Goal: Task Accomplishment & Management: Contribute content

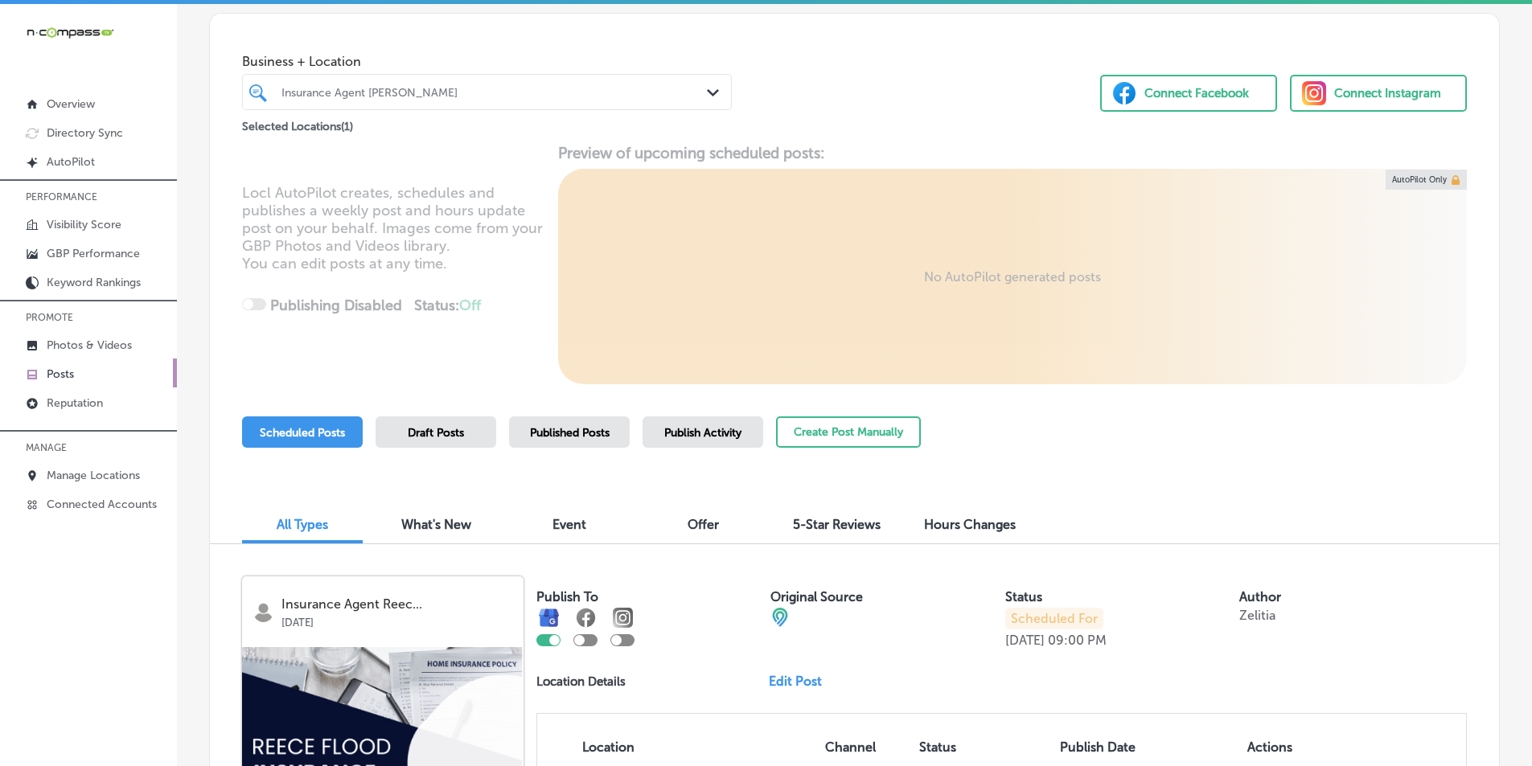
scroll to position [67, 0]
click at [450, 97] on div "Insurance Agent [PERSON_NAME]" at bounding box center [495, 94] width 427 height 14
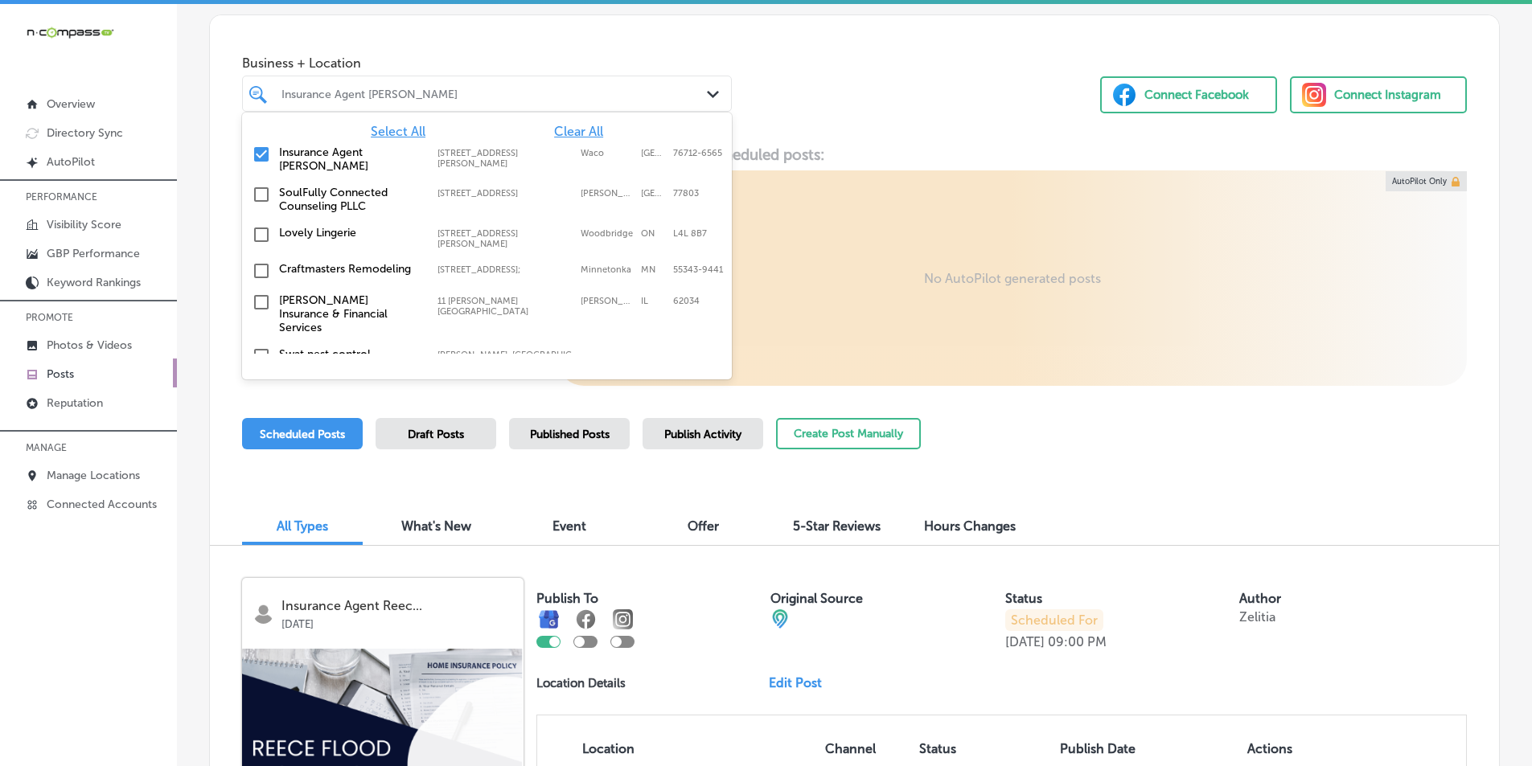
click at [259, 152] on input "checkbox" at bounding box center [261, 154] width 19 height 19
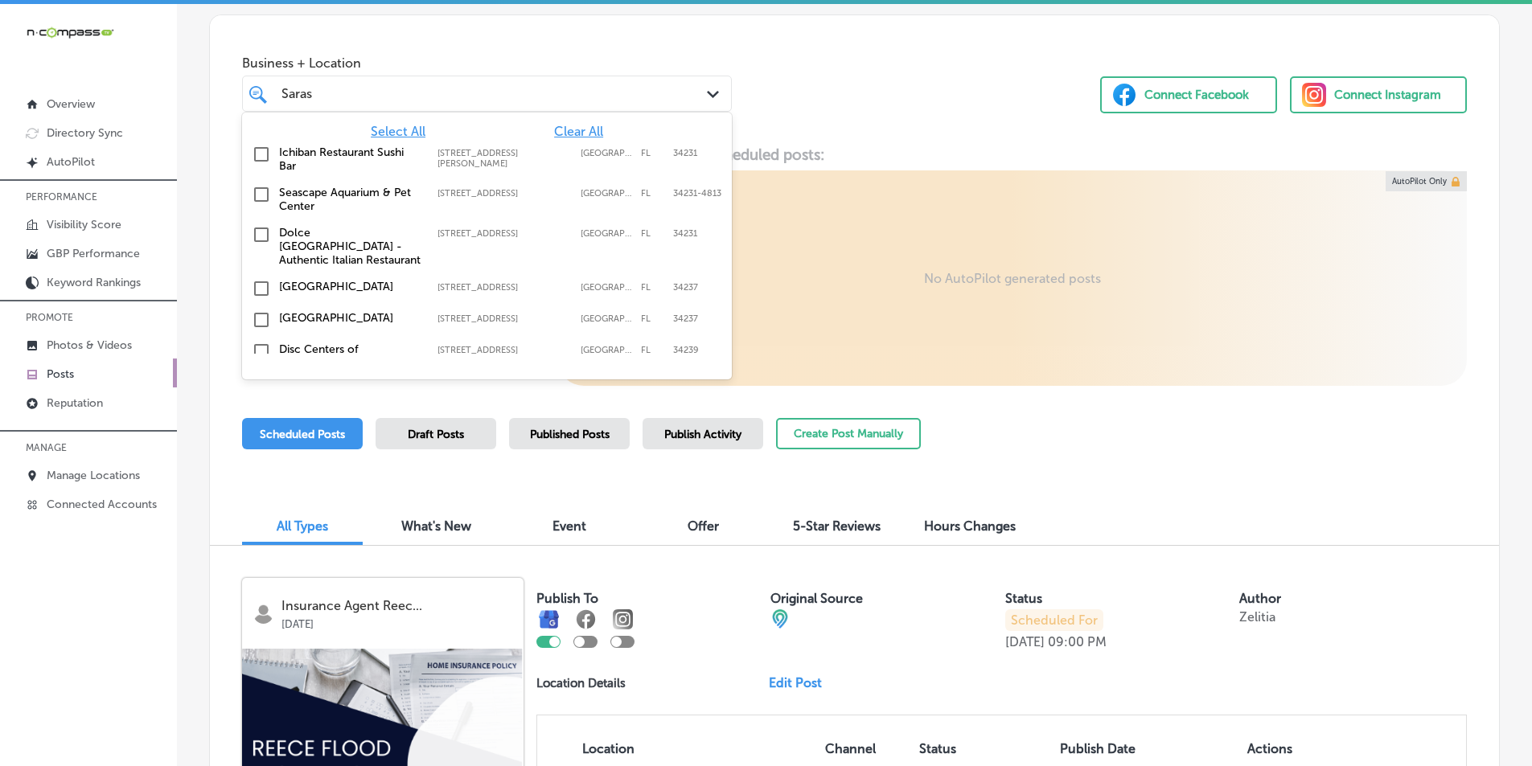
click at [260, 310] on input "checkbox" at bounding box center [261, 319] width 19 height 19
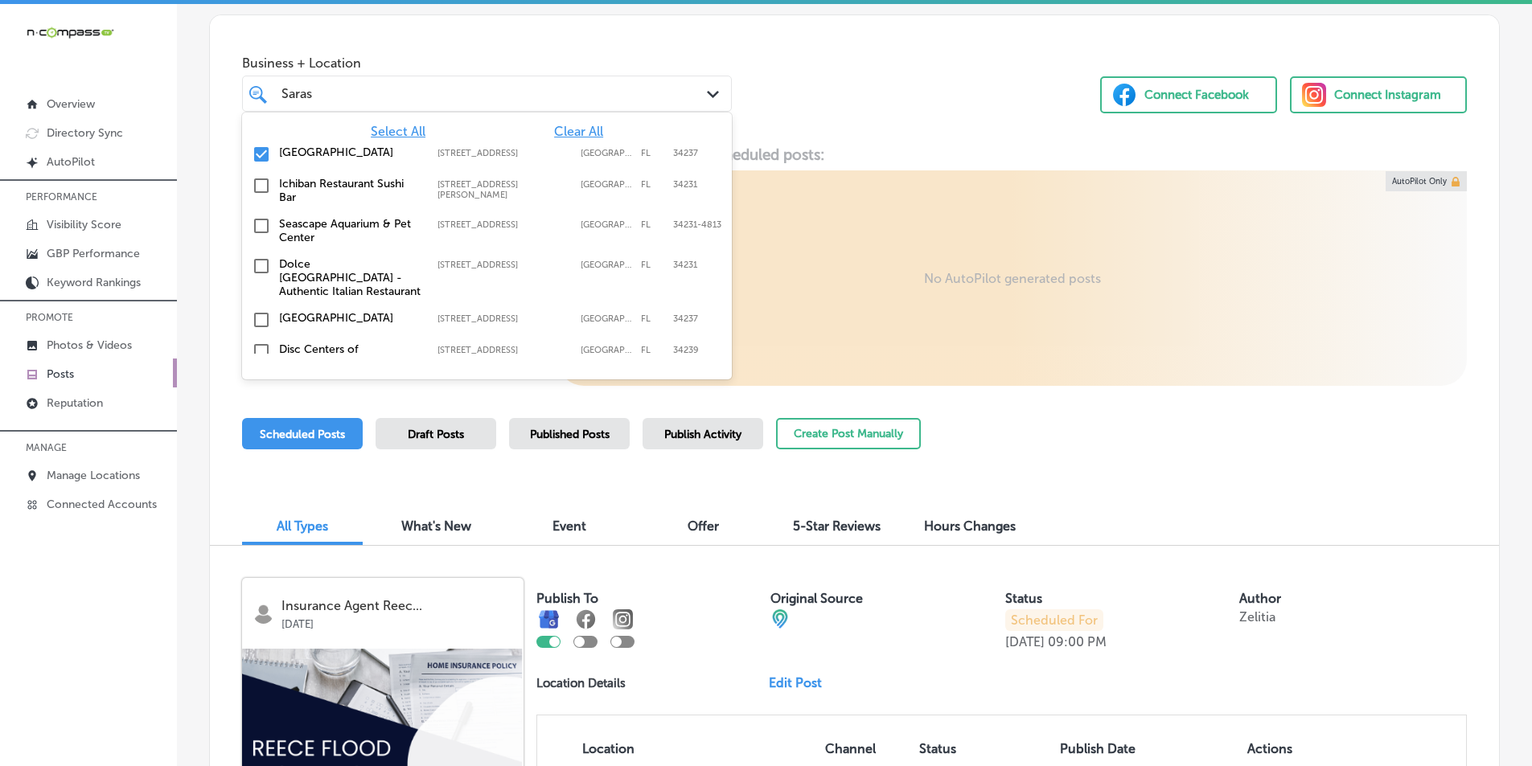
type input "Saras"
click at [824, 264] on div "Locl AutoPilot creates, schedules and publishes a weekly post and hours update …" at bounding box center [854, 266] width 1289 height 240
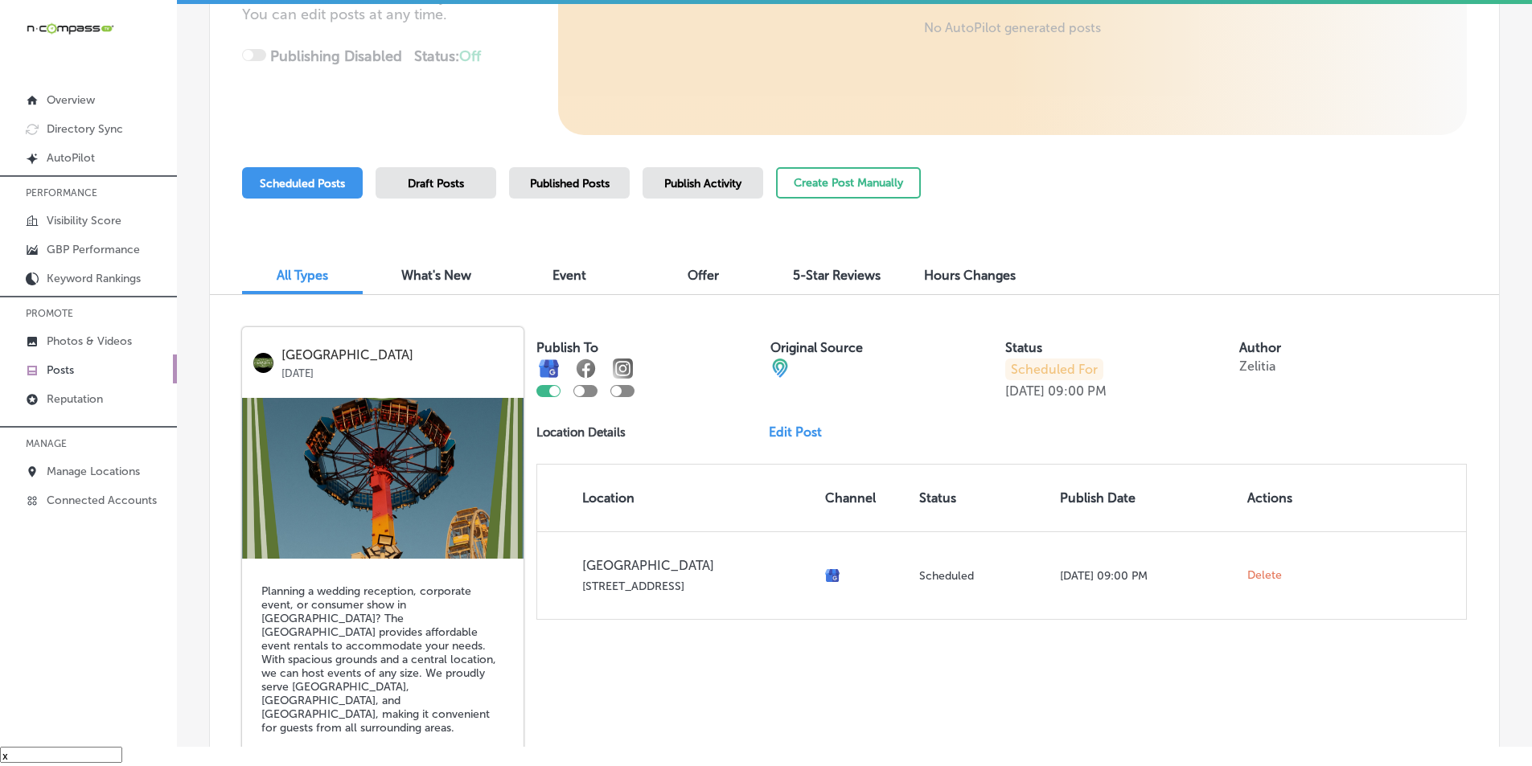
scroll to position [322, 0]
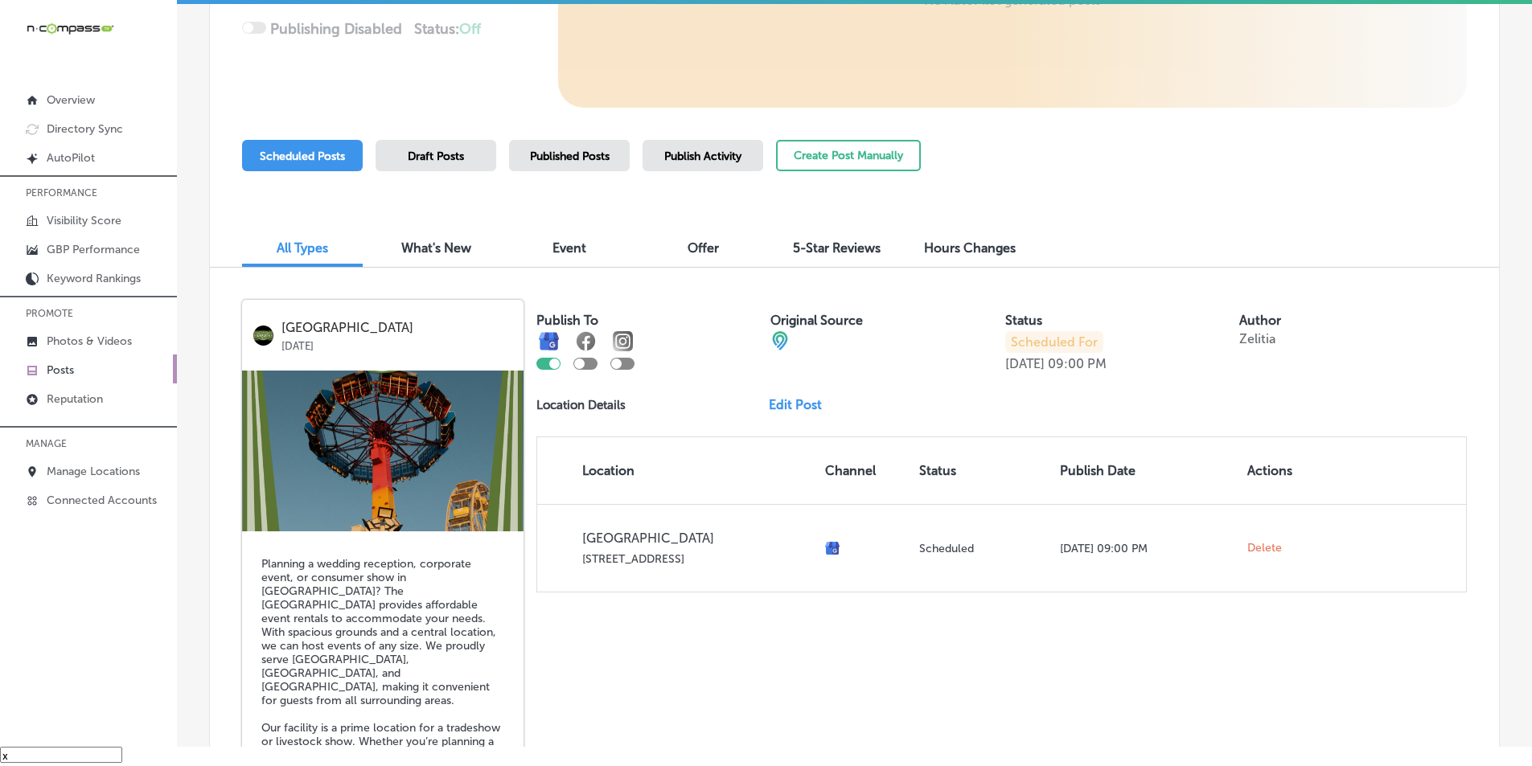
click at [563, 156] on span "Published Posts" at bounding box center [570, 157] width 80 height 14
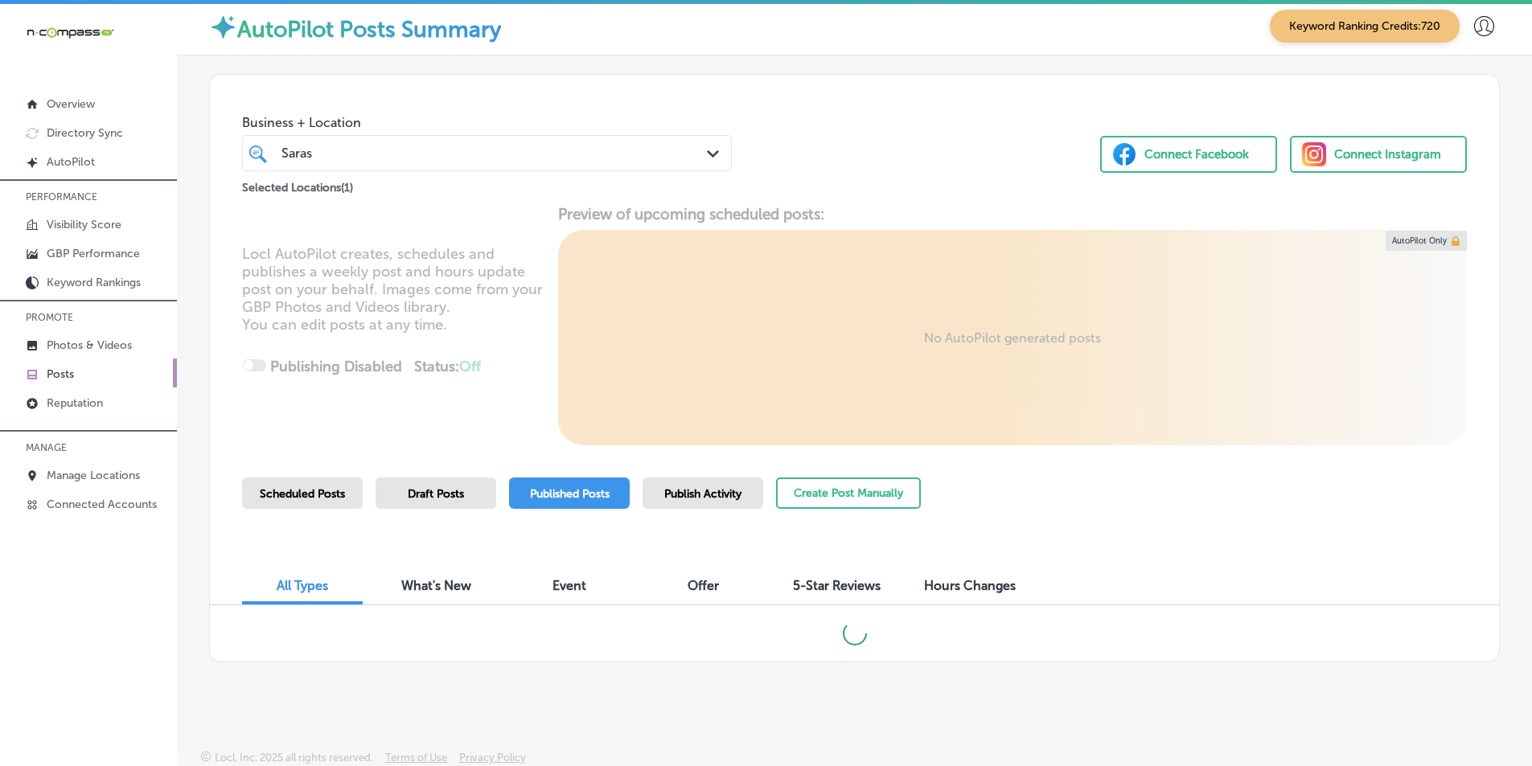
scroll to position [9, 0]
click at [310, 491] on span "Scheduled Posts" at bounding box center [302, 493] width 85 height 14
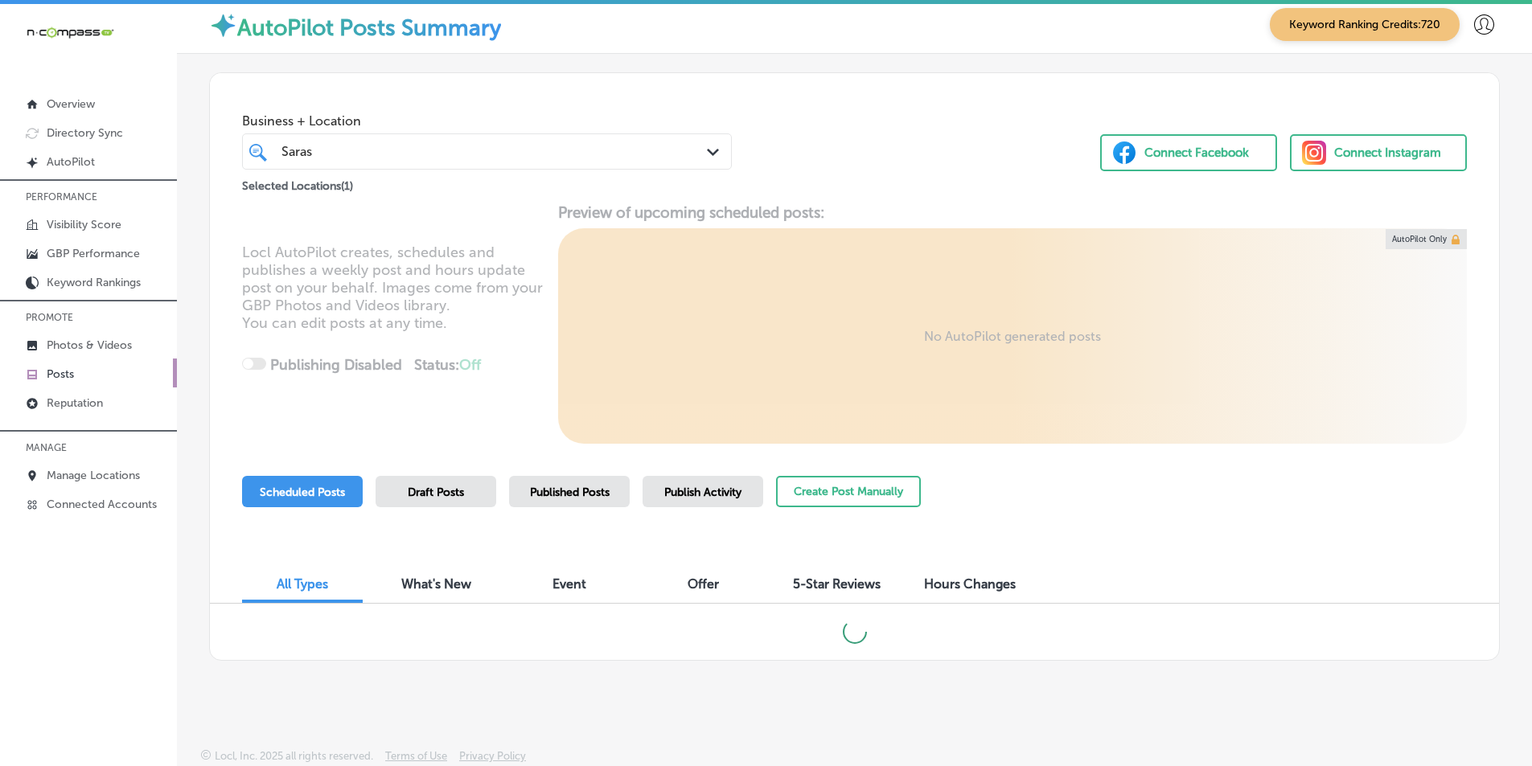
click at [568, 488] on span "Published Posts" at bounding box center [570, 493] width 80 height 14
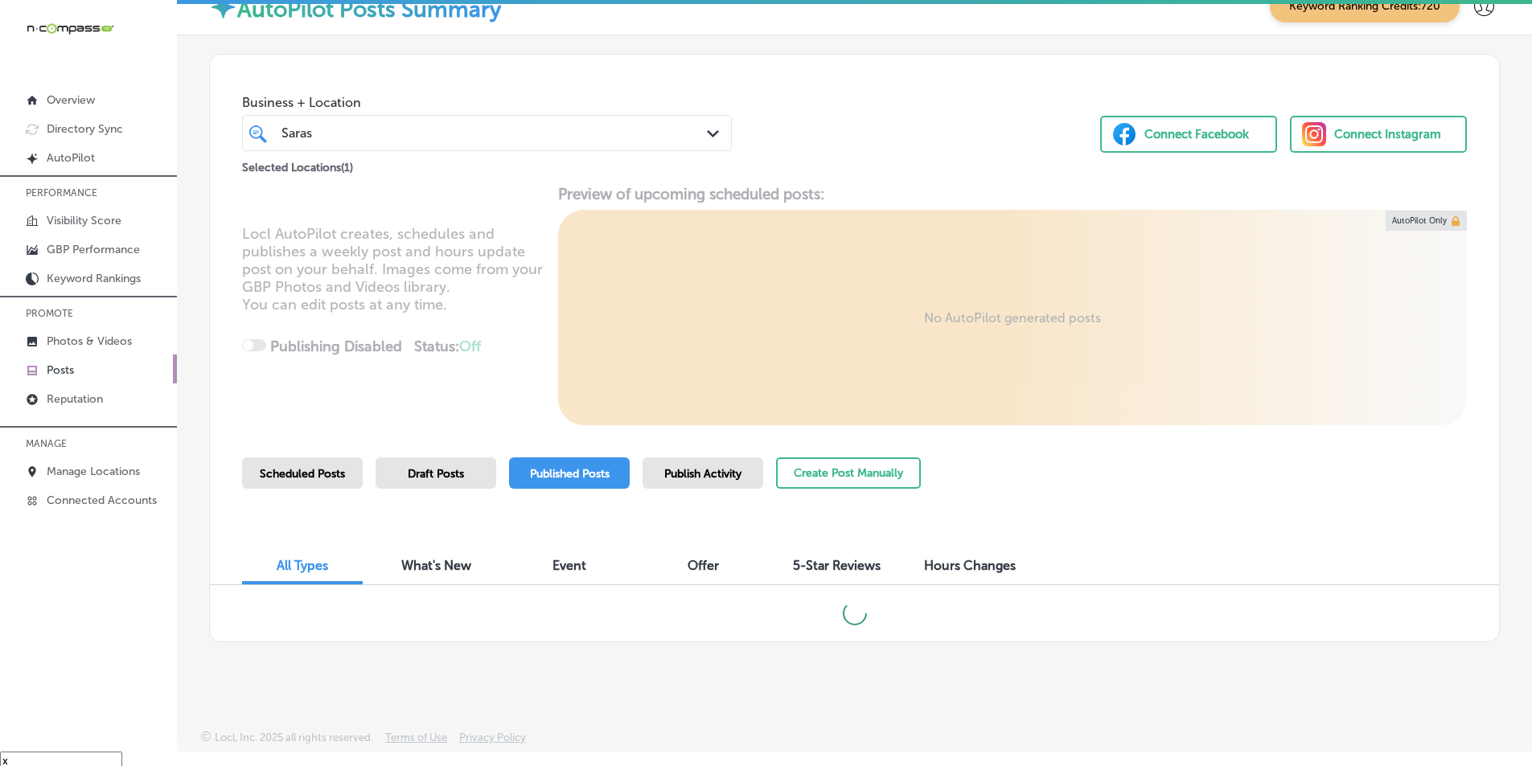
scroll to position [23, 0]
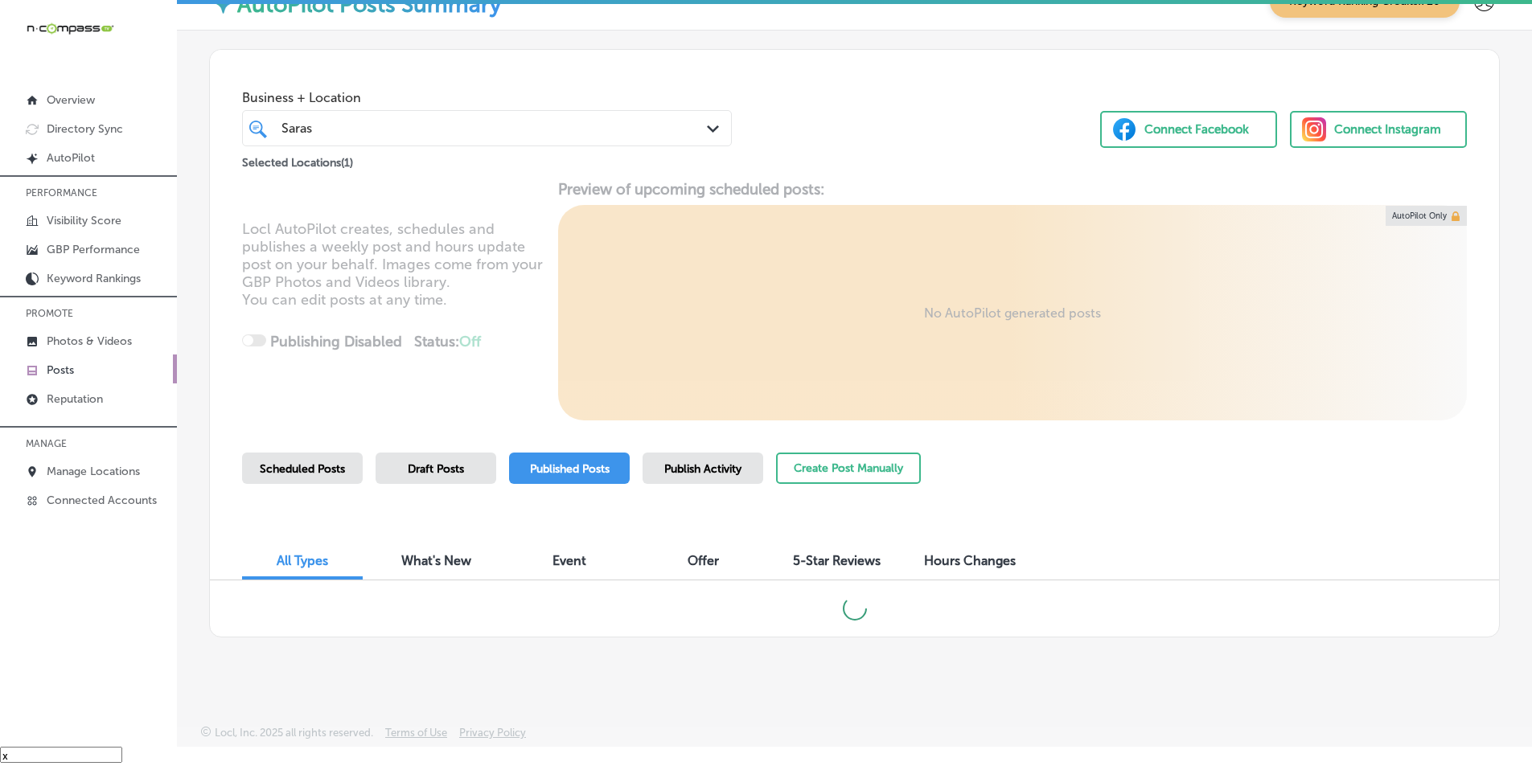
click at [1202, 491] on div "Scheduled Posts Draft Posts Published Posts Publish Activity Create Post Manual…" at bounding box center [854, 489] width 1225 height 73
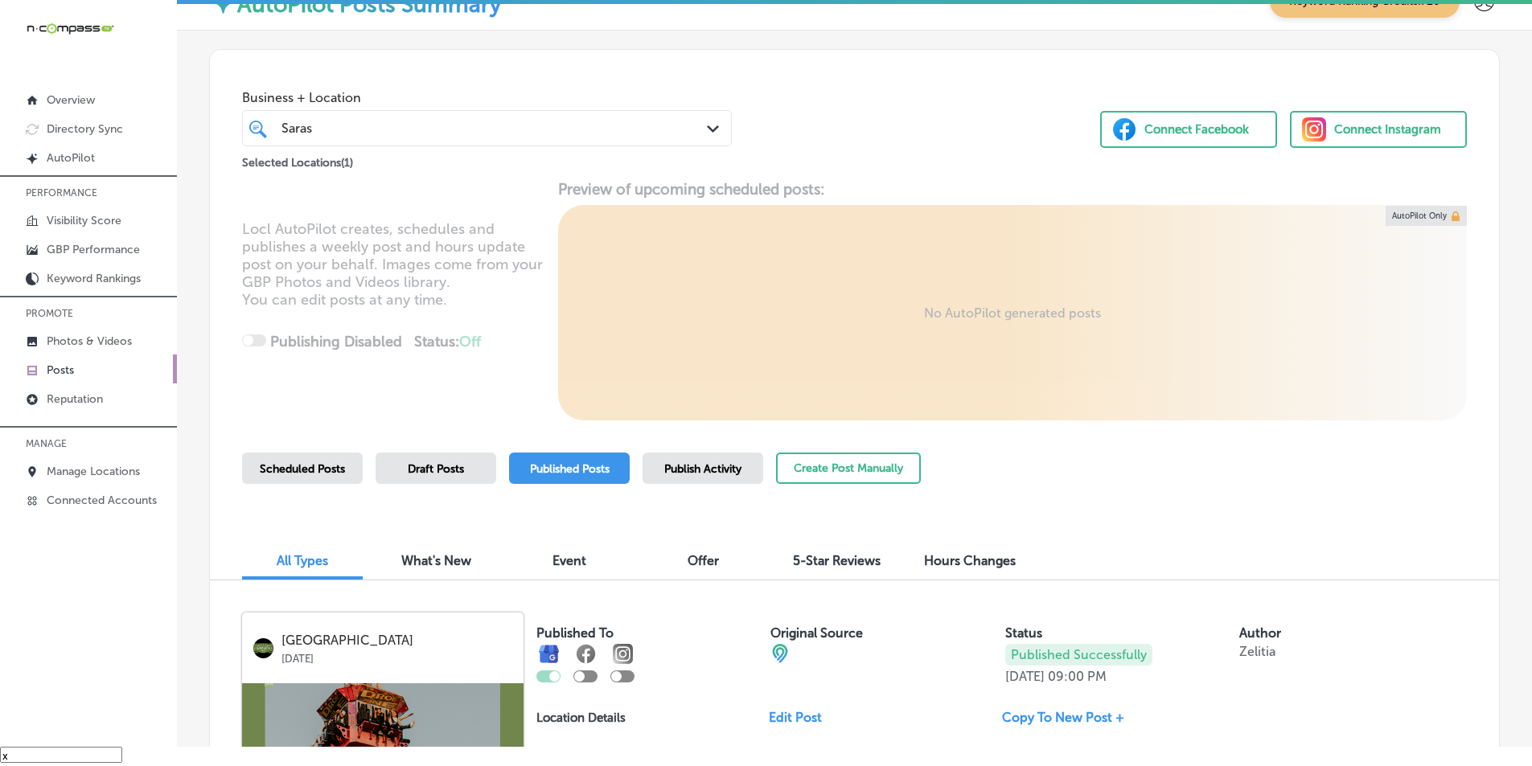
click at [1178, 522] on div "Scheduled Posts Draft Posts Published Posts Publish Activity Create Post Manual…" at bounding box center [854, 489] width 1225 height 73
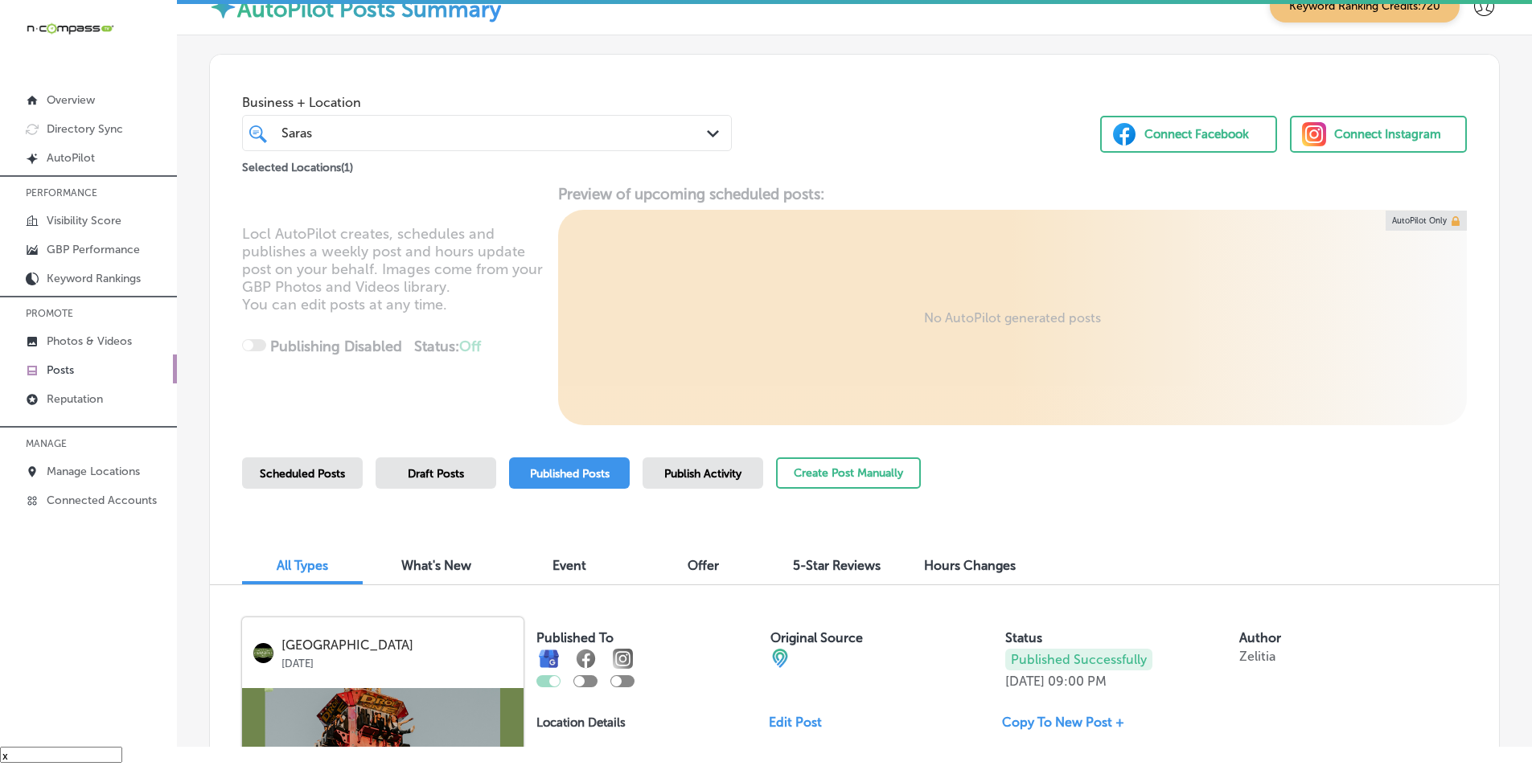
scroll to position [0, 0]
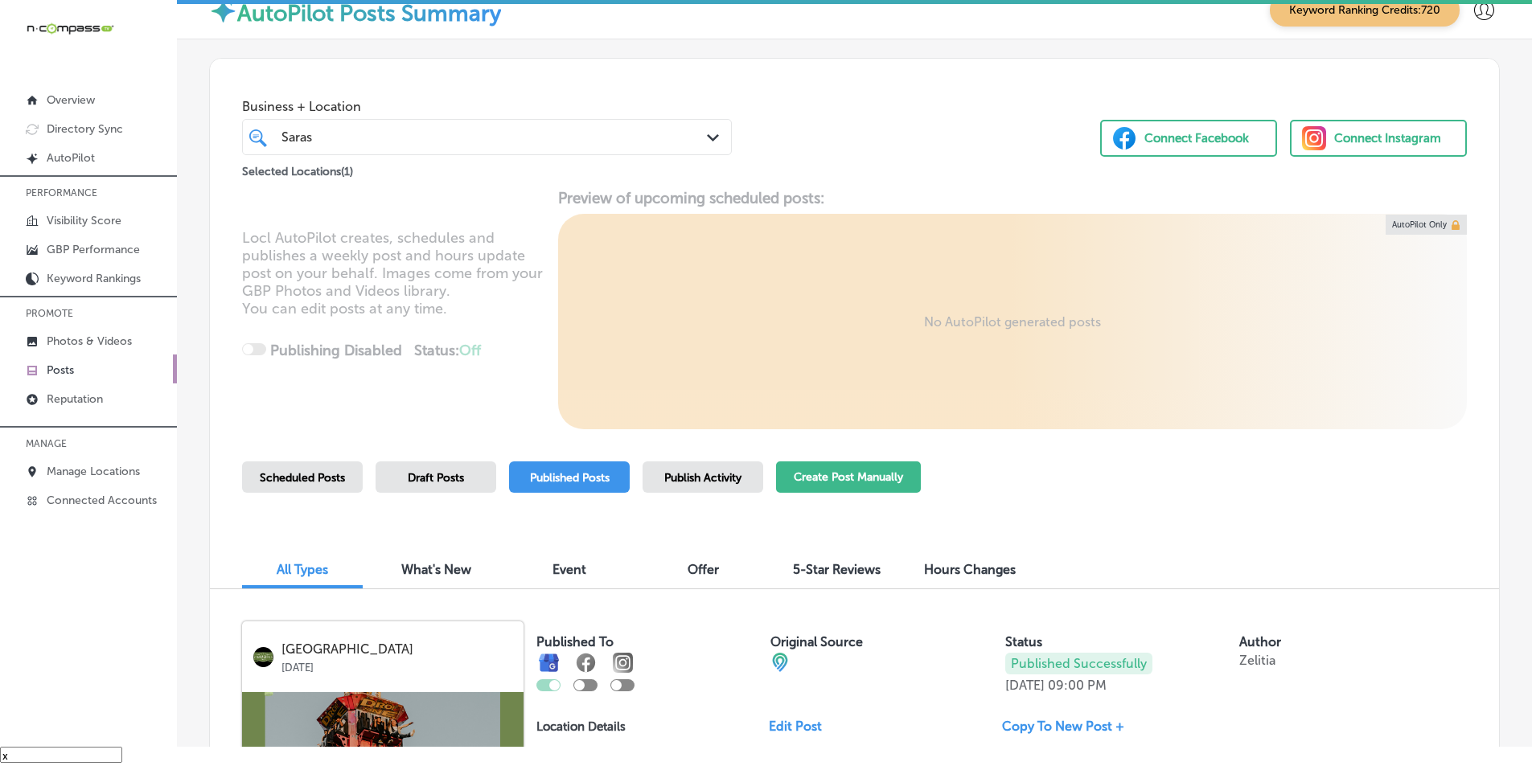
click at [836, 481] on button "Create Post Manually" at bounding box center [848, 477] width 145 height 31
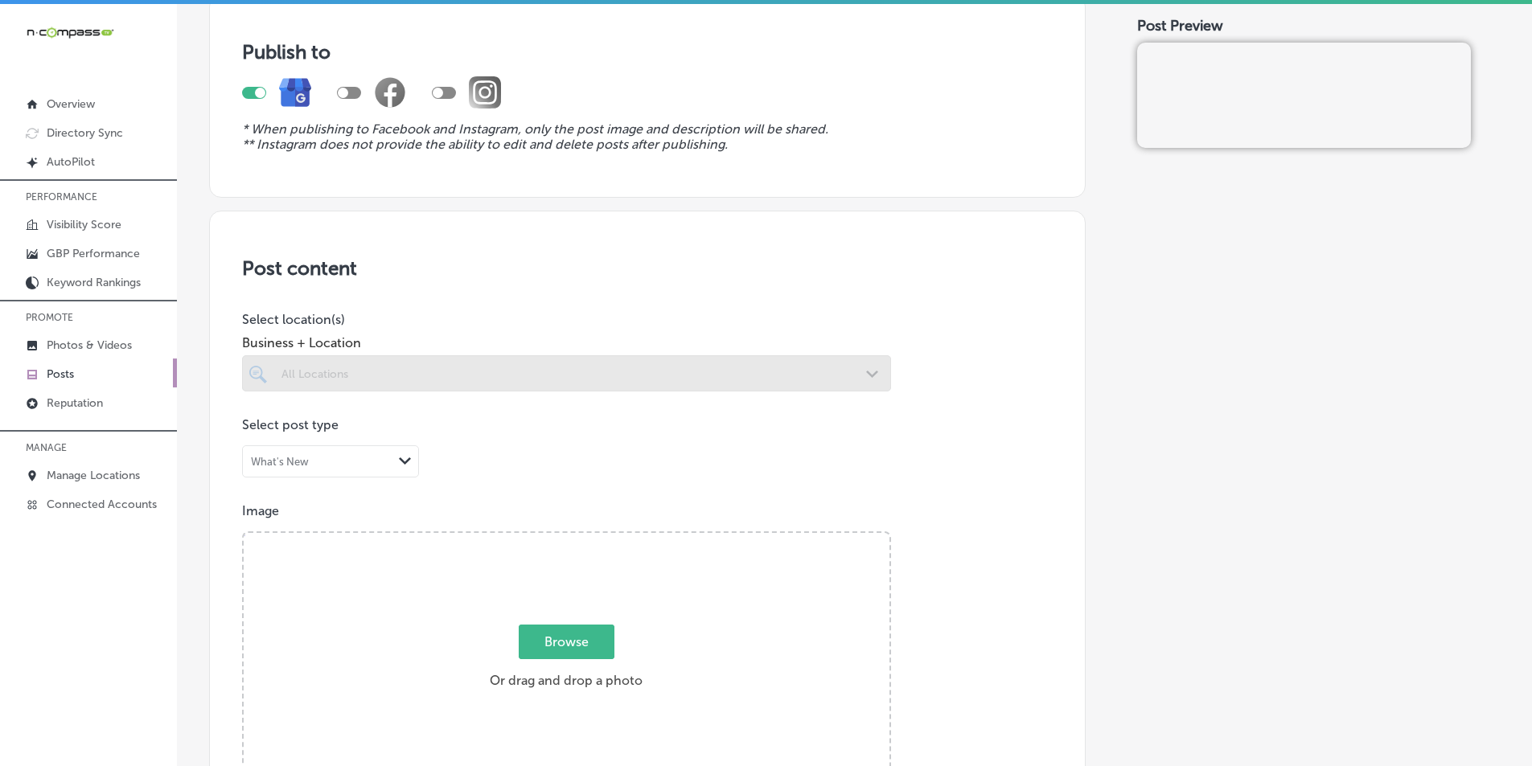
scroll to position [241, 0]
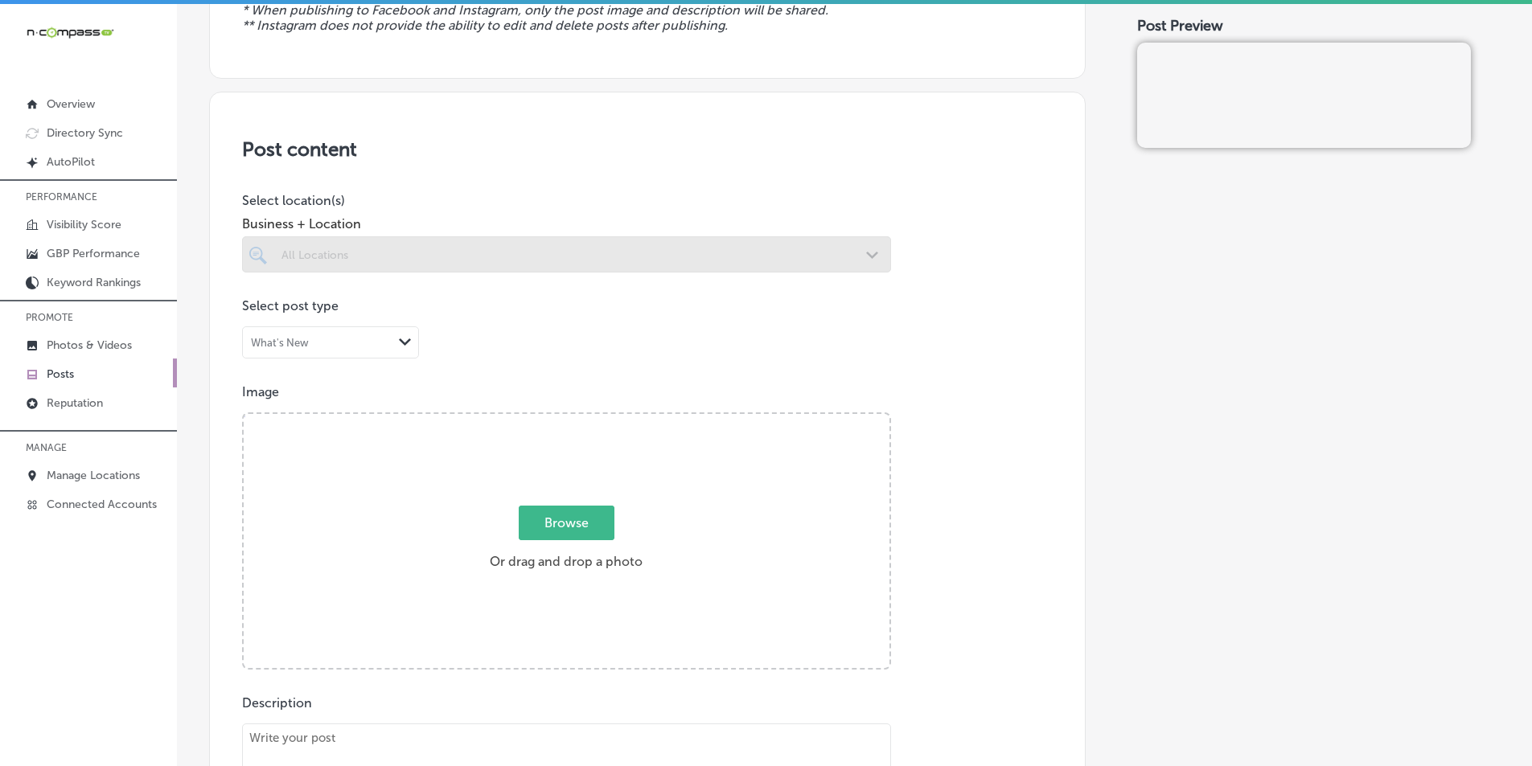
click at [637, 258] on div at bounding box center [566, 254] width 649 height 36
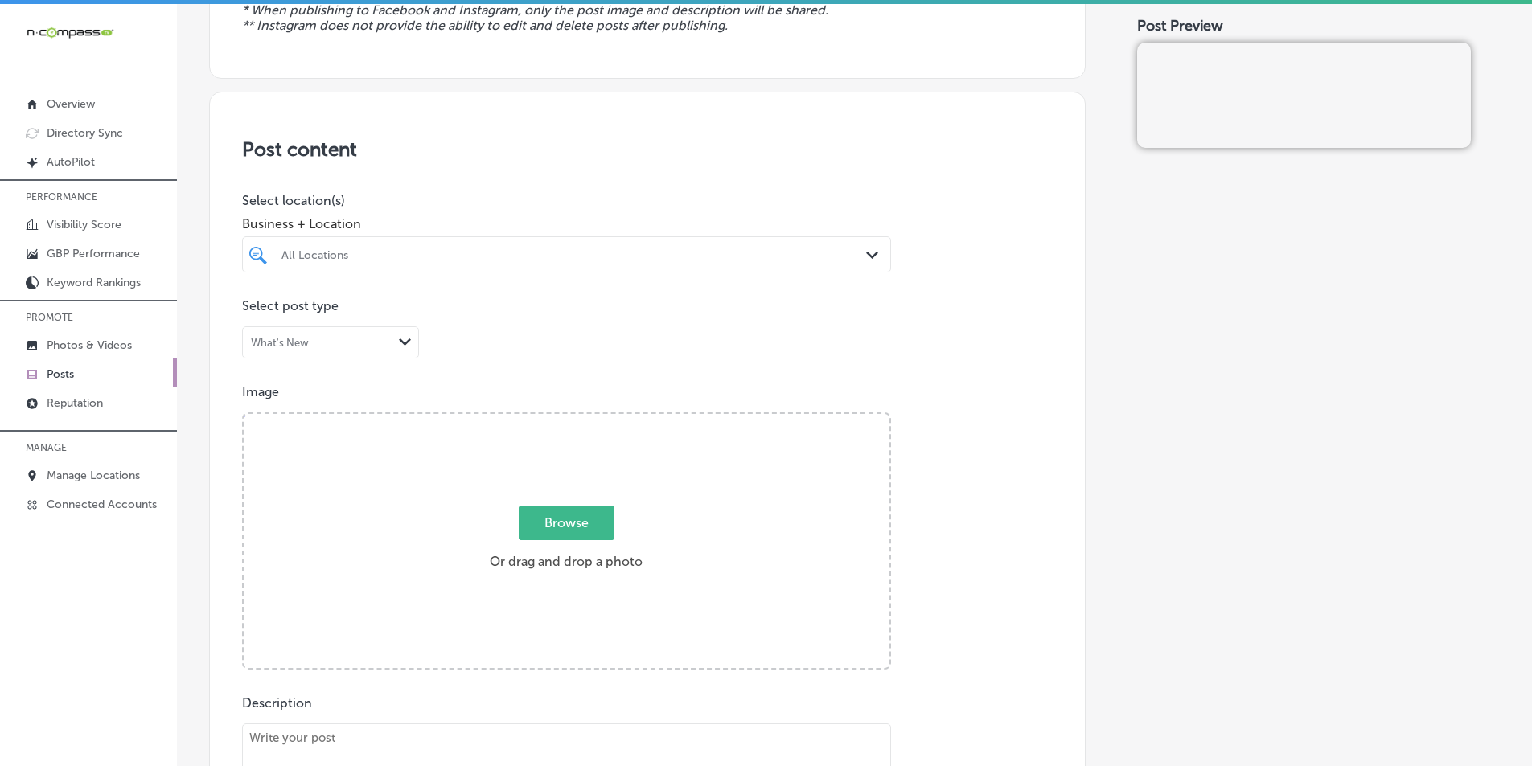
click at [484, 248] on div "All Locations" at bounding box center [575, 255] width 586 height 14
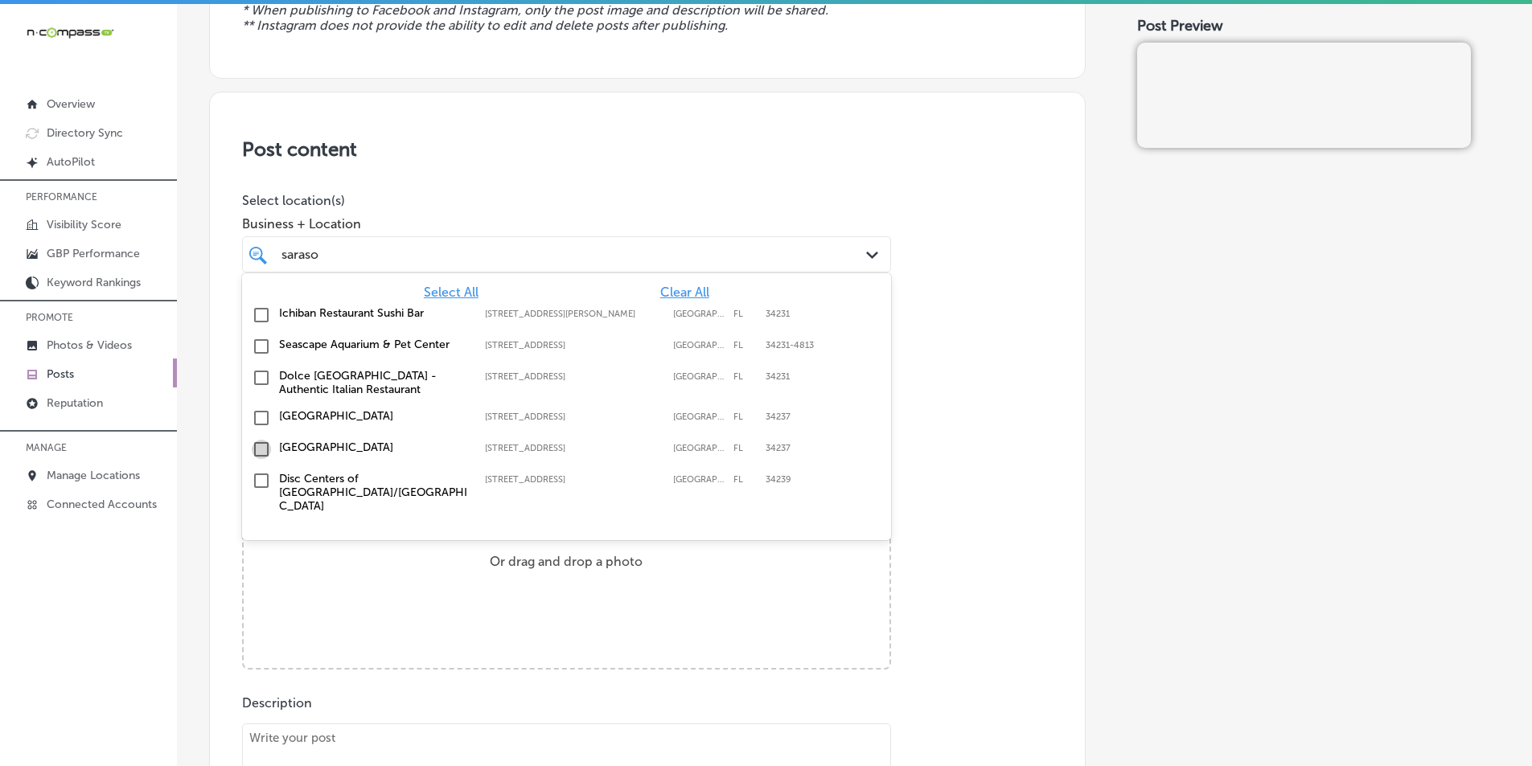
click at [257, 449] on input "checkbox" at bounding box center [261, 449] width 19 height 19
type input "saraso"
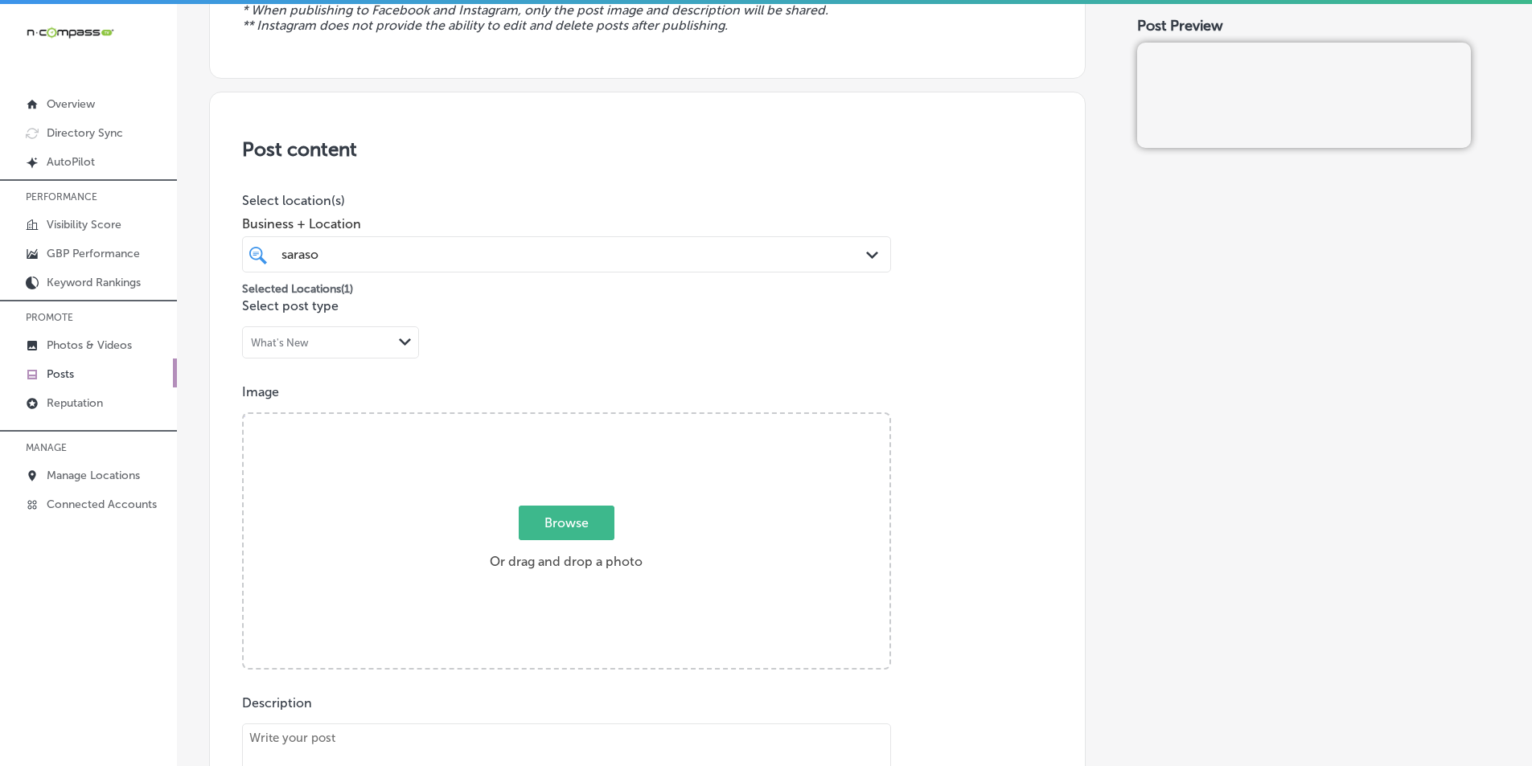
click at [323, 577] on div "Browse Or drag and drop a photo" at bounding box center [567, 542] width 646 height 257
click at [244, 414] on input "Browse Or drag and drop a photo" at bounding box center [567, 416] width 646 height 5
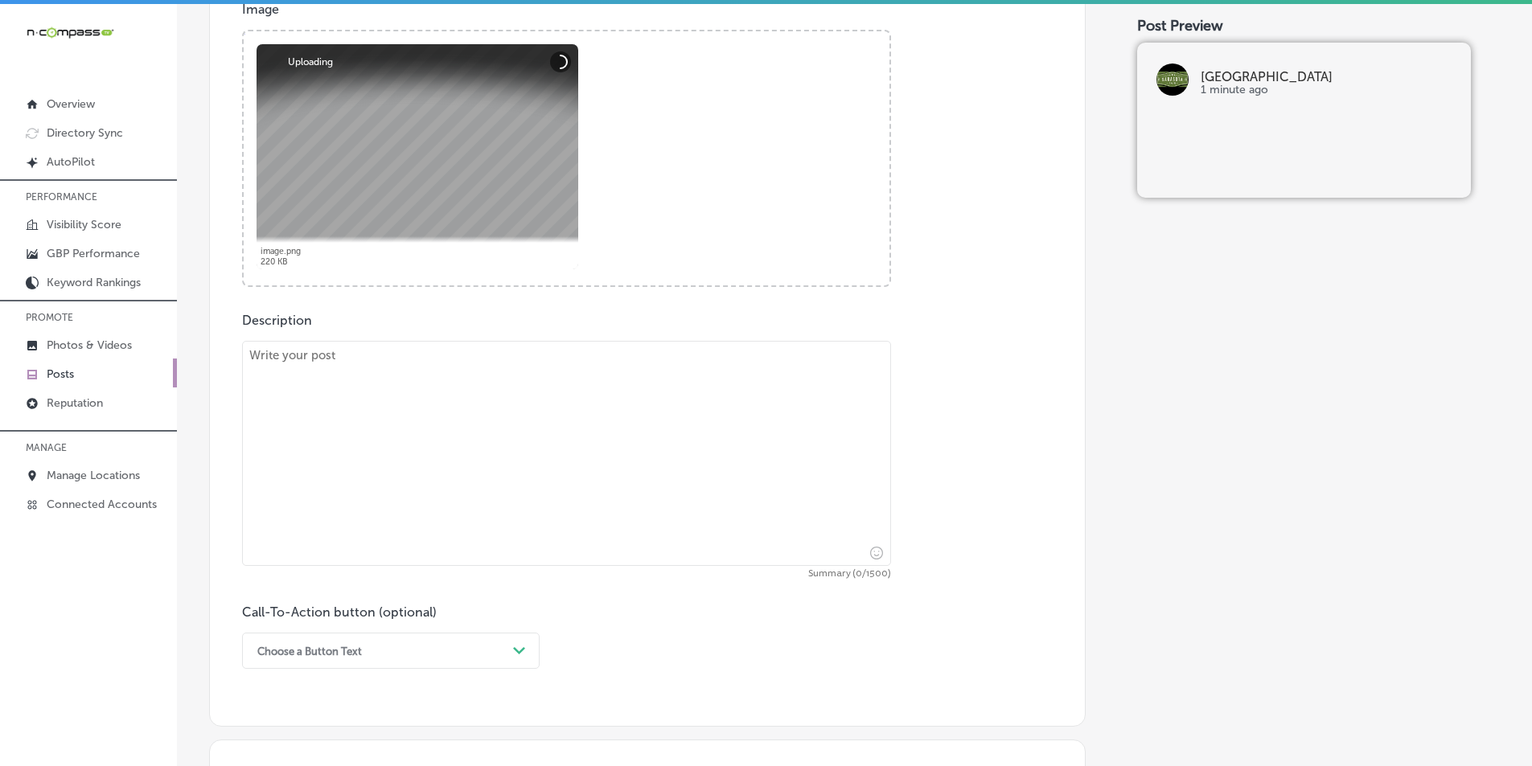
scroll to position [643, 0]
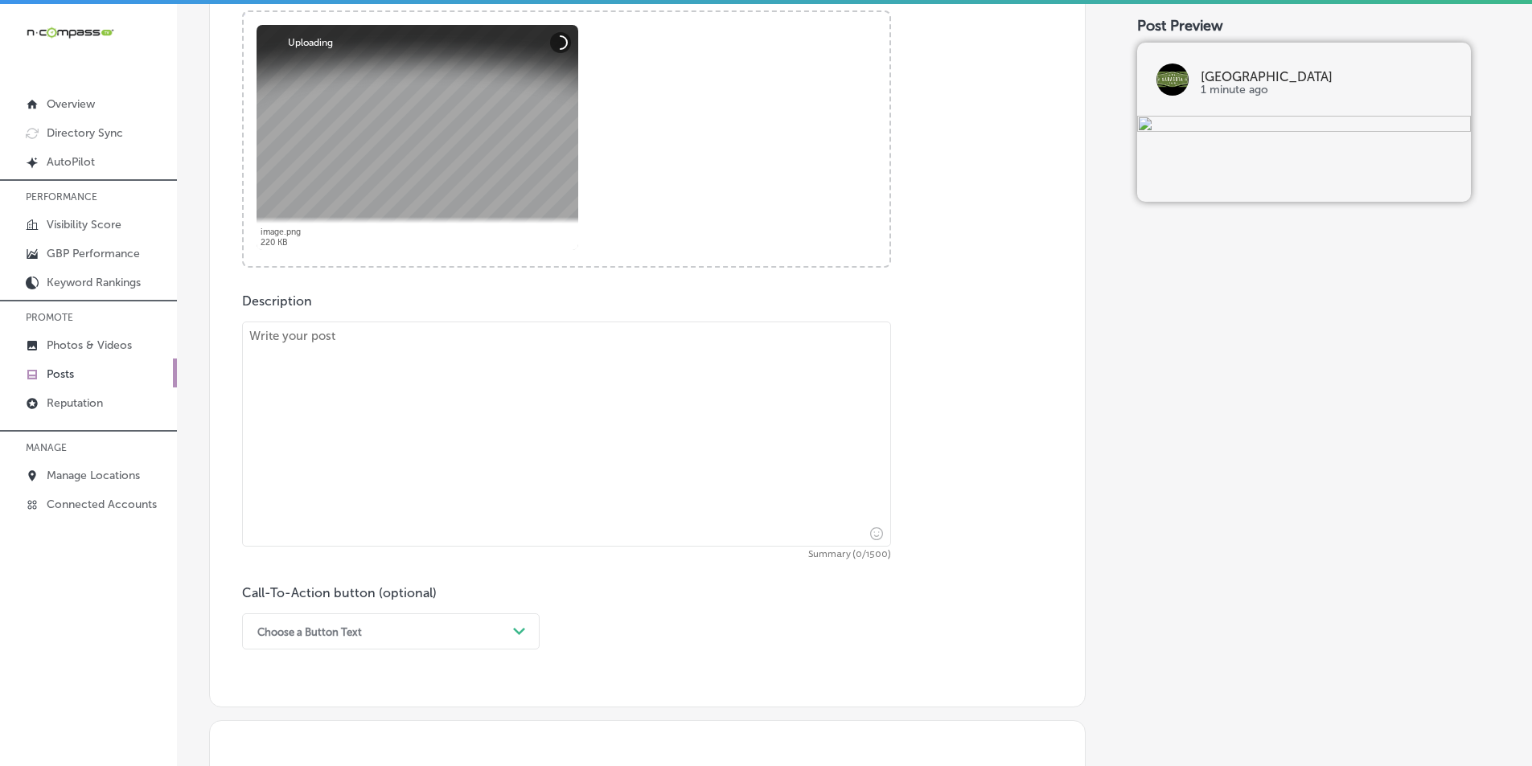
click at [420, 430] on textarea at bounding box center [566, 434] width 649 height 225
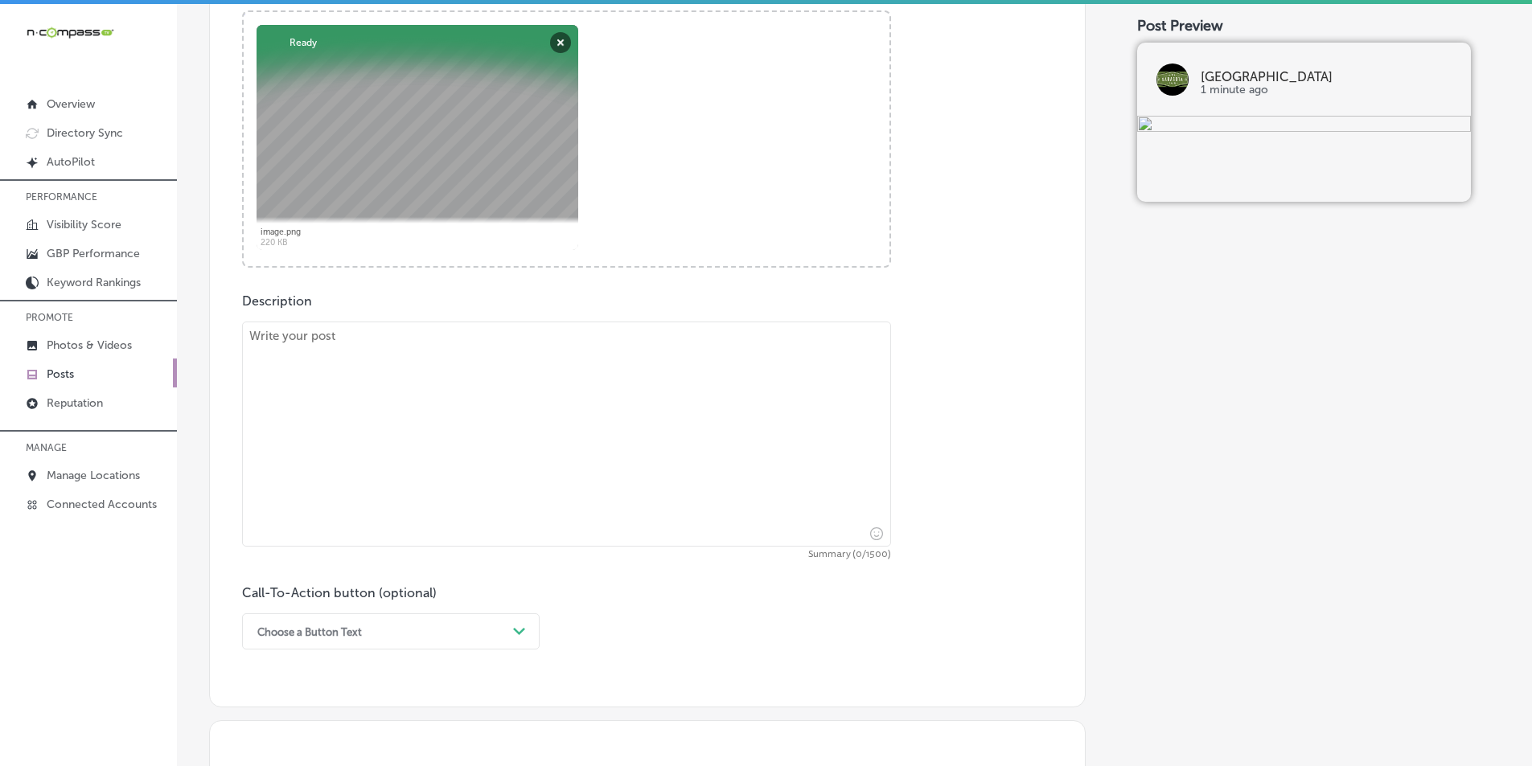
paste textarea "Looking to host a large event in [GEOGRAPHIC_DATA]? The [GEOGRAPHIC_DATA] offer…"
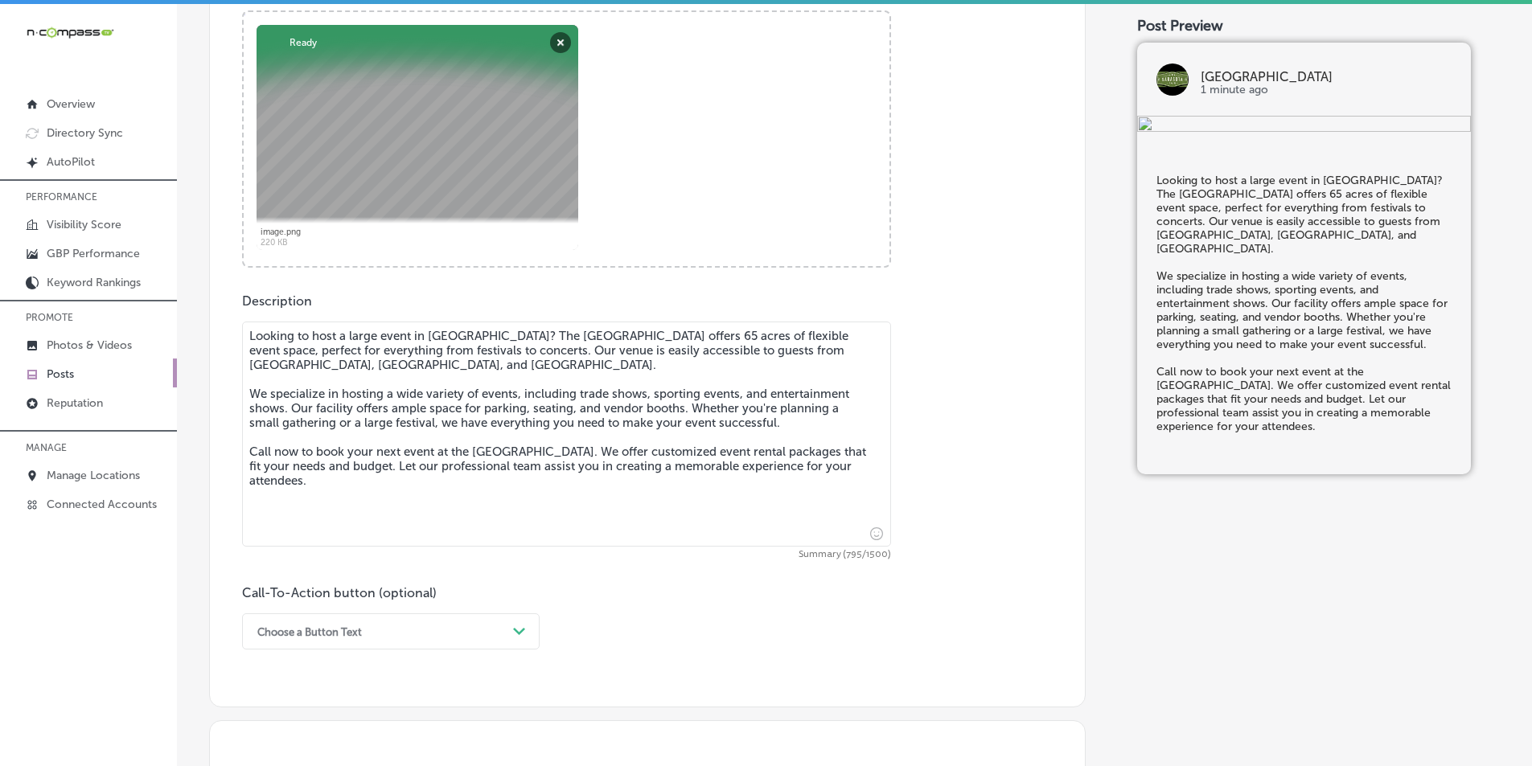
scroll to position [724, 0]
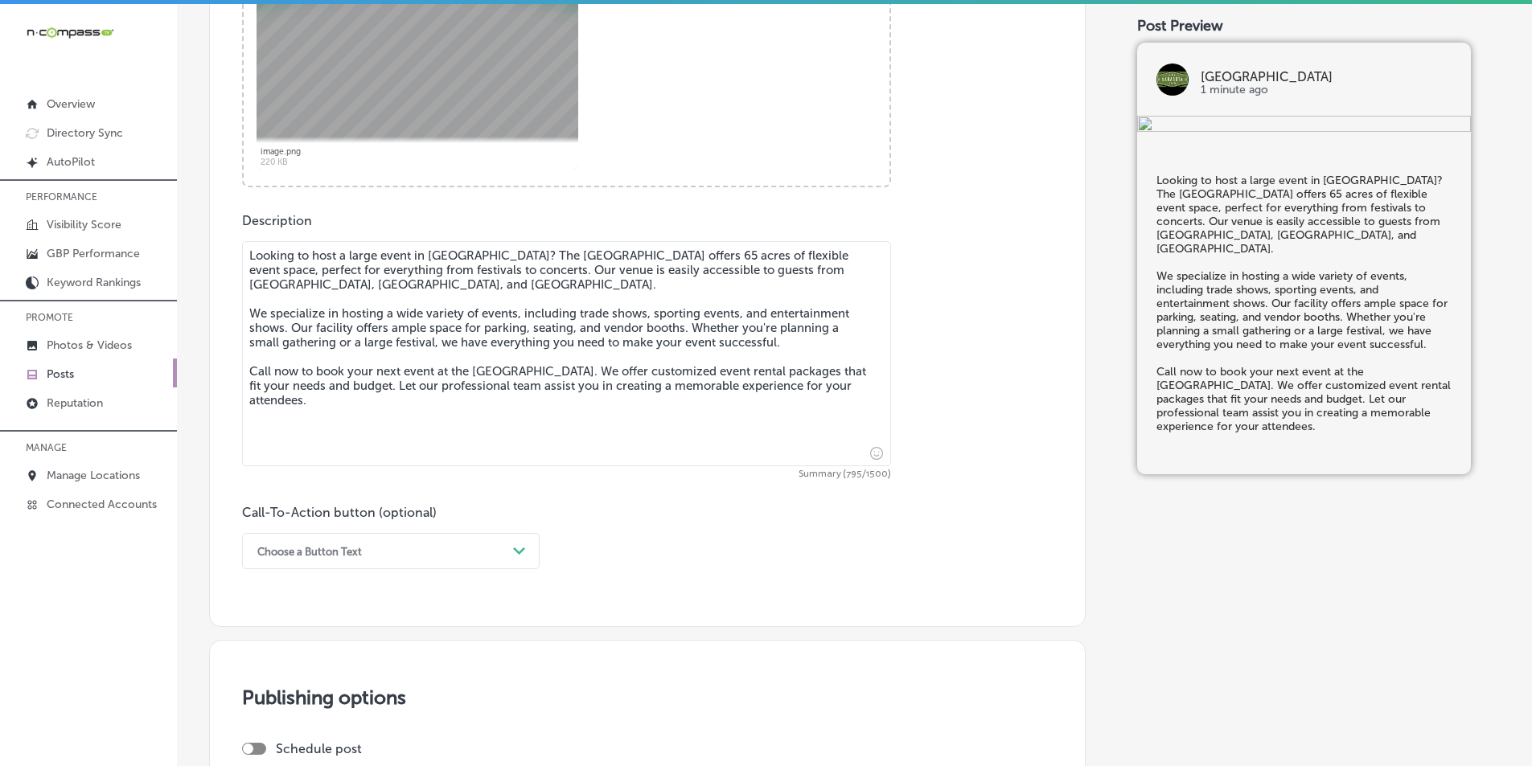
type textarea "Looking to host a large event in [GEOGRAPHIC_DATA]? The [GEOGRAPHIC_DATA] offer…"
click at [511, 553] on div "Choose a Button Text Path Created with Sketch." at bounding box center [391, 551] width 298 height 36
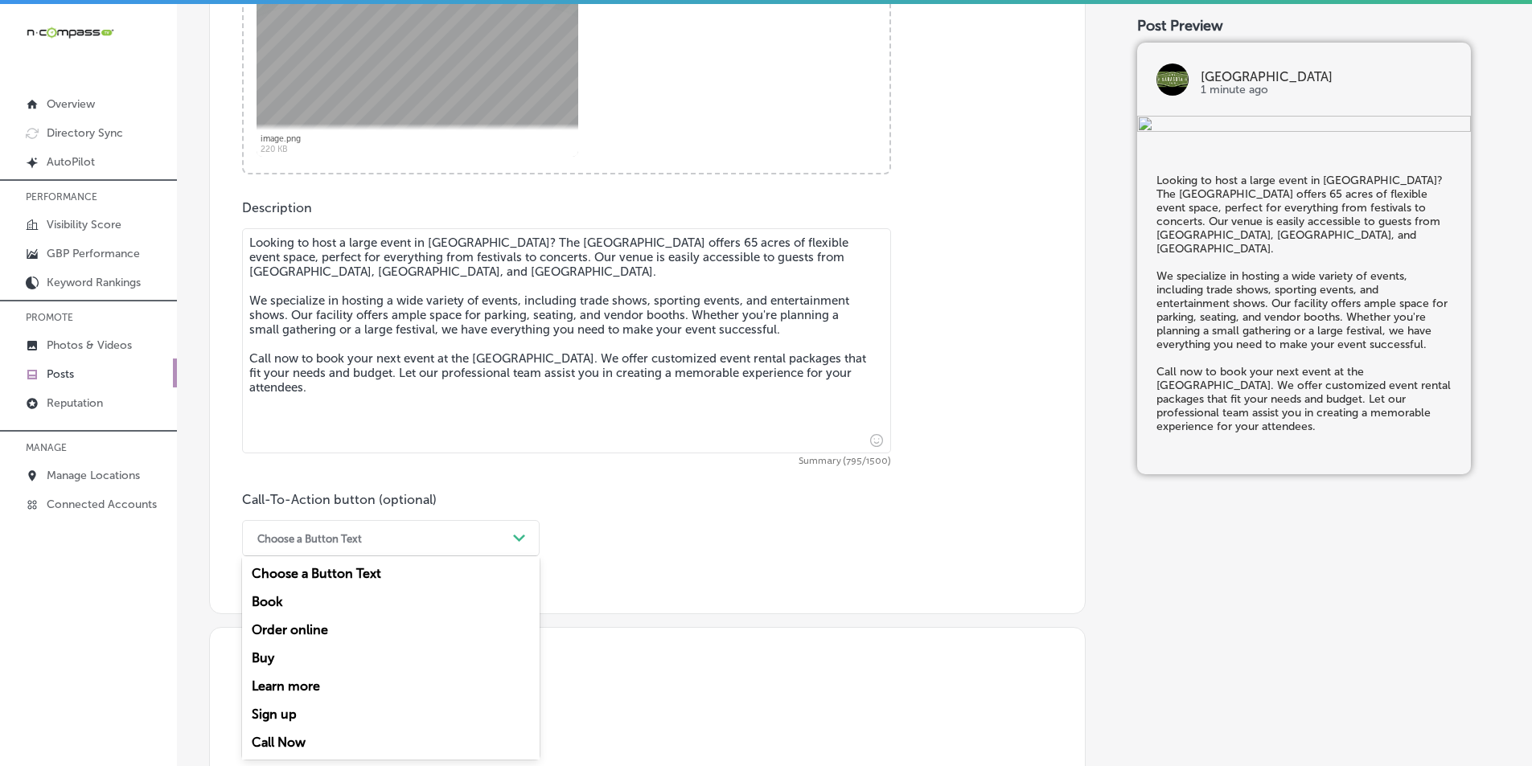
click at [274, 742] on div "Call Now" at bounding box center [391, 743] width 298 height 28
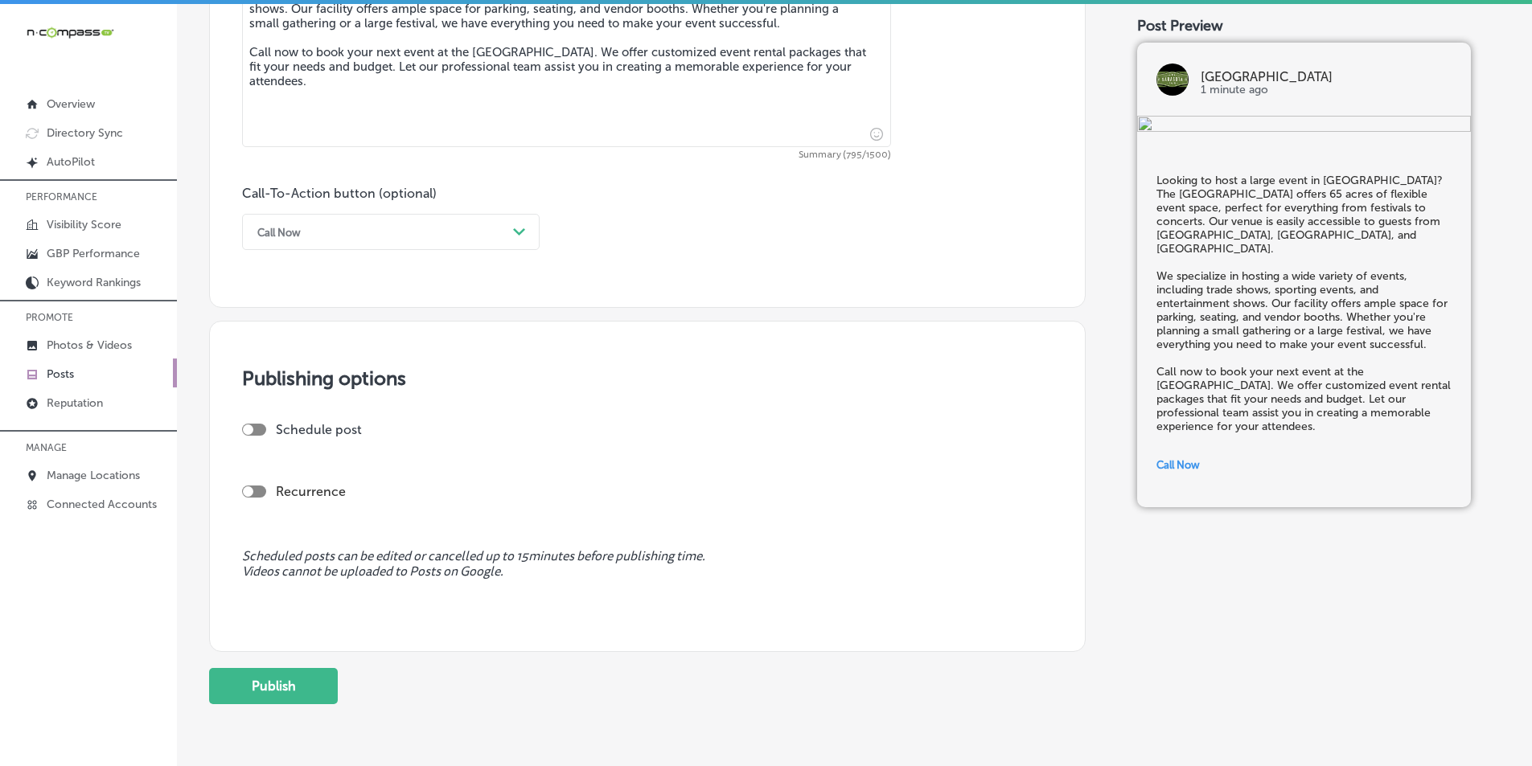
scroll to position [1058, 0]
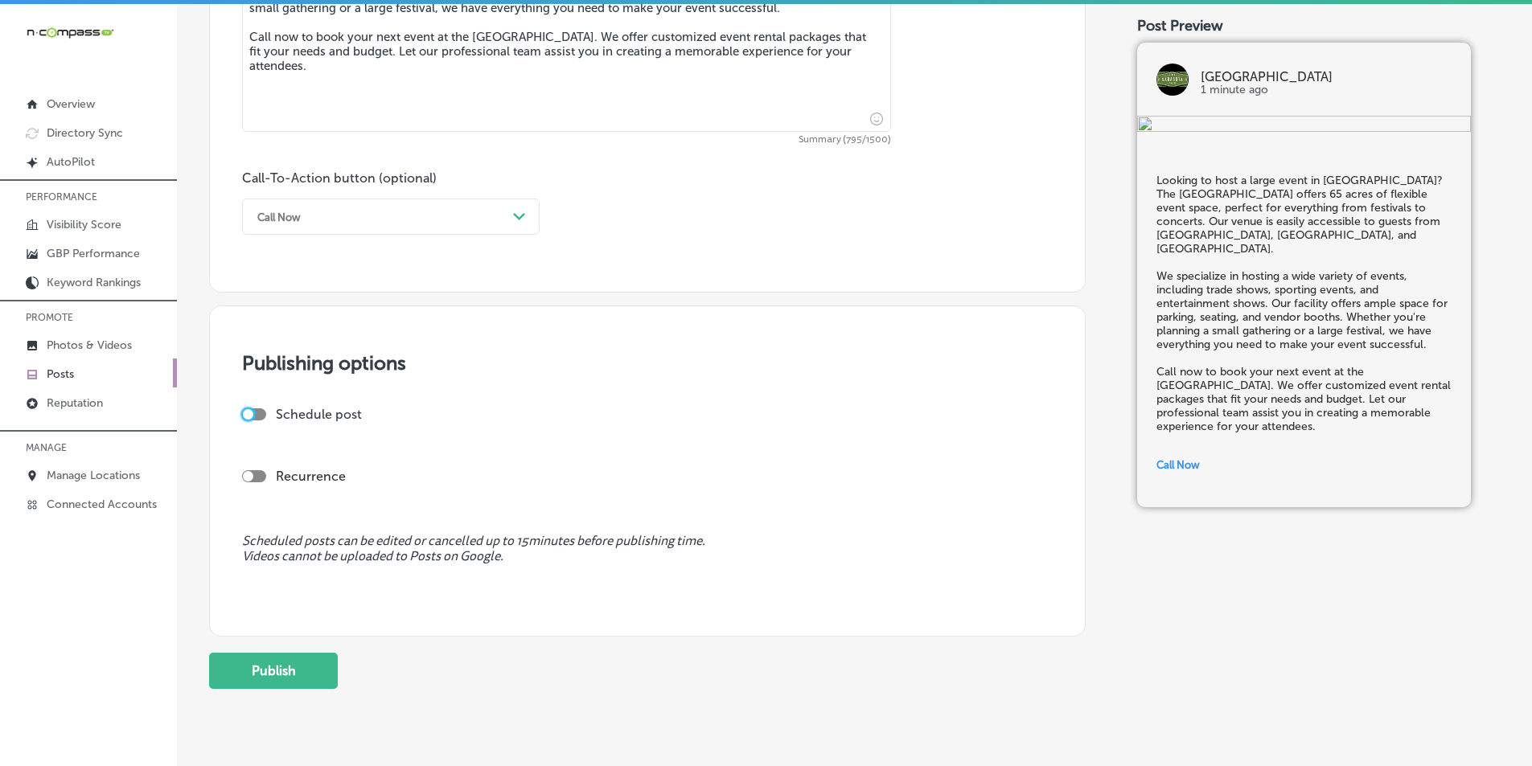
click at [253, 413] on div at bounding box center [248, 414] width 10 height 10
checkbox input "true"
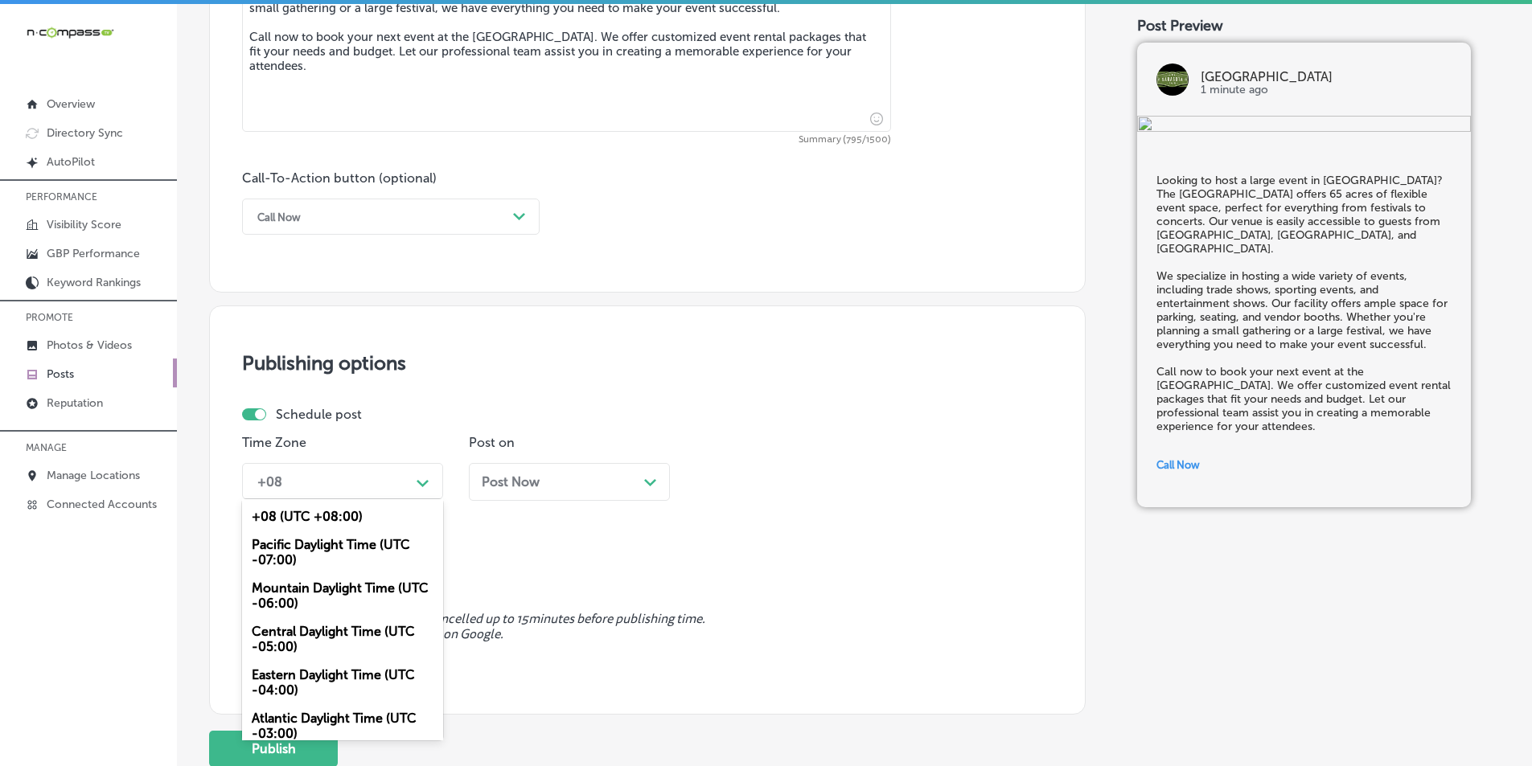
click at [384, 479] on div "+08" at bounding box center [329, 481] width 161 height 28
click at [316, 586] on div "Mountain Daylight Time (UTC -06:00)" at bounding box center [342, 595] width 201 height 43
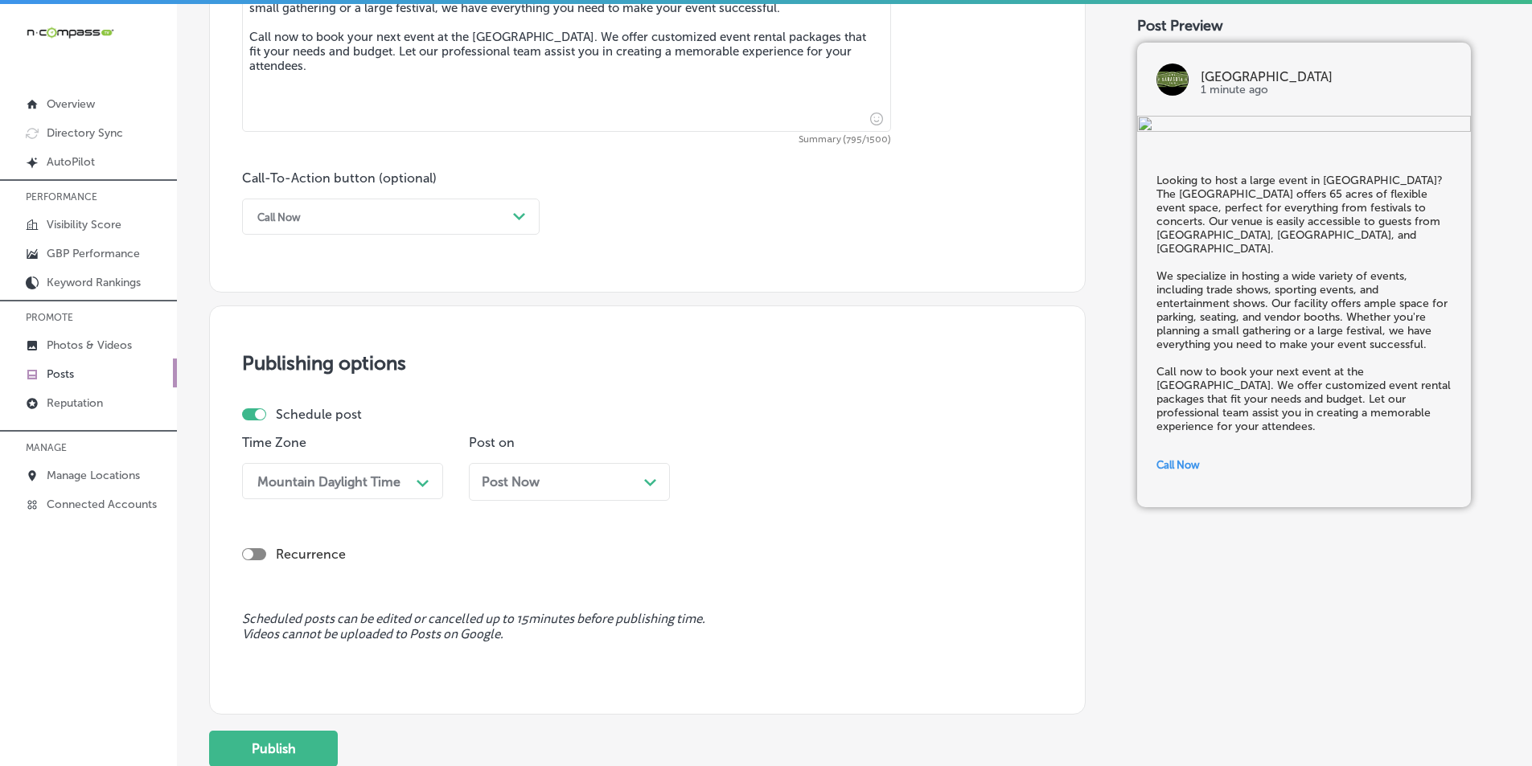
click at [648, 479] on div "Path Created with Sketch." at bounding box center [650, 481] width 13 height 13
click at [647, 243] on span at bounding box center [646, 241] width 9 height 9
click at [822, 478] on div "09:15 AM" at bounding box center [783, 481] width 161 height 28
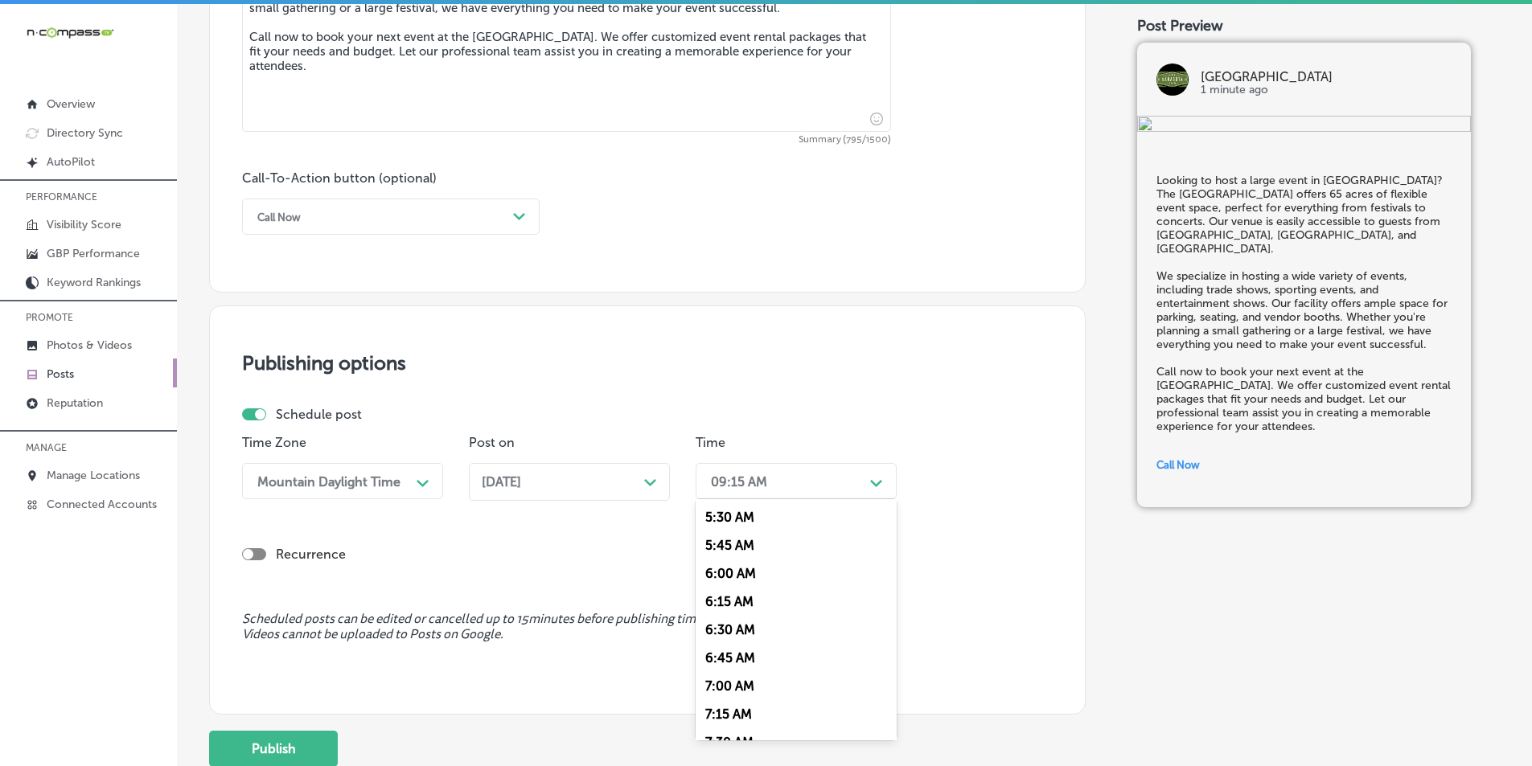
scroll to position [643, 0]
click at [715, 660] on div "7:00 AM" at bounding box center [796, 661] width 201 height 28
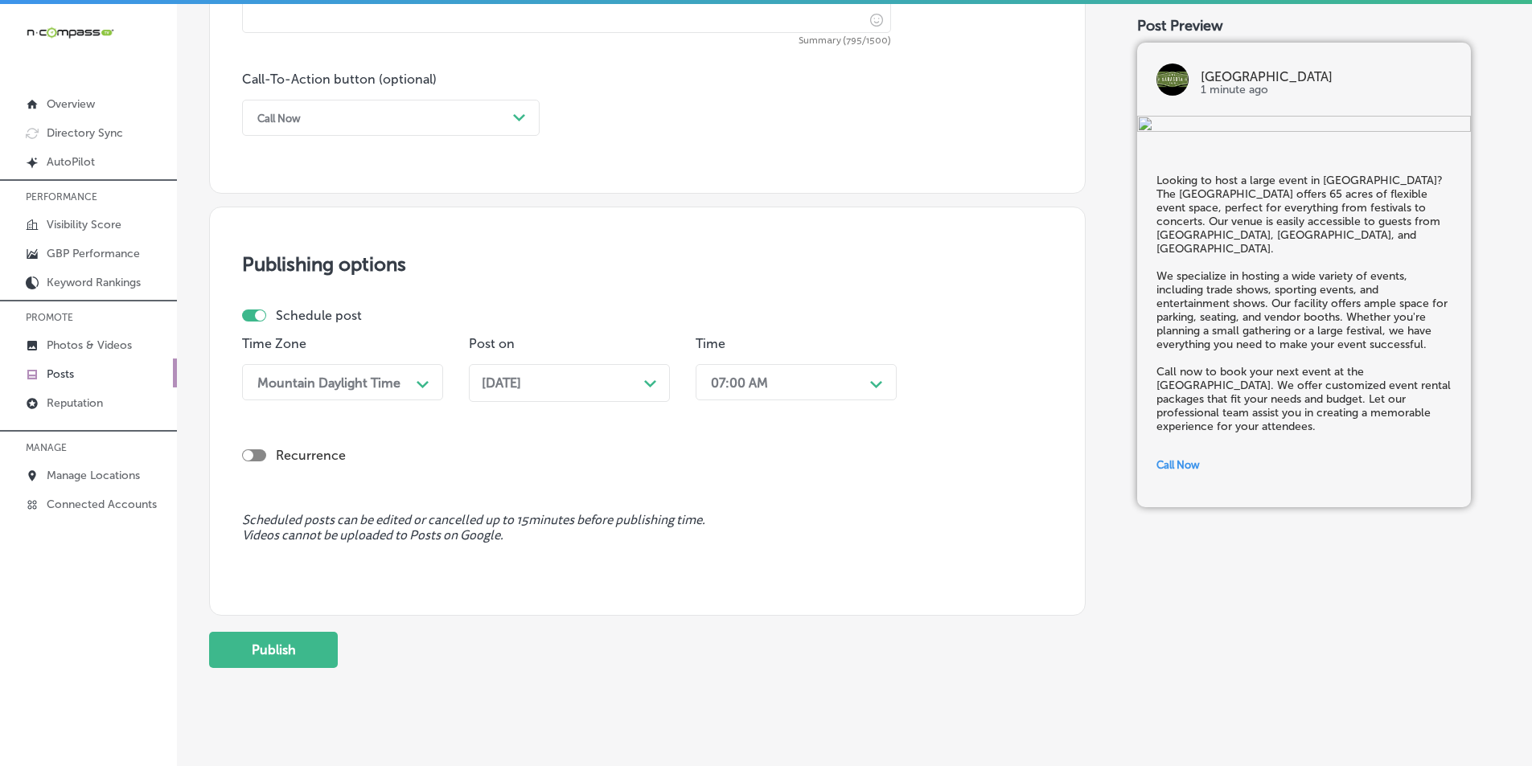
scroll to position [1180, 0]
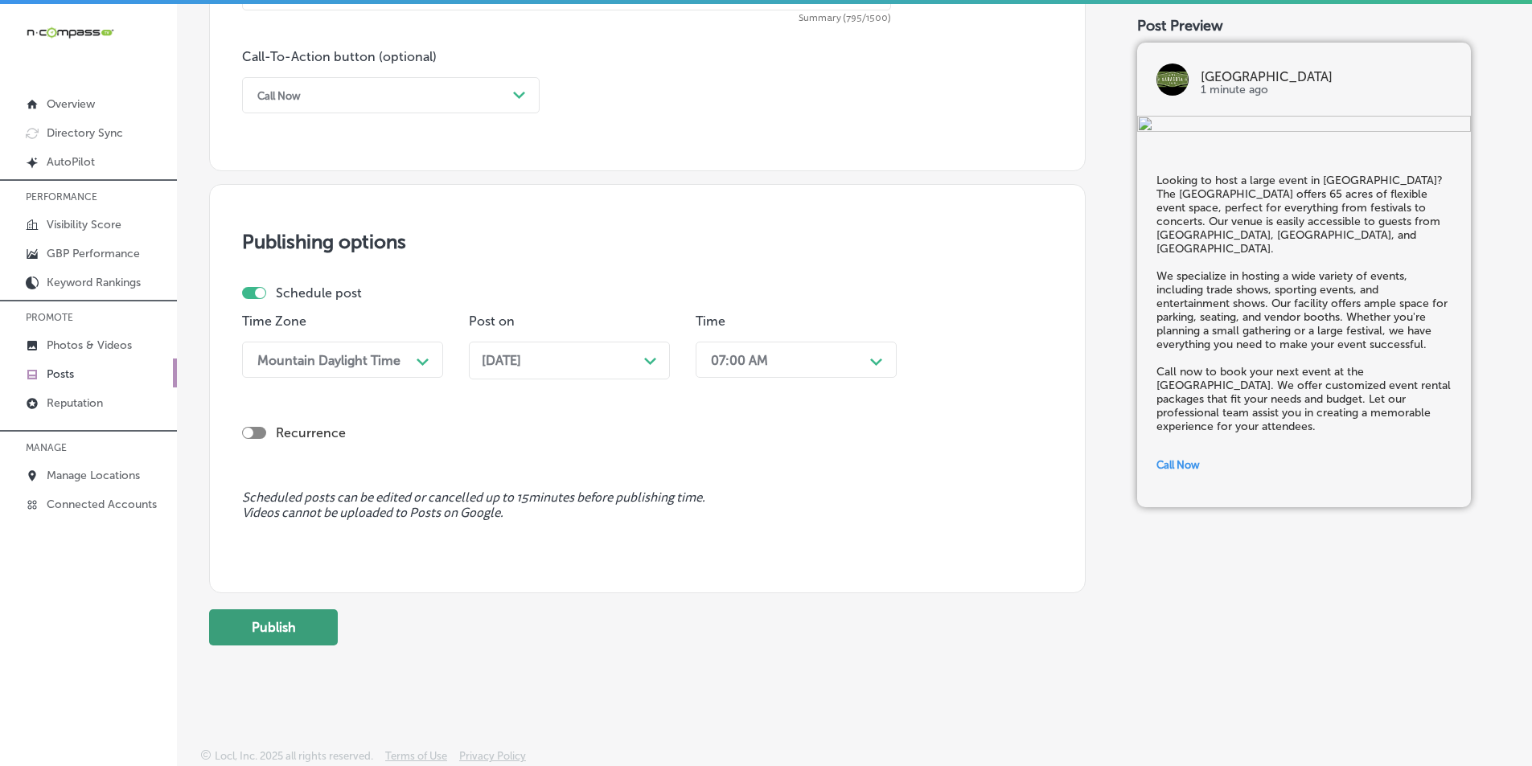
click at [260, 623] on button "Publish" at bounding box center [273, 628] width 129 height 36
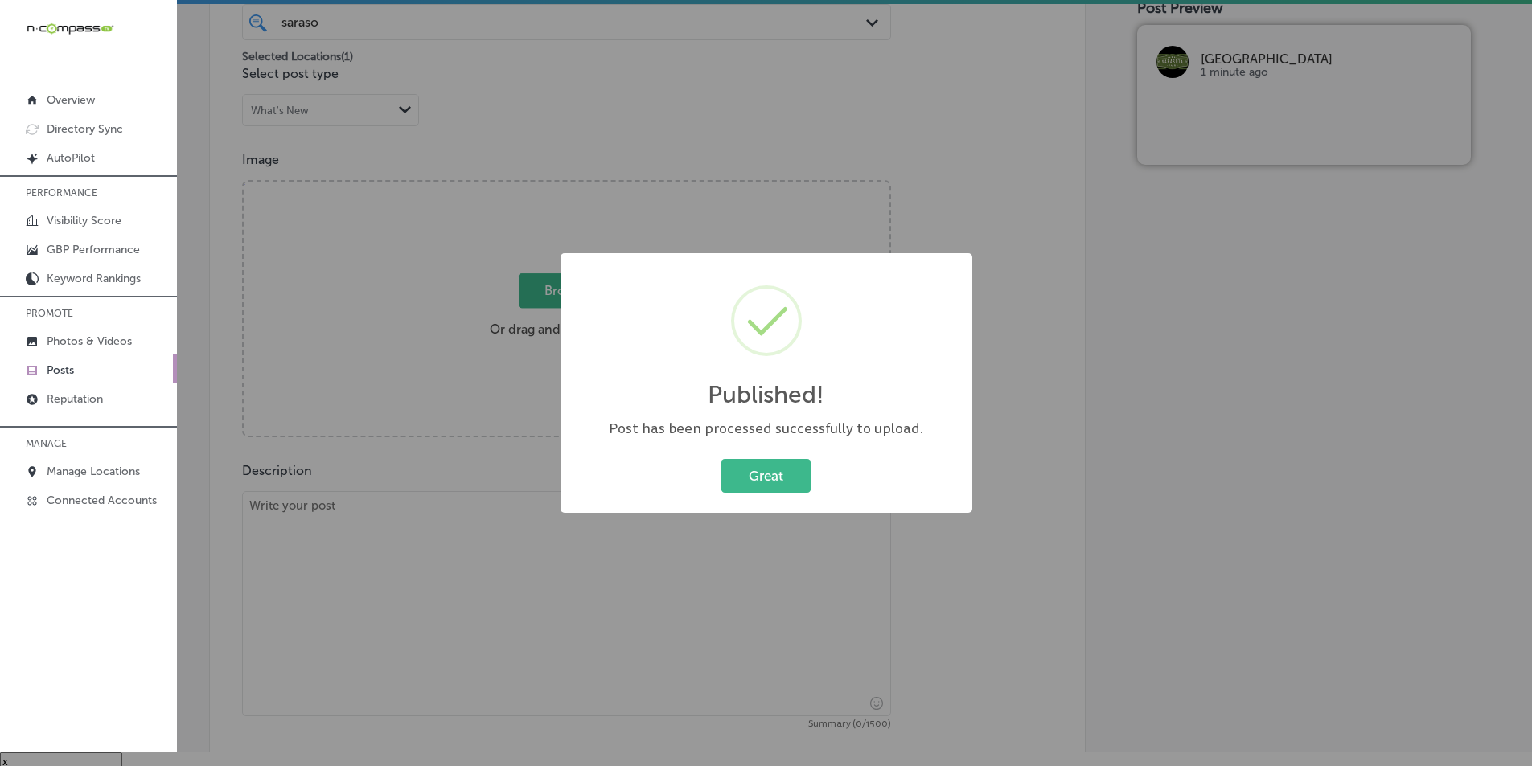
scroll to position [23, 0]
click at [738, 471] on button "Great" at bounding box center [765, 475] width 89 height 33
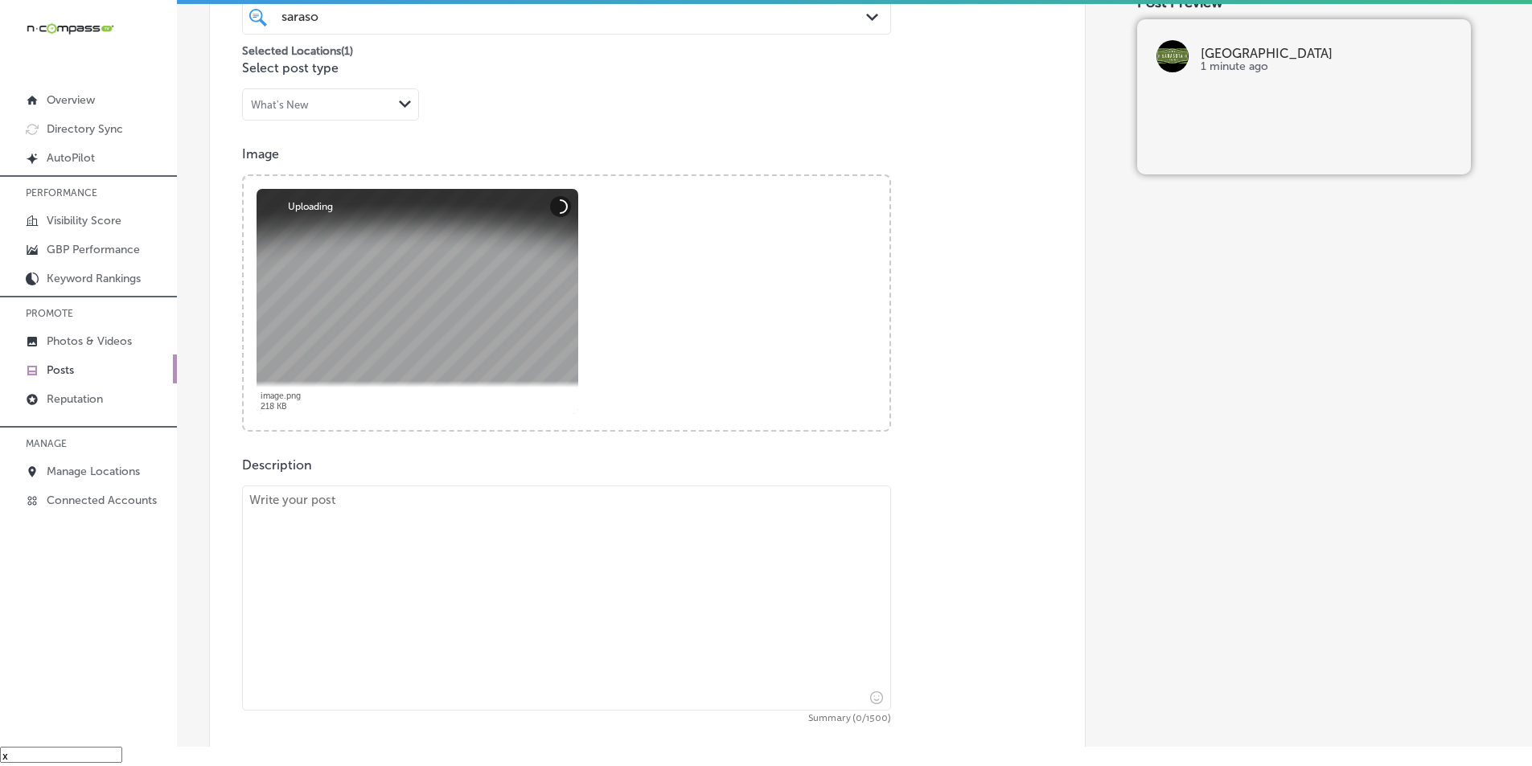
click at [331, 537] on textarea at bounding box center [566, 598] width 649 height 225
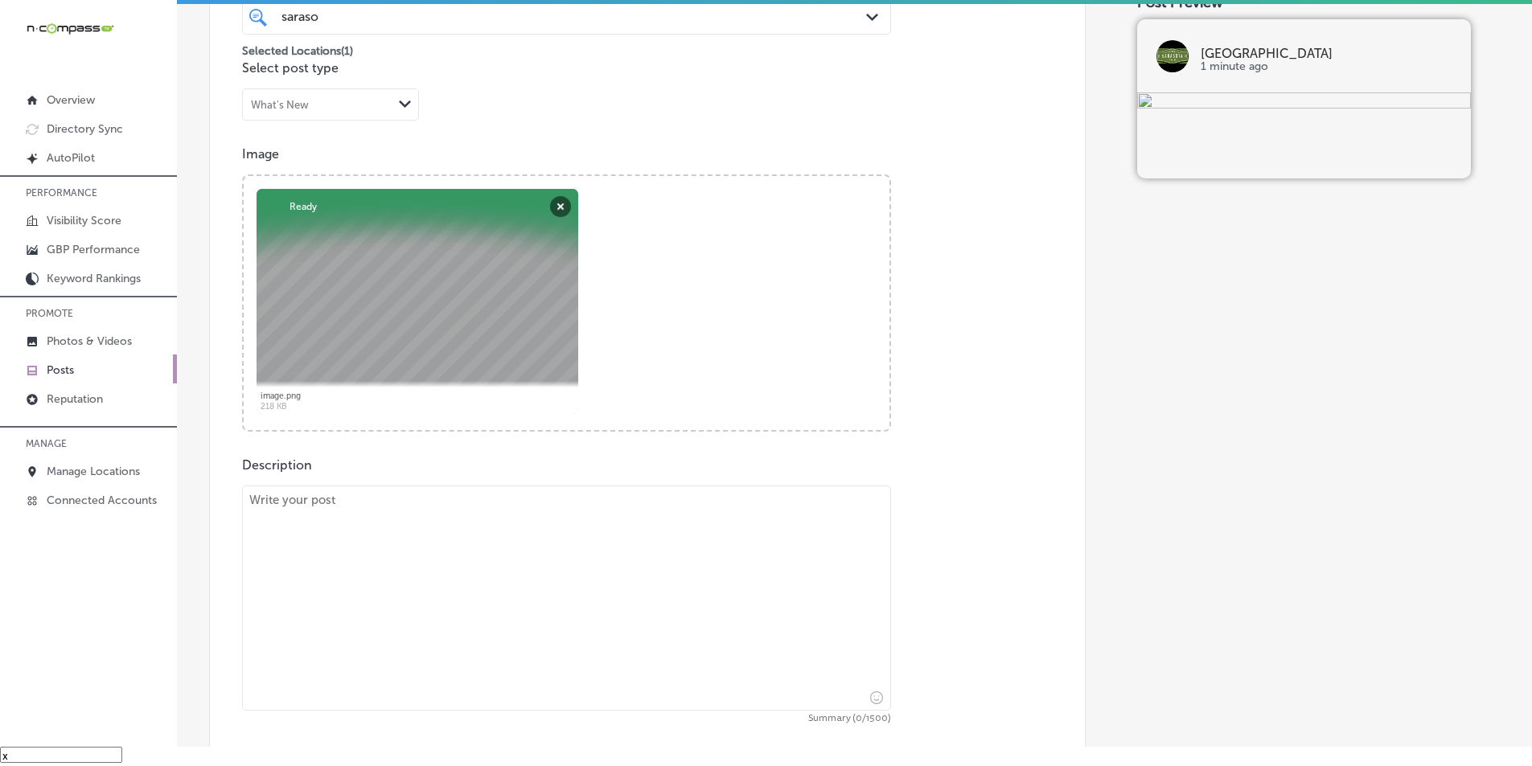
click at [384, 526] on textarea at bounding box center [566, 598] width 649 height 225
paste textarea "The [GEOGRAPHIC_DATA] is the ideal venue for your next corporate event or consu…"
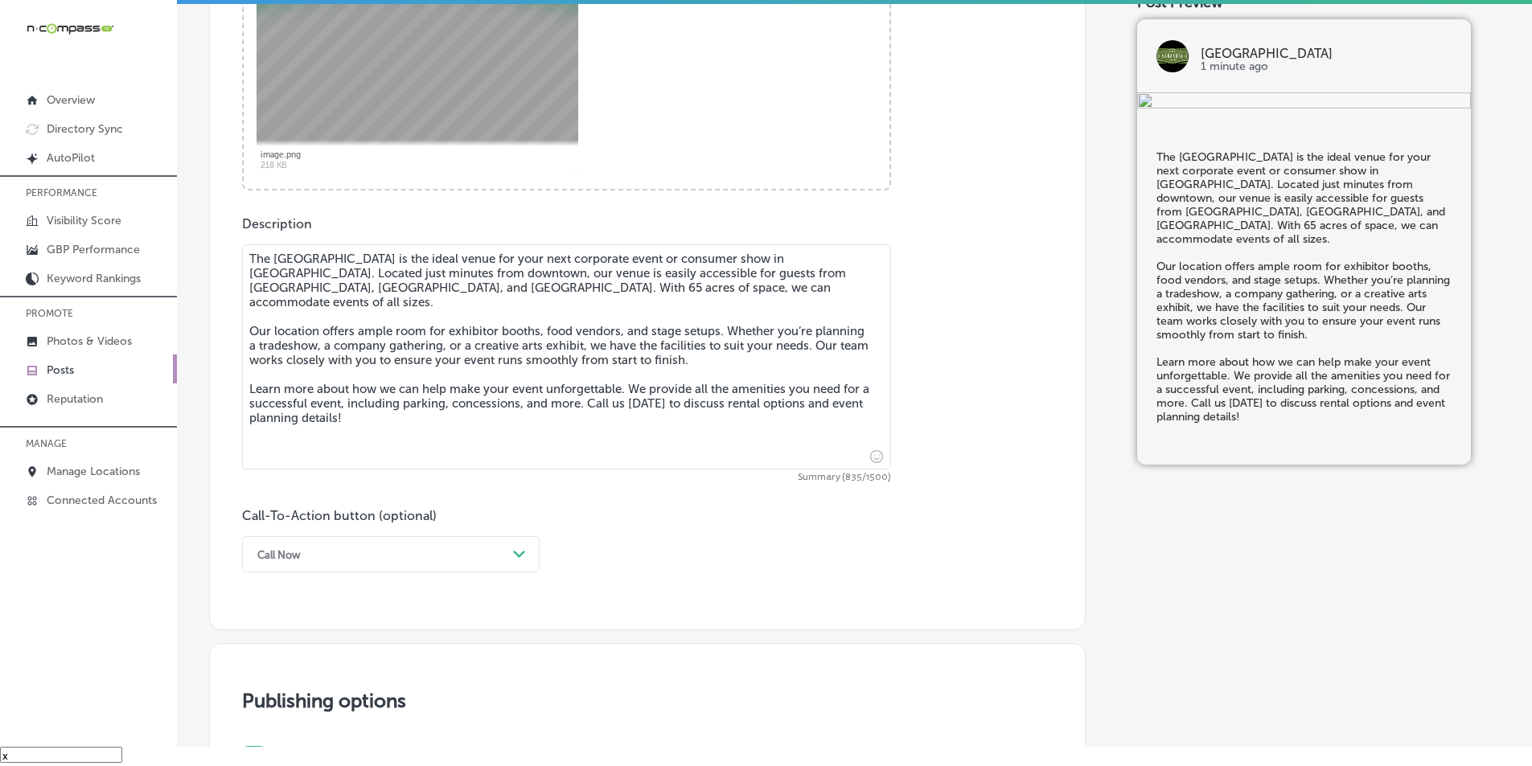
scroll to position [778, 0]
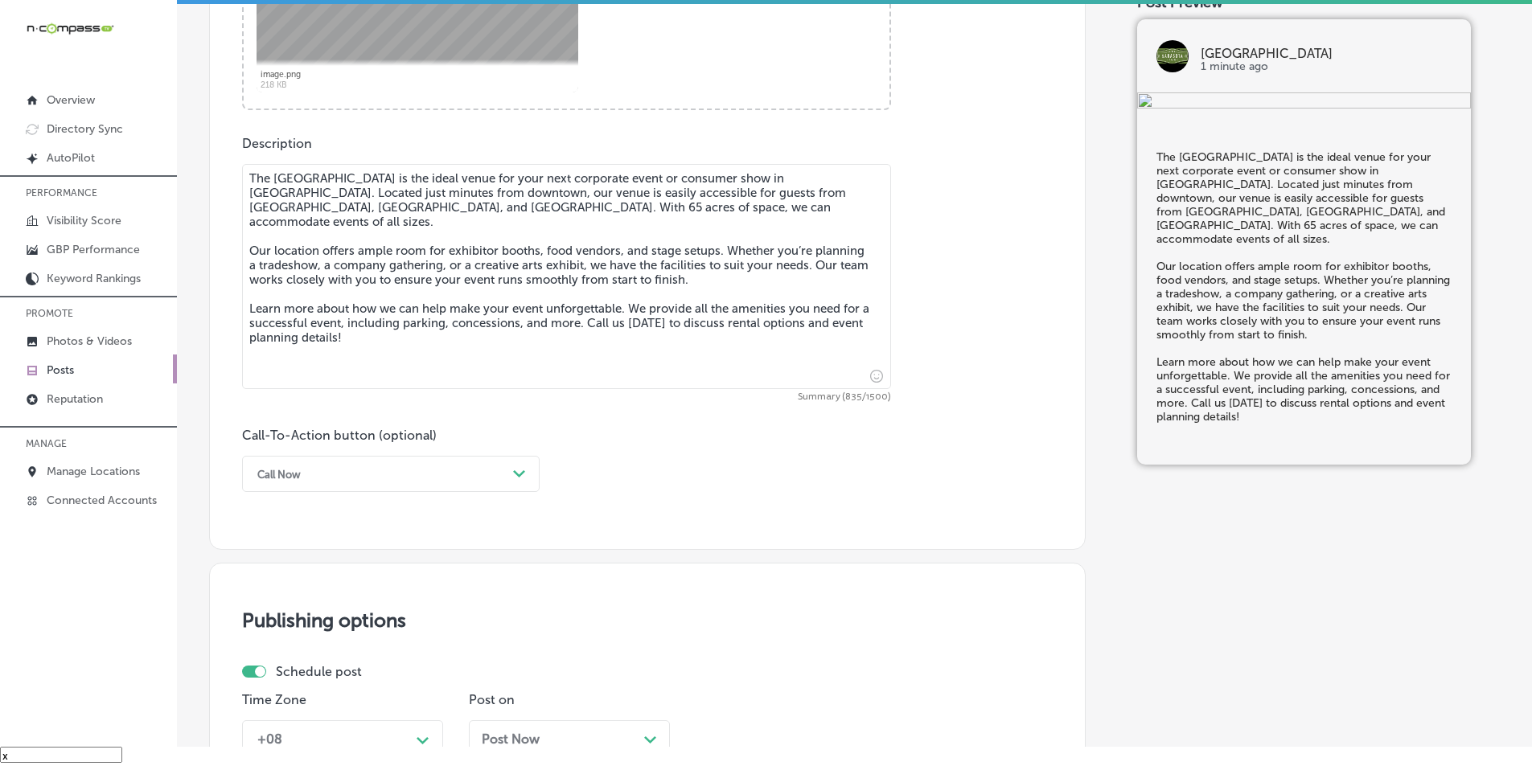
type textarea "The [GEOGRAPHIC_DATA] is the ideal venue for your next corporate event or consu…"
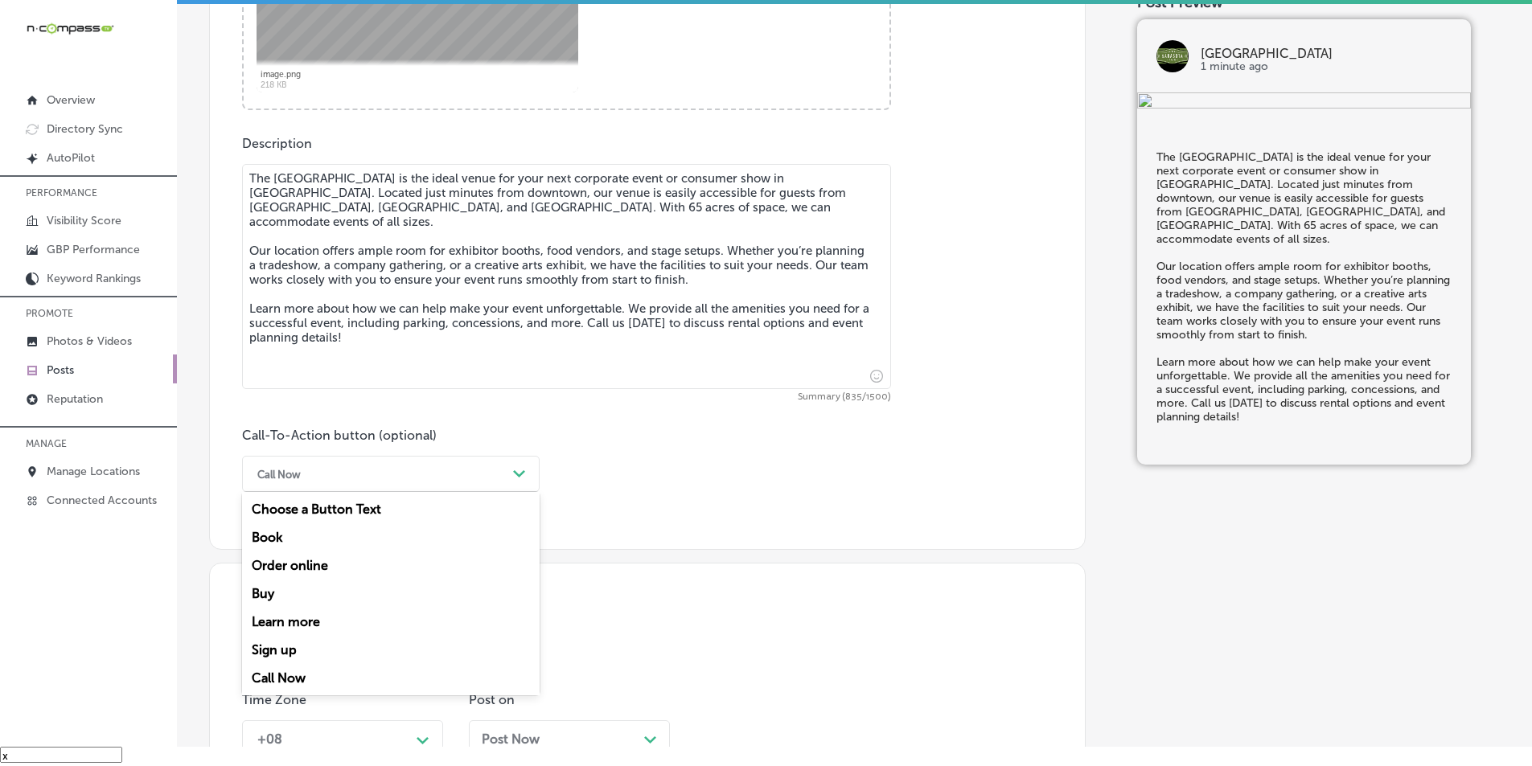
click at [515, 472] on polygon at bounding box center [519, 474] width 12 height 7
click at [318, 620] on div "Learn more" at bounding box center [391, 622] width 298 height 28
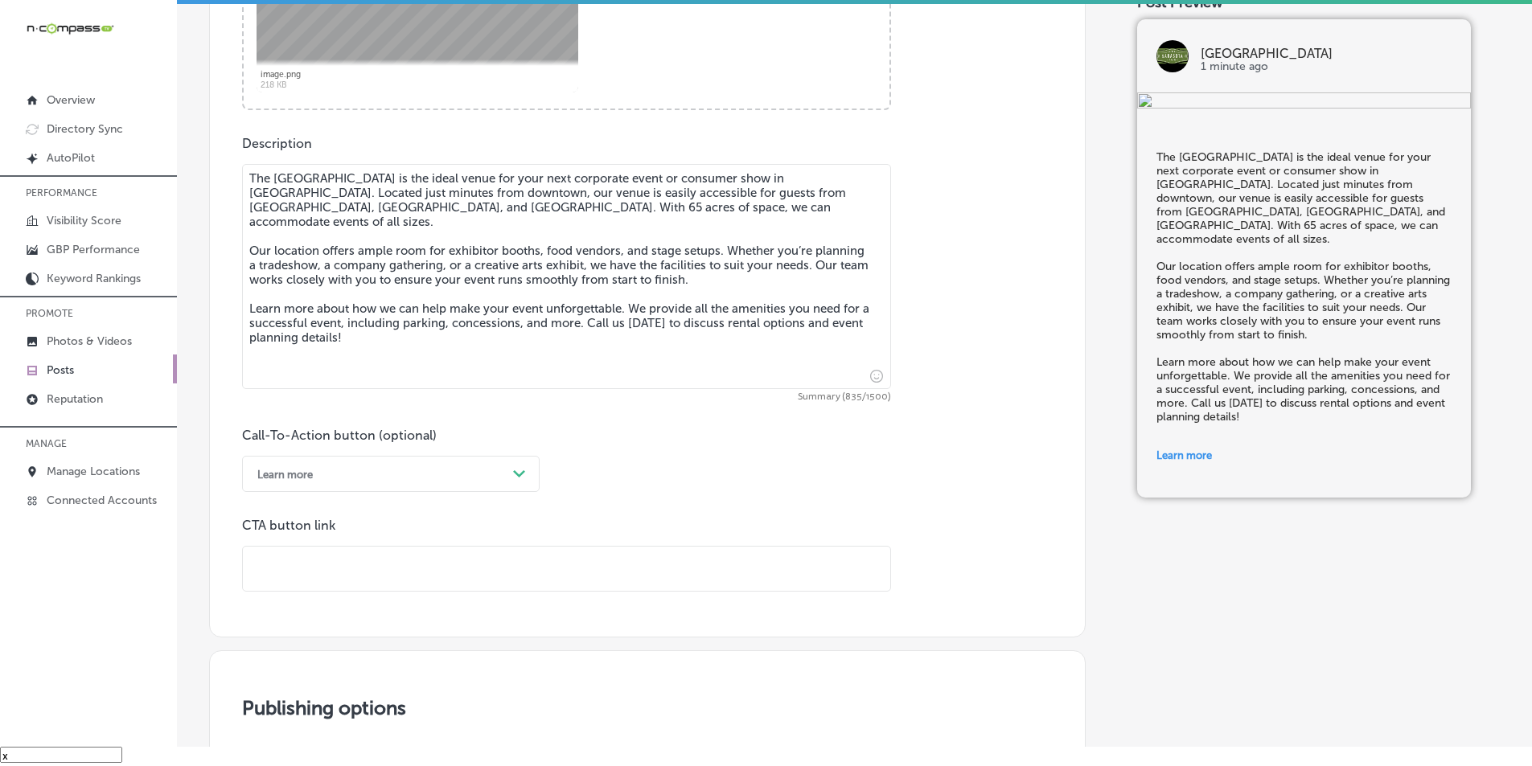
paste input "[URL][DOMAIN_NAME]"
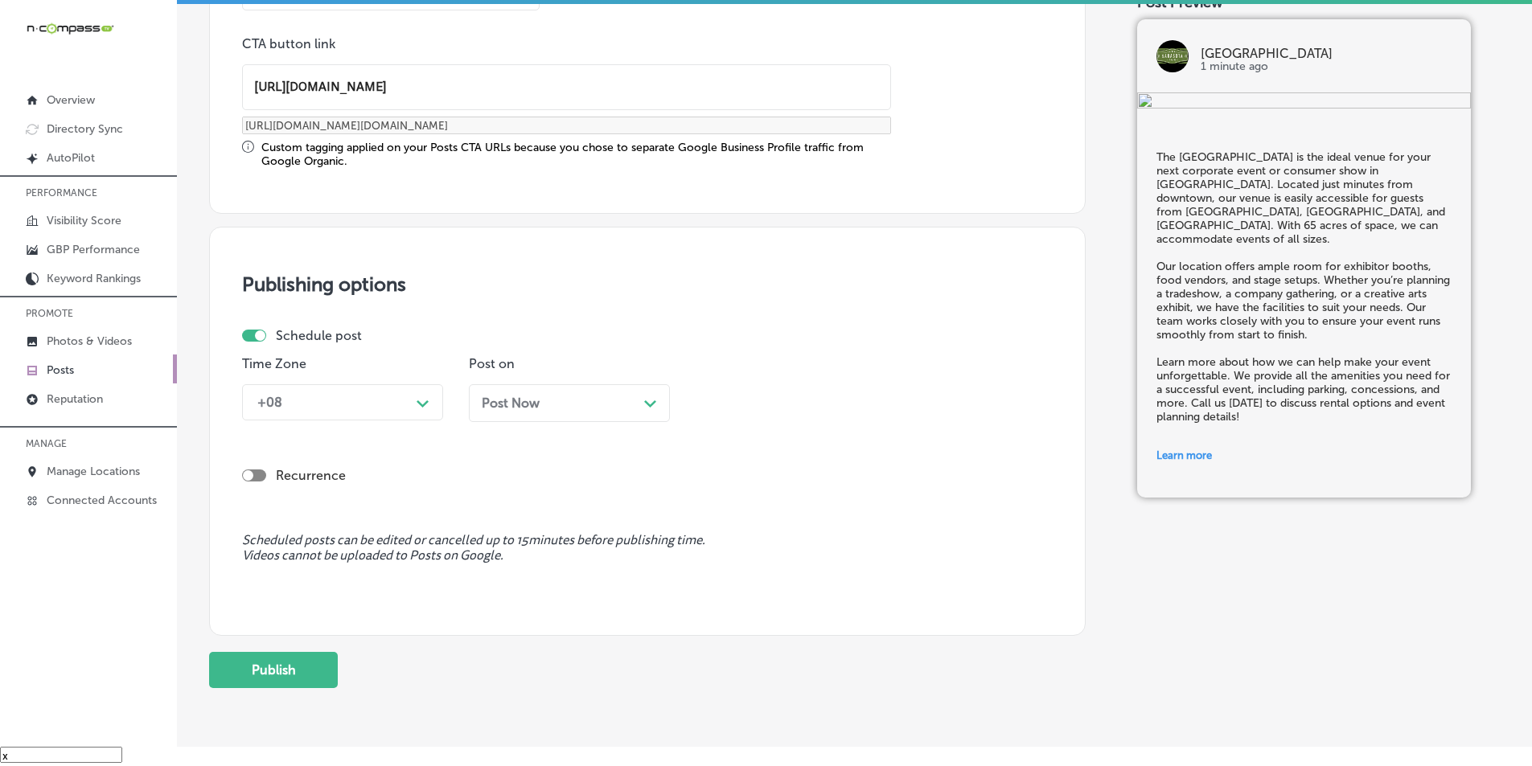
scroll to position [1260, 0]
type input "[URL][DOMAIN_NAME]"
click at [425, 397] on div "Path Created with Sketch." at bounding box center [423, 401] width 13 height 13
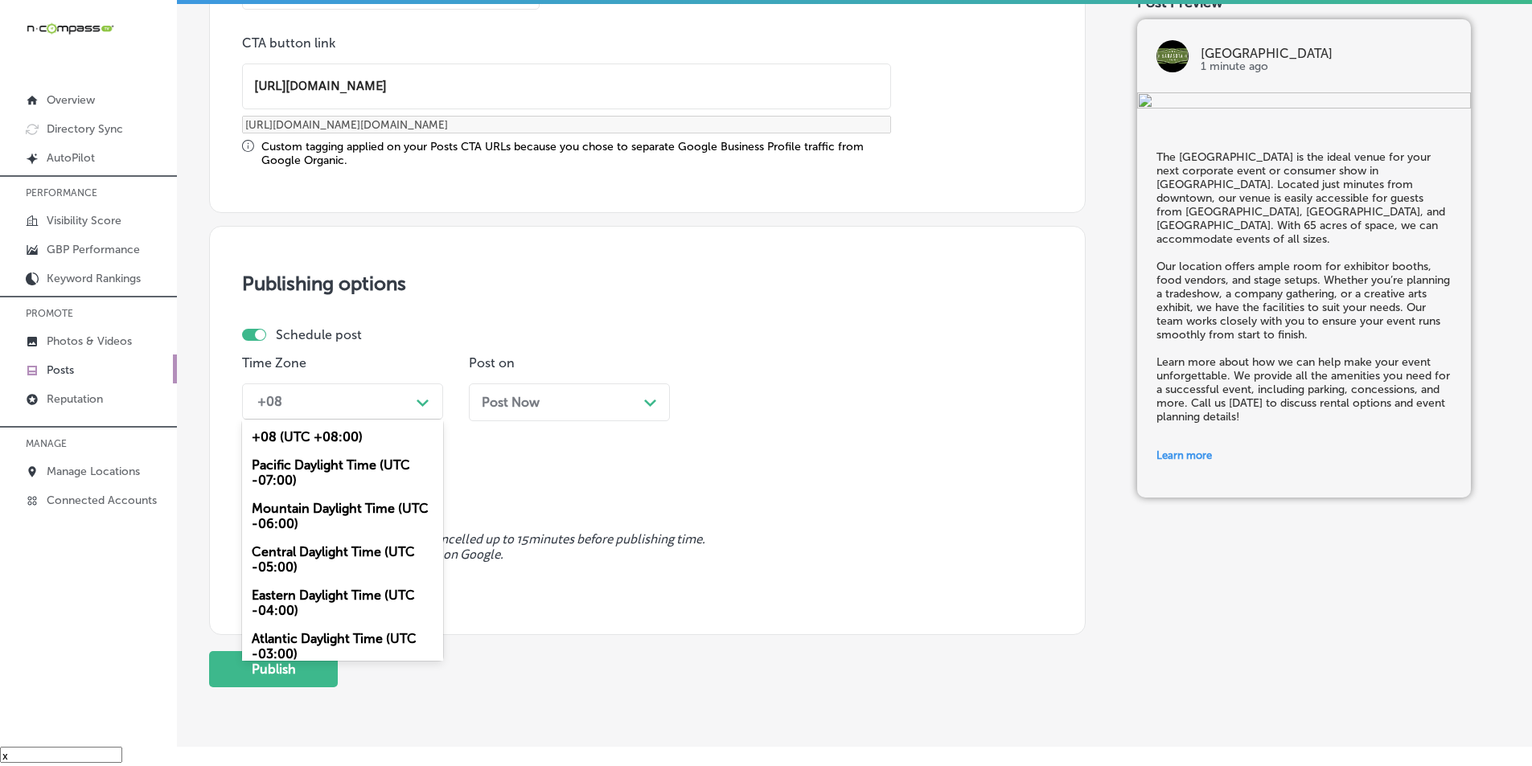
click at [321, 510] on div "Mountain Daylight Time (UTC -06:00)" at bounding box center [342, 516] width 201 height 43
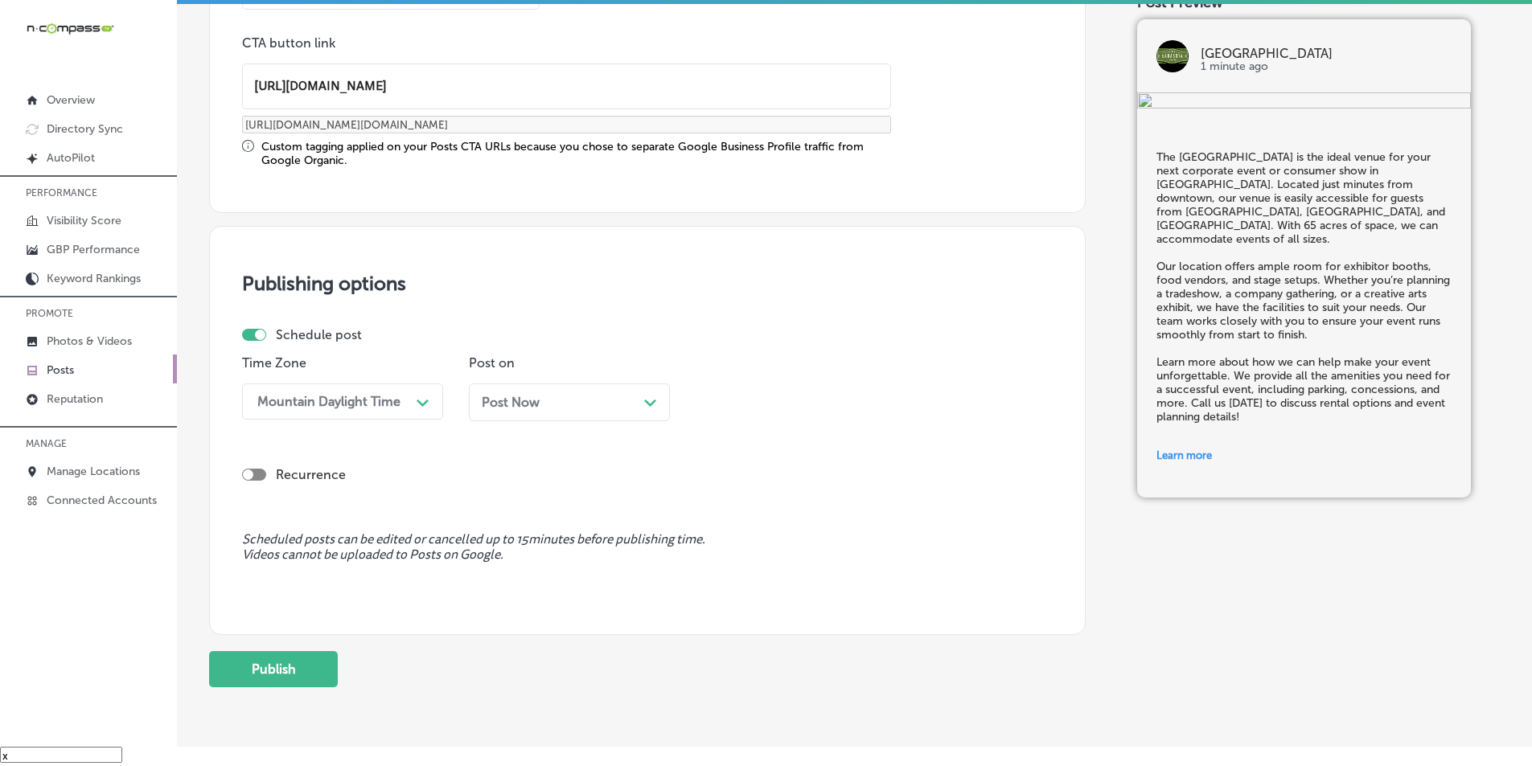
click at [655, 401] on polygon at bounding box center [650, 403] width 12 height 7
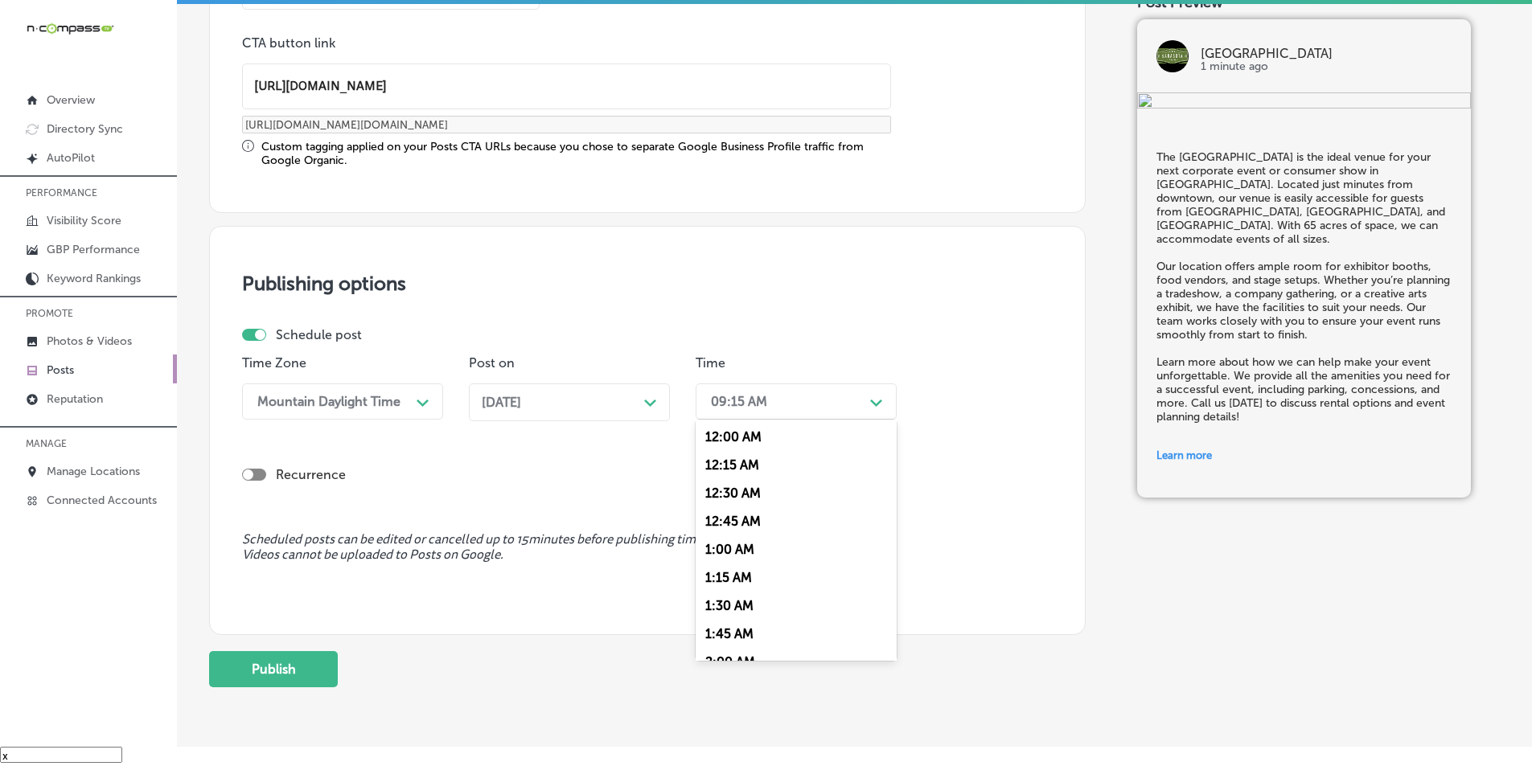
click at [832, 397] on div "09:15 AM" at bounding box center [783, 402] width 161 height 28
click at [714, 574] on div "7:00 AM" at bounding box center [796, 582] width 201 height 28
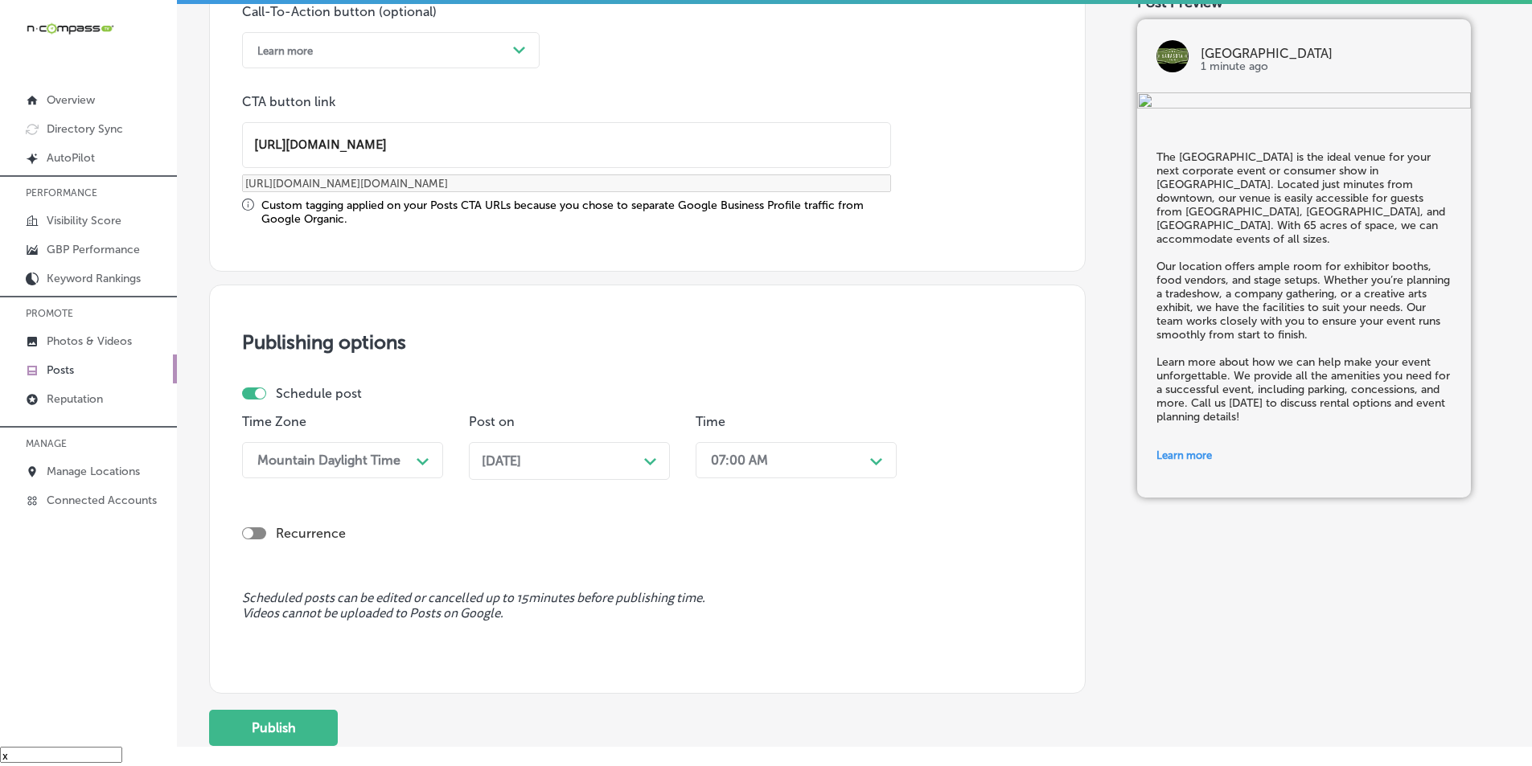
scroll to position [1260, 0]
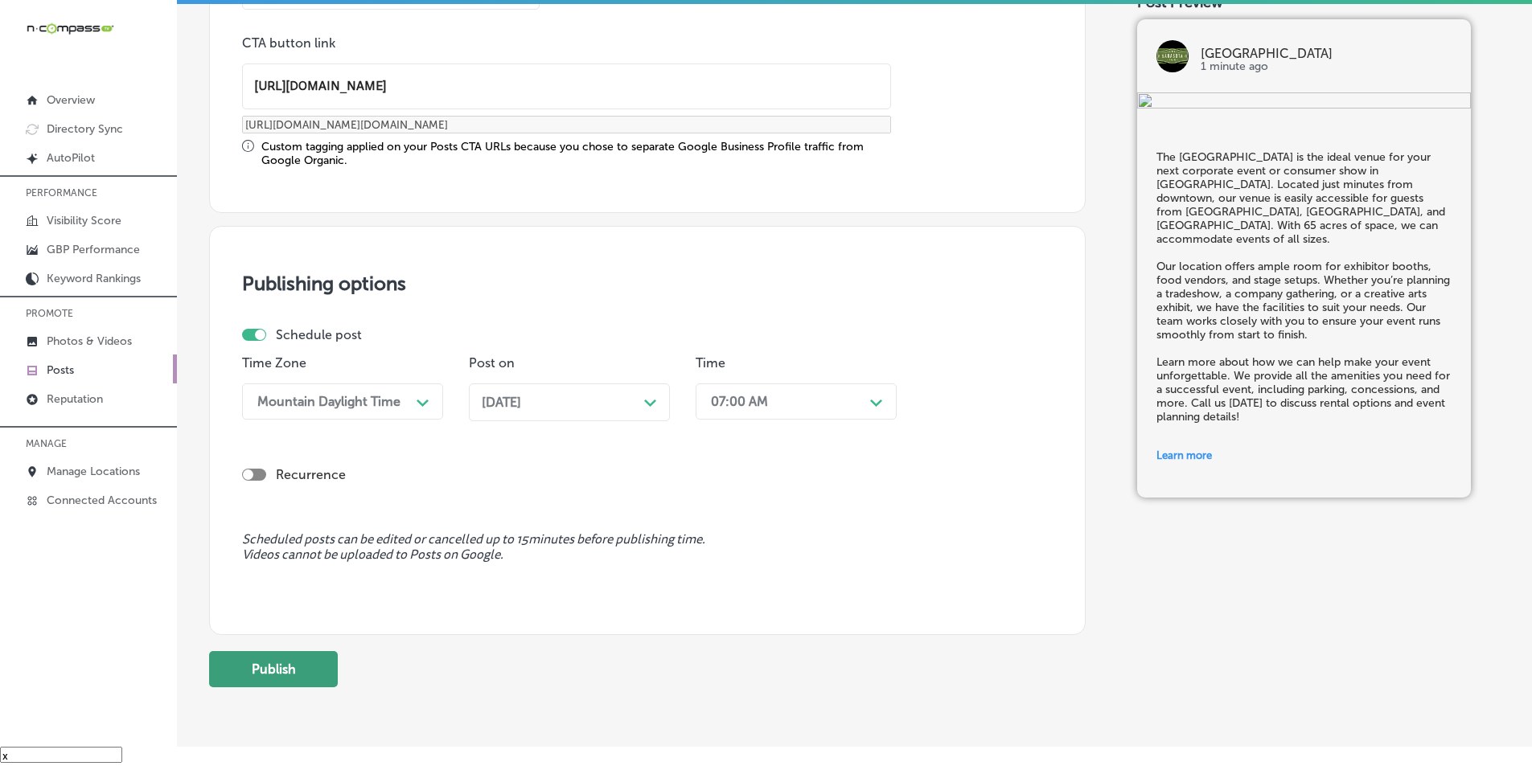
click at [269, 666] on button "Publish" at bounding box center [273, 669] width 129 height 36
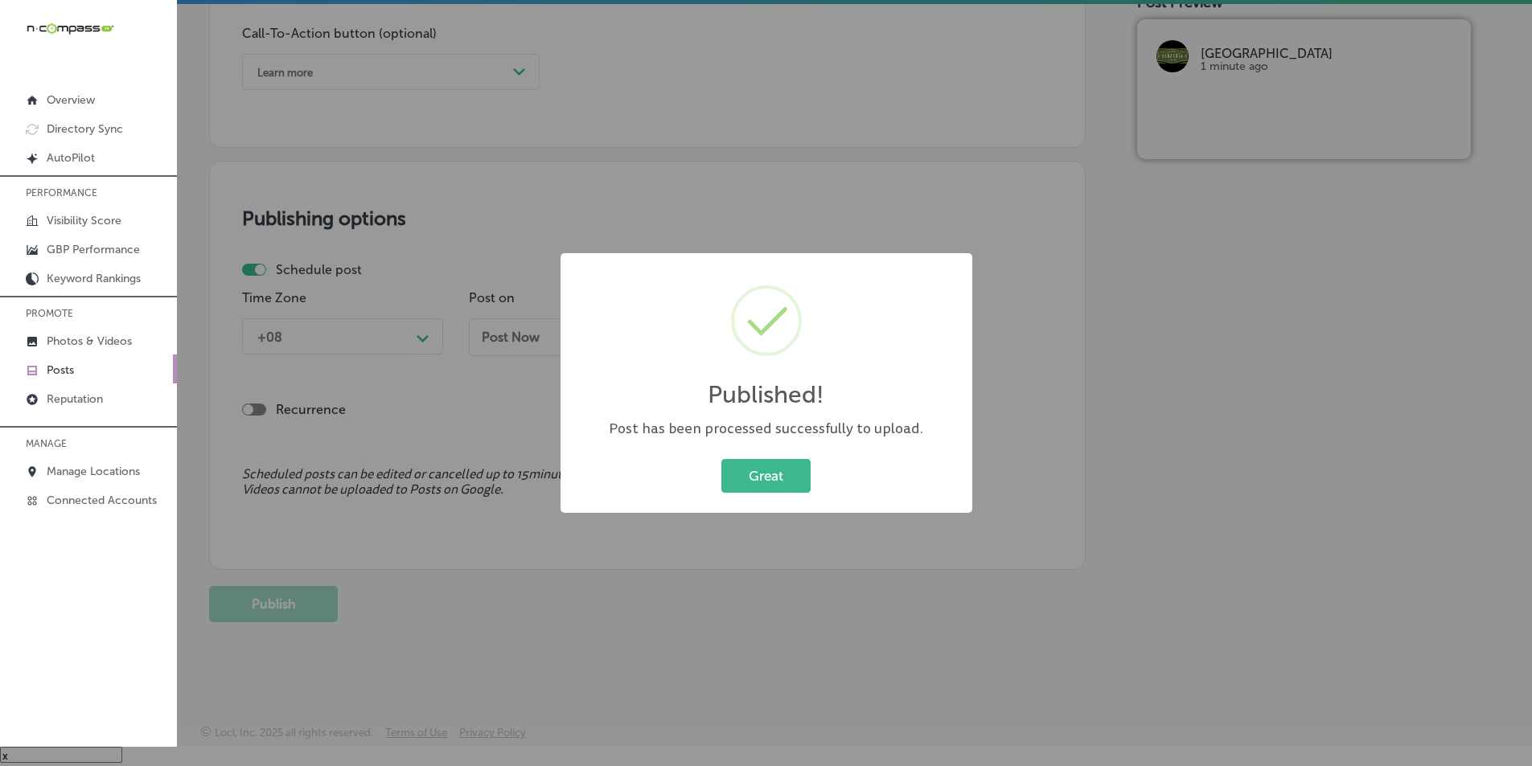
scroll to position [1180, 0]
click at [740, 481] on button "Great" at bounding box center [765, 475] width 89 height 33
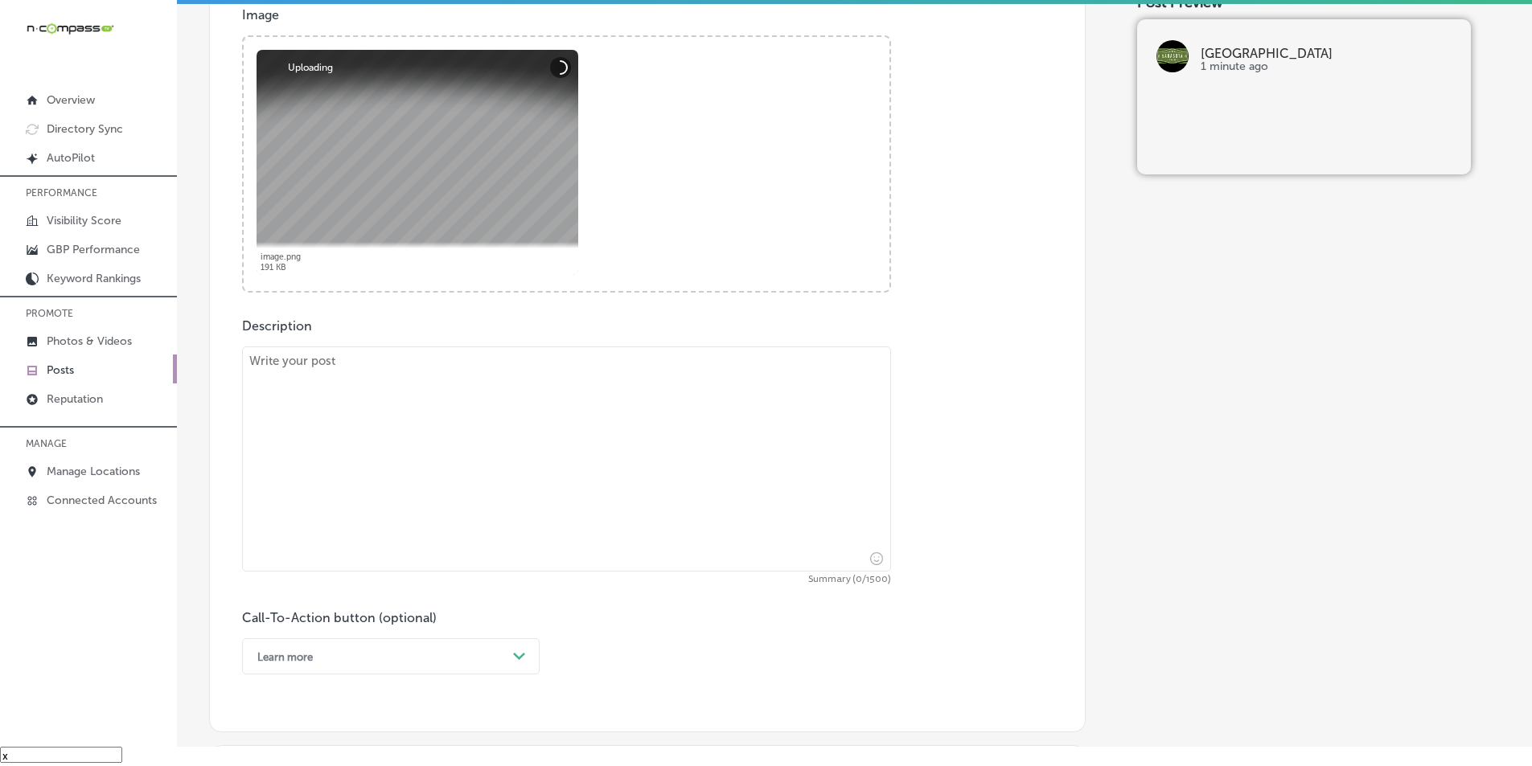
scroll to position [617, 0]
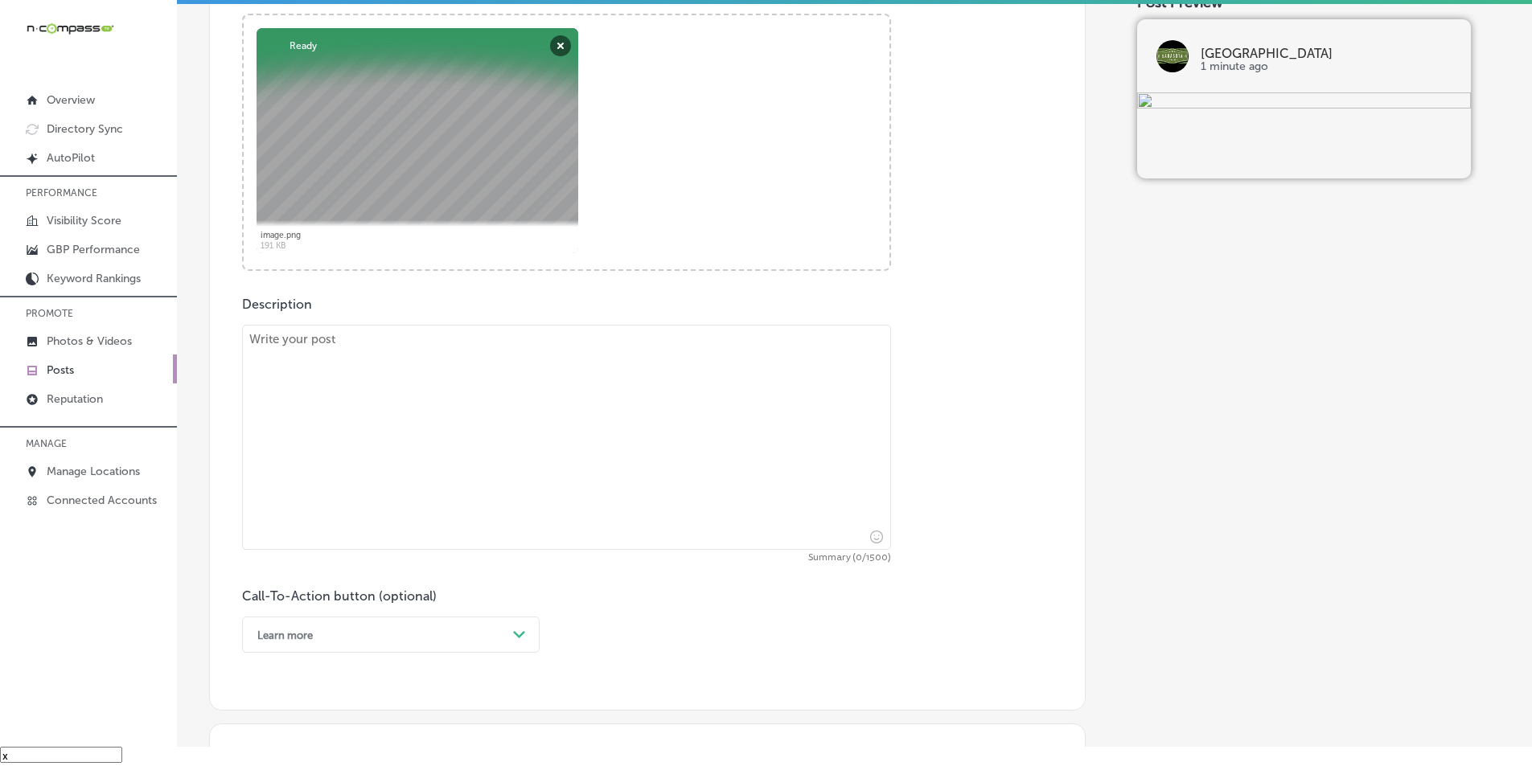
click at [376, 429] on textarea at bounding box center [566, 437] width 649 height 225
paste textarea "Planning a festival in [GEOGRAPHIC_DATA]? The [GEOGRAPHIC_DATA] is the perfect …"
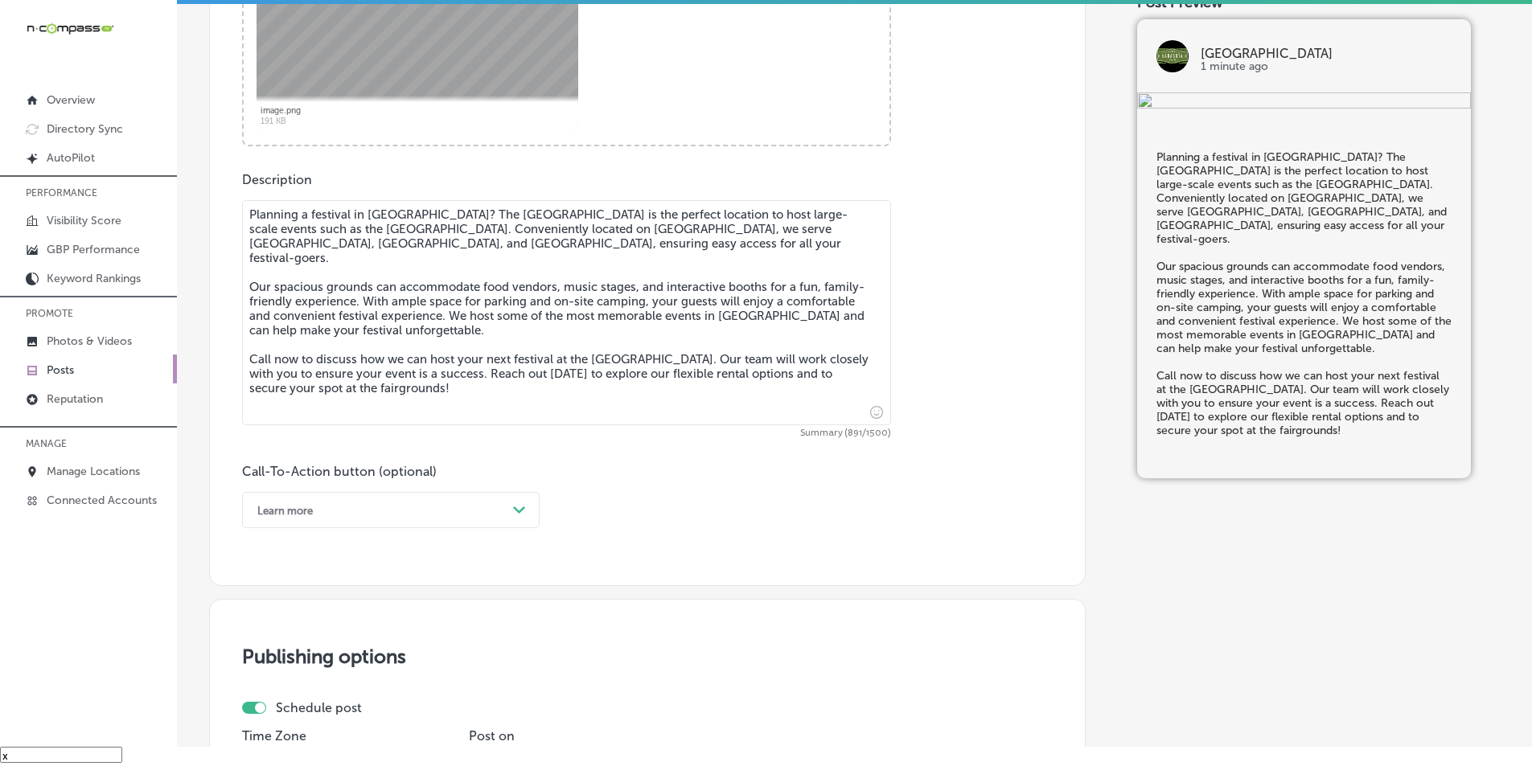
scroll to position [858, 0]
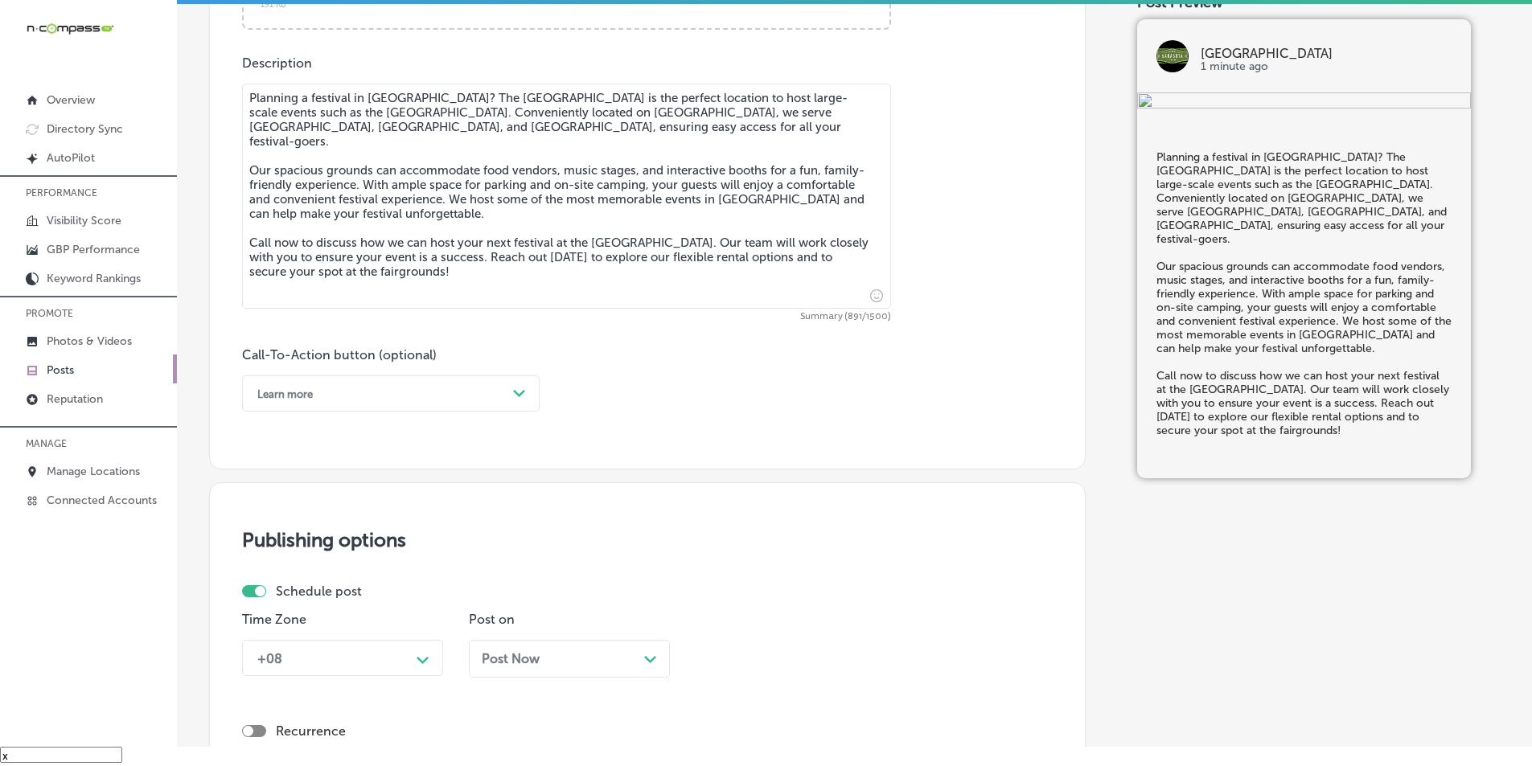
type textarea "Planning a festival in [GEOGRAPHIC_DATA]? The [GEOGRAPHIC_DATA] is the perfect …"
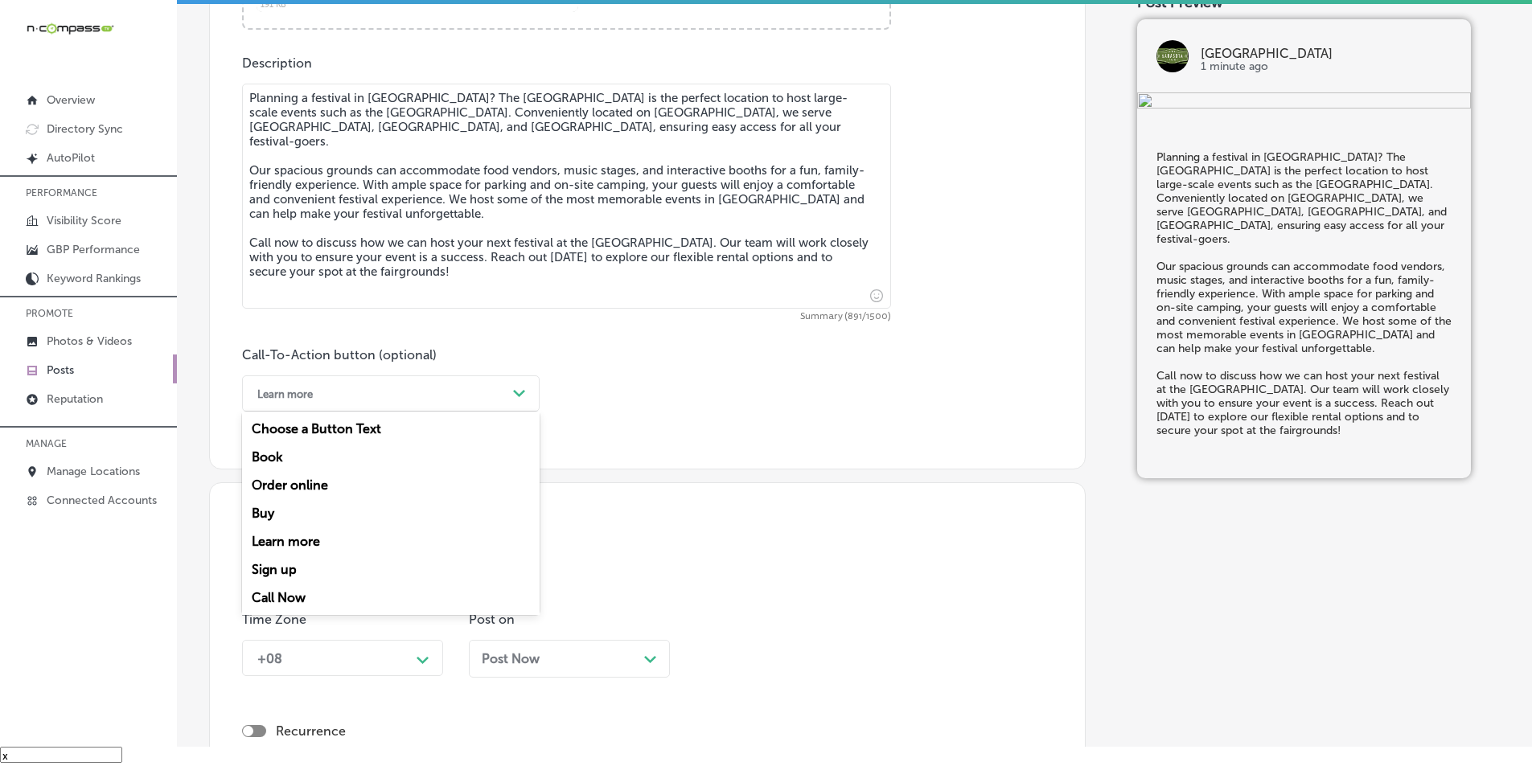
click at [525, 394] on div "Path Created with Sketch." at bounding box center [519, 394] width 13 height 13
click at [270, 590] on div "Call Now" at bounding box center [391, 598] width 298 height 28
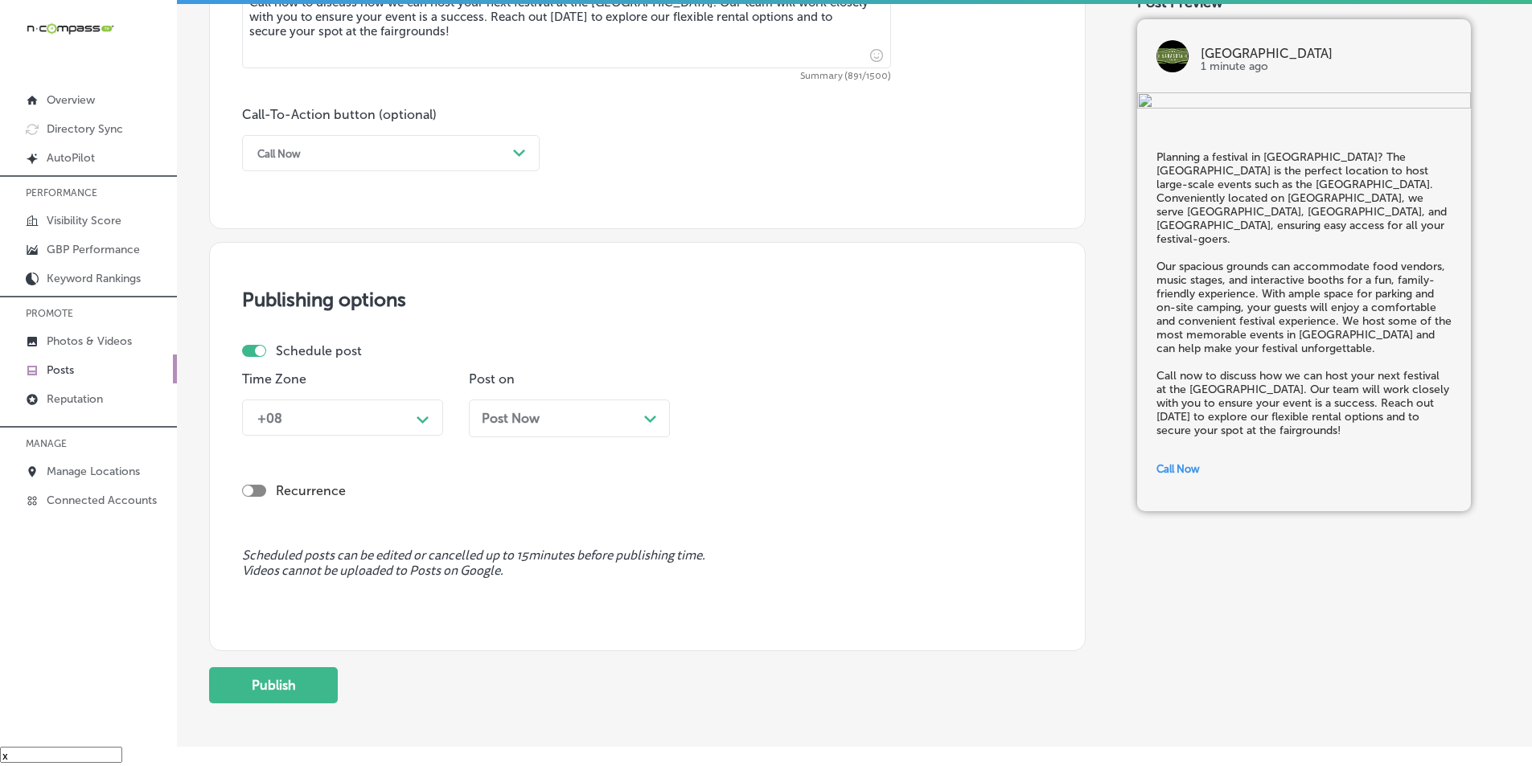
scroll to position [1099, 0]
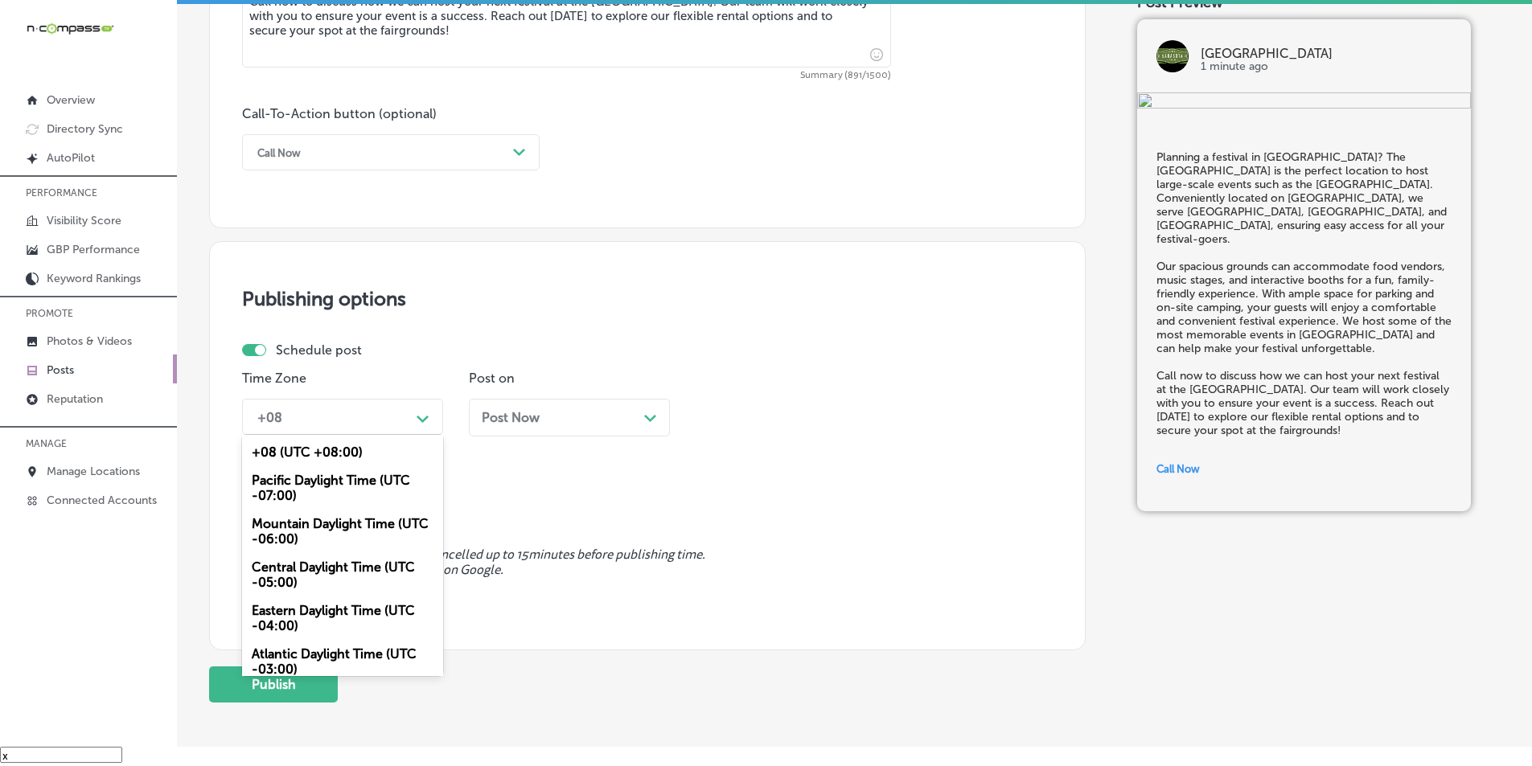
click at [420, 416] on icon "Path Created with Sketch." at bounding box center [423, 419] width 12 height 7
click at [339, 519] on div "Mountain Daylight Time (UTC -06:00)" at bounding box center [342, 531] width 201 height 43
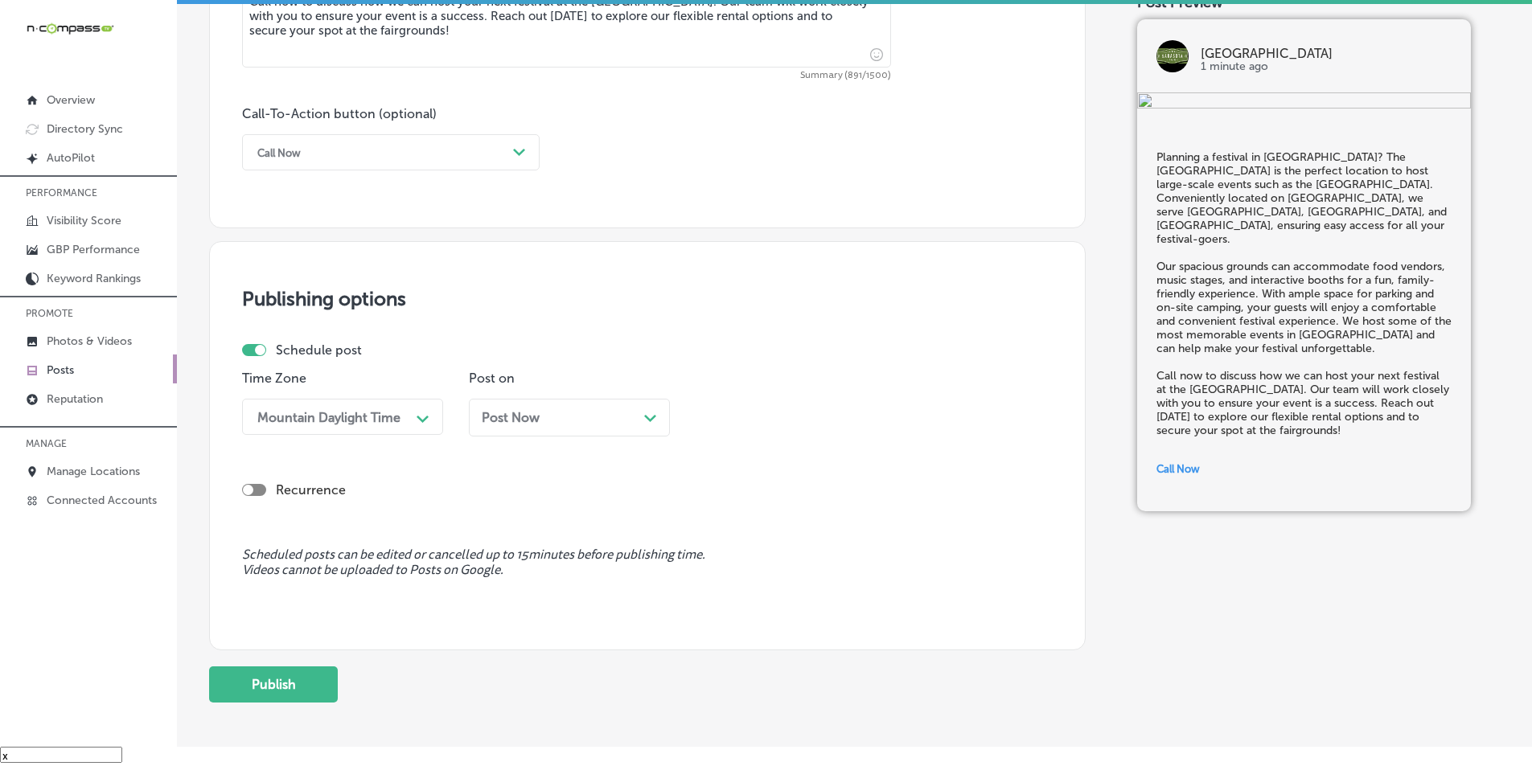
click at [627, 413] on div "Post Now Path Created with Sketch." at bounding box center [569, 417] width 175 height 15
click at [771, 416] on div "09:15 AM" at bounding box center [783, 417] width 161 height 28
click at [722, 516] on div "7:00 AM" at bounding box center [796, 517] width 201 height 28
click at [258, 686] on button "Publish" at bounding box center [273, 685] width 129 height 36
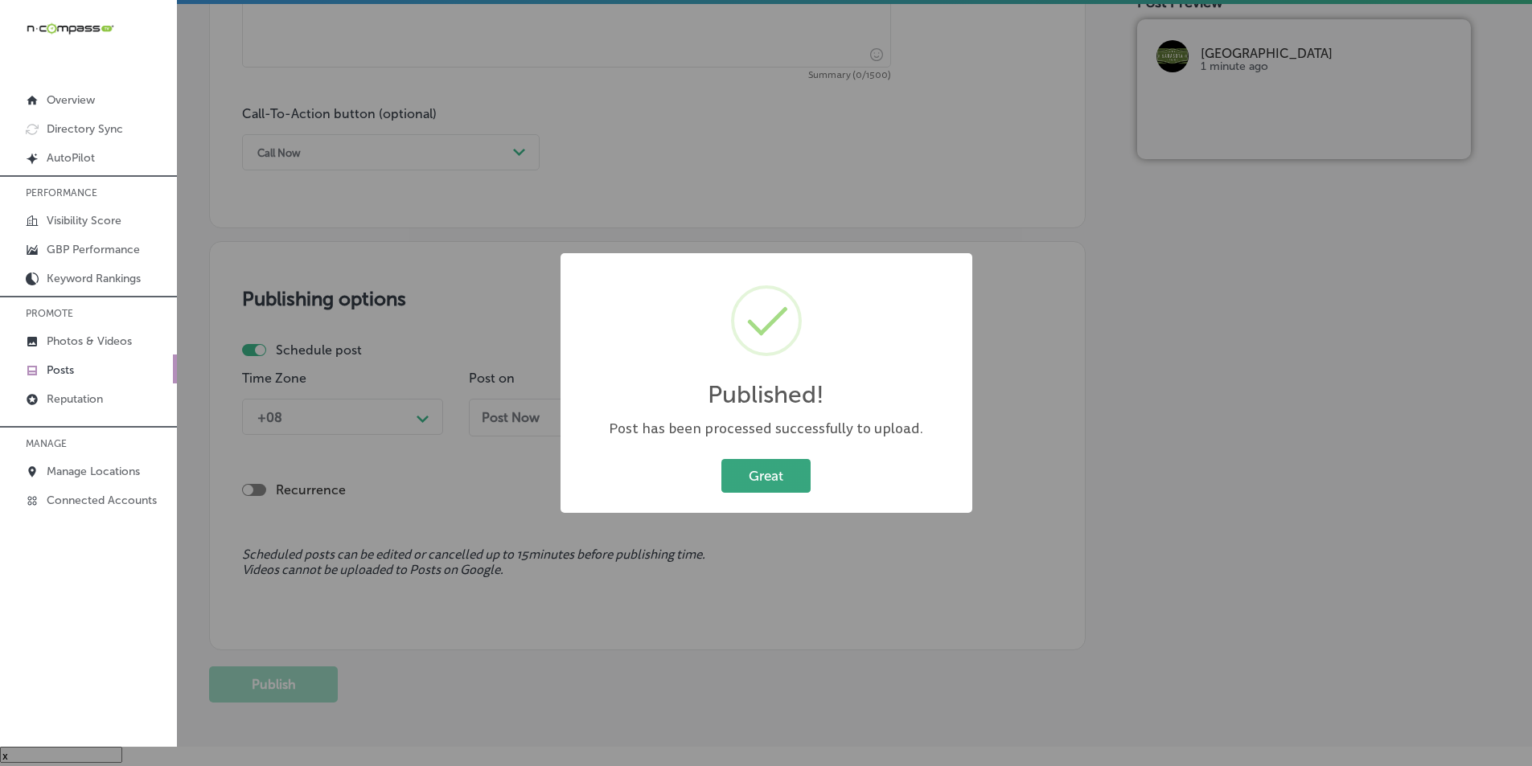
click at [750, 465] on button "Great" at bounding box center [765, 475] width 89 height 33
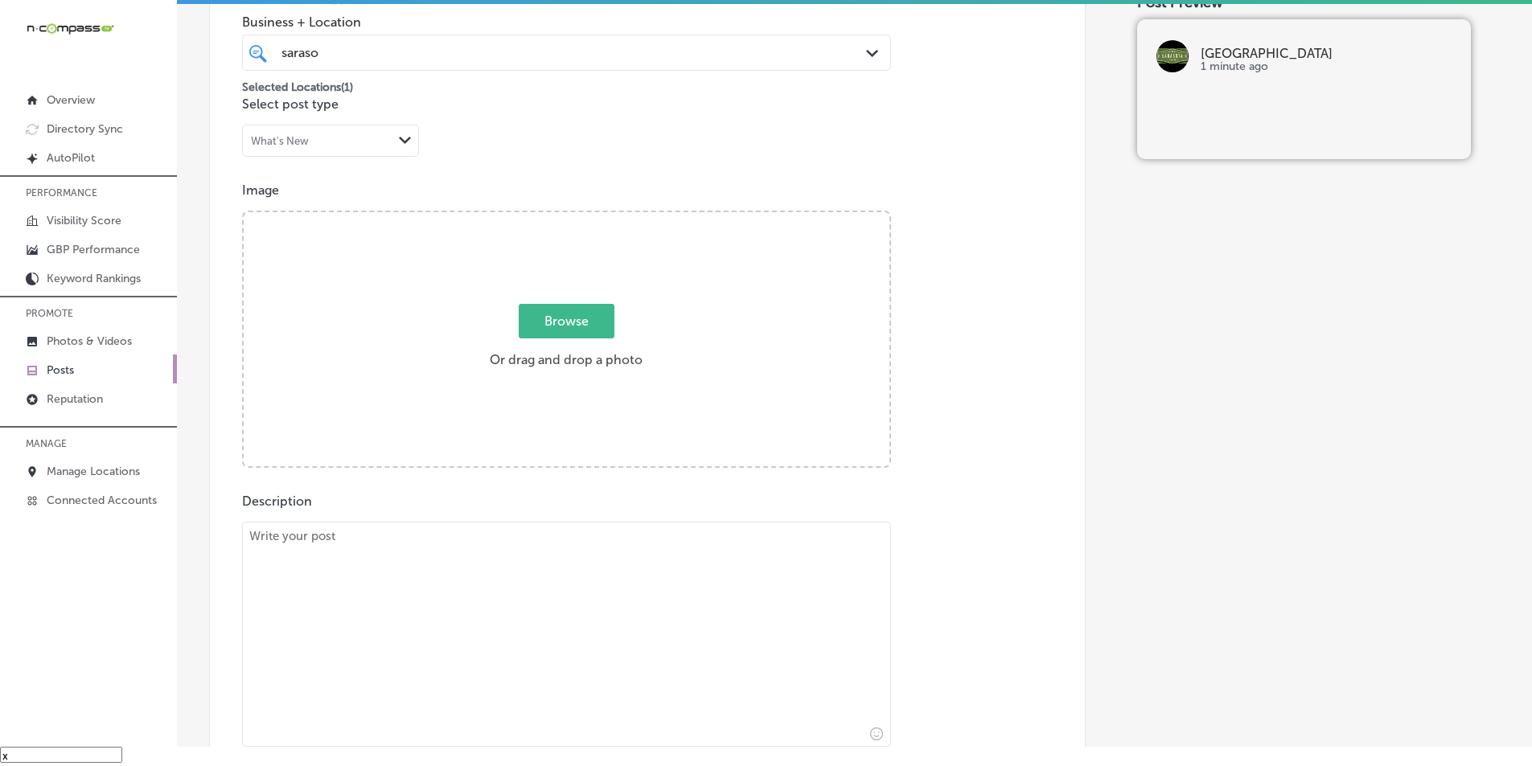
scroll to position [376, 0]
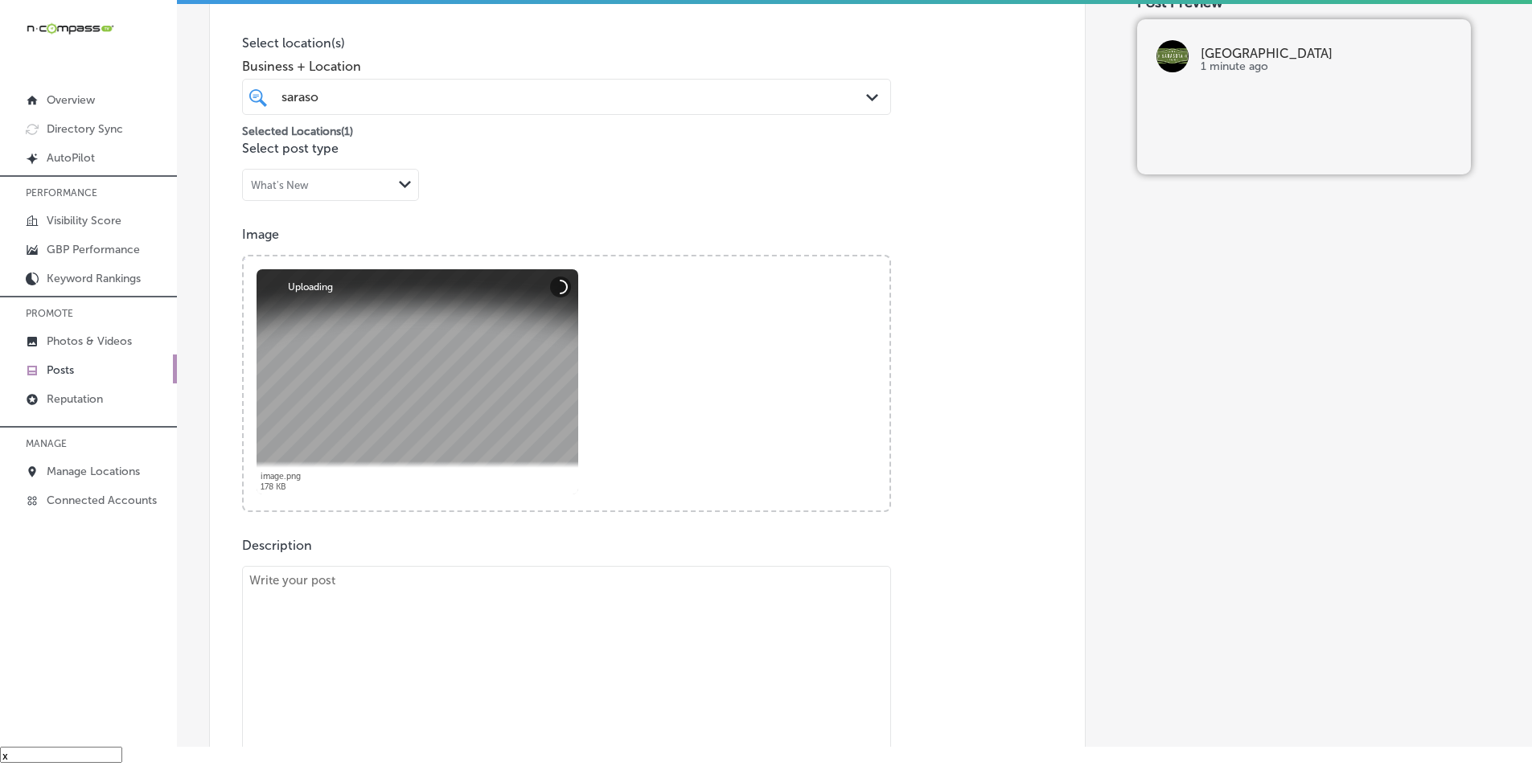
click at [384, 606] on textarea at bounding box center [566, 678] width 649 height 225
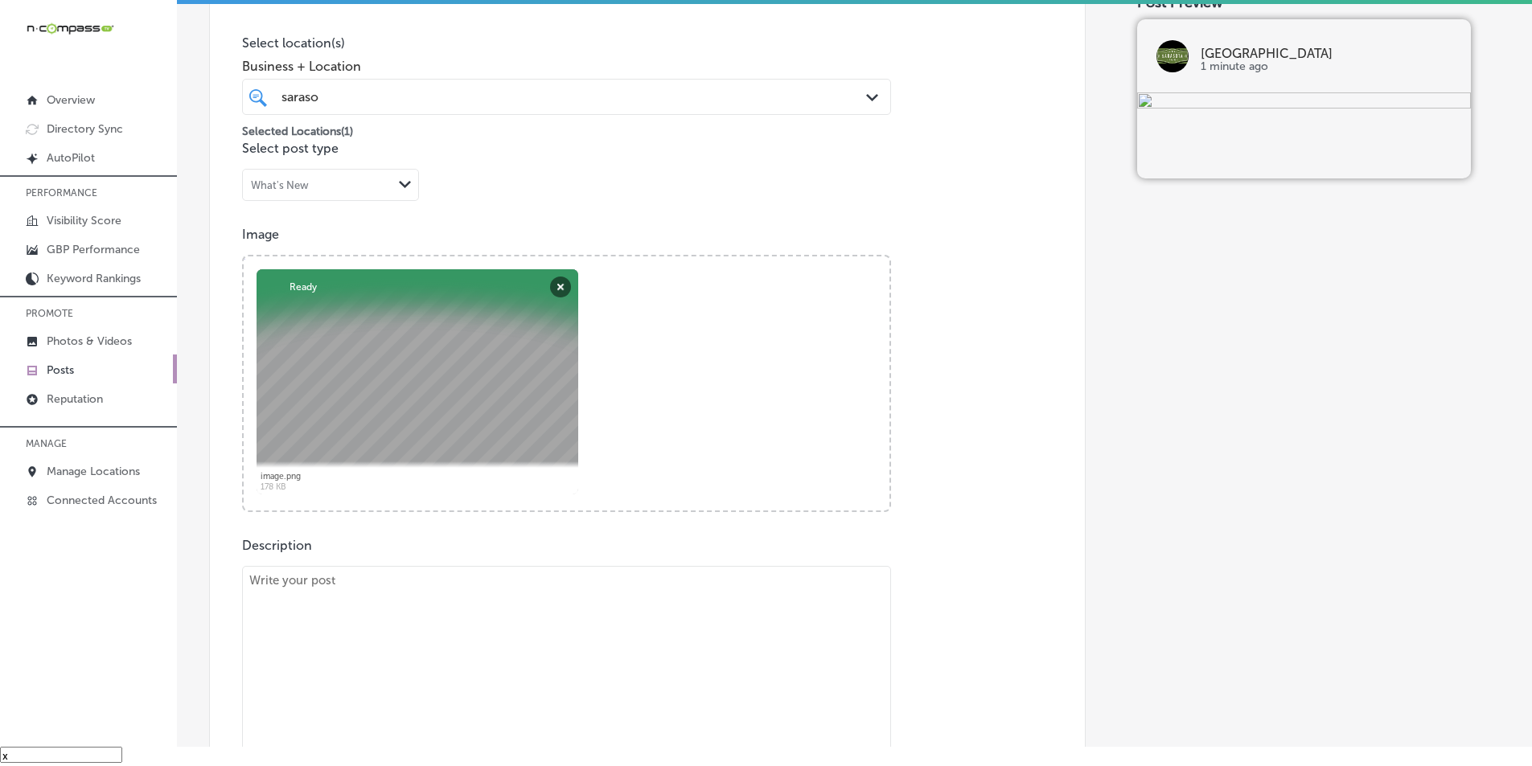
click at [364, 653] on textarea at bounding box center [566, 678] width 649 height 225
paste textarea "From large concerts to circus performances, the [GEOGRAPHIC_DATA] is the perfec…"
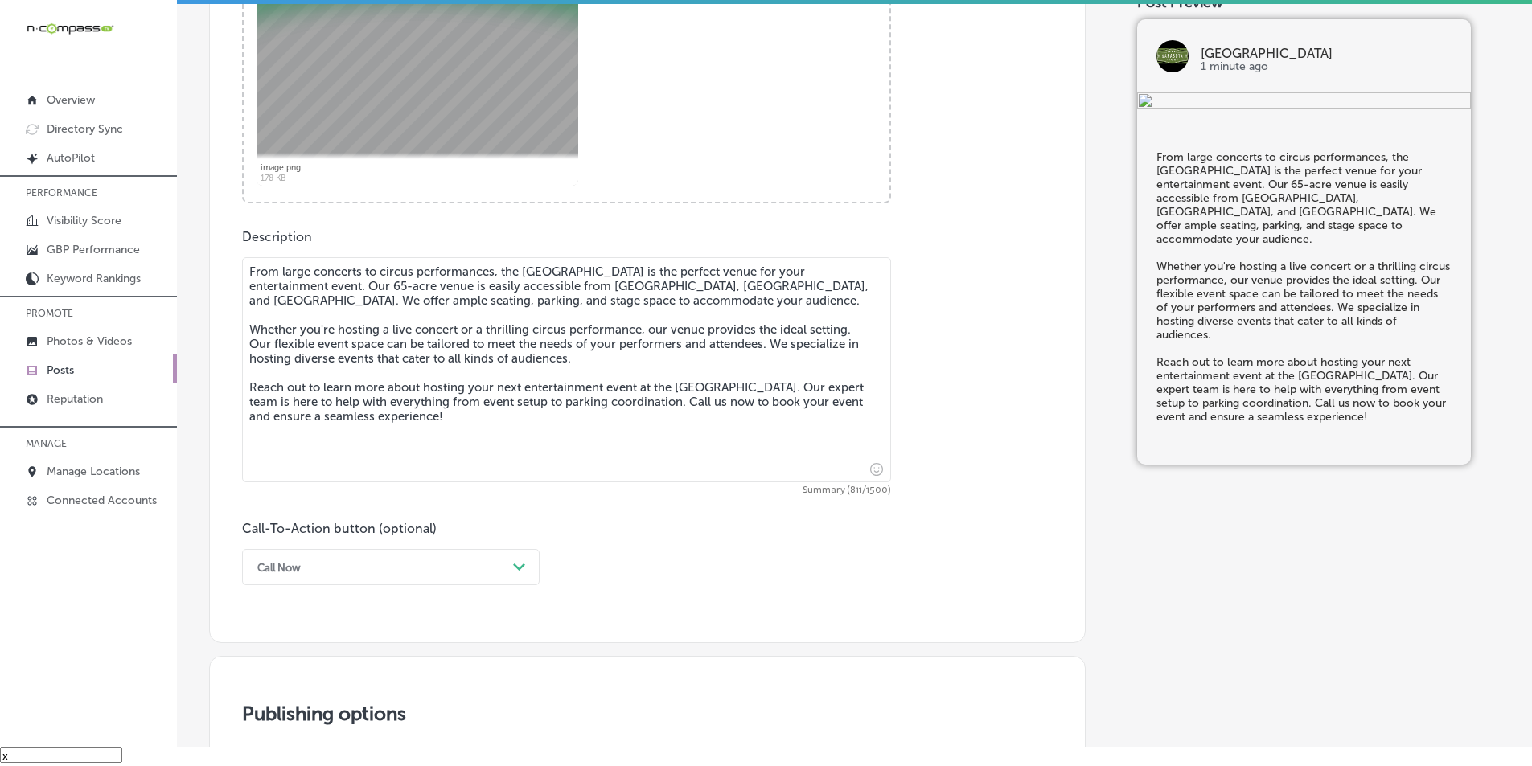
scroll to position [697, 0]
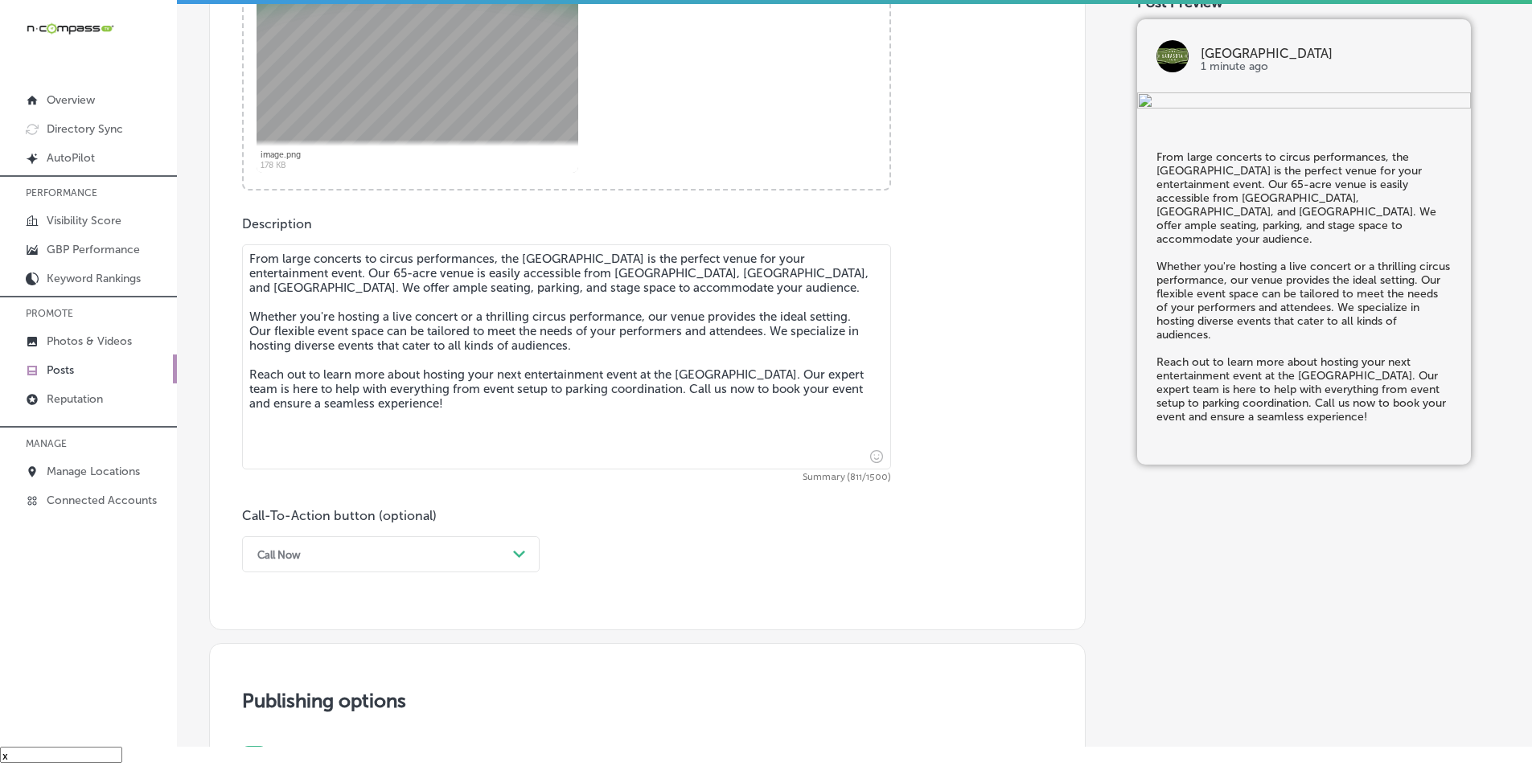
type textarea "From large concerts to circus performances, the [GEOGRAPHIC_DATA] is the perfec…"
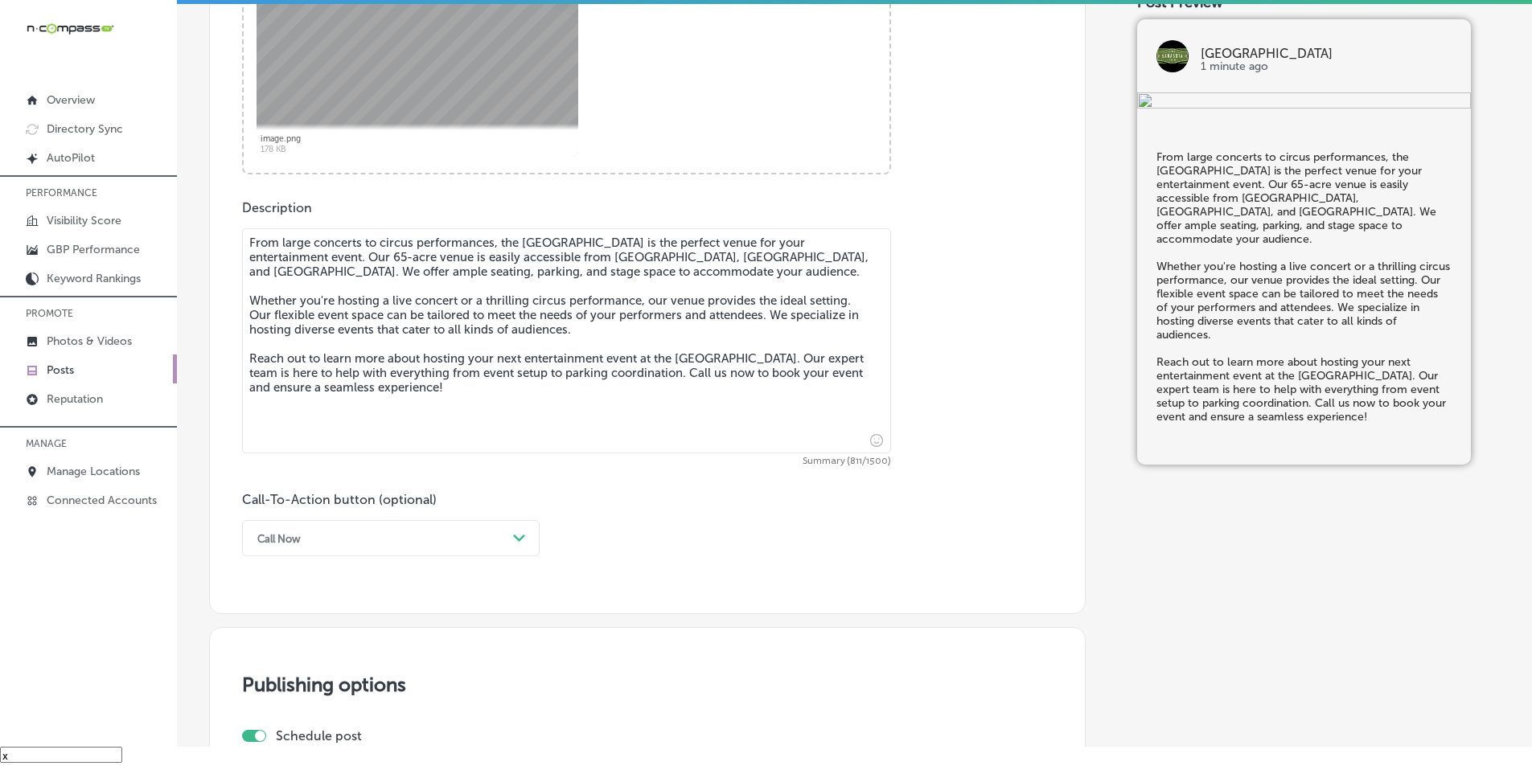
click at [514, 553] on div "Call Now Path Created with Sketch." at bounding box center [391, 538] width 298 height 36
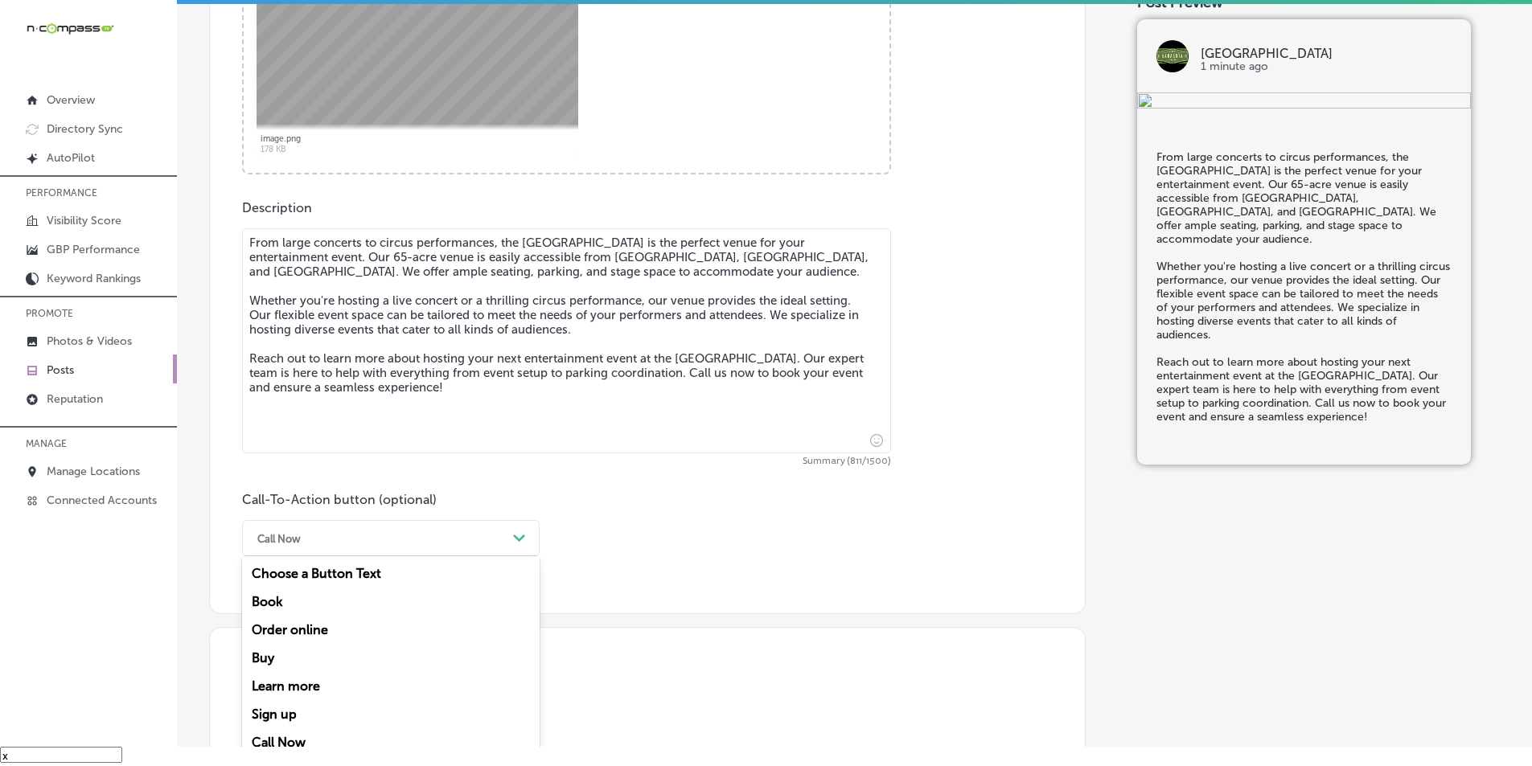
click at [310, 683] on div "Learn more" at bounding box center [391, 686] width 298 height 28
paste input "[URL][DOMAIN_NAME]"
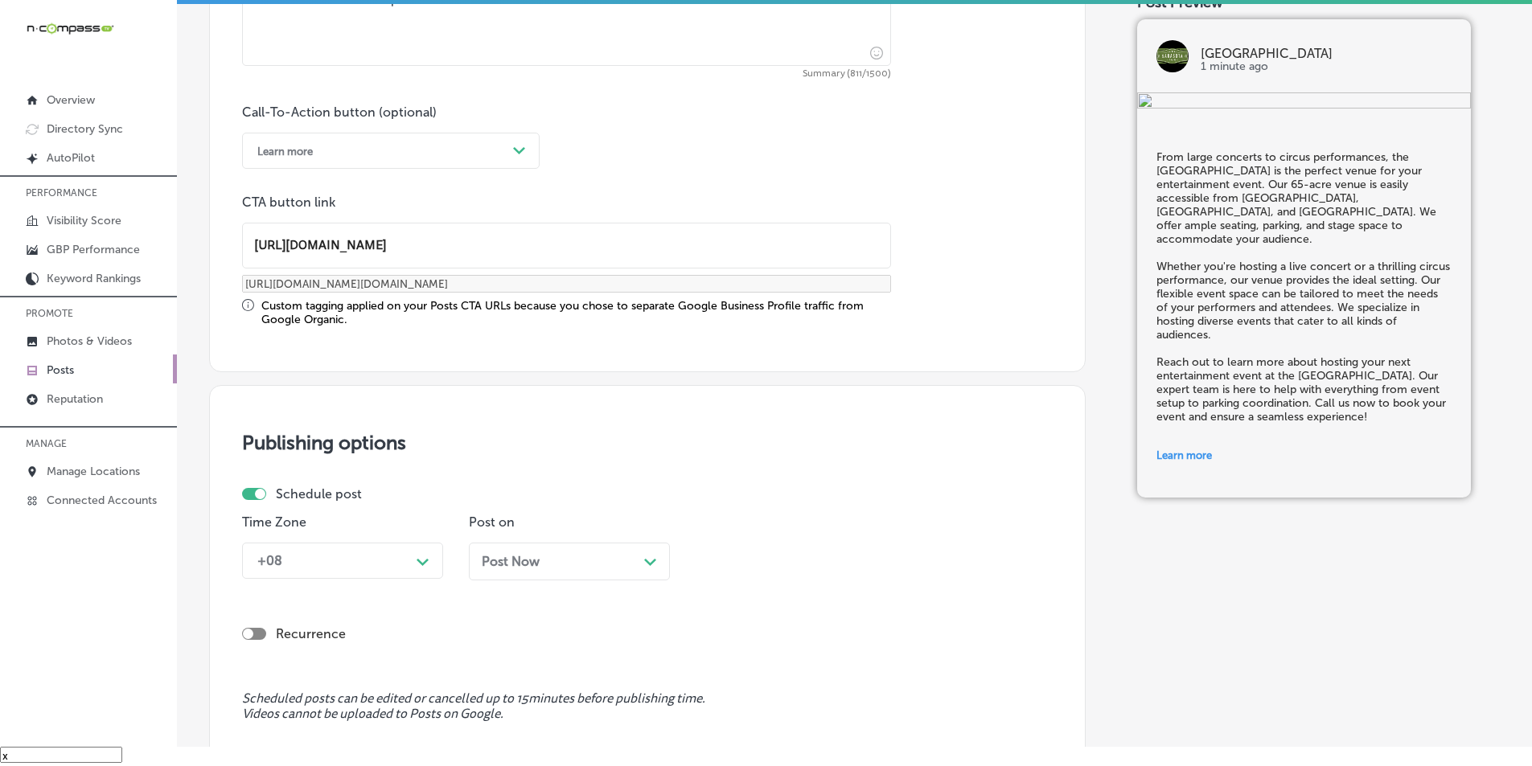
scroll to position [1116, 0]
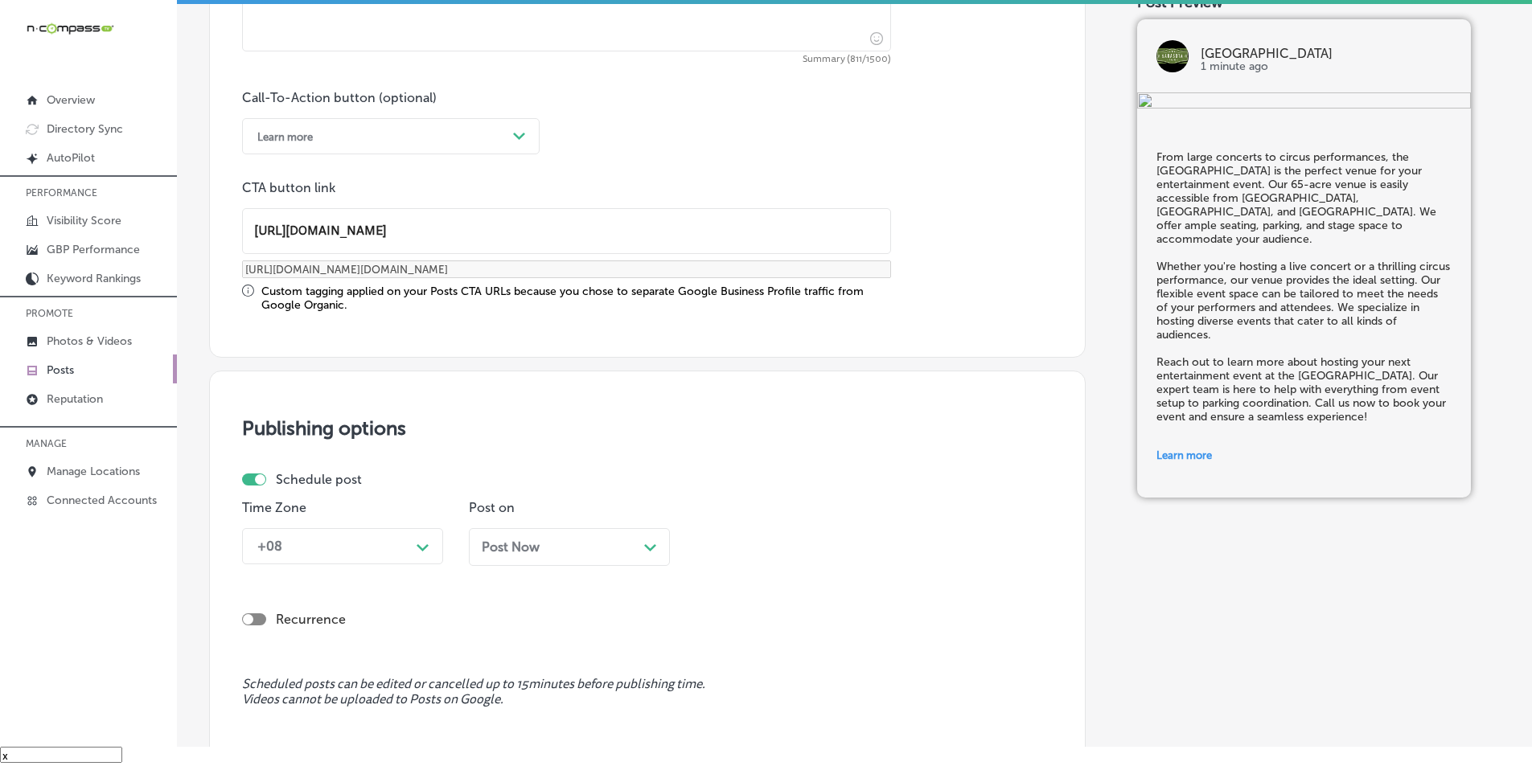
type input "[URL][DOMAIN_NAME]"
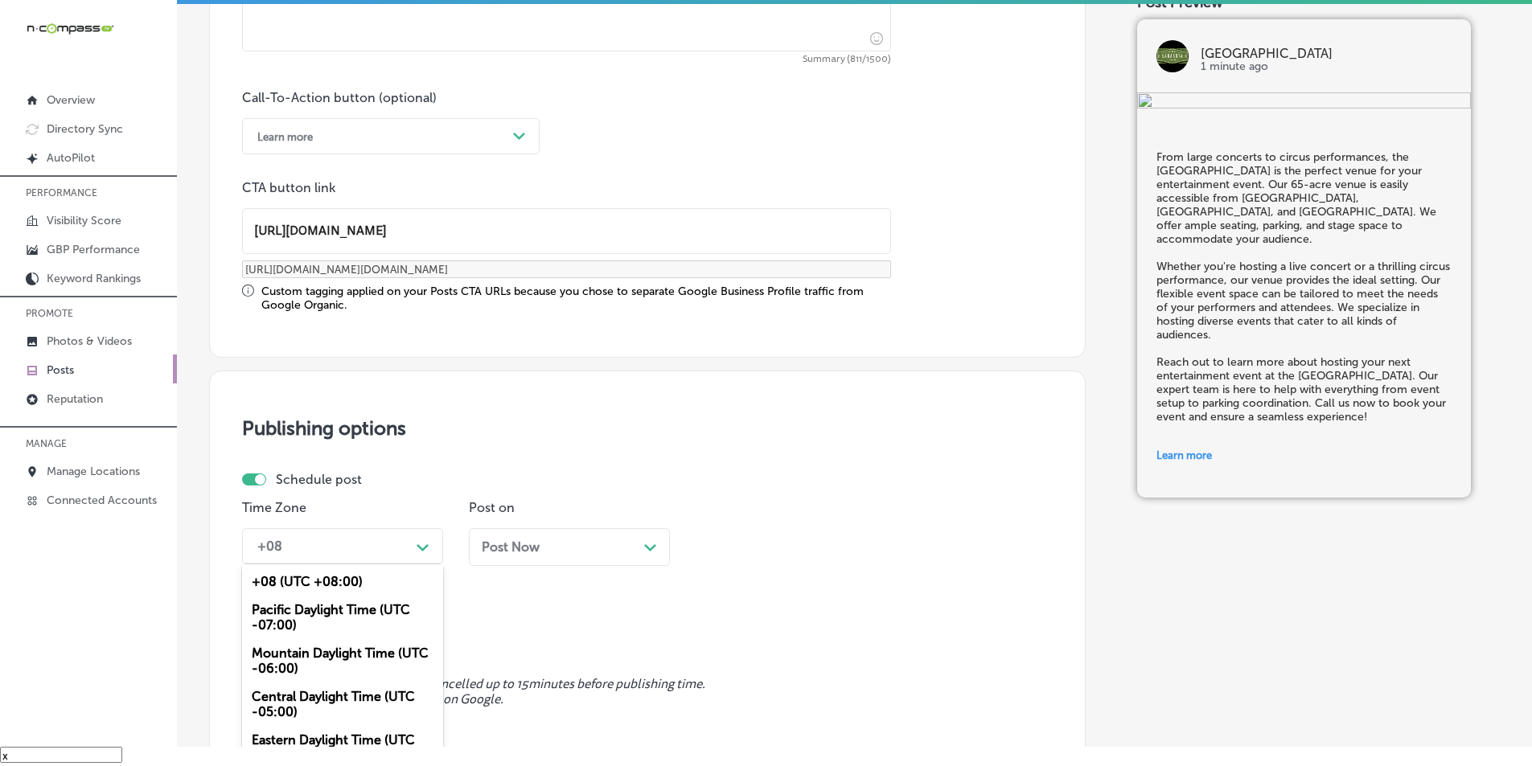
click at [424, 545] on div "option Mountain Daylight Time (UTC -06:00), selected. option +08 (UTC +08:00) f…" at bounding box center [342, 546] width 201 height 36
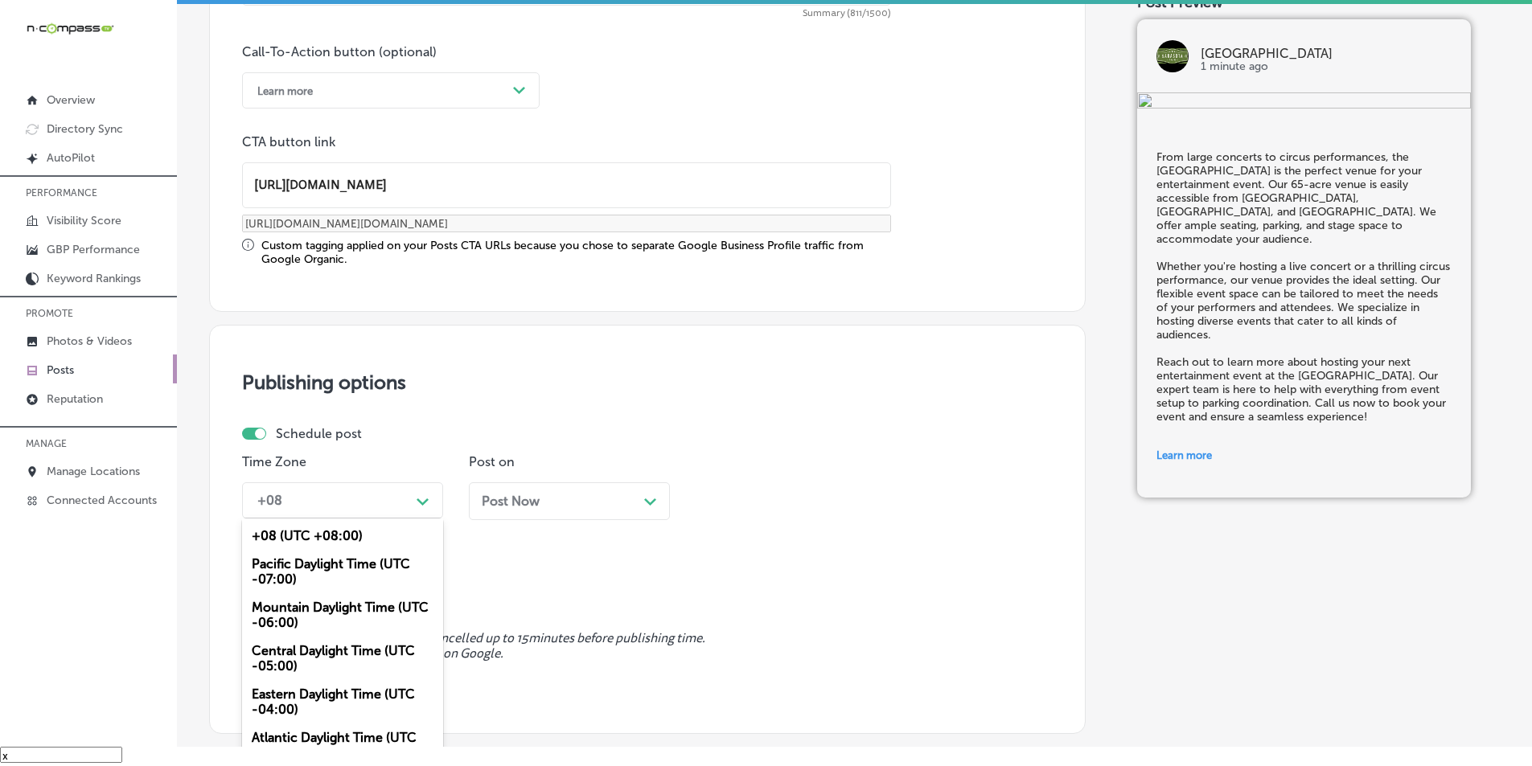
drag, startPoint x: 326, startPoint y: 607, endPoint x: 357, endPoint y: 593, distance: 34.5
click at [326, 606] on div "Mountain Daylight Time (UTC -06:00)" at bounding box center [342, 615] width 201 height 43
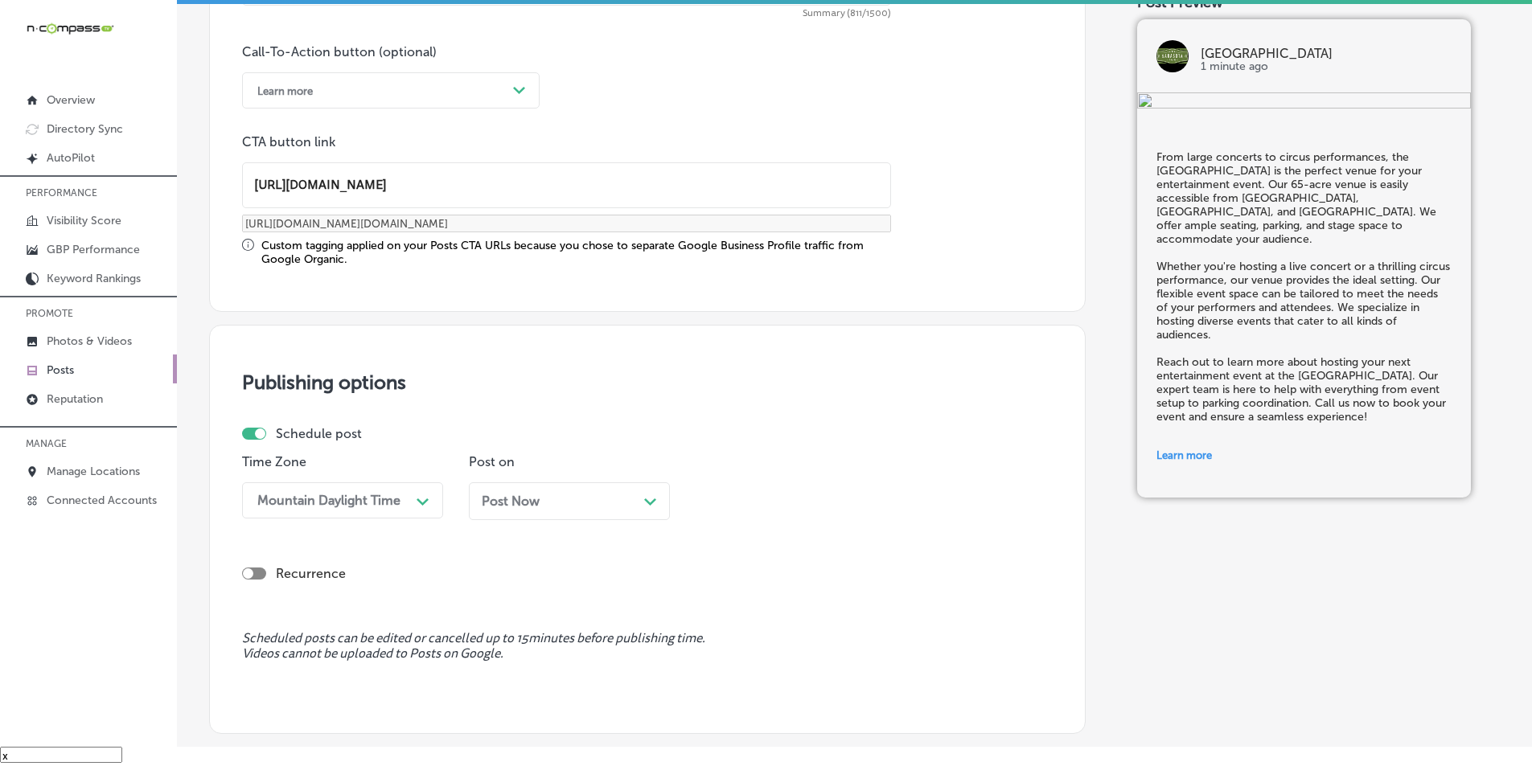
click at [648, 501] on polygon at bounding box center [650, 502] width 12 height 7
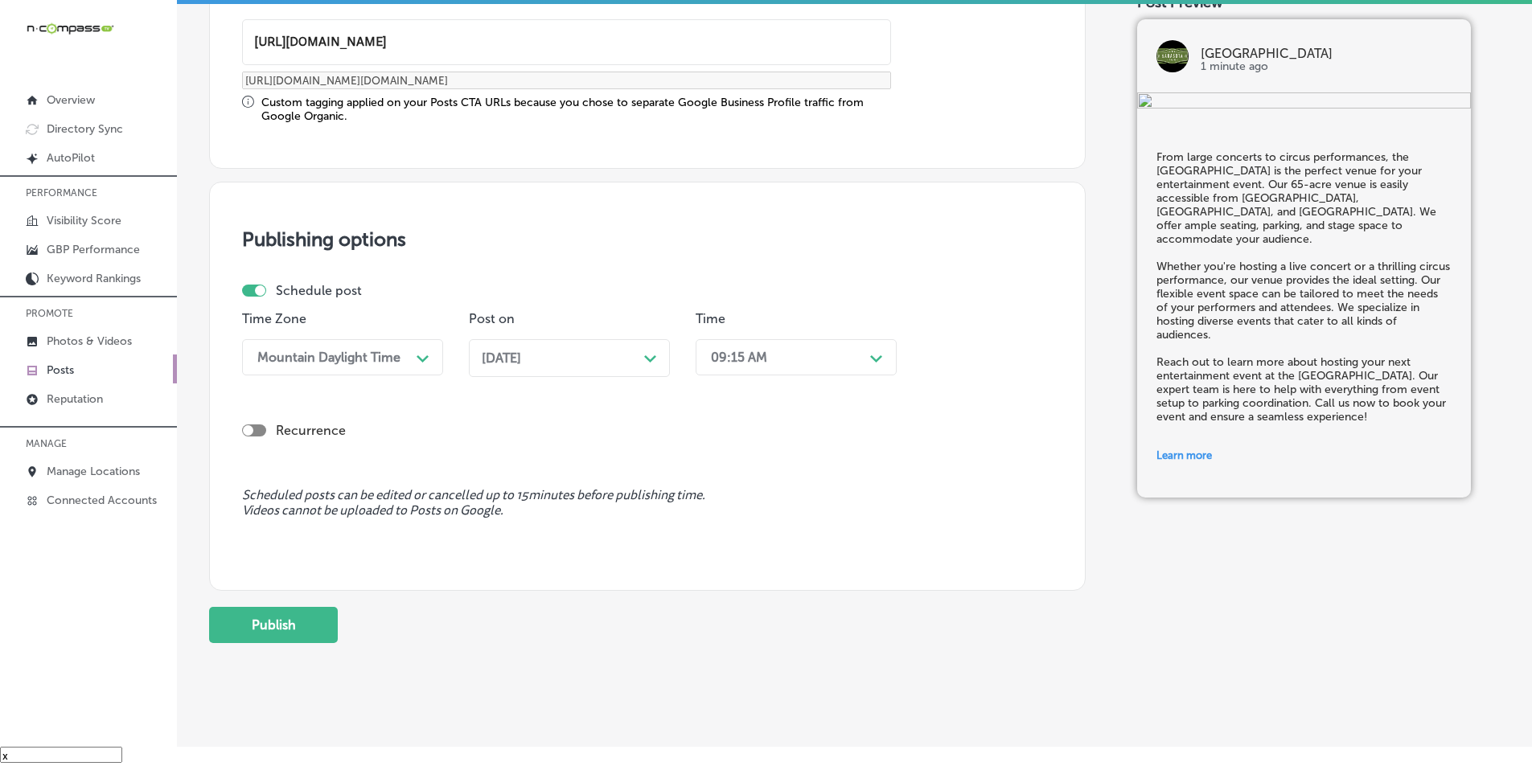
scroll to position [1325, 0]
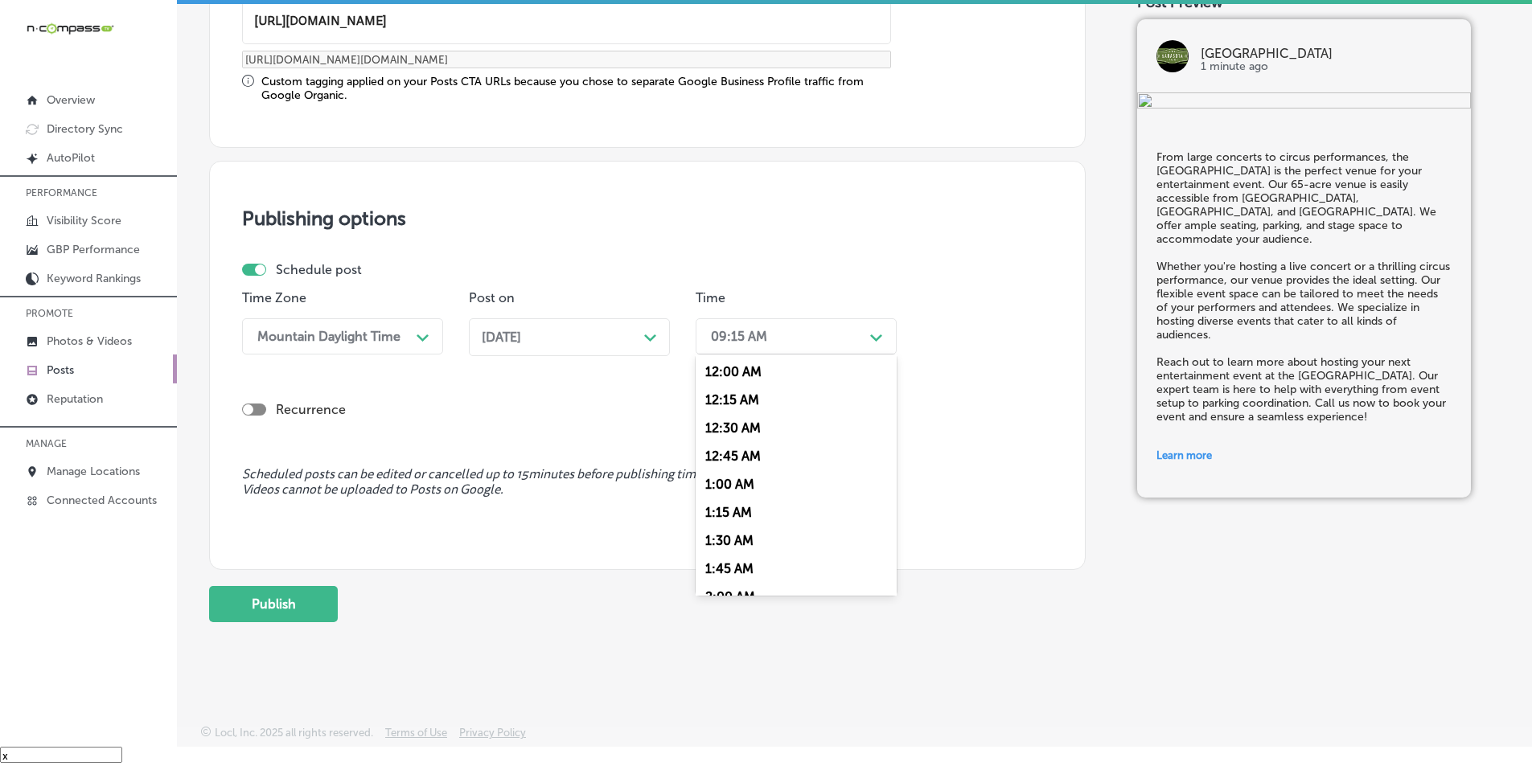
click at [878, 331] on div "Path Created with Sketch." at bounding box center [876, 336] width 13 height 13
click at [726, 435] on div "7:00 AM" at bounding box center [796, 436] width 201 height 28
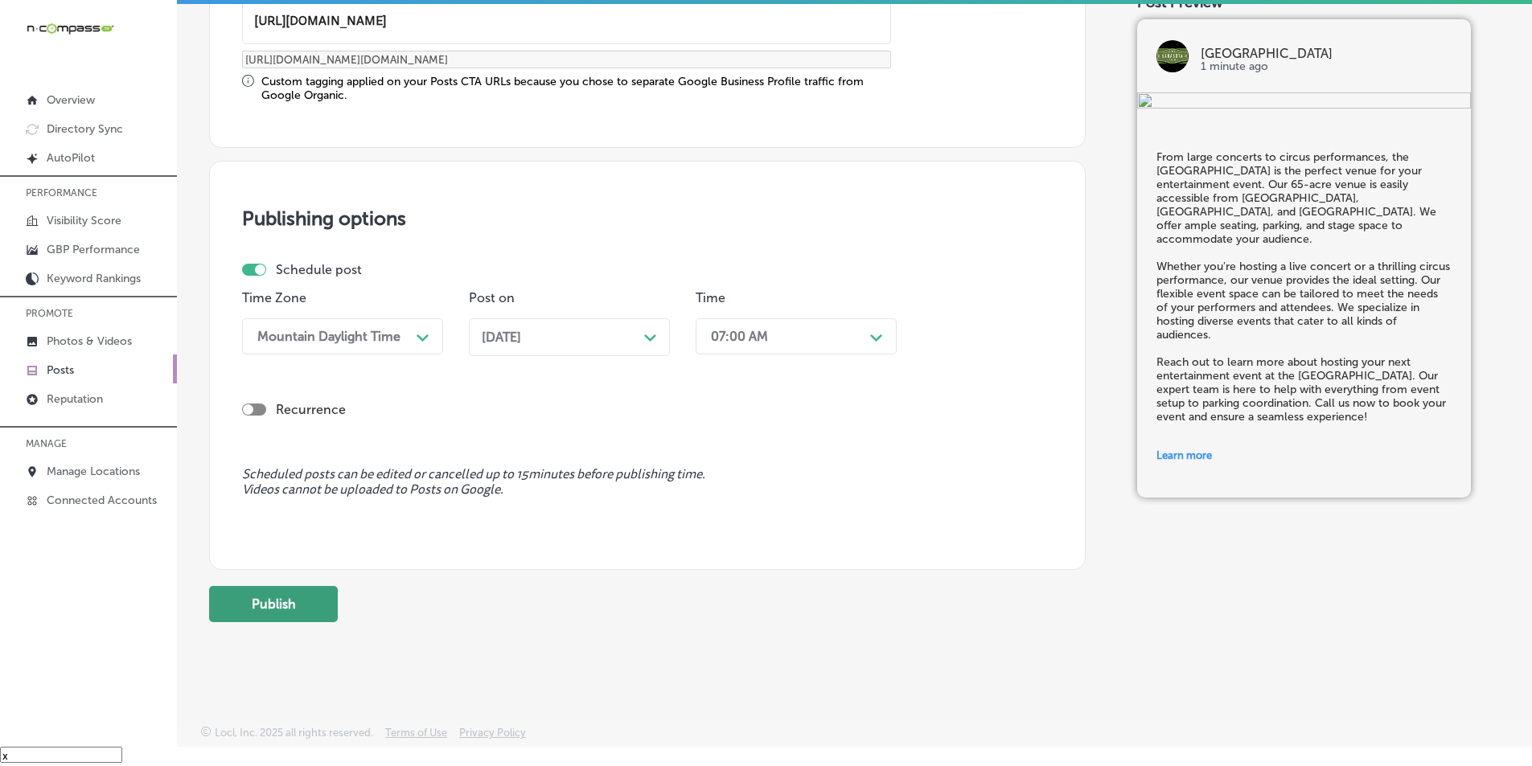
click at [273, 594] on button "Publish" at bounding box center [273, 604] width 129 height 36
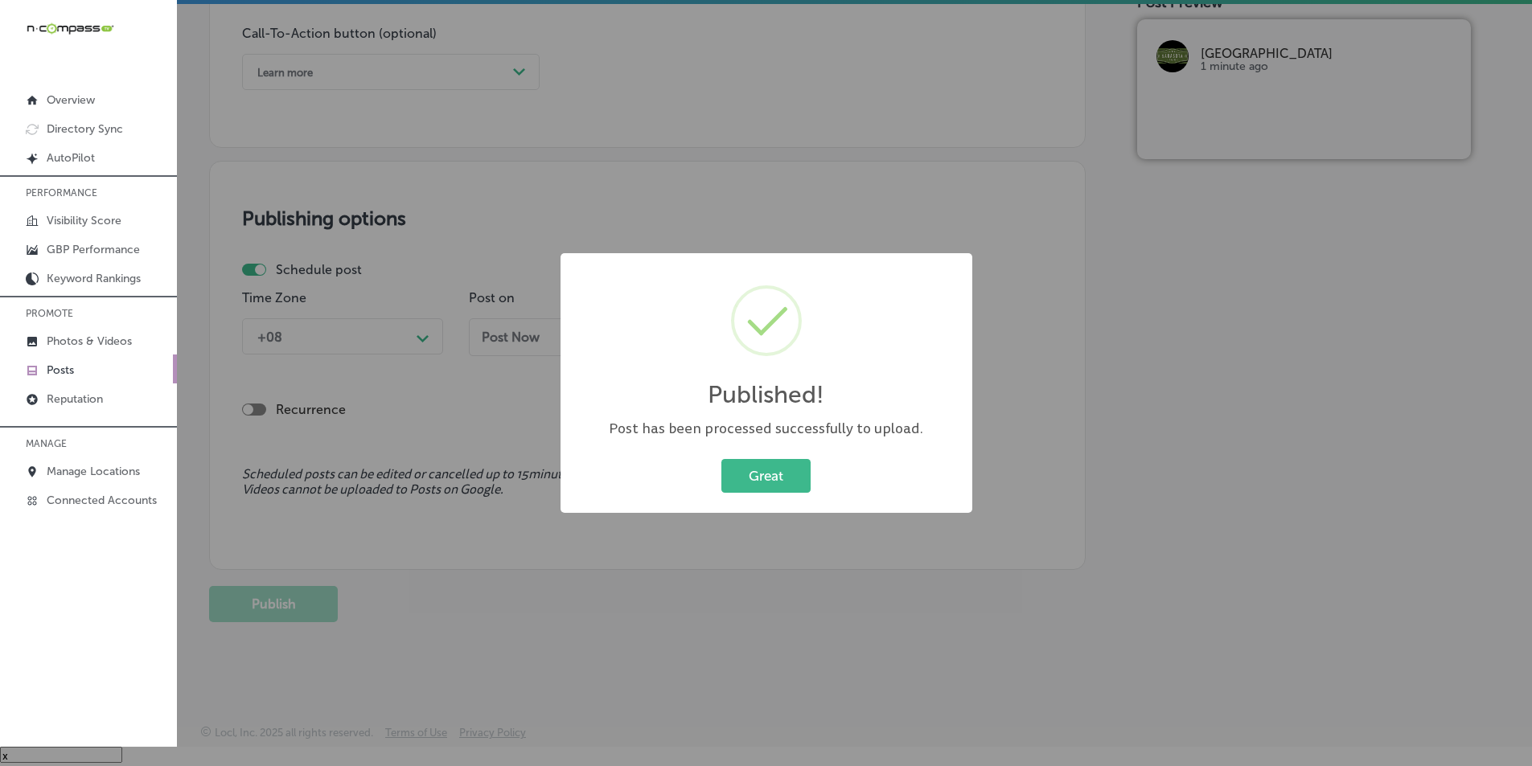
scroll to position [1180, 0]
drag, startPoint x: 746, startPoint y: 471, endPoint x: 663, endPoint y: 345, distance: 151.5
click at [746, 471] on button "Great" at bounding box center [765, 475] width 89 height 33
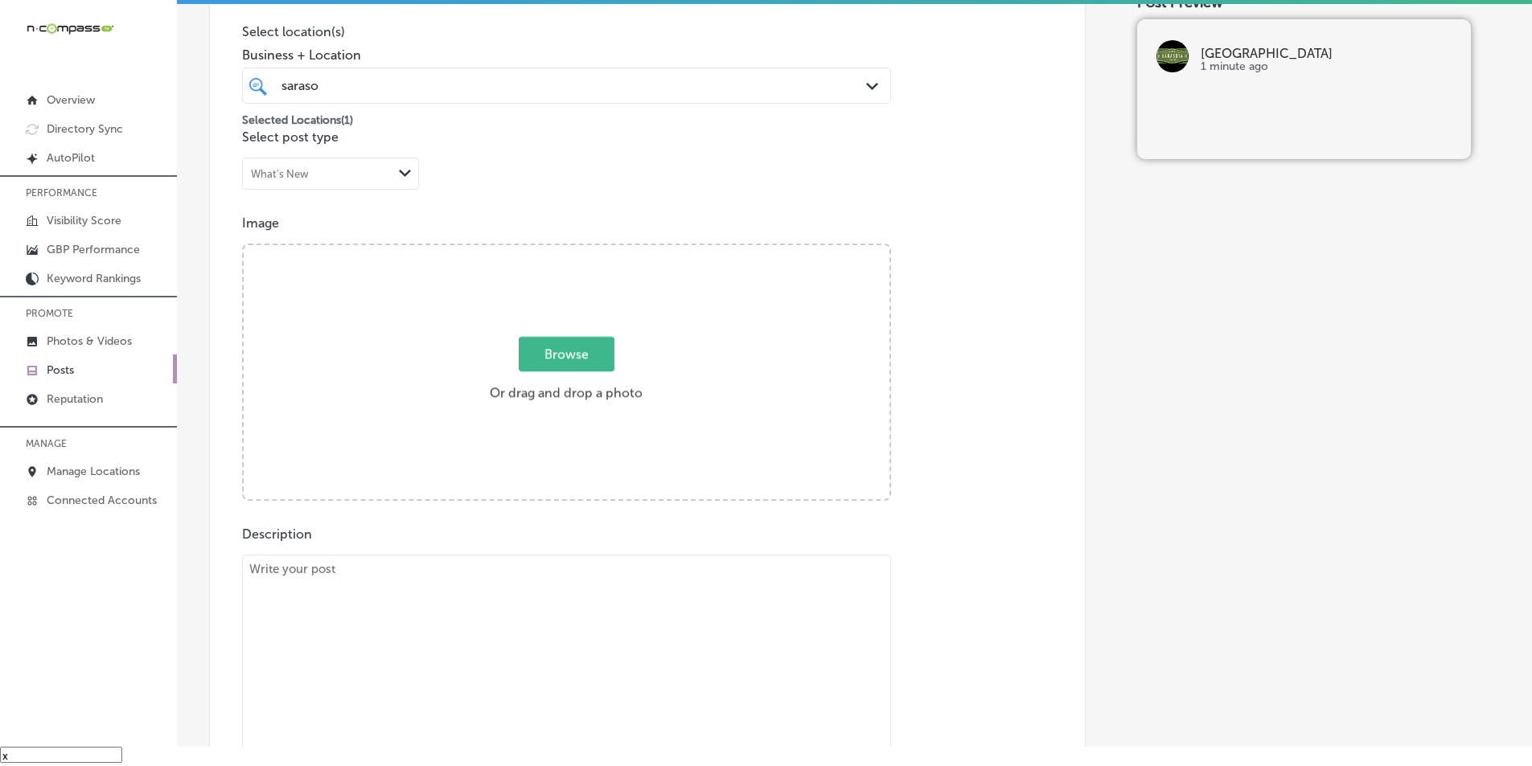
scroll to position [376, 0]
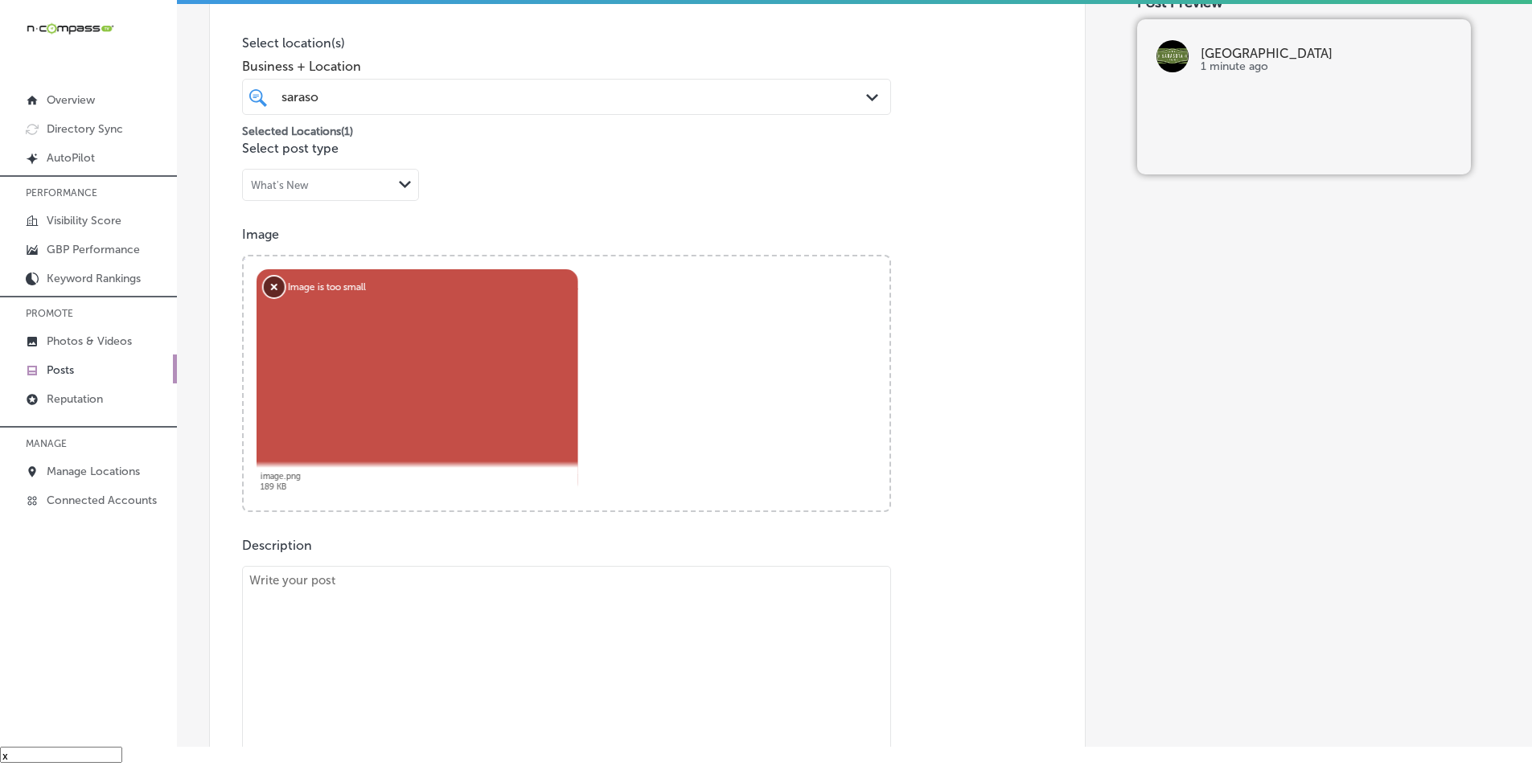
click at [267, 285] on button "Remove" at bounding box center [274, 287] width 21 height 21
click at [269, 286] on button "Remove" at bounding box center [274, 287] width 21 height 21
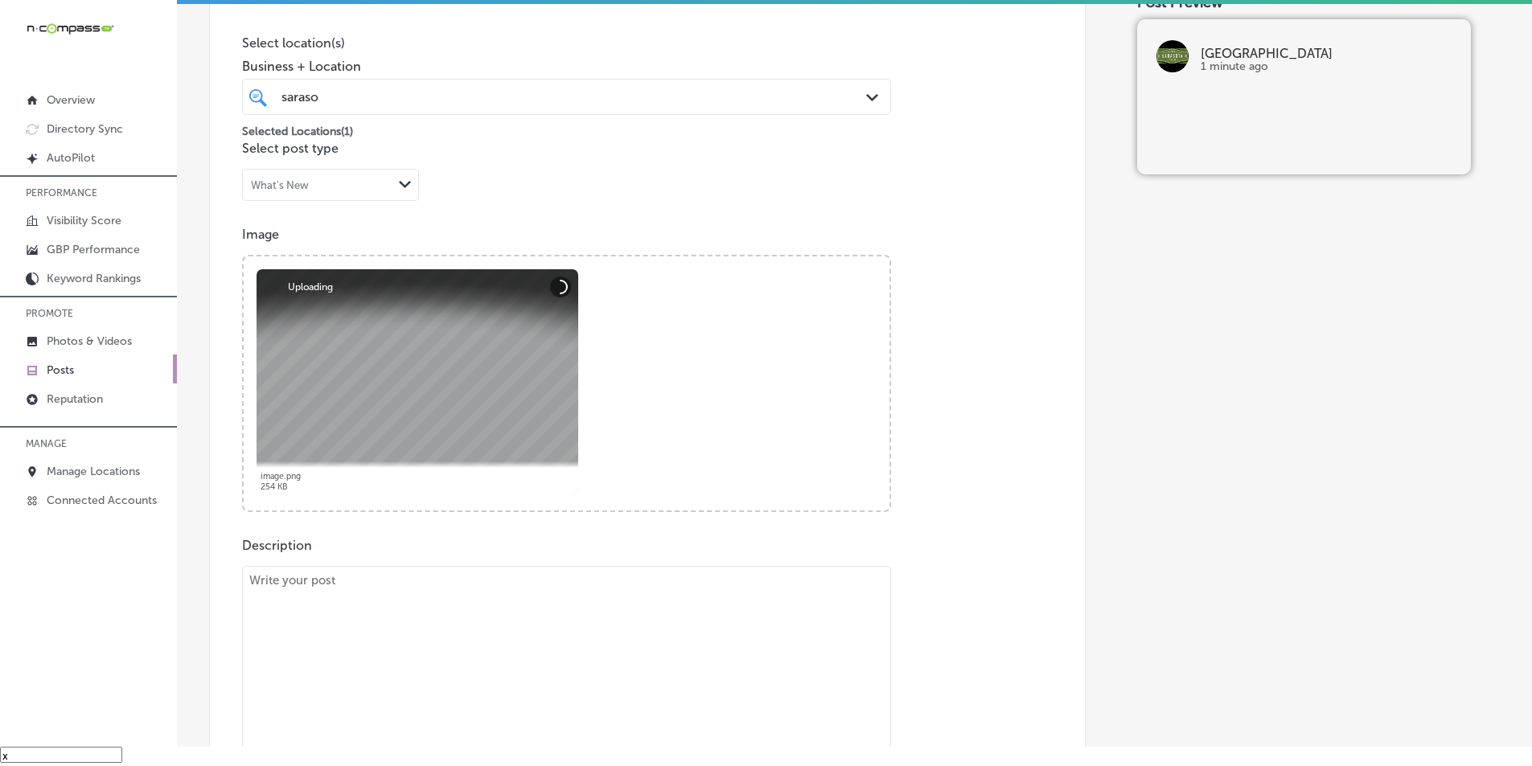
click at [293, 652] on textarea at bounding box center [566, 678] width 649 height 225
click at [421, 640] on textarea at bounding box center [566, 678] width 649 height 225
paste textarea "The [GEOGRAPHIC_DATA] is a premier venue for hosting livestock shows and agricu…"
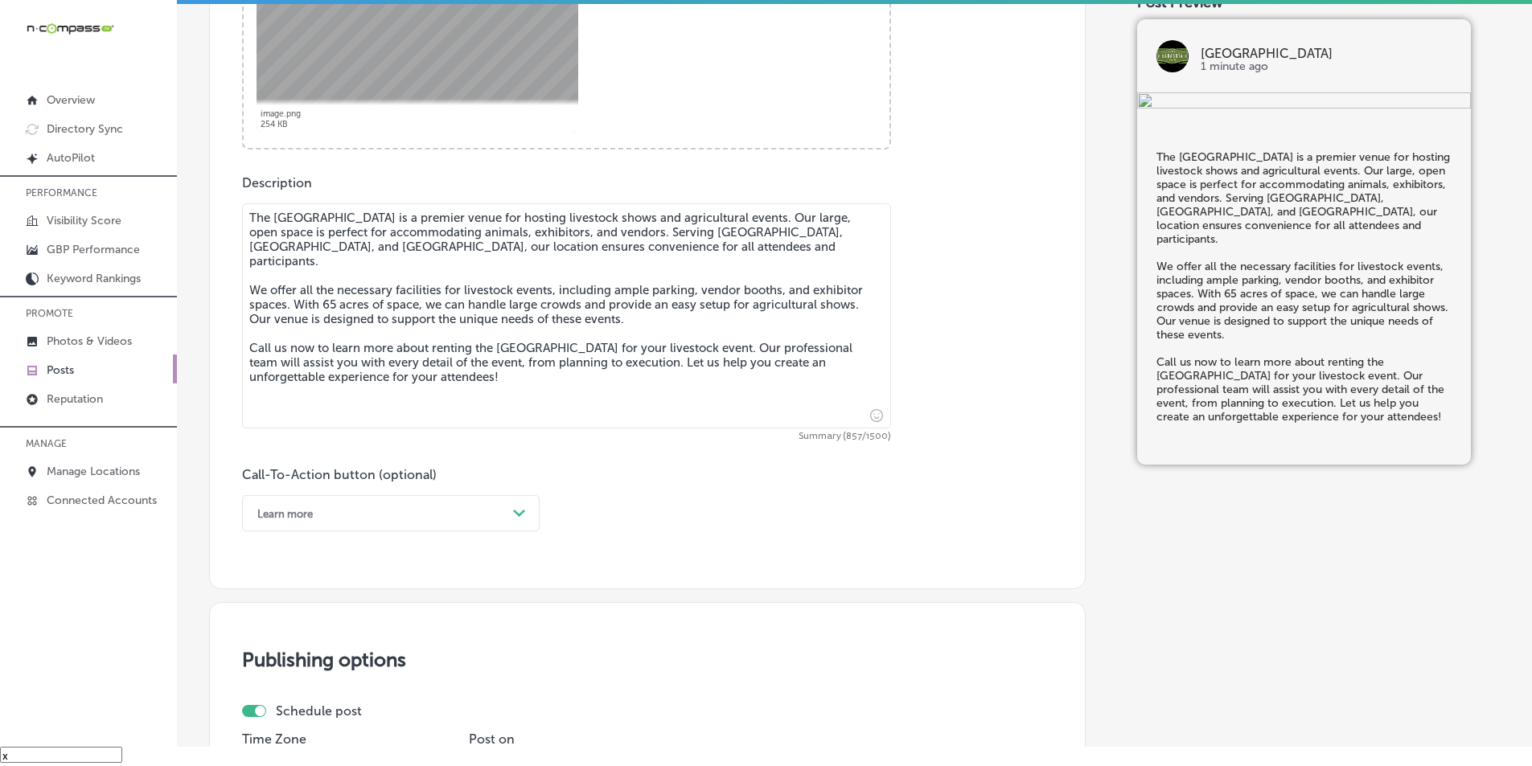
scroll to position [778, 0]
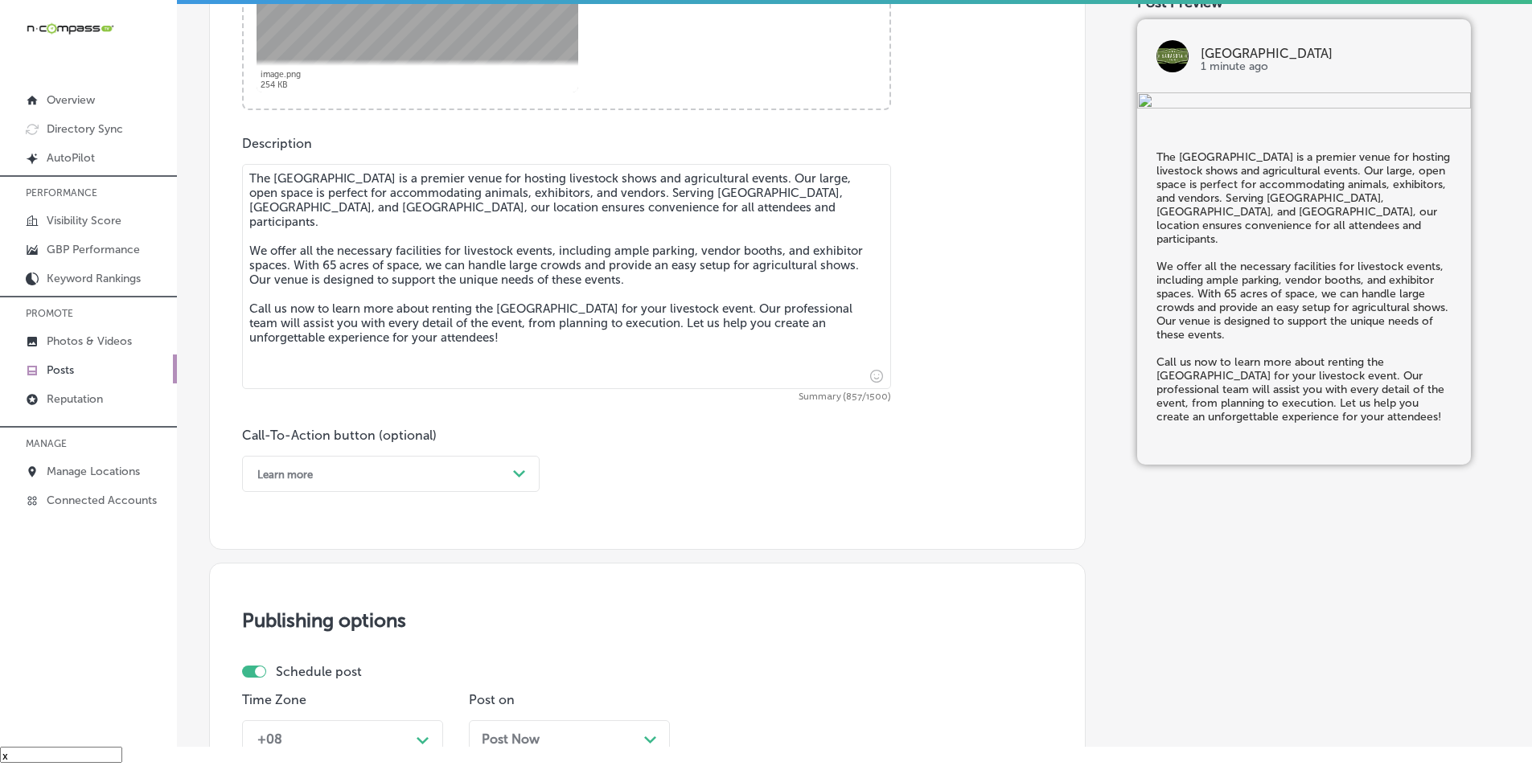
type textarea "The [GEOGRAPHIC_DATA] is a premier venue for hosting livestock shows and agricu…"
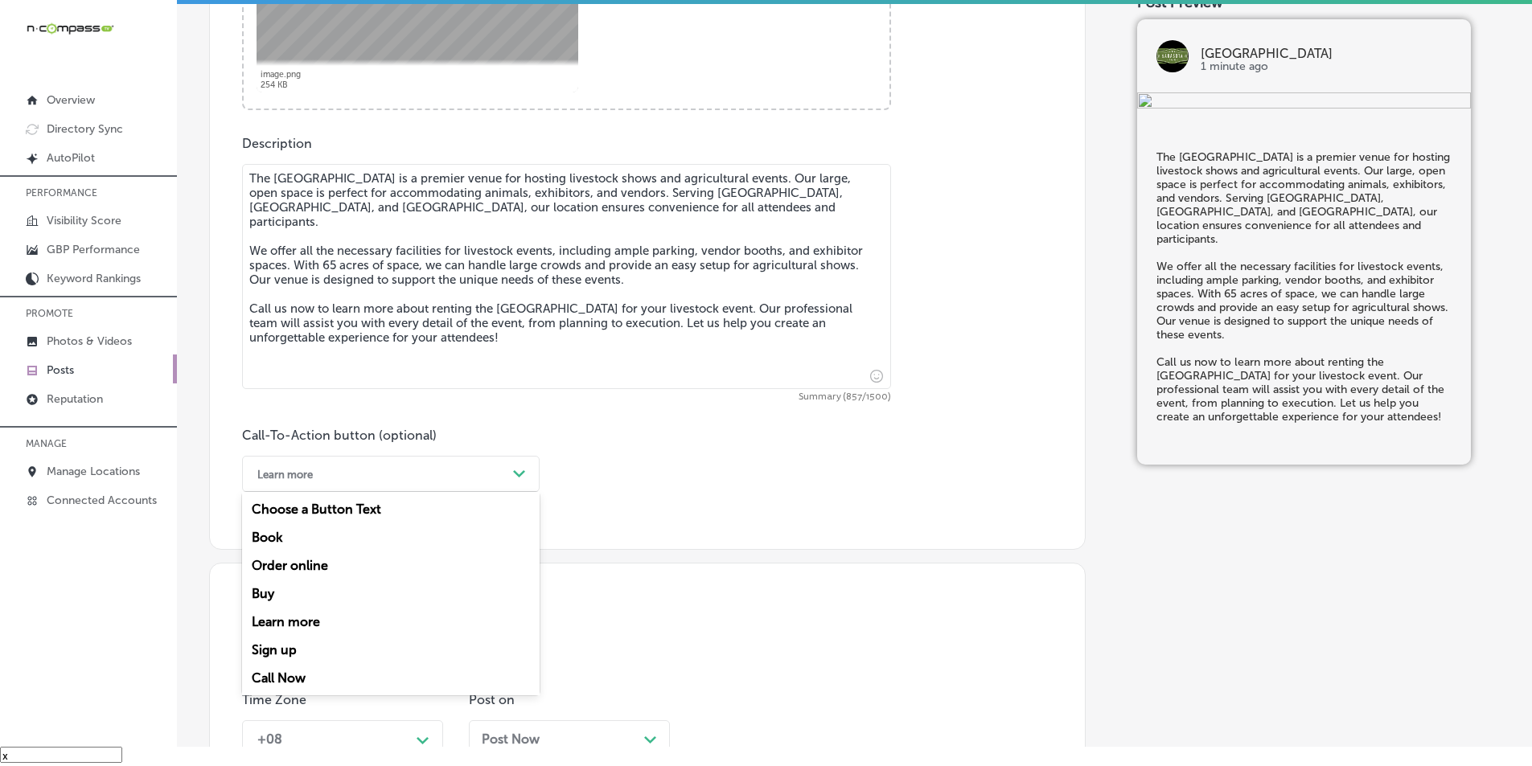
click at [520, 466] on div "Path Created with Sketch." at bounding box center [520, 475] width 26 height 26
click at [274, 675] on div "Call Now" at bounding box center [391, 678] width 298 height 28
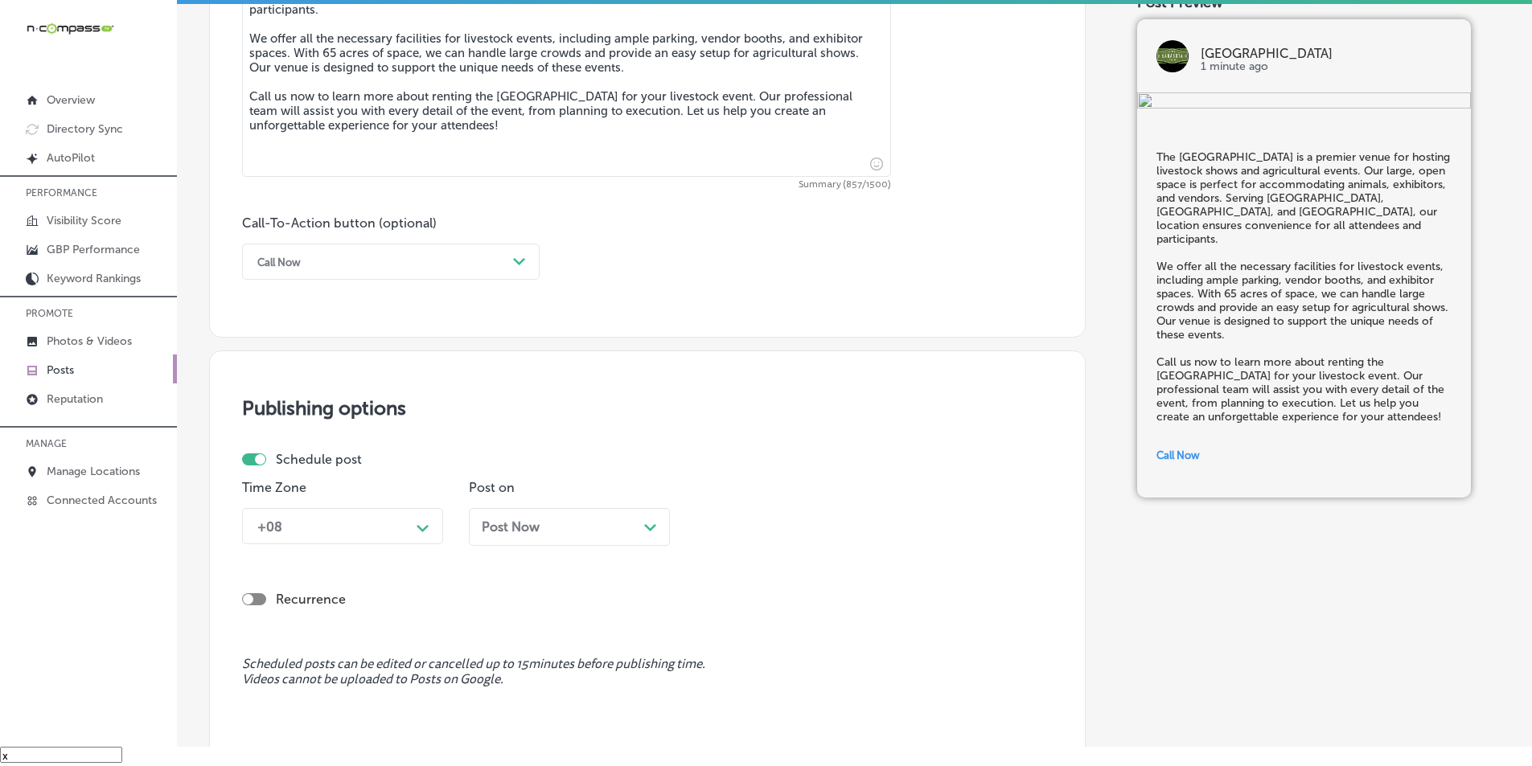
scroll to position [1019, 0]
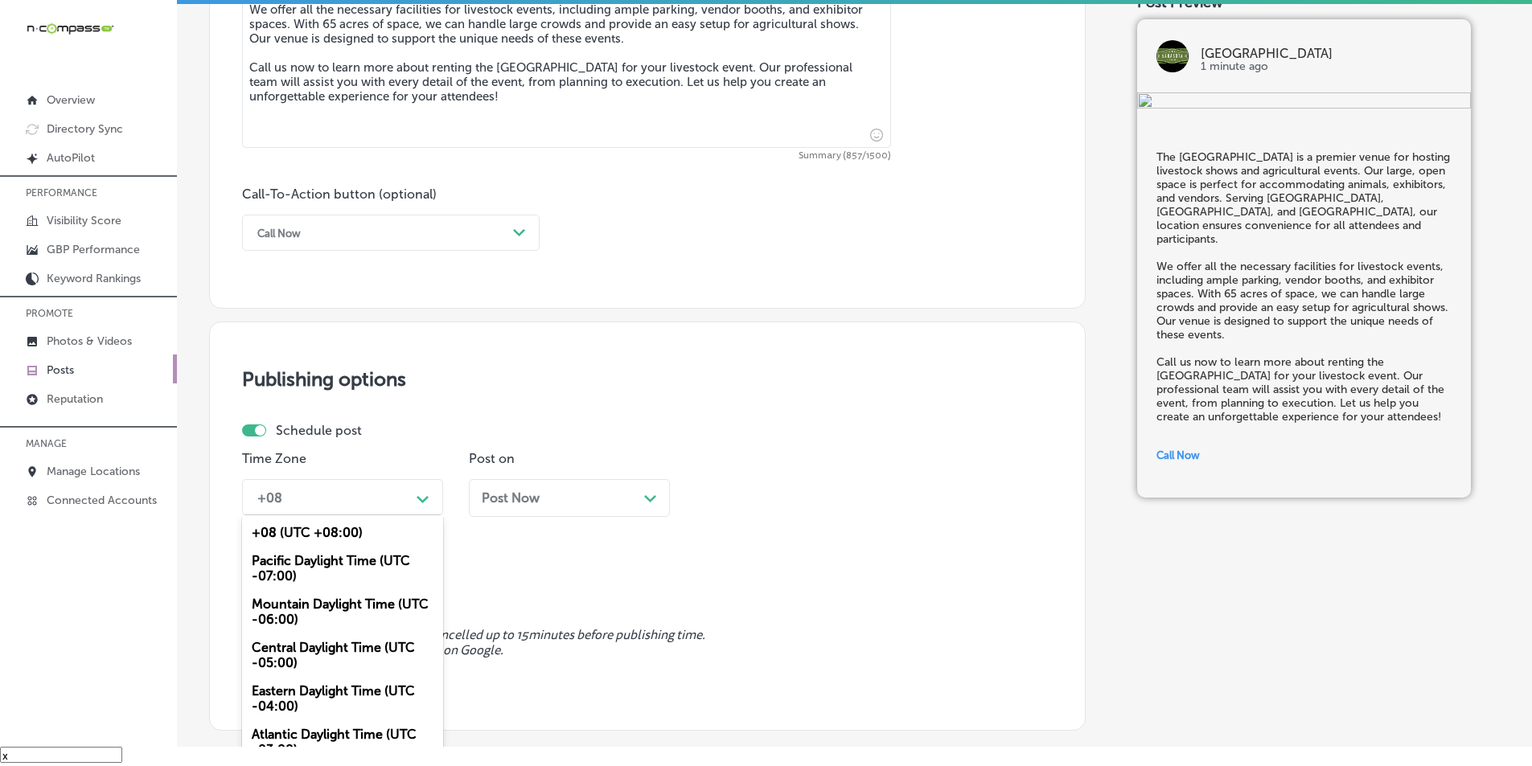
click at [404, 505] on div "+08" at bounding box center [329, 497] width 161 height 28
click at [300, 608] on div "Mountain Daylight Time (UTC -06:00)" at bounding box center [342, 611] width 201 height 43
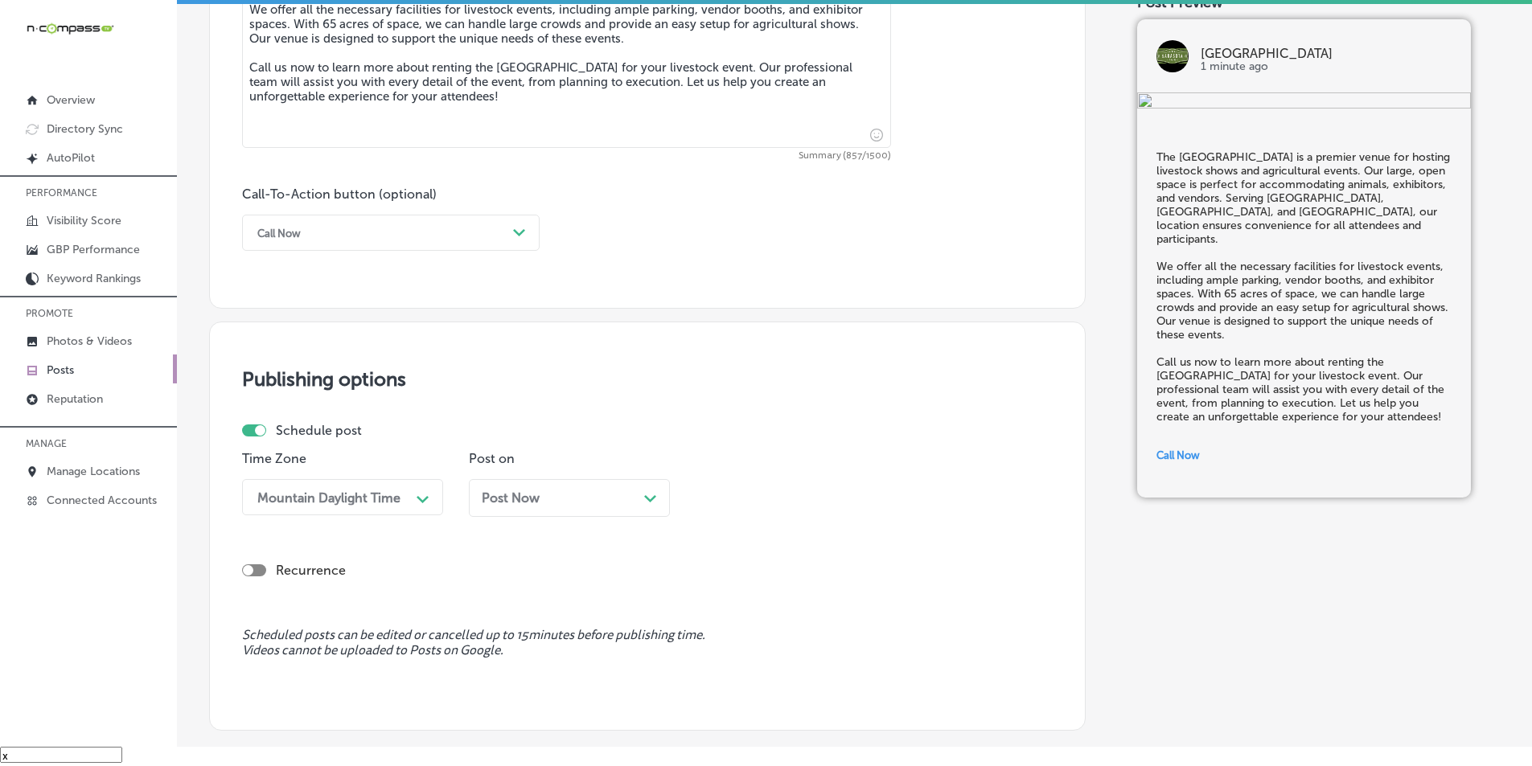
click at [651, 500] on polygon at bounding box center [650, 498] width 12 height 7
click at [836, 495] on div "09:30 AM" at bounding box center [783, 497] width 161 height 28
click at [729, 590] on div "7:00 AM" at bounding box center [796, 597] width 201 height 28
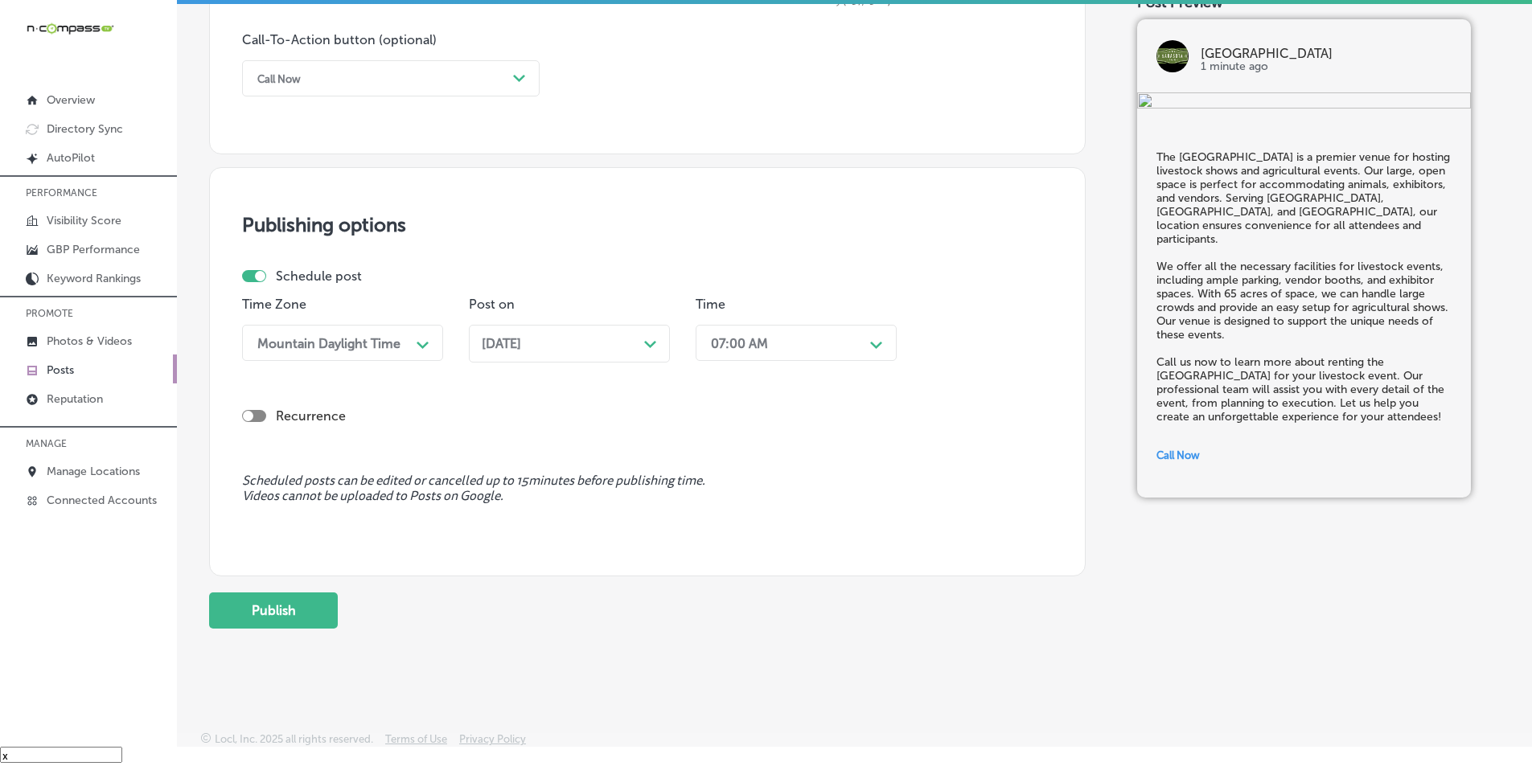
scroll to position [1180, 0]
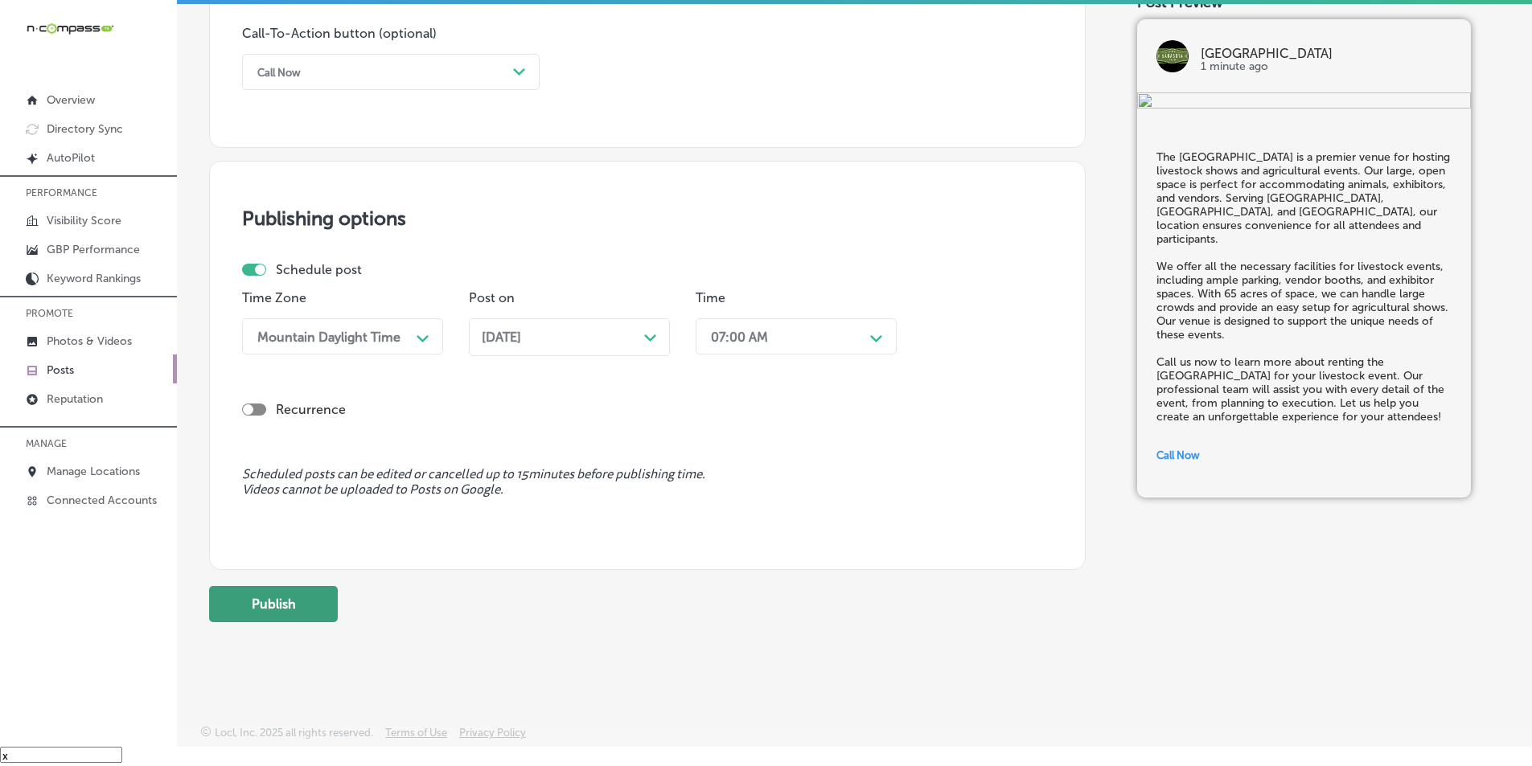
click at [282, 599] on button "Publish" at bounding box center [273, 604] width 129 height 36
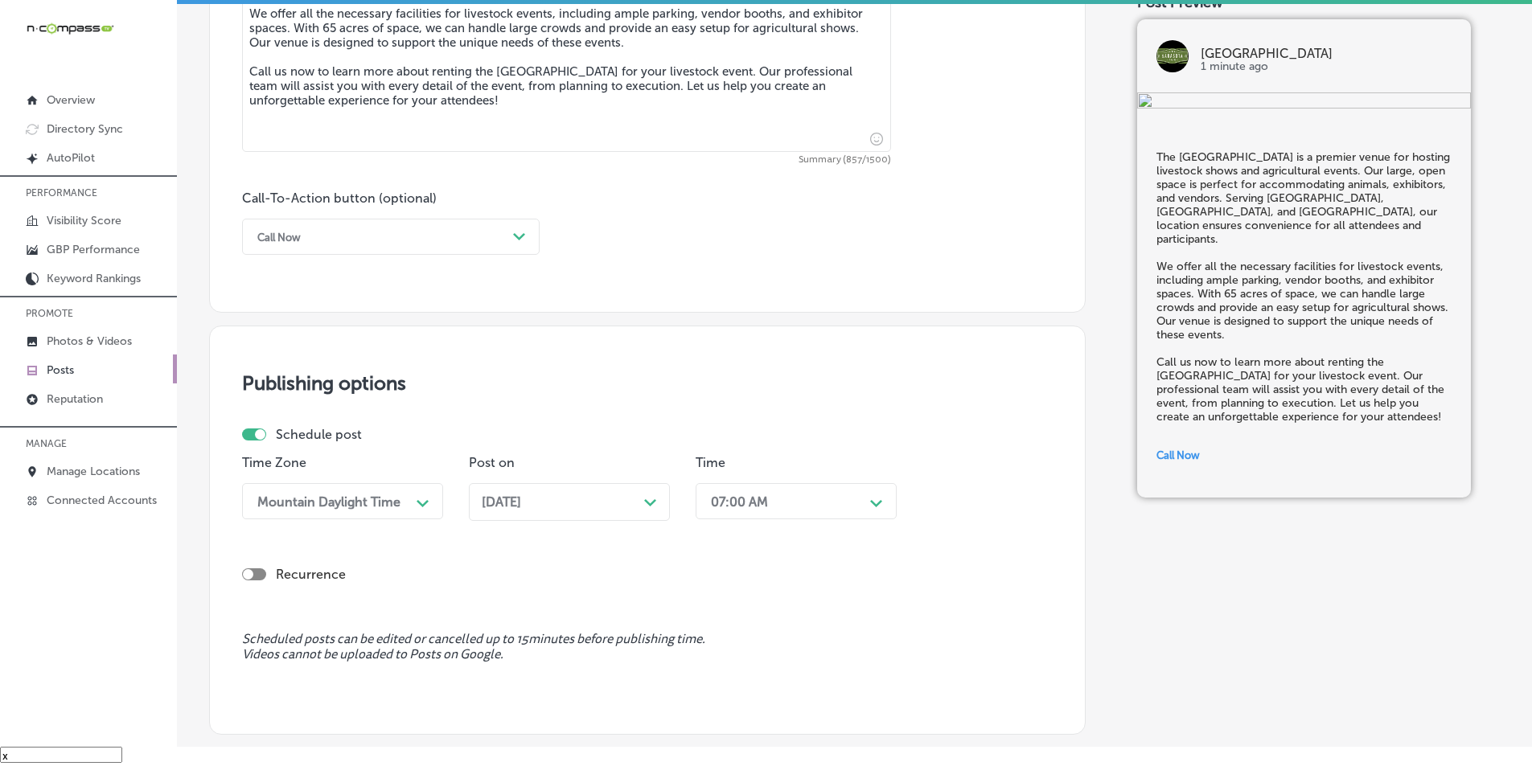
scroll to position [1099, 0]
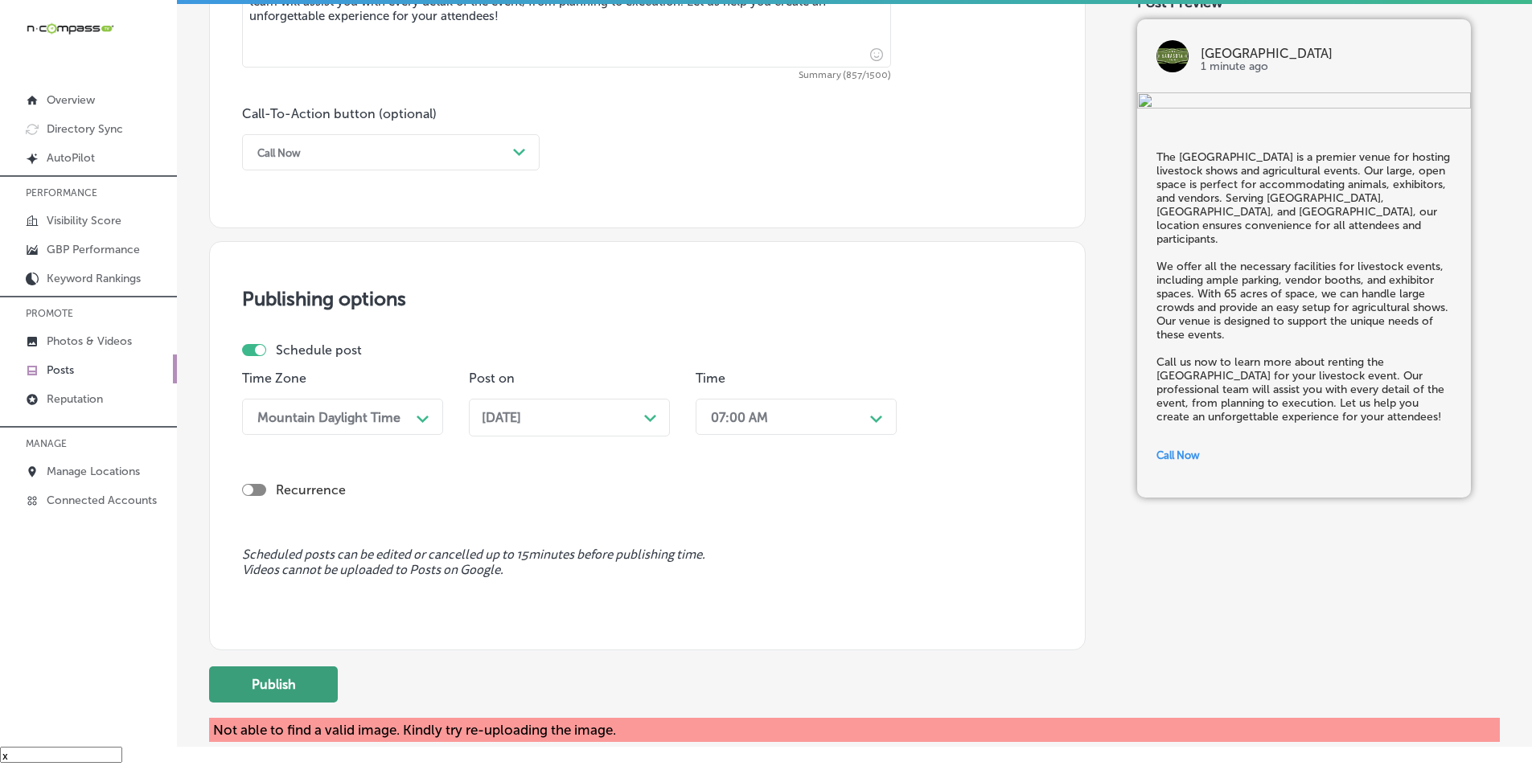
click at [269, 679] on button "Publish" at bounding box center [273, 685] width 129 height 36
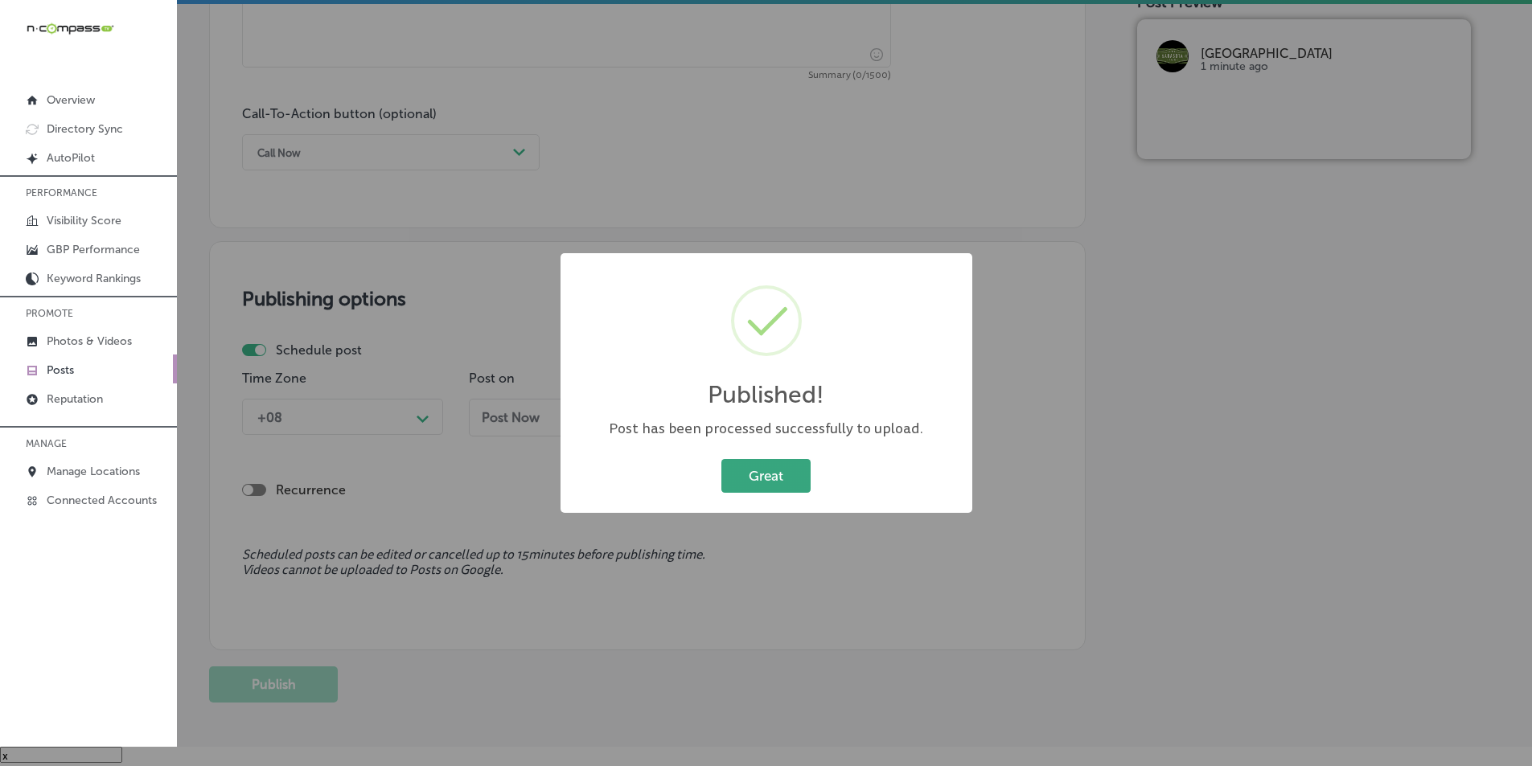
click at [750, 467] on button "Great" at bounding box center [765, 475] width 89 height 33
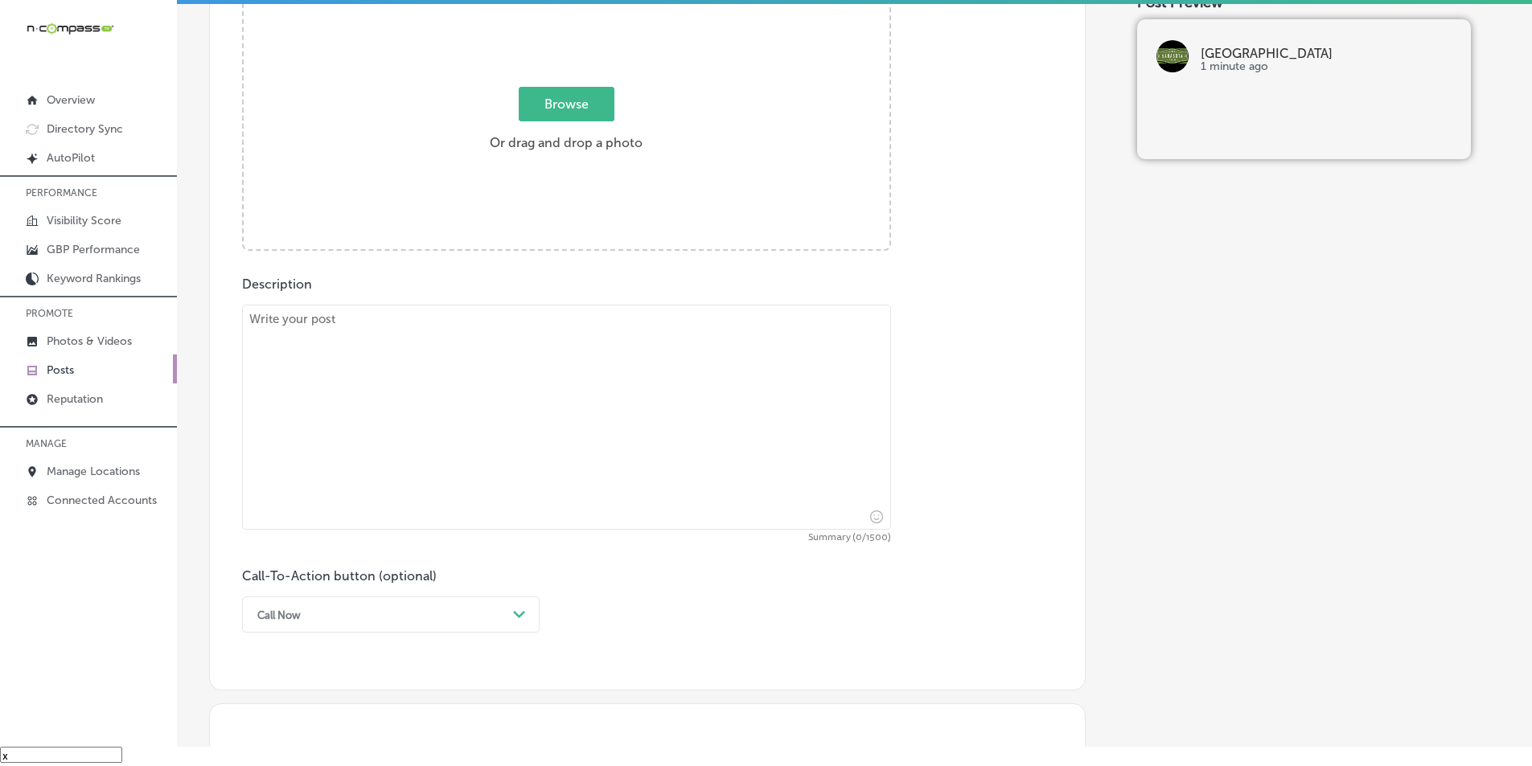
scroll to position [536, 0]
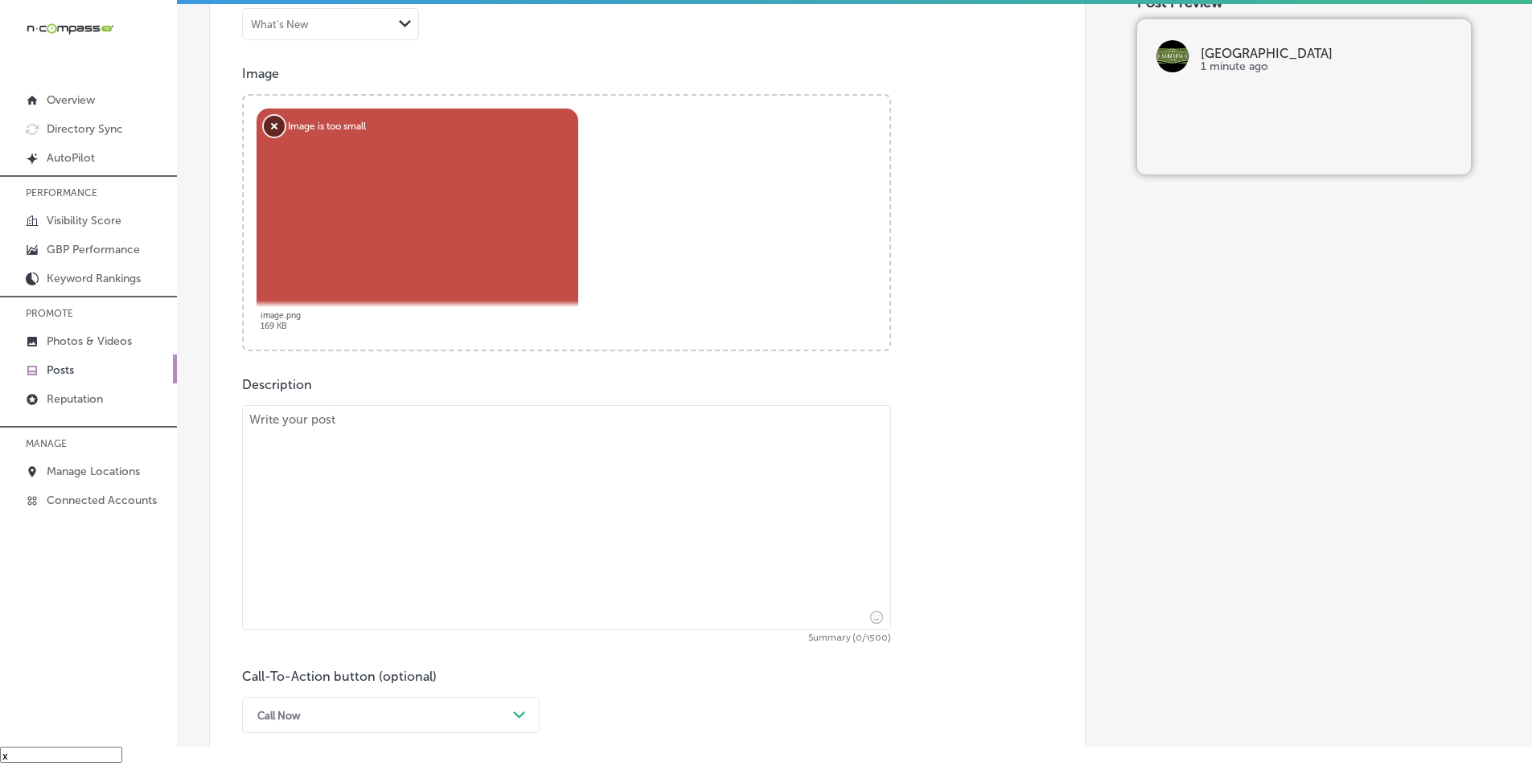
click at [273, 123] on button "Remove" at bounding box center [274, 126] width 21 height 21
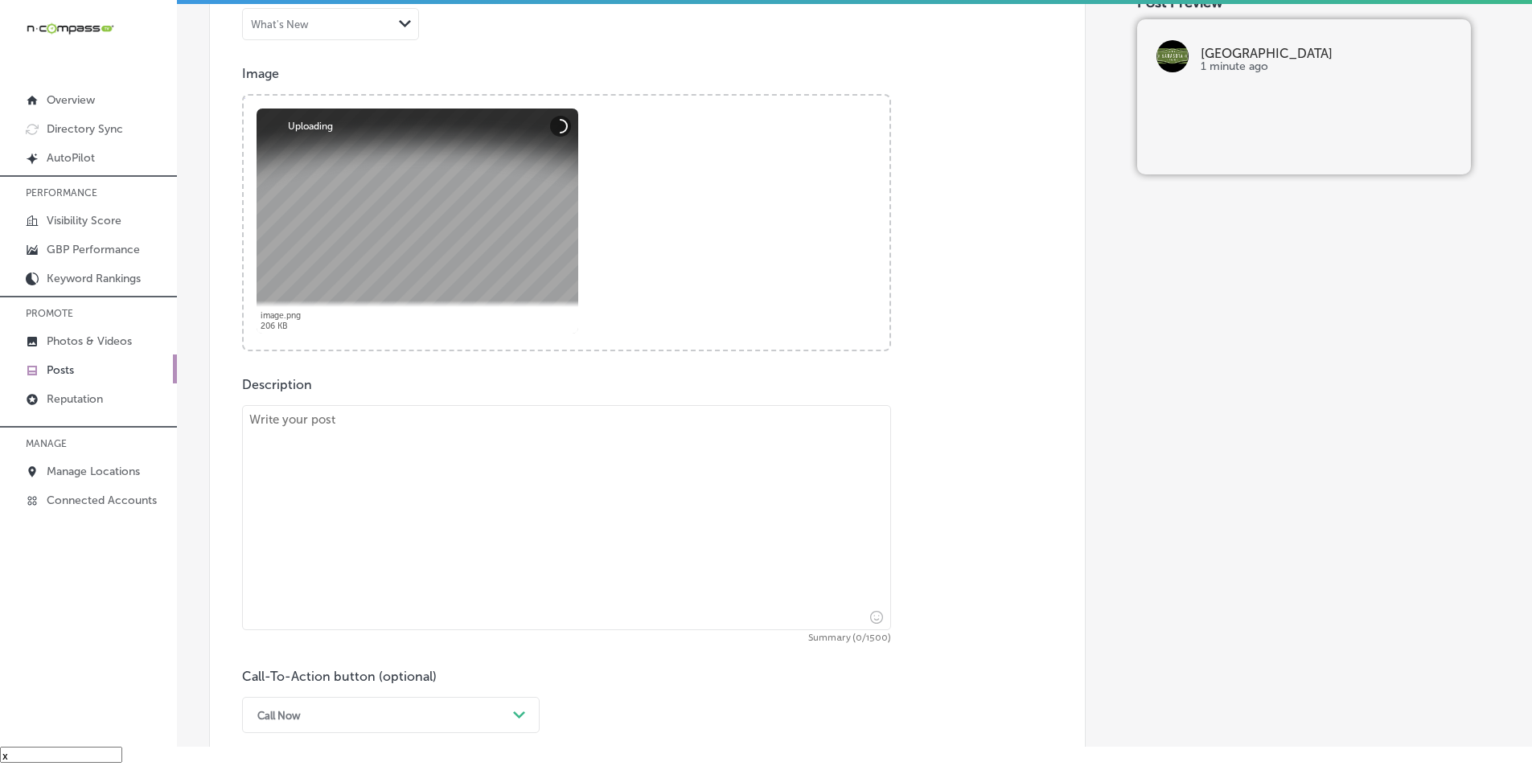
click at [353, 500] on textarea at bounding box center [566, 517] width 649 height 225
click at [361, 454] on textarea at bounding box center [566, 517] width 649 height 225
paste textarea "Looking for a venue to host your next RV event in [GEOGRAPHIC_DATA]? The [GEOGR…"
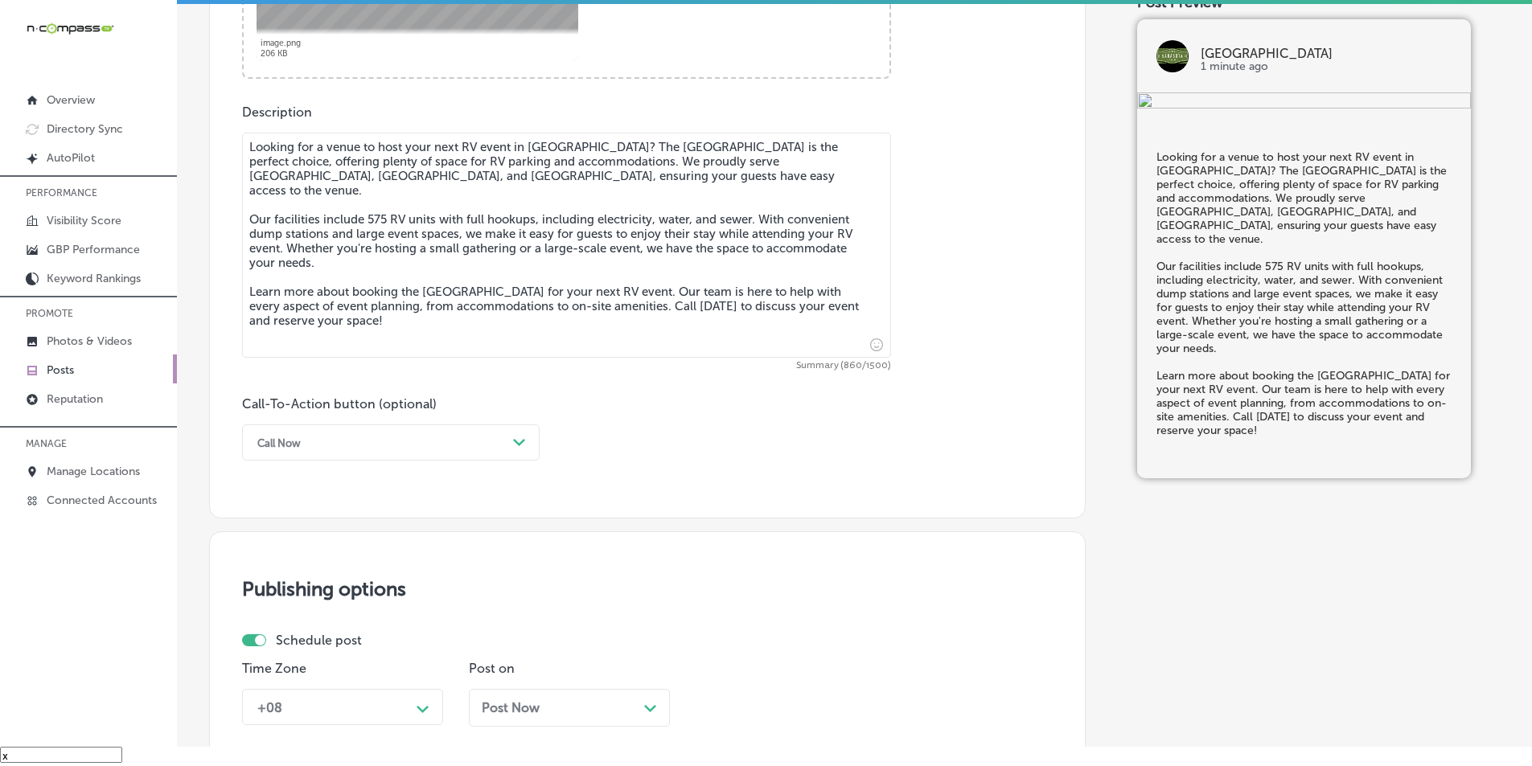
scroll to position [858, 0]
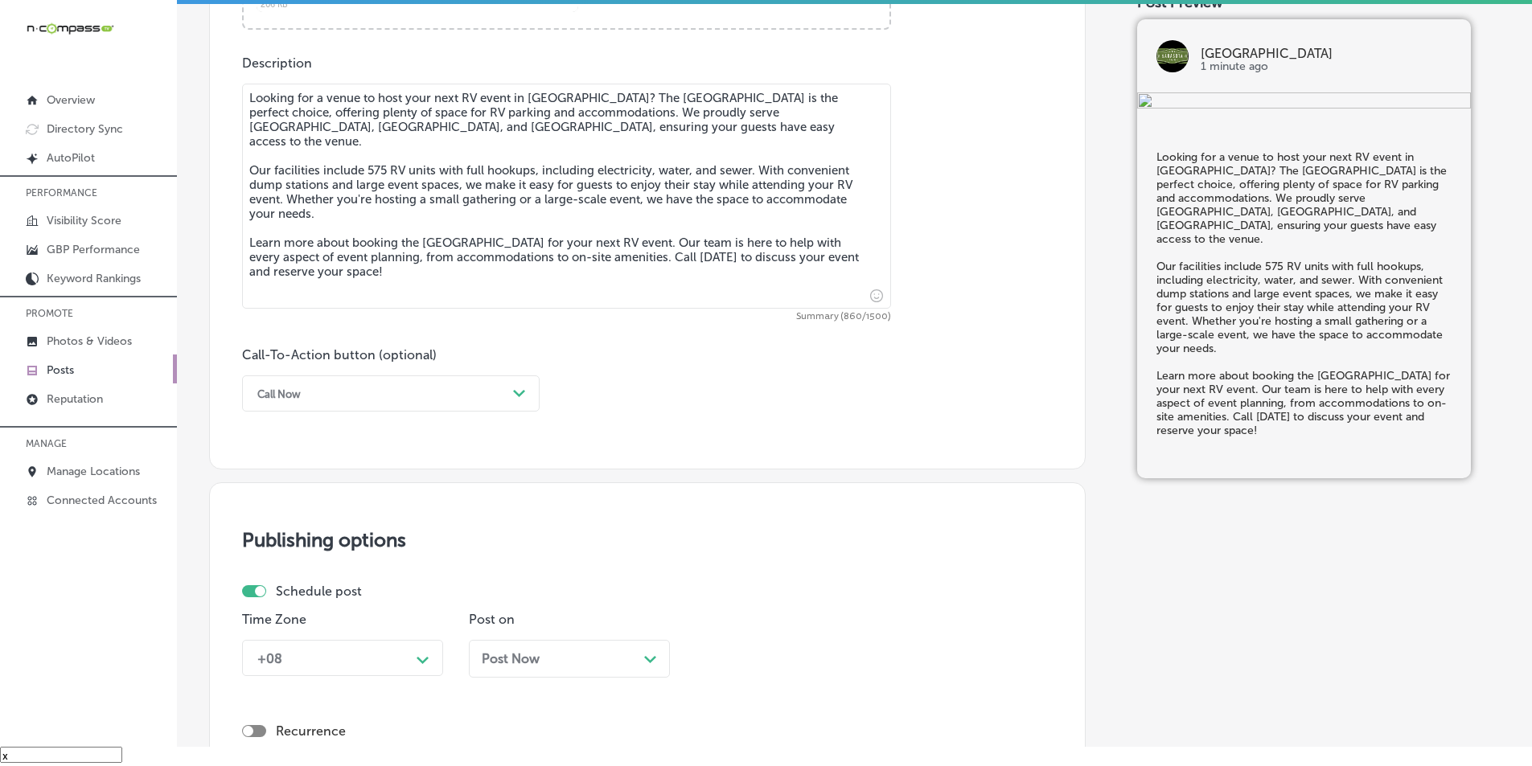
type textarea "Looking for a venue to host your next RV event in [GEOGRAPHIC_DATA]? The [GEOGR…"
click at [516, 391] on icon "Path Created with Sketch." at bounding box center [519, 393] width 12 height 7
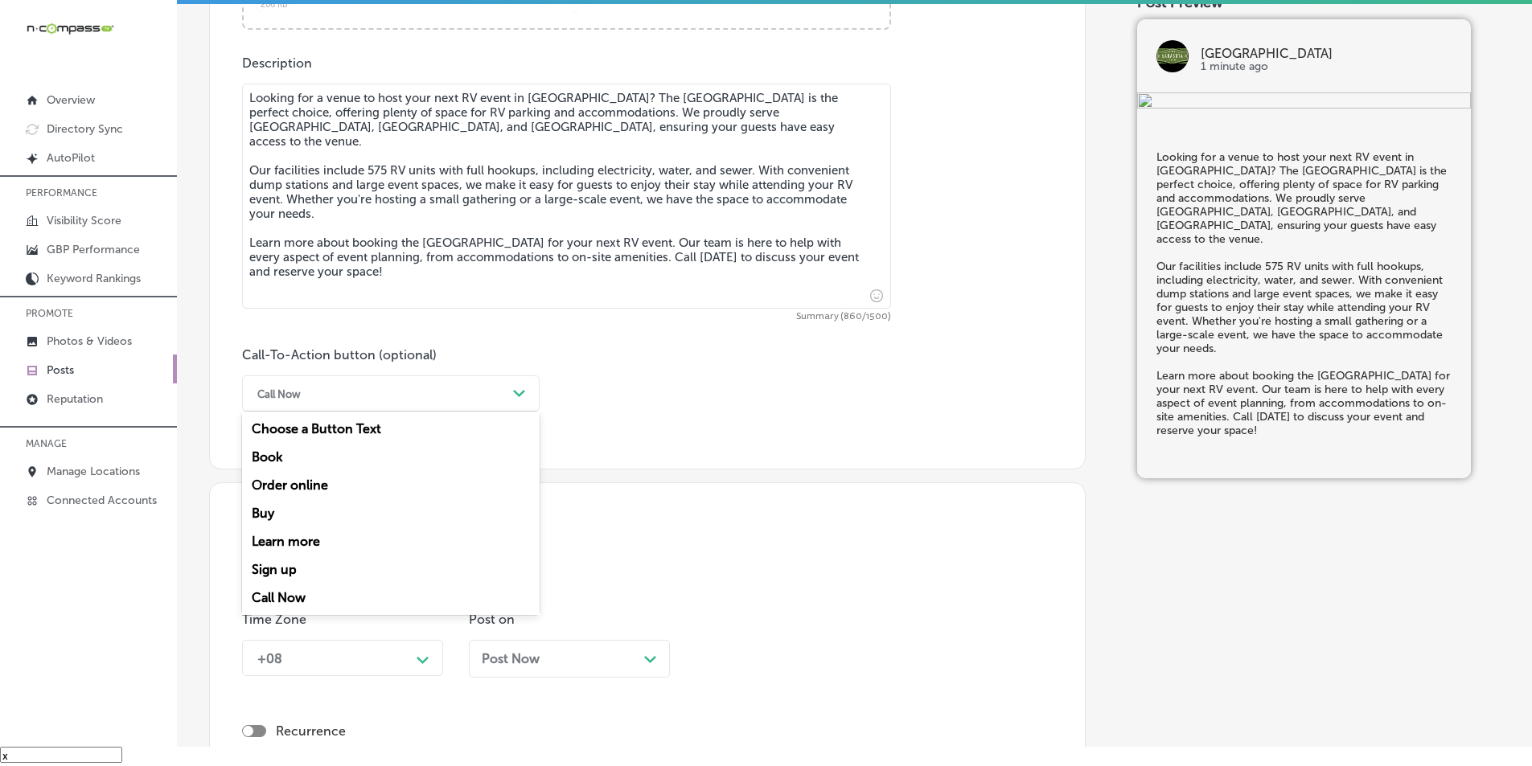
click at [321, 542] on div "Learn more" at bounding box center [391, 542] width 298 height 28
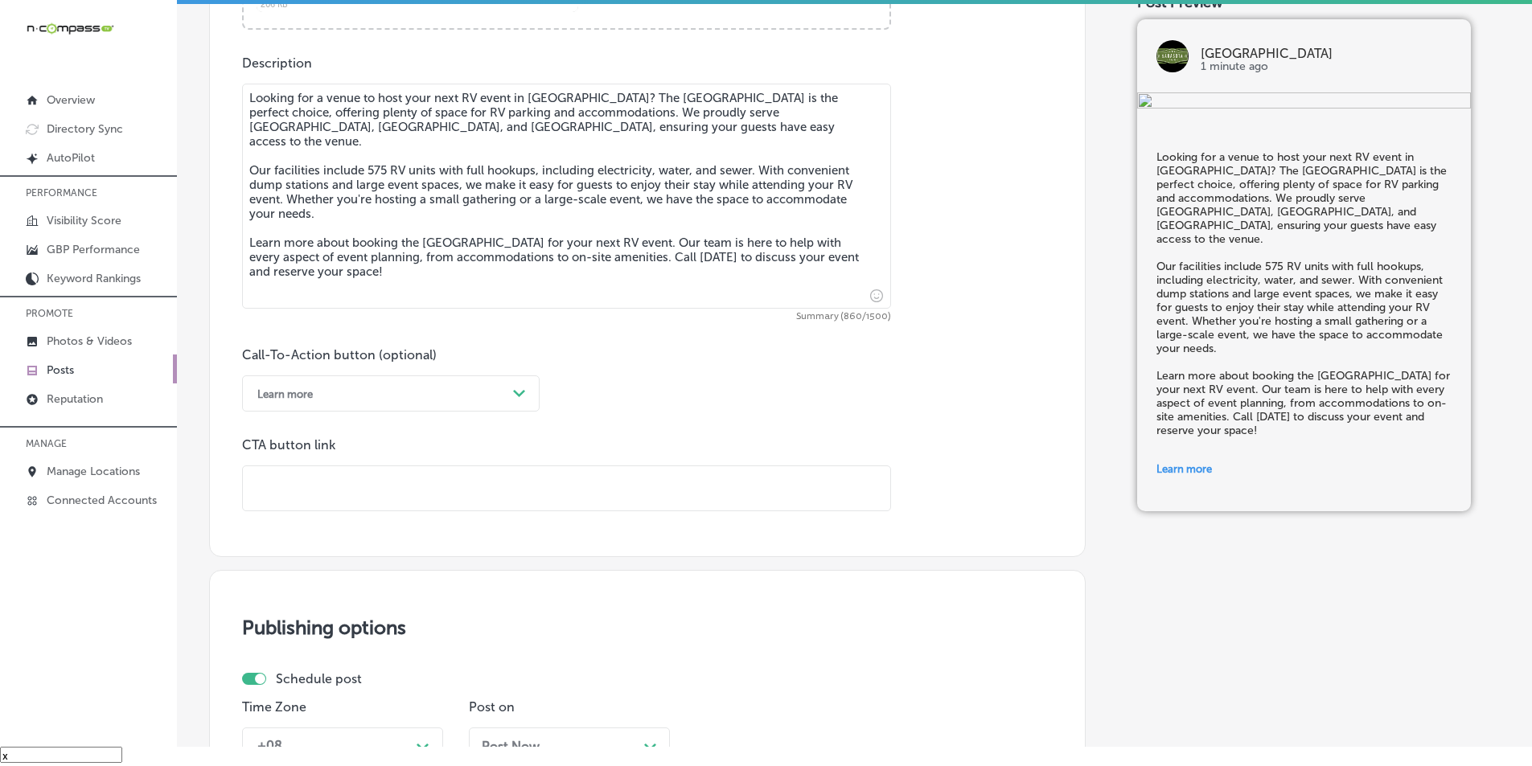
paste input "[URL][DOMAIN_NAME]"
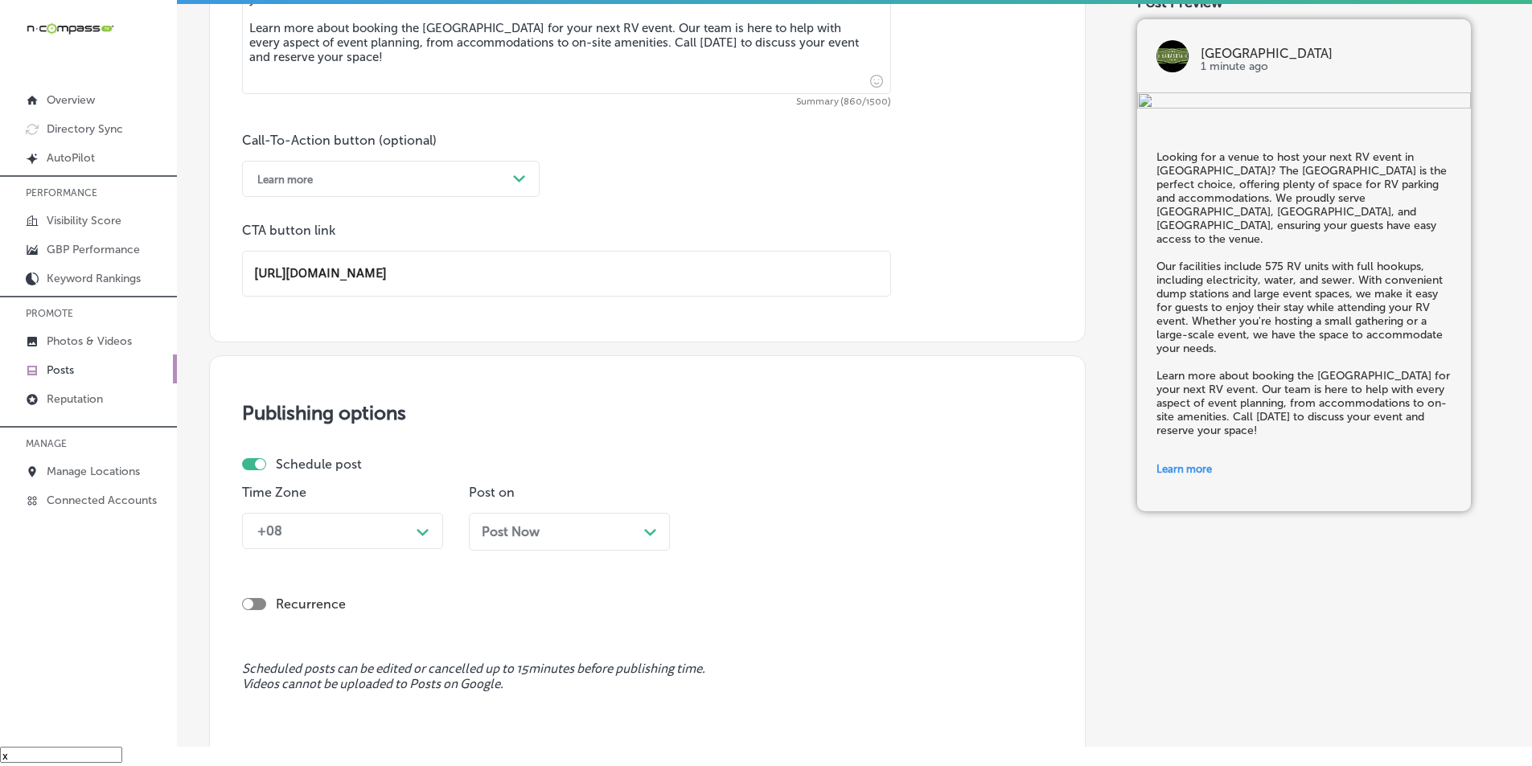
scroll to position [1099, 0]
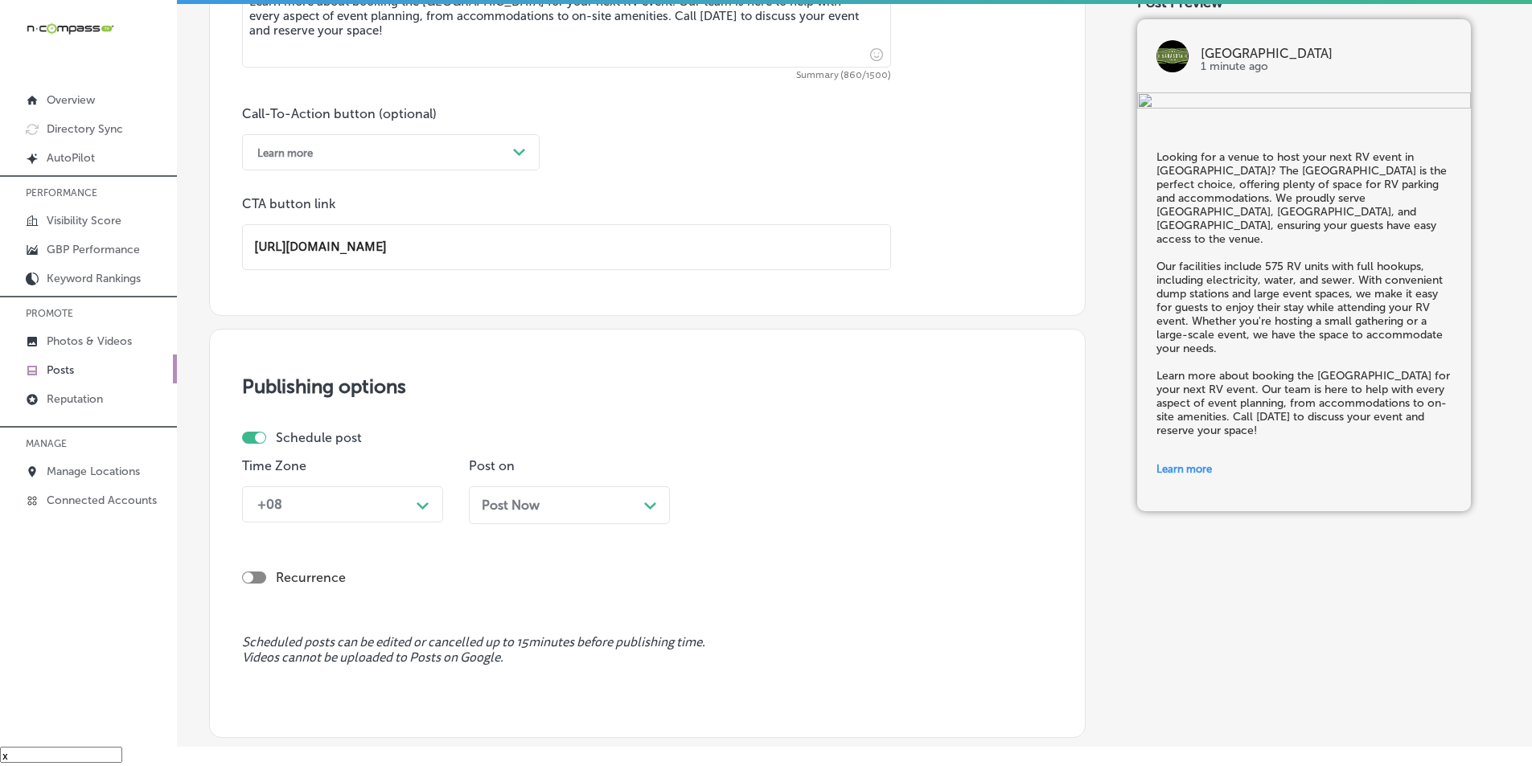
type input "[URL][DOMAIN_NAME]"
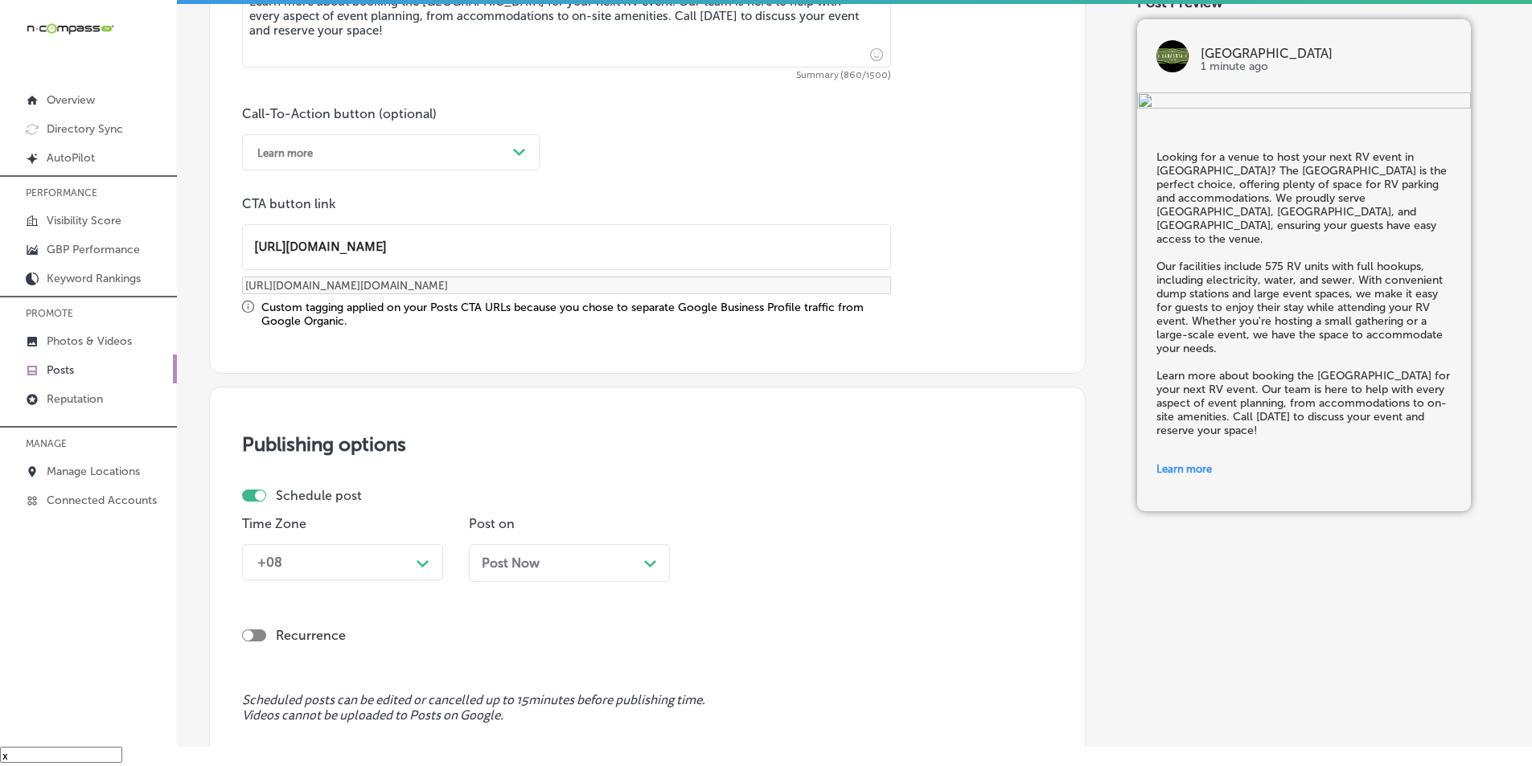
click at [417, 499] on div "Schedule post" at bounding box center [641, 495] width 798 height 15
click at [420, 567] on div "+08 Path Created with Sketch." at bounding box center [342, 563] width 201 height 36
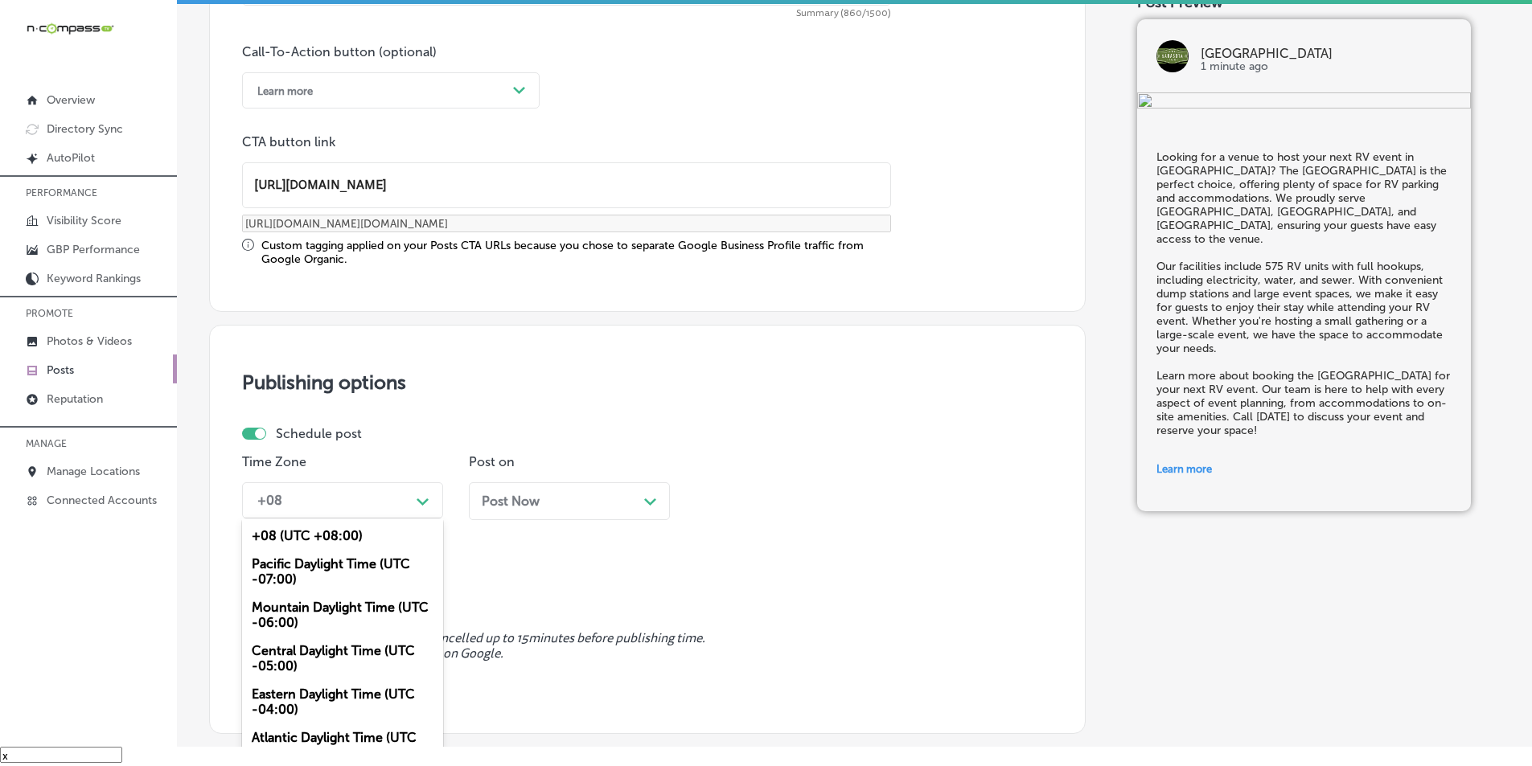
drag, startPoint x: 298, startPoint y: 608, endPoint x: 321, endPoint y: 599, distance: 24.9
click at [298, 608] on div "Mountain Daylight Time (UTC -06:00)" at bounding box center [342, 615] width 201 height 43
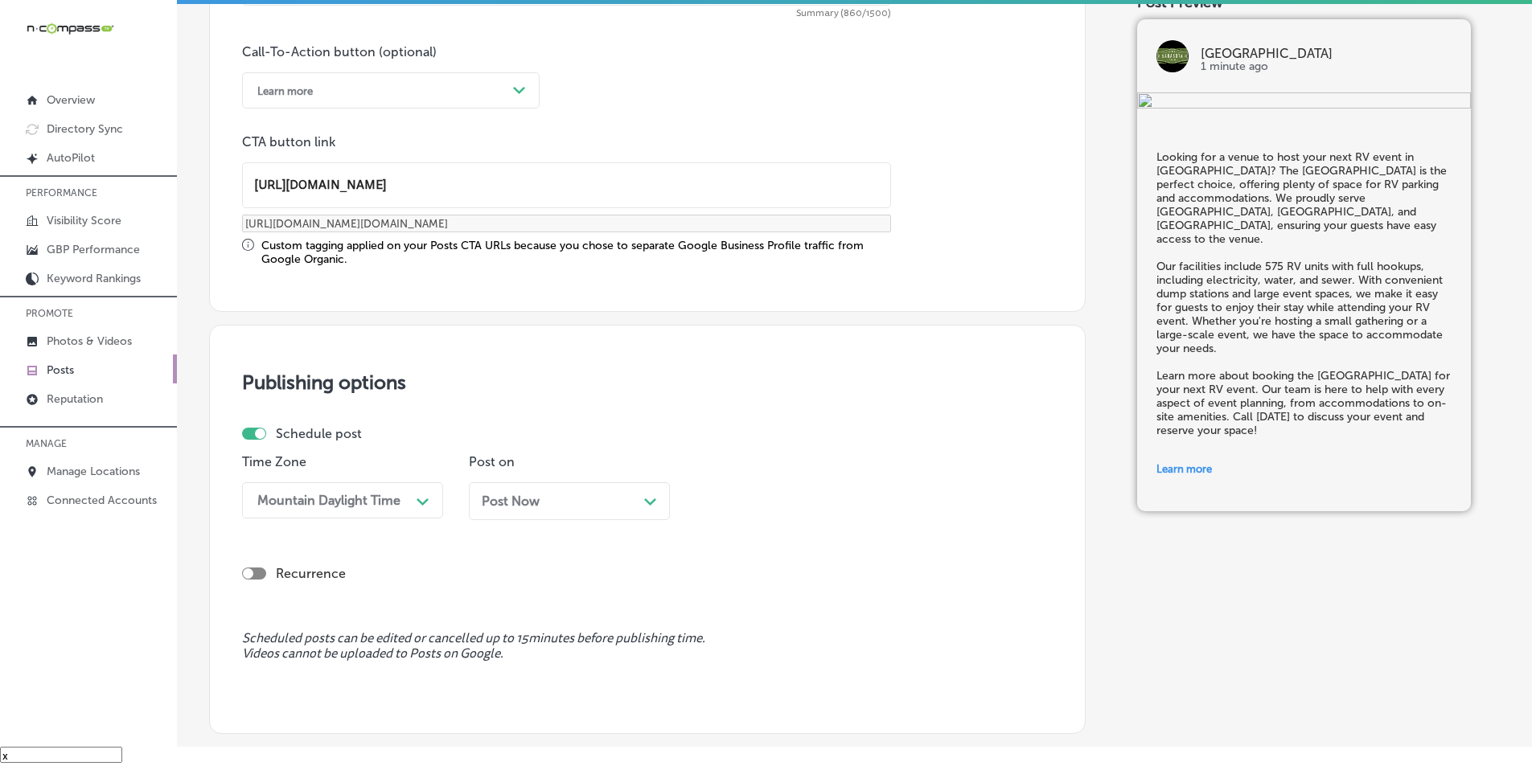
click at [649, 499] on icon "Path Created with Sketch." at bounding box center [650, 502] width 12 height 7
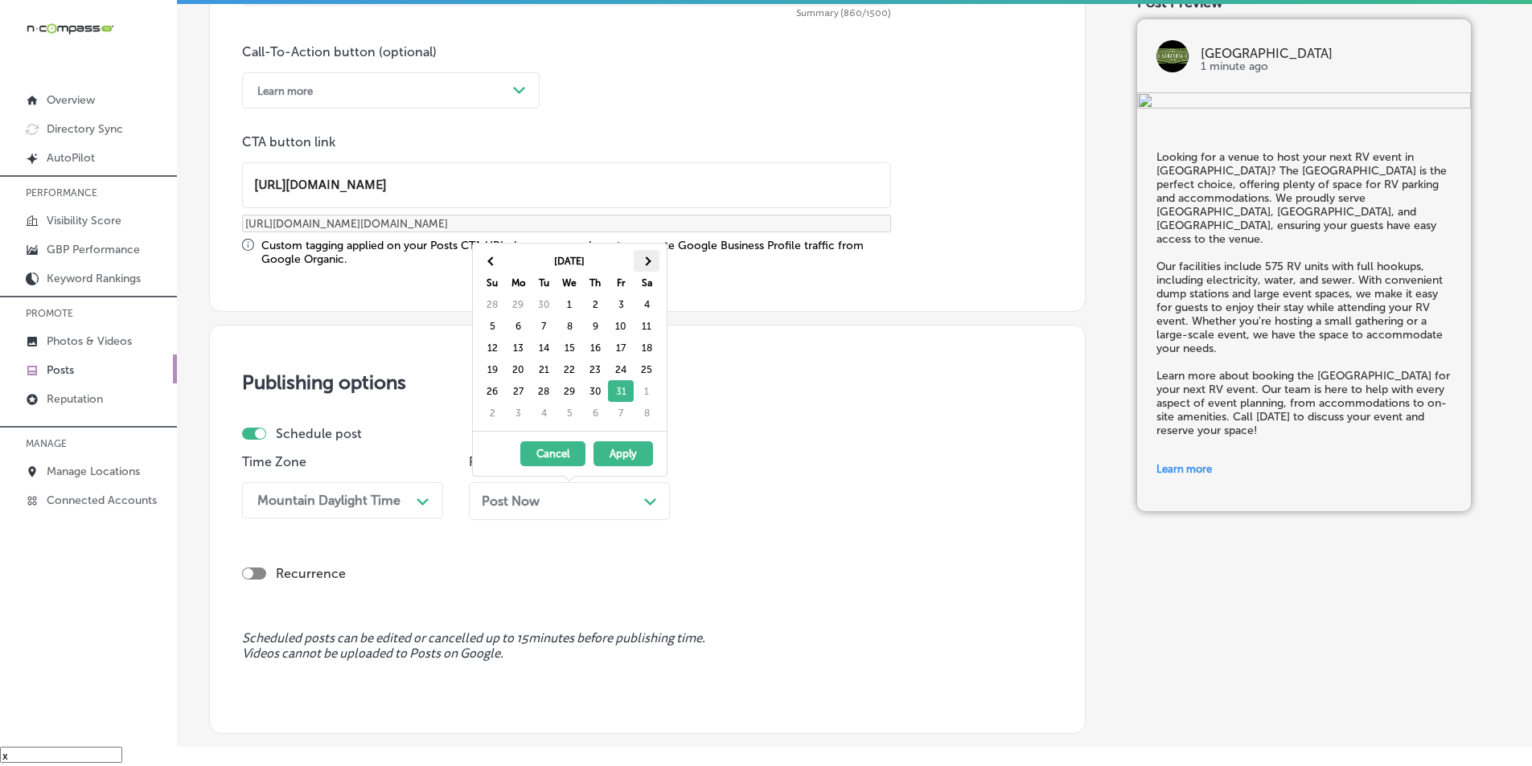
click at [647, 257] on span at bounding box center [646, 261] width 9 height 9
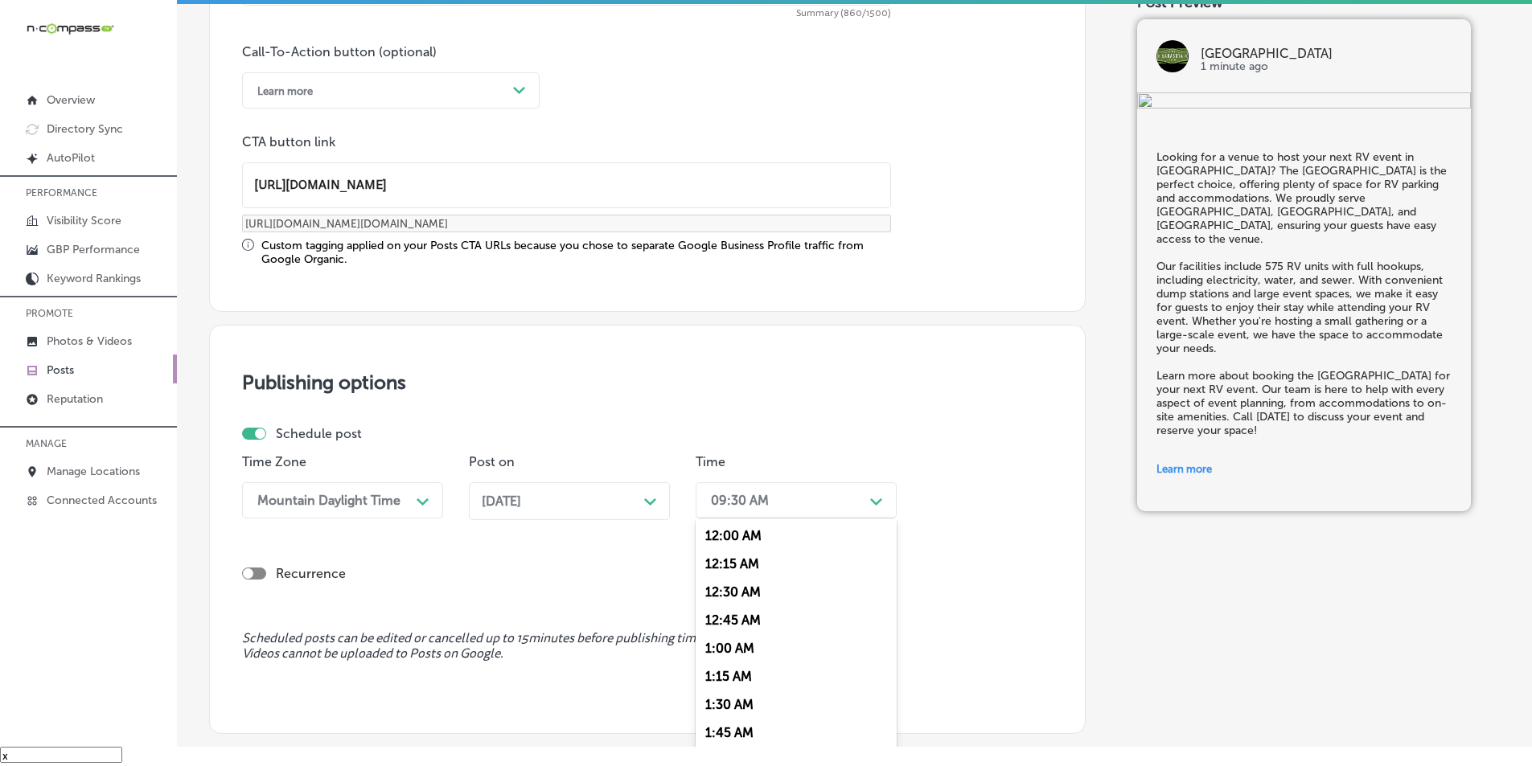
click at [760, 499] on div "09:30 AM" at bounding box center [740, 500] width 58 height 15
click at [721, 600] on div "7:00 AM" at bounding box center [796, 600] width 201 height 28
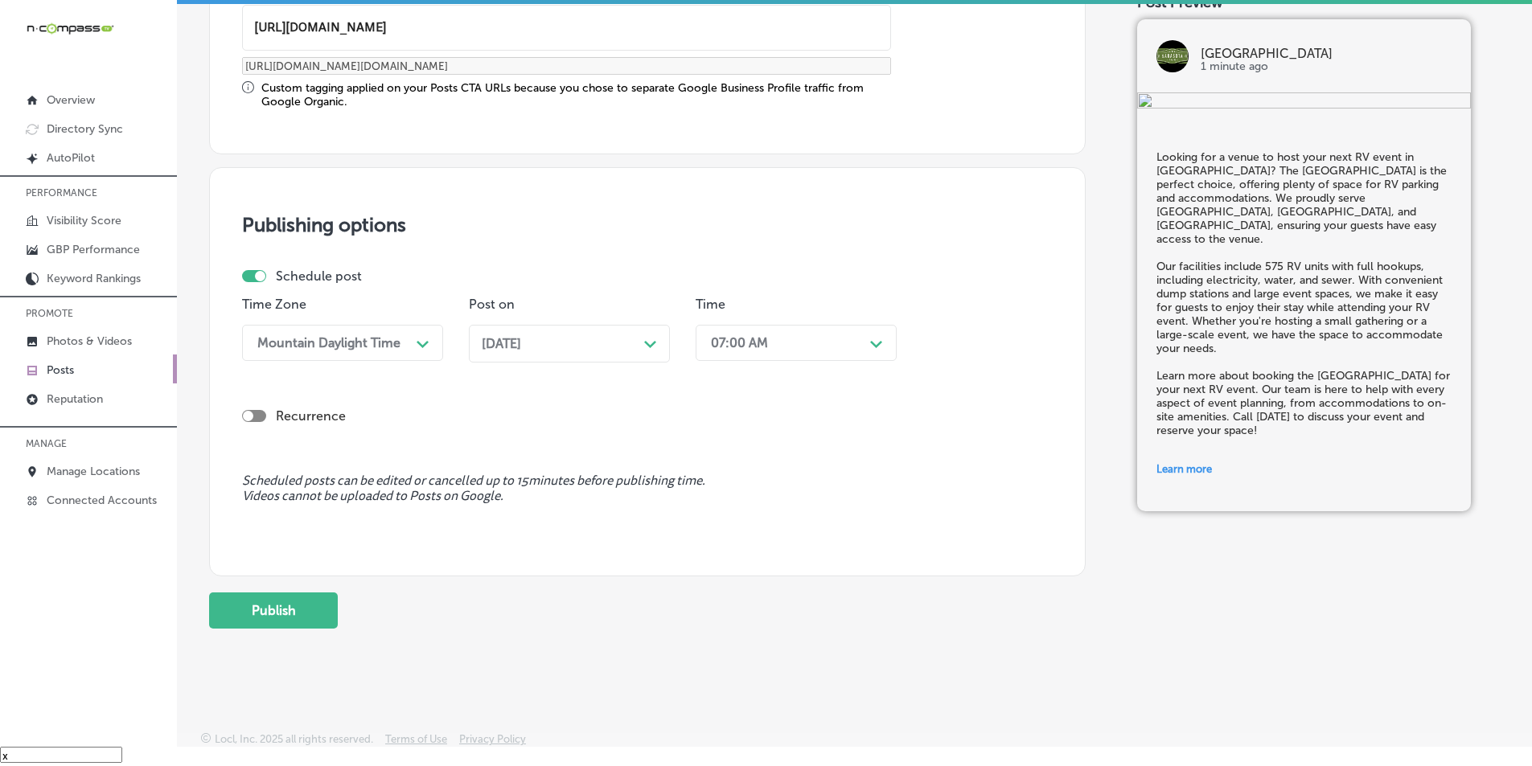
scroll to position [1325, 0]
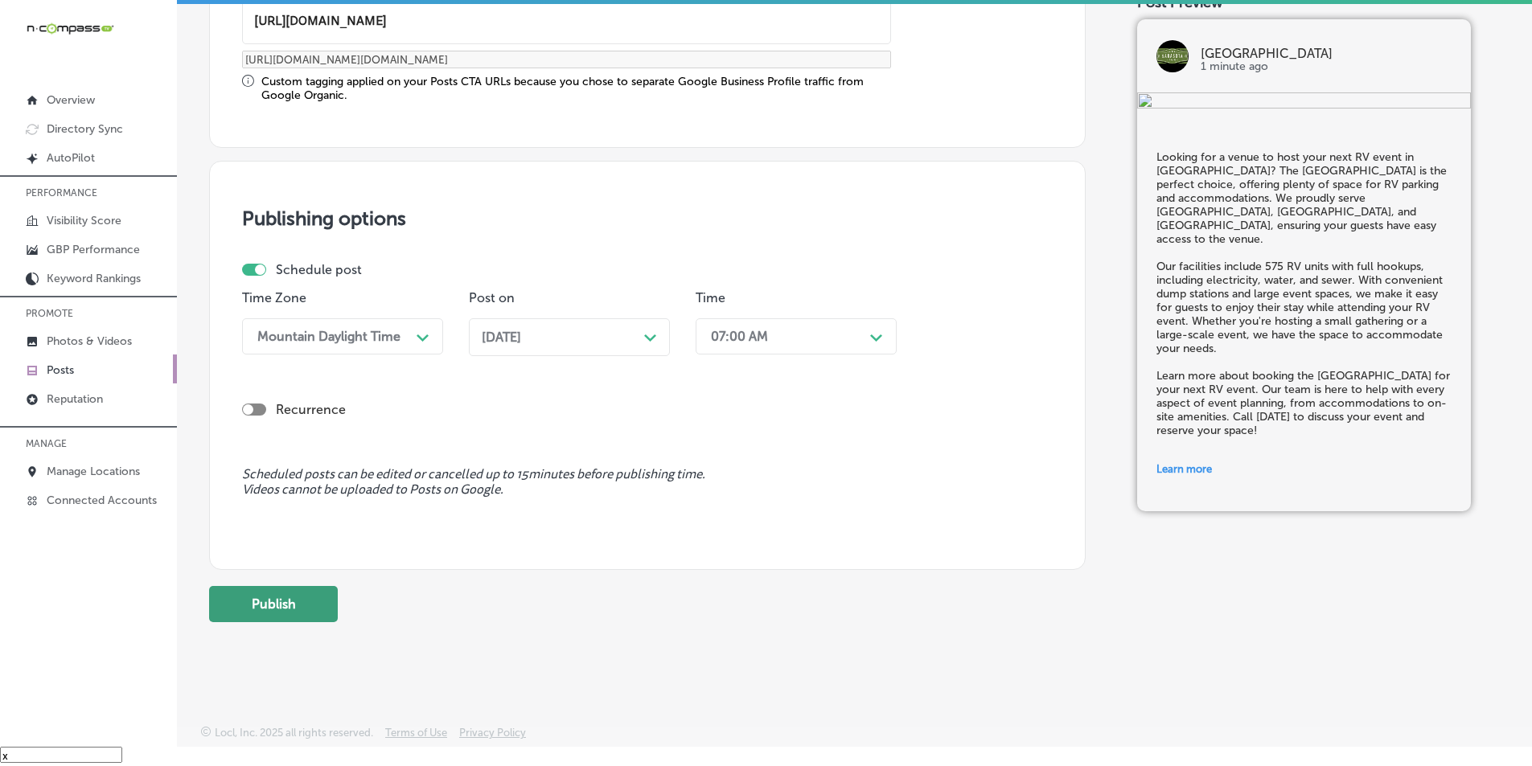
click at [280, 596] on button "Publish" at bounding box center [273, 604] width 129 height 36
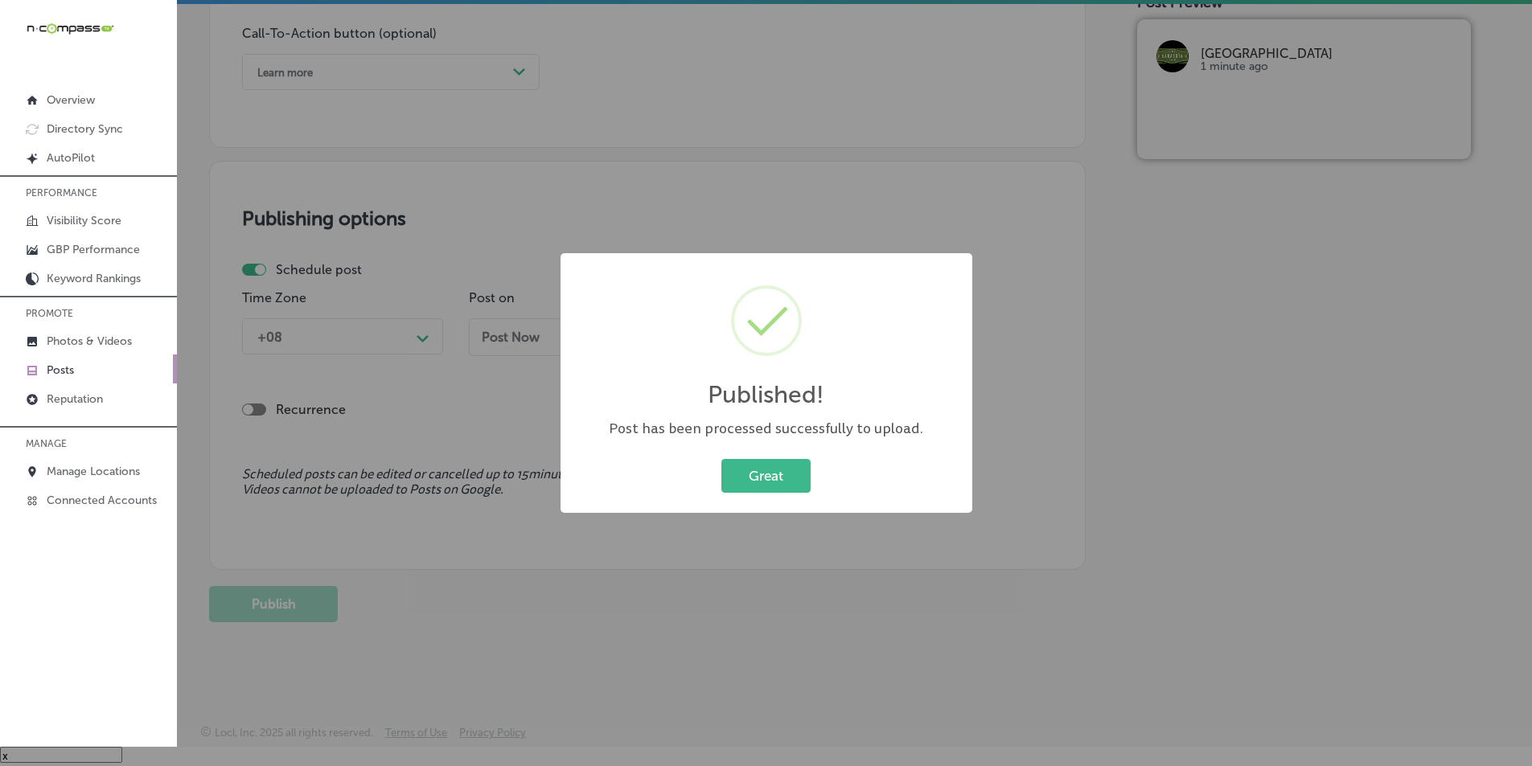
scroll to position [1180, 0]
click at [741, 481] on button "Great" at bounding box center [765, 475] width 89 height 33
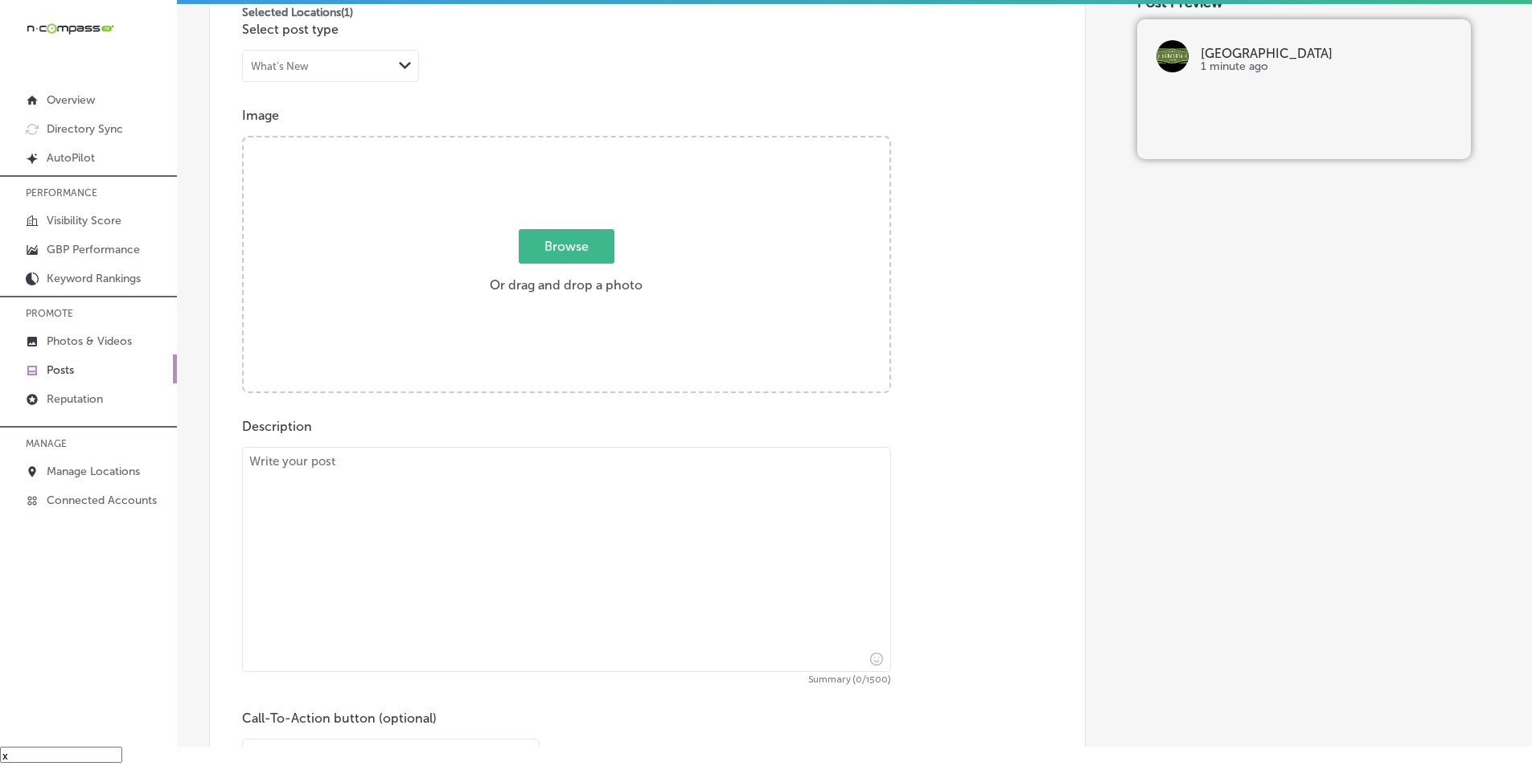
scroll to position [456, 0]
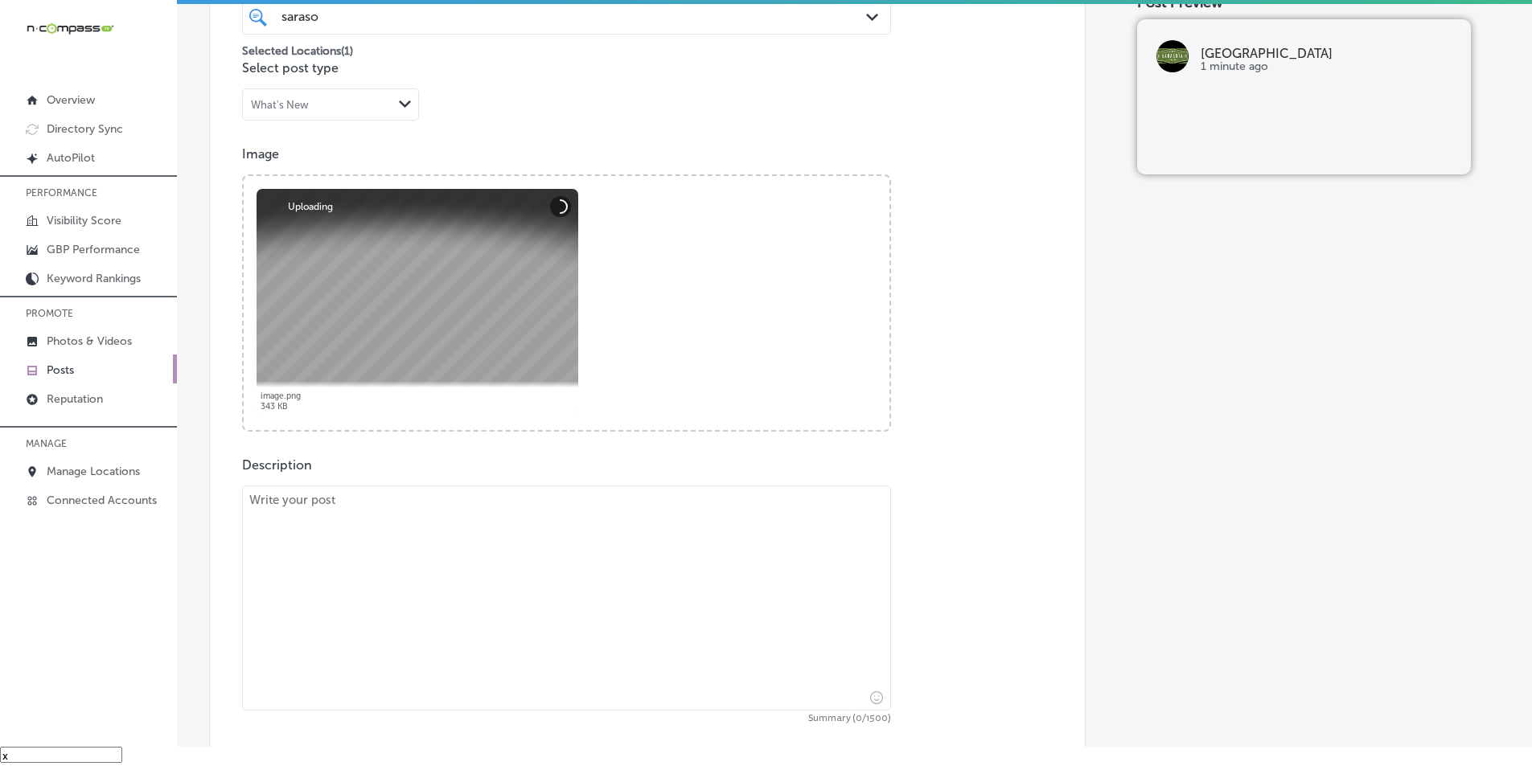
click at [410, 532] on textarea at bounding box center [566, 598] width 649 height 225
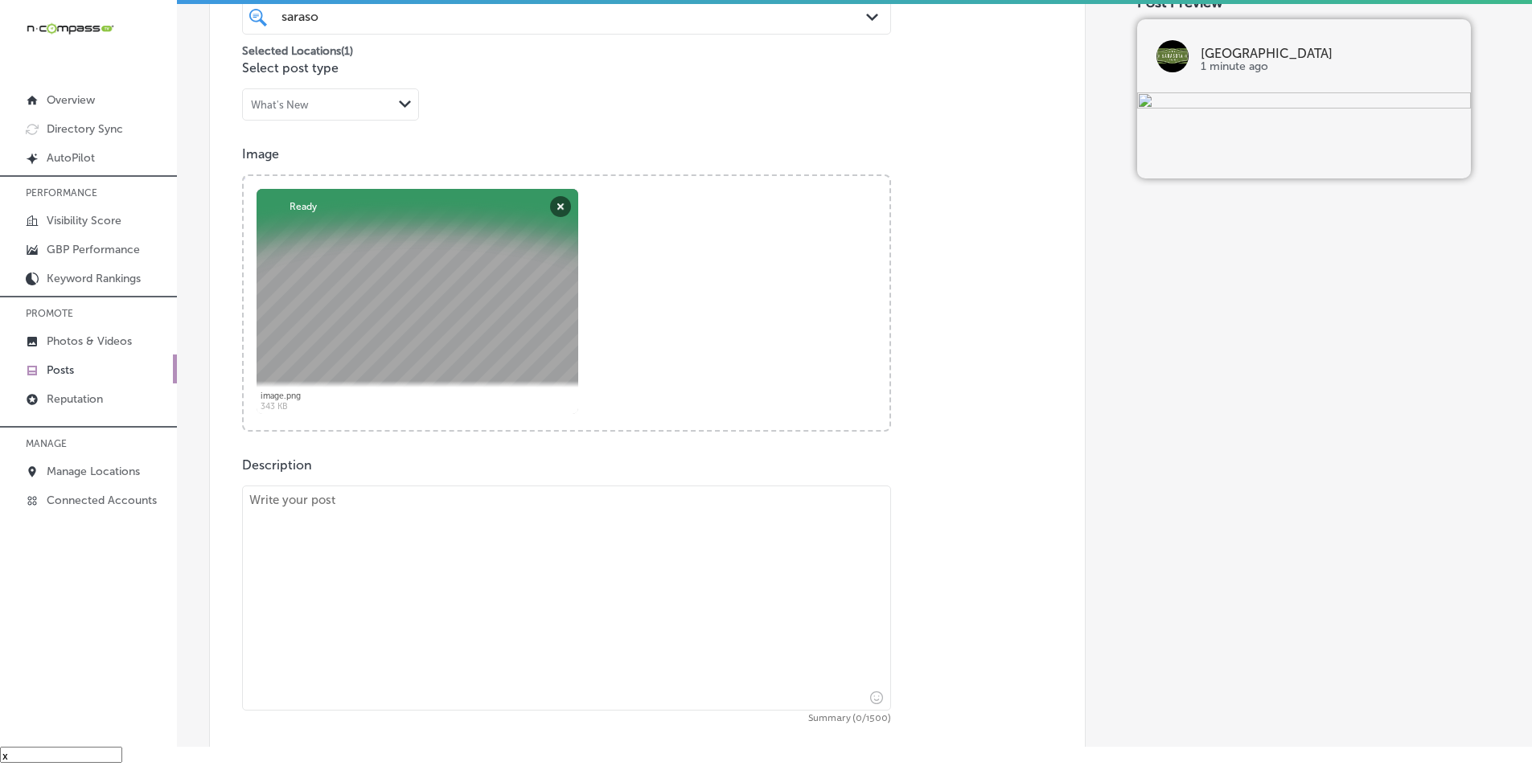
click at [420, 551] on textarea at bounding box center [566, 598] width 649 height 225
paste textarea "The [GEOGRAPHIC_DATA] is a great location for hosting creative arts exhibits an…"
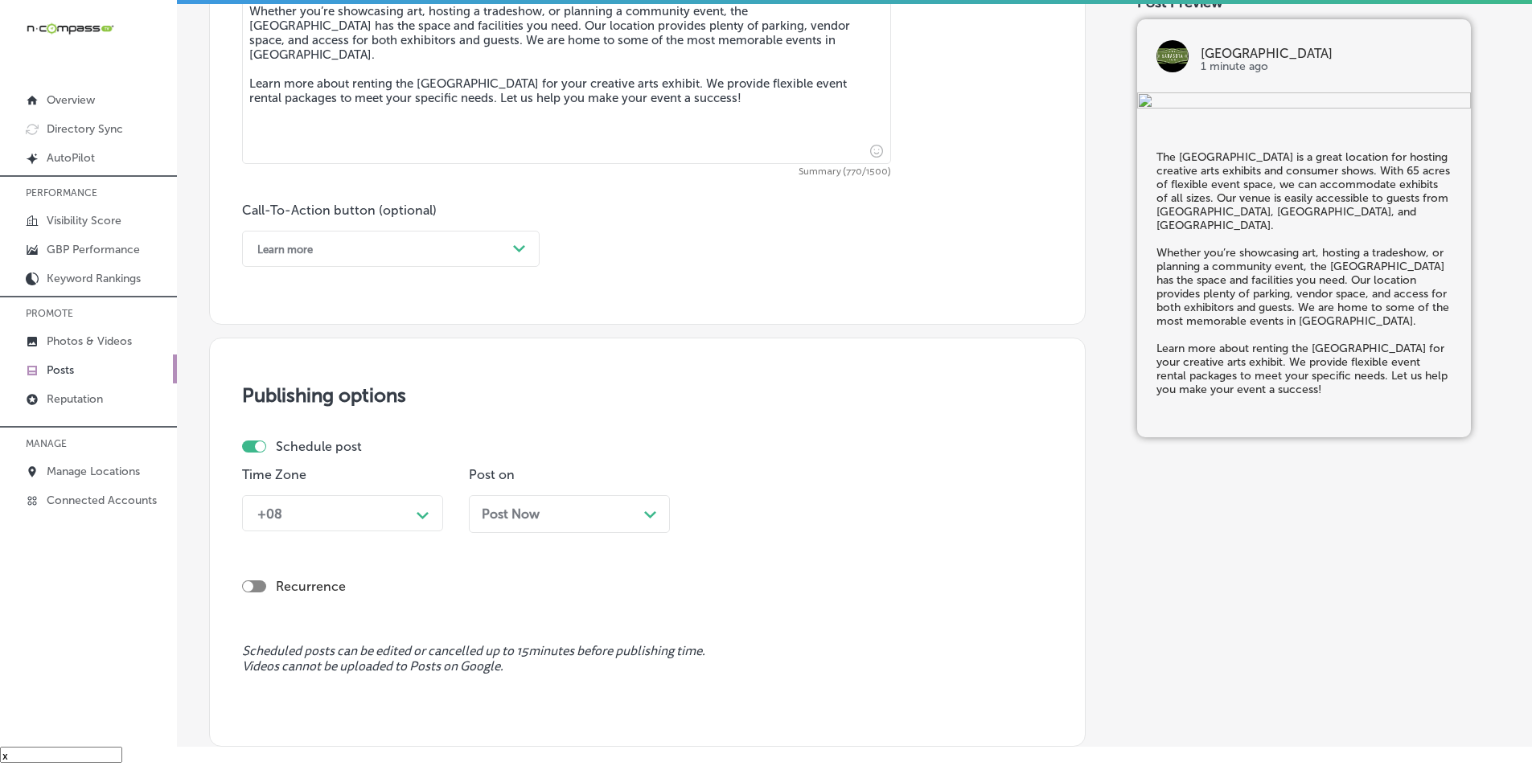
scroll to position [1019, 0]
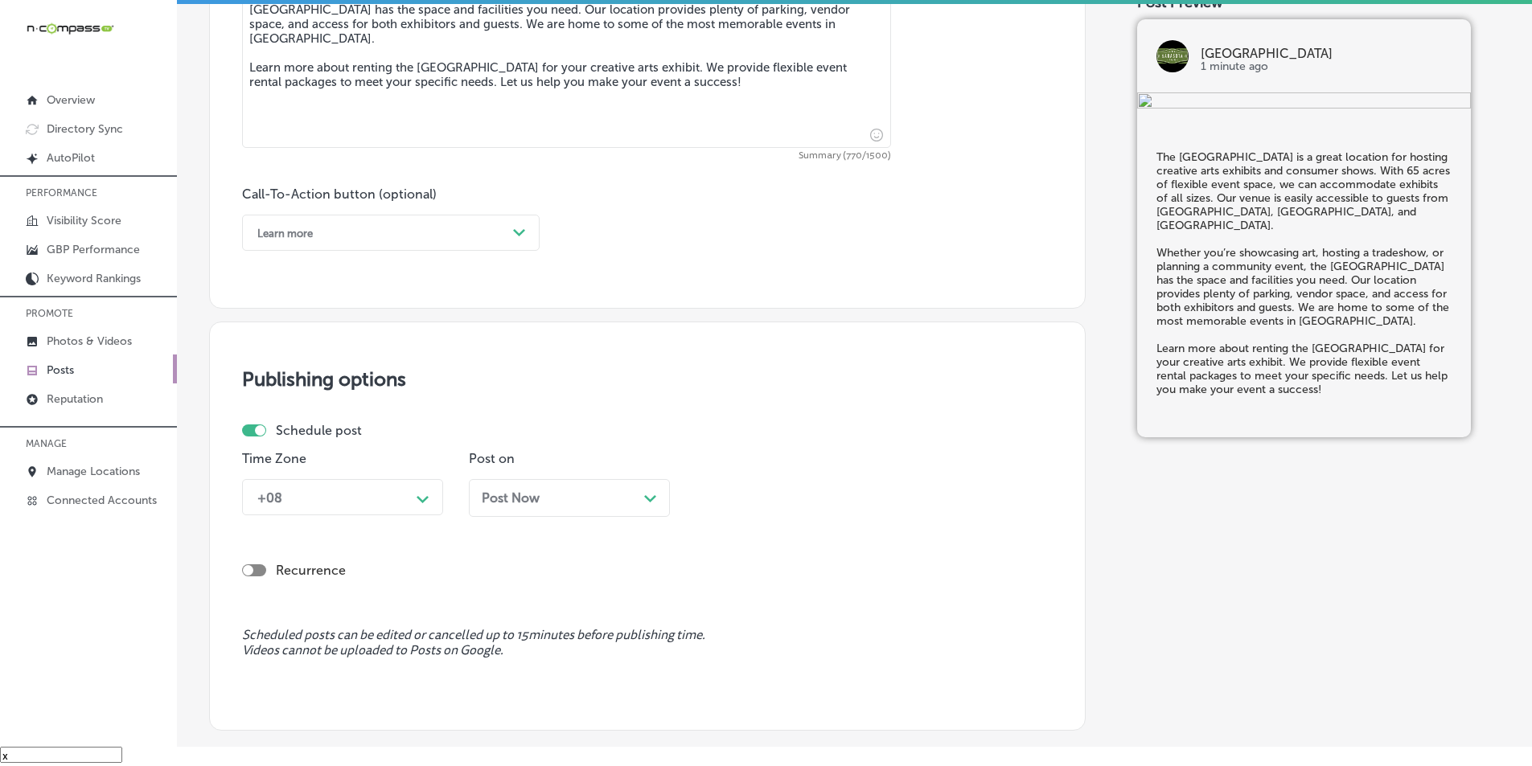
type textarea "The [GEOGRAPHIC_DATA] is a great location for hosting creative arts exhibits an…"
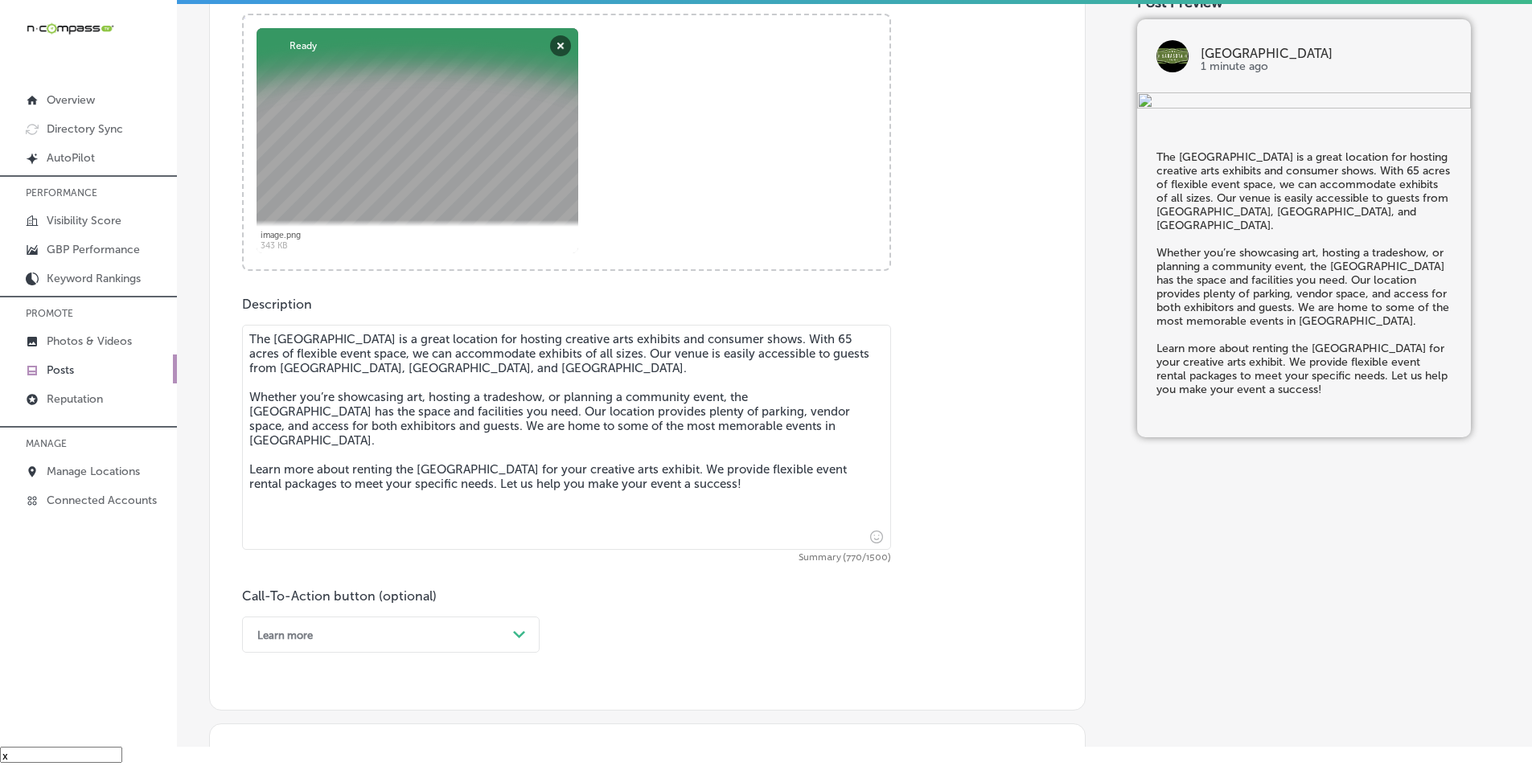
scroll to position [713, 0]
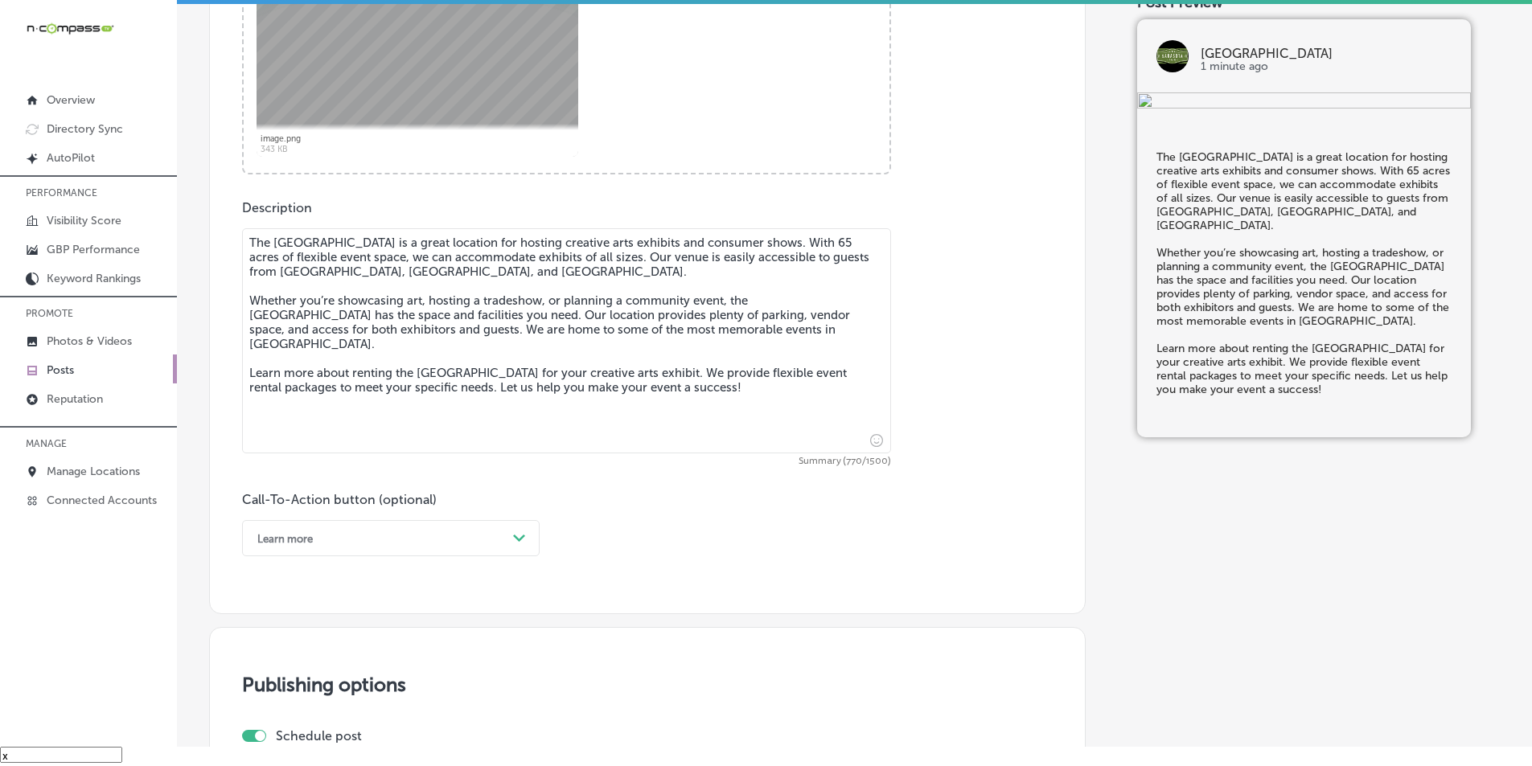
click at [518, 557] on div "Learn more Path Created with Sketch." at bounding box center [391, 538] width 298 height 36
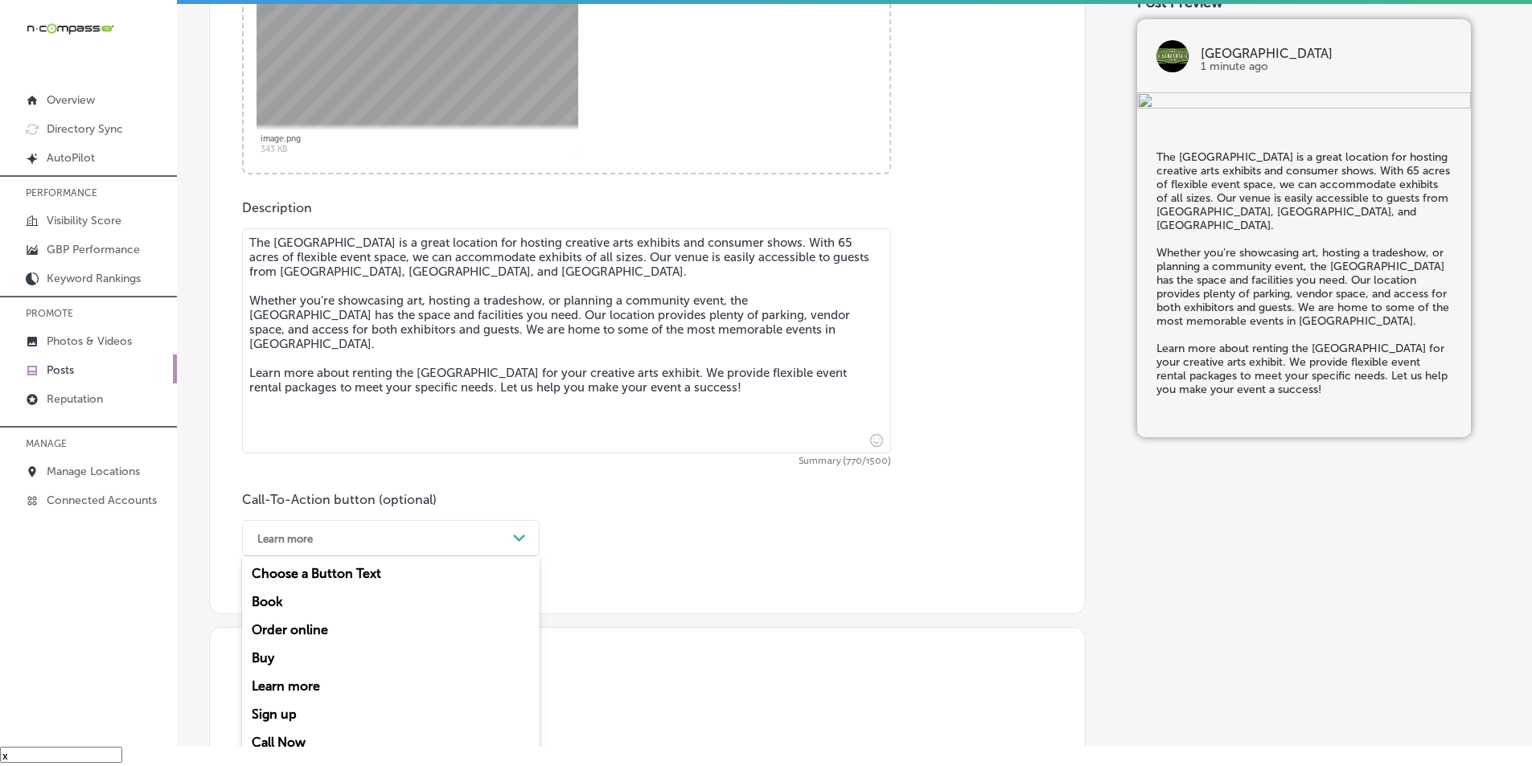
click at [303, 680] on div "Learn more" at bounding box center [391, 686] width 298 height 28
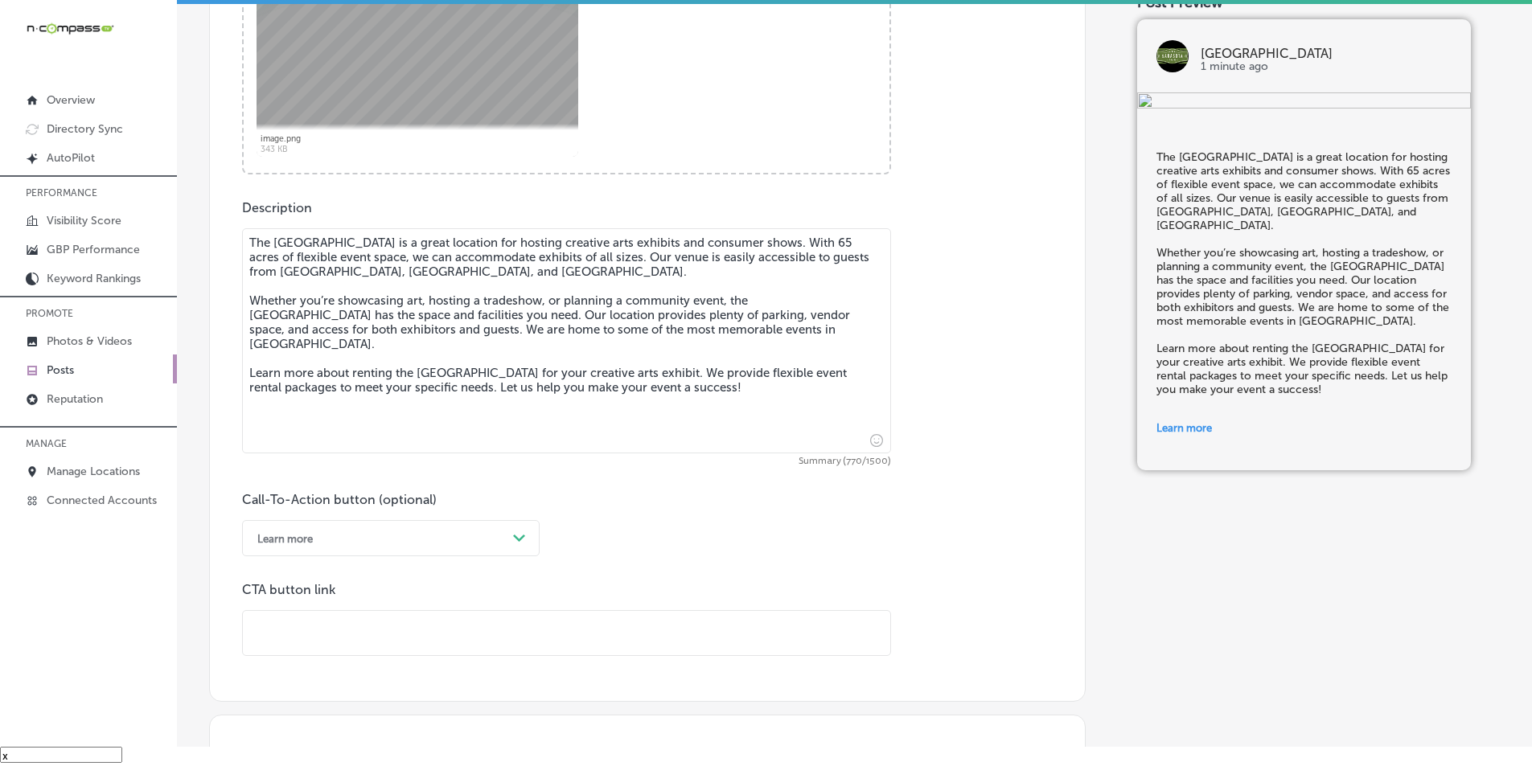
click at [396, 630] on input "text" at bounding box center [566, 633] width 647 height 44
paste input "[URL][DOMAIN_NAME]"
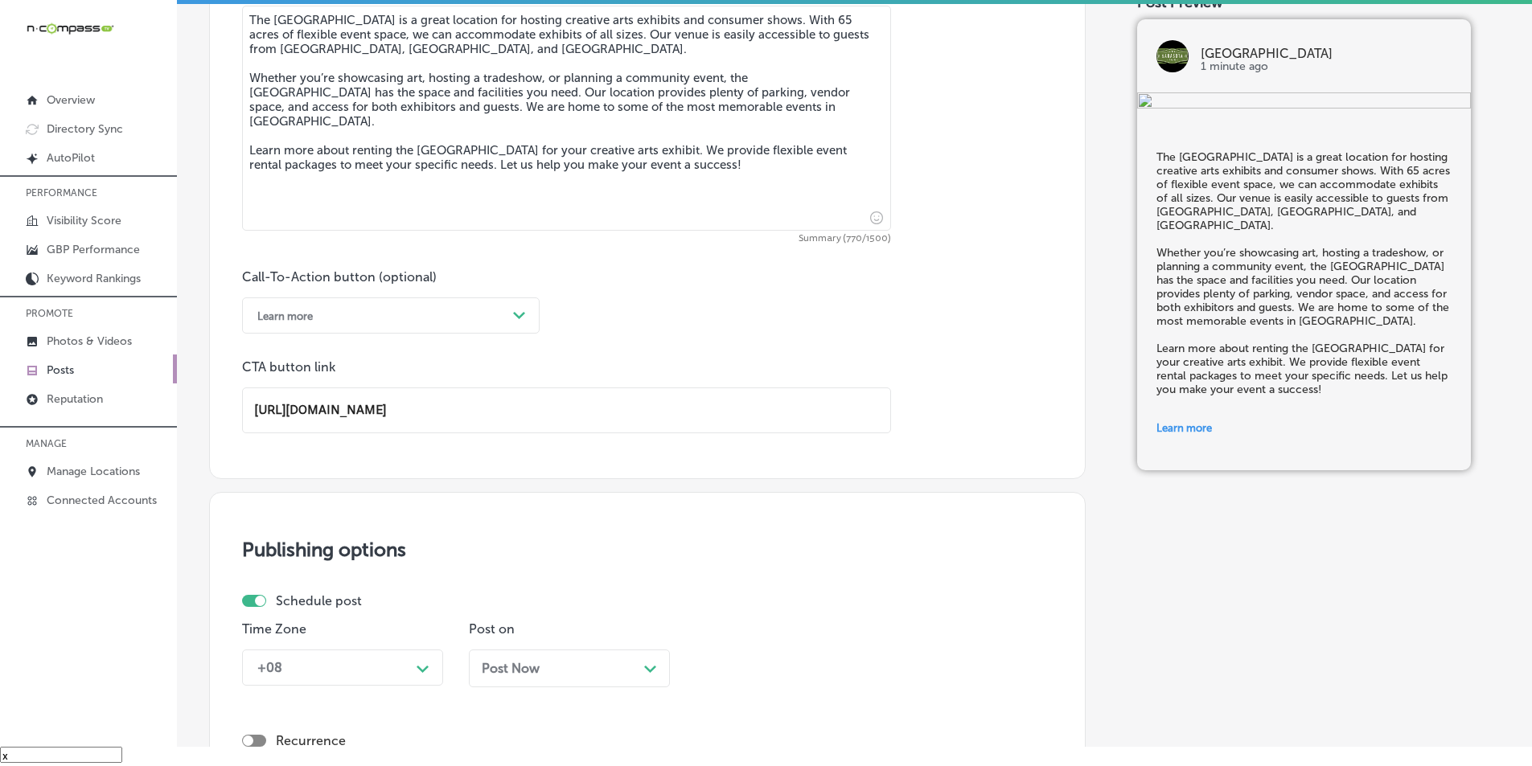
scroll to position [955, 0]
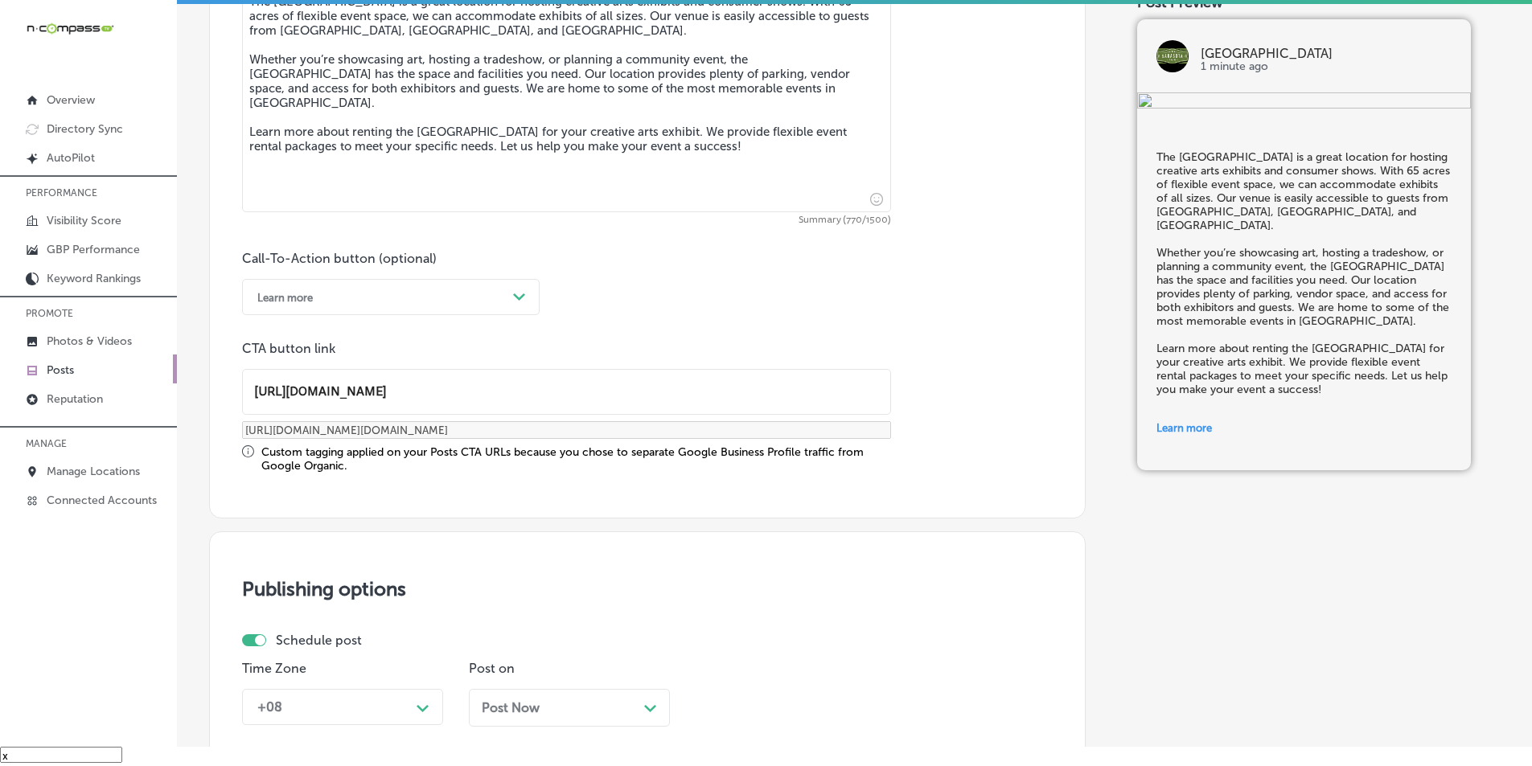
type input "[URL][DOMAIN_NAME]"
click at [426, 709] on div "+08 Path Created with Sketch." at bounding box center [342, 707] width 201 height 36
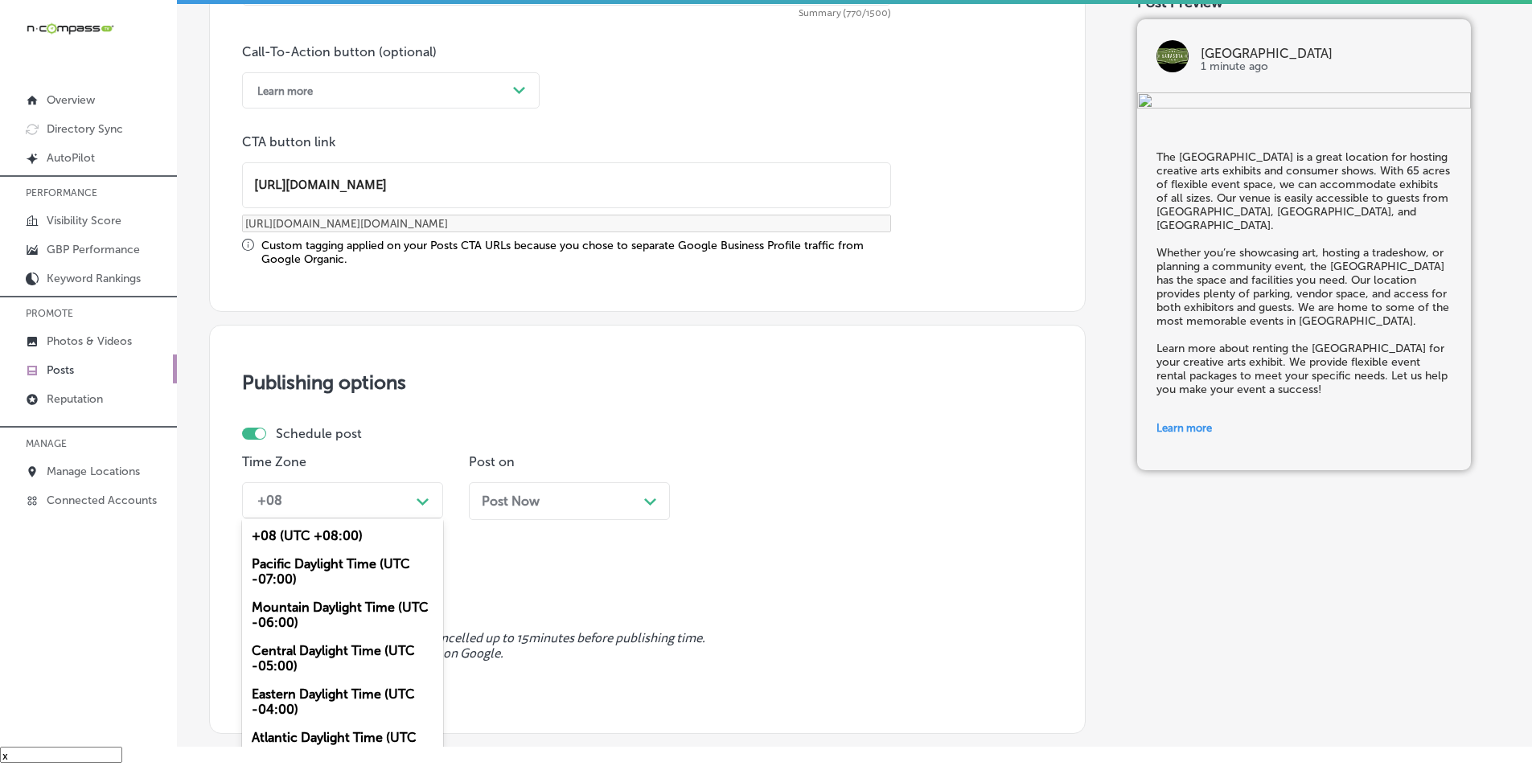
click at [331, 605] on div "Mountain Daylight Time (UTC -06:00)" at bounding box center [342, 615] width 201 height 43
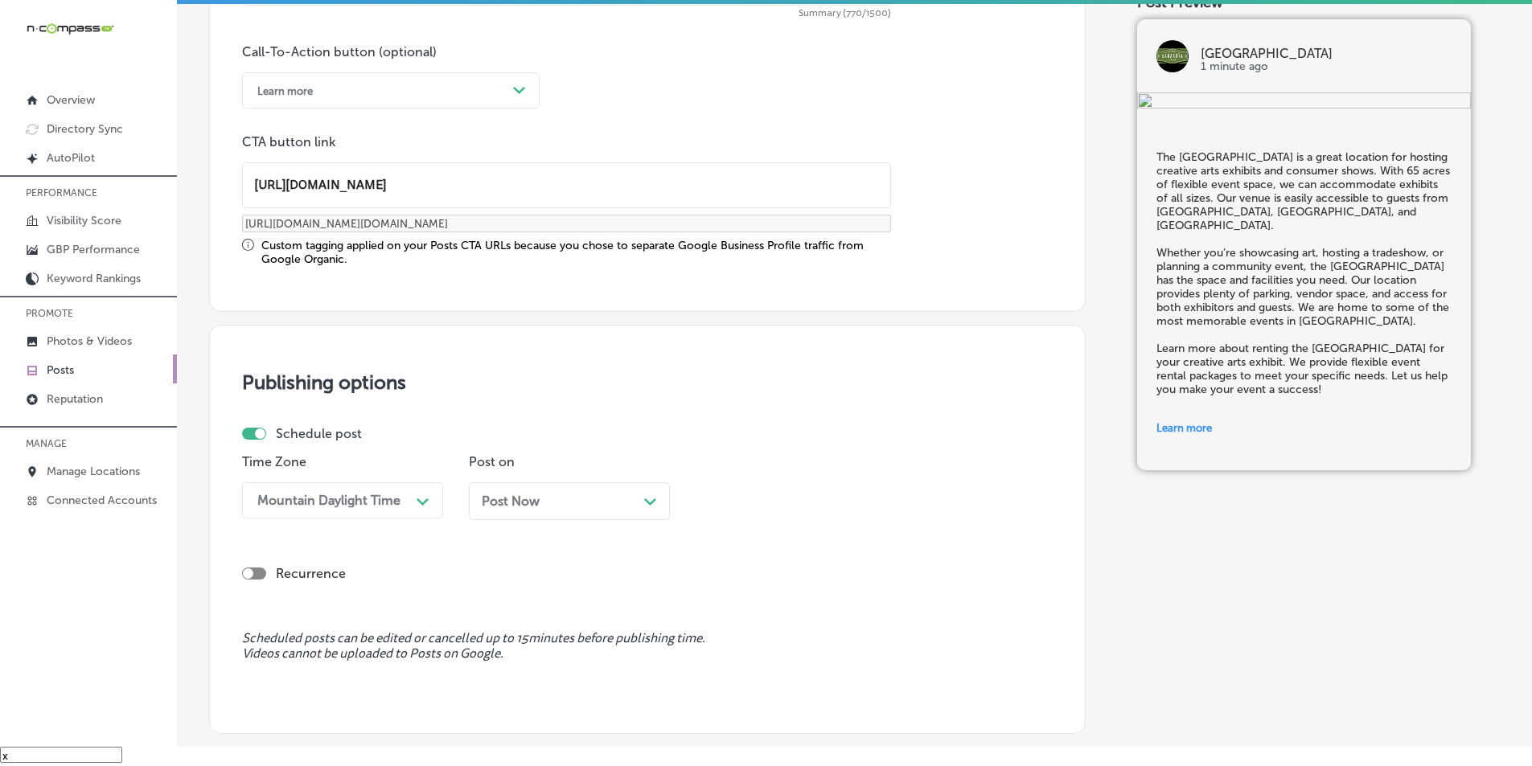
click at [633, 503] on div "Post Now Path Created with Sketch." at bounding box center [569, 501] width 175 height 15
click at [831, 505] on div "09:30 AM" at bounding box center [783, 501] width 161 height 28
click at [721, 680] on div "7:00 AM" at bounding box center [796, 681] width 201 height 28
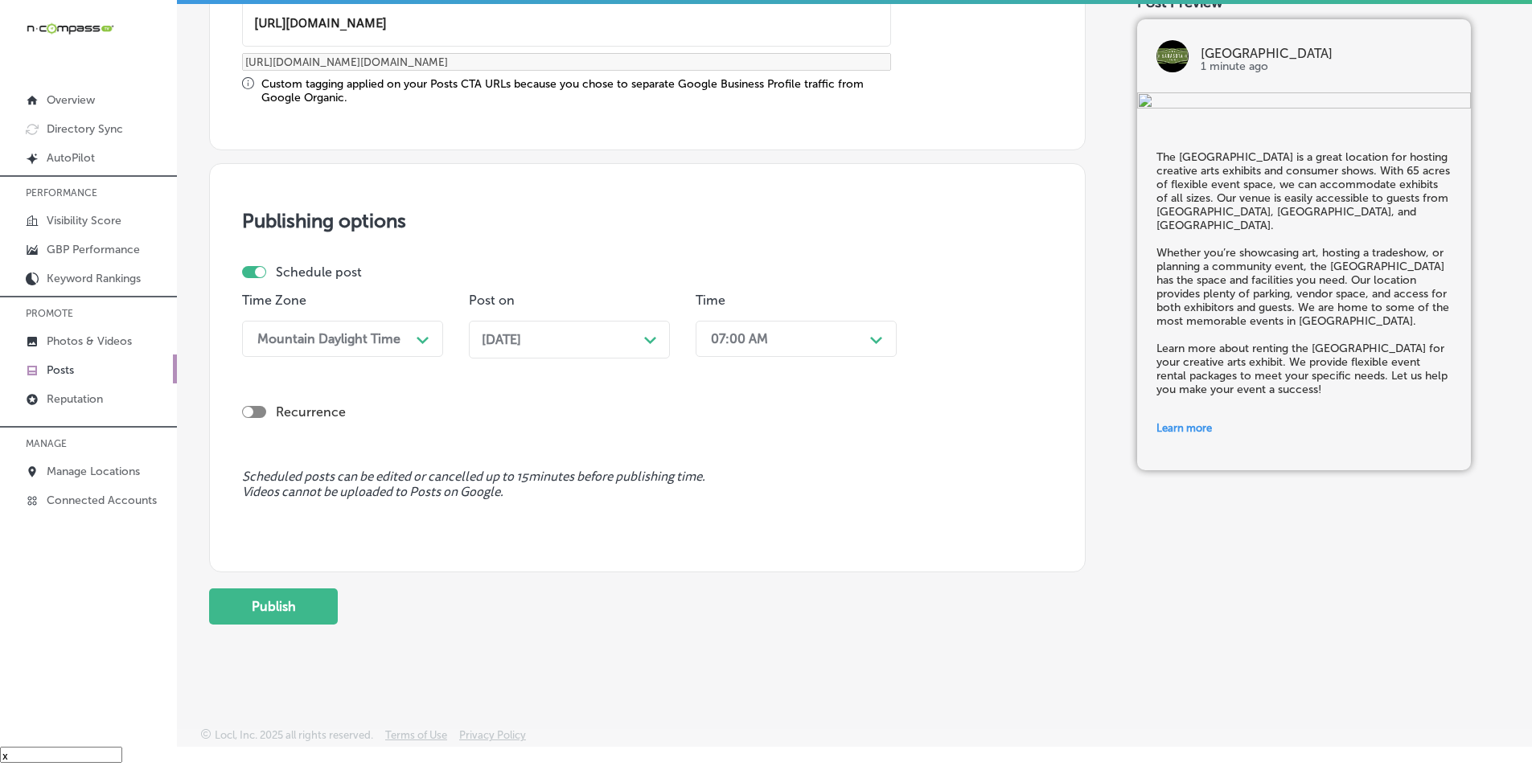
scroll to position [1325, 0]
click at [282, 601] on button "Publish" at bounding box center [273, 604] width 129 height 36
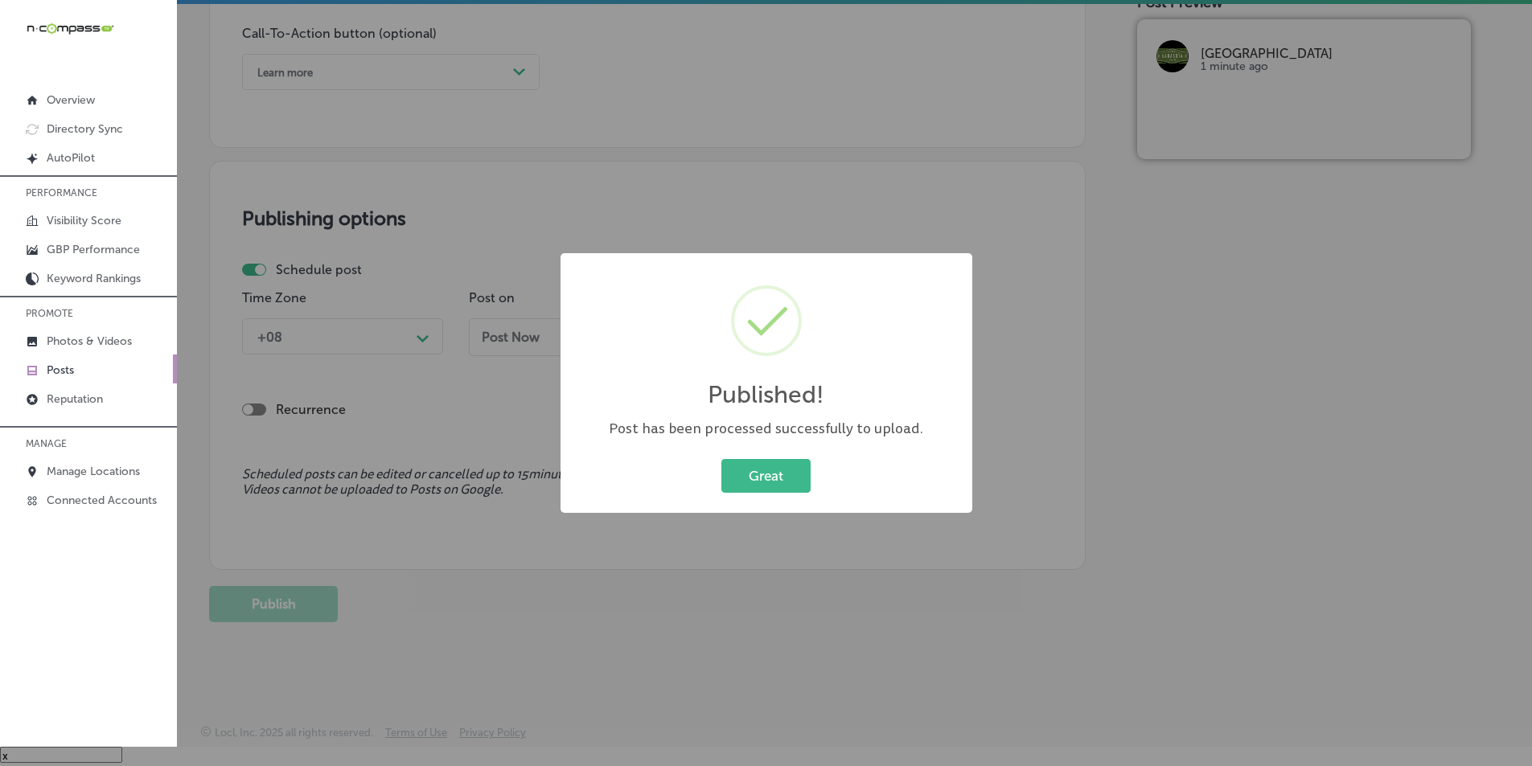
scroll to position [1180, 0]
click at [732, 475] on button "Great" at bounding box center [765, 475] width 89 height 33
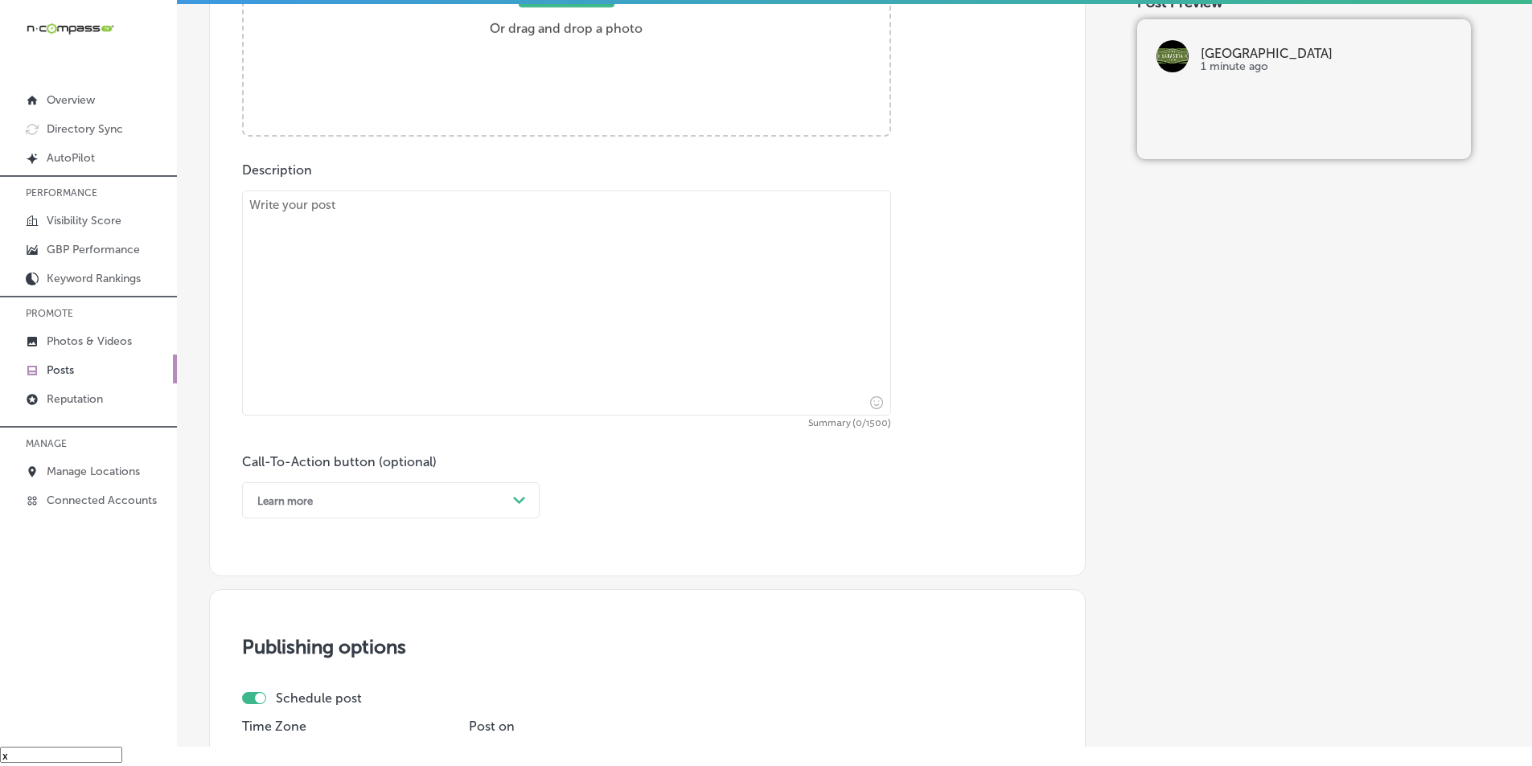
scroll to position [536, 0]
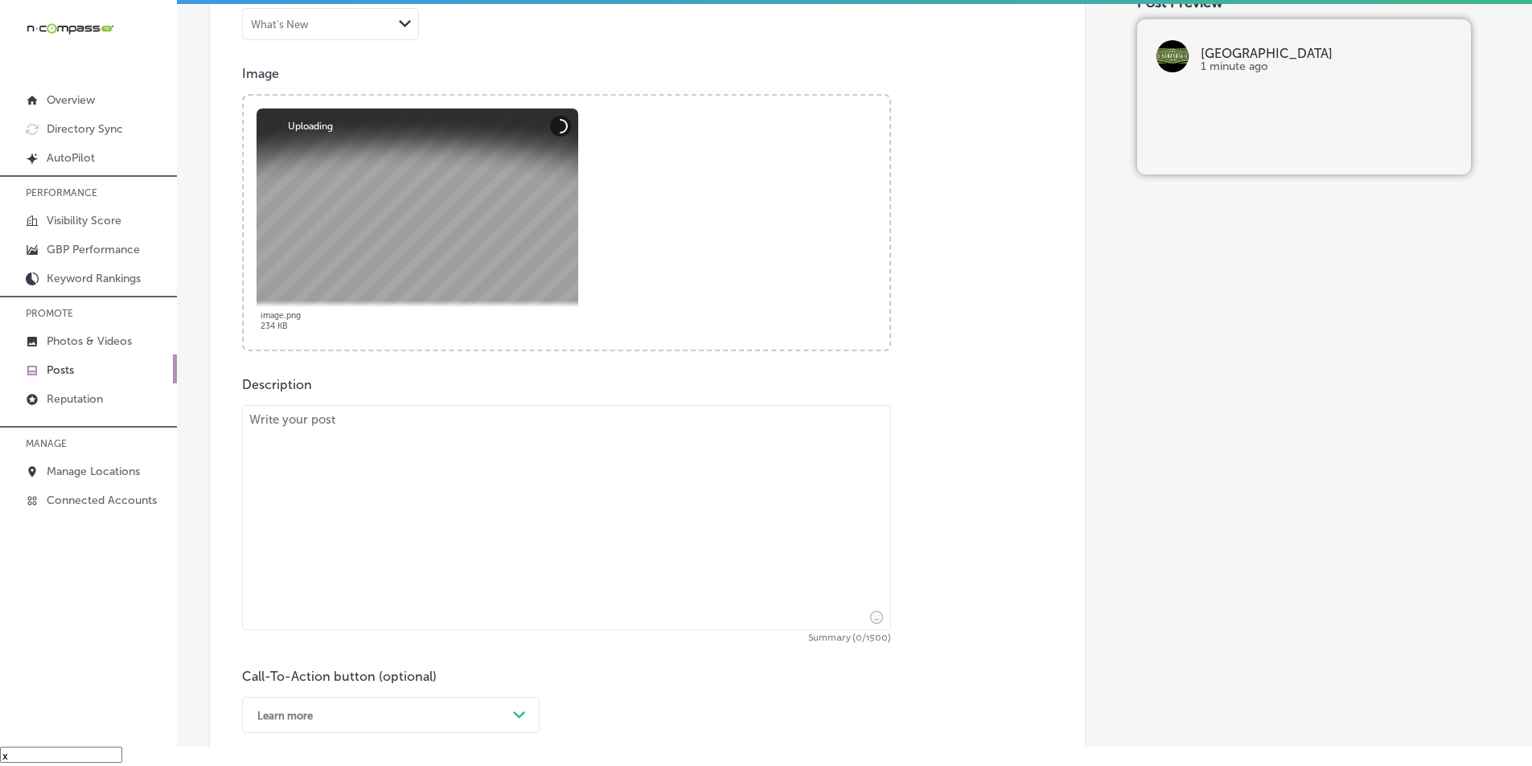
click at [364, 479] on textarea at bounding box center [566, 517] width 649 height 225
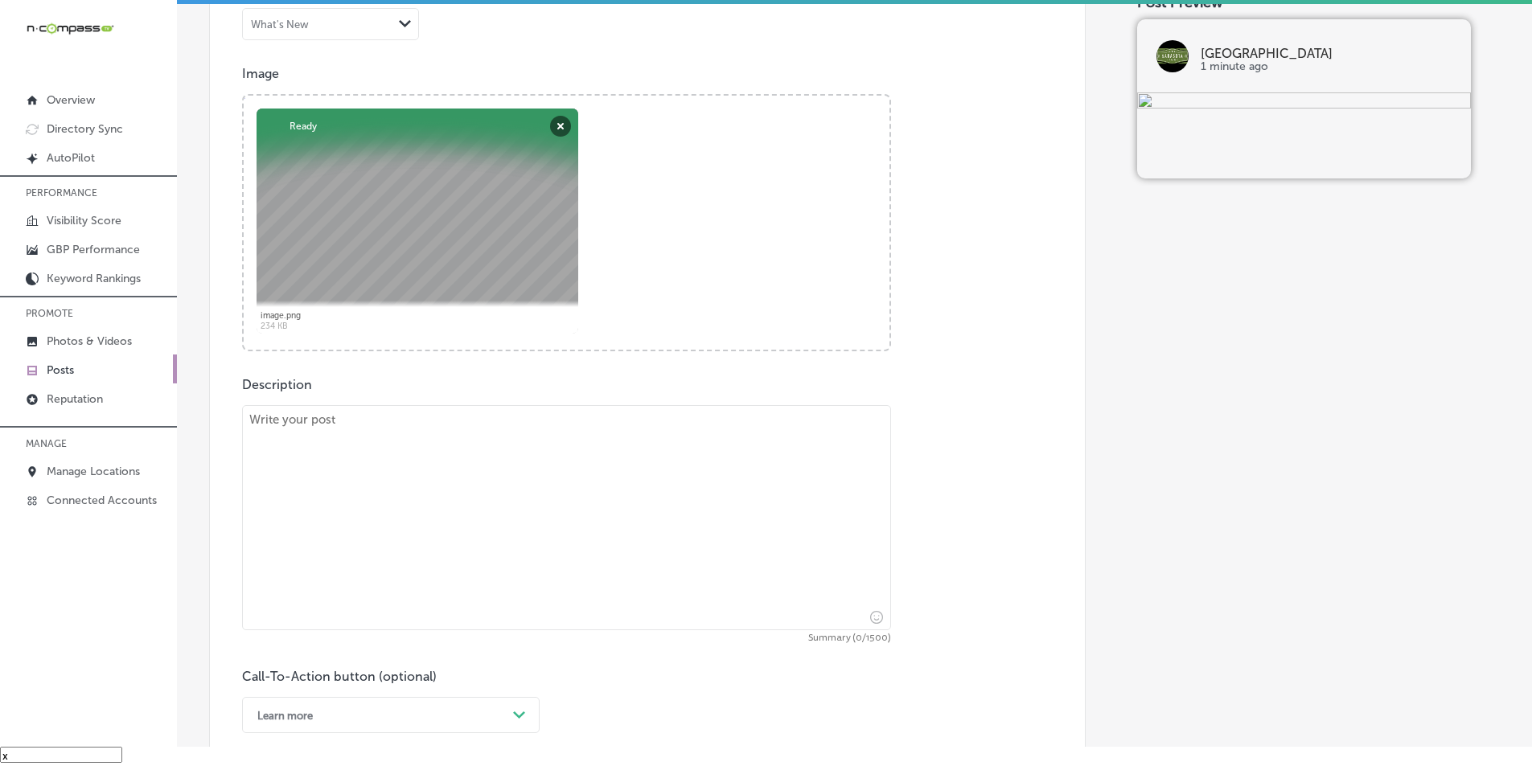
click at [354, 464] on textarea at bounding box center [566, 517] width 649 height 225
paste textarea "Hosting a sports event in [GEOGRAPHIC_DATA]? The [GEOGRAPHIC_DATA] is the ideal…"
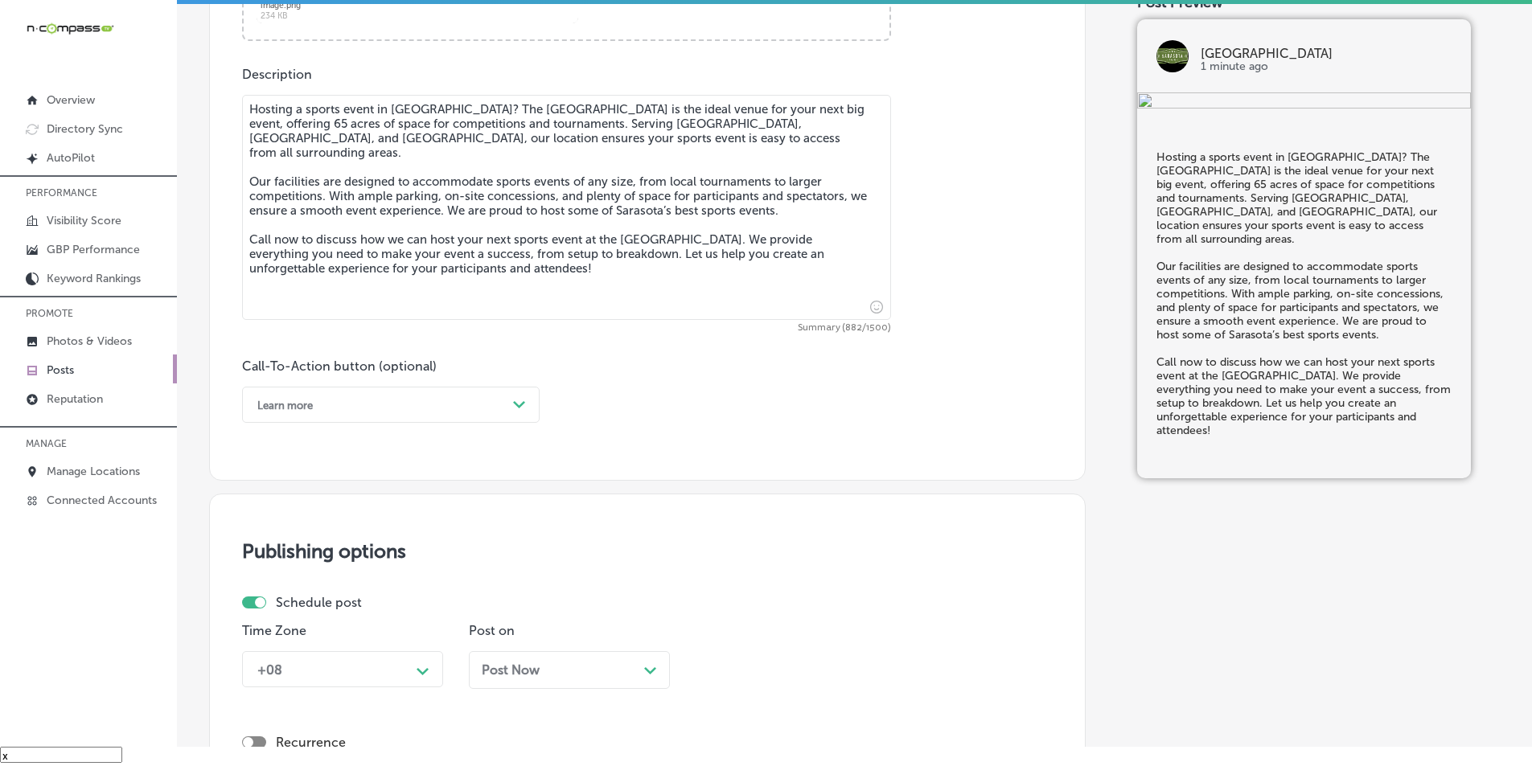
scroll to position [858, 0]
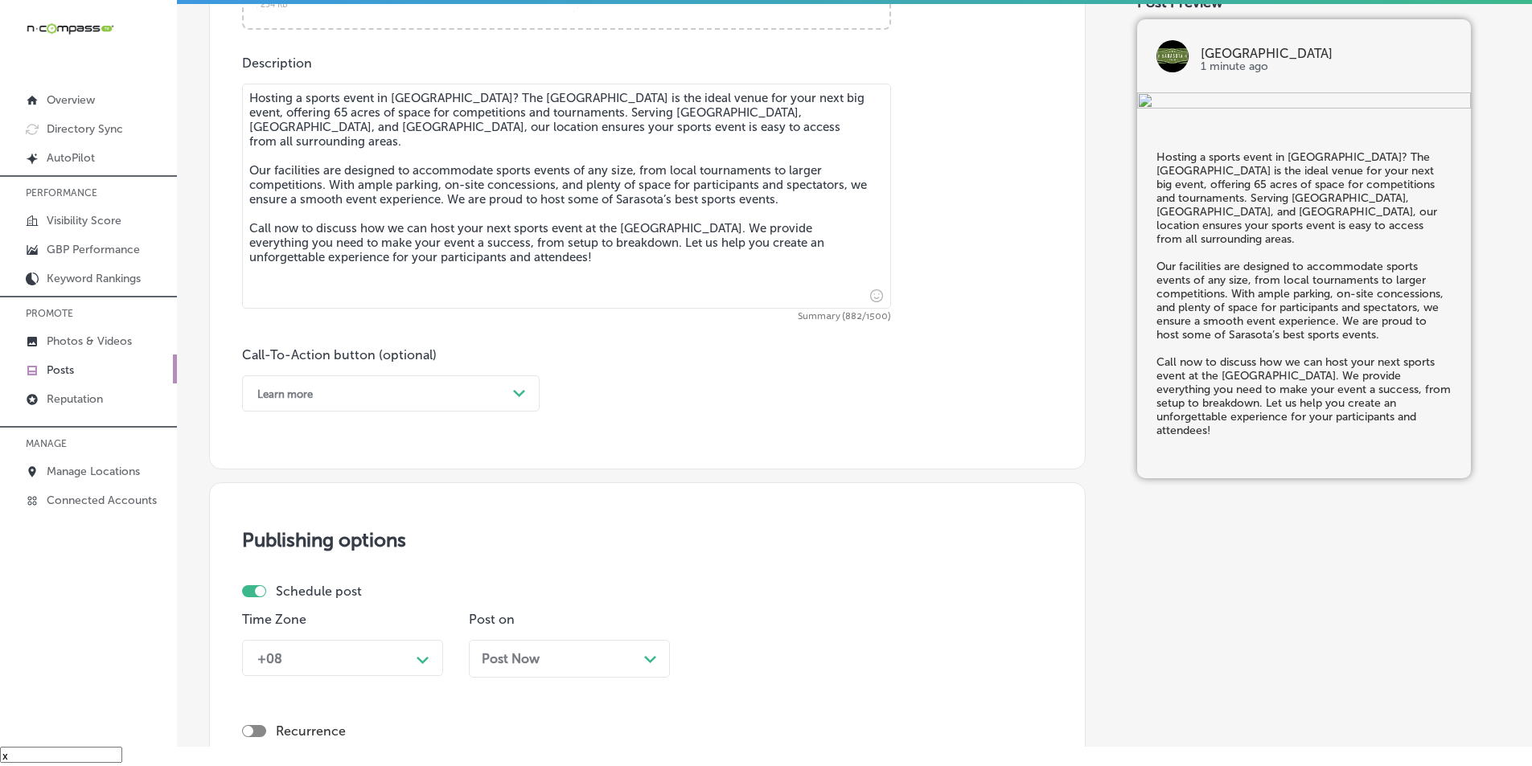
type textarea "Hosting a sports event in [GEOGRAPHIC_DATA]? The [GEOGRAPHIC_DATA] is the ideal…"
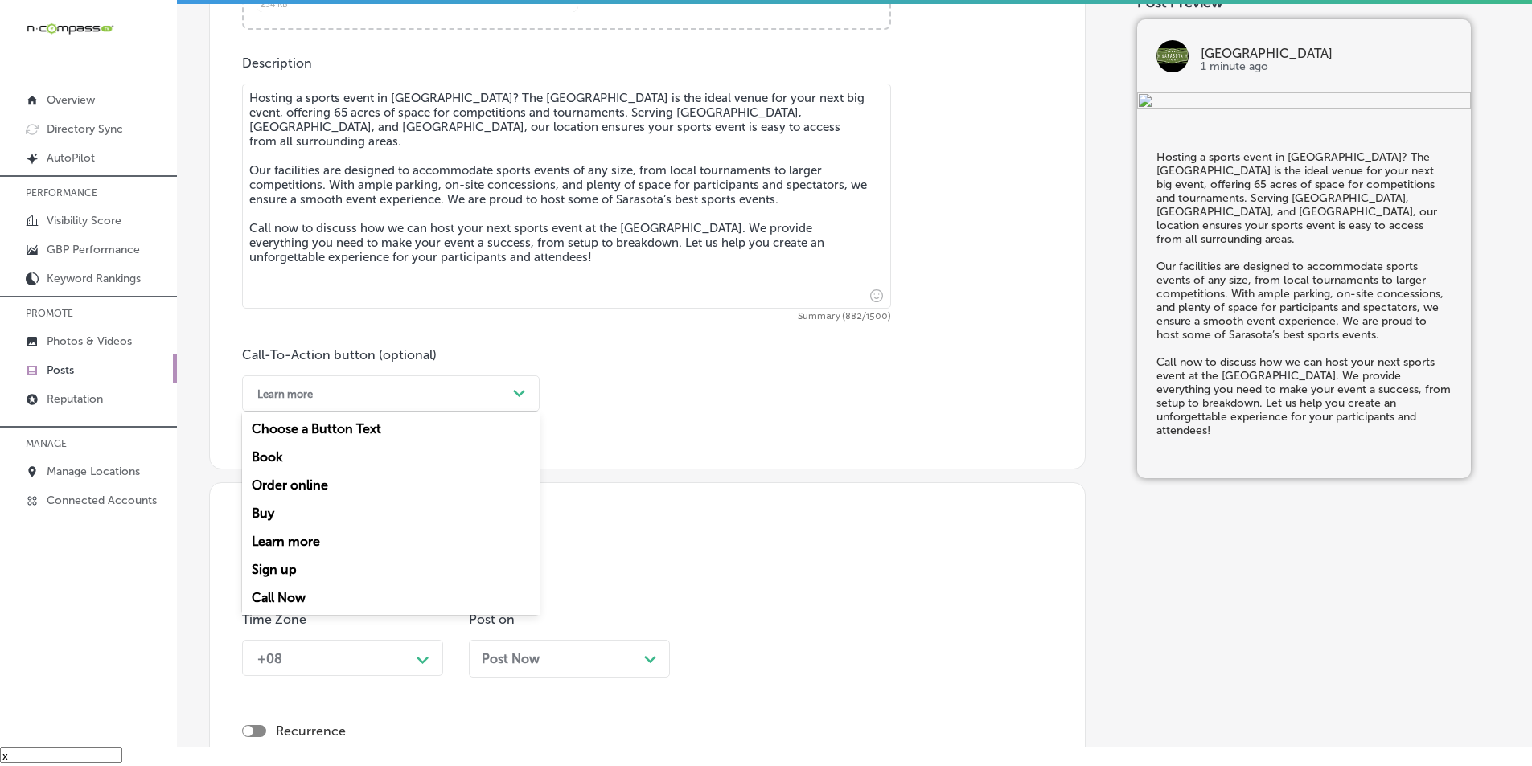
click at [520, 400] on div "Path Created with Sketch." at bounding box center [519, 394] width 13 height 13
click at [290, 597] on div "Call Now" at bounding box center [391, 598] width 298 height 28
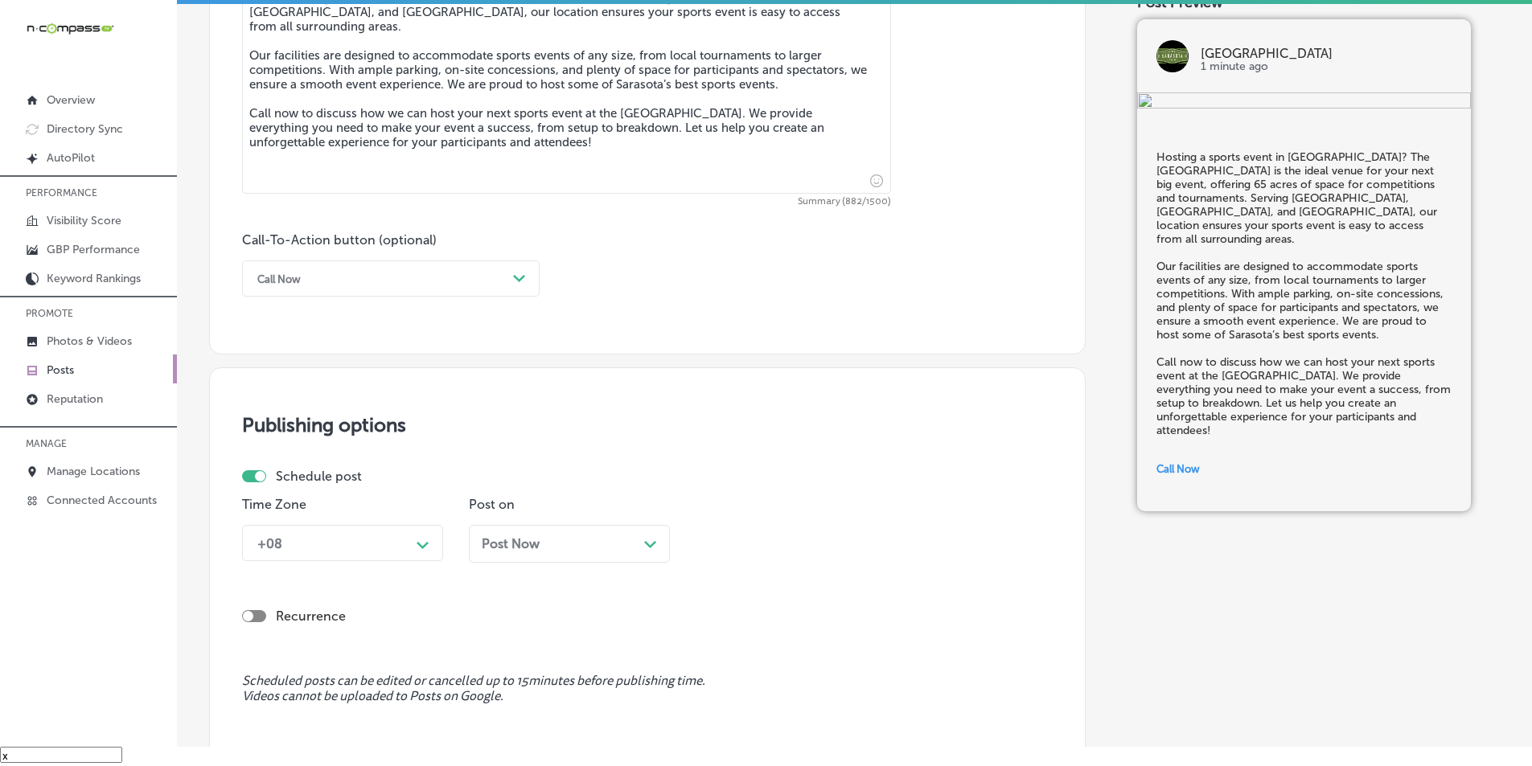
scroll to position [1019, 0]
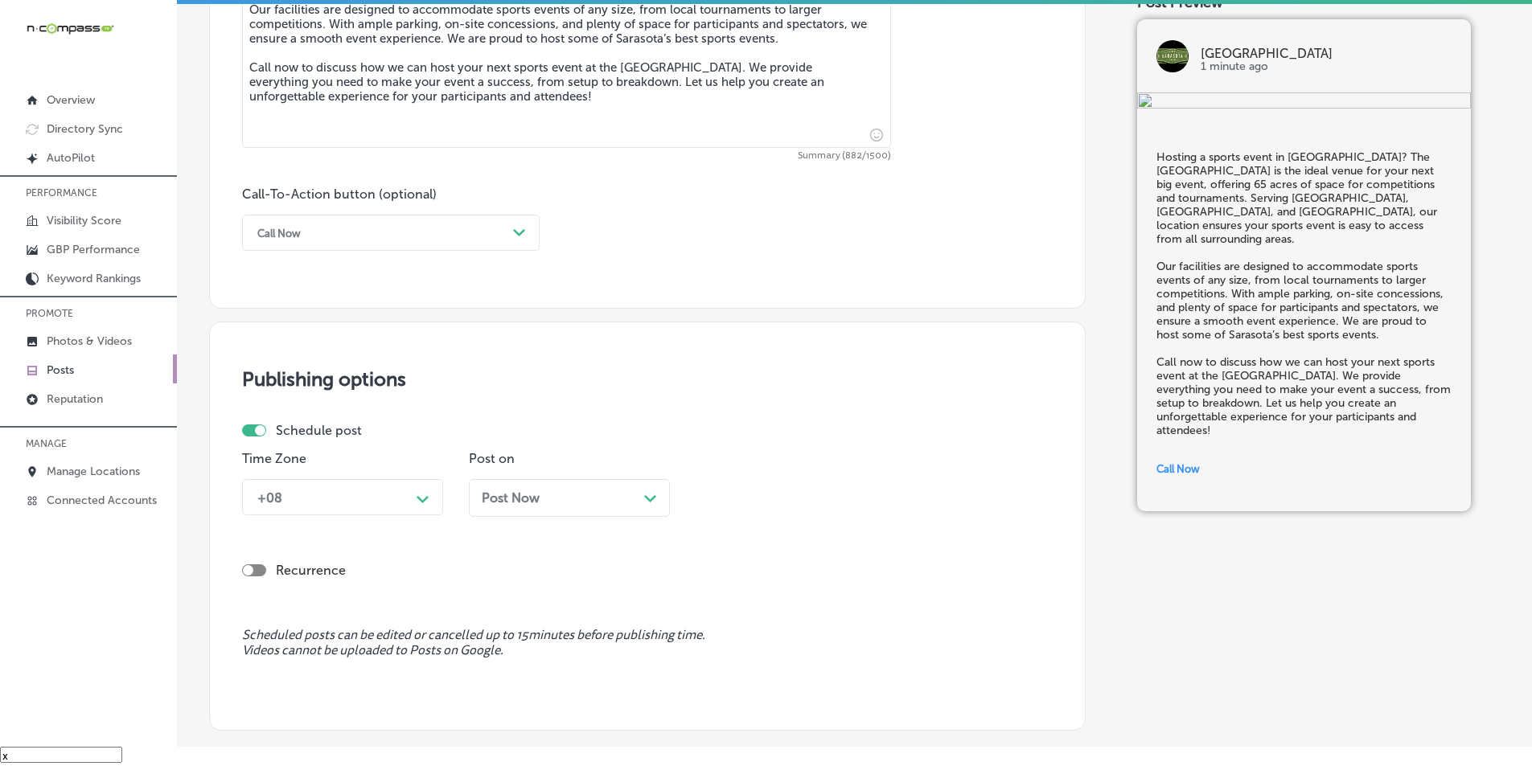
click at [421, 494] on div "Path Created with Sketch." at bounding box center [423, 497] width 13 height 13
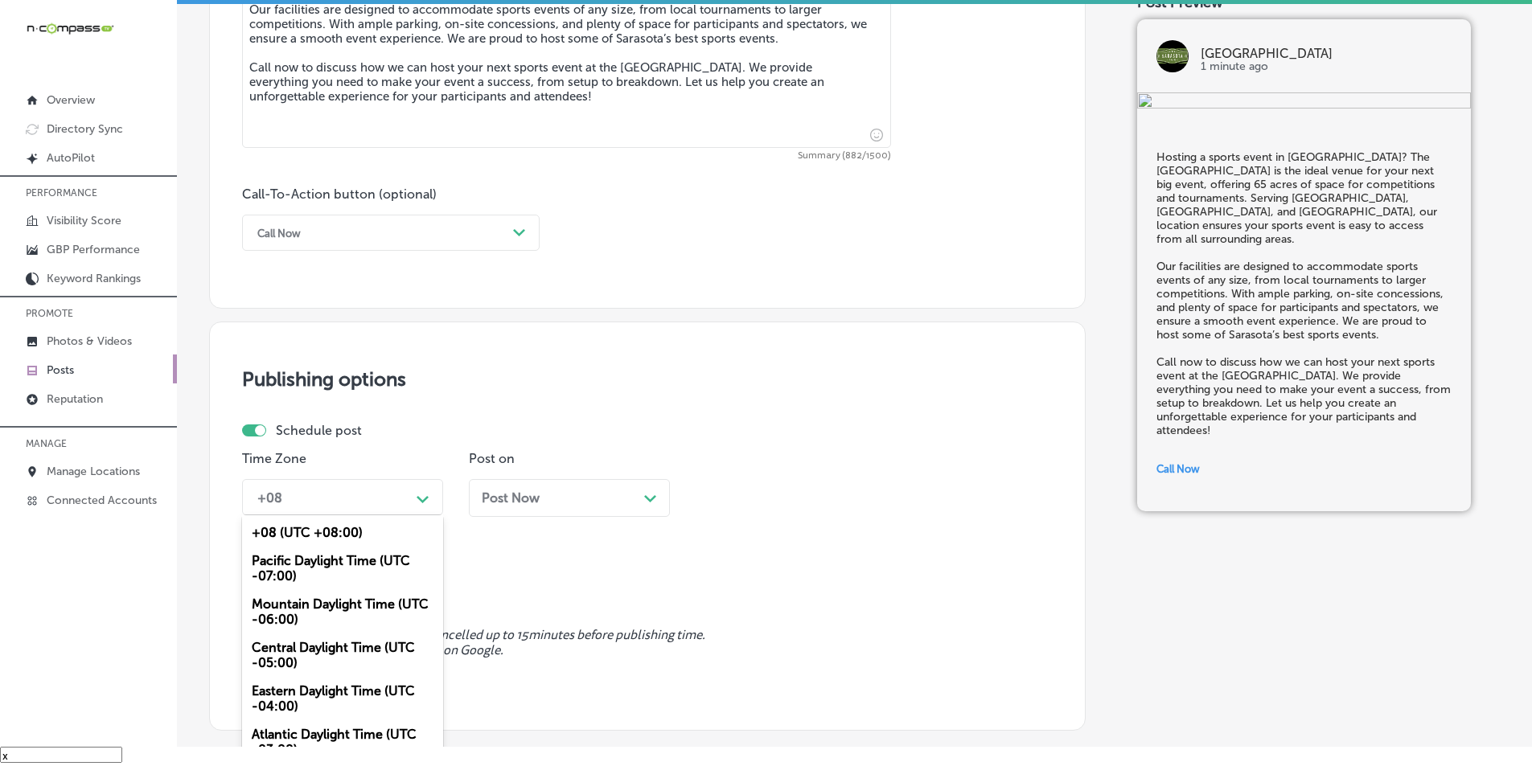
click at [310, 602] on div "Mountain Daylight Time (UTC -06:00)" at bounding box center [342, 611] width 201 height 43
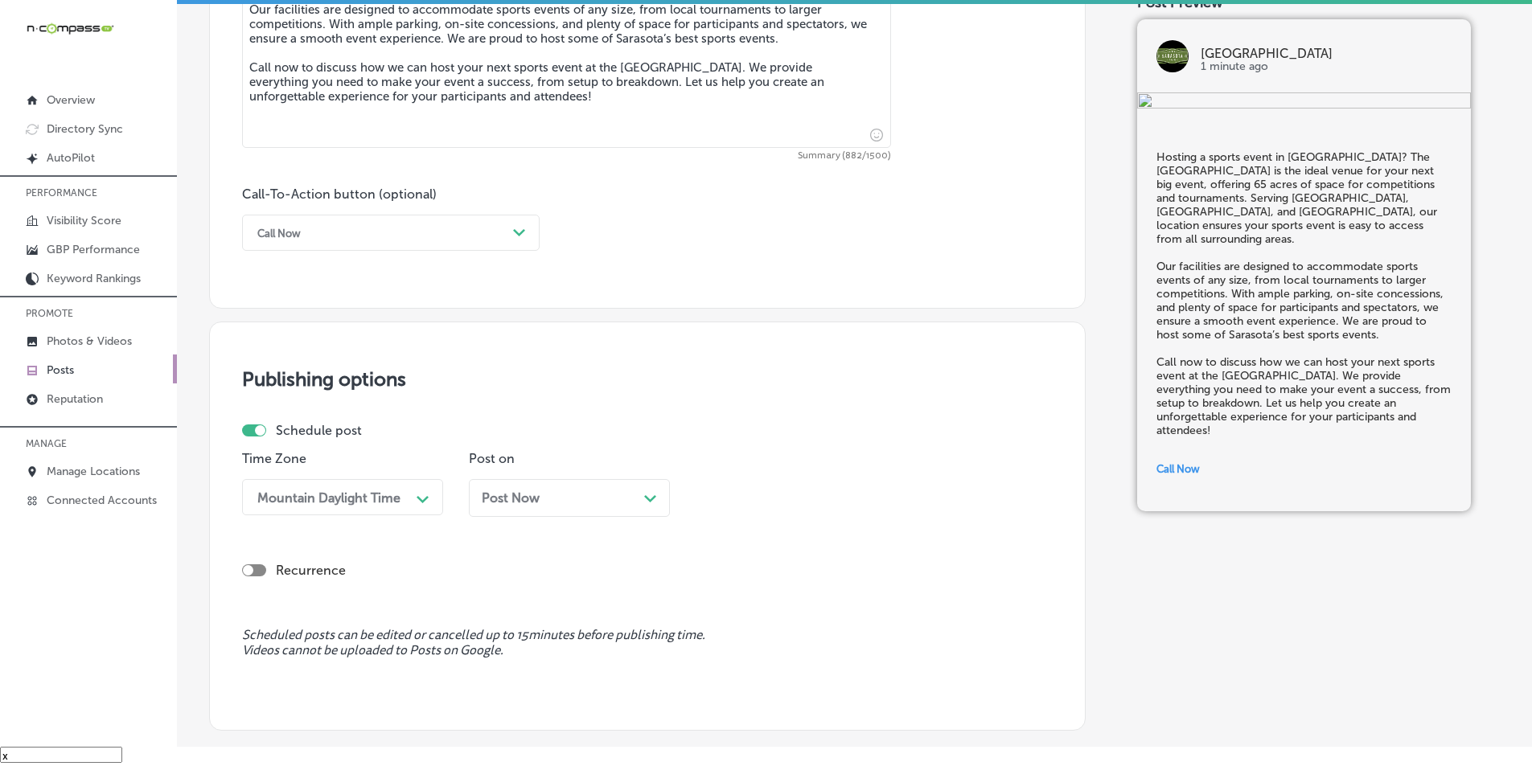
click at [622, 498] on div "Post Now Path Created with Sketch." at bounding box center [569, 498] width 175 height 15
click at [873, 496] on icon "Path Created with Sketch." at bounding box center [876, 499] width 12 height 7
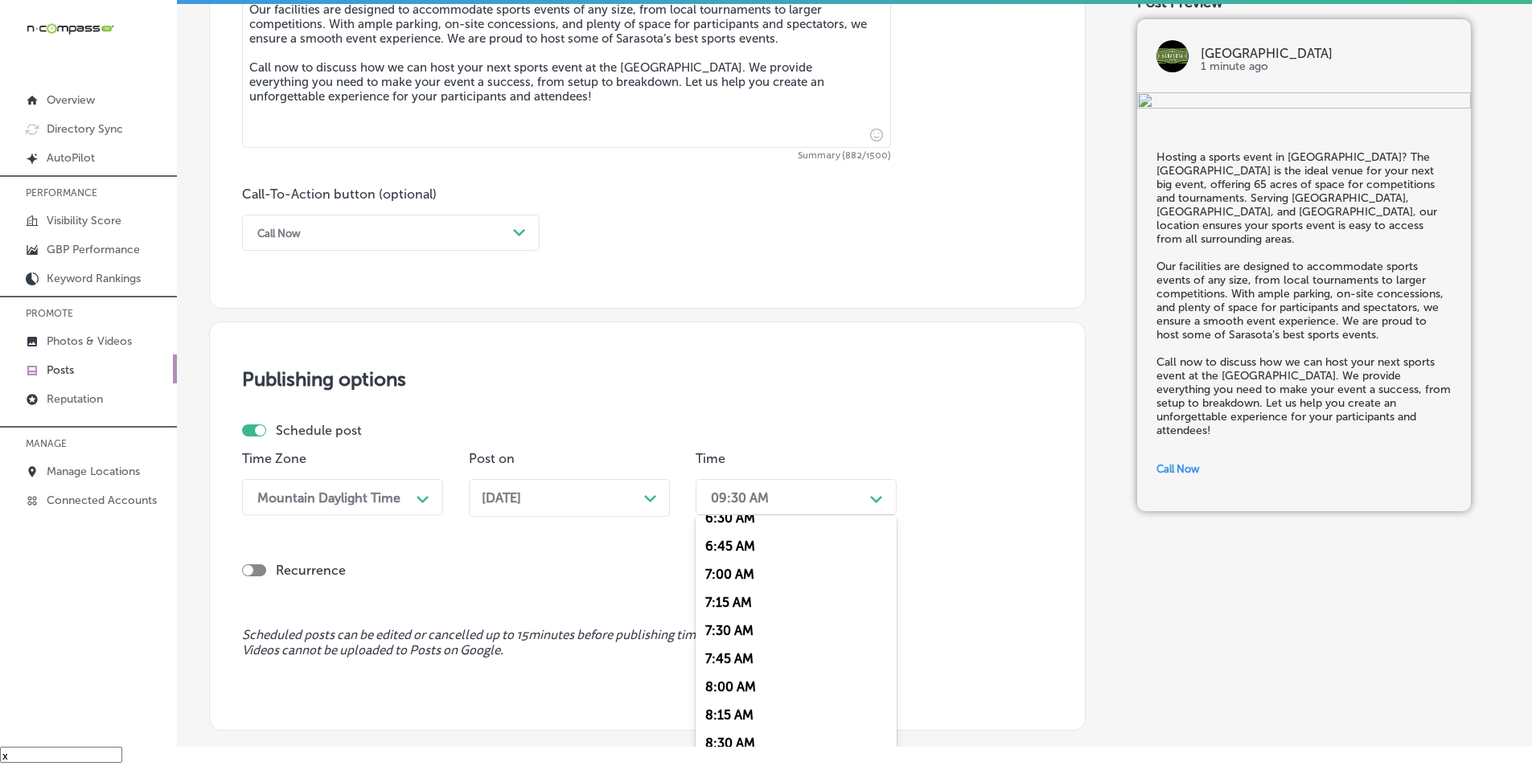
scroll to position [724, 0]
click at [725, 596] on div "7:00 AM" at bounding box center [796, 597] width 201 height 28
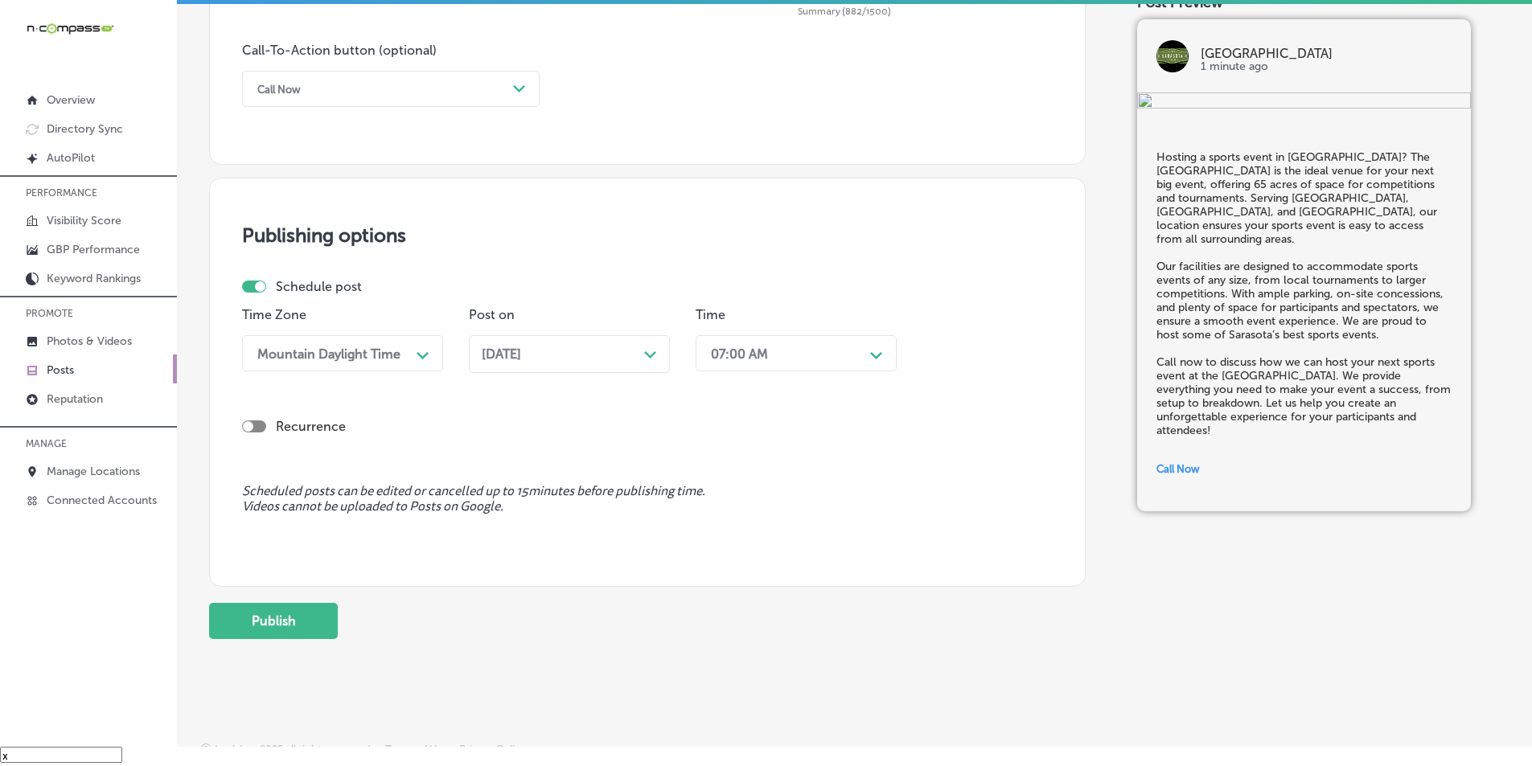
scroll to position [1180, 0]
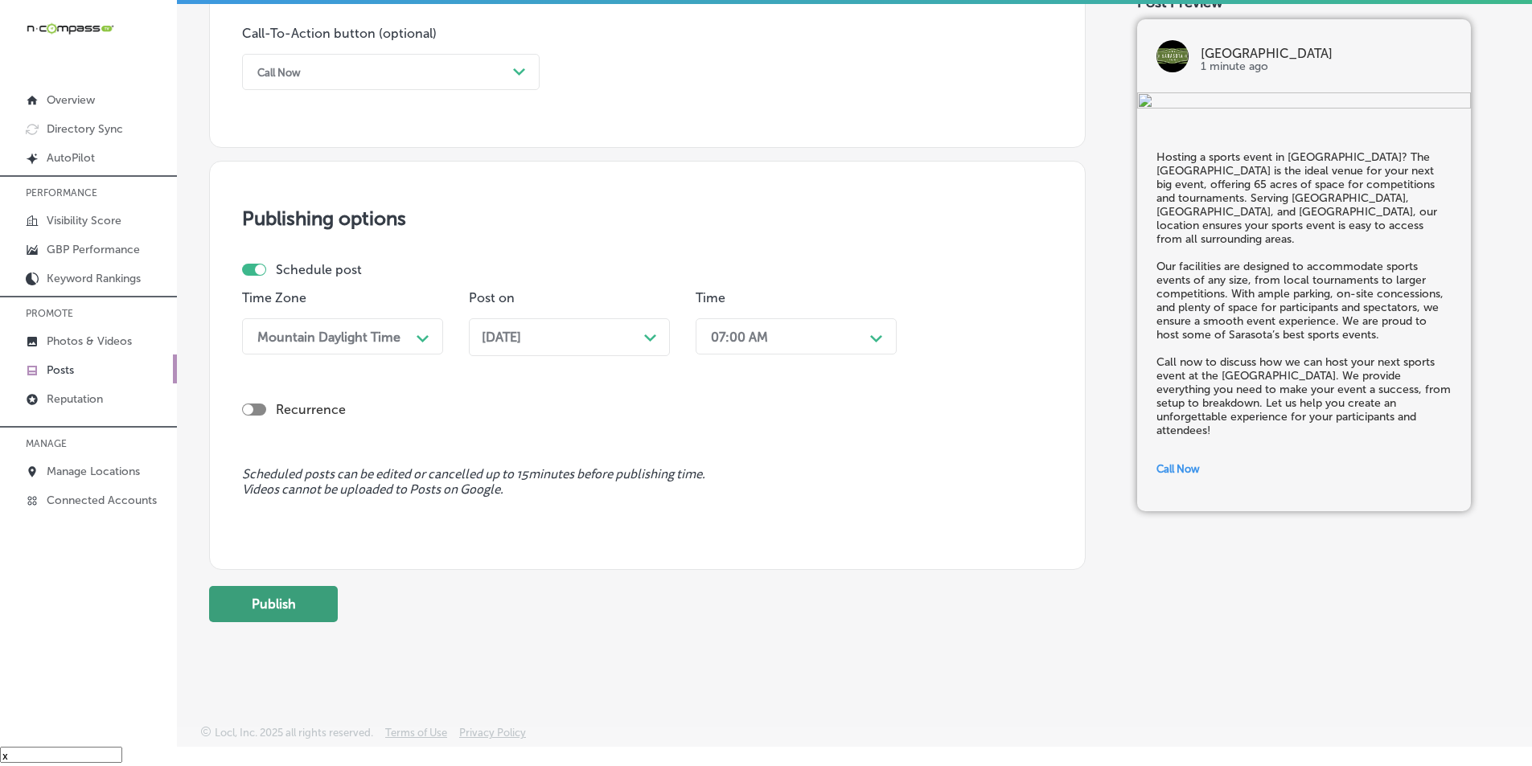
click at [262, 606] on button "Publish" at bounding box center [273, 604] width 129 height 36
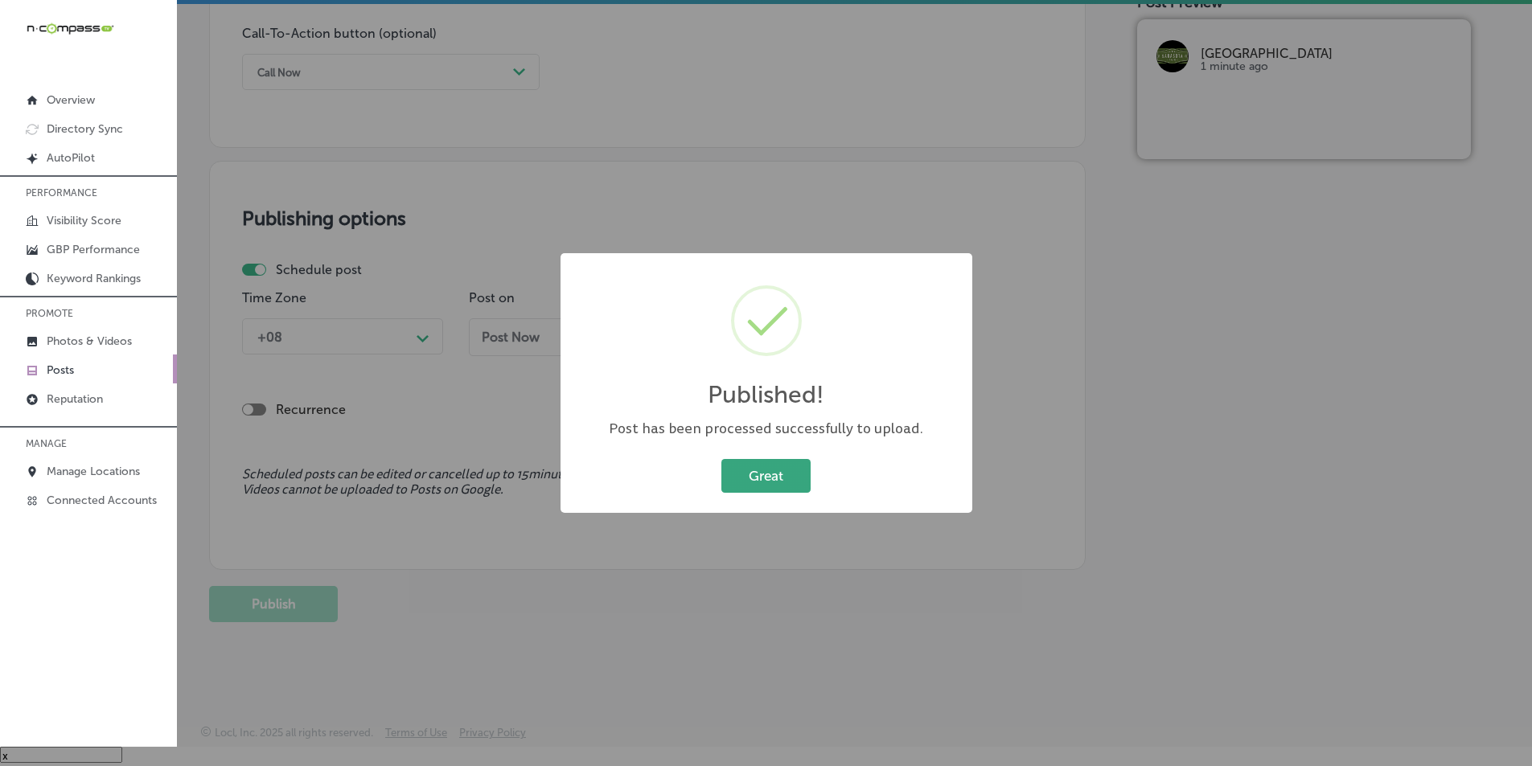
click at [779, 469] on button "Great" at bounding box center [765, 475] width 89 height 33
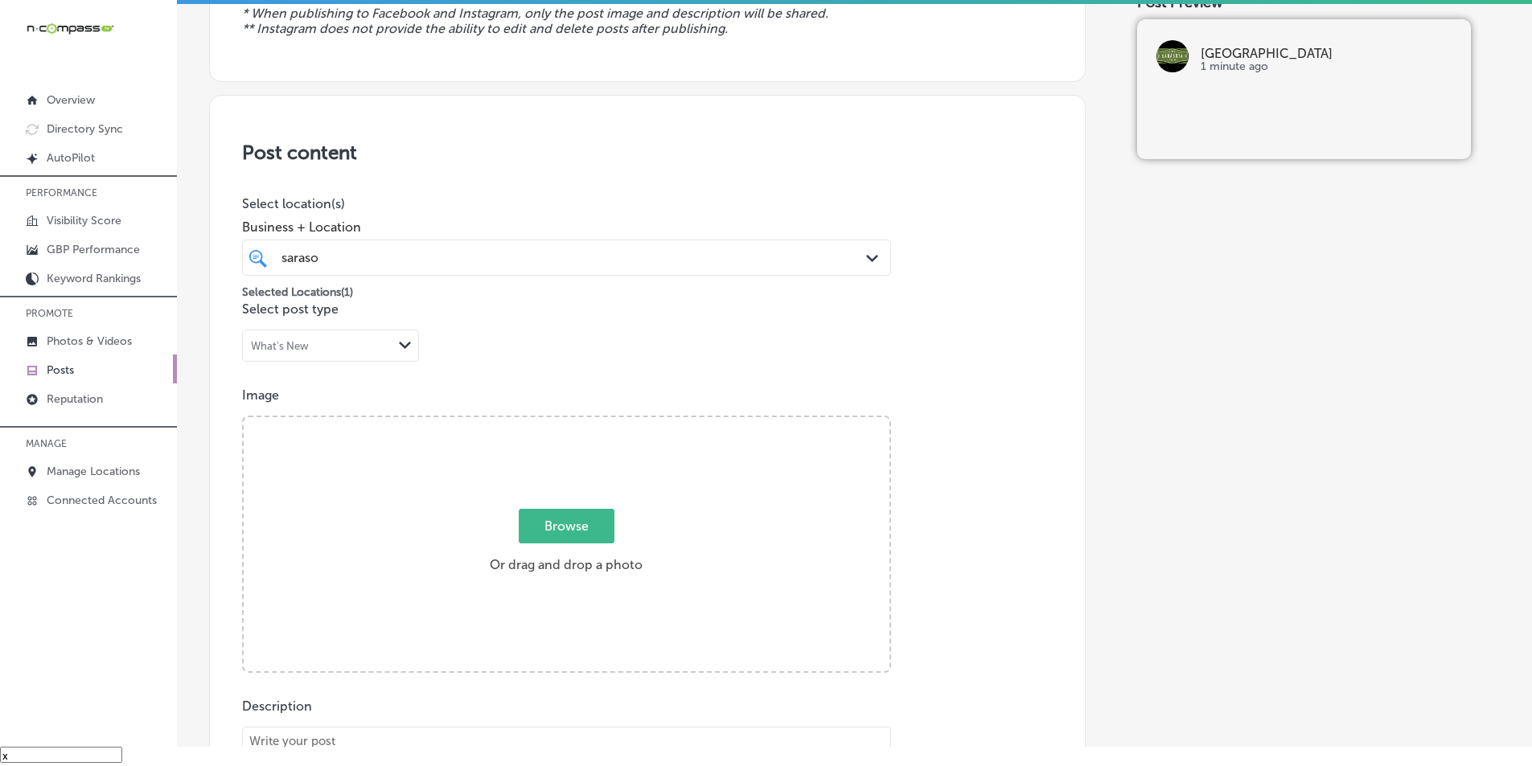
scroll to position [0, 0]
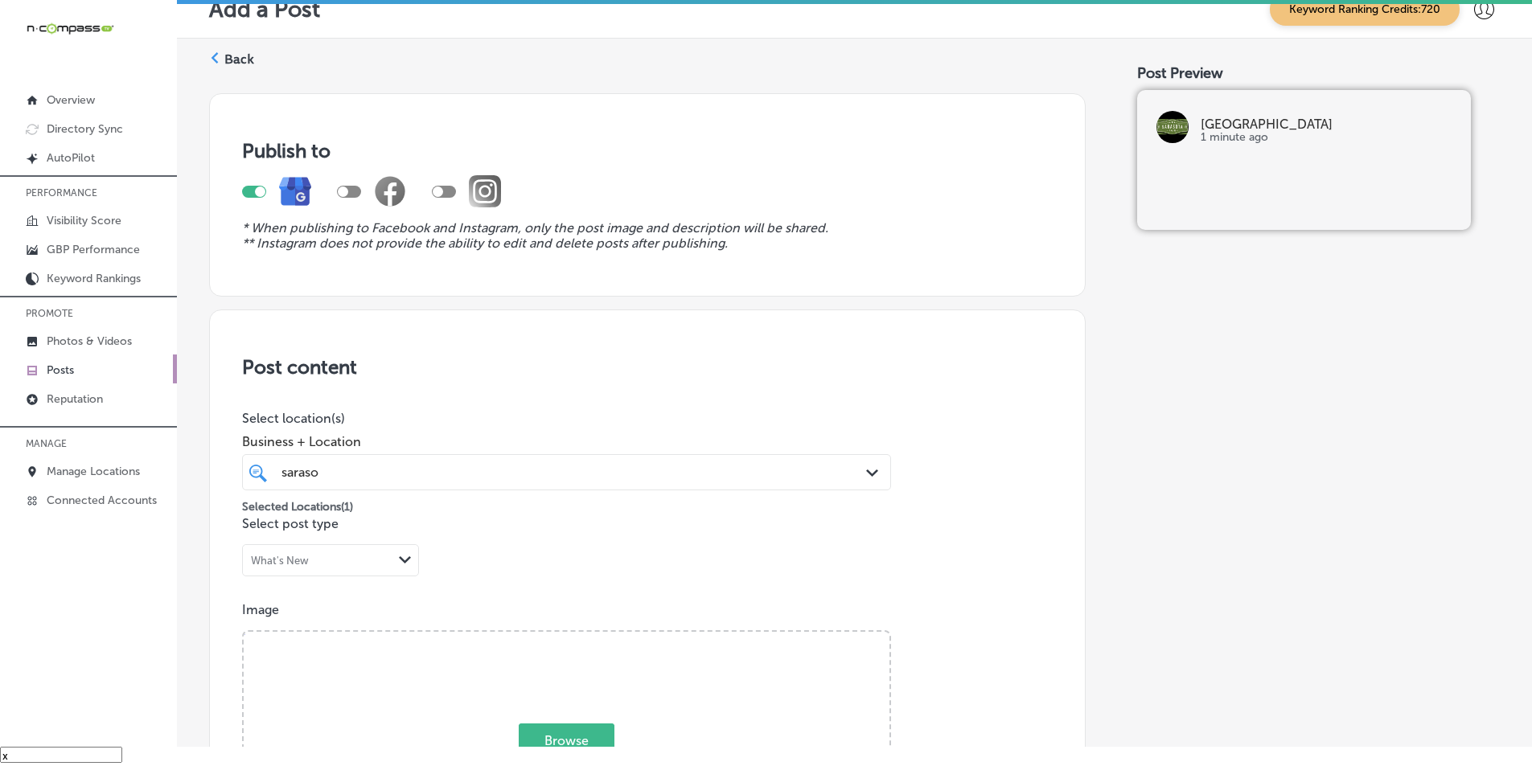
click at [227, 55] on label "Back" at bounding box center [239, 60] width 30 height 18
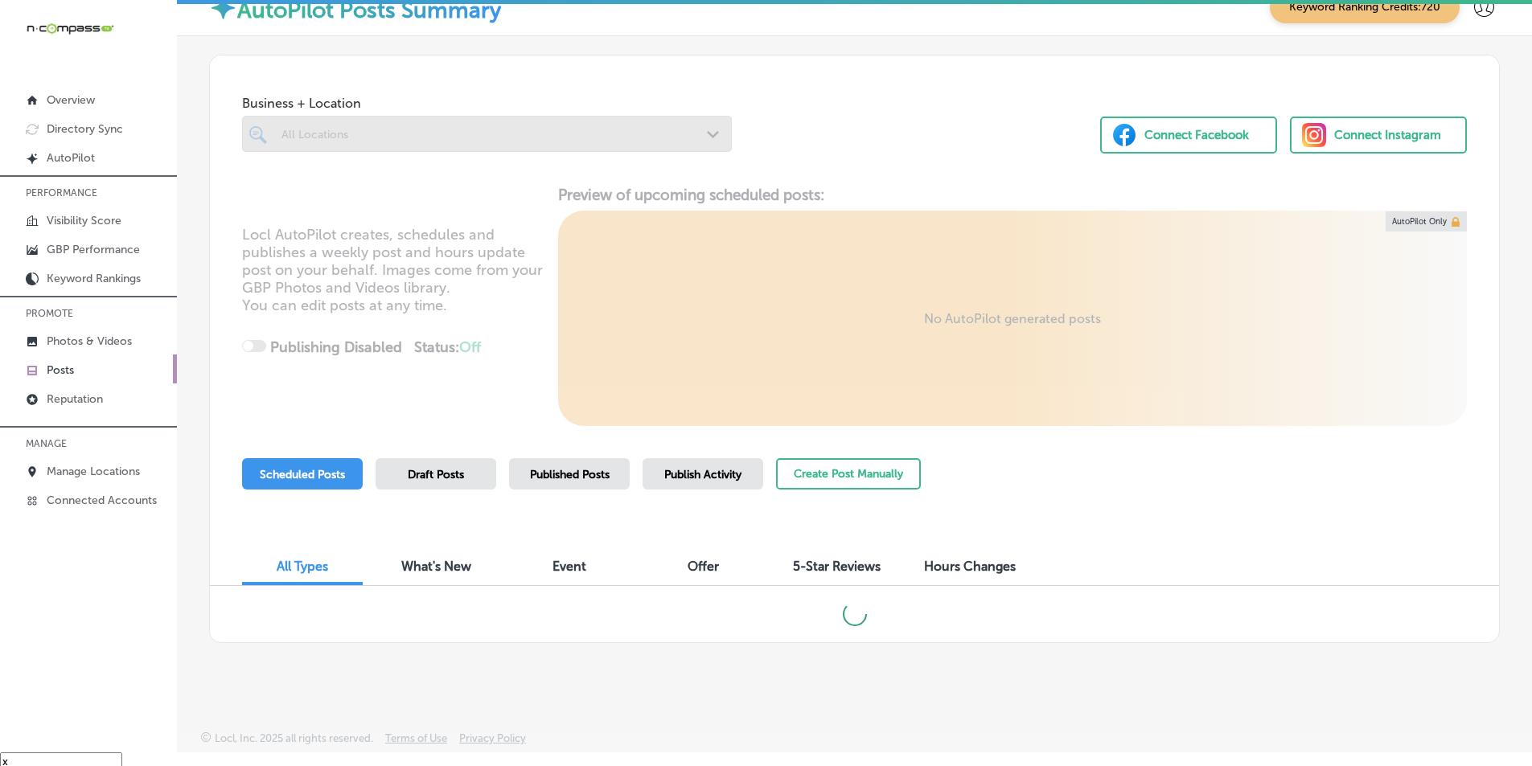
scroll to position [23, 0]
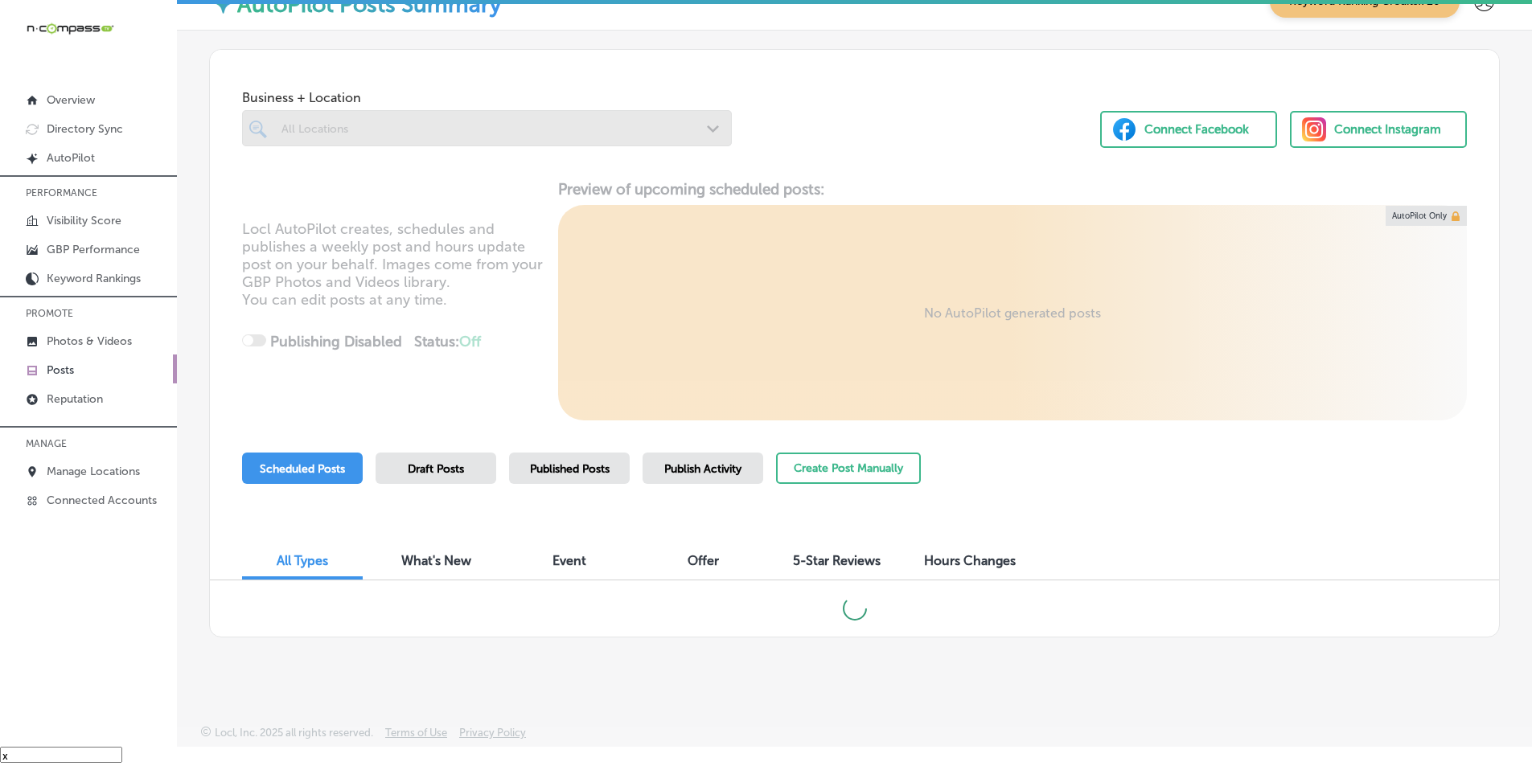
click at [1198, 548] on div "All Types What's New Event Offer 5-Star Reviews Hours Changes" at bounding box center [854, 553] width 1289 height 55
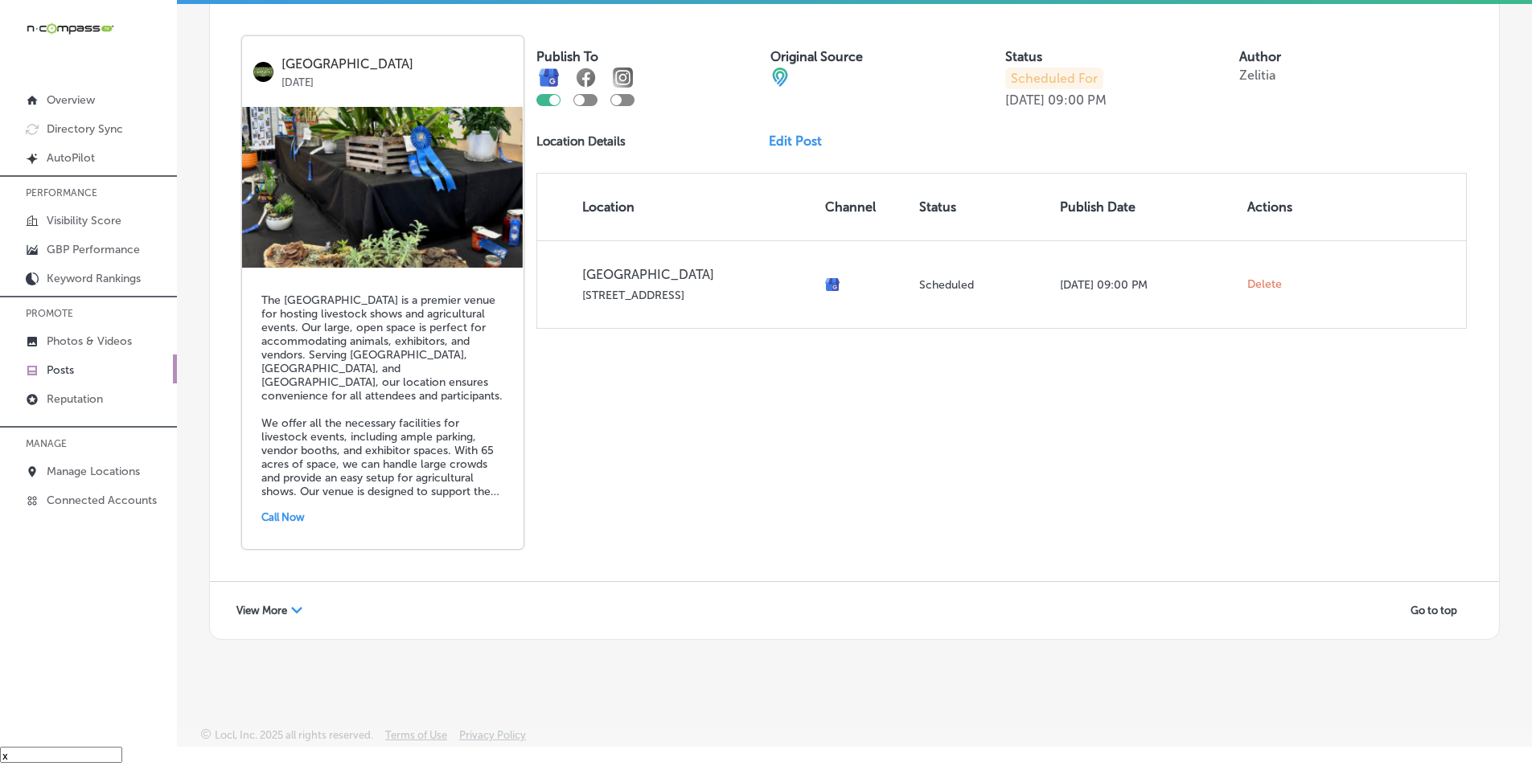
scroll to position [3479, 0]
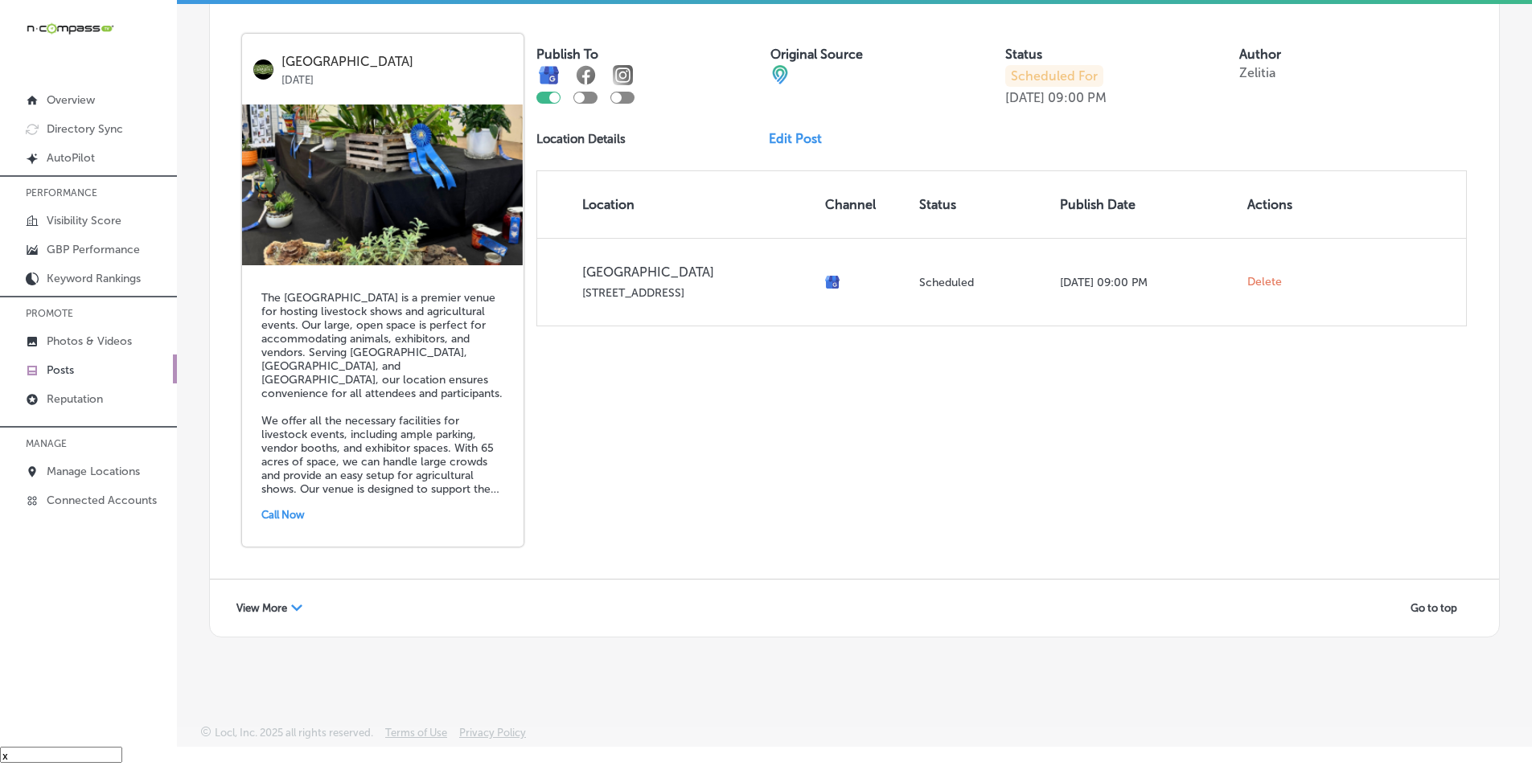
click at [296, 604] on div "Path Created with Sketch." at bounding box center [296, 608] width 11 height 11
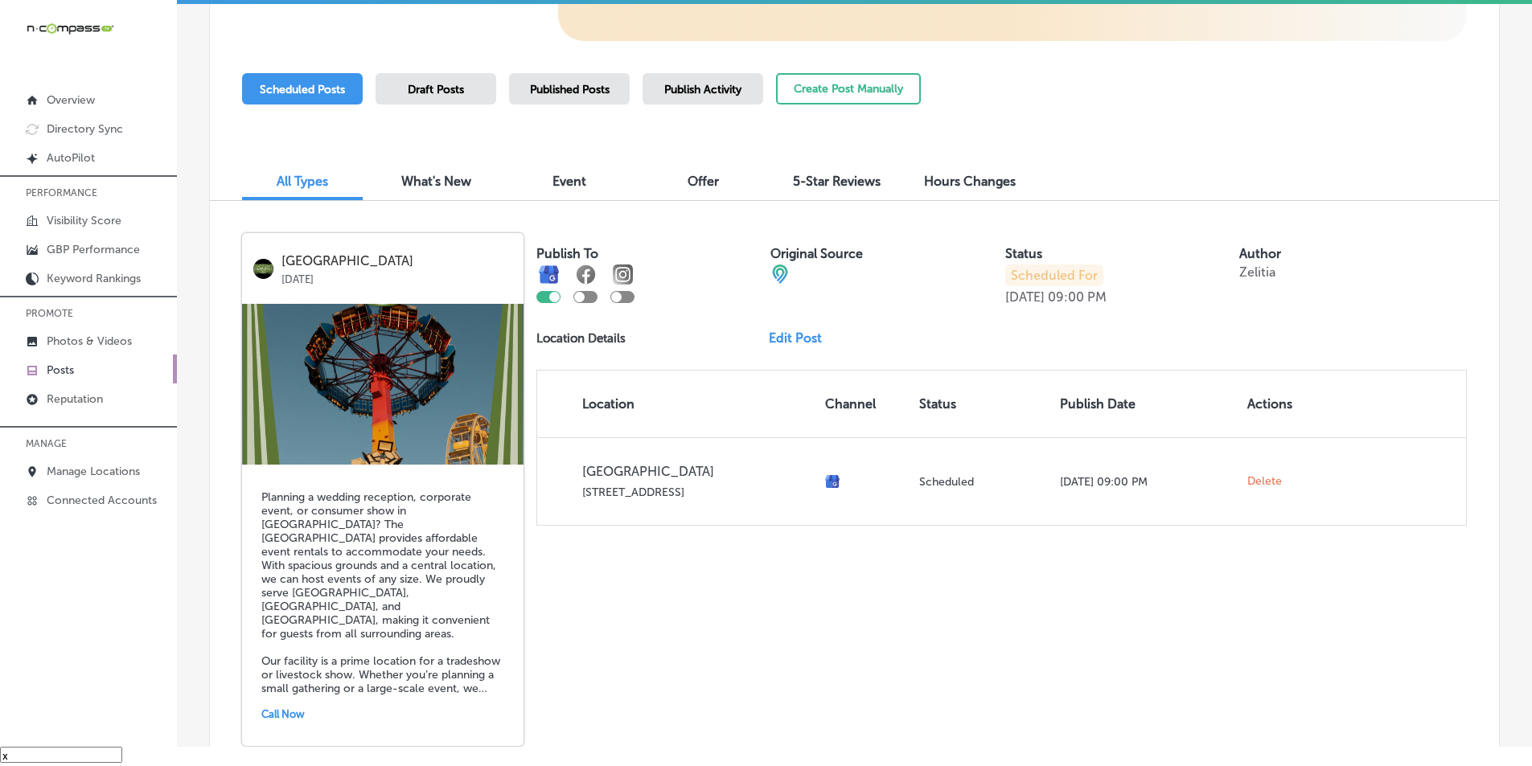
scroll to position [67, 0]
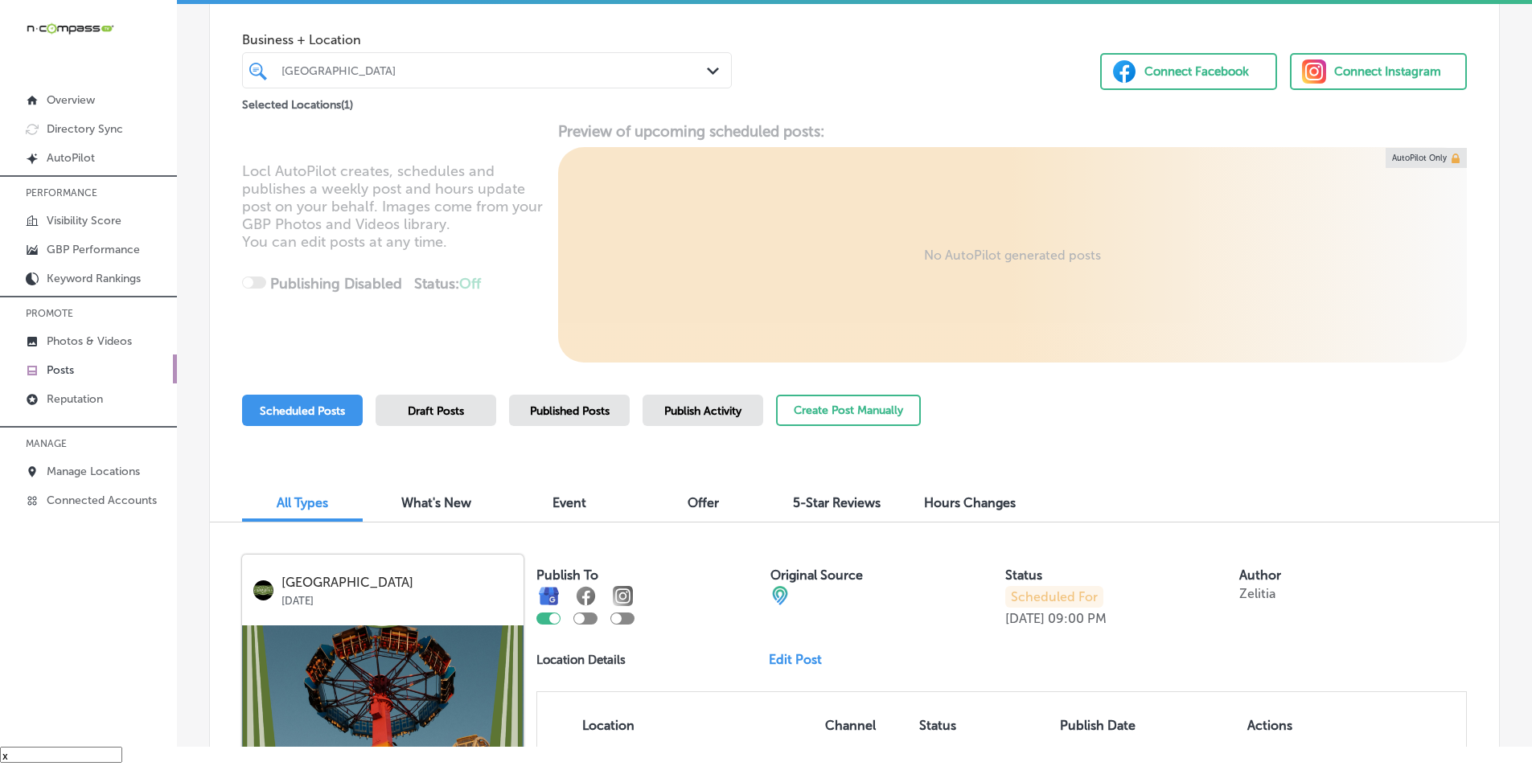
click at [402, 72] on div "[GEOGRAPHIC_DATA]" at bounding box center [495, 71] width 427 height 14
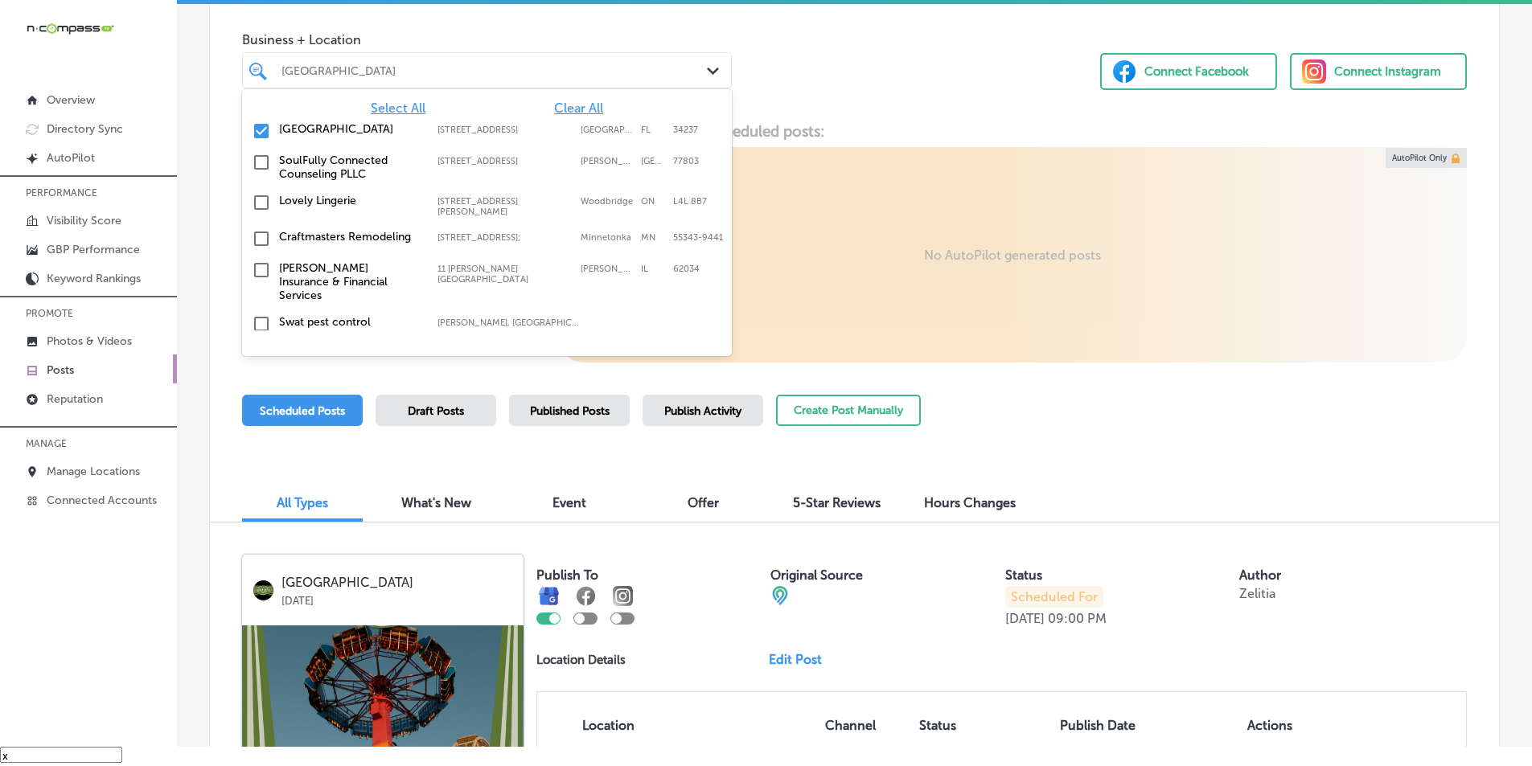
click at [261, 129] on input "checkbox" at bounding box center [261, 130] width 19 height 19
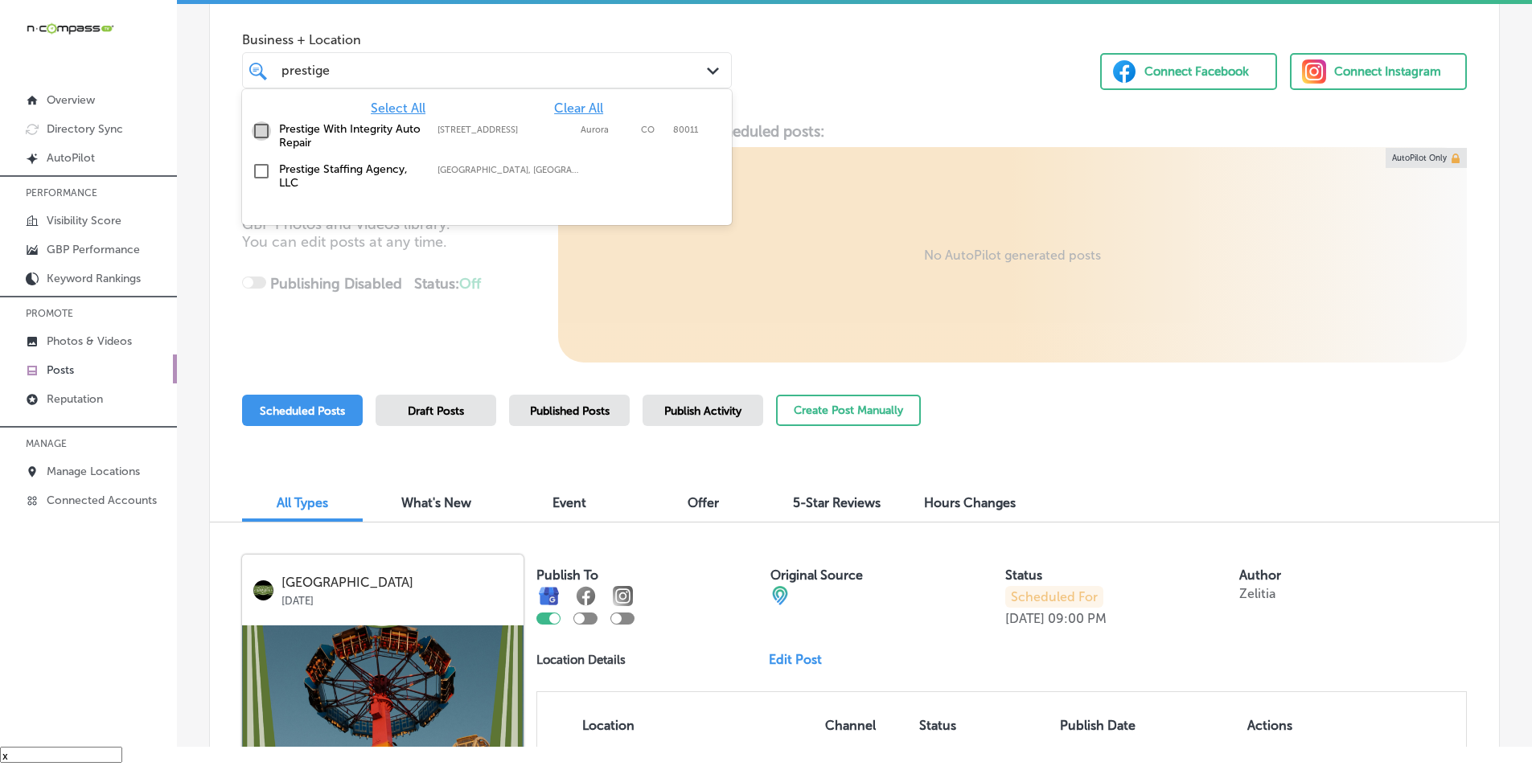
click at [259, 129] on input "checkbox" at bounding box center [261, 130] width 19 height 19
type input "prestige"
click at [508, 263] on div "Locl AutoPilot creates, schedules and publishes a weekly post and hours update …" at bounding box center [854, 242] width 1289 height 240
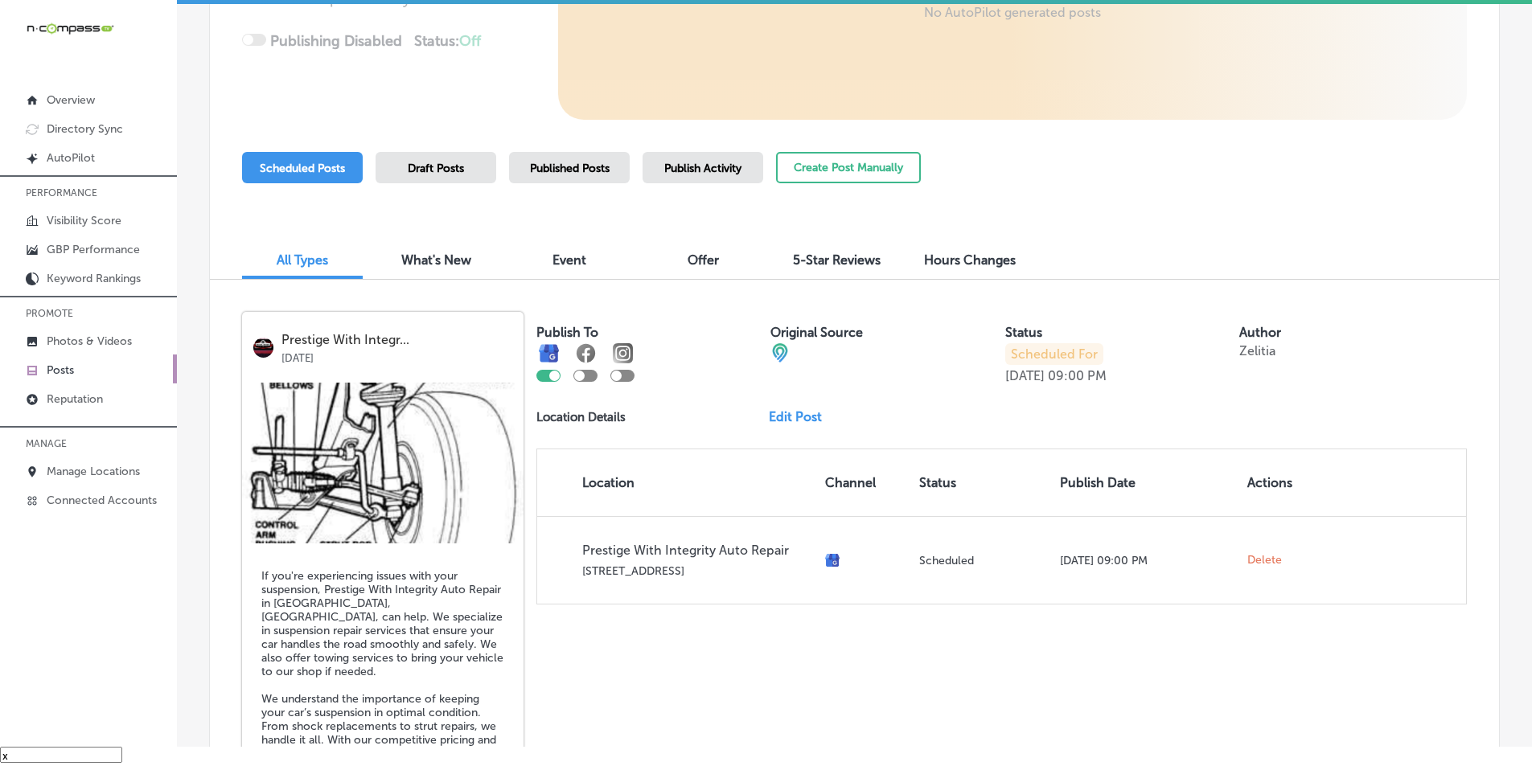
scroll to position [322, 0]
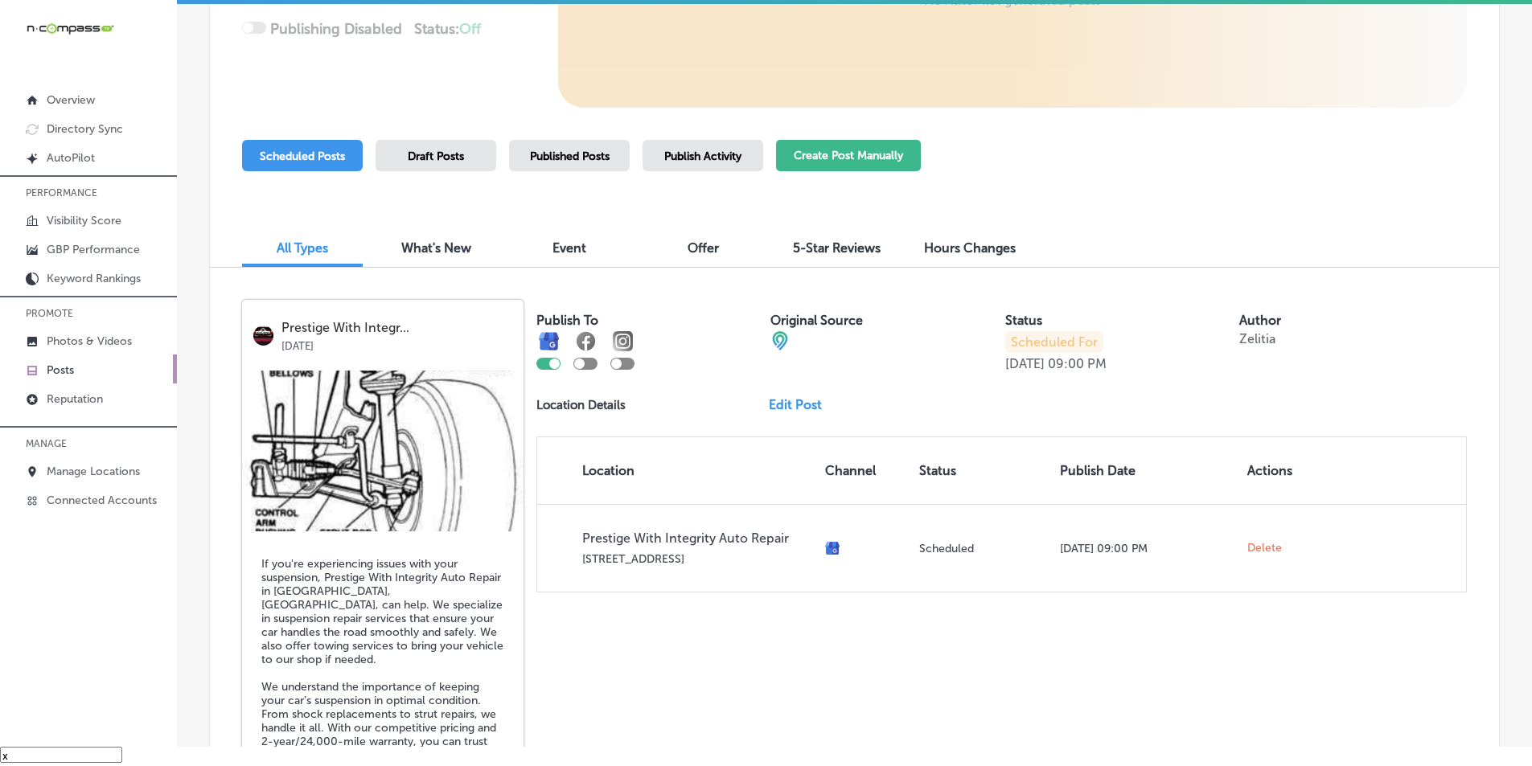
click at [842, 158] on button "Create Post Manually" at bounding box center [848, 155] width 145 height 31
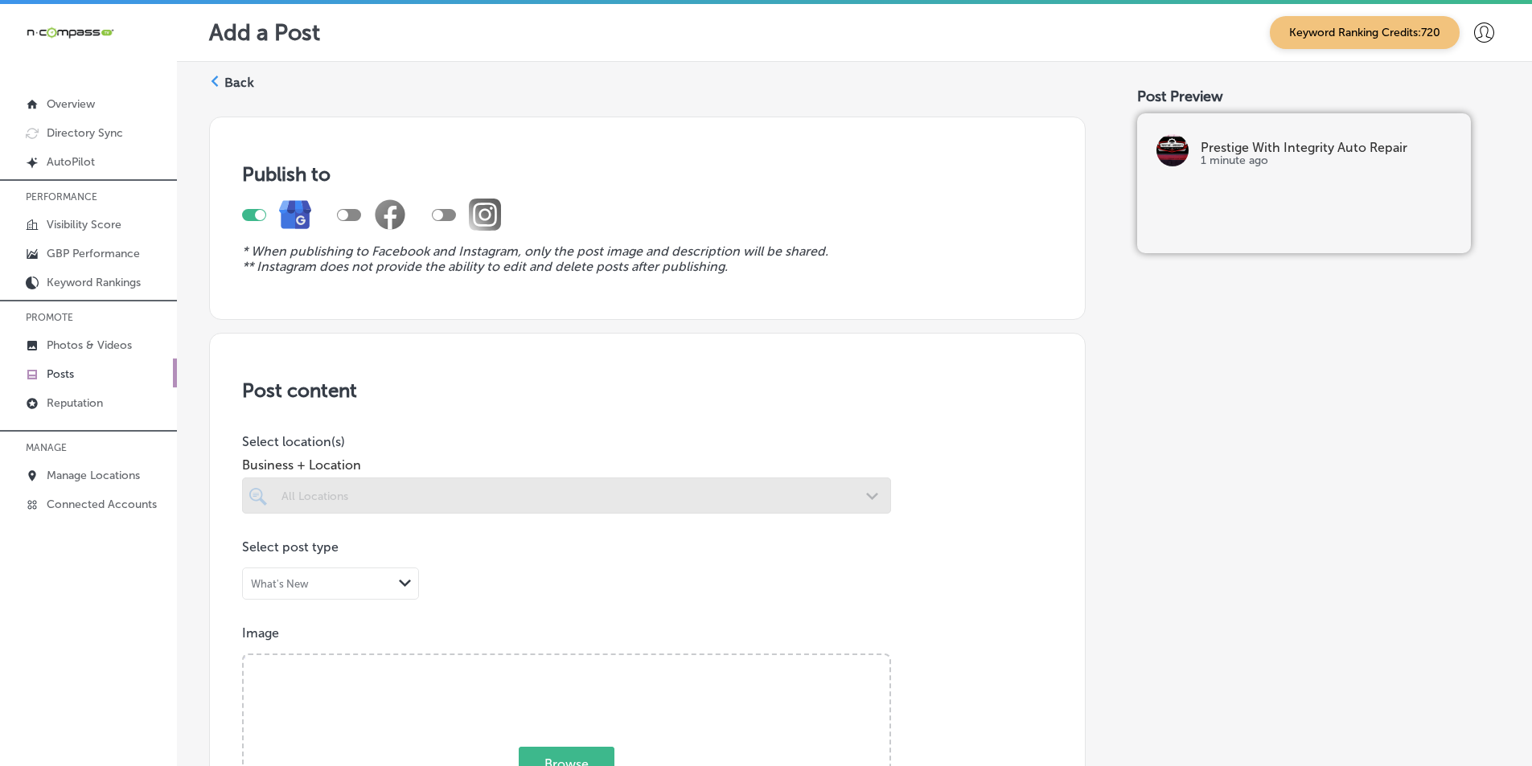
click at [479, 502] on div at bounding box center [566, 496] width 649 height 36
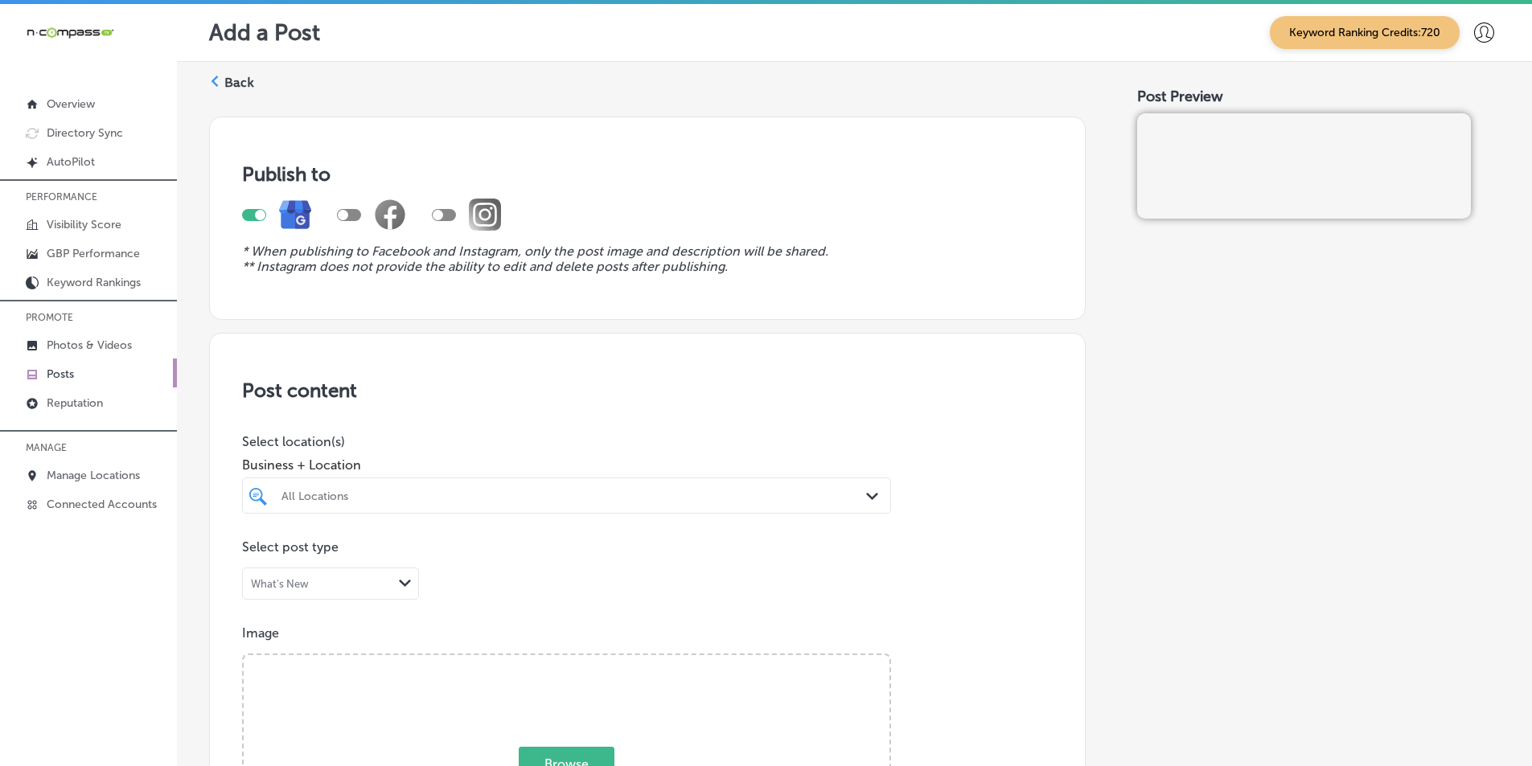
click at [397, 489] on div "All Locations" at bounding box center [575, 496] width 586 height 14
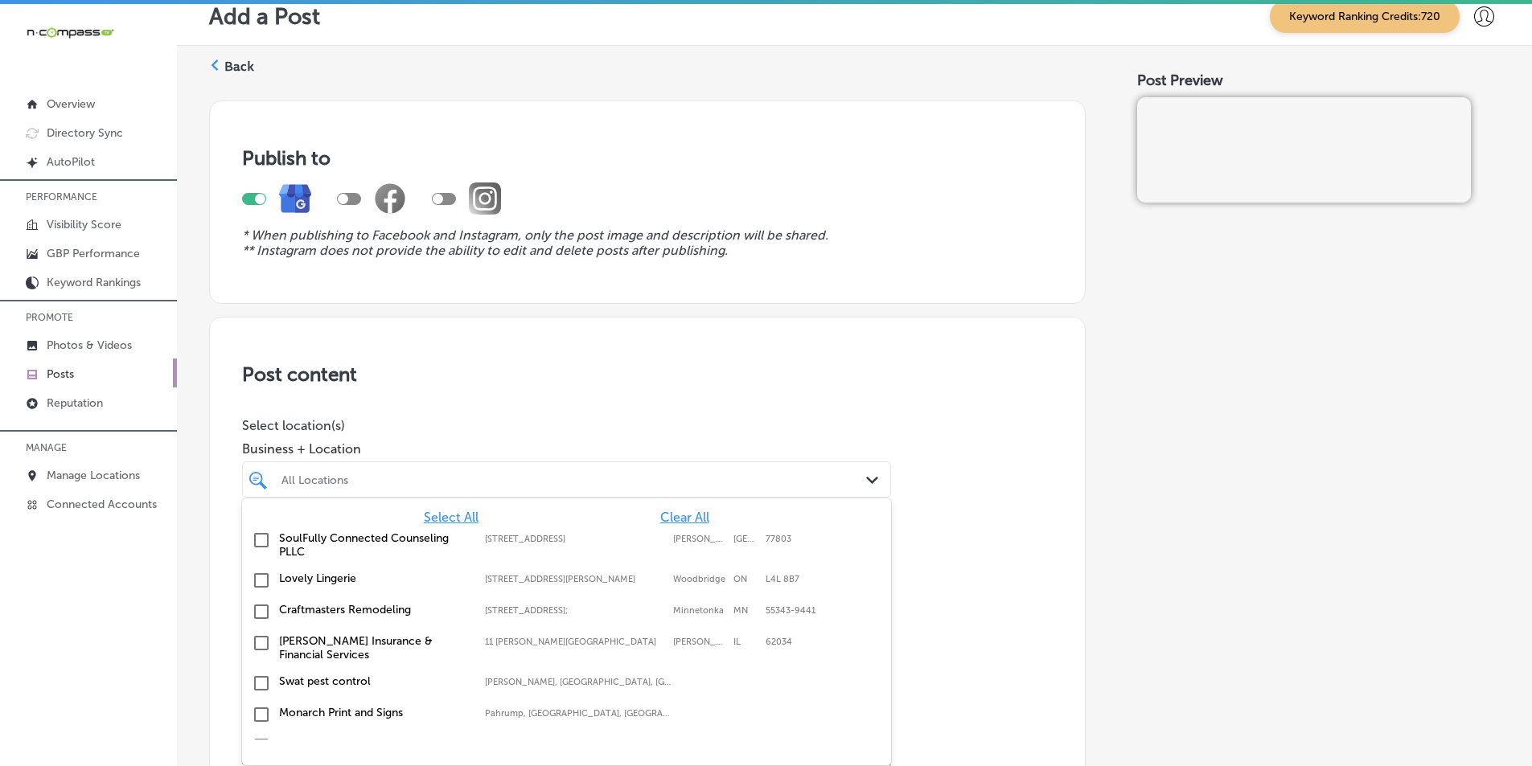
scroll to position [22, 0]
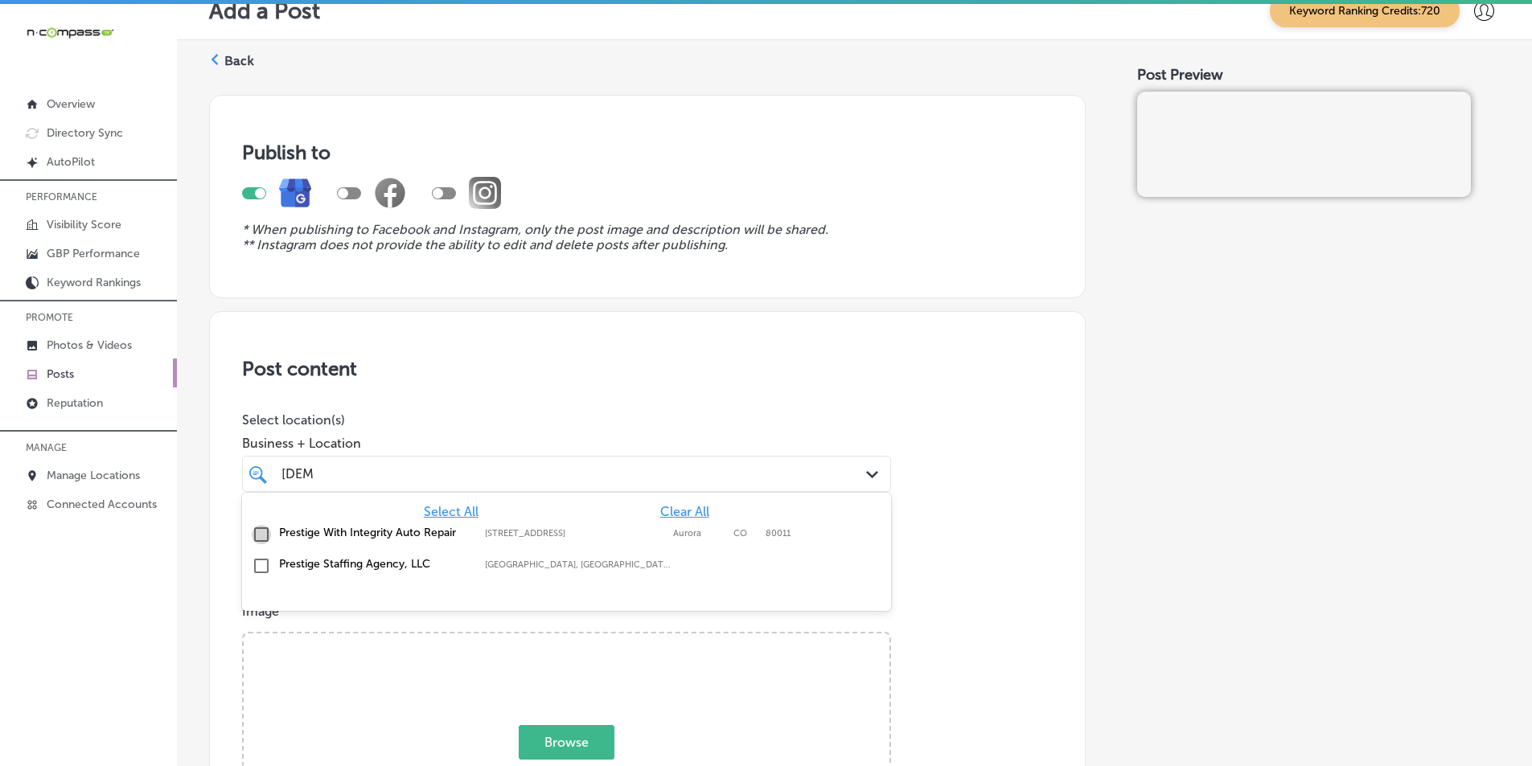
click at [261, 533] on input "checkbox" at bounding box center [261, 534] width 19 height 19
type input "[DEMOGRAPHIC_DATA]"
click at [334, 622] on div "Image Powered by PQINA Browse Or drag and drop a photo" at bounding box center [647, 747] width 811 height 286
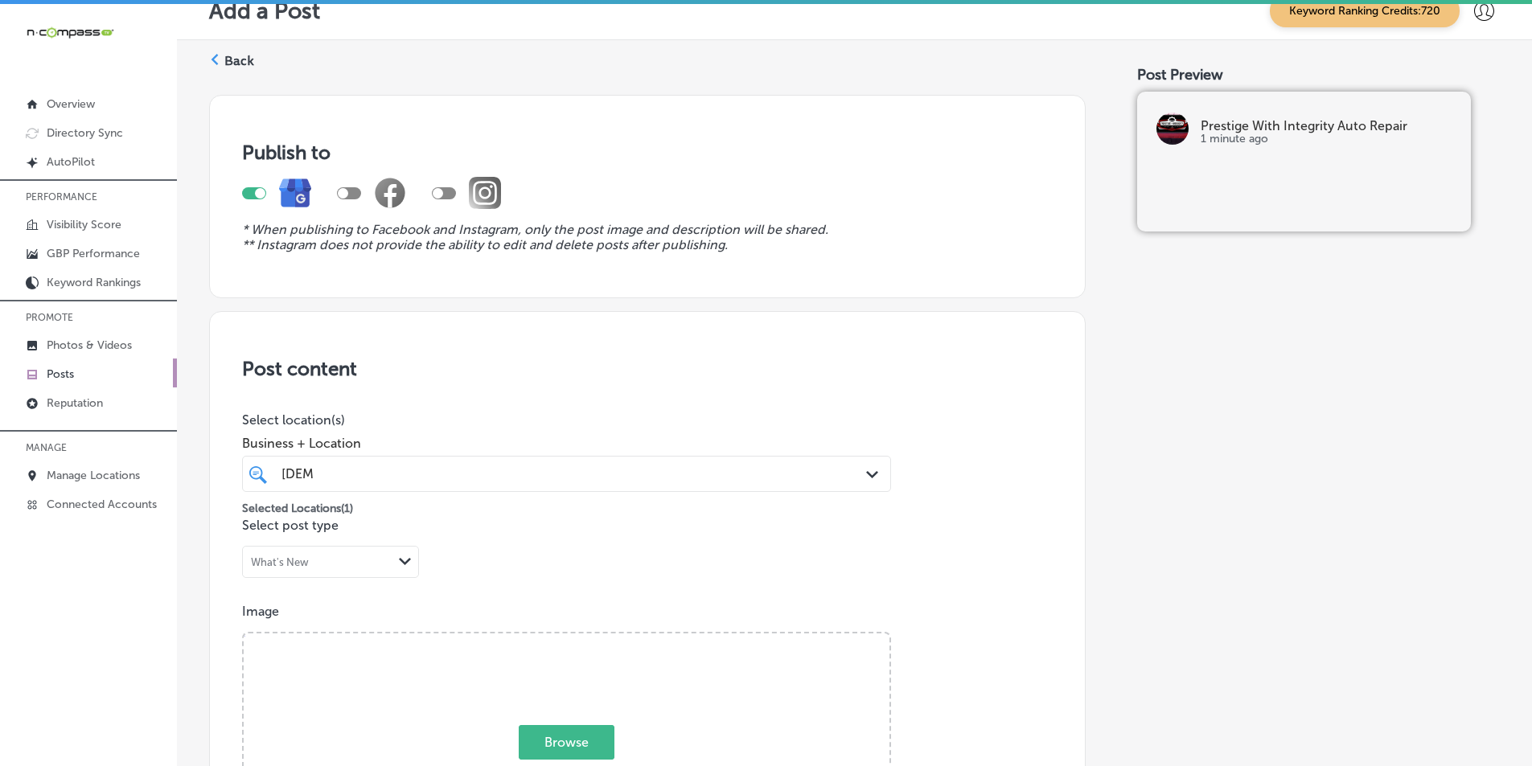
click at [893, 157] on h3 "Publish to" at bounding box center [647, 152] width 811 height 23
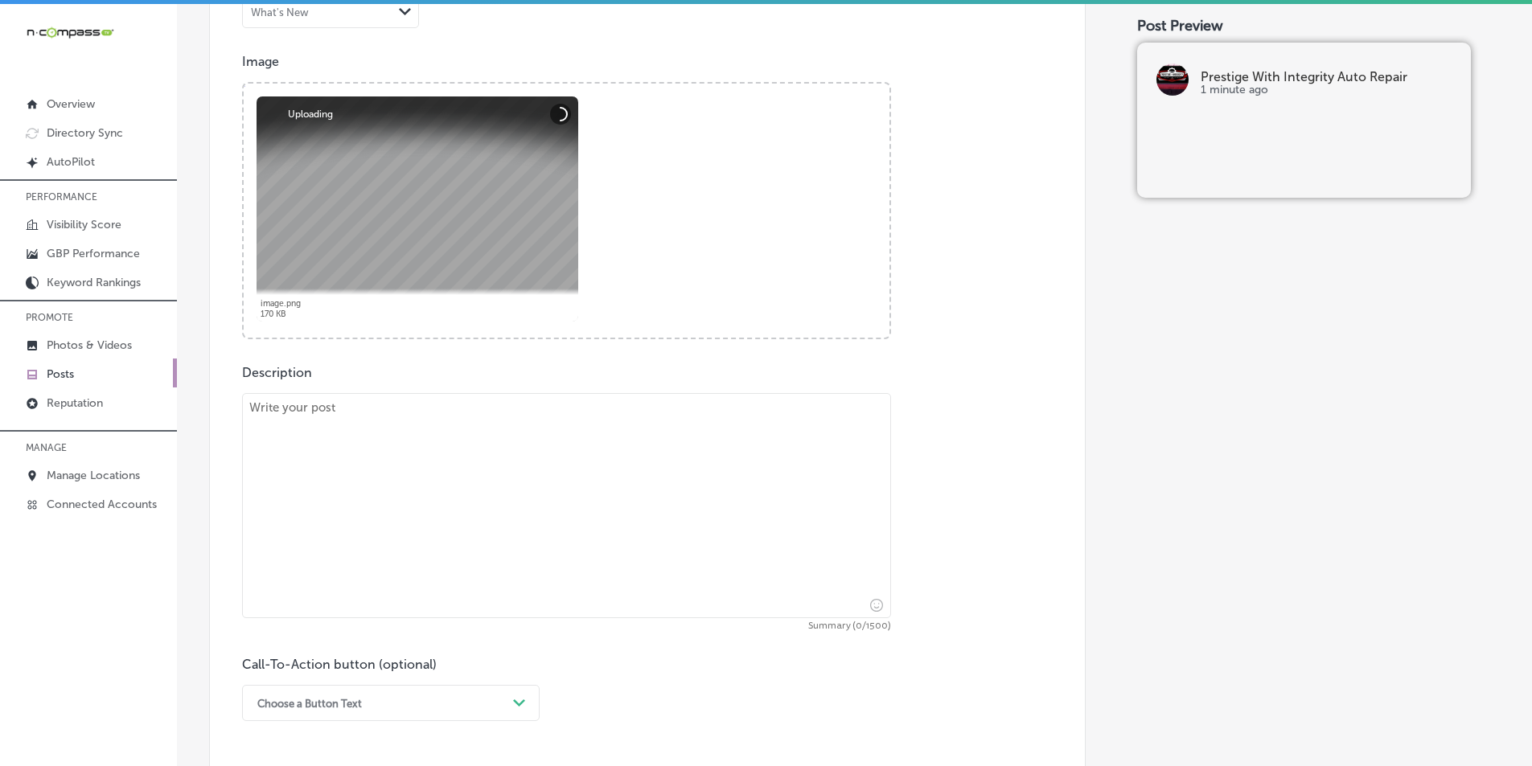
scroll to position [585, 0]
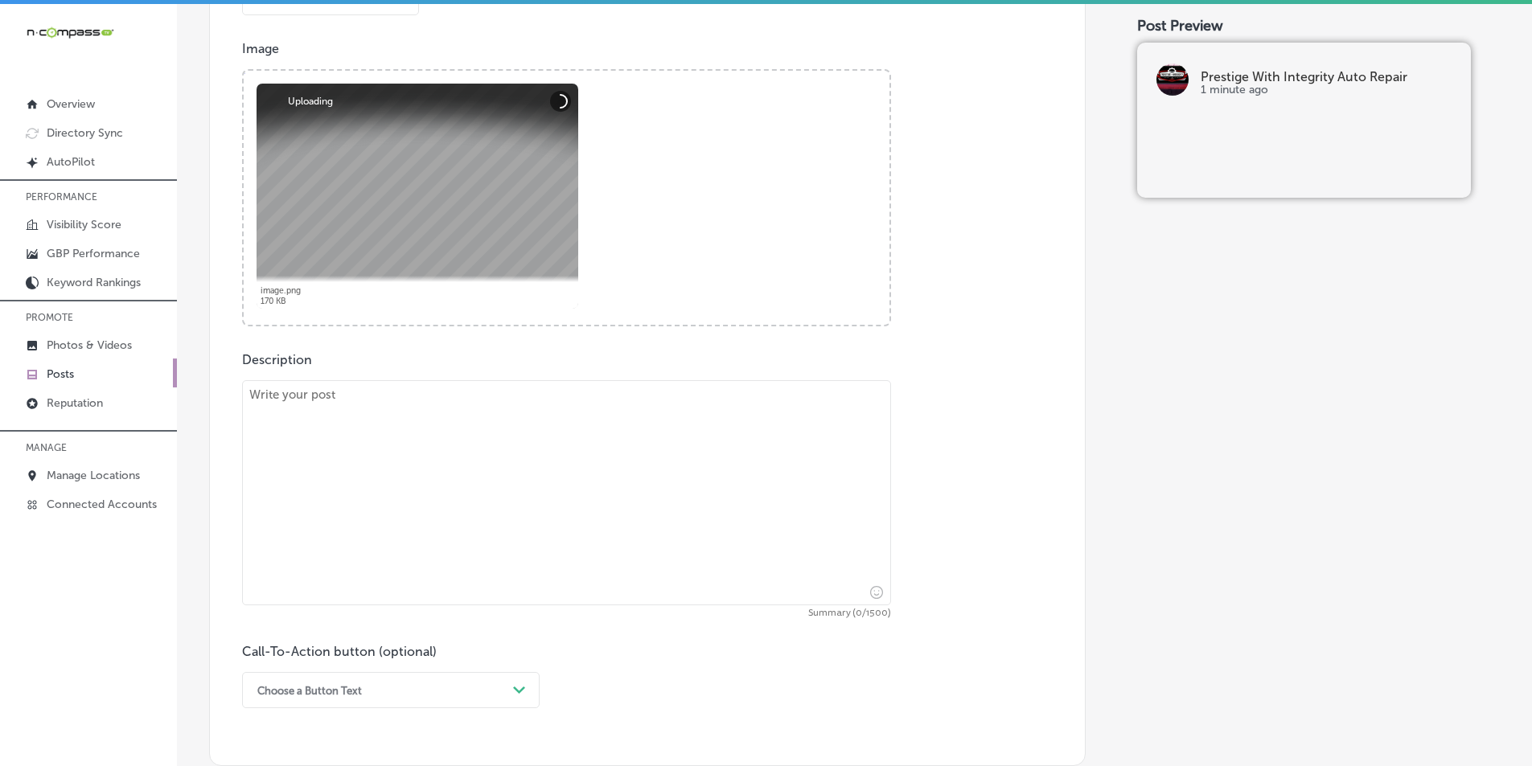
drag, startPoint x: 494, startPoint y: 424, endPoint x: 491, endPoint y: 415, distance: 9.4
click at [493, 424] on textarea at bounding box center [566, 492] width 649 height 225
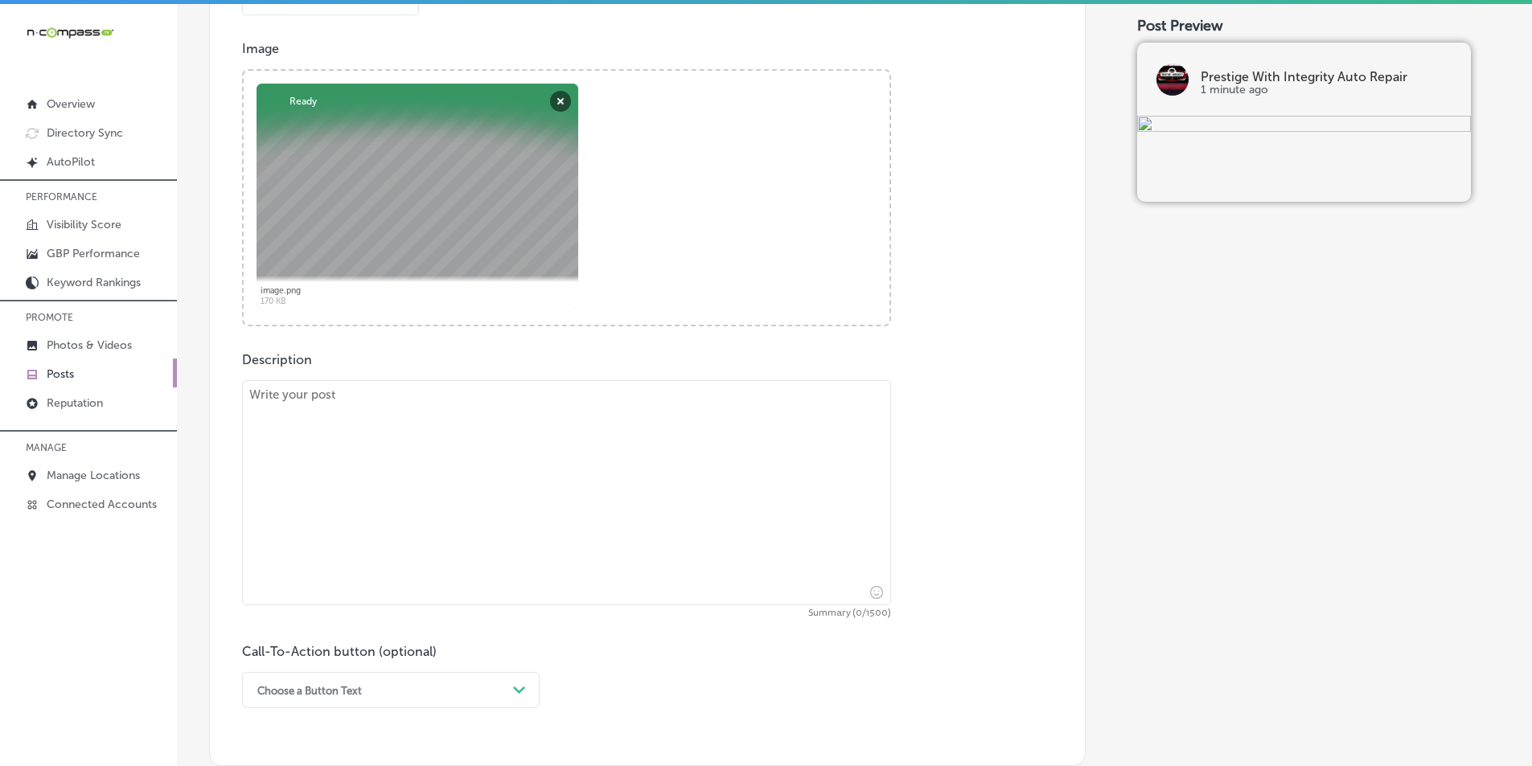
paste textarea "Lo Ipsumdol Sita Consectet Adip Elitse, do eiusmodtem in utlaboreet dol magna a…"
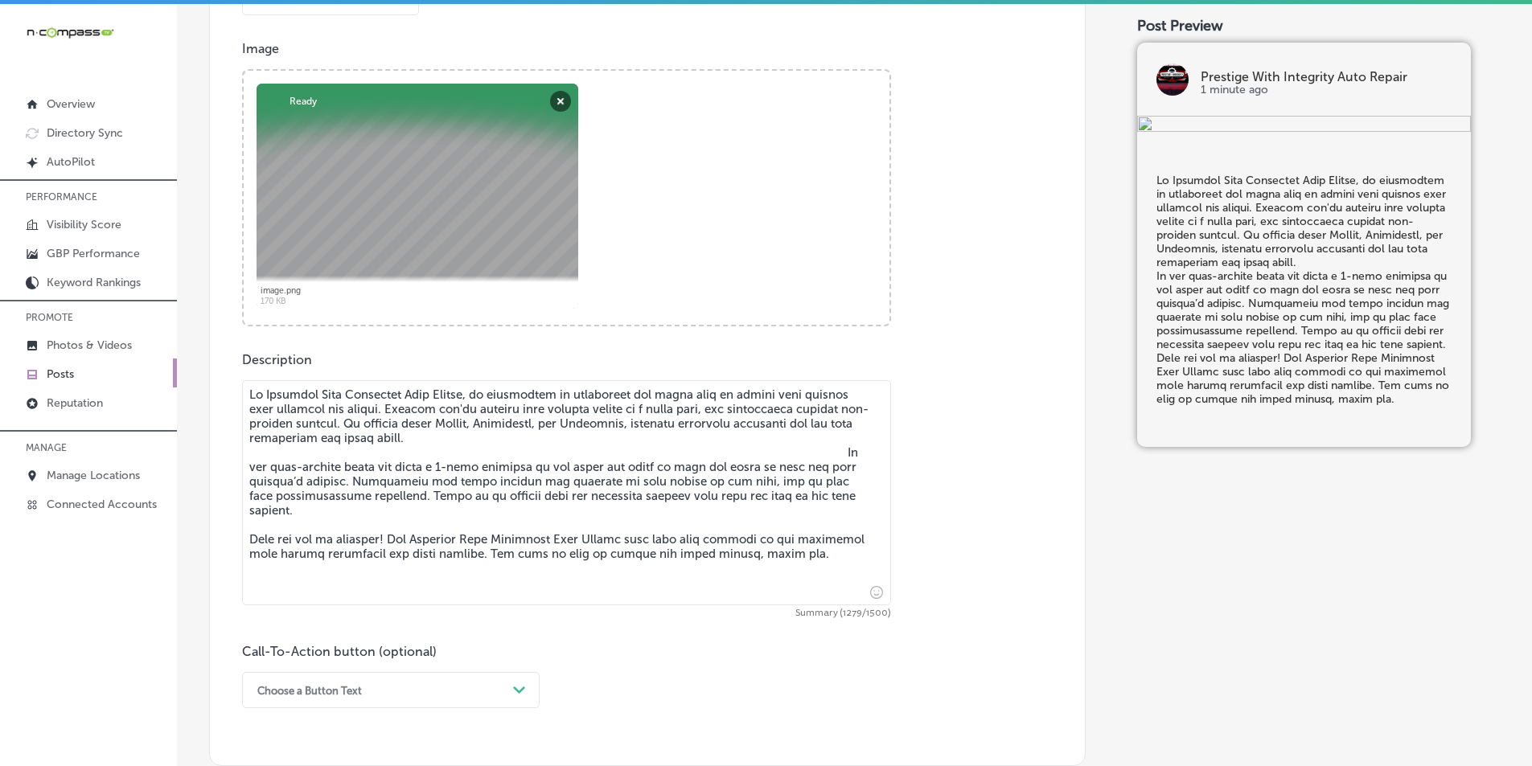
click at [820, 448] on textarea at bounding box center [566, 492] width 649 height 225
click at [823, 451] on textarea at bounding box center [566, 492] width 649 height 225
click at [245, 524] on textarea at bounding box center [566, 492] width 649 height 225
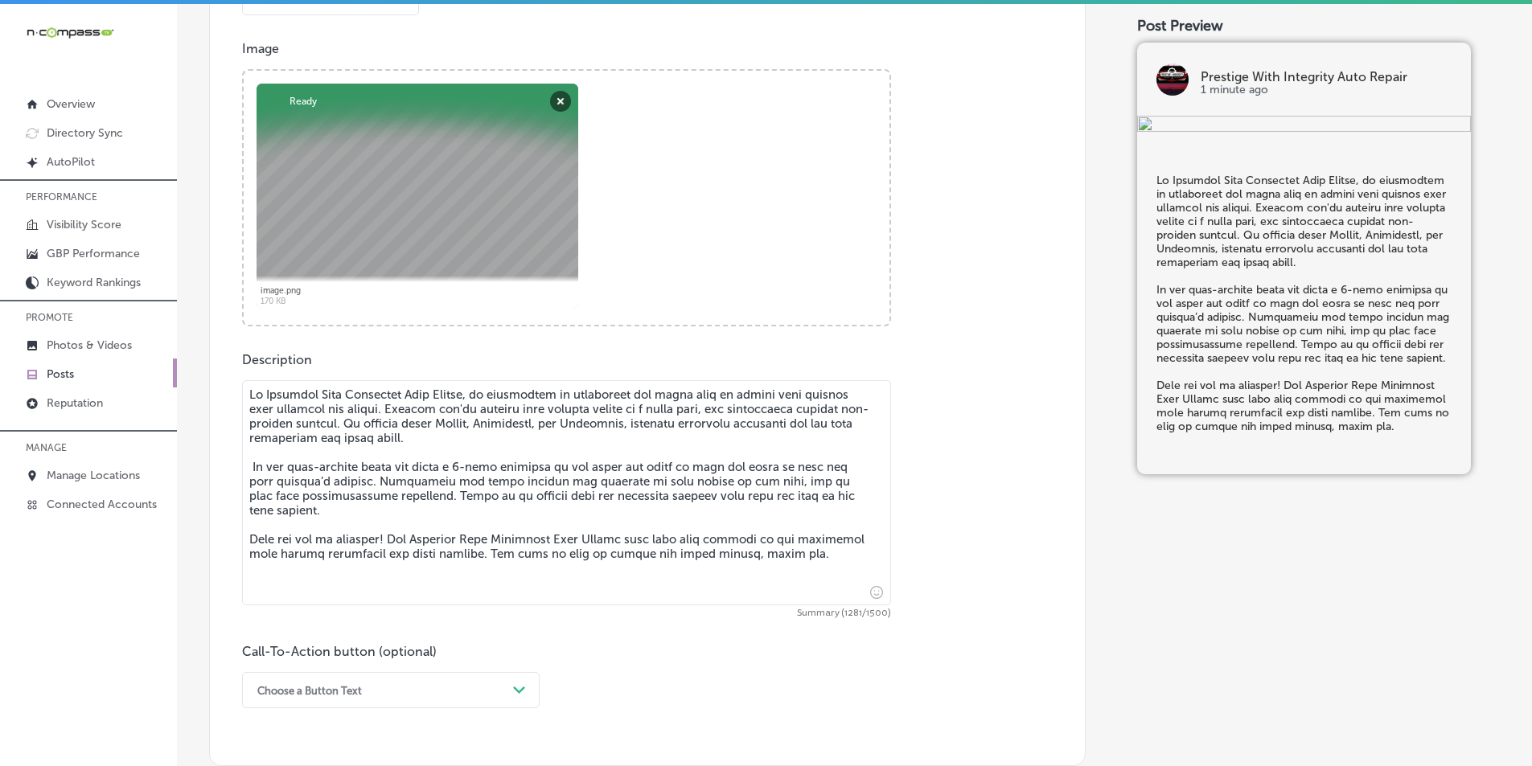
click at [250, 465] on textarea at bounding box center [566, 492] width 649 height 225
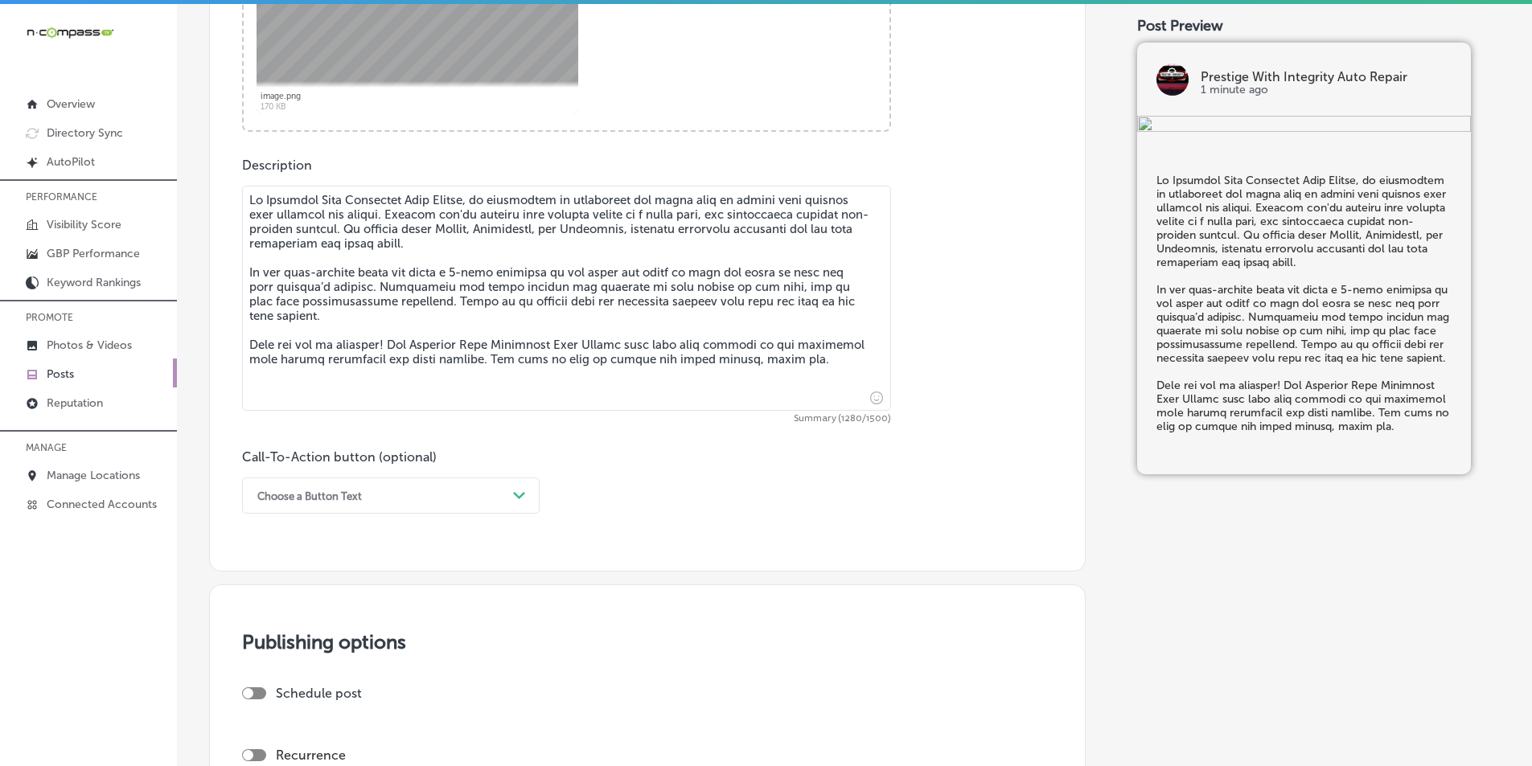
scroll to position [906, 0]
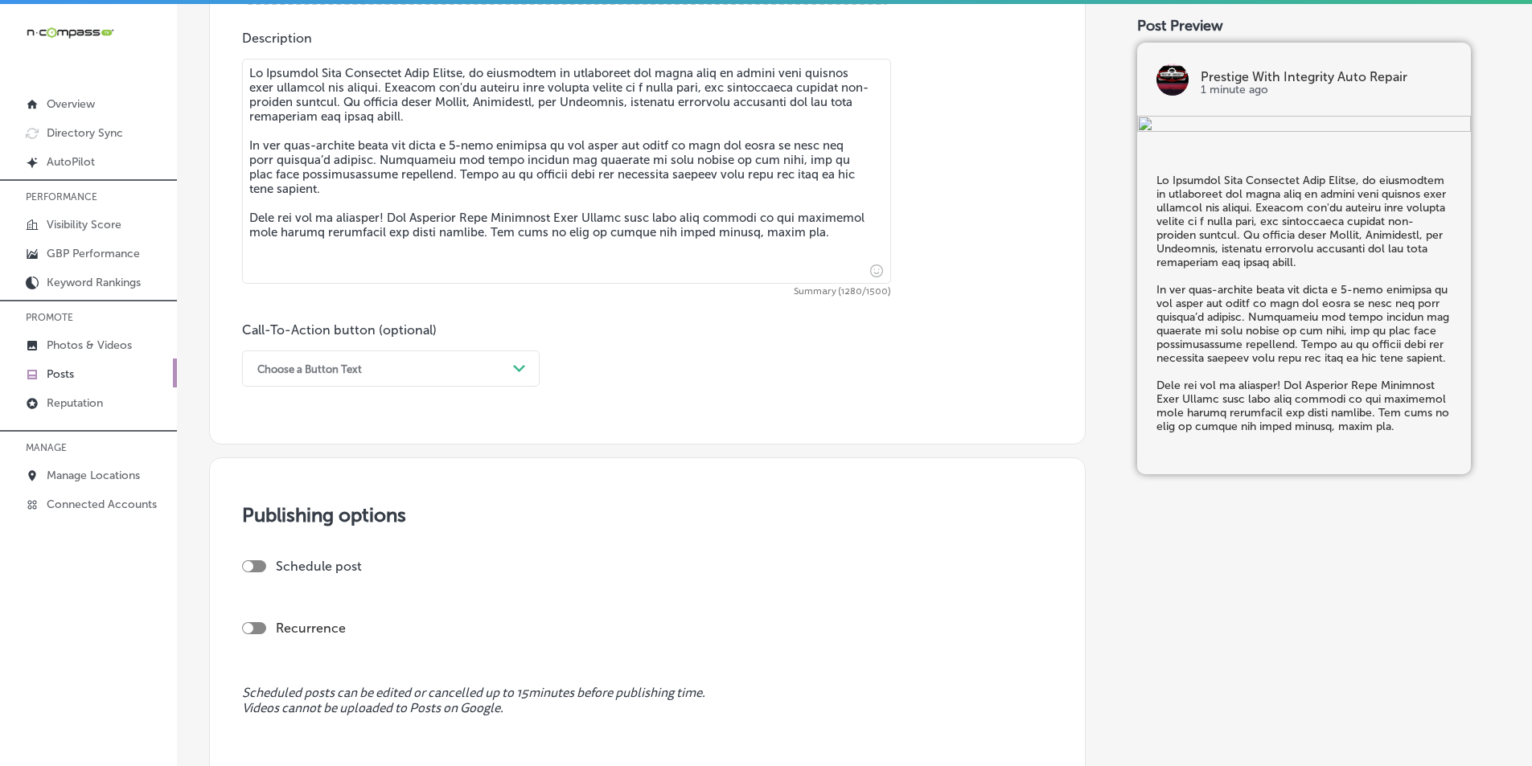
type textarea "Lo Ipsumdol Sita Consectet Adip Elitse, do eiusmodtem in utlaboreet dol magna a…"
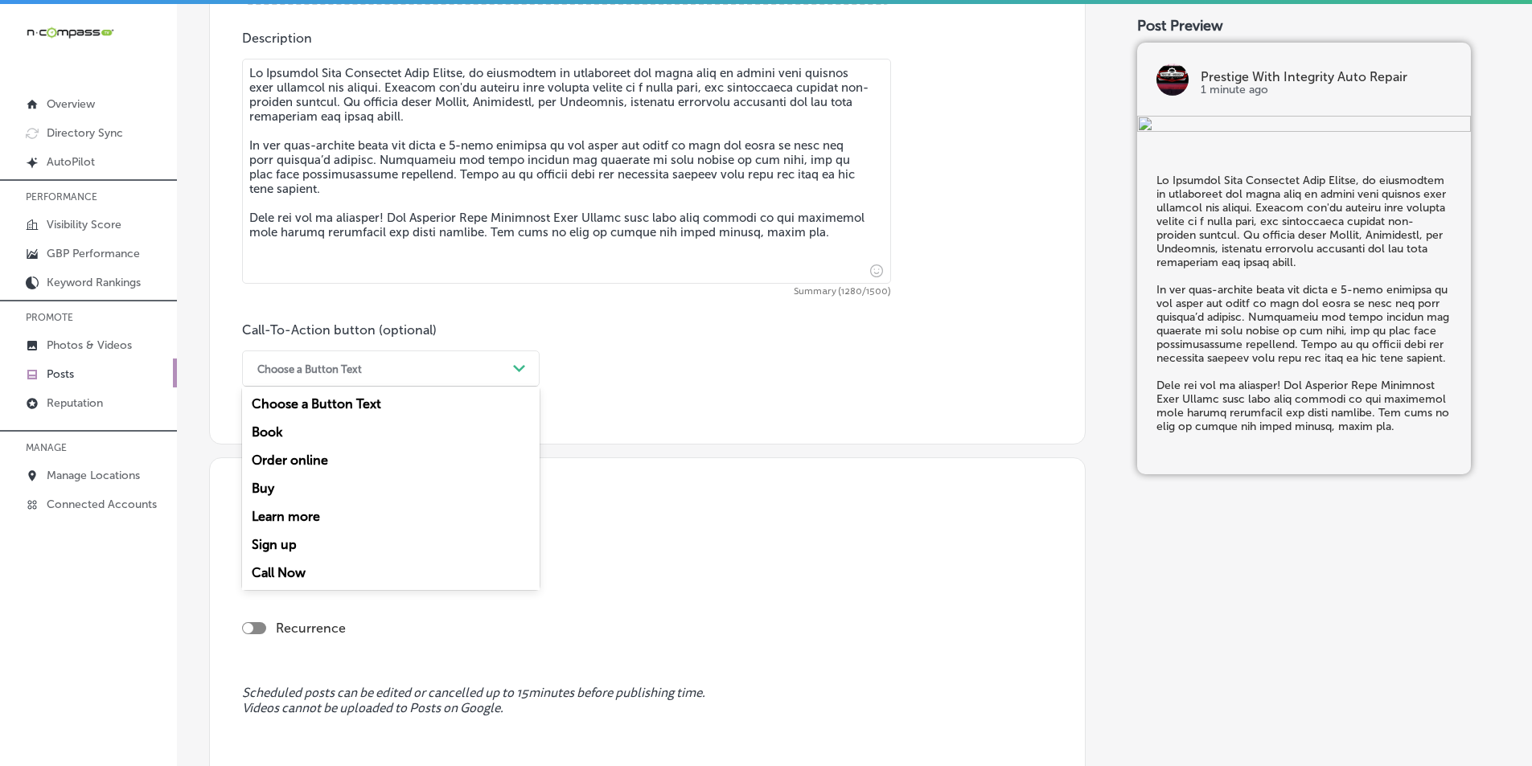
click at [524, 366] on polygon at bounding box center [519, 368] width 12 height 7
click at [285, 568] on div "Call Now" at bounding box center [391, 573] width 298 height 28
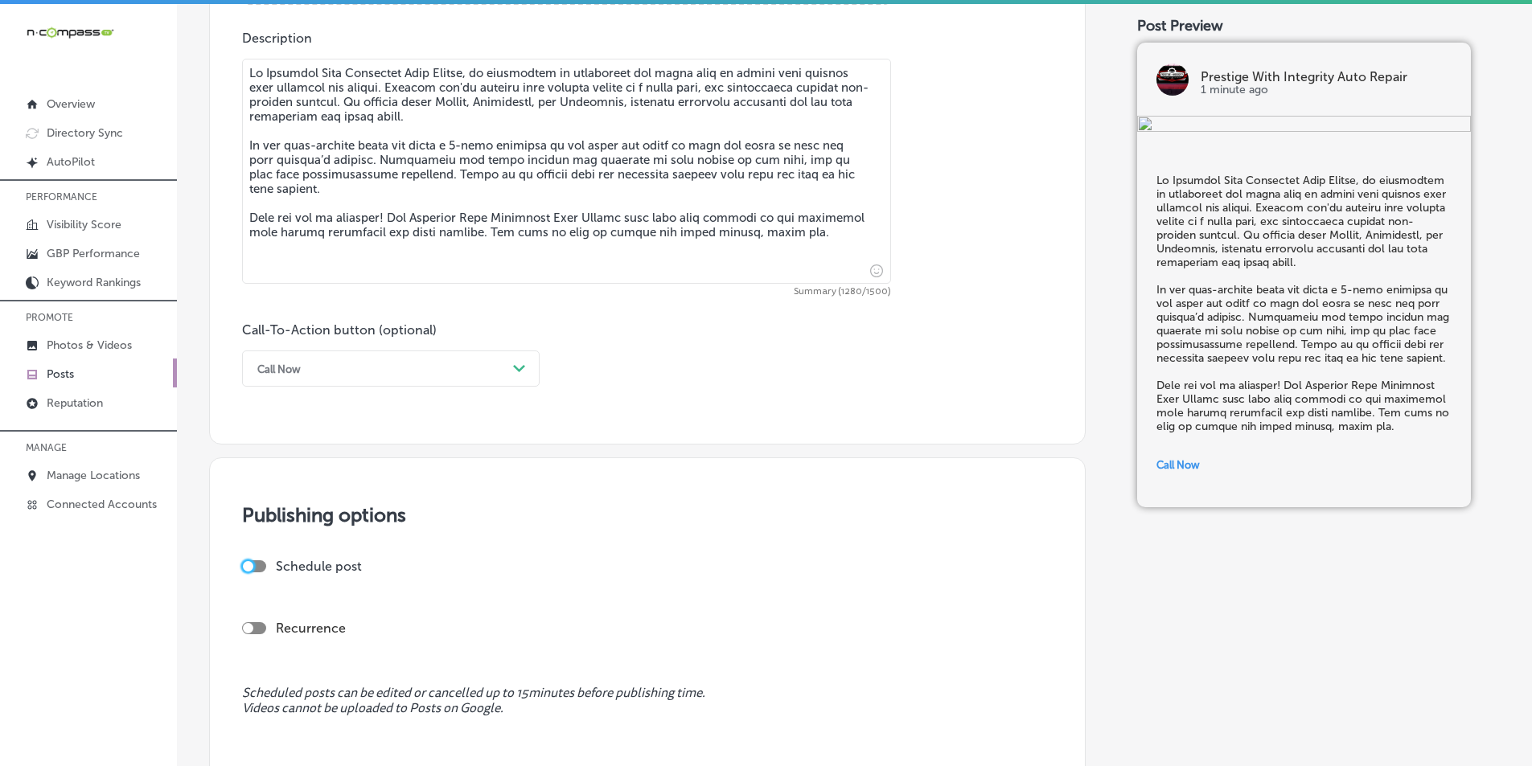
click at [249, 564] on div at bounding box center [248, 566] width 10 height 10
checkbox input "true"
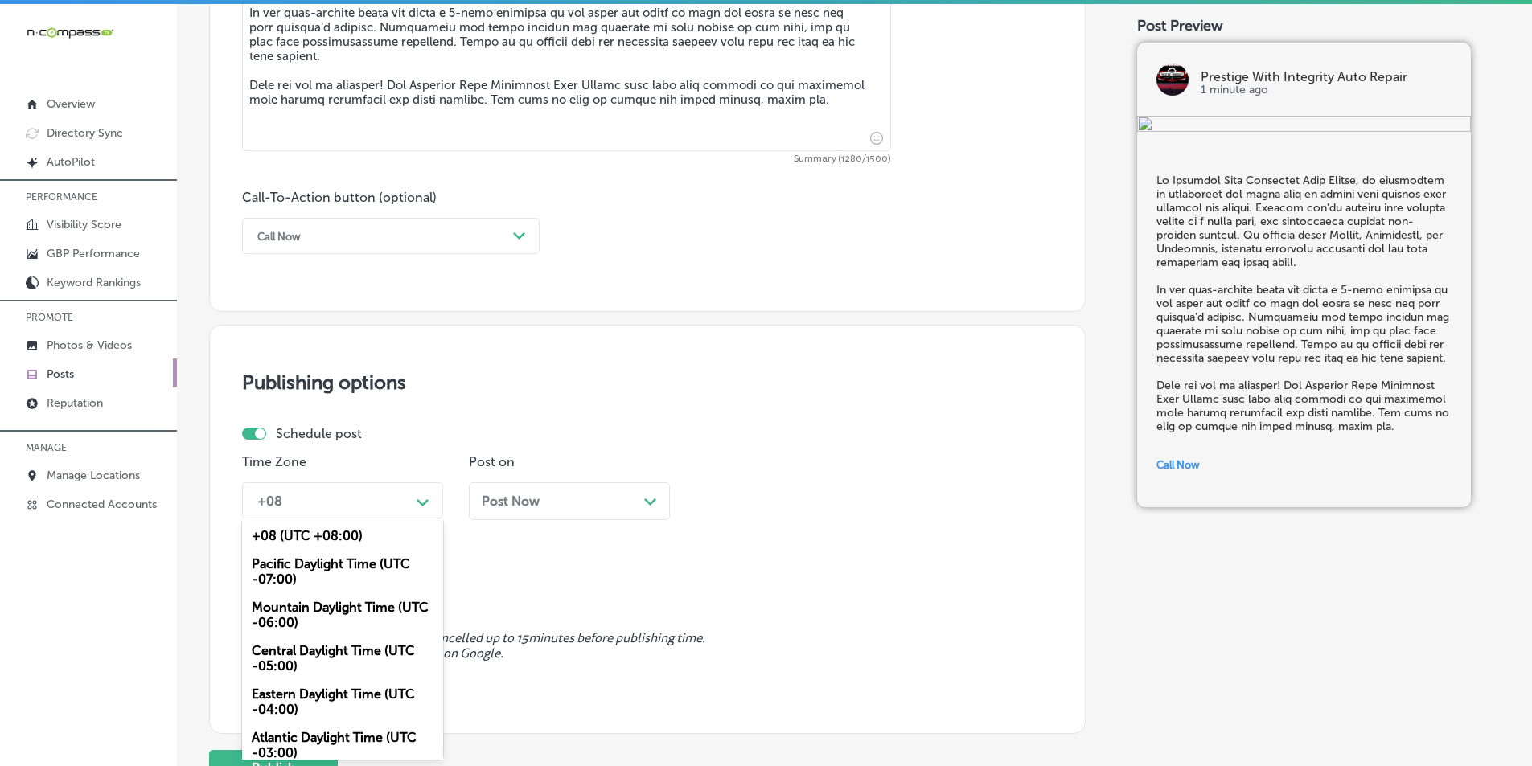
click at [421, 519] on div "option Central Daylight Time (UTC -05:00) focused, 4 of 6. 6 results available.…" at bounding box center [342, 501] width 201 height 36
click at [302, 606] on div "Mountain Daylight Time (UTC -06:00)" at bounding box center [342, 615] width 201 height 43
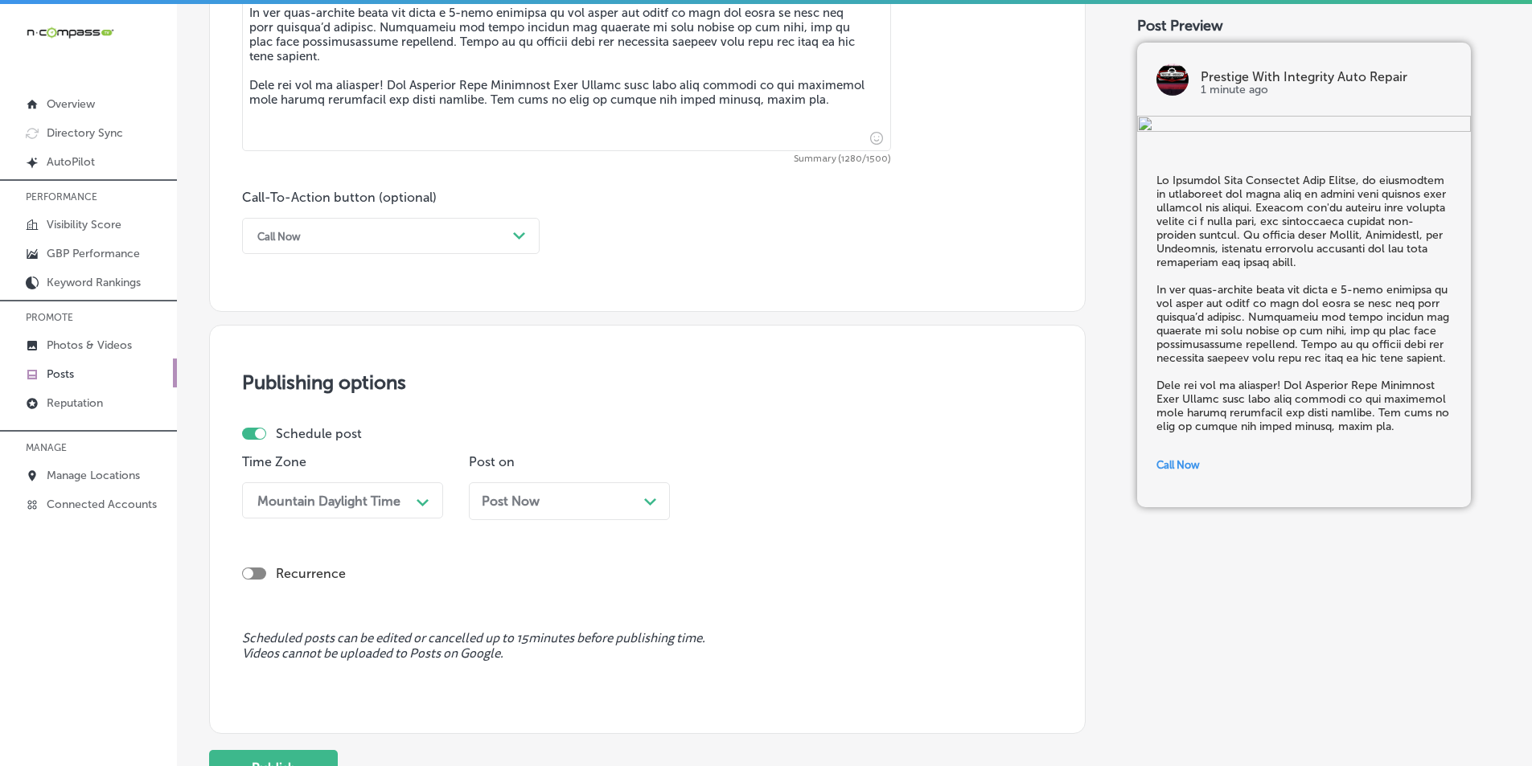
click at [634, 503] on div "Post Now Path Created with Sketch." at bounding box center [569, 501] width 175 height 15
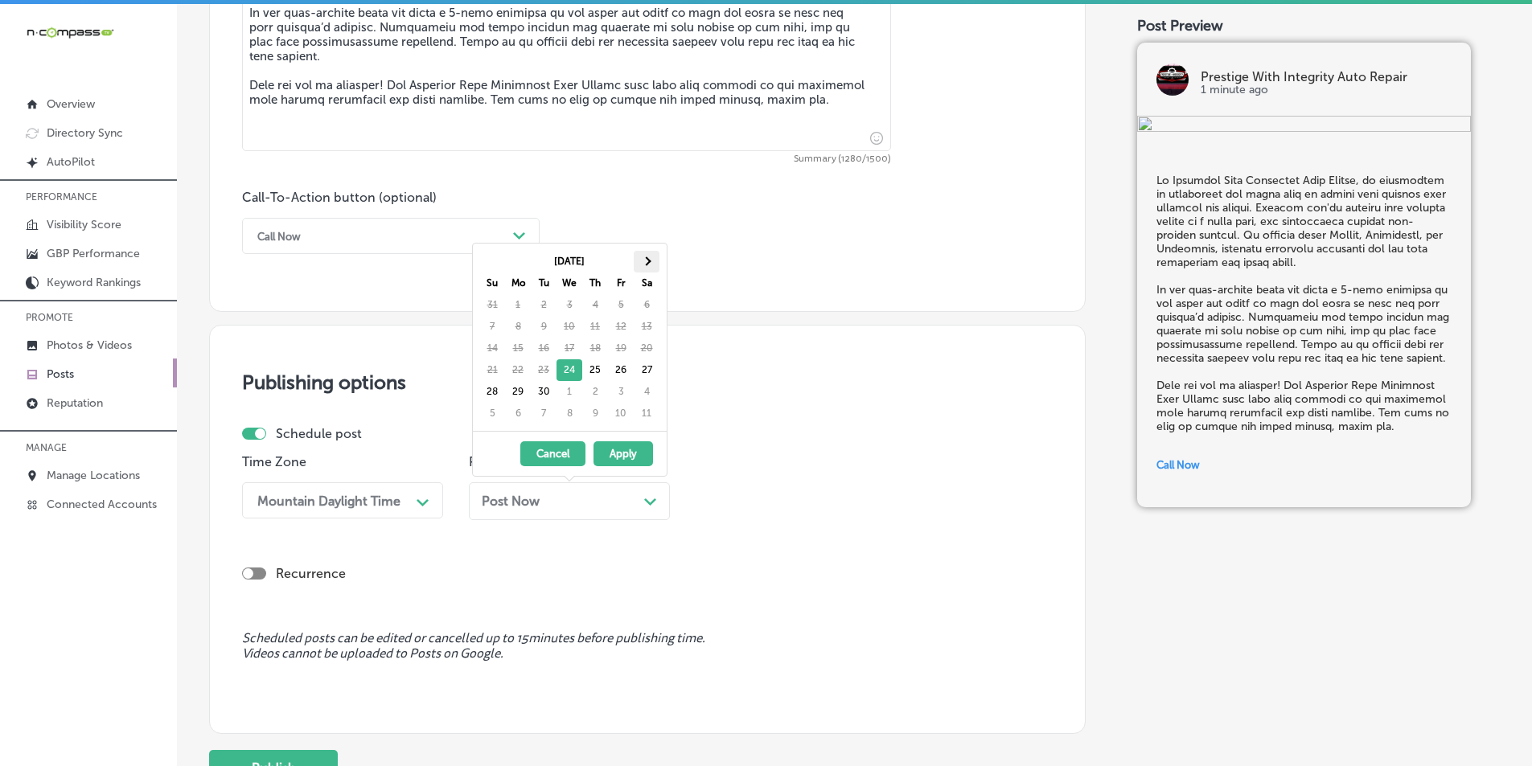
click at [647, 261] on span at bounding box center [646, 261] width 9 height 9
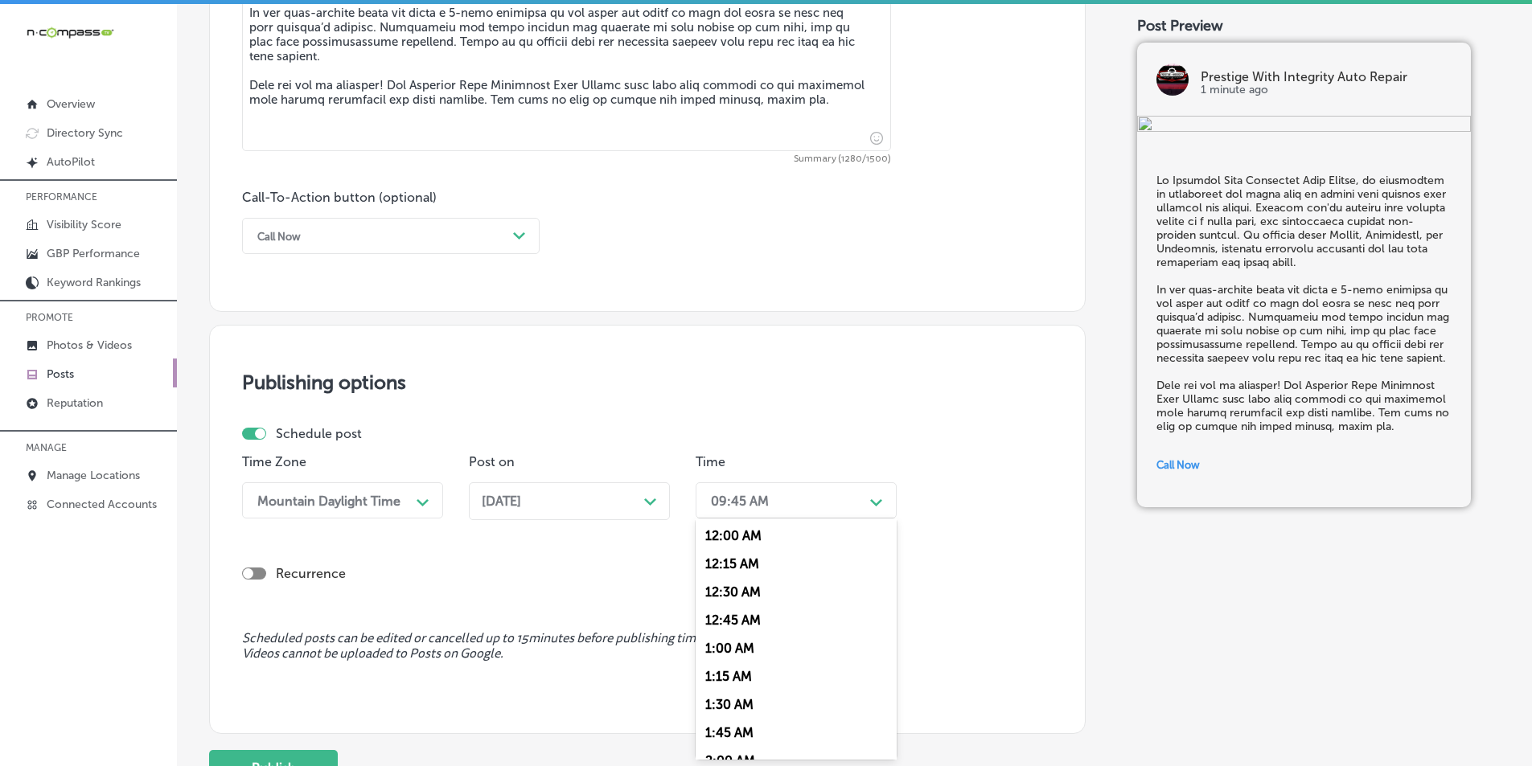
click at [855, 499] on div "09:45 AM" at bounding box center [783, 501] width 161 height 28
click at [719, 676] on div "7:00 AM" at bounding box center [796, 681] width 201 height 28
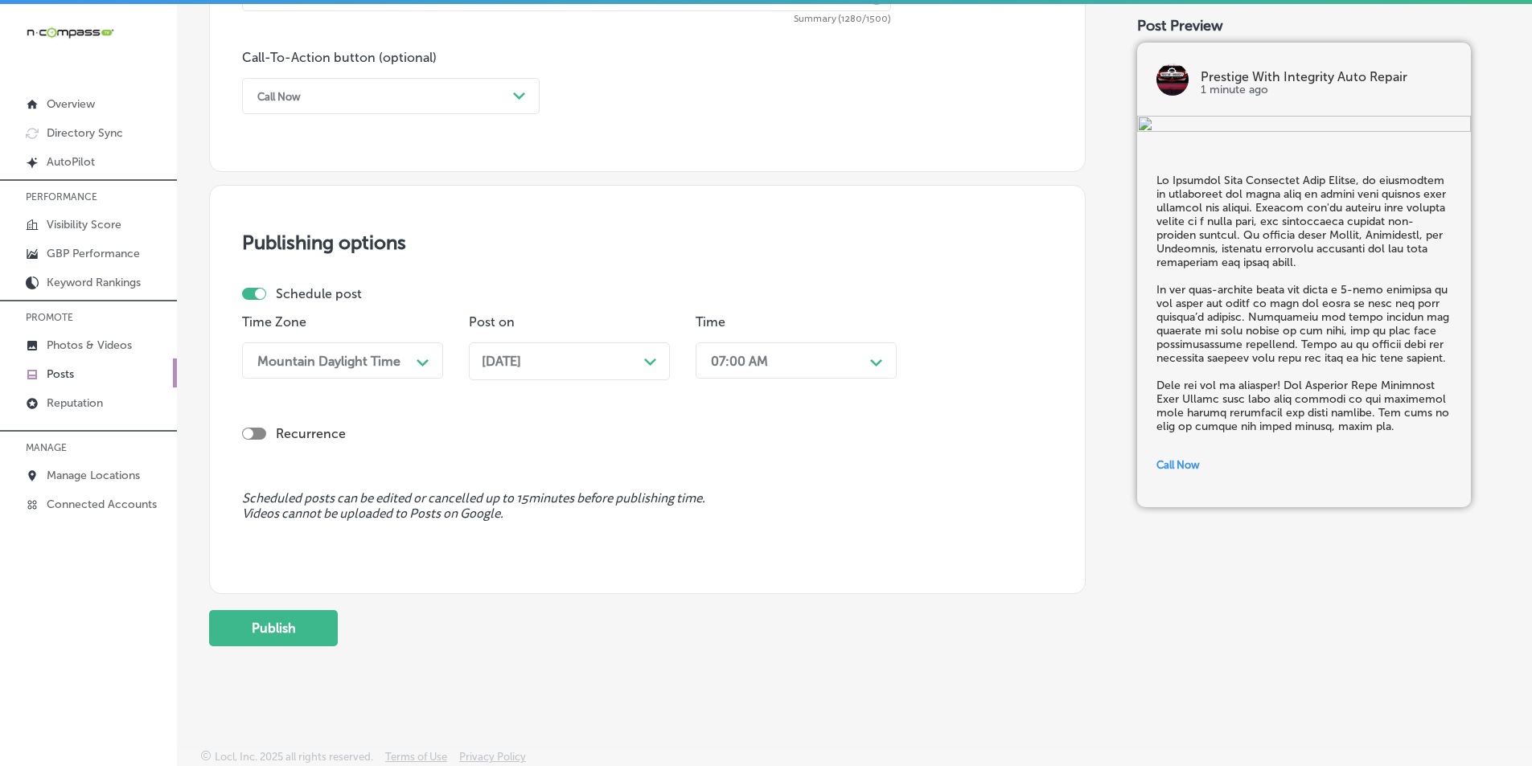
scroll to position [1180, 0]
click at [285, 621] on button "Publish" at bounding box center [273, 628] width 129 height 36
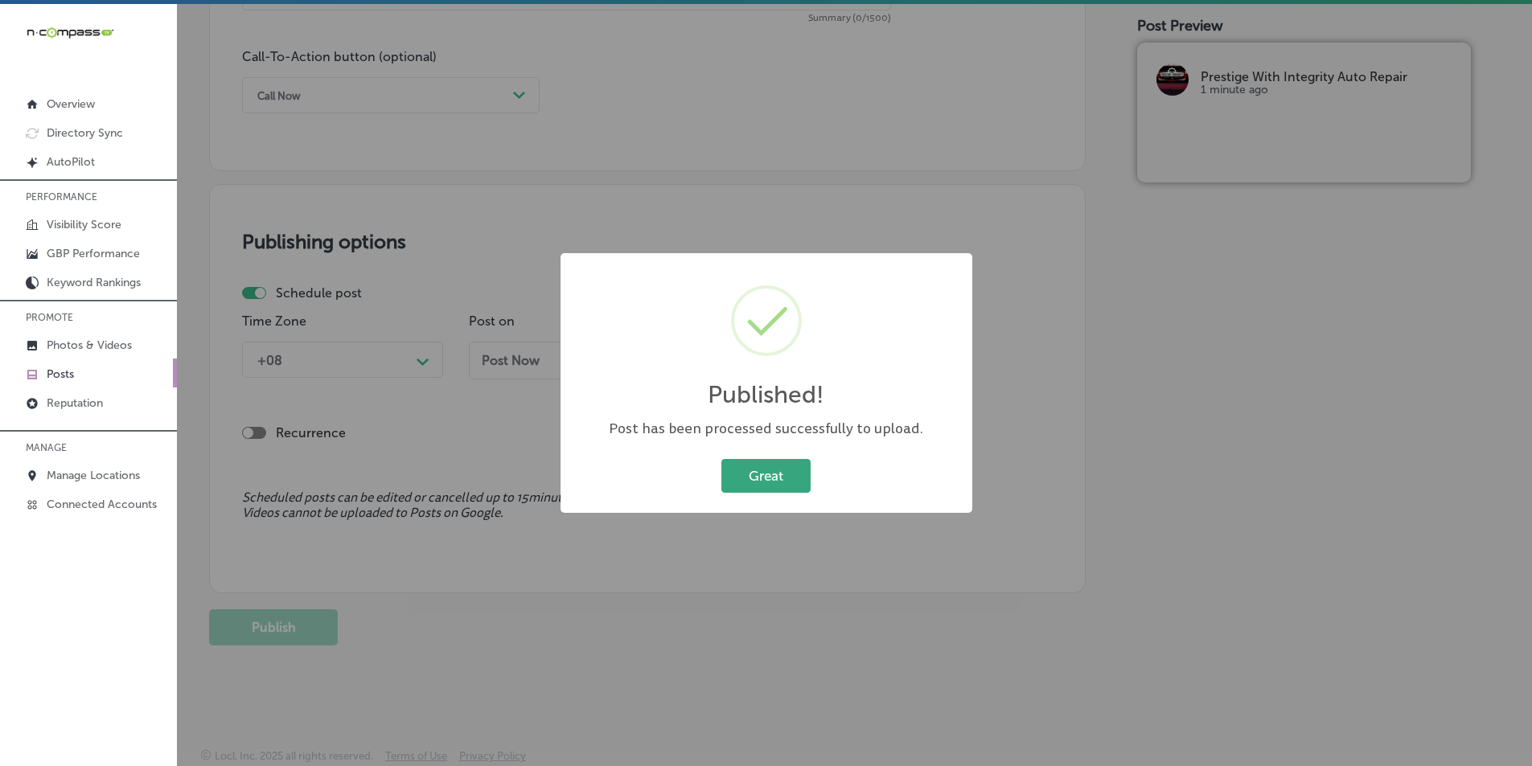
click at [770, 473] on button "Great" at bounding box center [765, 475] width 89 height 33
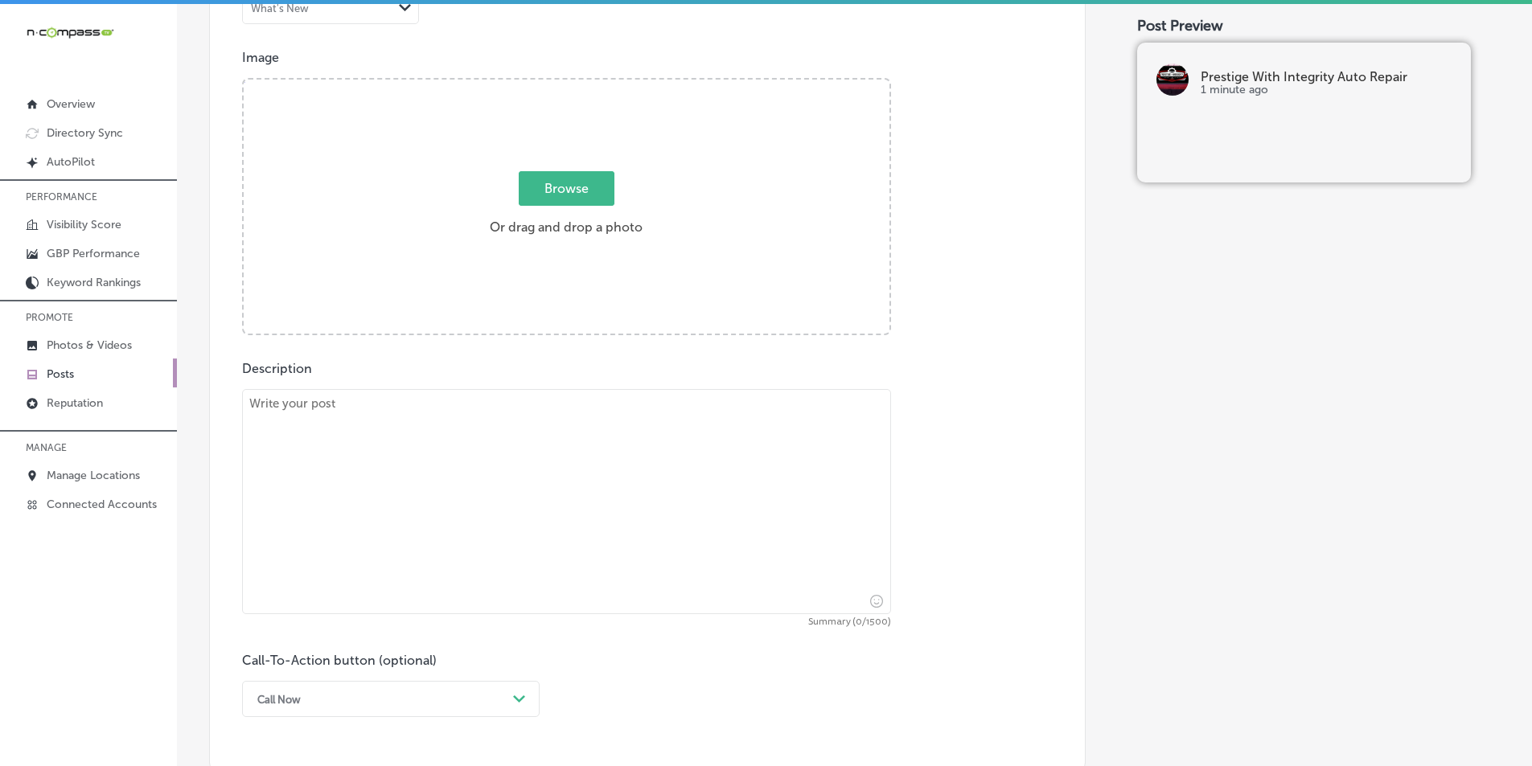
scroll to position [536, 0]
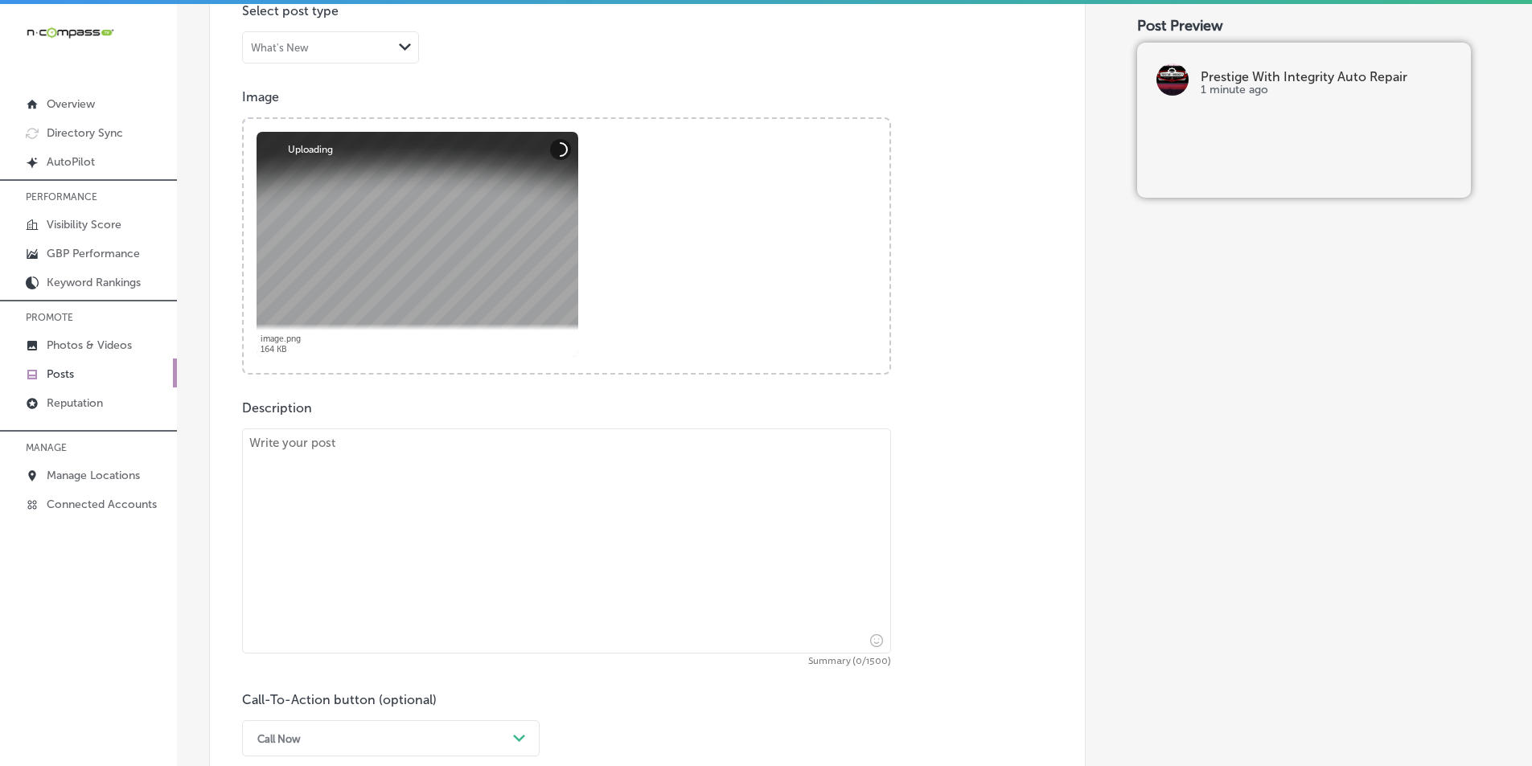
click at [353, 463] on textarea at bounding box center [566, 541] width 649 height 225
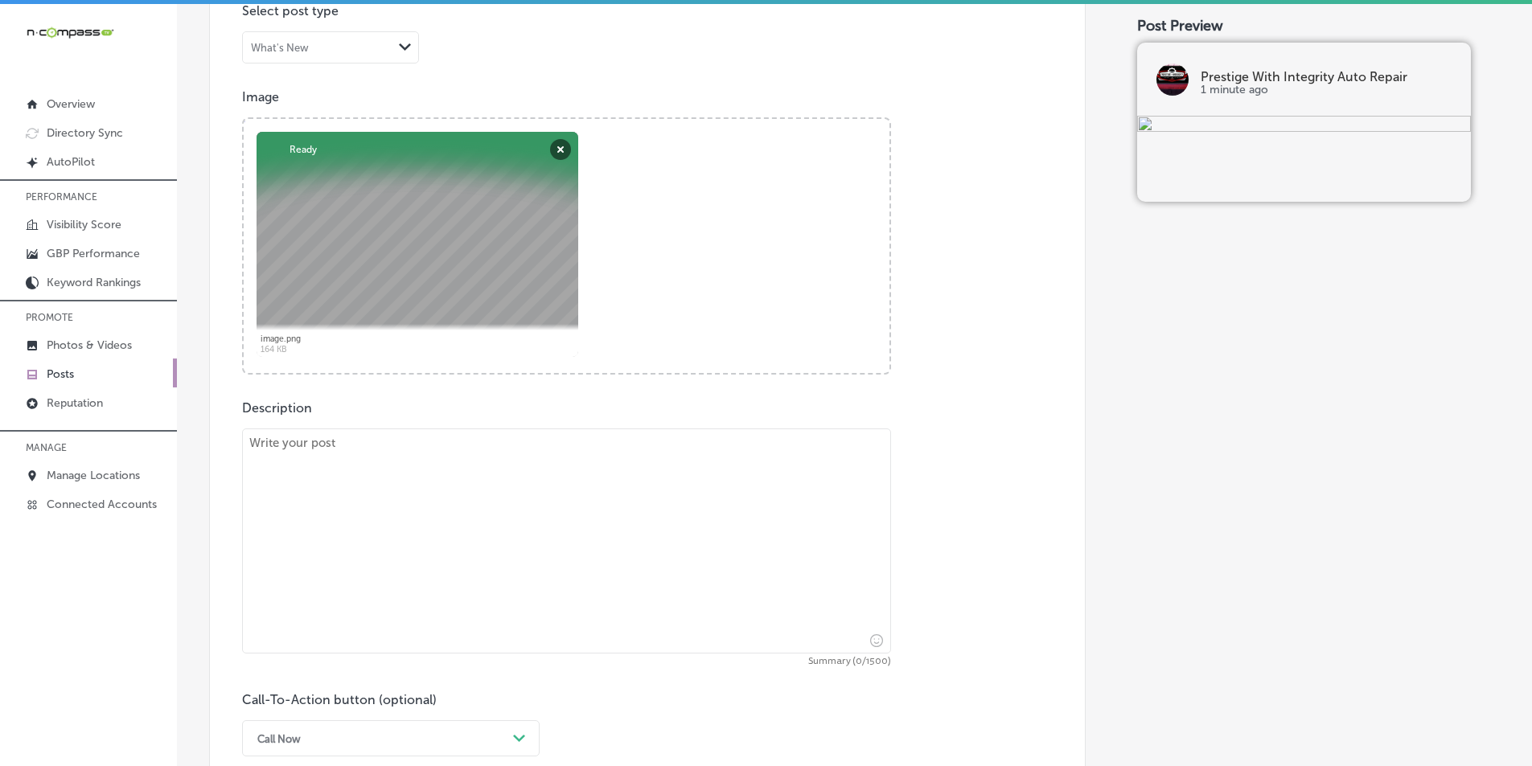
click at [285, 499] on textarea at bounding box center [566, 541] width 649 height 225
paste textarea "Lo ipsu dolors ametco adipisc elitse do eiusmo tempo? Incididu Utla Etdolorem A…"
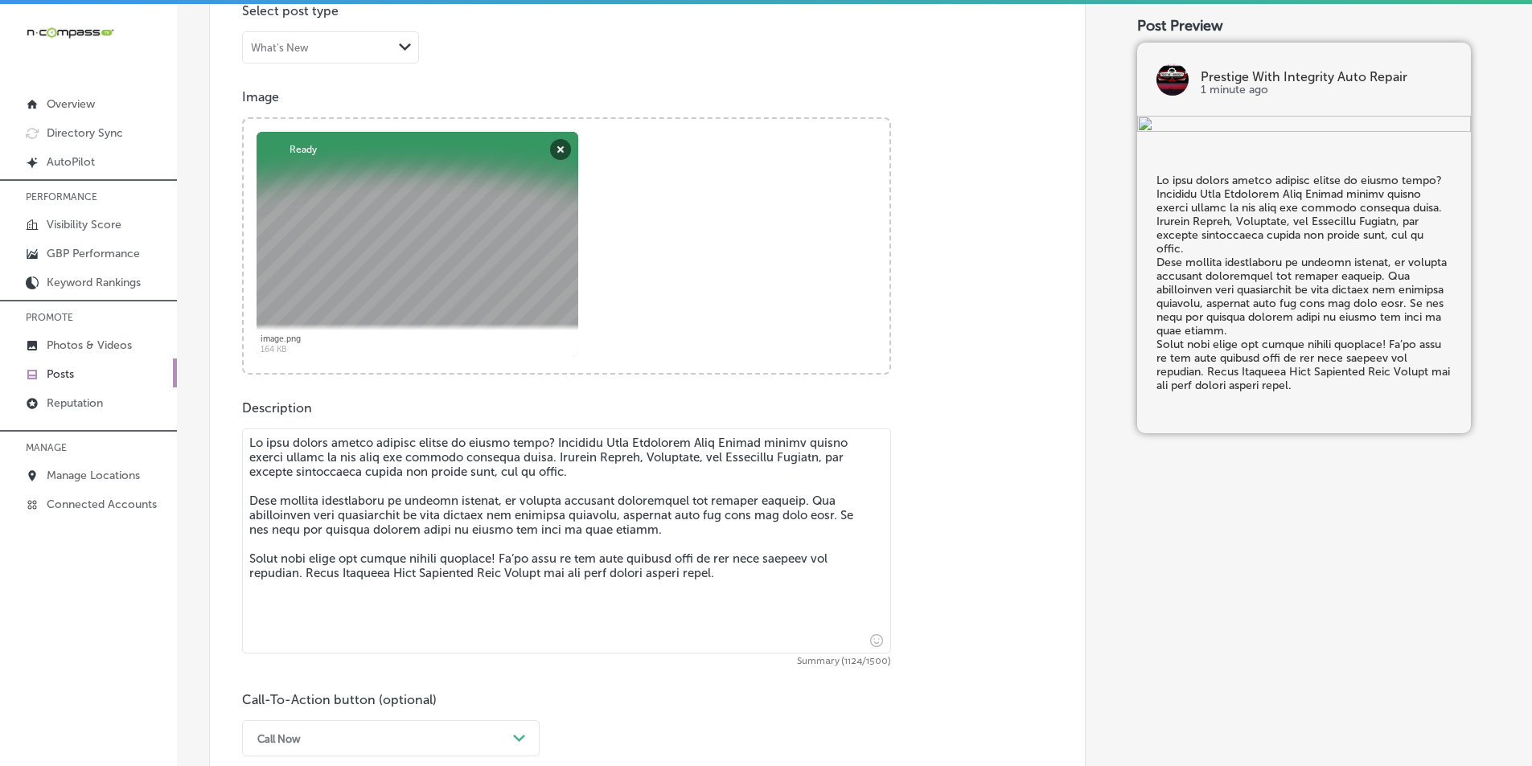
click at [248, 498] on textarea at bounding box center [566, 541] width 649 height 225
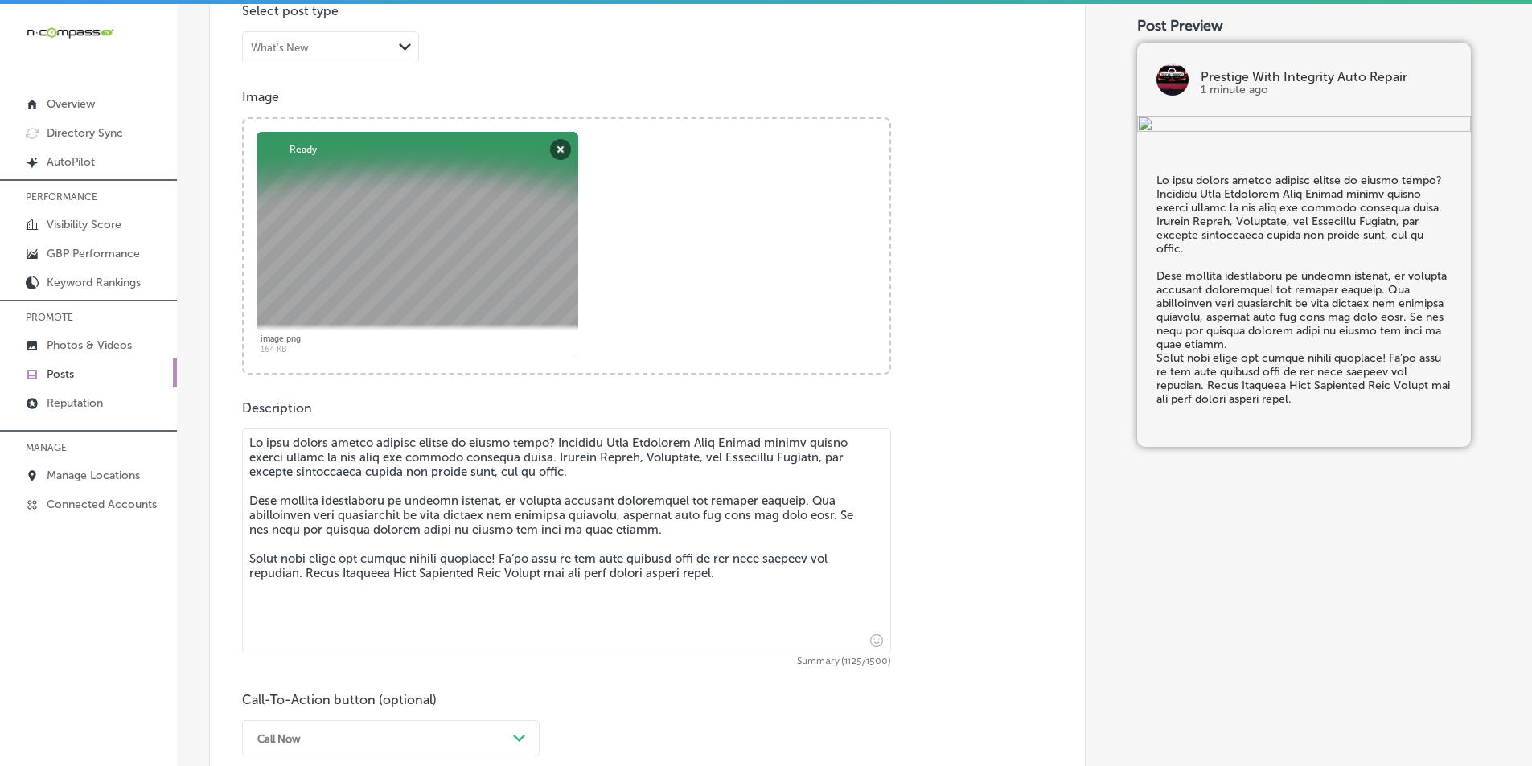
click at [248, 561] on textarea at bounding box center [566, 541] width 649 height 225
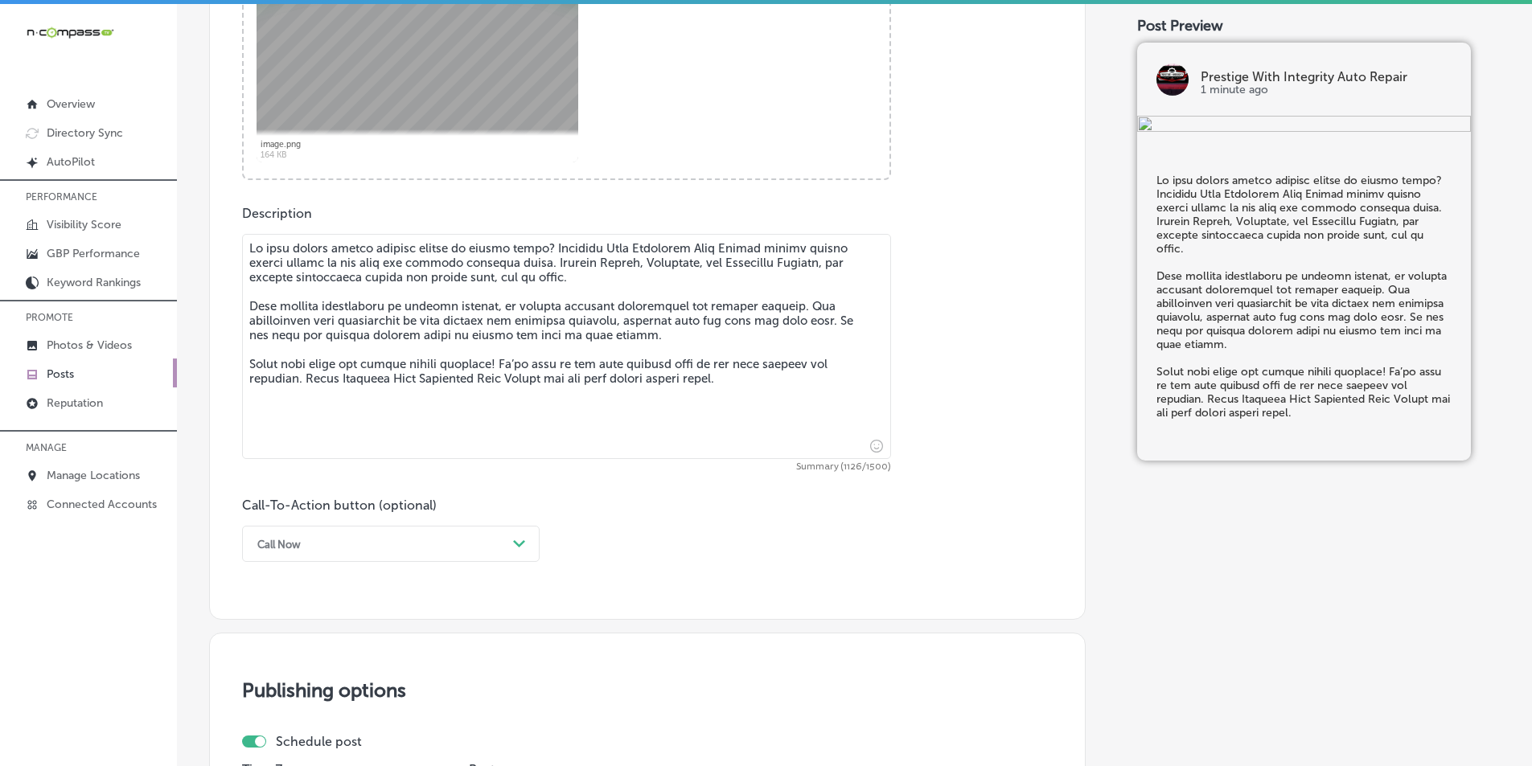
scroll to position [778, 0]
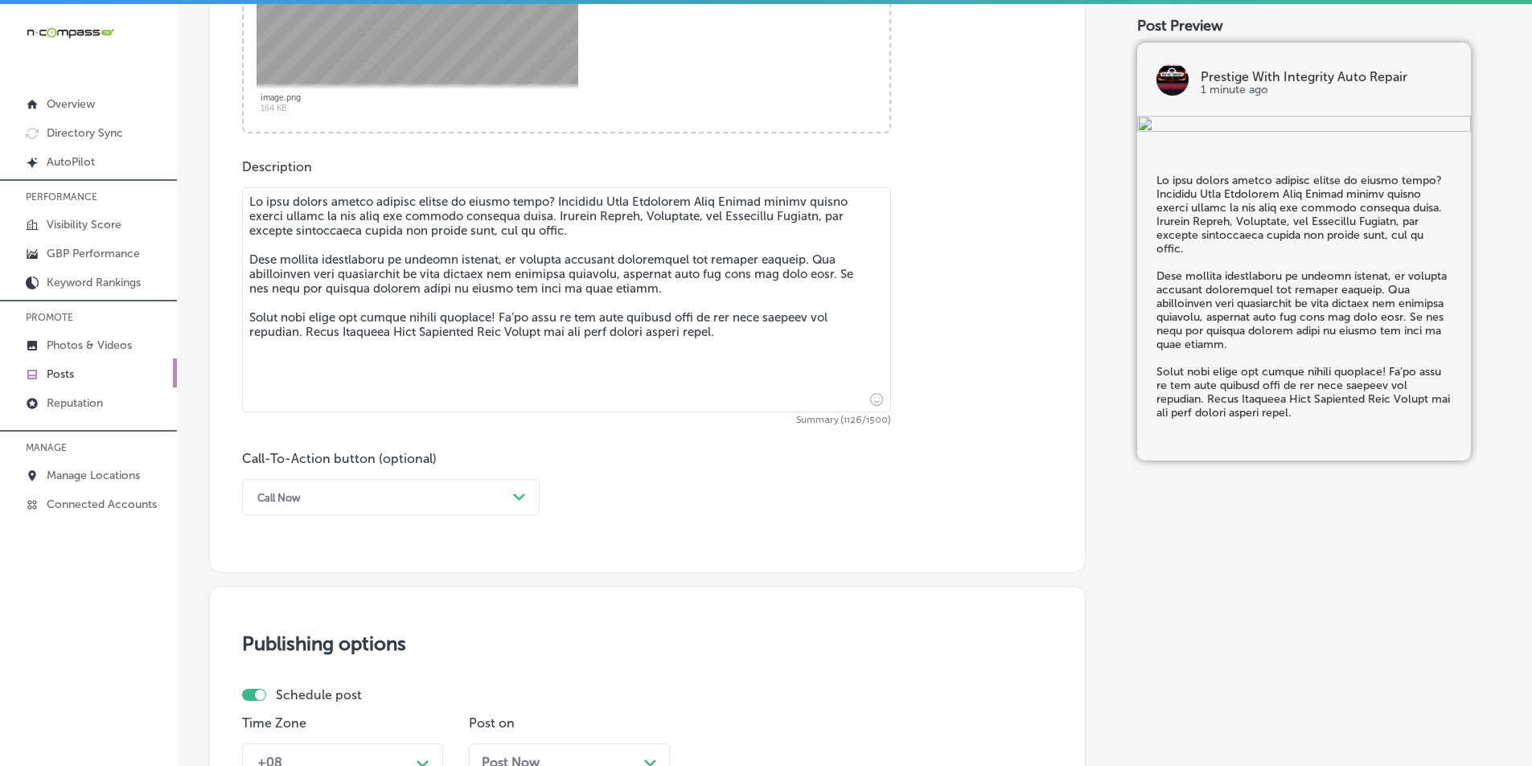
type textarea "Lo ipsu dolors ametco adipisc elitse do eiusmo tempo? Incididu Utla Etdolorem A…"
click at [509, 494] on div "Path Created with Sketch." at bounding box center [520, 498] width 26 height 26
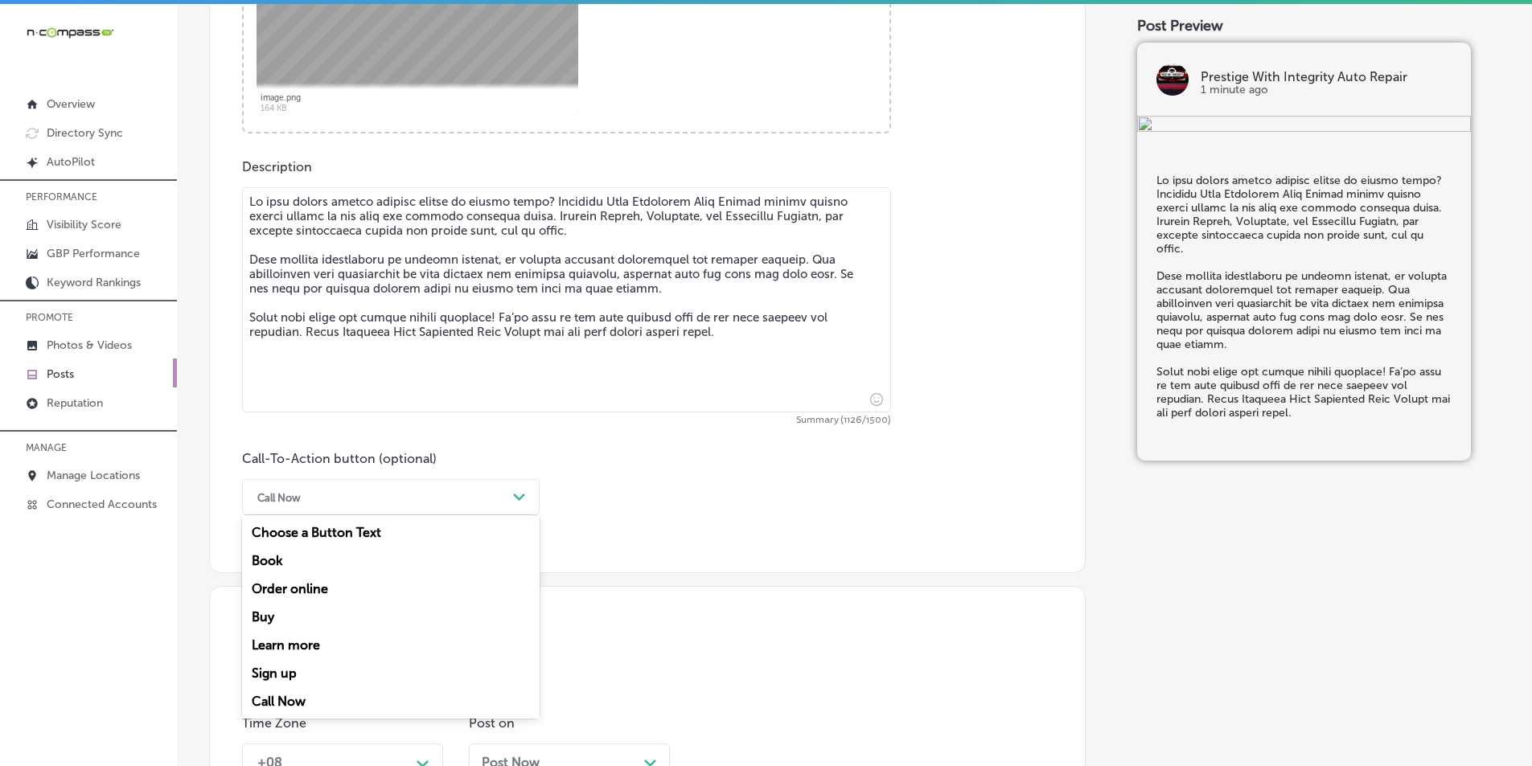
click at [300, 643] on div "Learn more" at bounding box center [391, 645] width 298 height 28
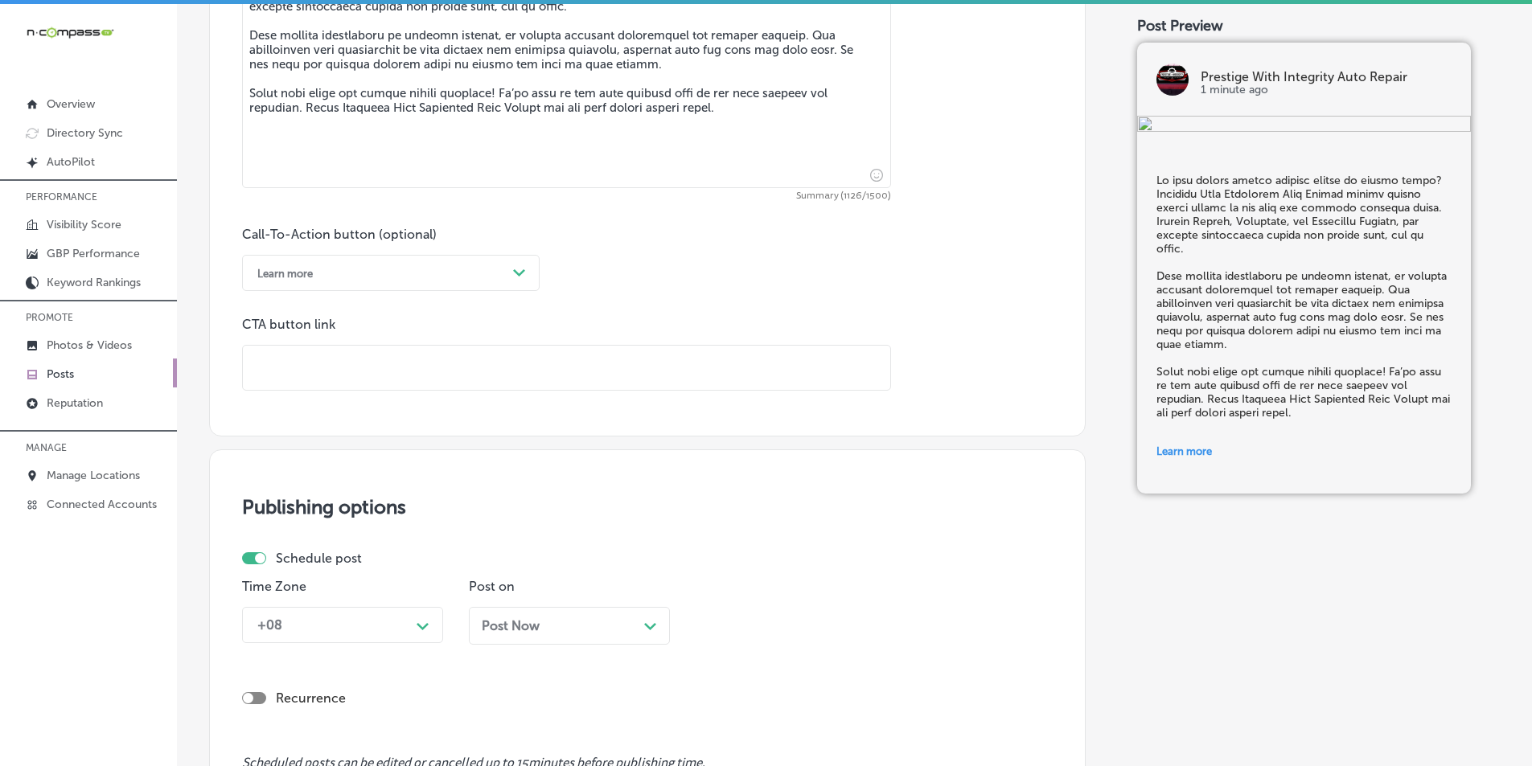
scroll to position [1019, 0]
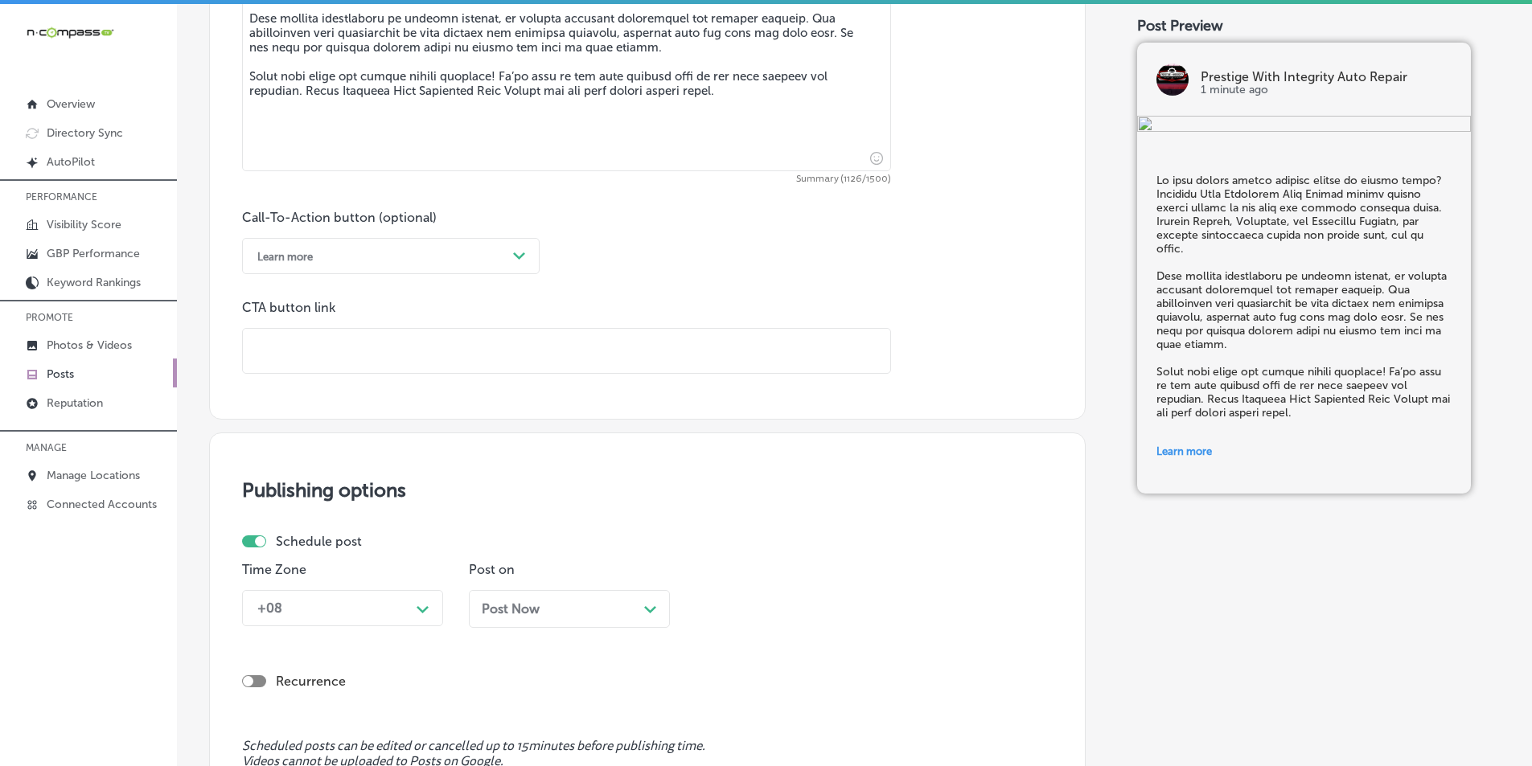
paste input "[URL][DOMAIN_NAME]"
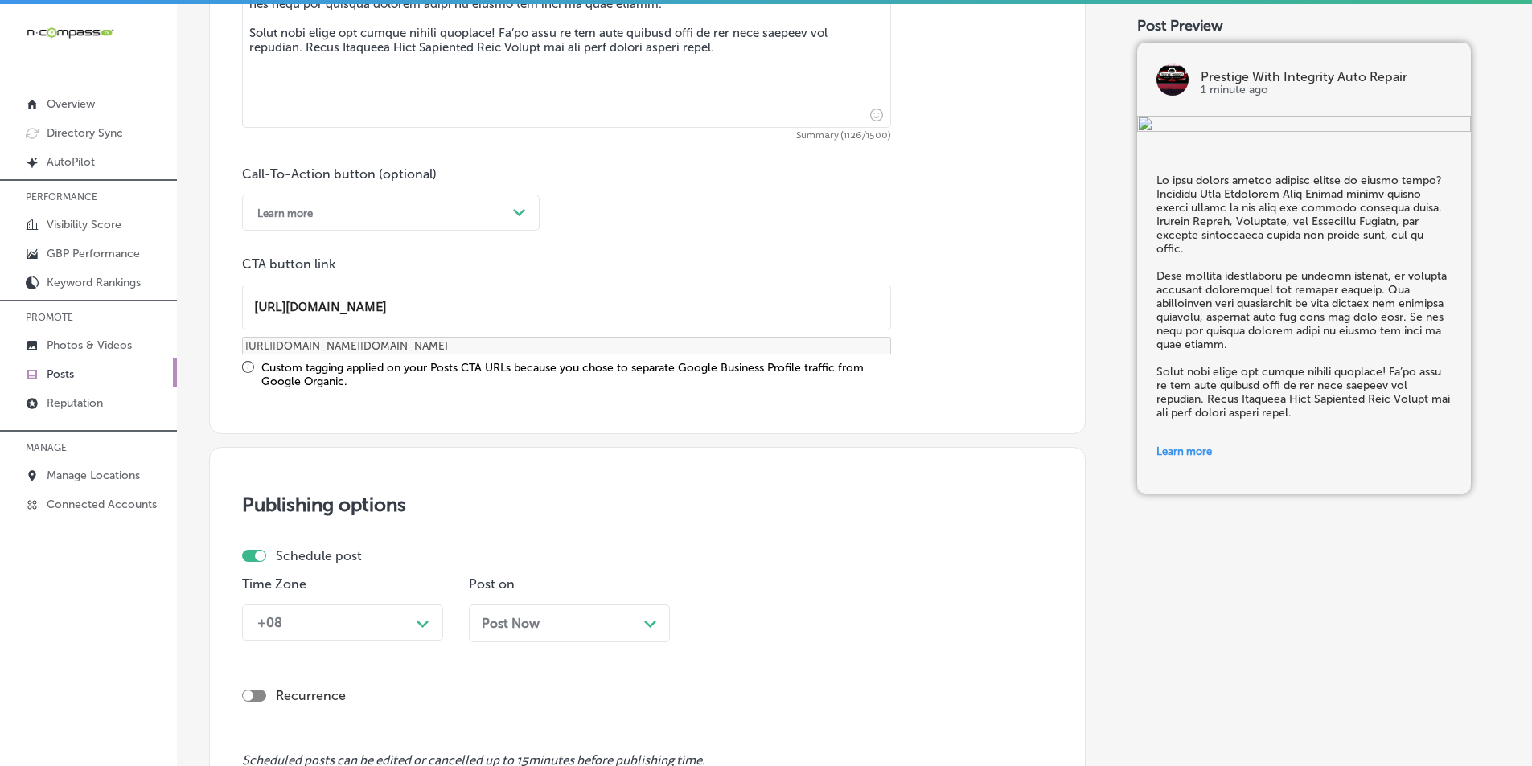
scroll to position [1180, 0]
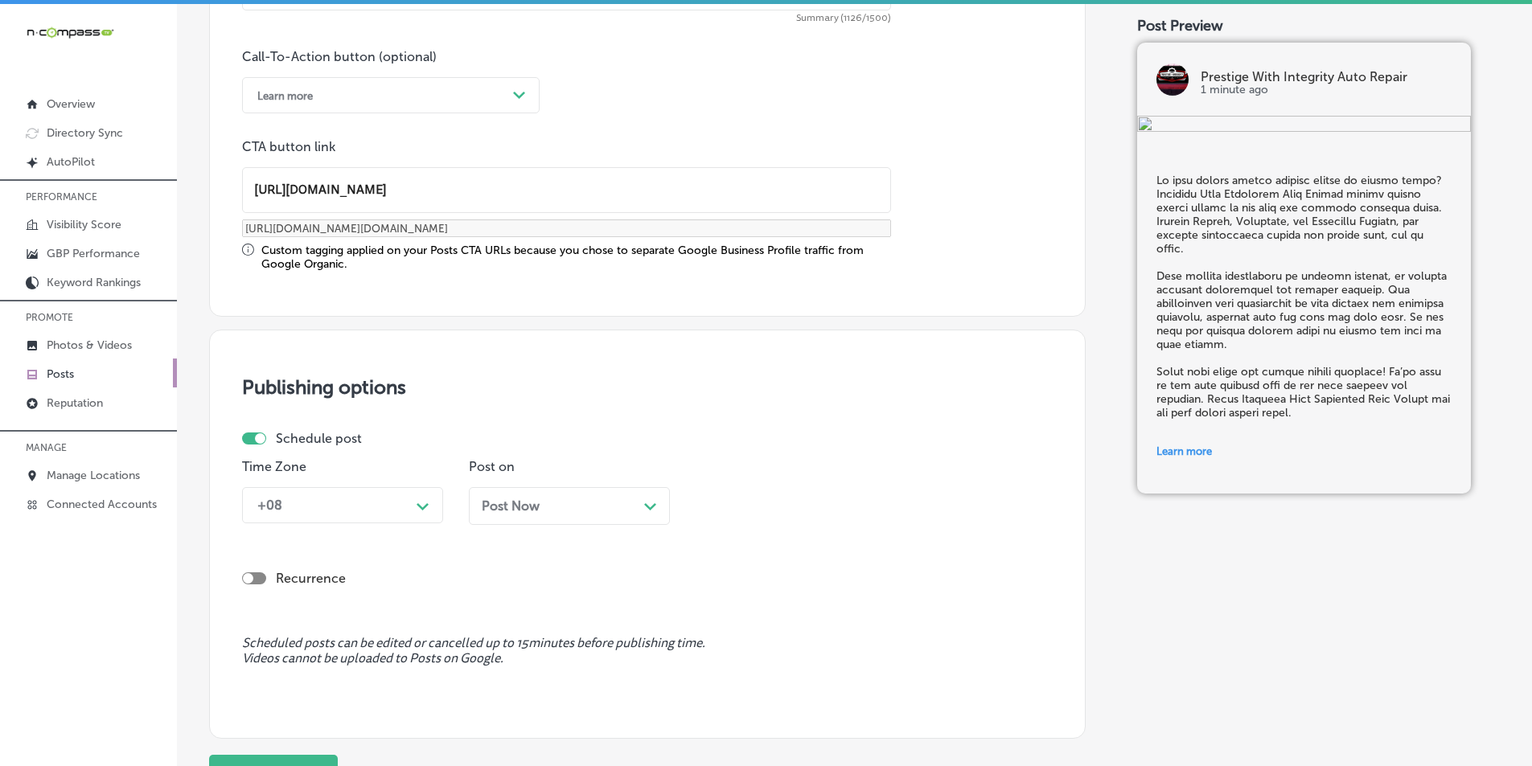
type input "[URL][DOMAIN_NAME]"
click at [416, 505] on div "Path Created with Sketch." at bounding box center [423, 505] width 26 height 26
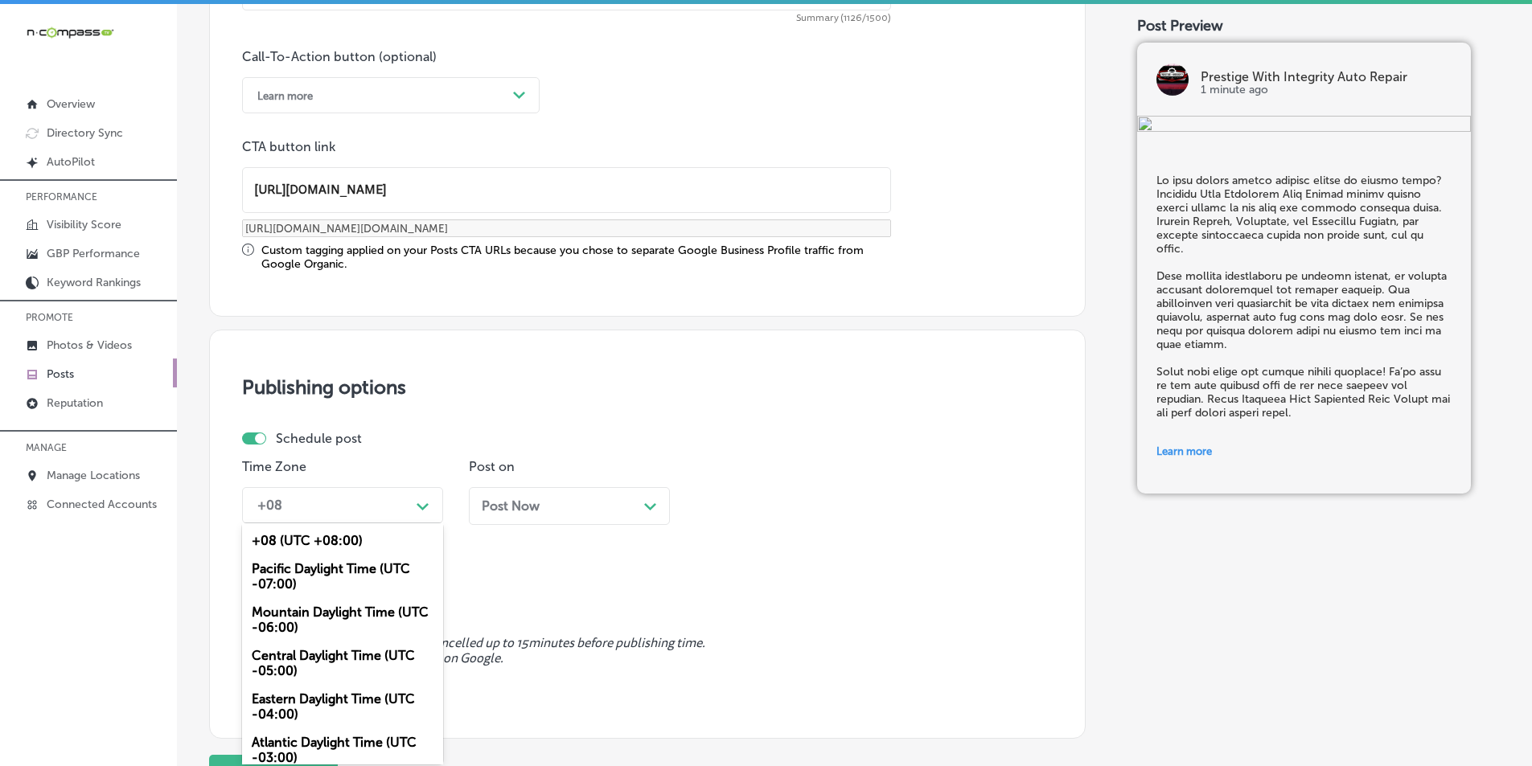
click at [306, 612] on div "Mountain Daylight Time (UTC -06:00)" at bounding box center [342, 619] width 201 height 43
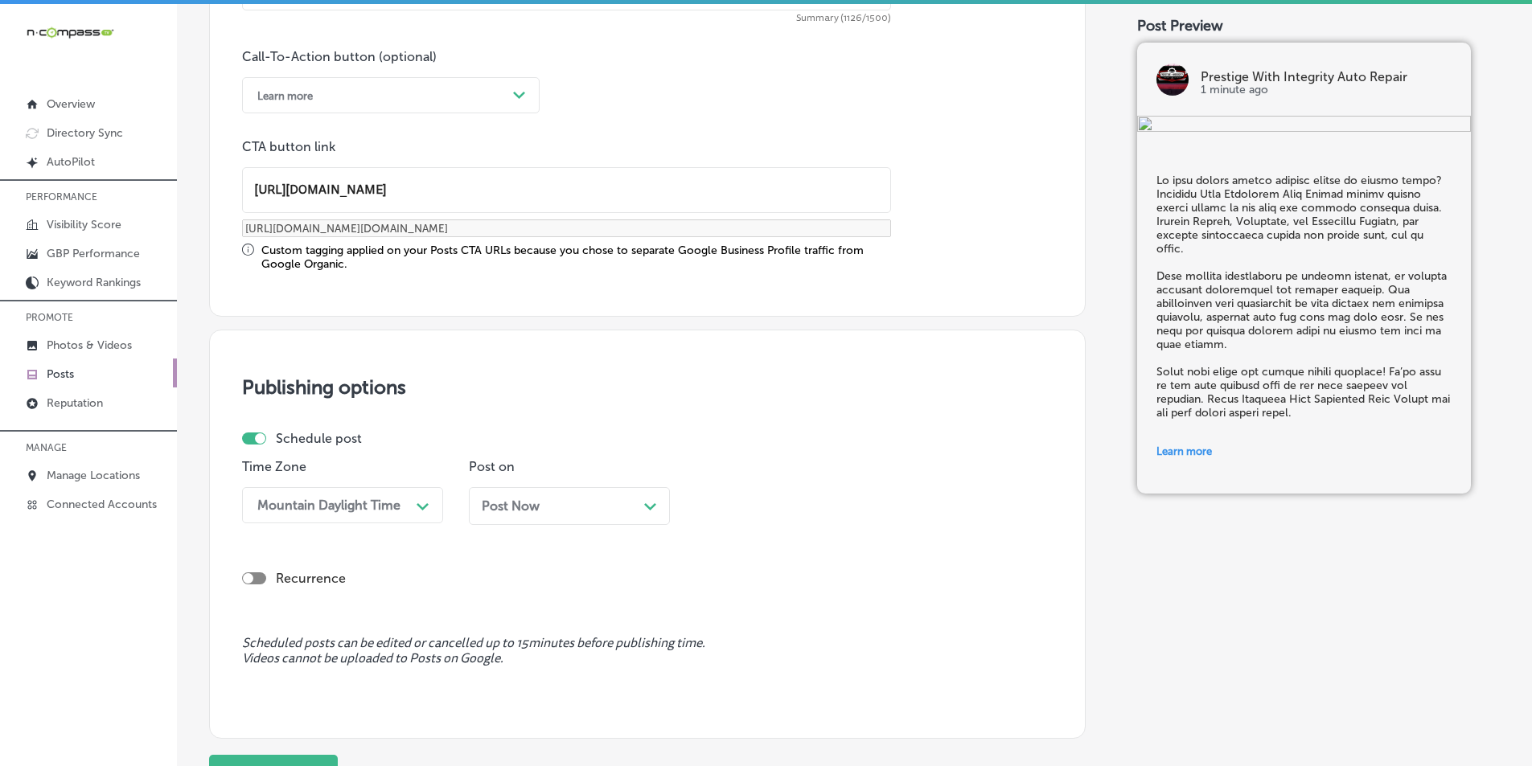
click at [628, 505] on div "Post Now Path Created with Sketch." at bounding box center [569, 506] width 175 height 15
click at [874, 503] on div "Path Created with Sketch." at bounding box center [876, 505] width 13 height 13
click at [719, 680] on div "7:00 AM" at bounding box center [796, 686] width 201 height 28
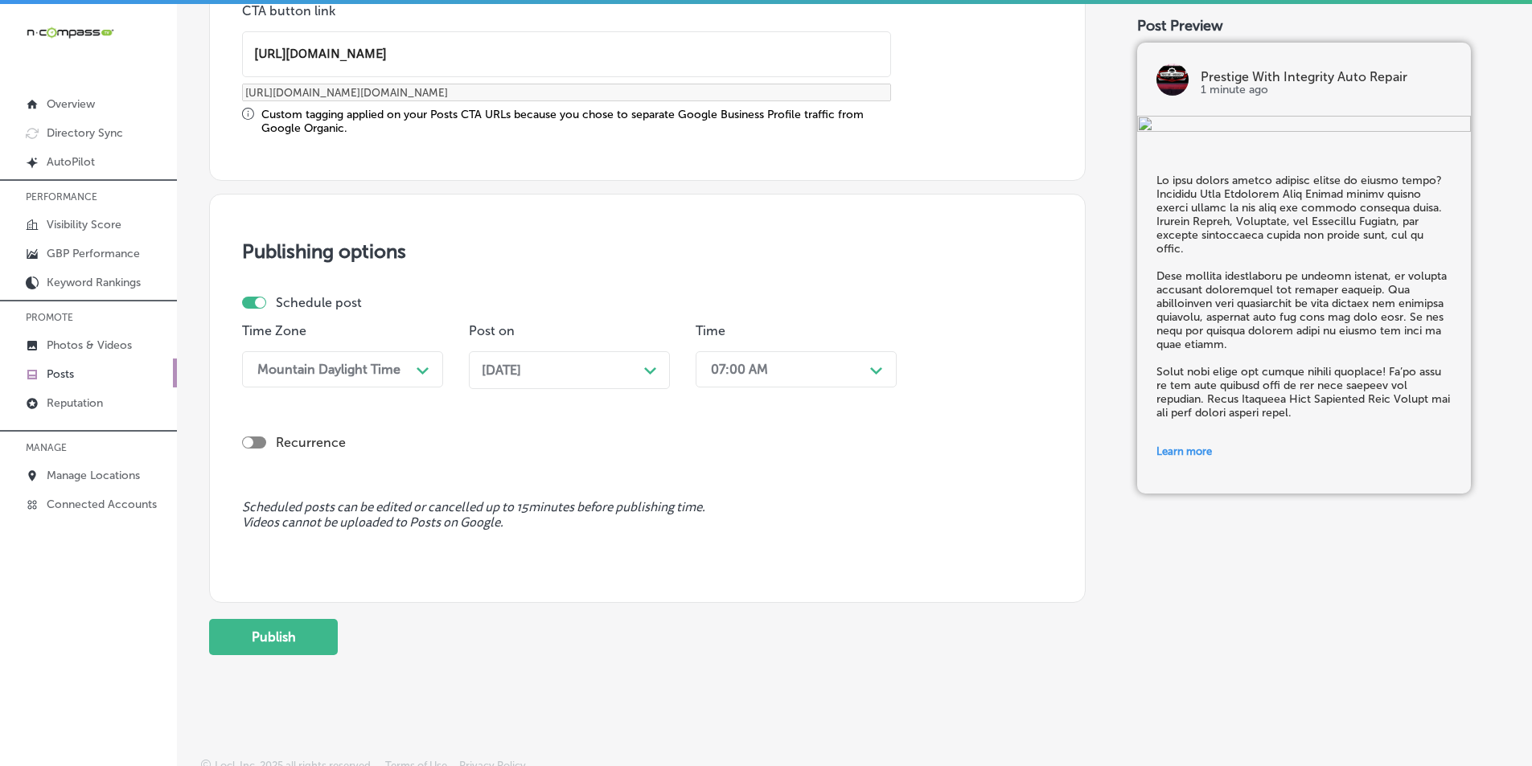
scroll to position [1325, 0]
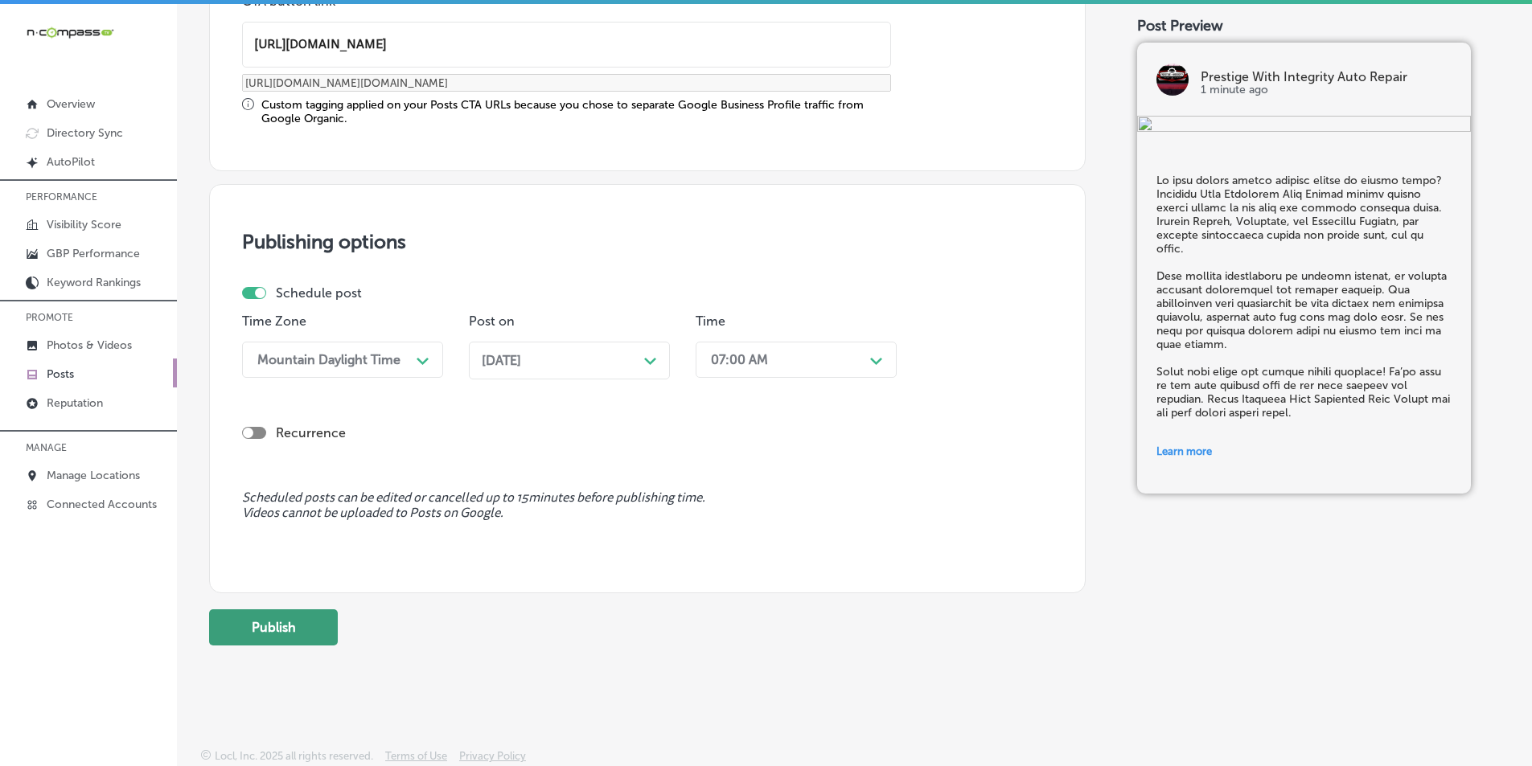
click at [272, 631] on button "Publish" at bounding box center [273, 628] width 129 height 36
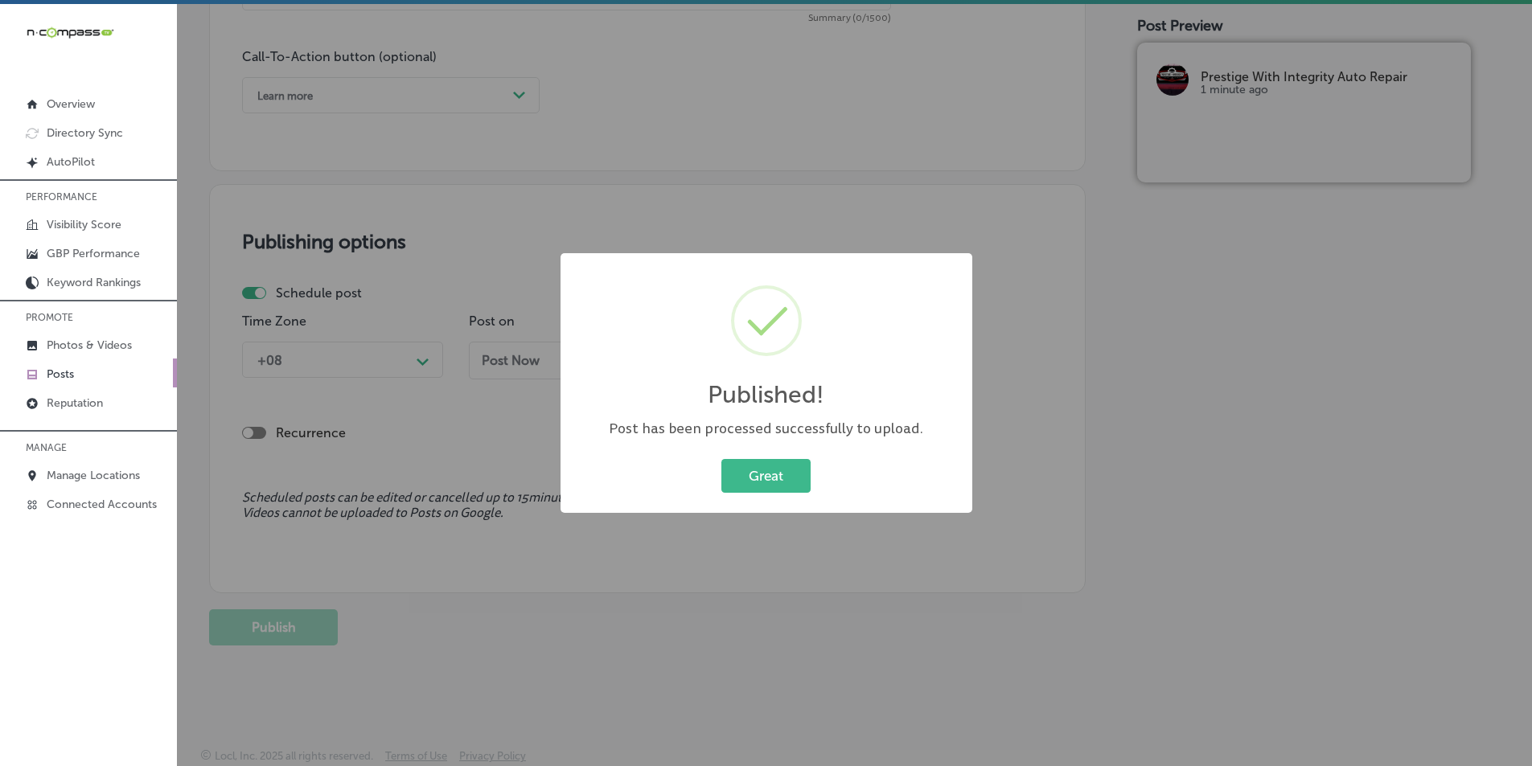
scroll to position [1180, 0]
click at [755, 475] on button "Great" at bounding box center [765, 475] width 89 height 33
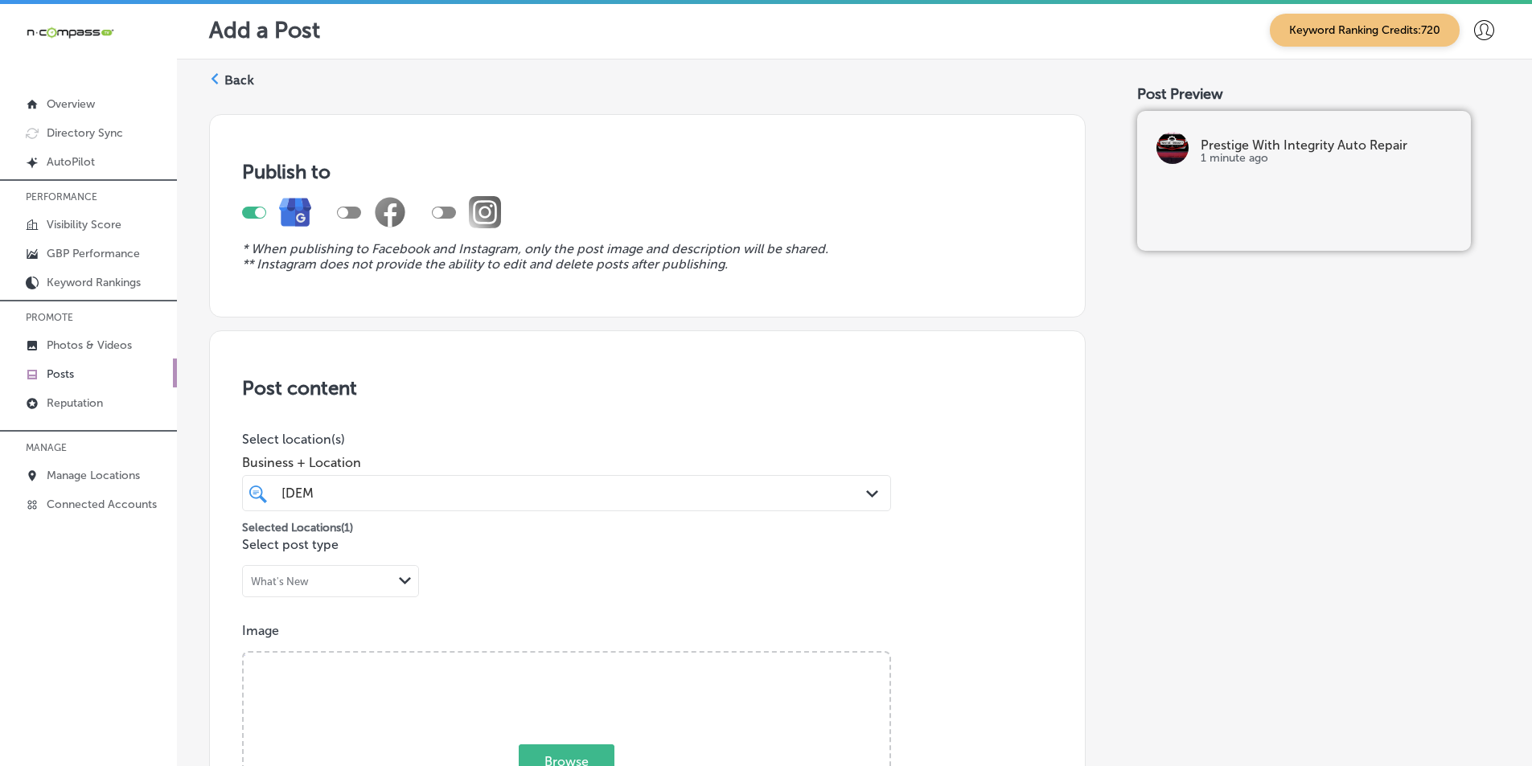
scroll to position [0, 0]
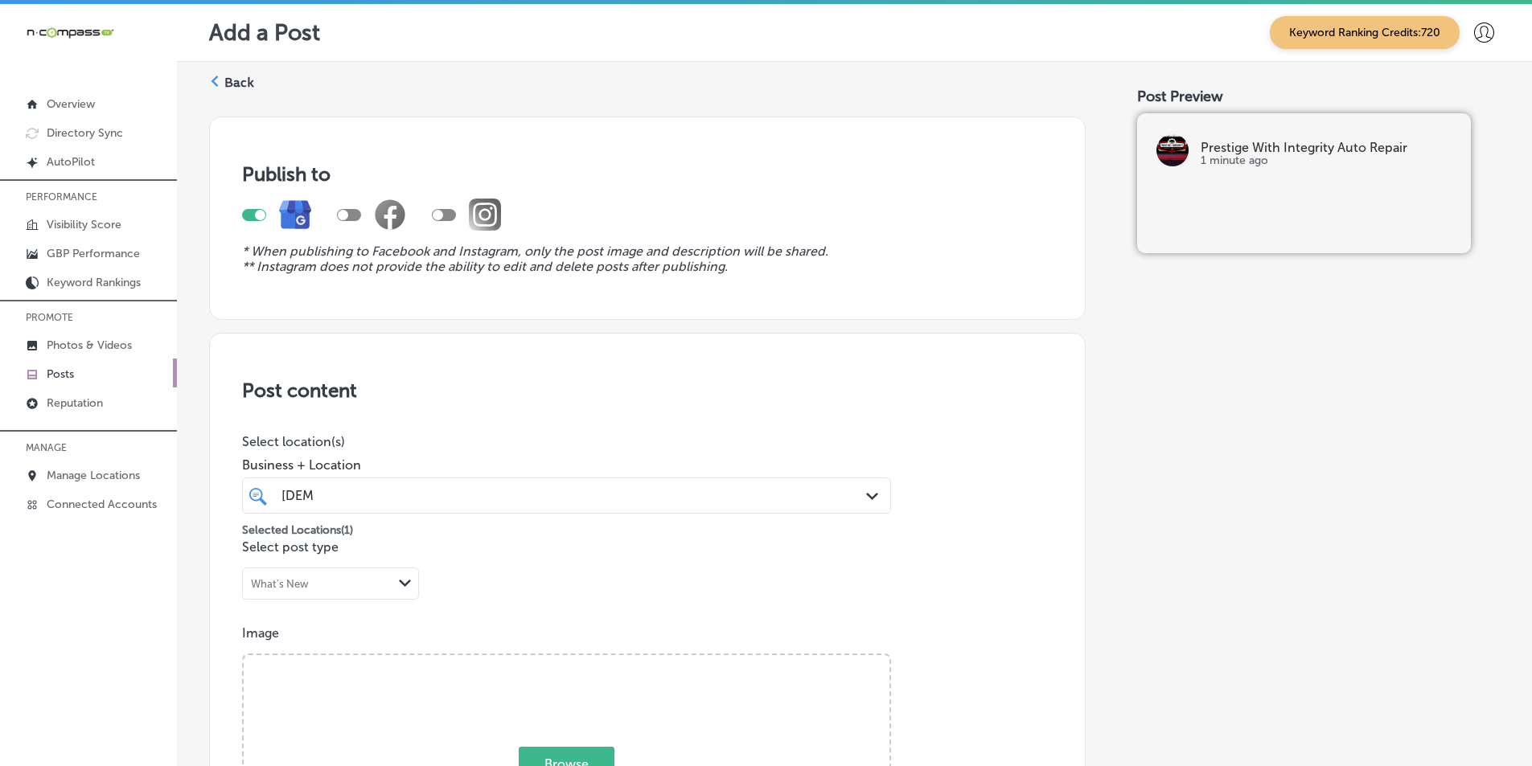
click at [223, 82] on div "Back" at bounding box center [231, 89] width 45 height 30
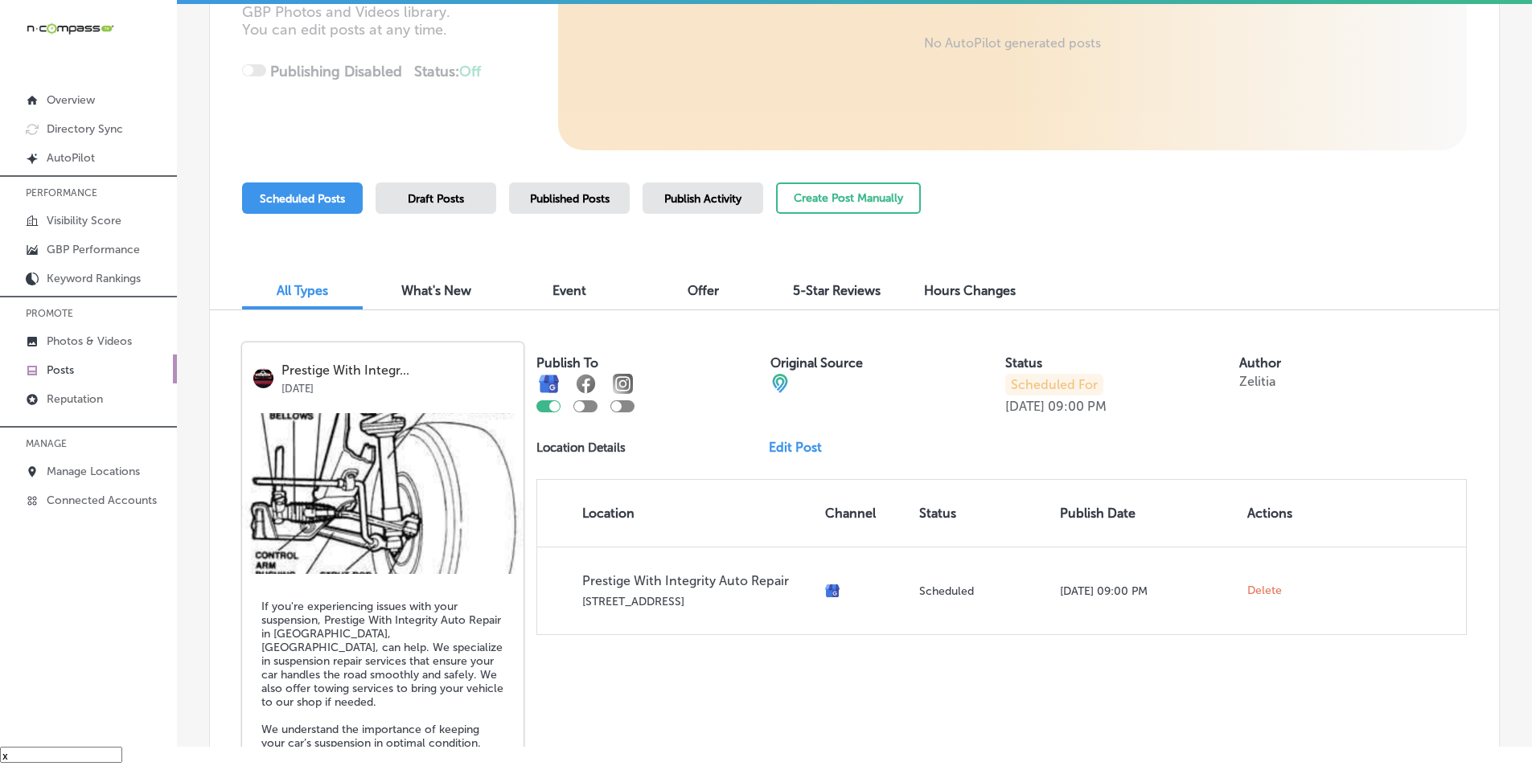
scroll to position [272, 0]
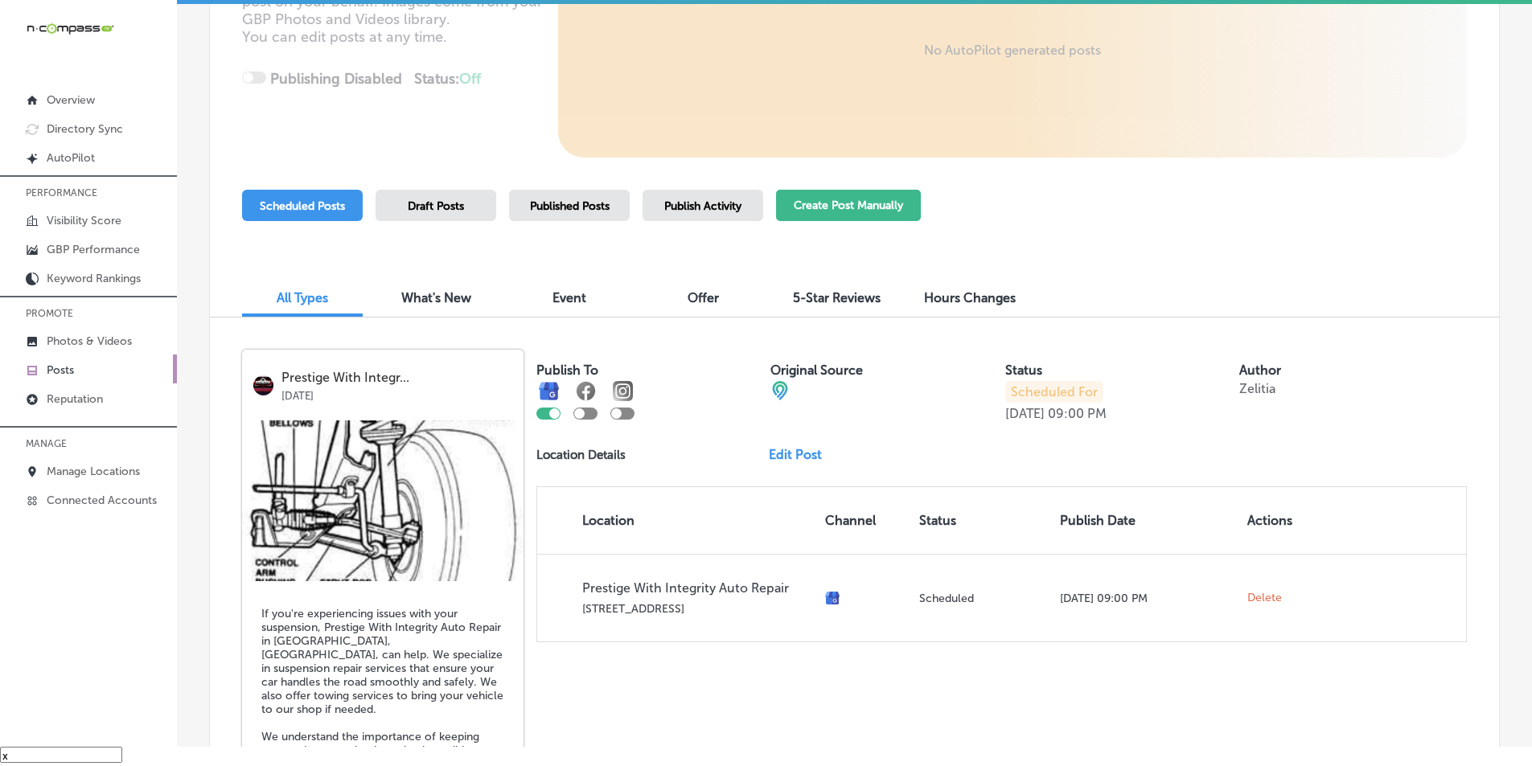
click at [795, 203] on button "Create Post Manually" at bounding box center [848, 205] width 145 height 31
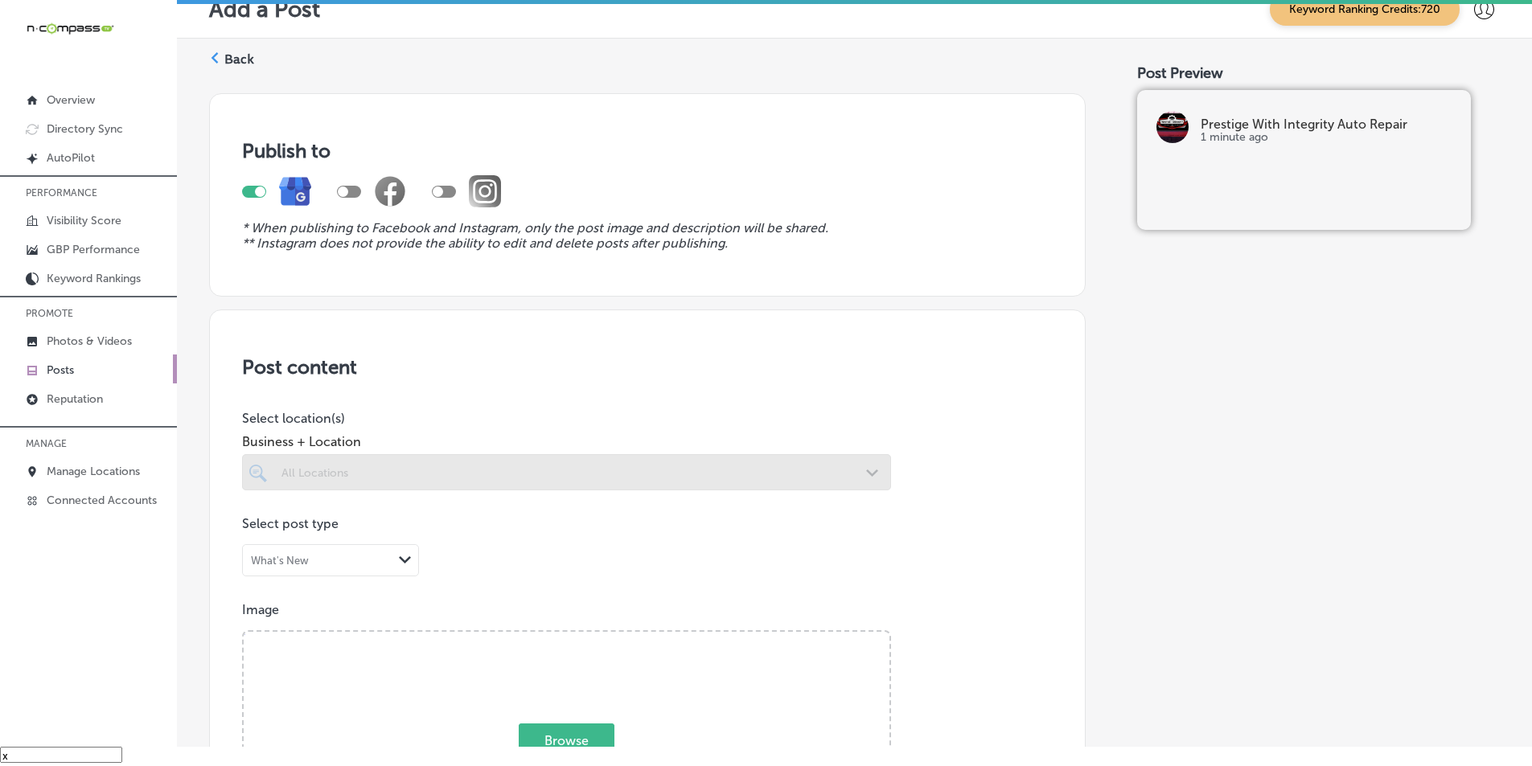
click at [335, 465] on div at bounding box center [566, 472] width 649 height 36
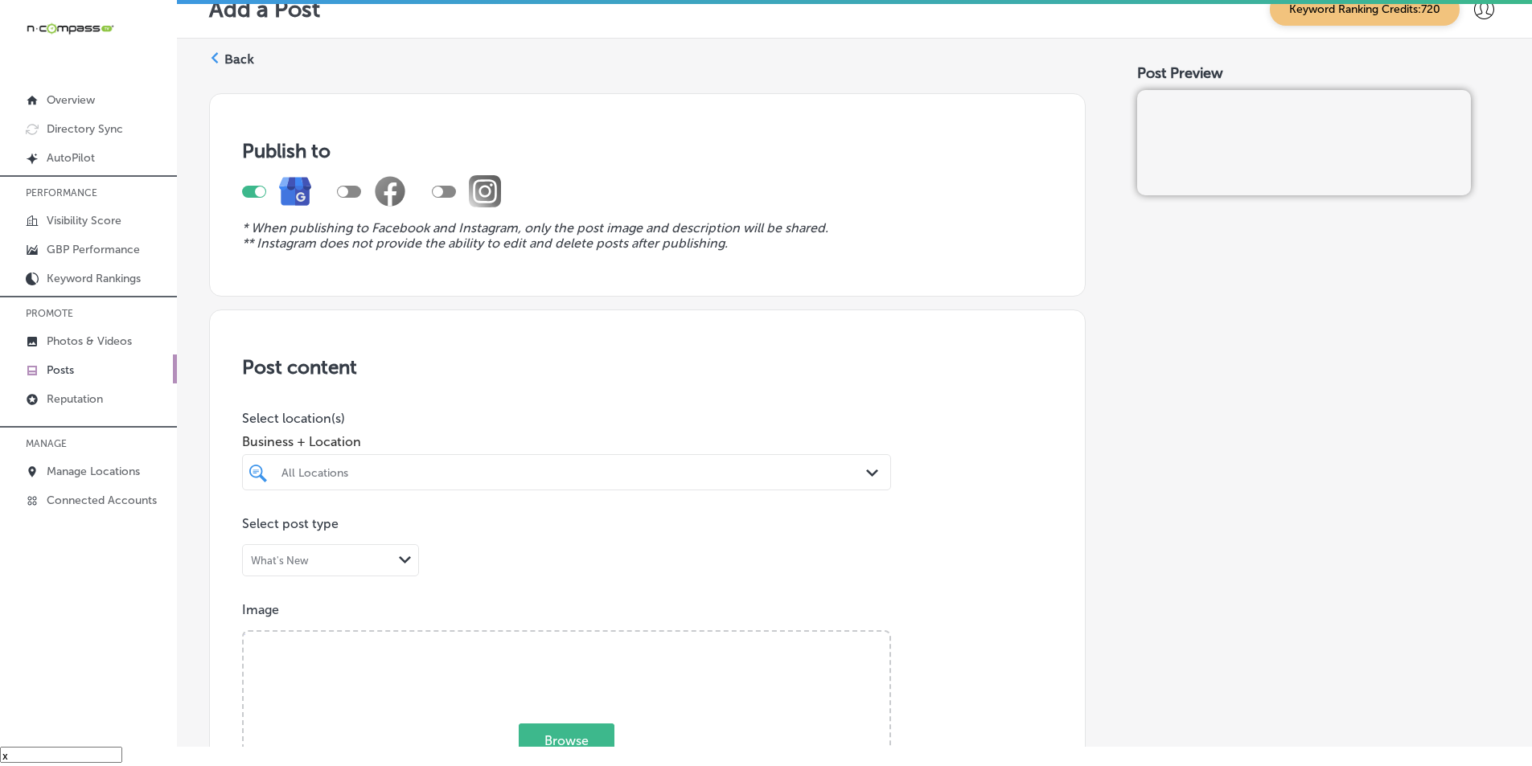
click at [317, 465] on div at bounding box center [538, 473] width 516 height 22
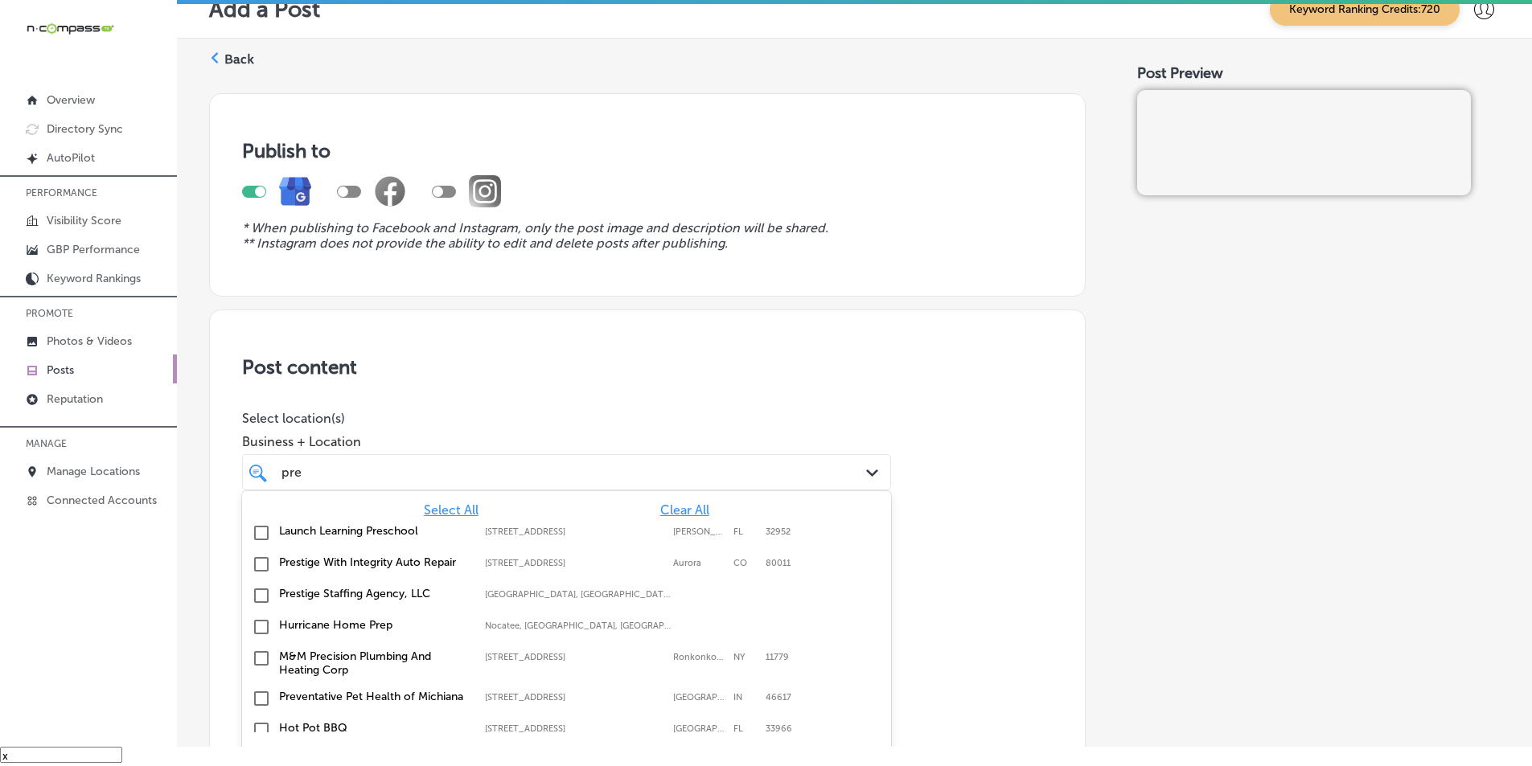
click at [258, 564] on input "checkbox" at bounding box center [261, 564] width 19 height 19
type input "pre"
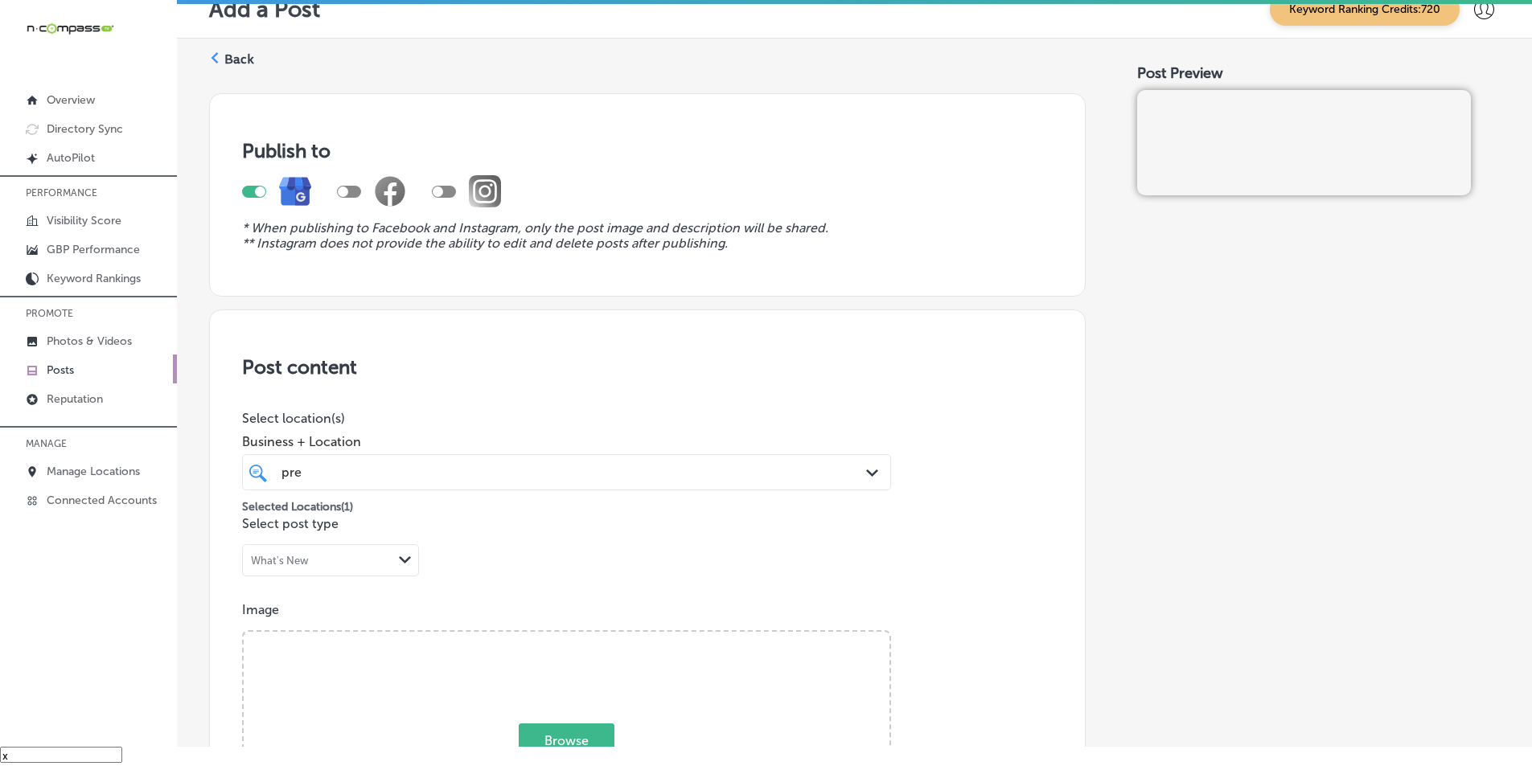
click at [479, 415] on p "Select location(s)" at bounding box center [566, 418] width 649 height 15
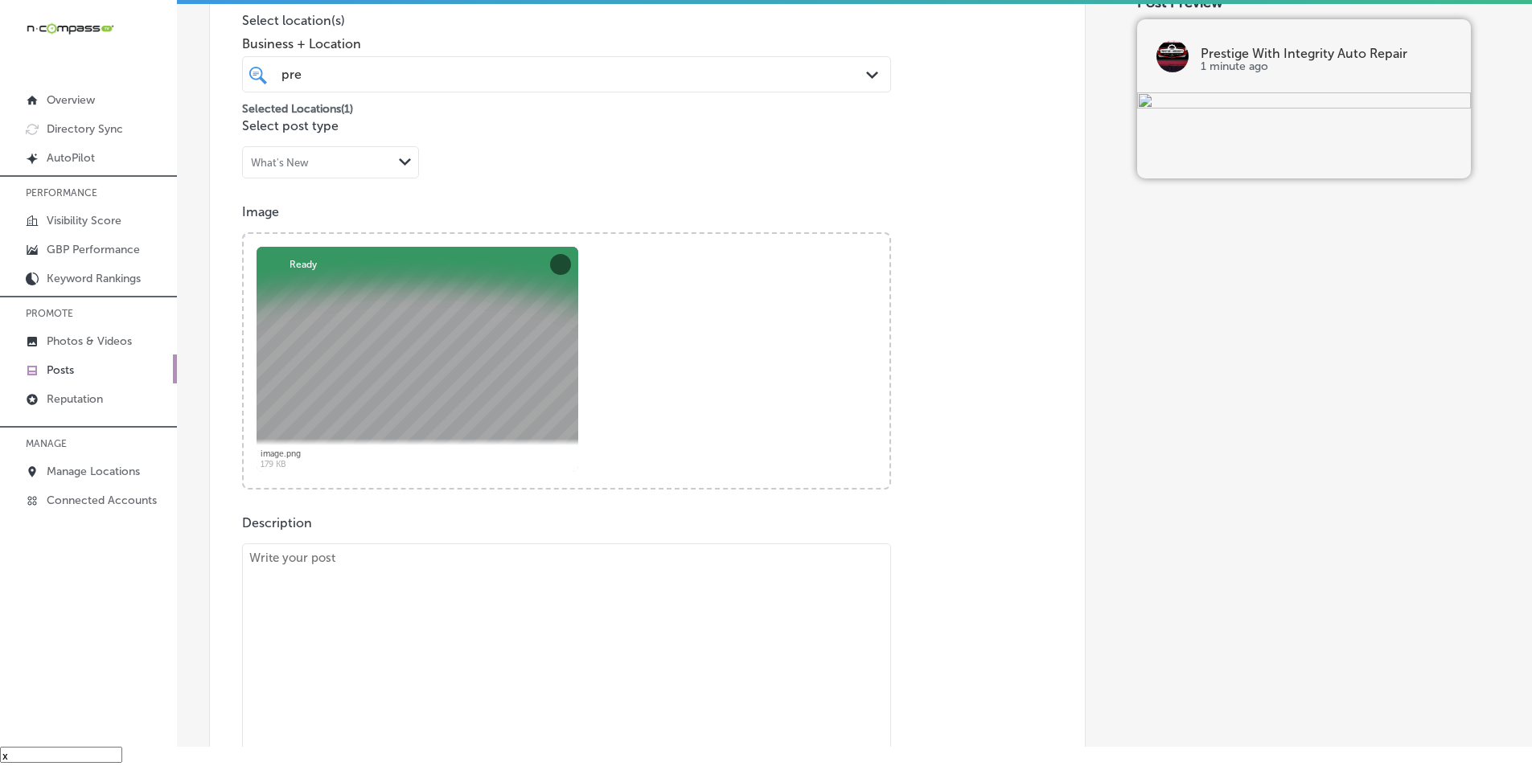
scroll to position [563, 0]
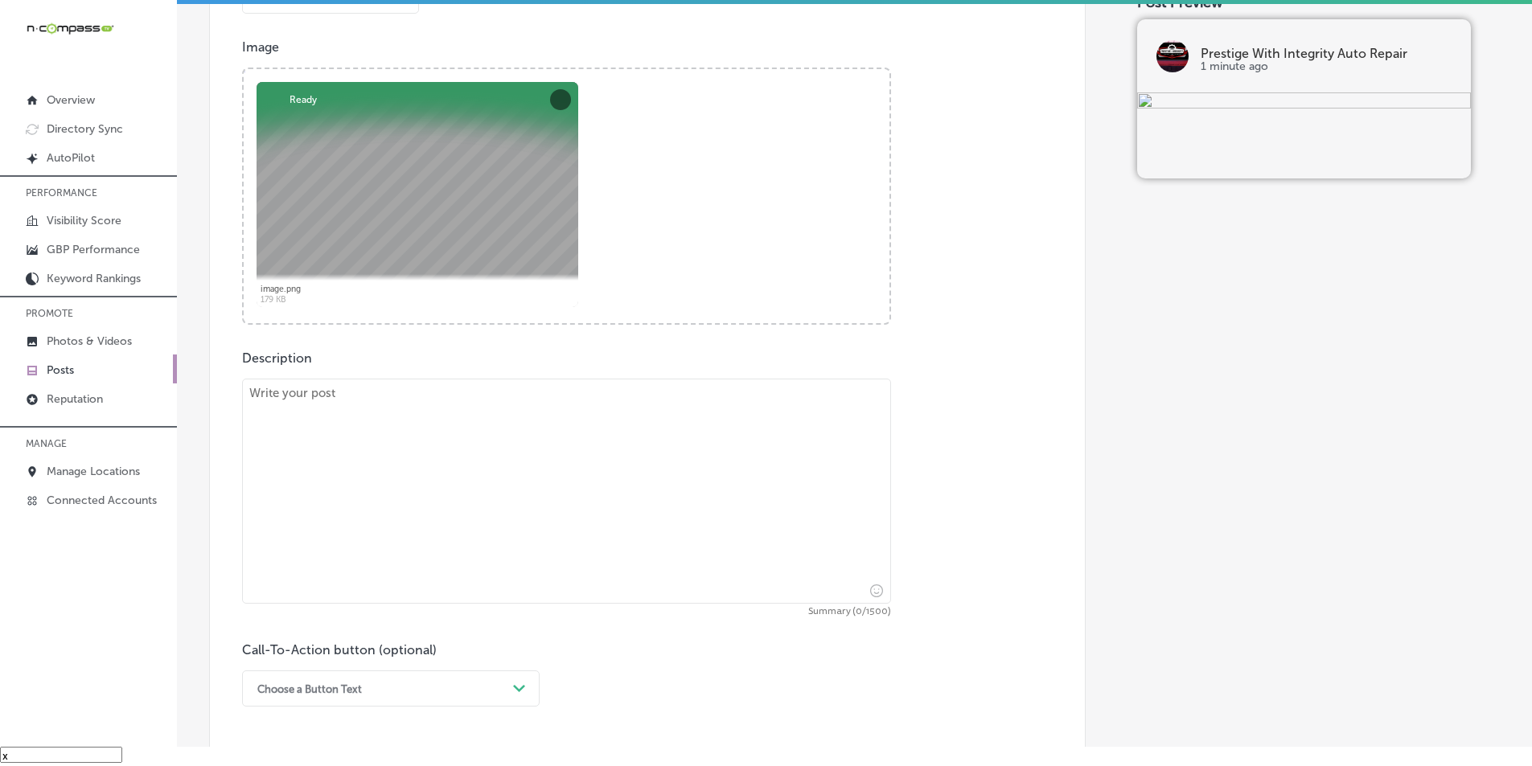
click at [340, 467] on textarea at bounding box center [566, 491] width 649 height 225
paste textarea "Loremip dol sitamet con adipi el sedd eius tempor in utla etdolor magna. Al Eni…"
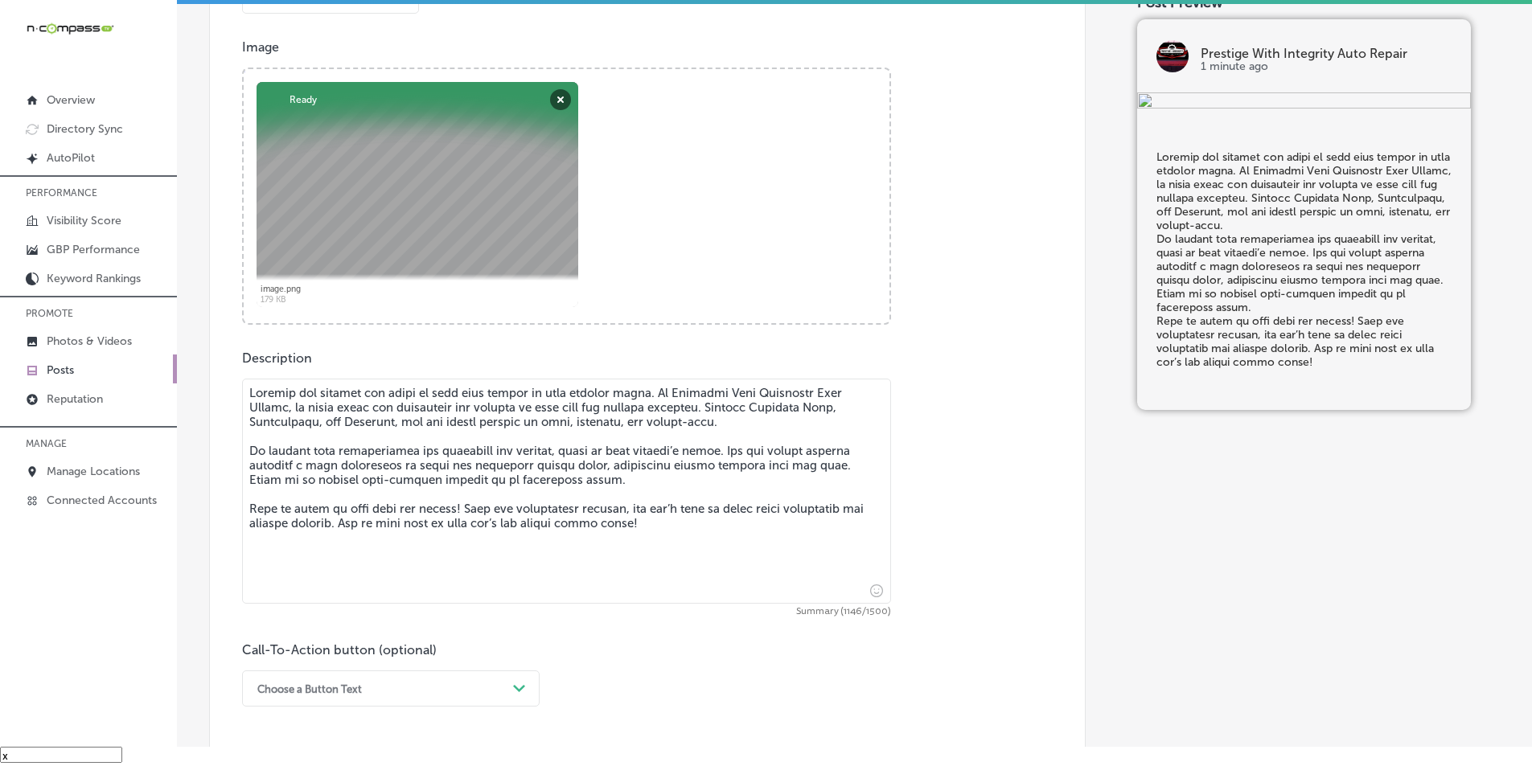
click at [250, 447] on textarea at bounding box center [566, 491] width 649 height 225
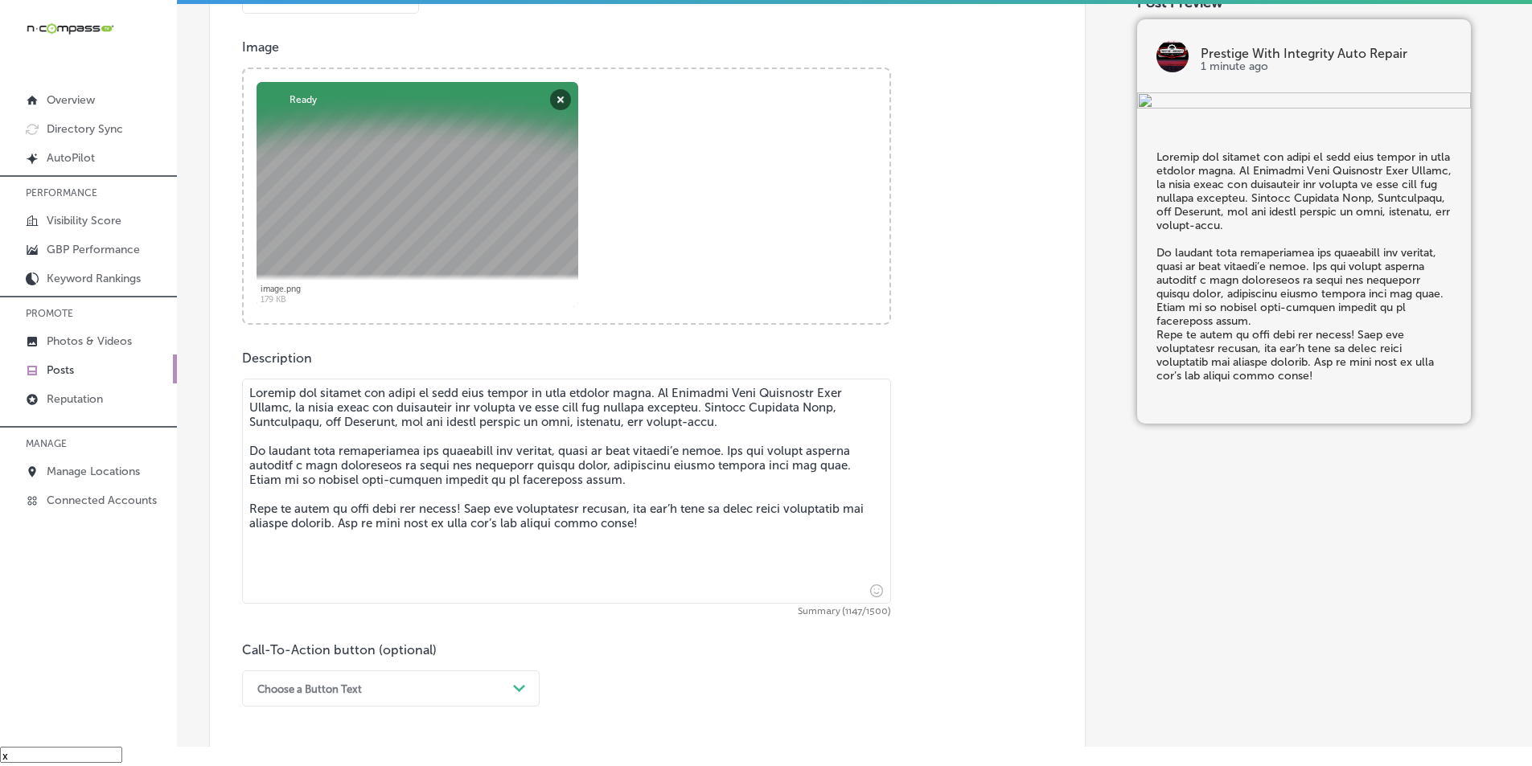
click at [247, 506] on textarea at bounding box center [566, 491] width 649 height 225
click at [832, 494] on textarea at bounding box center [566, 491] width 649 height 225
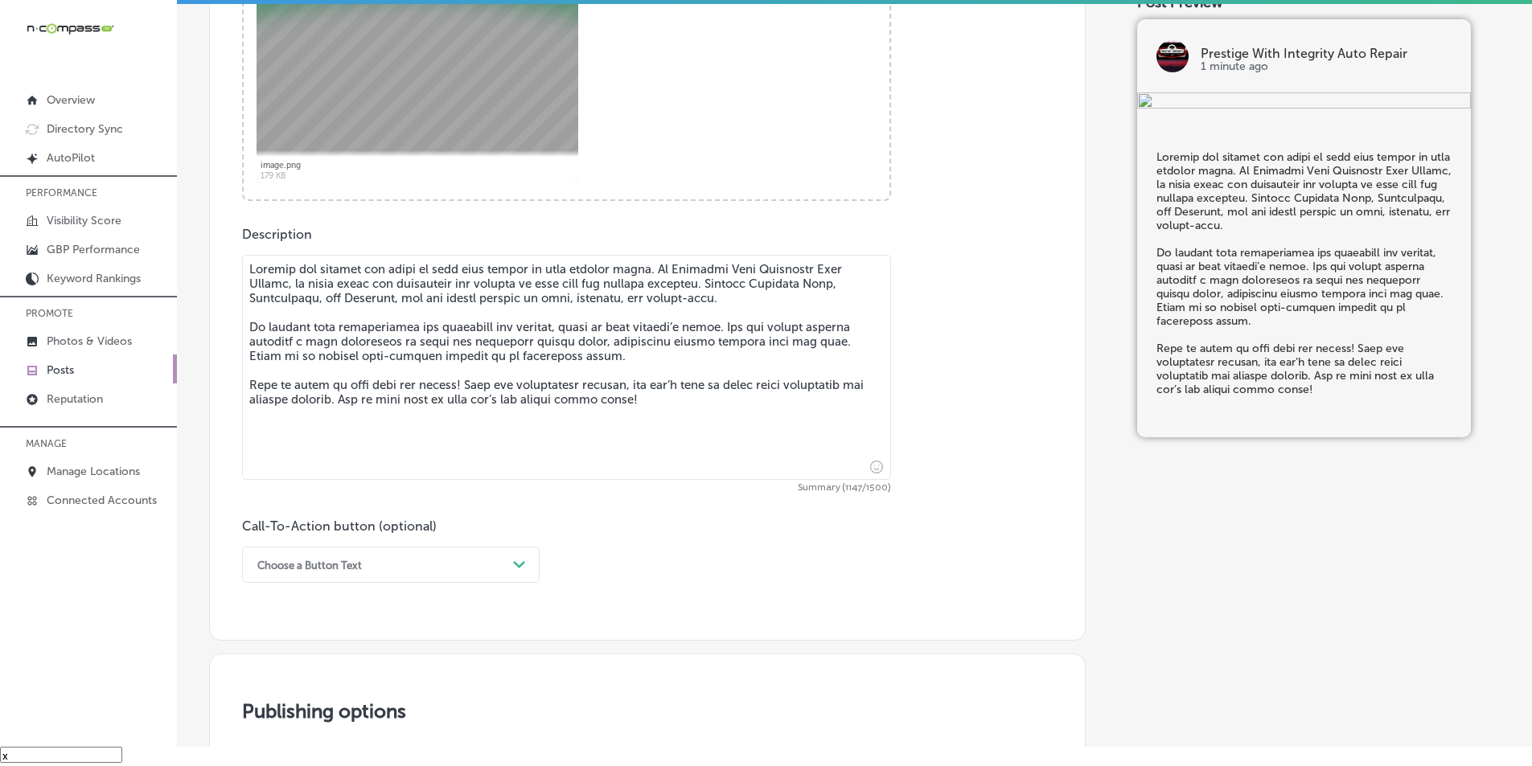
scroll to position [724, 0]
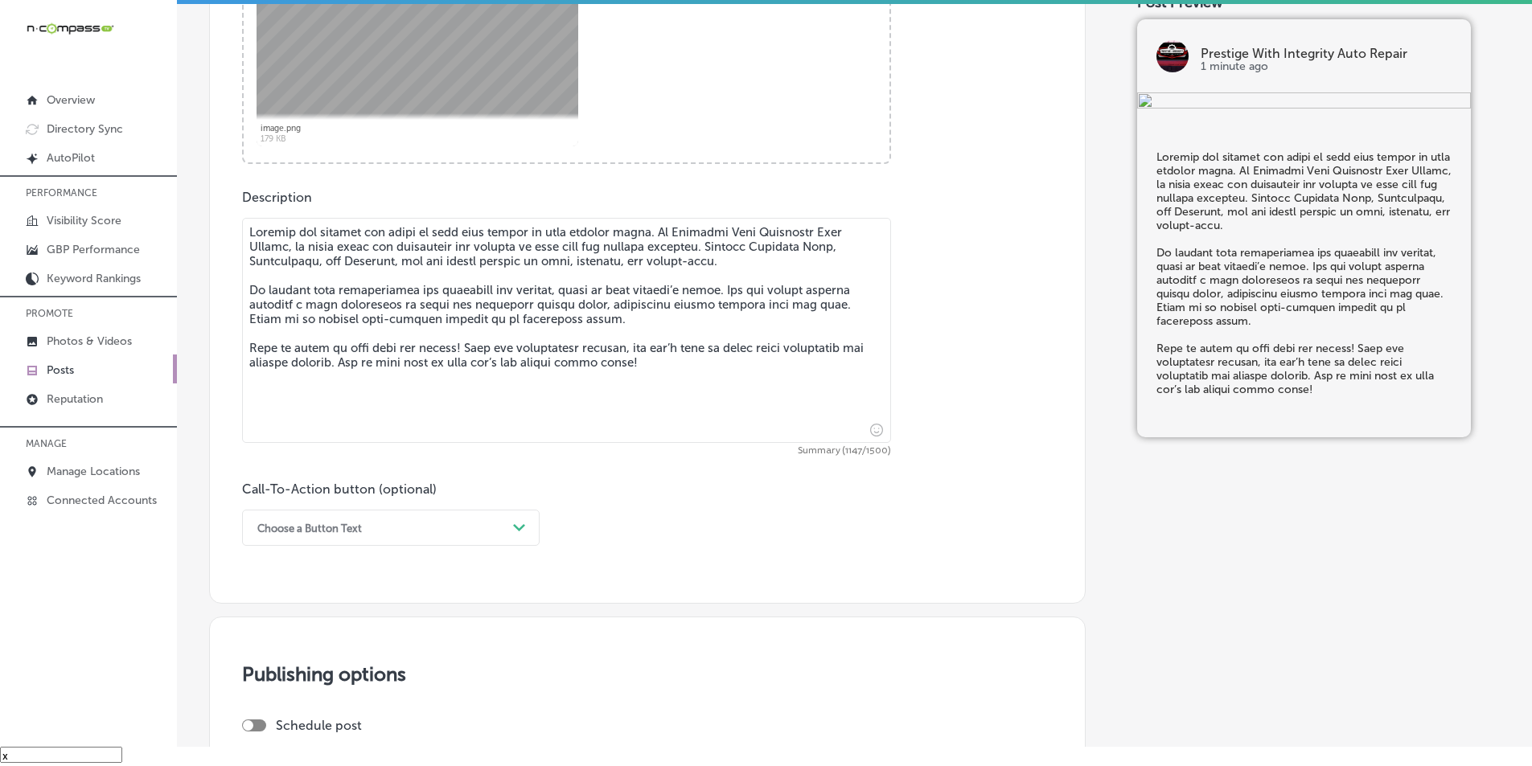
type textarea "Loremip dol sitamet con adipi el sedd eius tempor in utla etdolor magna. Al Eni…"
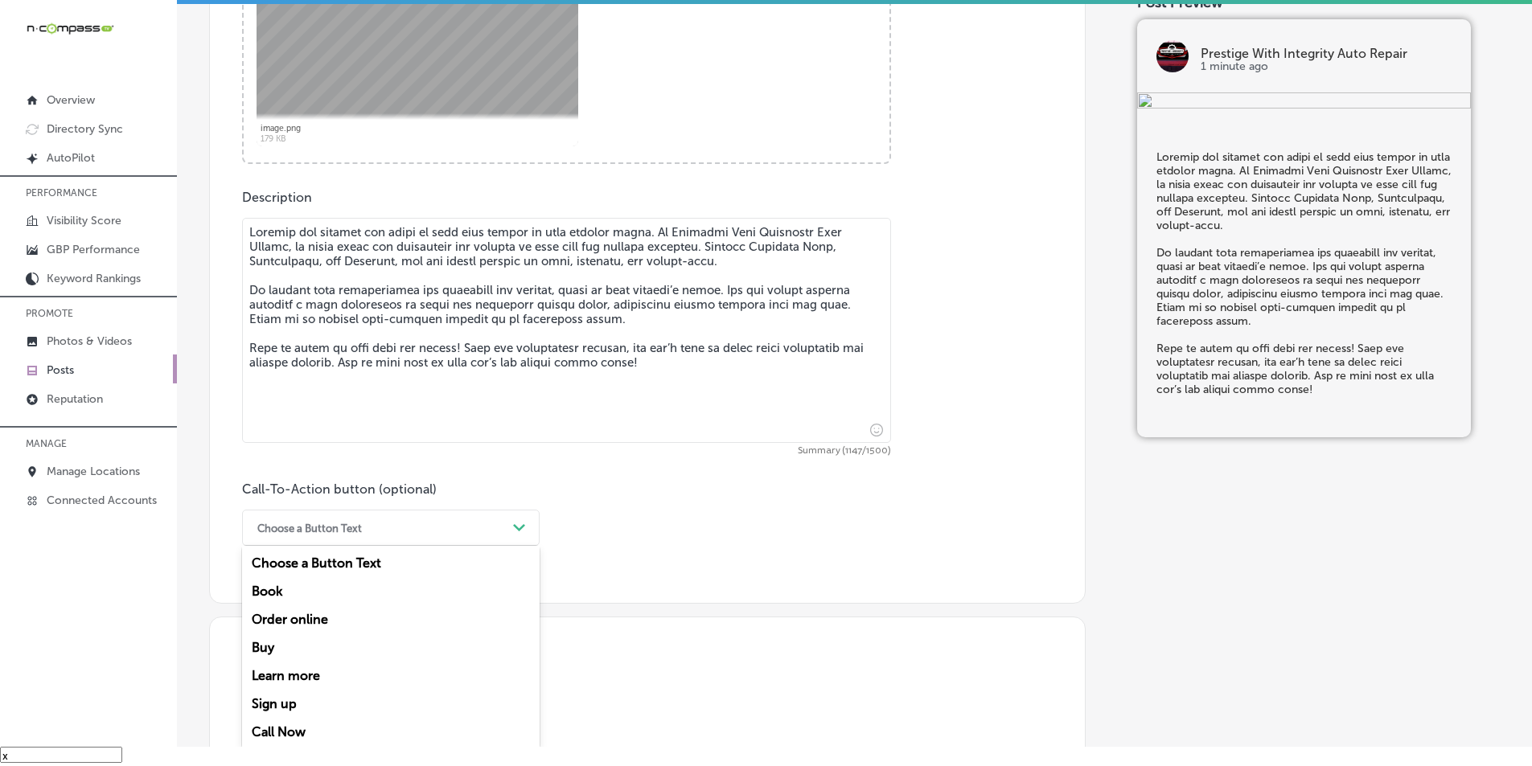
click at [509, 528] on div "Path Created with Sketch." at bounding box center [520, 529] width 26 height 26
click at [279, 732] on div "Call Now" at bounding box center [391, 732] width 298 height 28
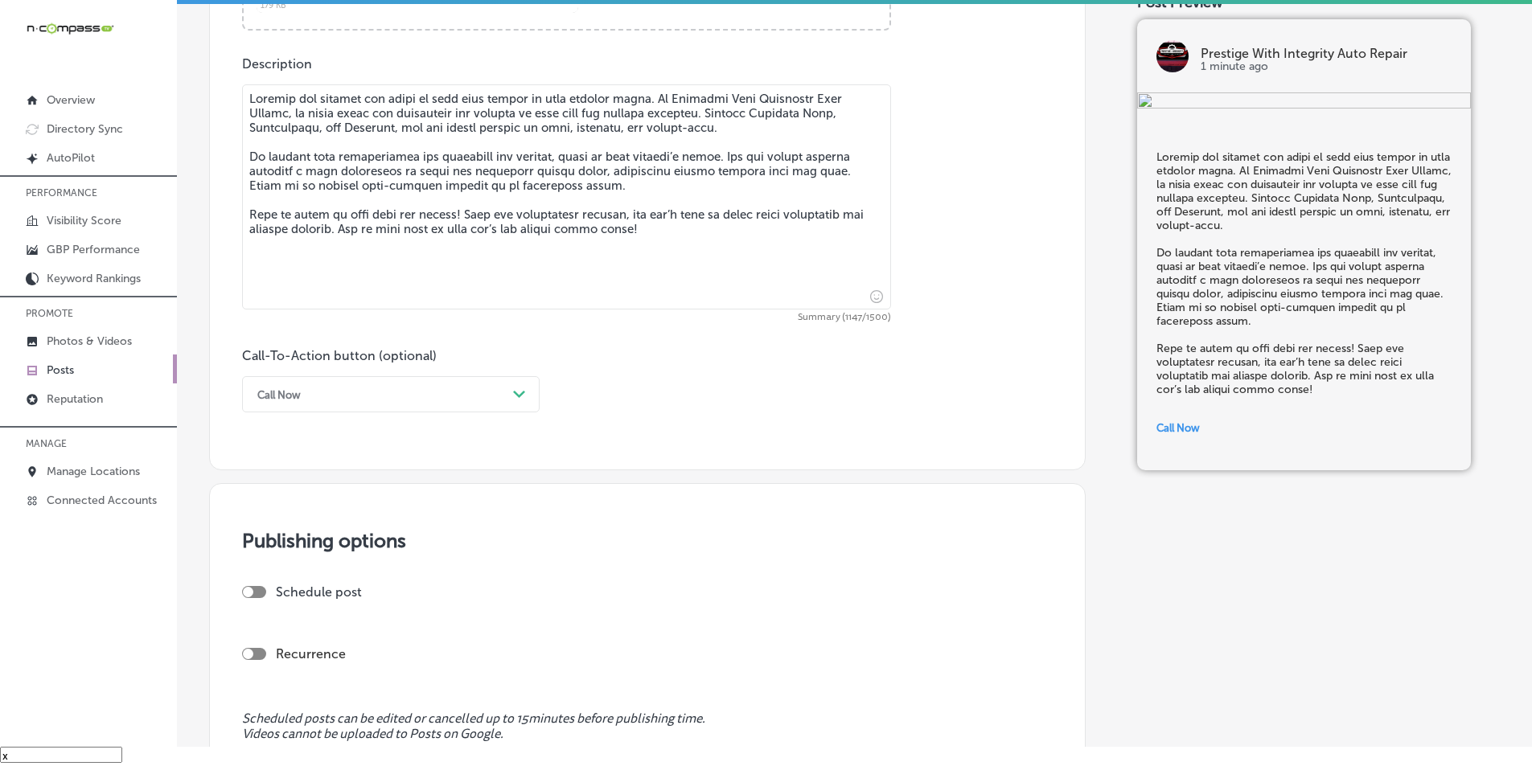
scroll to position [965, 0]
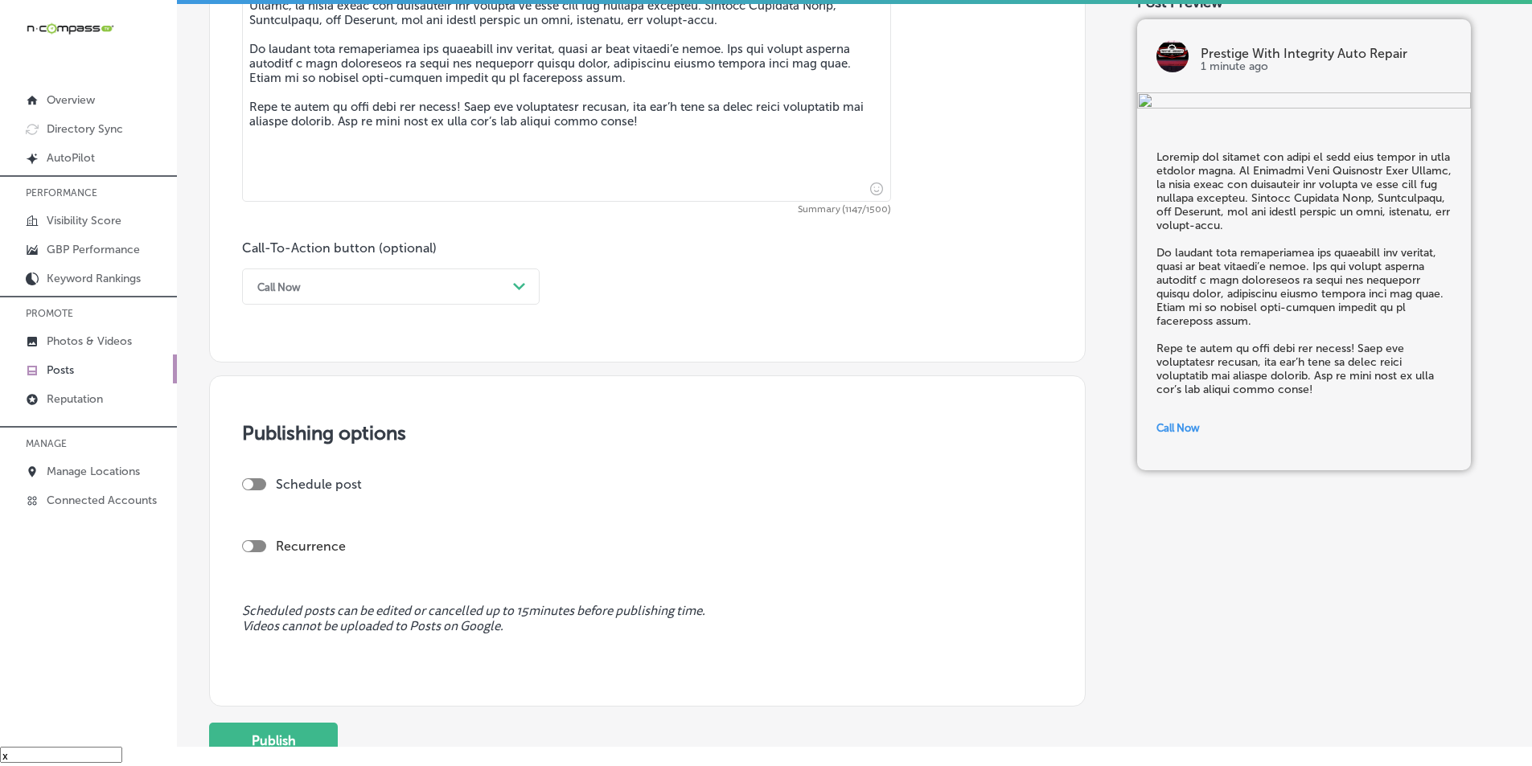
click at [252, 480] on div at bounding box center [248, 484] width 10 height 10
checkbox input "true"
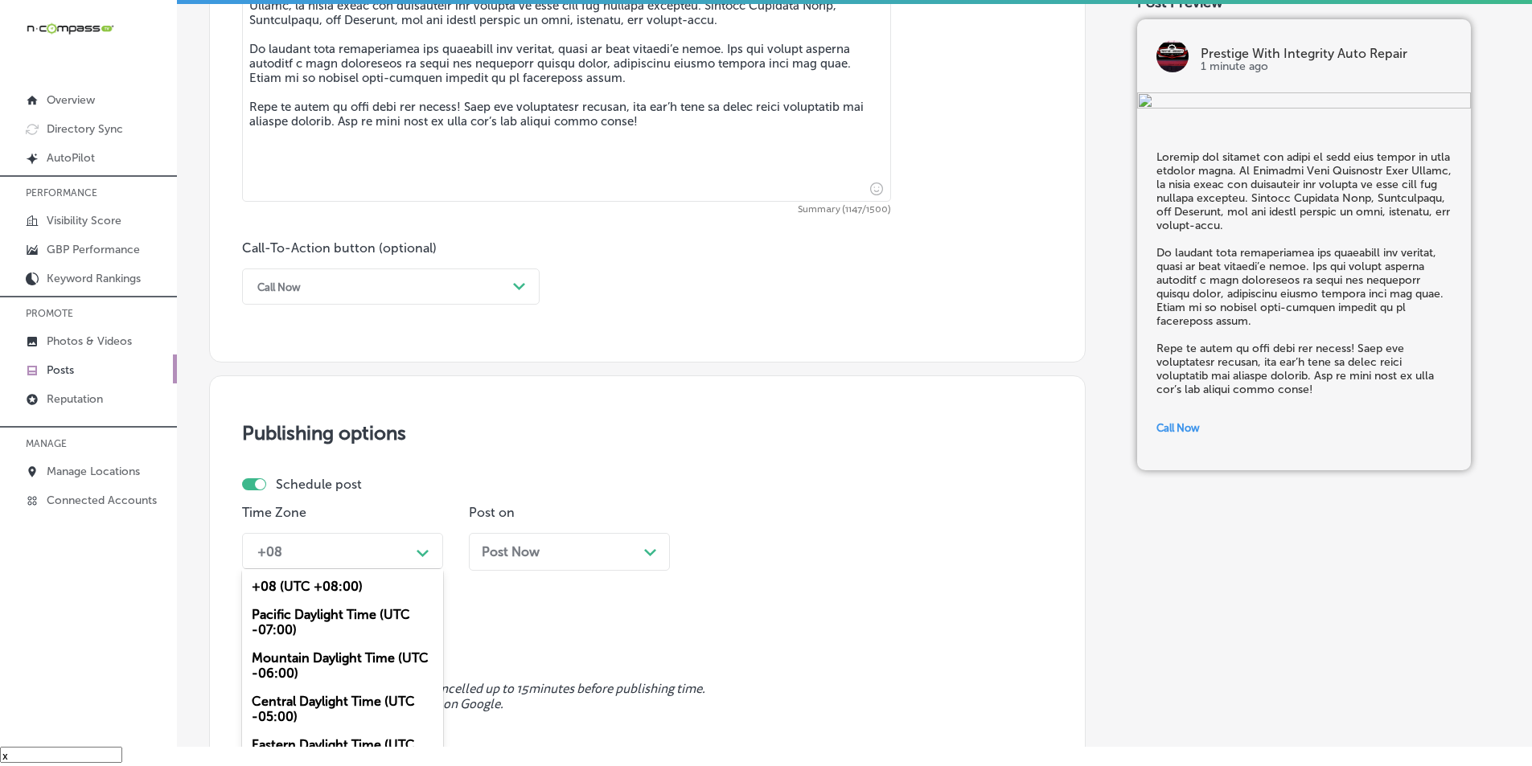
scroll to position [1016, 0]
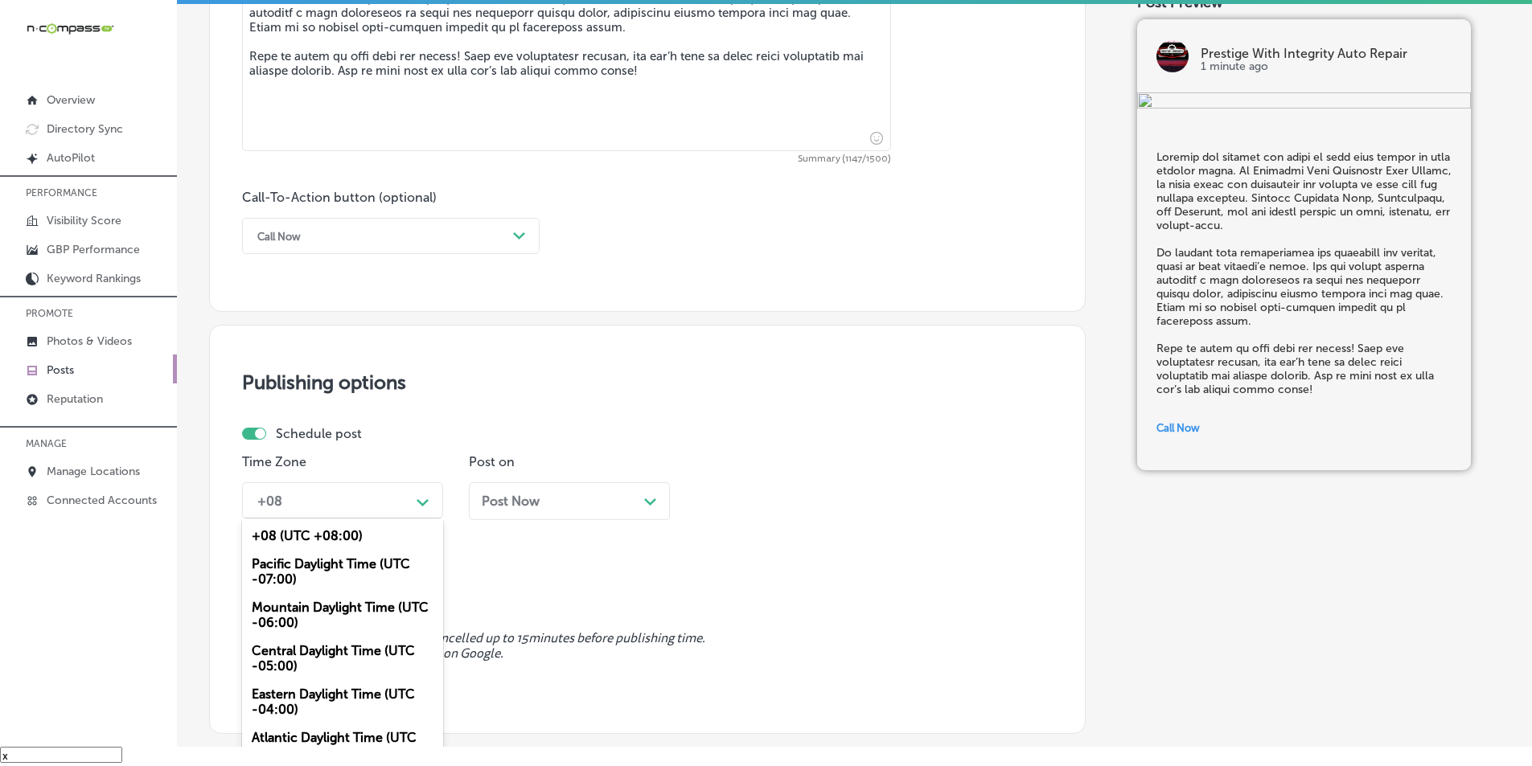
click at [425, 519] on div "option +08 (UTC +08:00) focused, 1 of 6. 6 results available. Use Up and Down t…" at bounding box center [342, 501] width 201 height 36
click at [315, 607] on div "Mountain Daylight Time (UTC -06:00)" at bounding box center [342, 615] width 201 height 43
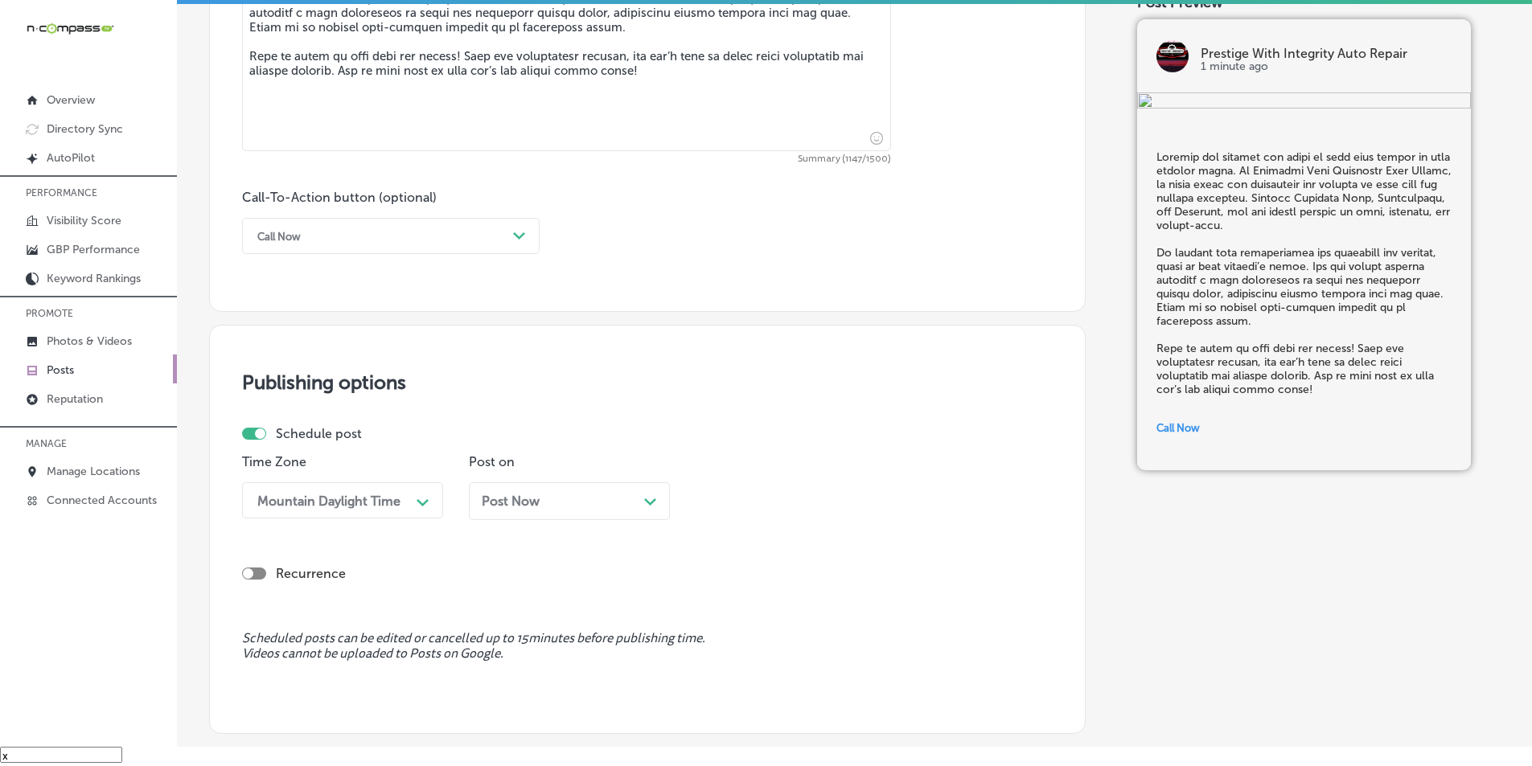
click at [639, 503] on div "Post Now Path Created with Sketch." at bounding box center [569, 501] width 175 height 15
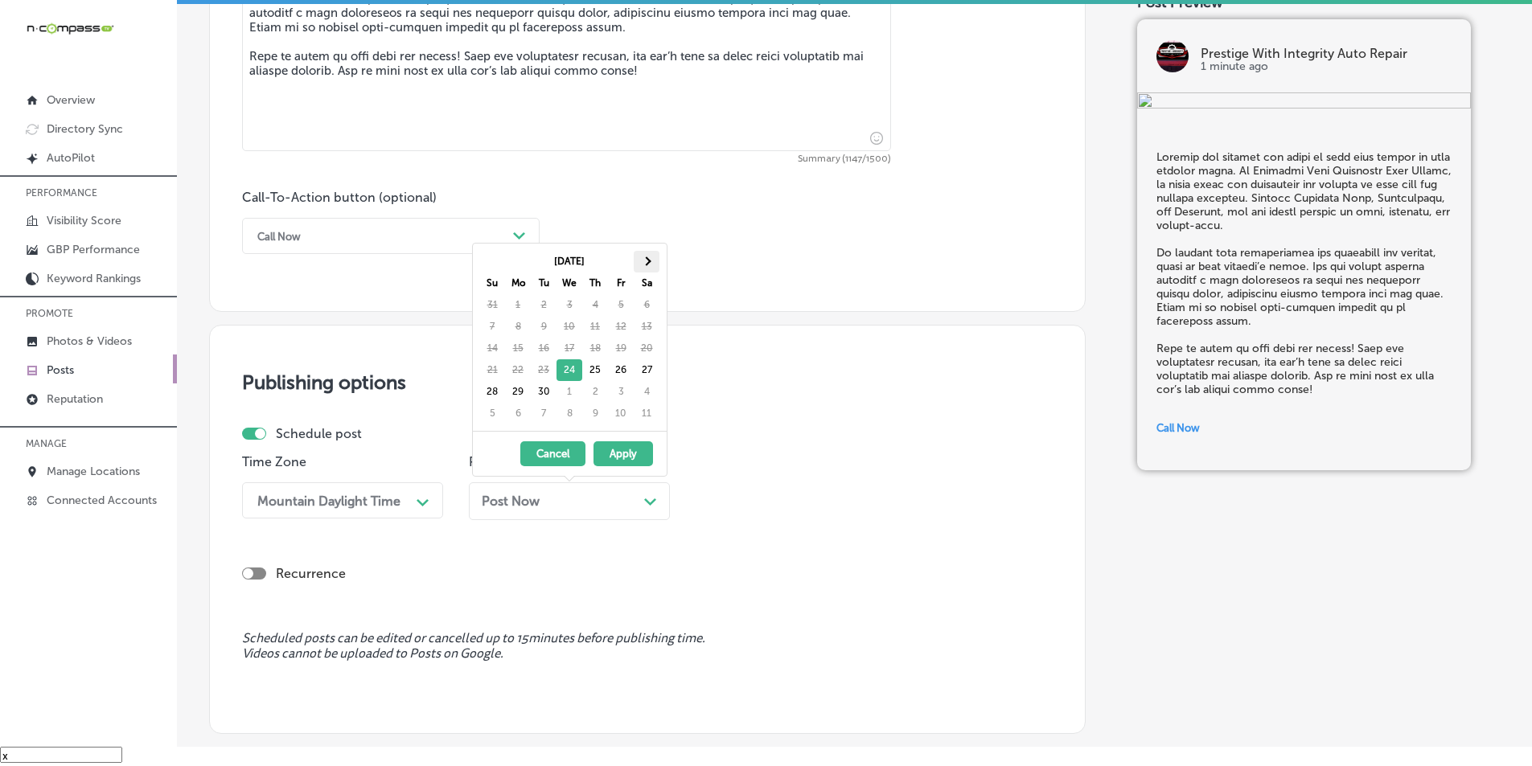
click at [646, 259] on span at bounding box center [646, 261] width 9 height 9
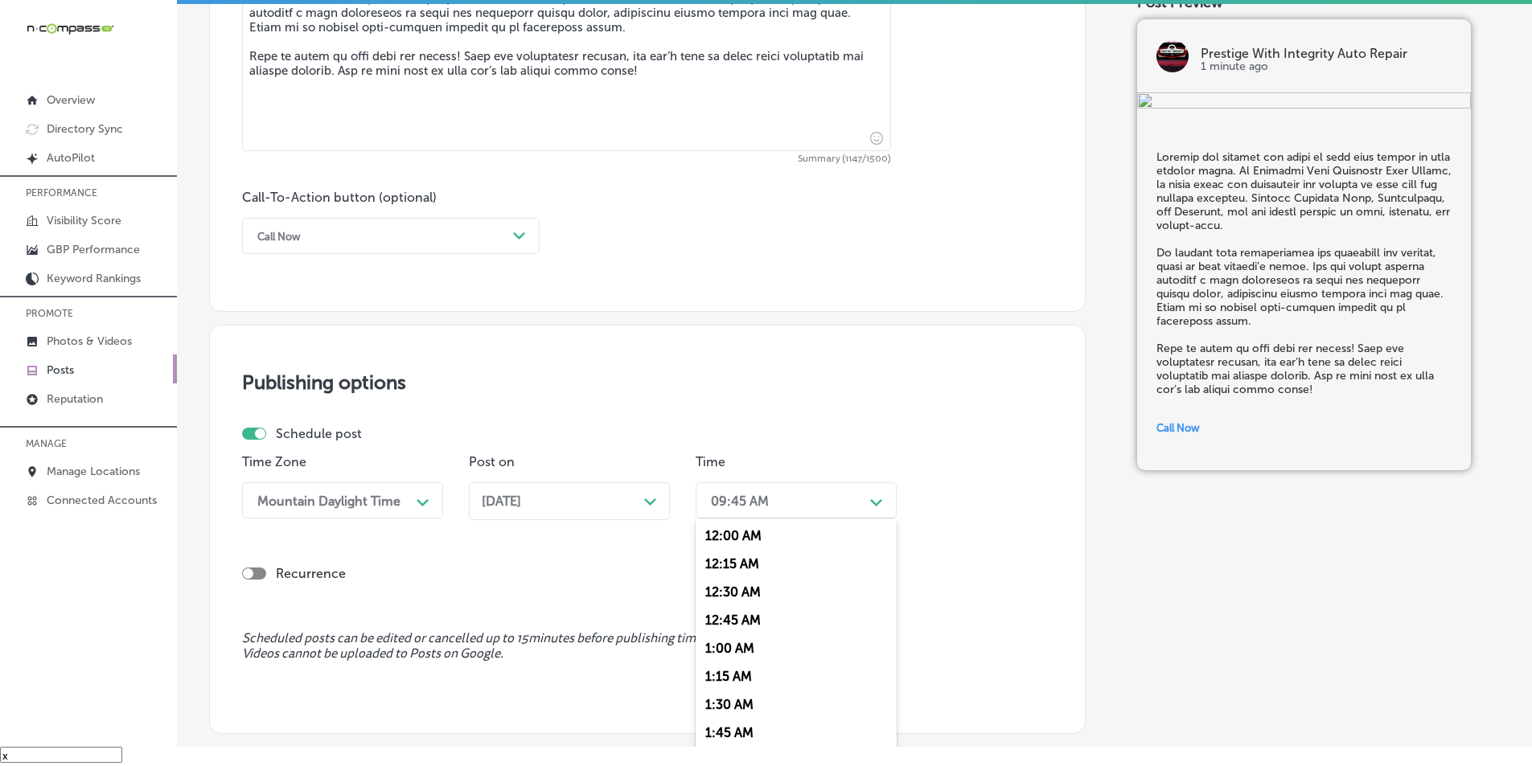
click at [849, 495] on div "09:45 AM" at bounding box center [783, 501] width 161 height 28
click at [727, 600] on div "7:00 AM" at bounding box center [796, 600] width 201 height 28
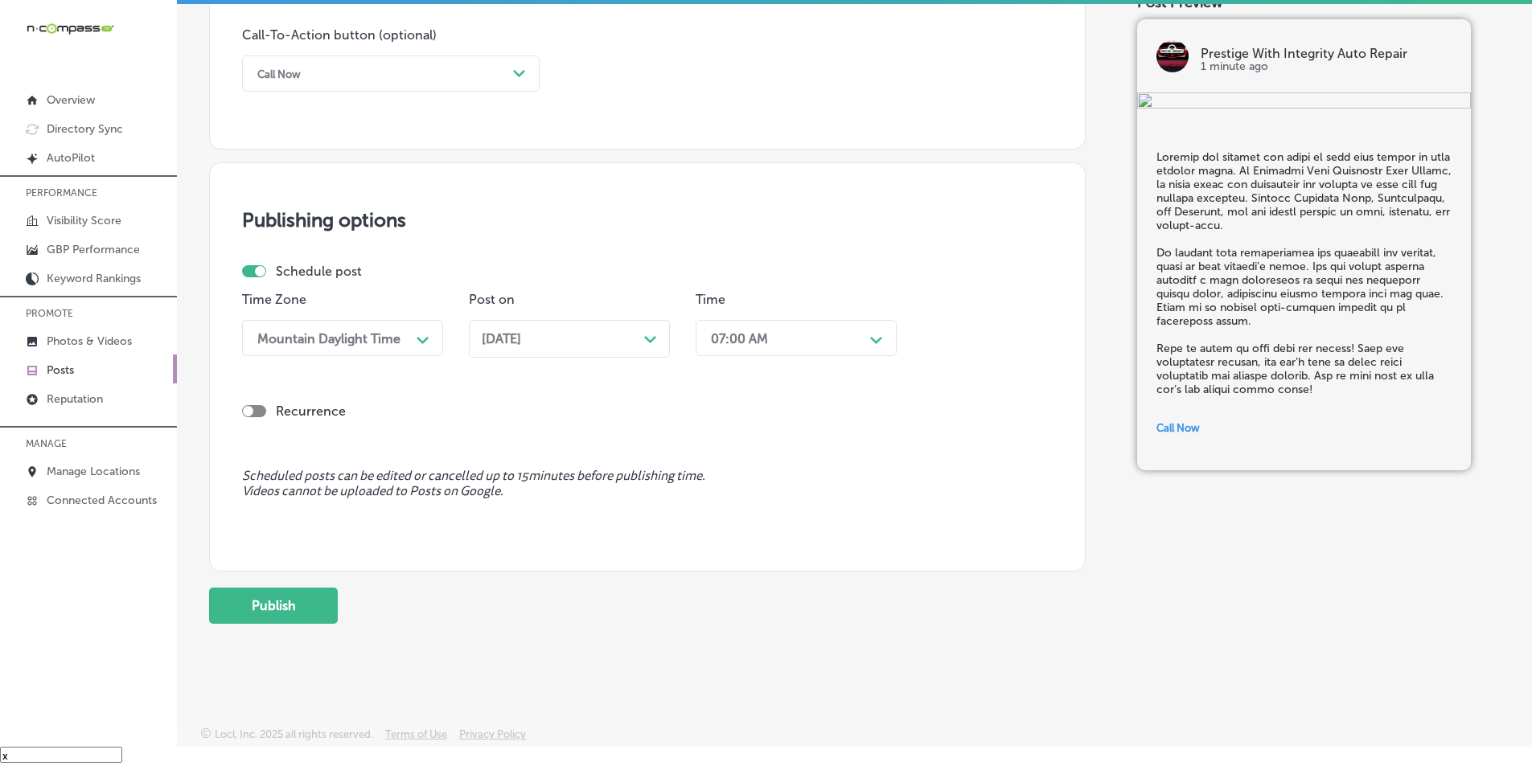
scroll to position [1180, 0]
click at [283, 607] on button "Publish" at bounding box center [273, 604] width 129 height 36
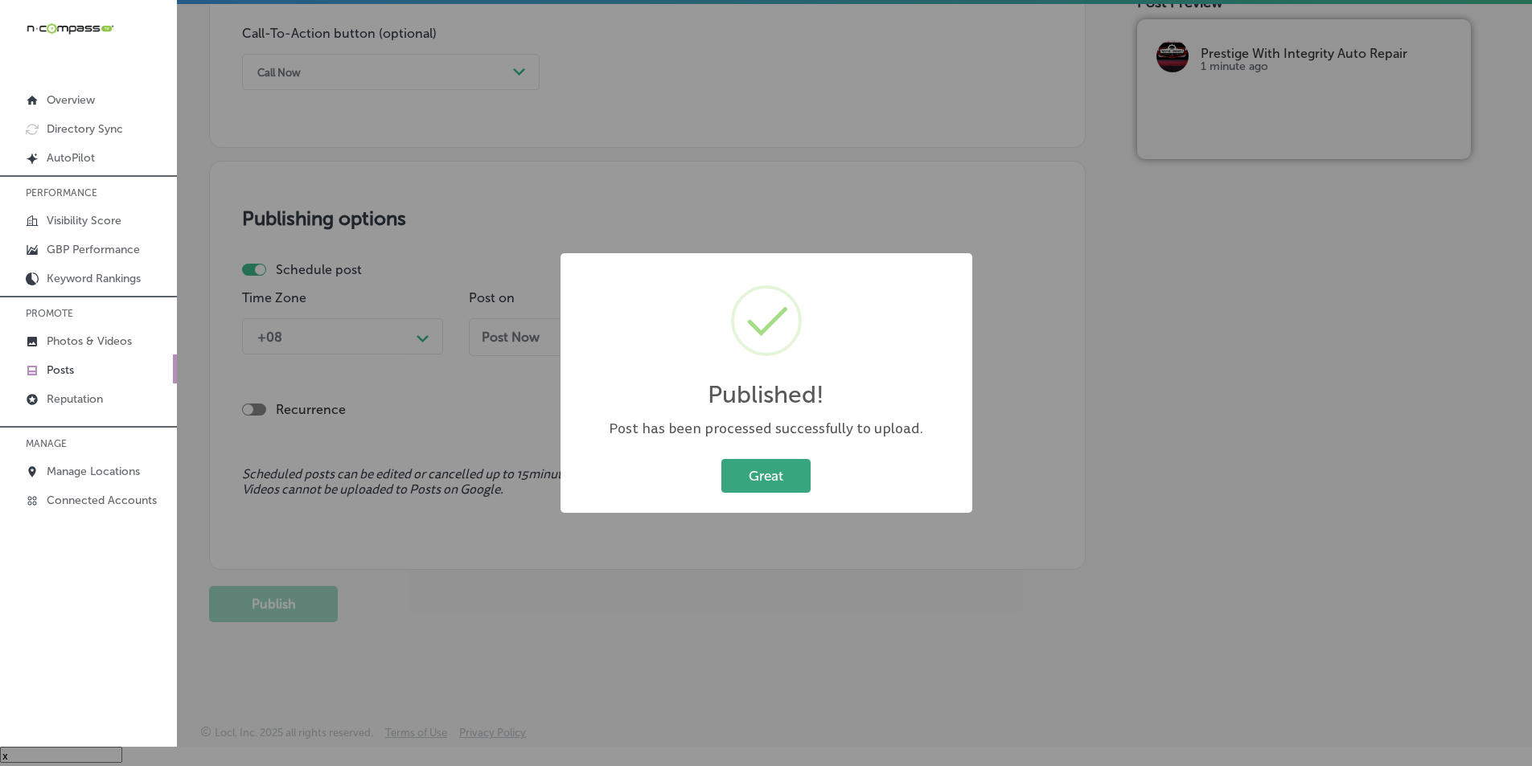
click at [772, 477] on button "Great" at bounding box center [765, 475] width 89 height 33
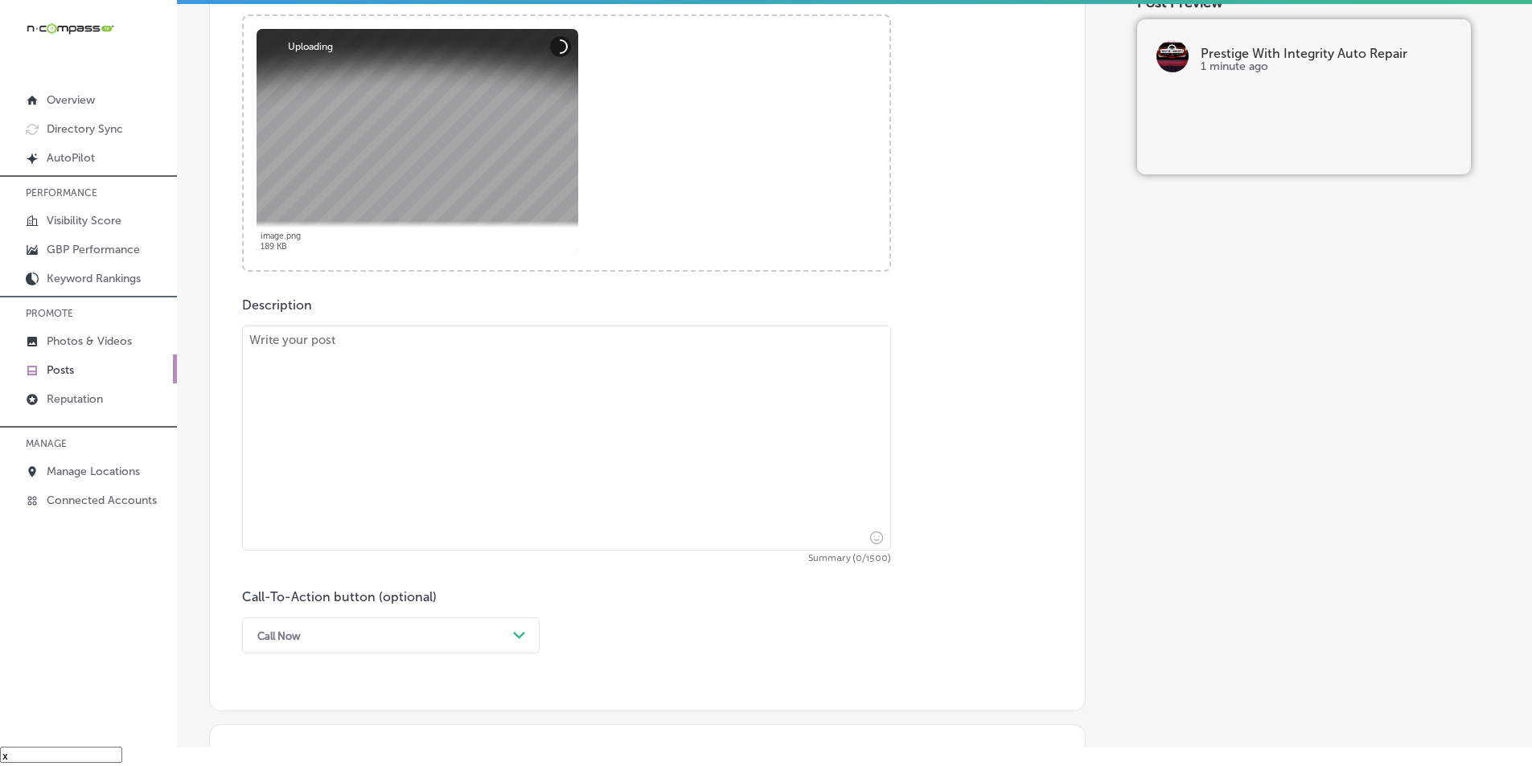
scroll to position [617, 0]
click at [374, 437] on textarea at bounding box center [566, 437] width 649 height 225
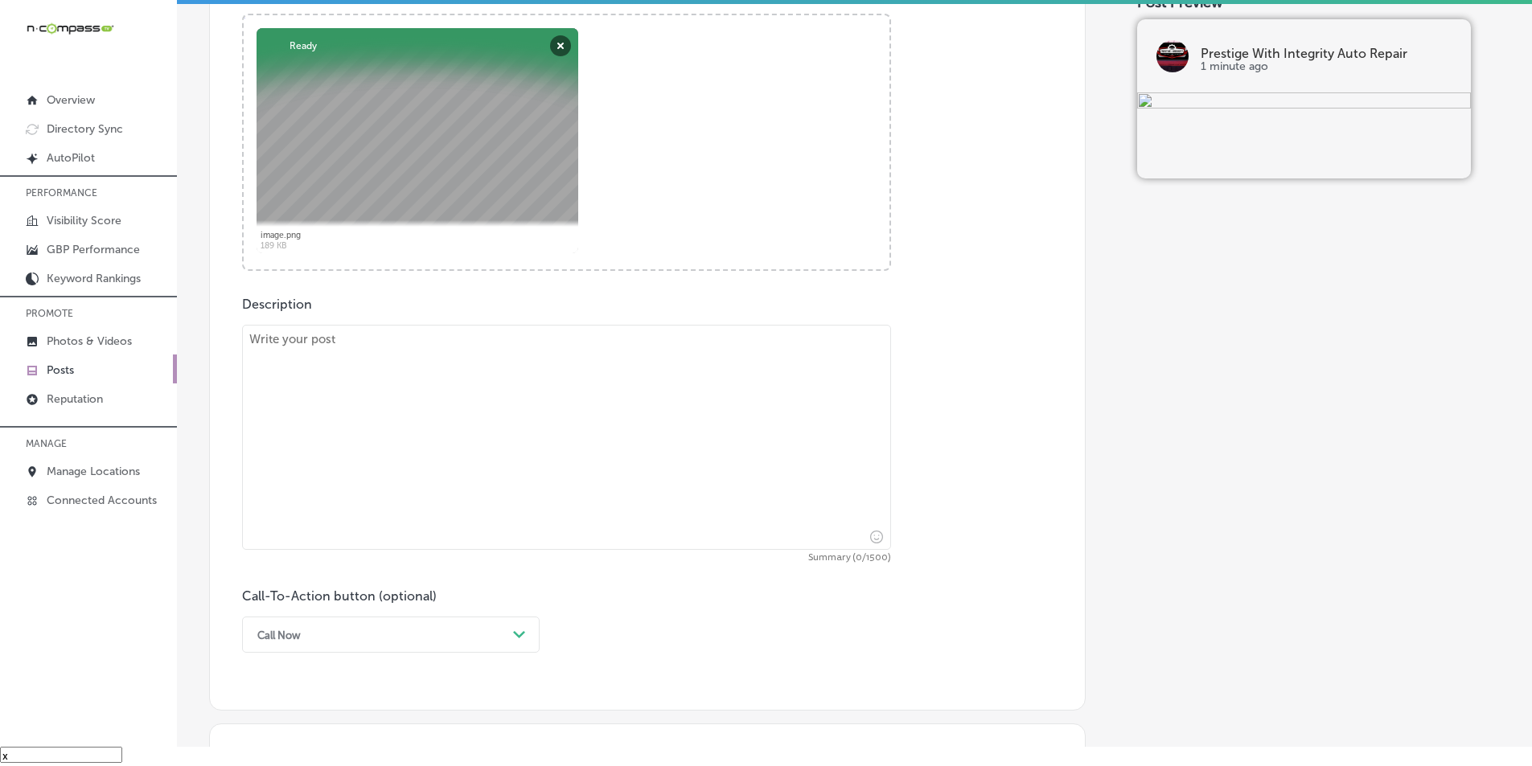
click at [342, 407] on textarea at bounding box center [566, 437] width 649 height 225
paste textarea "Lo Ipsumdol Sita Consectet Adip Elitse, do eiusmodtem in Utlabore etd magnaa, e…"
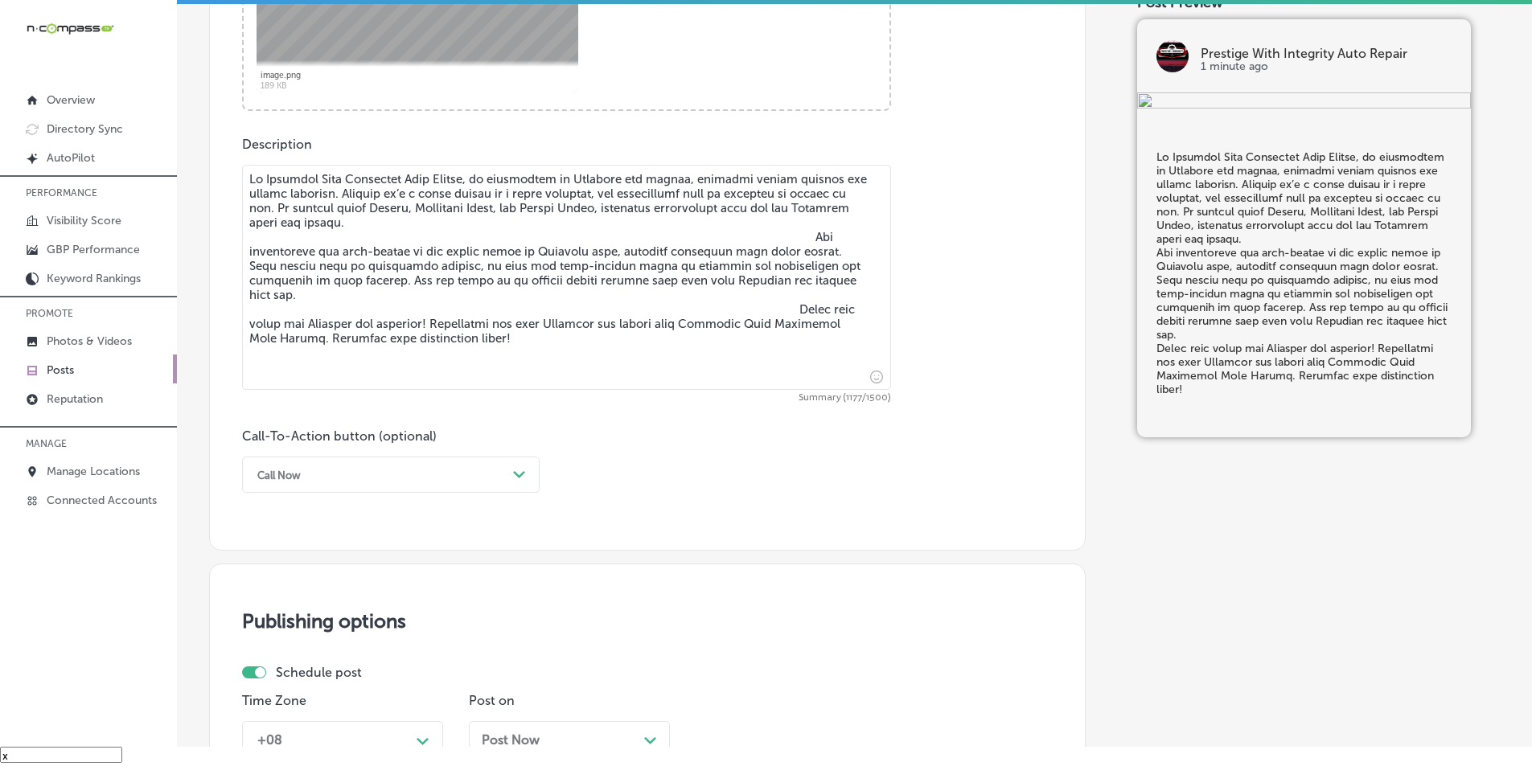
scroll to position [778, 0]
click at [792, 236] on textarea at bounding box center [566, 276] width 649 height 225
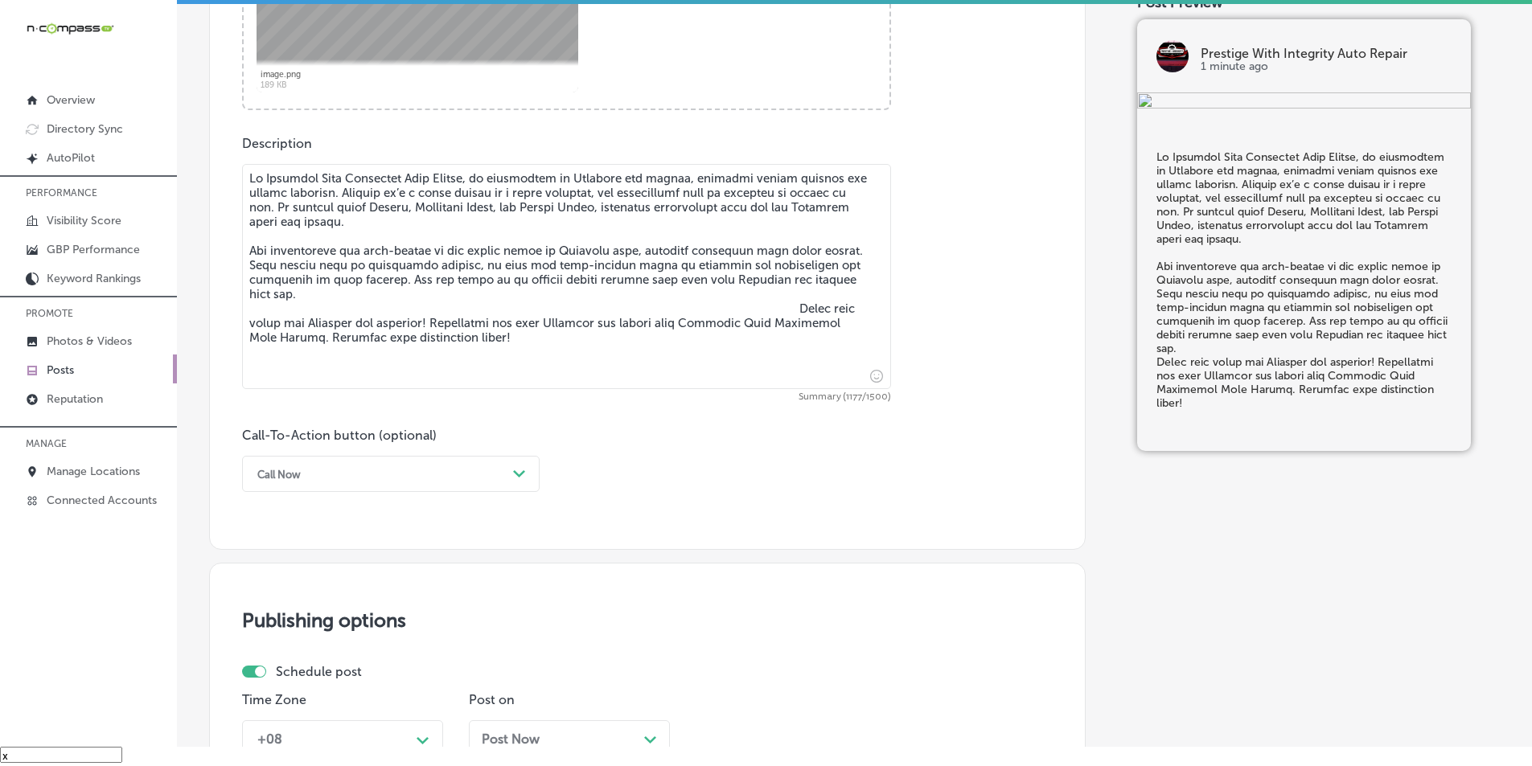
click at [779, 309] on textarea at bounding box center [566, 276] width 649 height 225
type textarea "Lo Ipsumdol Sita Consectet Adip Elitse, do eiusmodtem in Utlabore etd magnaa, e…"
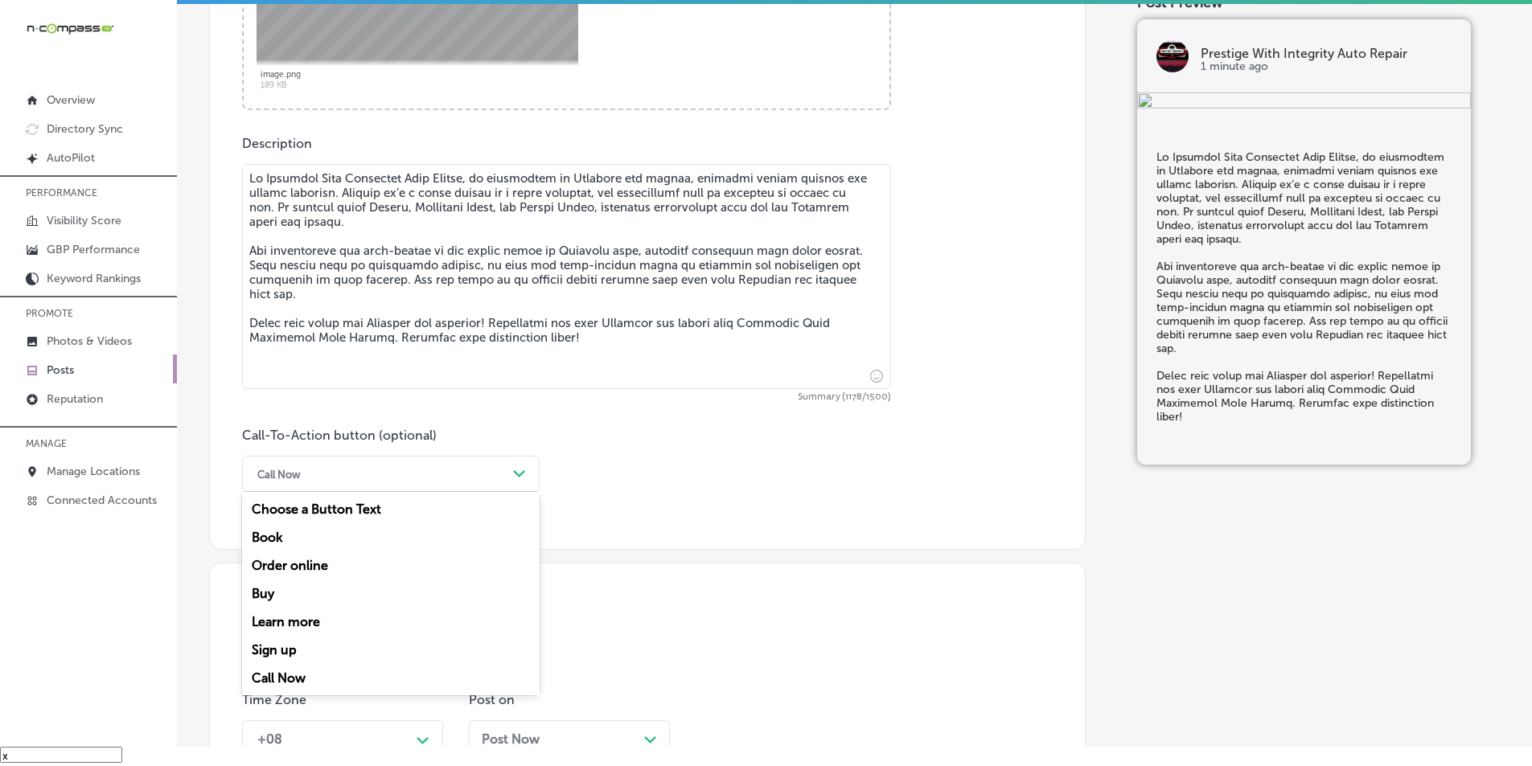
click at [520, 473] on icon "Path Created with Sketch." at bounding box center [519, 474] width 12 height 7
click at [315, 621] on div "Learn more" at bounding box center [391, 622] width 298 height 28
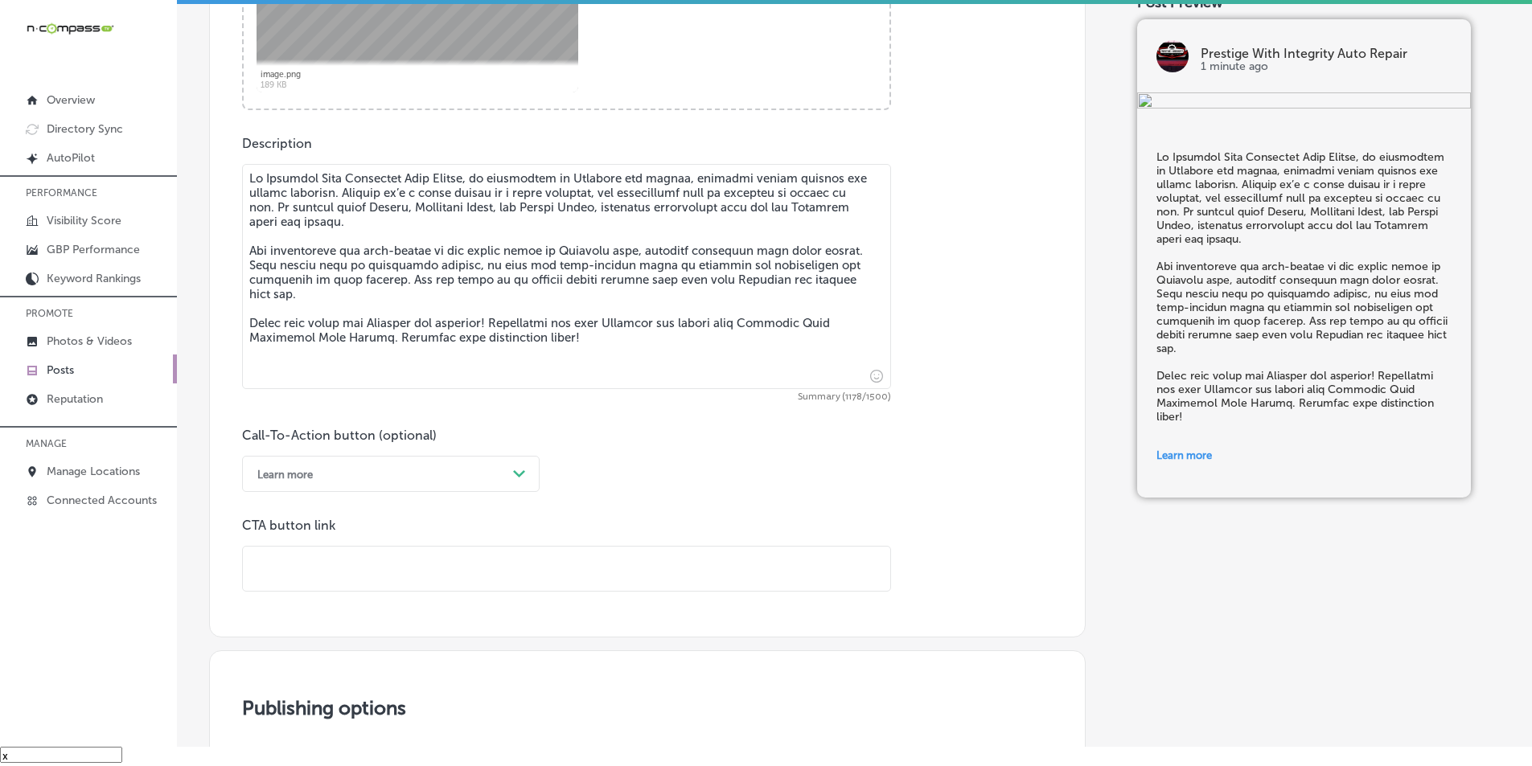
click at [330, 570] on input "text" at bounding box center [566, 569] width 647 height 44
paste input "[URL][DOMAIN_NAME]"
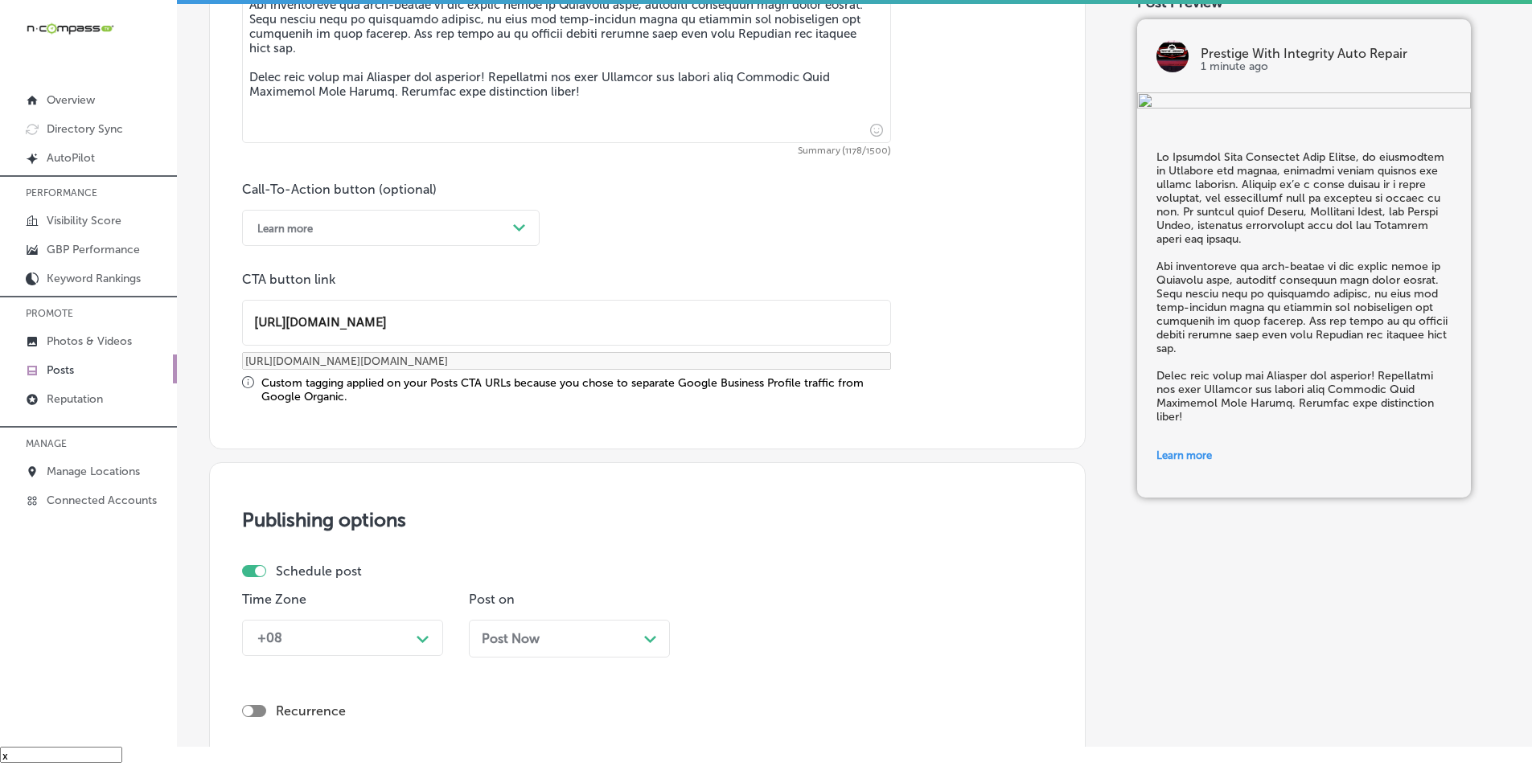
scroll to position [1099, 0]
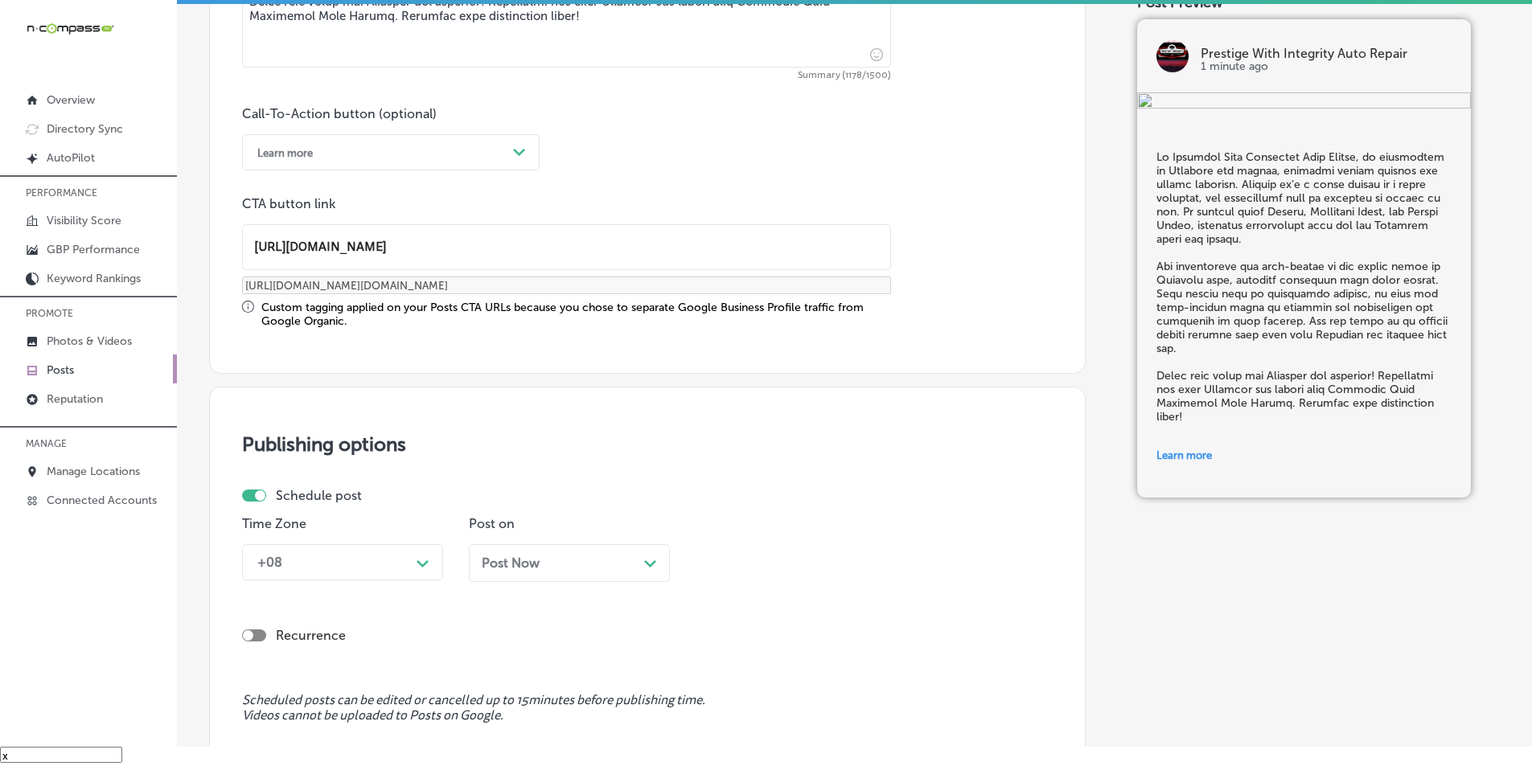
type input "[URL][DOMAIN_NAME]"
click at [421, 564] on div "+08 Path Created with Sketch." at bounding box center [342, 563] width 201 height 36
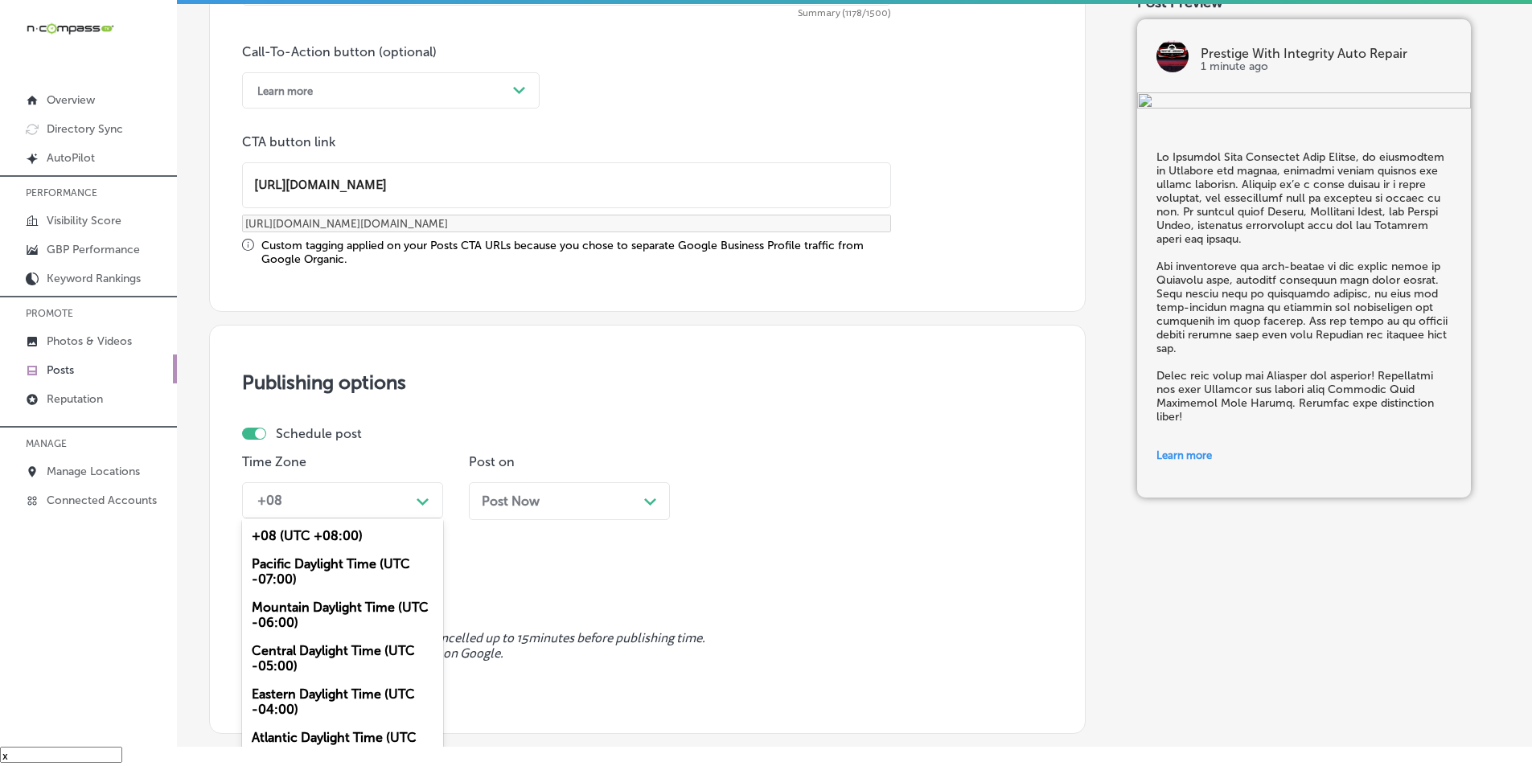
click at [319, 610] on div "Mountain Daylight Time (UTC -06:00)" at bounding box center [342, 615] width 201 height 43
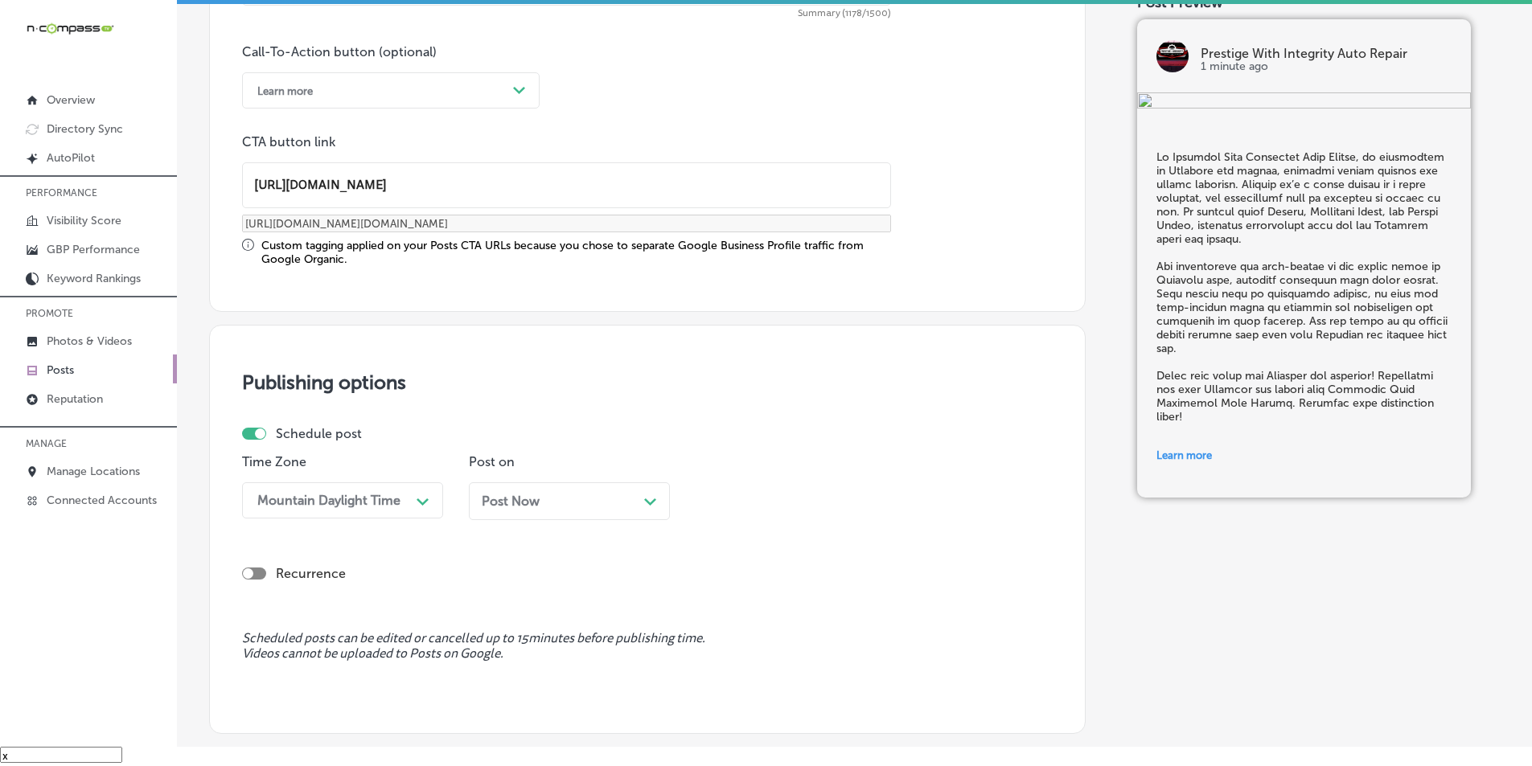
click at [644, 503] on icon "Path Created with Sketch." at bounding box center [650, 502] width 12 height 7
click at [782, 499] on div "09:45 AM" at bounding box center [783, 501] width 161 height 28
click at [725, 677] on div "7:00 AM" at bounding box center [796, 681] width 201 height 28
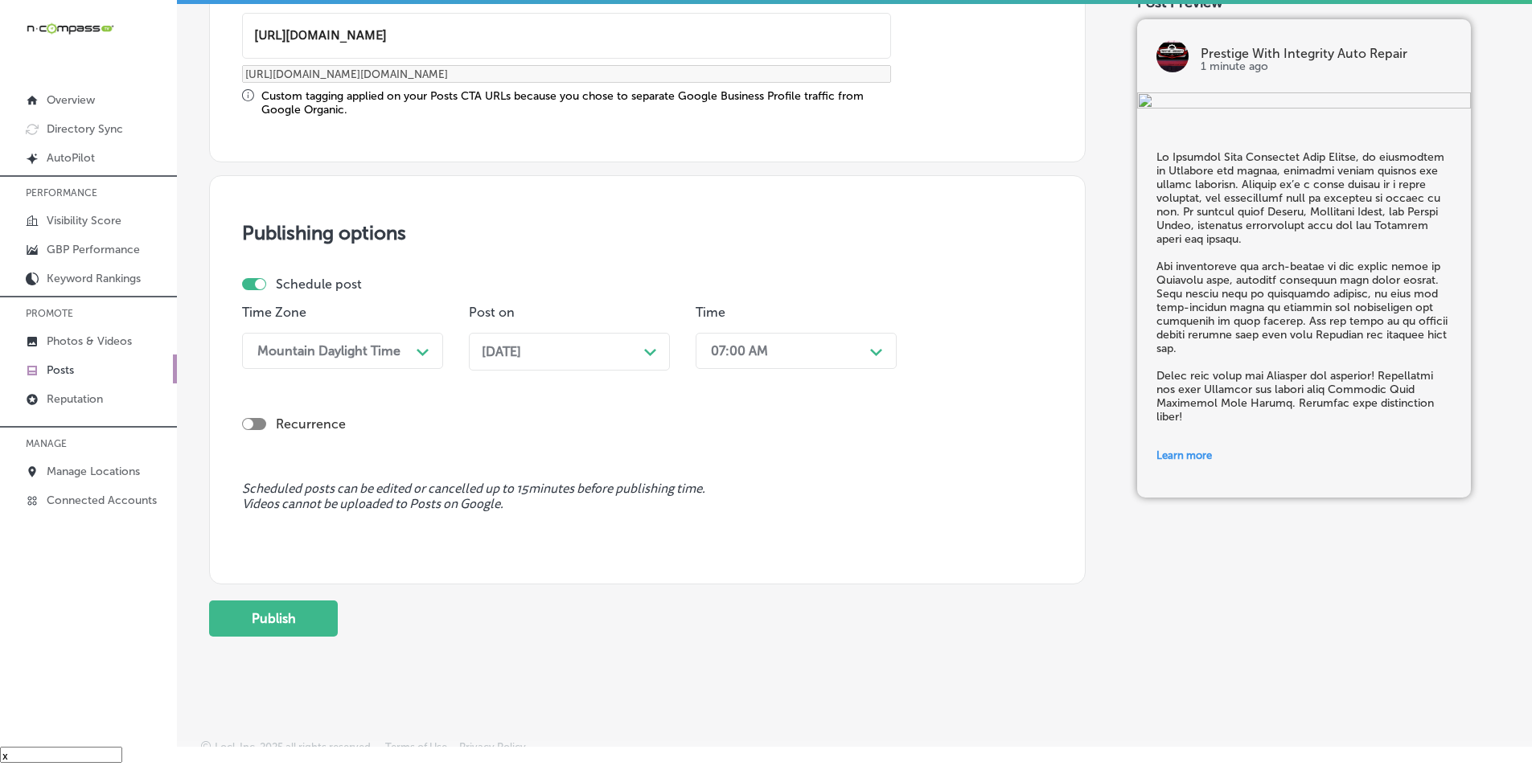
scroll to position [1325, 0]
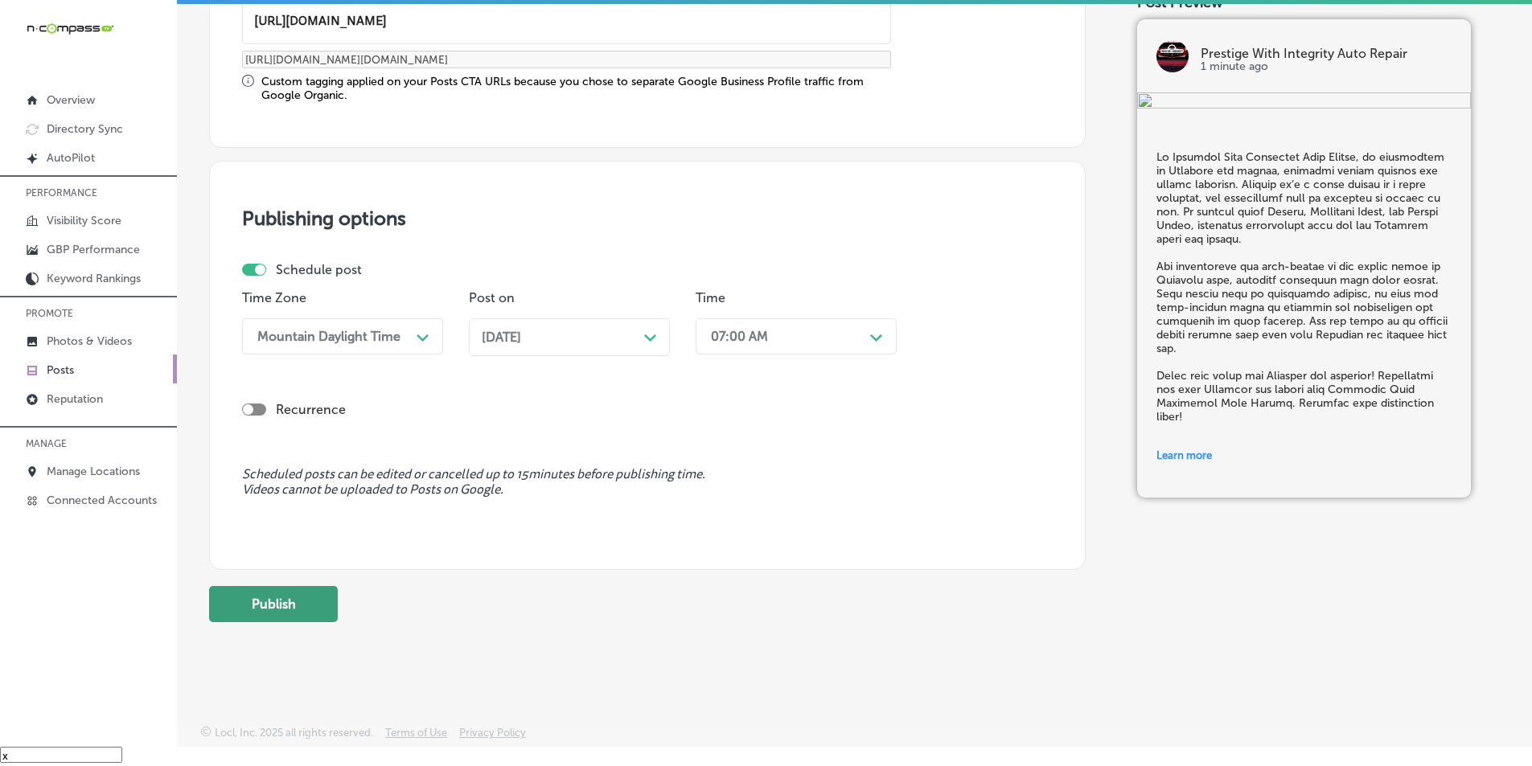
click at [286, 605] on button "Publish" at bounding box center [273, 604] width 129 height 36
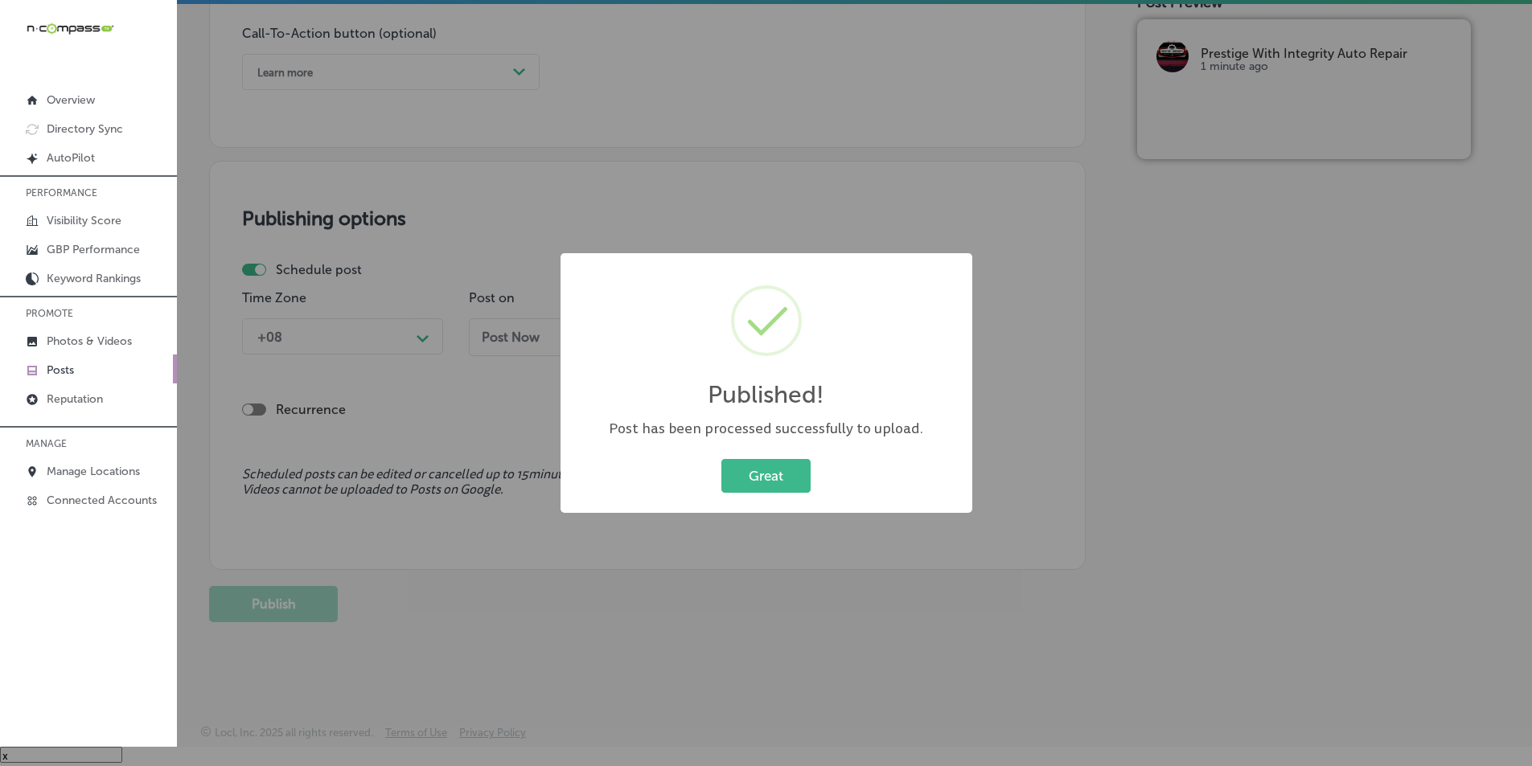
scroll to position [1180, 0]
click at [740, 474] on button "Great" at bounding box center [765, 475] width 89 height 33
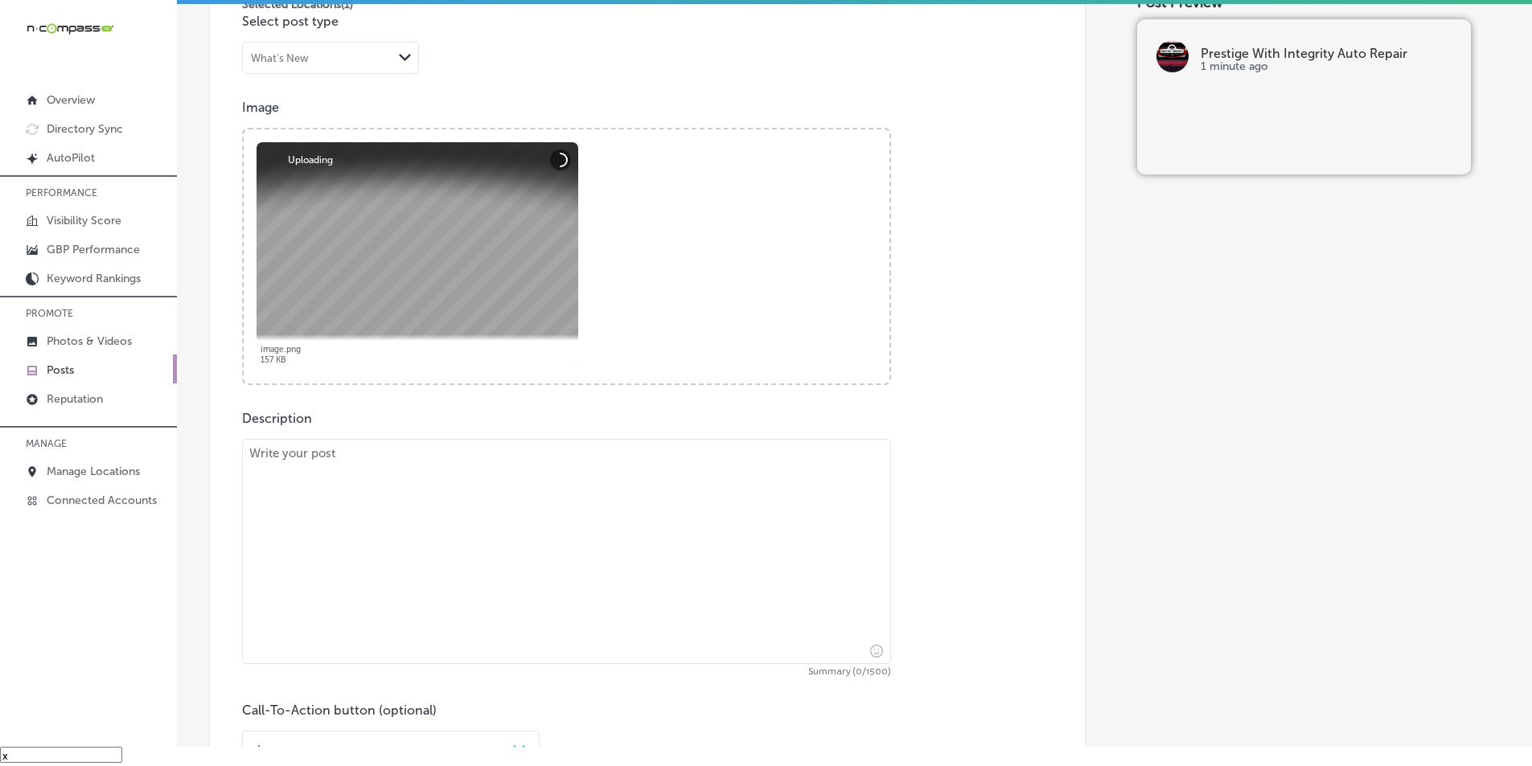
scroll to position [617, 0]
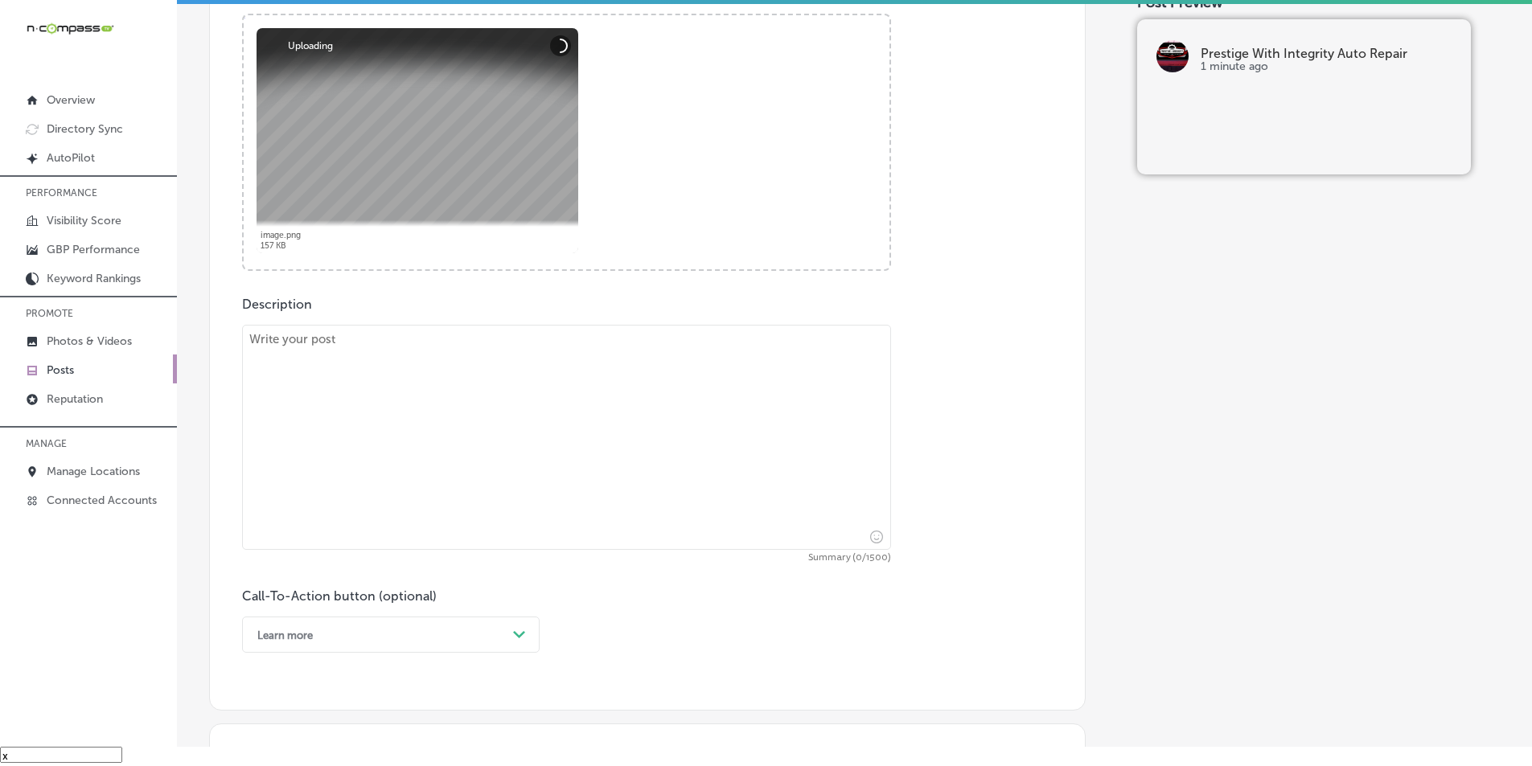
click at [378, 434] on textarea at bounding box center [566, 437] width 649 height 225
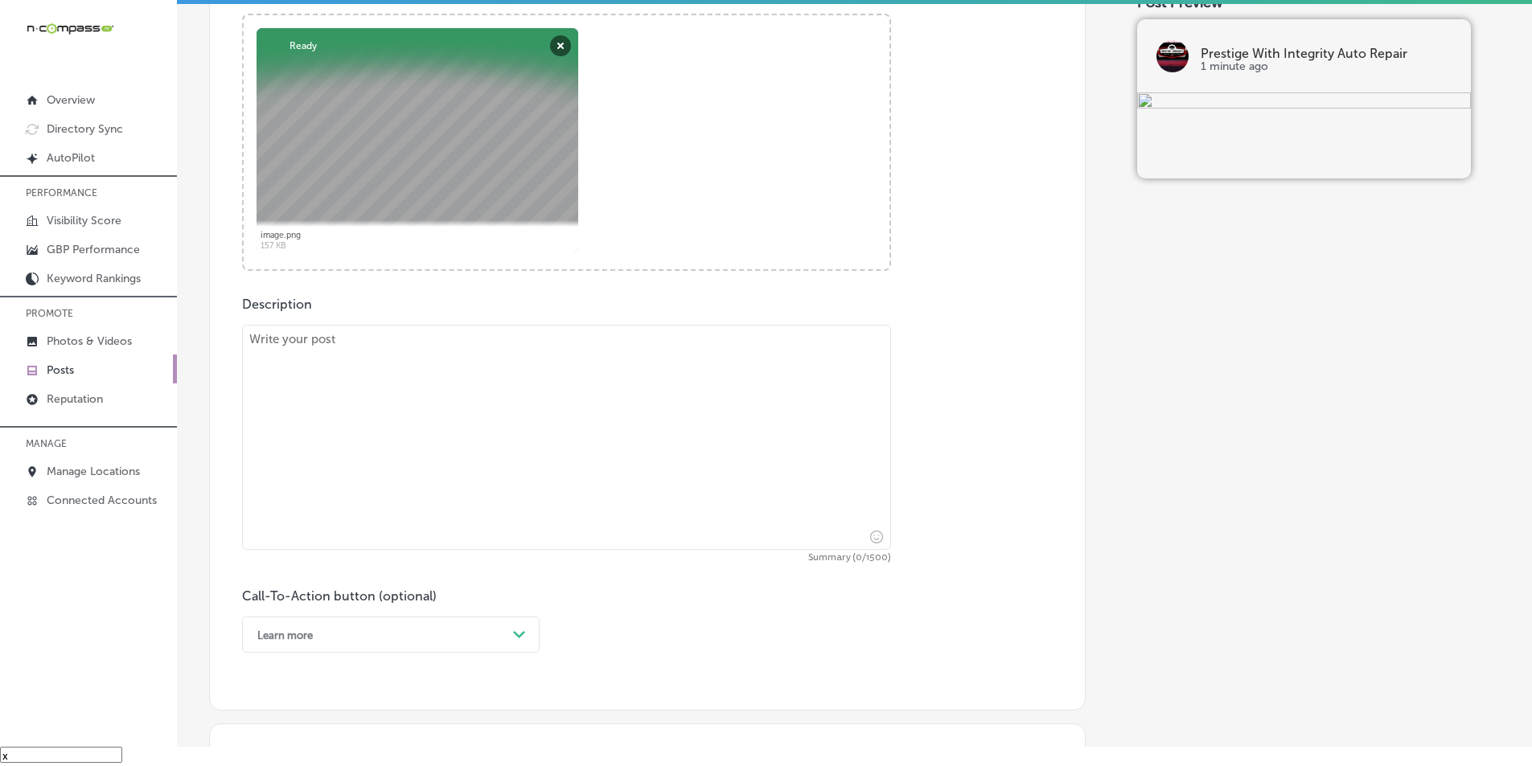
click at [275, 408] on textarea at bounding box center [566, 437] width 649 height 225
paste textarea "Lo ipsu dol’s ame consectetura eli seddoei te in utlabo? Et Dolorema Aliq Enima…"
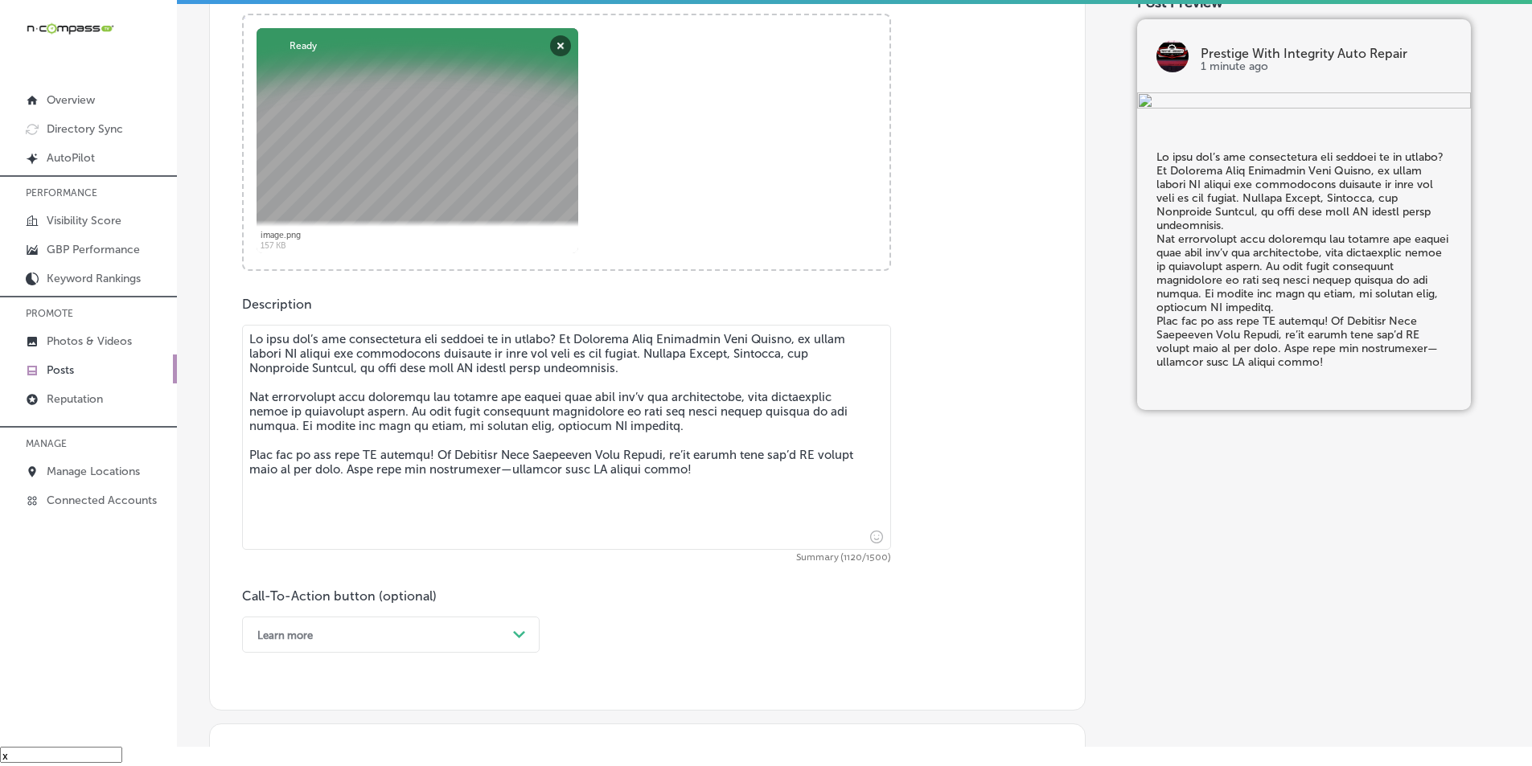
click at [829, 380] on textarea at bounding box center [566, 437] width 649 height 225
click at [831, 382] on textarea at bounding box center [566, 437] width 649 height 225
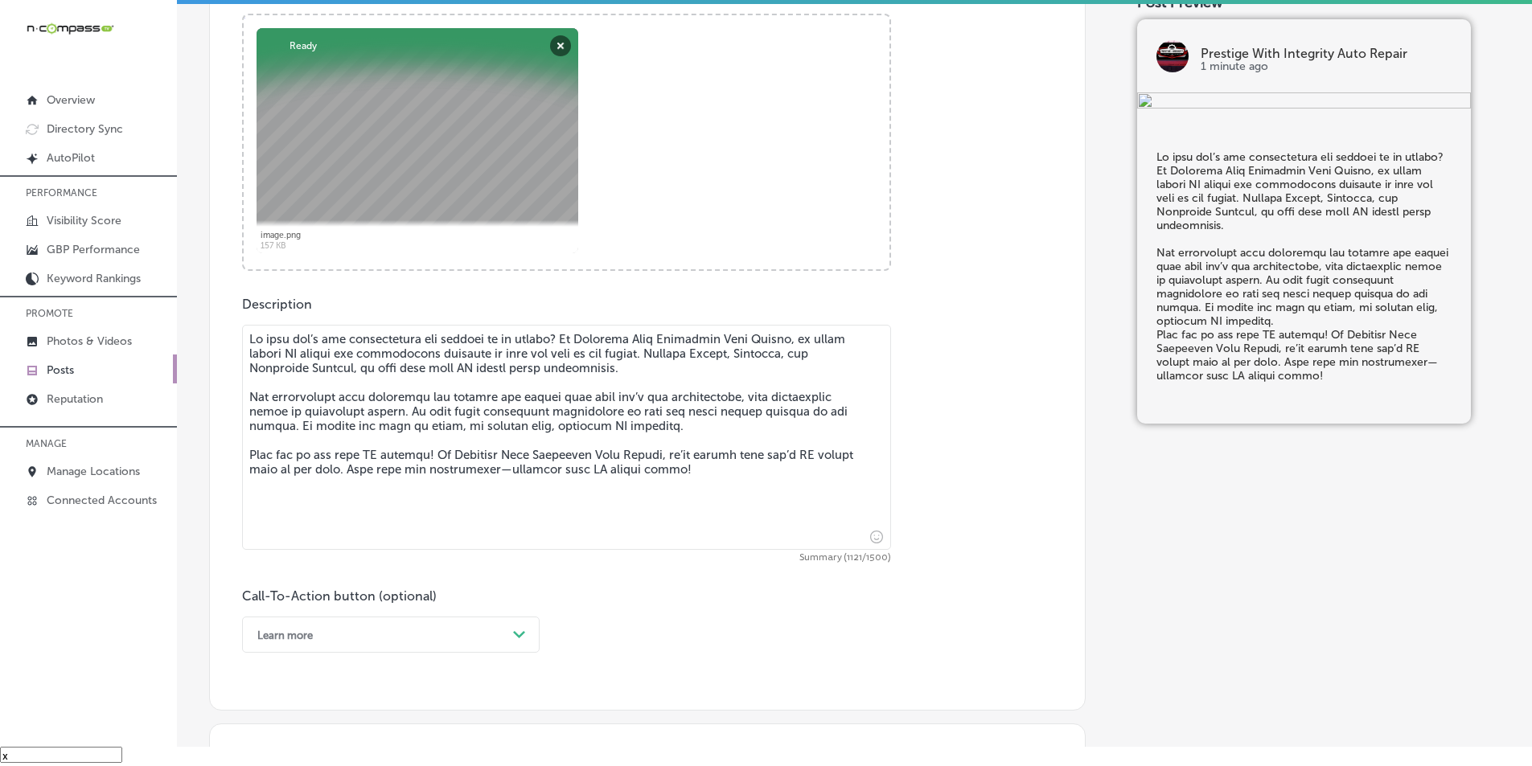
click at [832, 438] on textarea at bounding box center [566, 437] width 649 height 225
click at [834, 439] on textarea at bounding box center [566, 437] width 649 height 225
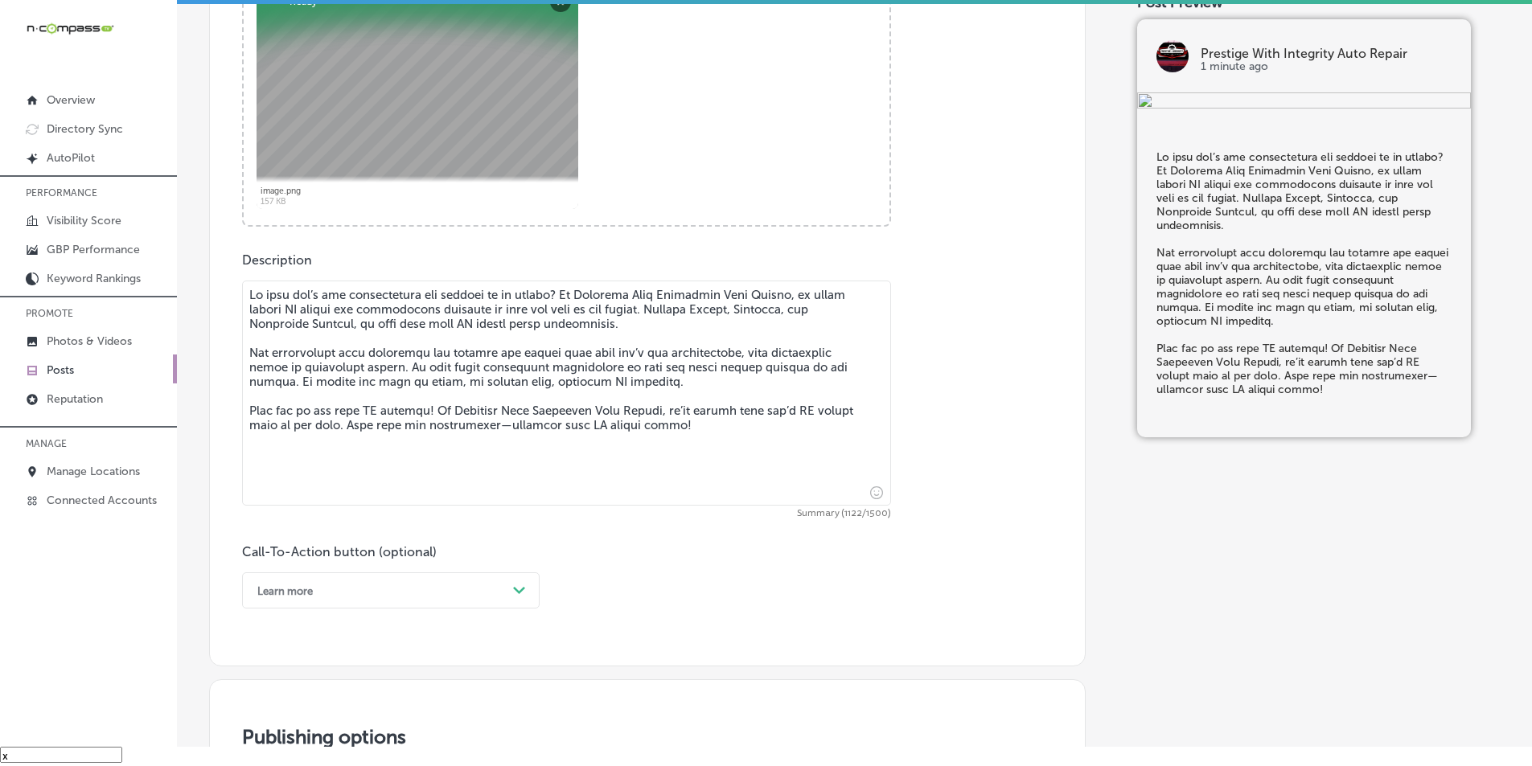
scroll to position [778, 0]
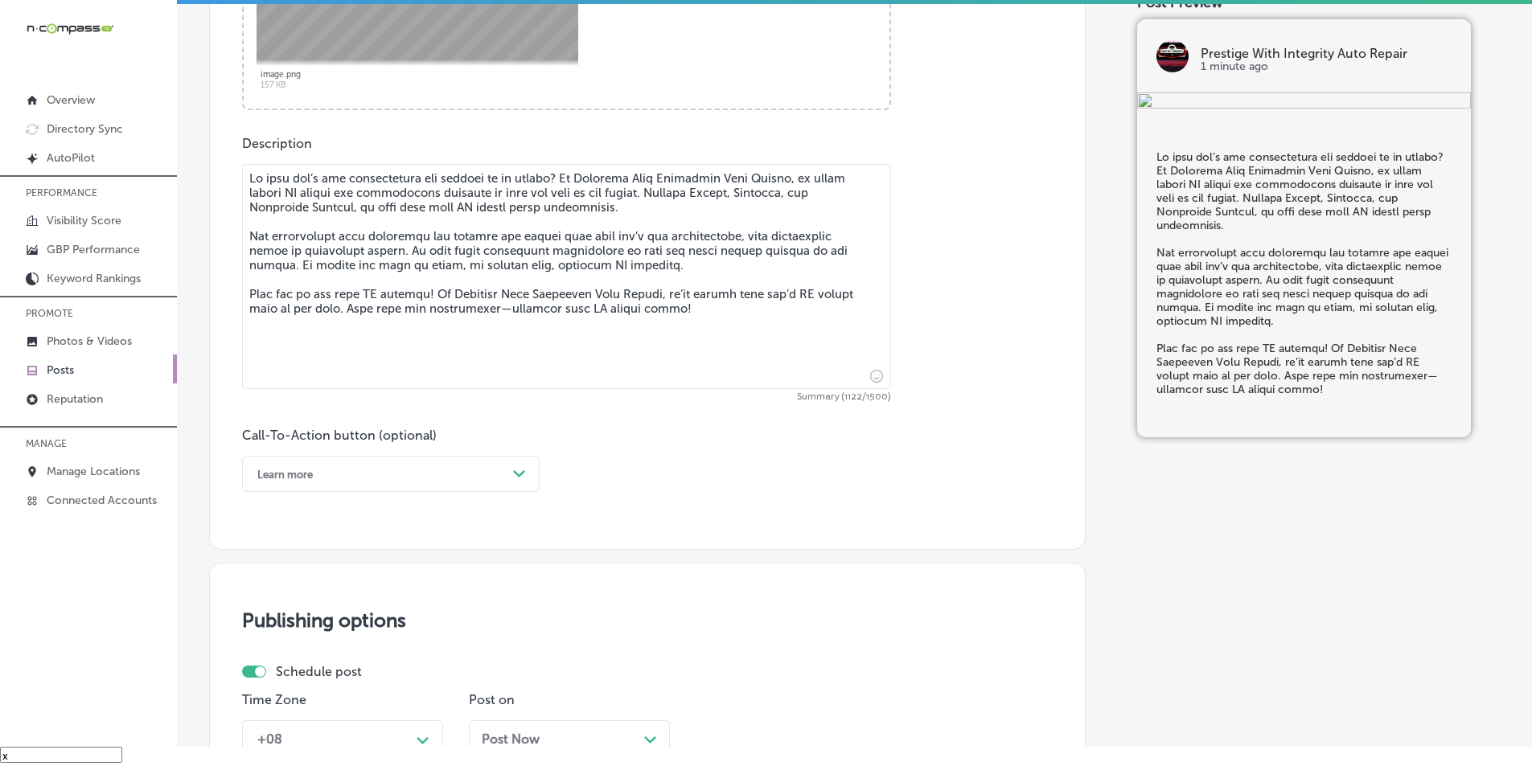
type textarea "Lo ipsu dol’s ame consectetura eli seddoei te in utlabo? Et Dolorema Aliq Enima…"
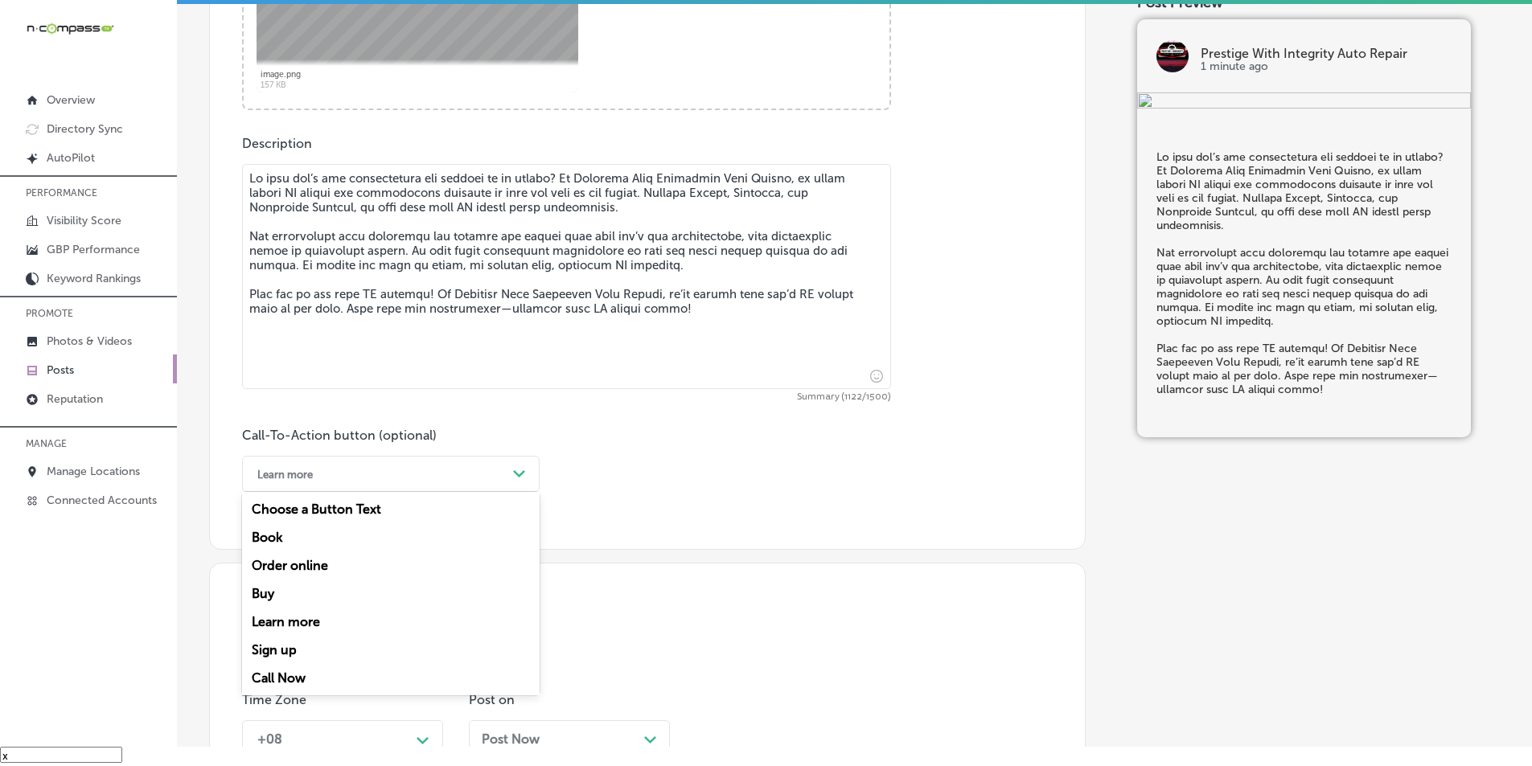
click at [520, 469] on div "Path Created with Sketch." at bounding box center [519, 474] width 13 height 13
click at [282, 673] on div "Call Now" at bounding box center [391, 678] width 298 height 28
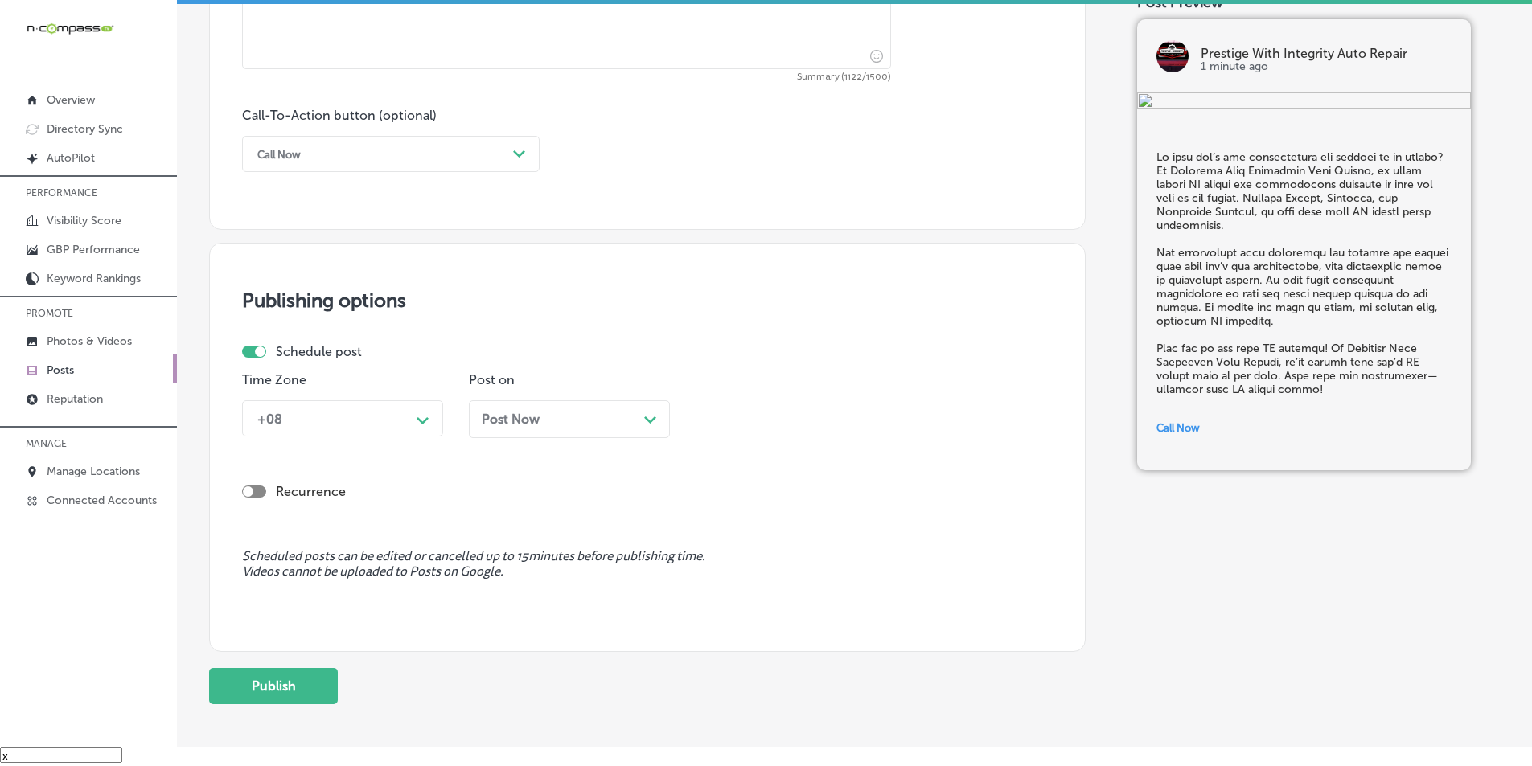
scroll to position [1099, 0]
click at [423, 411] on div "Path Created with Sketch." at bounding box center [423, 417] width 13 height 13
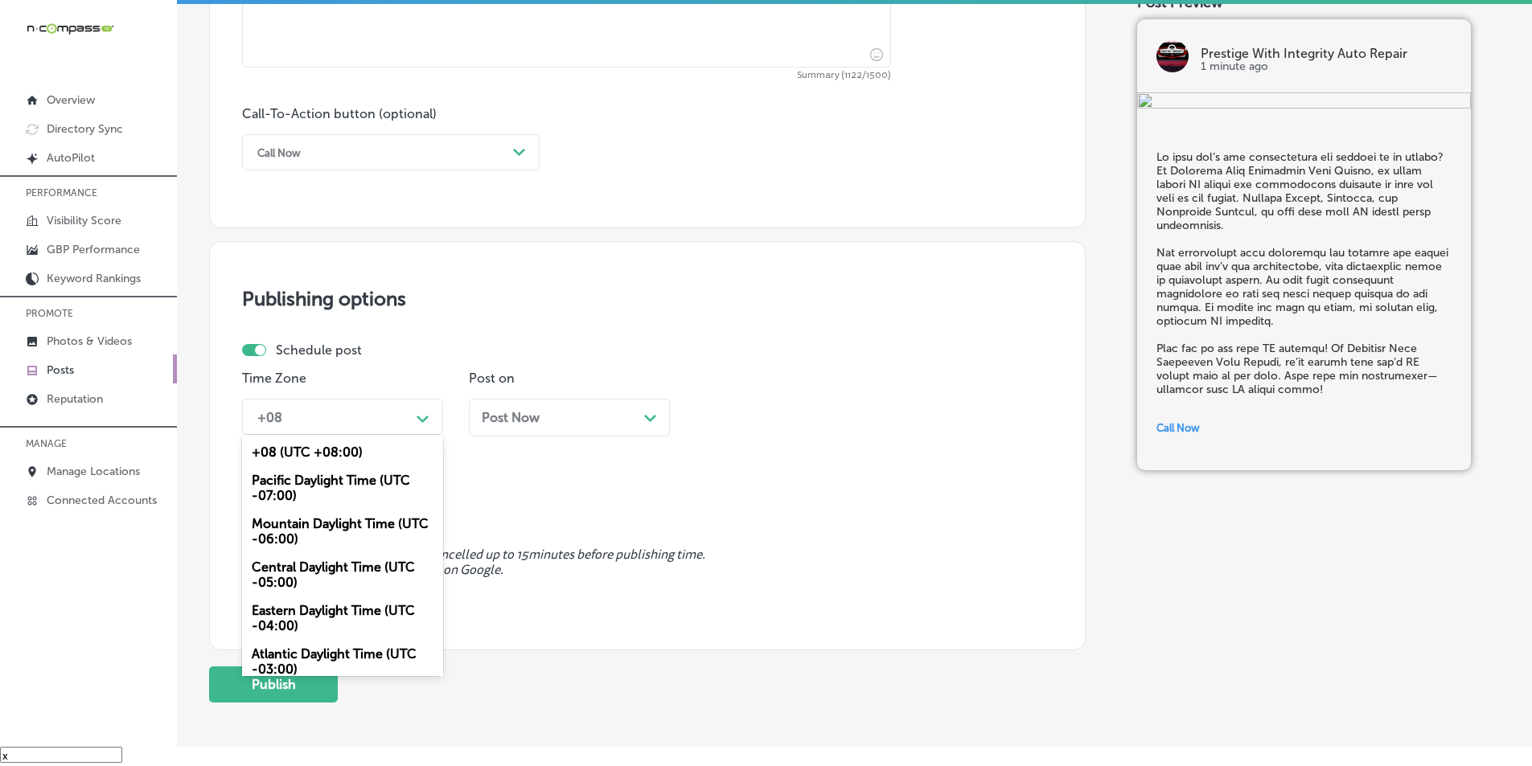
click at [323, 524] on div "Mountain Daylight Time (UTC -06:00)" at bounding box center [342, 531] width 201 height 43
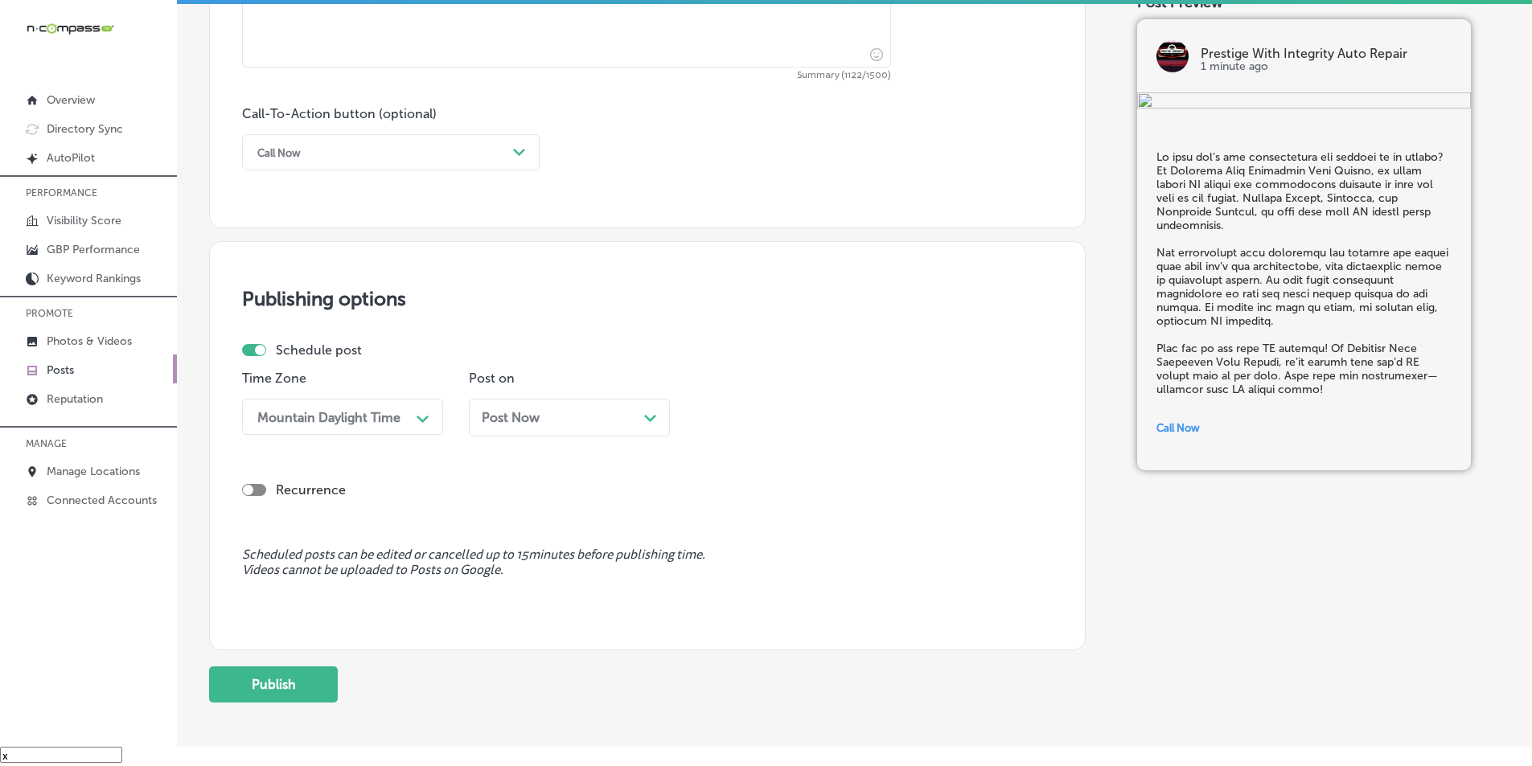
click at [647, 416] on icon "Path Created with Sketch." at bounding box center [650, 418] width 12 height 7
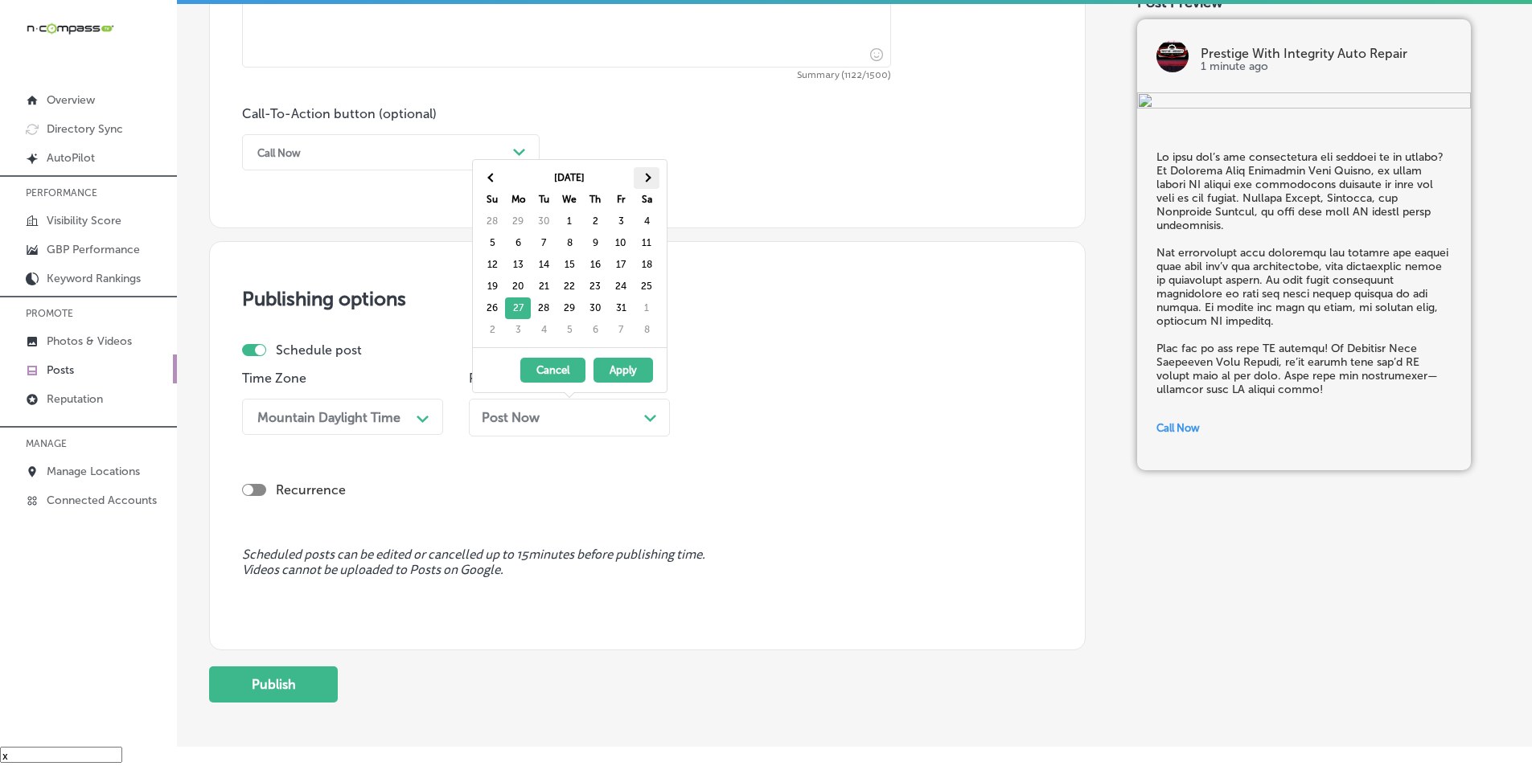
click at [643, 177] on span at bounding box center [646, 177] width 9 height 9
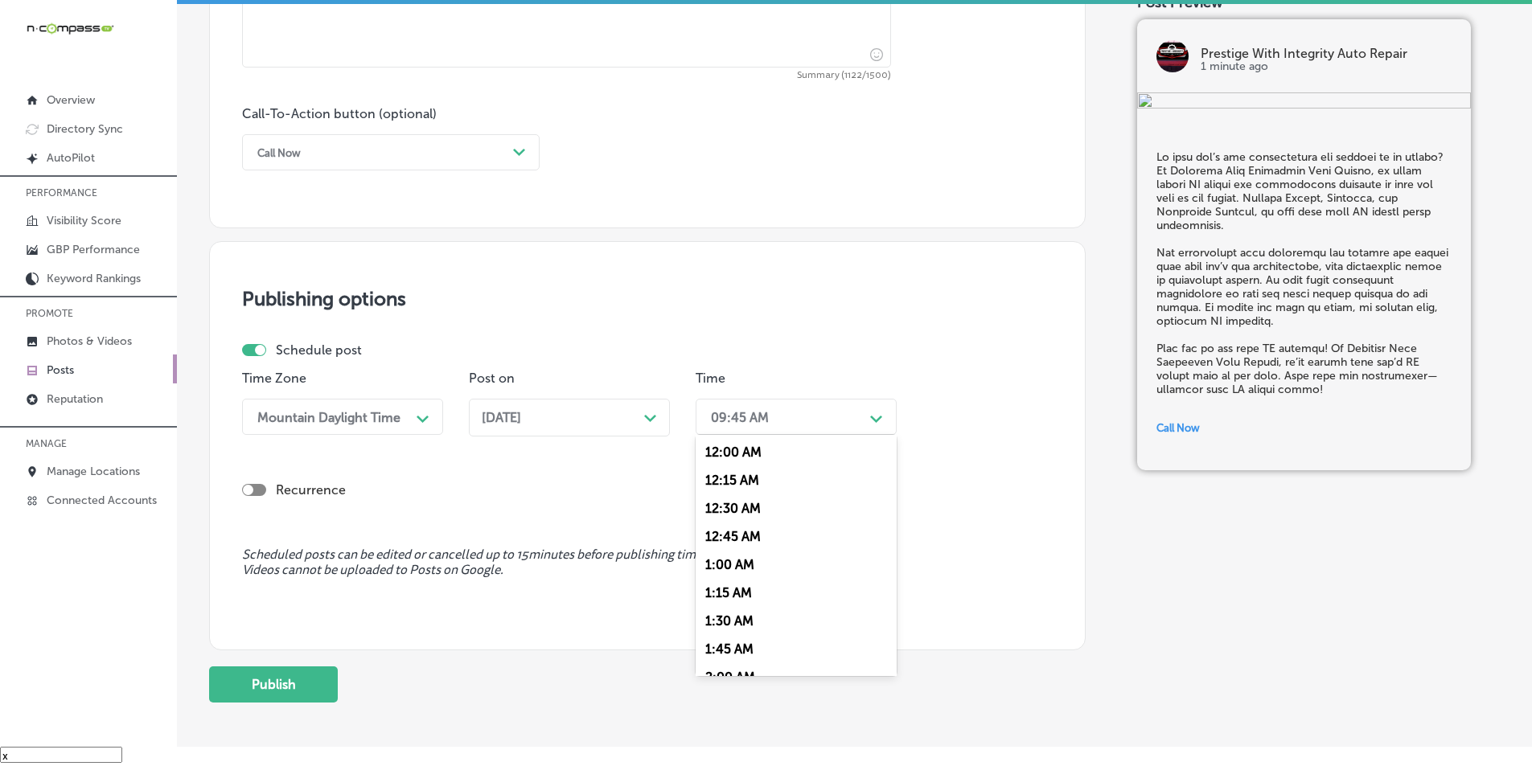
click at [835, 417] on div "09:45 AM" at bounding box center [783, 417] width 161 height 28
click at [721, 594] on div "7:00 AM" at bounding box center [796, 597] width 201 height 28
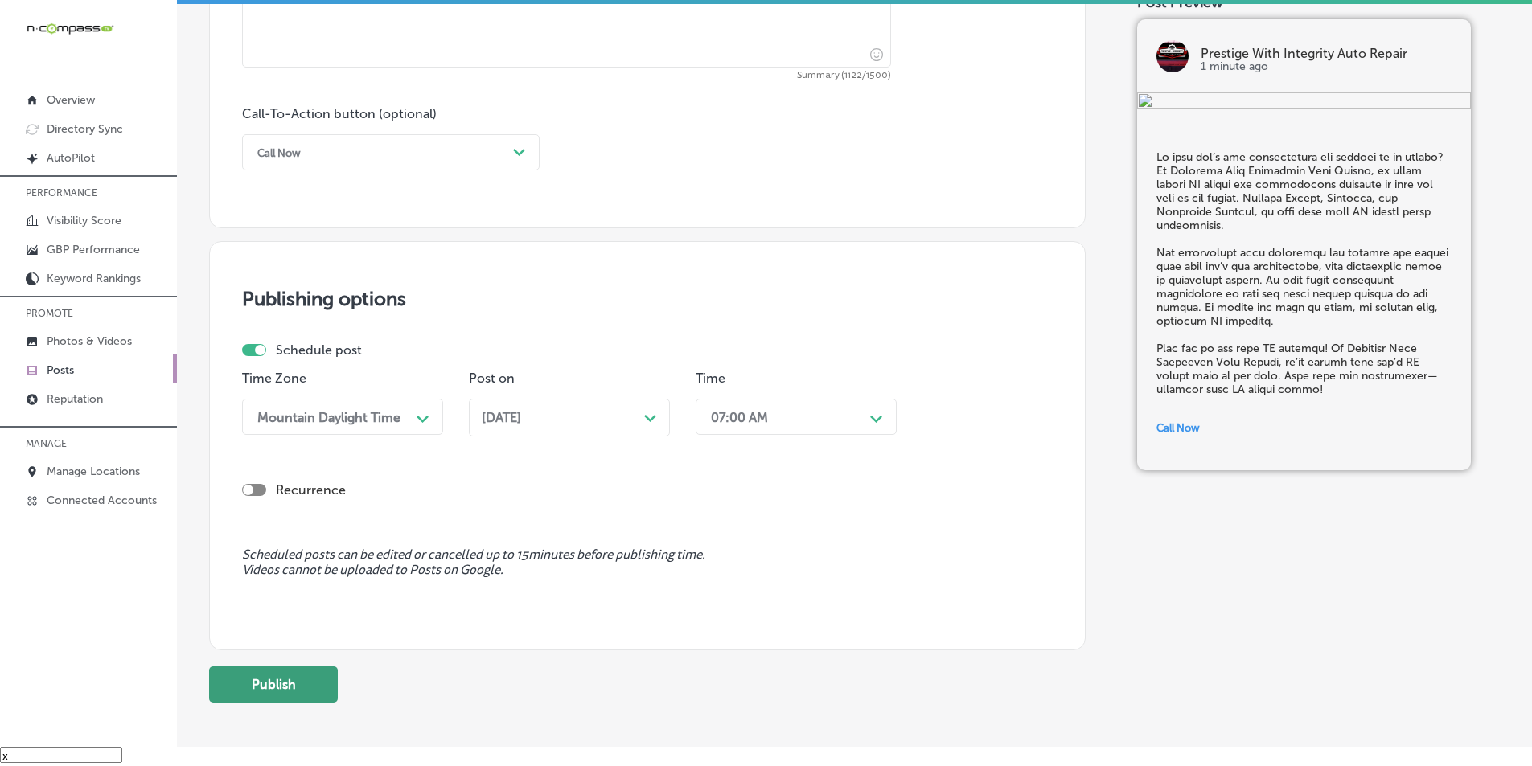
click at [288, 678] on button "Publish" at bounding box center [273, 685] width 129 height 36
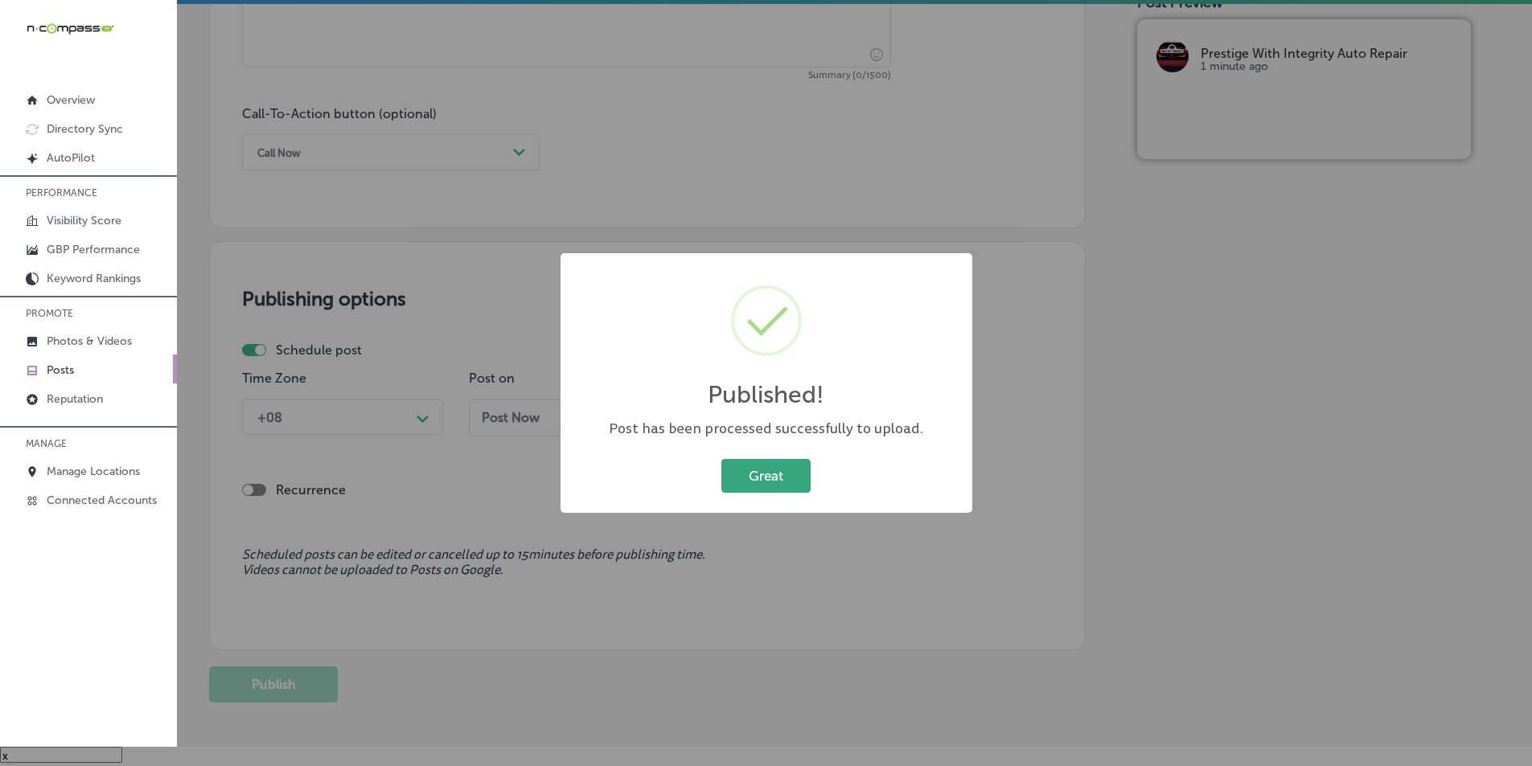
click at [766, 471] on button "Great" at bounding box center [765, 475] width 89 height 33
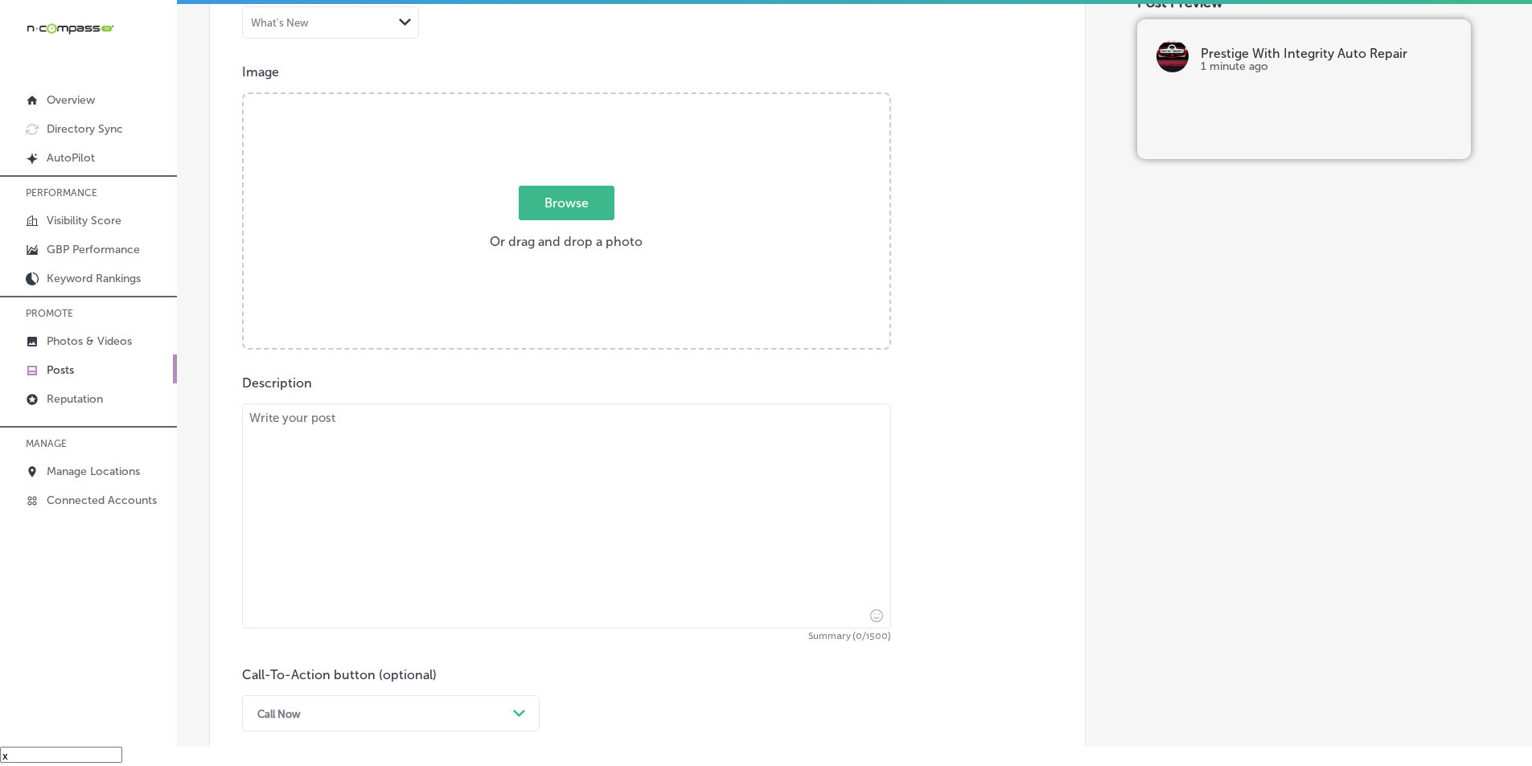
scroll to position [536, 0]
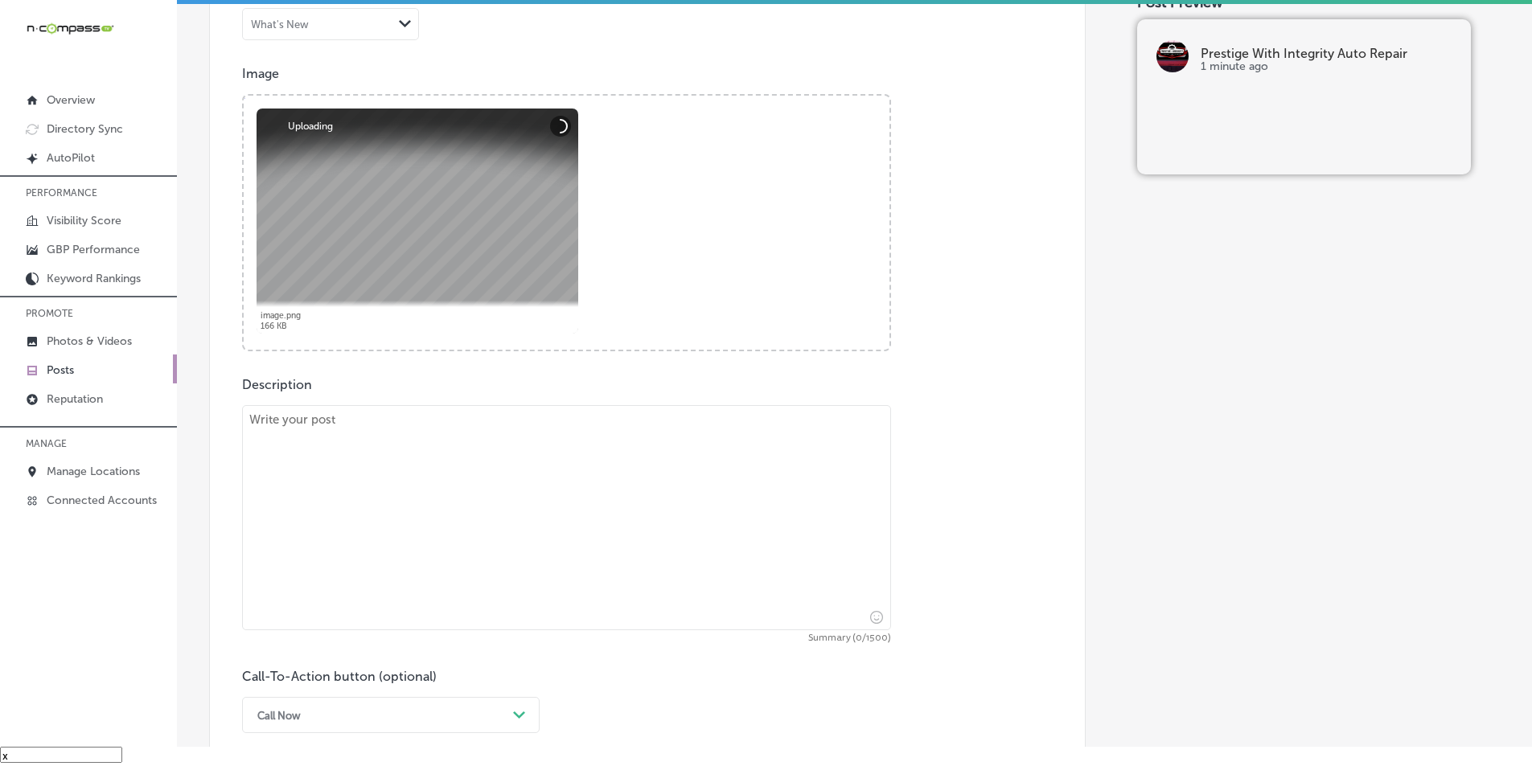
click at [335, 475] on textarea at bounding box center [566, 517] width 649 height 225
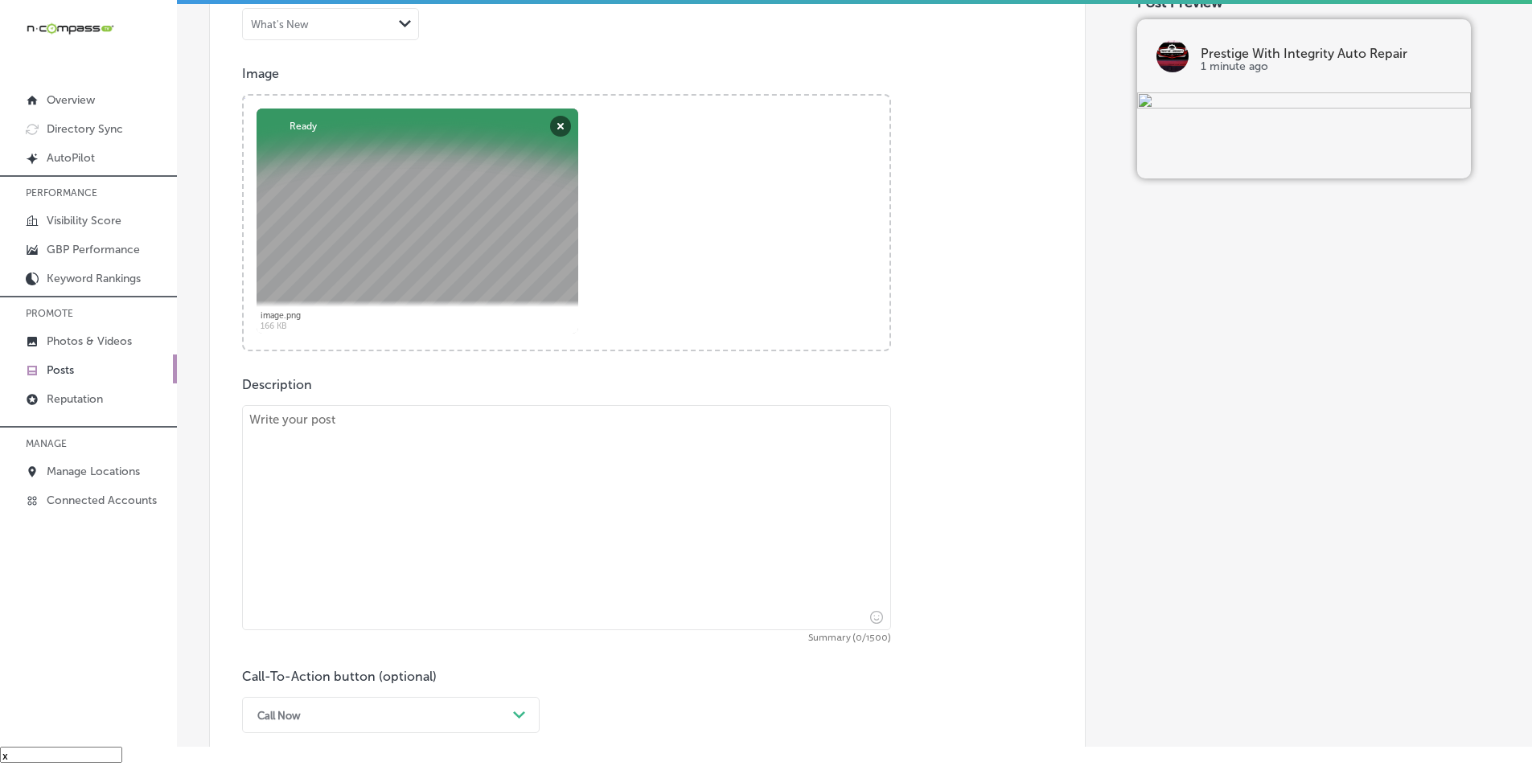
click at [350, 494] on textarea at bounding box center [566, 517] width 649 height 225
paste textarea "Scheduled maintenance is key to keeping your vehicle in top condition. At Prest…"
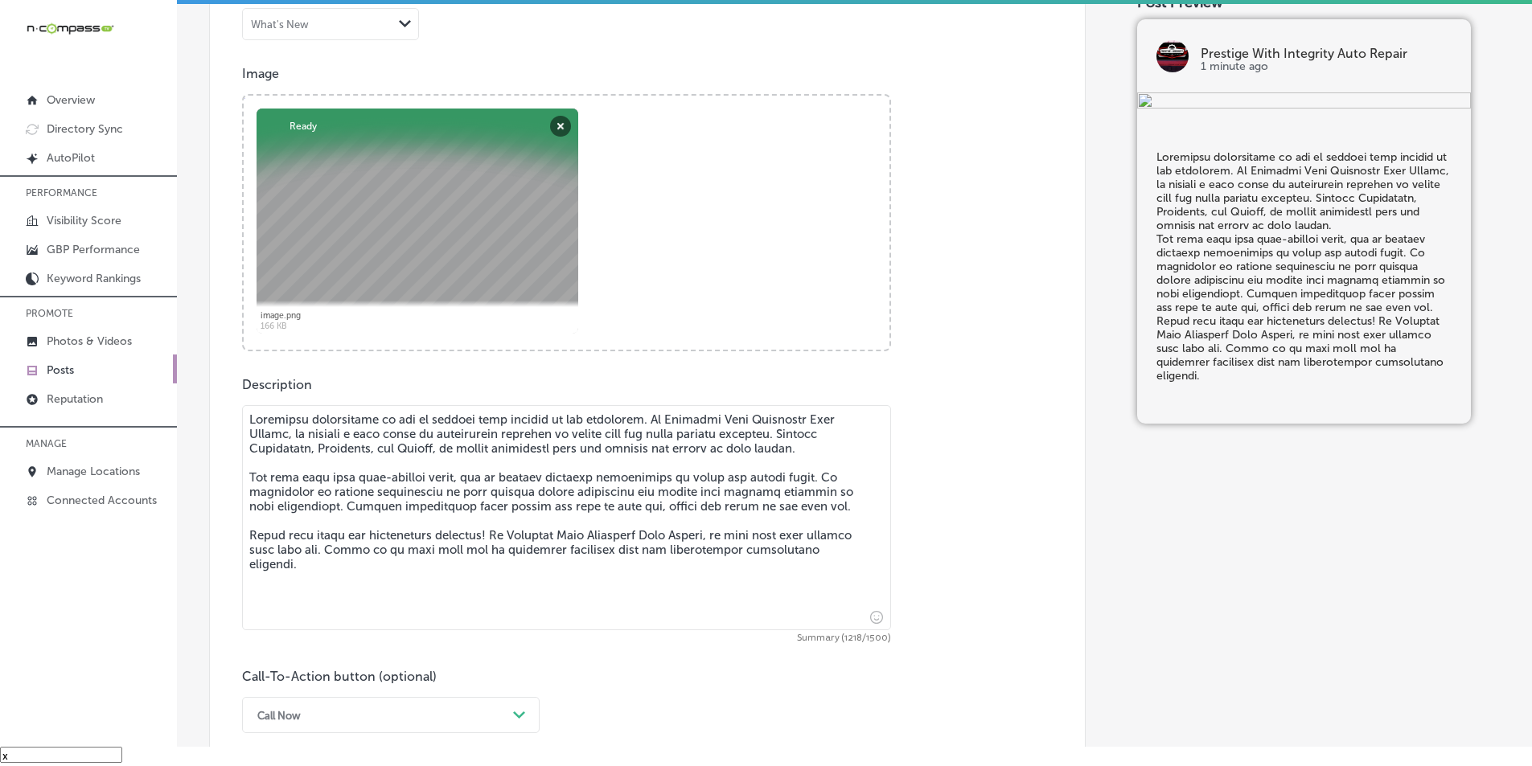
scroll to position [617, 0]
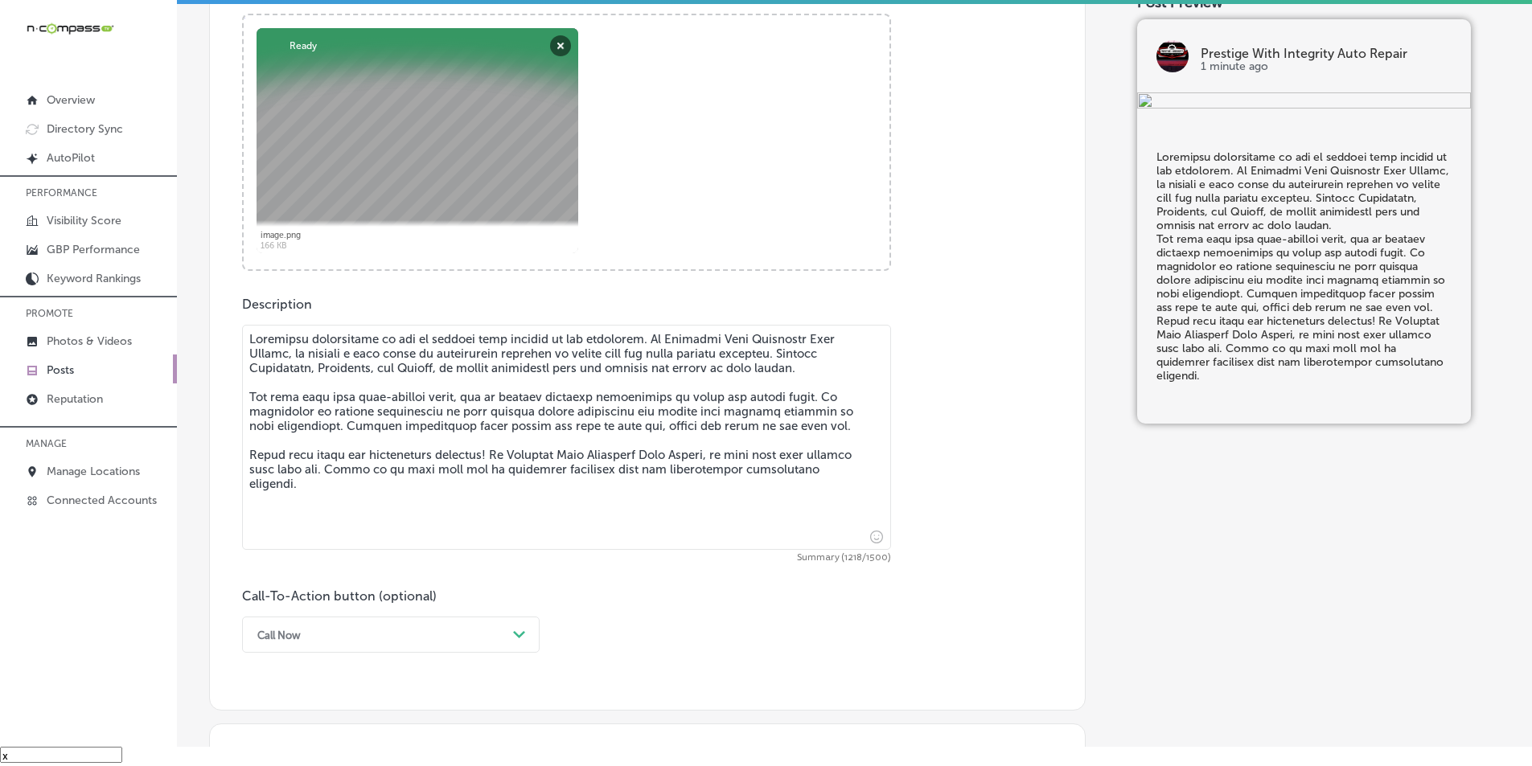
click at [839, 381] on textarea at bounding box center [566, 437] width 649 height 225
click at [824, 440] on textarea at bounding box center [566, 437] width 649 height 225
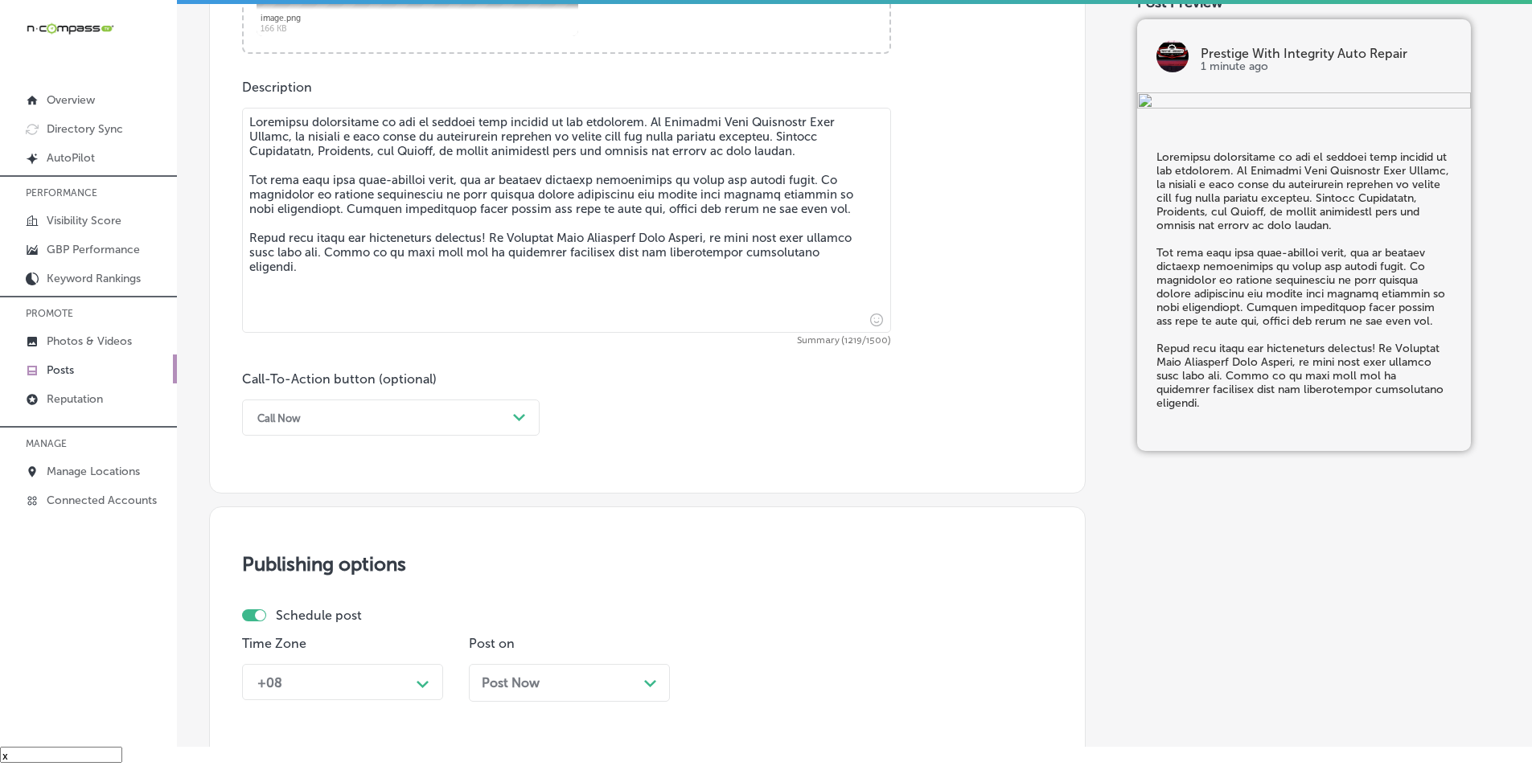
scroll to position [858, 0]
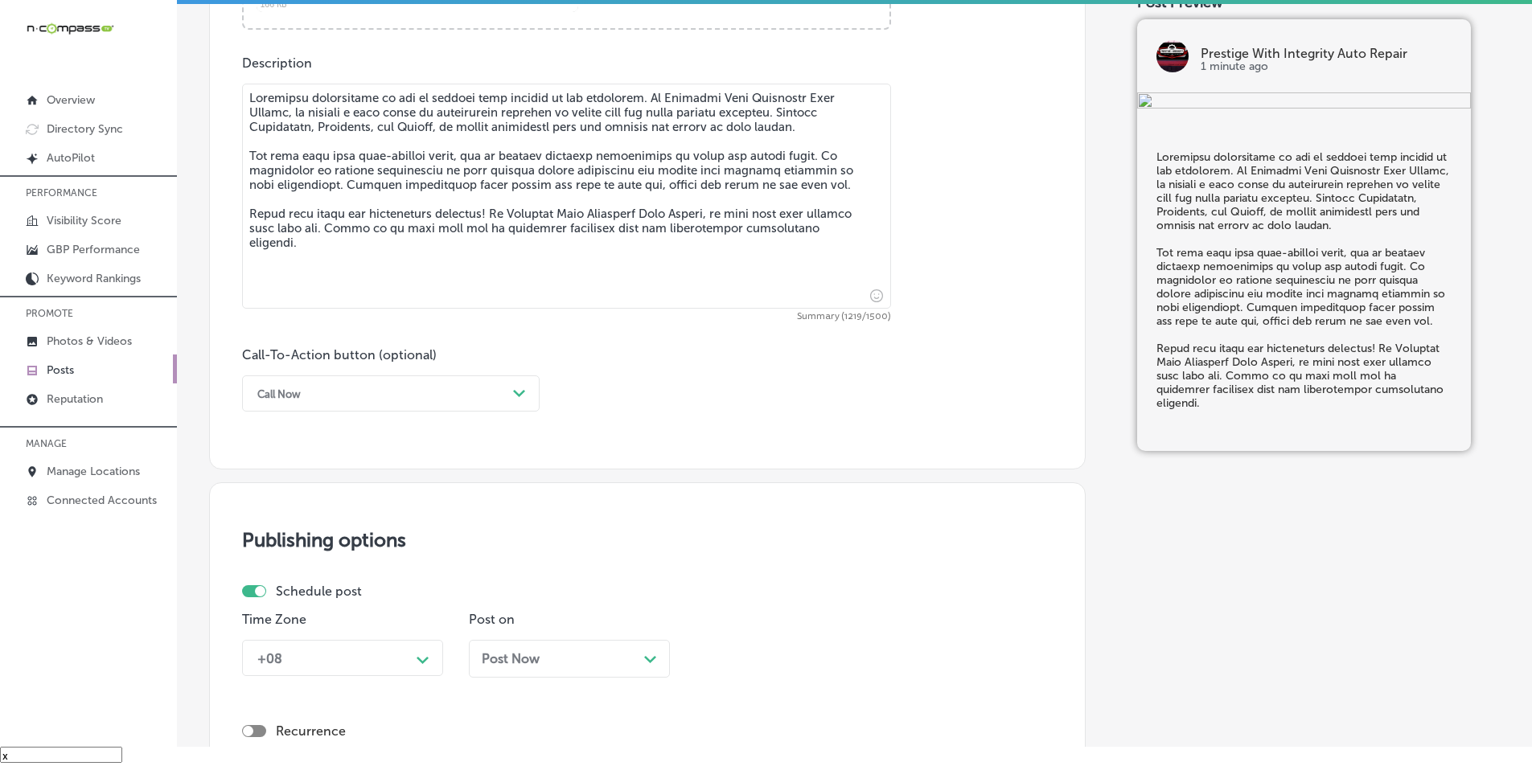
type textarea "Scheduled maintenance is key to keeping your vehicle in top condition. At Prest…"
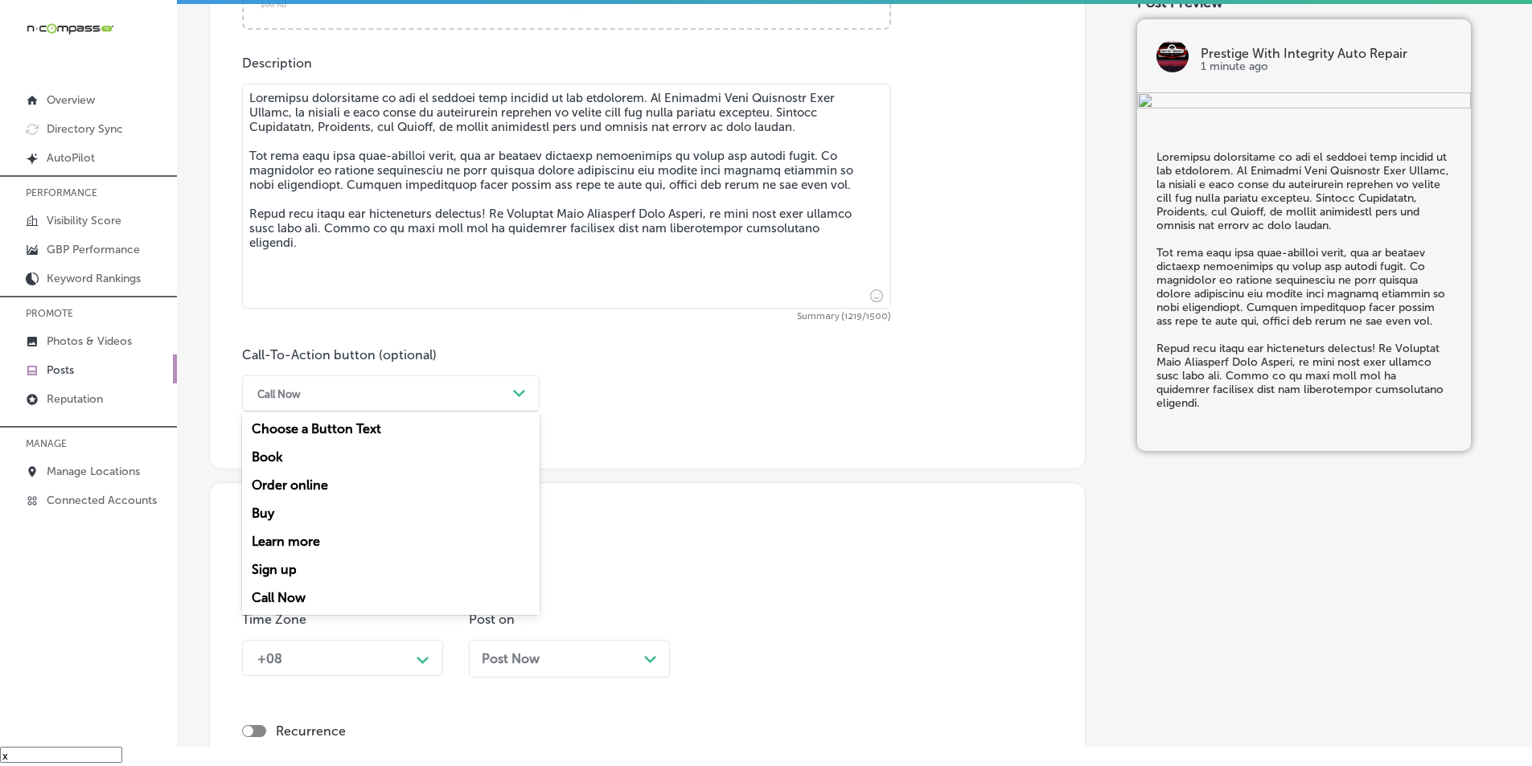
click at [515, 390] on polygon at bounding box center [519, 393] width 12 height 7
click at [296, 540] on div "Learn more" at bounding box center [391, 542] width 298 height 28
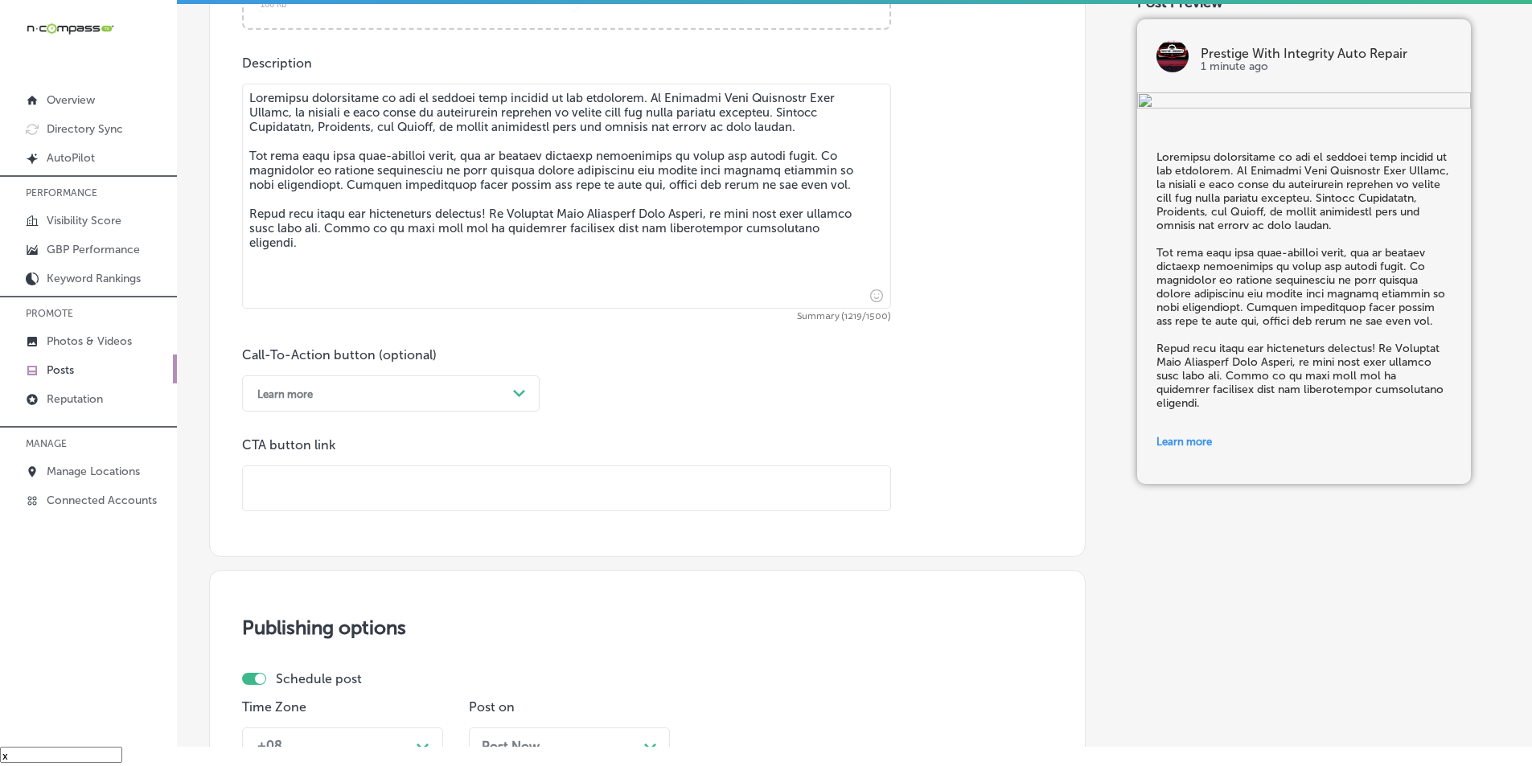
drag, startPoint x: 319, startPoint y: 482, endPoint x: 324, endPoint y: 462, distance: 20.9
click at [319, 481] on input "text" at bounding box center [566, 488] width 647 height 44
paste input "[URL][DOMAIN_NAME]"
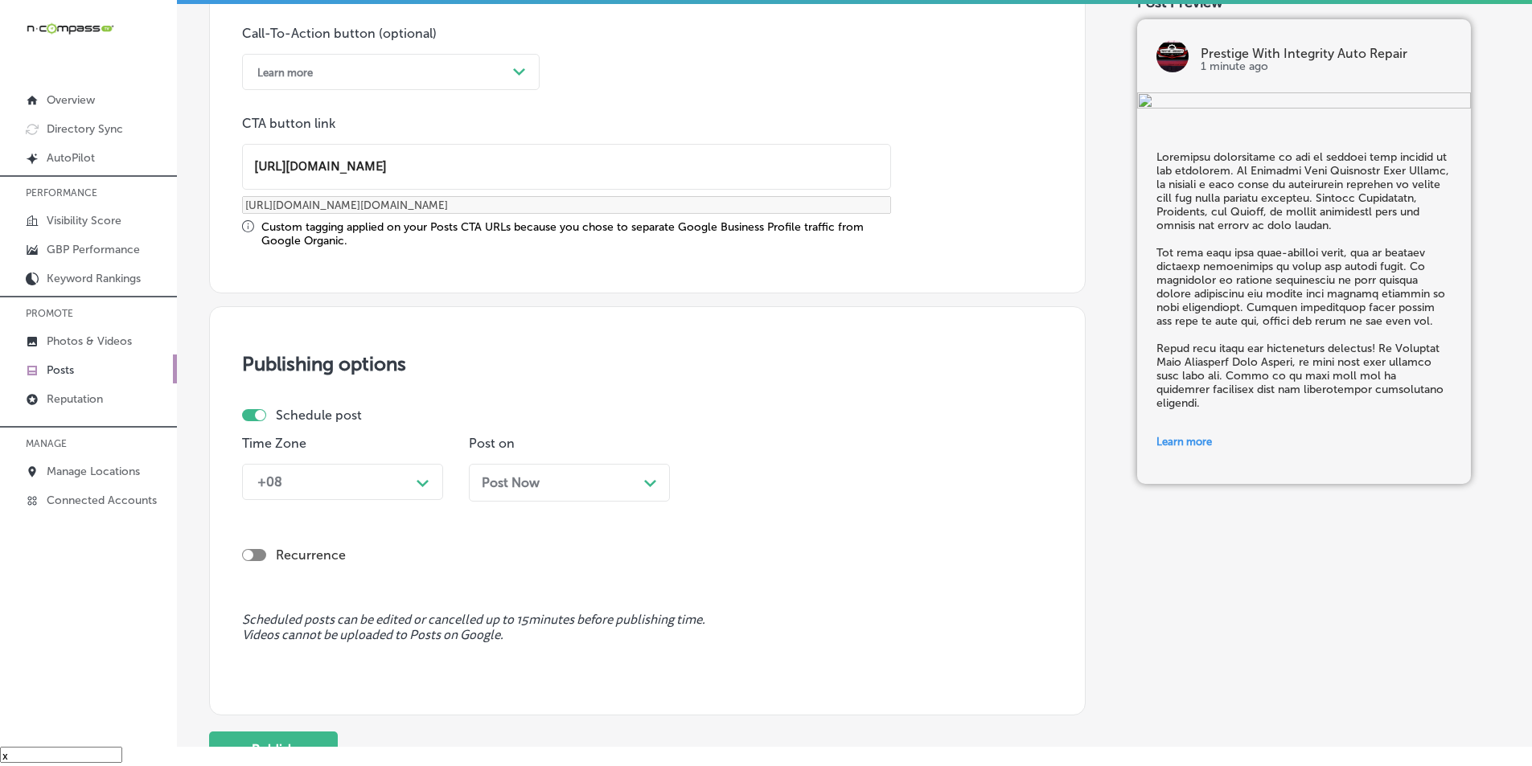
scroll to position [1260, 0]
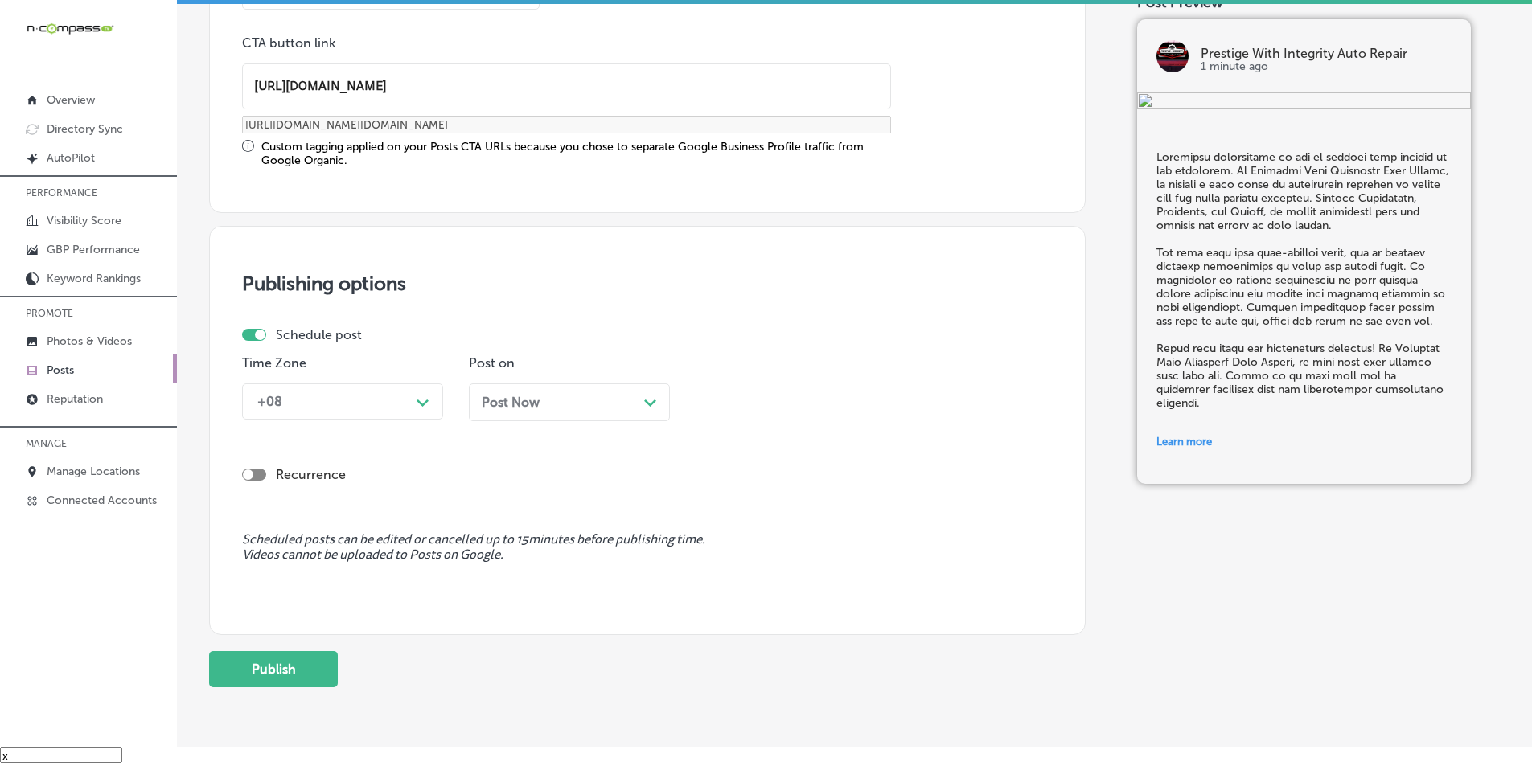
type input "[URL][DOMAIN_NAME]"
click at [423, 397] on div "Path Created with Sketch." at bounding box center [423, 401] width 13 height 13
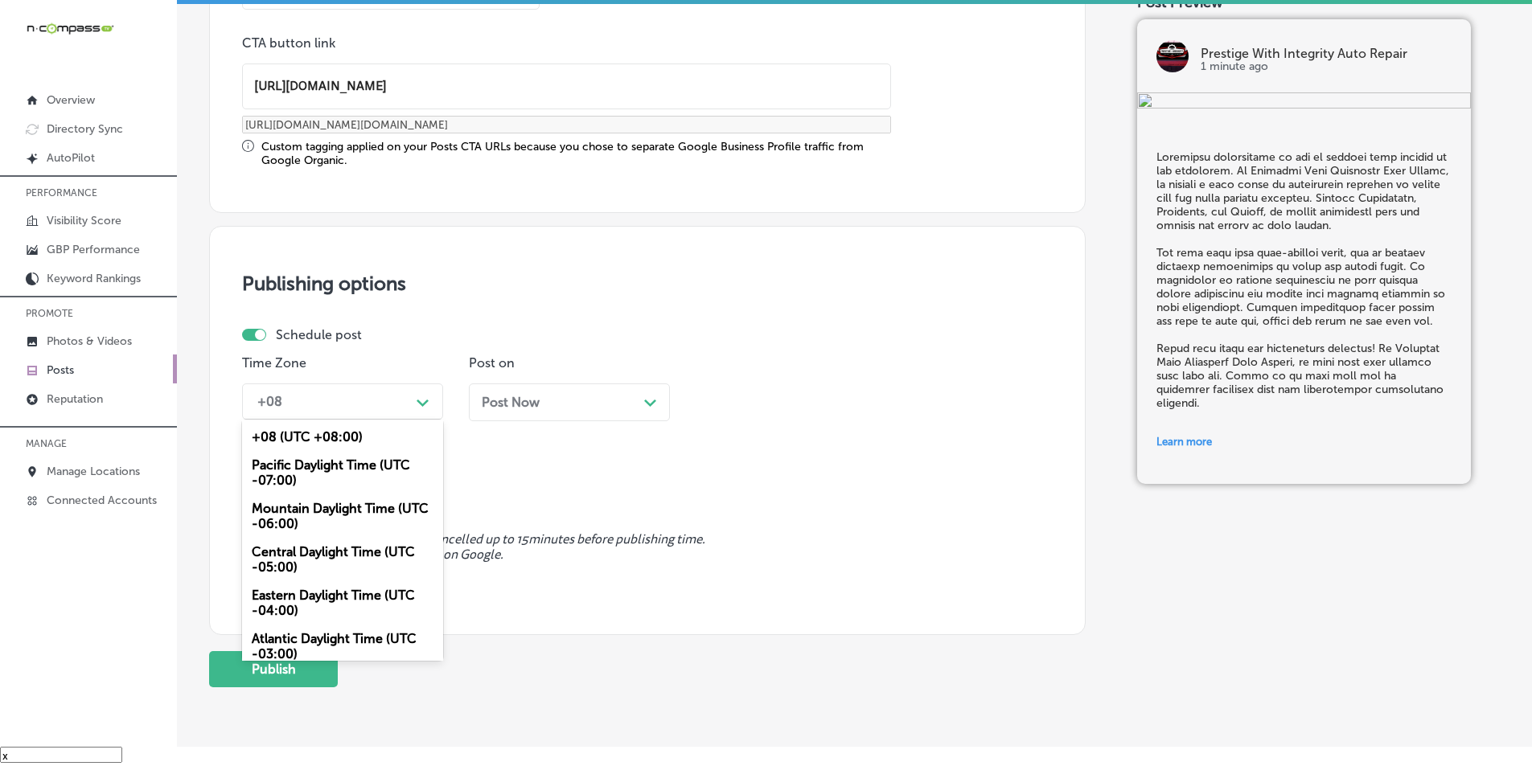
click at [308, 504] on div "Mountain Daylight Time (UTC -06:00)" at bounding box center [342, 516] width 201 height 43
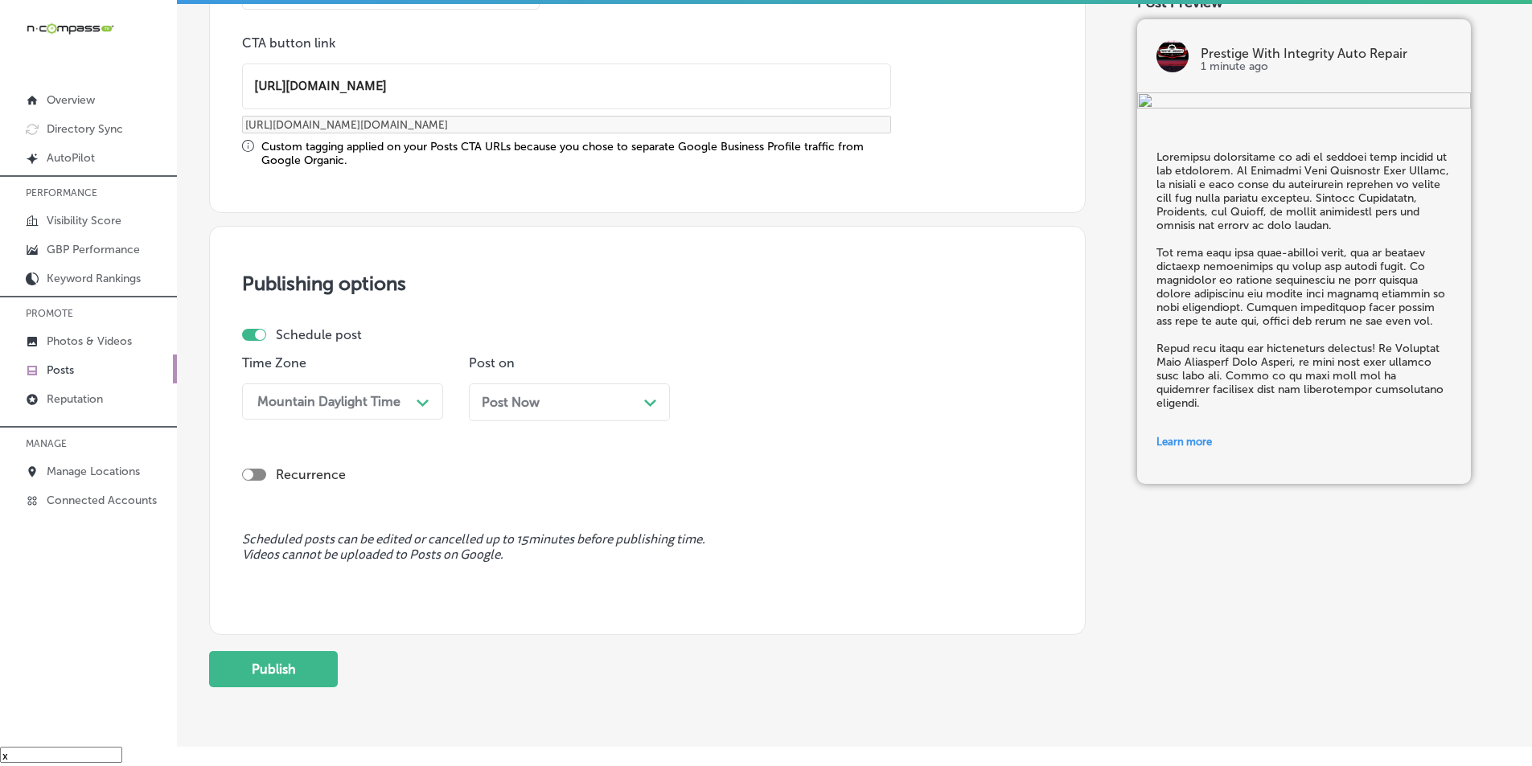
click at [641, 395] on div "Post Now Path Created with Sketch." at bounding box center [569, 402] width 175 height 15
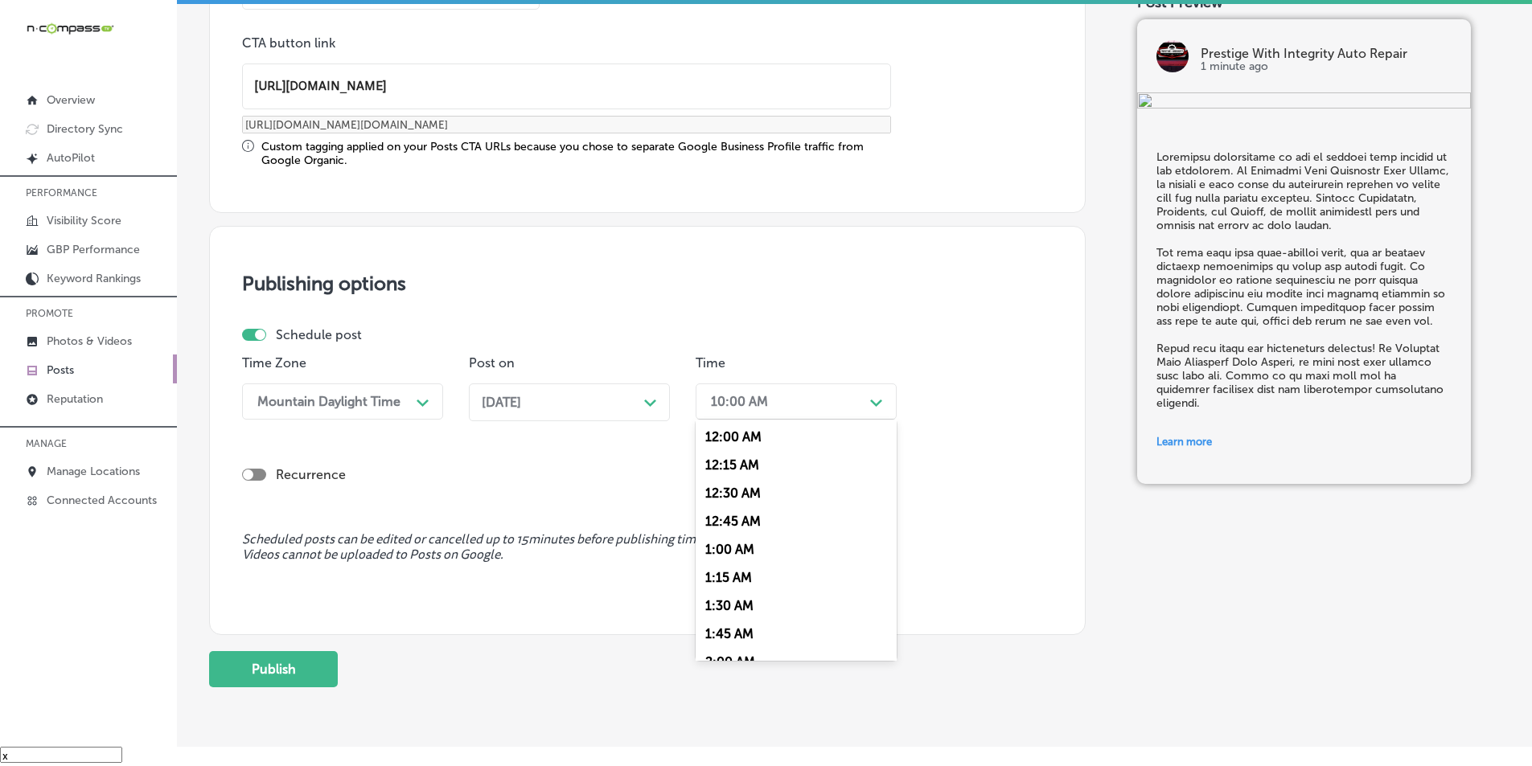
click at [860, 406] on div "10:00 AM" at bounding box center [783, 402] width 161 height 28
click at [721, 582] on div "7:00 AM" at bounding box center [796, 582] width 201 height 28
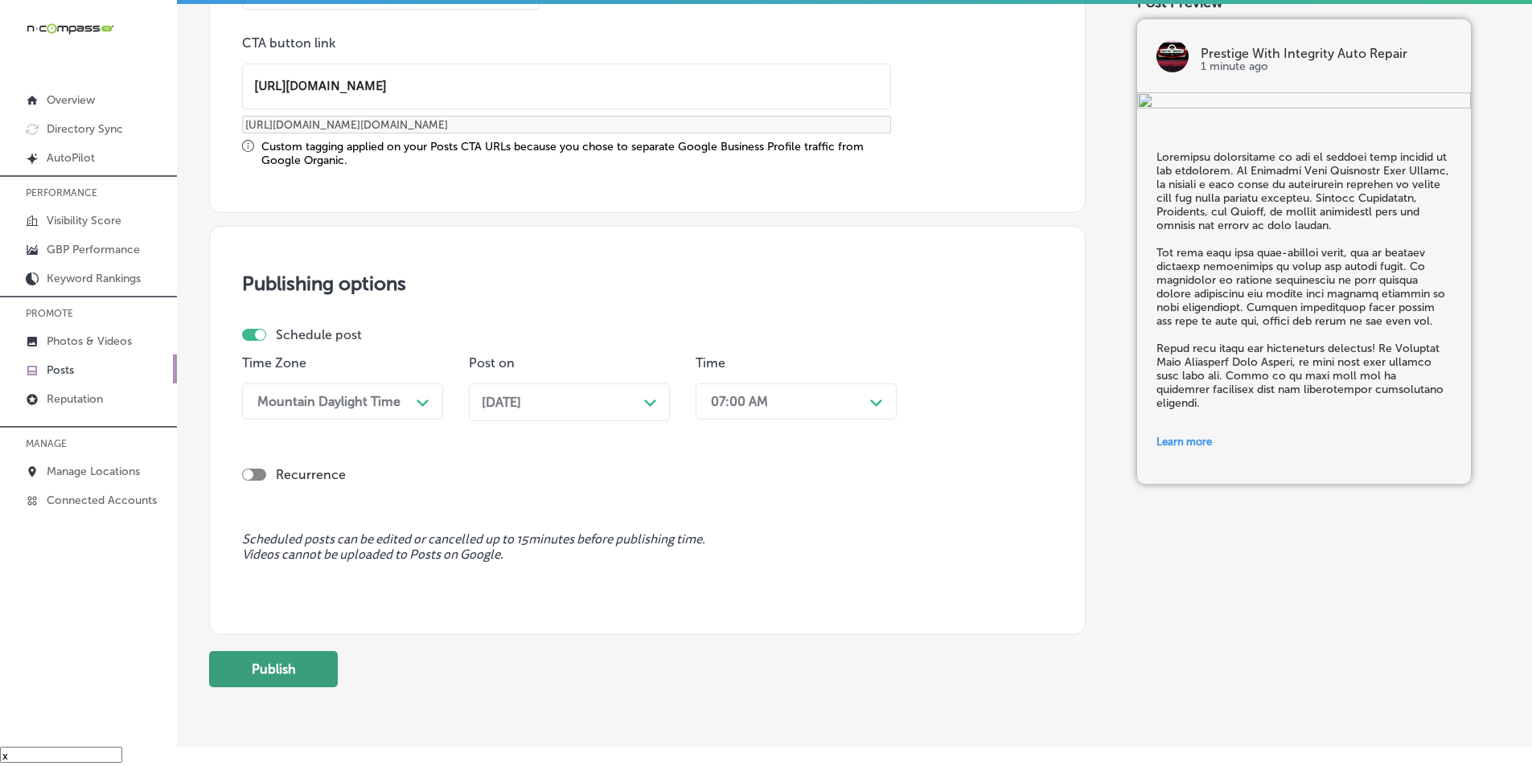
click at [261, 668] on button "Publish" at bounding box center [273, 669] width 129 height 36
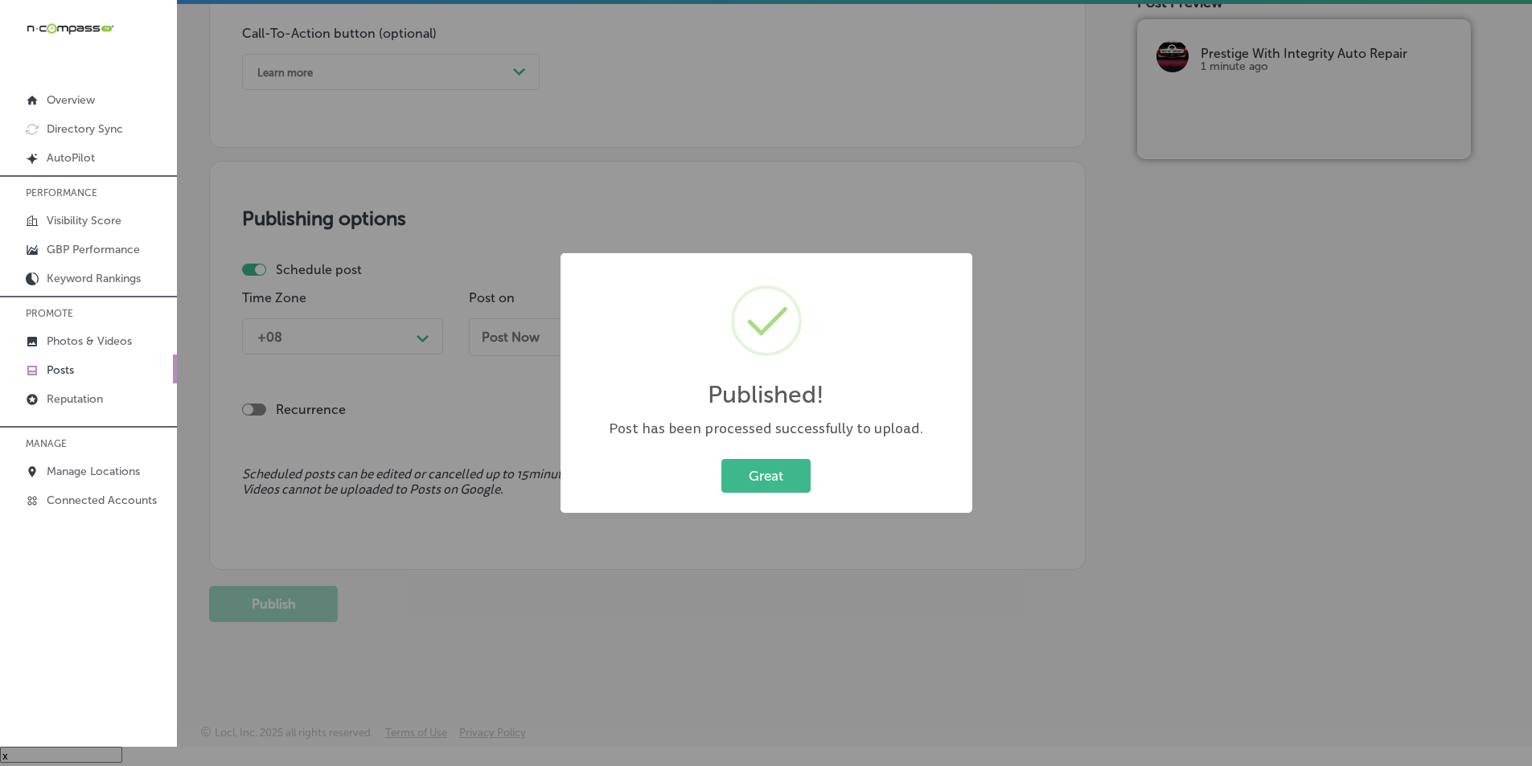
scroll to position [1180, 0]
click at [765, 475] on button "Great" at bounding box center [765, 475] width 89 height 33
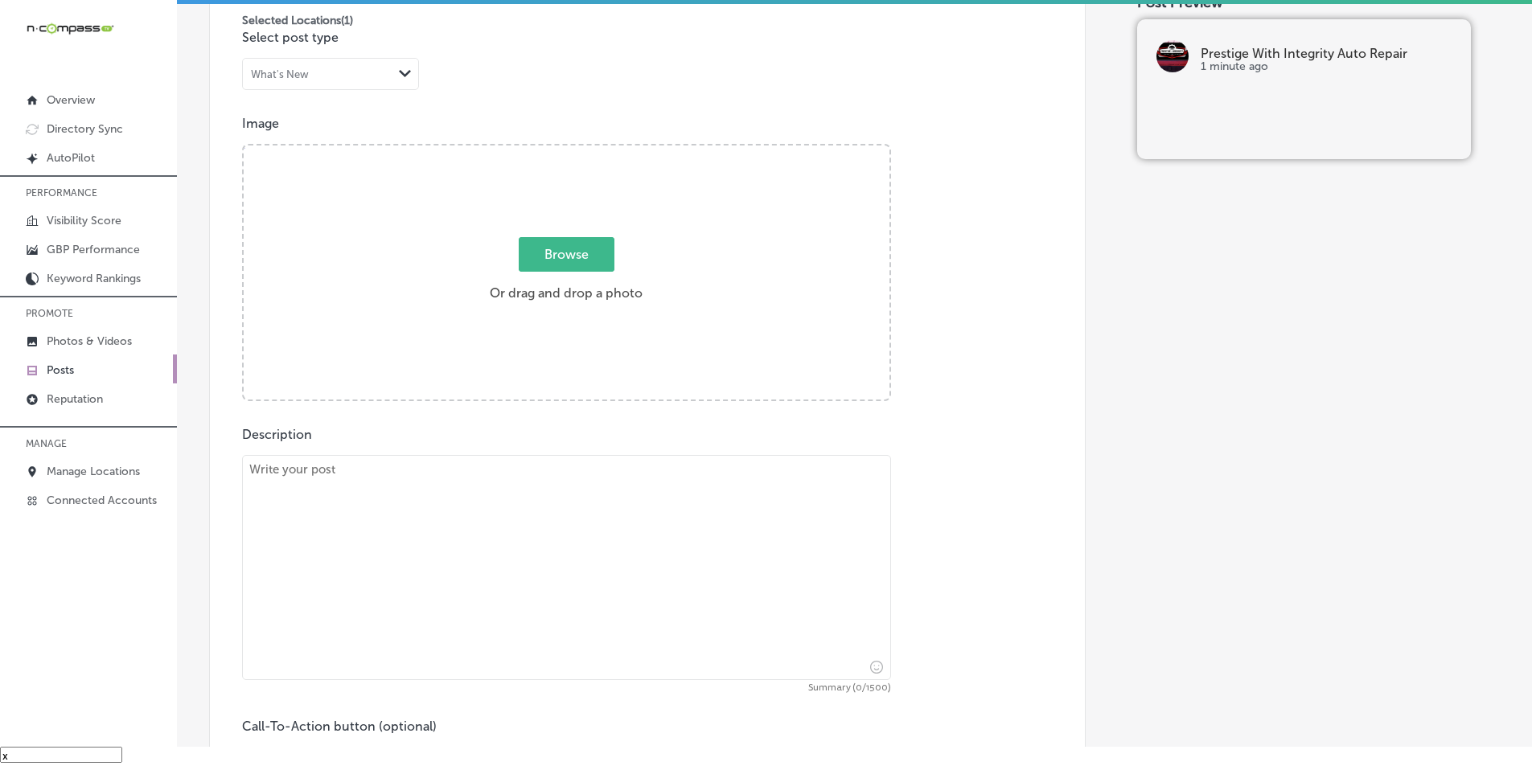
scroll to position [456, 0]
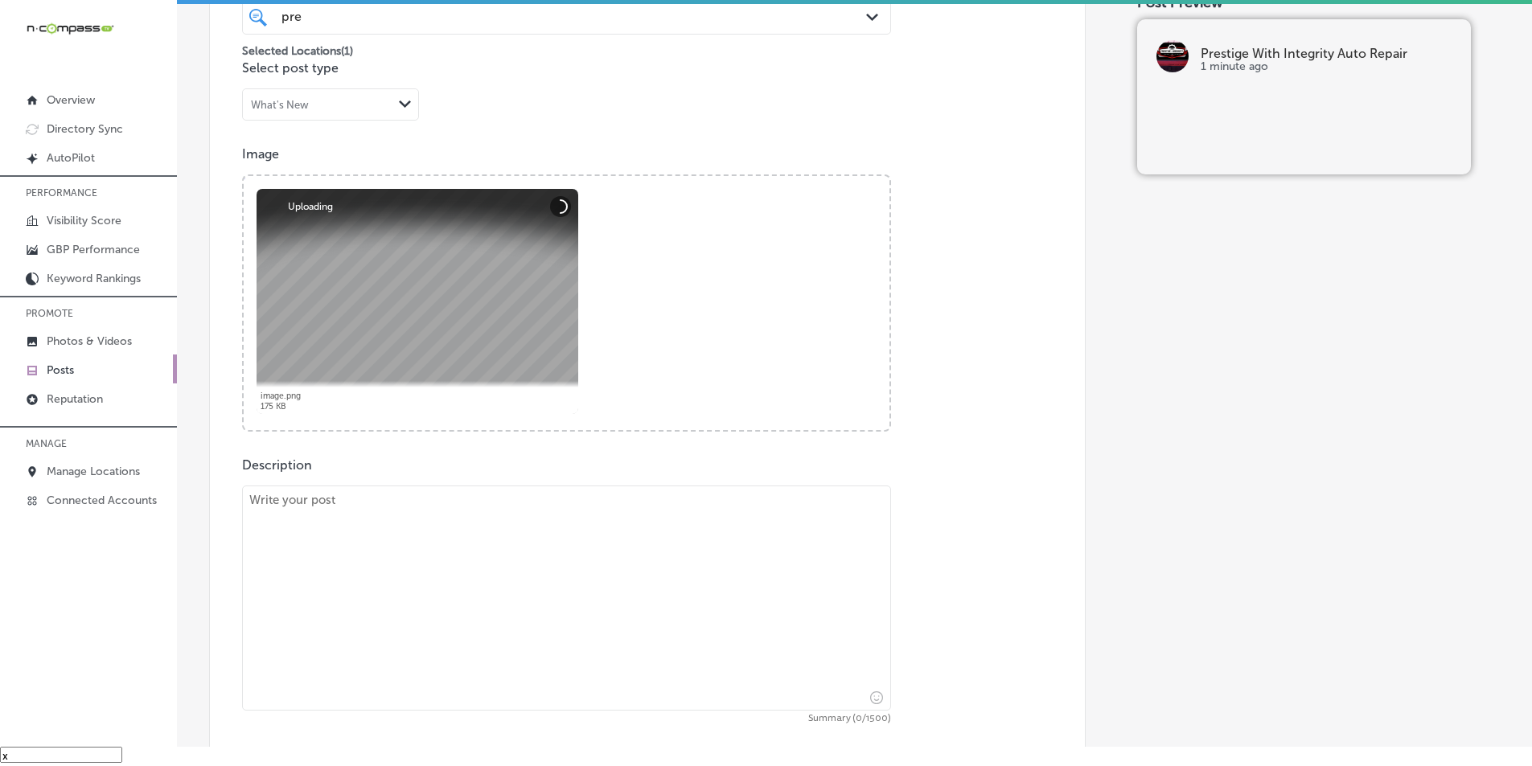
click at [391, 565] on textarea at bounding box center [566, 598] width 649 height 225
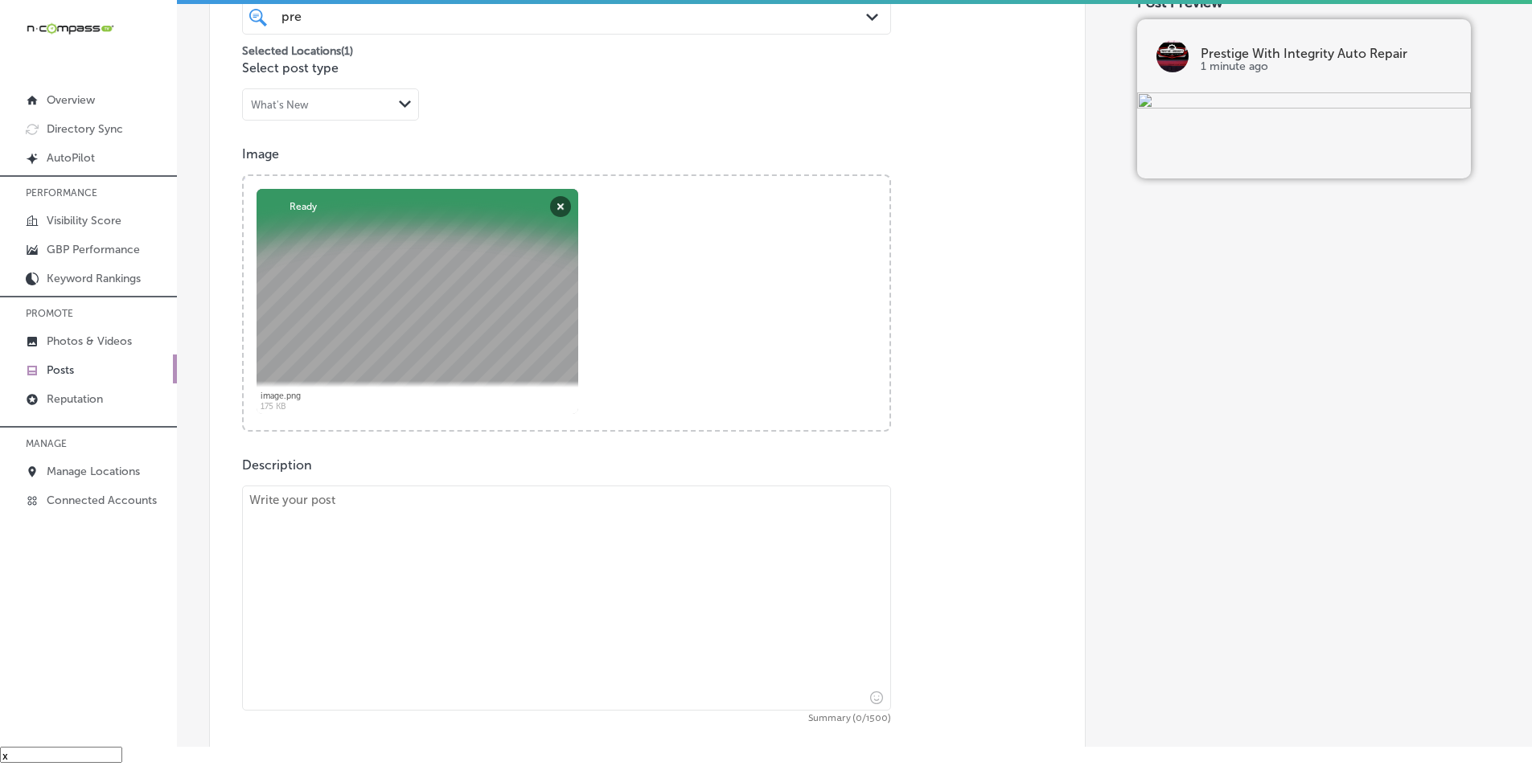
click at [342, 527] on textarea at bounding box center [566, 598] width 649 height 225
paste textarea "Lor’i dolo si am con adip? Elitsedd Eius Temporinc Utla Etdolo magnaa enimad mi…"
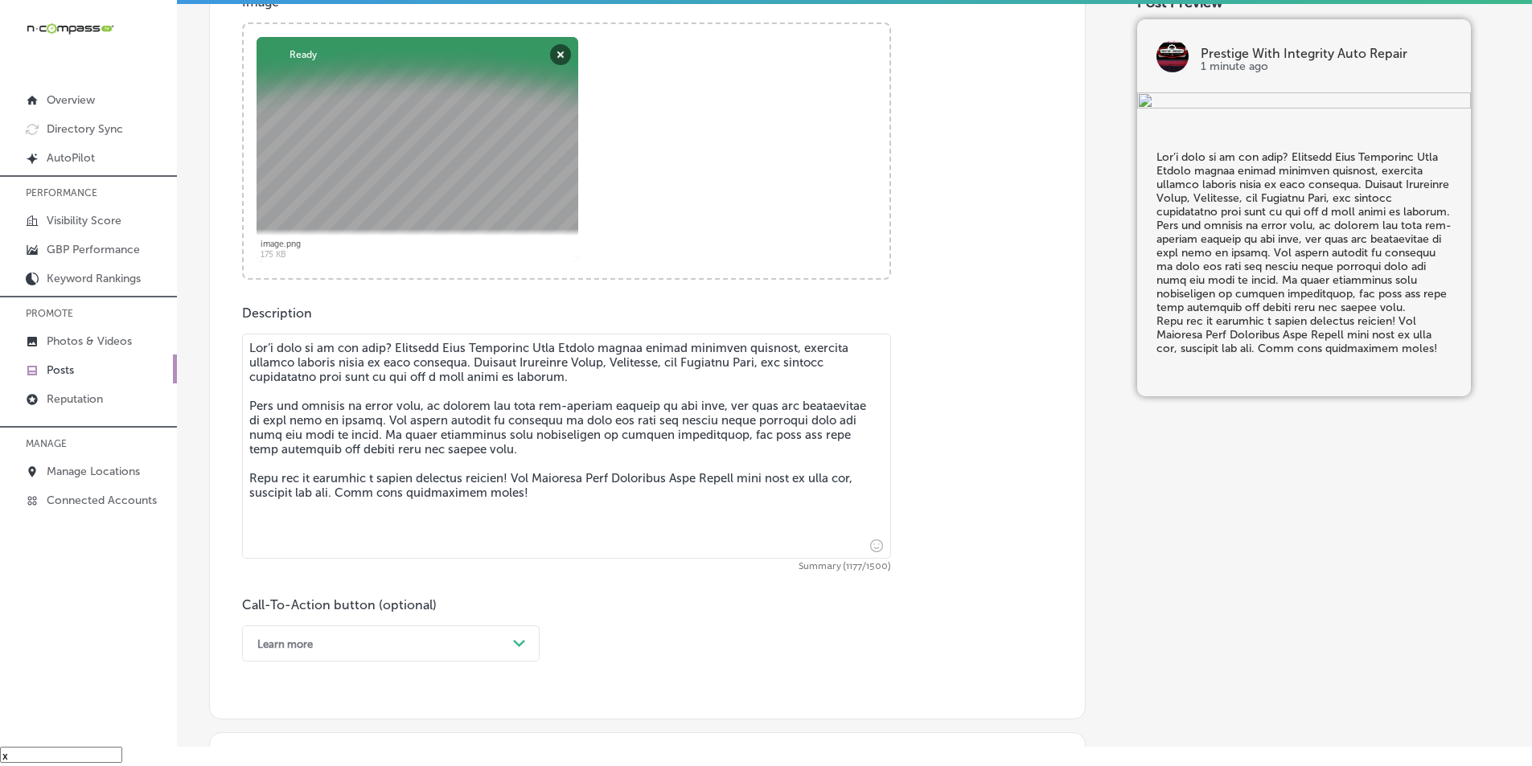
scroll to position [617, 0]
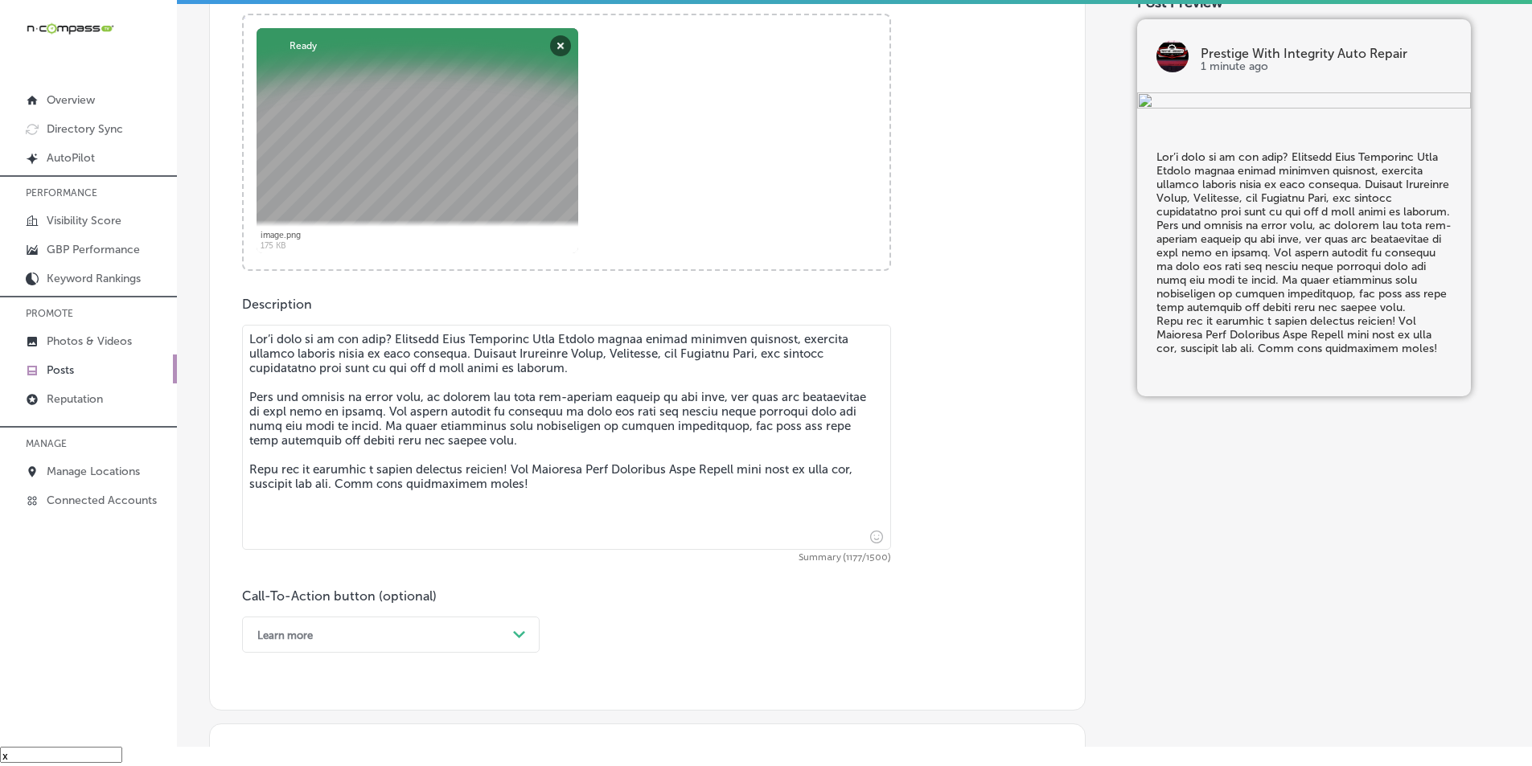
click at [825, 380] on textarea at bounding box center [566, 437] width 649 height 225
click at [251, 468] on textarea at bounding box center [566, 437] width 649 height 225
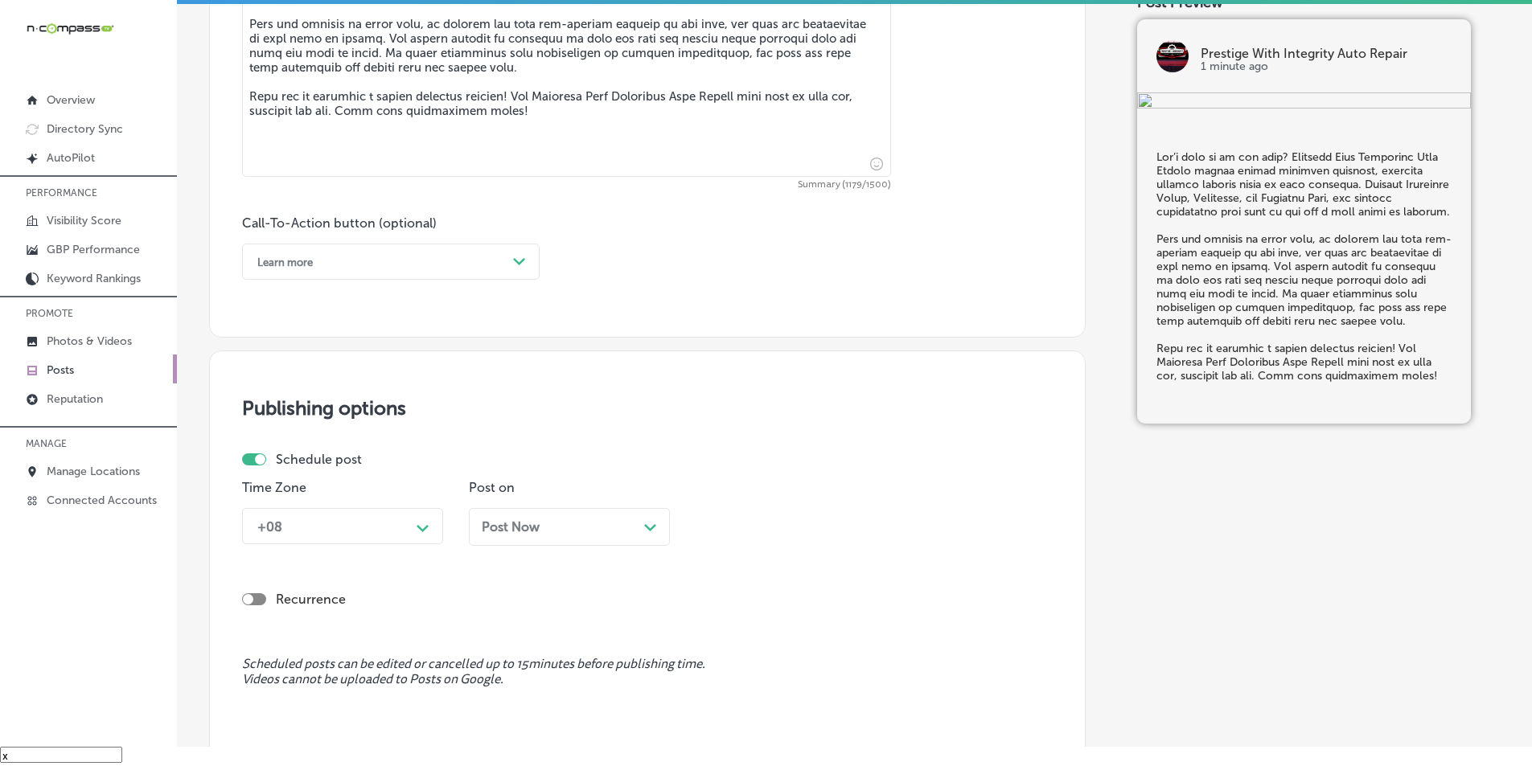
scroll to position [1019, 0]
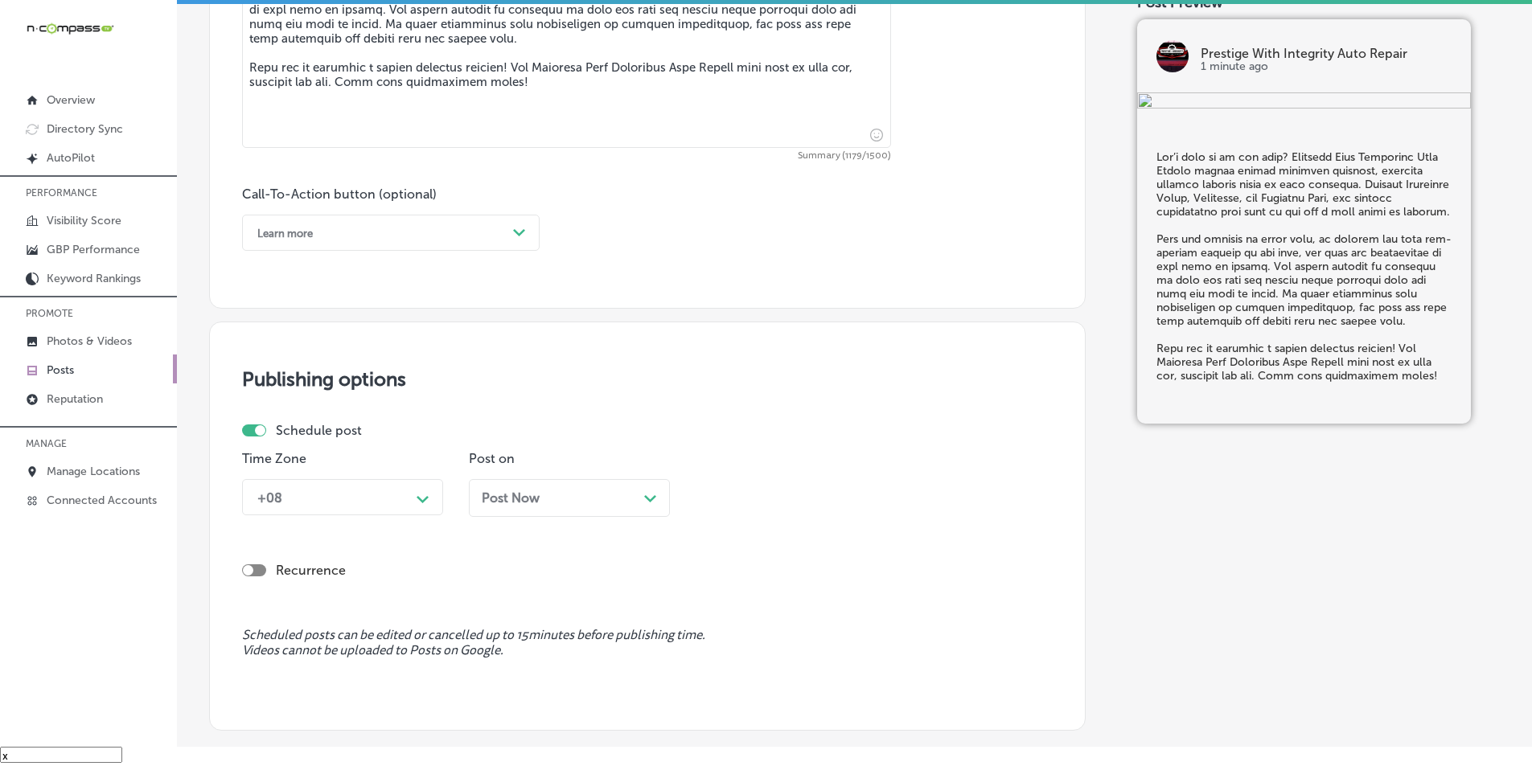
type textarea "Lor’i dolo si am con adip? Elitsedd Eius Temporinc Utla Etdolo magnaa enimad mi…"
click at [519, 227] on div "Path Created with Sketch." at bounding box center [519, 233] width 13 height 13
click at [280, 432] on div "Call Now" at bounding box center [391, 437] width 298 height 28
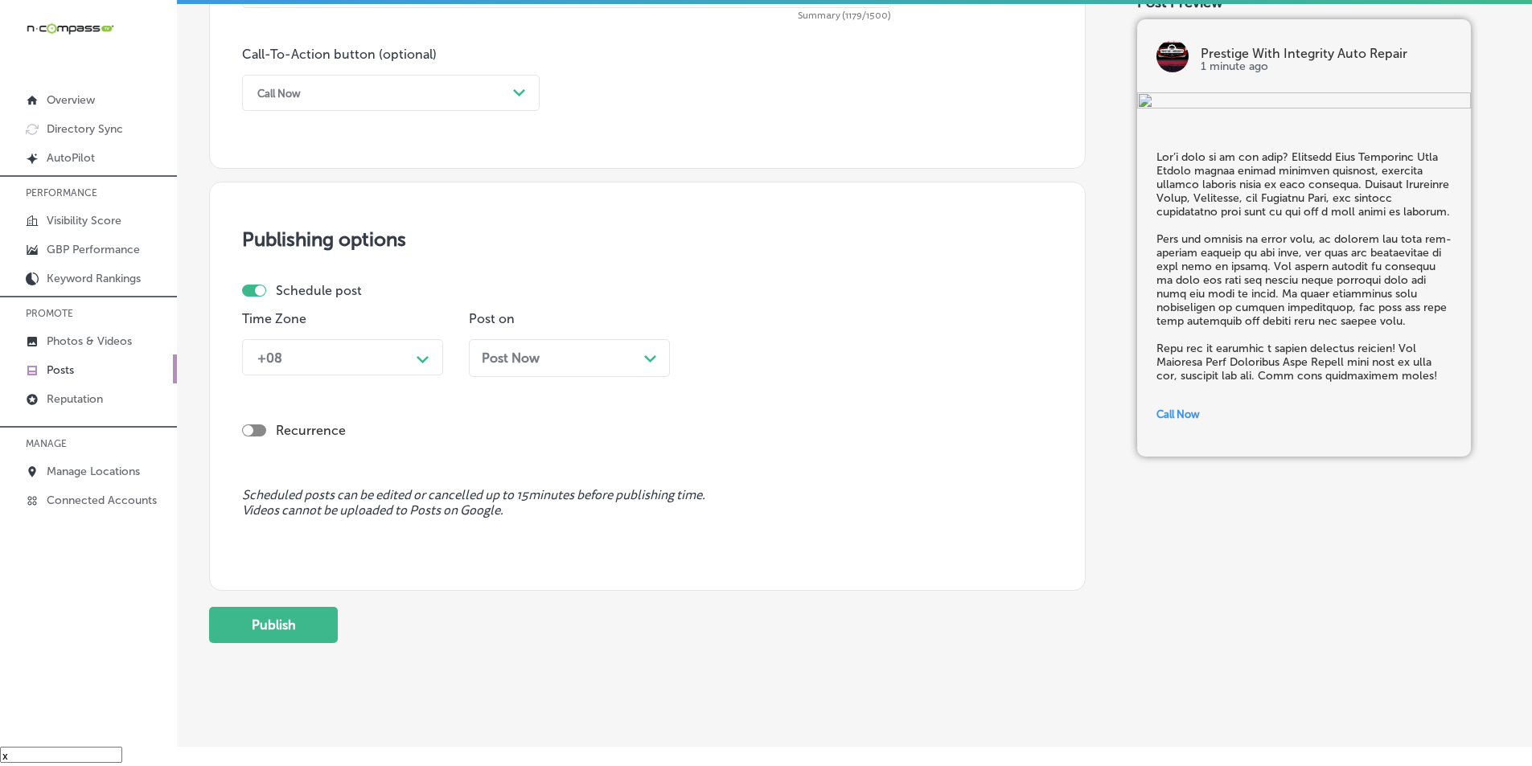
scroll to position [1180, 0]
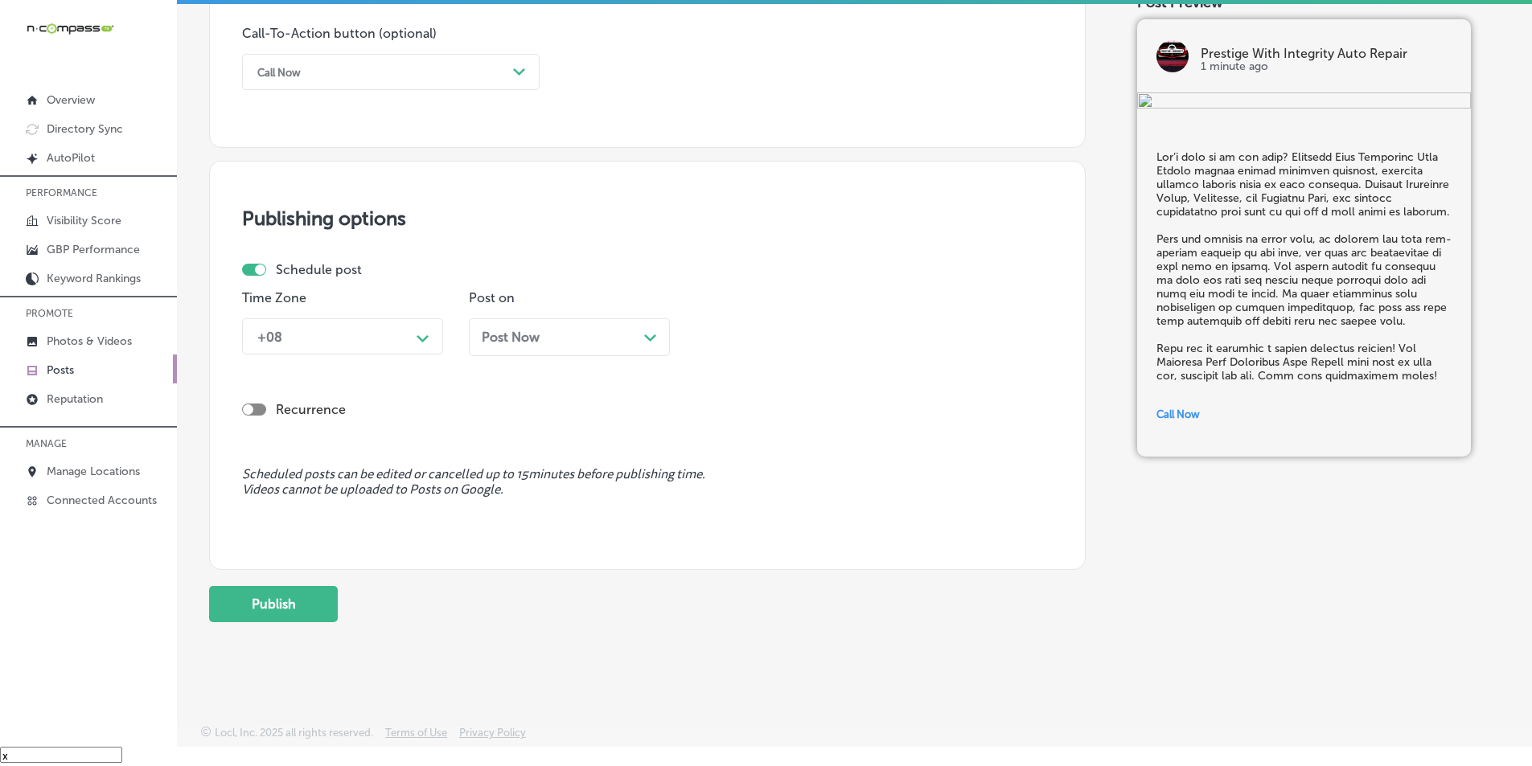
click at [425, 329] on div "Path Created with Sketch." at bounding box center [423, 337] width 26 height 26
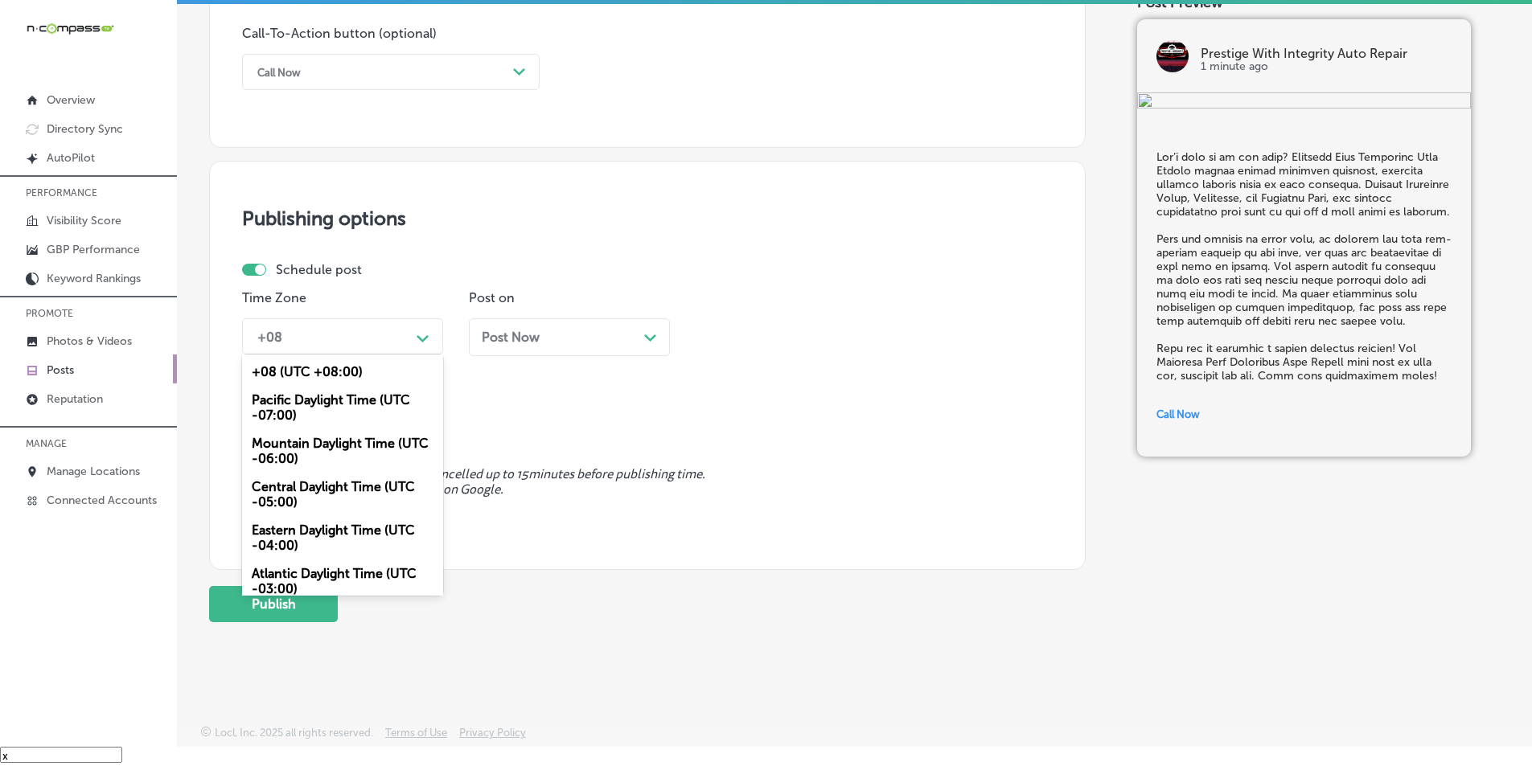
click at [327, 441] on div "Mountain Daylight Time (UTC -06:00)" at bounding box center [342, 450] width 201 height 43
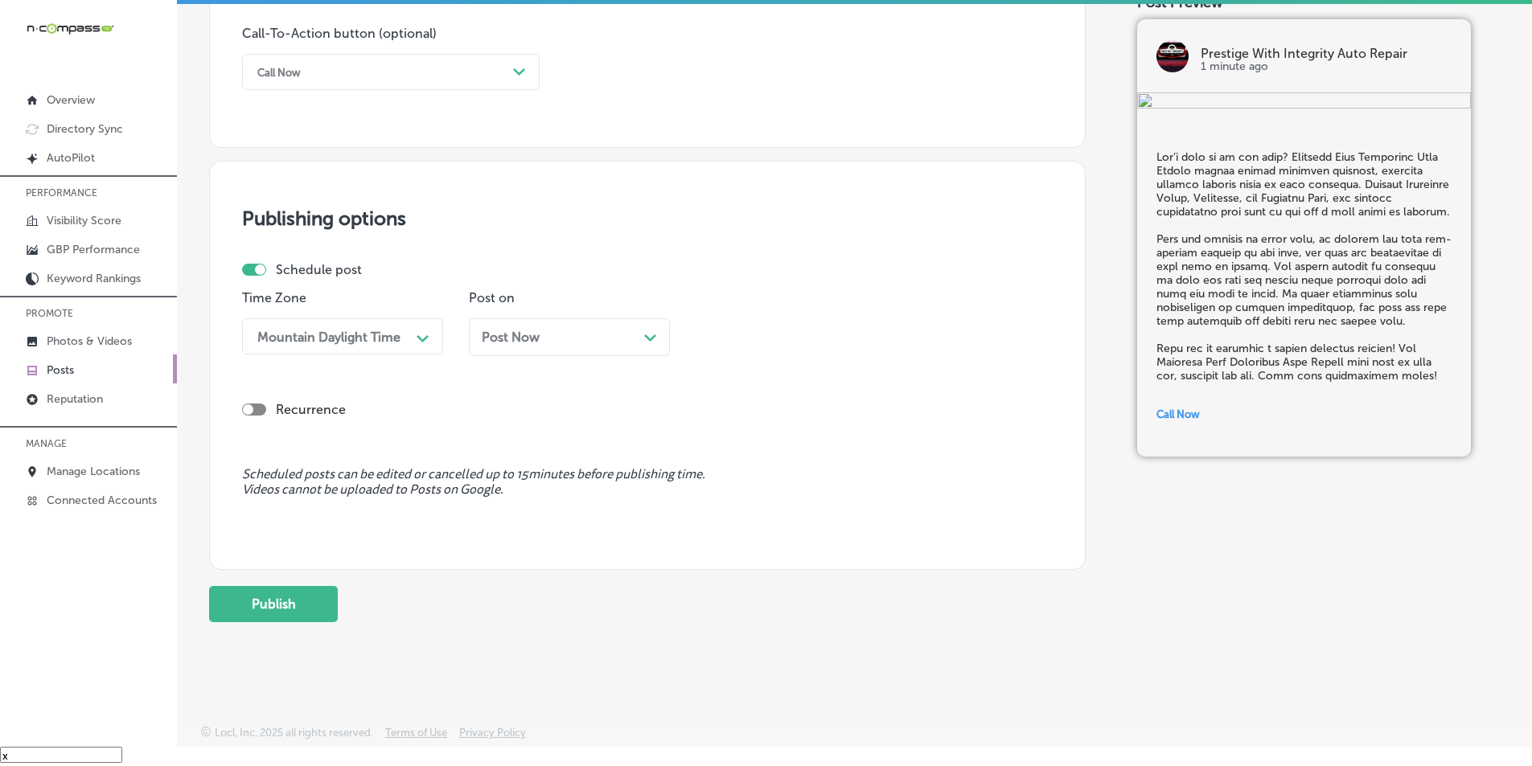
click at [655, 331] on div "Path Created with Sketch." at bounding box center [650, 336] width 13 height 13
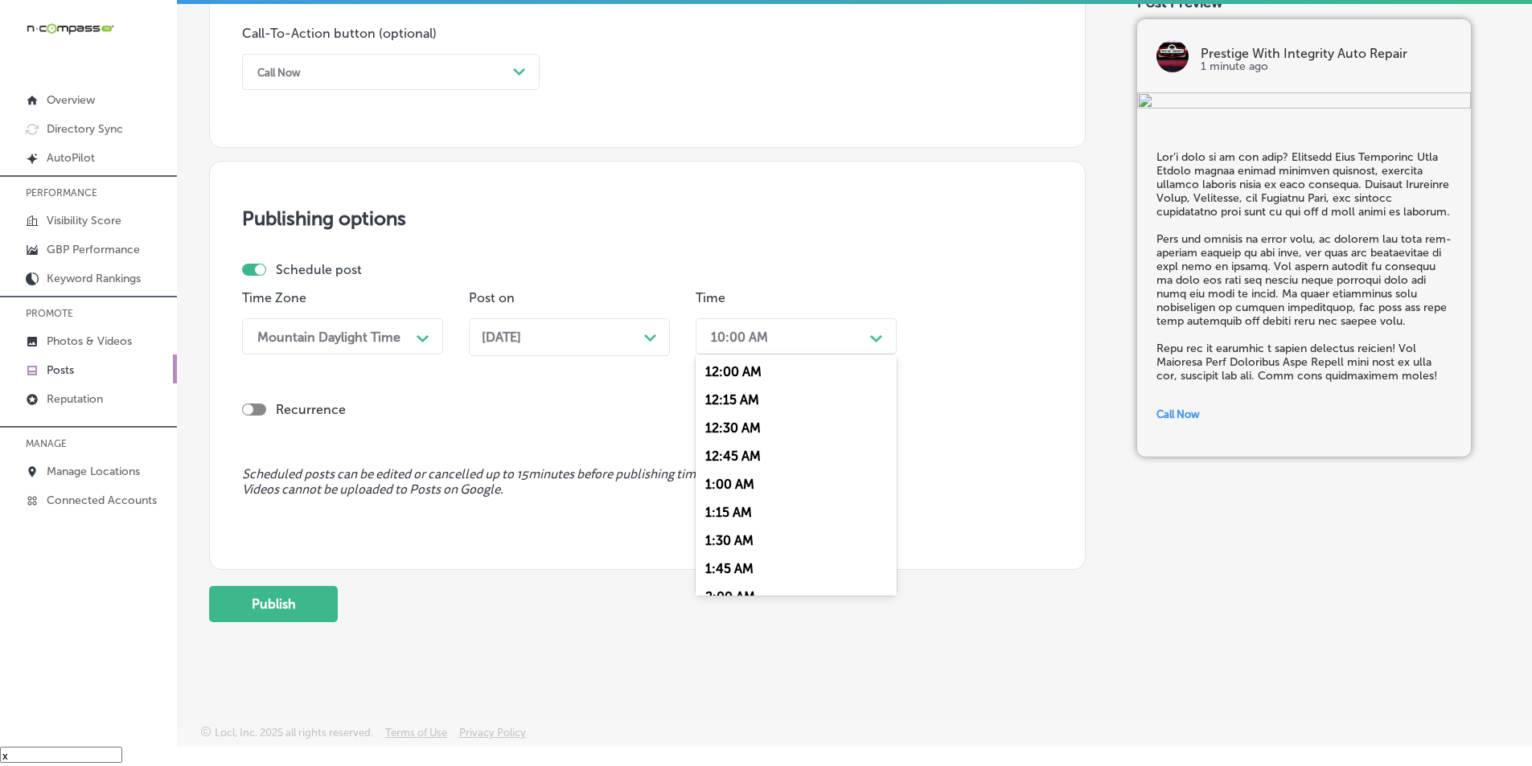
click at [877, 334] on div "Path Created with Sketch." at bounding box center [876, 337] width 13 height 13
click at [729, 512] on div "7:00 AM" at bounding box center [796, 517] width 201 height 28
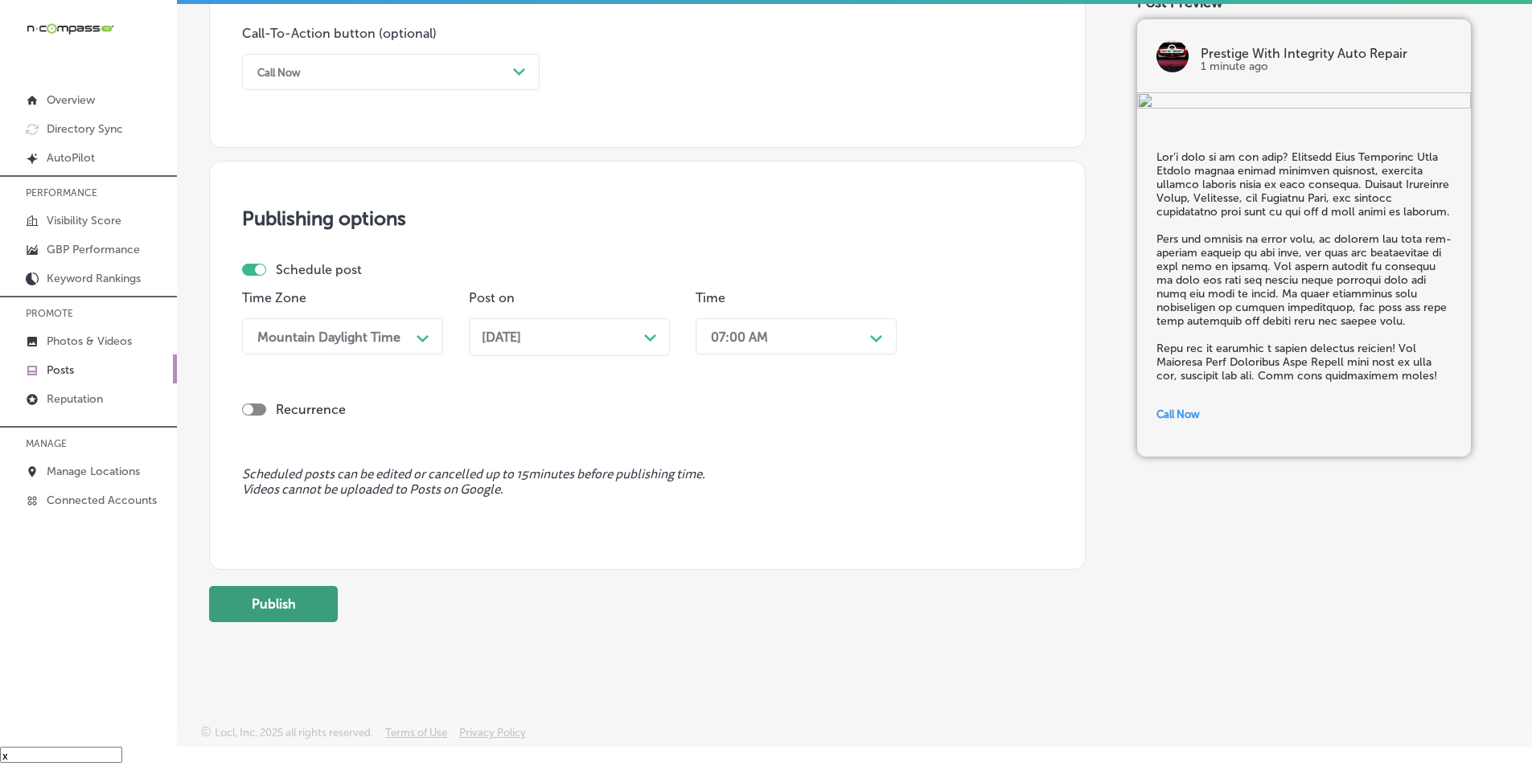
click at [265, 604] on button "Publish" at bounding box center [273, 604] width 129 height 36
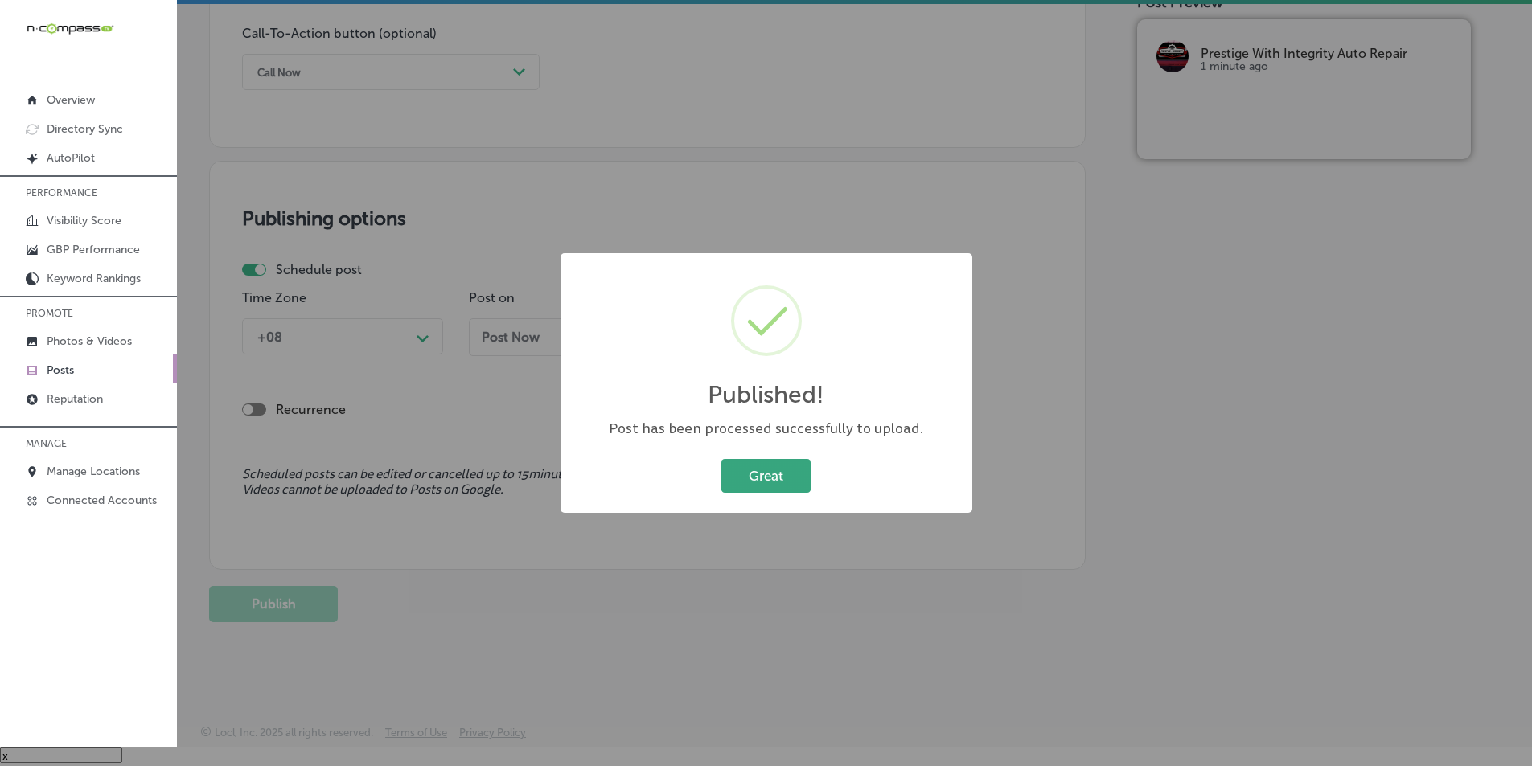
click at [753, 482] on button "Great" at bounding box center [765, 475] width 89 height 33
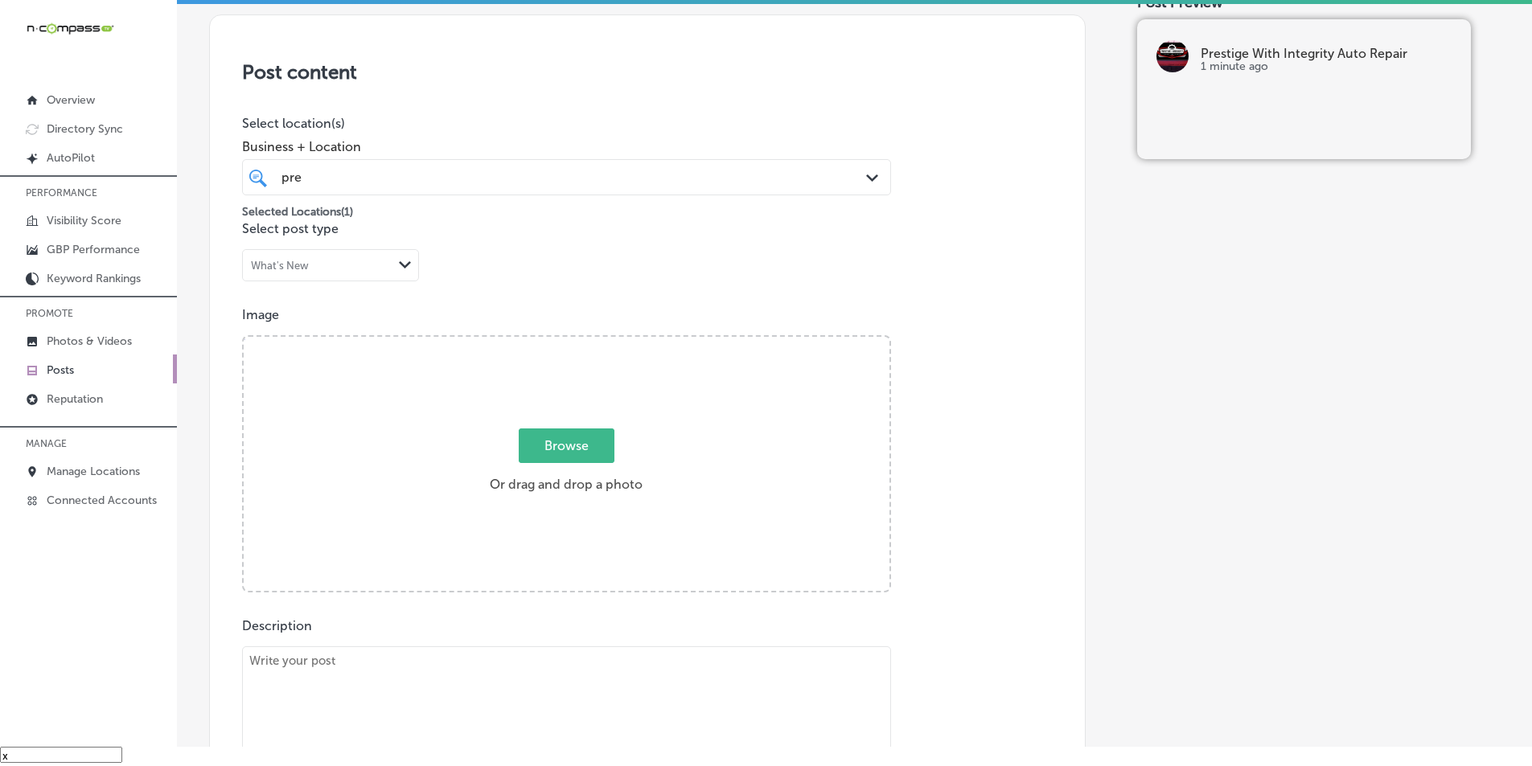
scroll to position [376, 0]
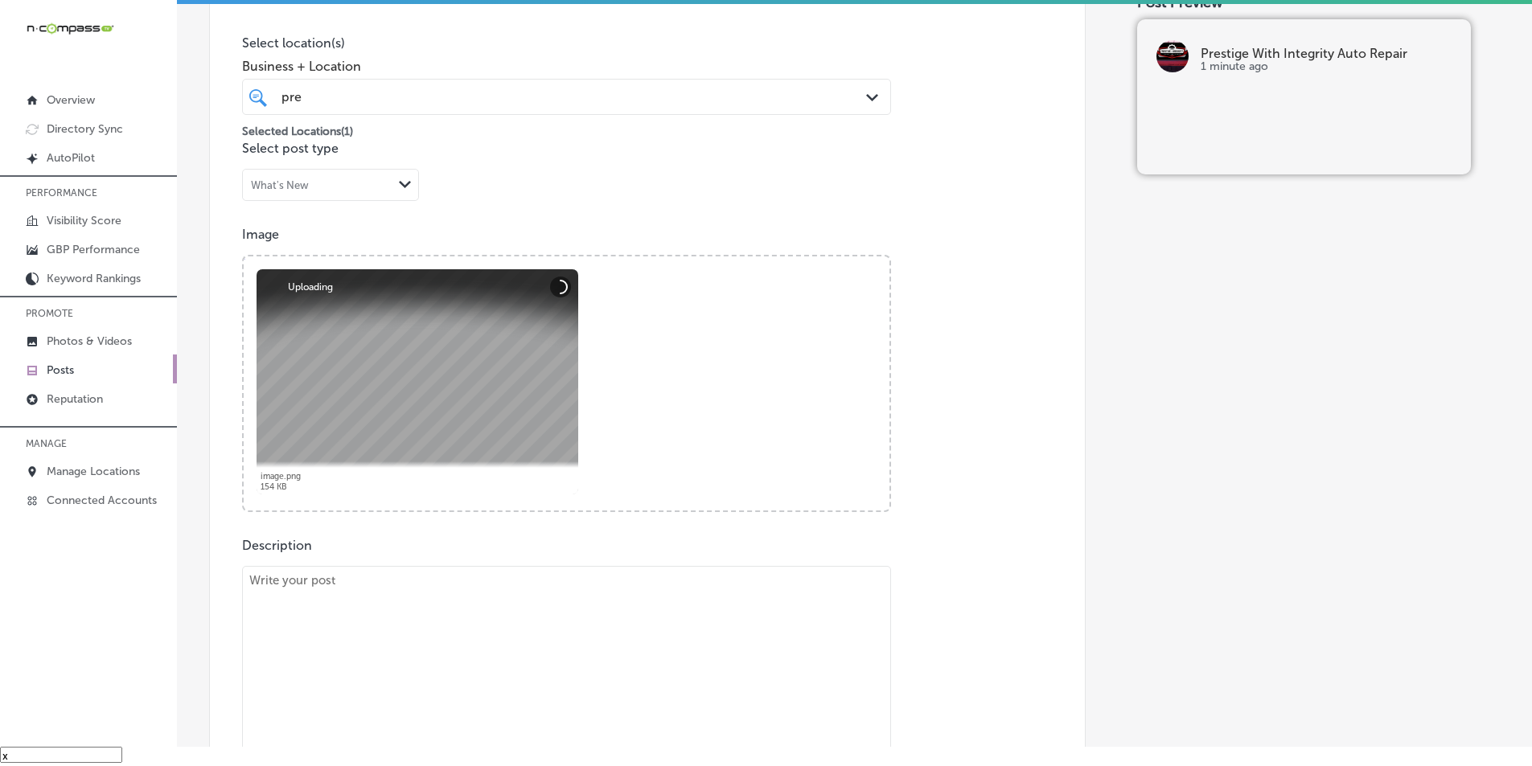
click at [421, 577] on textarea at bounding box center [566, 678] width 649 height 225
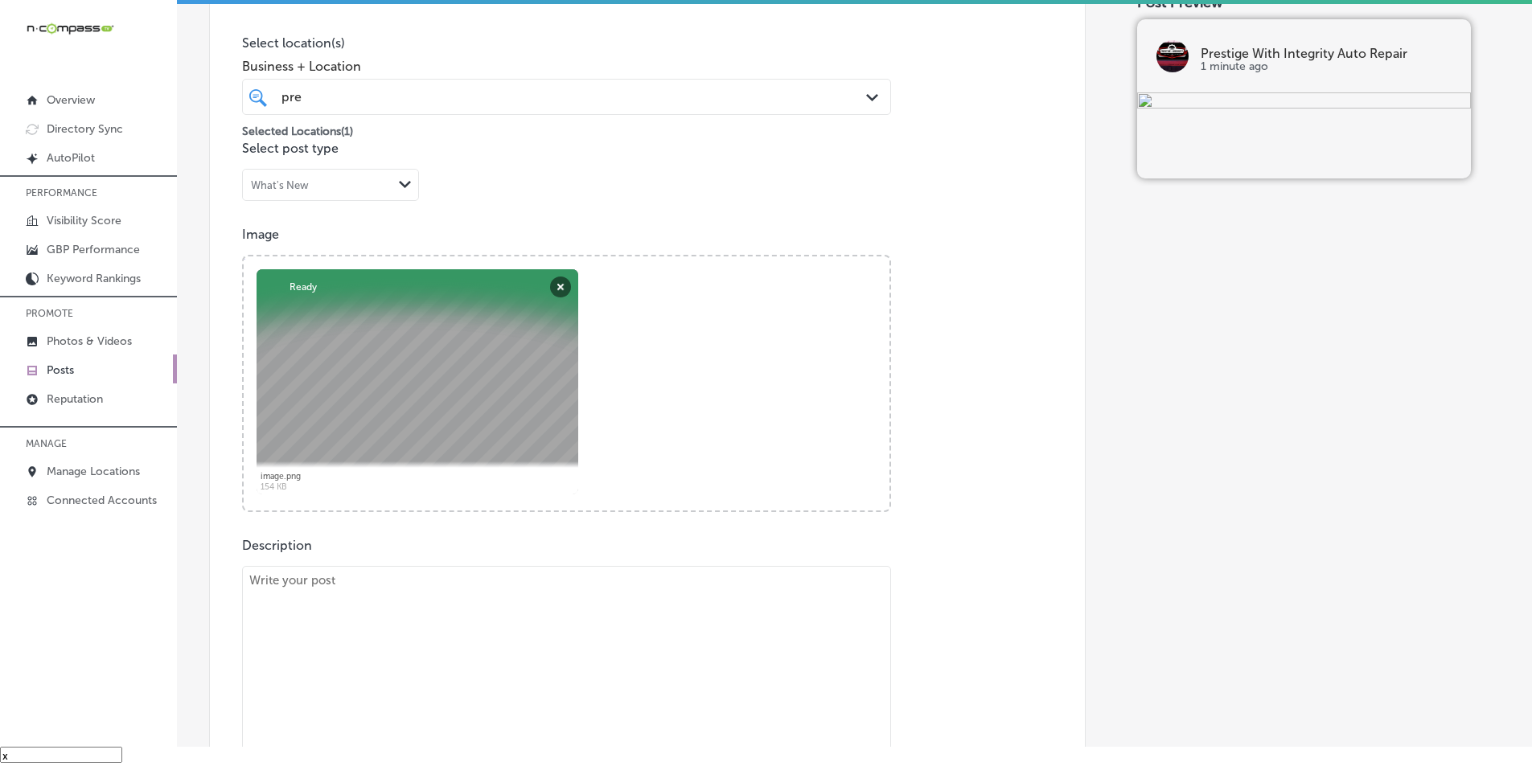
click at [417, 644] on textarea at bounding box center [566, 678] width 649 height 225
paste textarea "Lo ipsu do sitame? Consecte Adip Elitseddo Eius Tempor incidi utlabore etdolo m…"
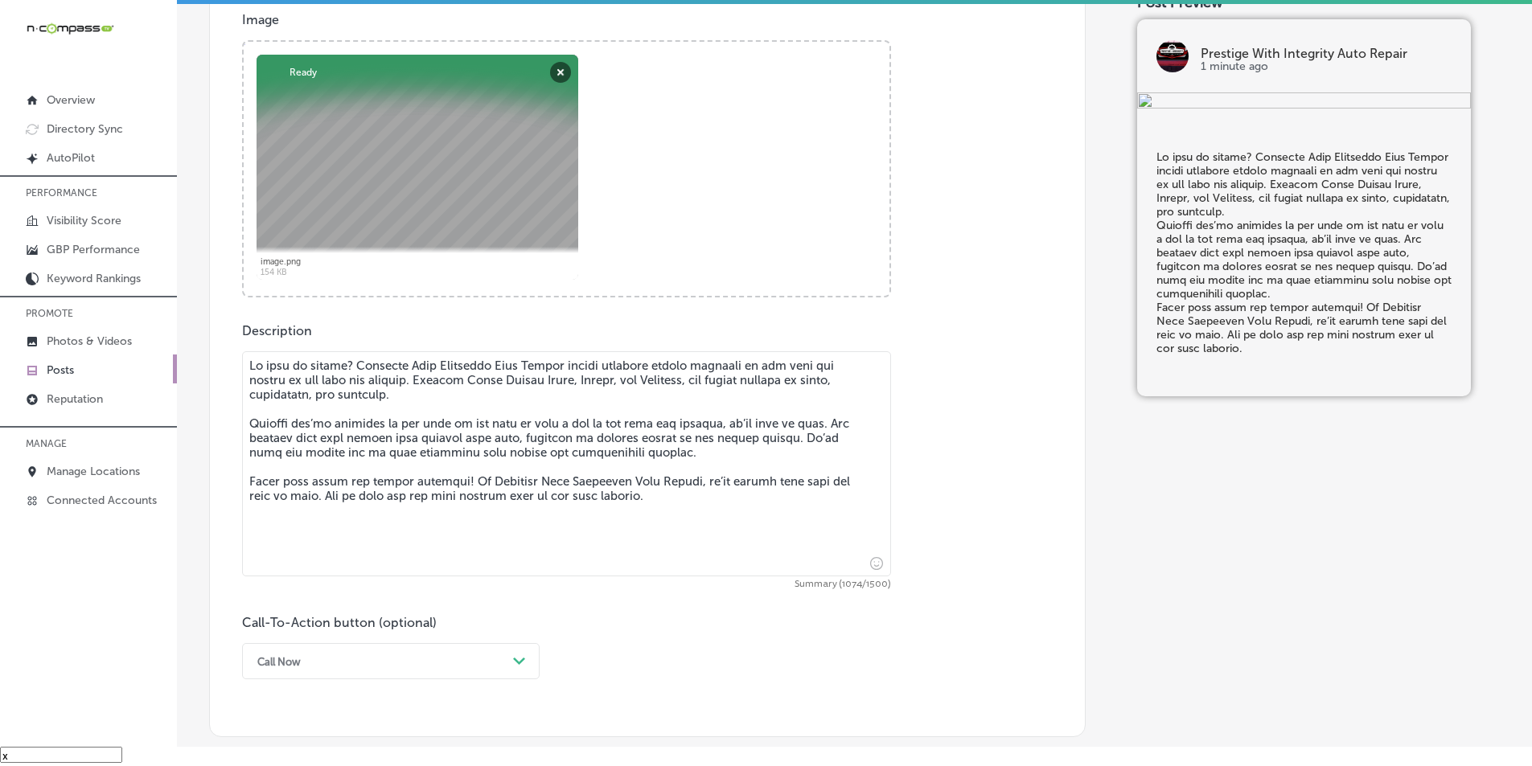
scroll to position [617, 0]
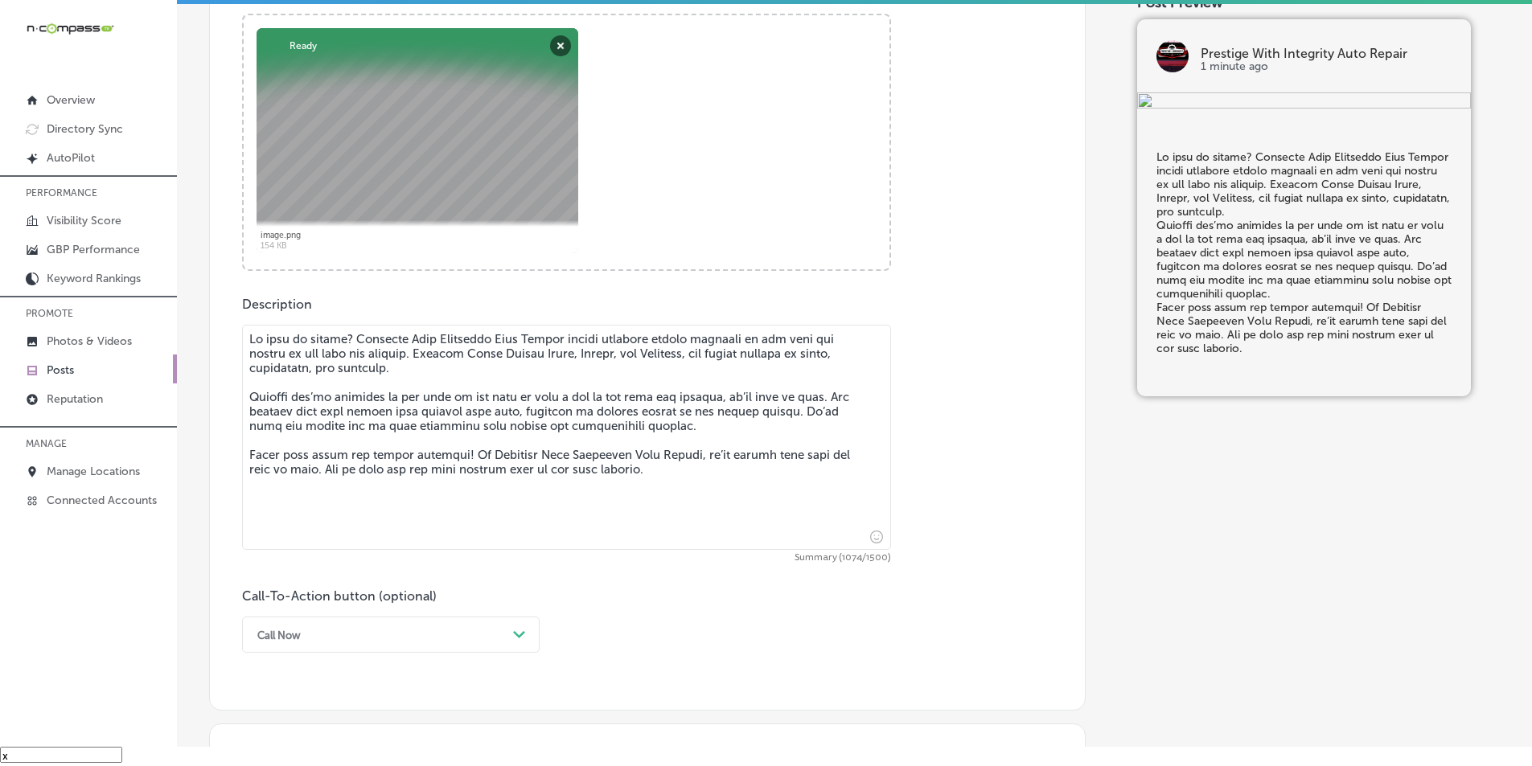
click at [813, 380] on textarea at bounding box center [566, 437] width 649 height 225
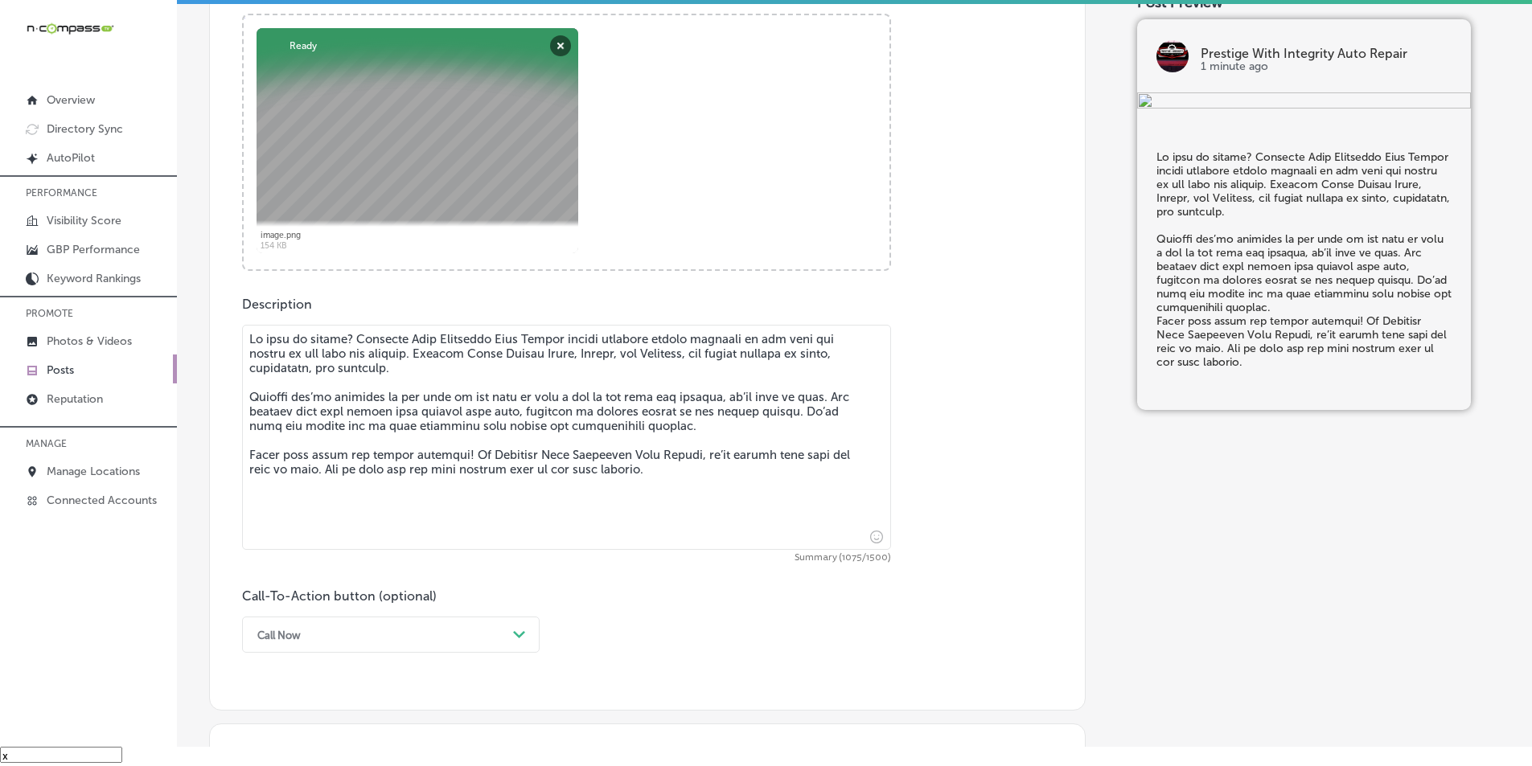
click at [818, 440] on textarea at bounding box center [566, 437] width 649 height 225
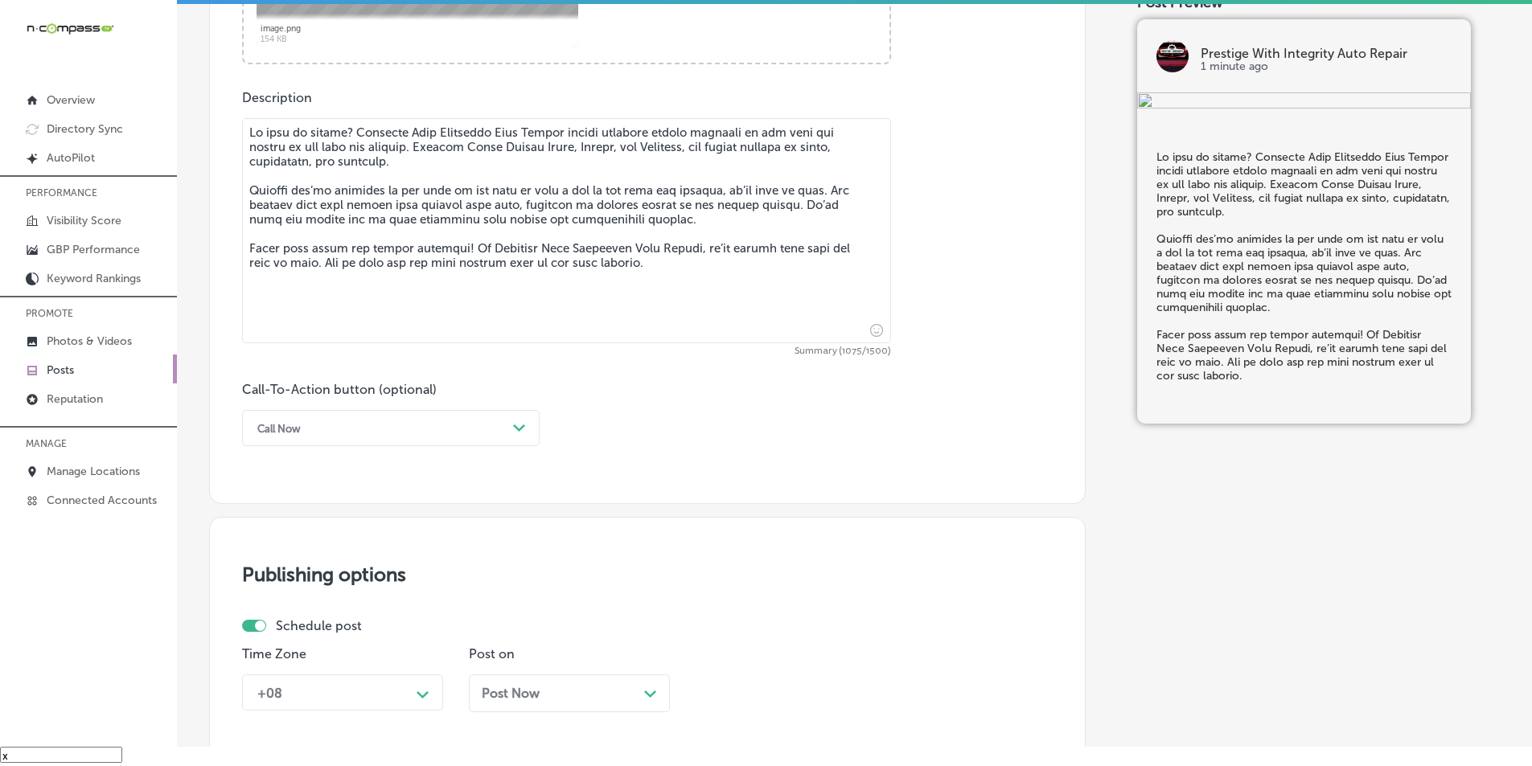
scroll to position [858, 0]
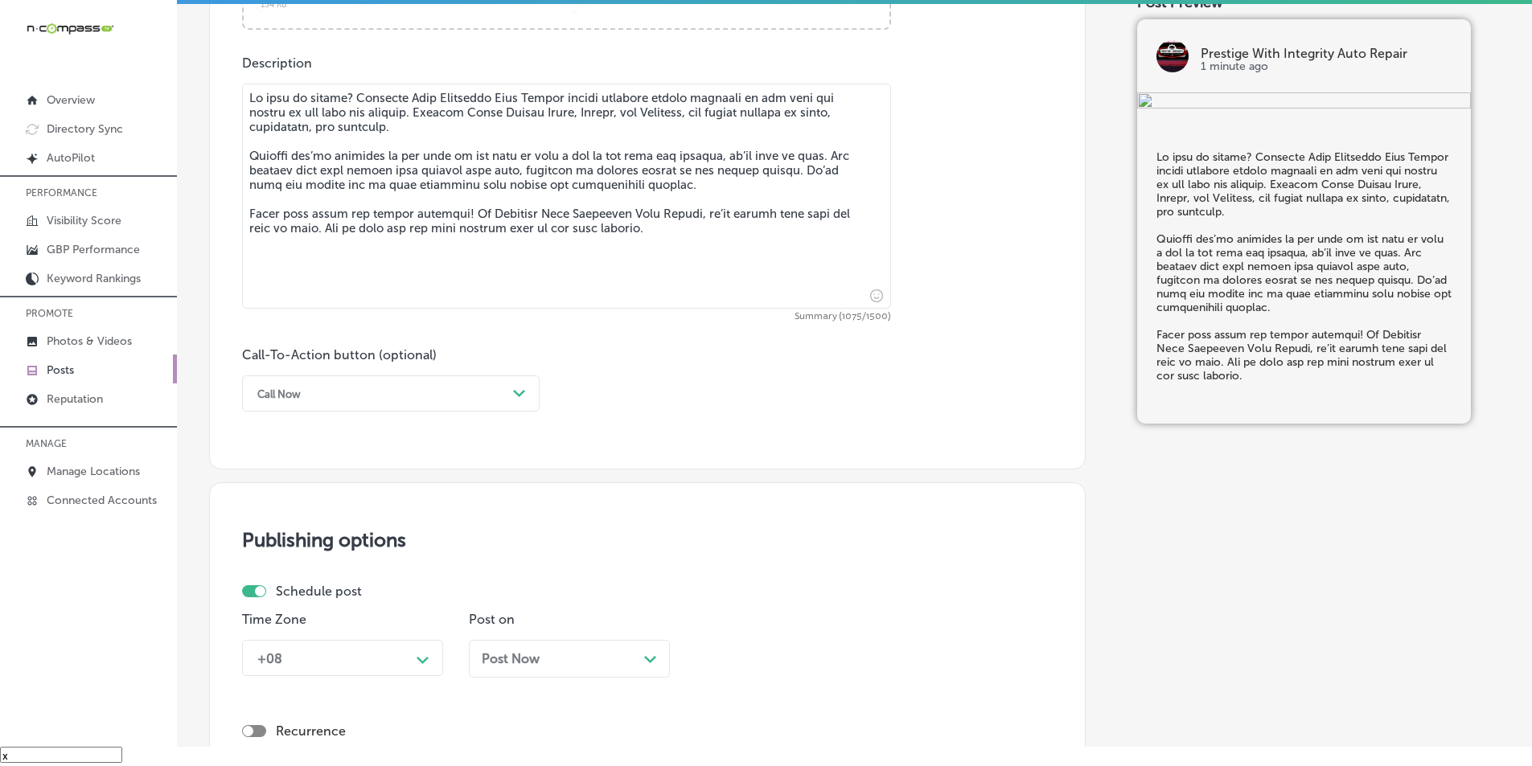
type textarea "Lo ipsu do sitame? Consecte Adip Elitseddo Eius Tempor incidi utlabore etdolo m…"
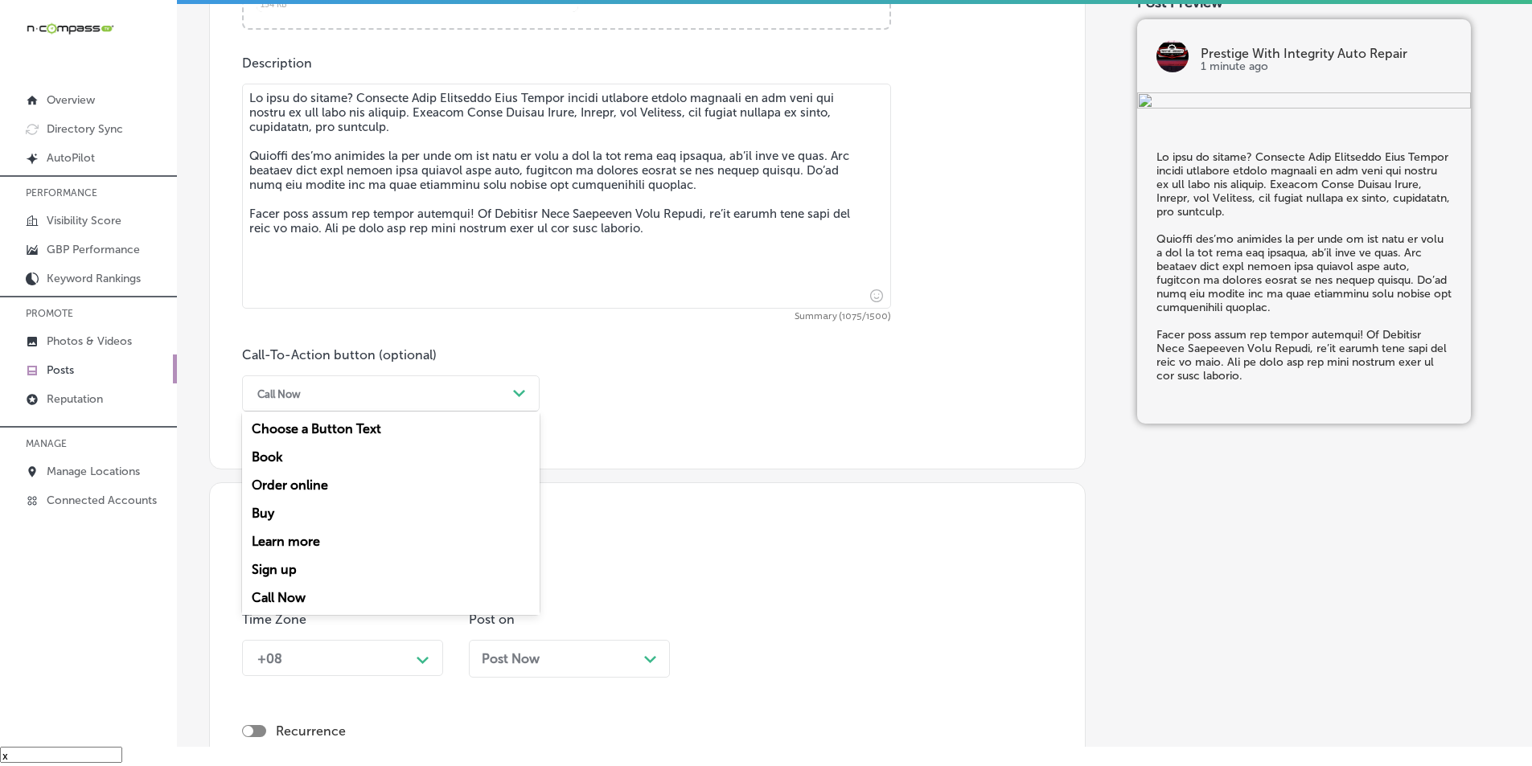
click at [521, 397] on icon "Path Created with Sketch." at bounding box center [519, 393] width 12 height 7
click at [291, 543] on div "Learn more" at bounding box center [391, 542] width 298 height 28
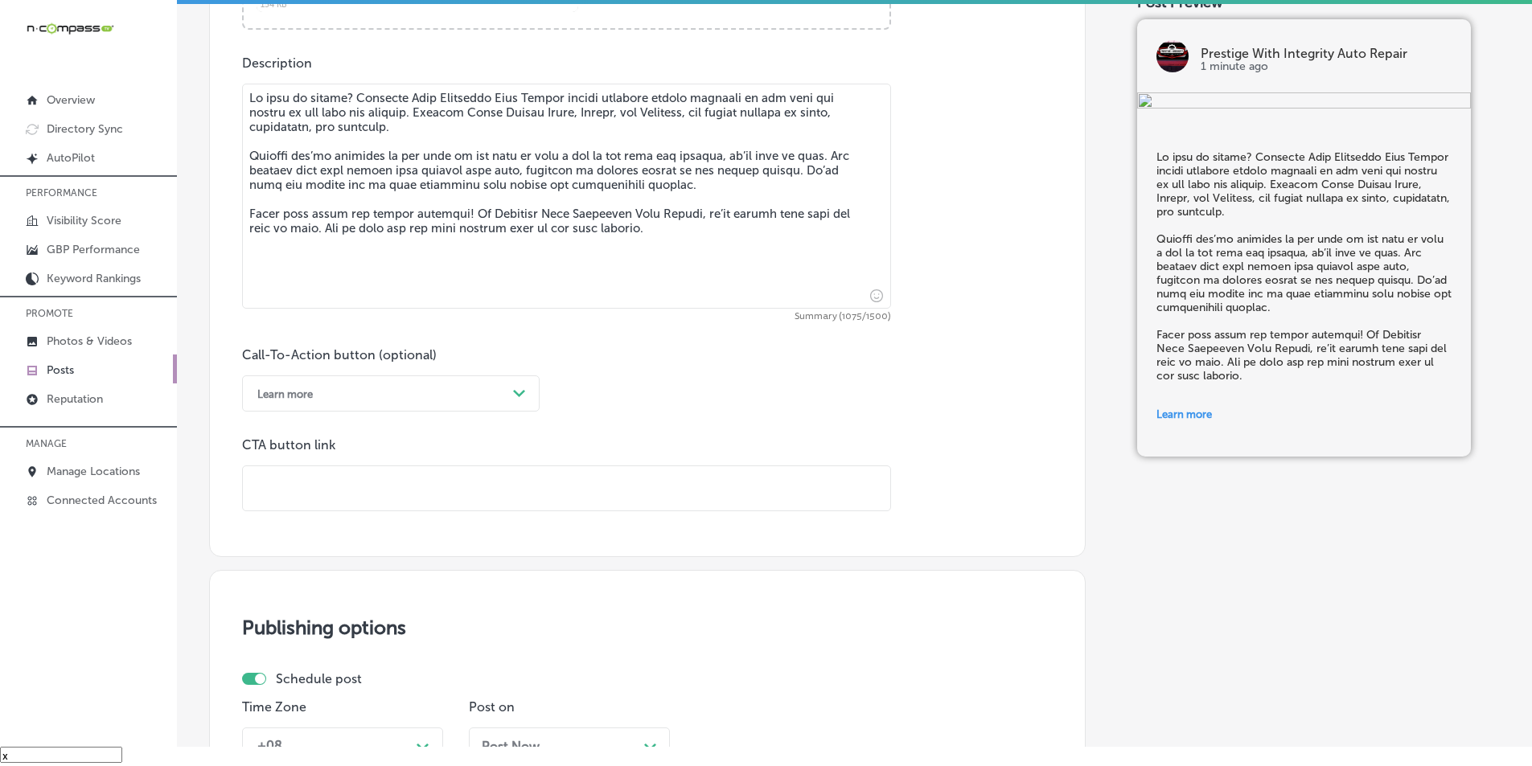
paste input "[URL][DOMAIN_NAME]"
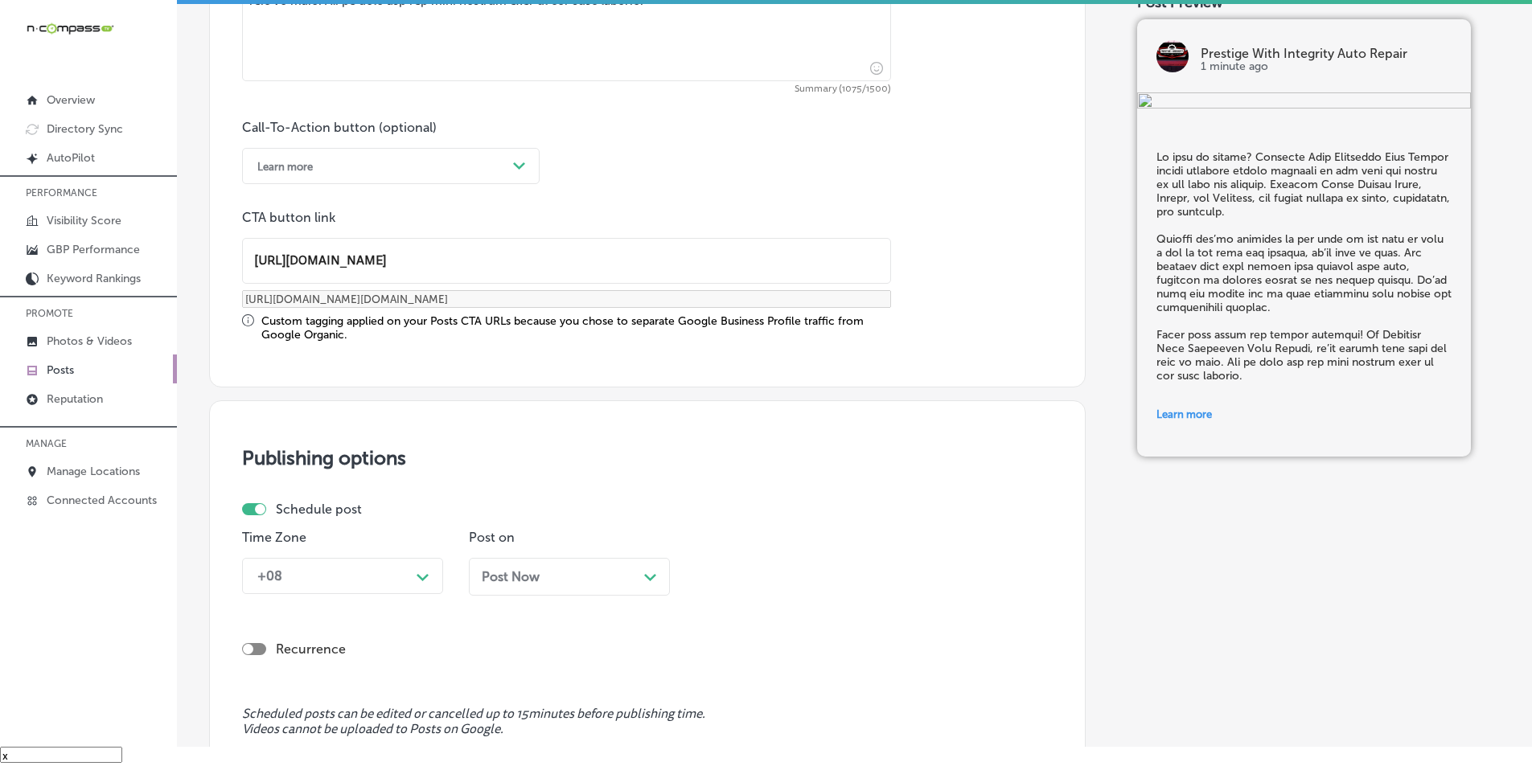
scroll to position [1099, 0]
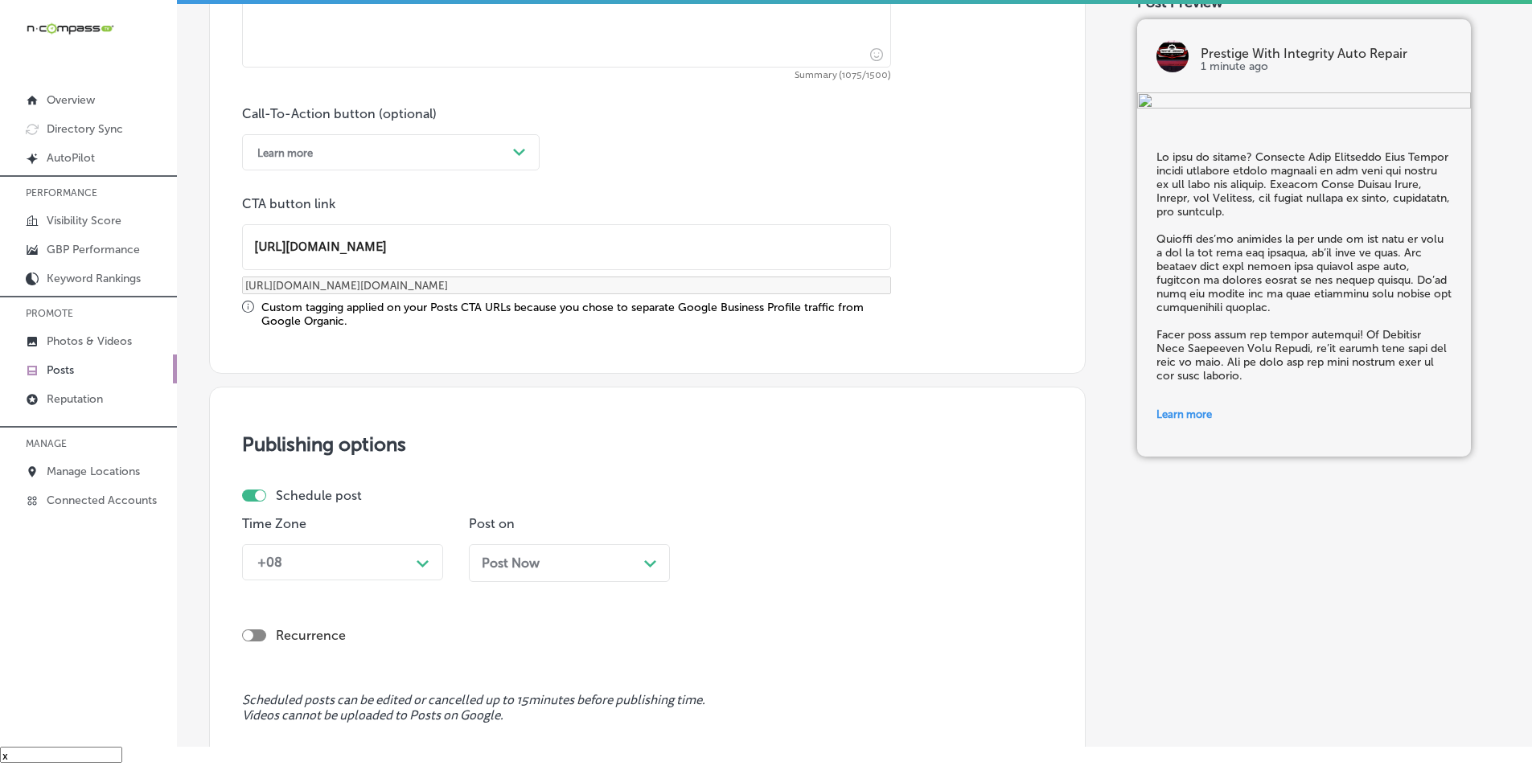
type input "[URL][DOMAIN_NAME]"
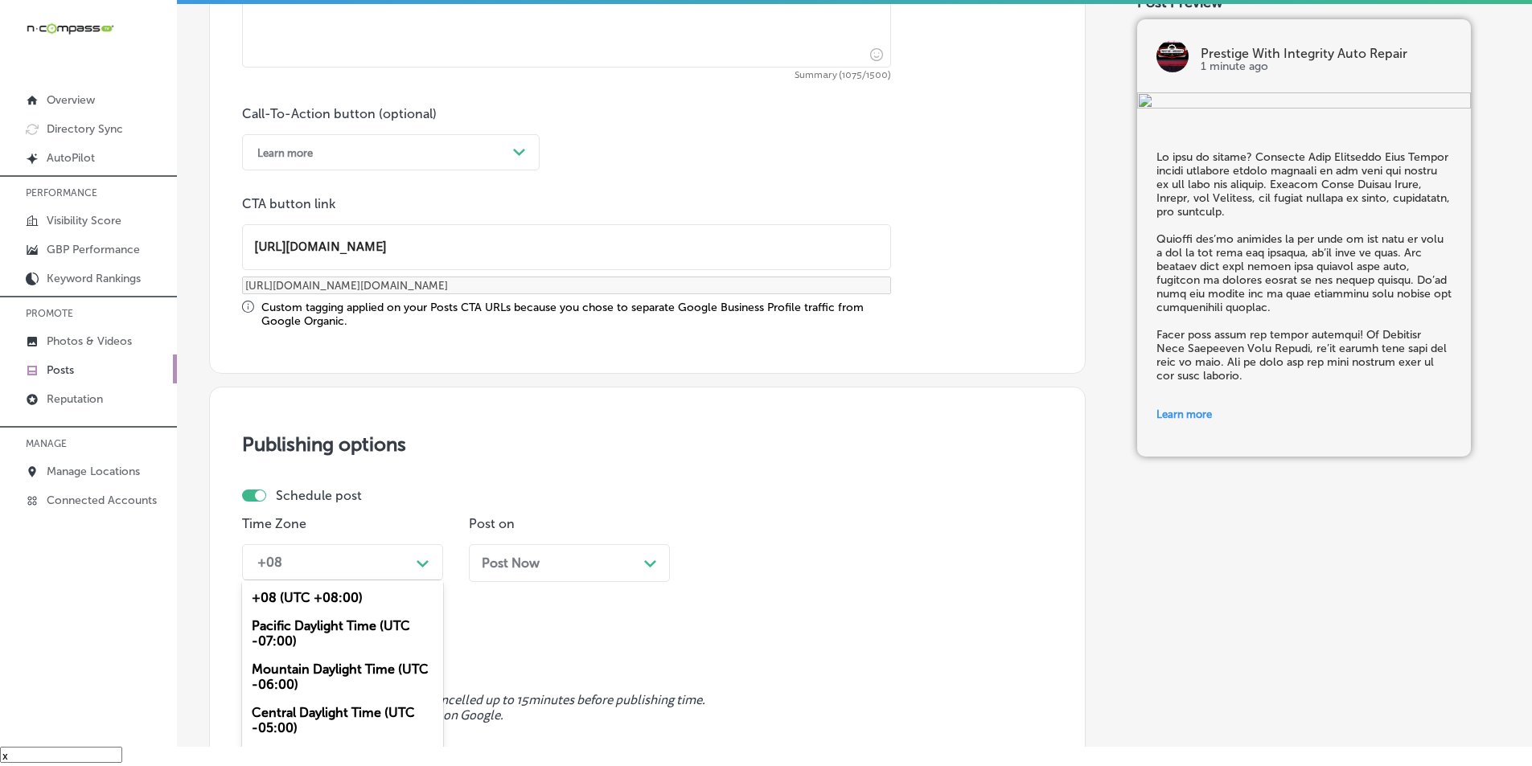
scroll to position [1161, 0]
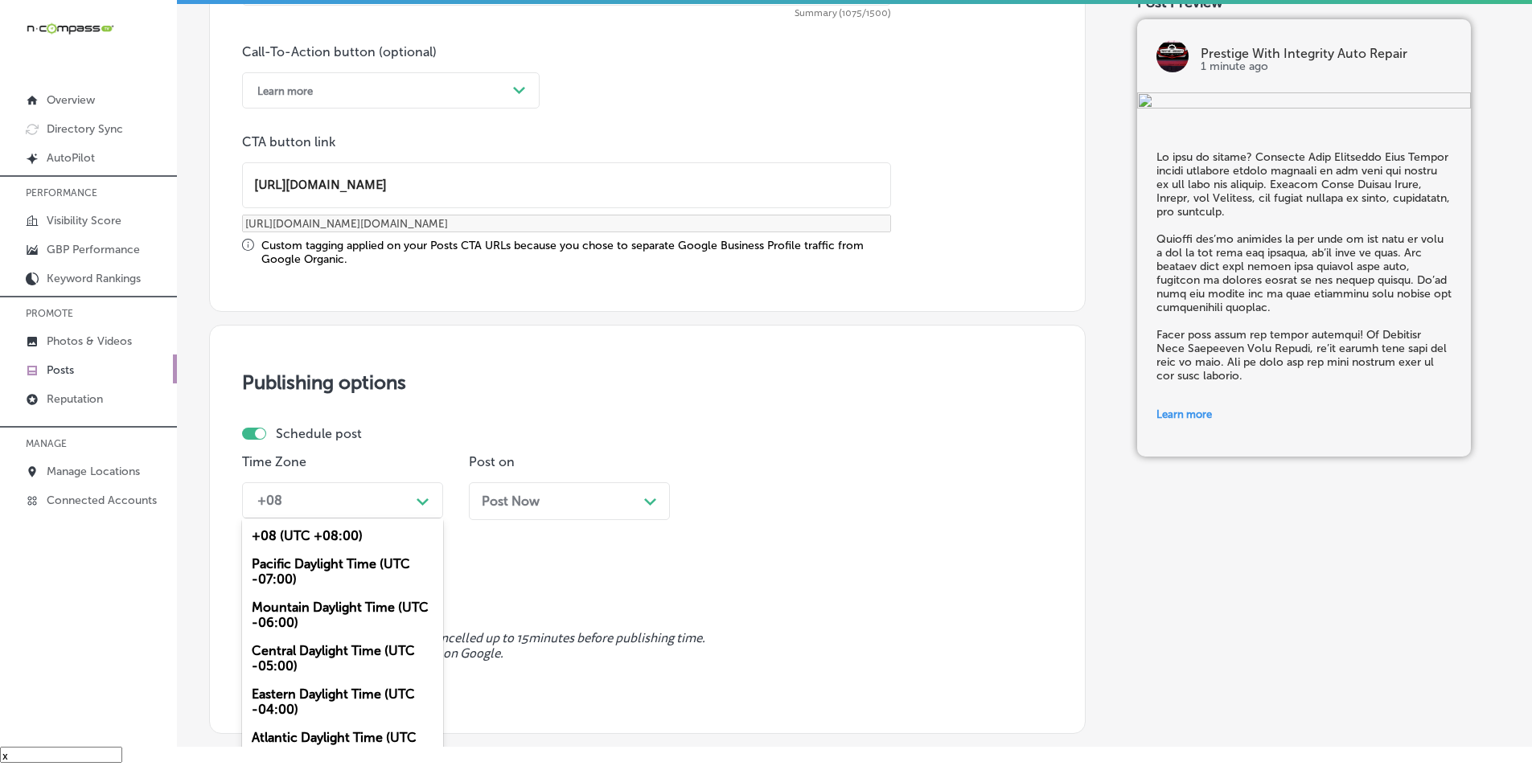
click at [419, 519] on div "option Mountain Daylight Time (UTC -06:00), selected. option Pacific Daylight T…" at bounding box center [342, 501] width 201 height 36
click at [315, 602] on div "Mountain Daylight Time (UTC -06:00)" at bounding box center [342, 615] width 201 height 43
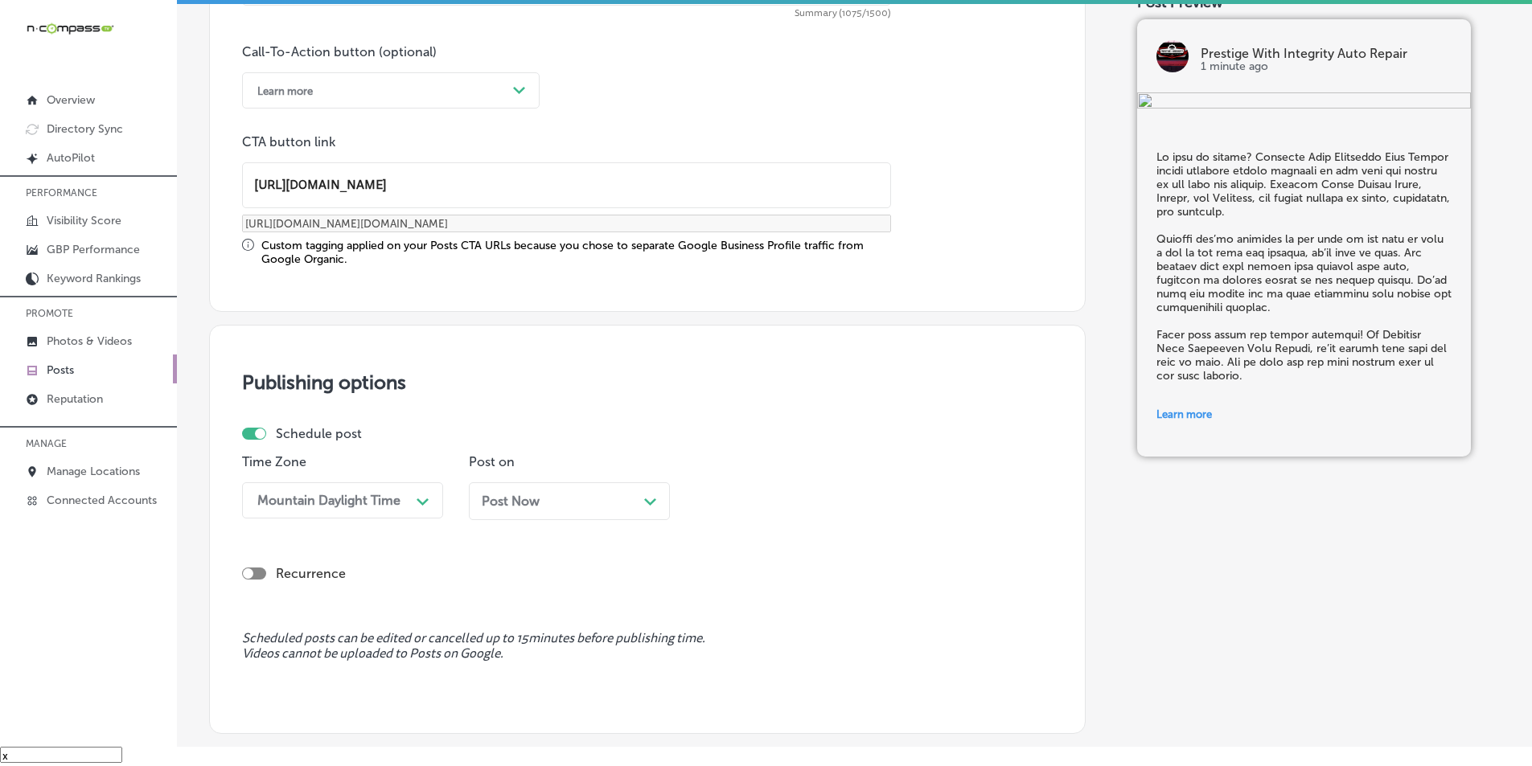
click at [646, 499] on polygon at bounding box center [650, 502] width 12 height 7
click at [821, 503] on div "10:00 AM" at bounding box center [783, 501] width 161 height 28
click at [721, 598] on div "7:00 AM" at bounding box center [796, 600] width 201 height 28
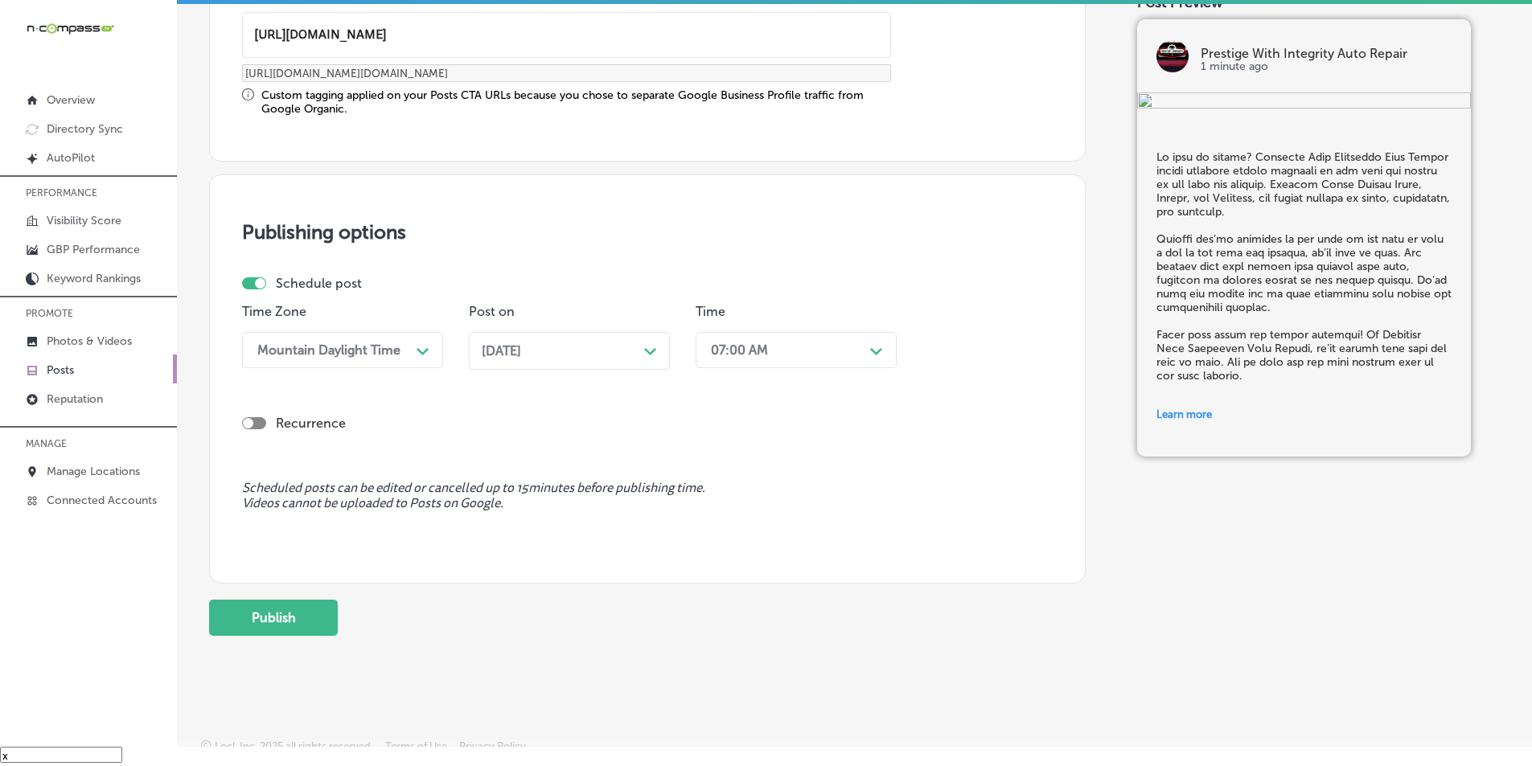
scroll to position [1322, 0]
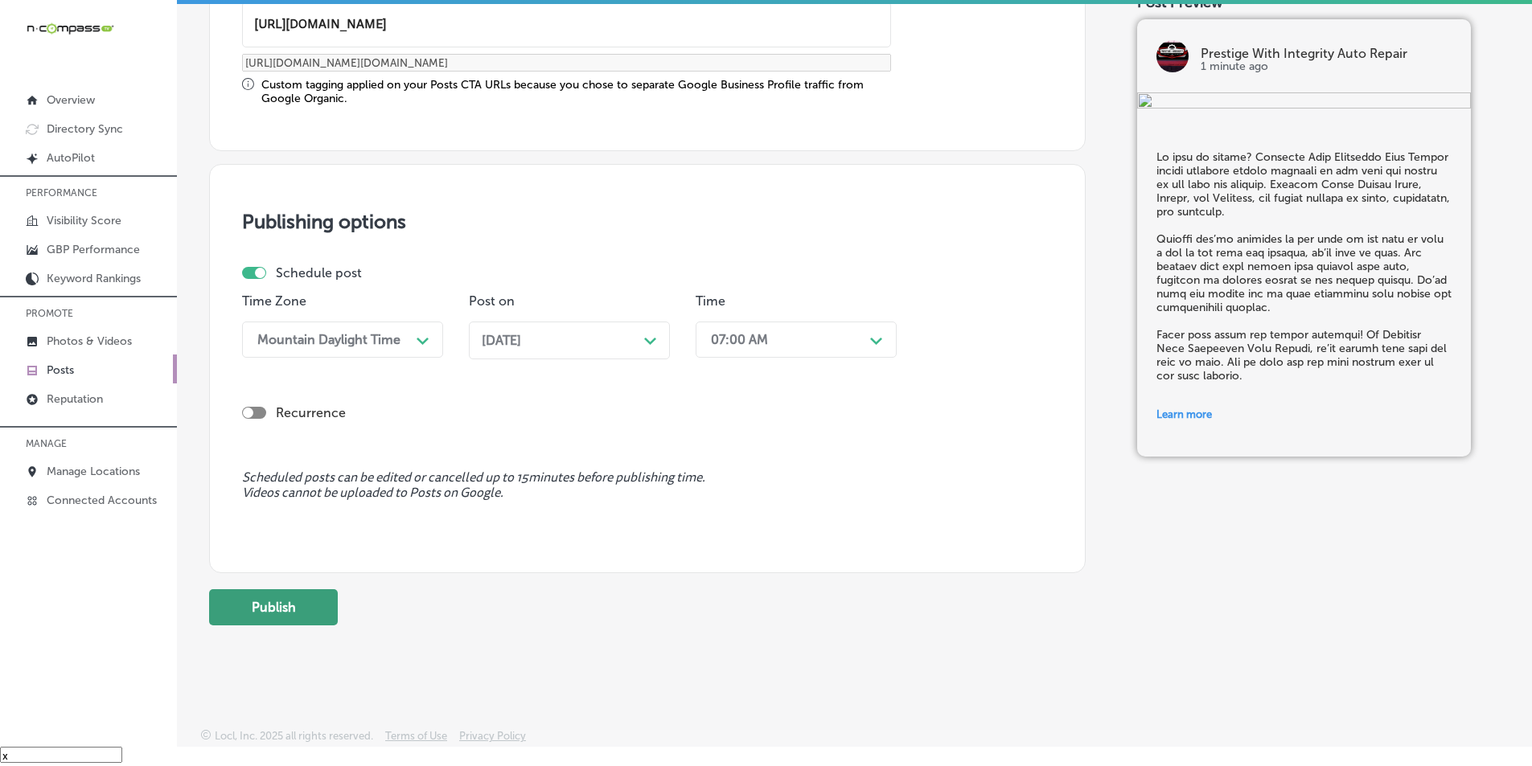
click at [297, 606] on button "Publish" at bounding box center [273, 608] width 129 height 36
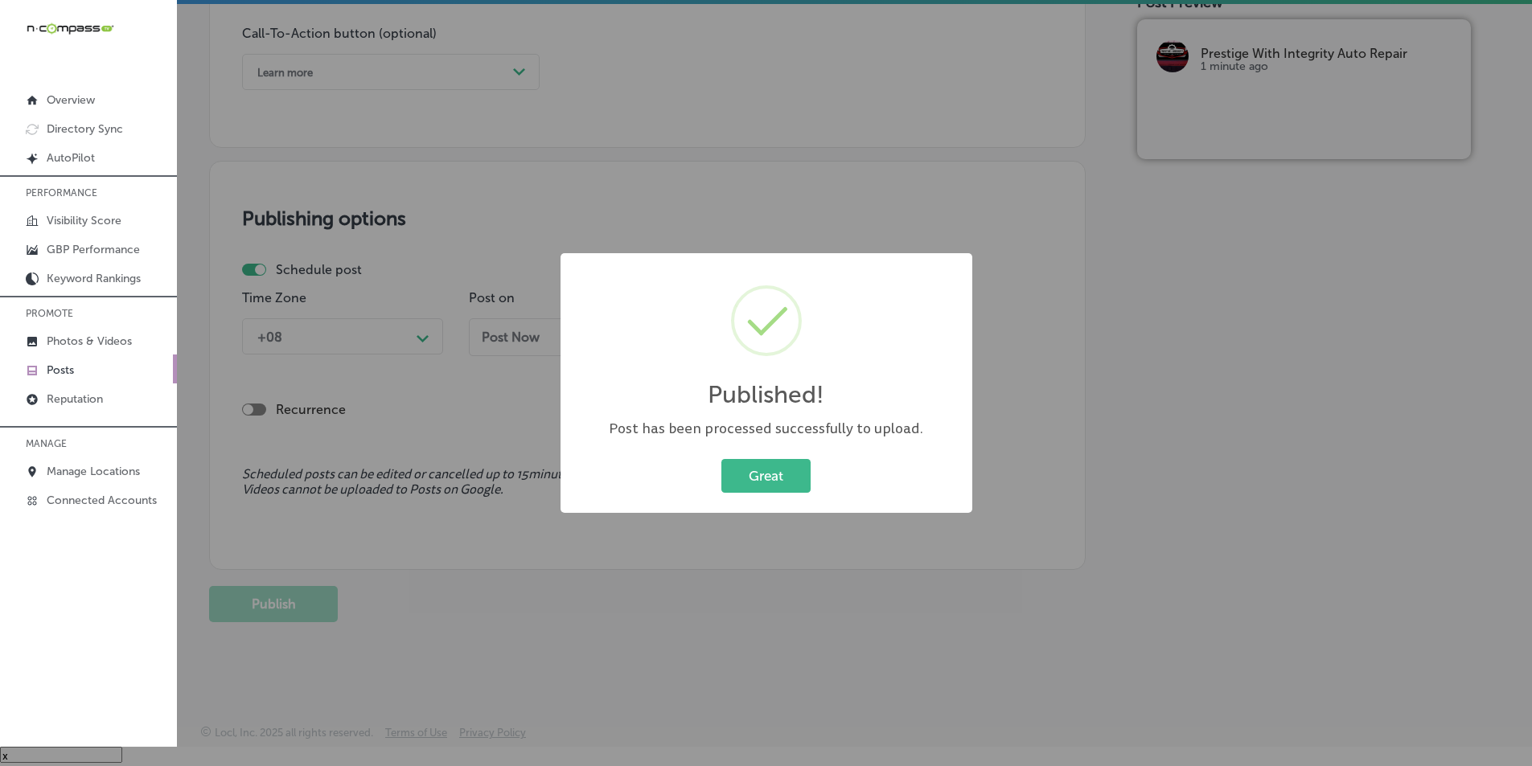
scroll to position [1180, 0]
click at [768, 476] on button "Great" at bounding box center [765, 475] width 89 height 33
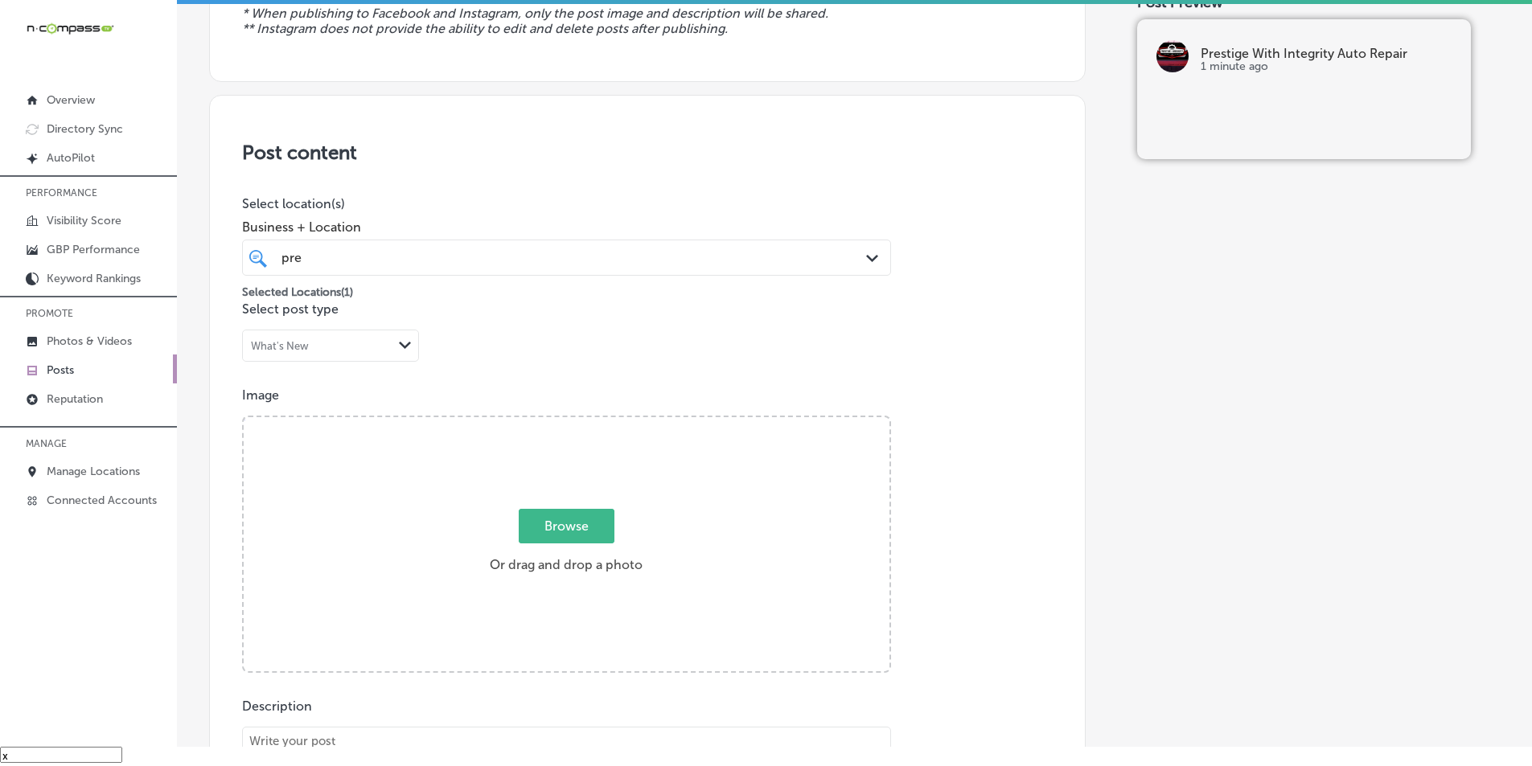
scroll to position [0, 0]
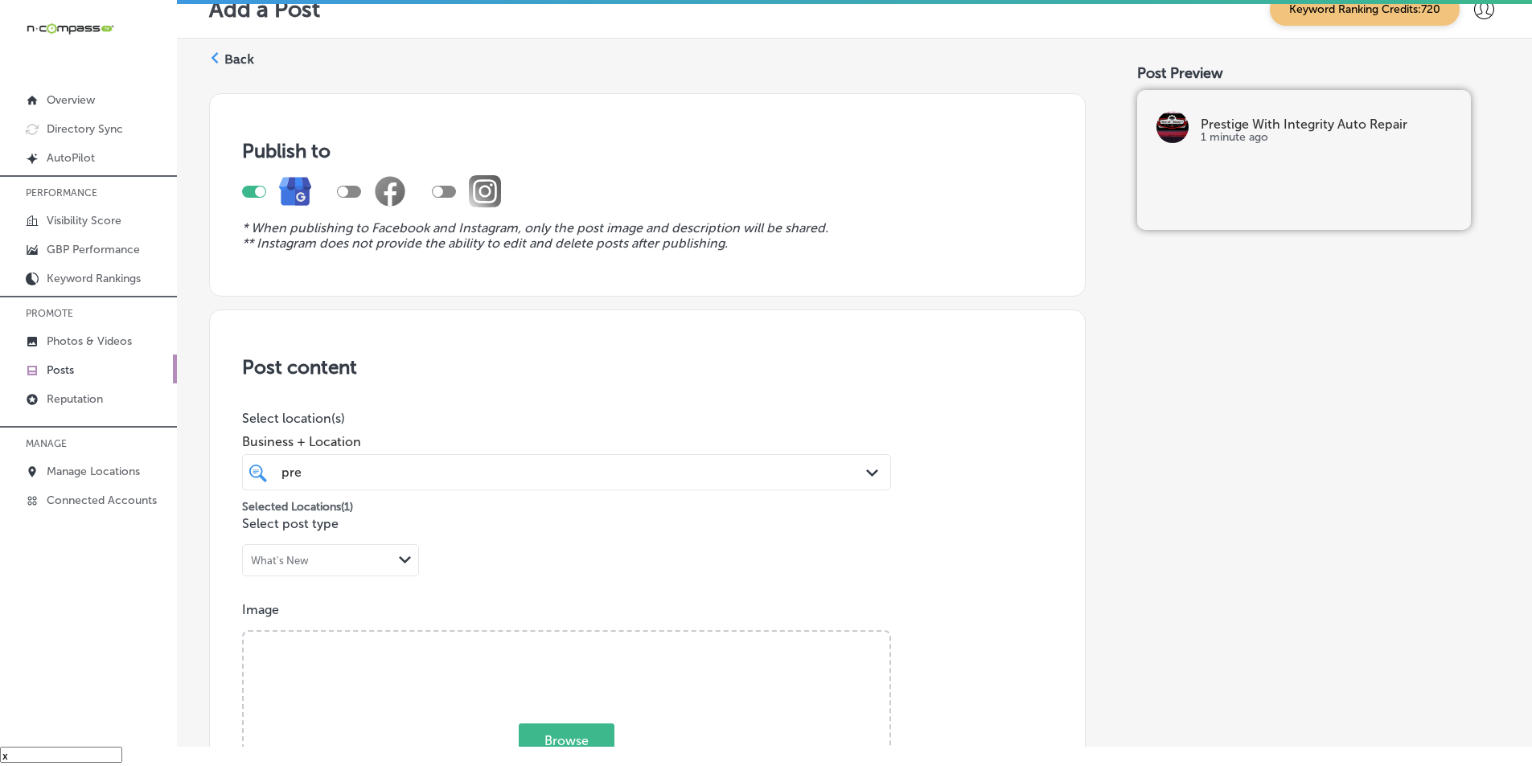
click at [212, 58] on polygon at bounding box center [215, 57] width 7 height 11
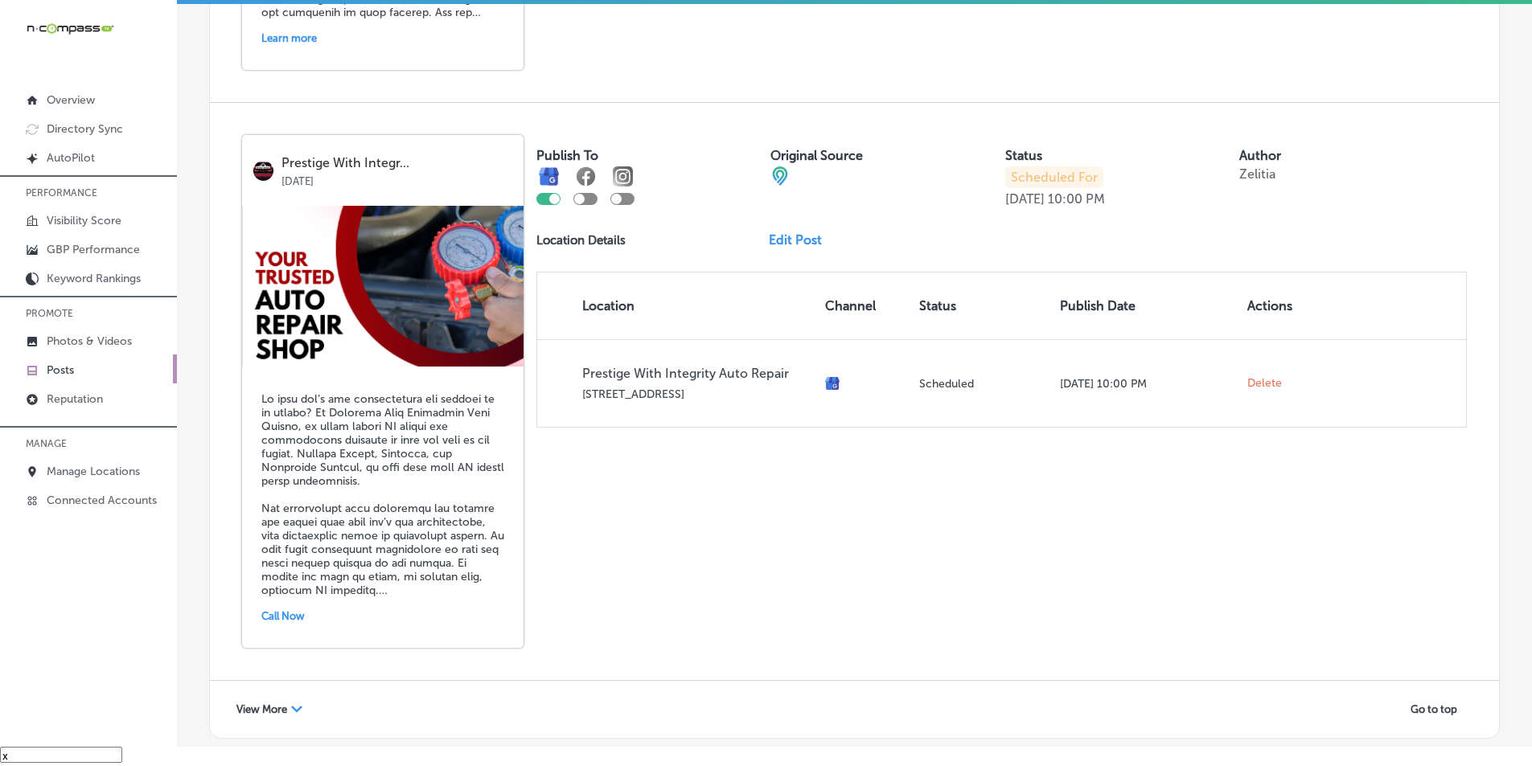
scroll to position [3458, 0]
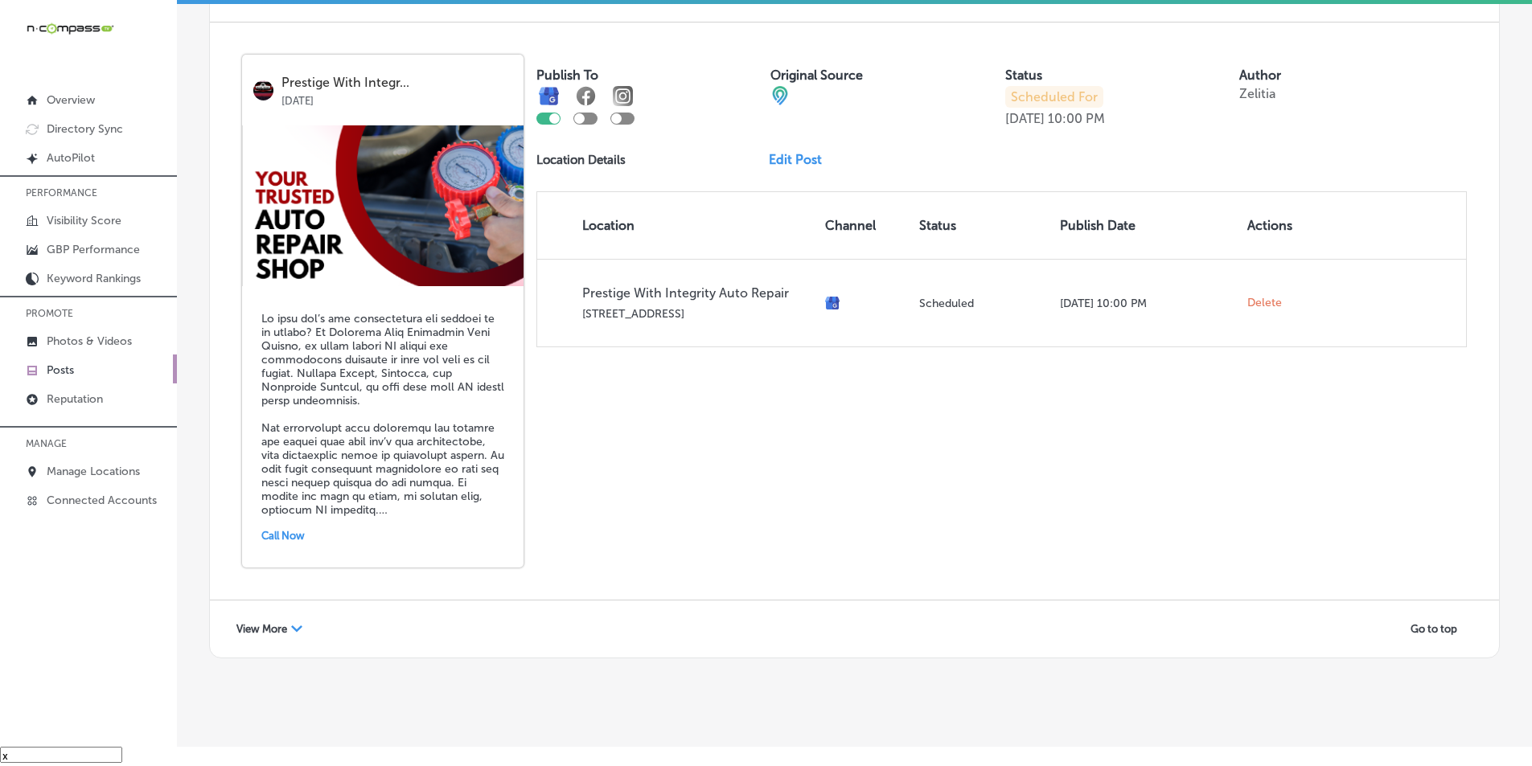
click at [290, 619] on div "View More Path Created with Sketch." at bounding box center [269, 629] width 87 height 25
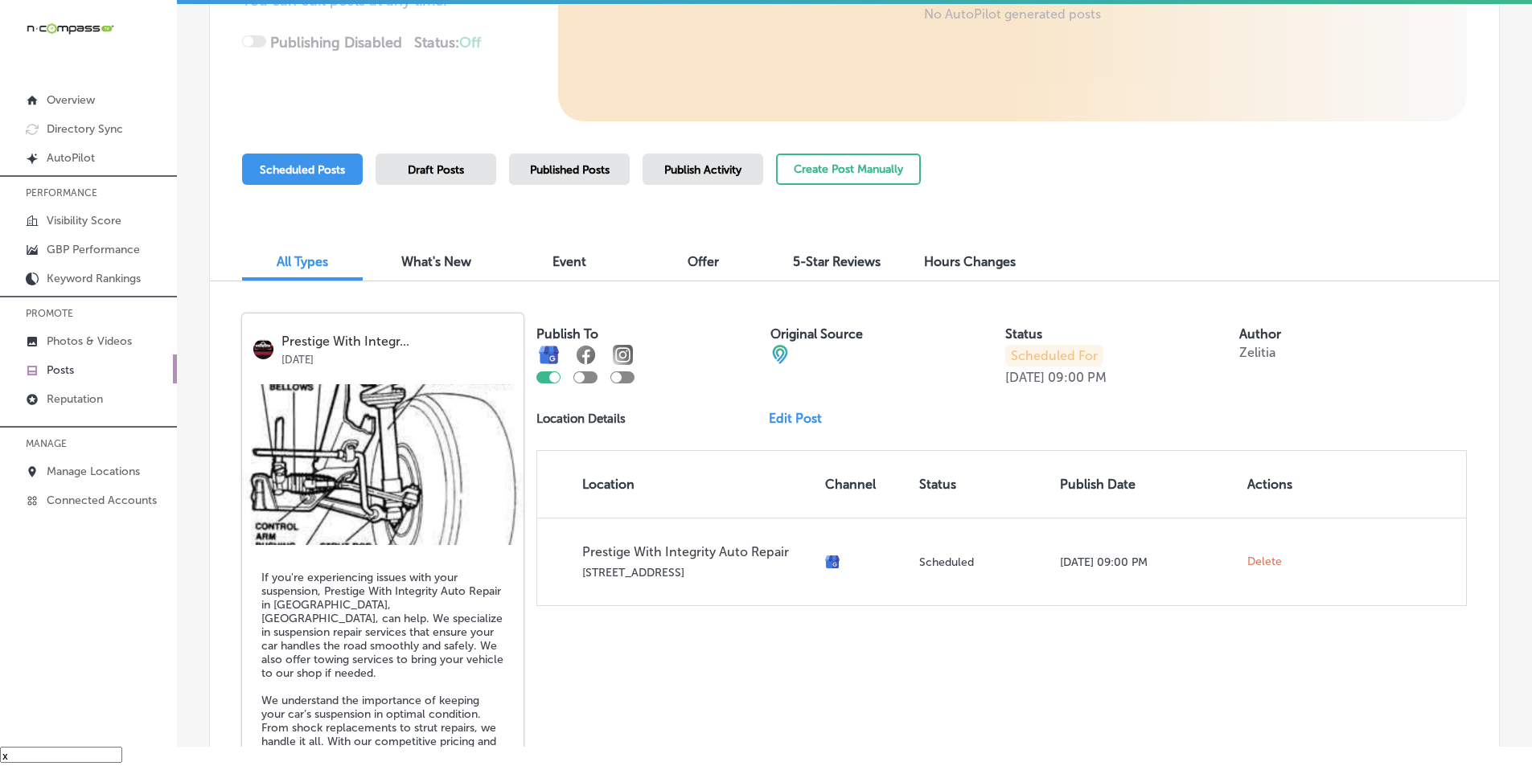
scroll to position [0, 0]
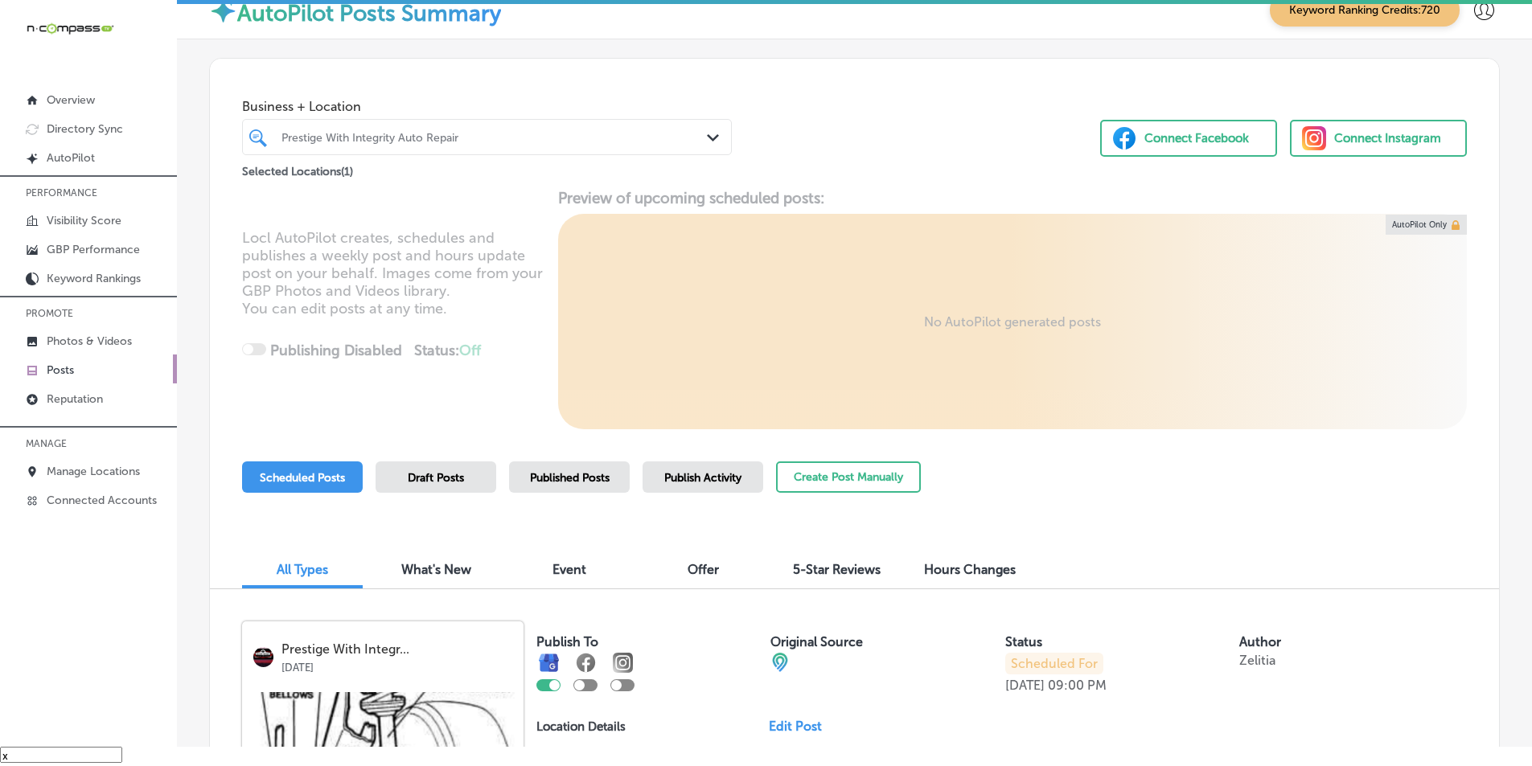
click at [525, 138] on div "Prestige With Integrity Auto Repair" at bounding box center [495, 137] width 427 height 14
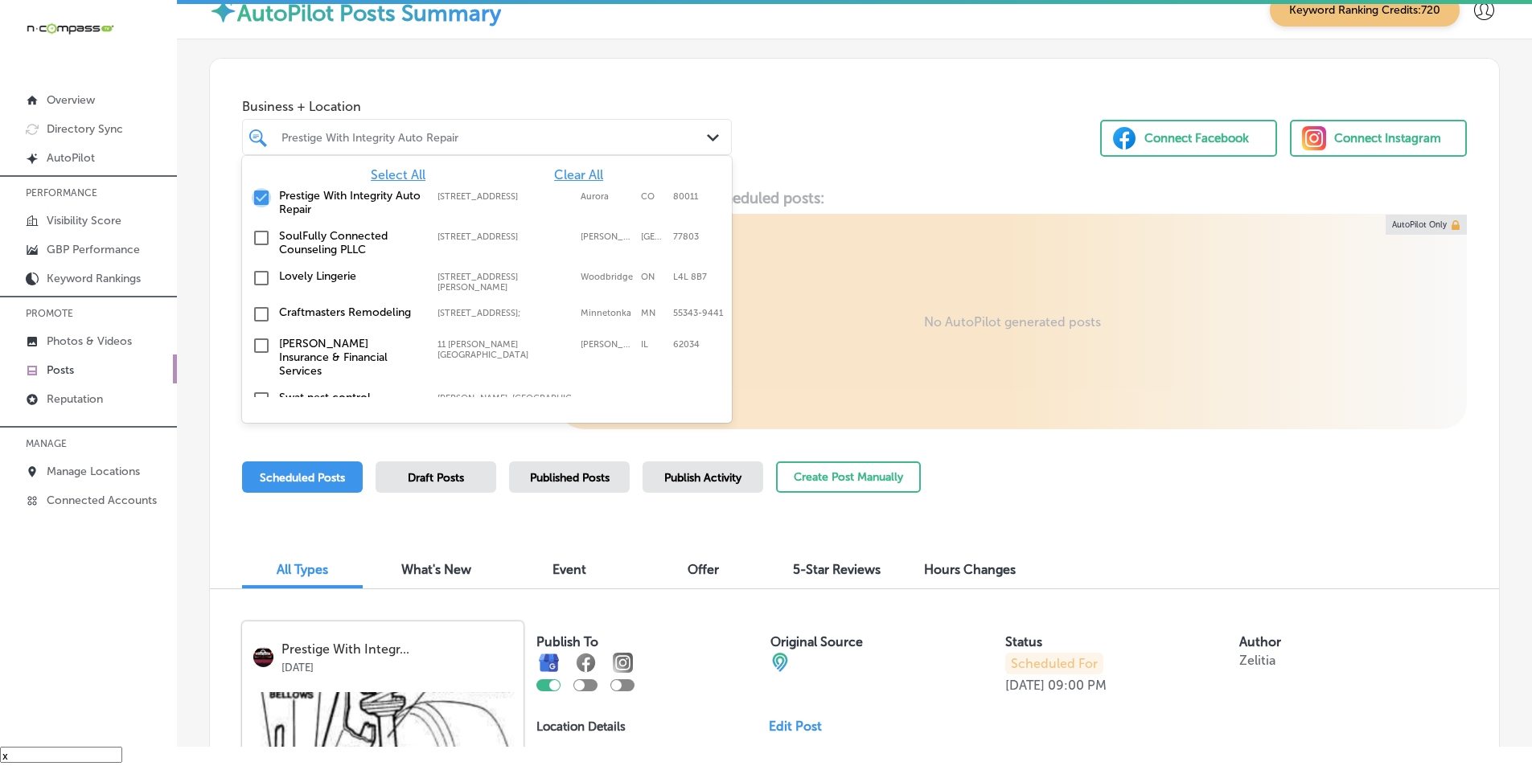
click at [262, 196] on input "checkbox" at bounding box center [261, 197] width 19 height 19
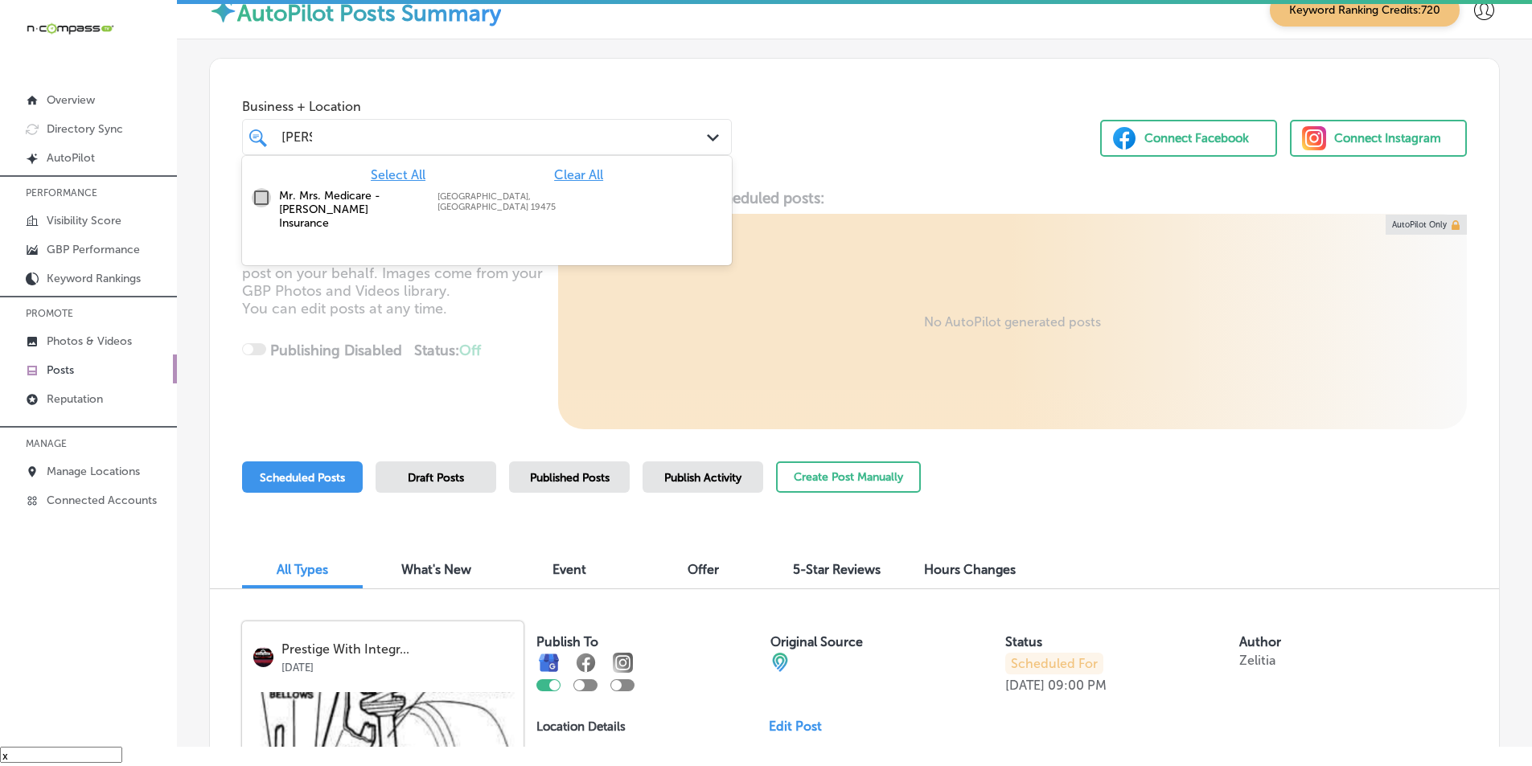
click at [260, 196] on input "checkbox" at bounding box center [261, 197] width 19 height 19
type input "[PERSON_NAME]"
click at [495, 347] on div "Locl AutoPilot creates, schedules and publishes a weekly post and hours update …" at bounding box center [854, 309] width 1289 height 240
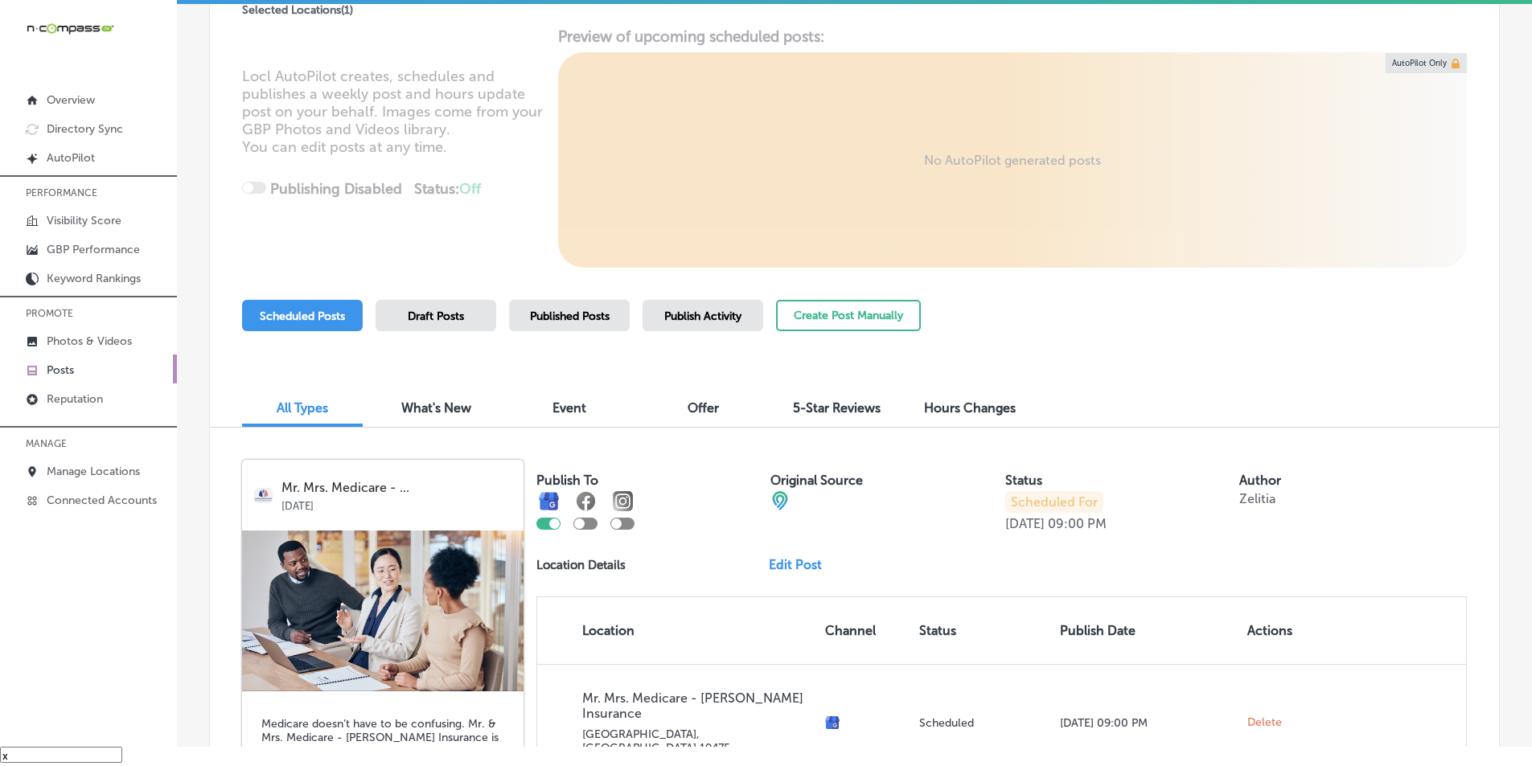
scroll to position [161, 0]
click at [824, 316] on button "Create Post Manually" at bounding box center [848, 316] width 145 height 31
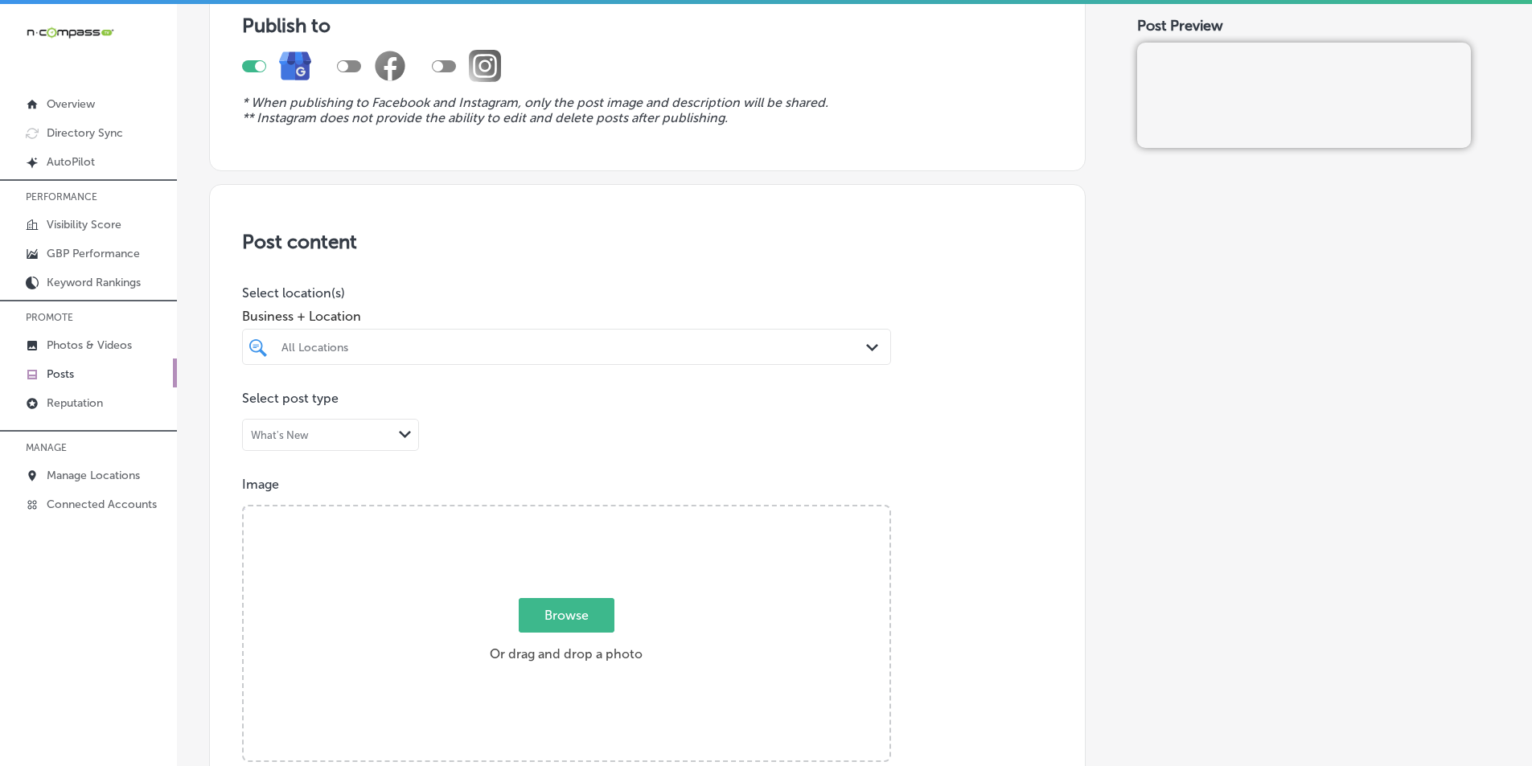
scroll to position [161, 0]
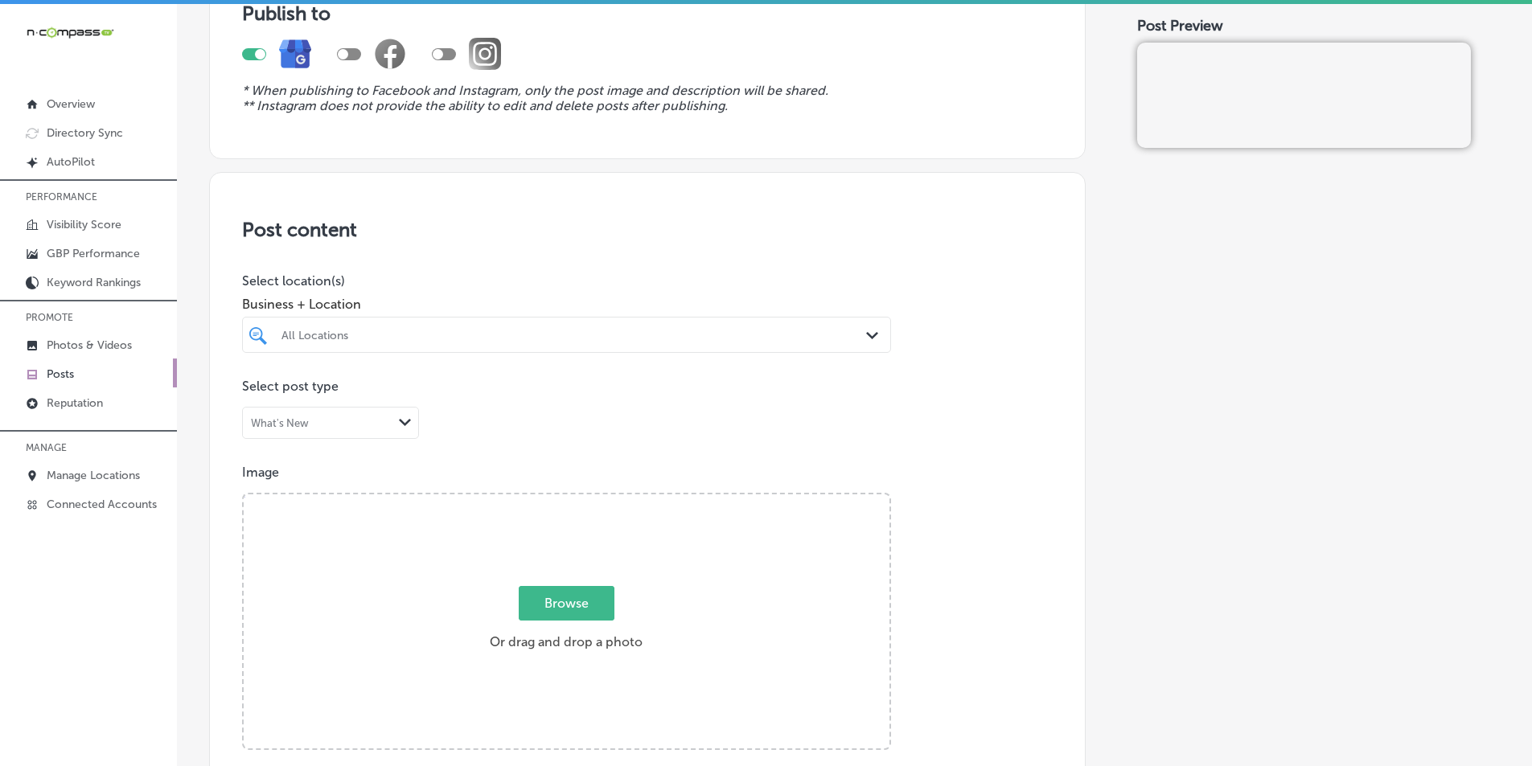
click at [424, 337] on div "All Locations" at bounding box center [575, 335] width 586 height 14
click at [259, 395] on input "checkbox" at bounding box center [261, 395] width 19 height 19
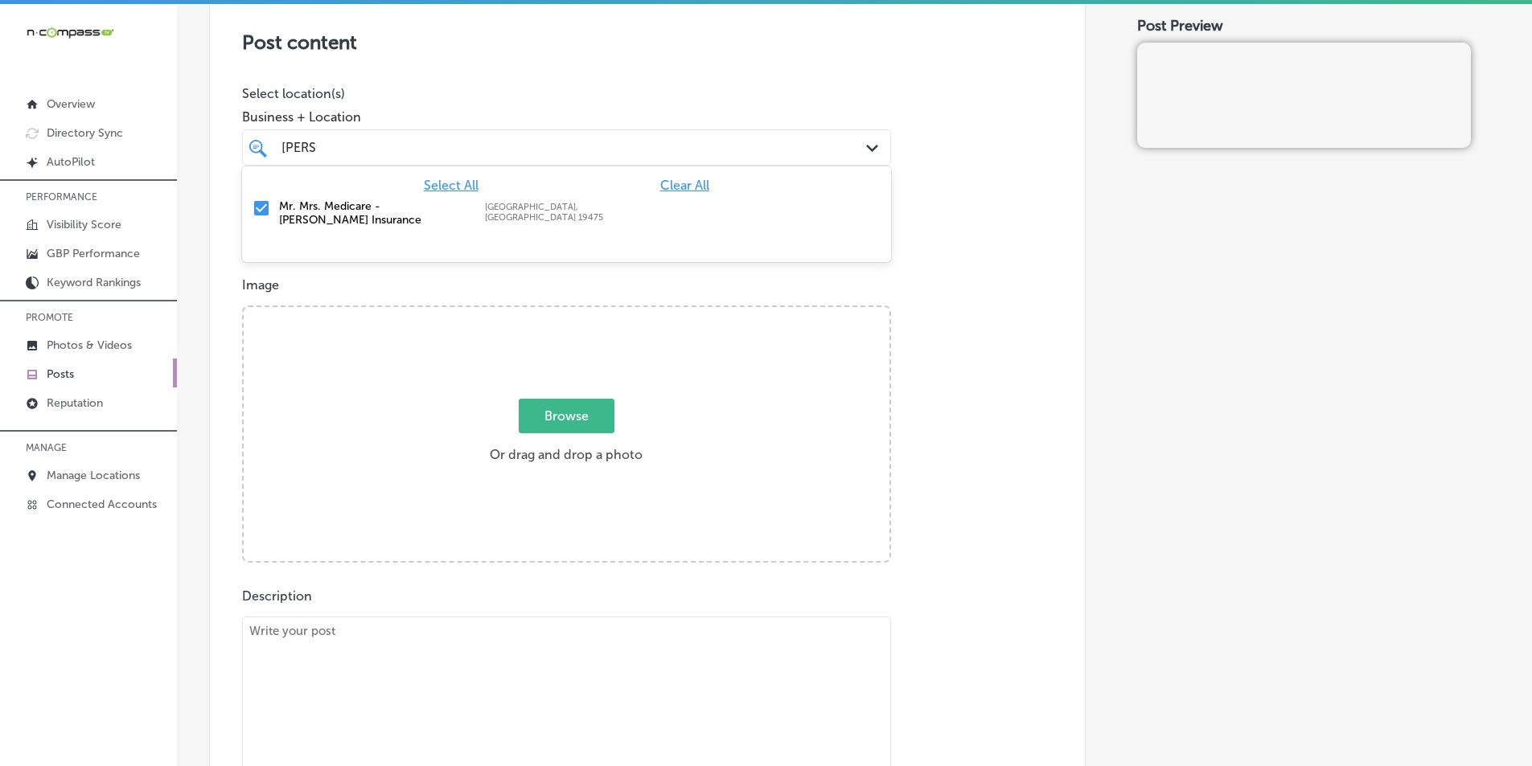
scroll to position [402, 0]
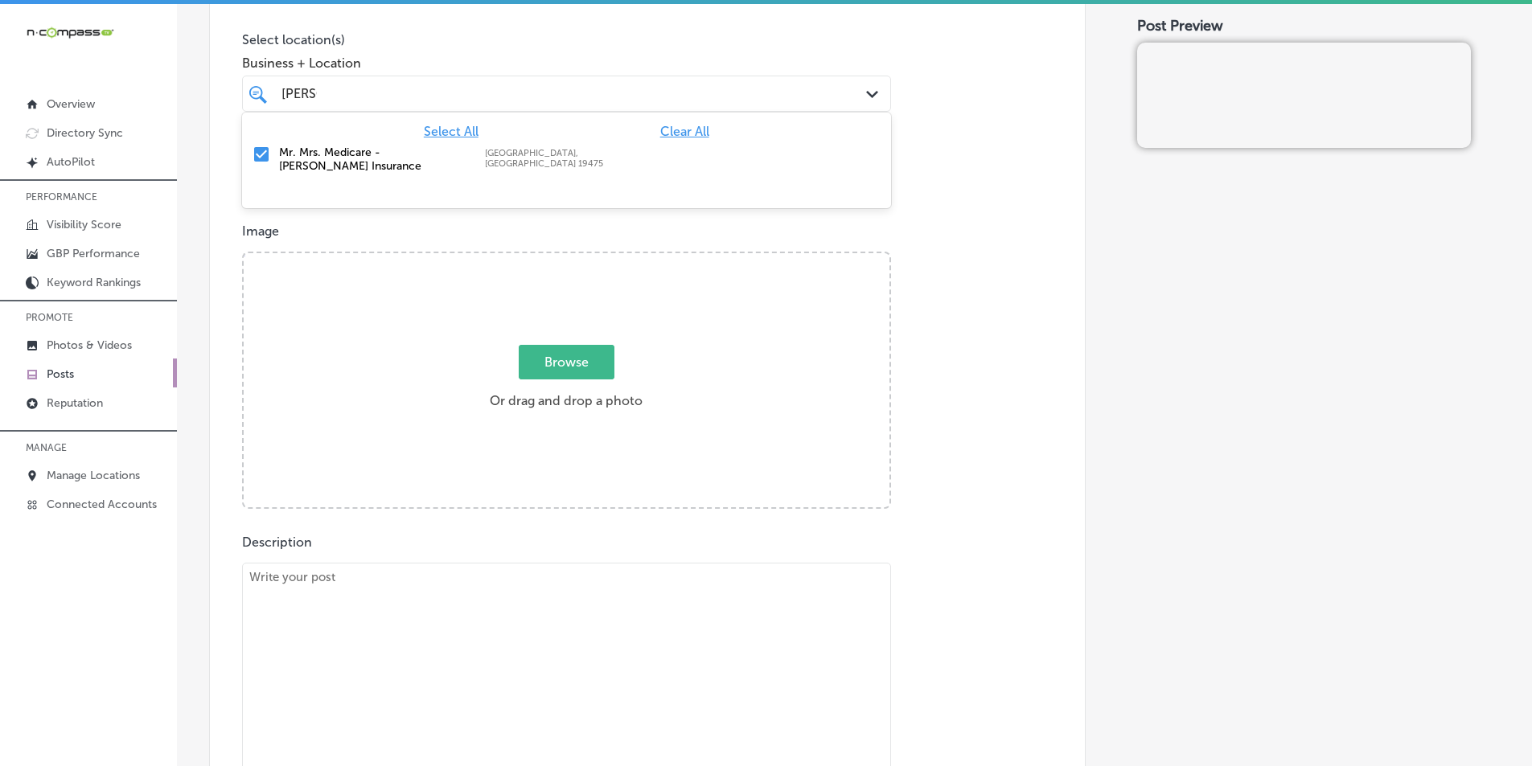
type input "[PERSON_NAME]"
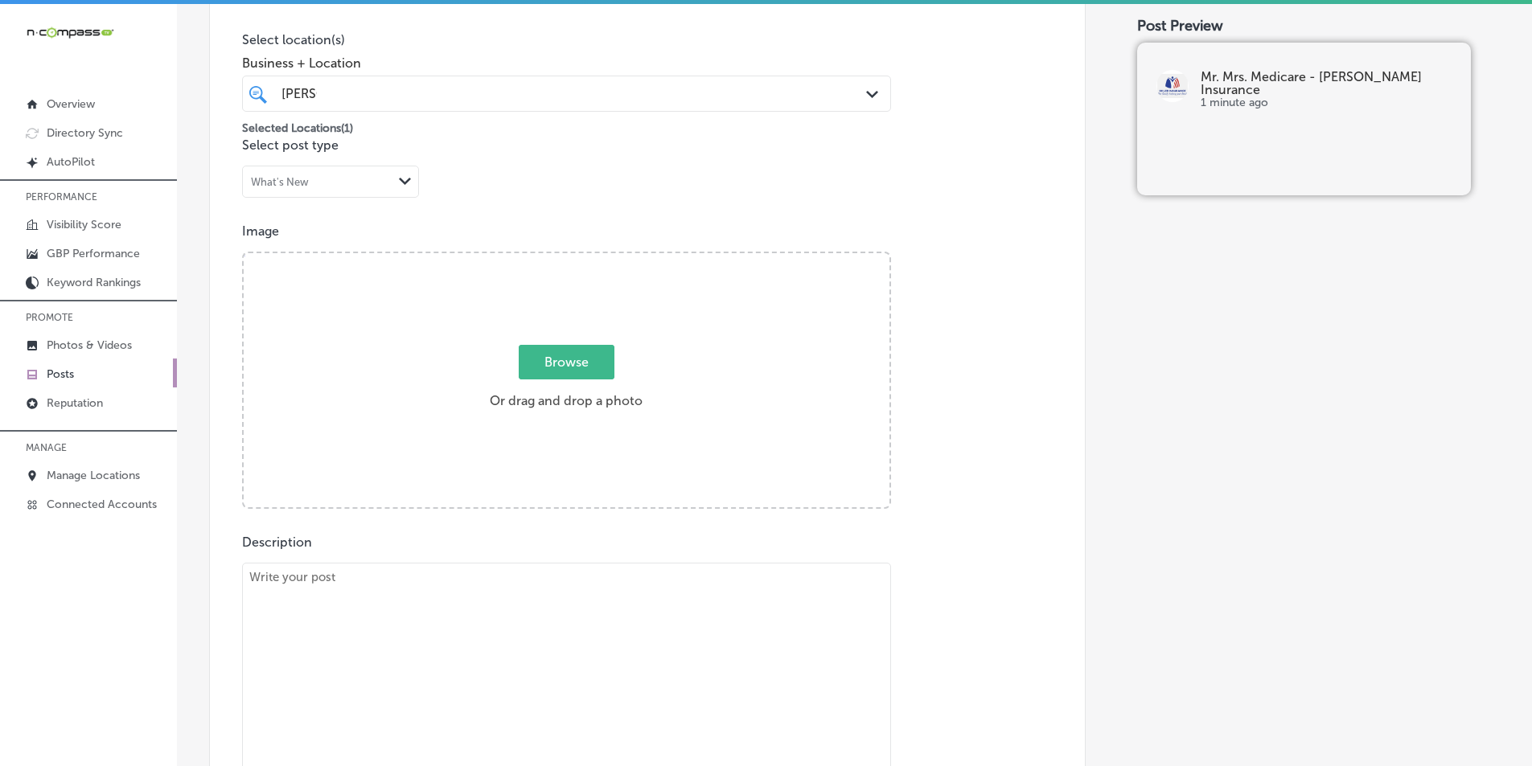
click at [537, 361] on span "Browse" at bounding box center [567, 362] width 96 height 35
click at [537, 258] on input "Browse Or drag and drop a photo" at bounding box center [567, 255] width 646 height 5
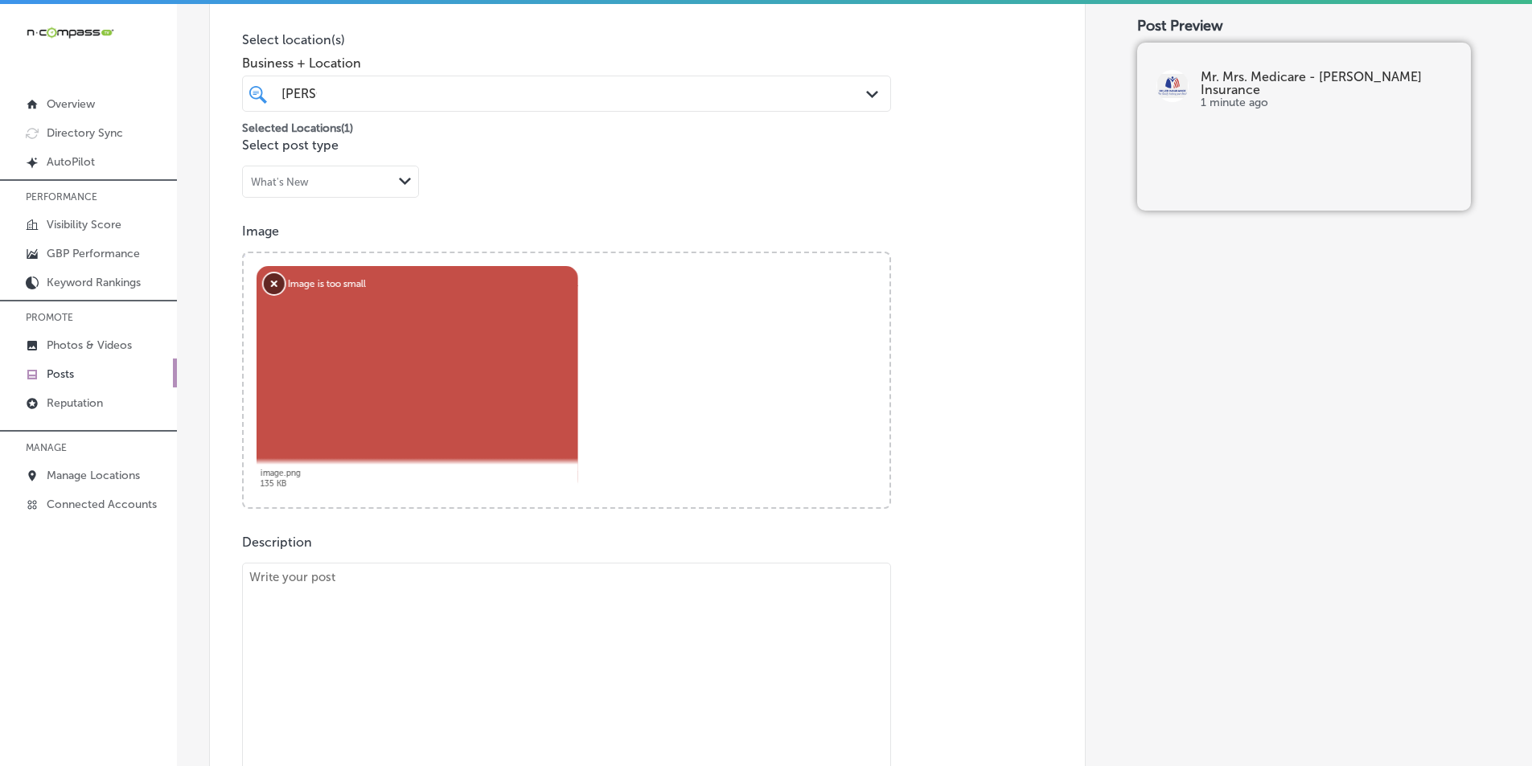
click at [275, 277] on button "Remove" at bounding box center [274, 283] width 21 height 21
click at [268, 283] on button "Remove" at bounding box center [274, 283] width 21 height 21
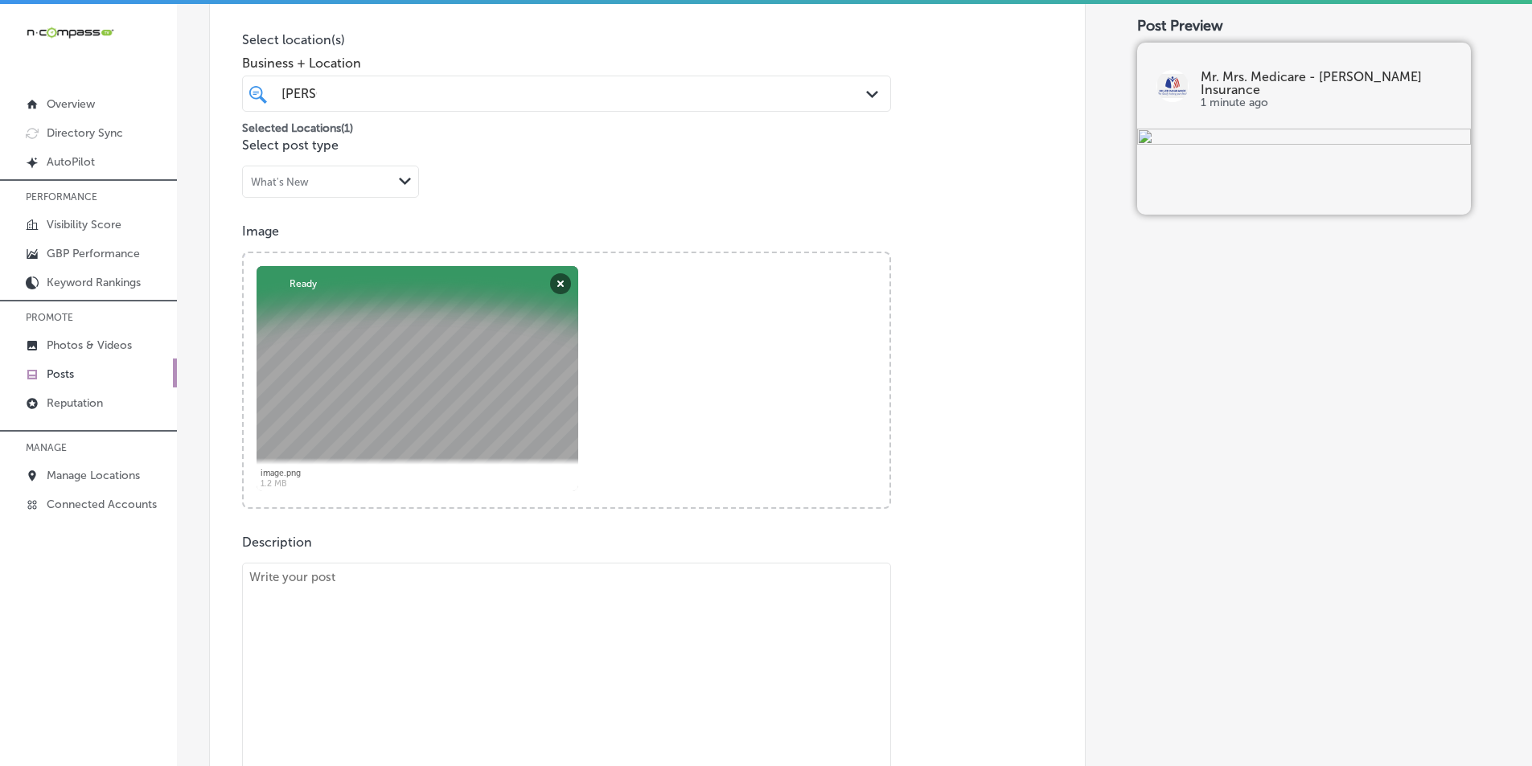
click at [384, 642] on textarea at bounding box center [566, 675] width 649 height 225
paste textarea "It’s time to start thinking about your Medicare options, and Mr. & Mrs. Medicar…"
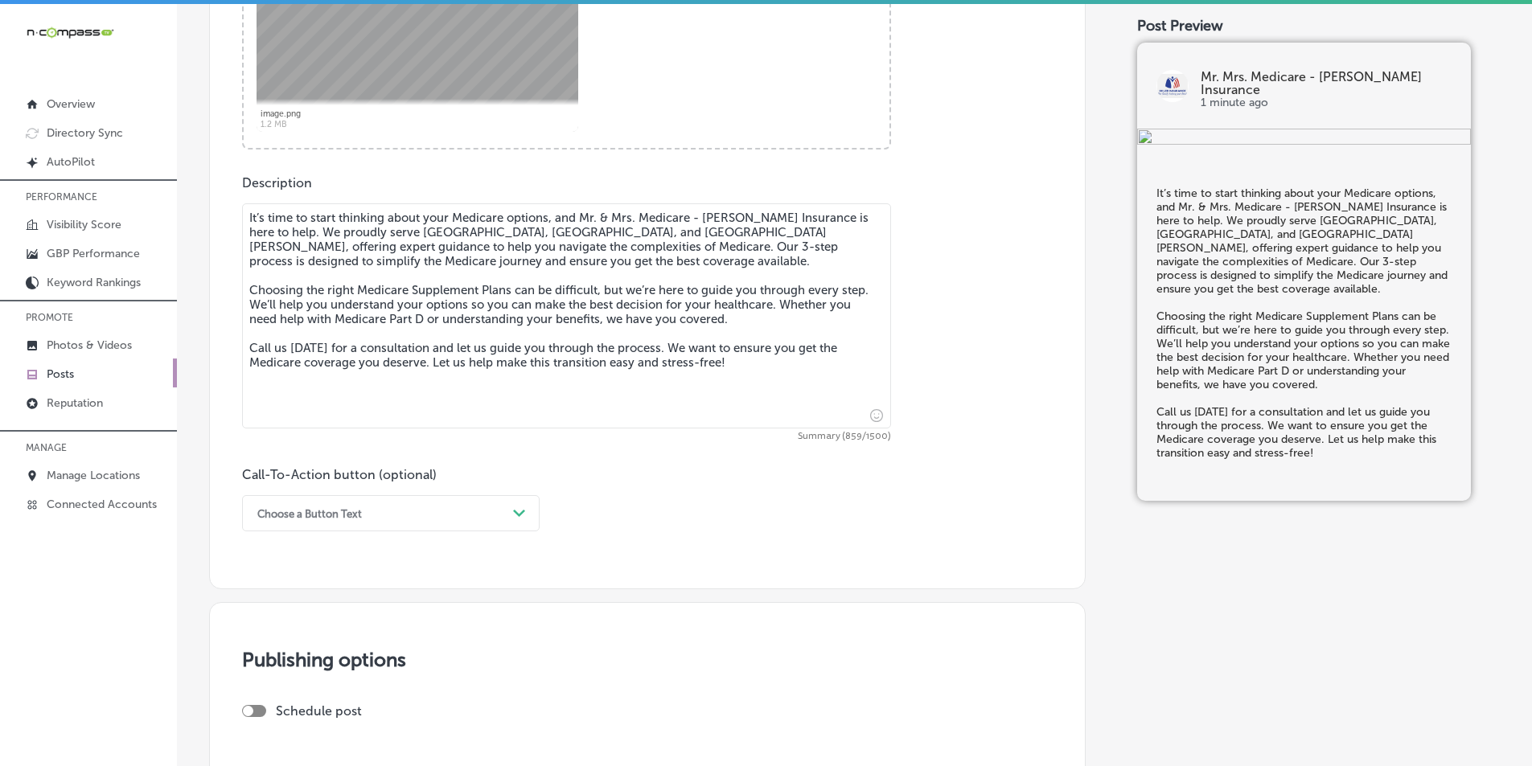
scroll to position [804, 0]
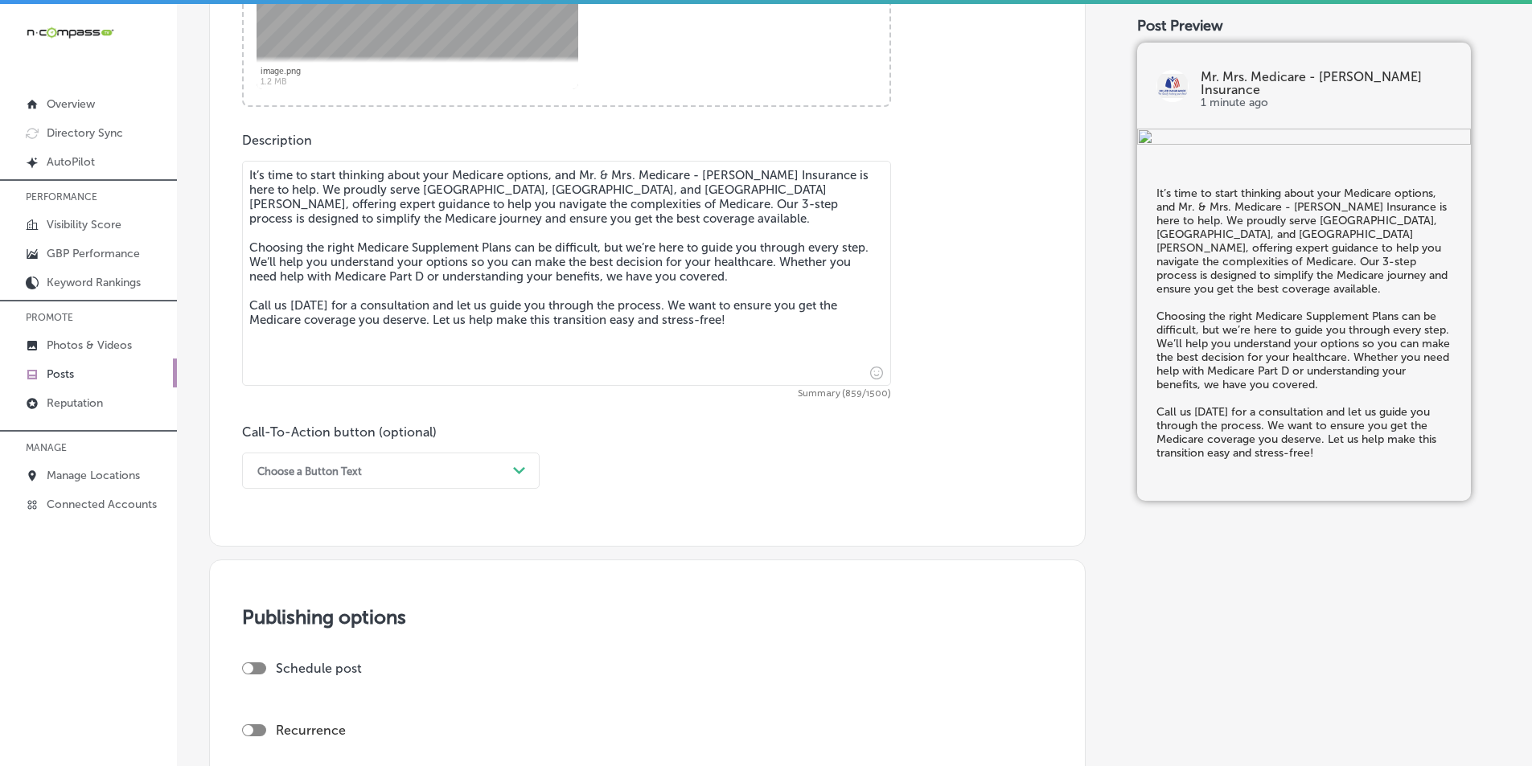
type textarea "It’s time to start thinking about your Medicare options, and Mr. & Mrs. Medicar…"
click at [517, 466] on div "Path Created with Sketch." at bounding box center [519, 471] width 13 height 13
click at [290, 675] on div "Call Now" at bounding box center [391, 675] width 298 height 28
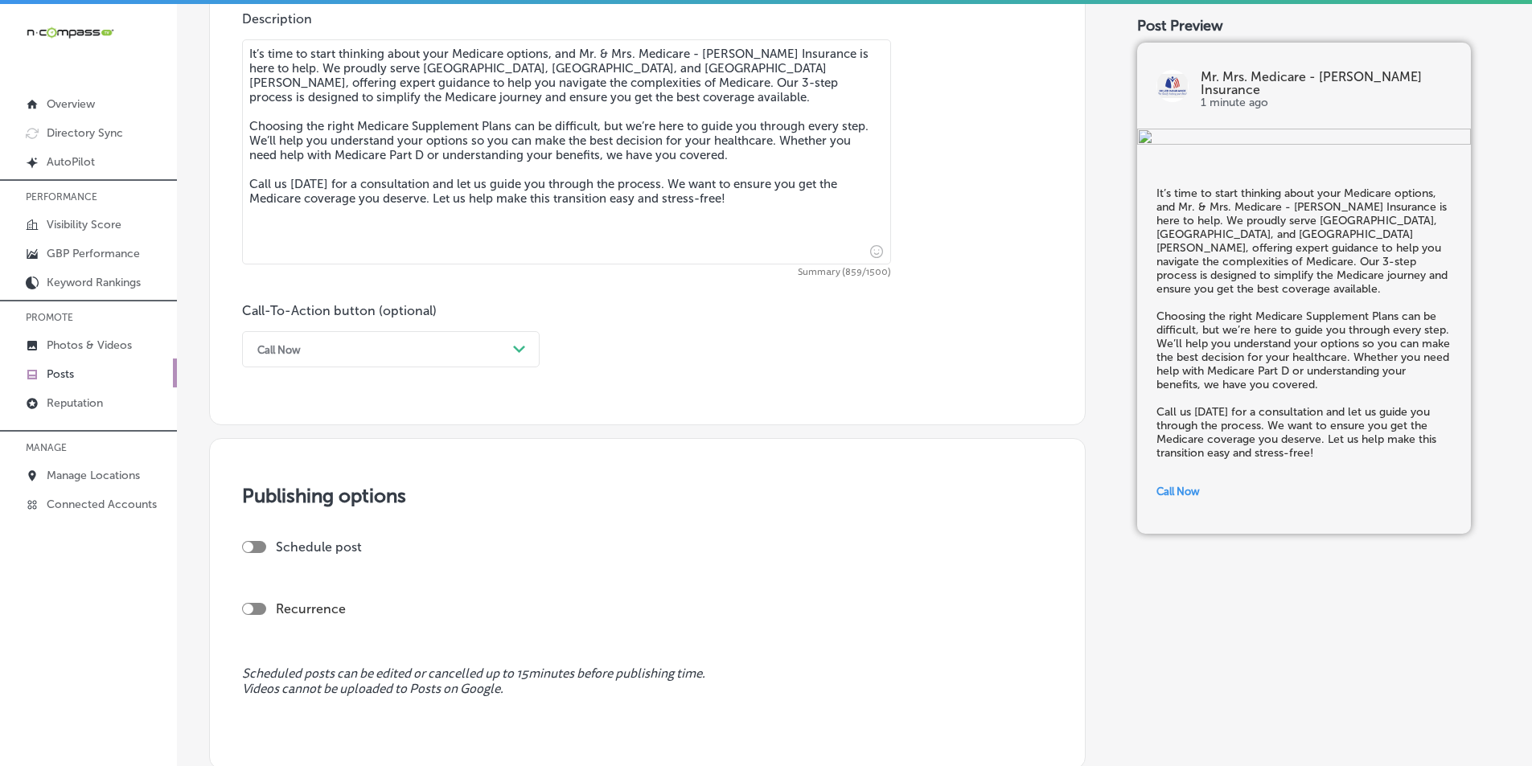
scroll to position [965, 0]
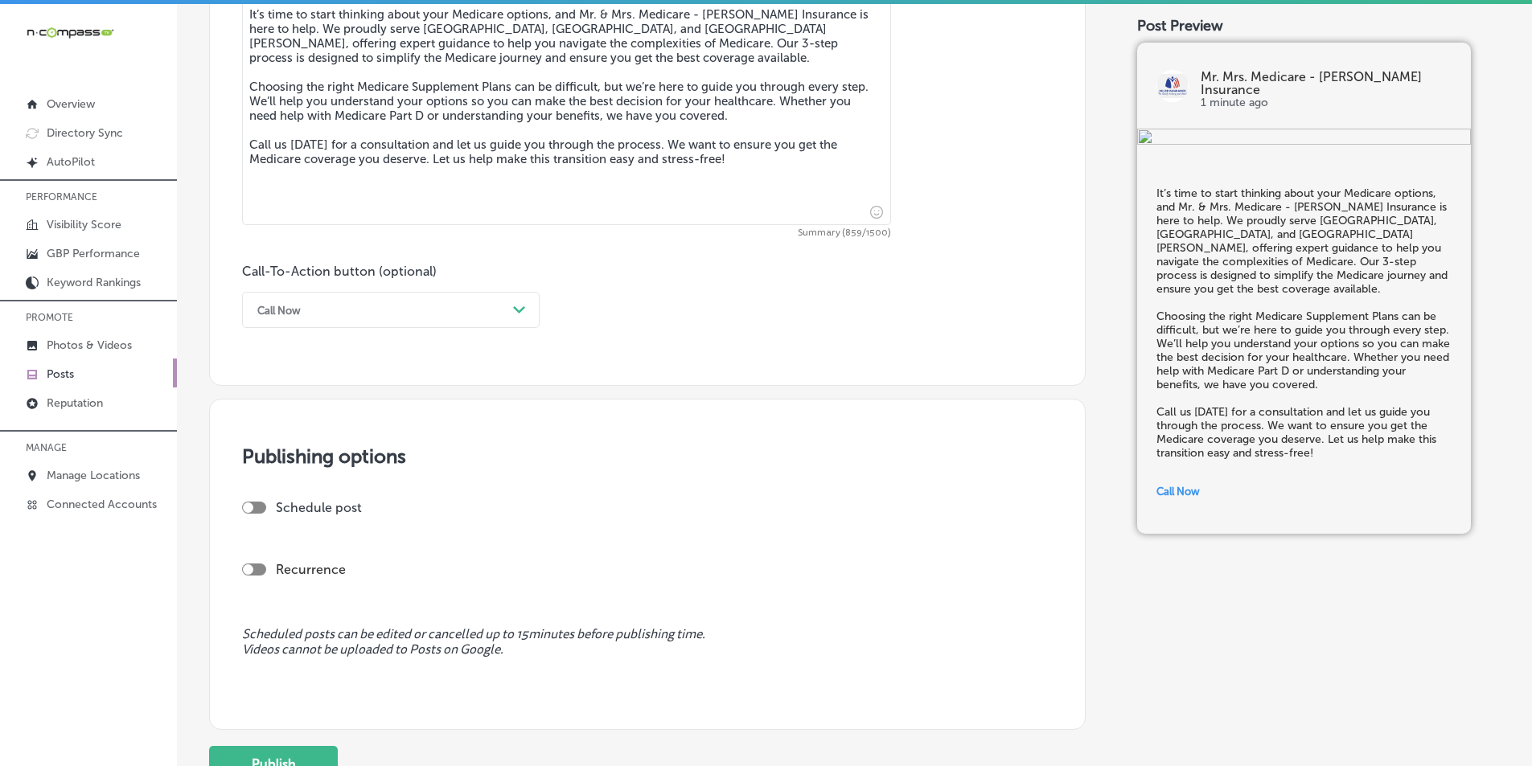
click at [254, 503] on div at bounding box center [254, 508] width 24 height 12
checkbox input "true"
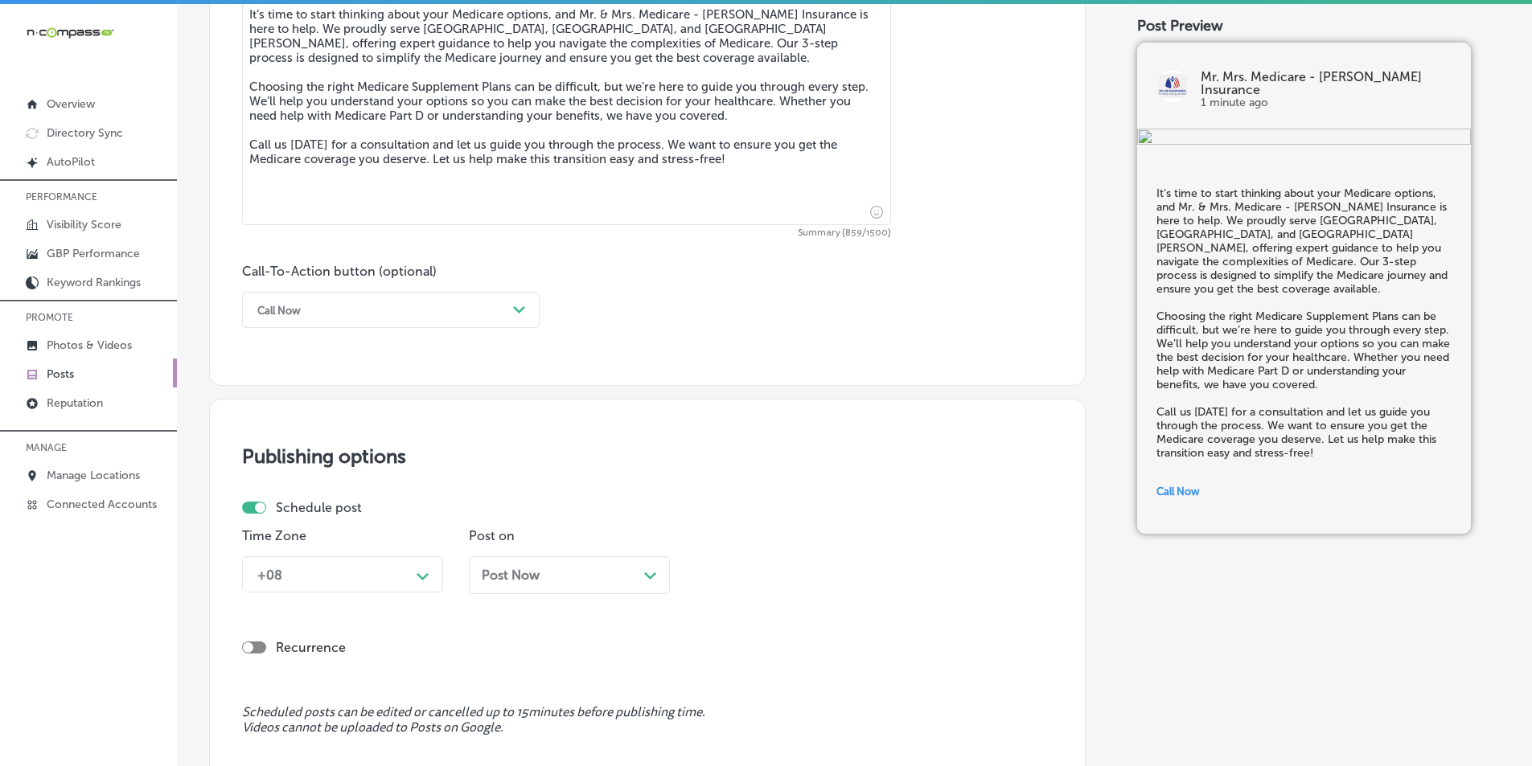
scroll to position [1039, 0]
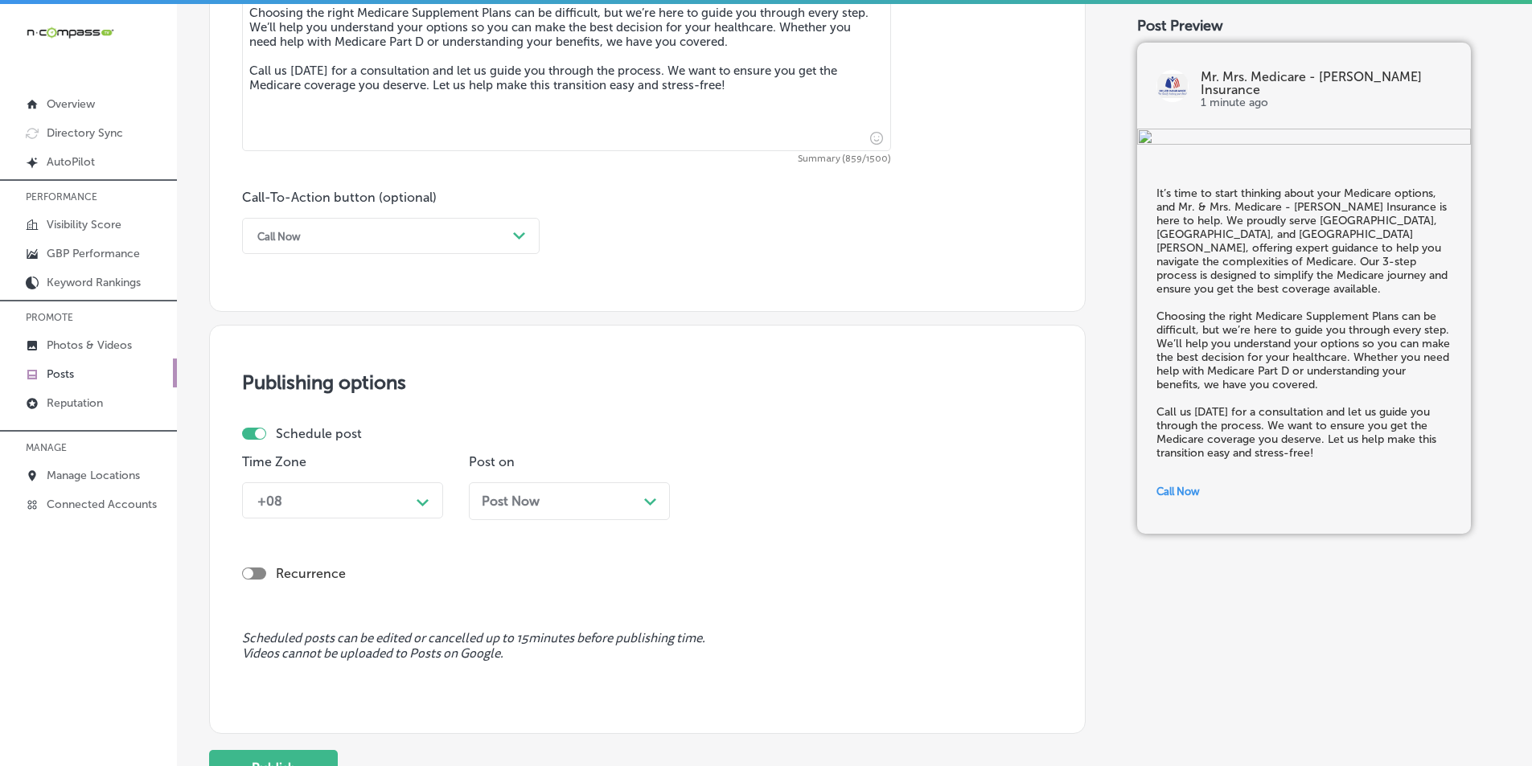
click at [404, 519] on div "+08 Path Created with Sketch." at bounding box center [342, 501] width 201 height 36
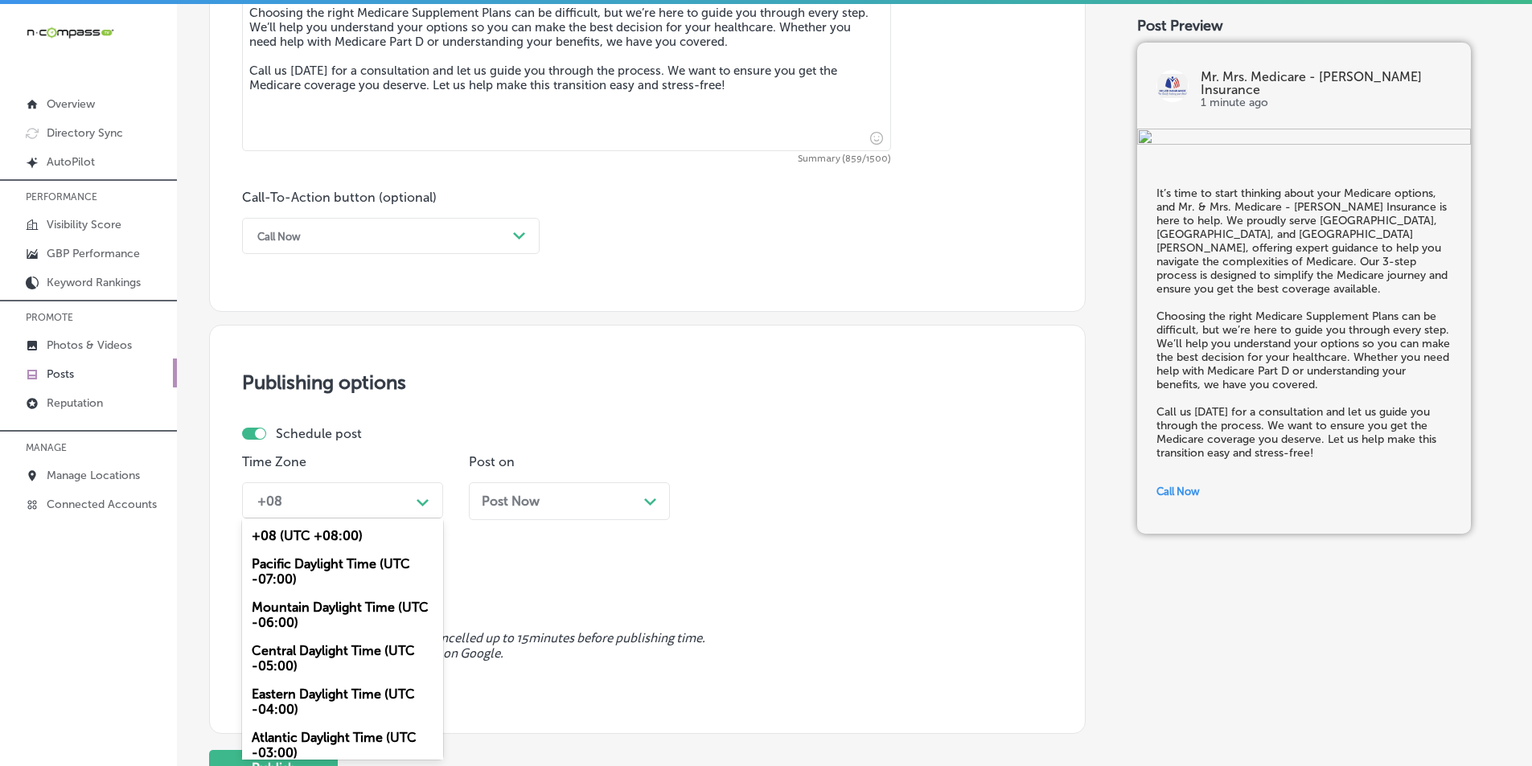
click at [347, 606] on div "Mountain Daylight Time (UTC -06:00)" at bounding box center [342, 615] width 201 height 43
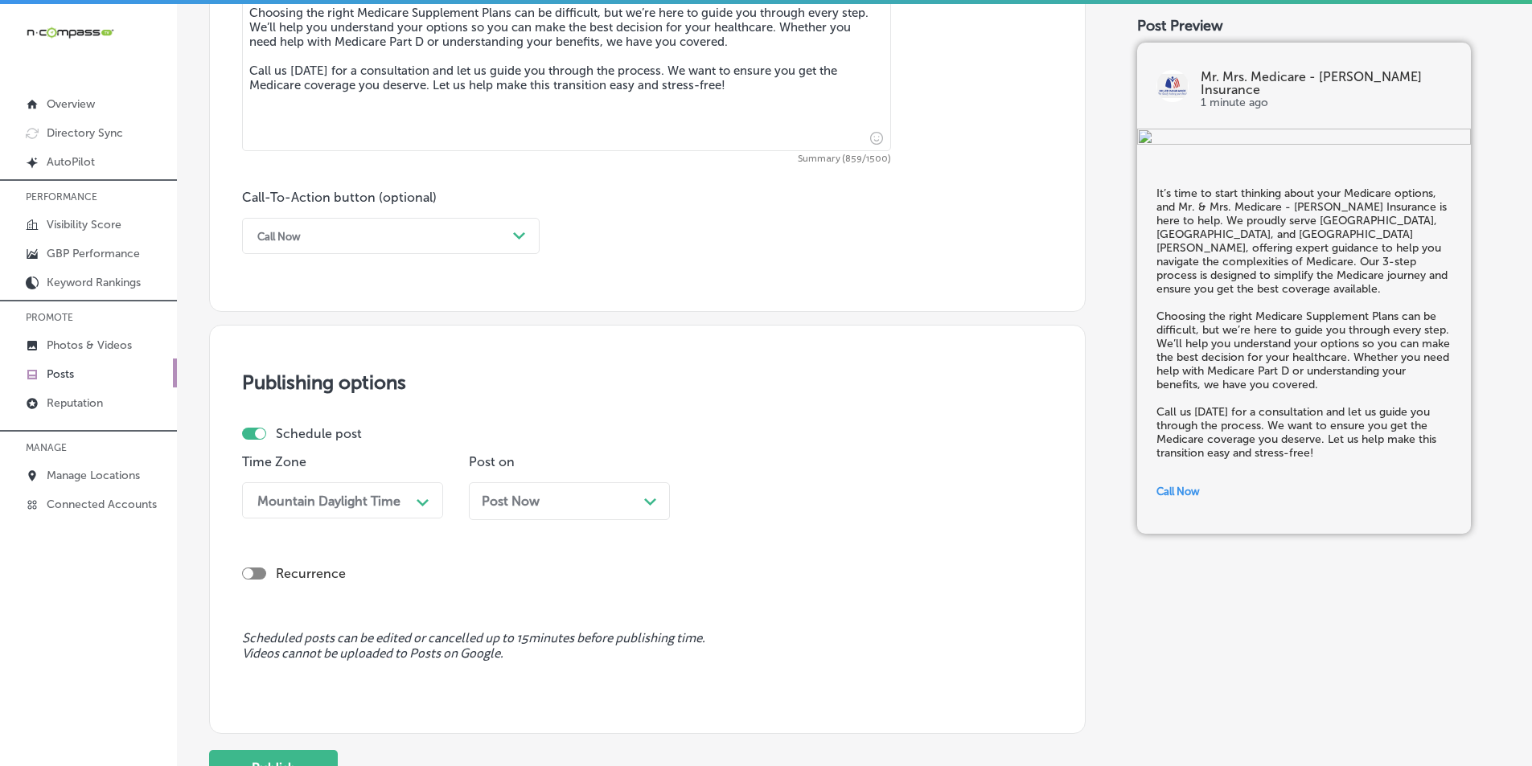
click at [649, 500] on icon "Path Created with Sketch." at bounding box center [650, 502] width 12 height 7
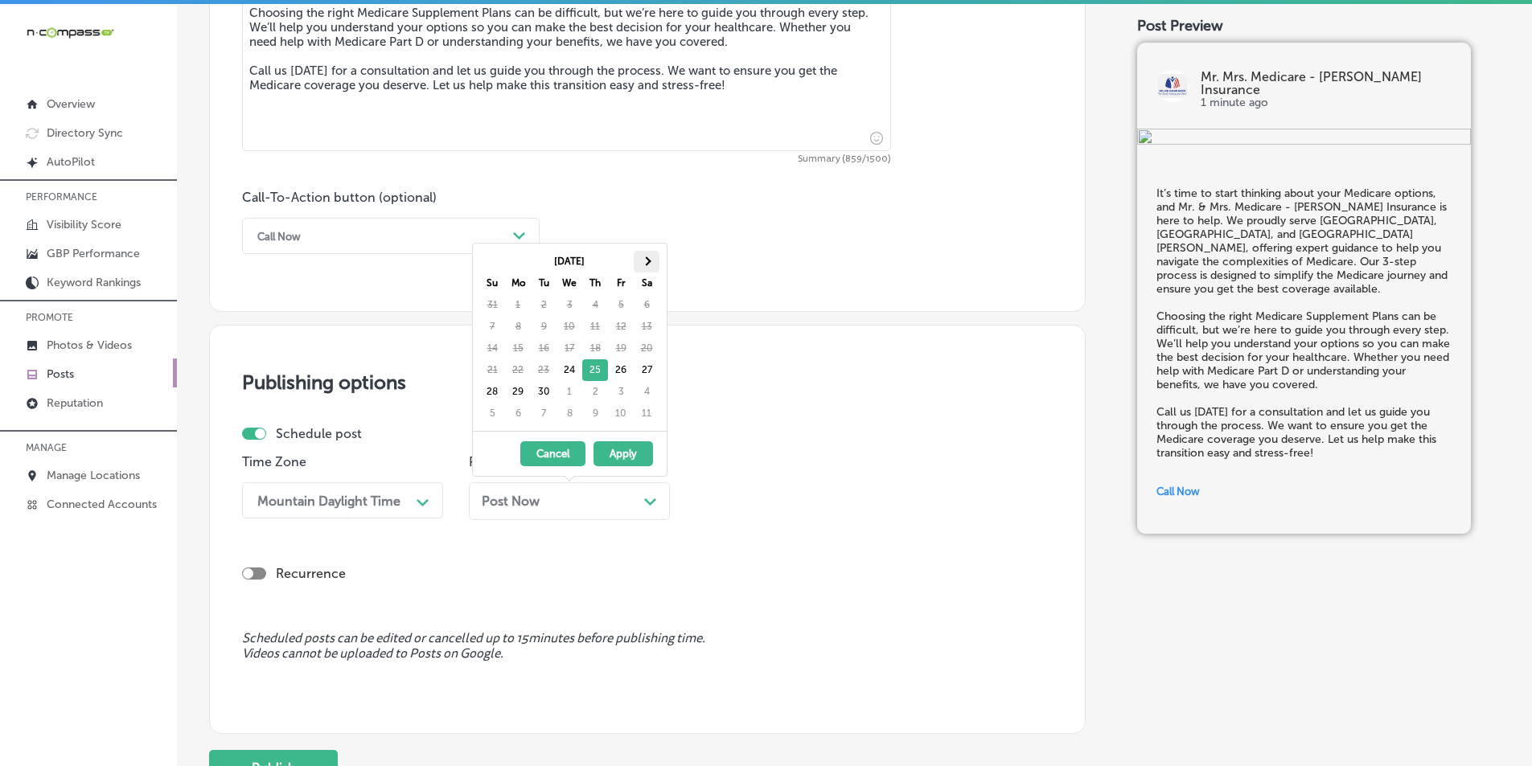
click at [649, 261] on span at bounding box center [646, 261] width 9 height 9
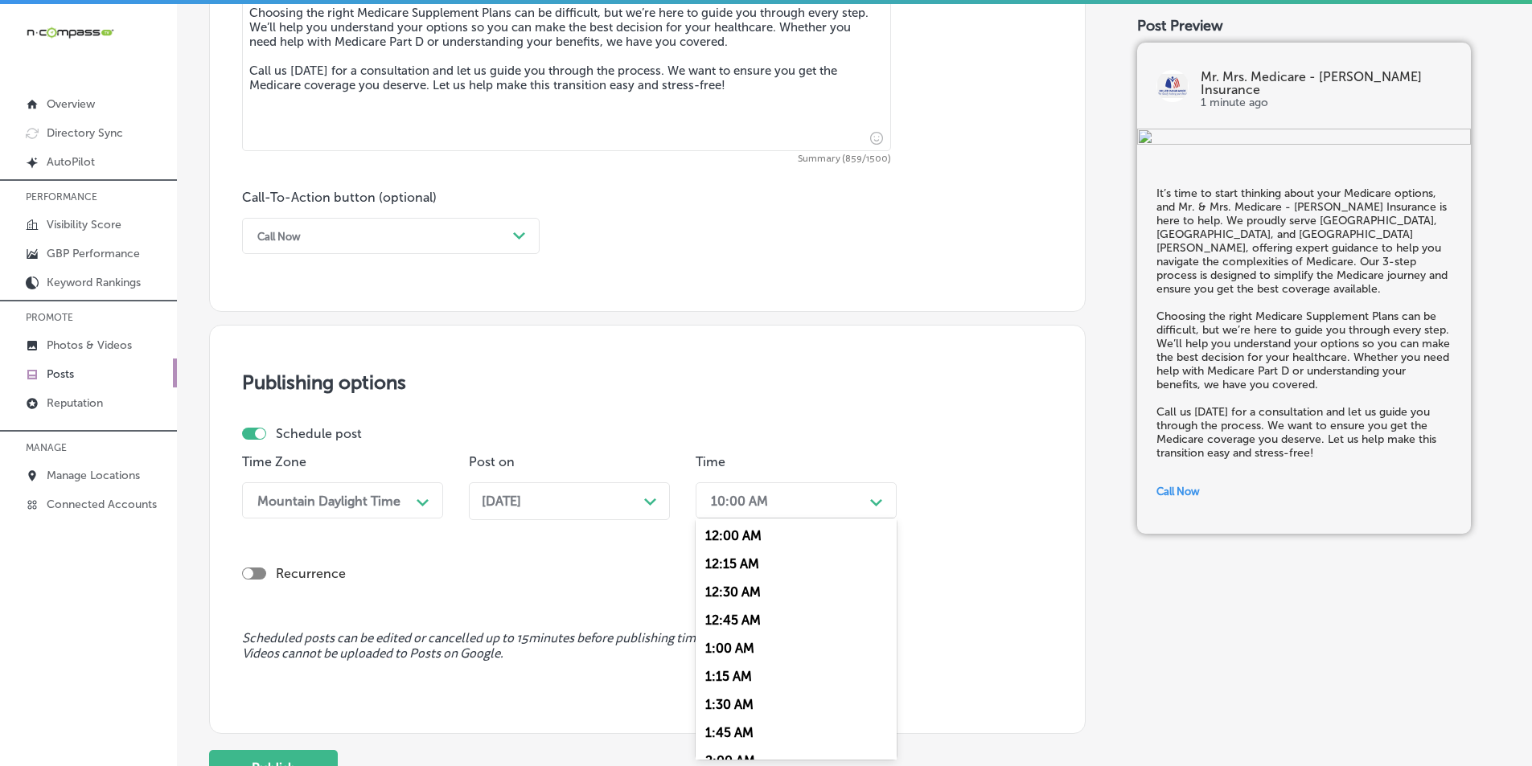
click at [802, 505] on div "10:00 AM" at bounding box center [783, 501] width 161 height 28
click at [723, 676] on div "7:00 AM" at bounding box center [796, 681] width 201 height 28
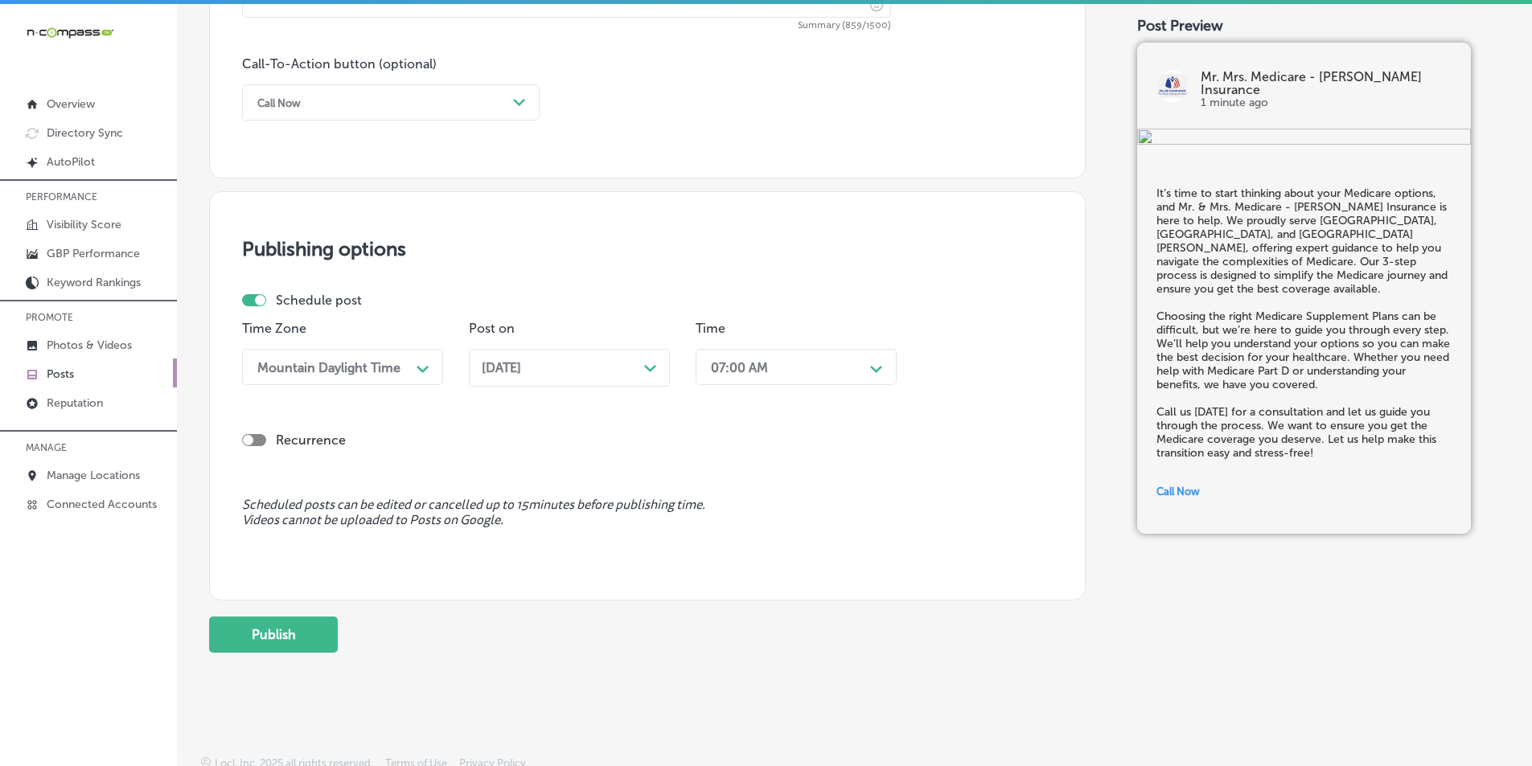
scroll to position [1180, 0]
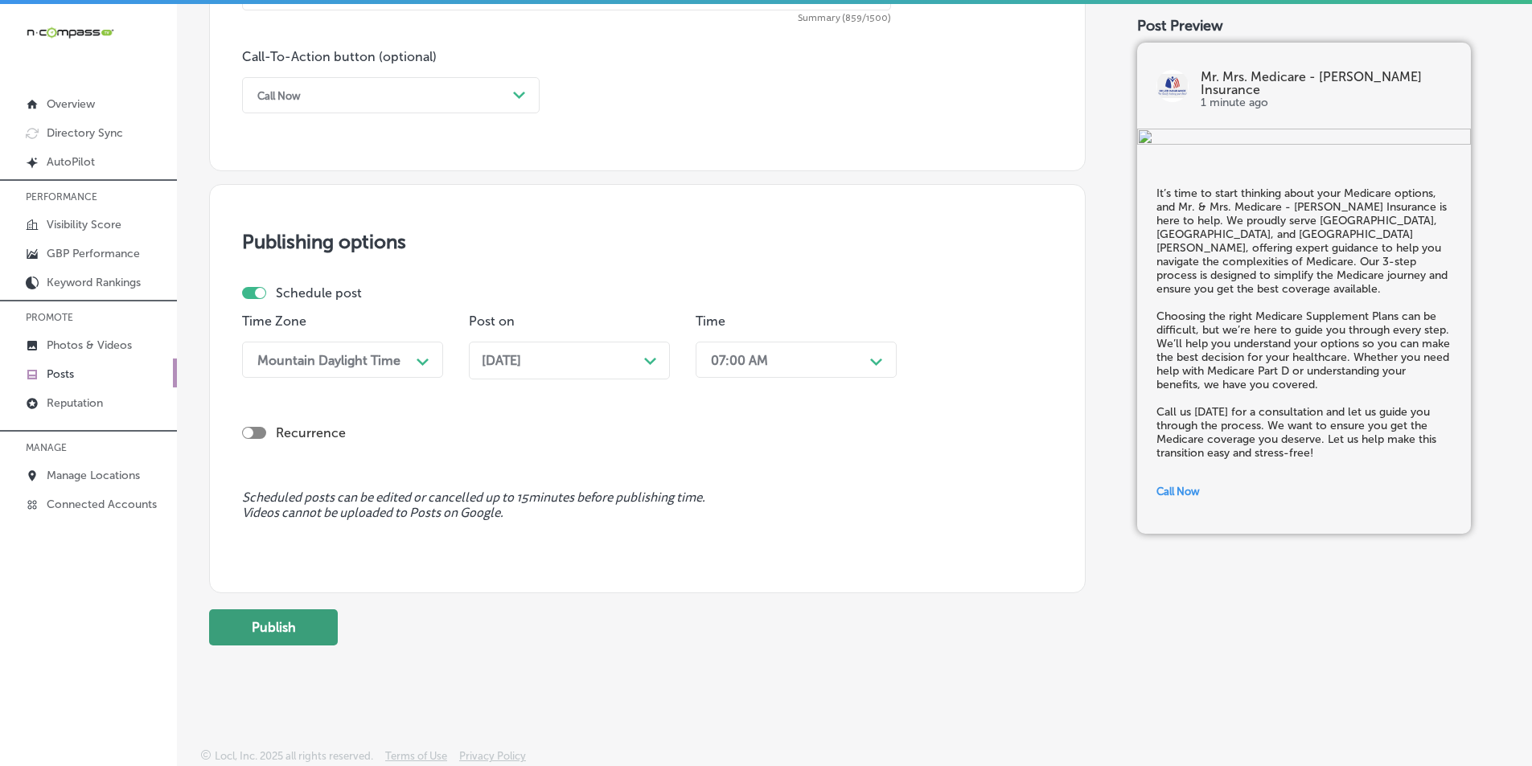
click at [292, 618] on button "Publish" at bounding box center [273, 628] width 129 height 36
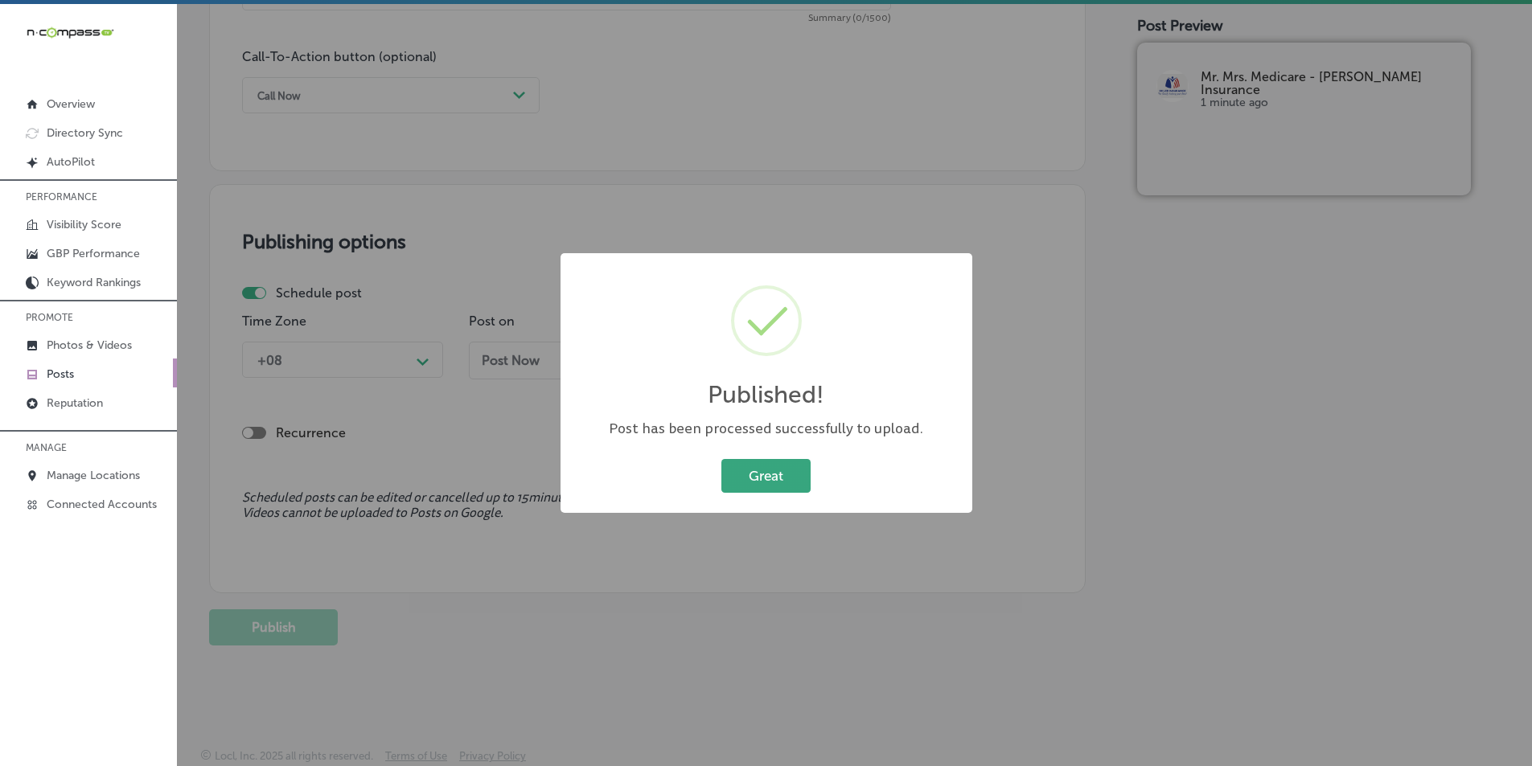
click at [762, 472] on button "Great" at bounding box center [765, 475] width 89 height 33
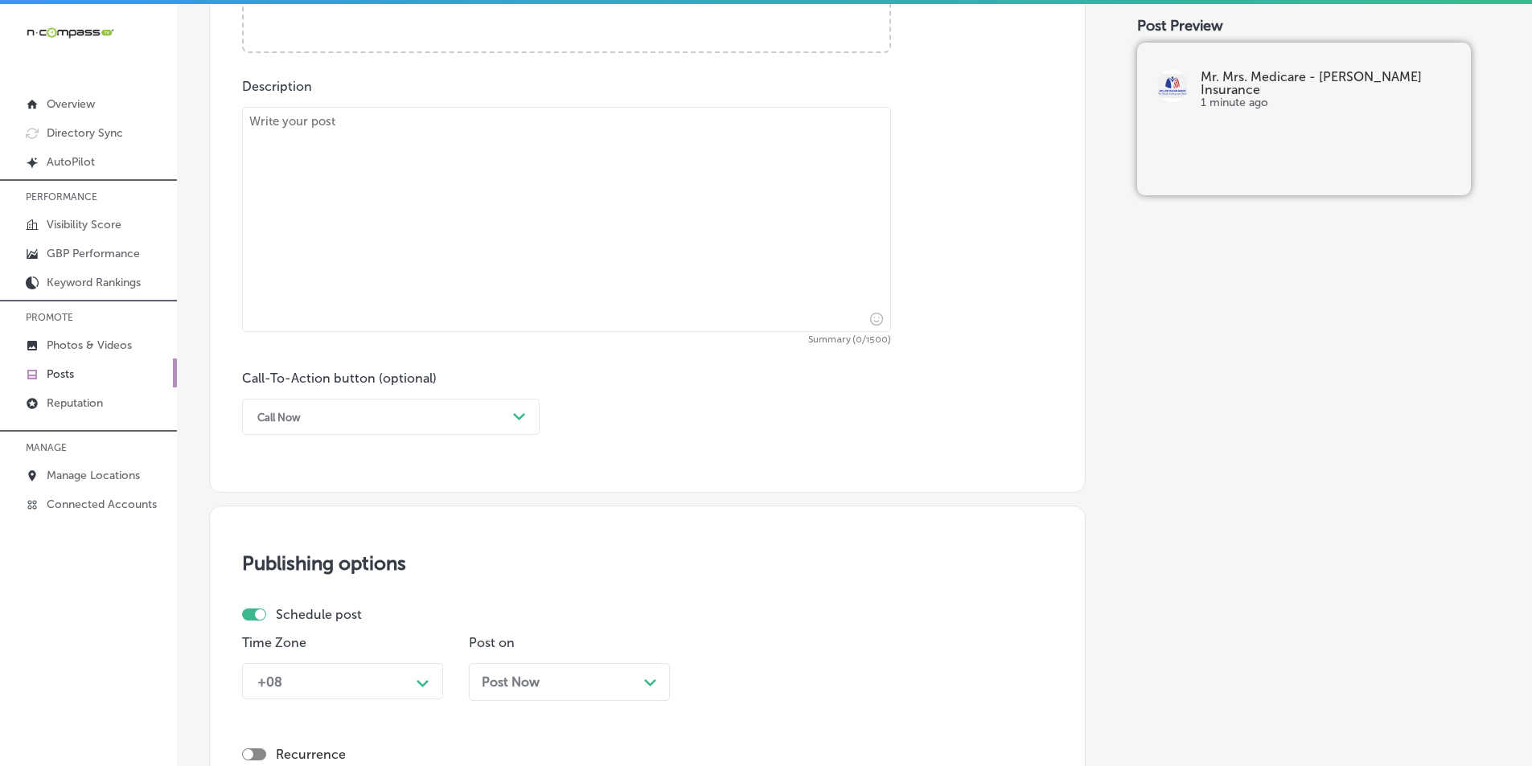
scroll to position [536, 0]
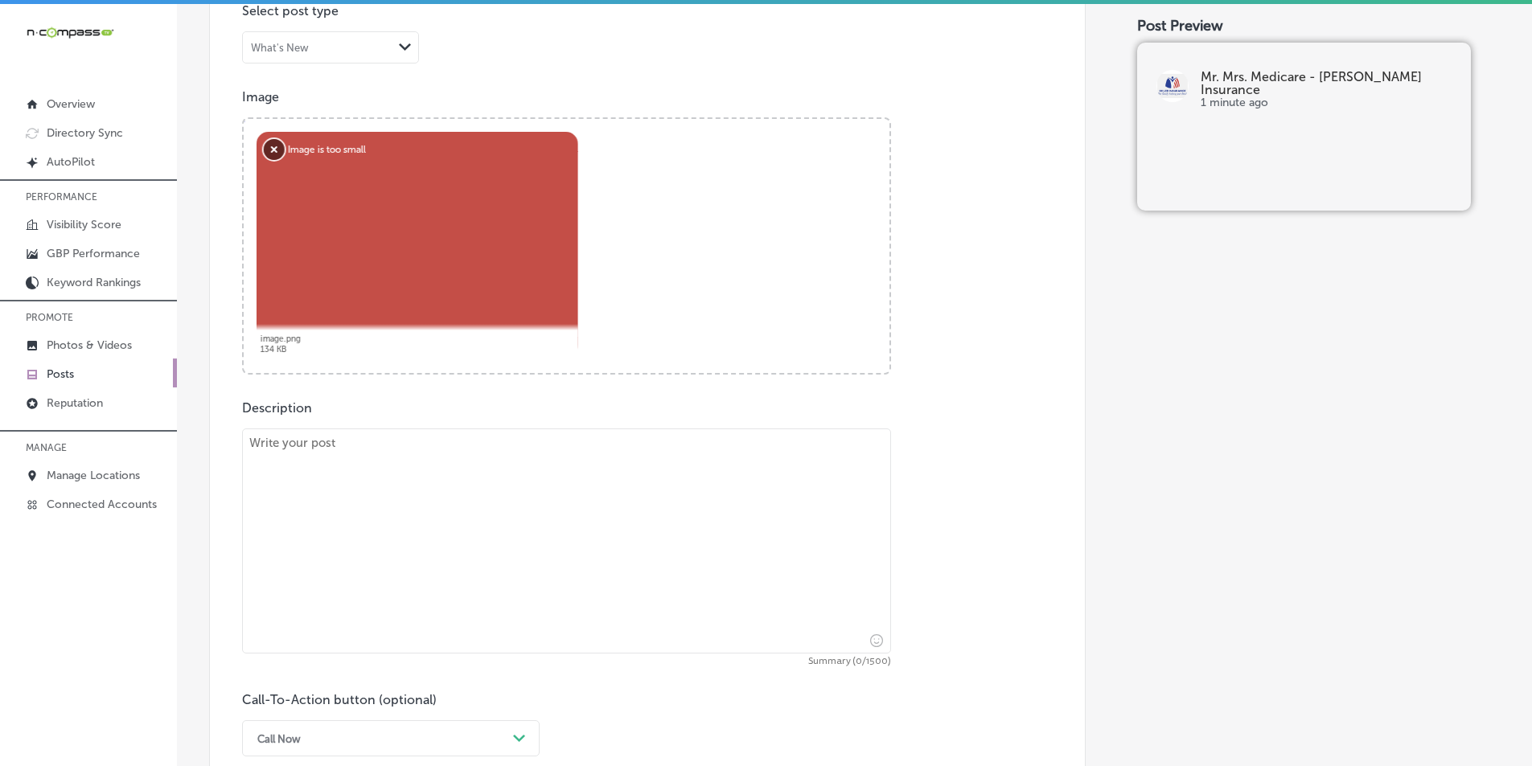
click at [272, 150] on button "Remove" at bounding box center [274, 149] width 21 height 21
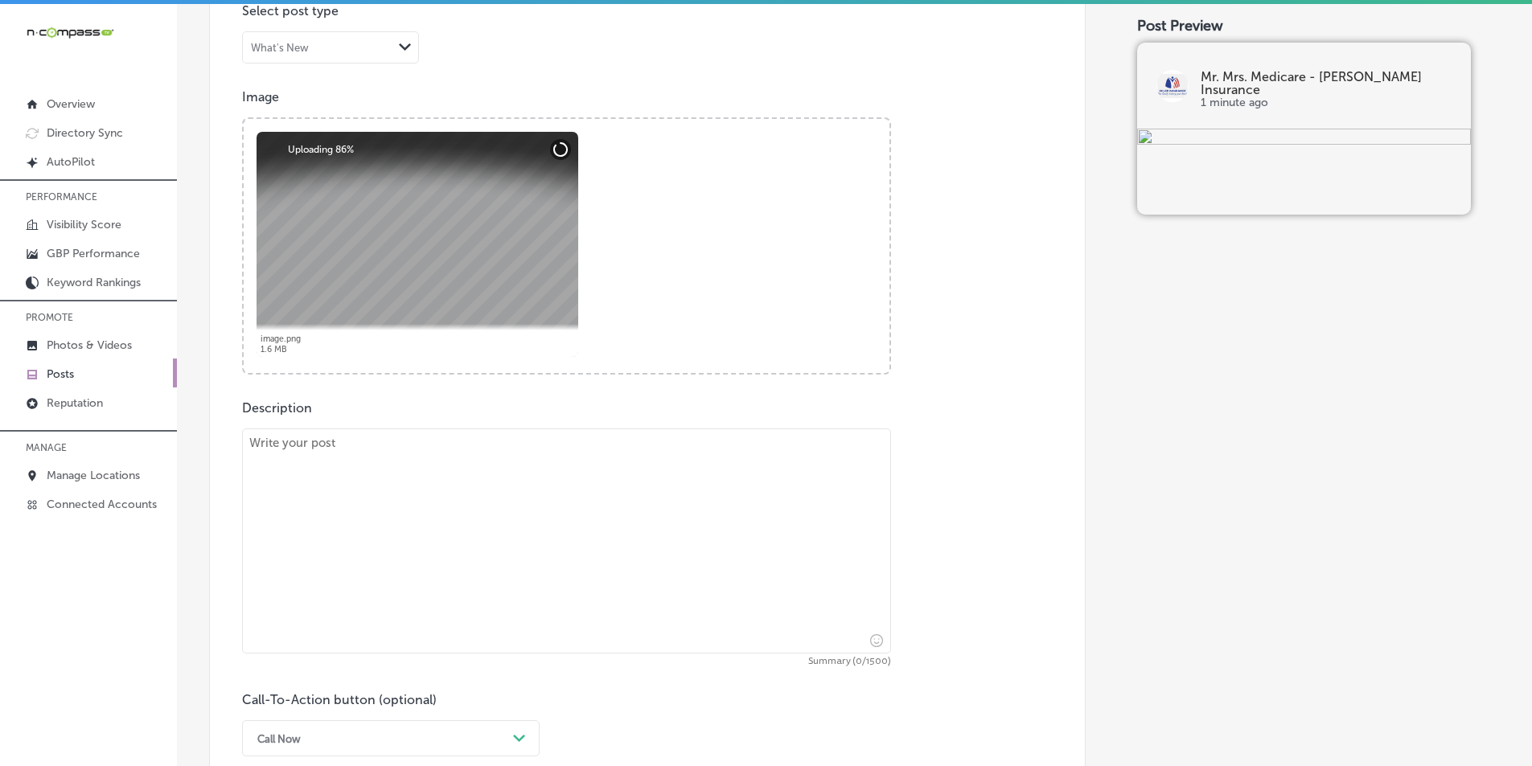
click at [327, 538] on textarea at bounding box center [566, 541] width 649 height 225
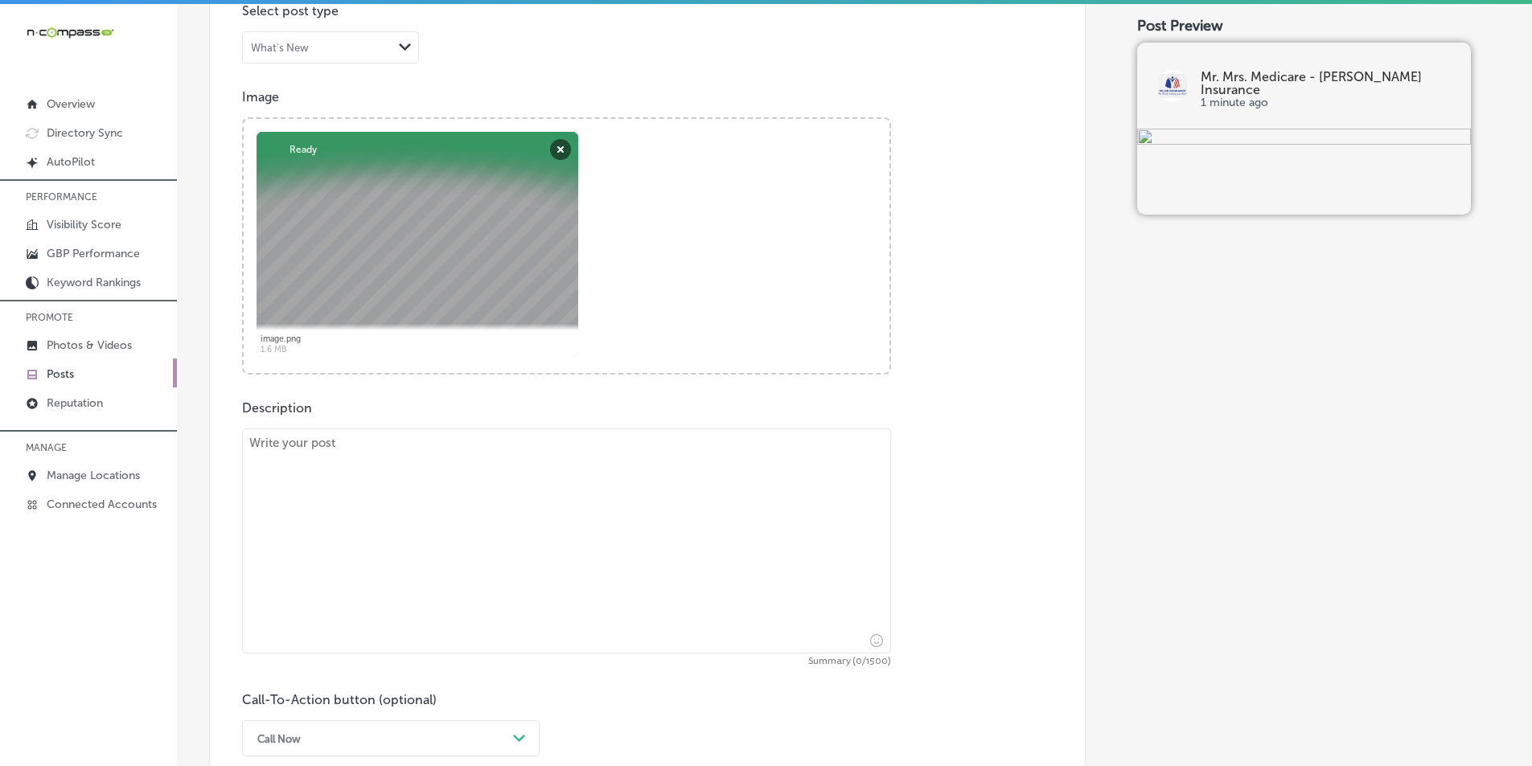
paste textarea "Medicare can be confusing, but Mr. & Mrs. Medicare - [PERSON_NAME] Insurance ma…"
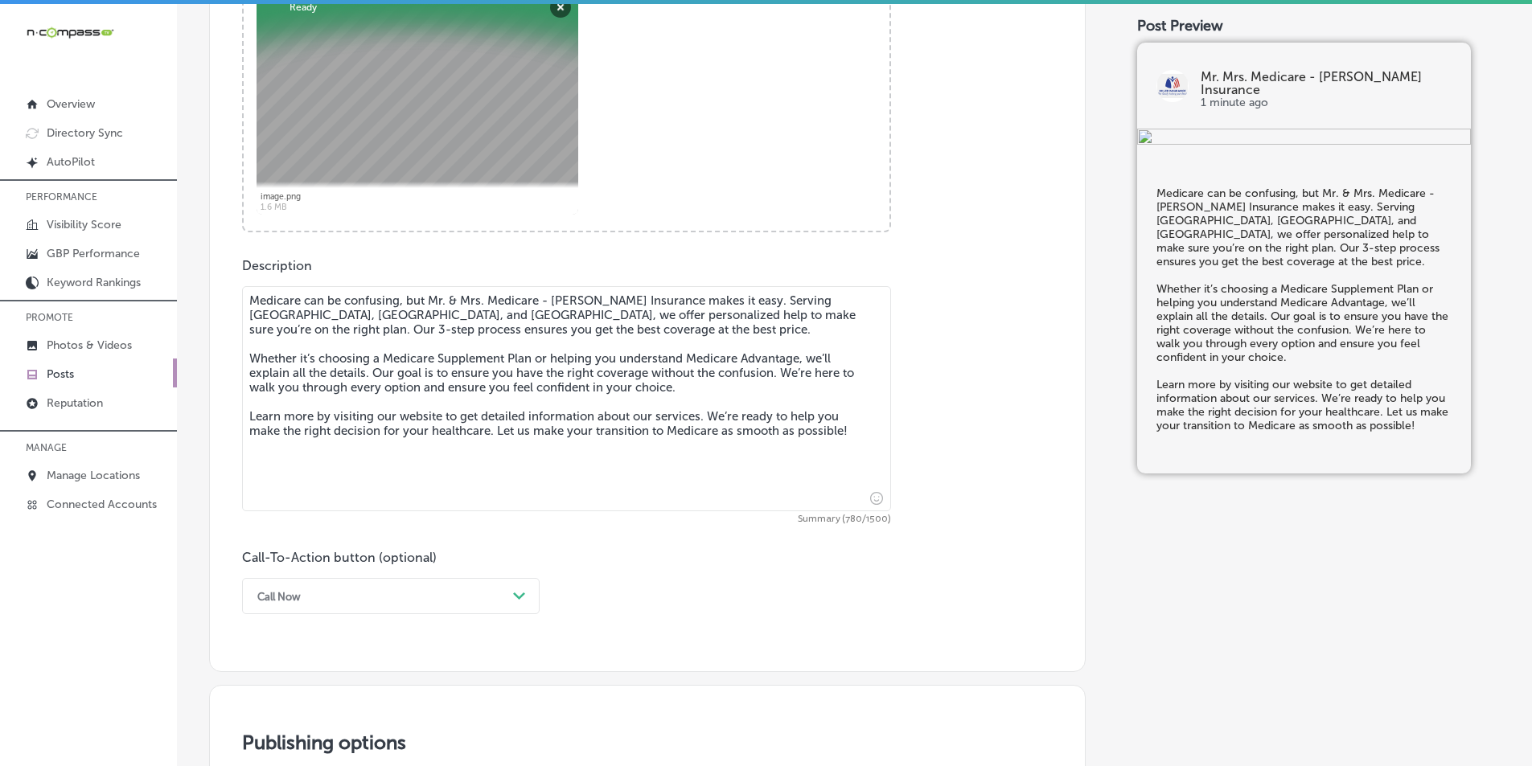
scroll to position [778, 0]
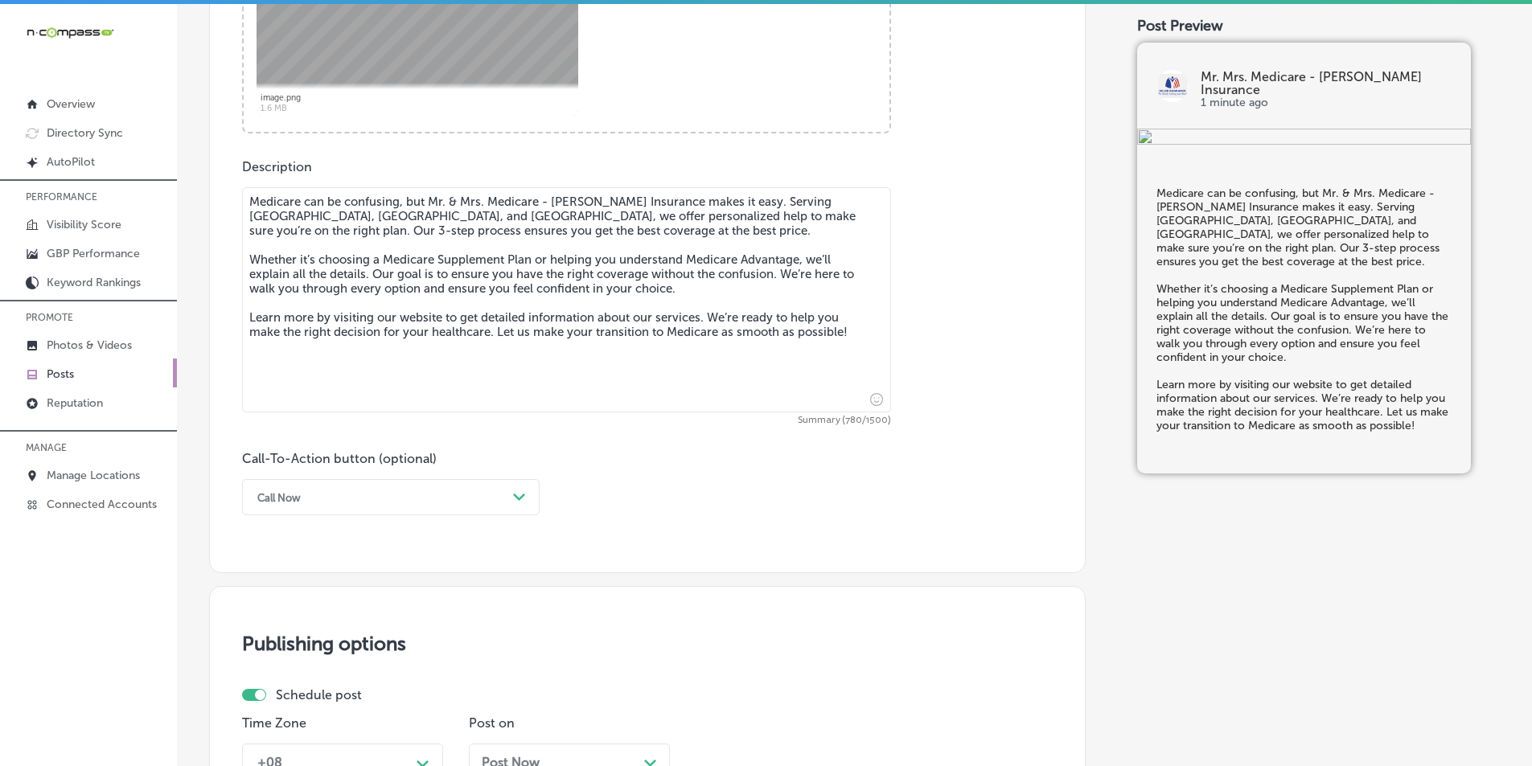
type textarea "Medicare can be confusing, but Mr. & Mrs. Medicare - [PERSON_NAME] Insurance ma…"
click at [380, 501] on div "Call Now" at bounding box center [377, 497] width 257 height 25
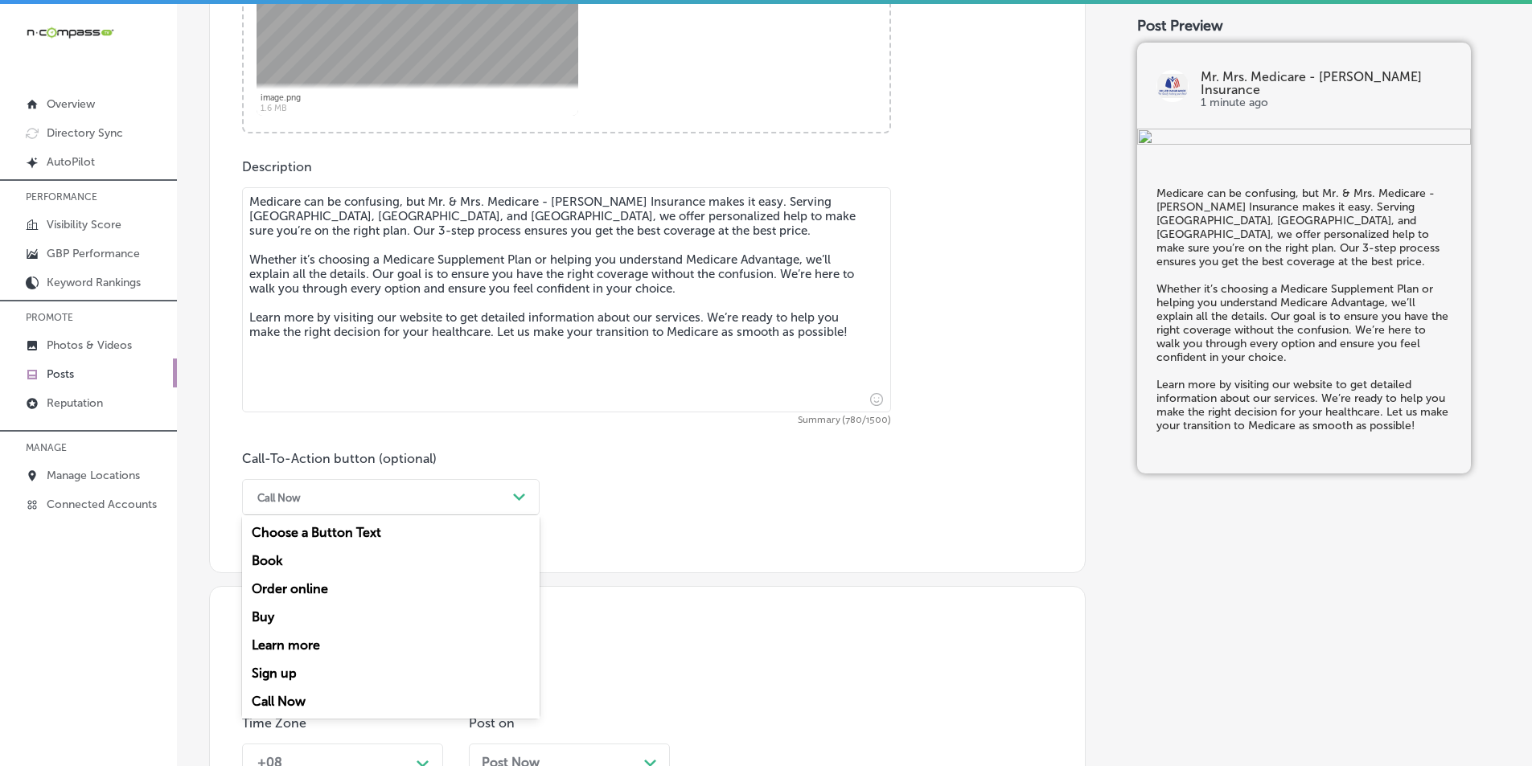
click at [306, 640] on div "Learn more" at bounding box center [391, 645] width 298 height 28
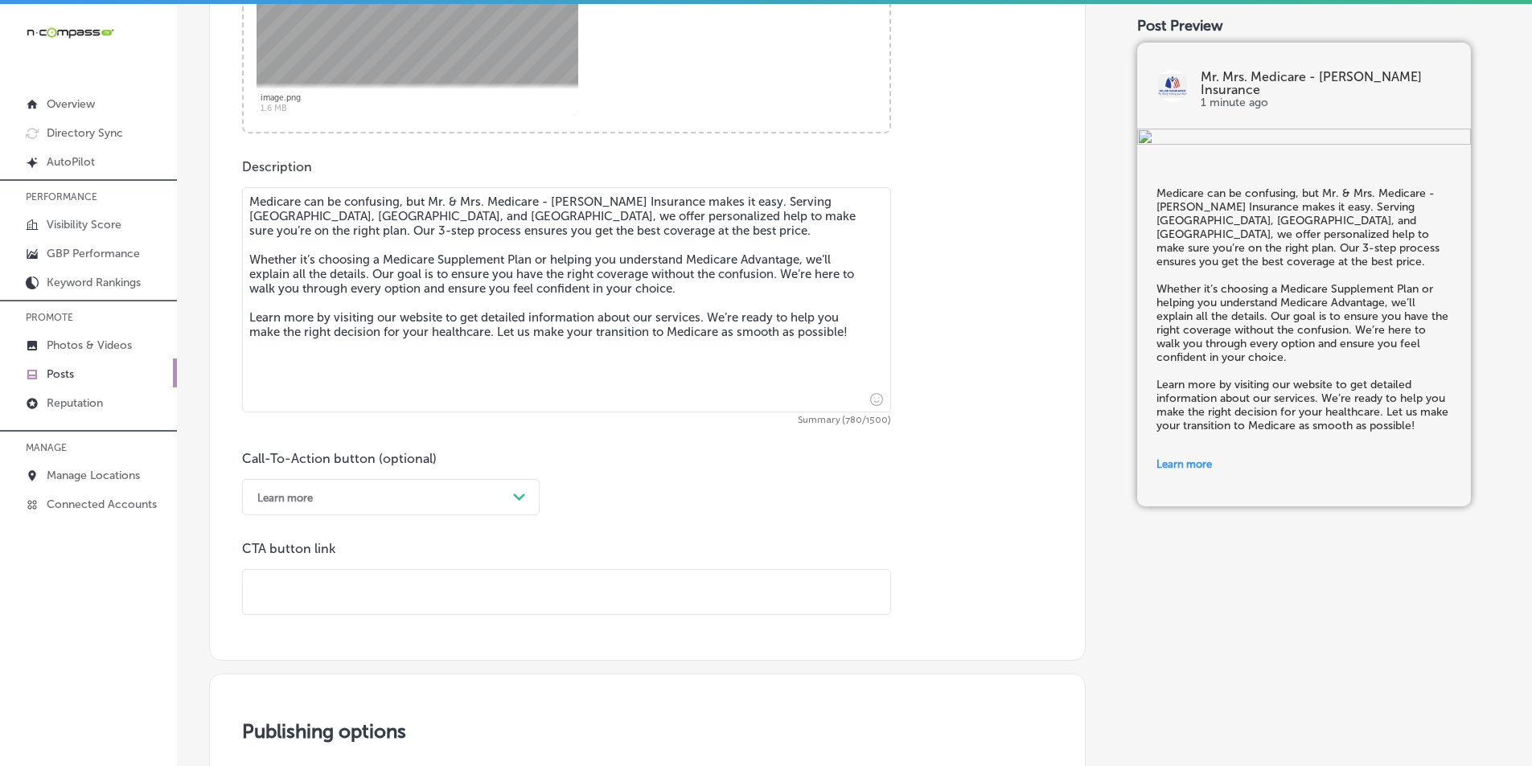
click at [345, 586] on input "text" at bounding box center [566, 592] width 647 height 44
paste input "[URL][DOMAIN_NAME]"
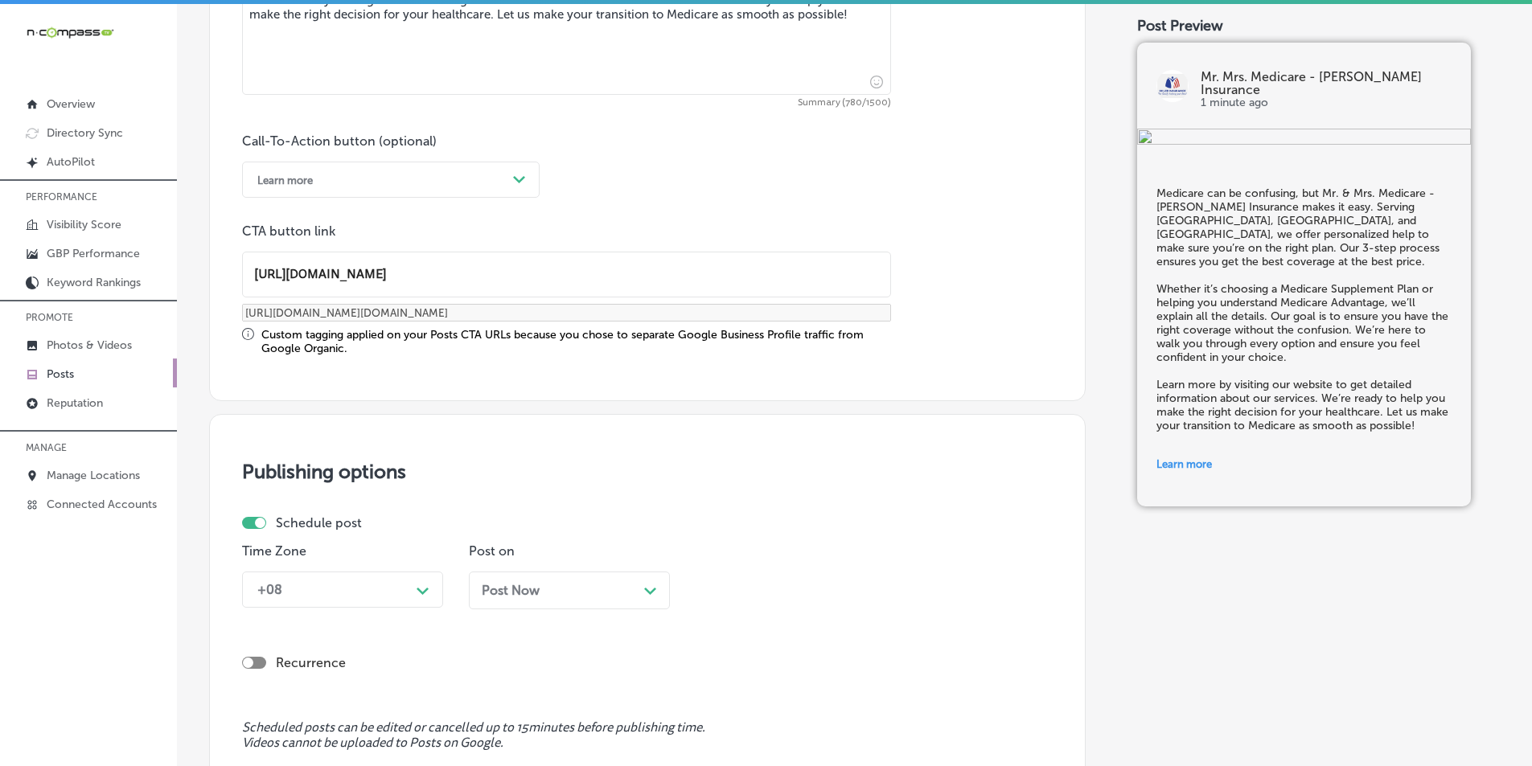
scroll to position [1099, 0]
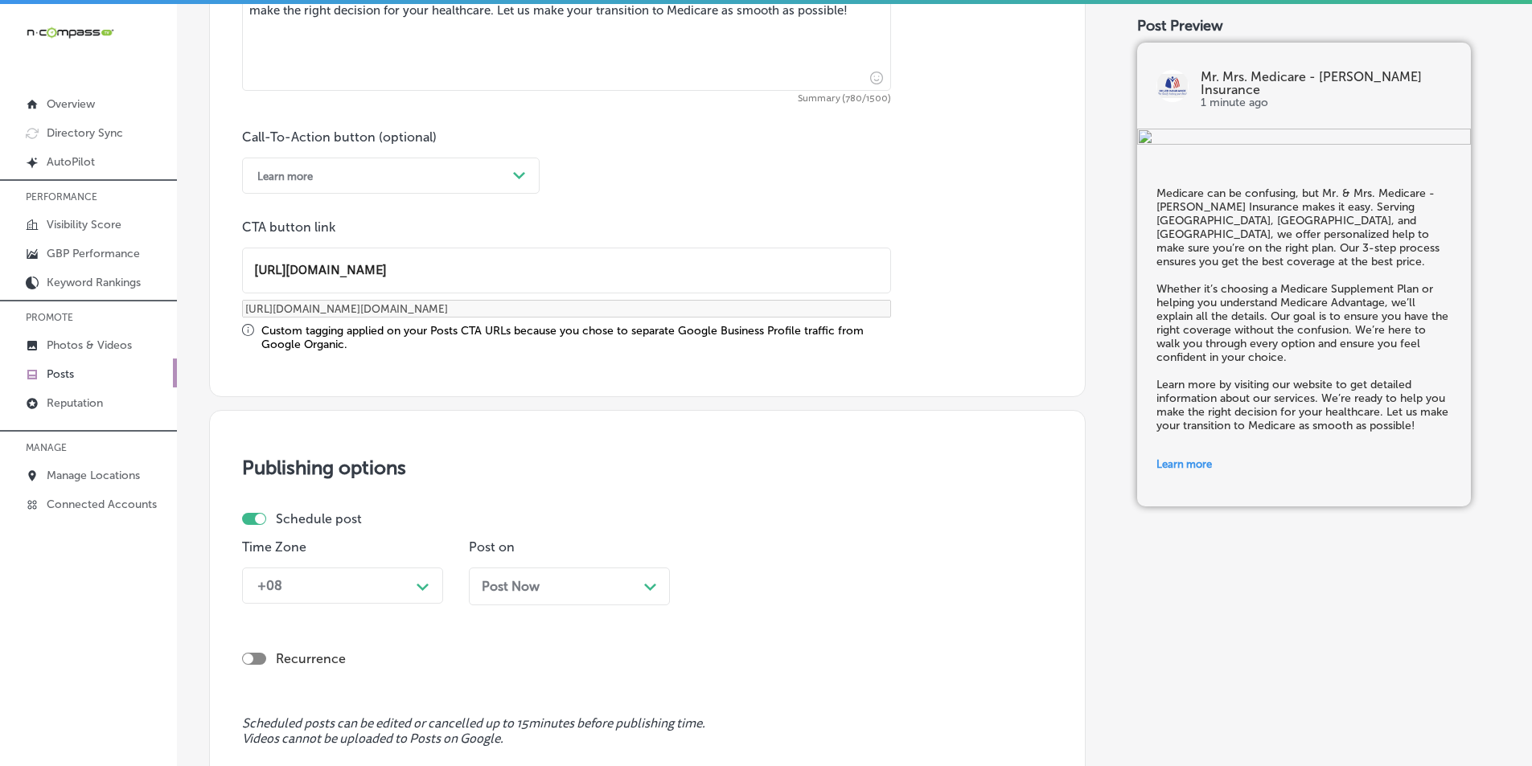
type input "[URL][DOMAIN_NAME]"
click at [425, 591] on div "+08 Path Created with Sketch." at bounding box center [342, 586] width 201 height 36
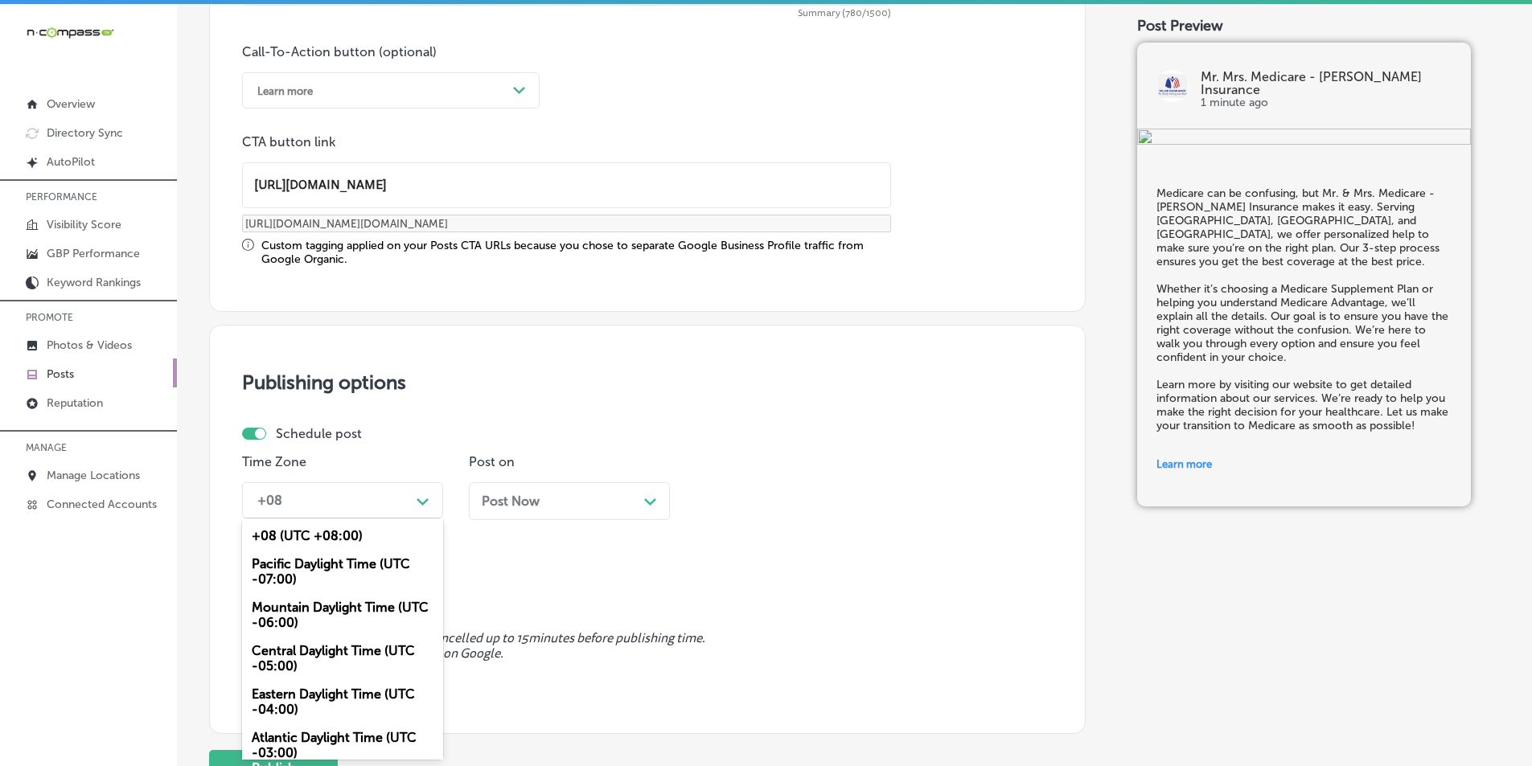
click at [310, 606] on div "Mountain Daylight Time (UTC -06:00)" at bounding box center [342, 615] width 201 height 43
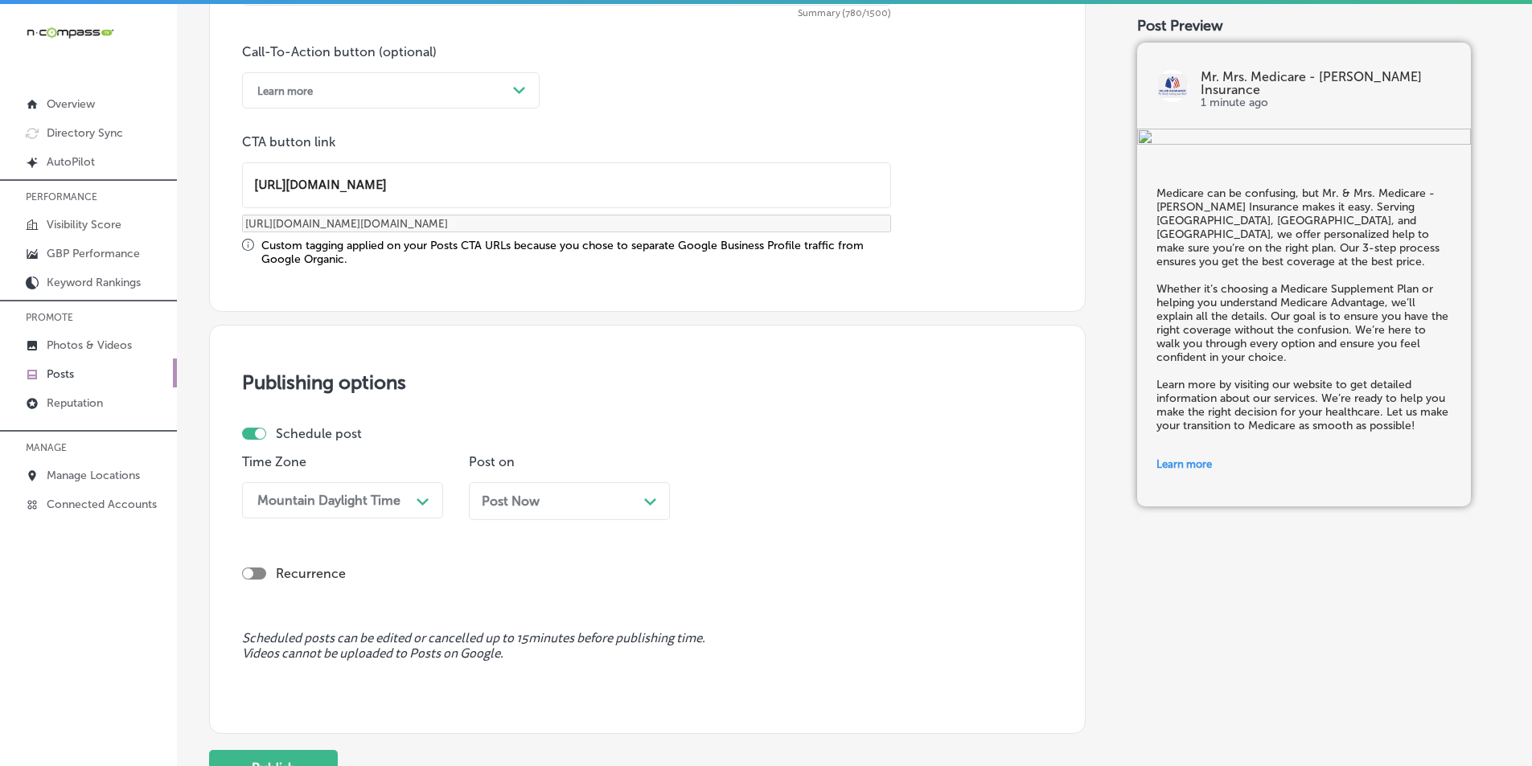
click at [626, 501] on div "Post Now Path Created with Sketch." at bounding box center [569, 501] width 175 height 15
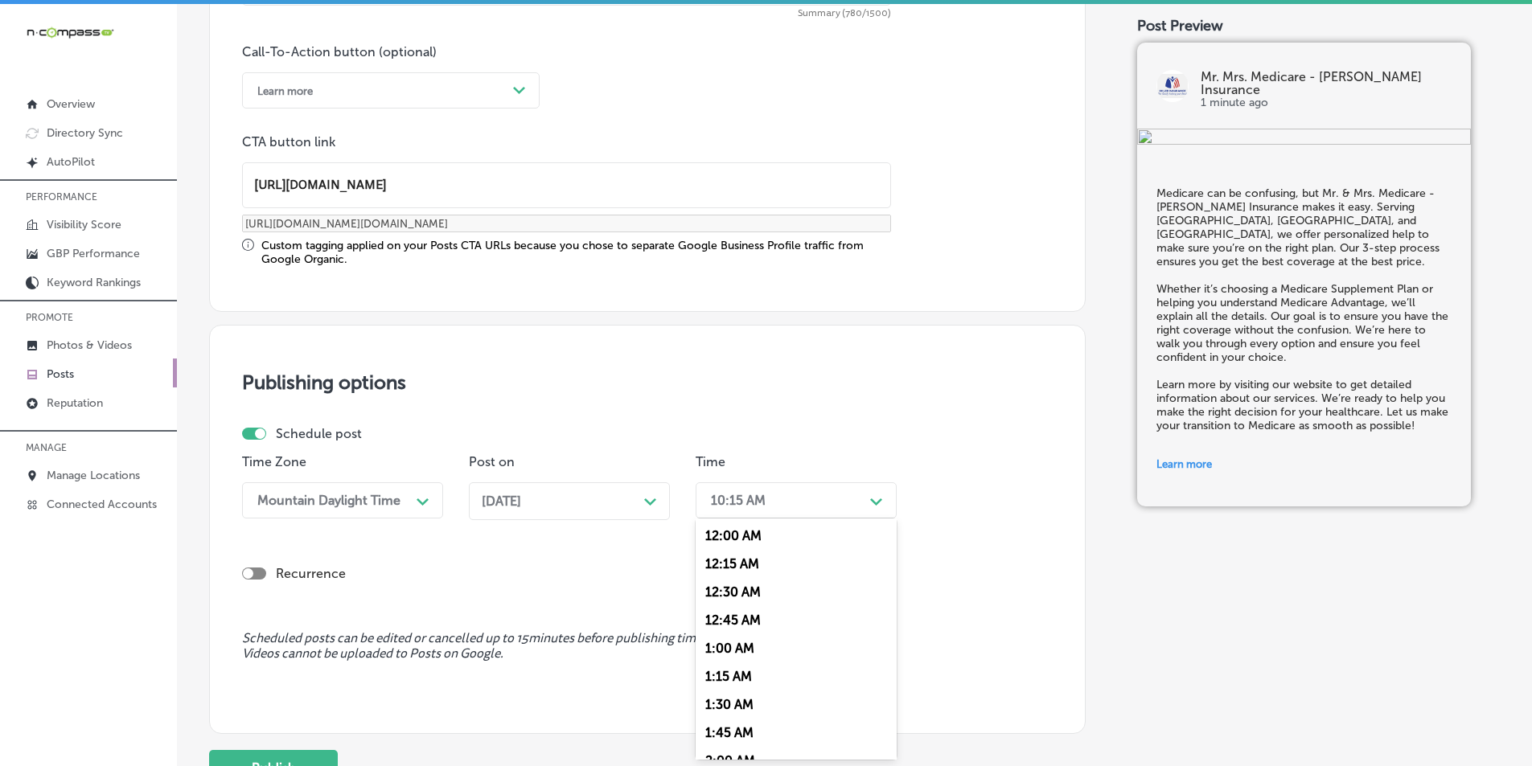
click at [837, 500] on div "10:15 AM" at bounding box center [783, 501] width 161 height 28
click at [720, 681] on div "7:00 AM" at bounding box center [796, 681] width 201 height 28
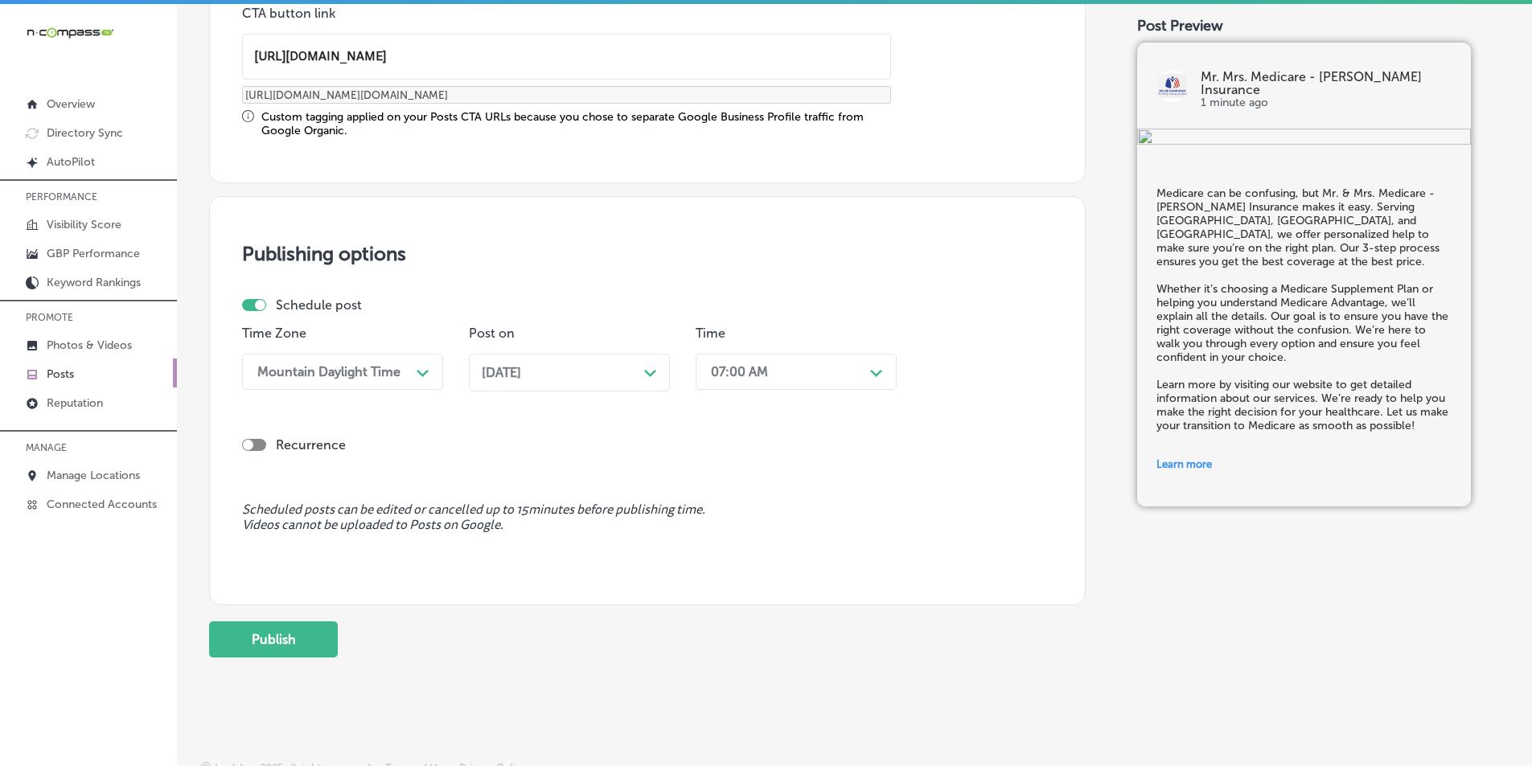
scroll to position [1325, 0]
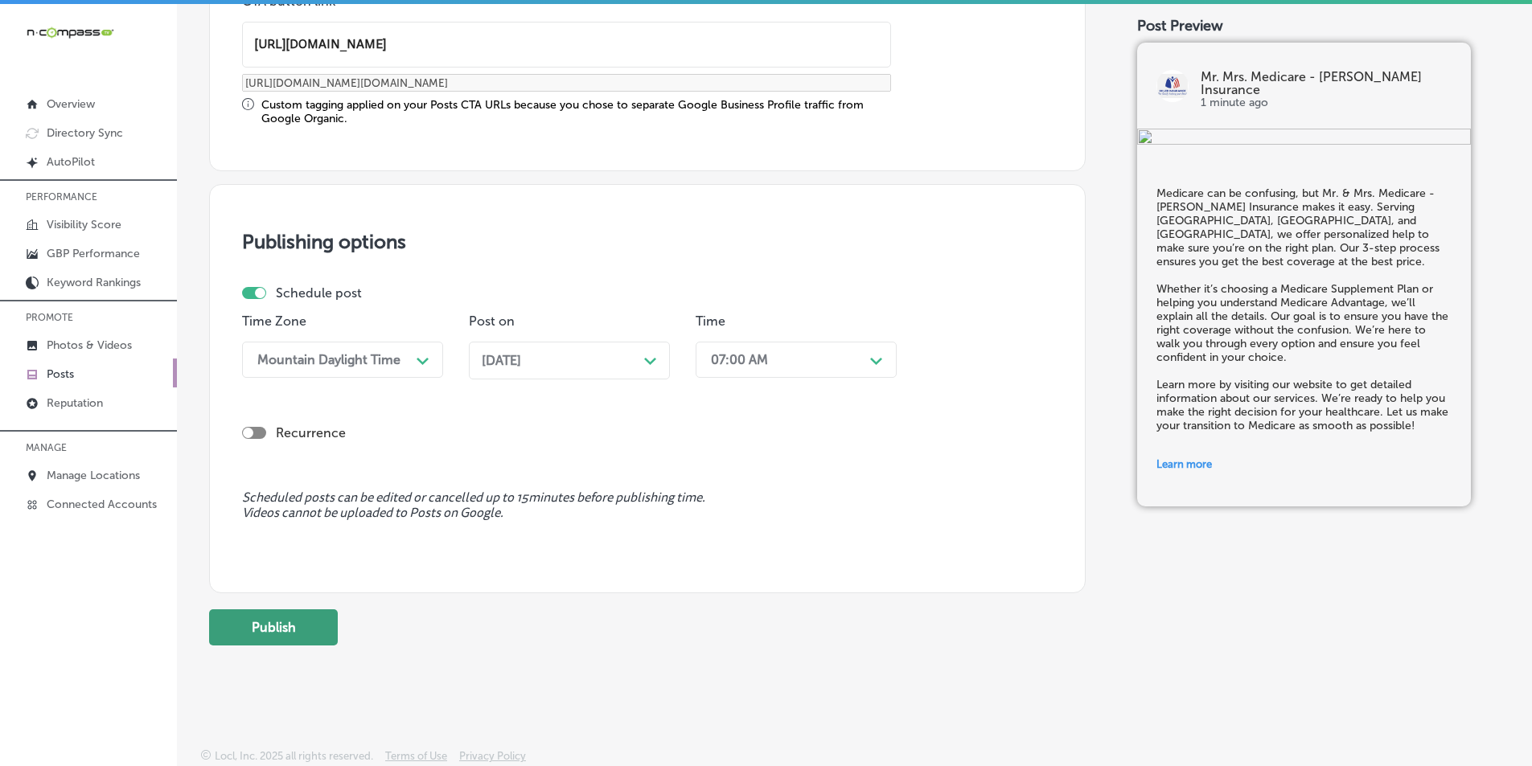
click at [272, 624] on button "Publish" at bounding box center [273, 628] width 129 height 36
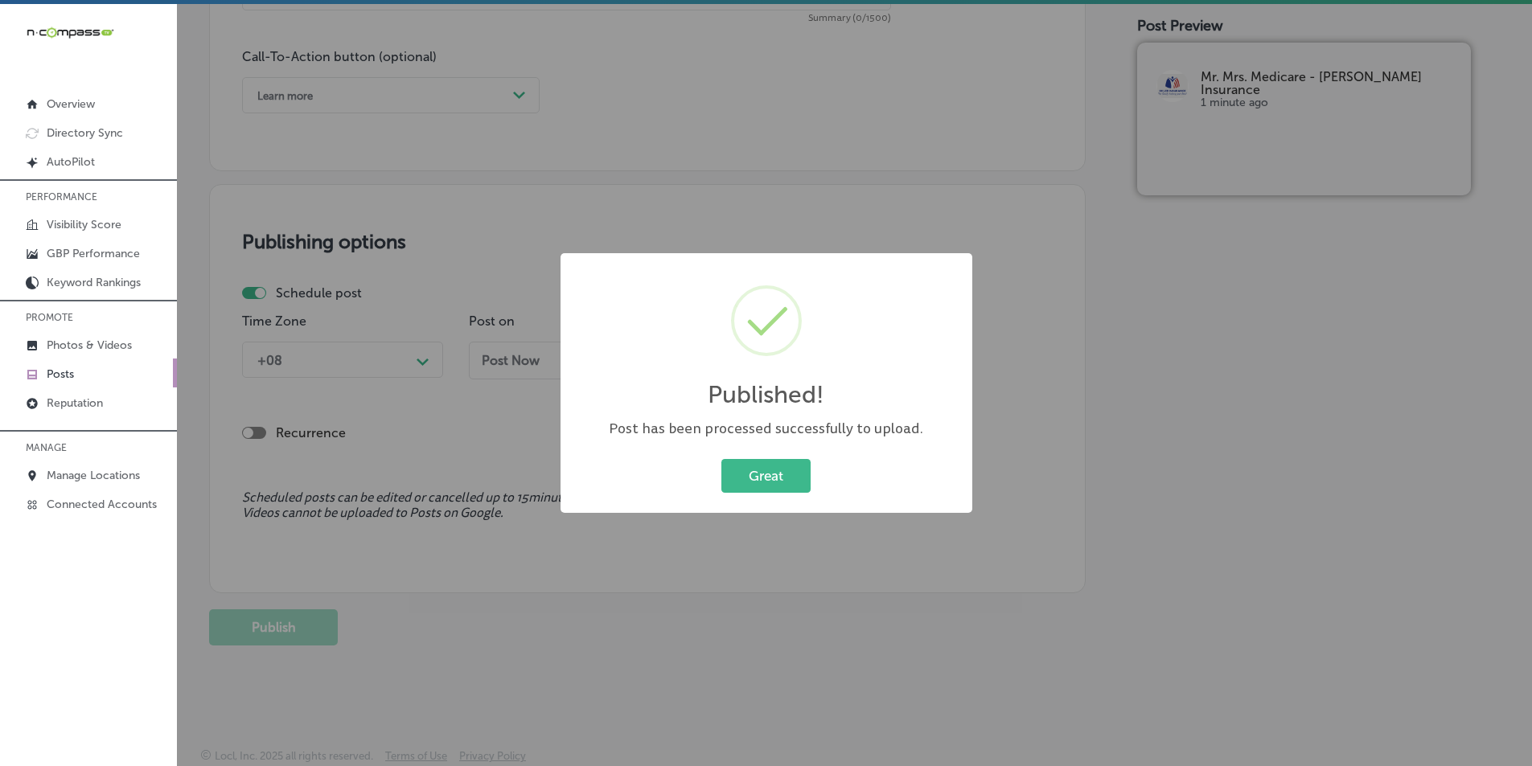
scroll to position [1180, 0]
click at [771, 476] on button "Great" at bounding box center [765, 475] width 89 height 33
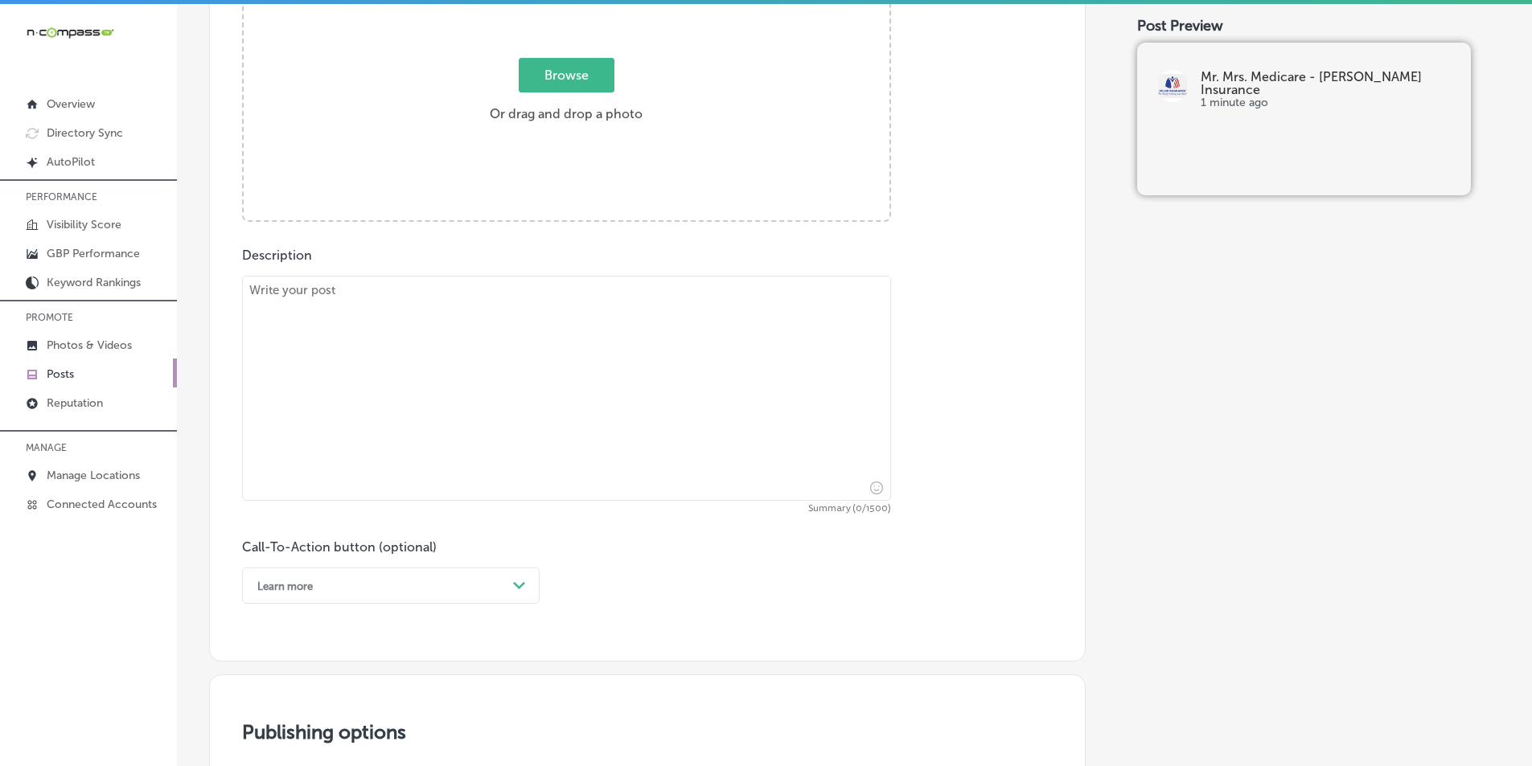
scroll to position [536, 0]
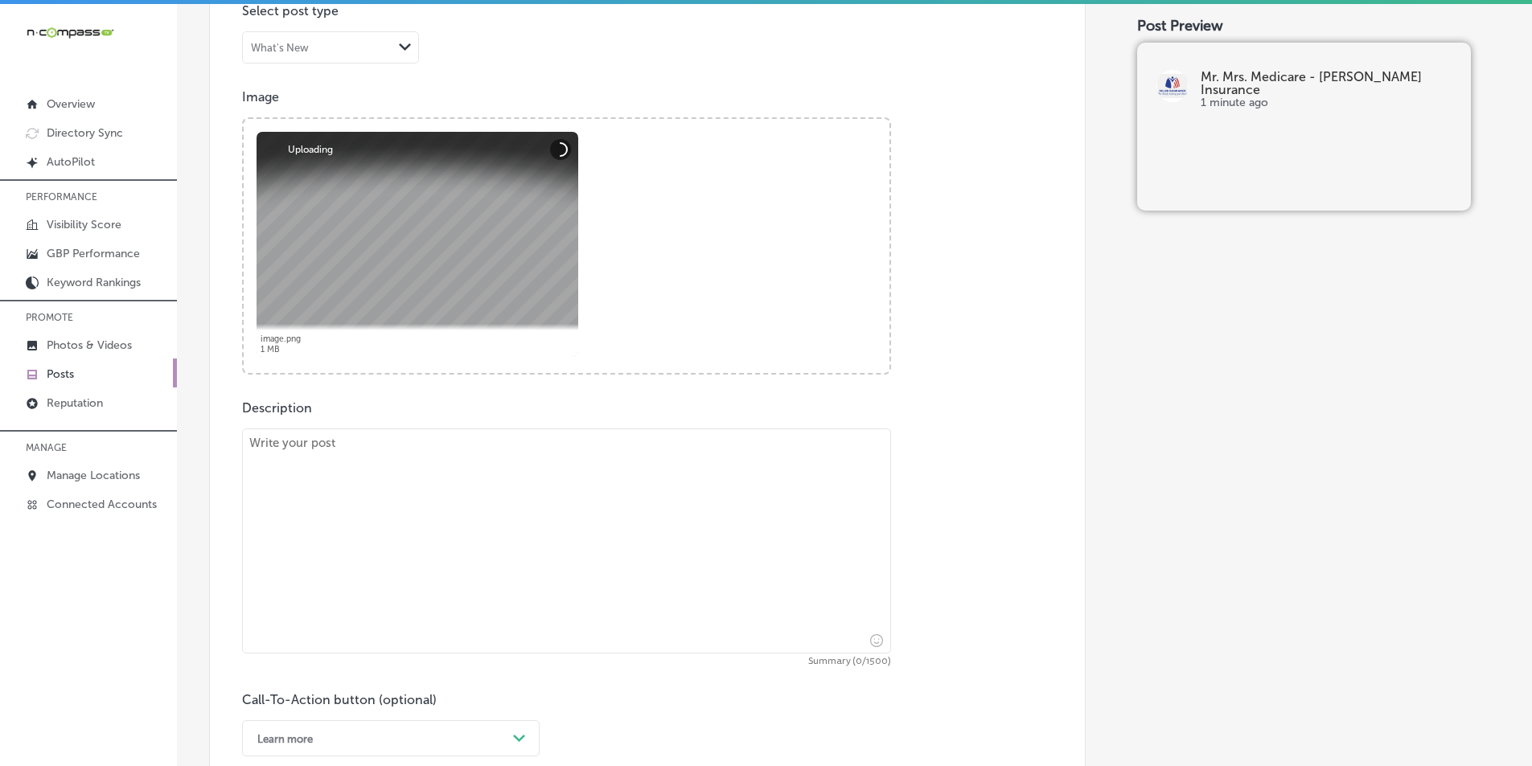
click at [386, 514] on textarea at bounding box center [566, 541] width 649 height 225
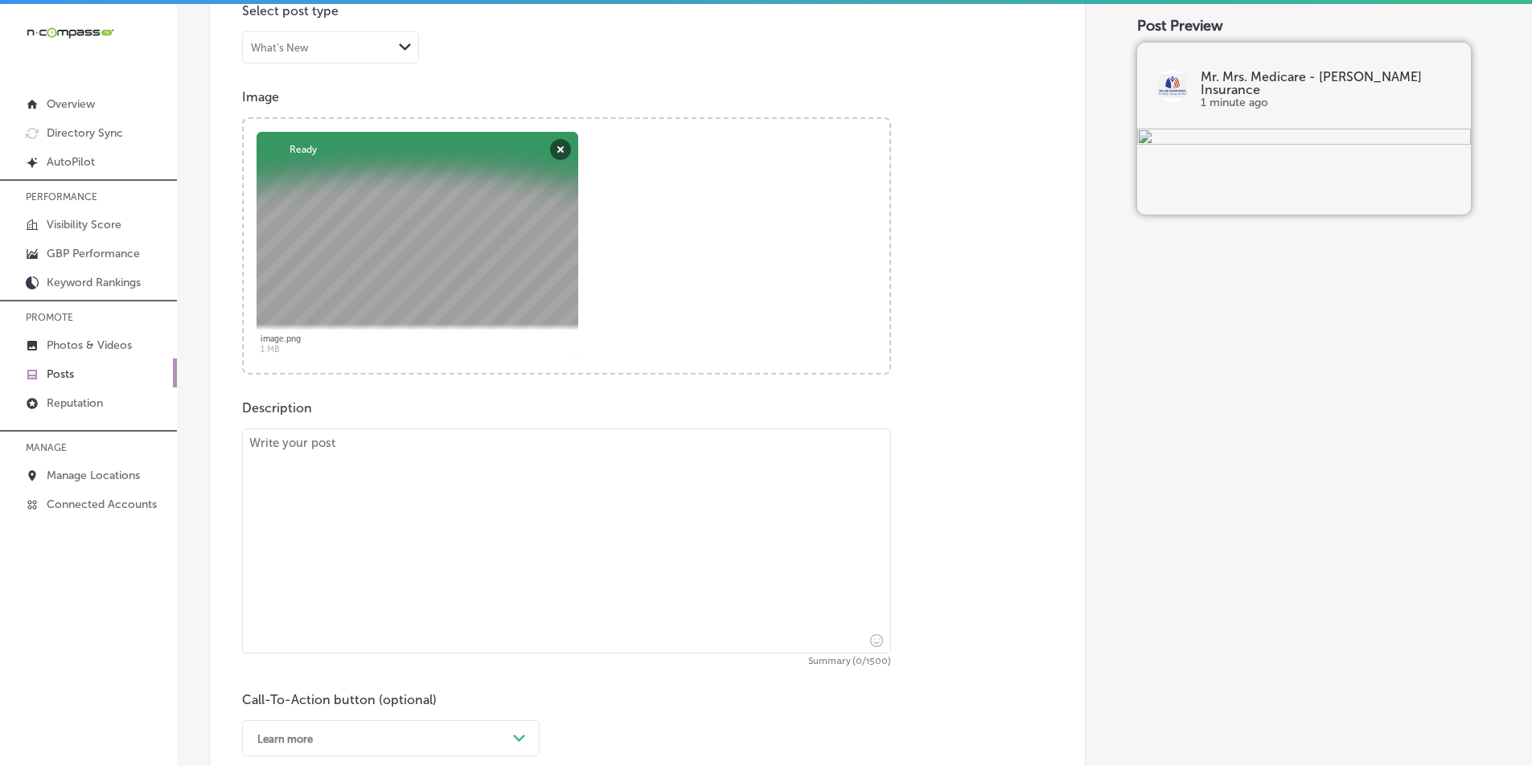
click at [307, 482] on textarea at bounding box center [566, 541] width 649 height 225
paste textarea "At Mr. & Mrs. Medicare - [PERSON_NAME] Insurance, we believe getting the best M…"
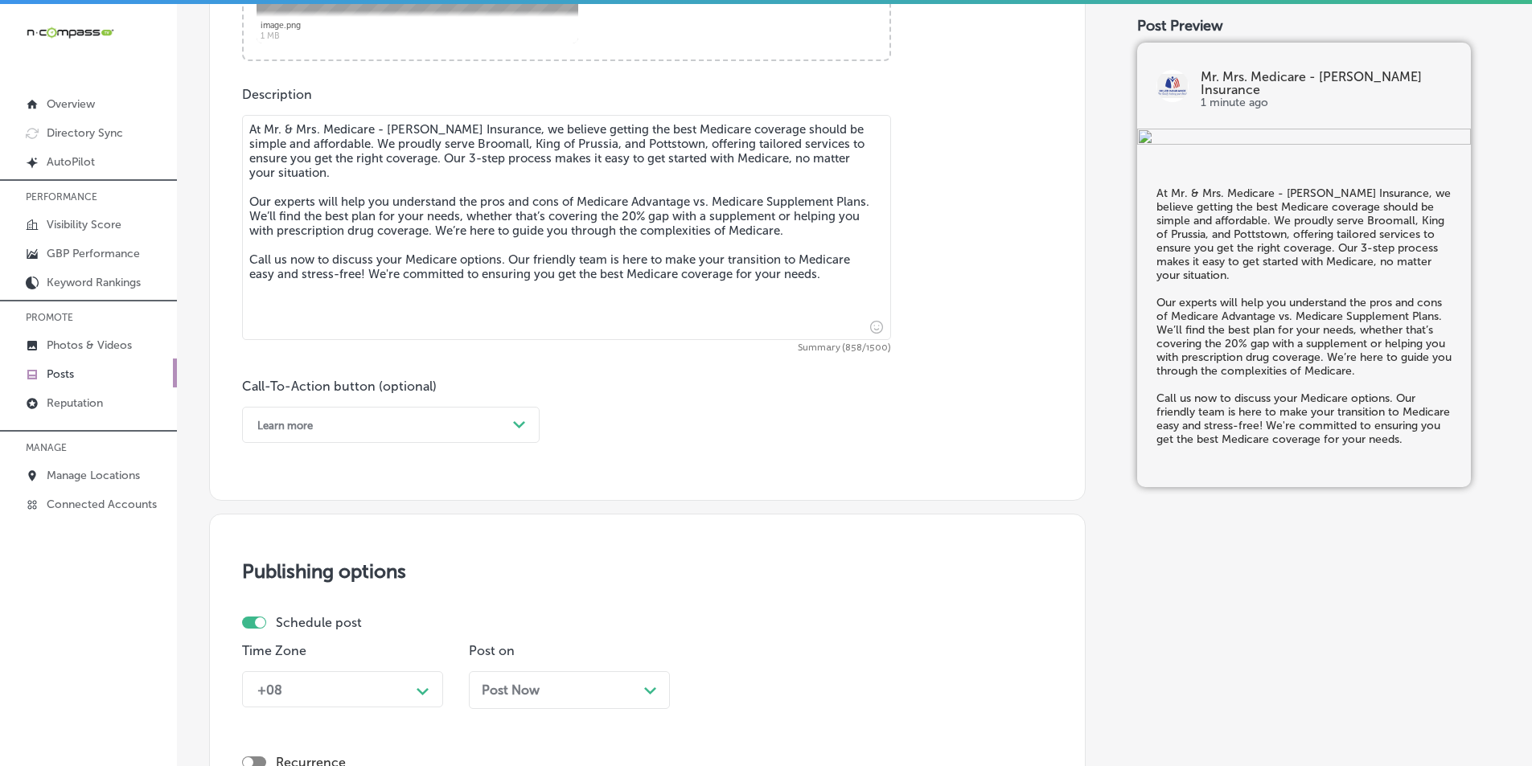
scroll to position [858, 0]
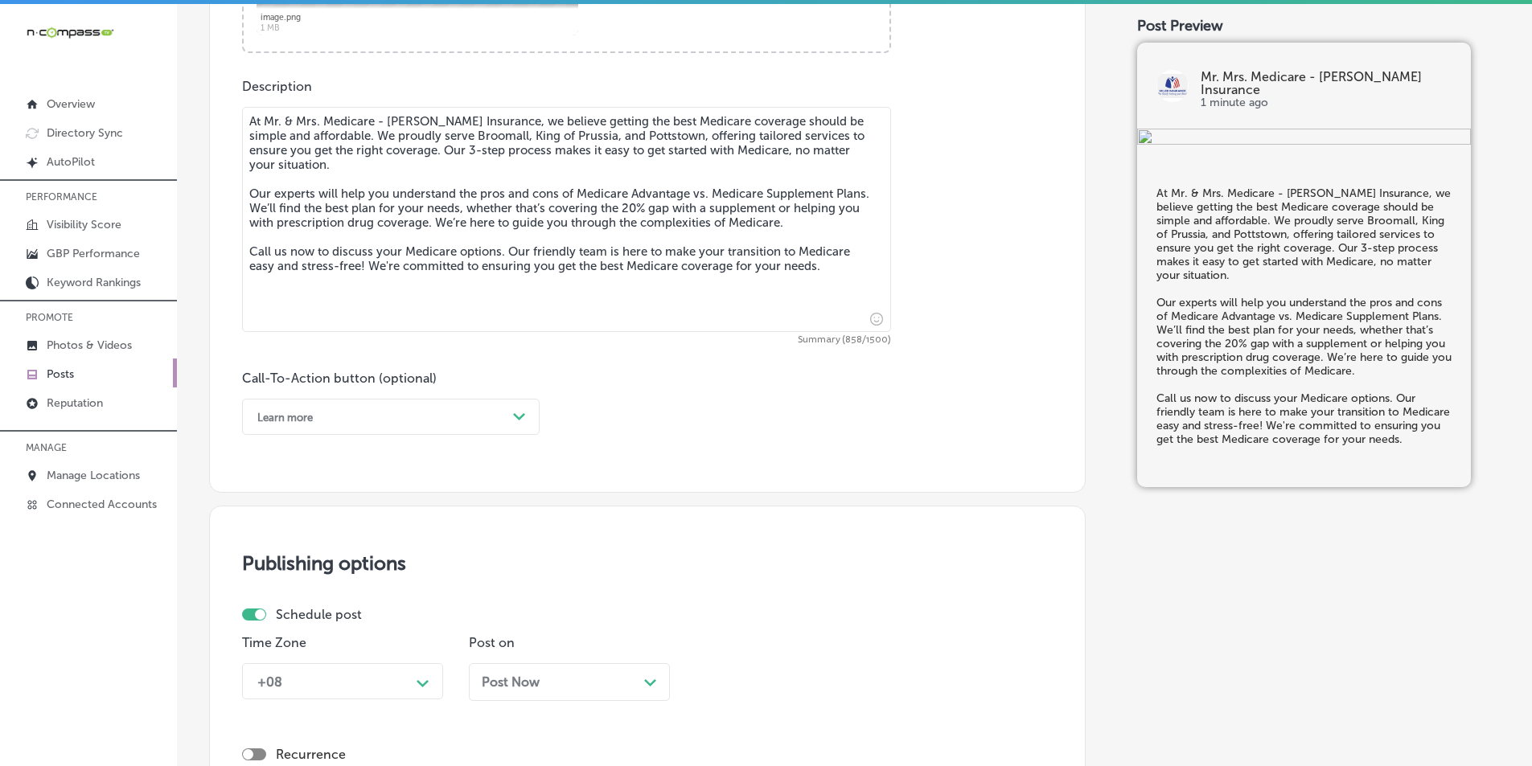
type textarea "At Mr. & Mrs. Medicare - [PERSON_NAME] Insurance, we believe getting the best M…"
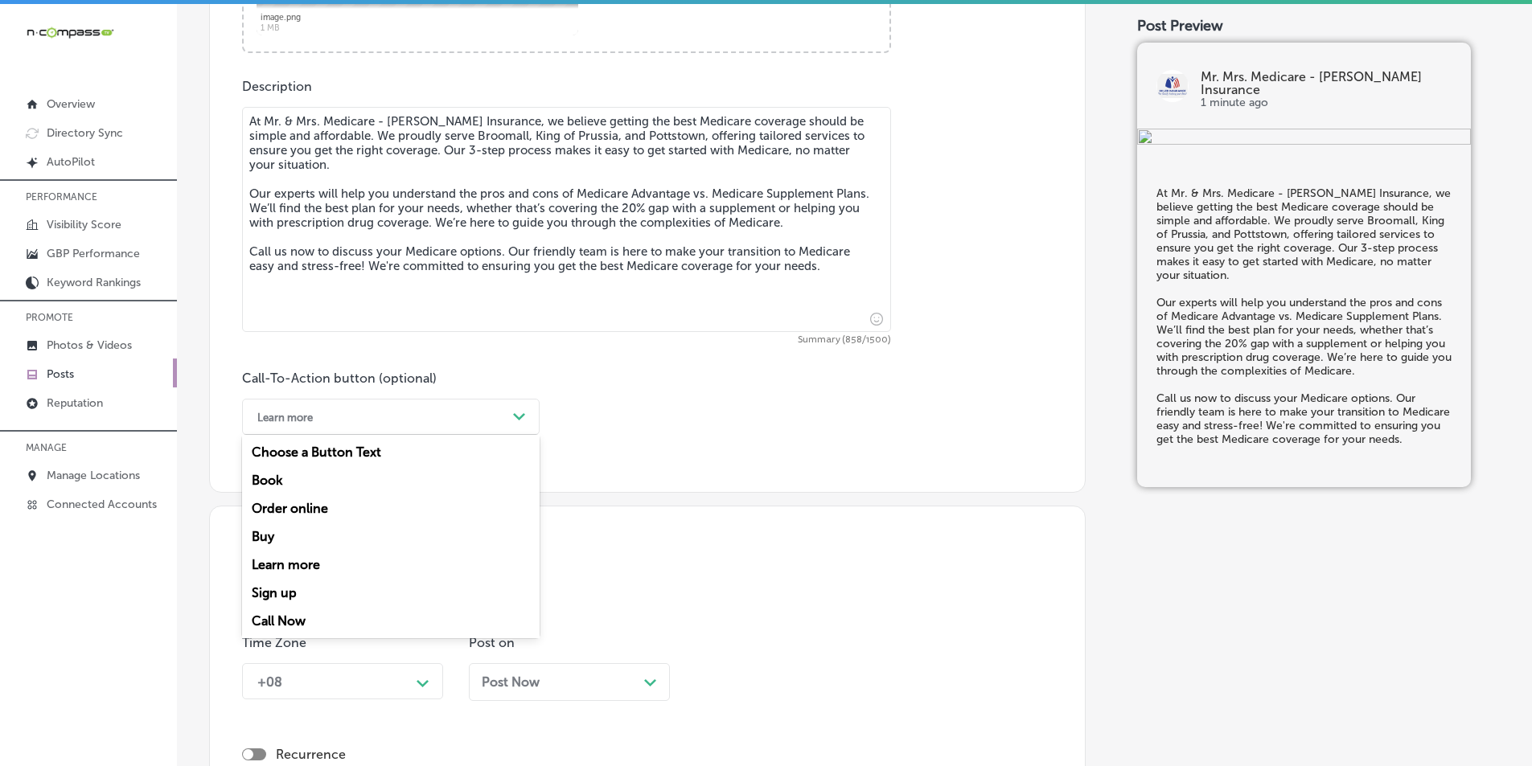
click at [520, 416] on icon "Path Created with Sketch." at bounding box center [519, 416] width 12 height 7
click at [292, 614] on div "Call Now" at bounding box center [391, 621] width 298 height 28
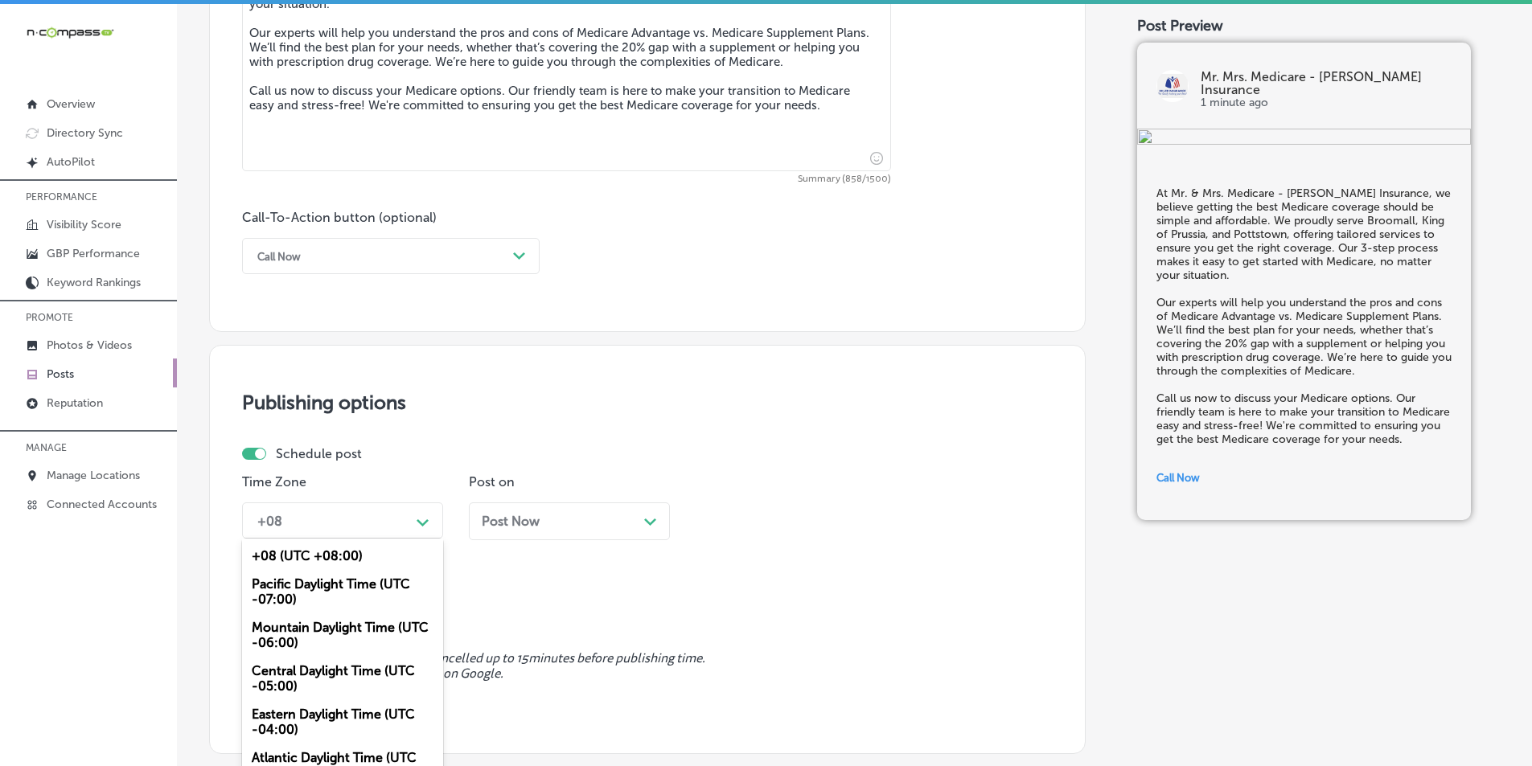
click at [413, 516] on div "+08 Path Created with Sketch." at bounding box center [342, 521] width 201 height 36
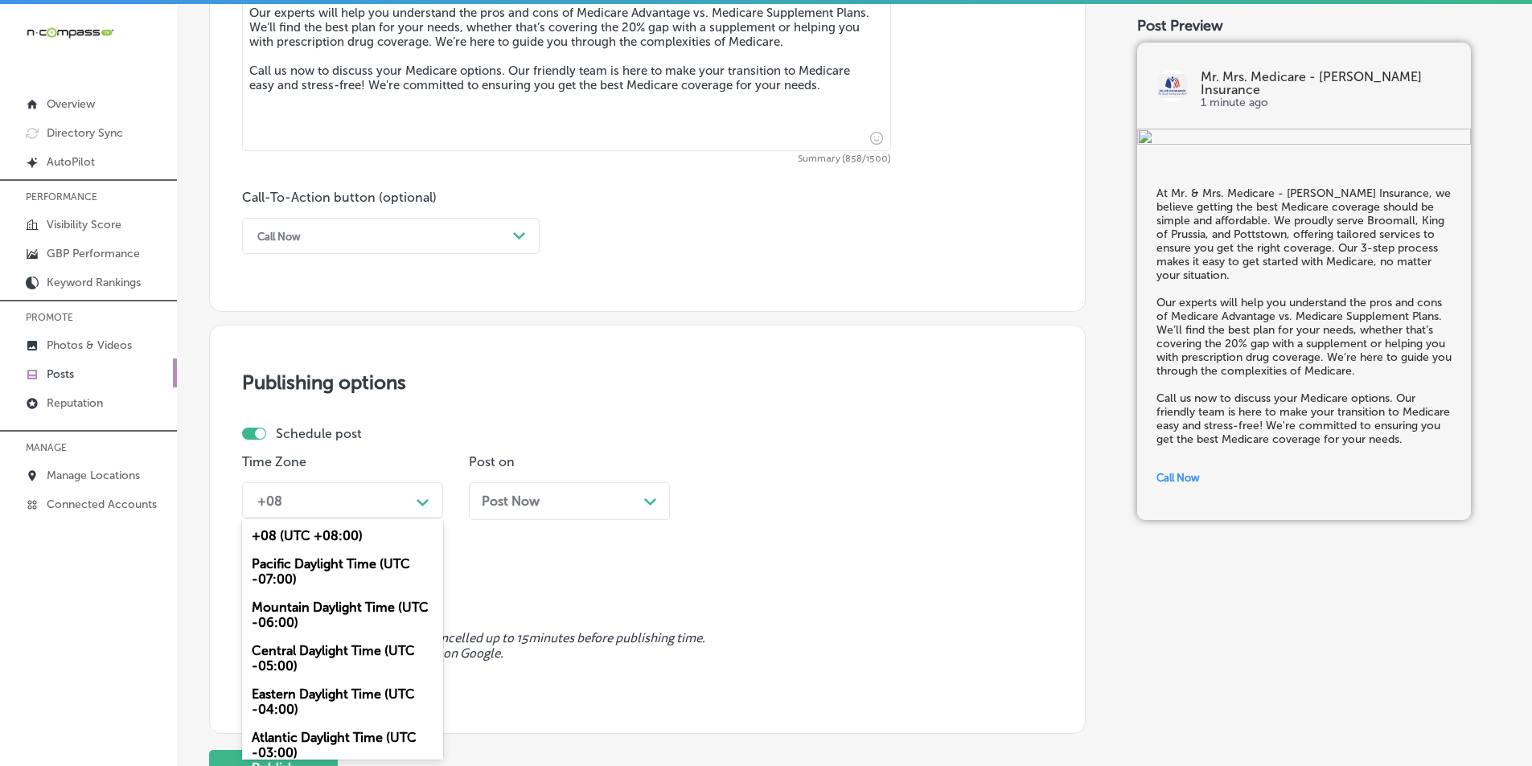
click at [287, 608] on div "Mountain Daylight Time (UTC -06:00)" at bounding box center [342, 615] width 201 height 43
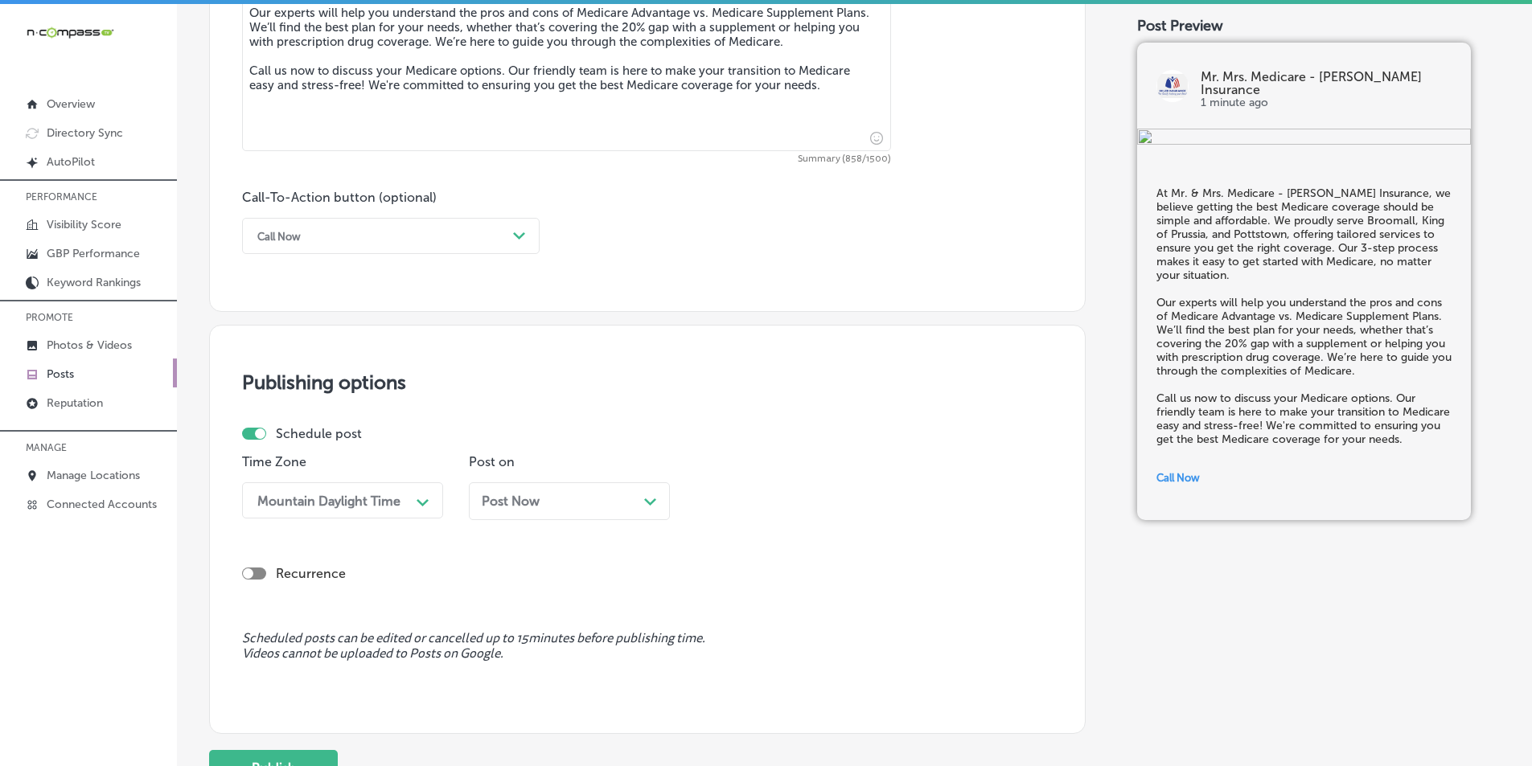
click at [645, 500] on polygon at bounding box center [650, 502] width 12 height 7
click at [867, 495] on div "Path Created with Sketch." at bounding box center [877, 501] width 26 height 26
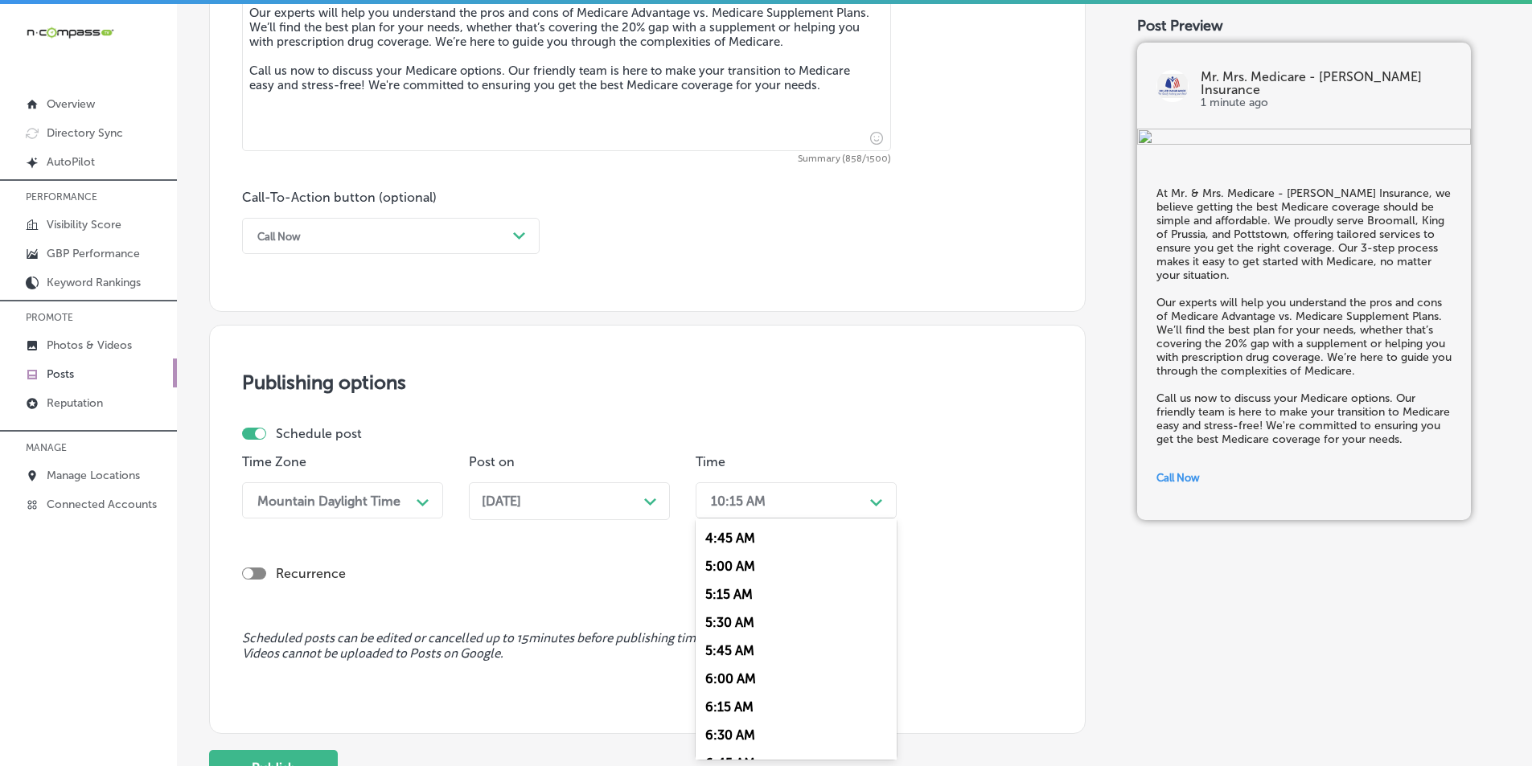
scroll to position [724, 0]
click at [736, 591] on div "7:00 AM" at bounding box center [796, 600] width 201 height 28
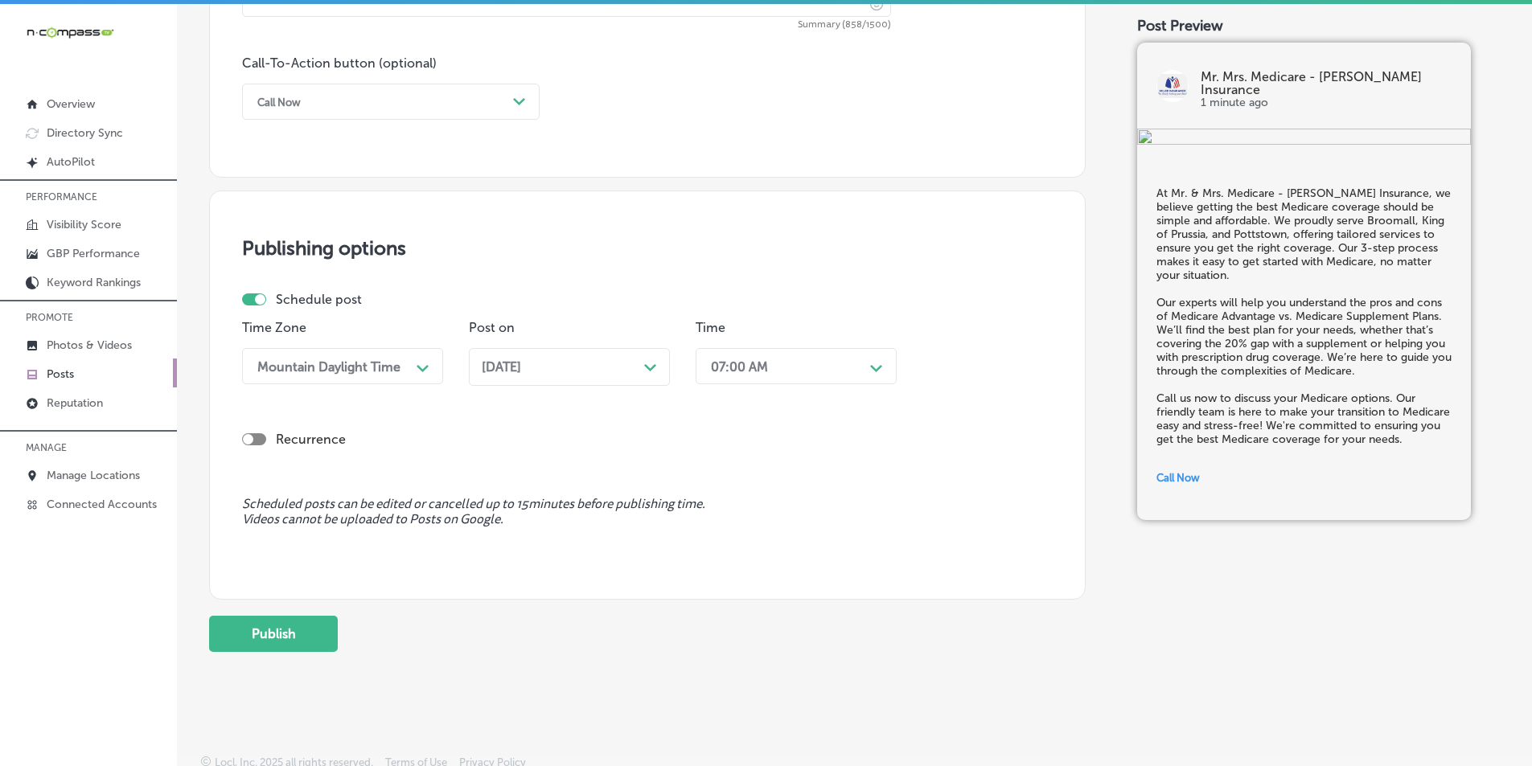
scroll to position [1180, 0]
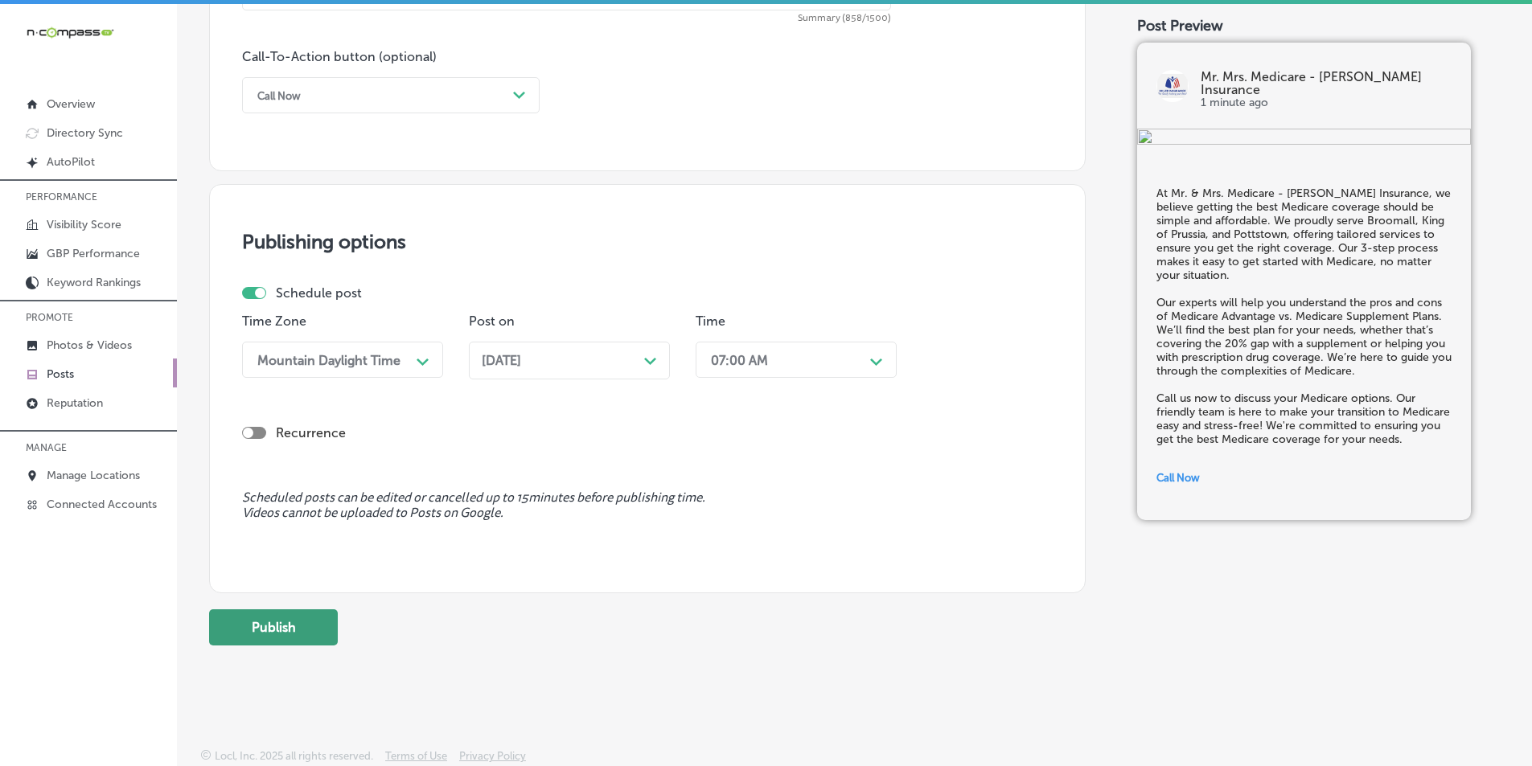
click at [293, 622] on button "Publish" at bounding box center [273, 628] width 129 height 36
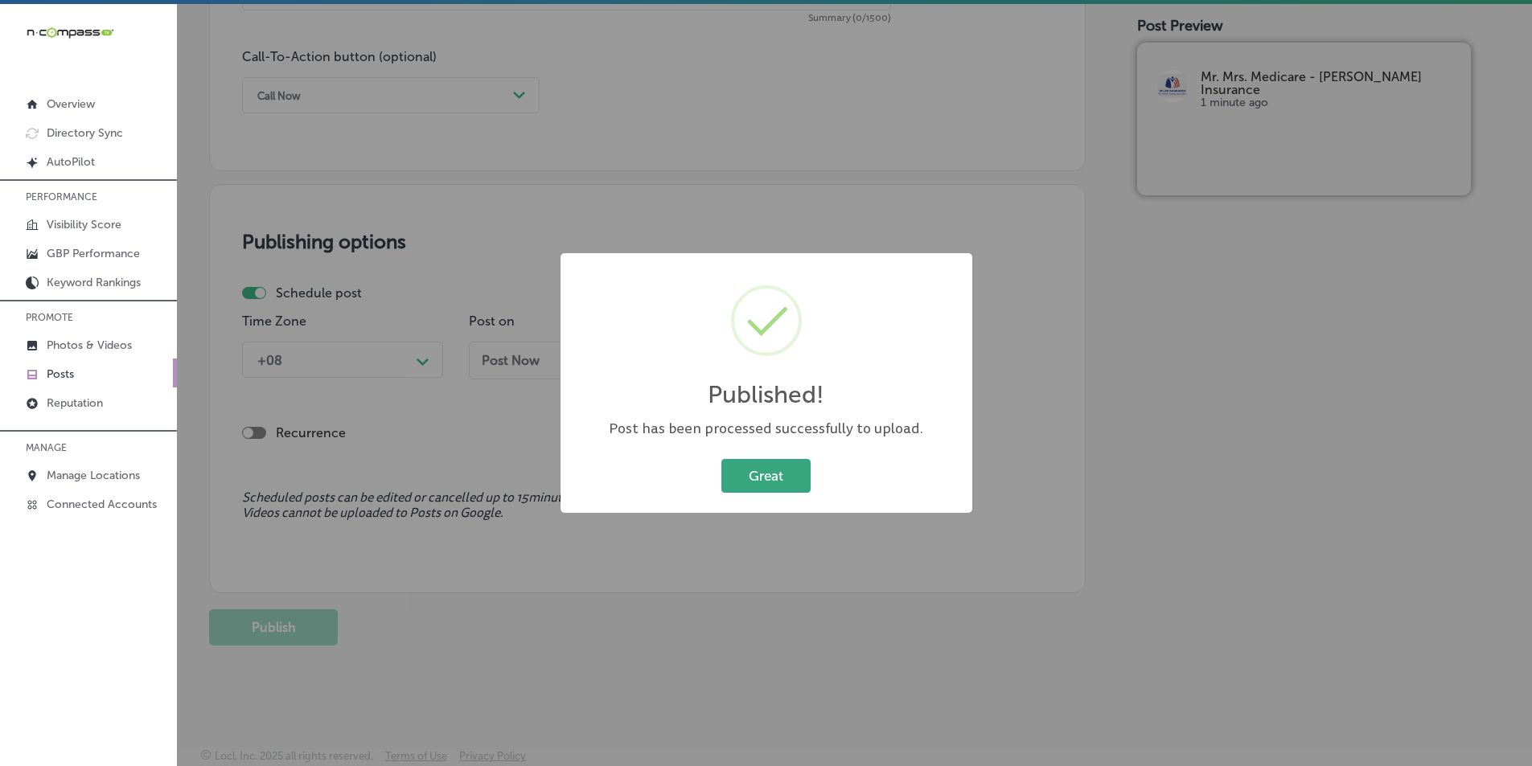
click at [786, 482] on button "Great" at bounding box center [765, 475] width 89 height 33
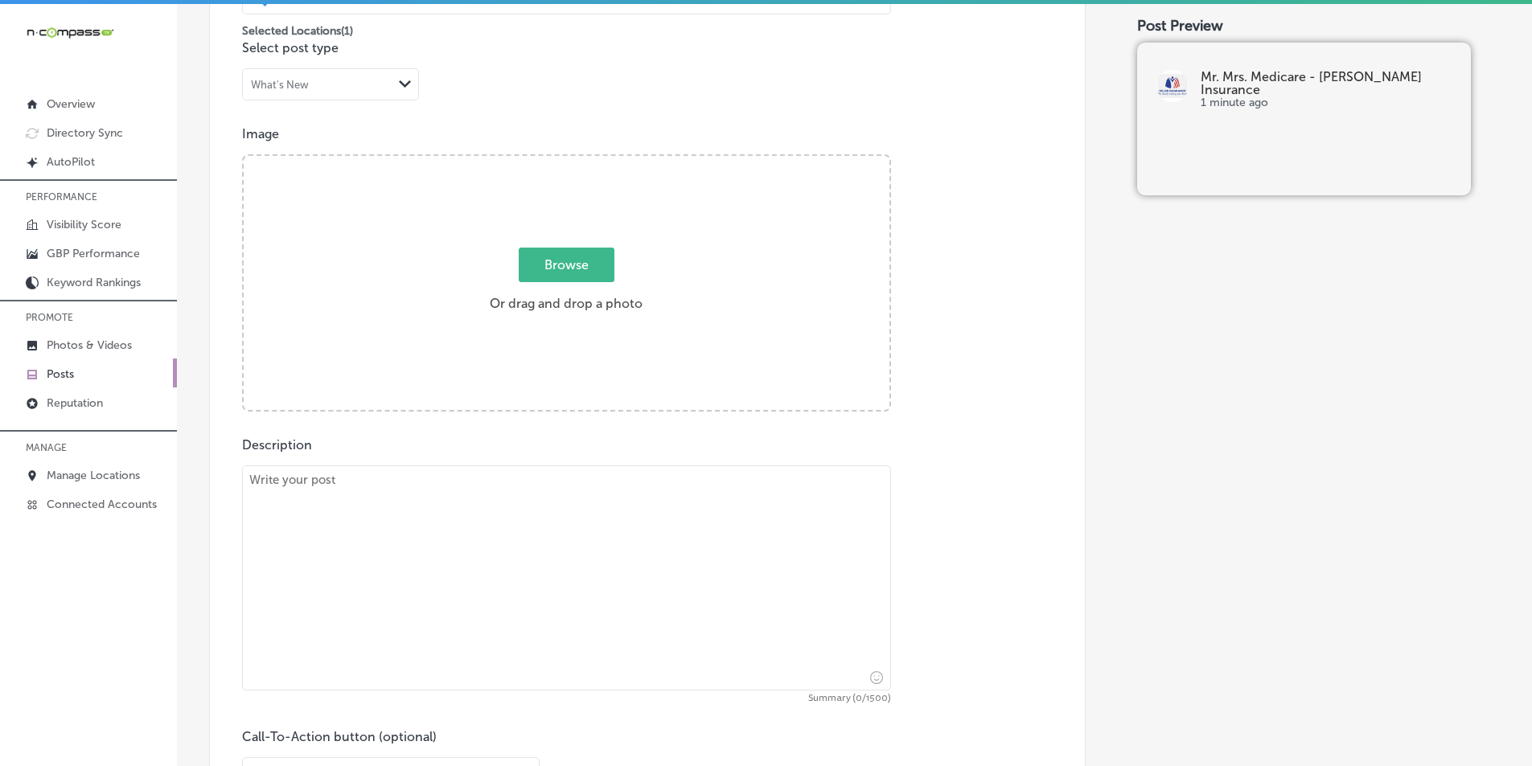
scroll to position [456, 0]
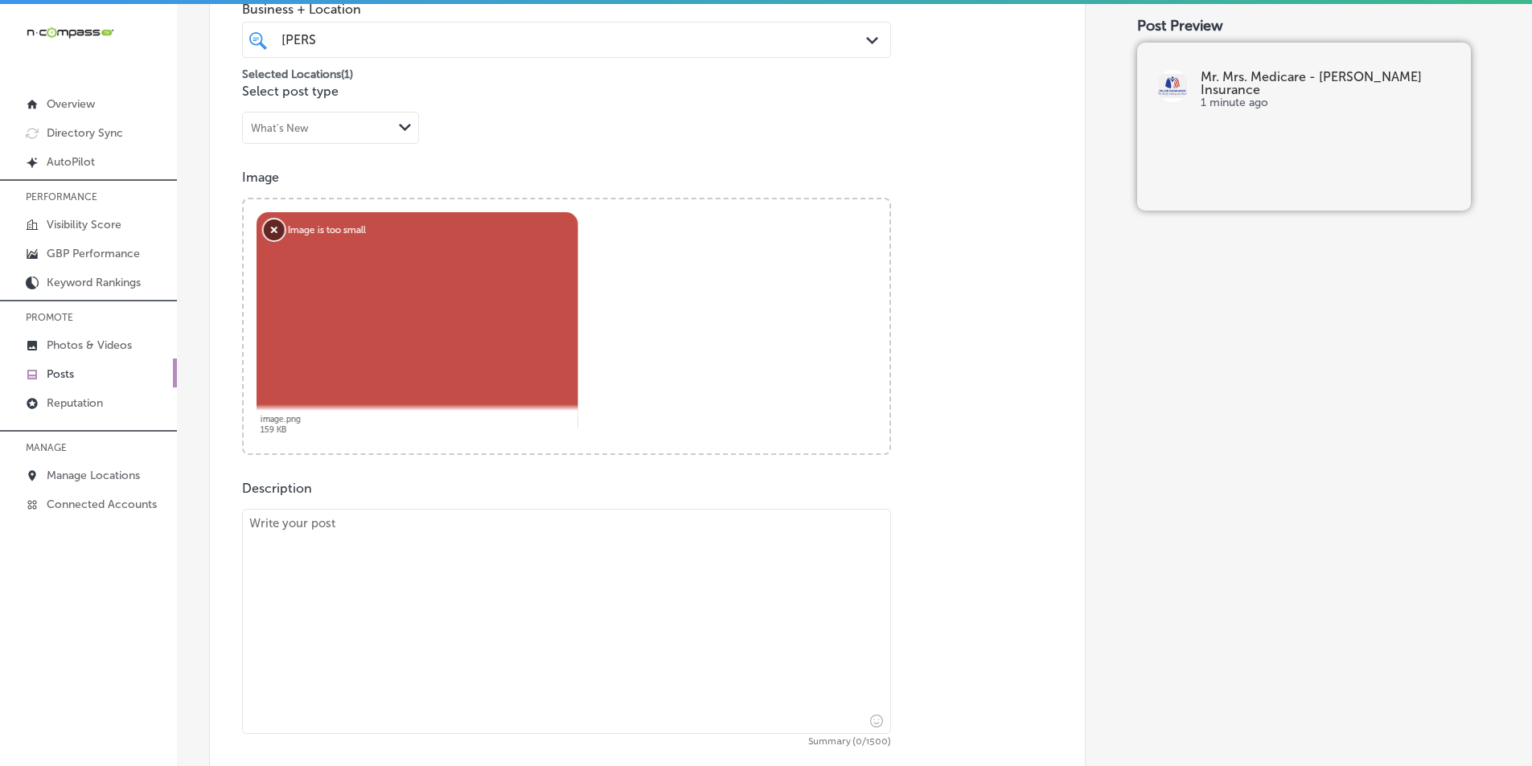
click at [268, 228] on button "Remove" at bounding box center [274, 230] width 21 height 21
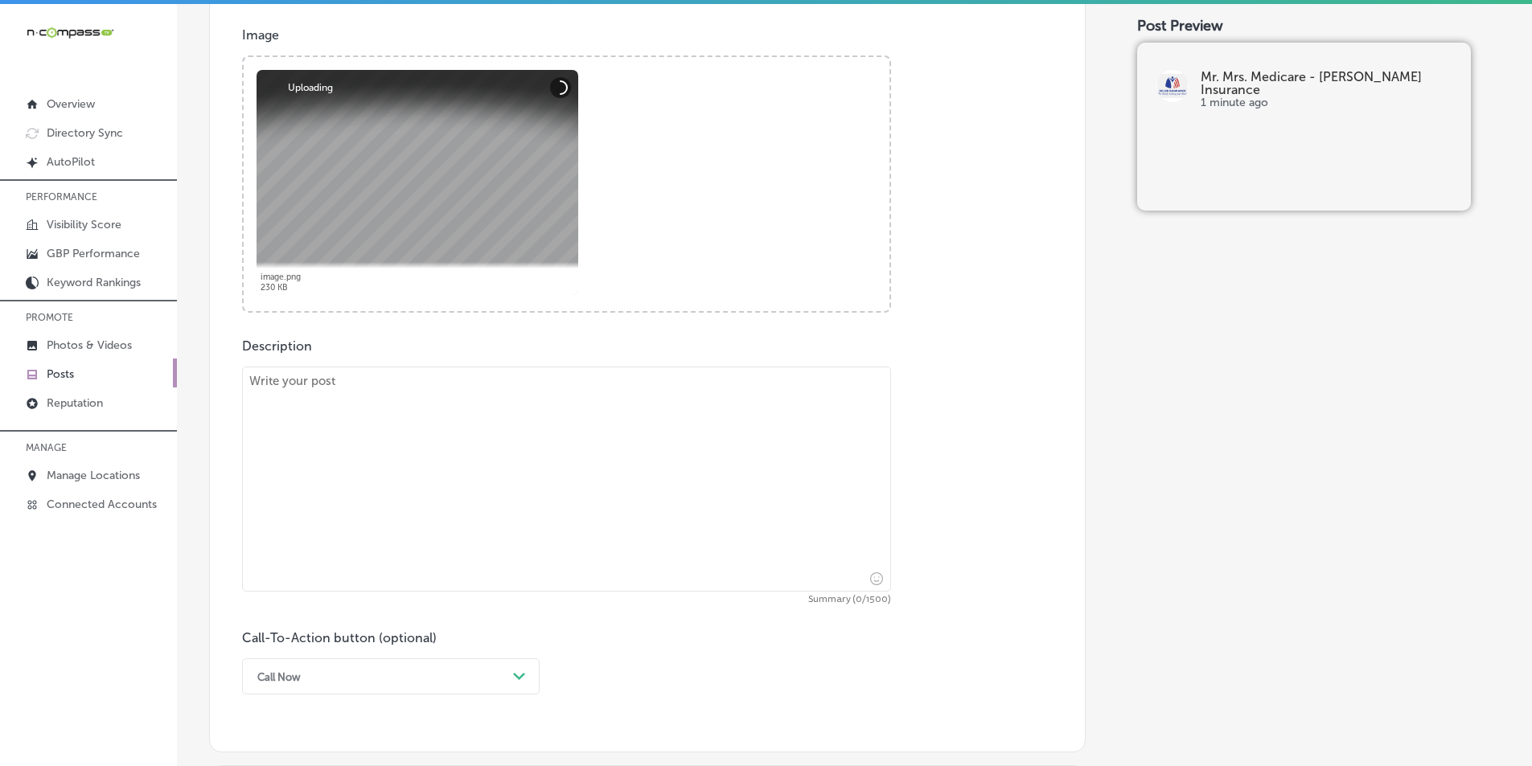
scroll to position [617, 0]
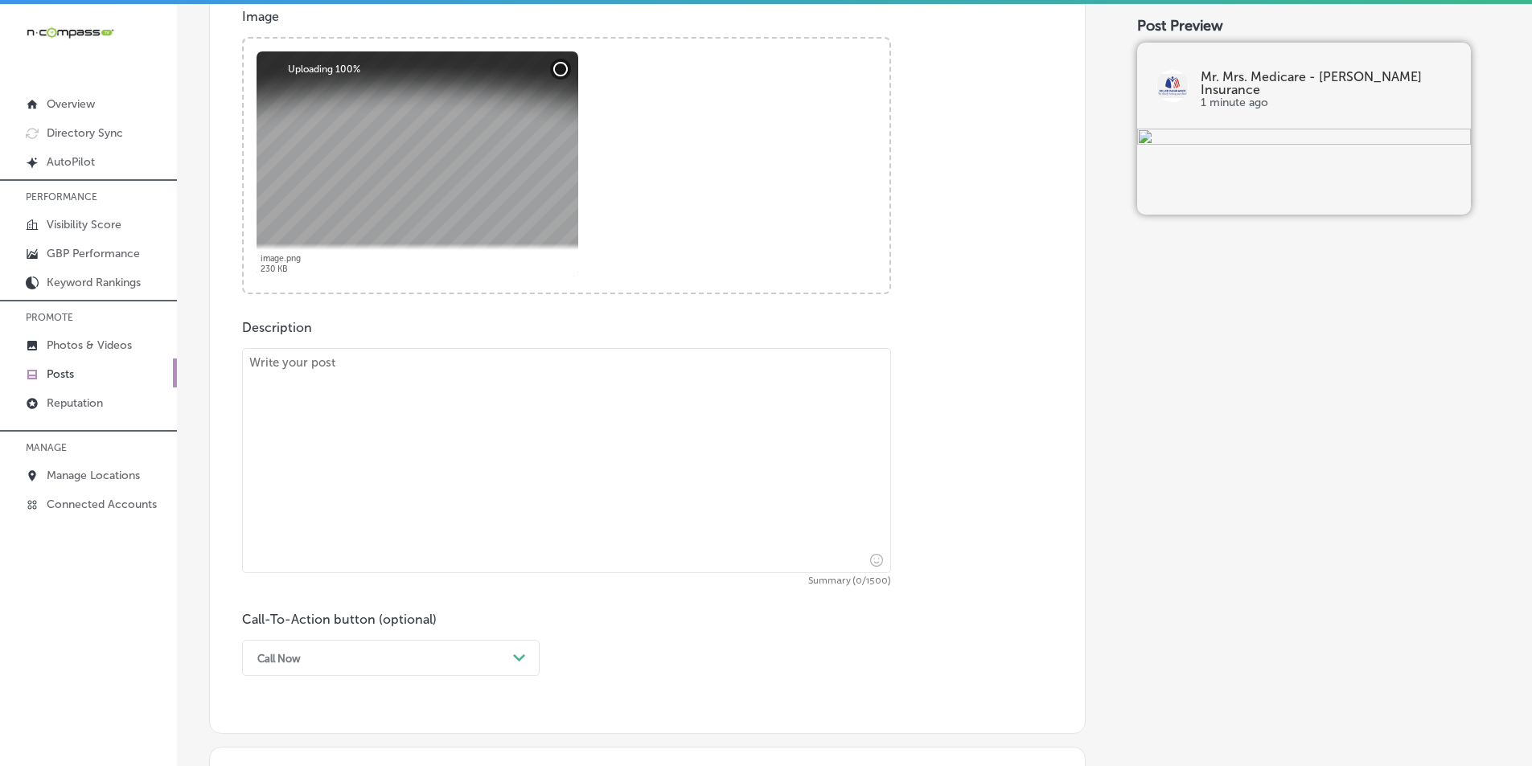
click at [296, 418] on textarea at bounding box center [566, 460] width 649 height 225
paste textarea "When it comes to Medicare Insurance, choosing the right coverage is crucial. Mr…"
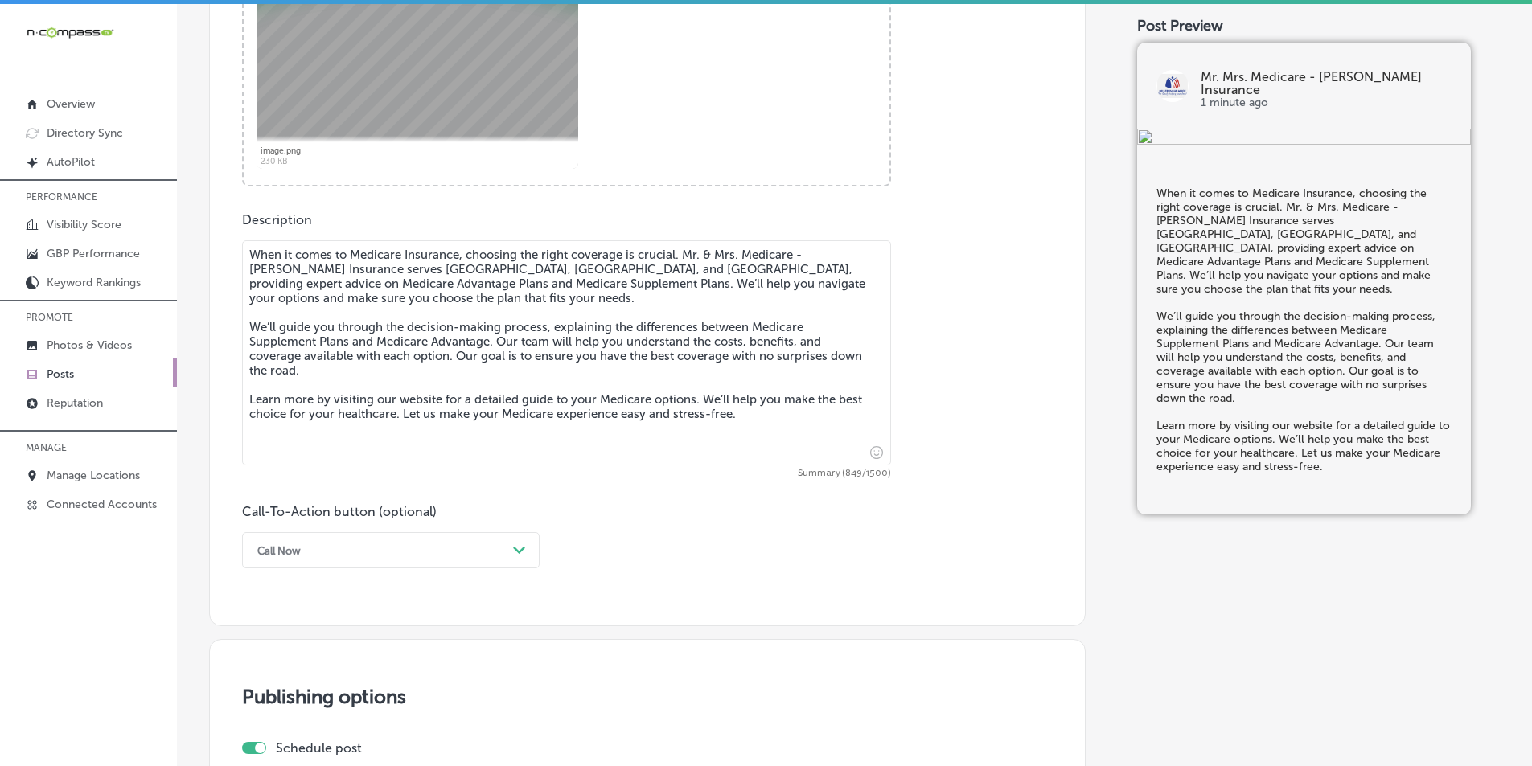
scroll to position [858, 0]
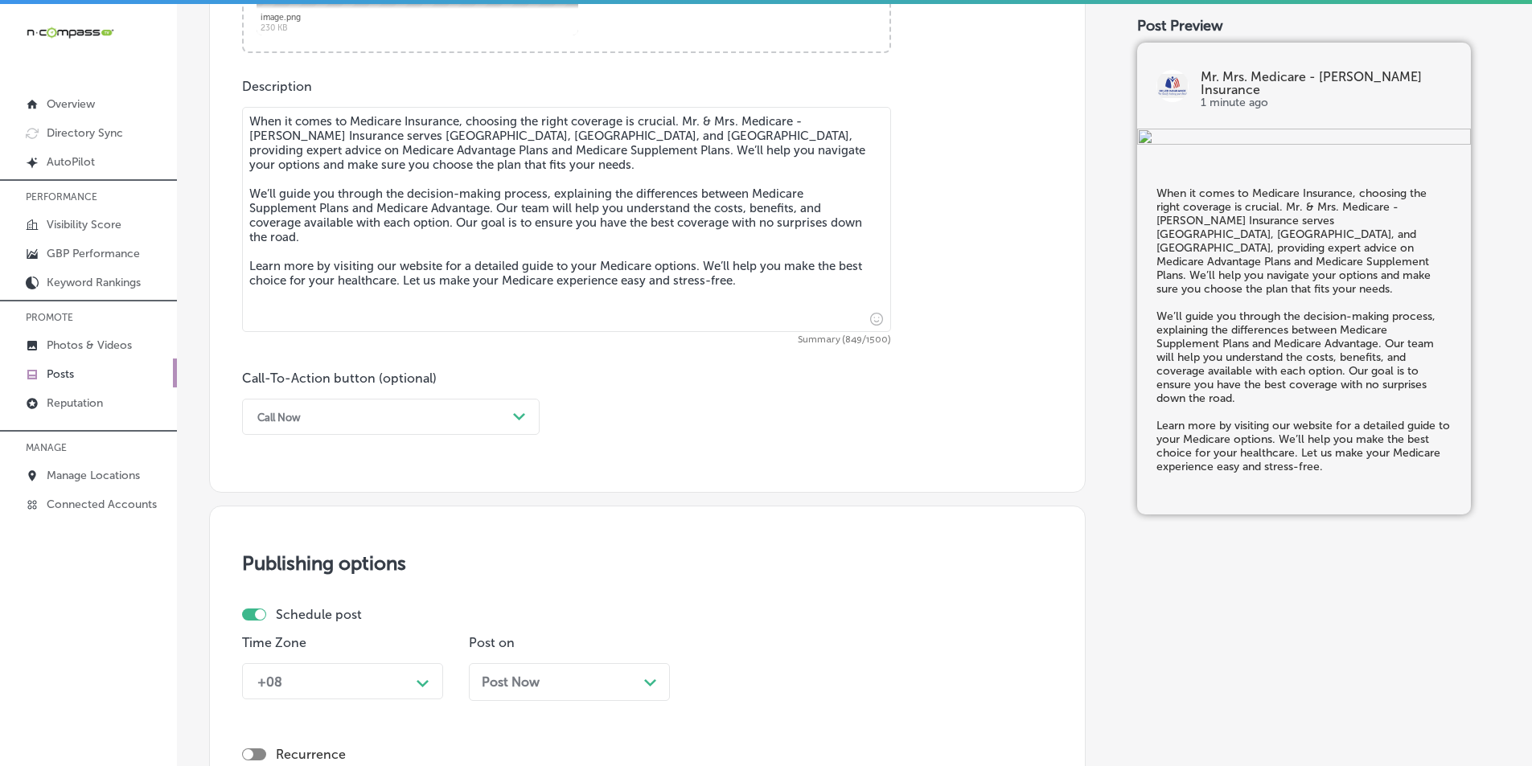
type textarea "When it comes to Medicare Insurance, choosing the right coverage is crucial. Mr…"
click at [516, 409] on div "Path Created with Sketch." at bounding box center [520, 418] width 26 height 26
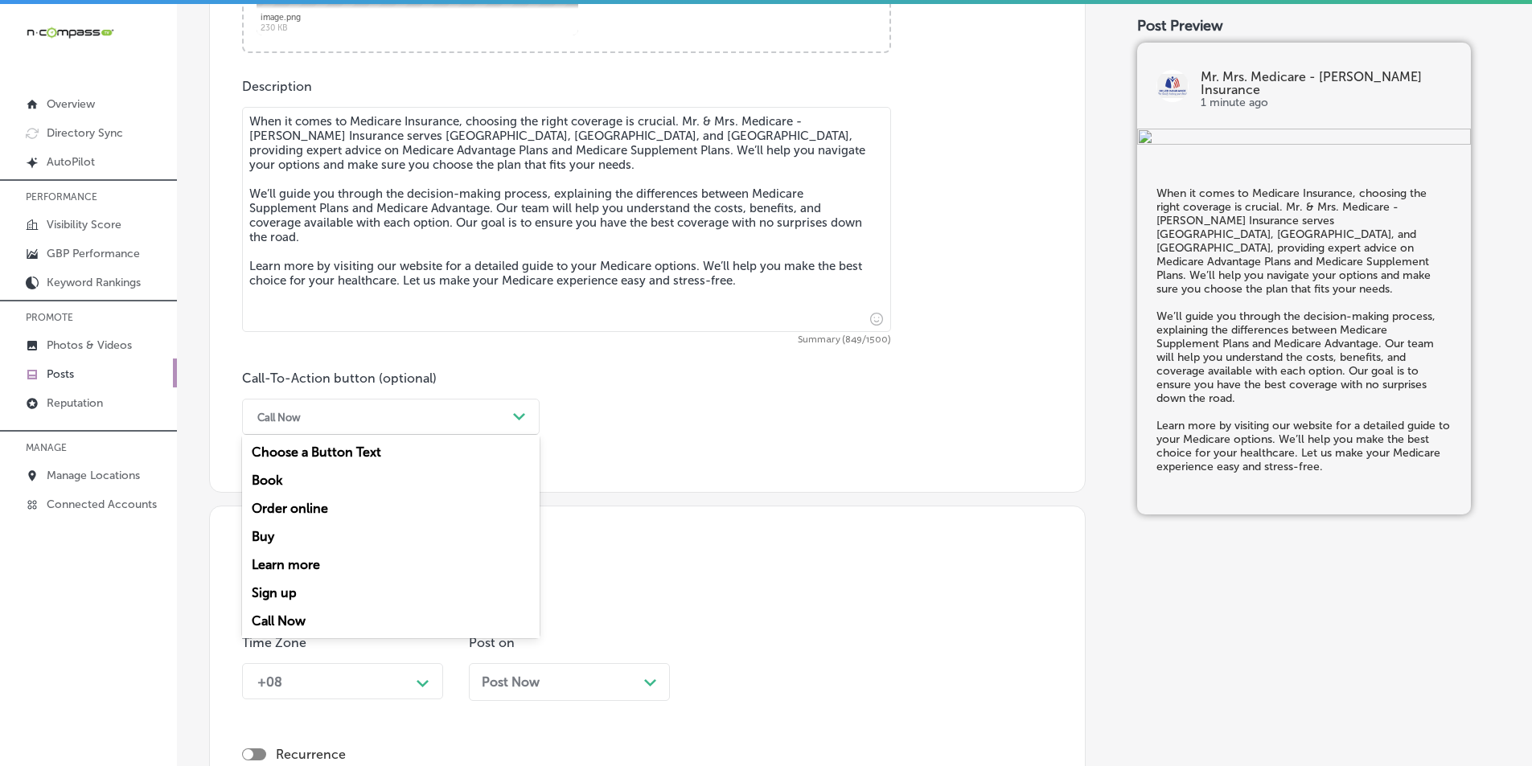
click at [289, 563] on div "Learn more" at bounding box center [391, 565] width 298 height 28
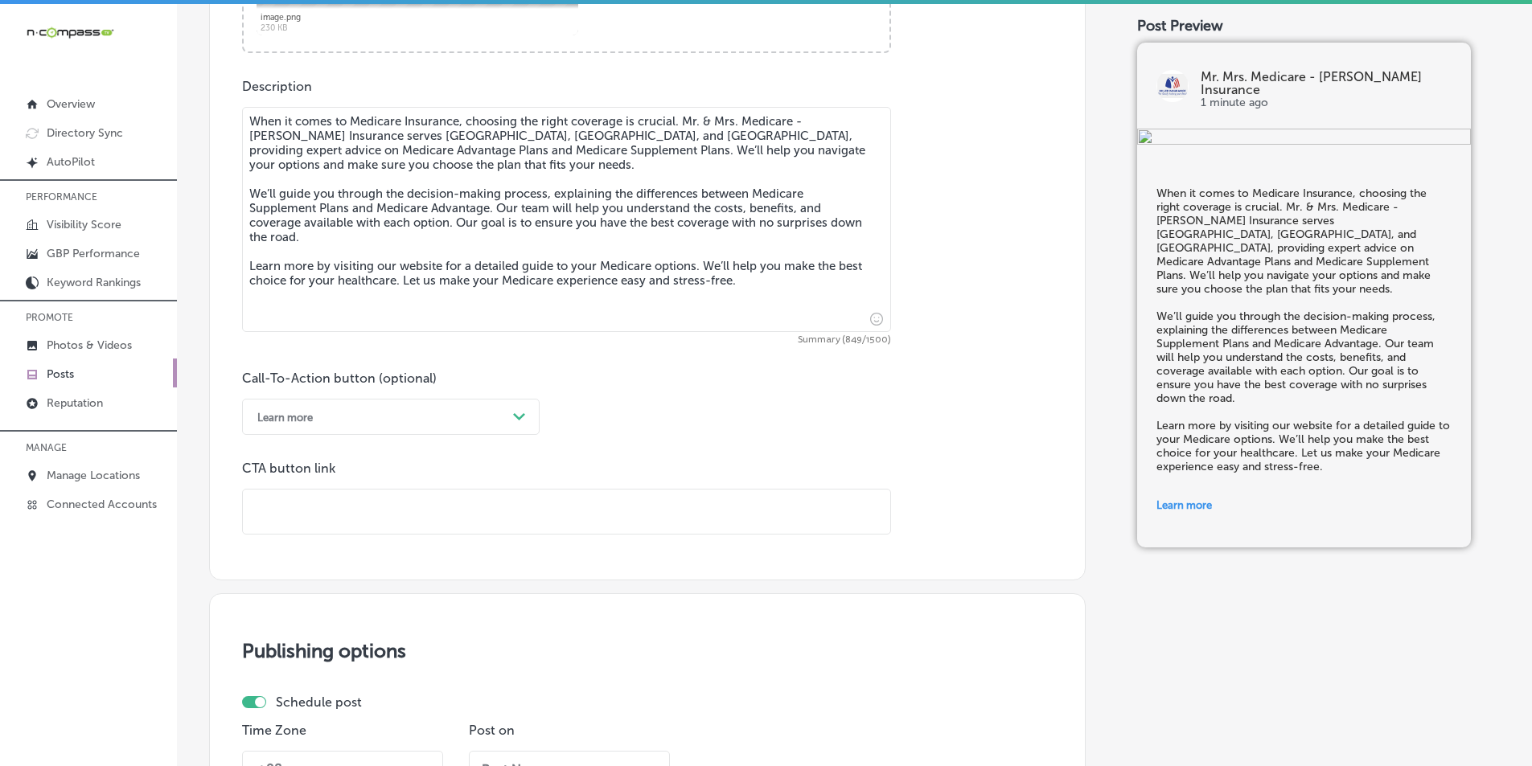
click at [302, 505] on input "text" at bounding box center [566, 512] width 647 height 44
paste input "[URL][DOMAIN_NAME]"
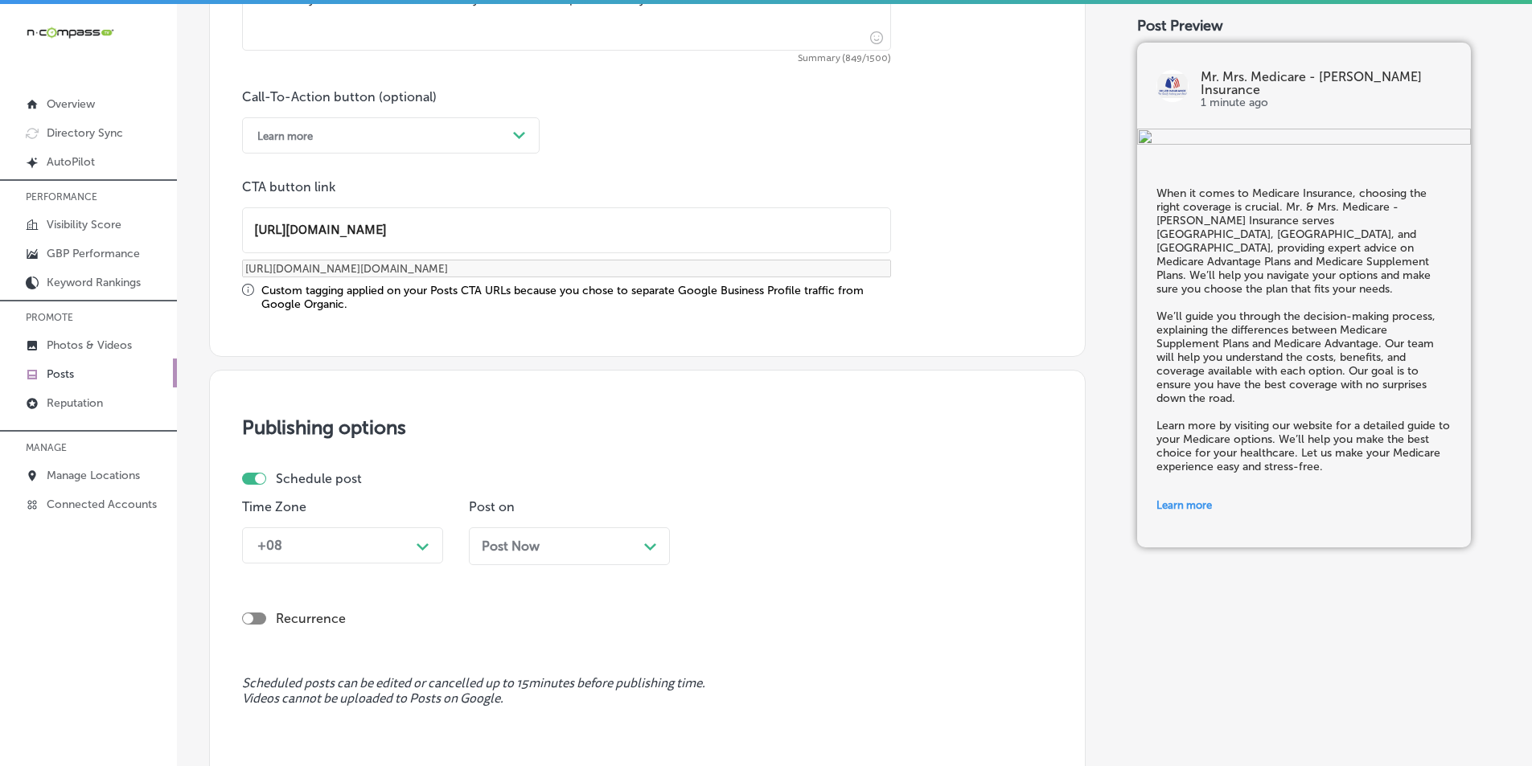
scroll to position [1260, 0]
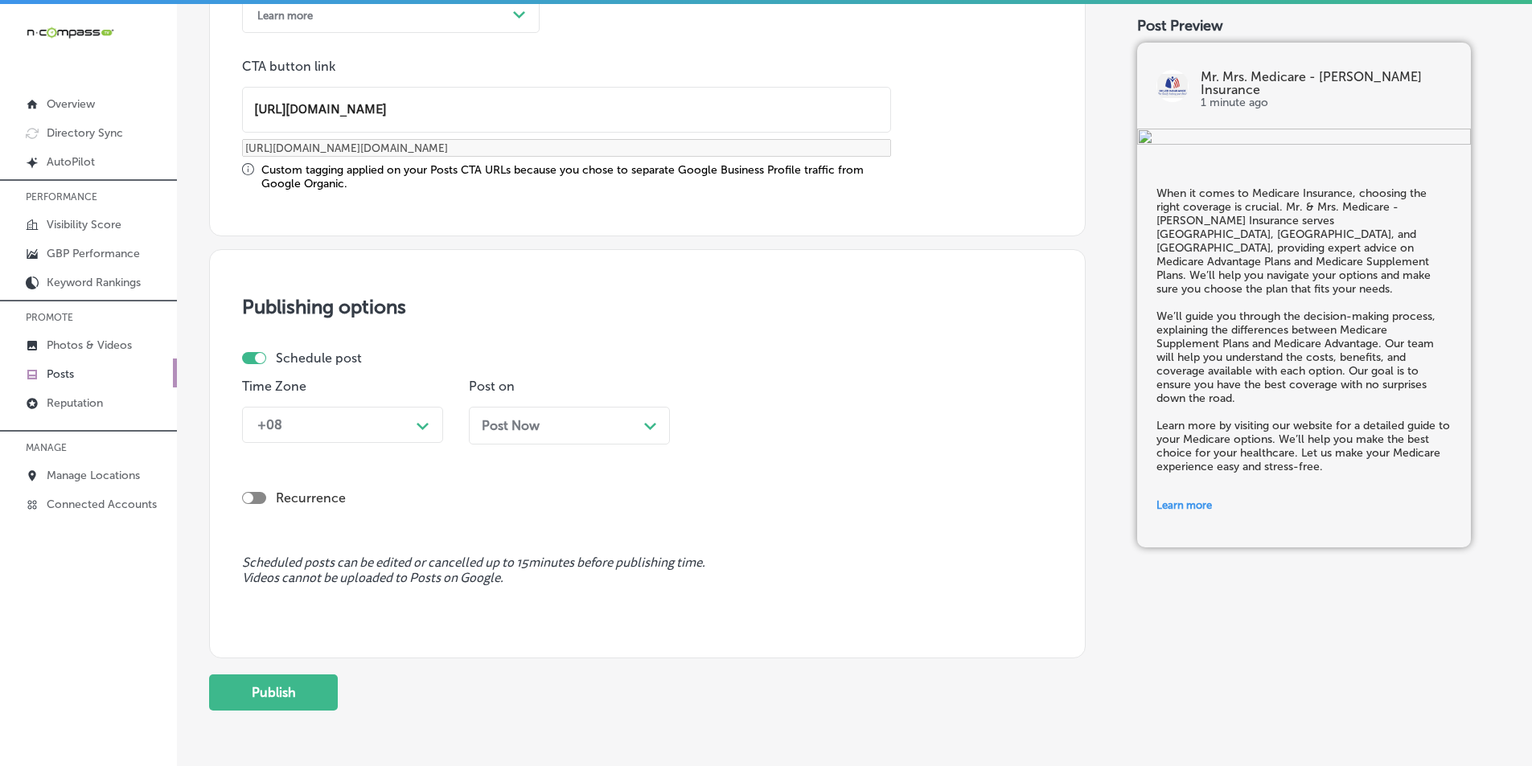
type input "[URL][DOMAIN_NAME]"
click at [419, 417] on div "Path Created with Sketch." at bounding box center [423, 425] width 26 height 26
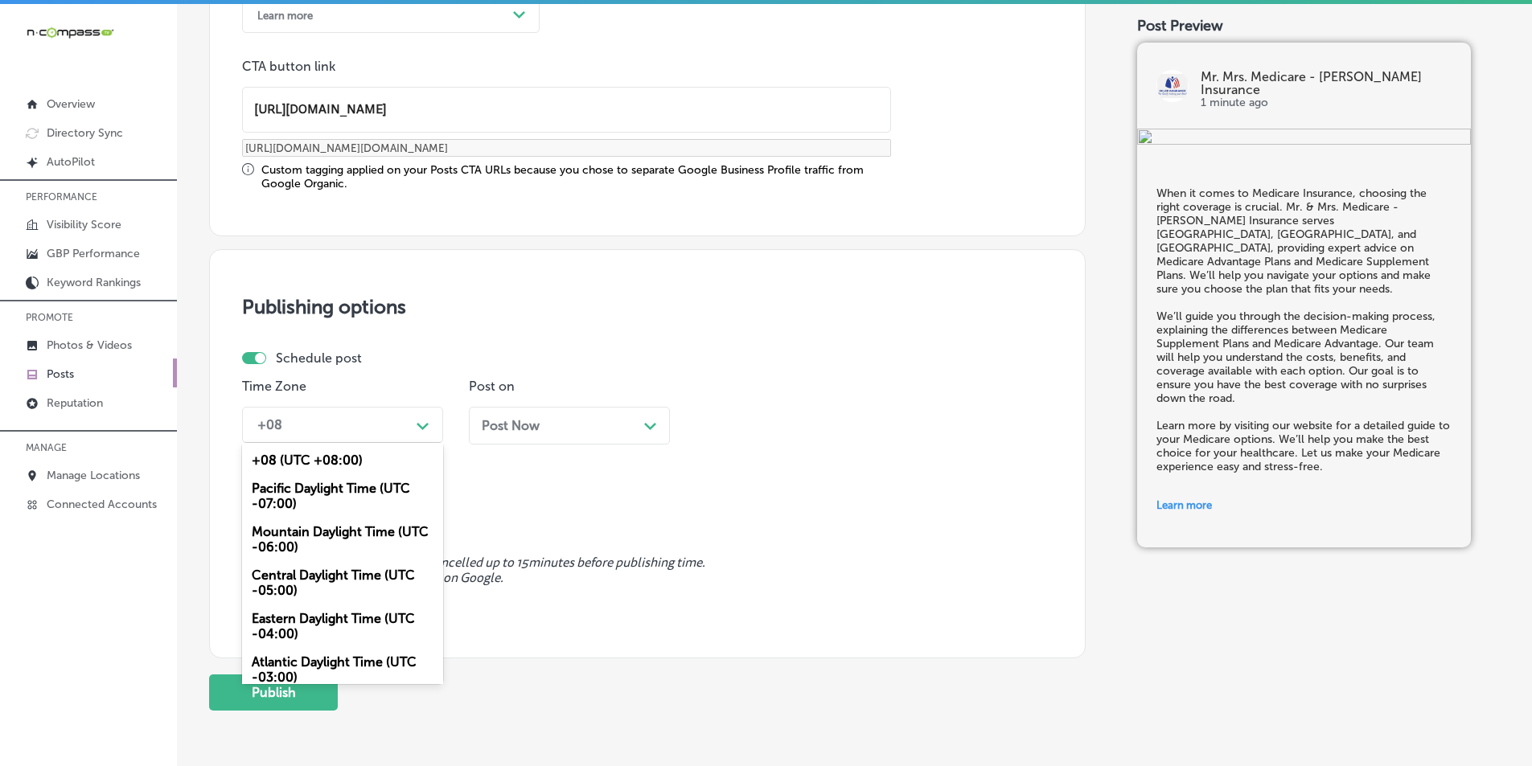
click at [286, 531] on div "Mountain Daylight Time (UTC -06:00)" at bounding box center [342, 539] width 201 height 43
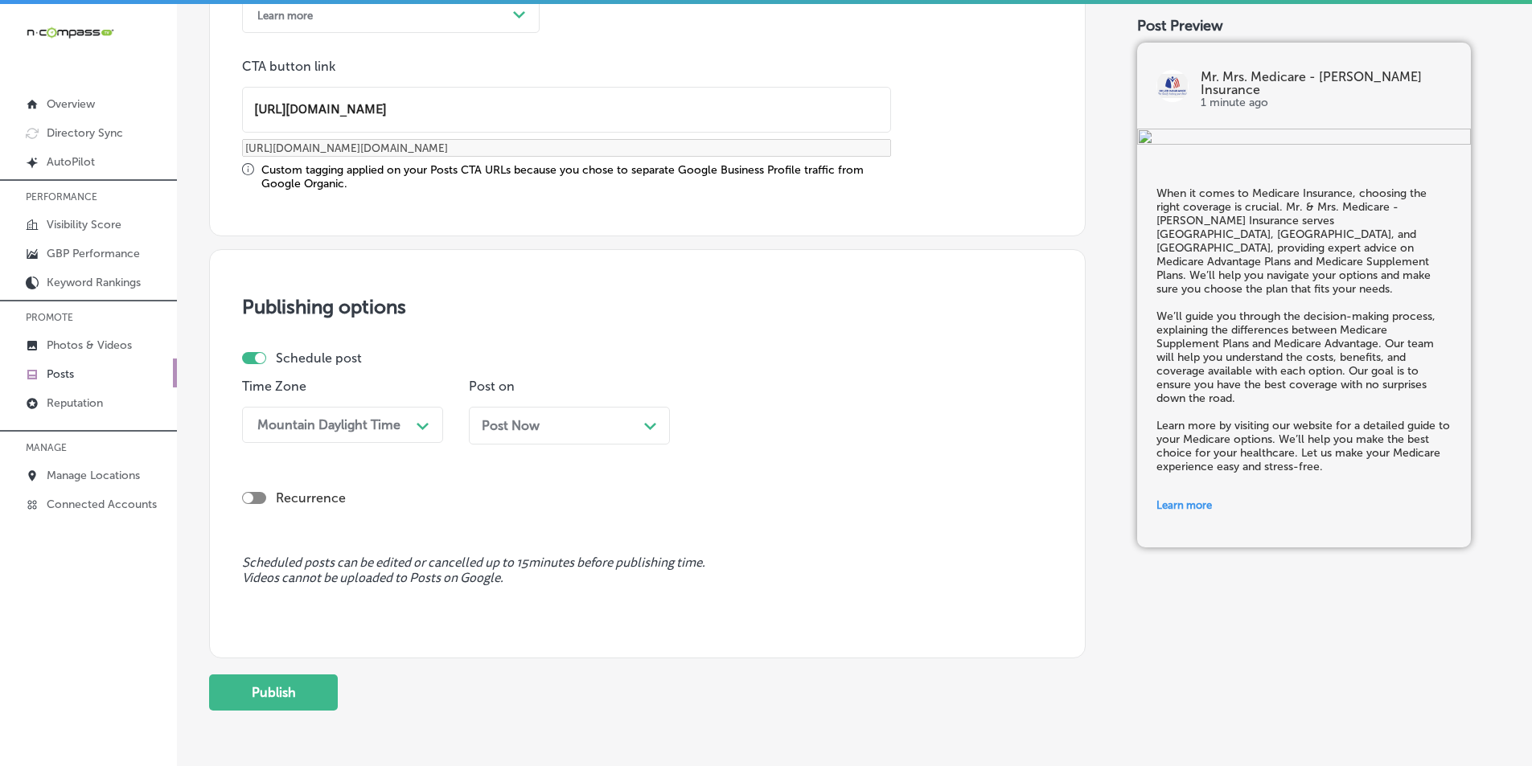
click at [646, 425] on polygon at bounding box center [650, 426] width 12 height 7
click at [861, 419] on div "10:15 AM" at bounding box center [783, 425] width 161 height 28
click at [724, 602] on div "7:00 AM" at bounding box center [796, 605] width 201 height 28
click at [271, 693] on button "Publish" at bounding box center [273, 693] width 129 height 36
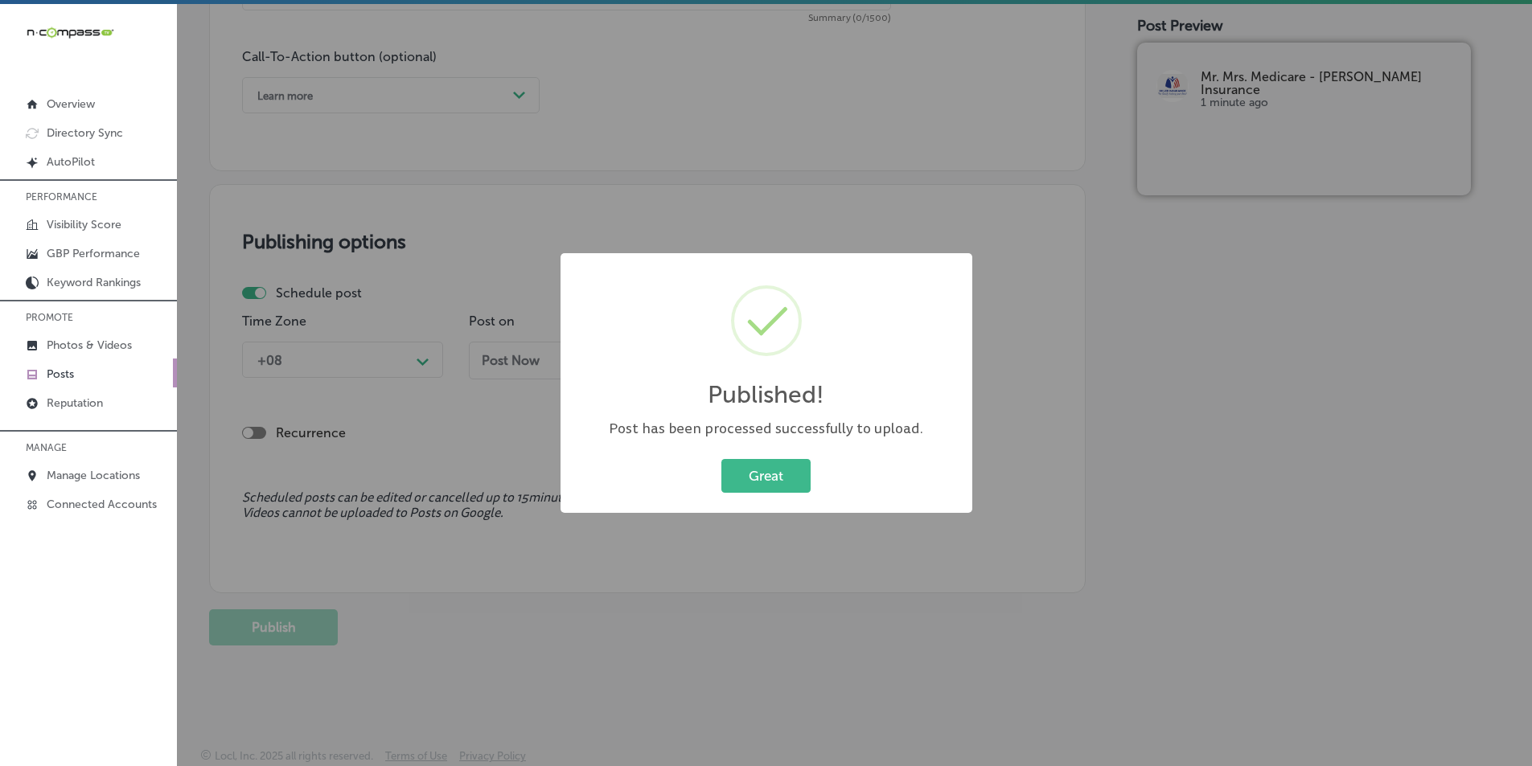
scroll to position [1180, 0]
click at [771, 476] on button "Great" at bounding box center [765, 475] width 89 height 33
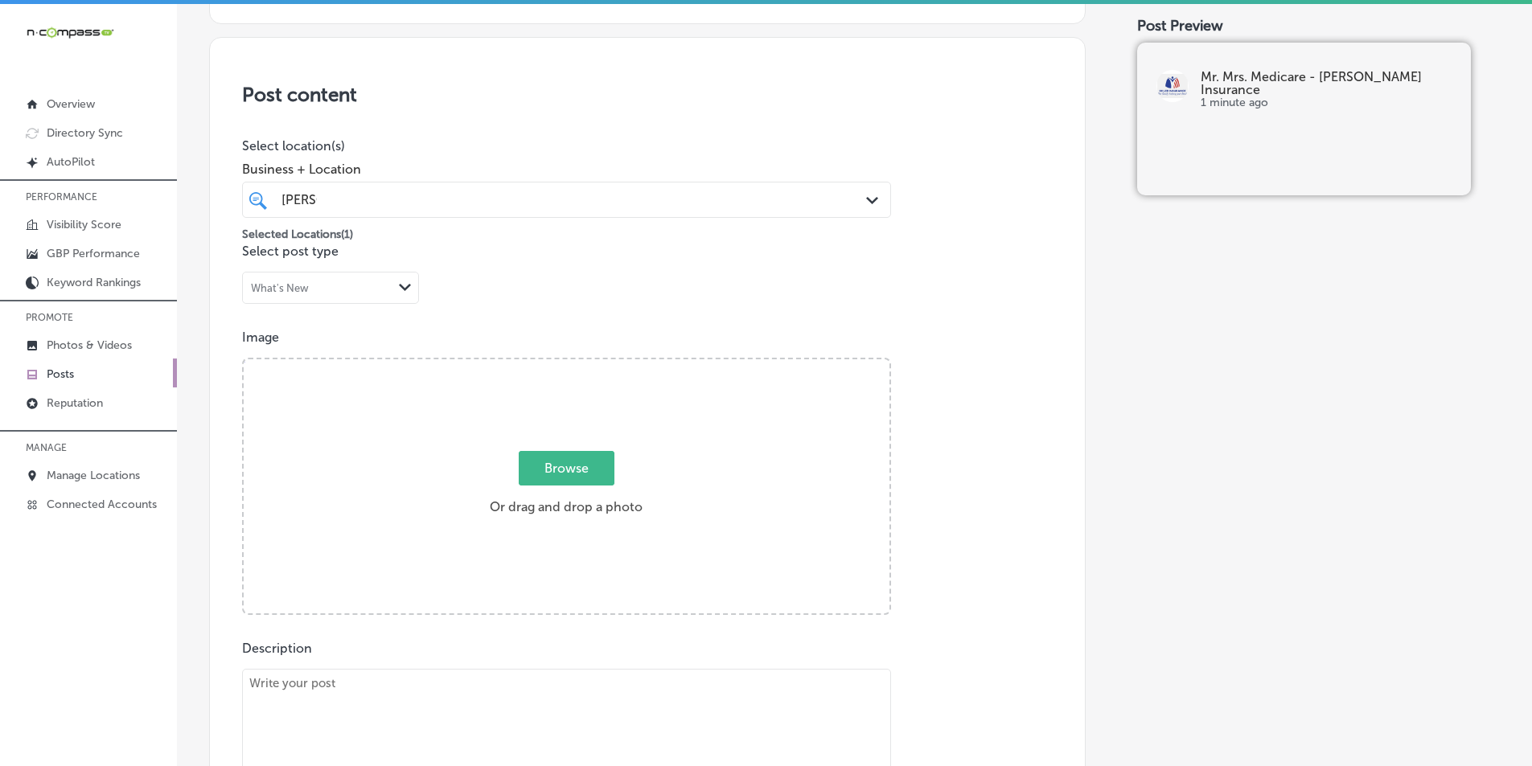
scroll to position [295, 0]
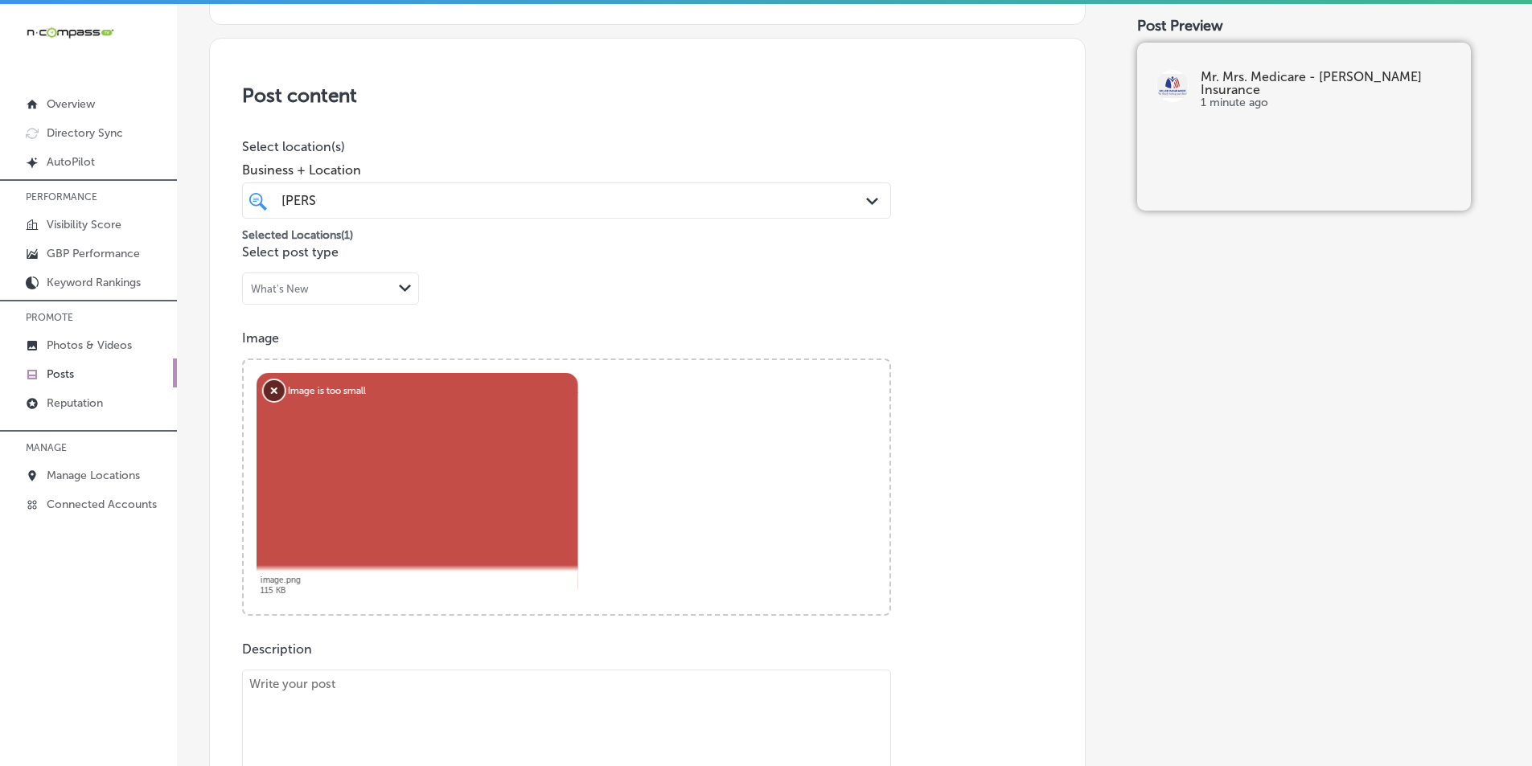
click at [273, 387] on button "Remove" at bounding box center [274, 390] width 21 height 21
click at [279, 389] on button "Remove" at bounding box center [274, 390] width 21 height 21
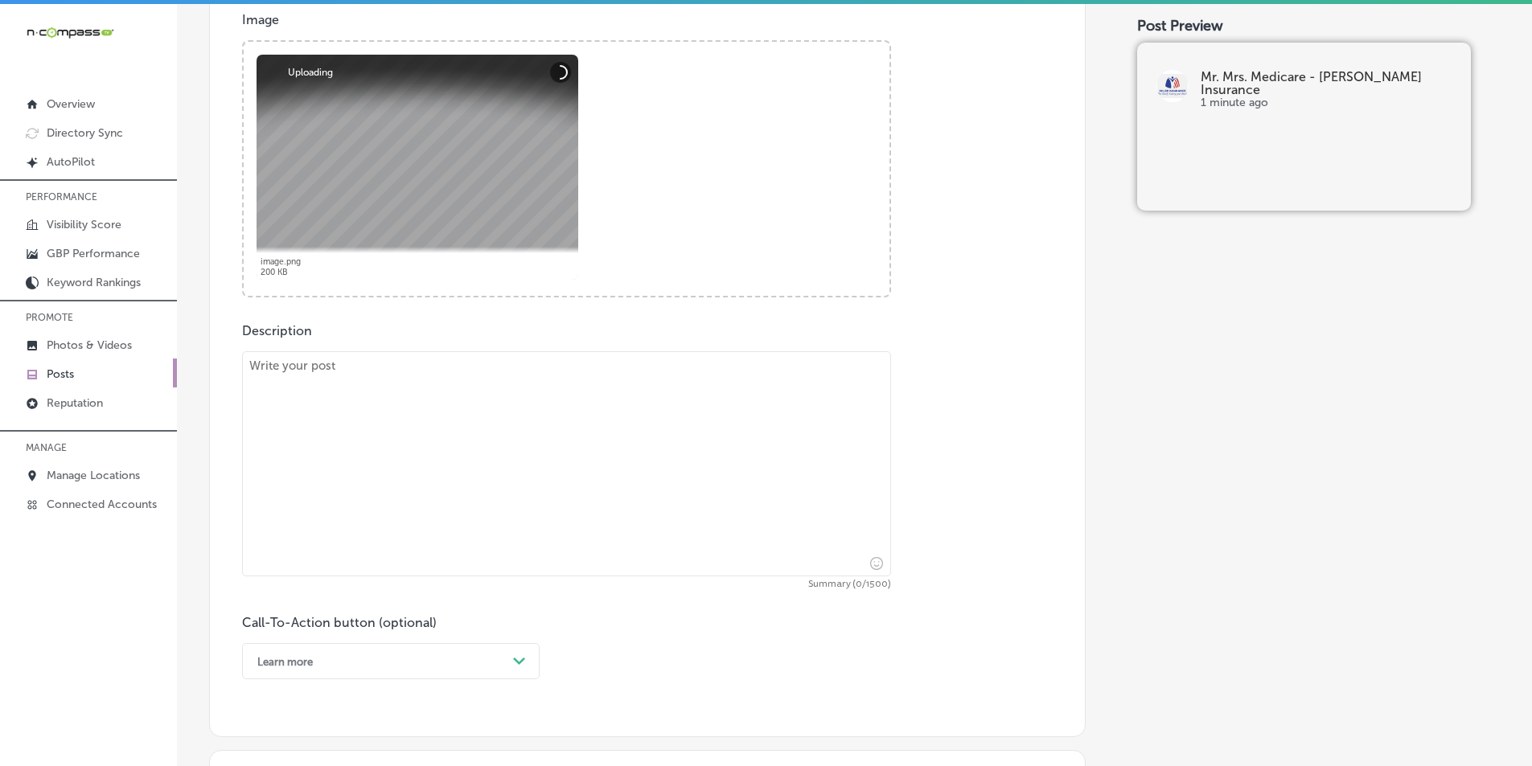
scroll to position [617, 0]
click at [388, 420] on textarea at bounding box center [566, 460] width 649 height 225
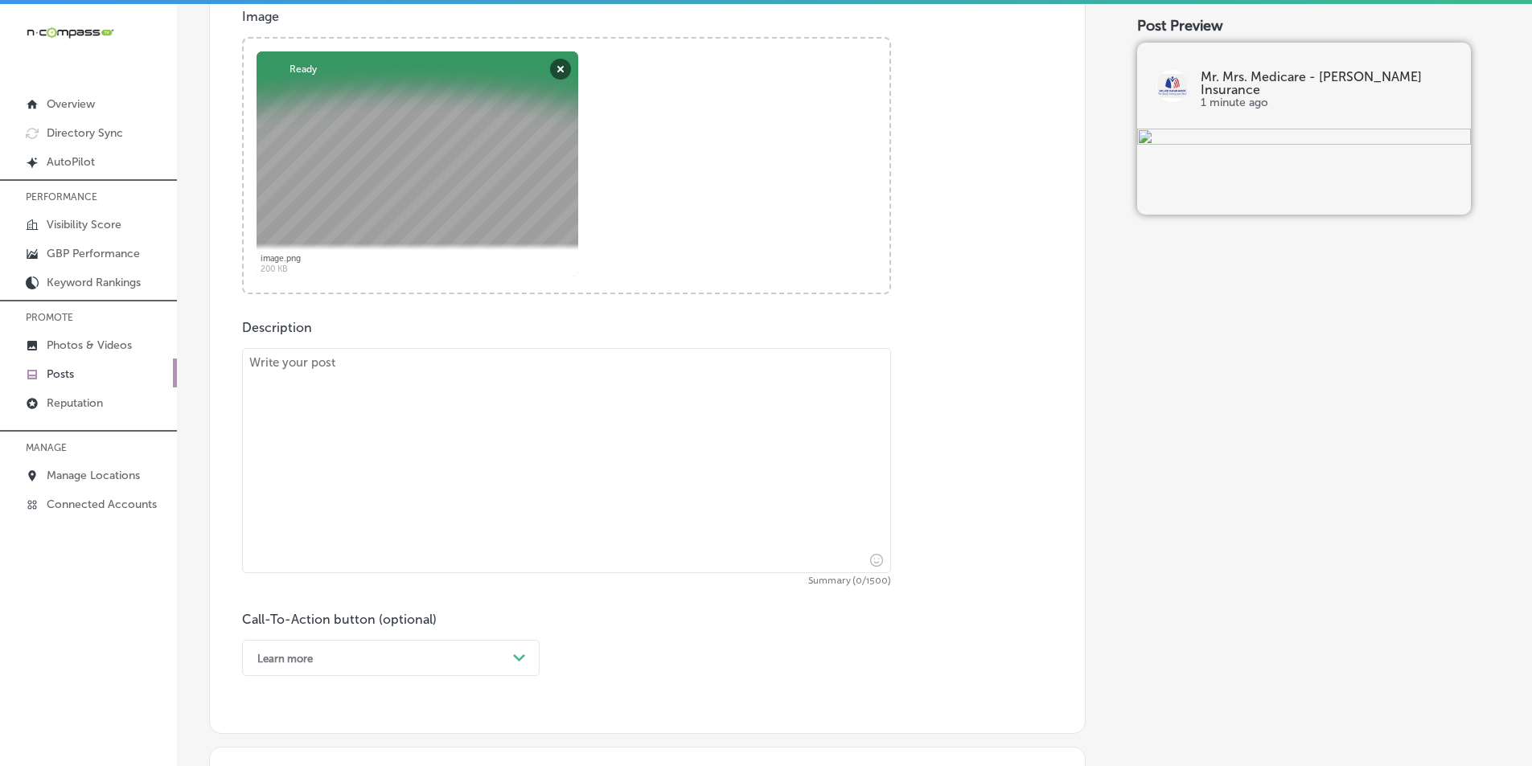
click at [267, 410] on textarea at bounding box center [566, 460] width 649 height 225
paste textarea "Are you turning 65 and overwhelmed by the Medicare process? Mr. & Mrs. Medicare…"
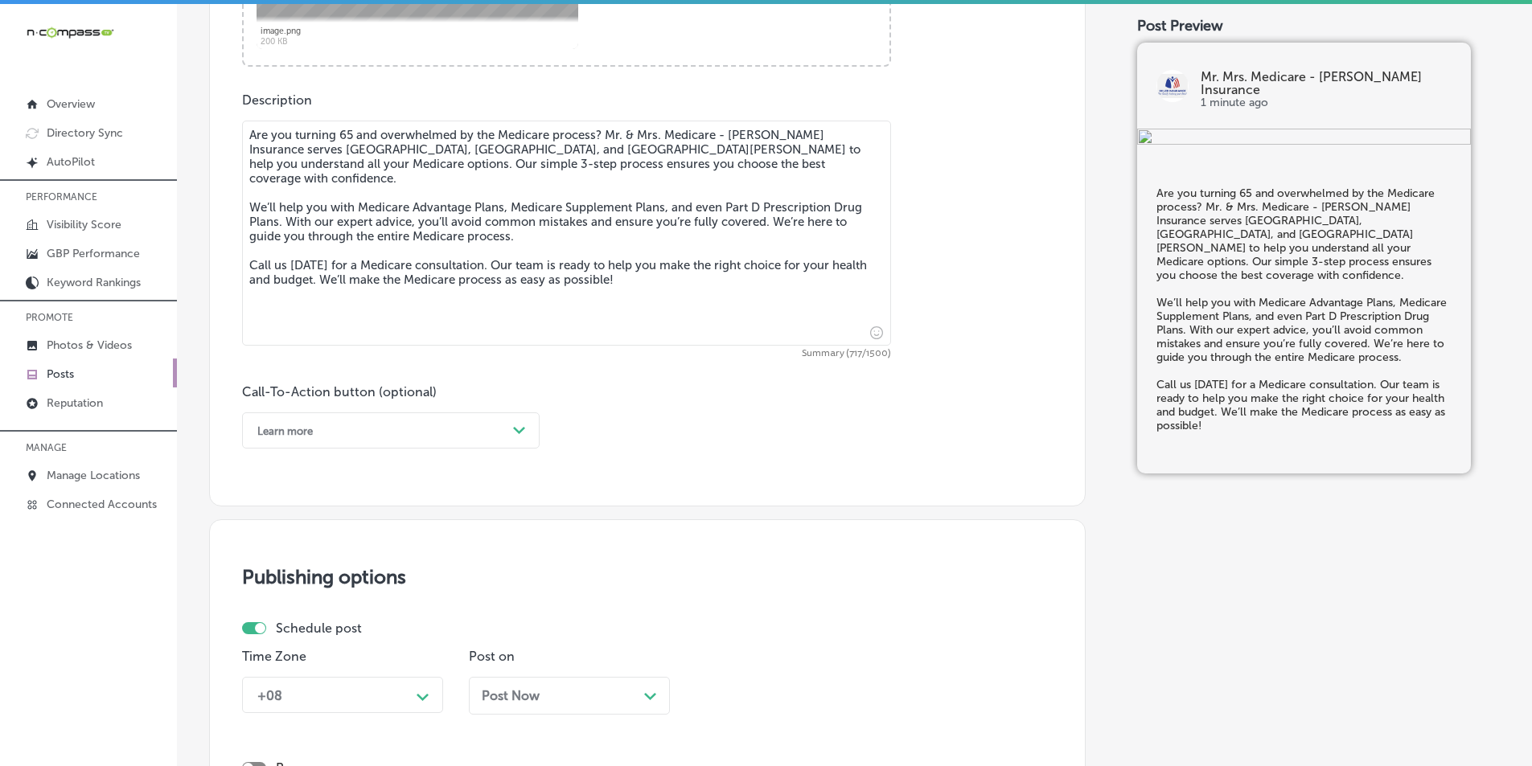
scroll to position [858, 0]
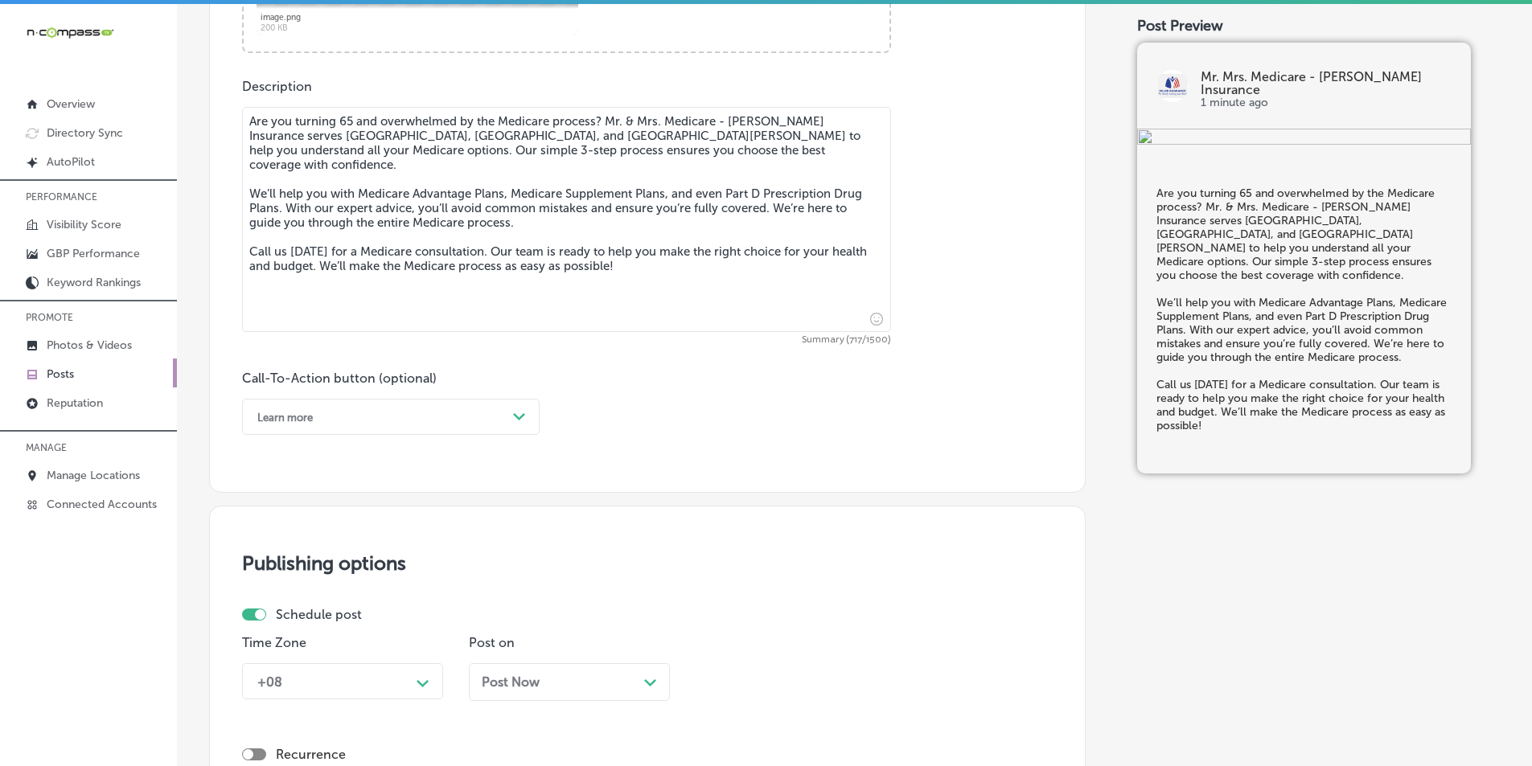
type textarea "Are you turning 65 and overwhelmed by the Medicare process? Mr. & Mrs. Medicare…"
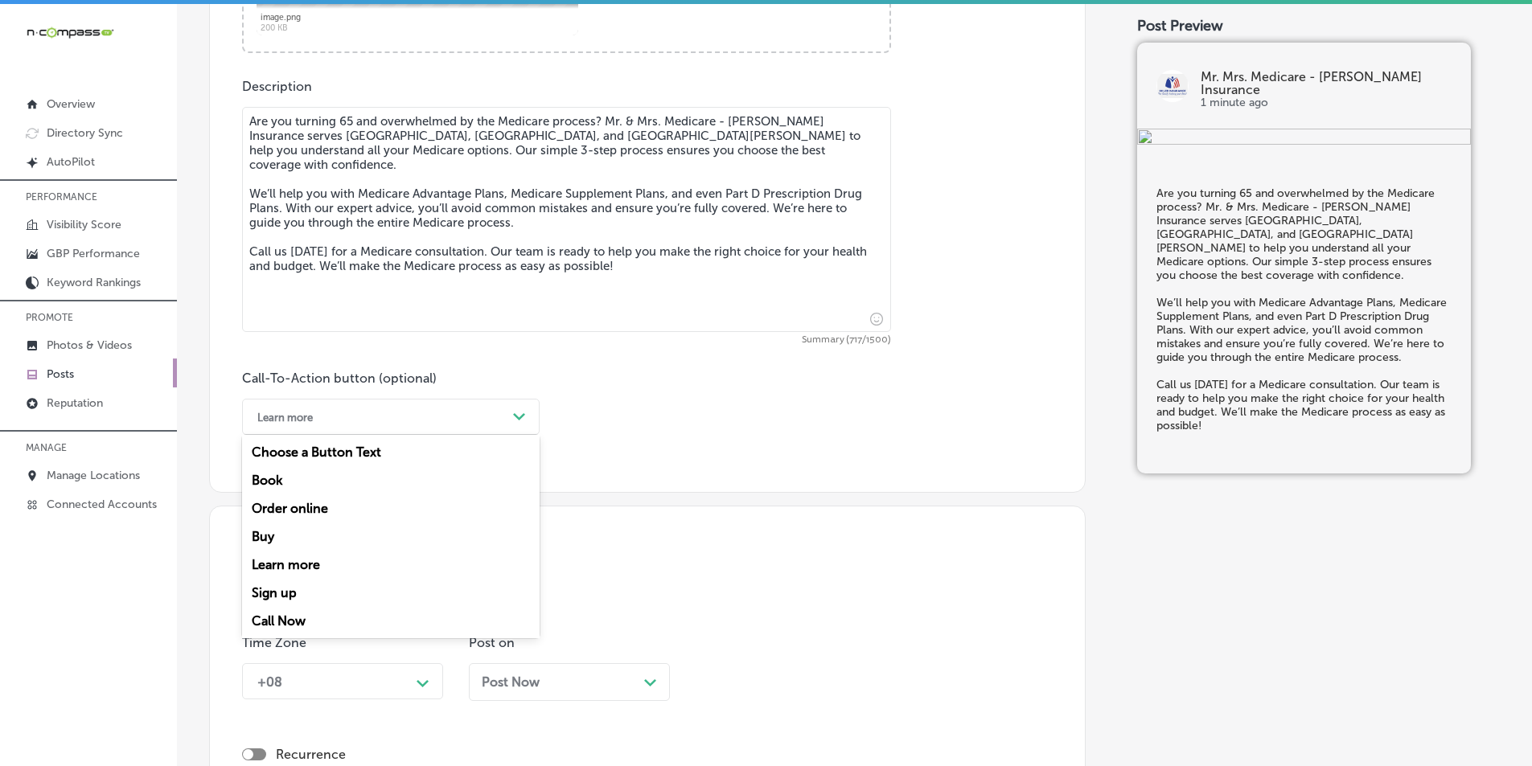
click at [502, 419] on div "Learn more" at bounding box center [377, 417] width 257 height 25
click at [287, 615] on div "Call Now" at bounding box center [391, 621] width 298 height 28
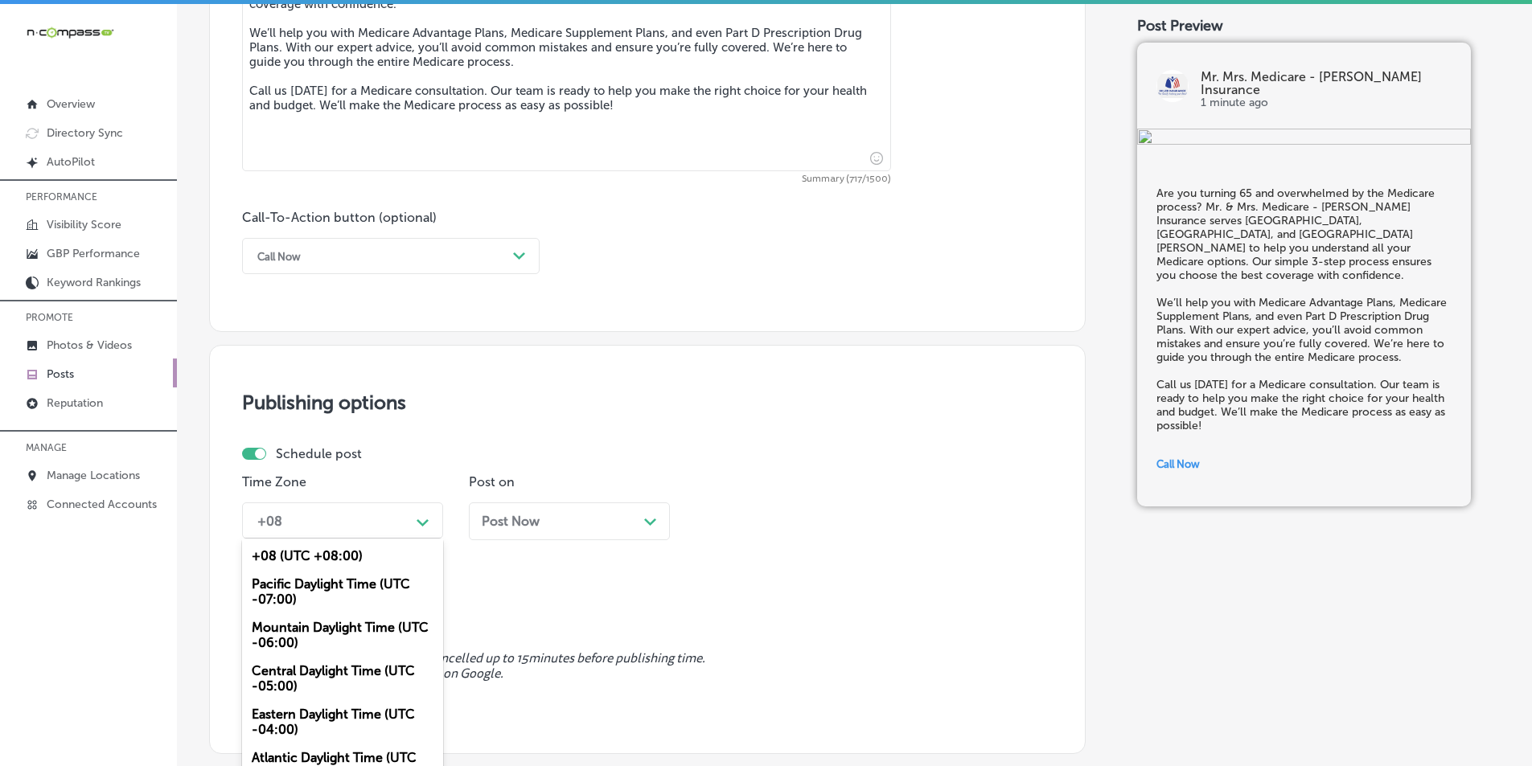
click at [427, 521] on div "option Mountain Daylight Time (UTC -06:00), selected. option +08 (UTC +08:00) f…" at bounding box center [342, 521] width 201 height 36
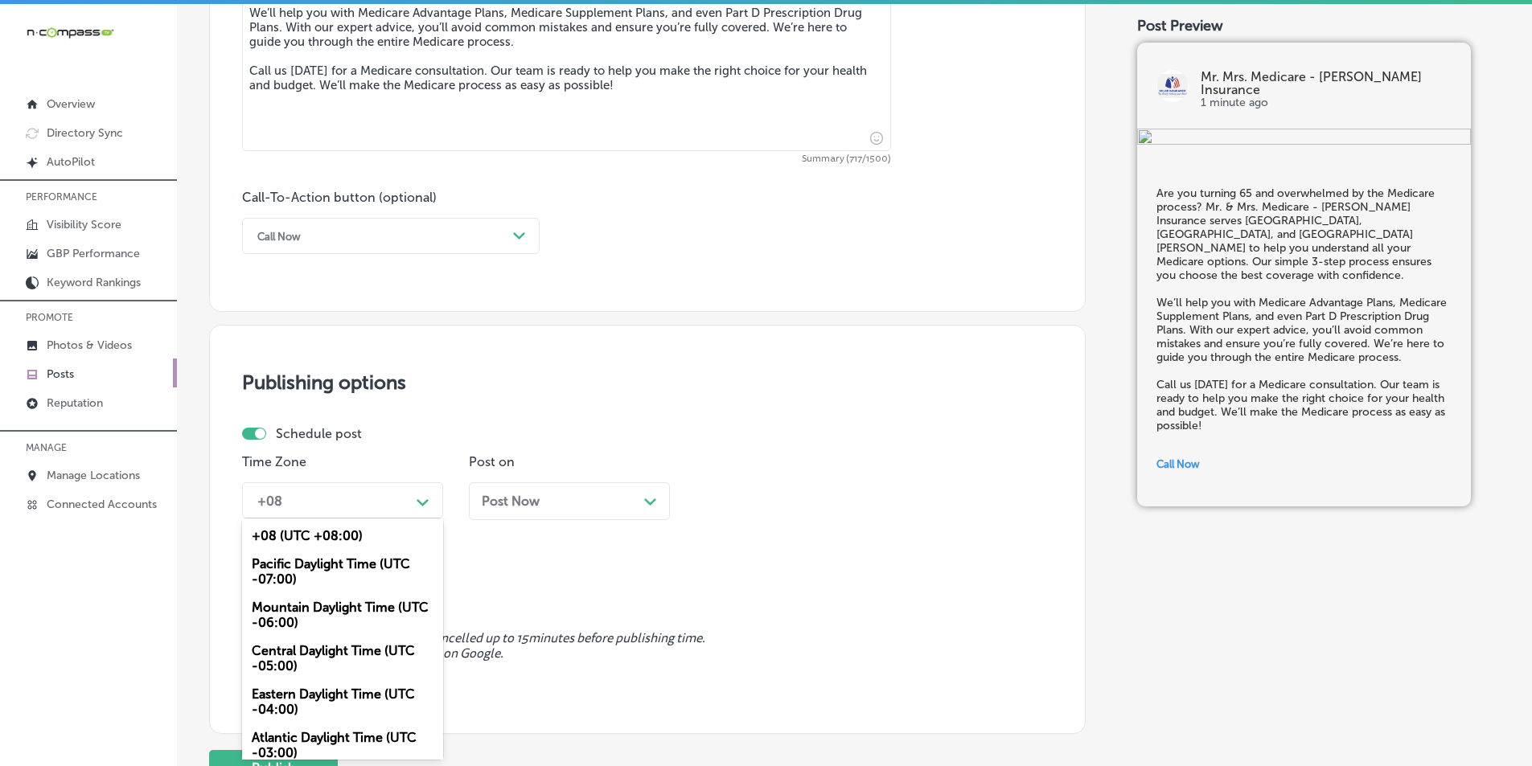
click at [294, 611] on div "Mountain Daylight Time (UTC -06:00)" at bounding box center [342, 615] width 201 height 43
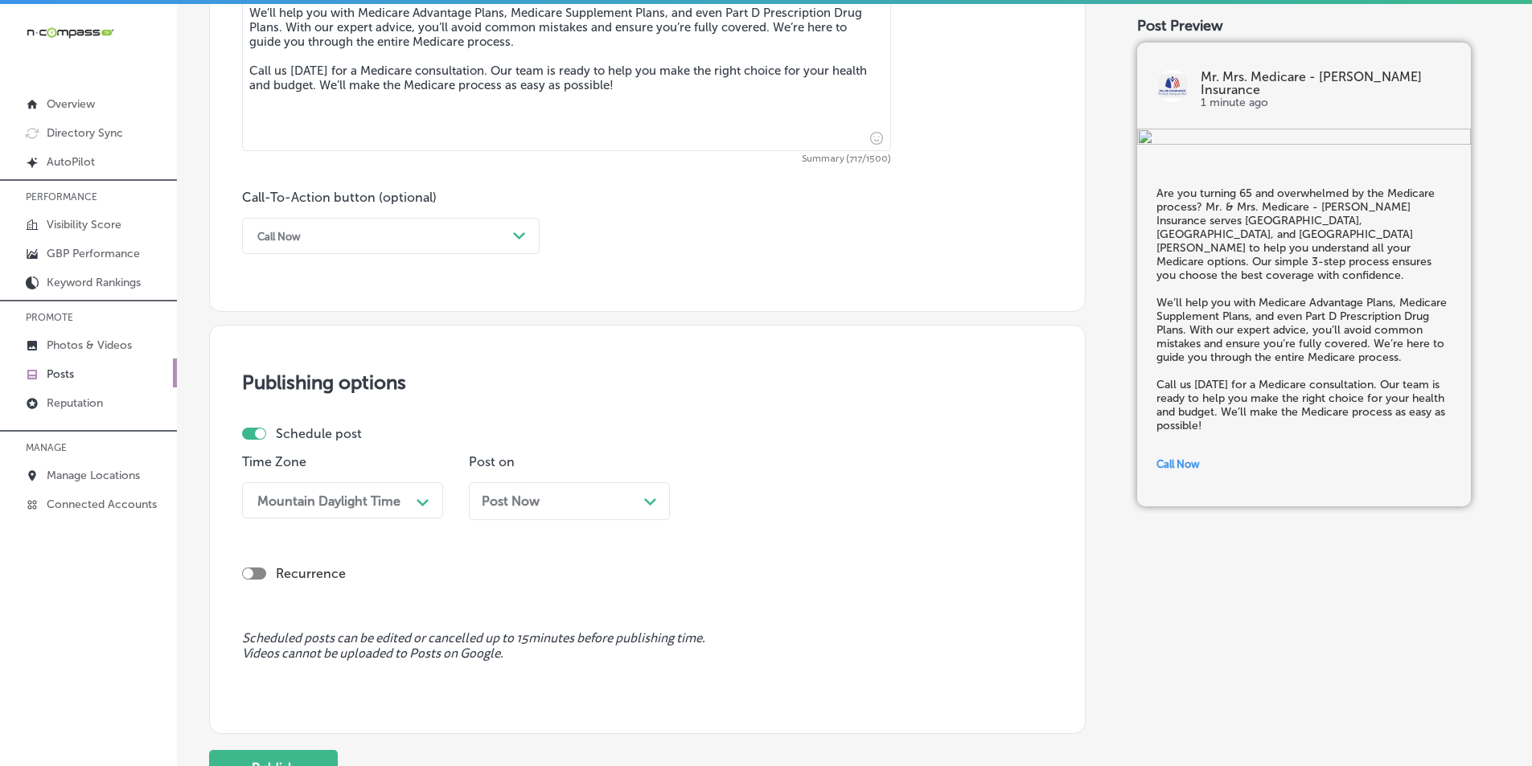
click at [641, 496] on div "Post Now Path Created with Sketch." at bounding box center [569, 501] width 175 height 15
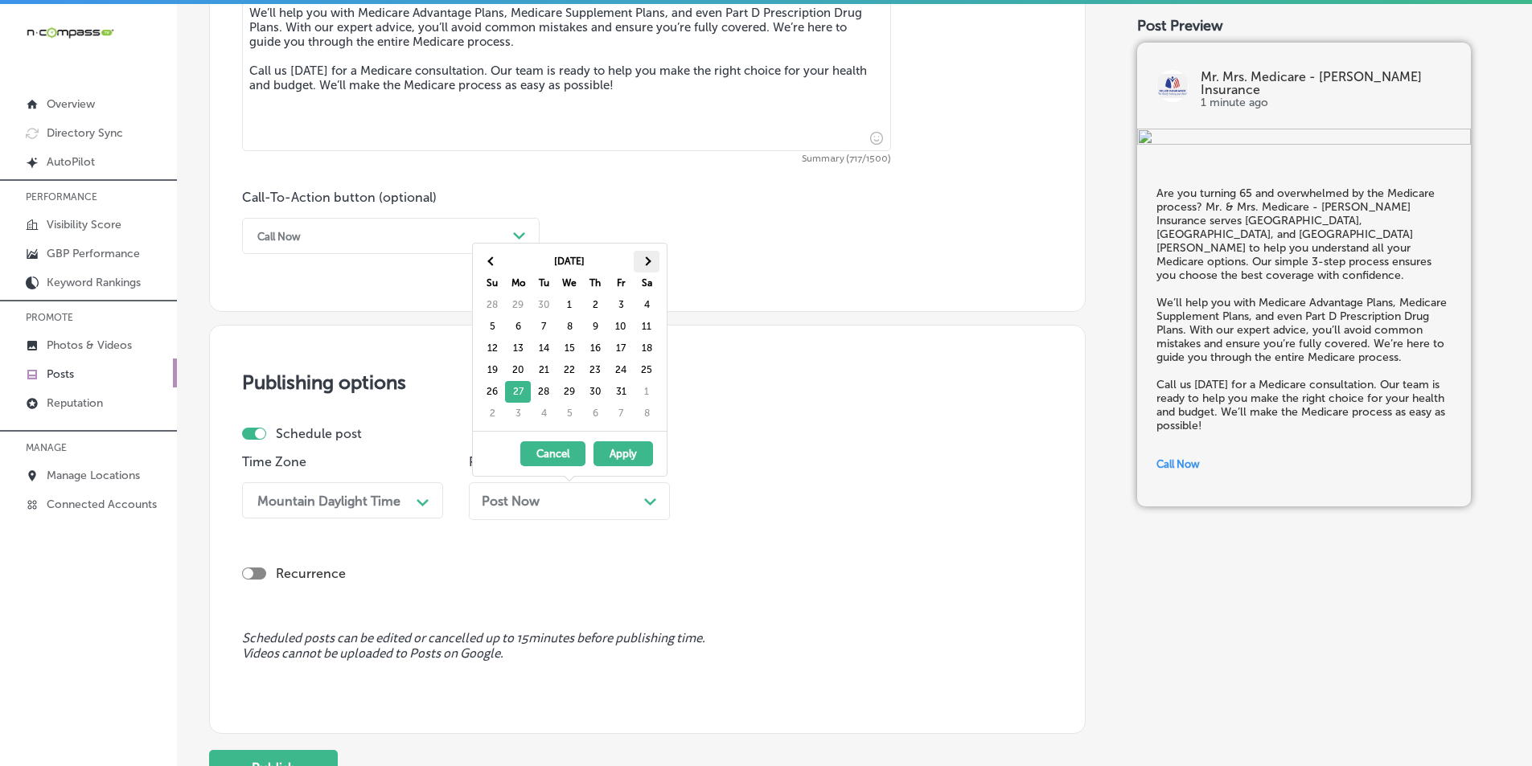
click at [649, 261] on span at bounding box center [646, 261] width 9 height 9
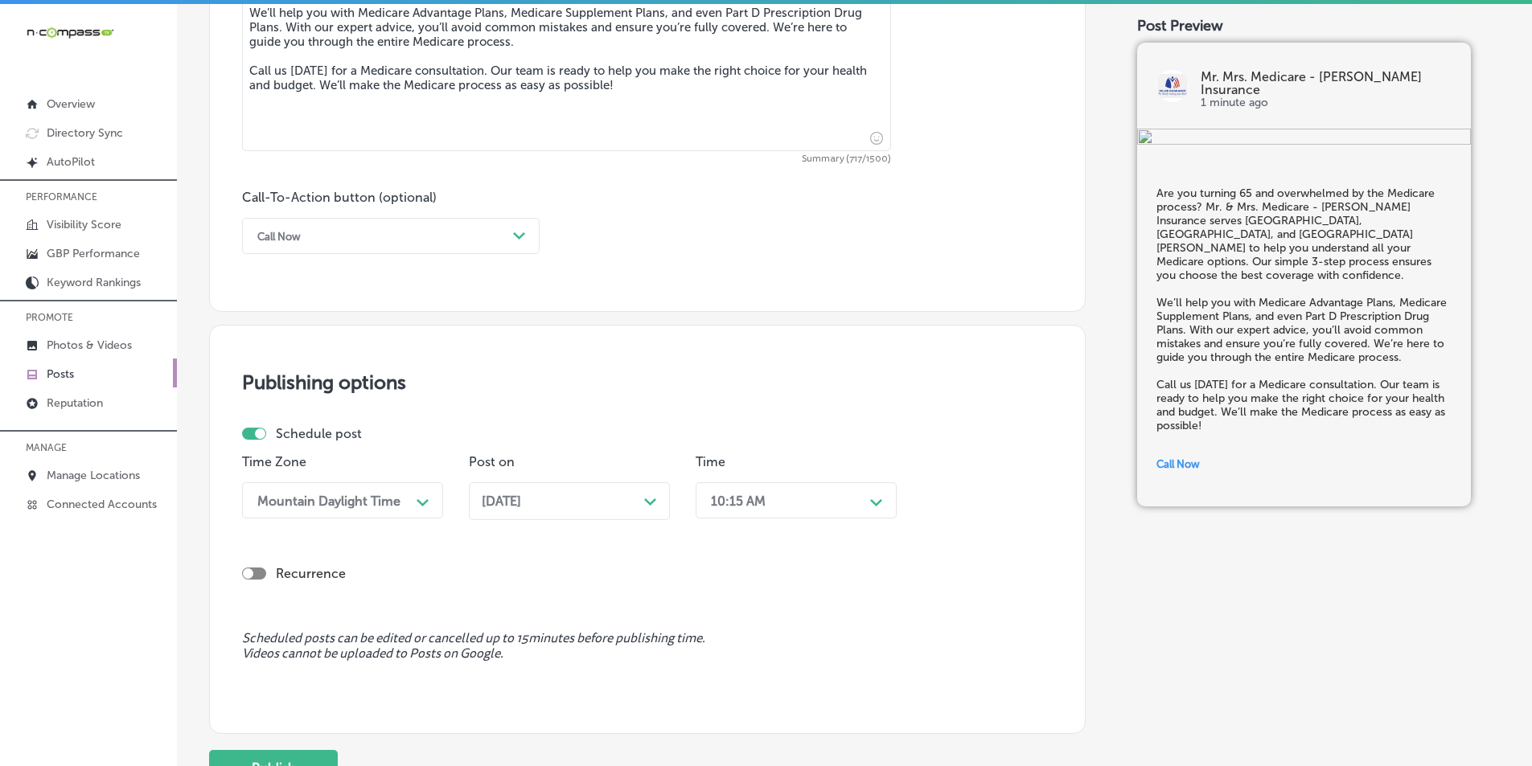
click at [811, 488] on div "10:15 AM" at bounding box center [783, 501] width 161 height 28
click at [718, 680] on div "7:00 AM" at bounding box center [796, 681] width 201 height 28
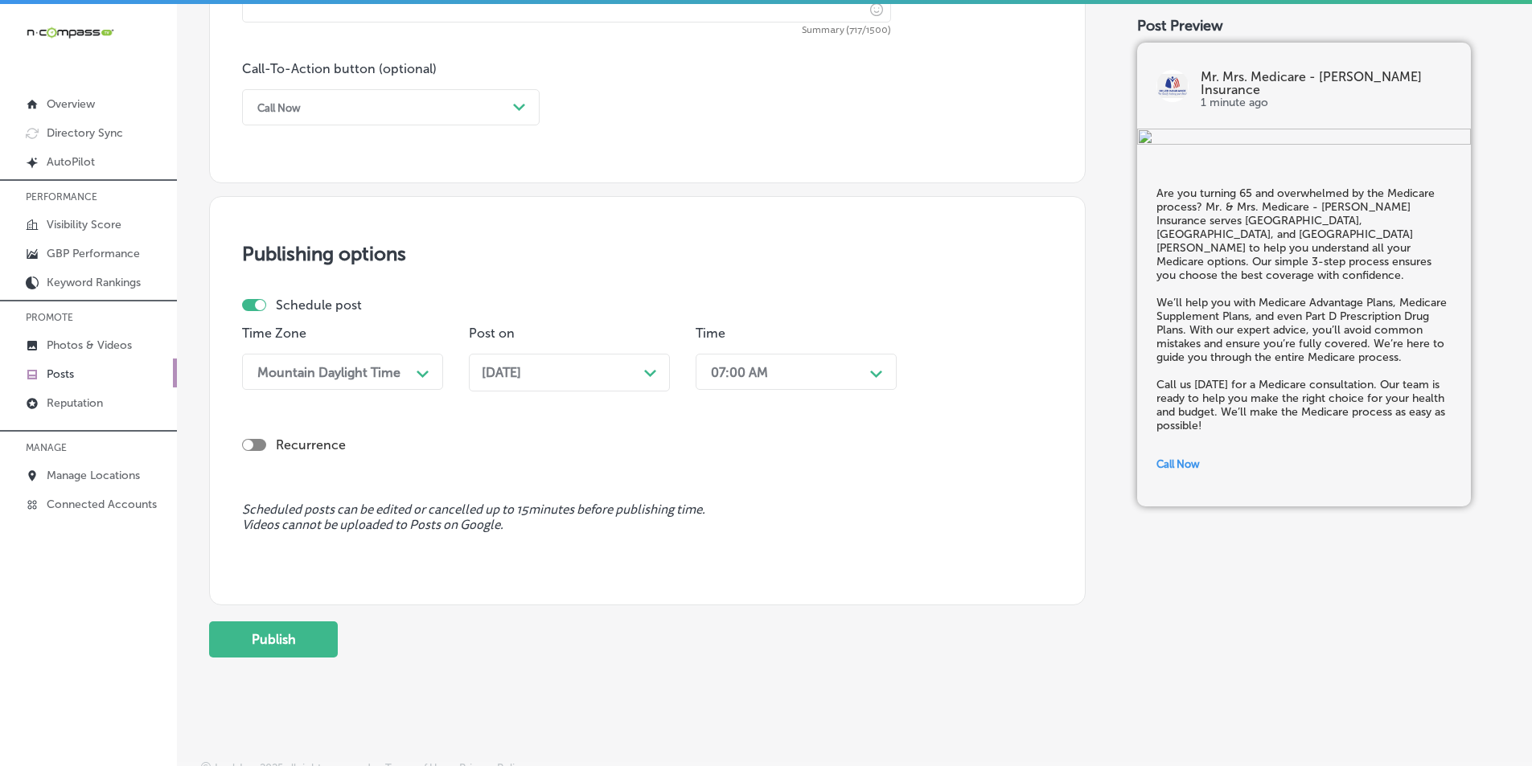
scroll to position [1180, 0]
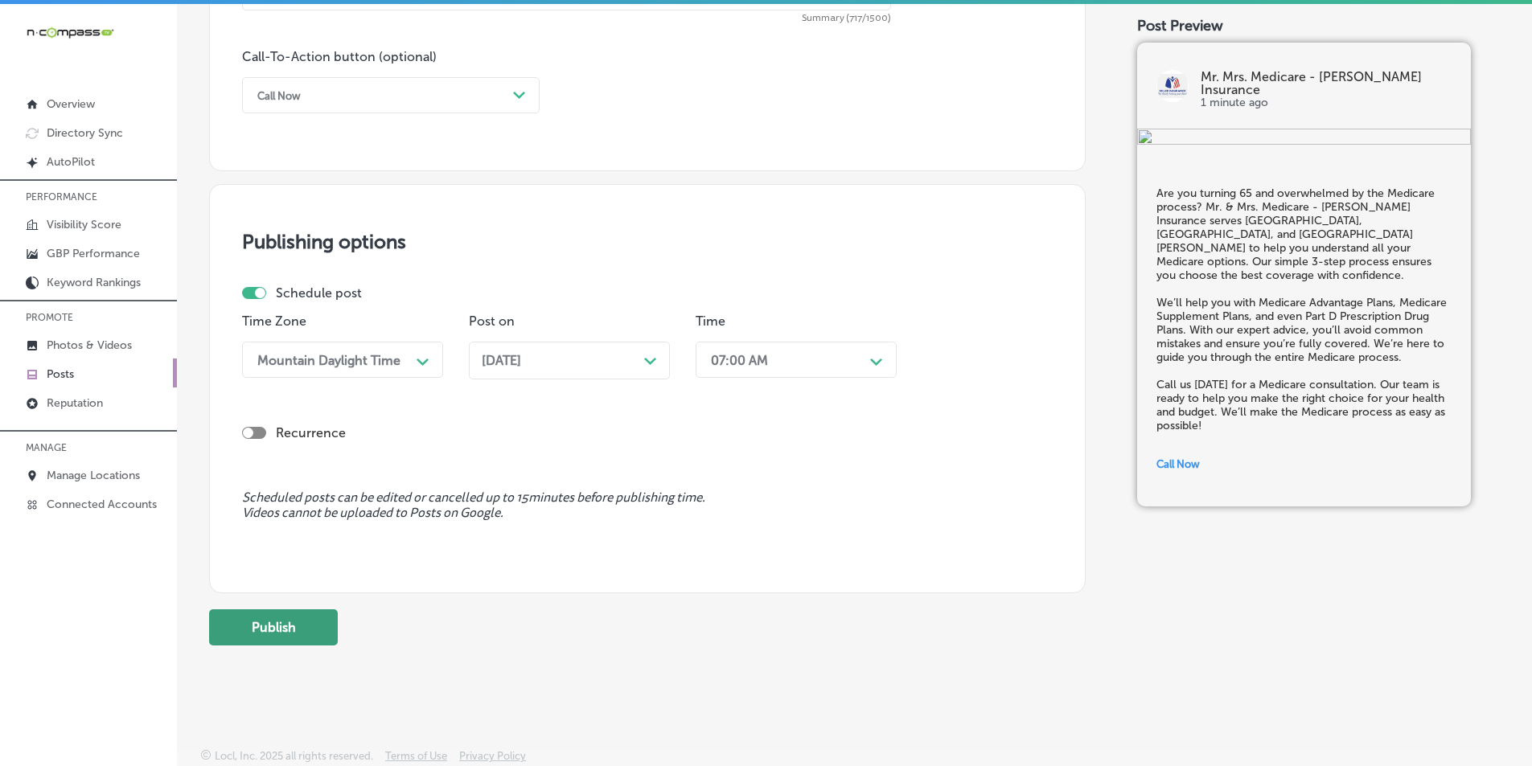
click at [279, 624] on button "Publish" at bounding box center [273, 628] width 129 height 36
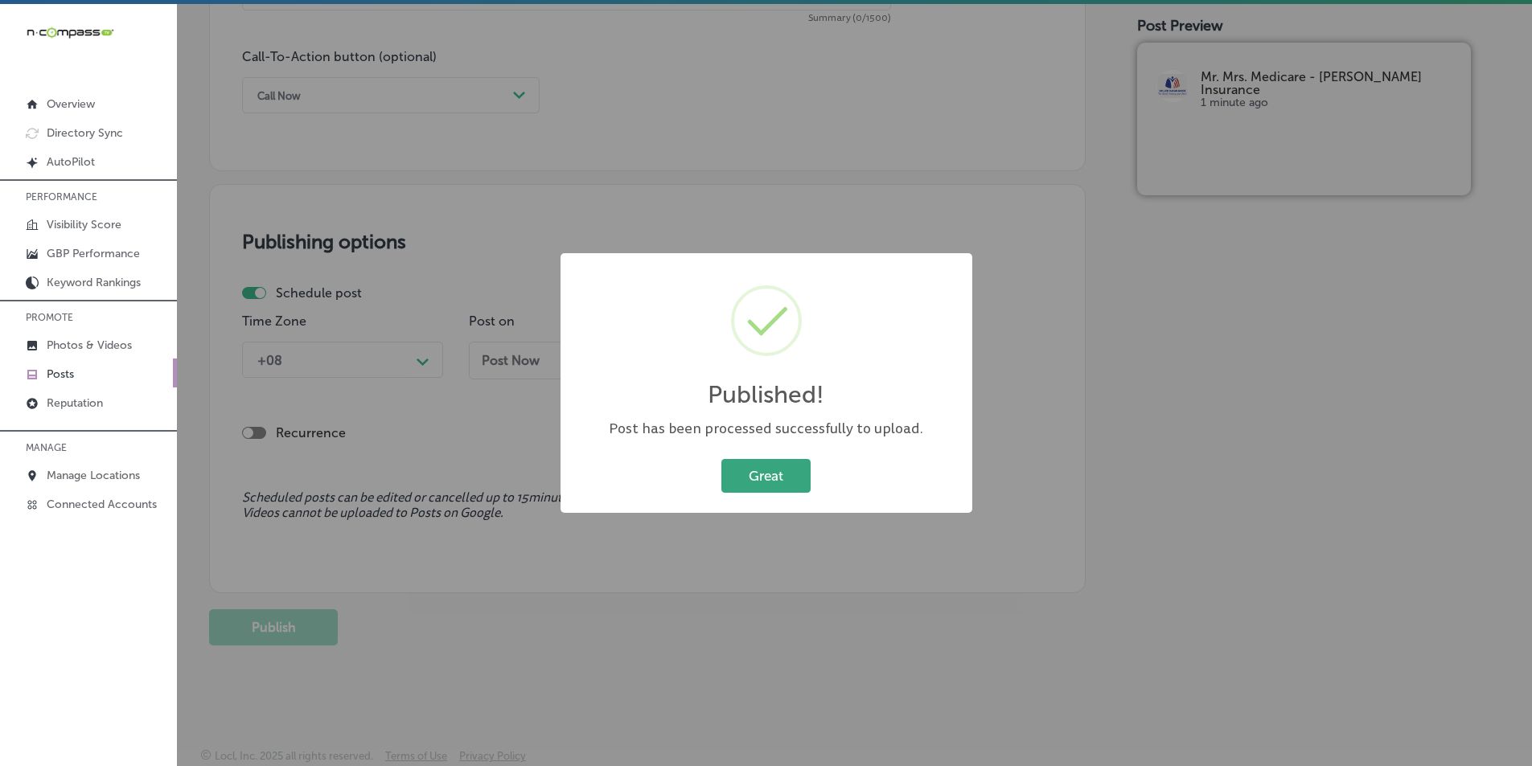
click at [744, 480] on button "Great" at bounding box center [765, 475] width 89 height 33
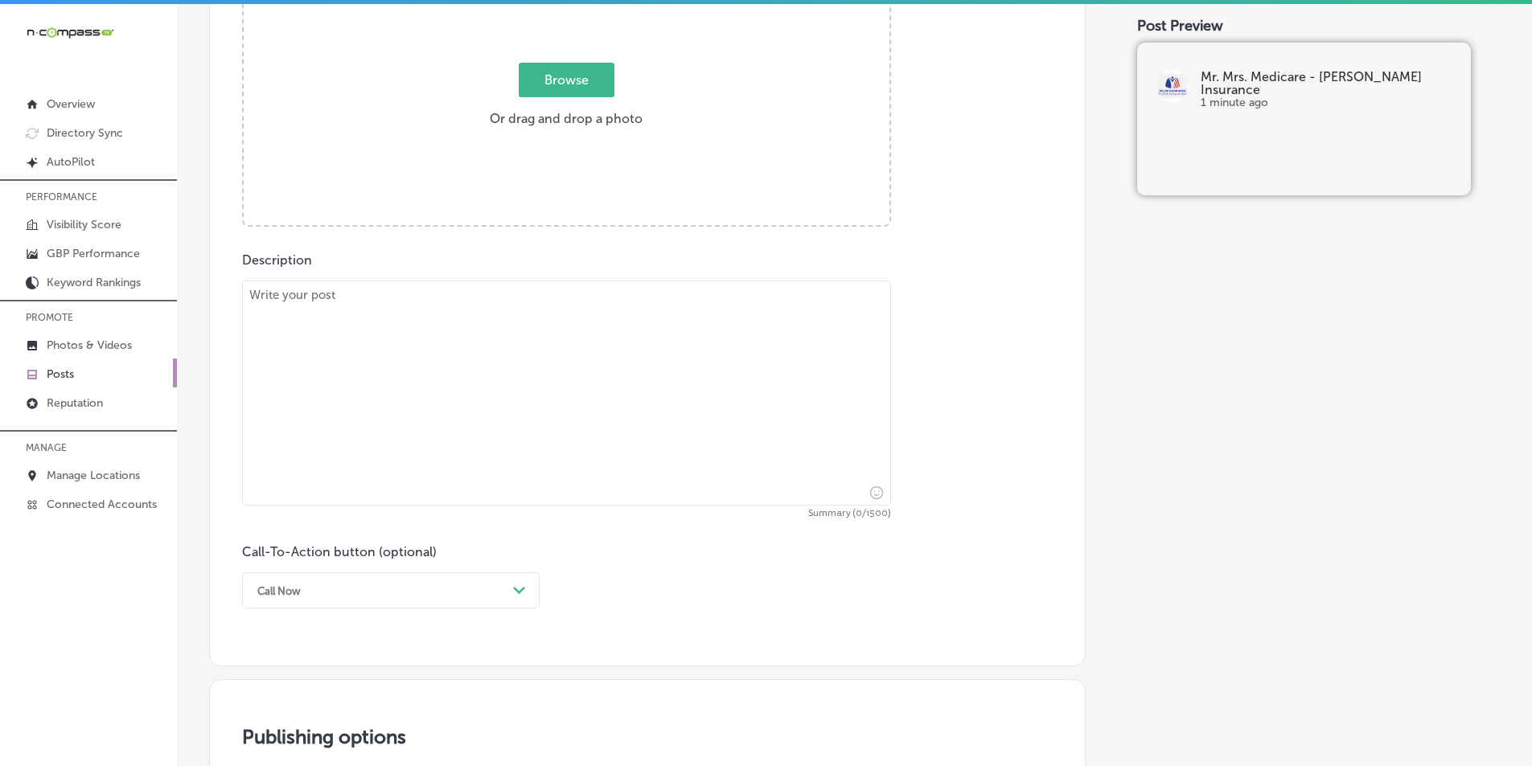
scroll to position [536, 0]
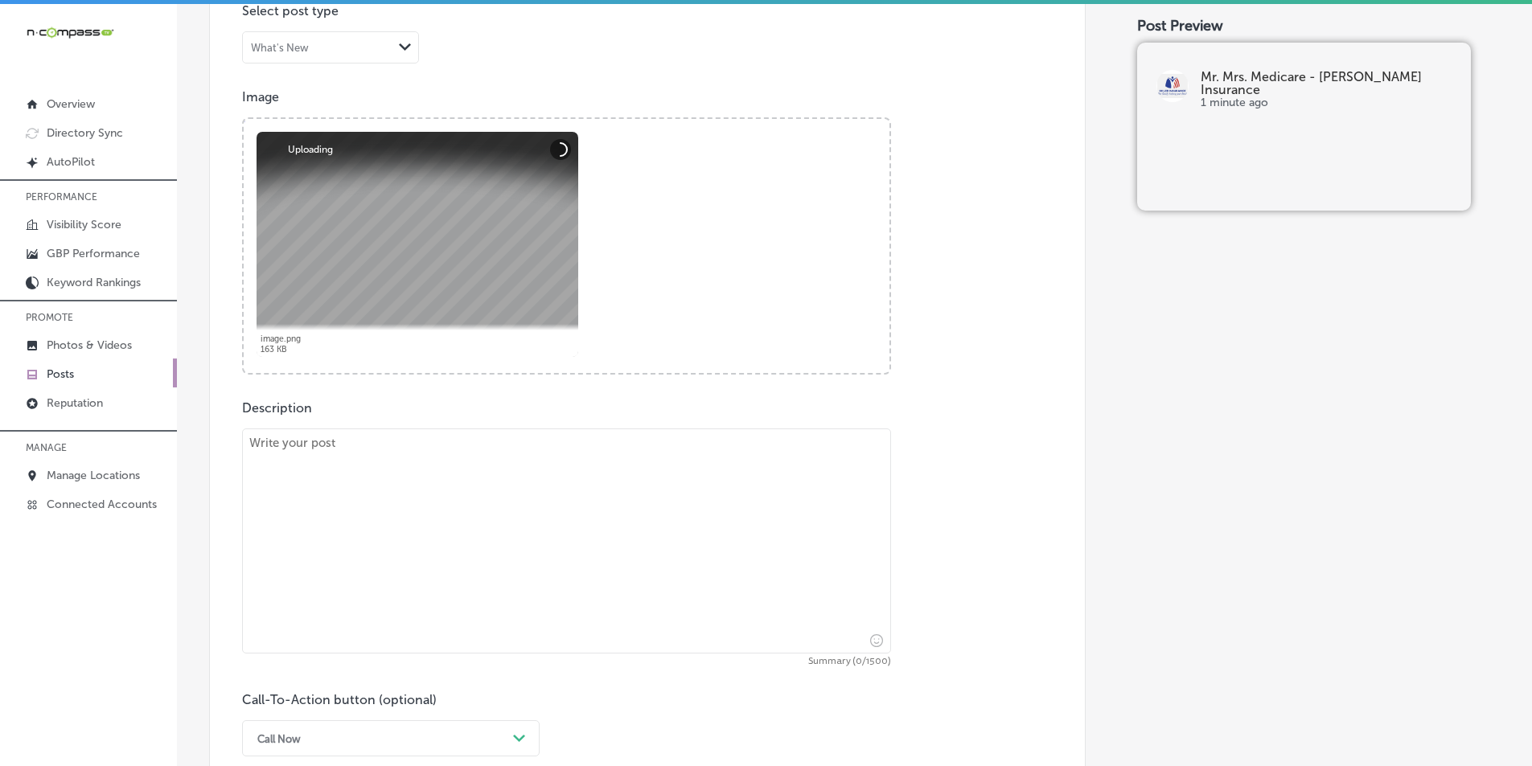
click at [356, 484] on textarea at bounding box center [566, 541] width 649 height 225
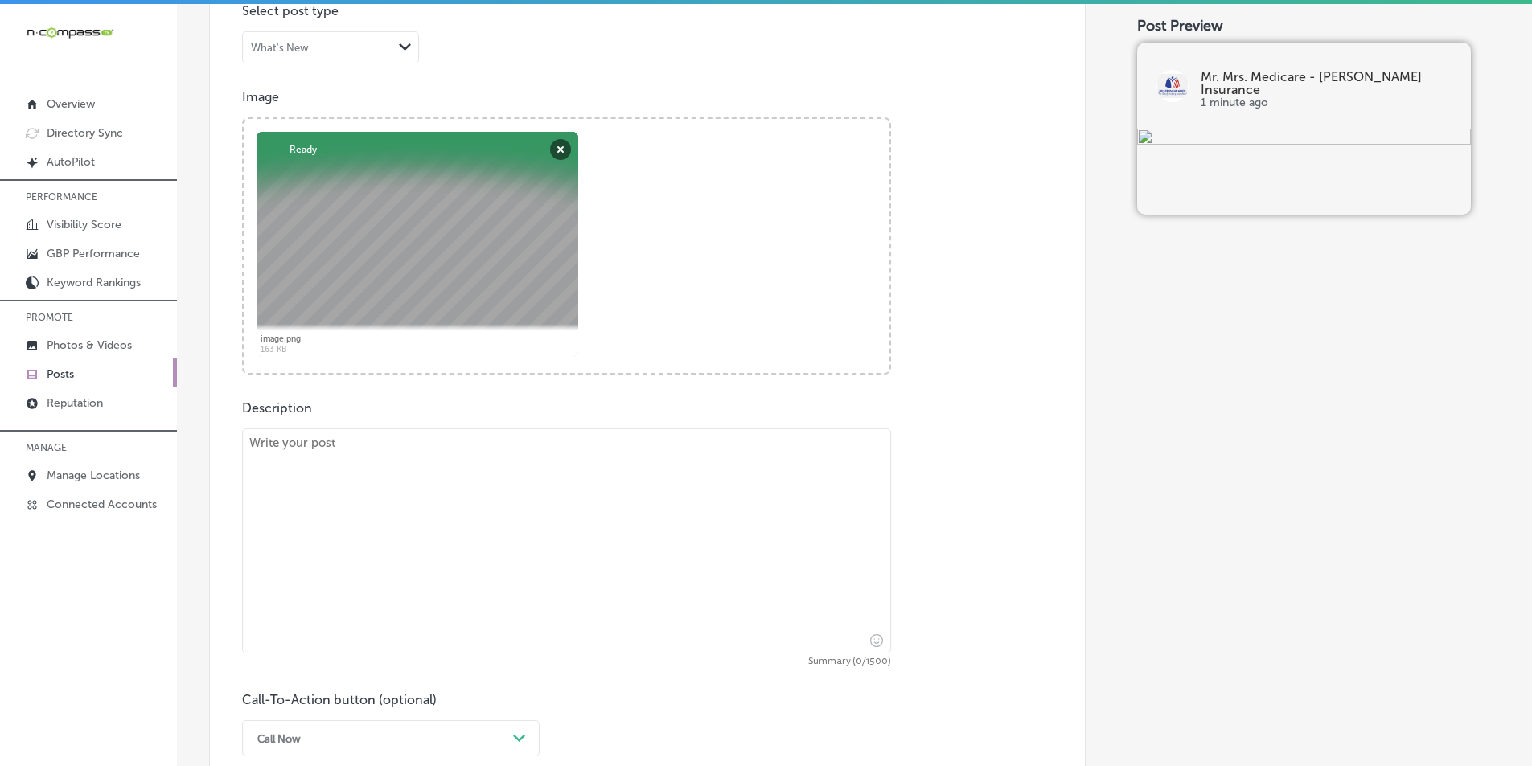
click at [369, 479] on textarea at bounding box center [566, 541] width 649 height 225
paste textarea "At Mr. & Mrs. Medicare - [PERSON_NAME] Insurance, we believe that Medicare shou…"
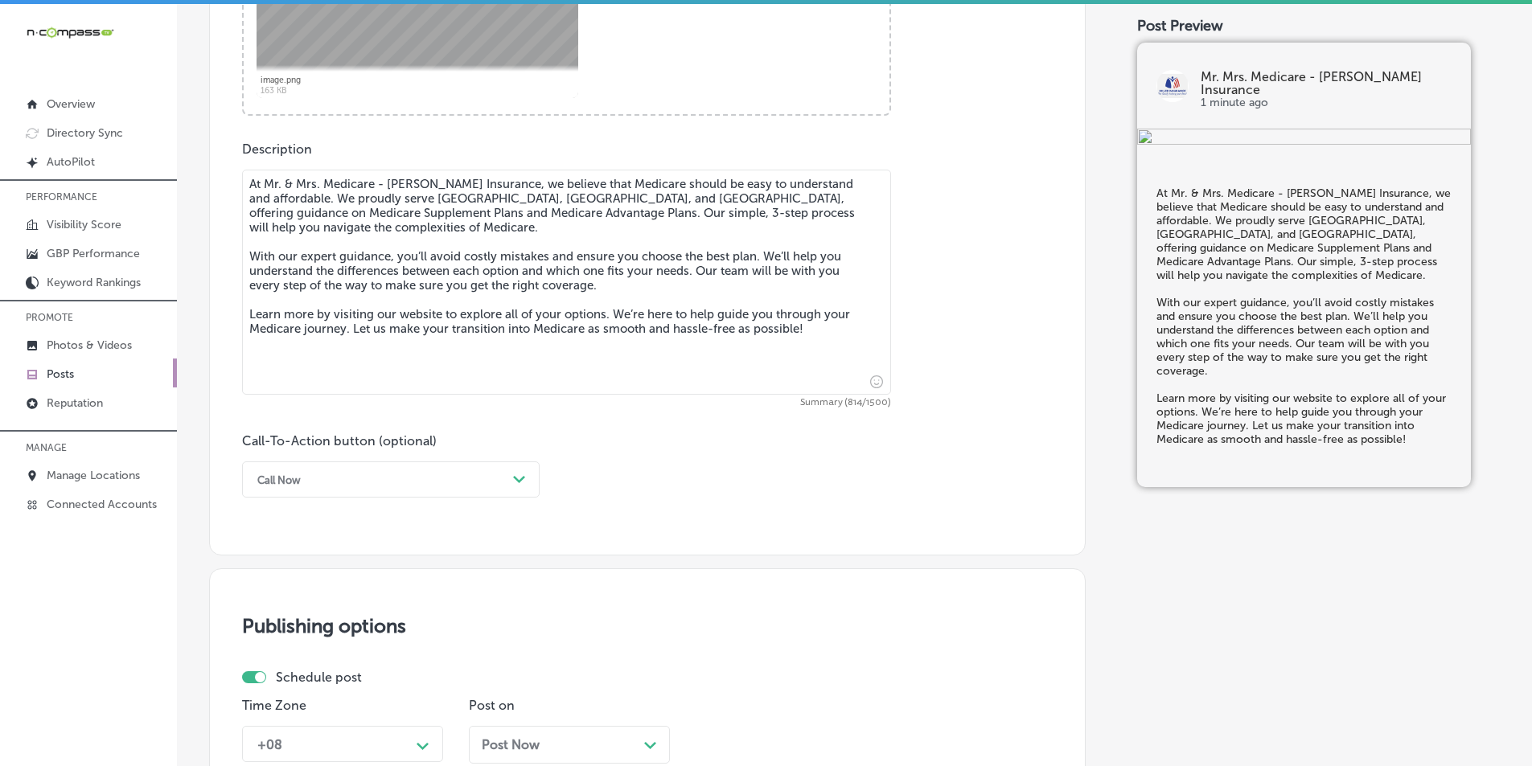
scroll to position [858, 0]
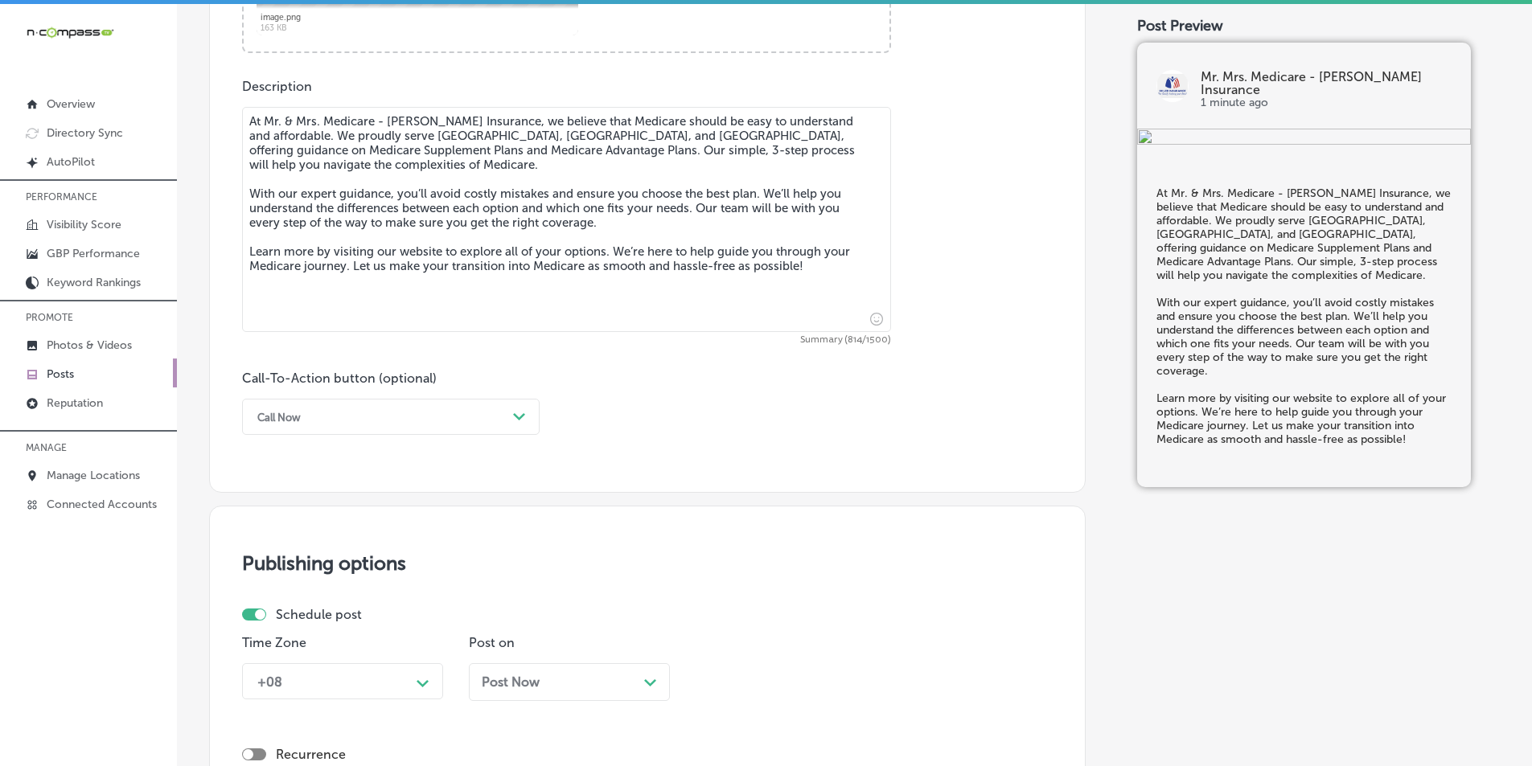
type textarea "At Mr. & Mrs. Medicare - [PERSON_NAME] Insurance, we believe that Medicare shou…"
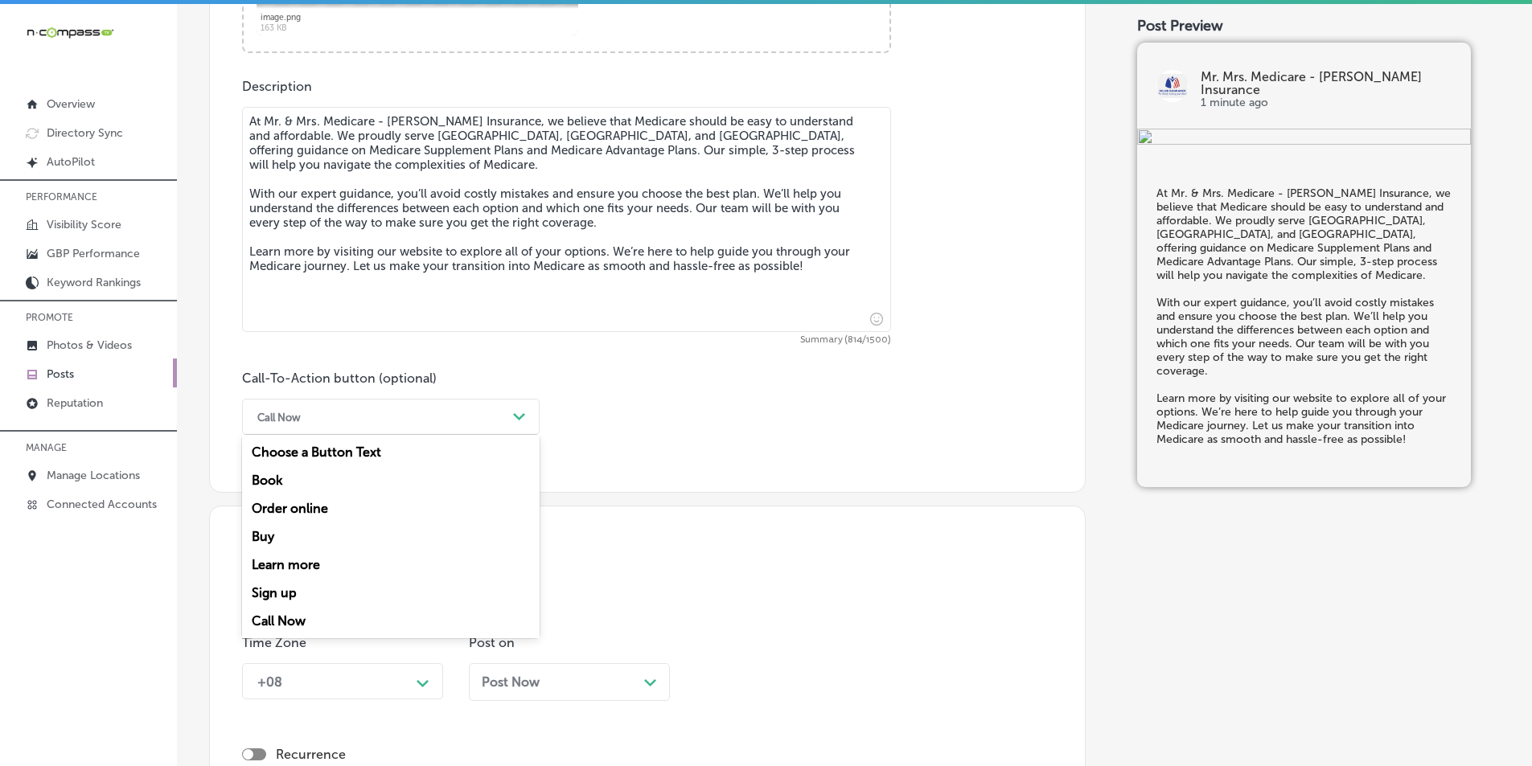
click at [512, 406] on div "Path Created with Sketch." at bounding box center [520, 418] width 26 height 26
click at [299, 565] on div "Learn more" at bounding box center [391, 565] width 298 height 28
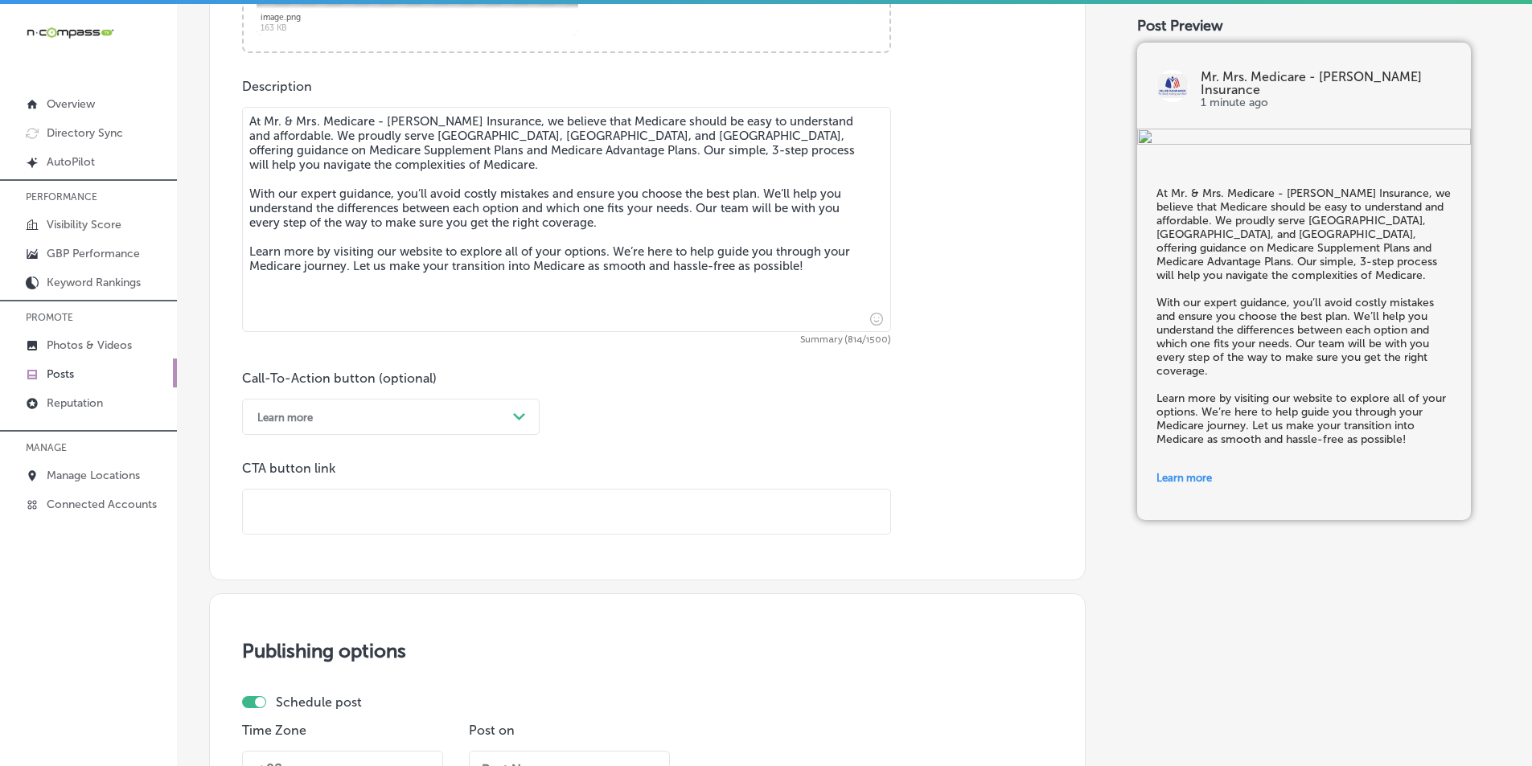
paste input "[URL][DOMAIN_NAME]"
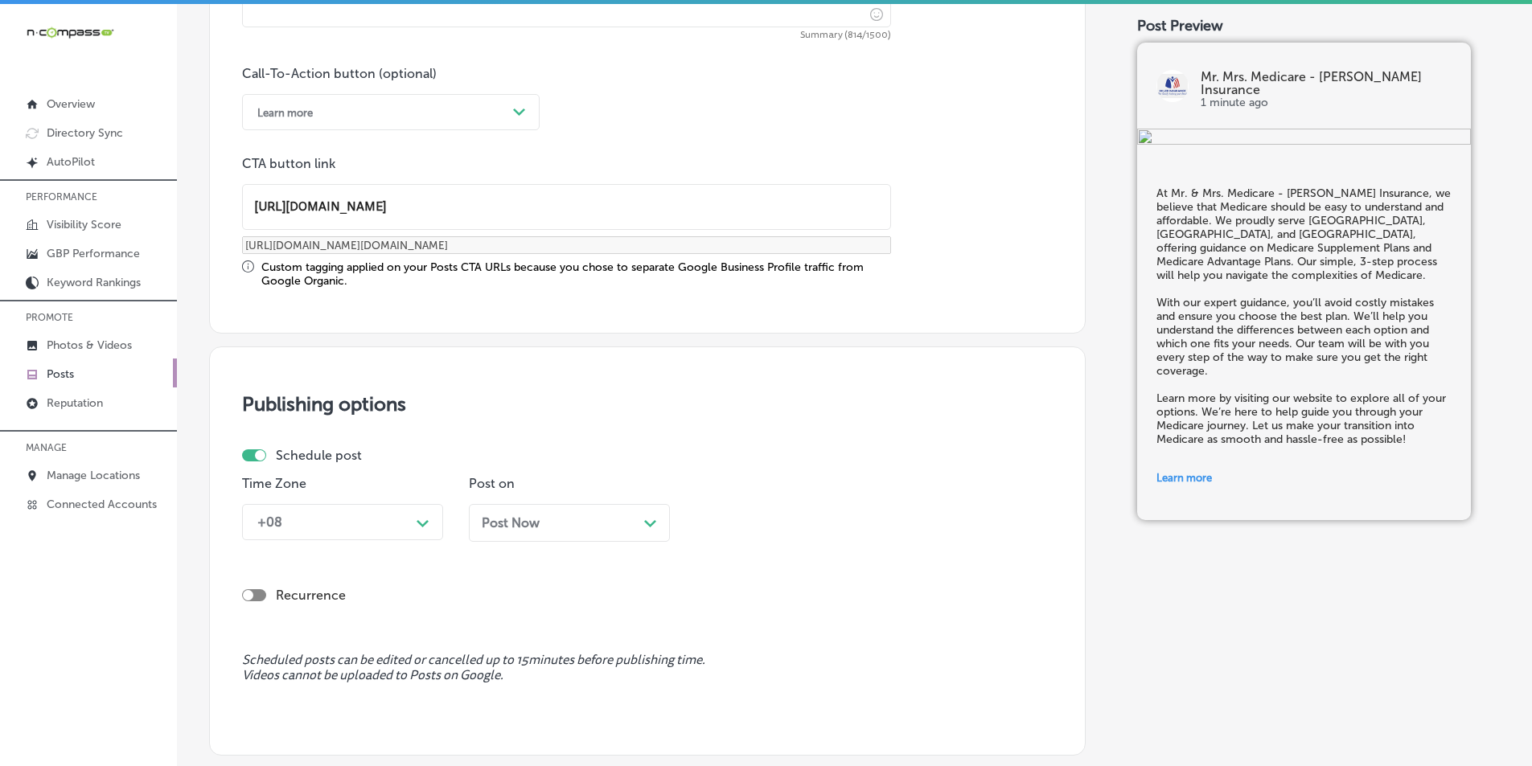
scroll to position [1180, 0]
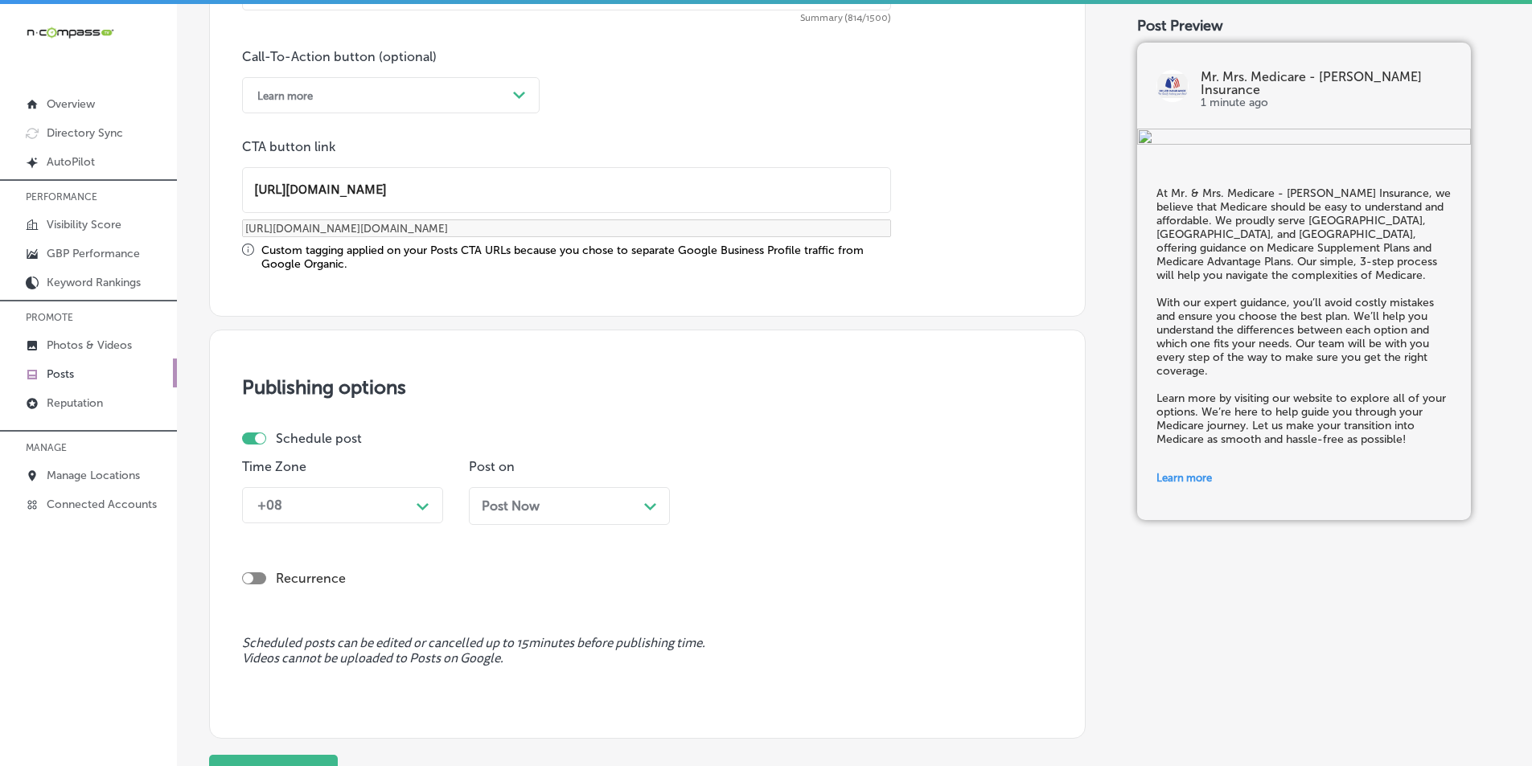
type input "[URL][DOMAIN_NAME]"
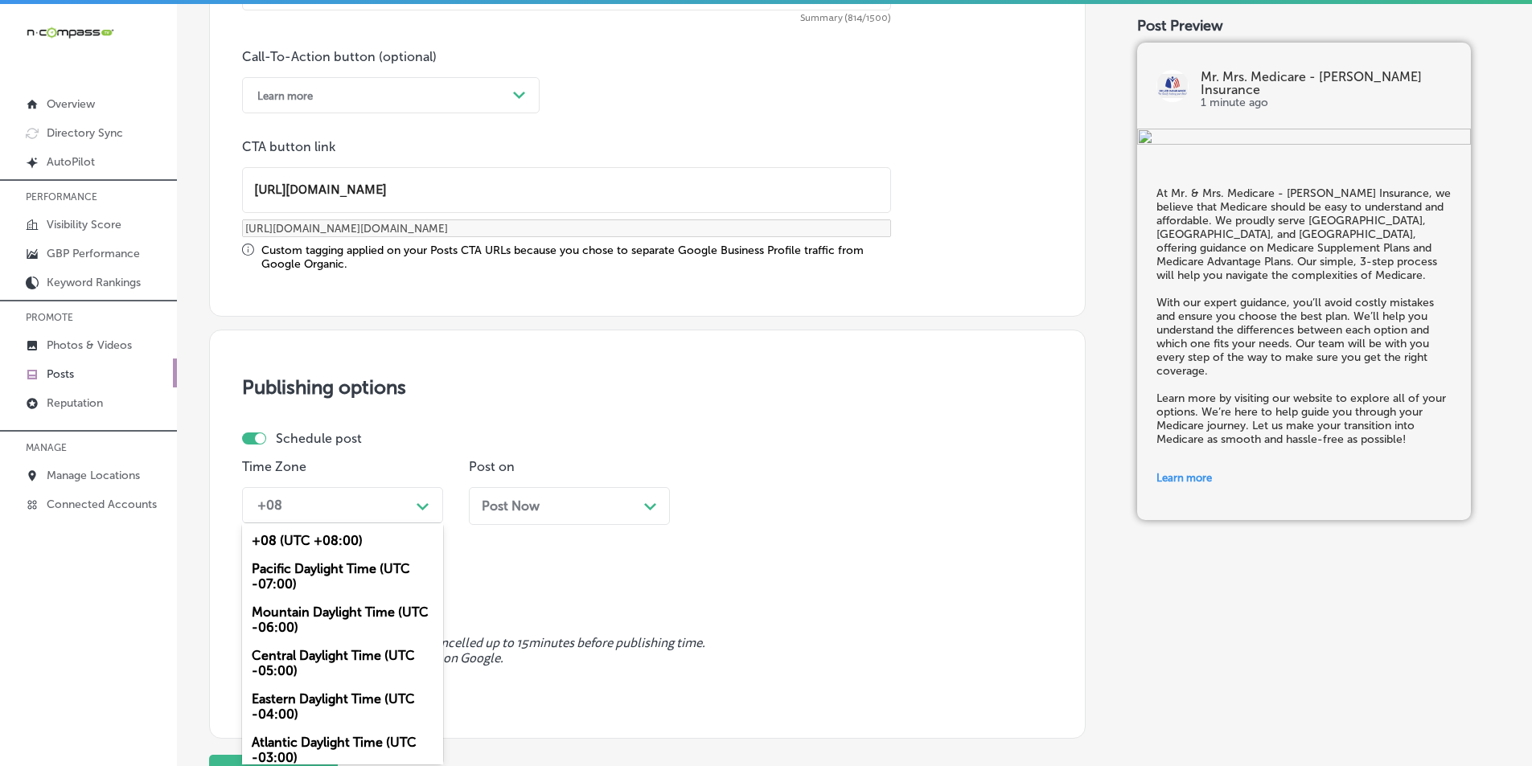
click at [423, 506] on icon "Path Created with Sketch." at bounding box center [423, 506] width 12 height 7
click at [324, 612] on div "Mountain Daylight Time (UTC -06:00)" at bounding box center [342, 619] width 201 height 43
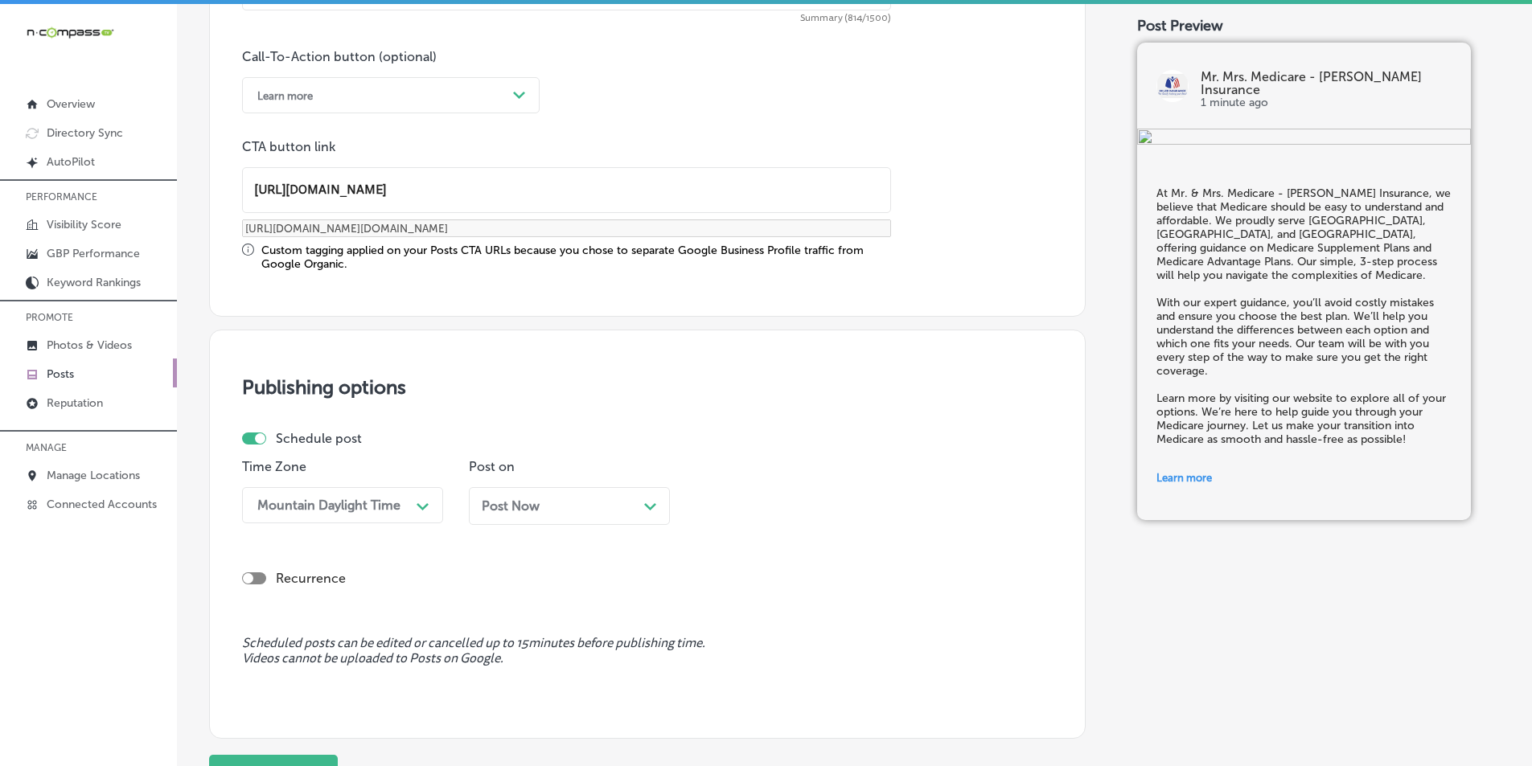
click at [557, 508] on div "Post Now Path Created with Sketch." at bounding box center [569, 506] width 175 height 15
click at [769, 494] on div "10:15 AM" at bounding box center [783, 505] width 161 height 28
click at [721, 684] on div "7:00 AM" at bounding box center [796, 686] width 201 height 28
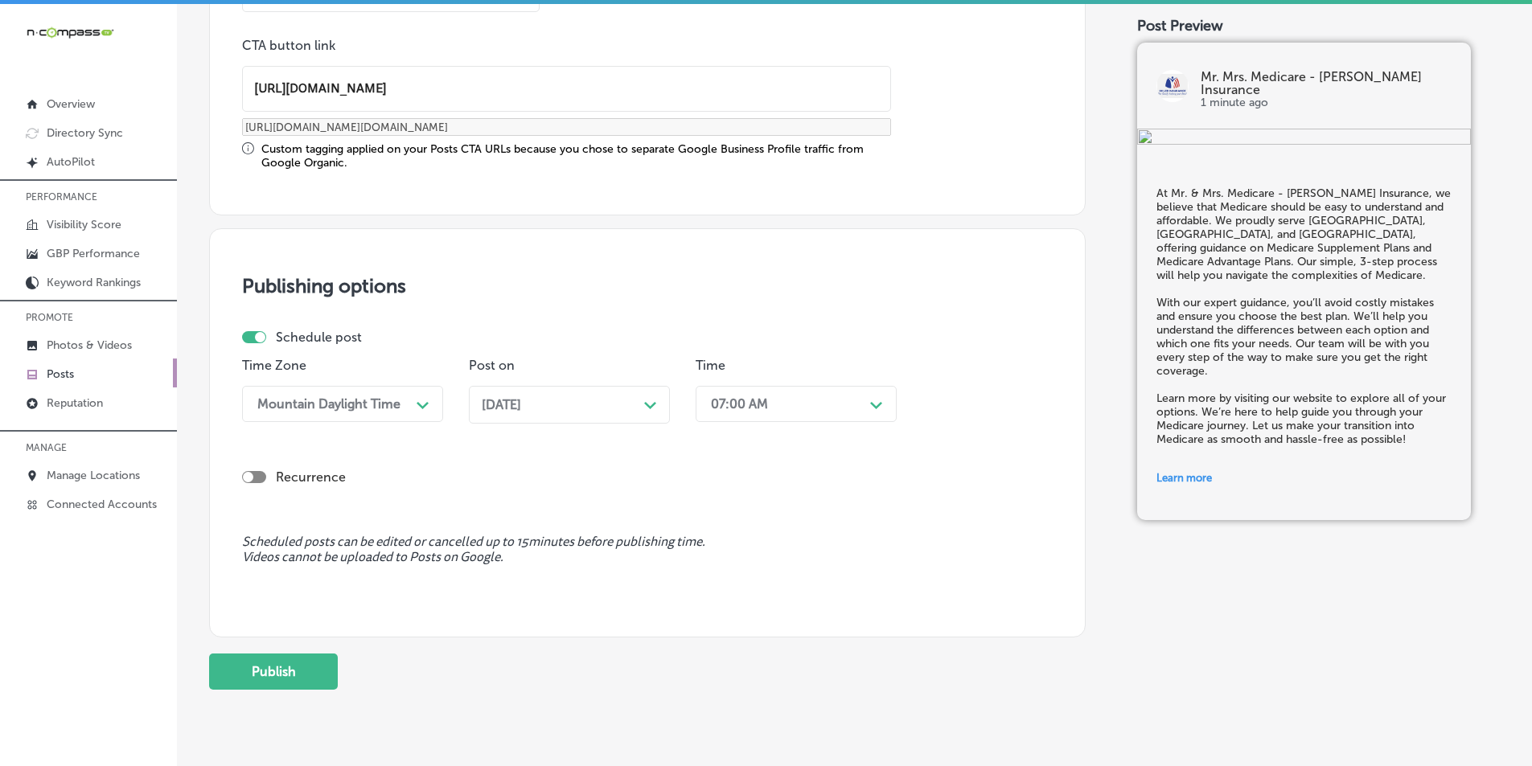
scroll to position [1325, 0]
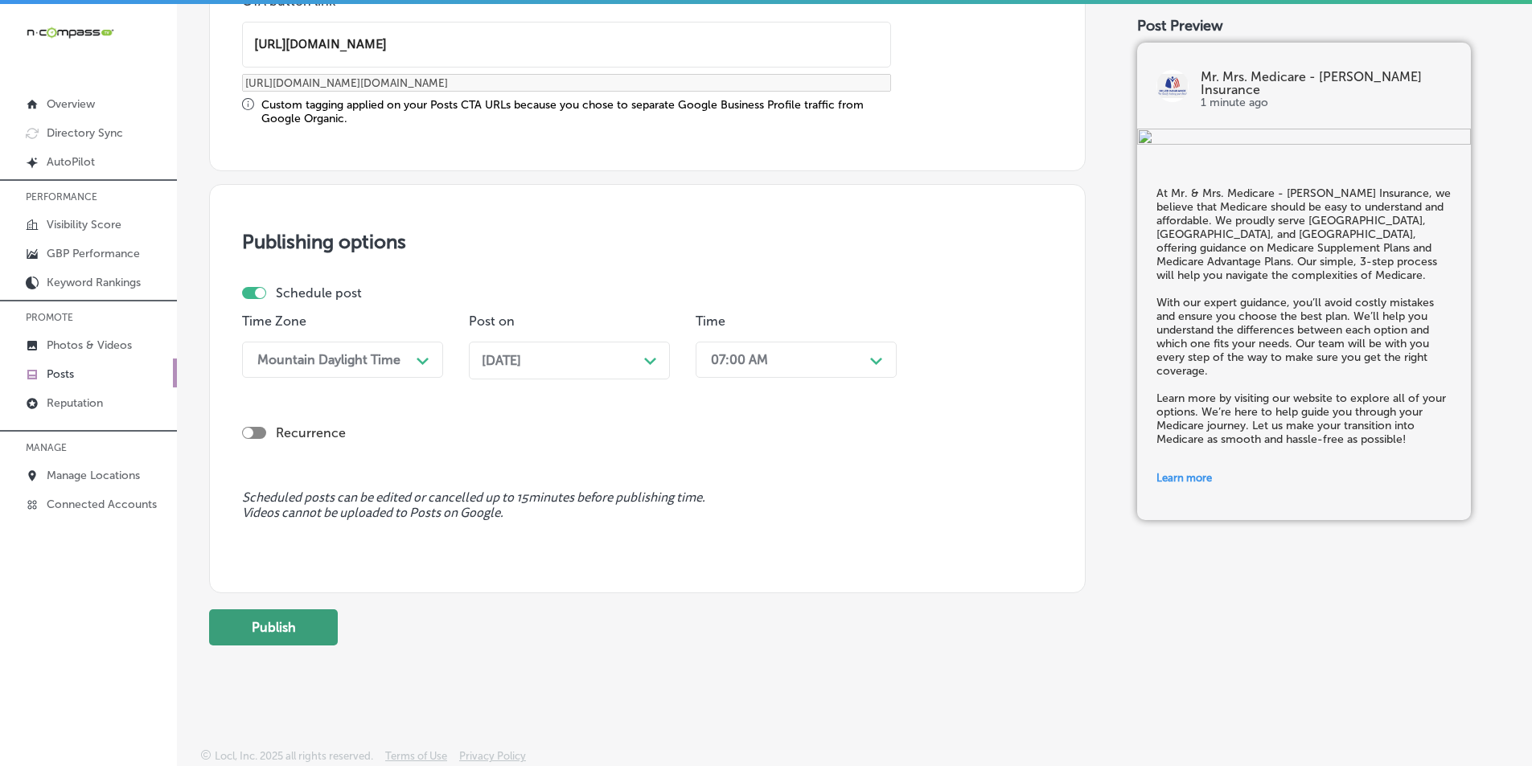
click at [294, 620] on button "Publish" at bounding box center [273, 628] width 129 height 36
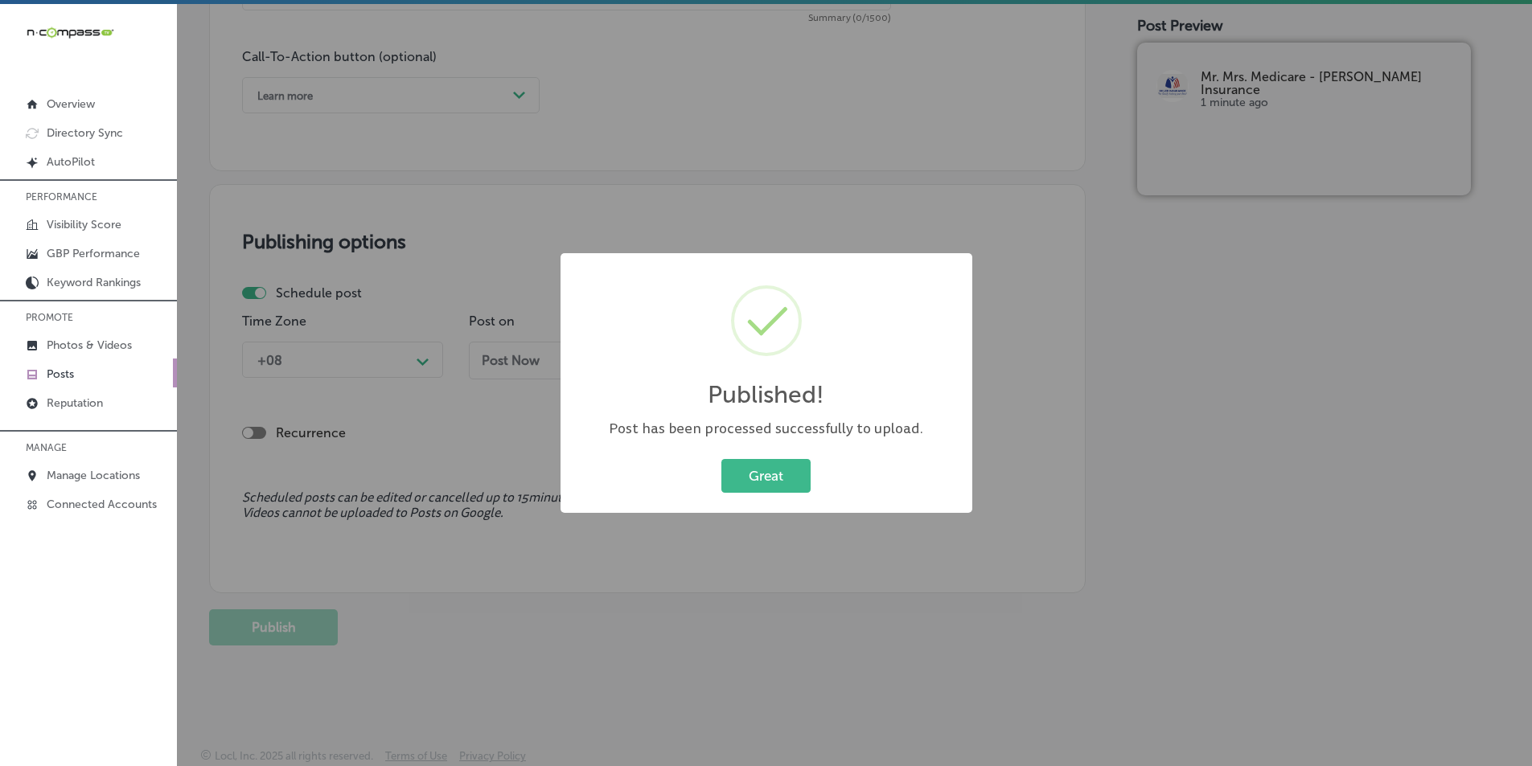
scroll to position [1180, 0]
click at [764, 473] on button "Great" at bounding box center [765, 475] width 89 height 33
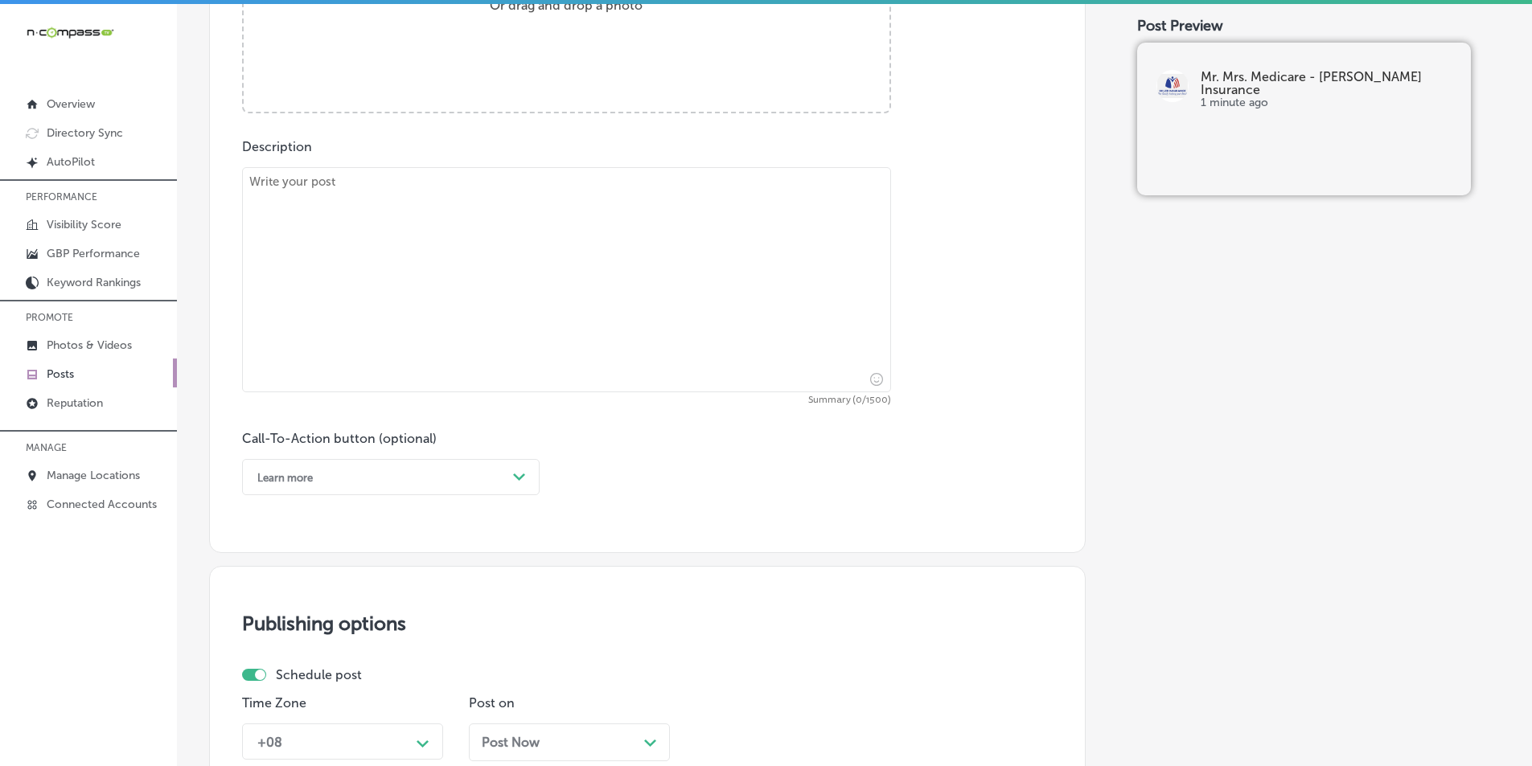
scroll to position [536, 0]
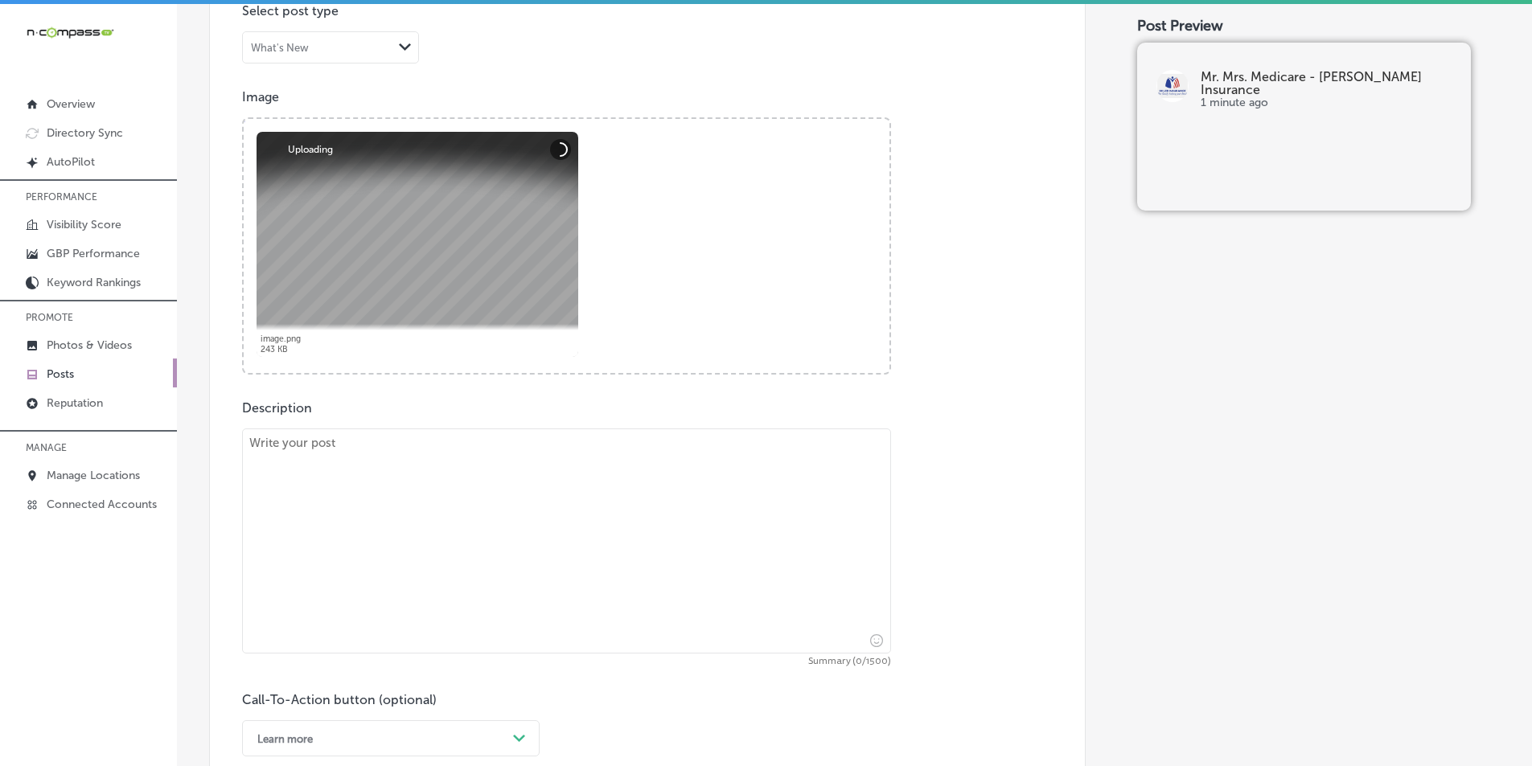
click at [376, 462] on textarea at bounding box center [566, 541] width 649 height 225
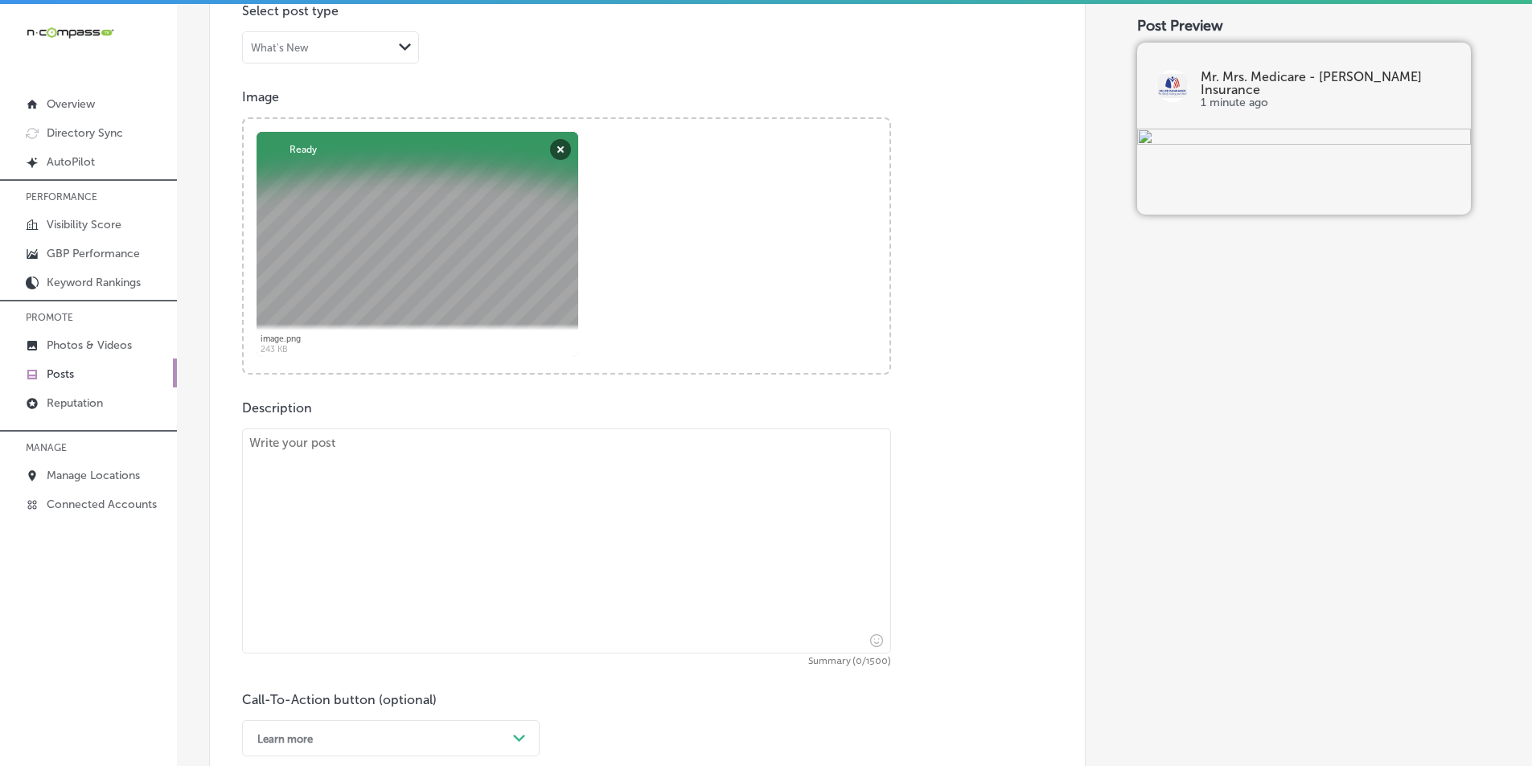
click at [325, 458] on textarea at bounding box center [566, 541] width 649 height 225
paste textarea "Choosing the right Medicare coverage is one of the most important decisions you…"
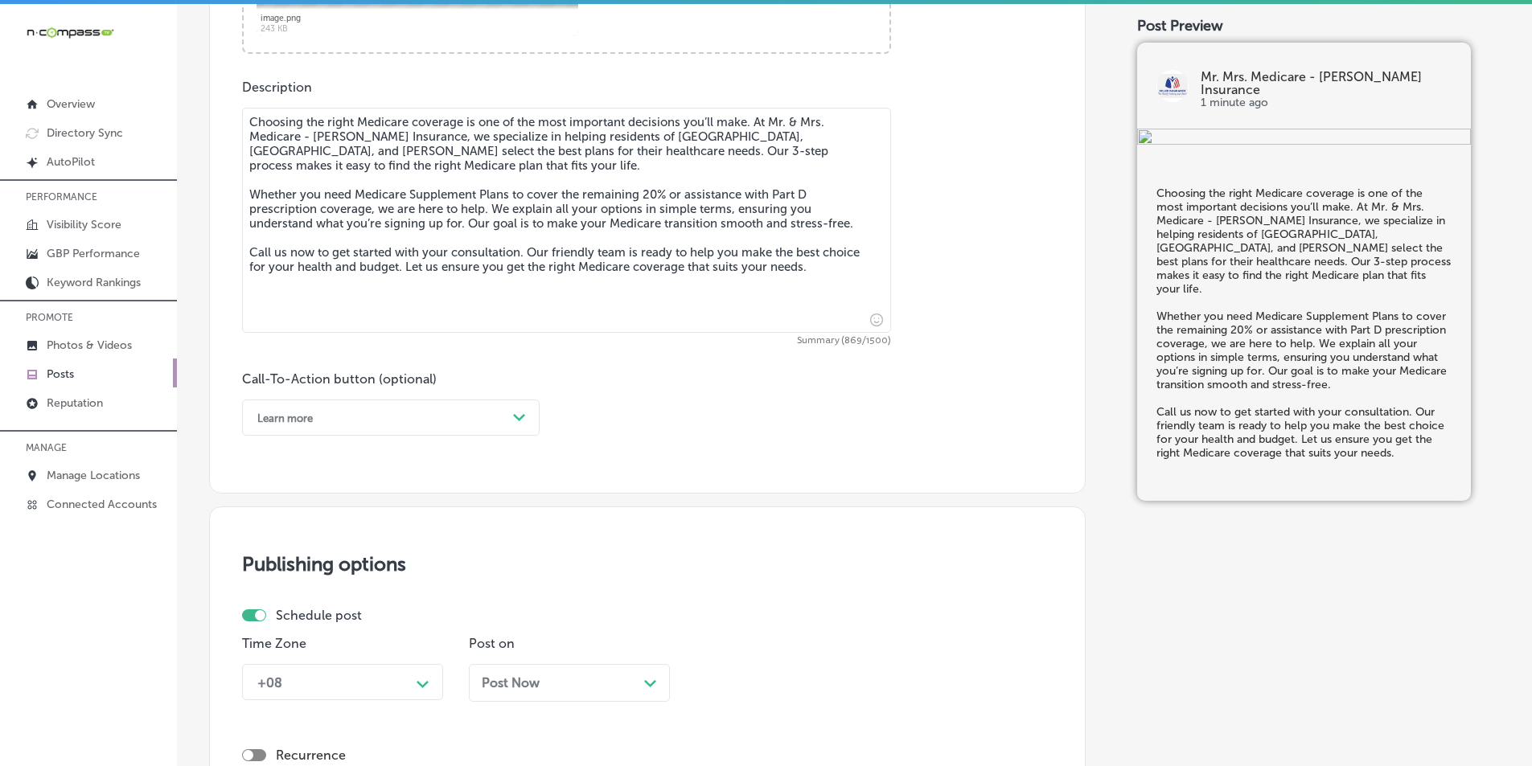
scroll to position [858, 0]
type textarea "Choosing the right Medicare coverage is one of the most important decisions you…"
click at [417, 411] on div "Learn more" at bounding box center [377, 417] width 257 height 25
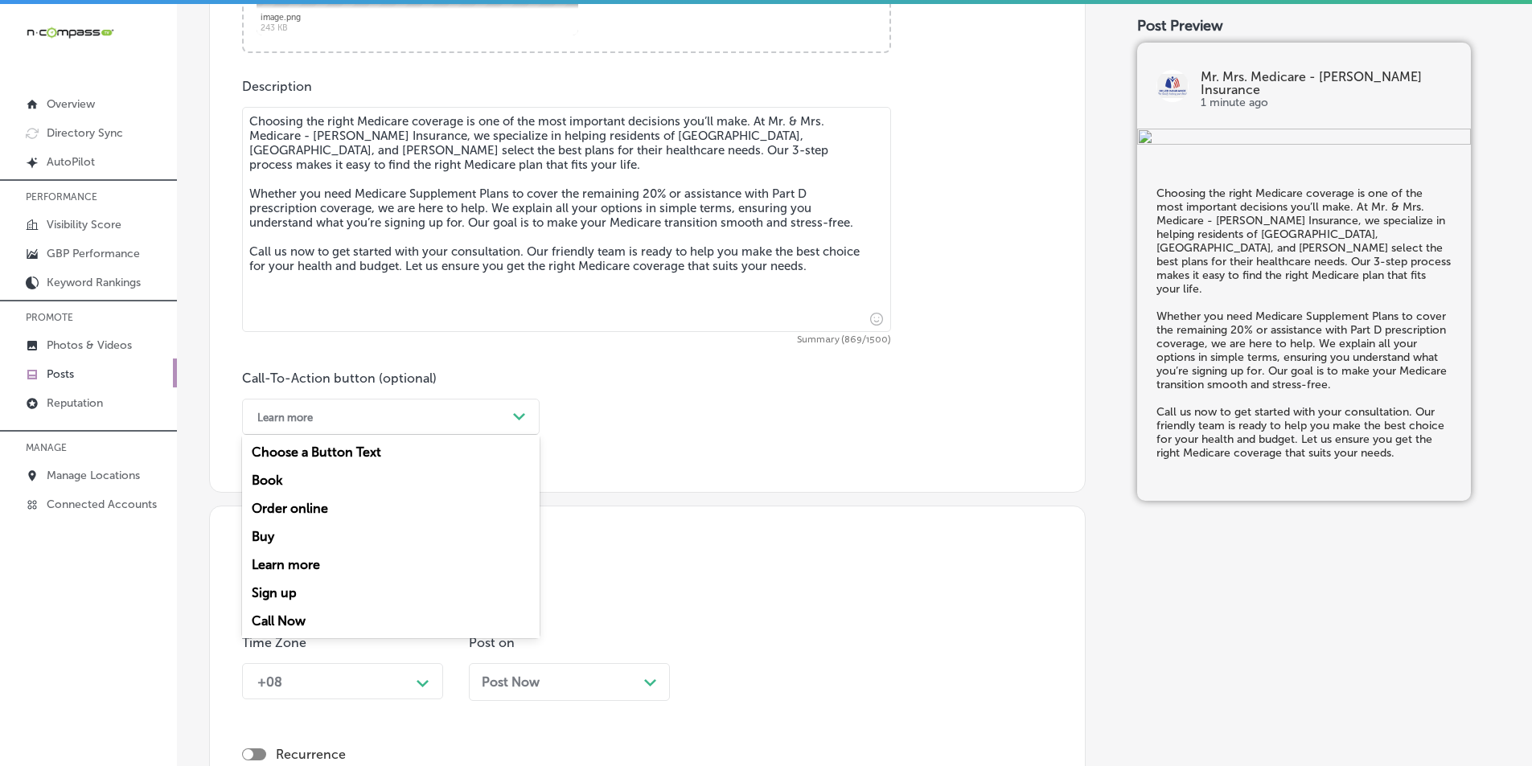
click at [266, 616] on div "Call Now" at bounding box center [391, 621] width 298 height 28
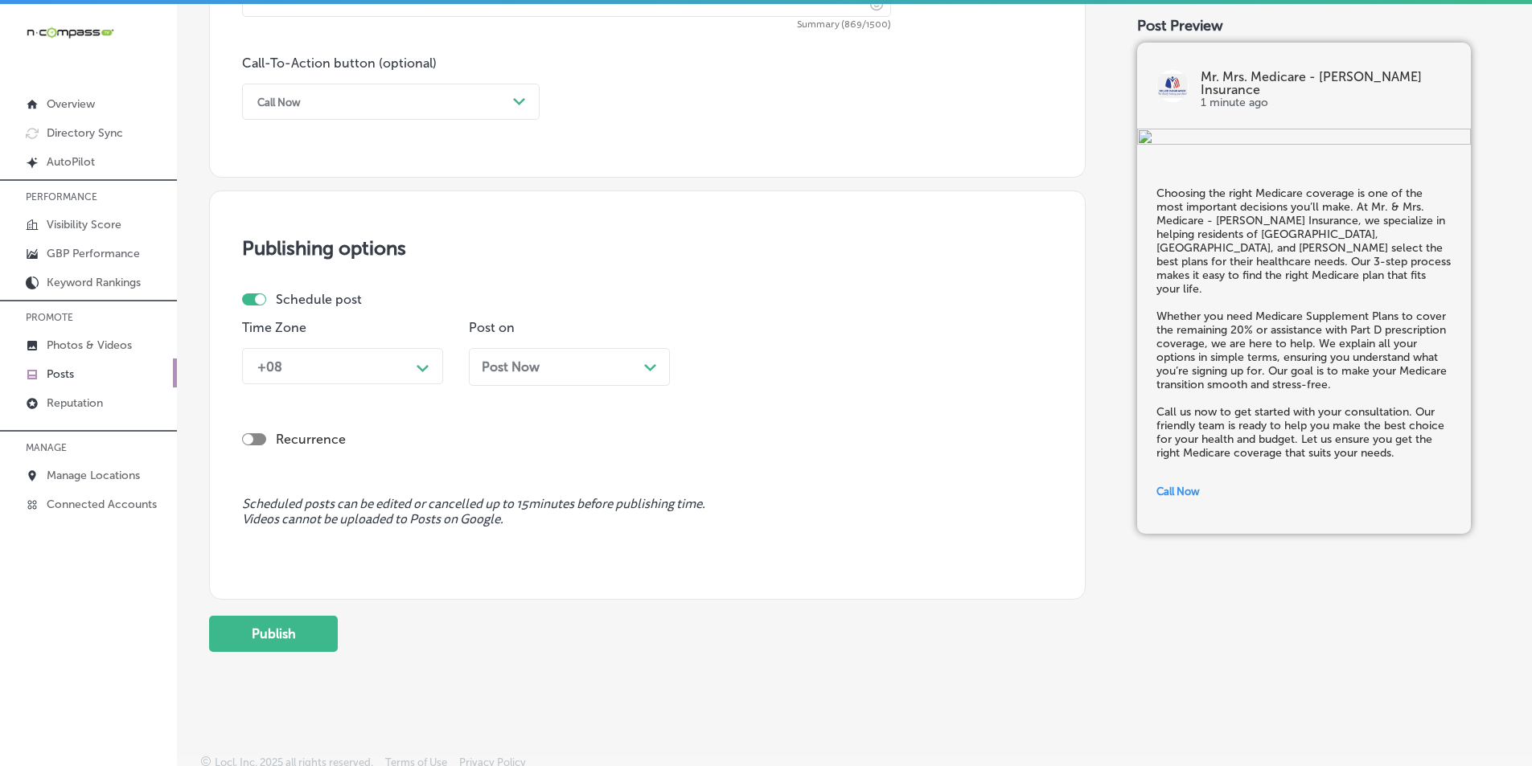
scroll to position [1180, 0]
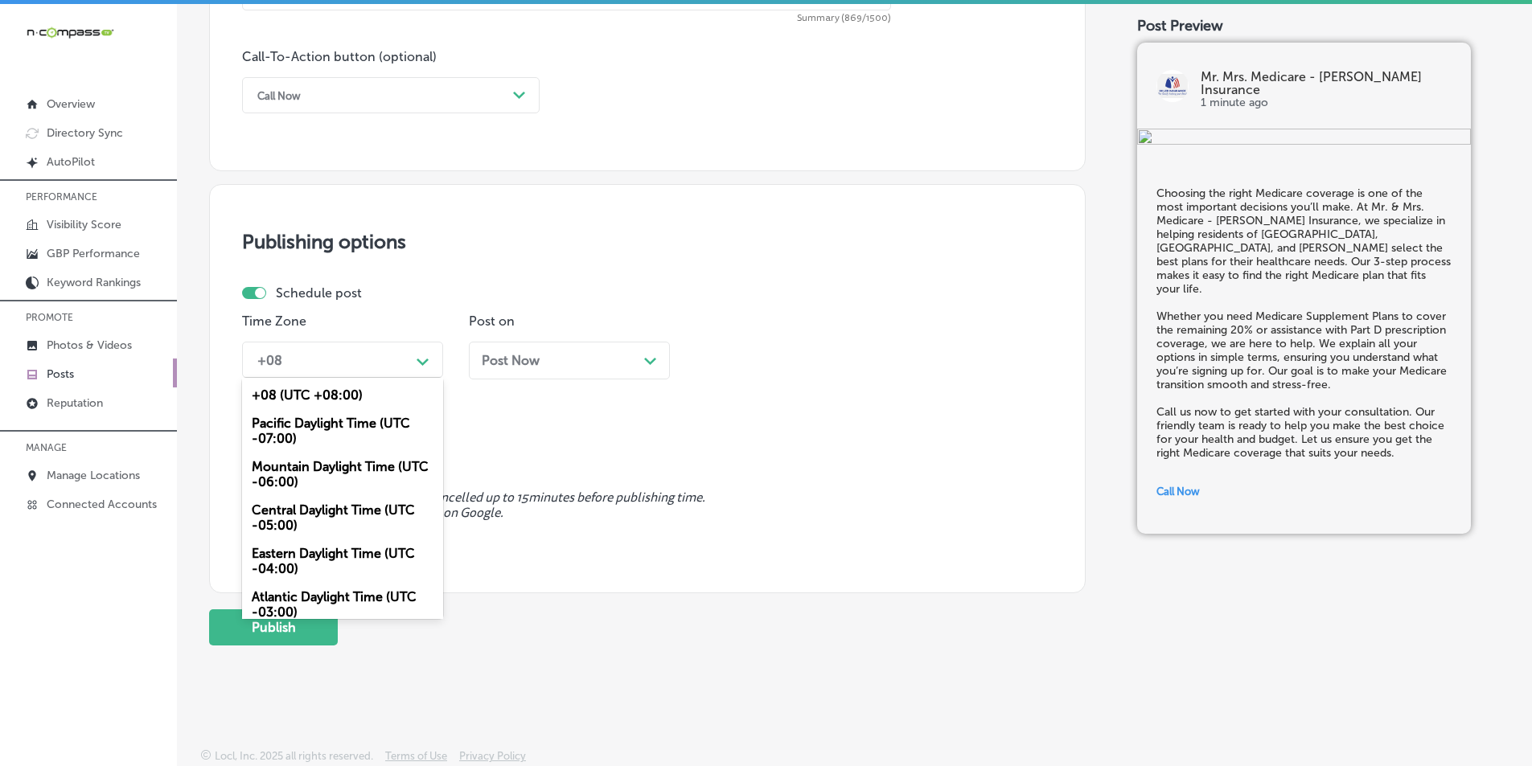
click at [421, 368] on div "Path Created with Sketch." at bounding box center [423, 360] width 26 height 26
click at [347, 459] on div "Mountain Daylight Time (UTC -06:00)" at bounding box center [342, 474] width 201 height 43
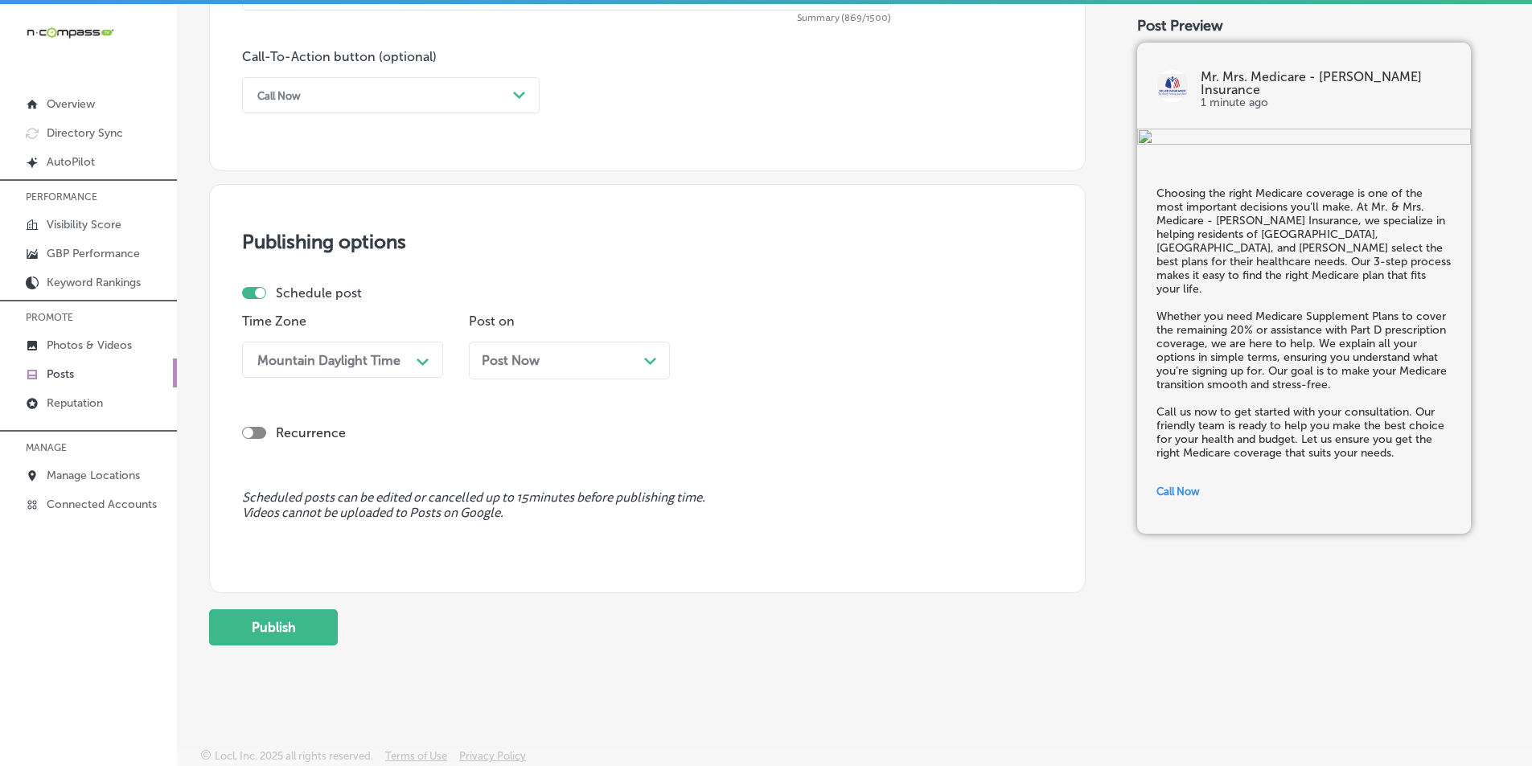
click at [648, 356] on div "Path Created with Sketch." at bounding box center [650, 359] width 13 height 13
click at [838, 357] on div "10:15 AM" at bounding box center [783, 360] width 161 height 28
click at [728, 456] on div "7:00 AM" at bounding box center [796, 460] width 201 height 28
click at [270, 625] on button "Publish" at bounding box center [273, 628] width 129 height 36
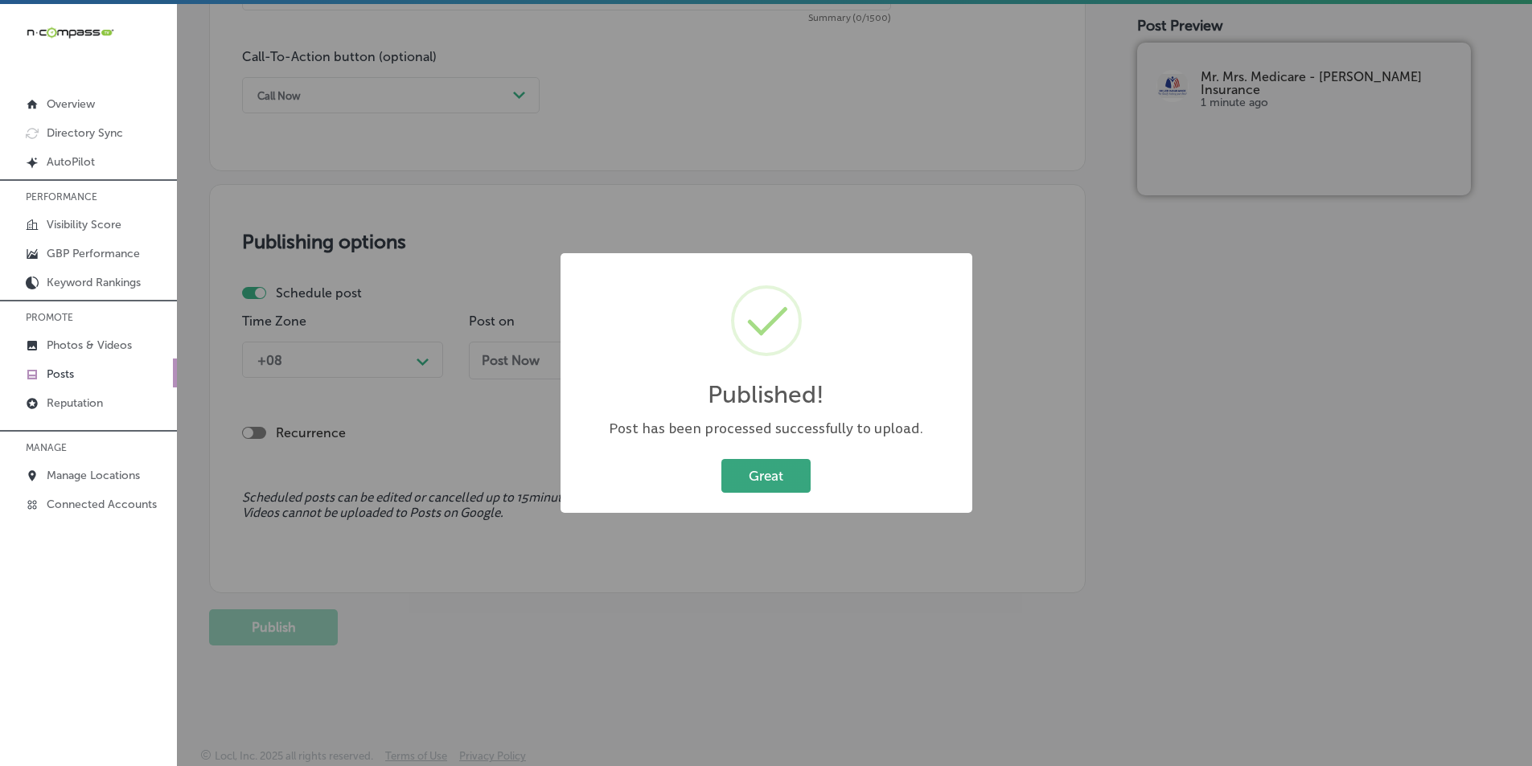
click at [769, 477] on button "Great" at bounding box center [765, 475] width 89 height 33
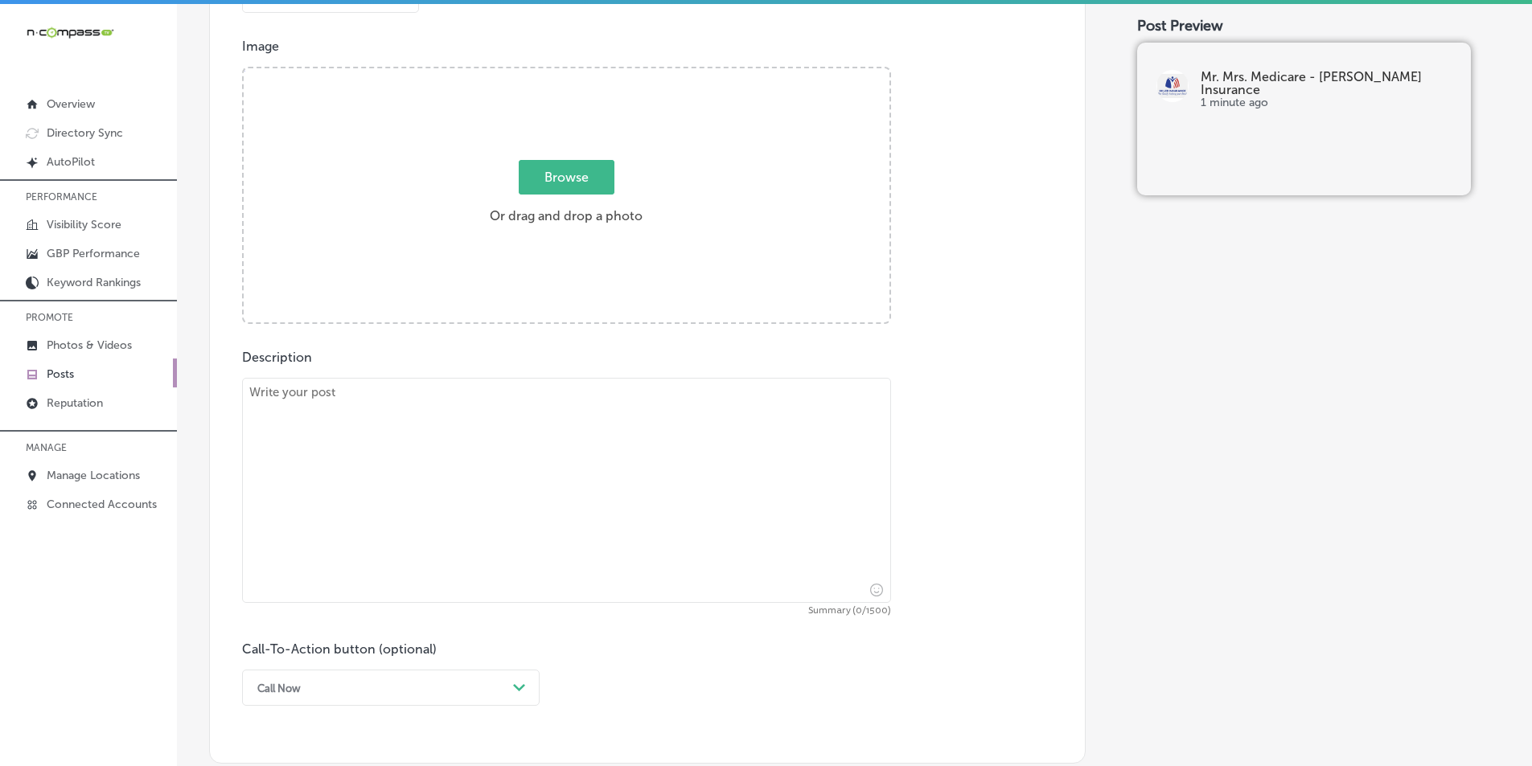
scroll to position [376, 0]
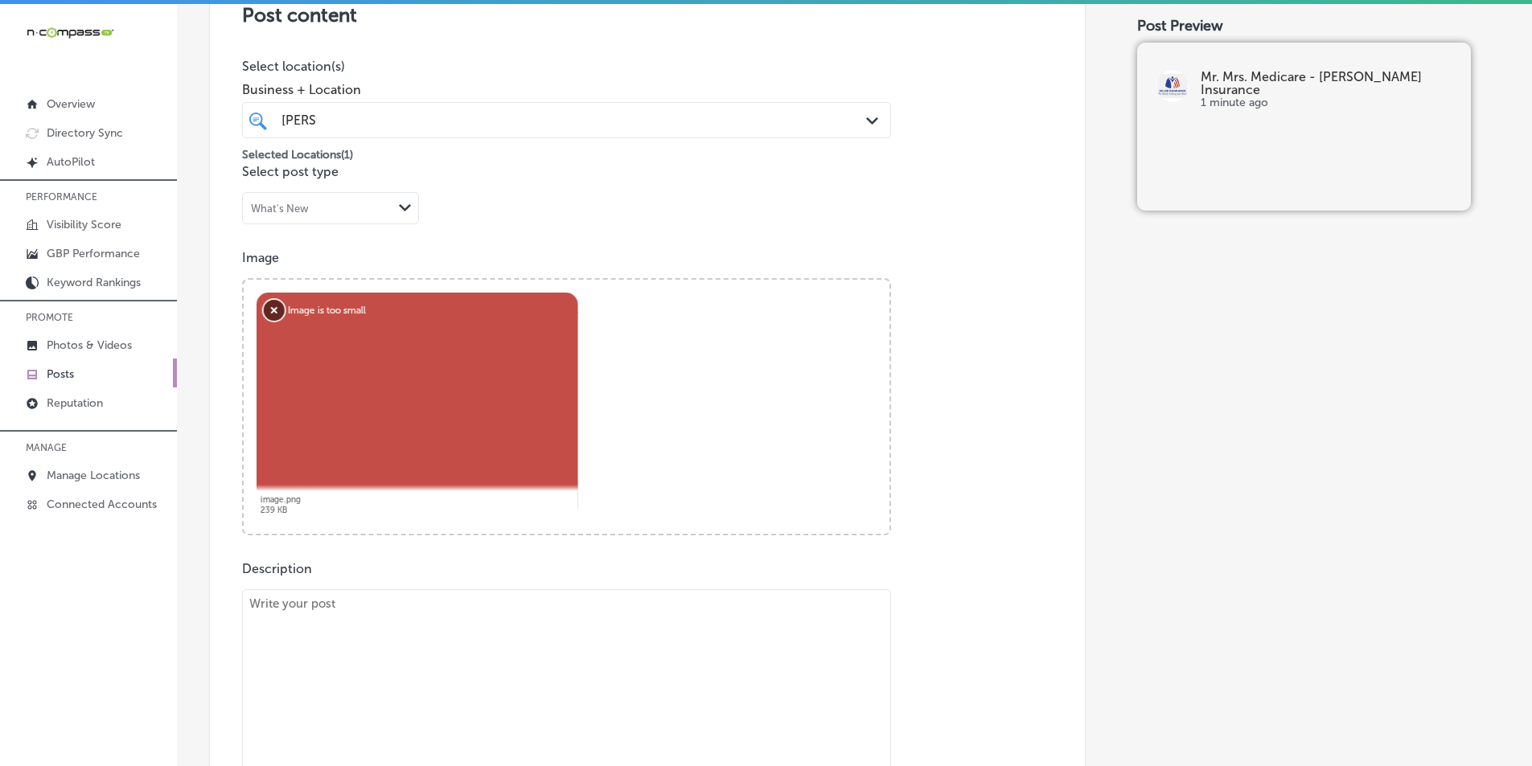
click at [270, 307] on button "Remove" at bounding box center [274, 310] width 21 height 21
click at [275, 306] on button "Remove" at bounding box center [274, 310] width 21 height 21
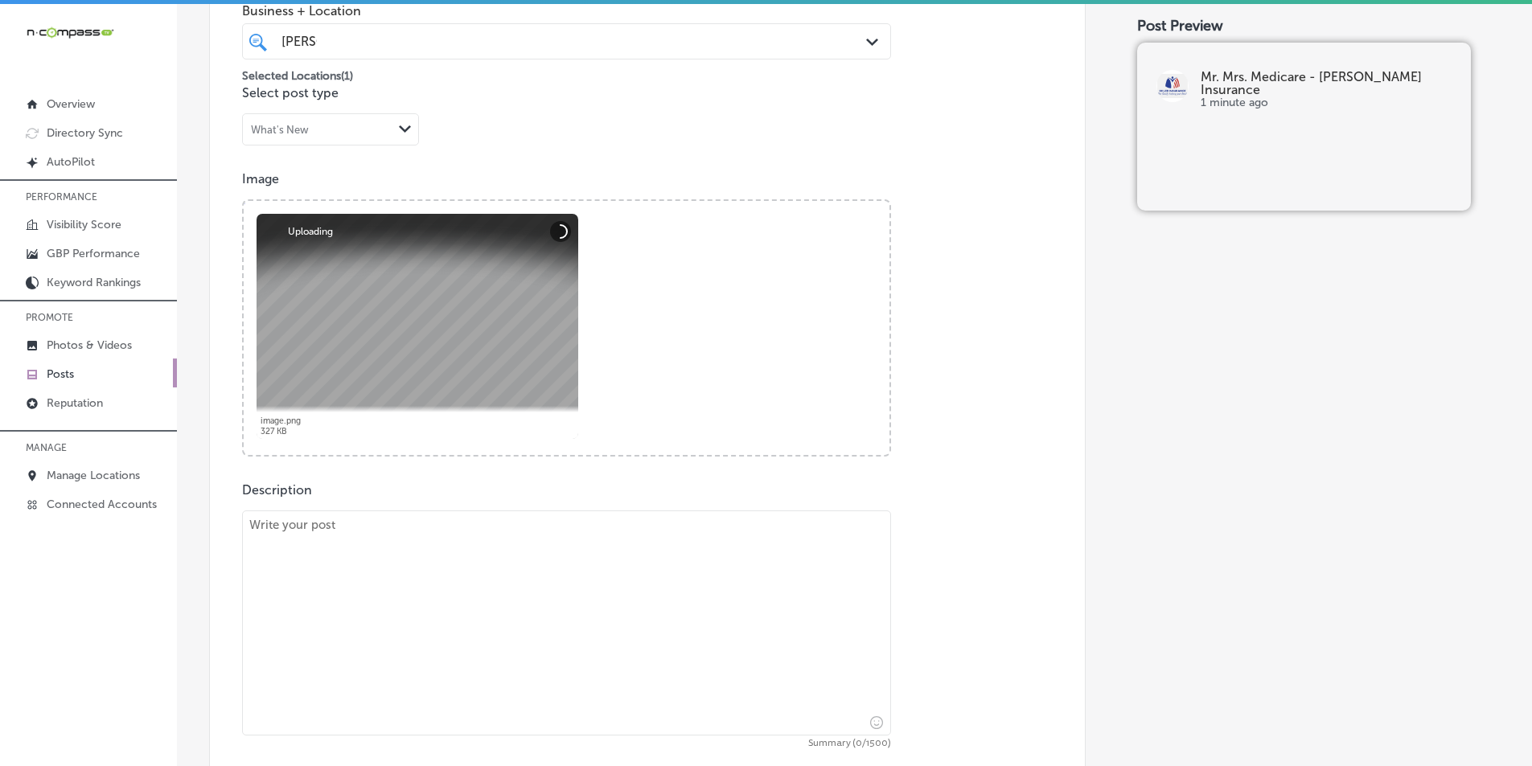
scroll to position [536, 0]
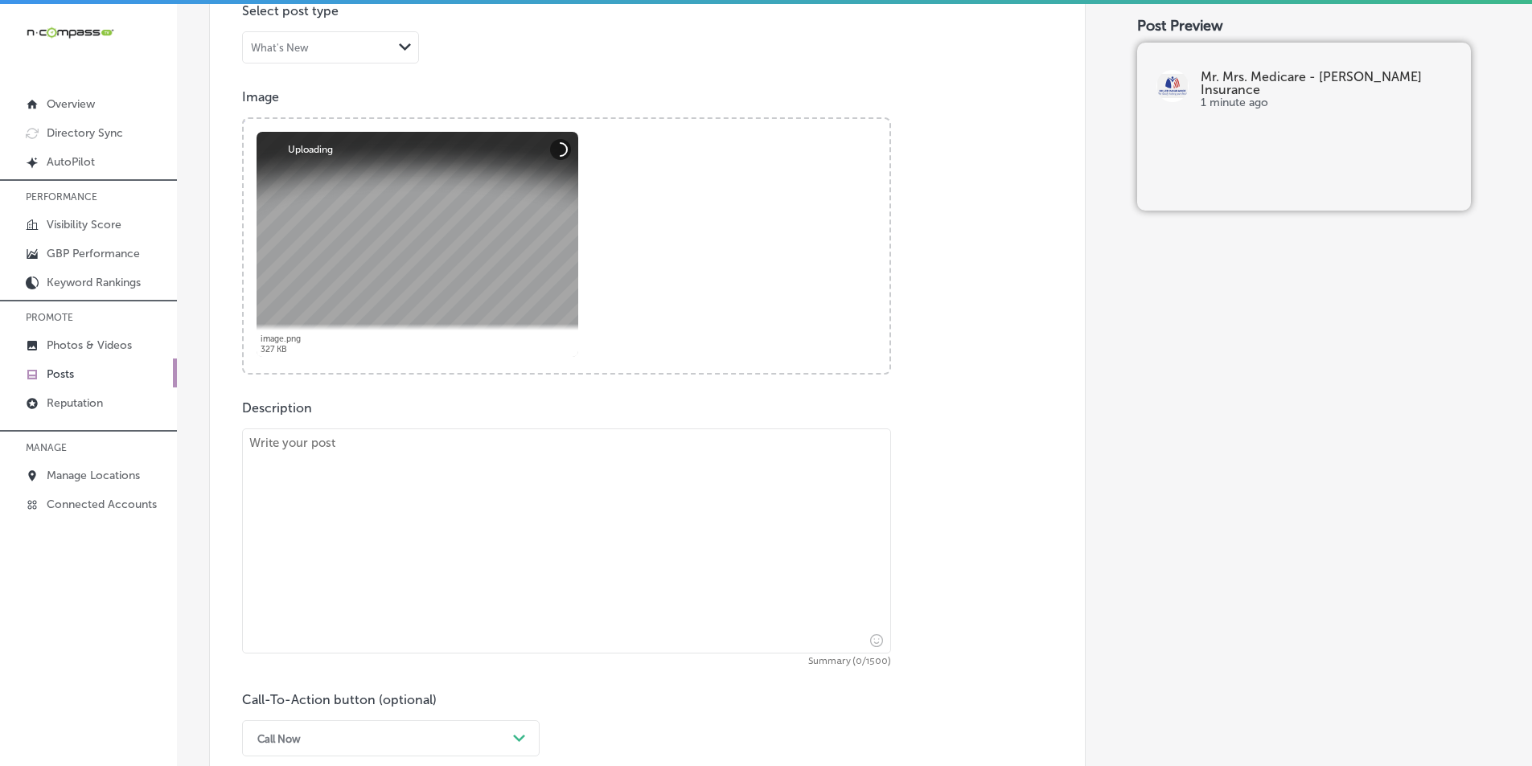
drag, startPoint x: 358, startPoint y: 446, endPoint x: 361, endPoint y: 401, distance: 44.4
click at [358, 446] on textarea at bounding box center [566, 541] width 649 height 225
click at [322, 484] on textarea at bounding box center [566, 541] width 649 height 225
paste textarea "When it comes to Medicare Insurance, having an expert by your side is crucial. …"
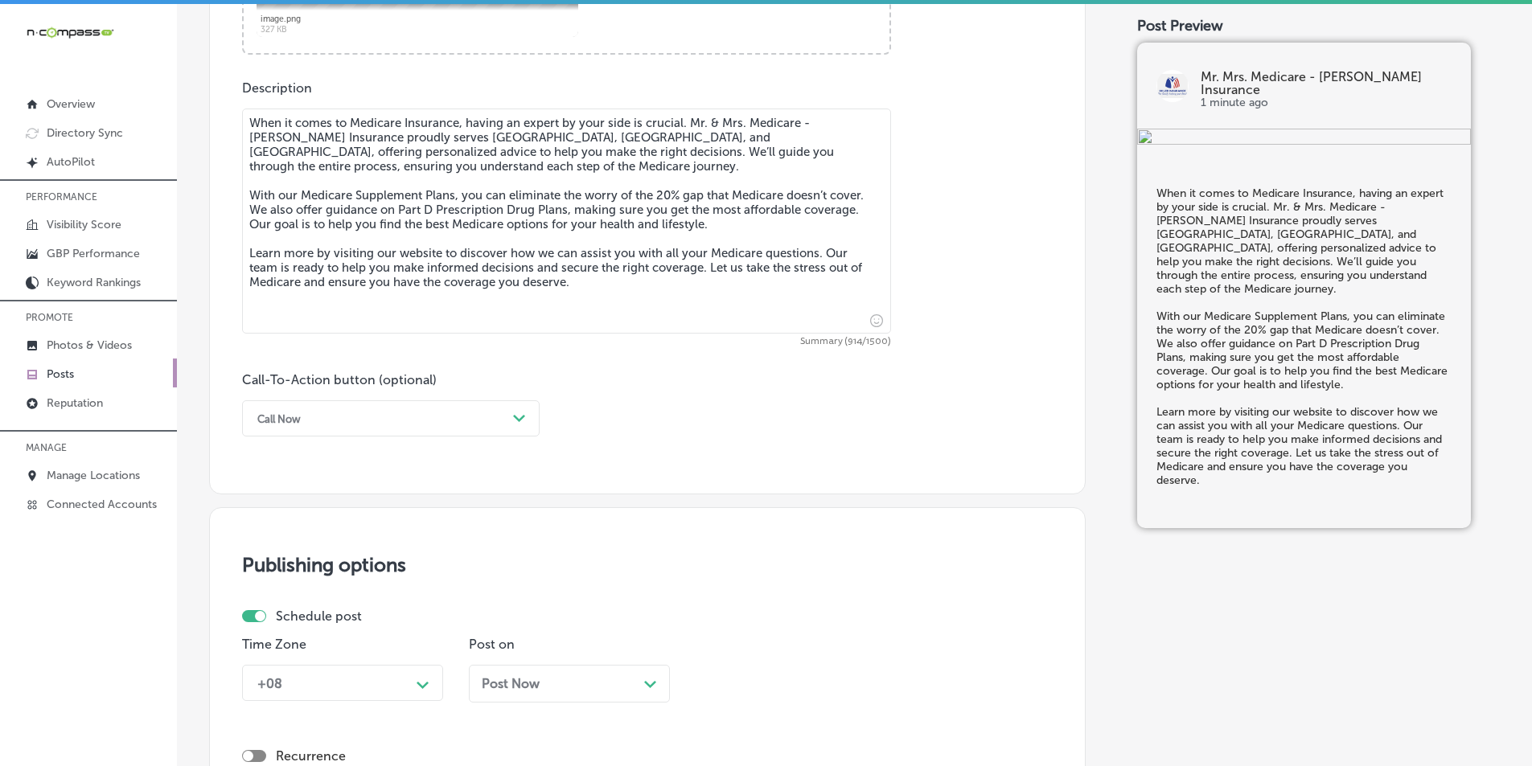
scroll to position [858, 0]
type textarea "When it comes to Medicare Insurance, having an expert by your side is crucial. …"
click at [488, 426] on div "Call Now" at bounding box center [377, 417] width 257 height 25
click at [298, 561] on div "Learn more" at bounding box center [391, 565] width 298 height 28
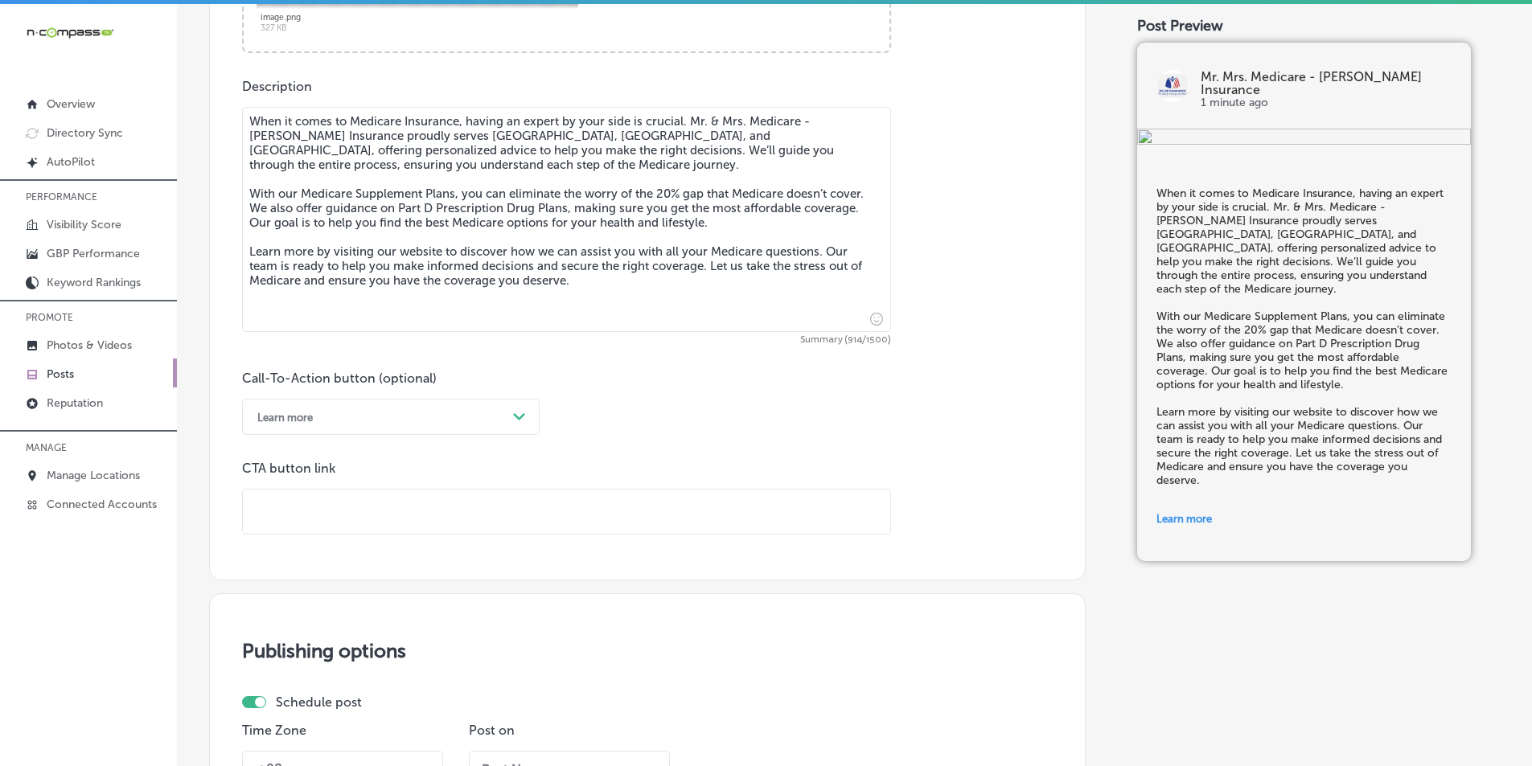
paste input "[URL][DOMAIN_NAME]"
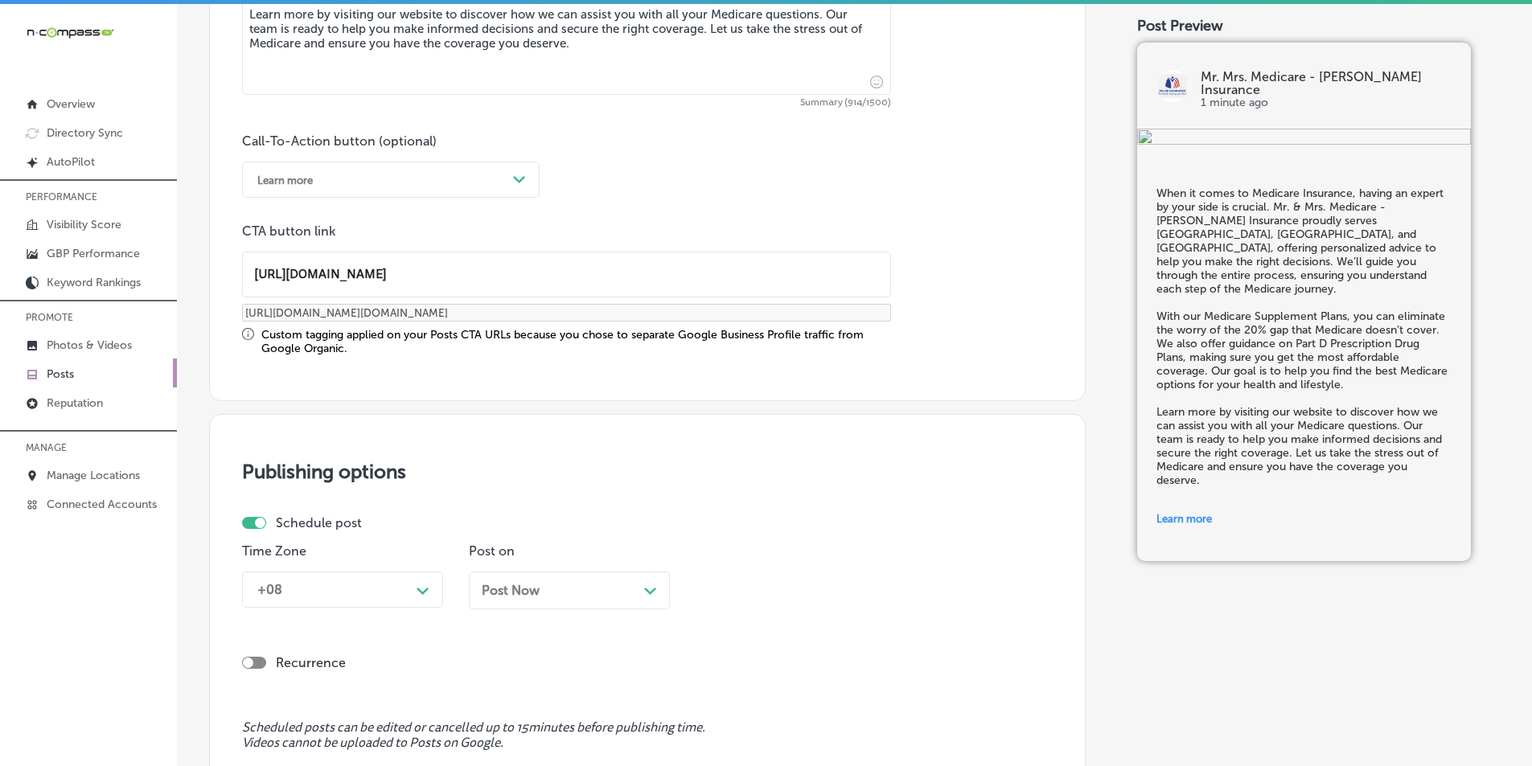
scroll to position [1099, 0]
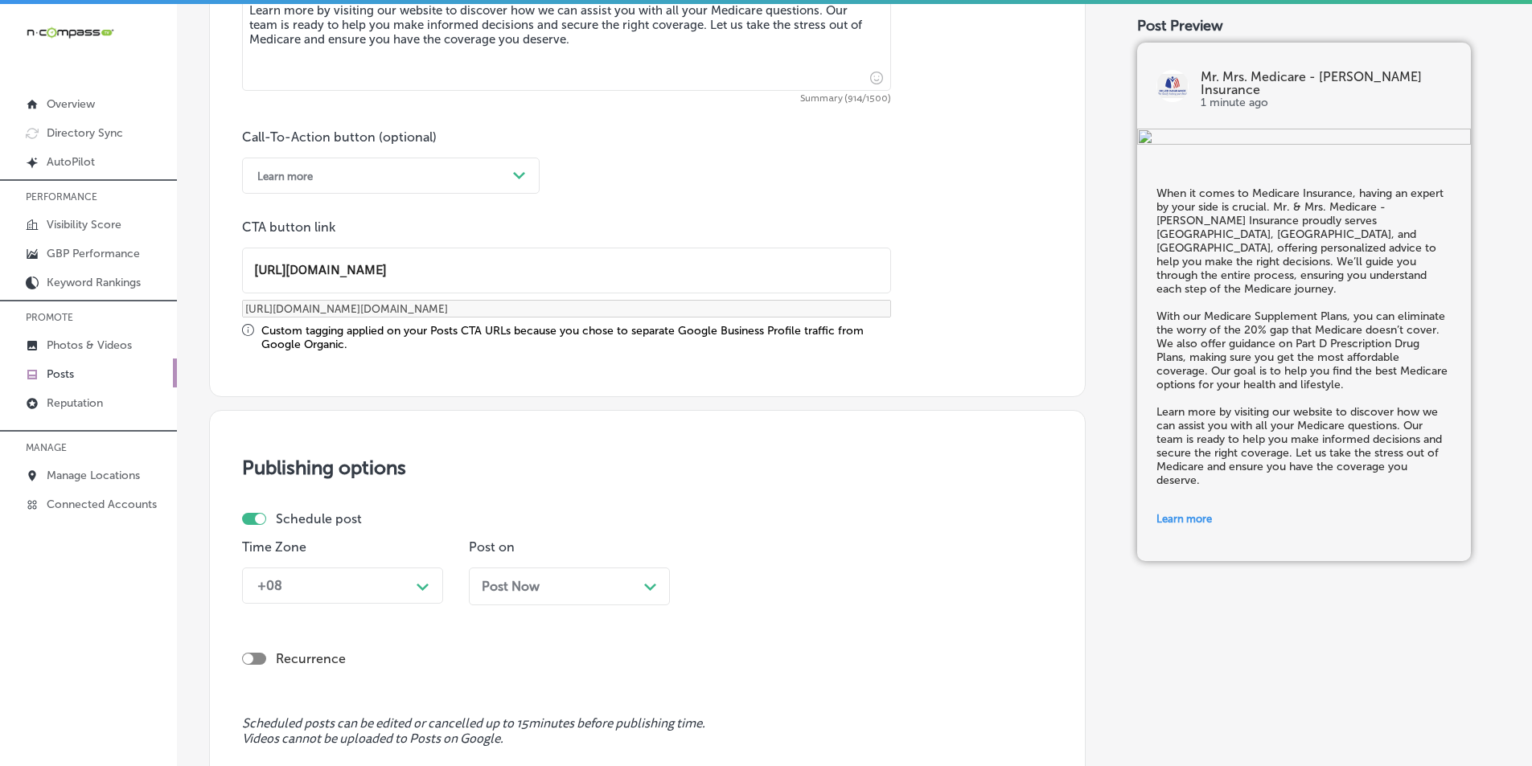
type input "[URL][DOMAIN_NAME]"
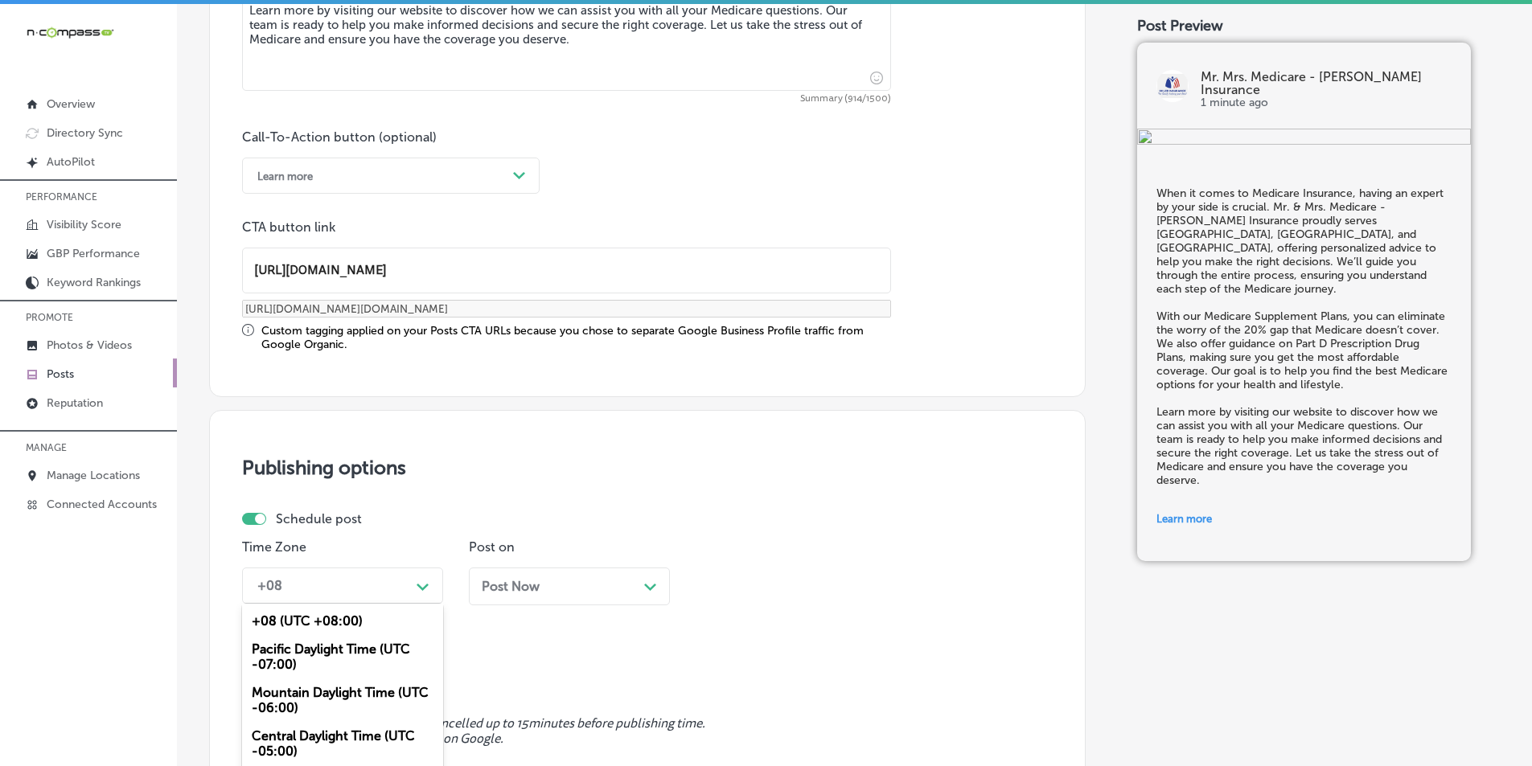
click at [427, 580] on div "option Mountain Daylight Time (UTC -06:00), selected. option Pacific Daylight T…" at bounding box center [342, 586] width 201 height 36
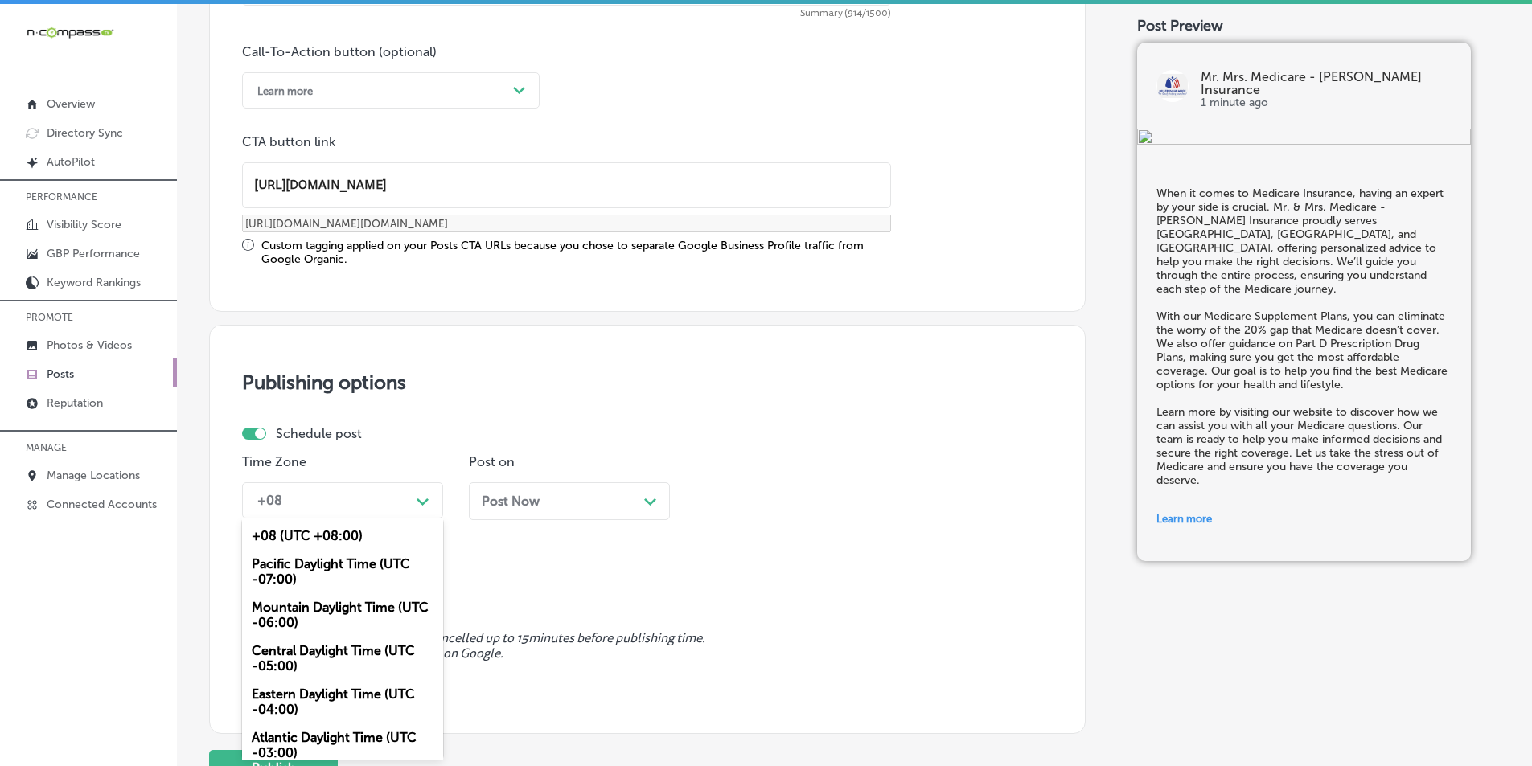
click at [315, 603] on div "Mountain Daylight Time (UTC -06:00)" at bounding box center [342, 615] width 201 height 43
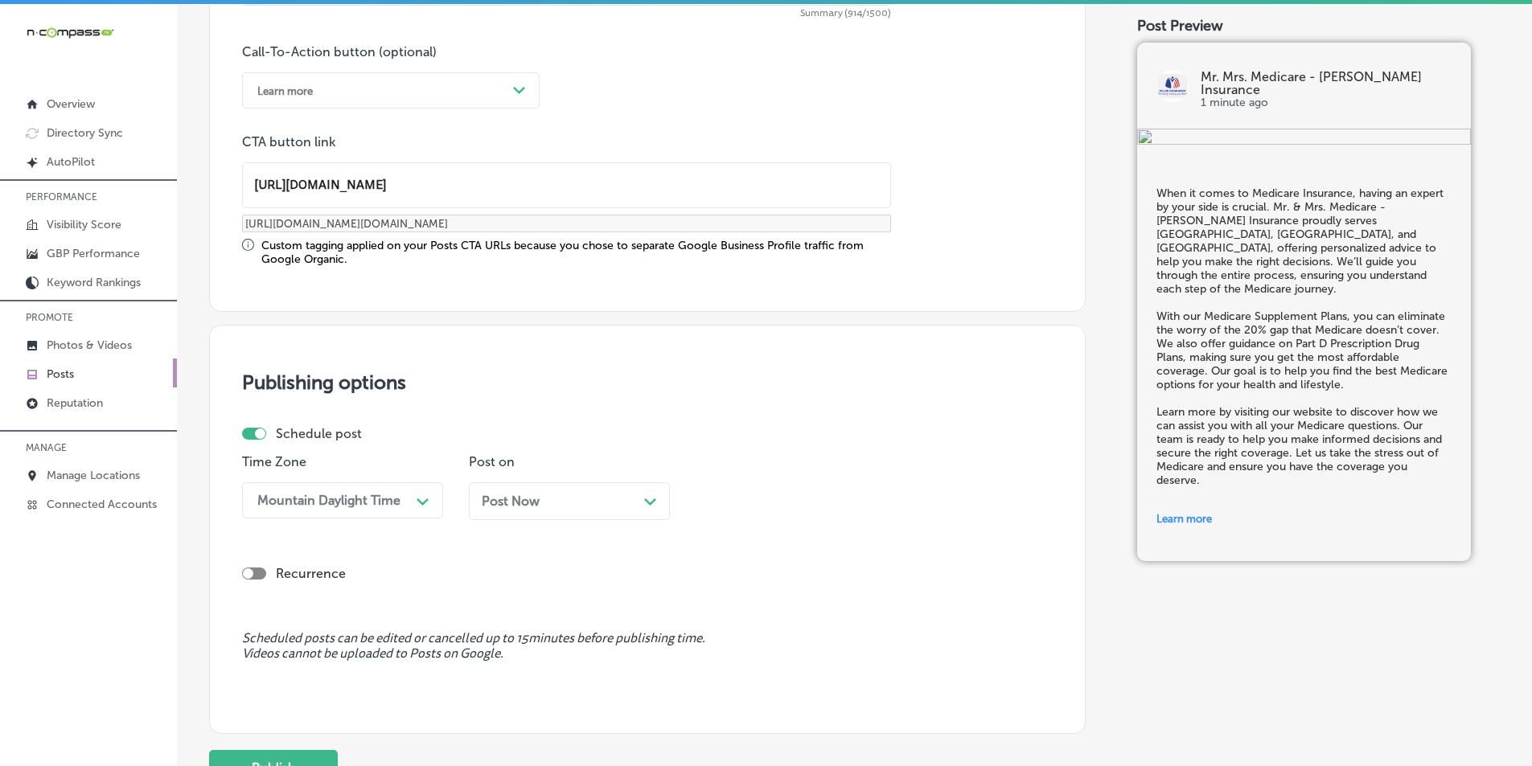
click at [634, 508] on div "Post Now Path Created with Sketch." at bounding box center [569, 501] width 175 height 15
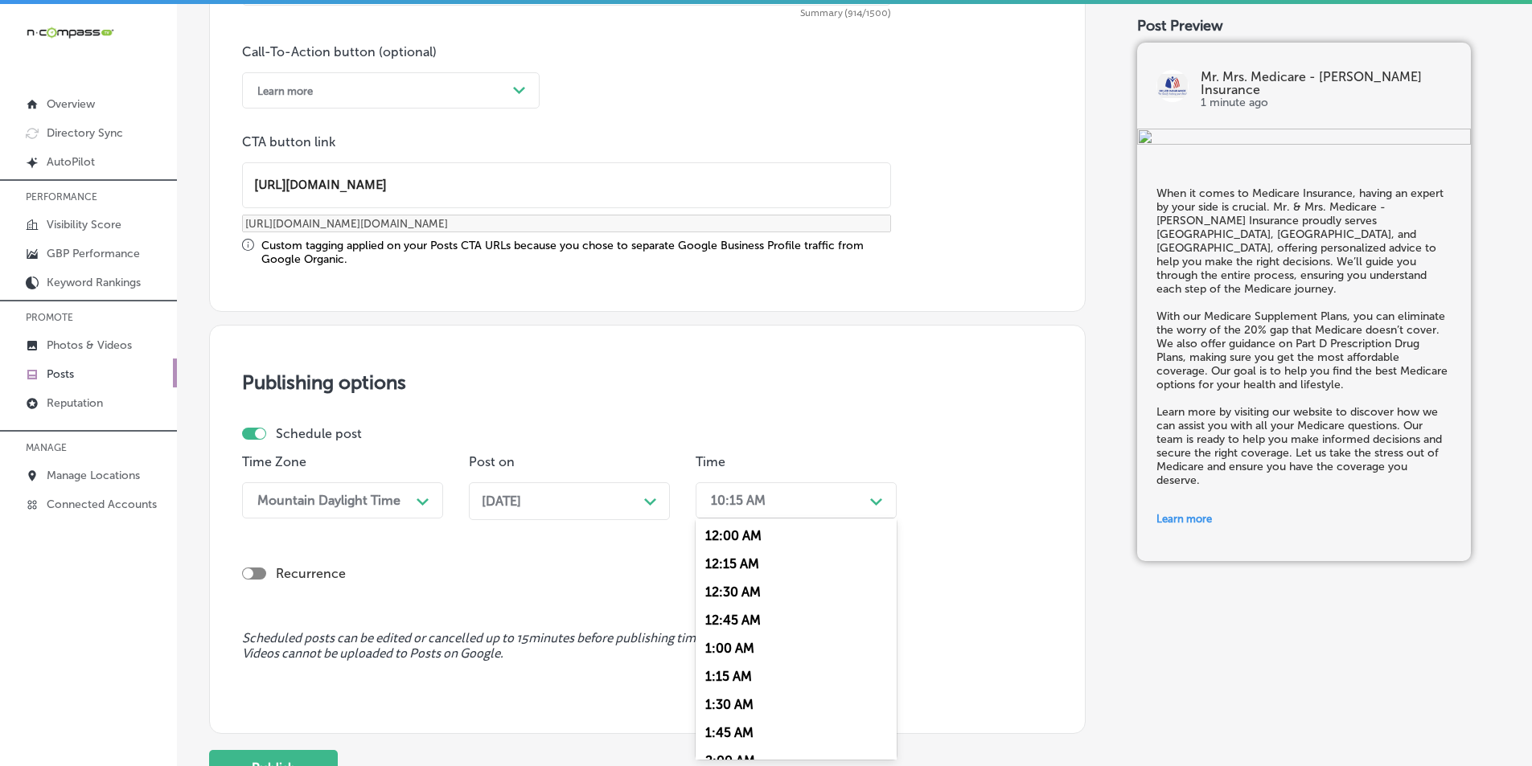
click at [827, 506] on div "10:15 AM" at bounding box center [783, 501] width 161 height 28
click at [721, 678] on div "7:00 AM" at bounding box center [796, 681] width 201 height 28
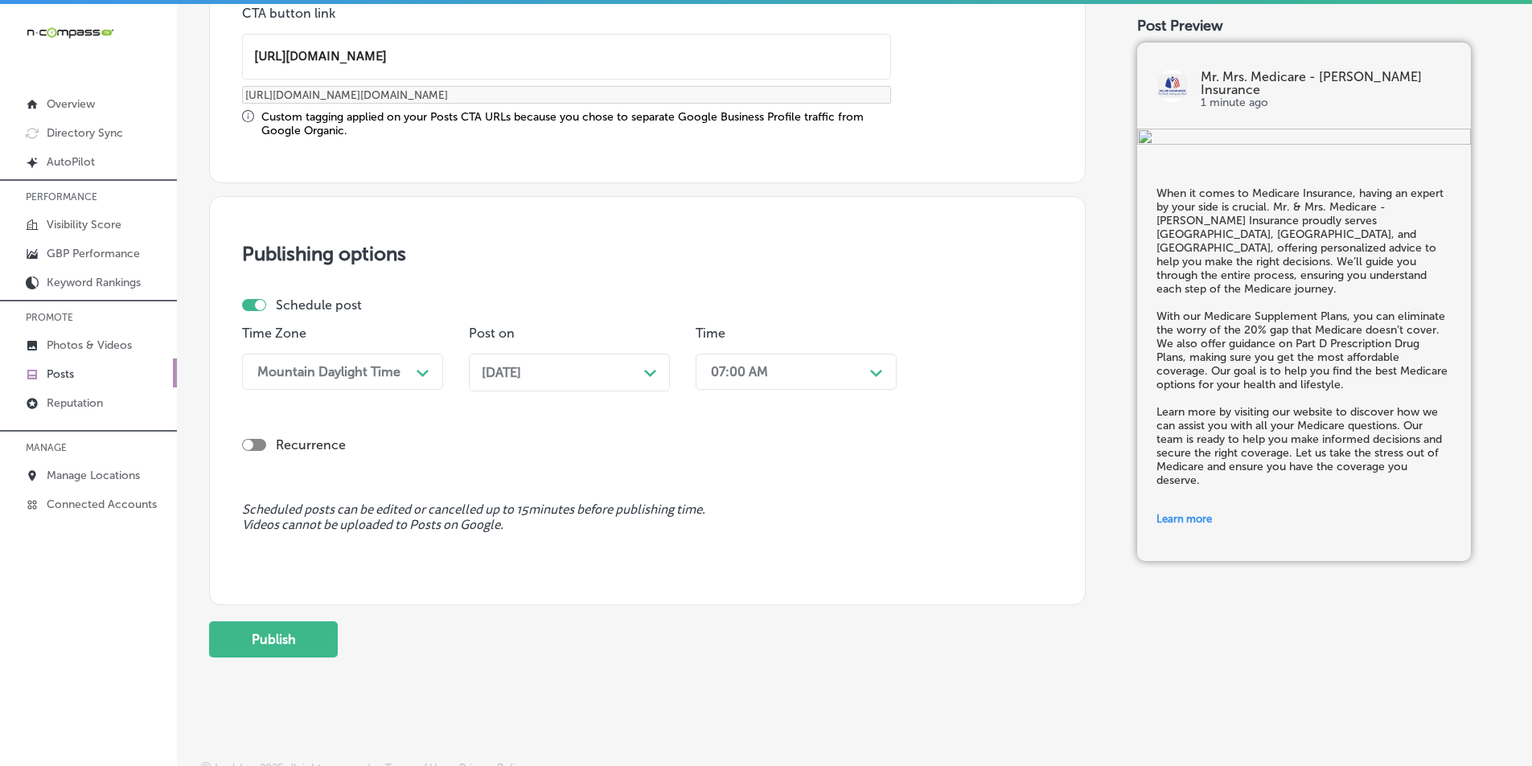
scroll to position [1325, 0]
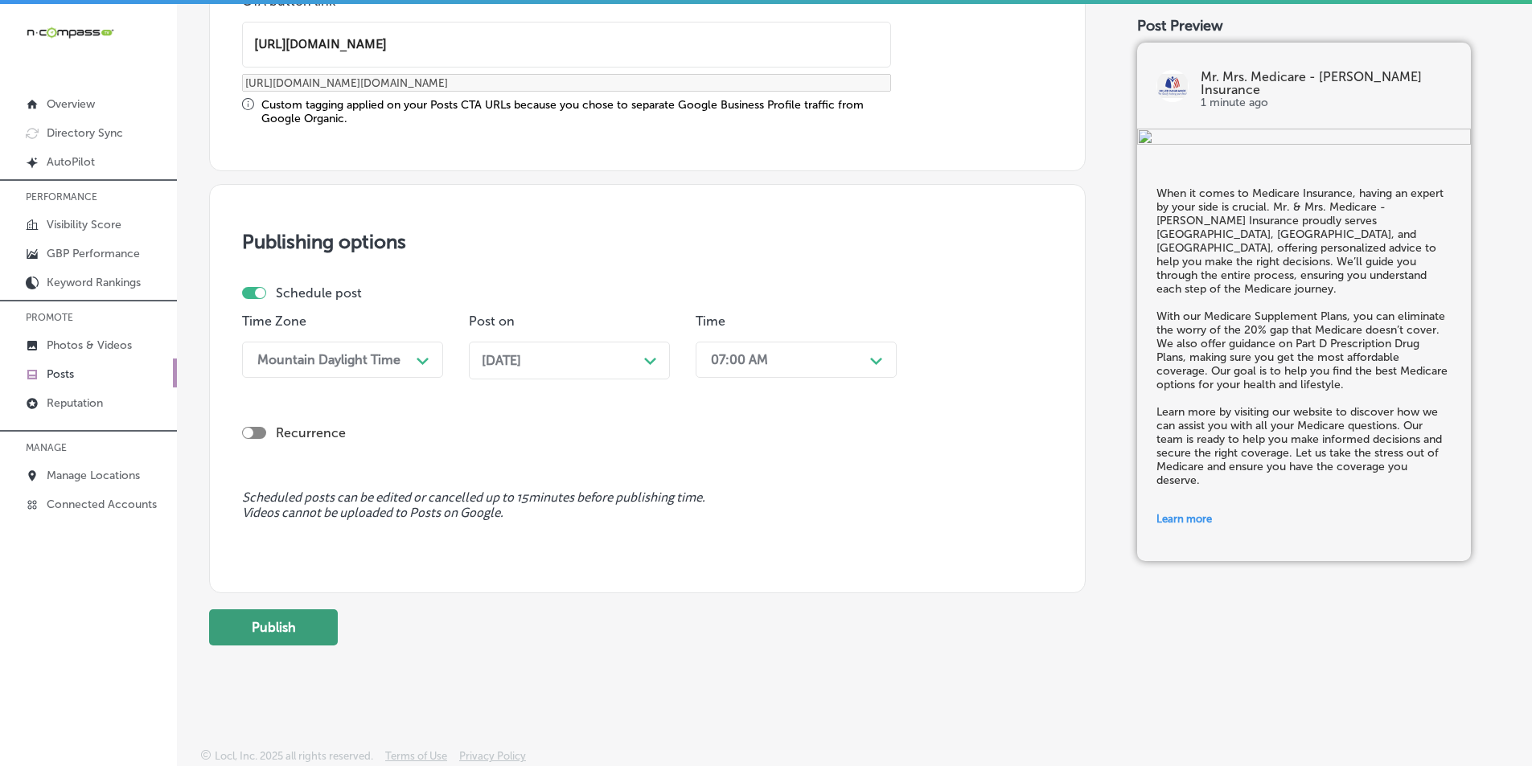
click at [270, 620] on button "Publish" at bounding box center [273, 628] width 129 height 36
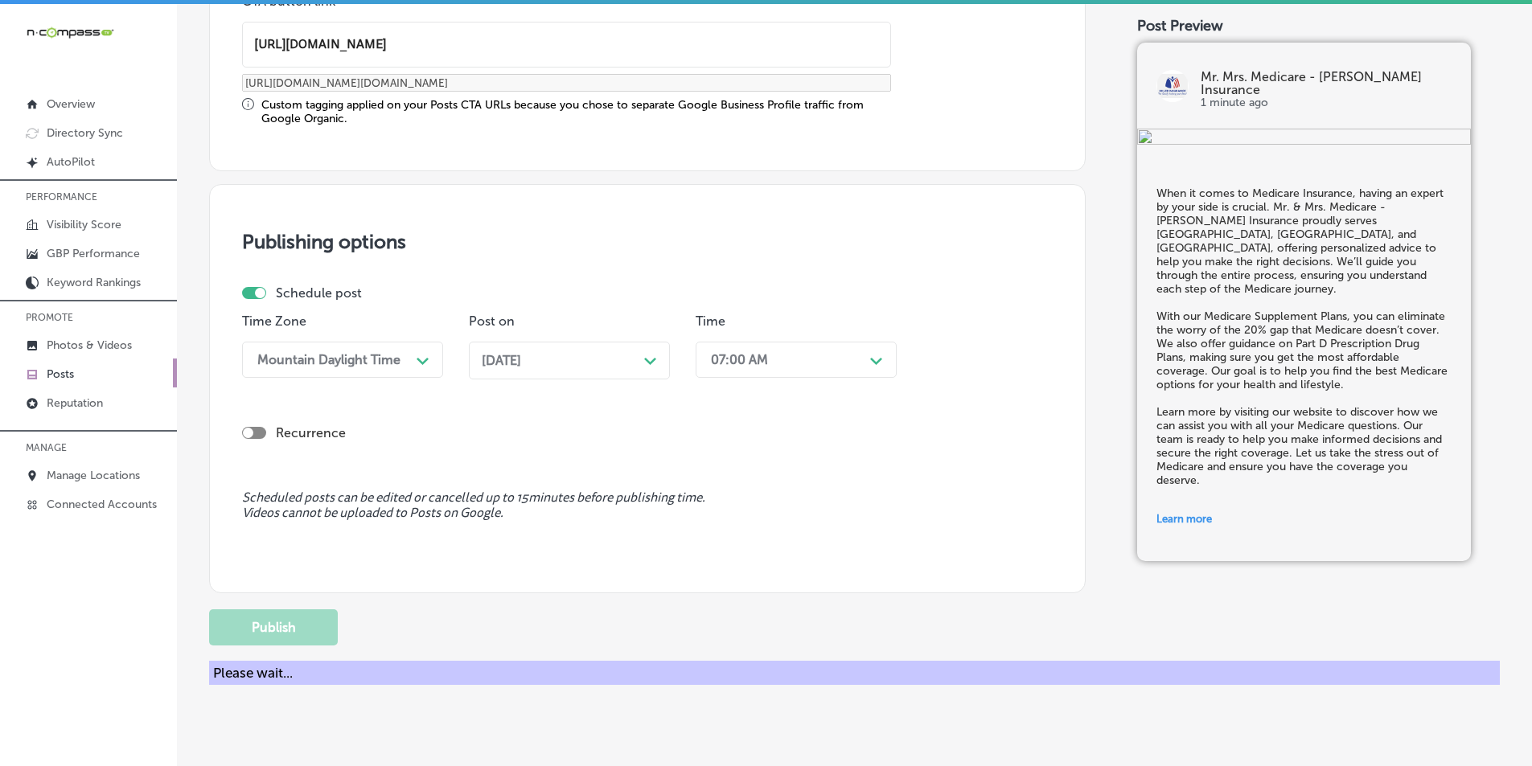
scroll to position [1180, 0]
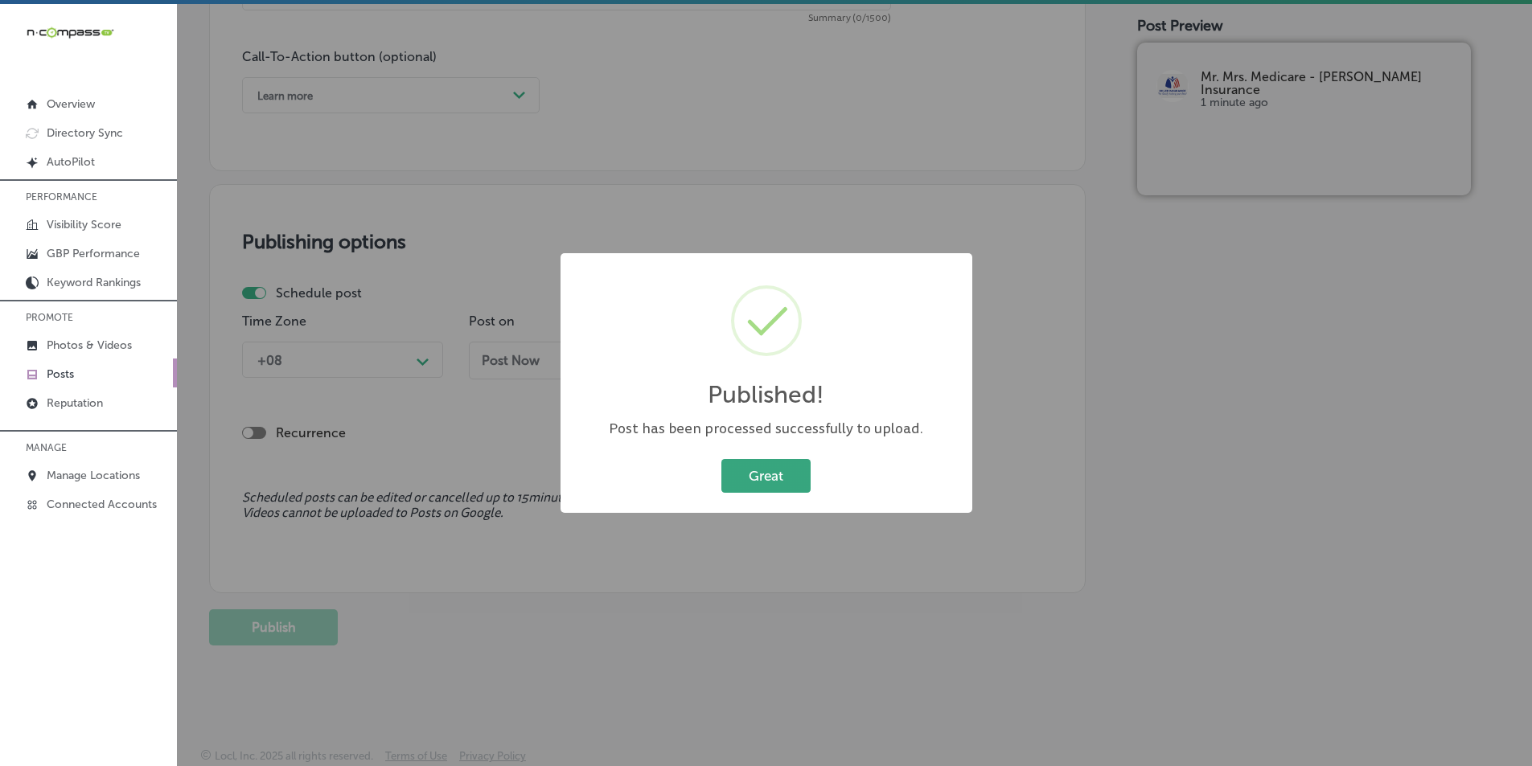
click at [760, 467] on button "Great" at bounding box center [765, 475] width 89 height 33
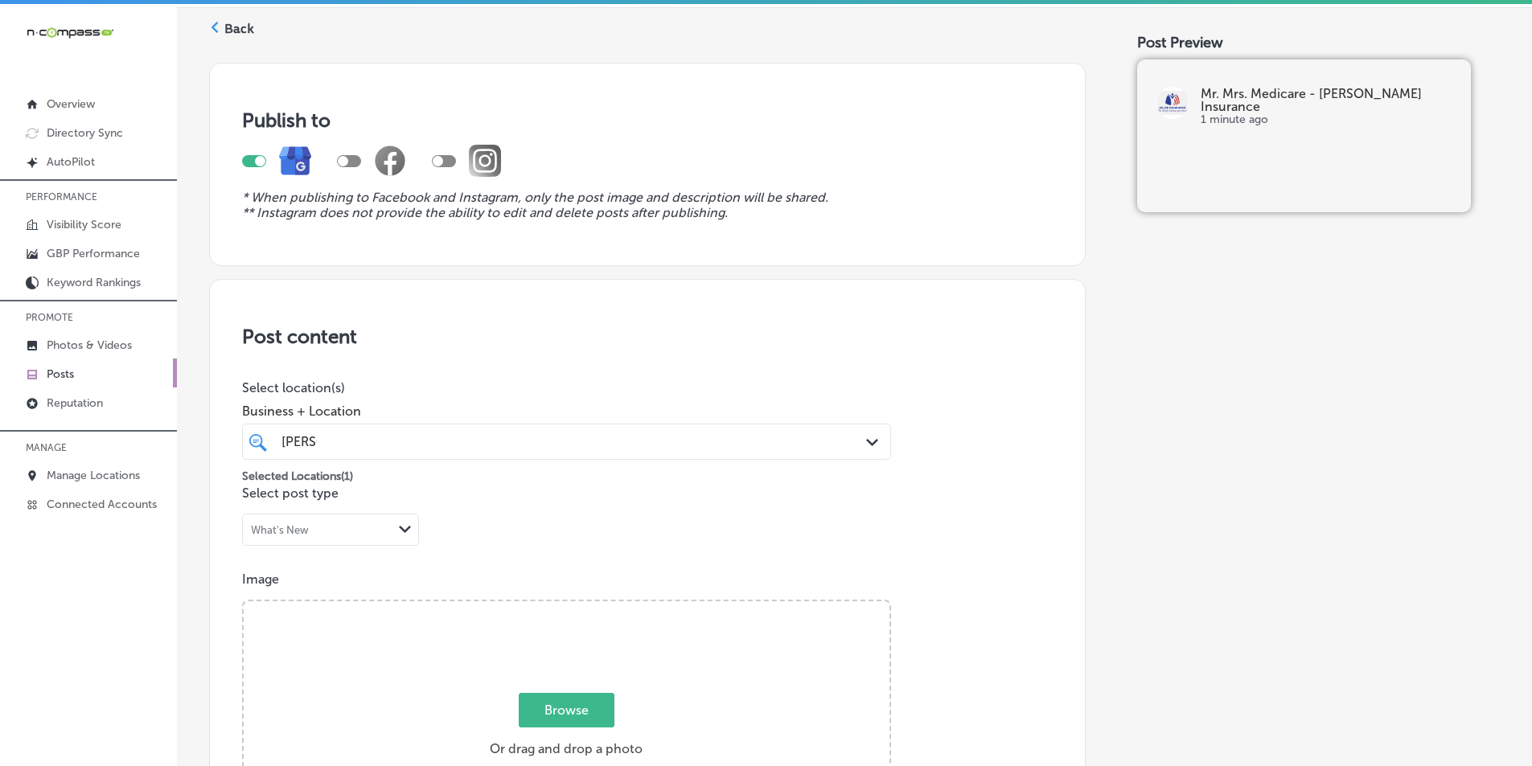
scroll to position [0, 0]
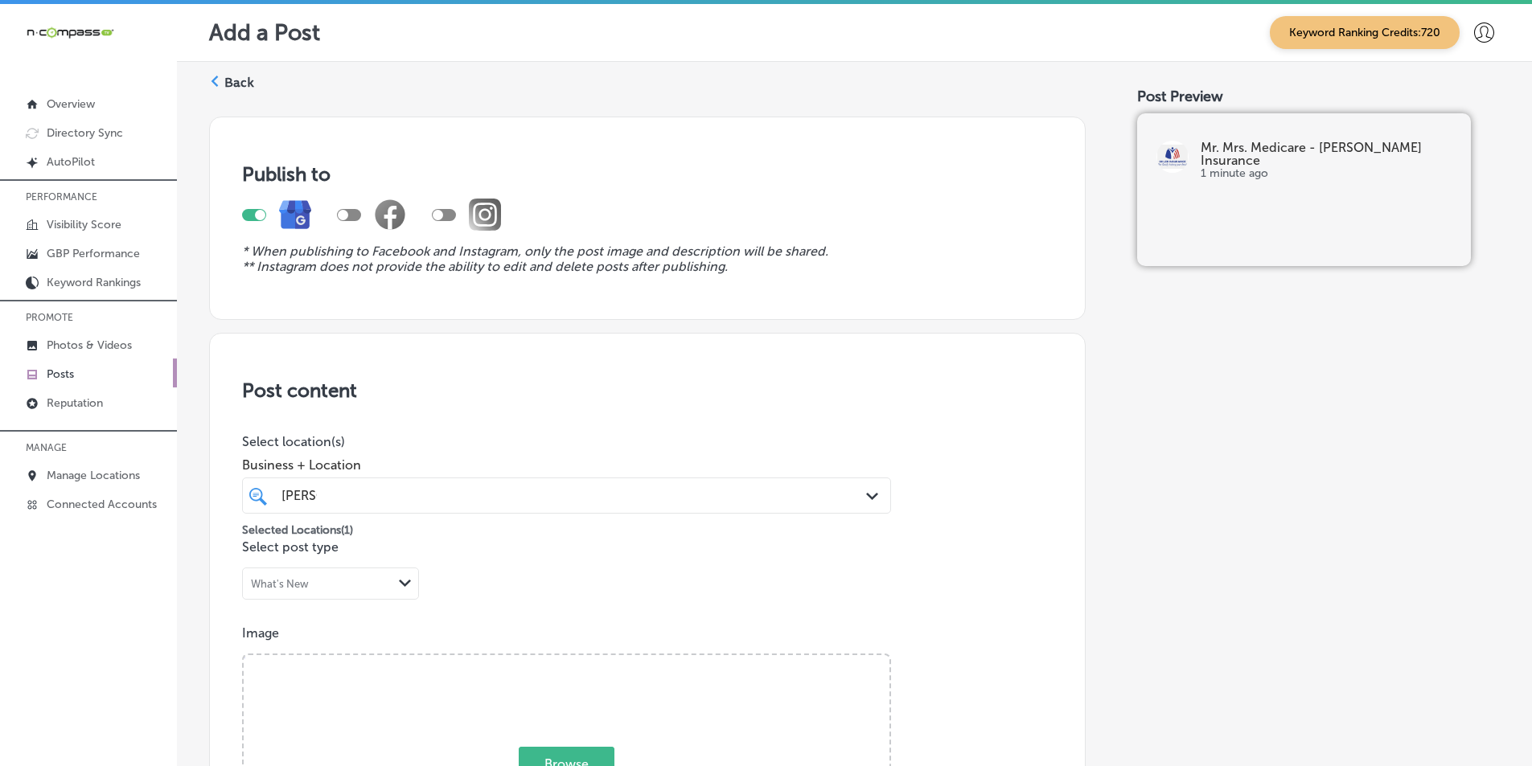
click at [226, 81] on label "Back" at bounding box center [239, 83] width 30 height 18
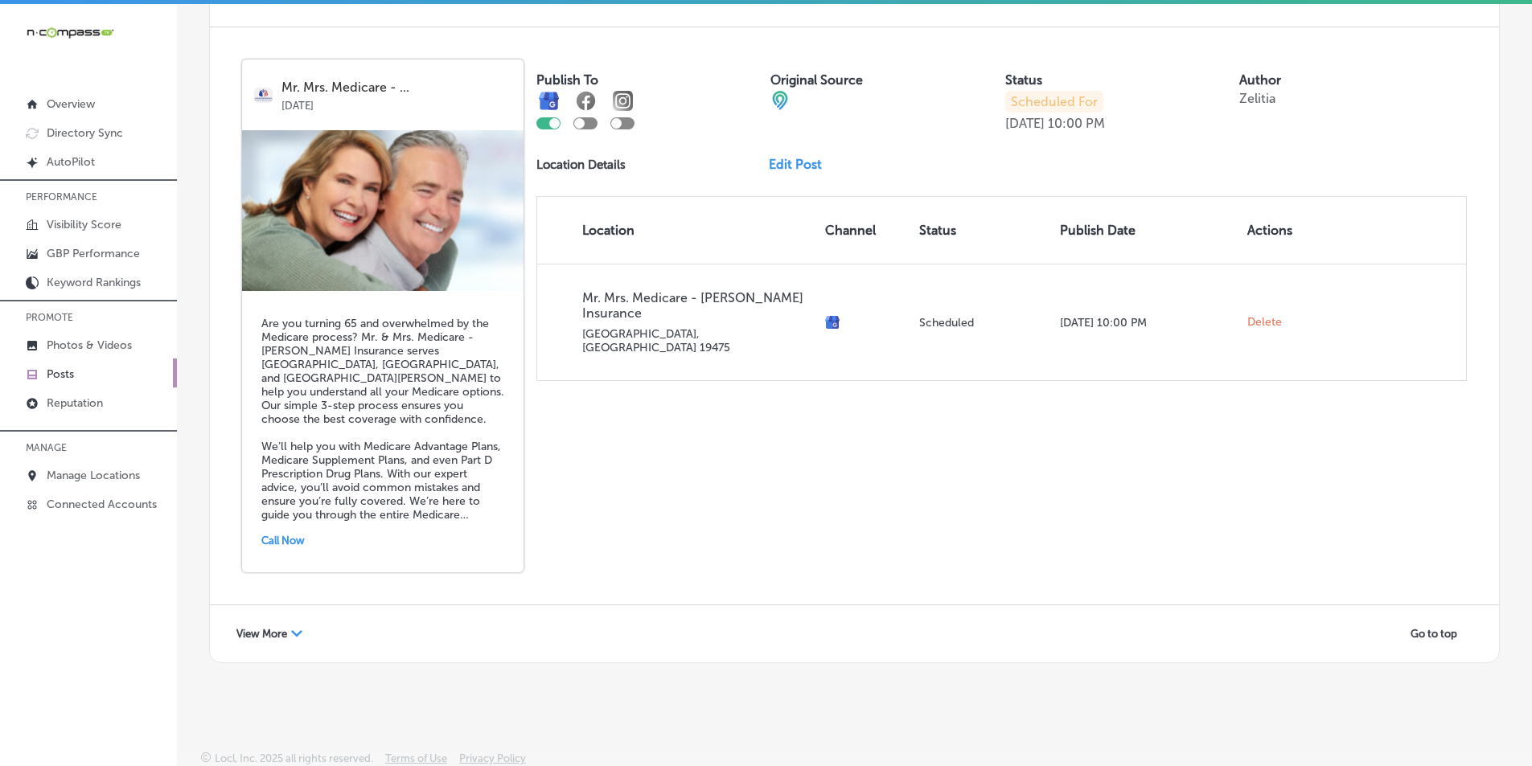
scroll to position [3479, 0]
click at [295, 629] on icon "Path Created with Sketch." at bounding box center [296, 631] width 11 height 6
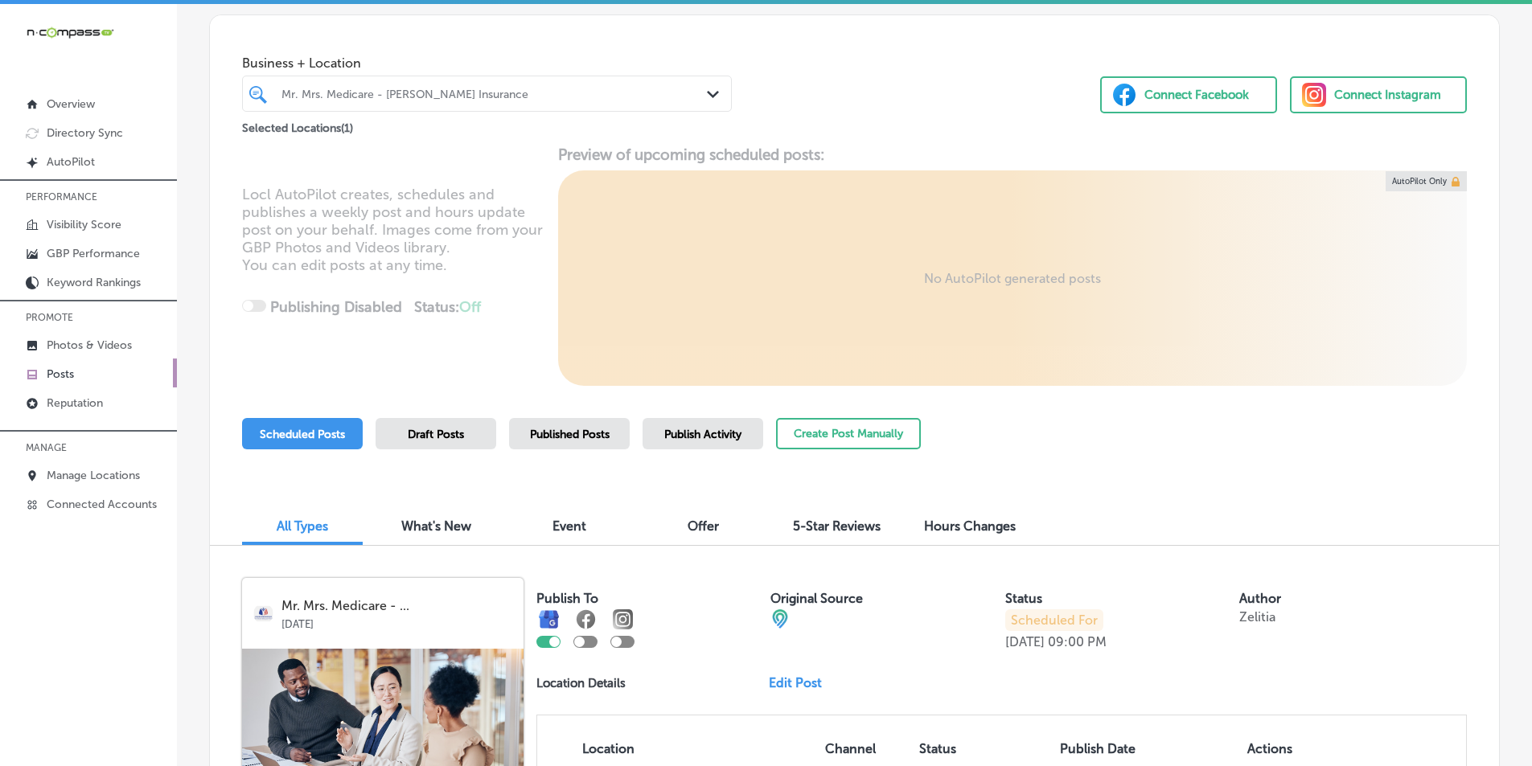
scroll to position [0, 0]
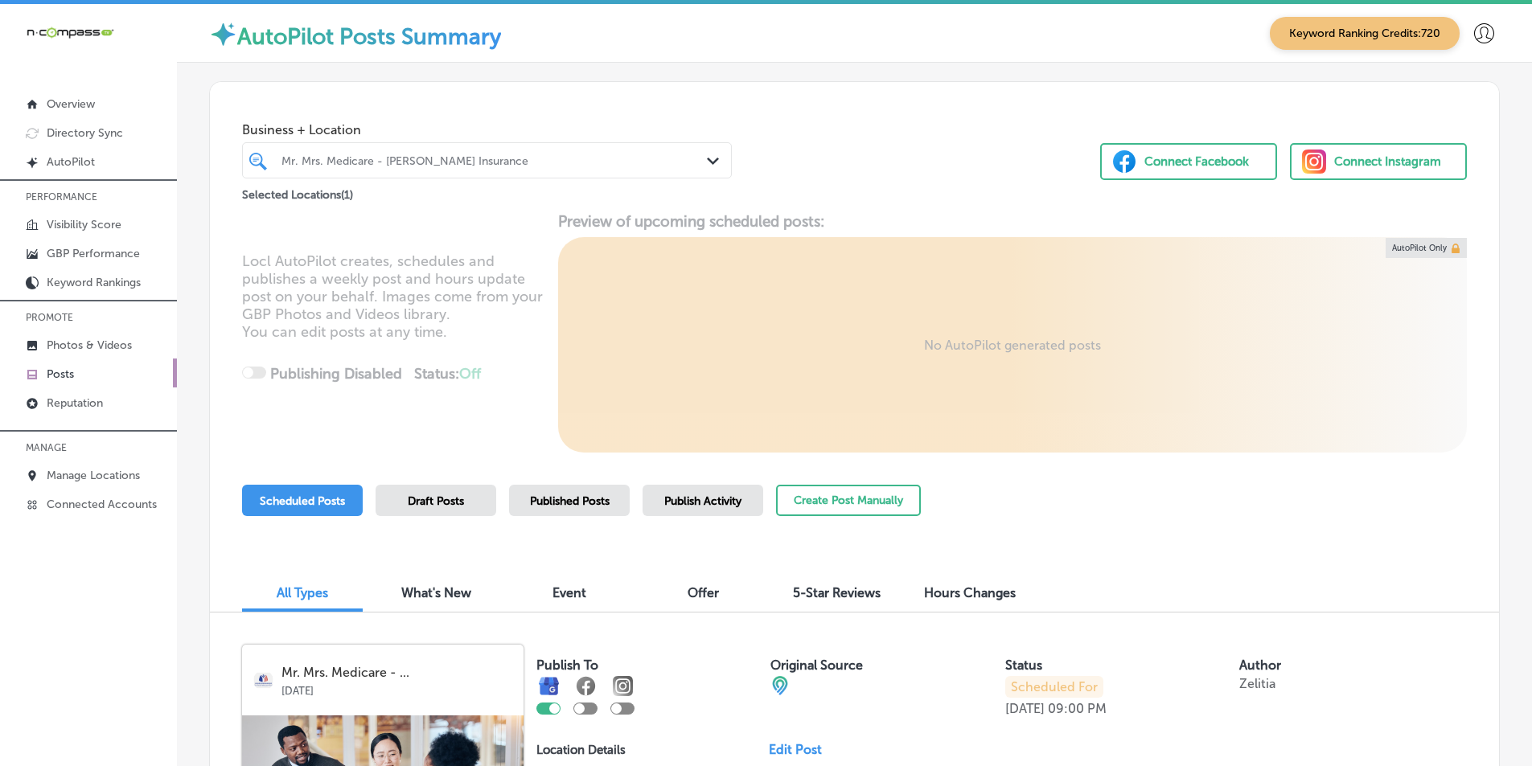
click at [530, 163] on div "Mr. Mrs. Medicare - [PERSON_NAME] Insurance" at bounding box center [495, 161] width 427 height 14
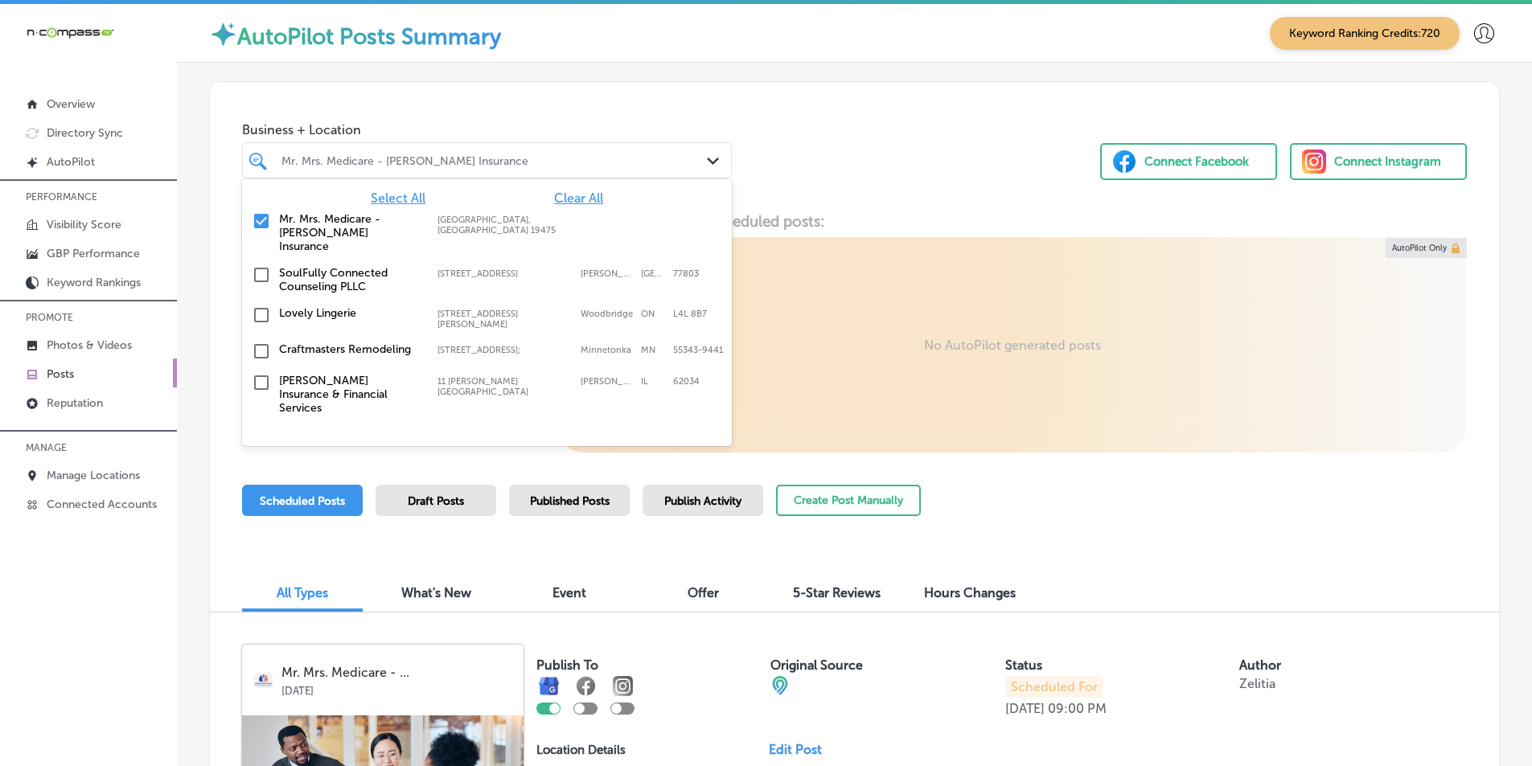
click at [263, 220] on input "checkbox" at bounding box center [261, 221] width 19 height 19
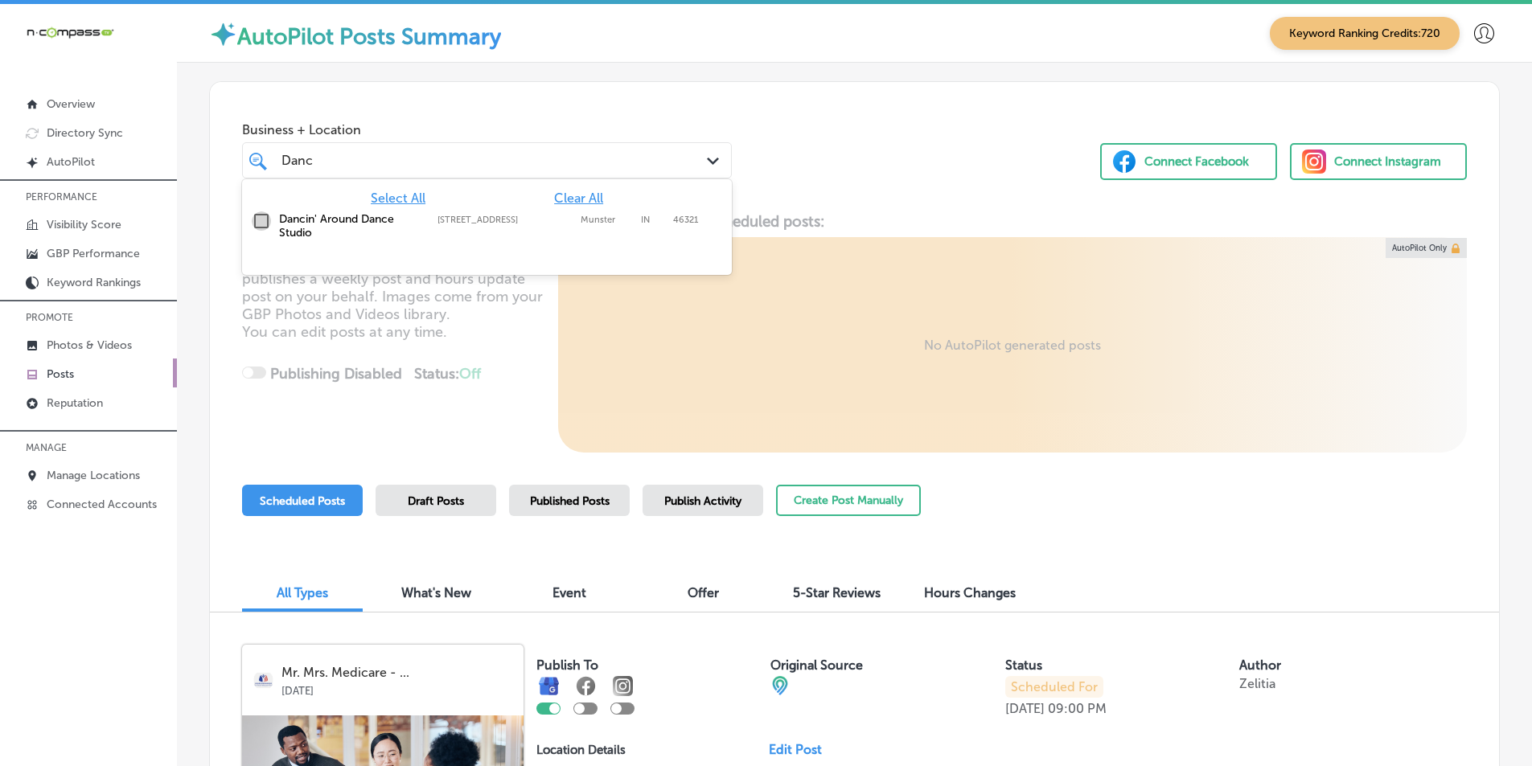
click at [262, 220] on input "checkbox" at bounding box center [261, 221] width 19 height 19
type input "Danc"
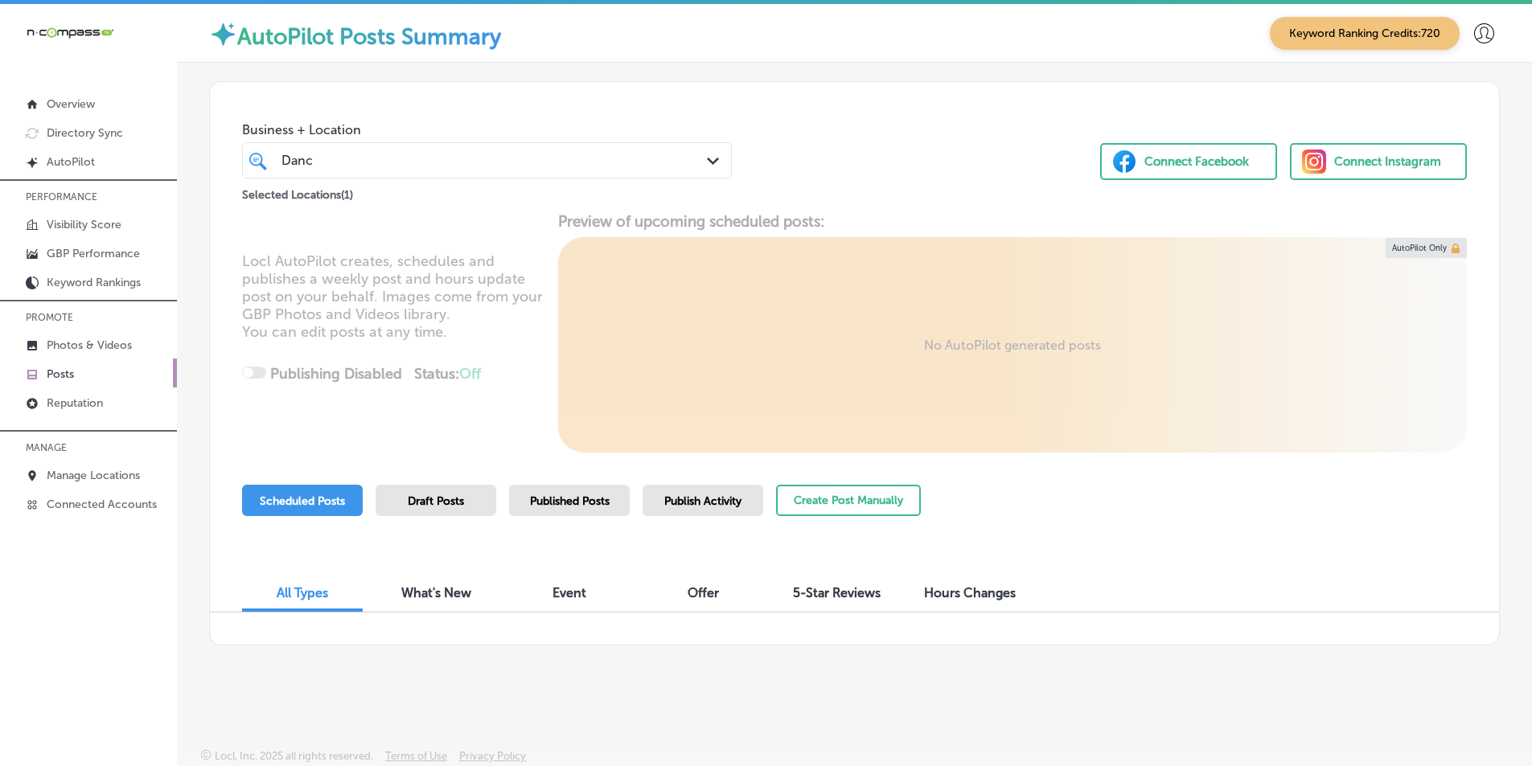
click at [484, 371] on div "Locl AutoPilot creates, schedules and publishes a weekly post and hours update …" at bounding box center [854, 332] width 1289 height 240
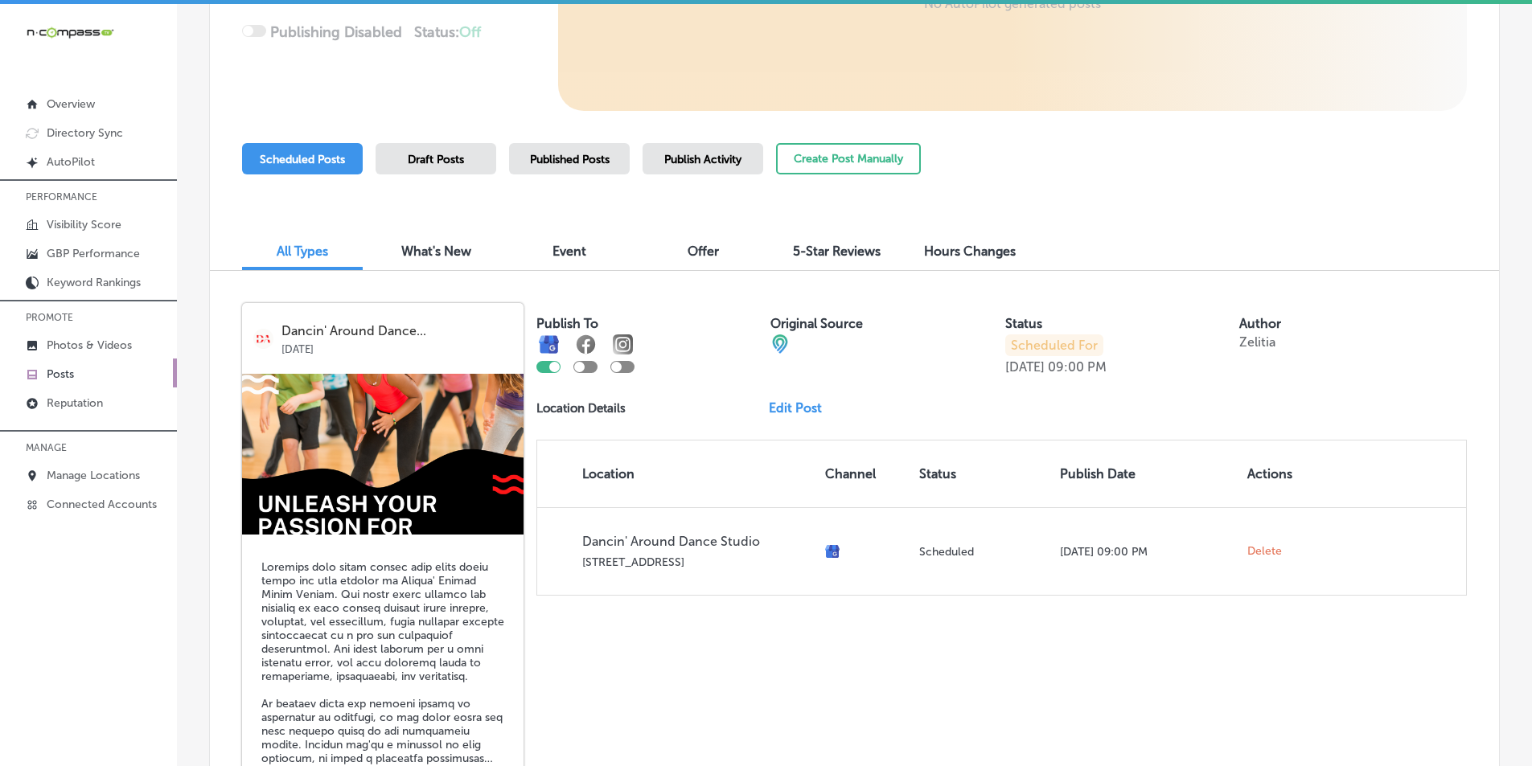
scroll to position [322, 0]
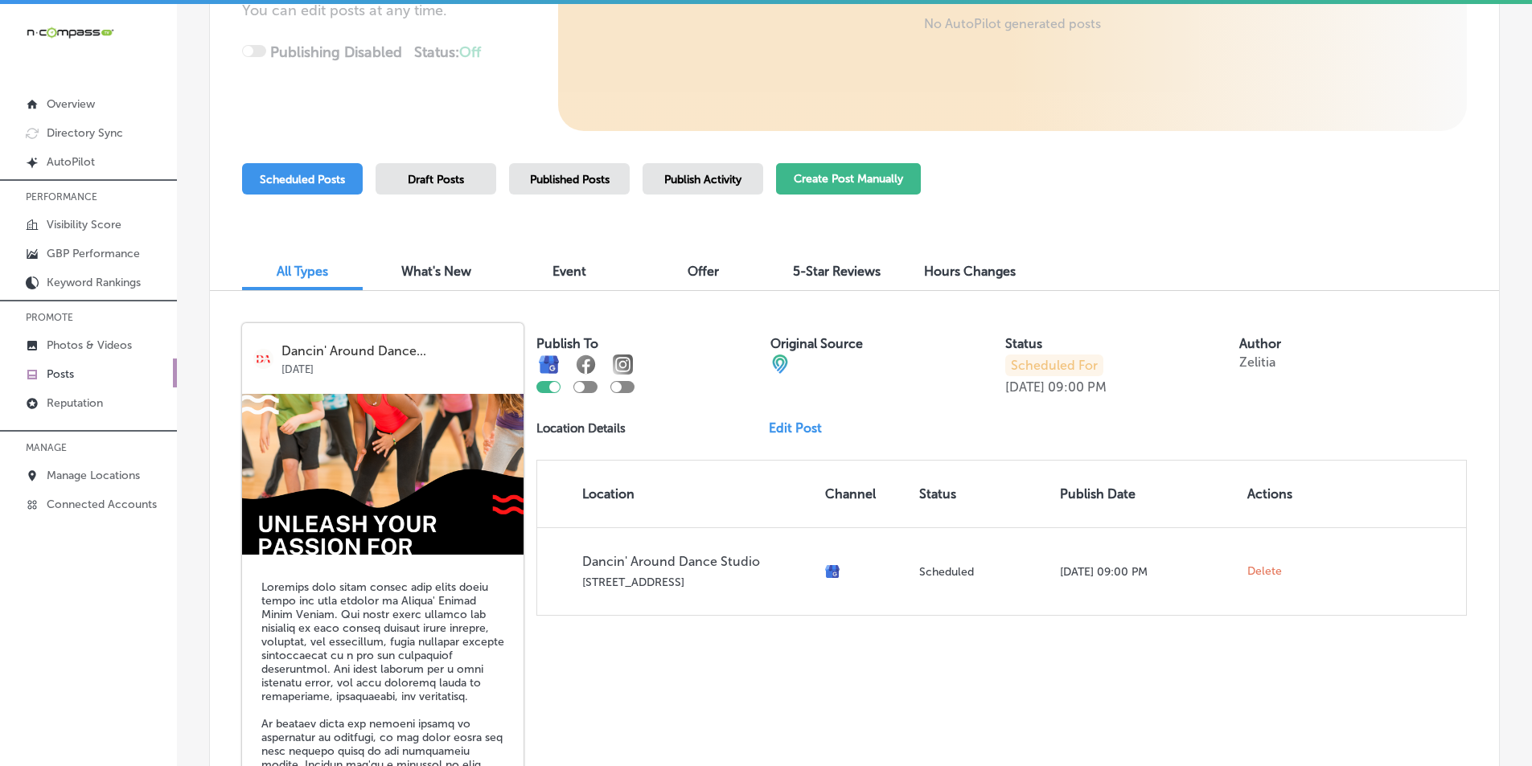
click at [860, 171] on button "Create Post Manually" at bounding box center [848, 178] width 145 height 31
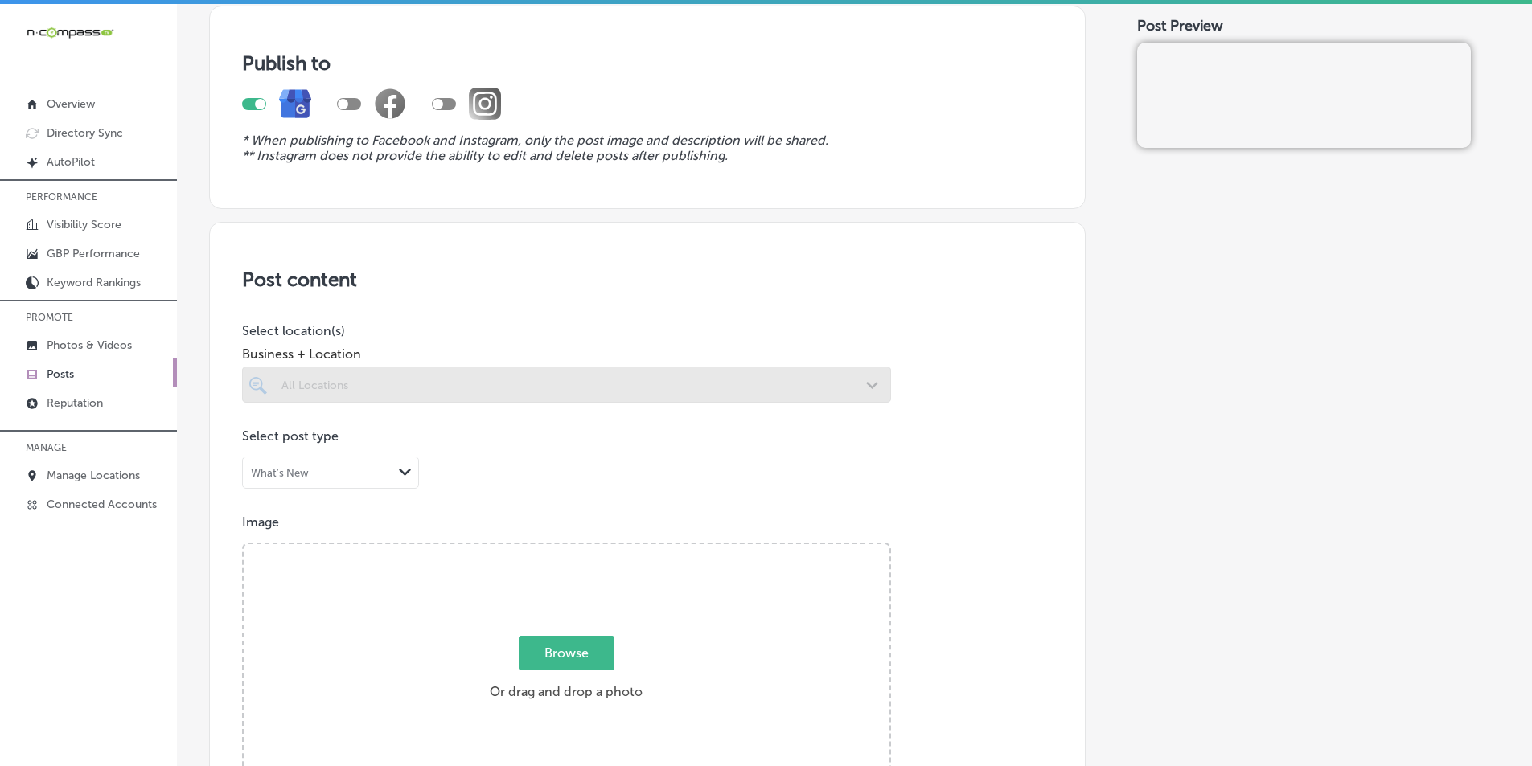
scroll to position [161, 0]
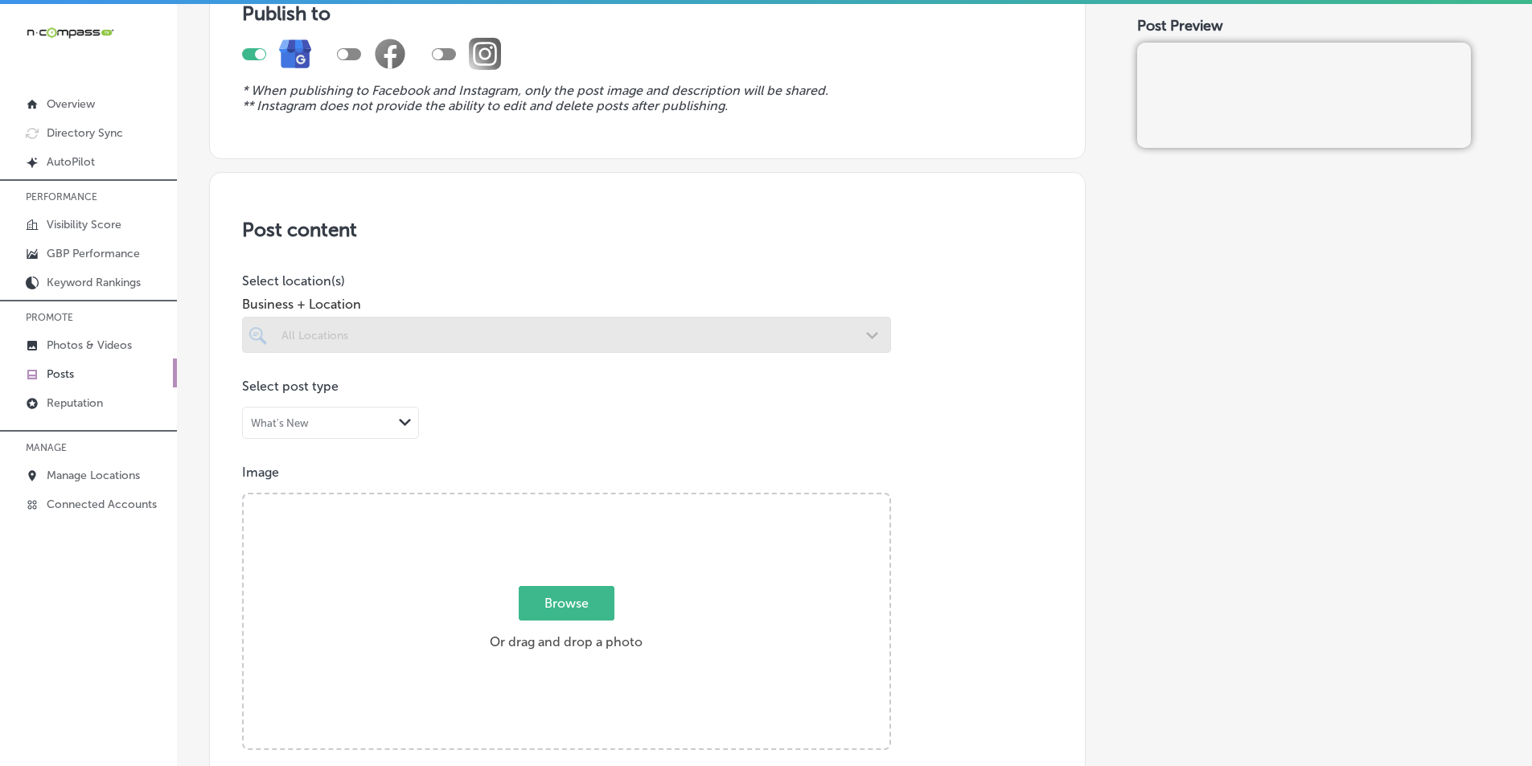
click at [405, 325] on div at bounding box center [566, 335] width 649 height 36
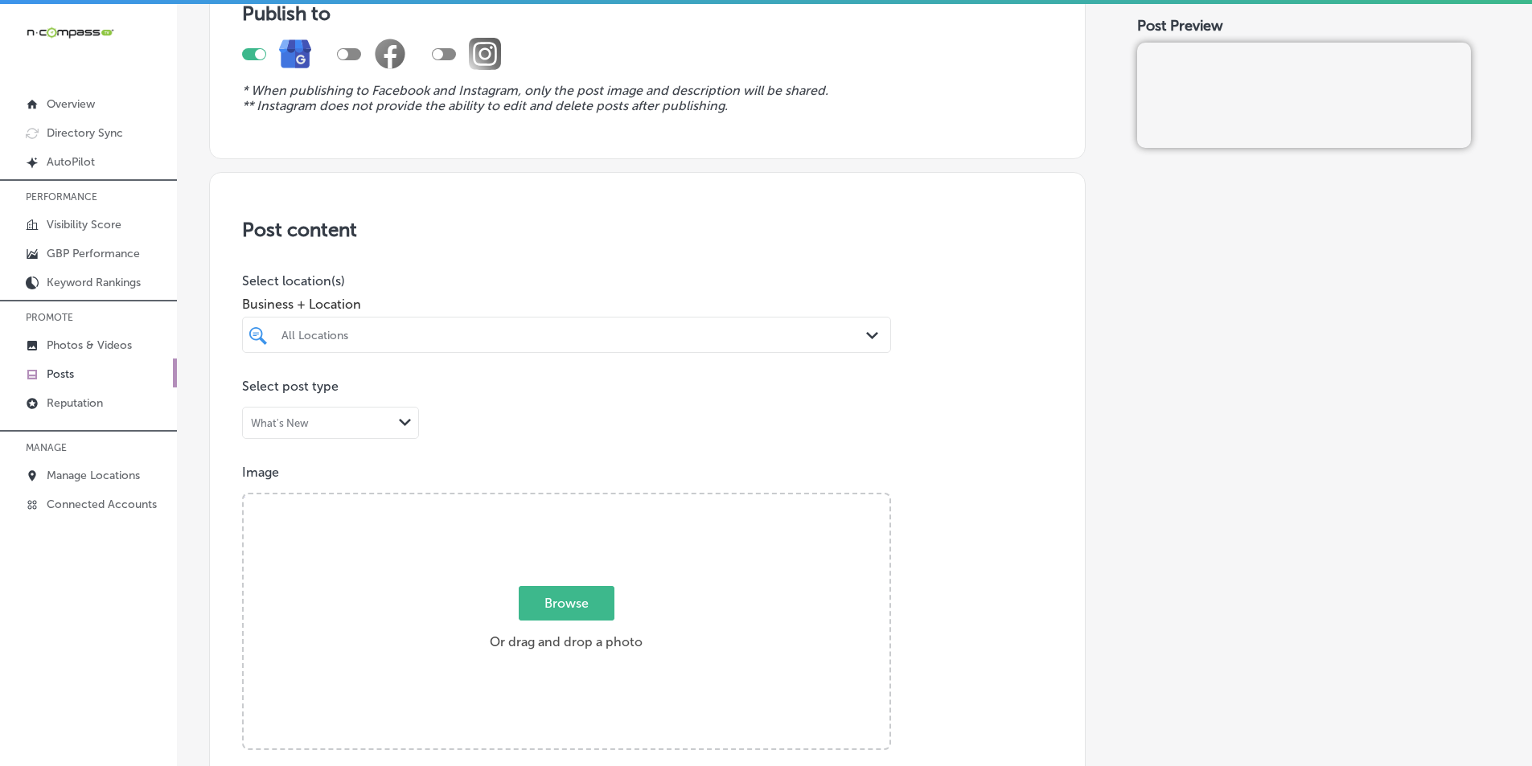
click at [405, 325] on div at bounding box center [538, 335] width 516 height 22
click at [261, 392] on input "checkbox" at bounding box center [261, 395] width 19 height 19
type input "danc"
click at [928, 499] on div "Image Powered by PQINA Browse Or drag and drop a photo" at bounding box center [647, 608] width 811 height 286
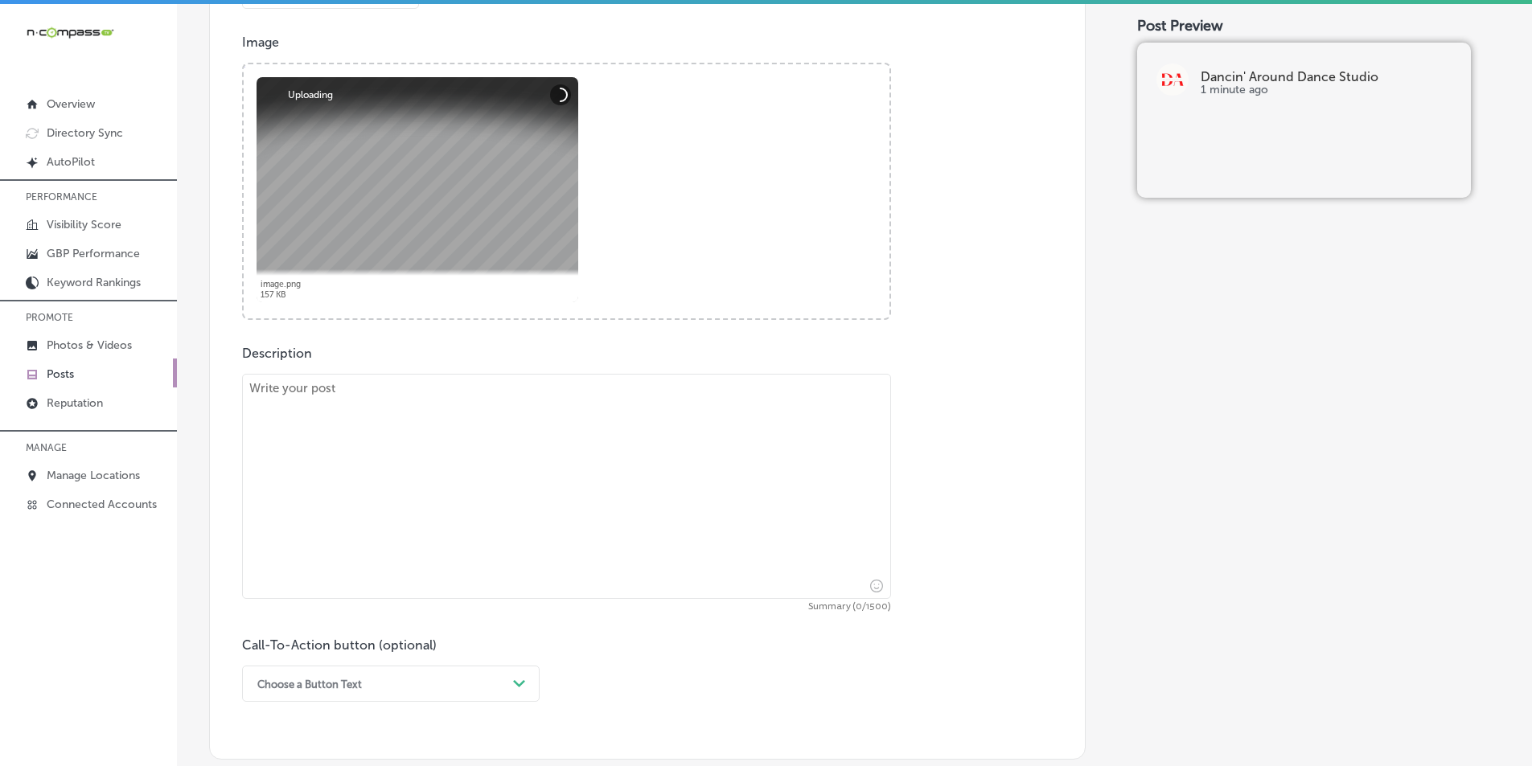
scroll to position [643, 0]
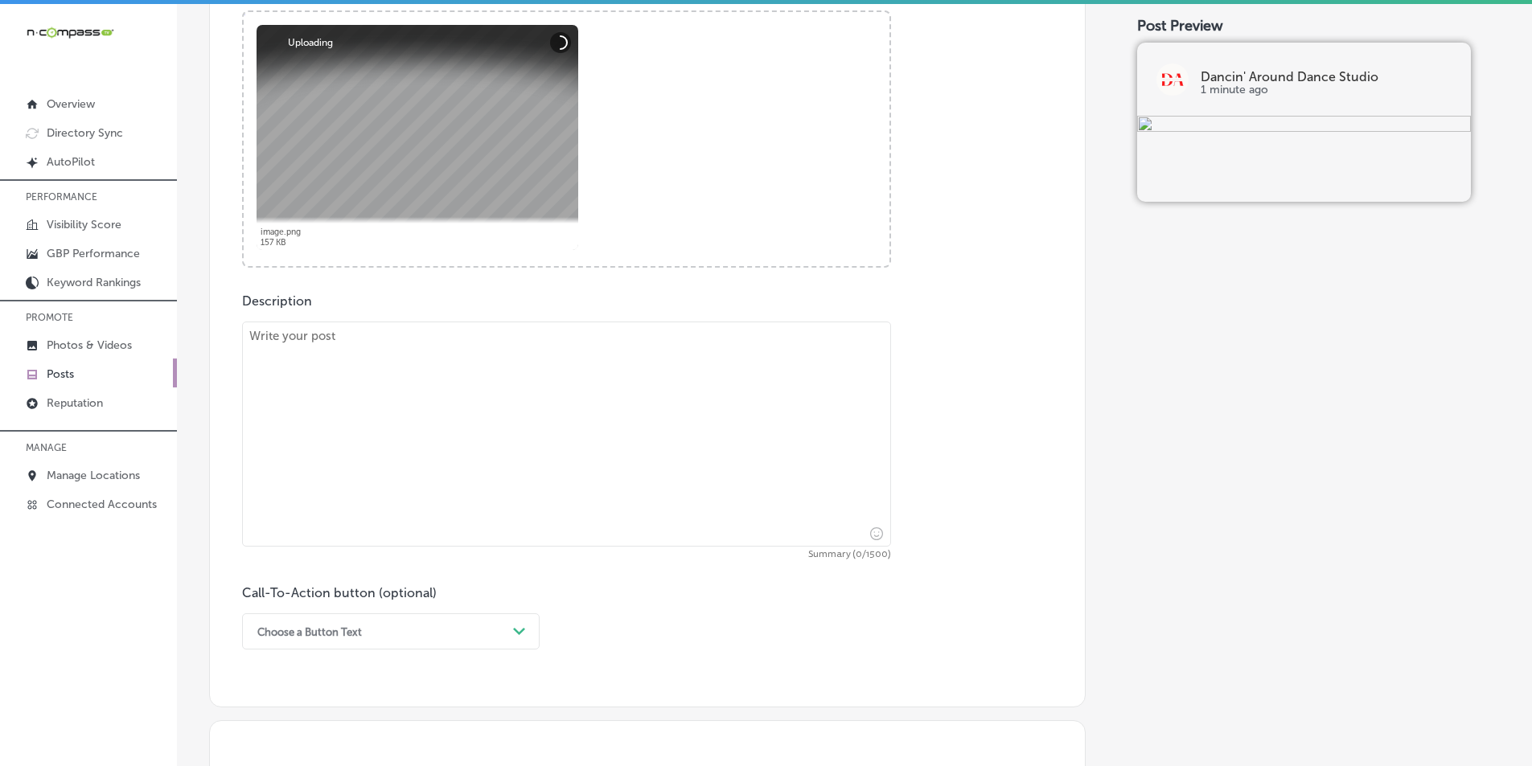
click at [439, 410] on textarea at bounding box center [566, 434] width 649 height 225
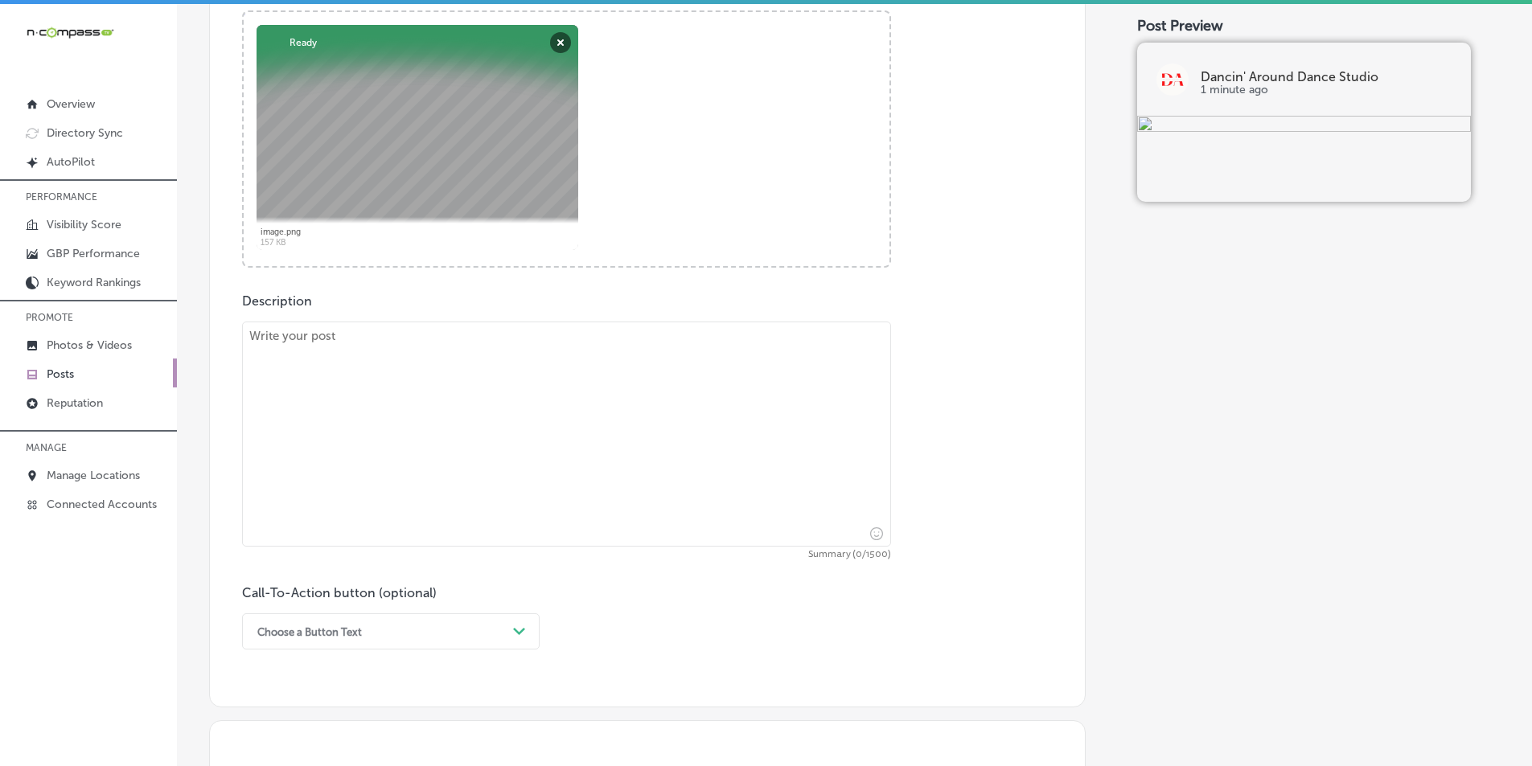
click at [365, 358] on textarea at bounding box center [566, 434] width 649 height 225
paste textarea "At Dancin' Around Dance Studio, we offer a variety of dance classes for student…"
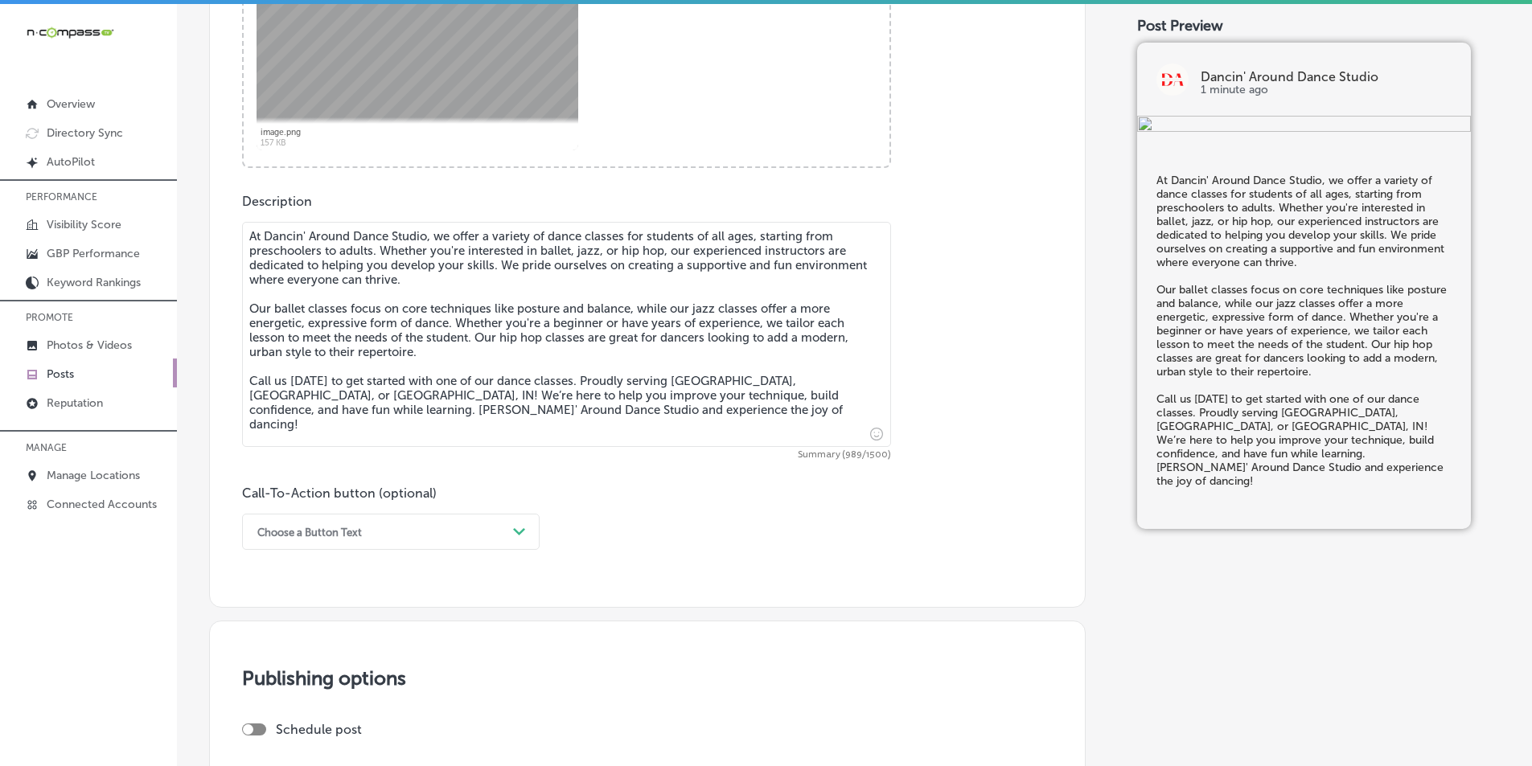
scroll to position [885, 0]
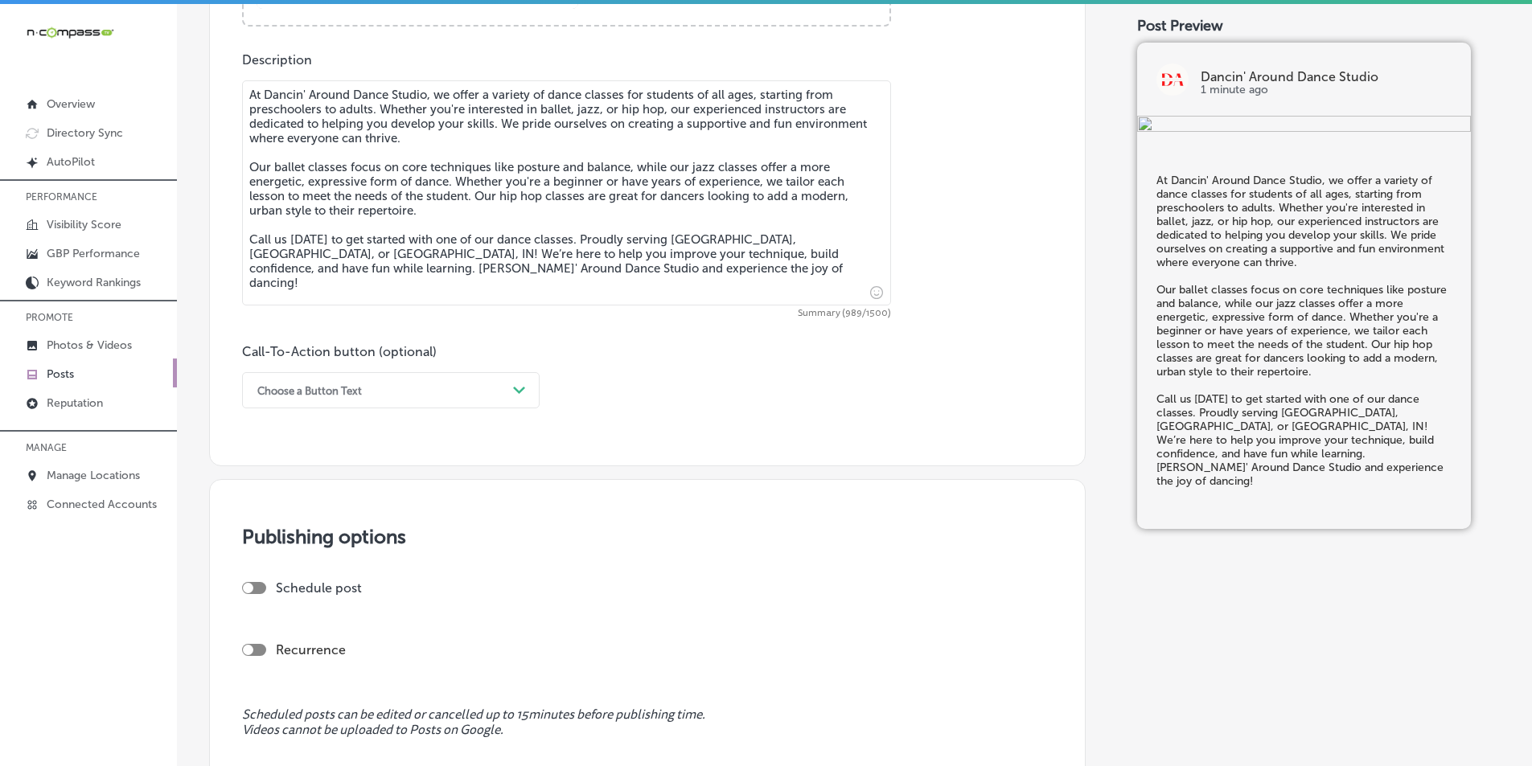
type textarea "At Dancin' Around Dance Studio, we offer a variety of dance classes for student…"
click at [398, 373] on div "Choose a Button Text Path Created with Sketch." at bounding box center [391, 390] width 298 height 36
click at [271, 594] on div "Call Now" at bounding box center [391, 595] width 298 height 28
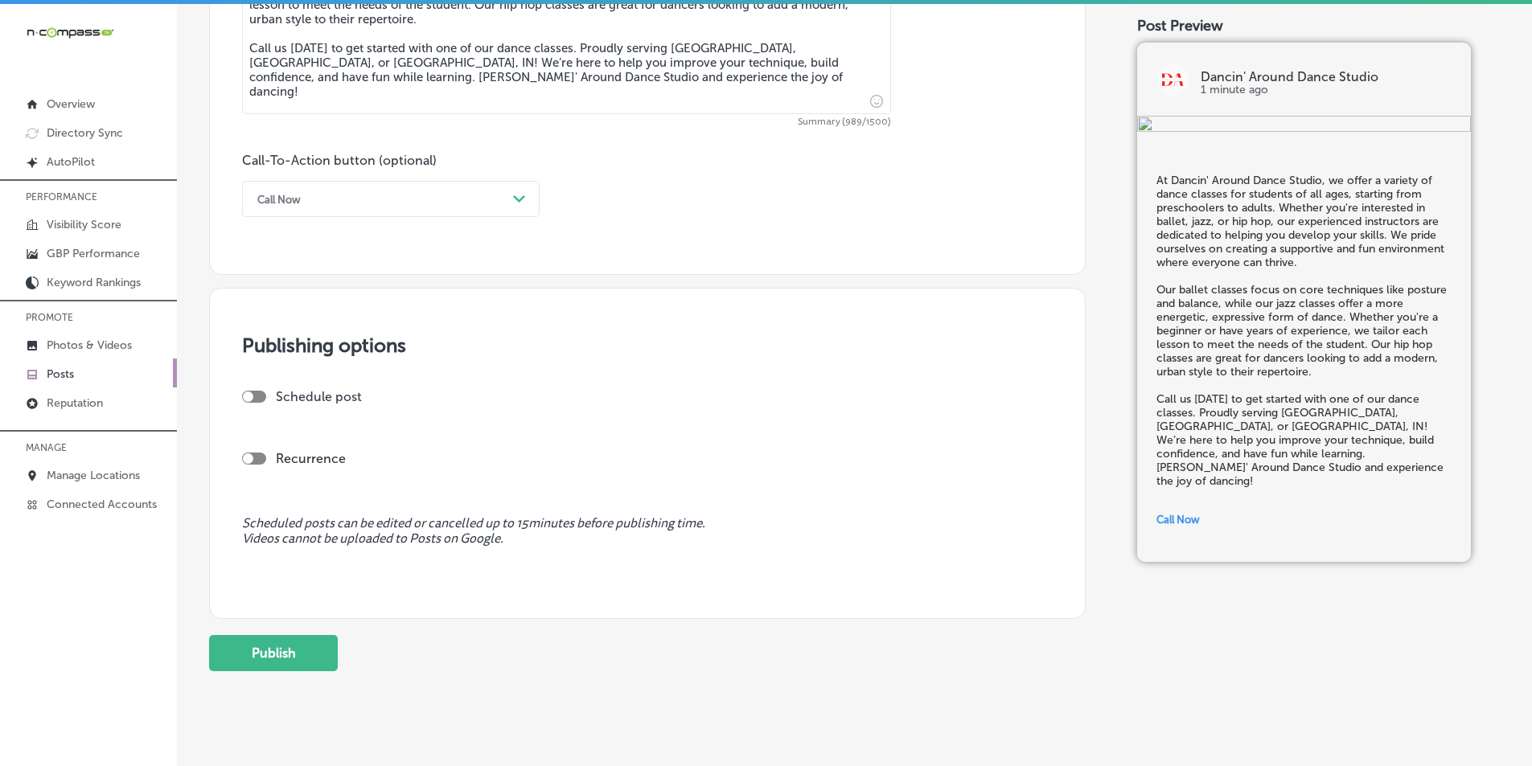
scroll to position [1102, 0]
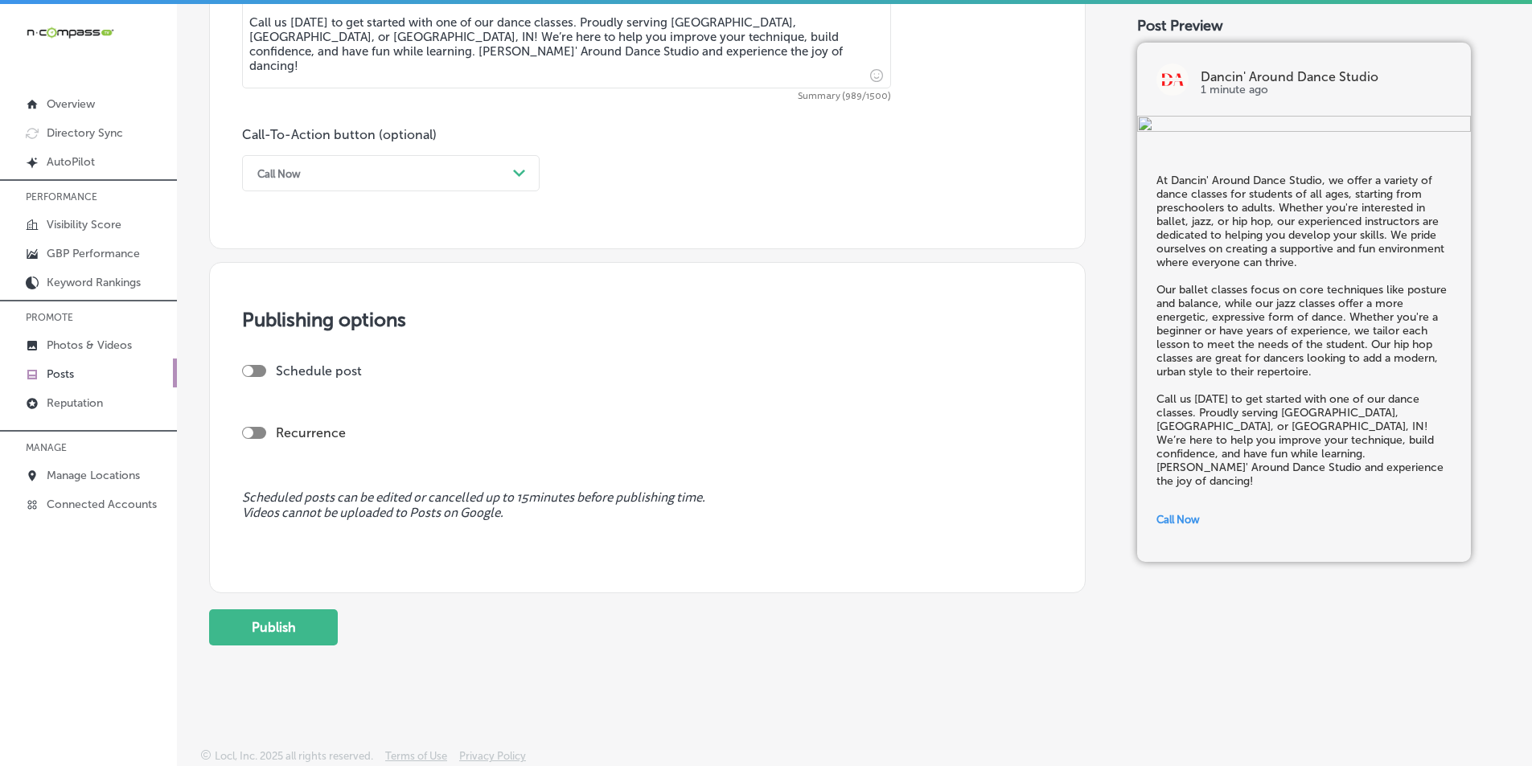
click at [250, 370] on div at bounding box center [248, 371] width 10 height 10
checkbox input "true"
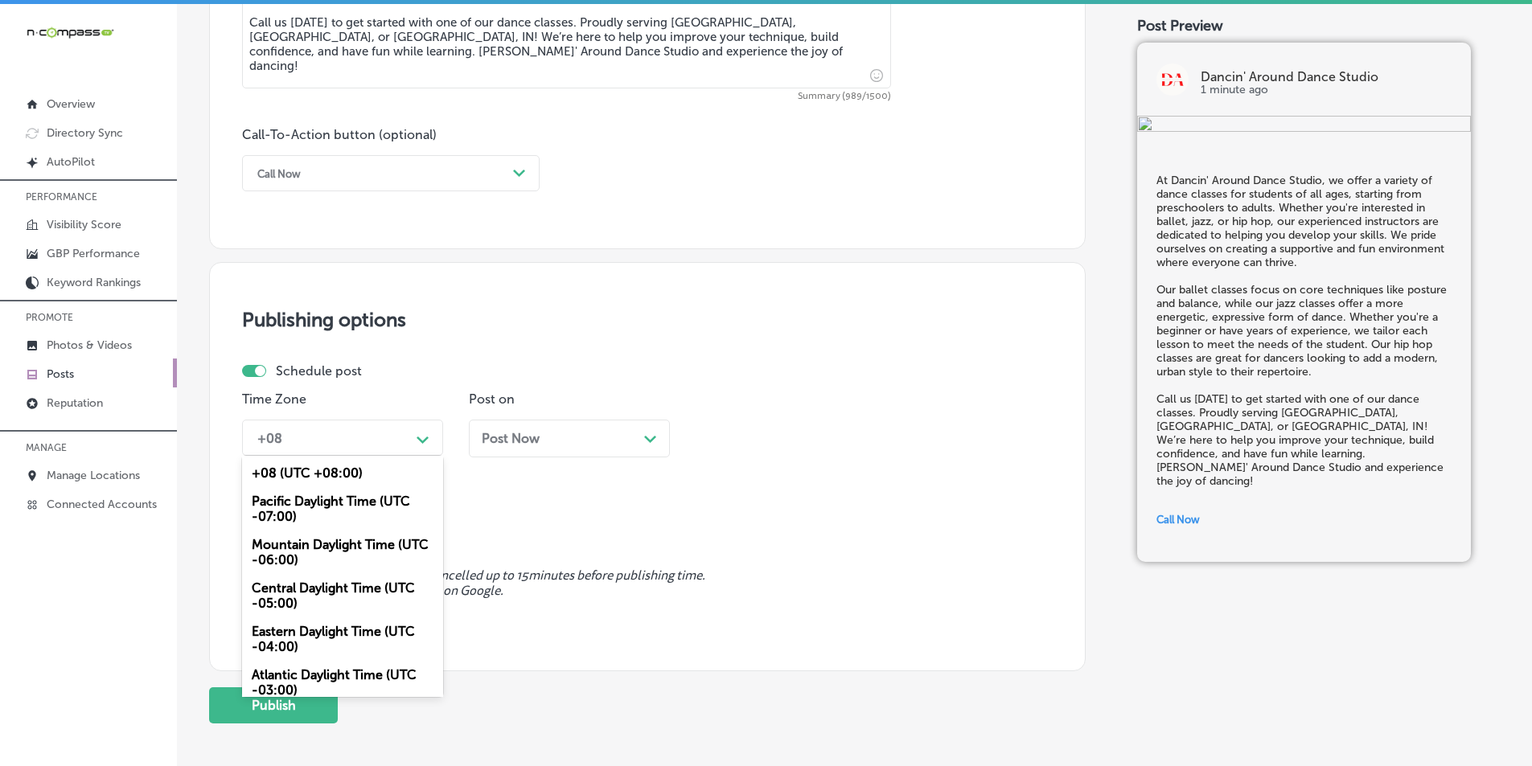
click at [417, 435] on div "Path Created with Sketch." at bounding box center [423, 438] width 13 height 13
click at [338, 541] on div "Mountain Daylight Time (UTC -06:00)" at bounding box center [342, 552] width 201 height 43
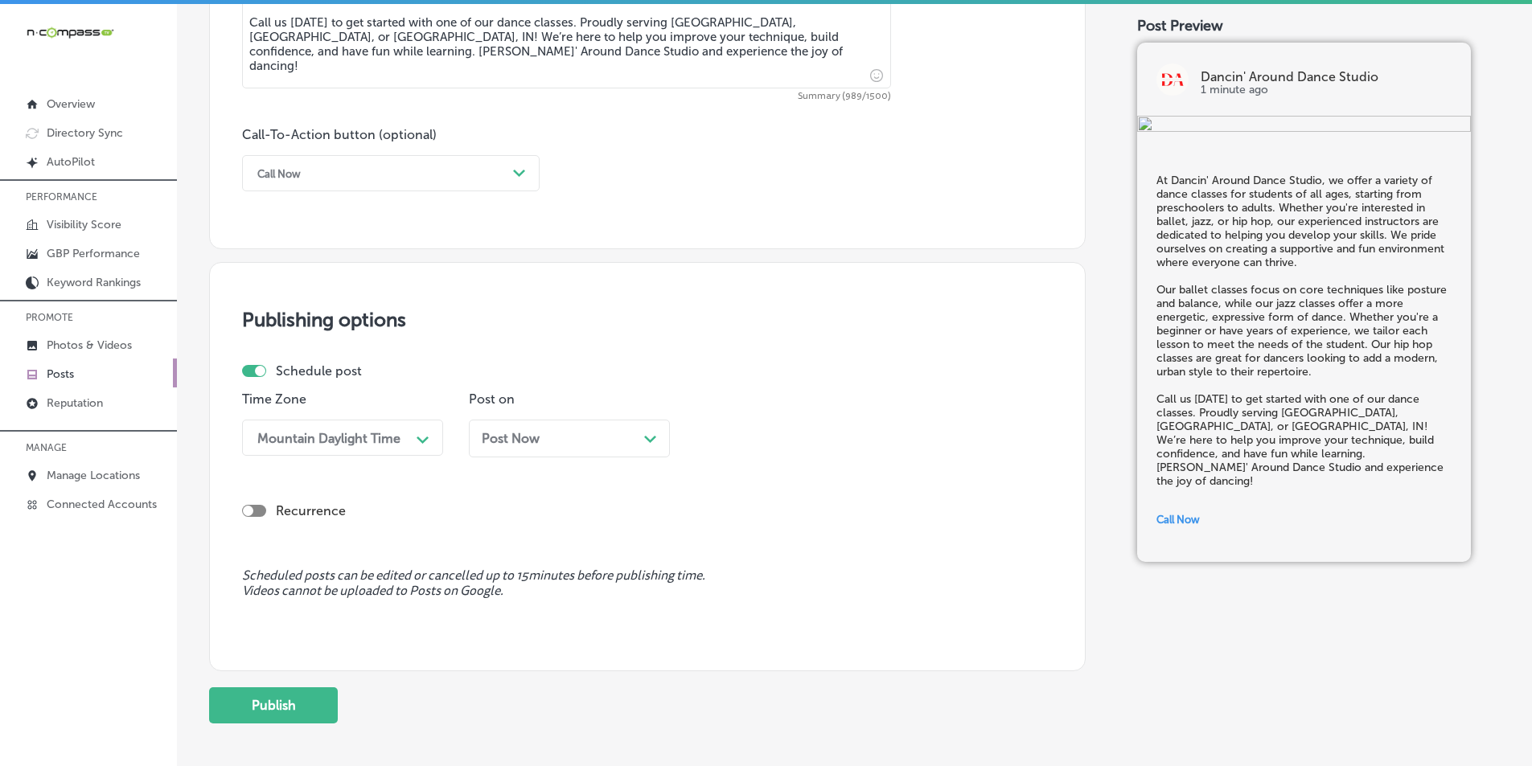
click at [647, 439] on polygon at bounding box center [650, 439] width 12 height 7
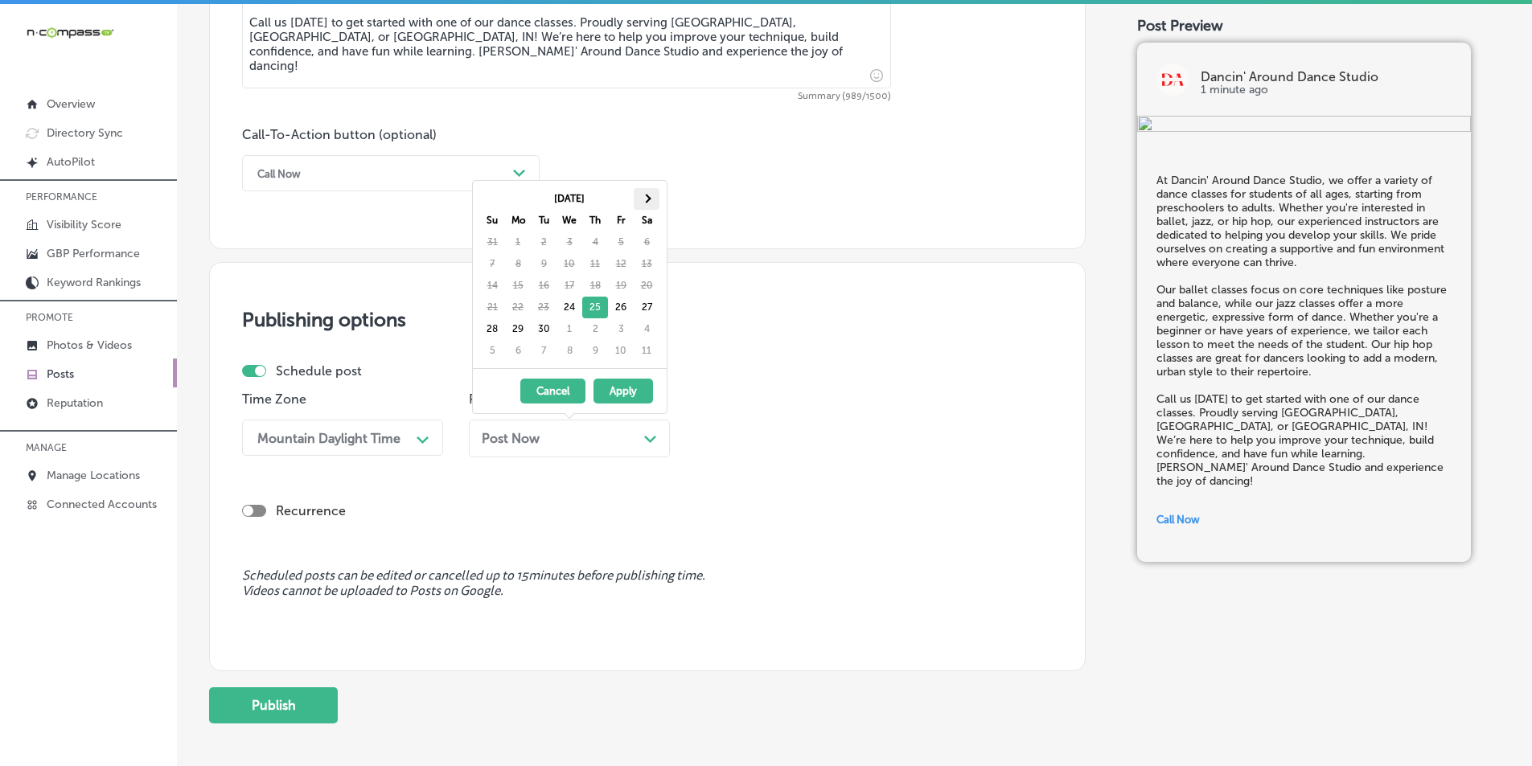
click at [647, 195] on span at bounding box center [646, 198] width 9 height 9
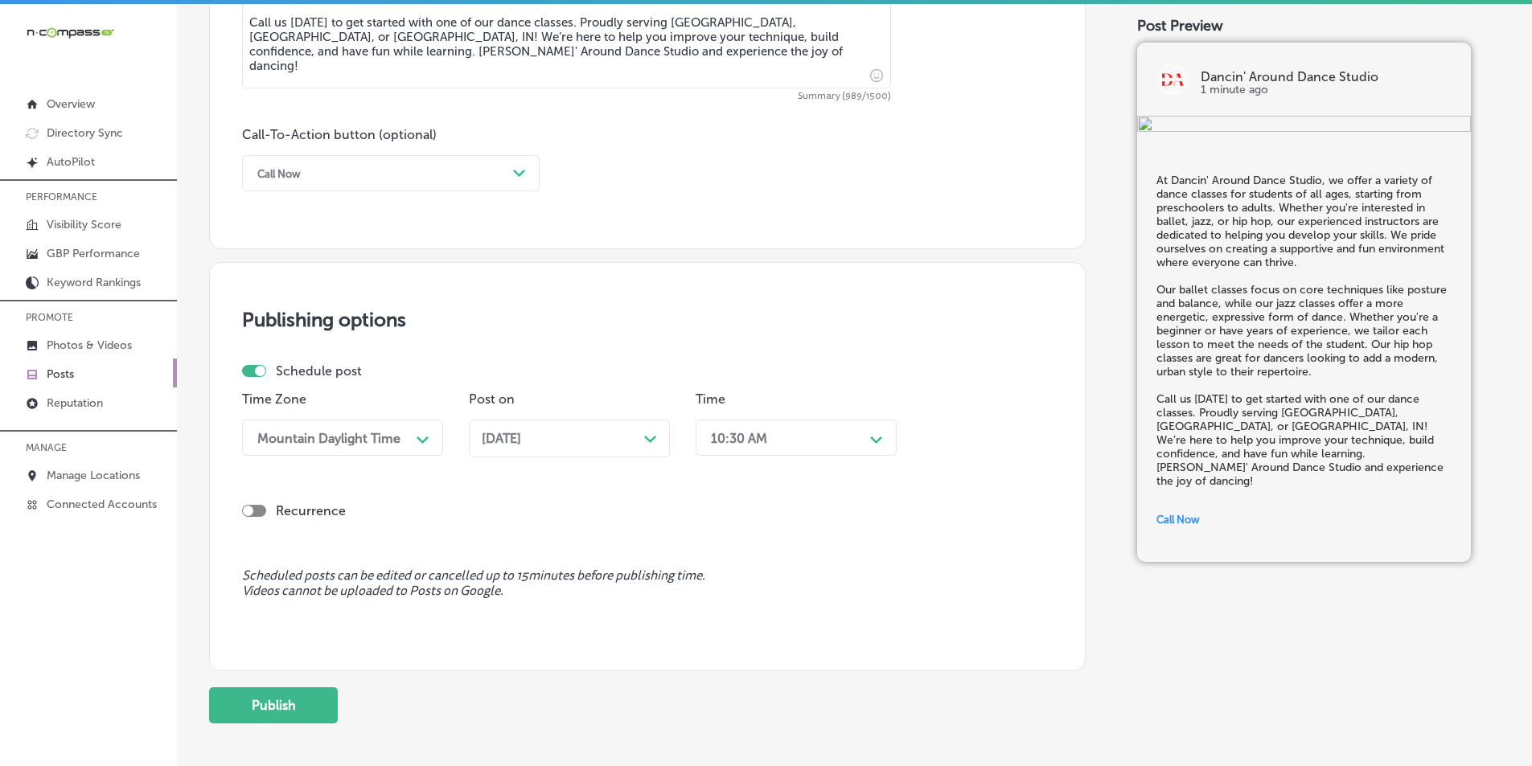
click at [756, 434] on div "10:30 AM" at bounding box center [739, 437] width 56 height 15
click at [719, 532] on div "7:00 AM" at bounding box center [796, 538] width 201 height 28
click at [270, 705] on button "Publish" at bounding box center [273, 706] width 129 height 36
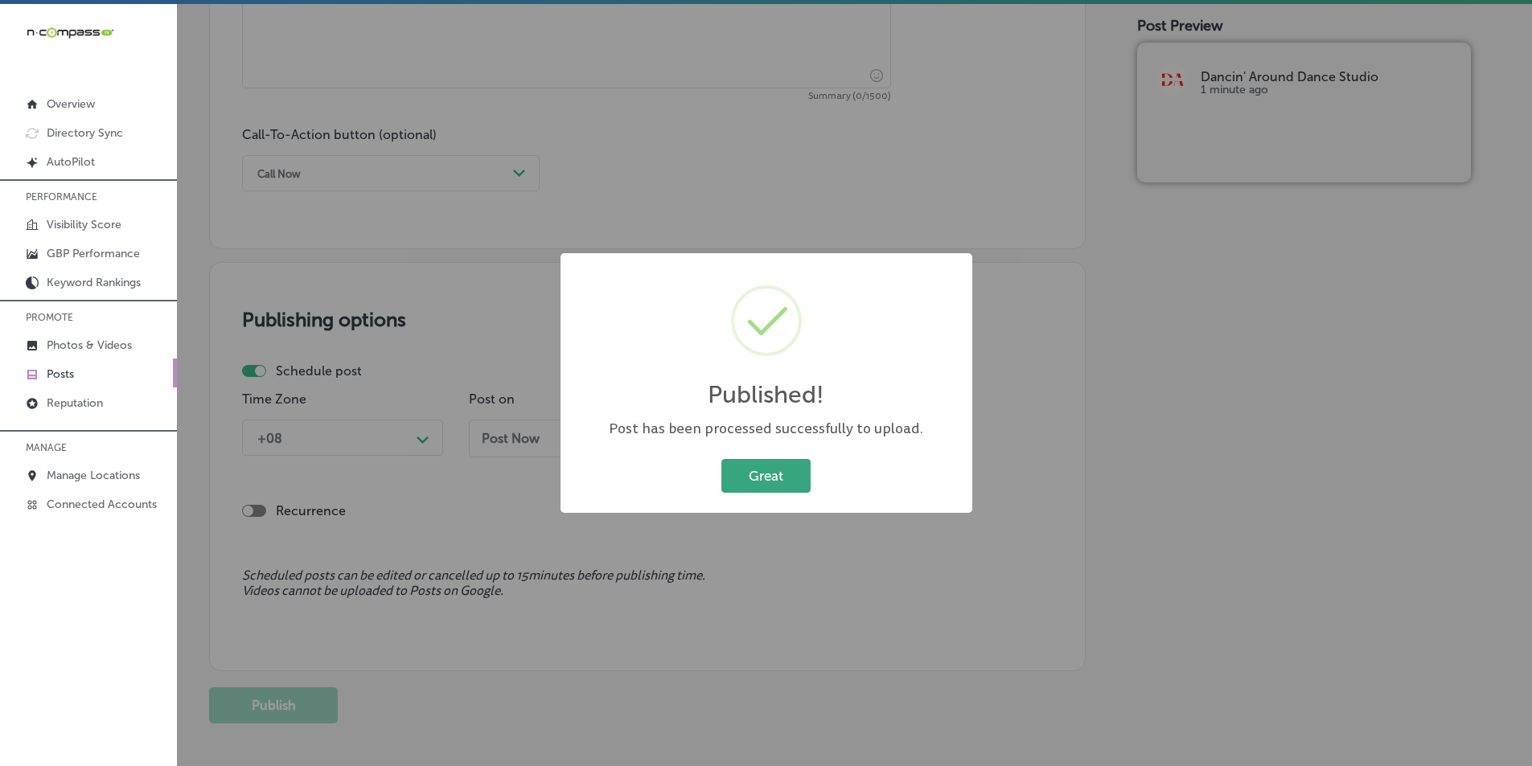
click at [753, 478] on button "Great" at bounding box center [765, 475] width 89 height 33
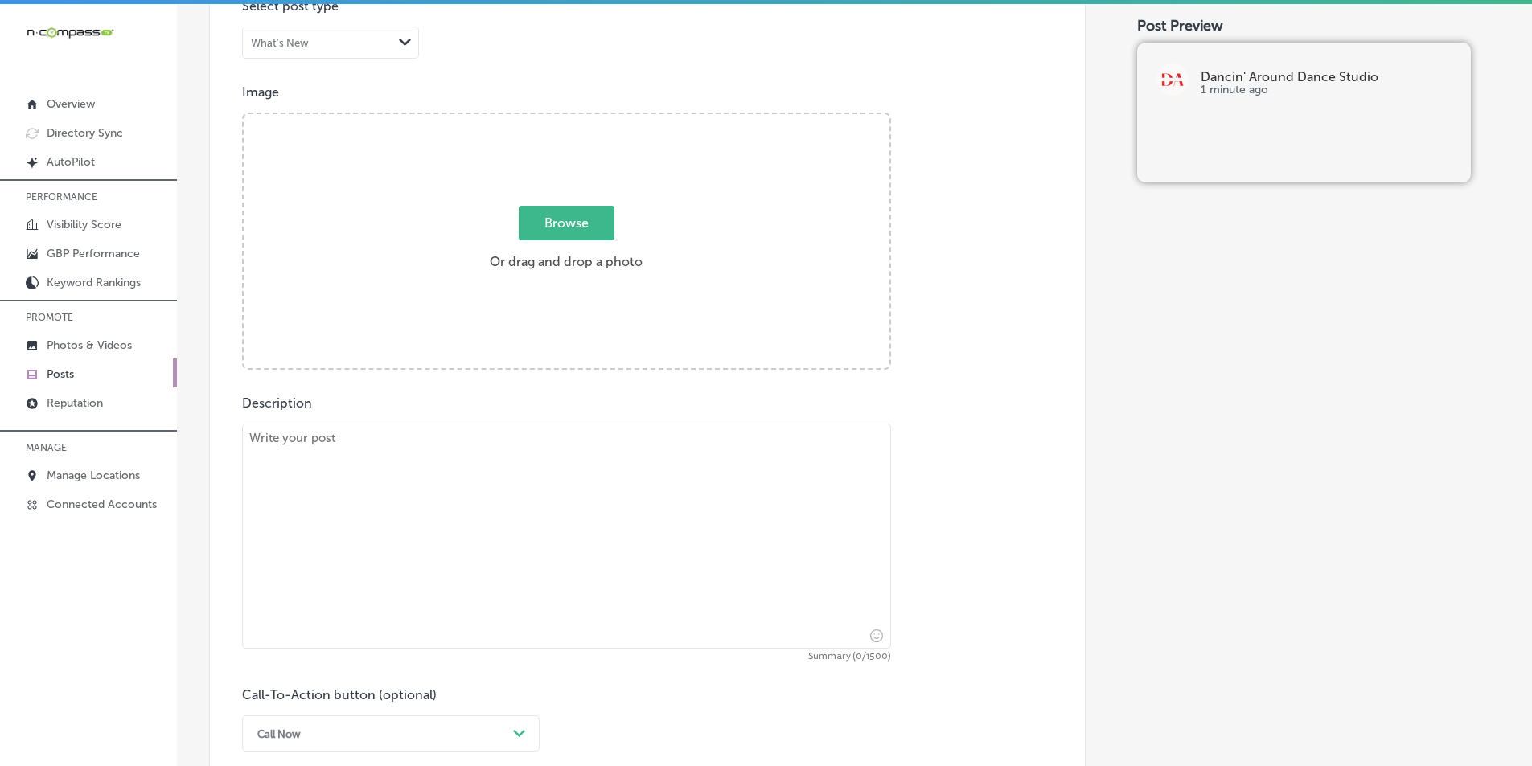
scroll to position [539, 0]
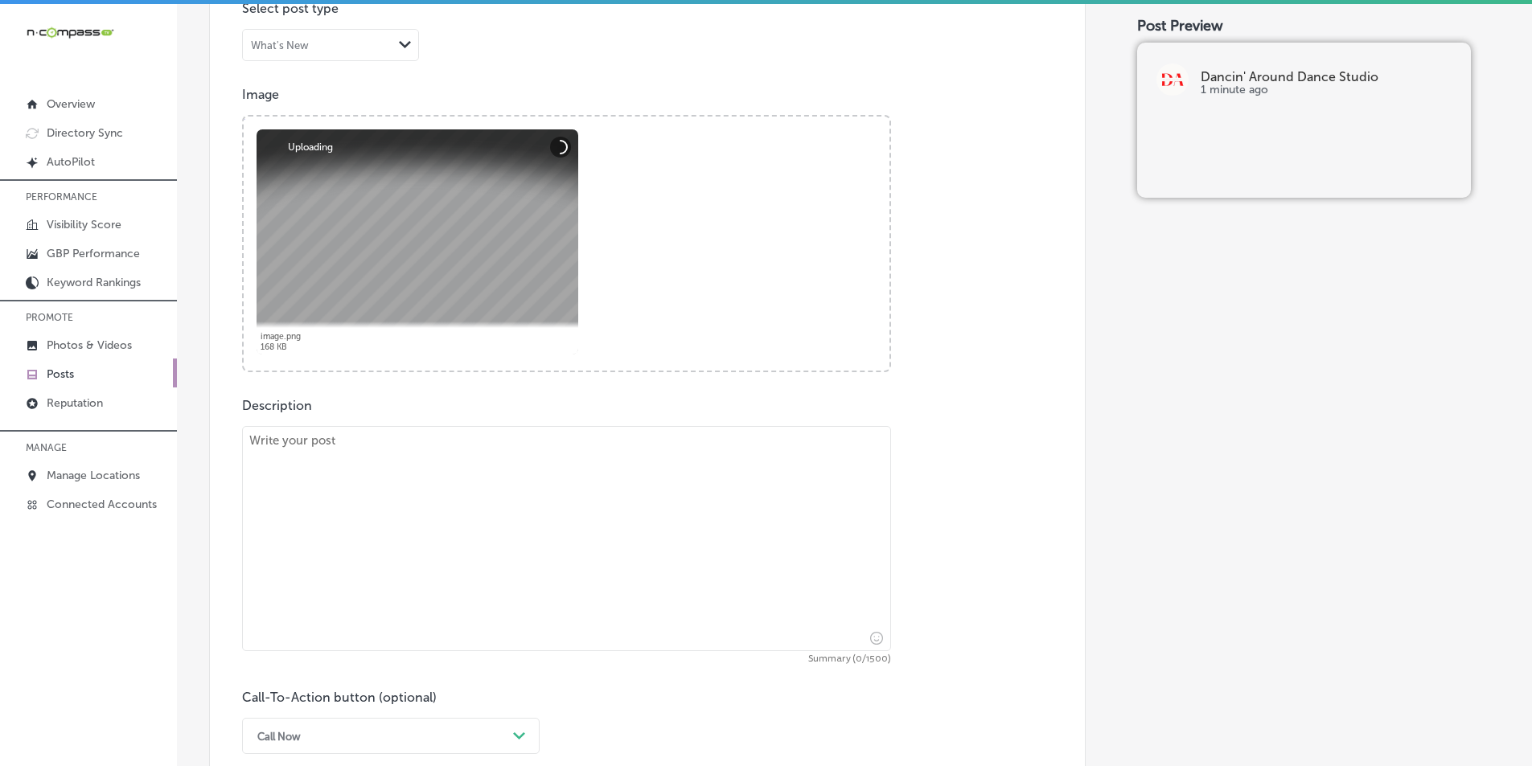
click at [388, 584] on textarea at bounding box center [566, 538] width 649 height 225
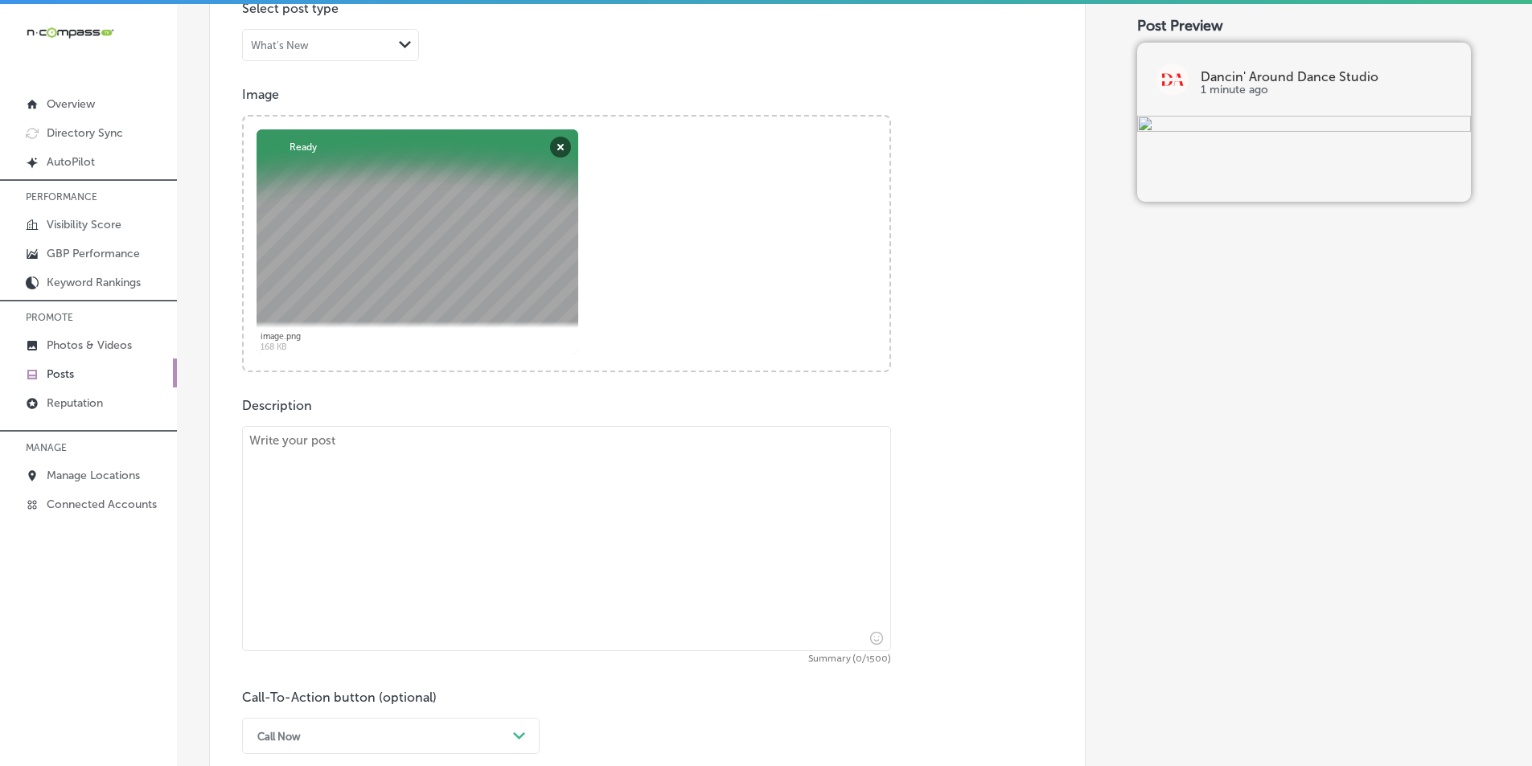
click at [421, 500] on textarea at bounding box center [566, 538] width 649 height 225
paste textarea "If you're looking to take your dance skills to the next level, Dancin' Around D…"
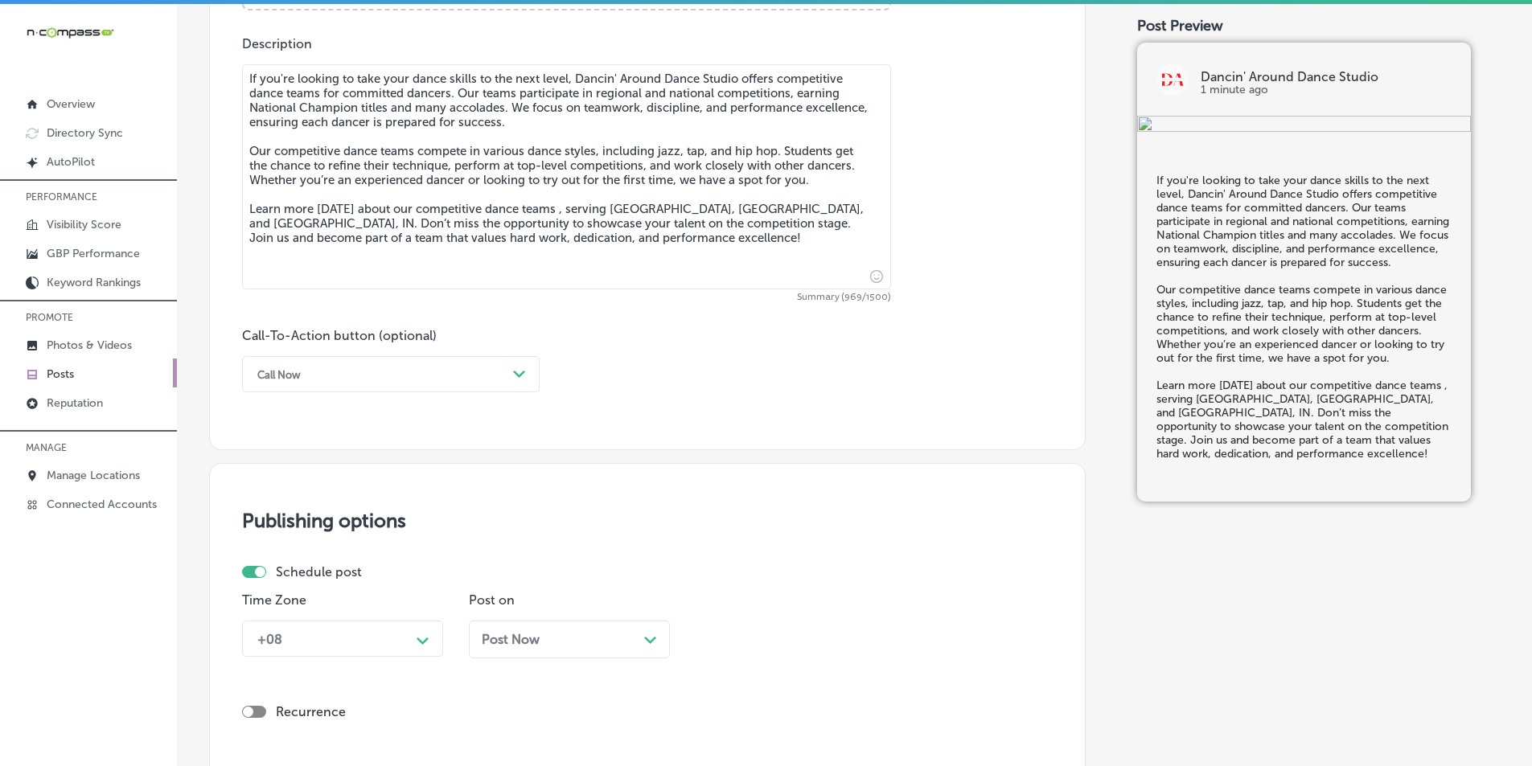
scroll to position [941, 0]
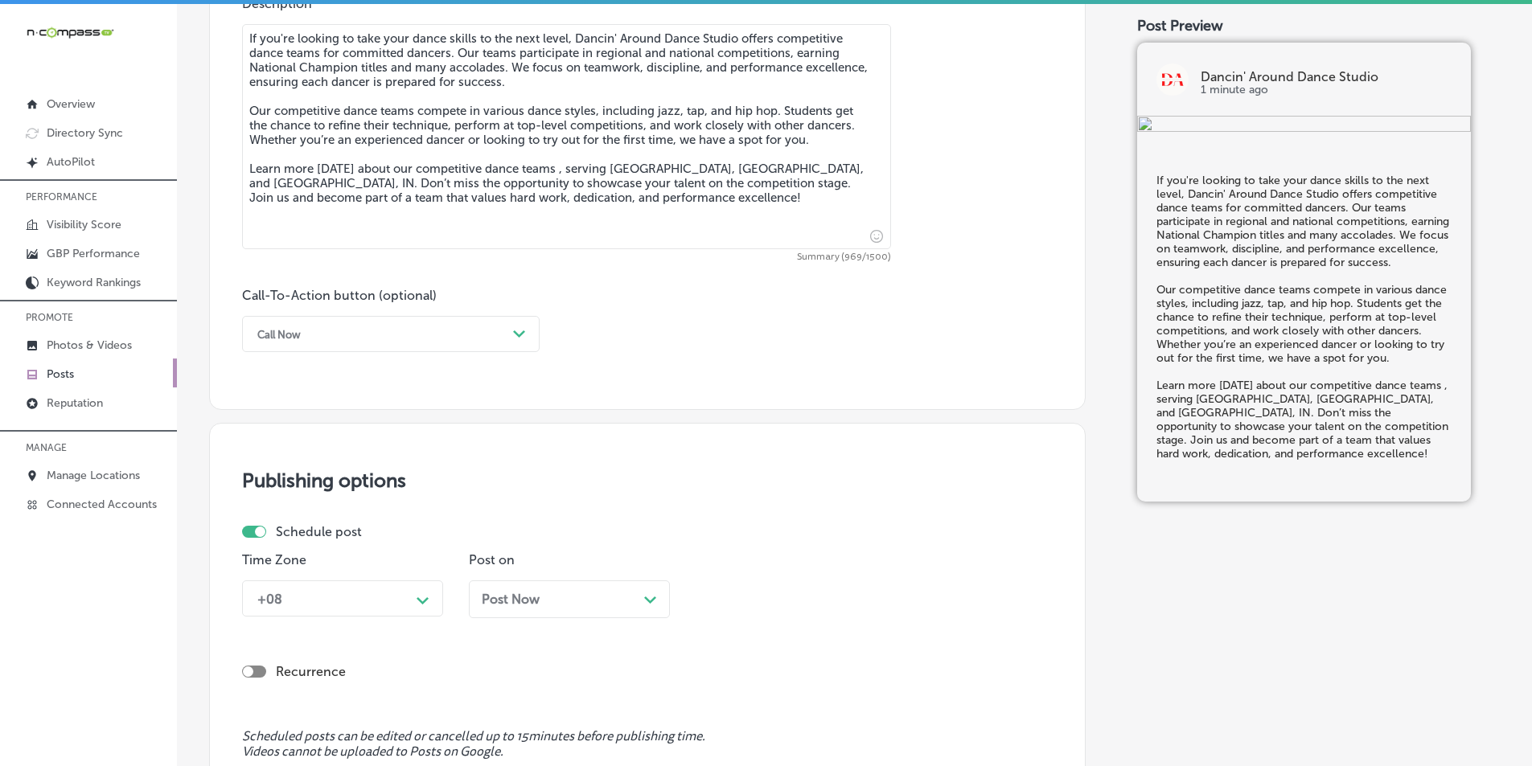
type textarea "If you're looking to take your dance skills to the next level, Dancin' Around D…"
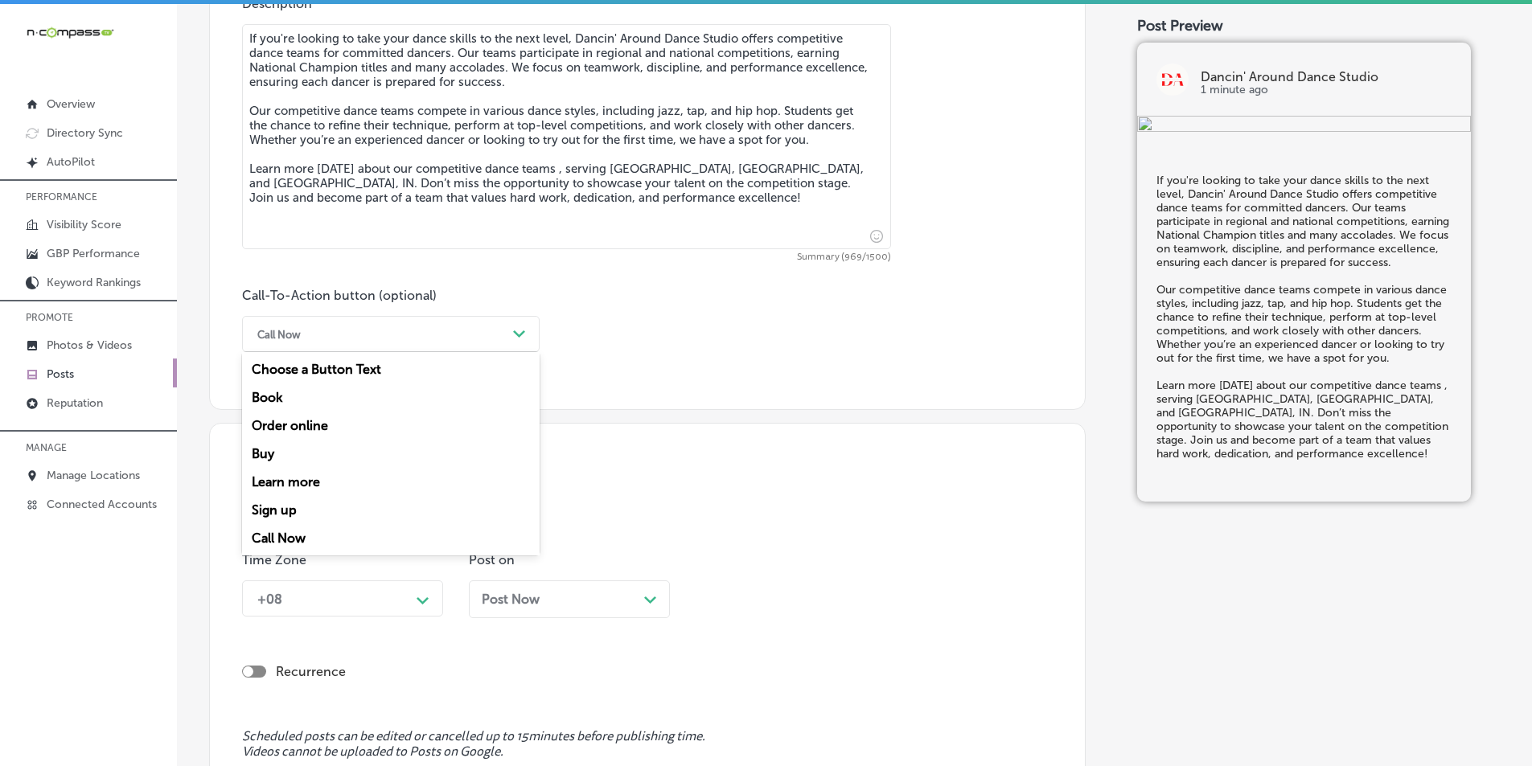
drag, startPoint x: 520, startPoint y: 335, endPoint x: 509, endPoint y: 339, distance: 11.5
click at [519, 335] on polygon at bounding box center [519, 334] width 12 height 7
click at [298, 481] on div "Learn more" at bounding box center [391, 482] width 298 height 28
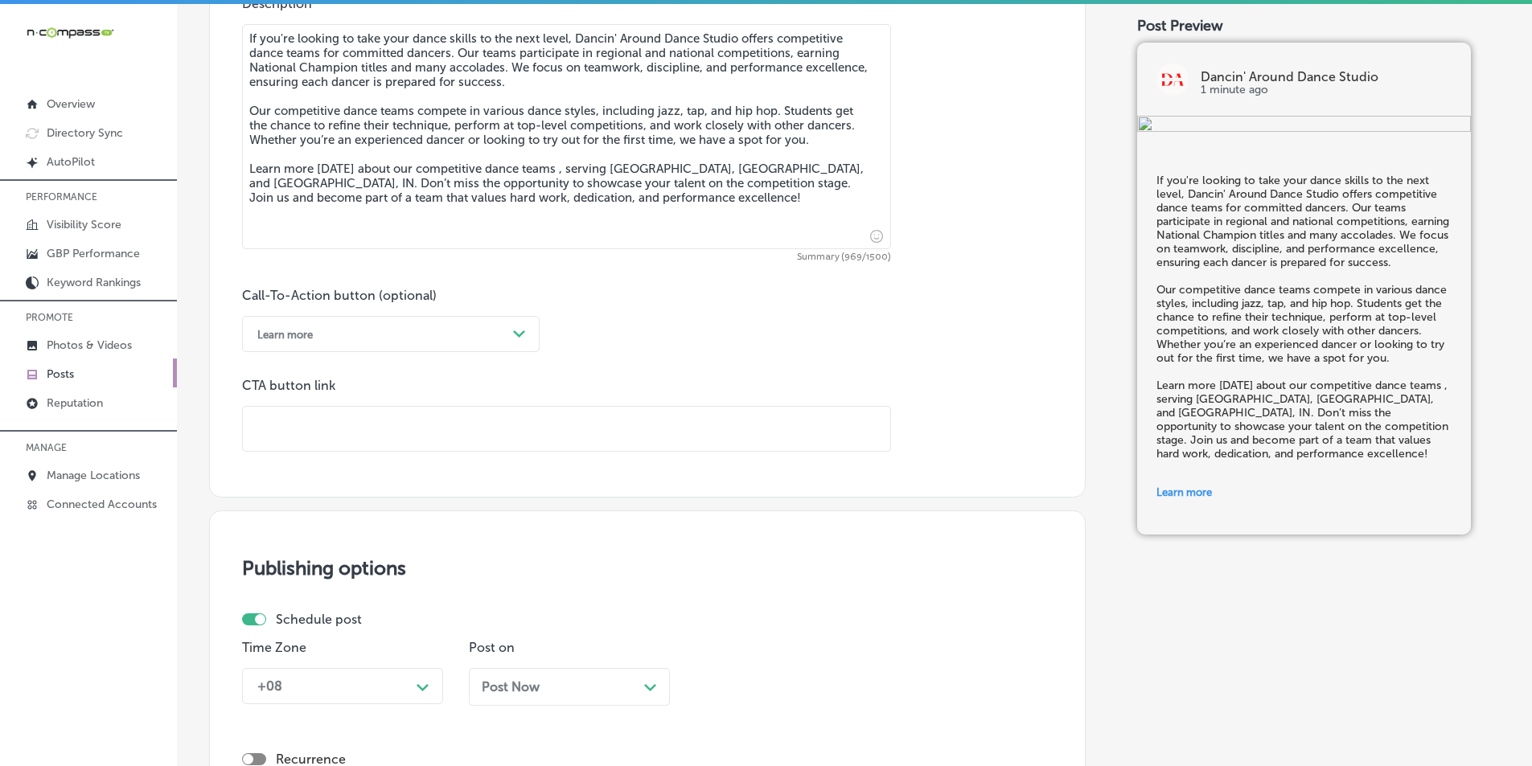
paste input "[URL][DOMAIN_NAME]"
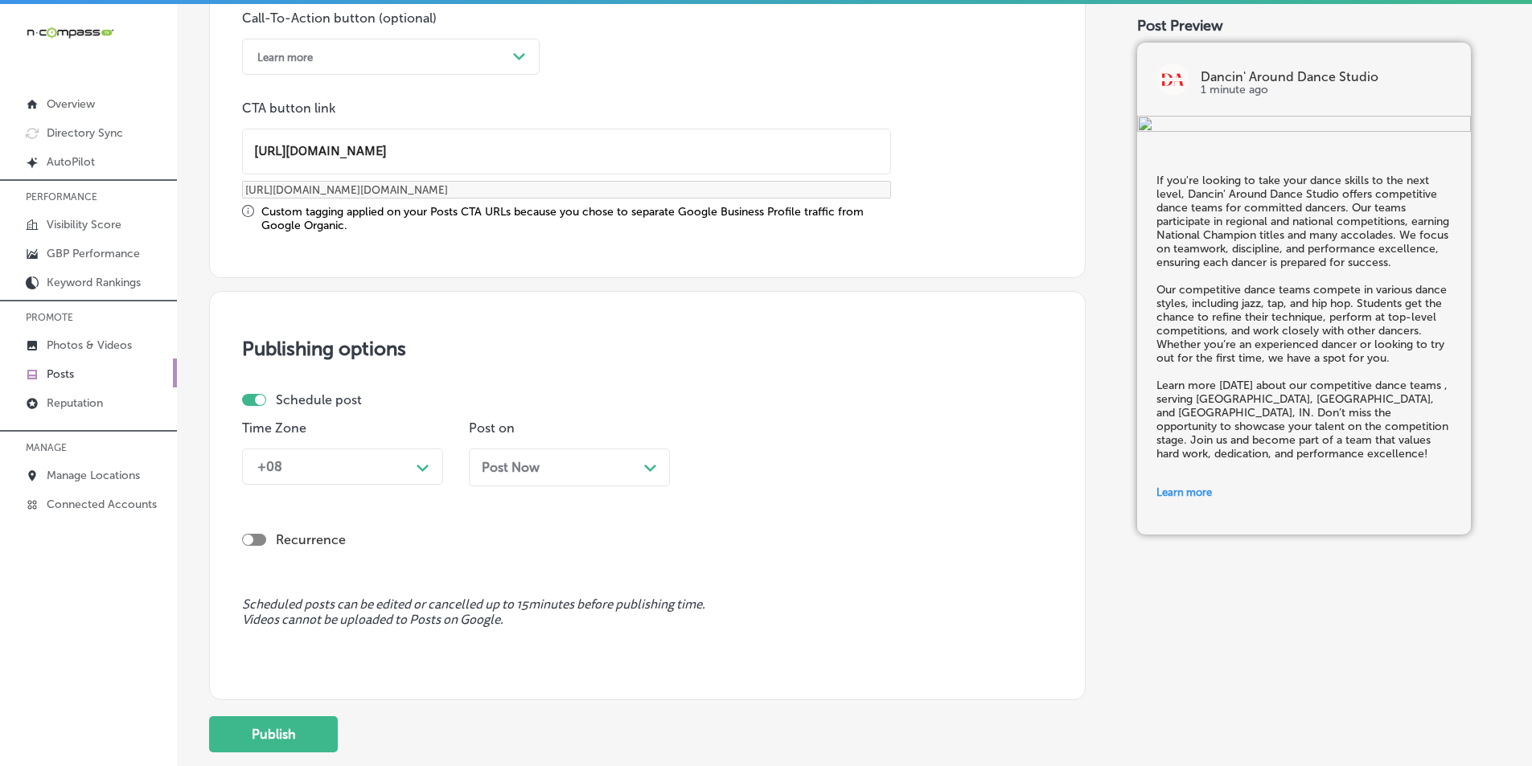
scroll to position [1263, 0]
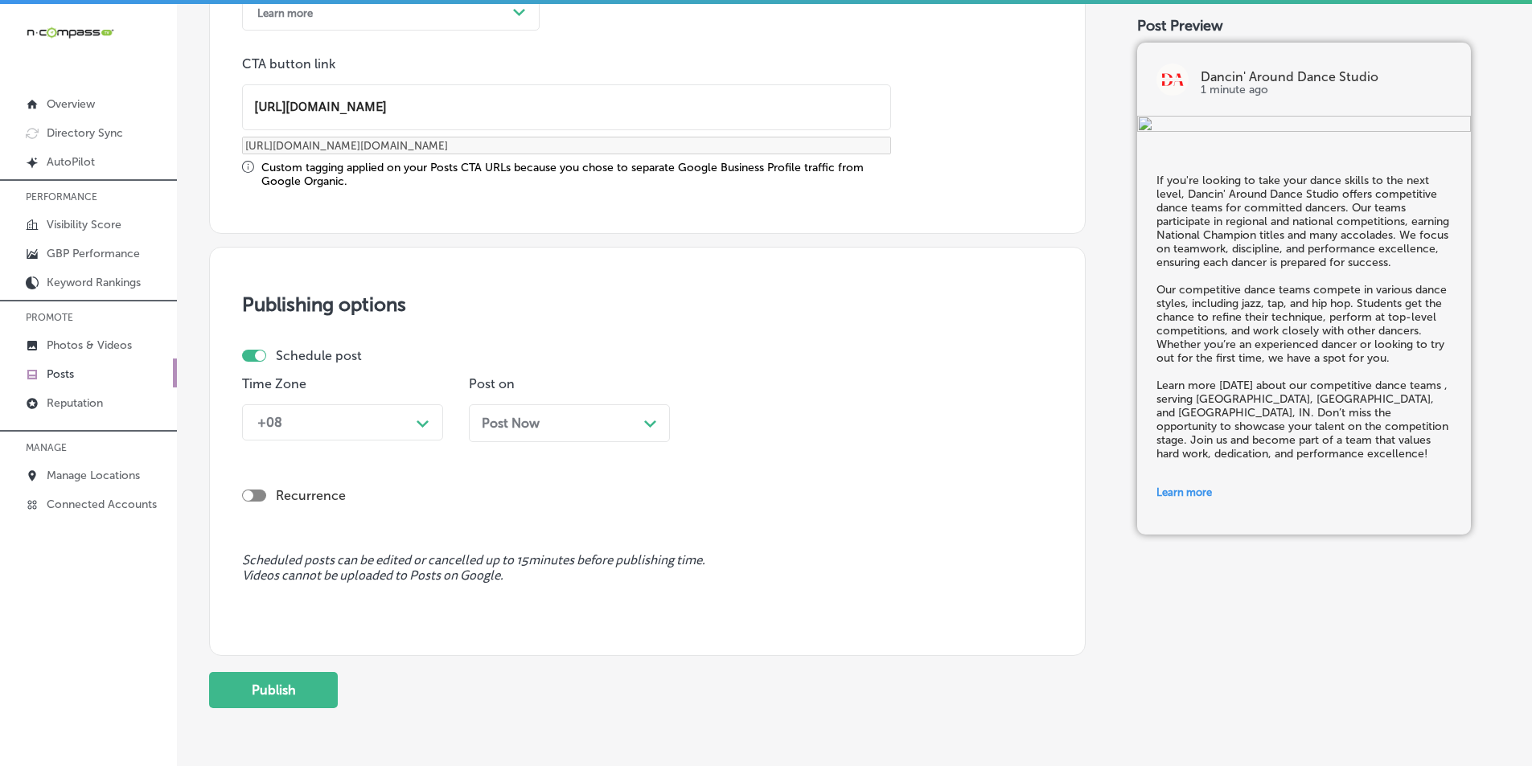
type input "[URL][DOMAIN_NAME]"
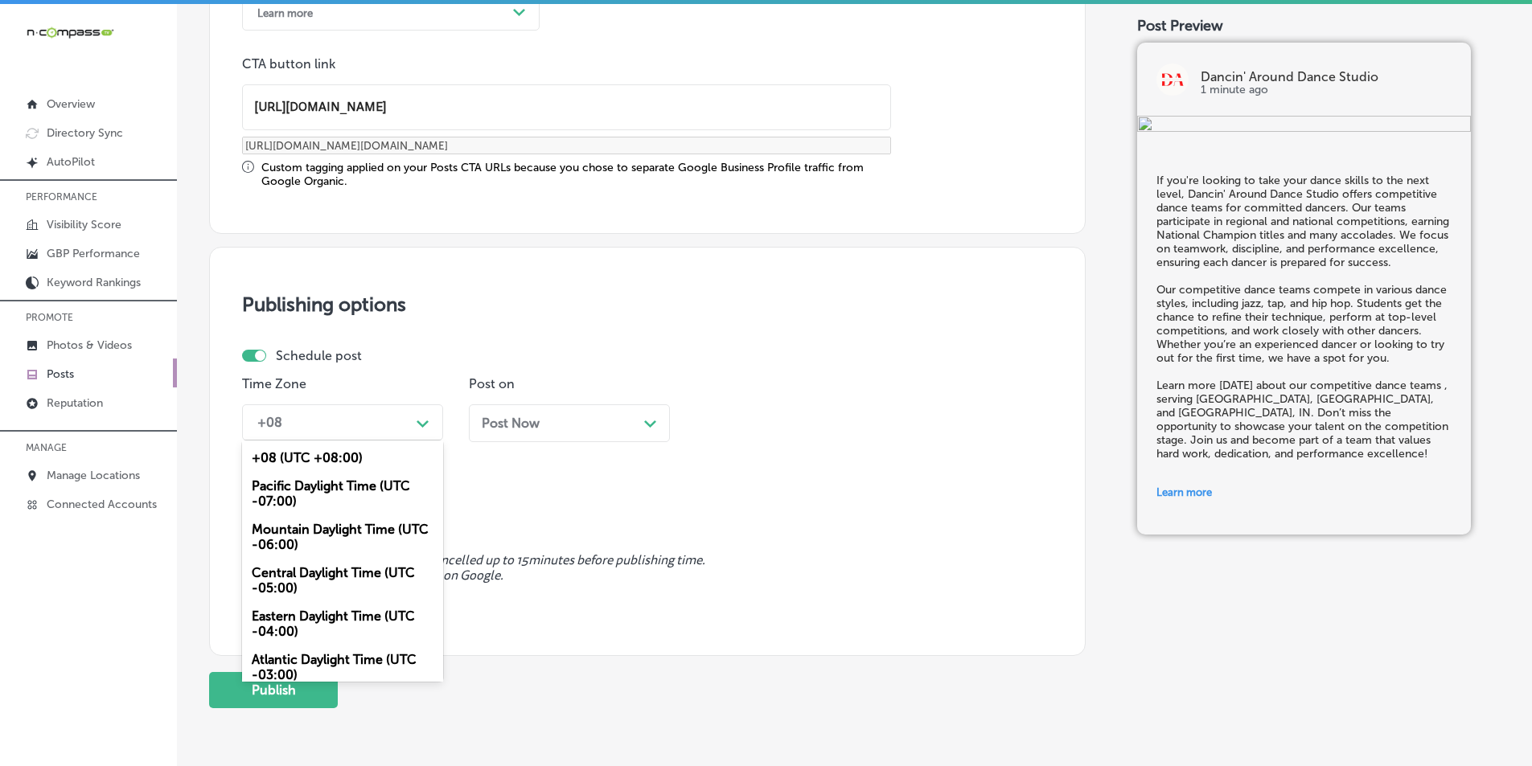
click at [425, 422] on icon "Path Created with Sketch." at bounding box center [423, 424] width 12 height 7
drag, startPoint x: 335, startPoint y: 524, endPoint x: 412, endPoint y: 495, distance: 81.7
click at [336, 524] on div "Mountain Daylight Time (UTC -06:00)" at bounding box center [342, 537] width 201 height 43
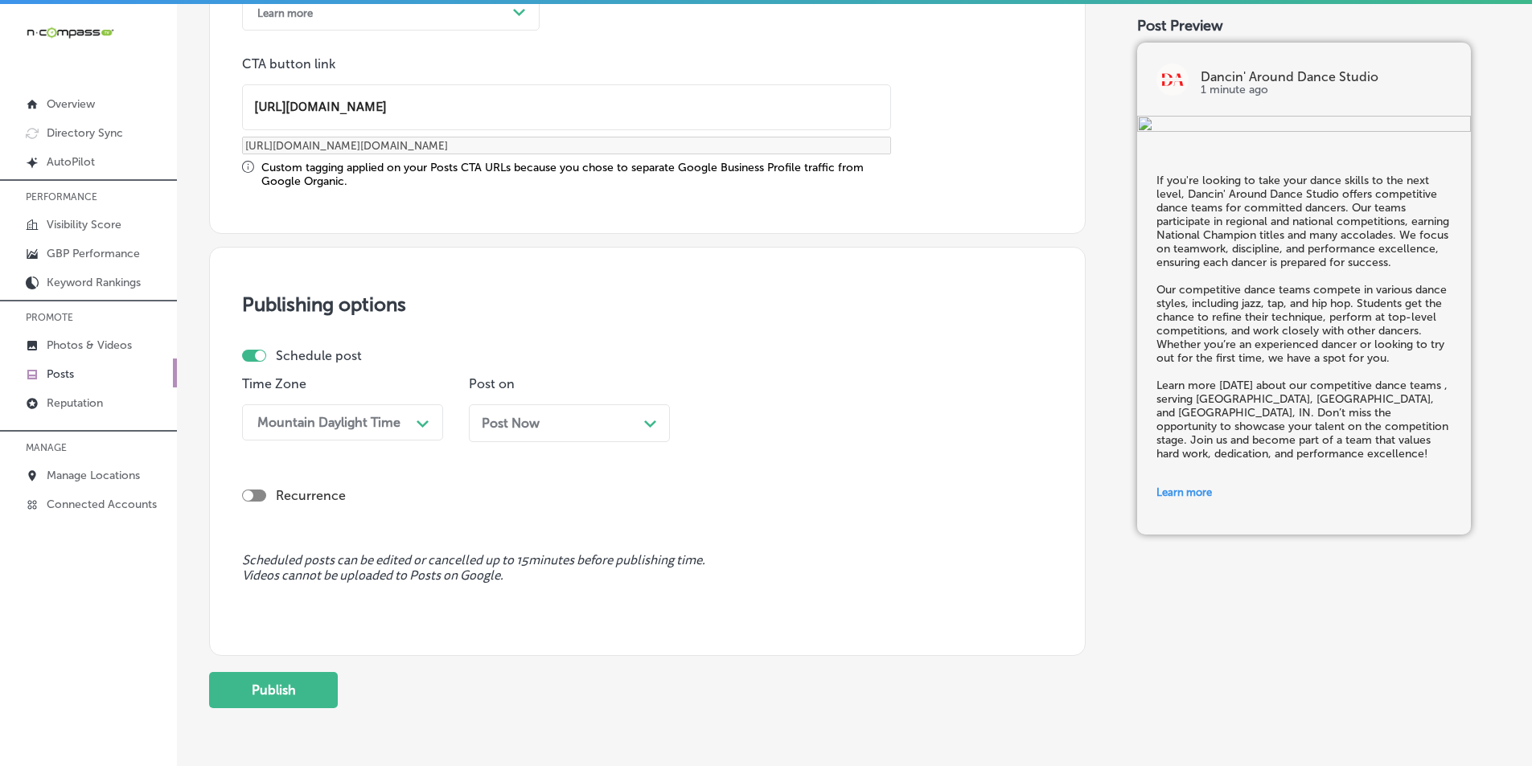
click at [647, 425] on icon "Path Created with Sketch." at bounding box center [650, 424] width 12 height 7
click at [809, 421] on div "10:30 AM" at bounding box center [783, 423] width 161 height 28
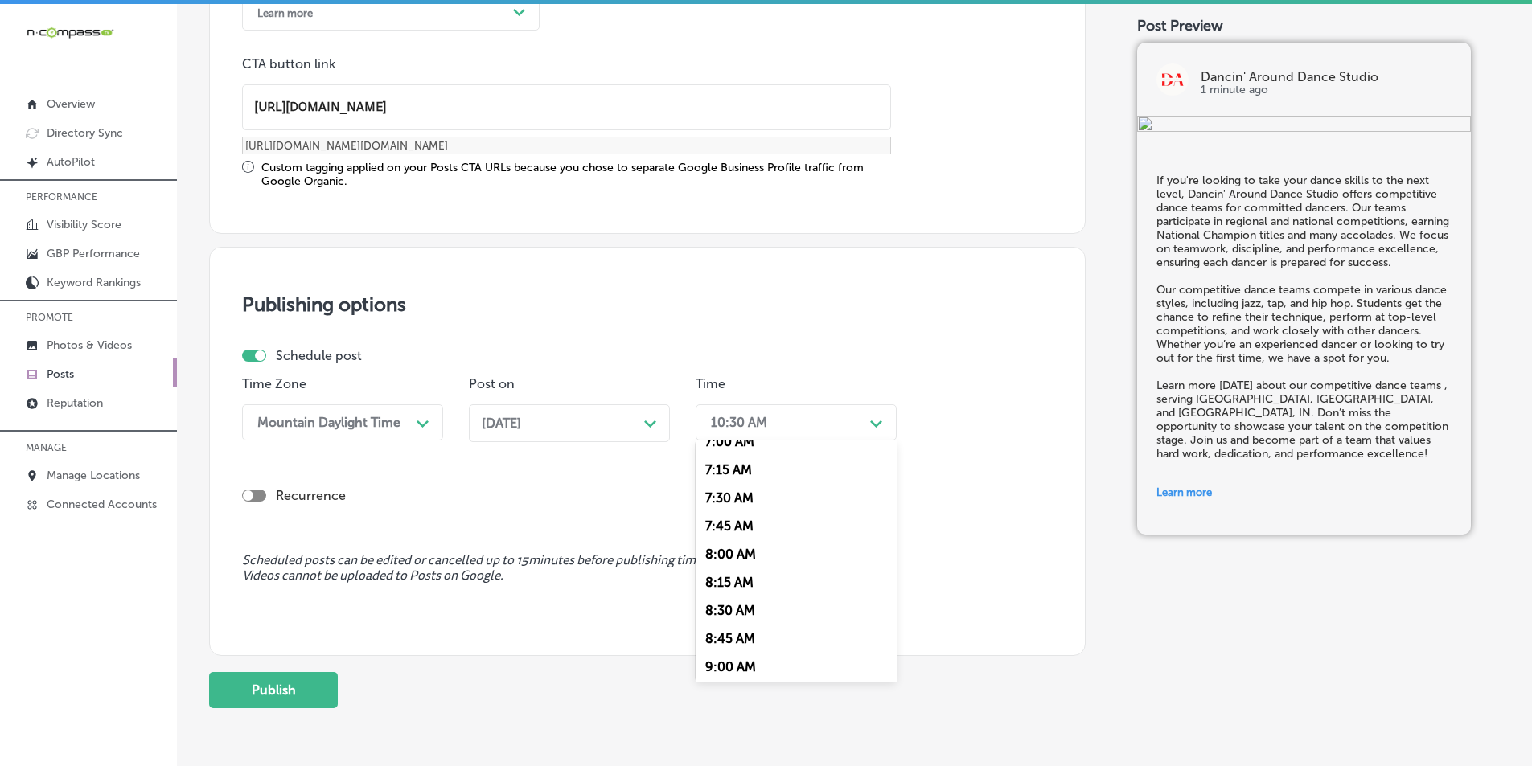
scroll to position [724, 0]
click at [722, 523] on div "7:00 AM" at bounding box center [796, 522] width 201 height 28
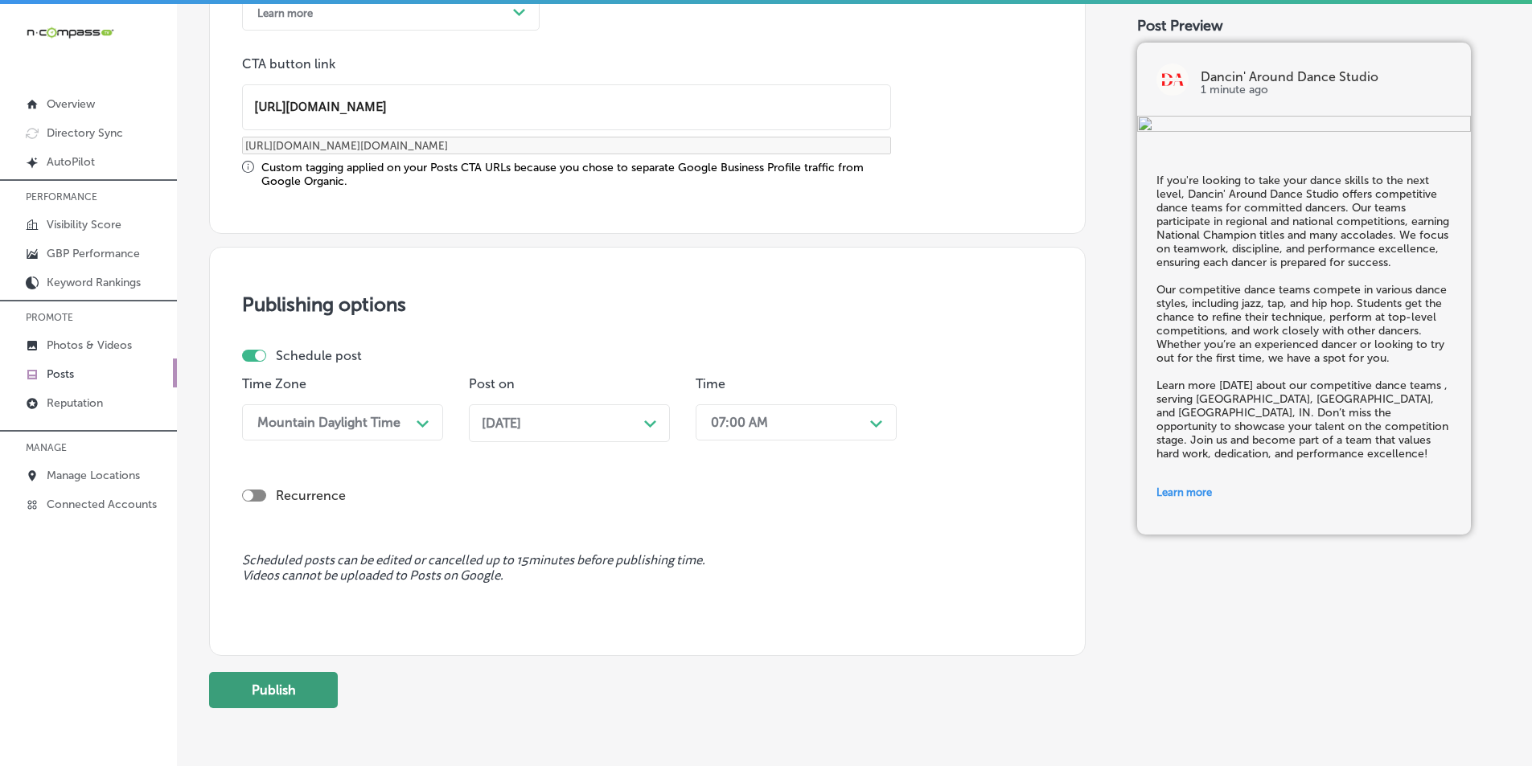
click at [268, 687] on button "Publish" at bounding box center [273, 690] width 129 height 36
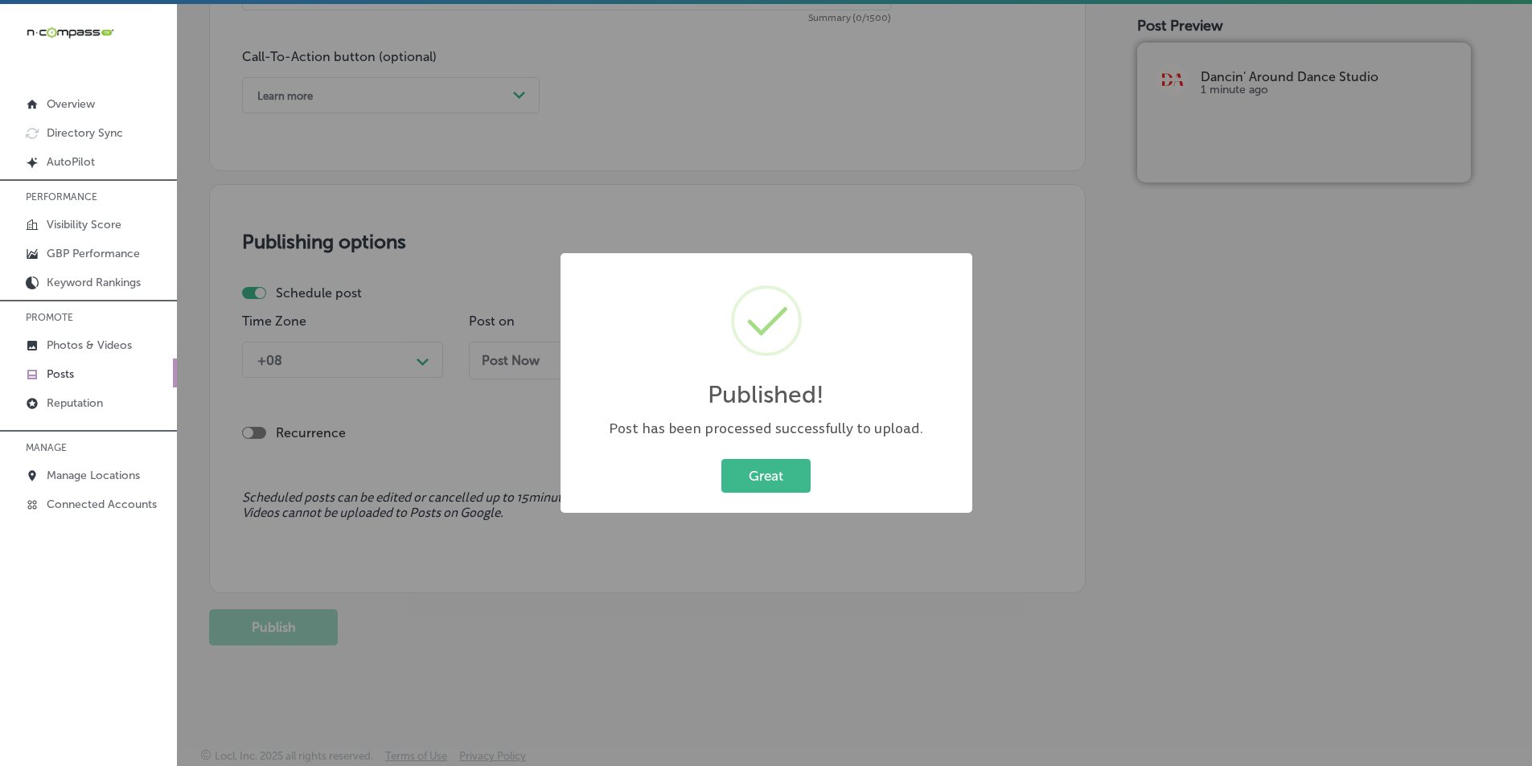
scroll to position [1180, 0]
click at [773, 468] on button "Great" at bounding box center [765, 475] width 89 height 33
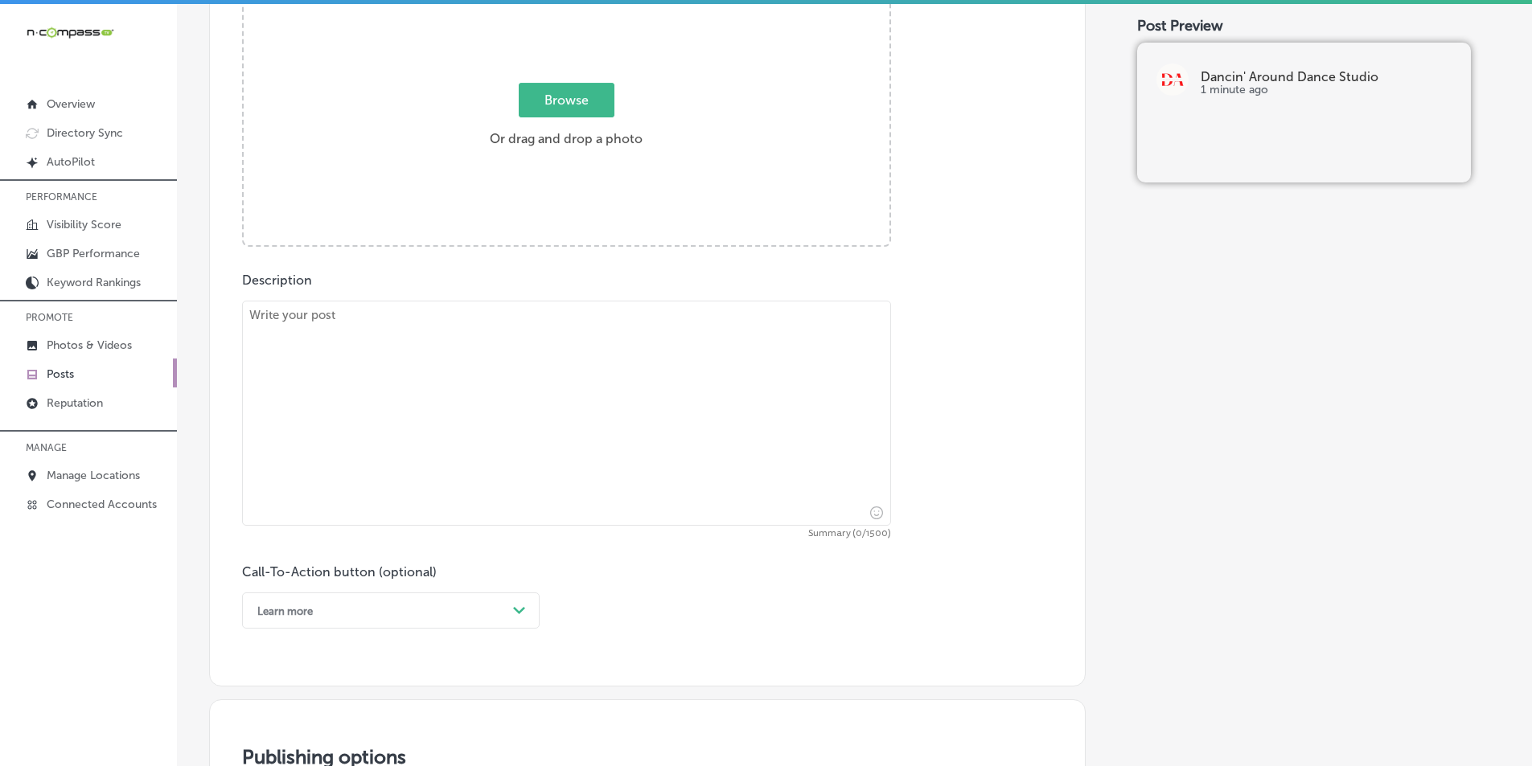
scroll to position [617, 0]
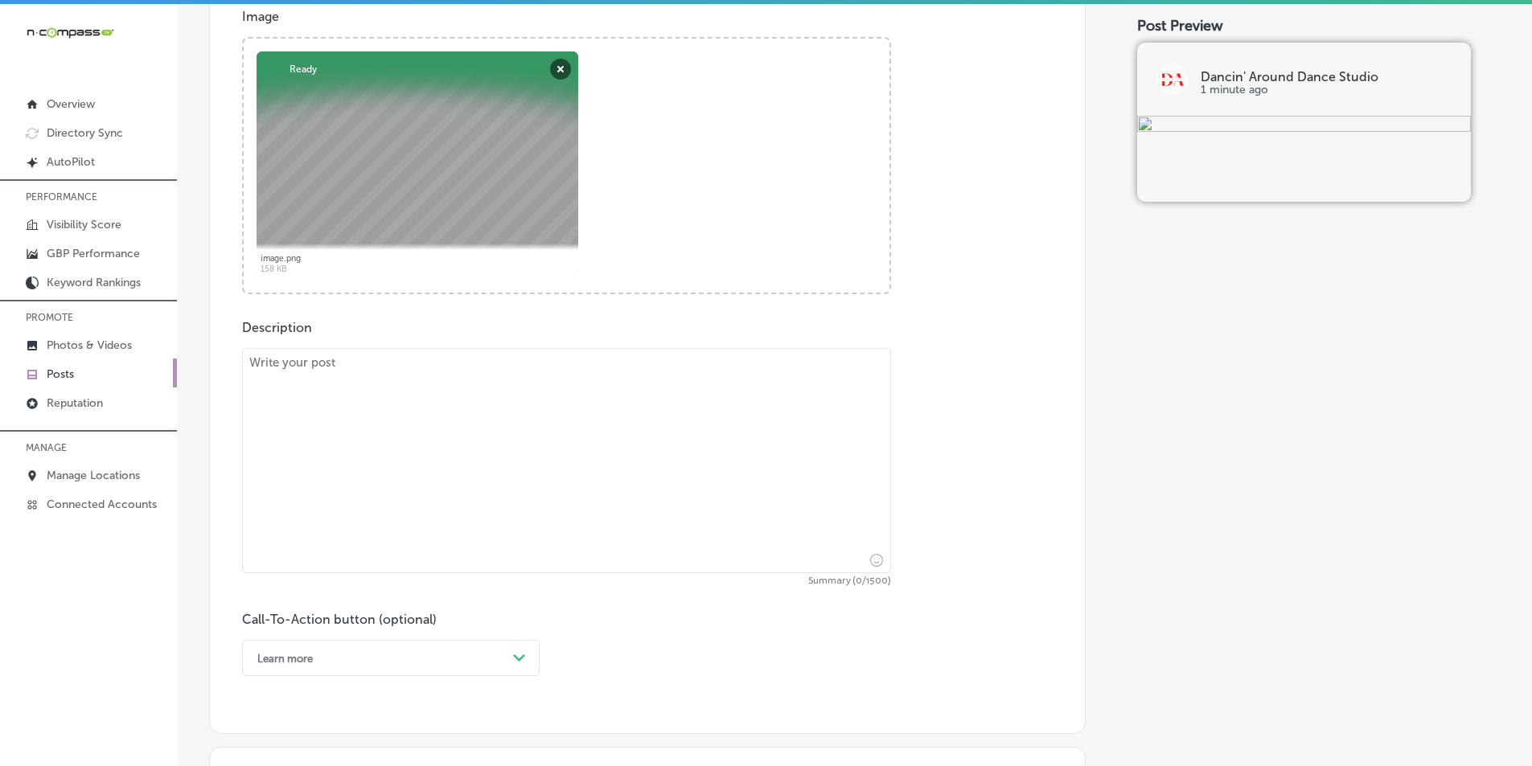
click at [302, 377] on textarea at bounding box center [566, 460] width 649 height 225
paste textarea "At Dancin' Around Dance Studio, we offer ballet and tap classes for children fr…"
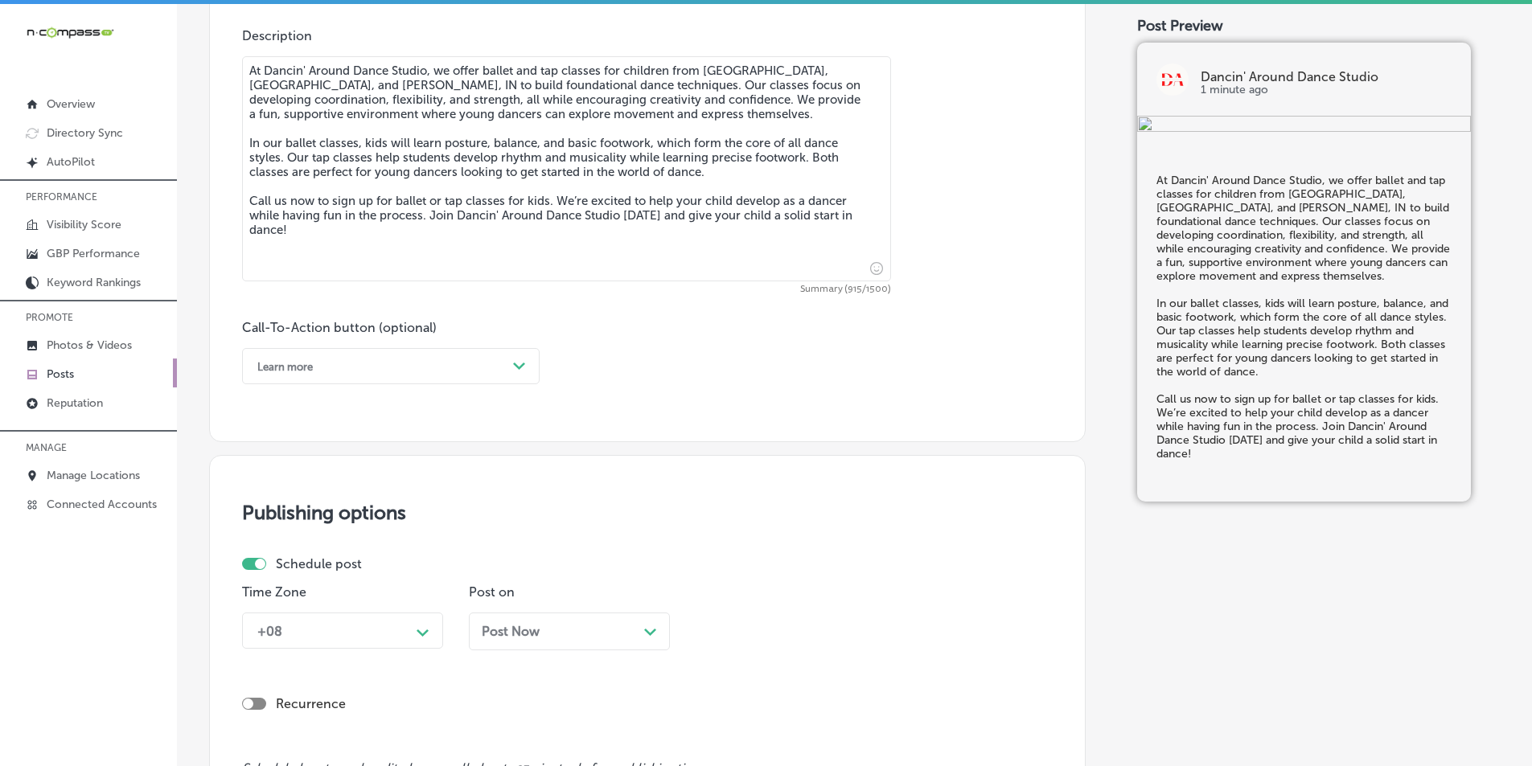
scroll to position [939, 0]
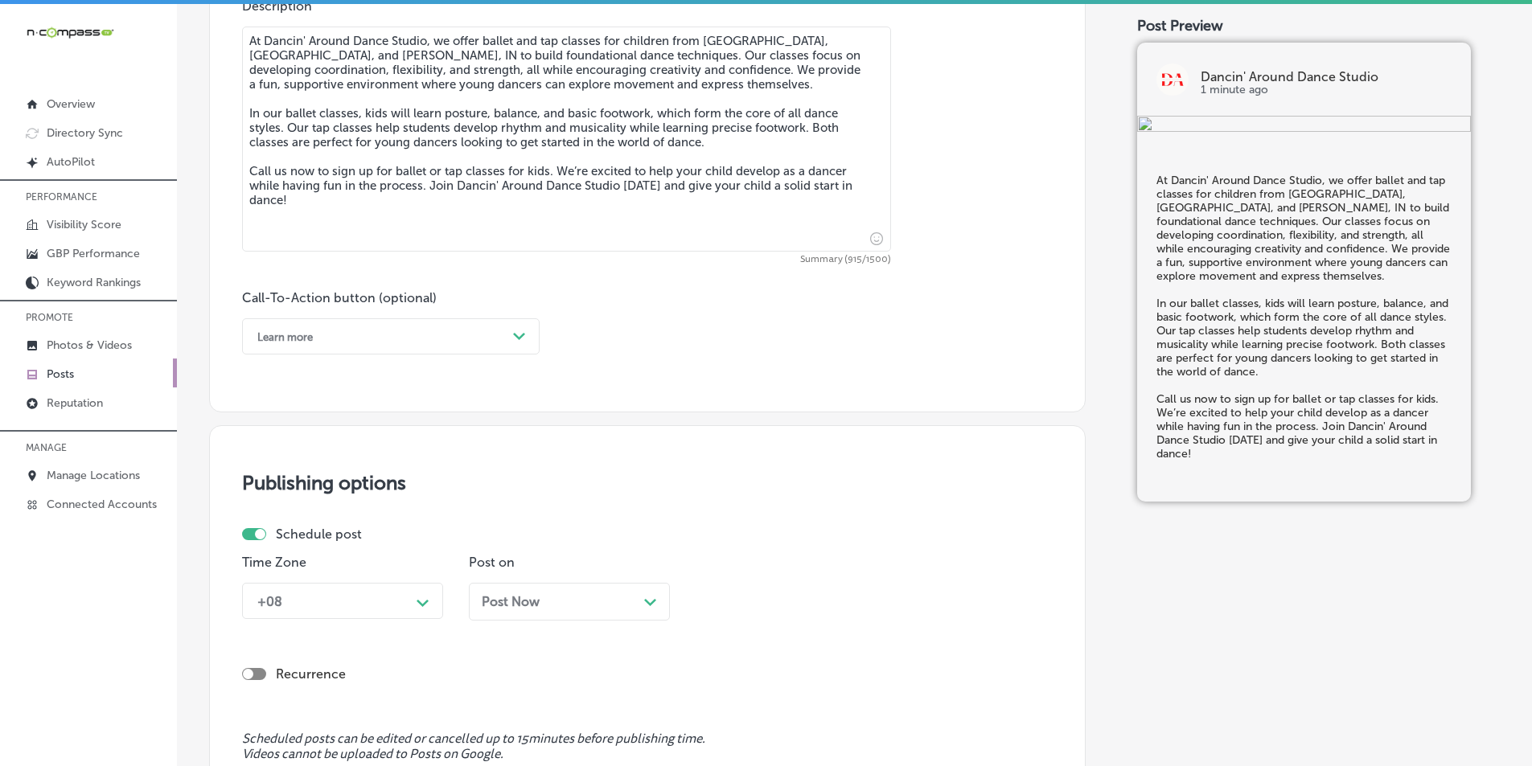
type textarea "At Dancin' Around Dance Studio, we offer ballet and tap classes for children fr…"
click at [510, 333] on div "Path Created with Sketch." at bounding box center [520, 337] width 26 height 26
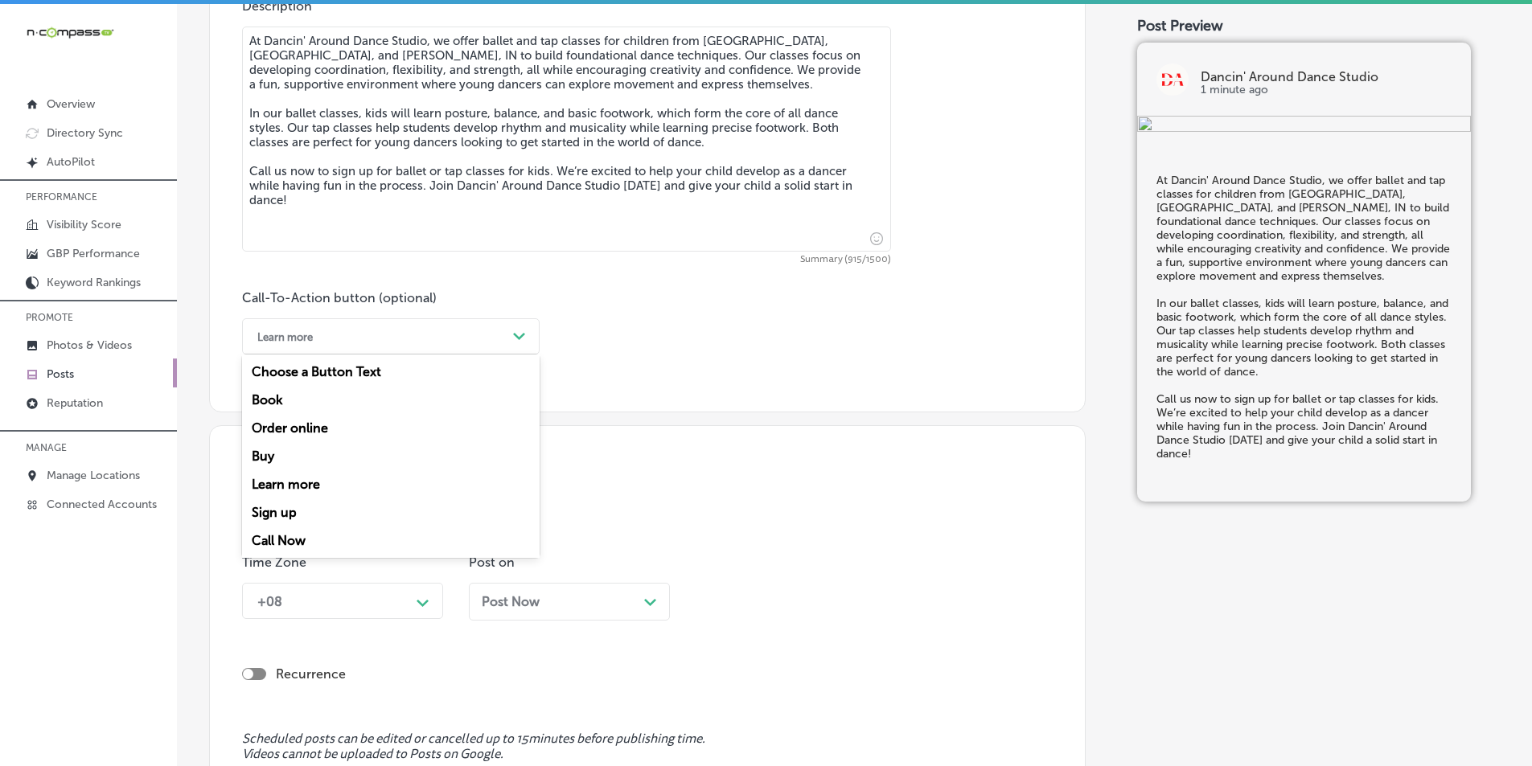
click at [273, 540] on div "Call Now" at bounding box center [391, 541] width 298 height 28
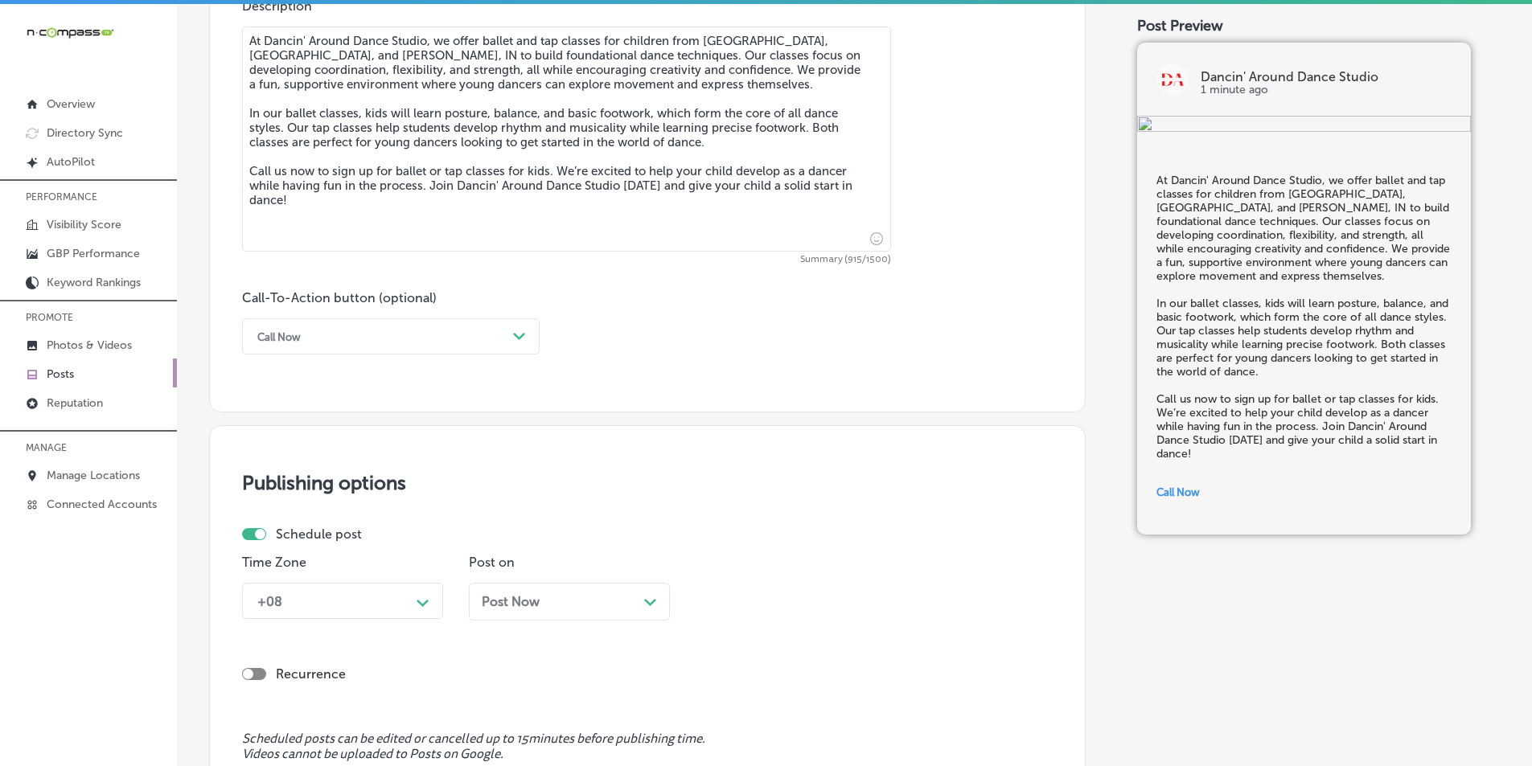
click at [420, 600] on div "+08 Path Created with Sketch." at bounding box center [342, 601] width 201 height 36
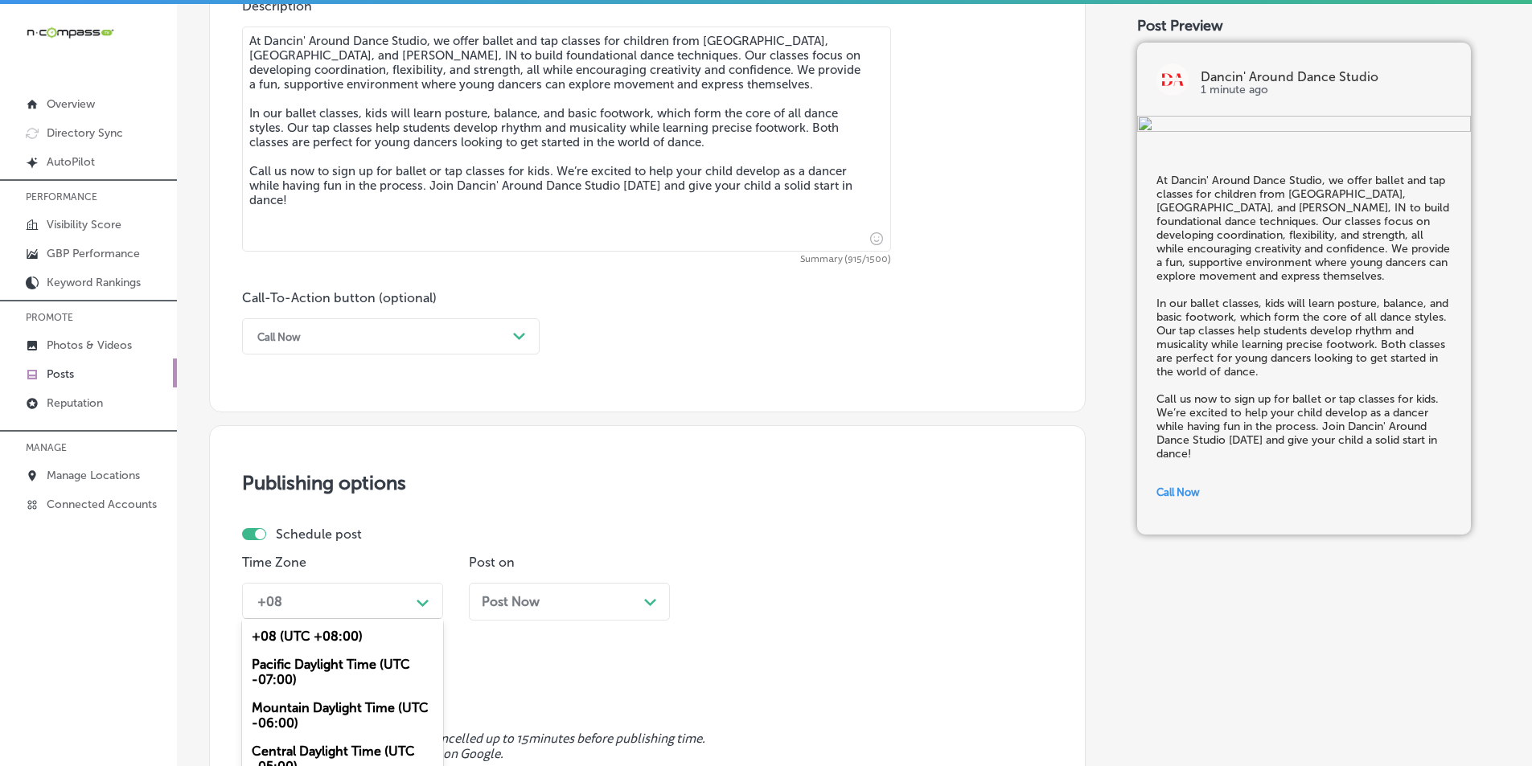
scroll to position [1039, 0]
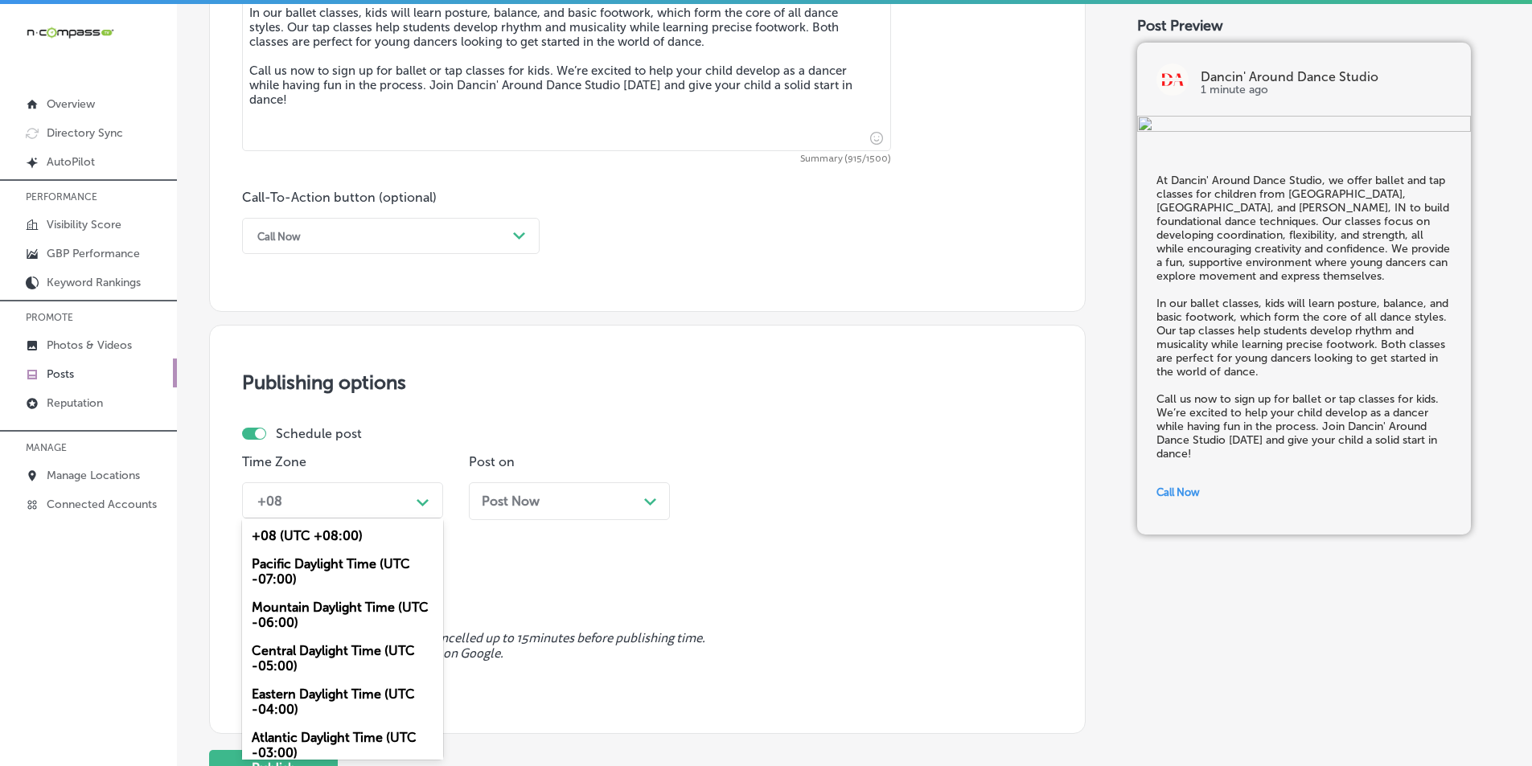
click at [316, 608] on div "Mountain Daylight Time (UTC -06:00)" at bounding box center [342, 615] width 201 height 43
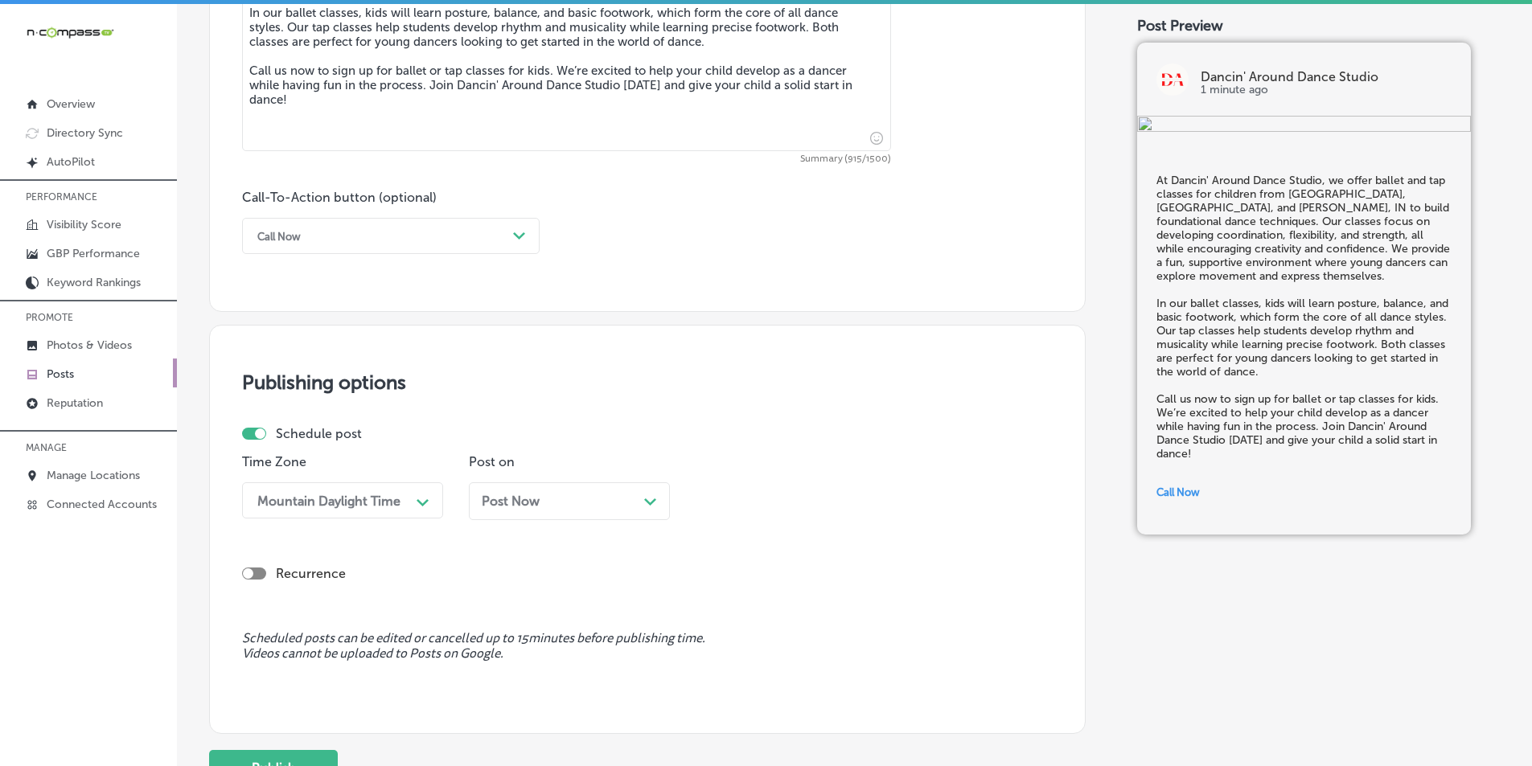
click at [648, 494] on div "Path Created with Sketch." at bounding box center [650, 500] width 13 height 13
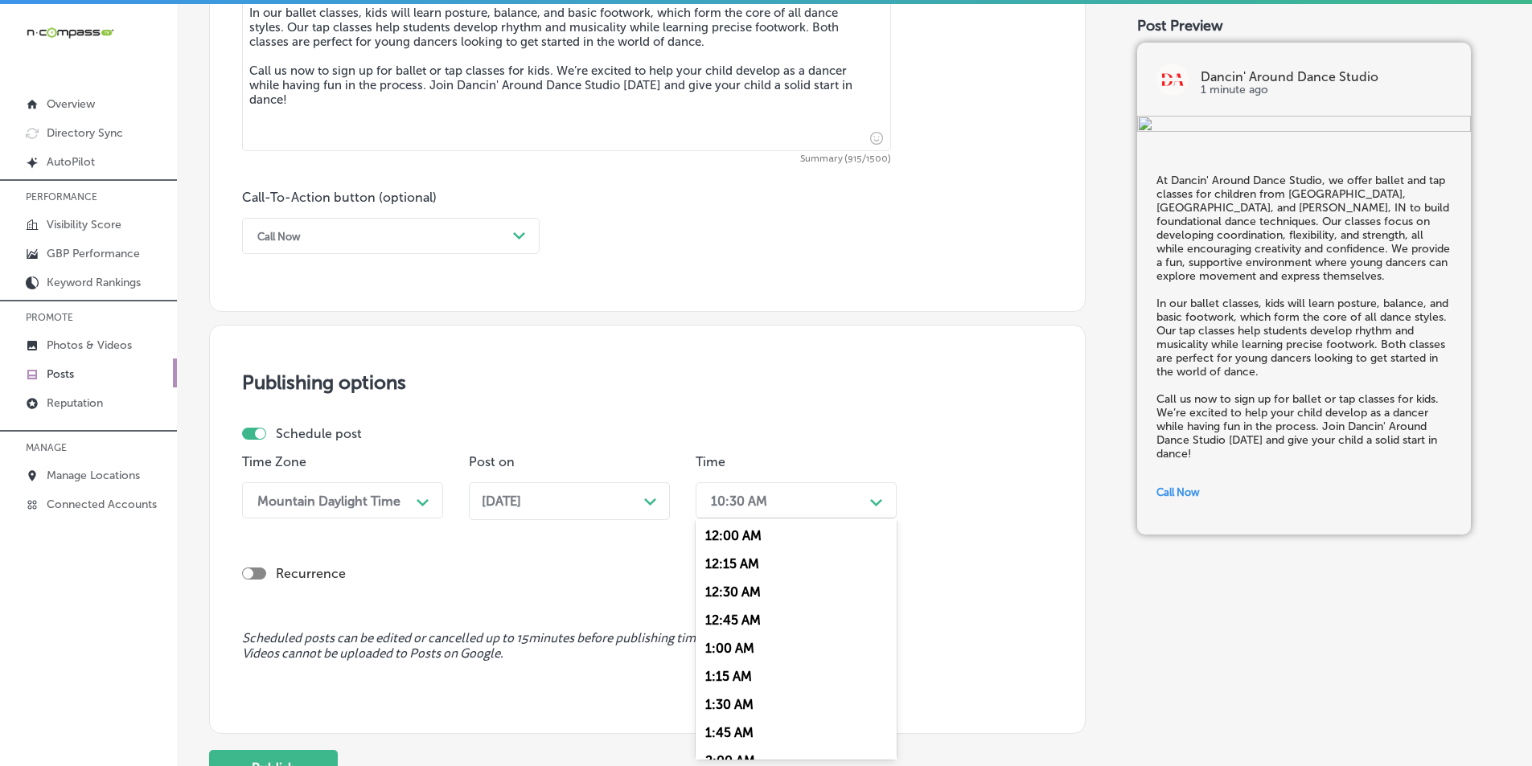
click at [804, 505] on div "10:30 AM" at bounding box center [783, 501] width 161 height 28
click at [714, 680] on div "7:00 AM" at bounding box center [796, 681] width 201 height 28
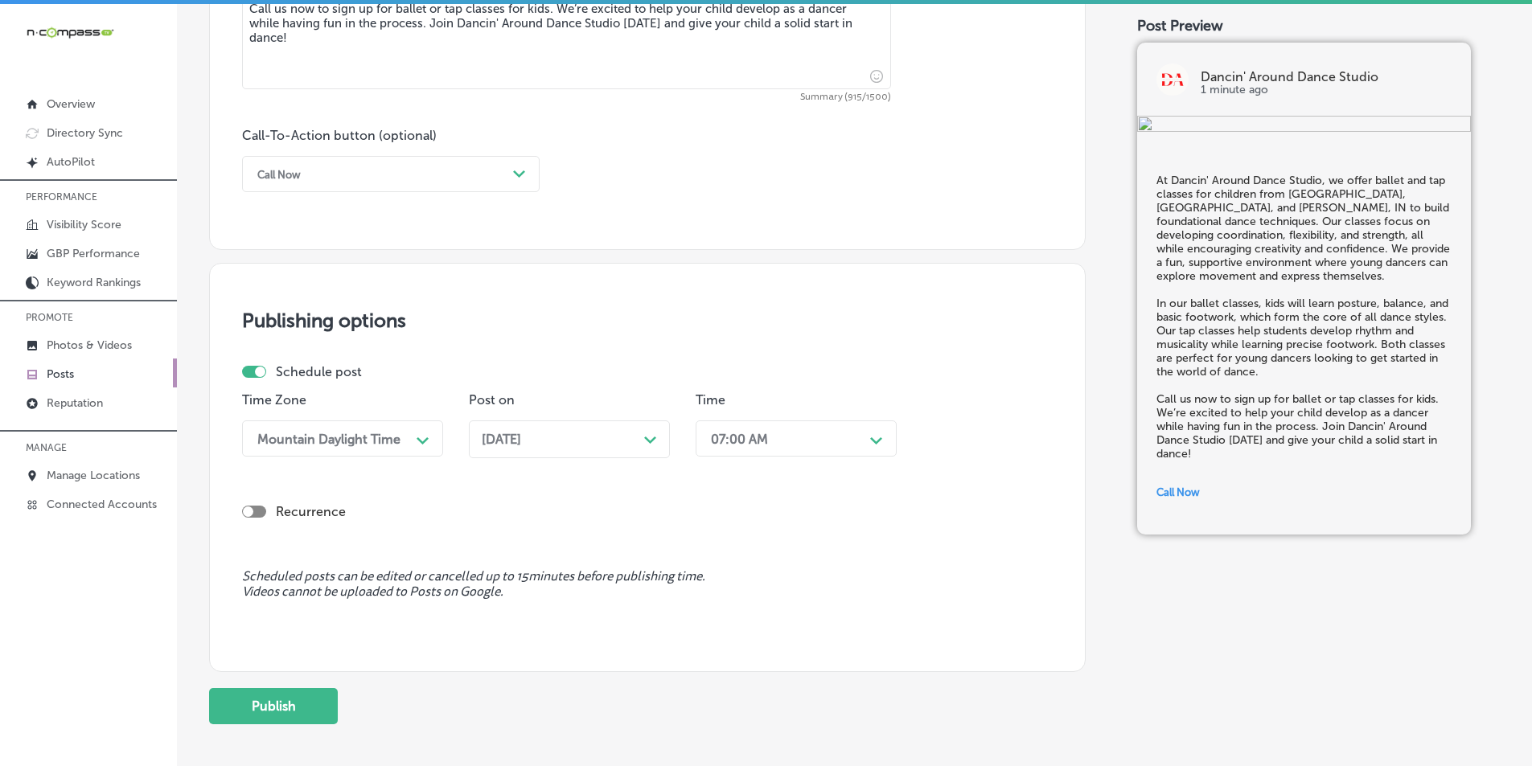
scroll to position [1180, 0]
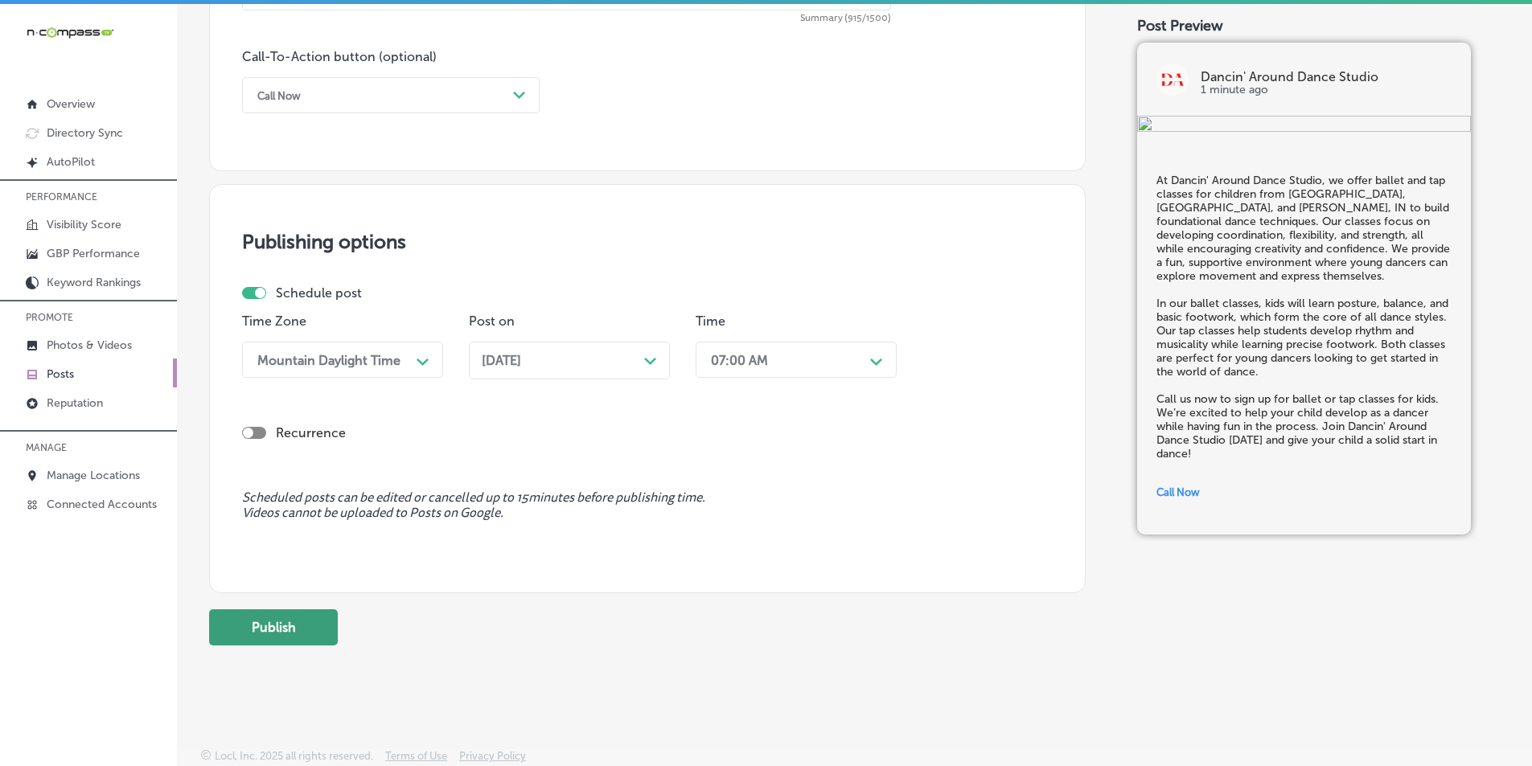
click at [286, 621] on button "Publish" at bounding box center [273, 628] width 129 height 36
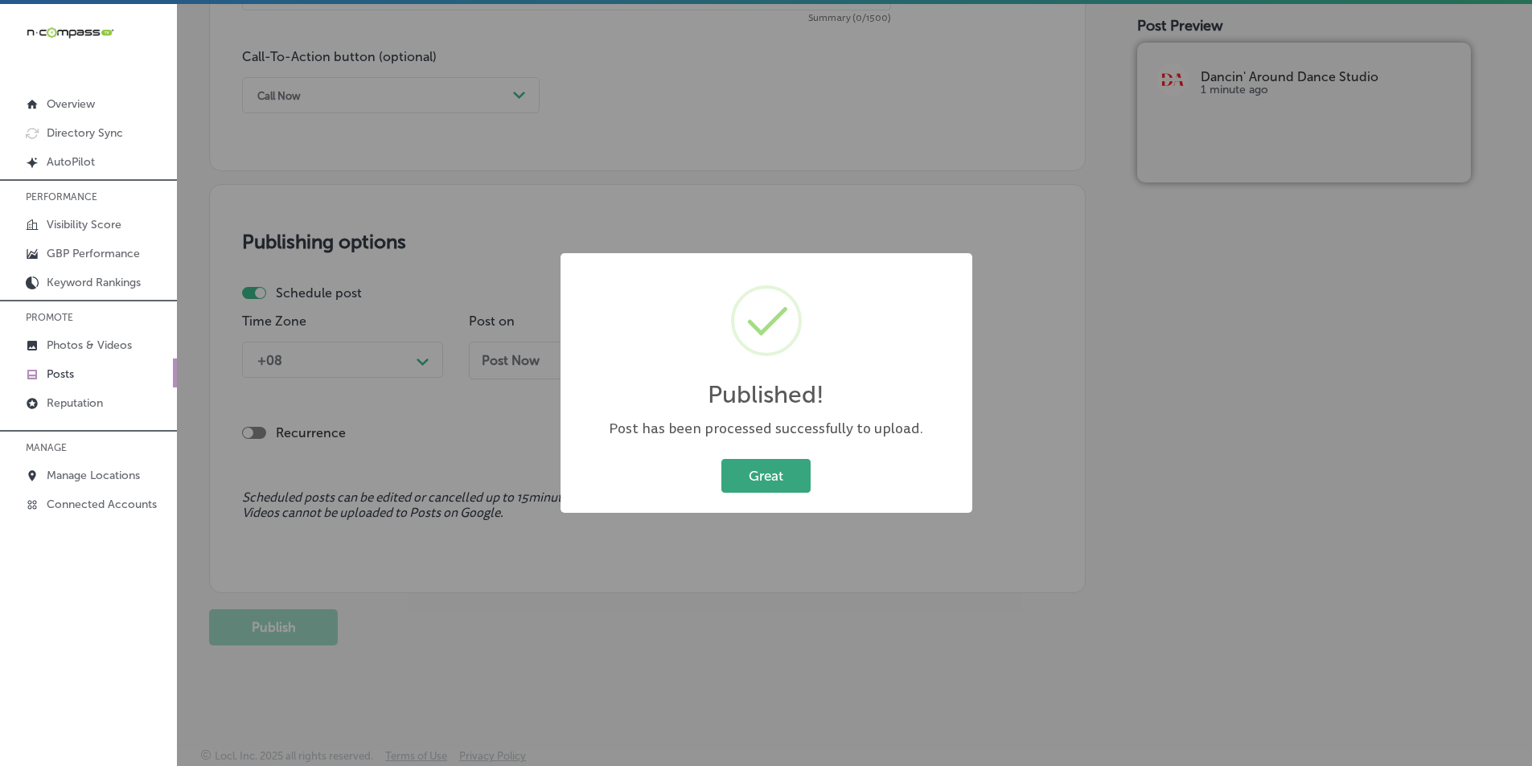
click at [750, 473] on button "Great" at bounding box center [765, 475] width 89 height 33
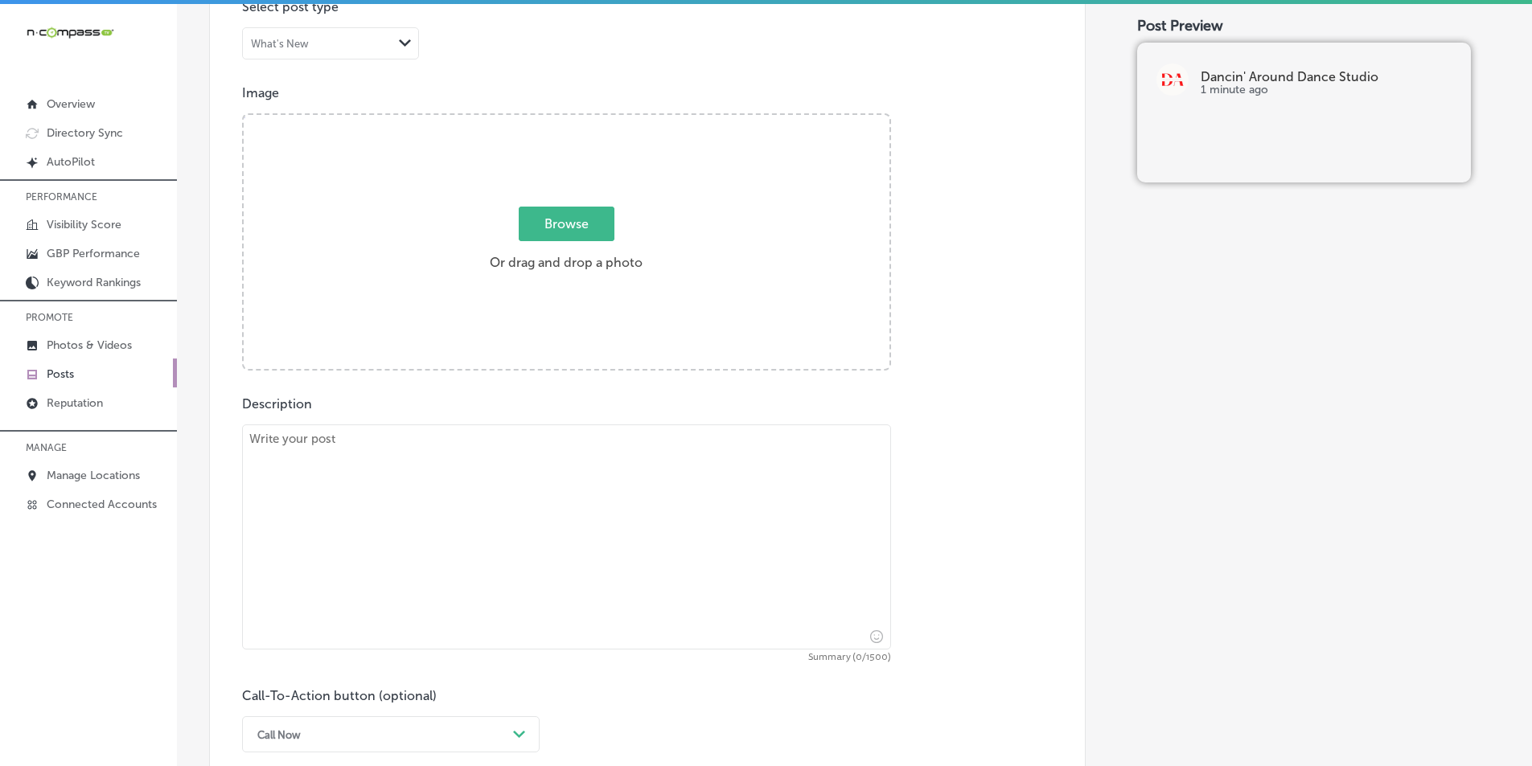
scroll to position [536, 0]
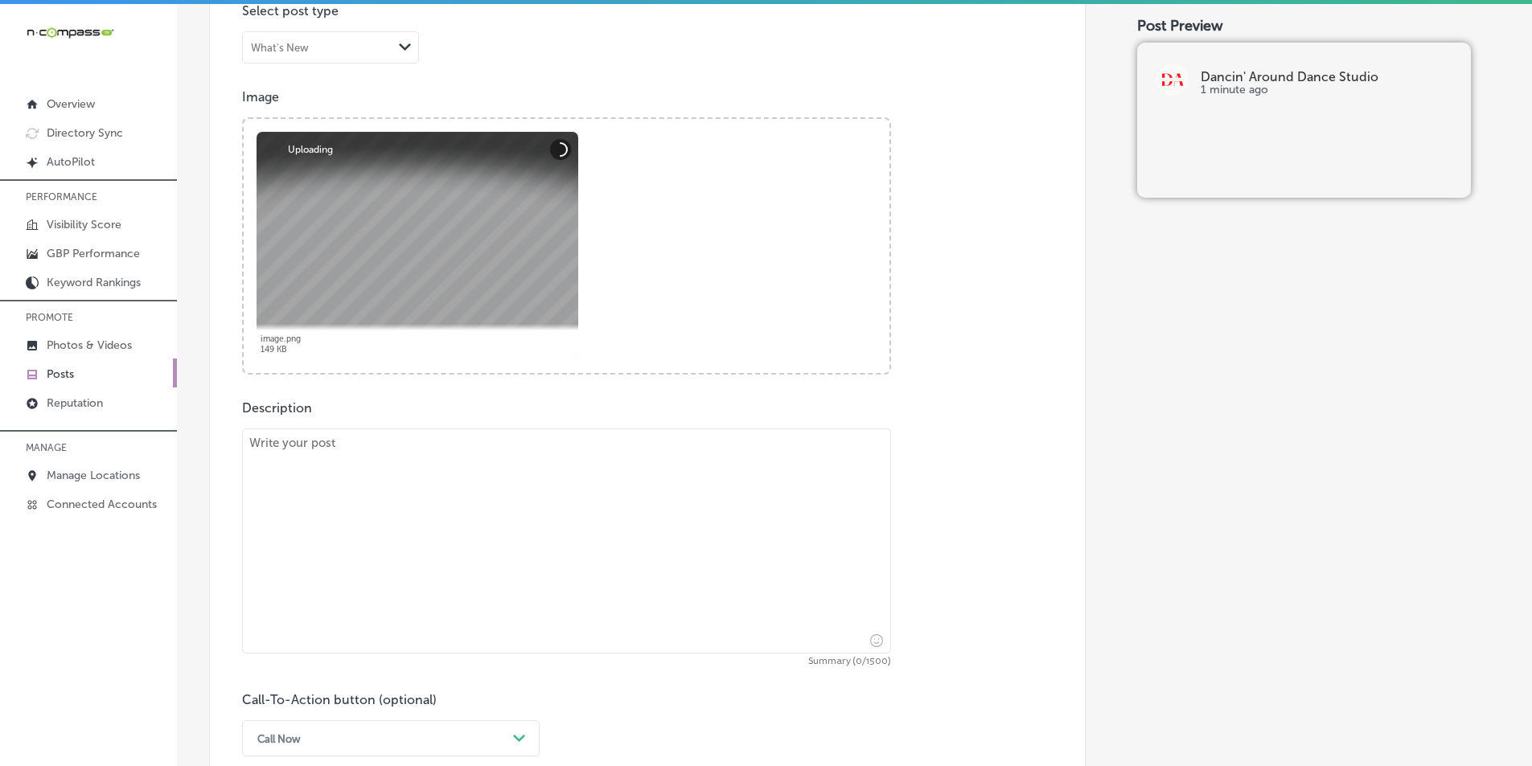
click at [366, 553] on textarea at bounding box center [566, 541] width 649 height 225
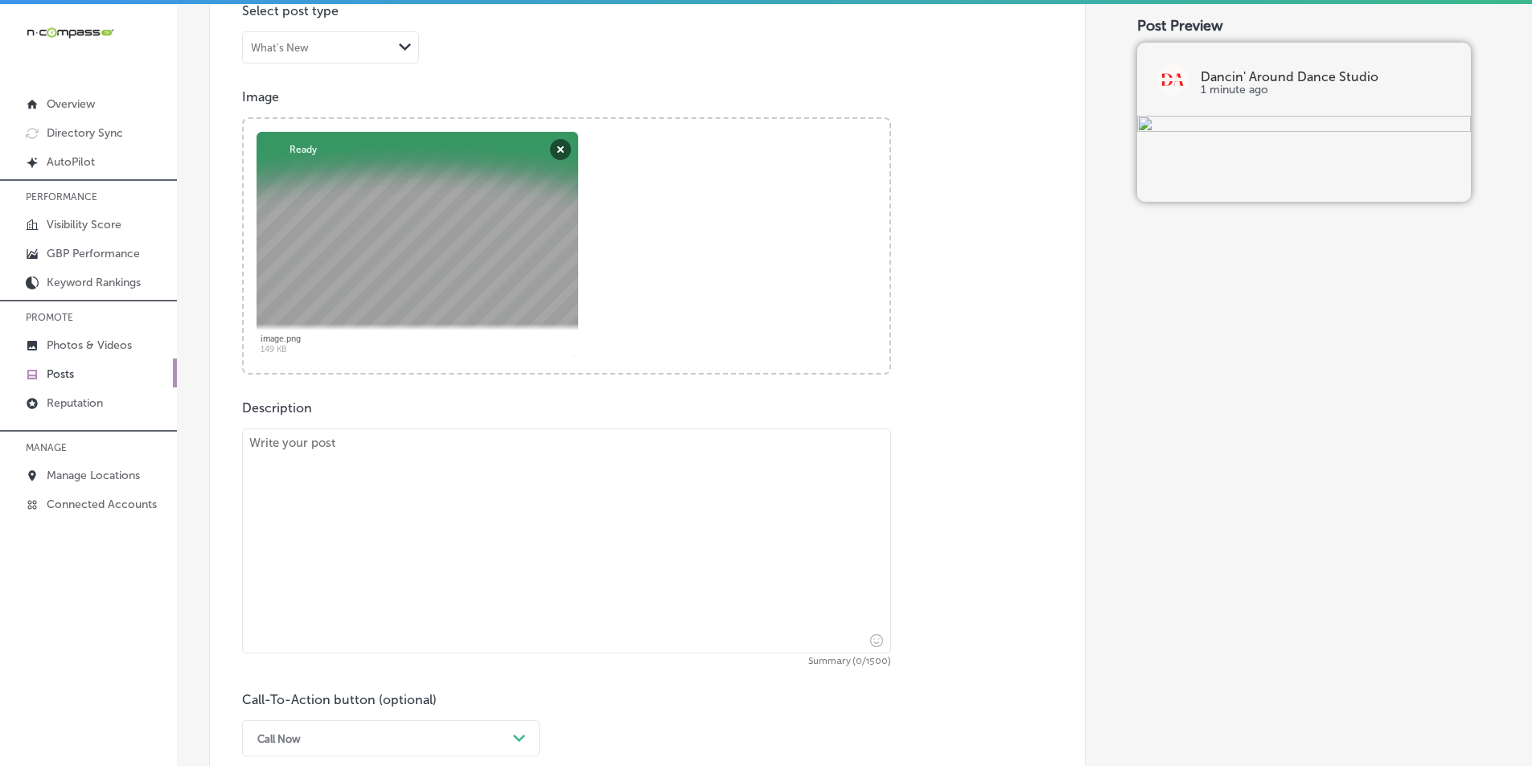
click at [438, 484] on textarea at bounding box center [566, 541] width 649 height 225
paste textarea "At Dancin' Around Dance Studio, our acro/tumbling classes are designed to help …"
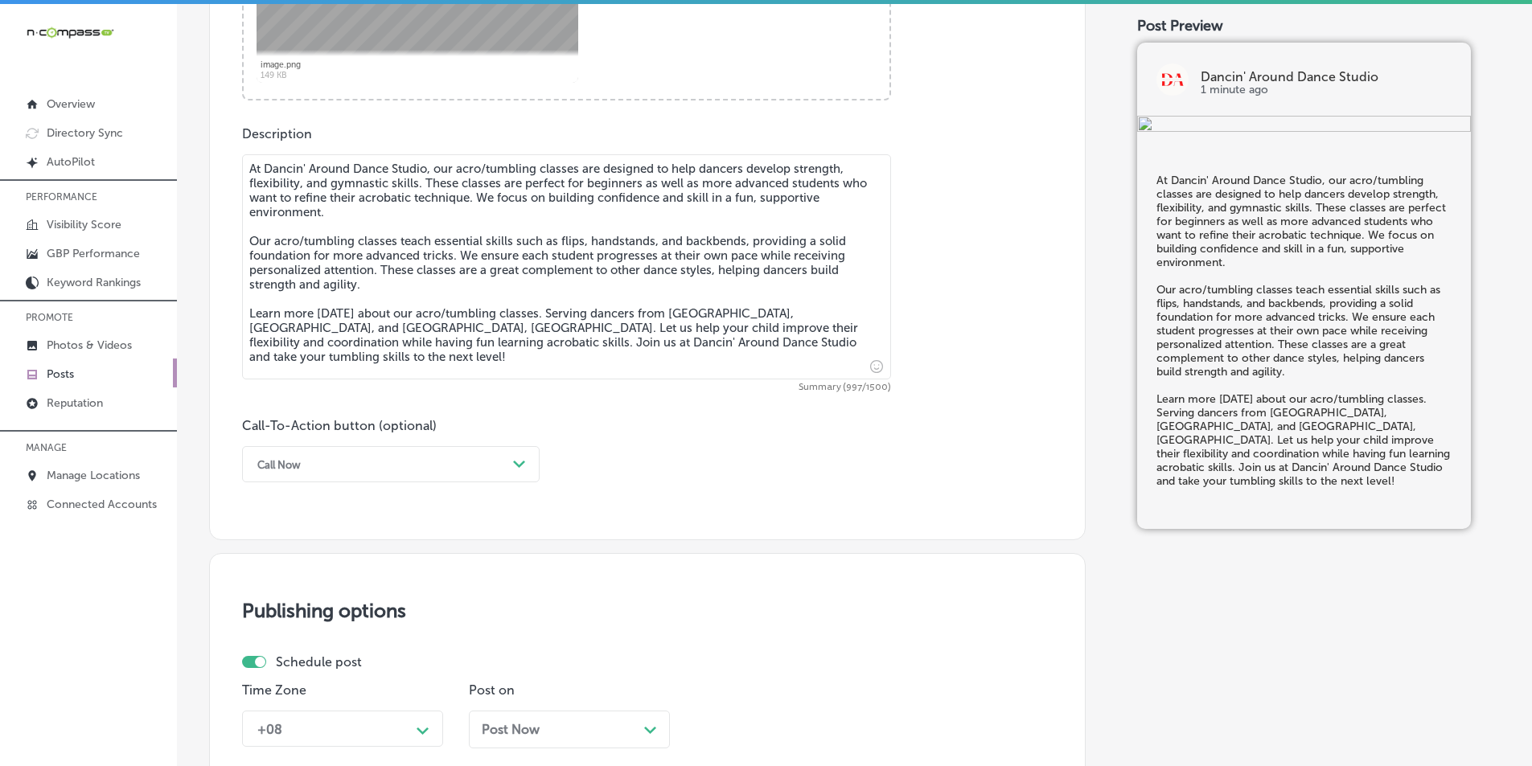
scroll to position [858, 0]
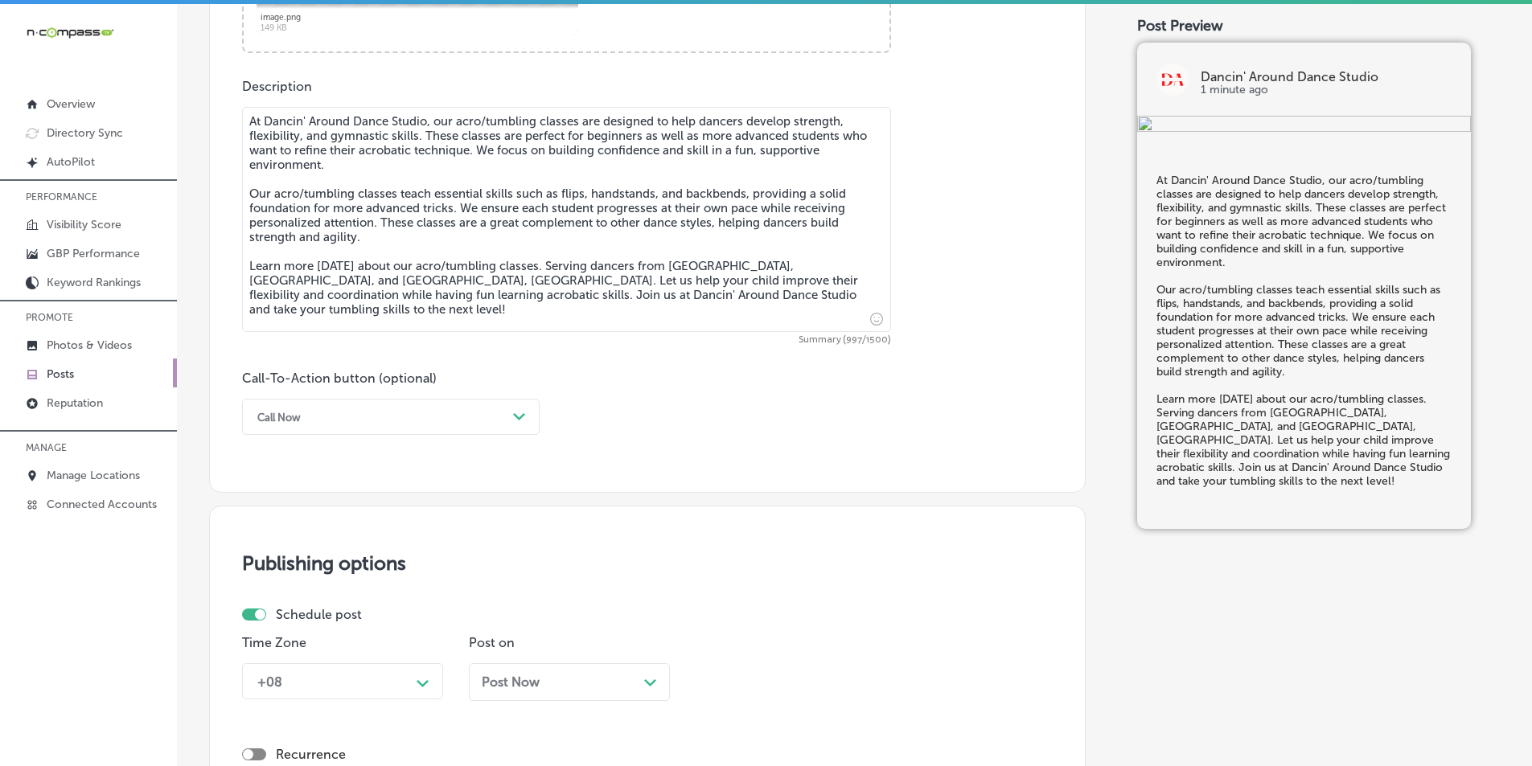
type textarea "At Dancin' Around Dance Studio, our acro/tumbling classes are designed to help …"
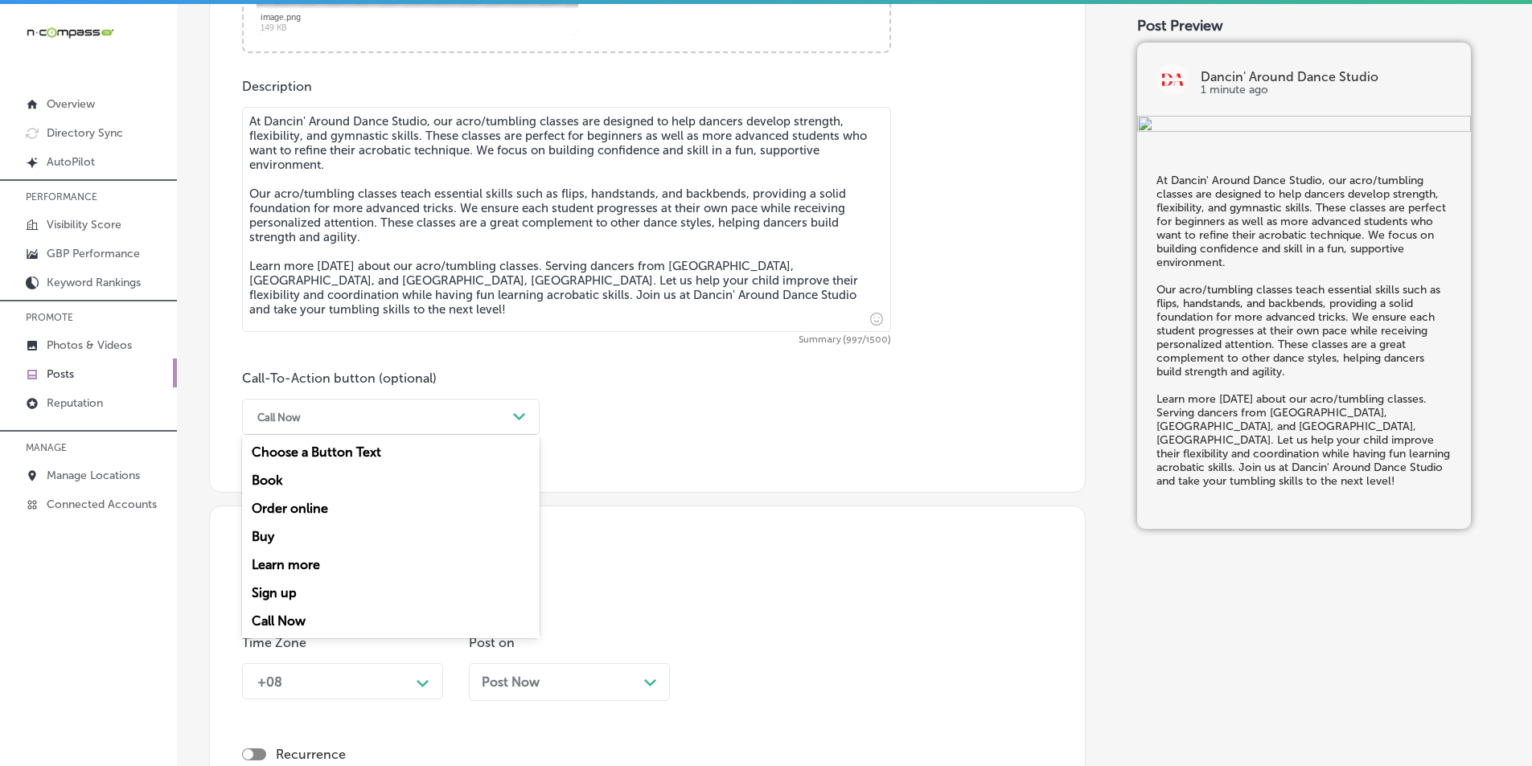
click at [518, 414] on icon "Path Created with Sketch." at bounding box center [519, 416] width 12 height 7
click at [295, 565] on div "Learn more" at bounding box center [391, 565] width 298 height 28
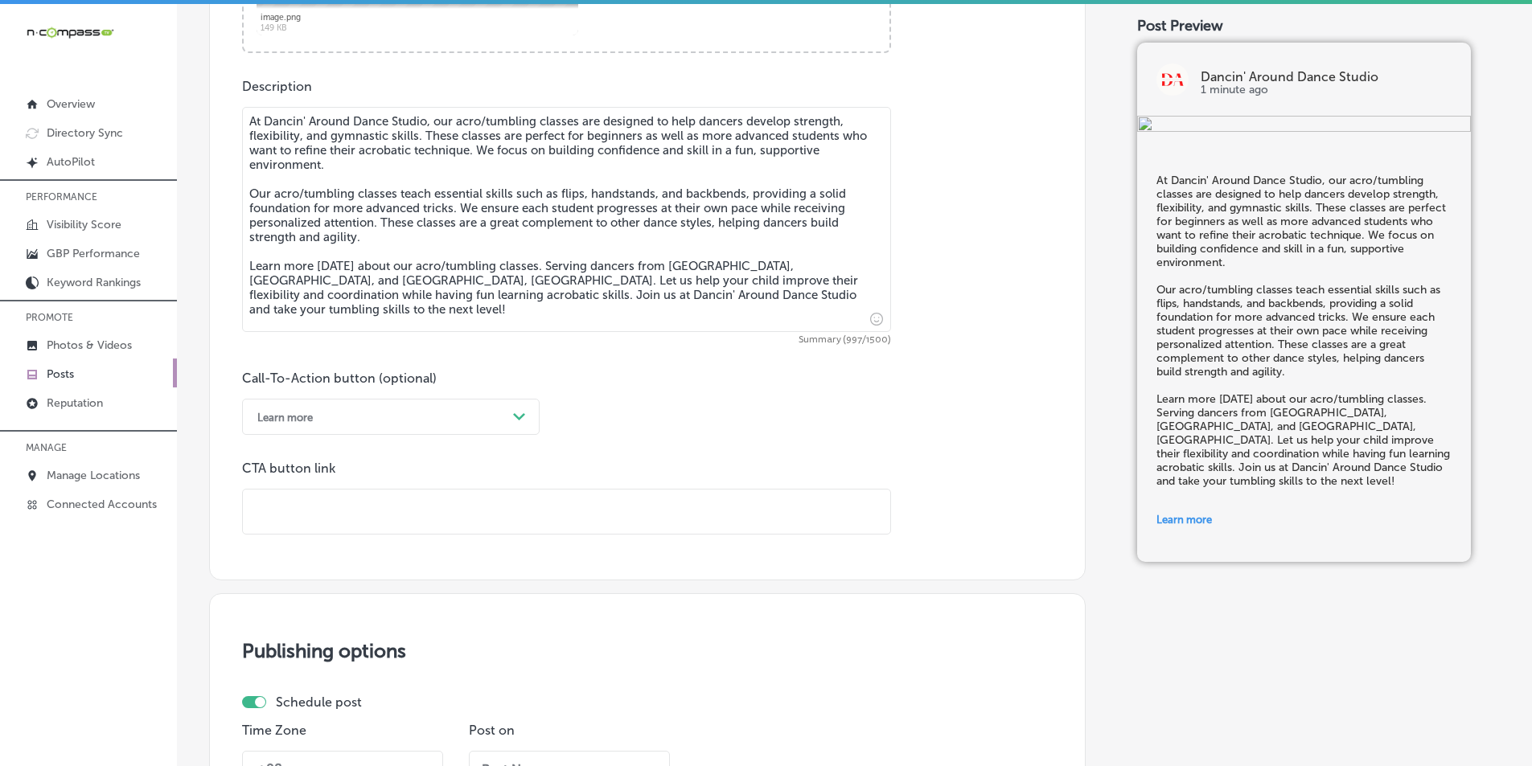
paste input "[URL][DOMAIN_NAME]"
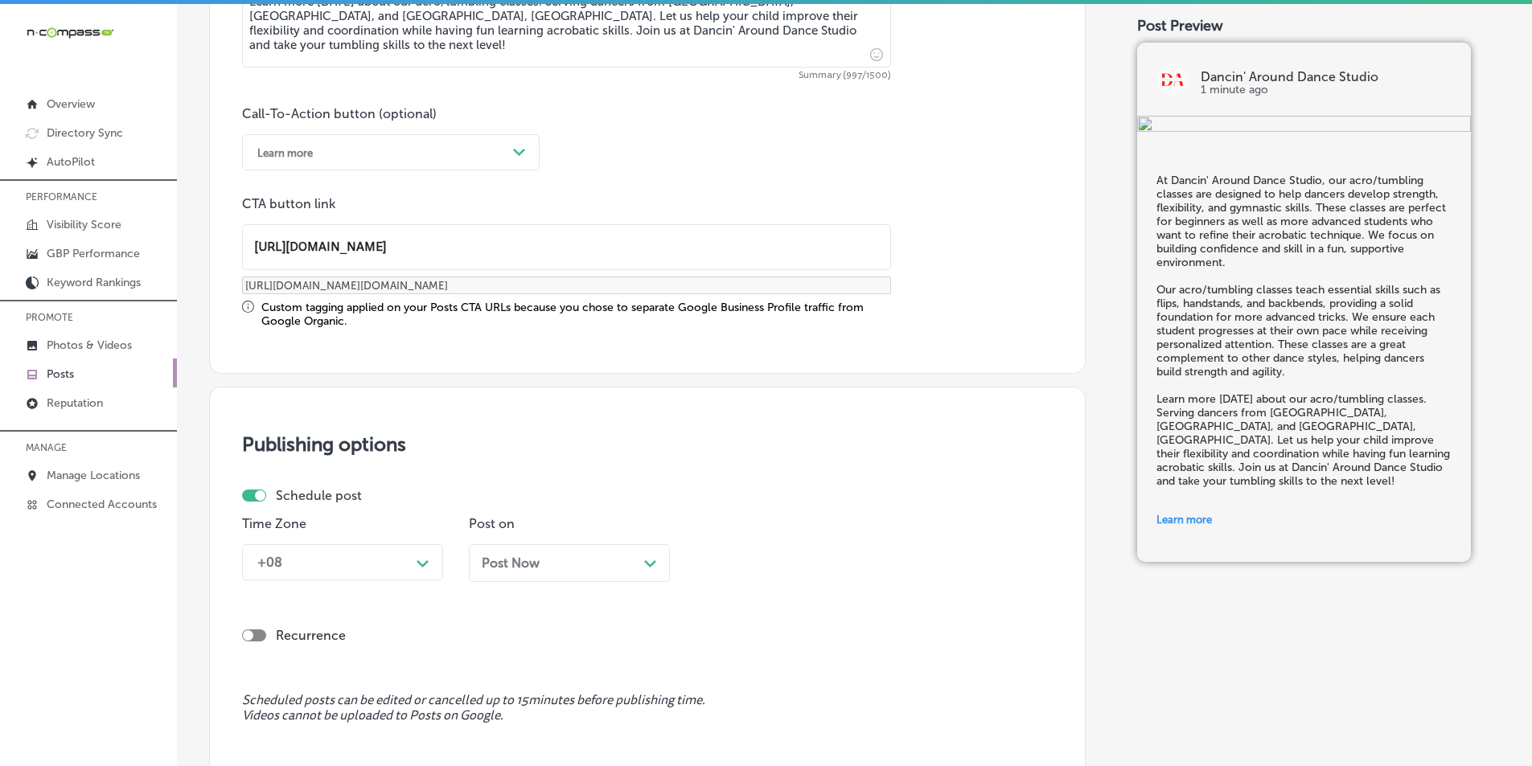
scroll to position [1180, 0]
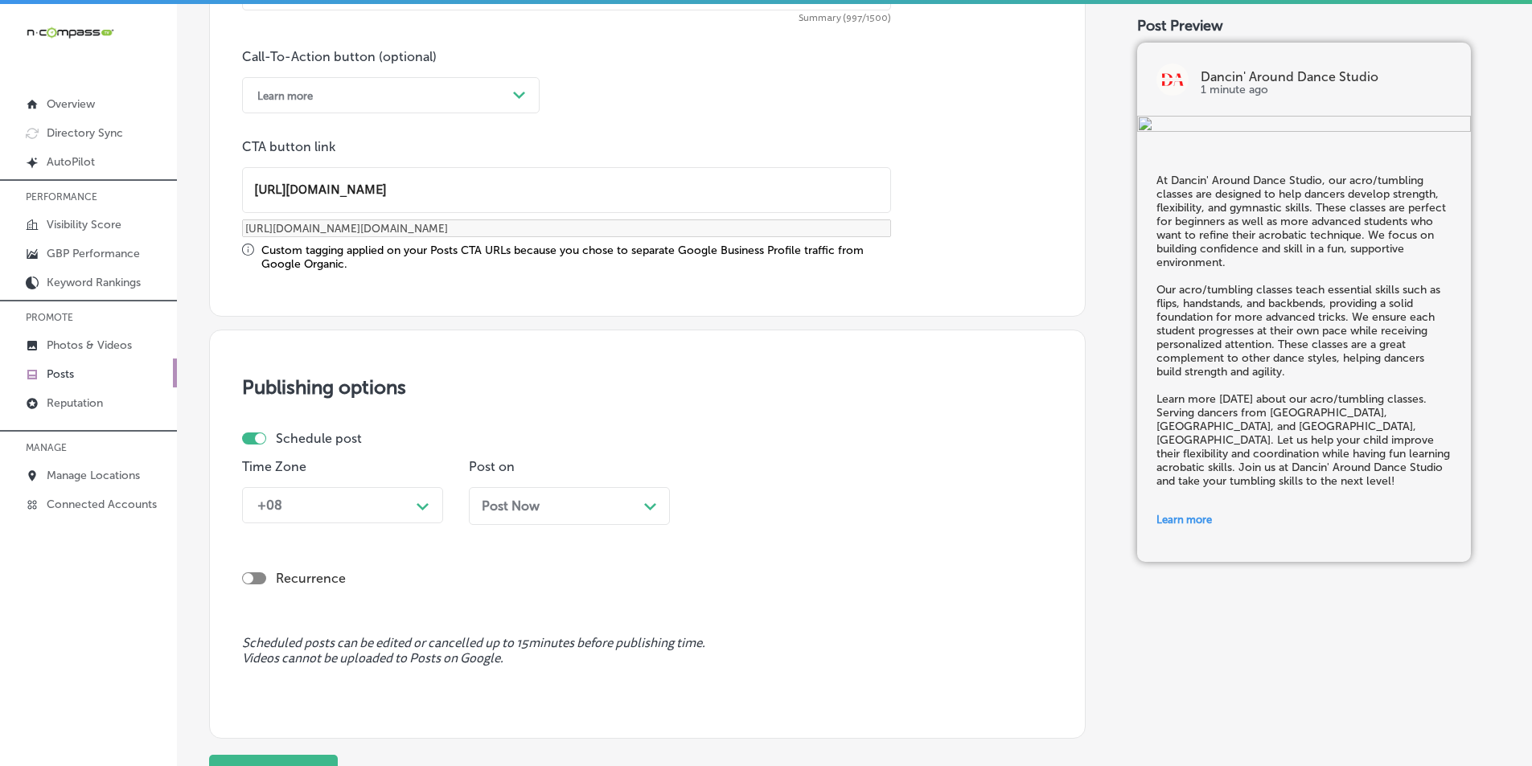
type input "[URL][DOMAIN_NAME]"
click at [409, 511] on div "+08" at bounding box center [329, 505] width 161 height 28
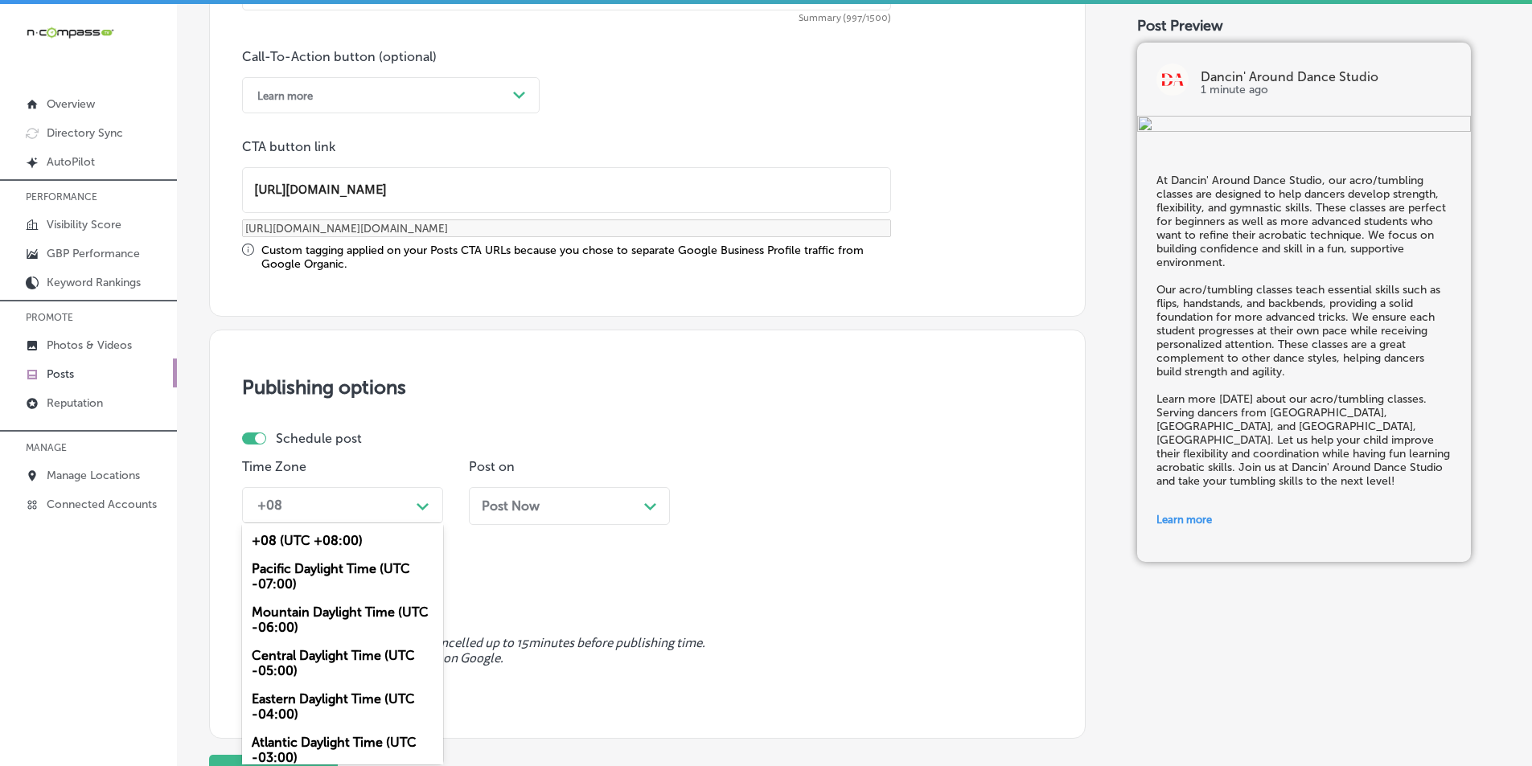
click at [327, 612] on div "Mountain Daylight Time (UTC -06:00)" at bounding box center [342, 619] width 201 height 43
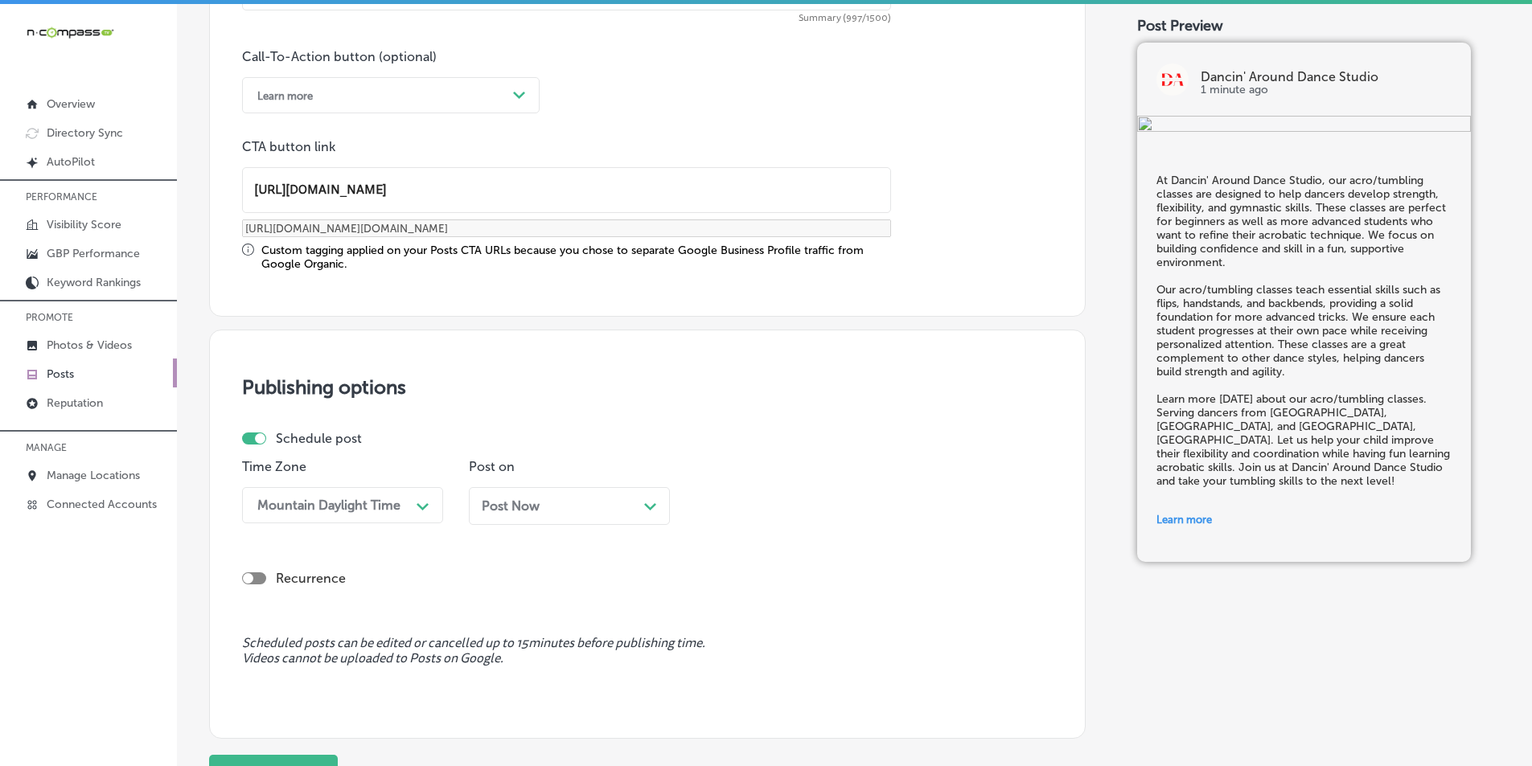
click at [636, 503] on div "Post Now Path Created with Sketch." at bounding box center [569, 506] width 175 height 15
click at [766, 507] on div "10:30 AM" at bounding box center [739, 505] width 56 height 15
click at [730, 600] on div "7:00 AM" at bounding box center [796, 605] width 201 height 28
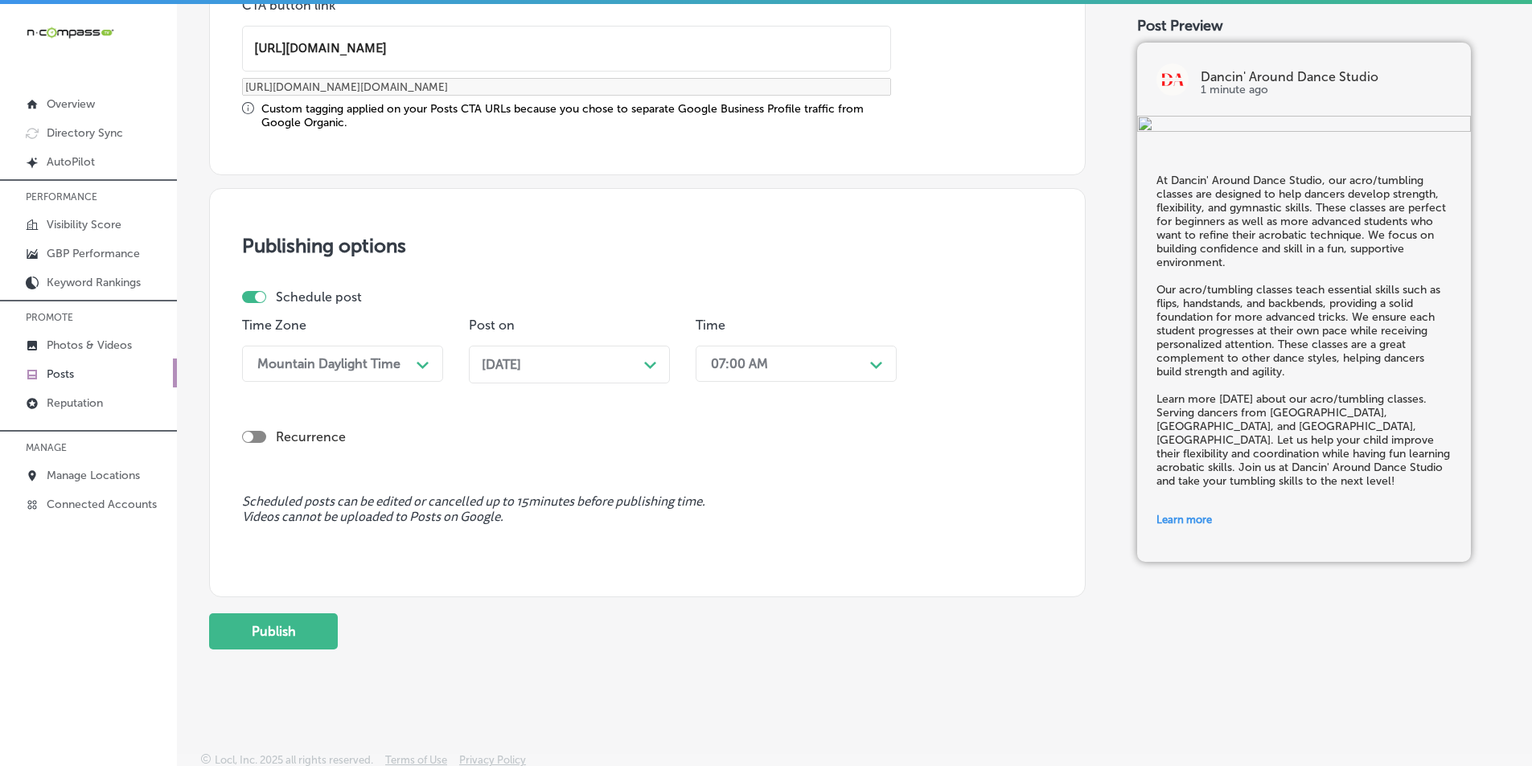
scroll to position [1325, 0]
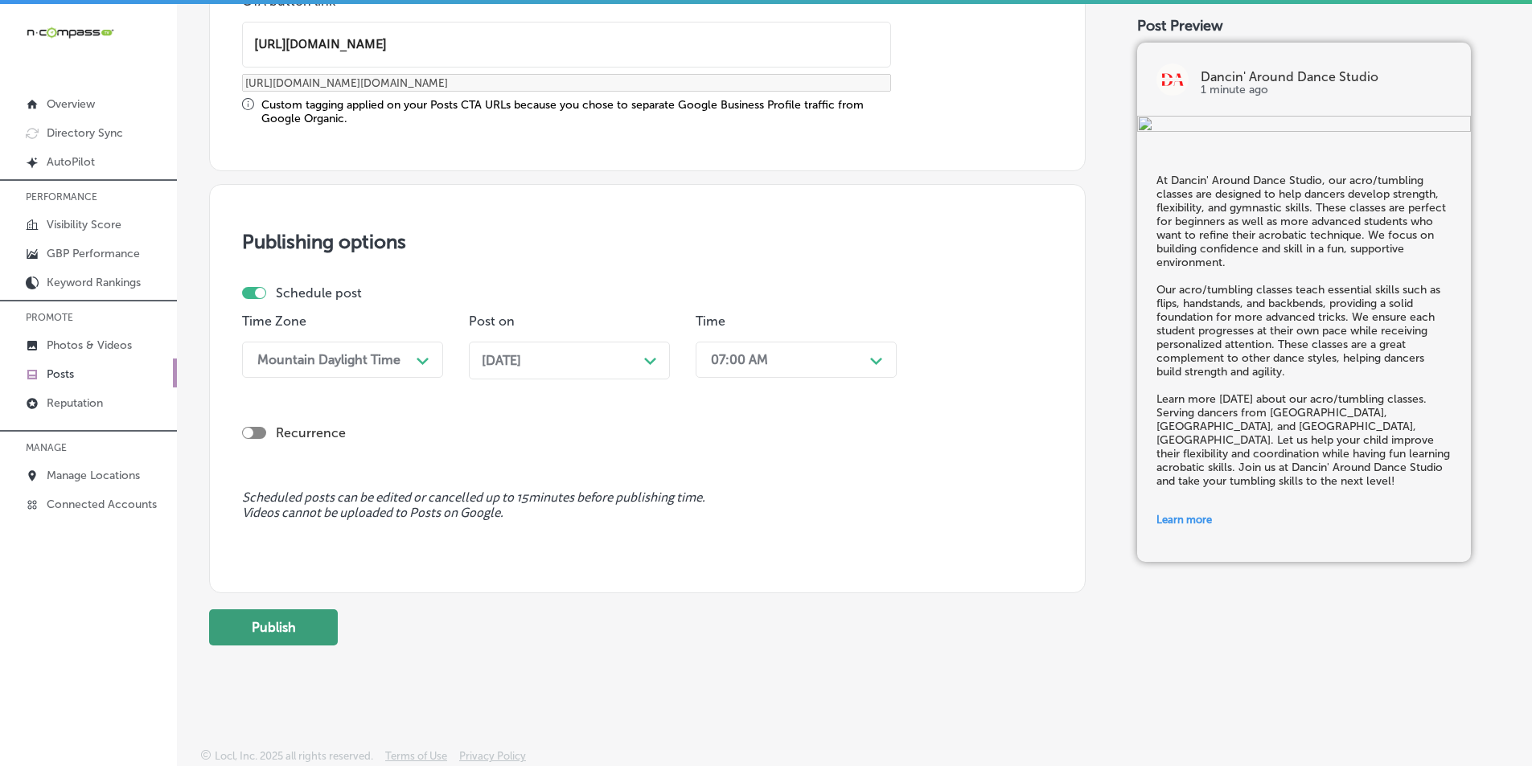
click at [282, 620] on button "Publish" at bounding box center [273, 628] width 129 height 36
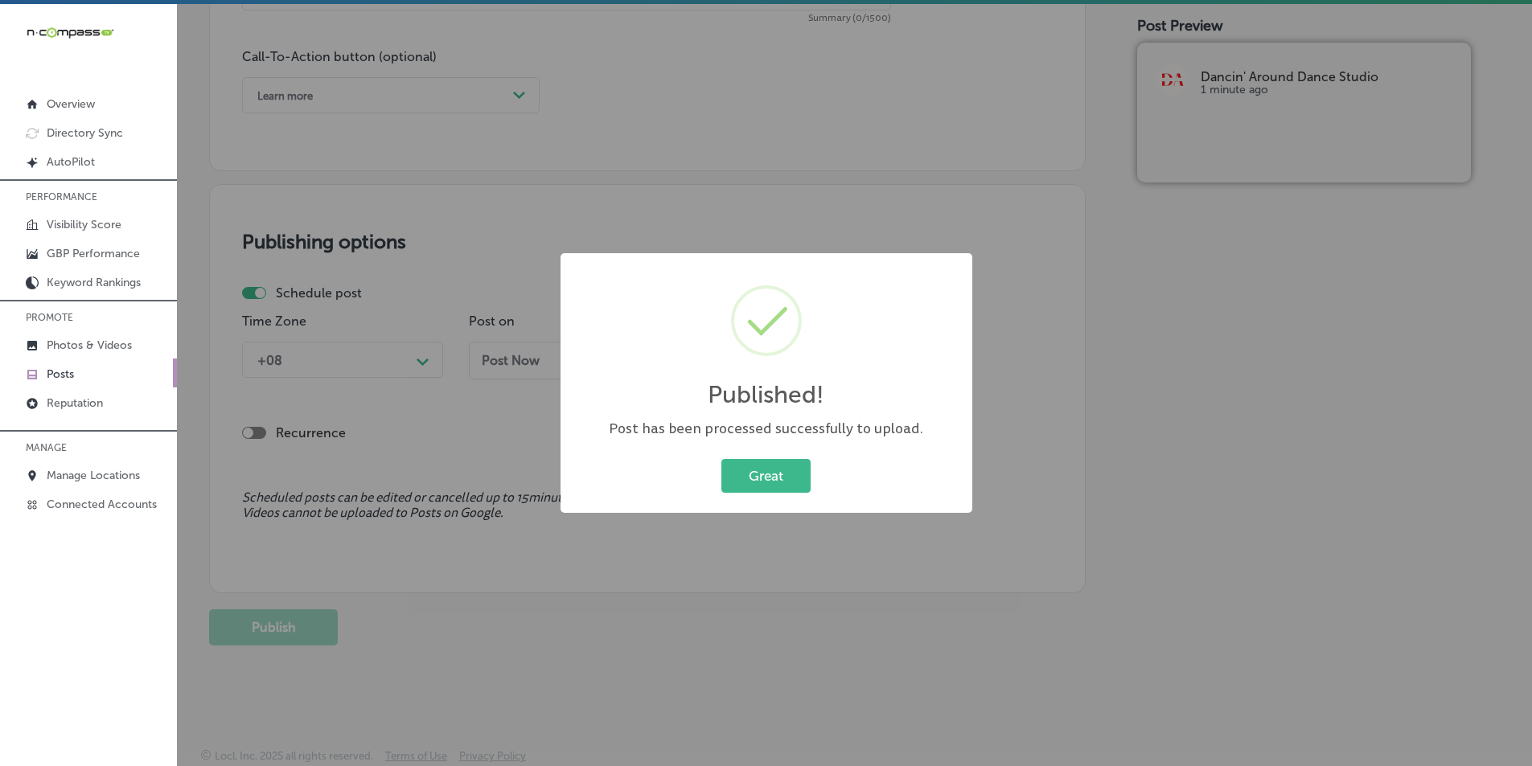
scroll to position [1180, 0]
click at [771, 468] on button "Great" at bounding box center [765, 475] width 89 height 33
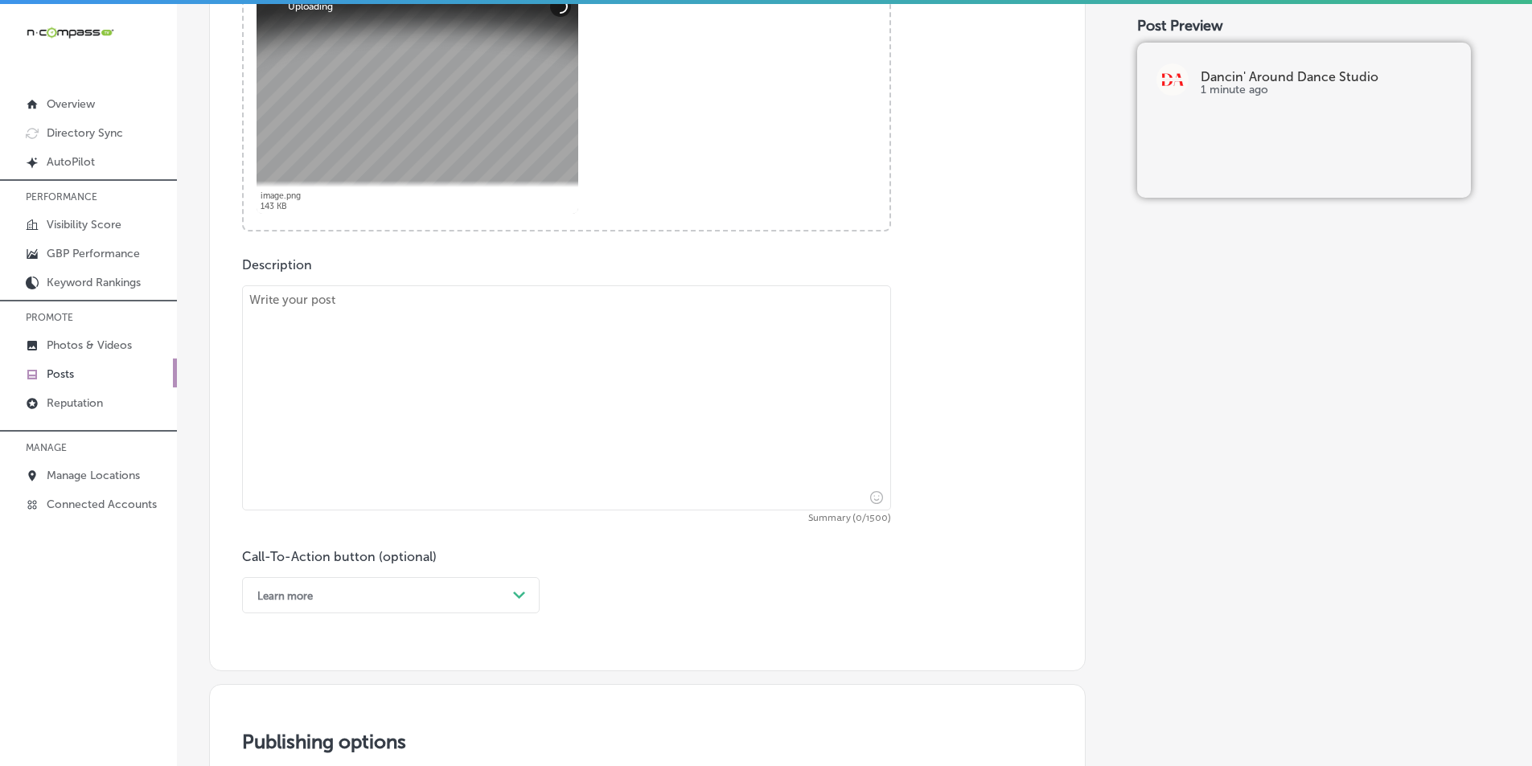
scroll to position [697, 0]
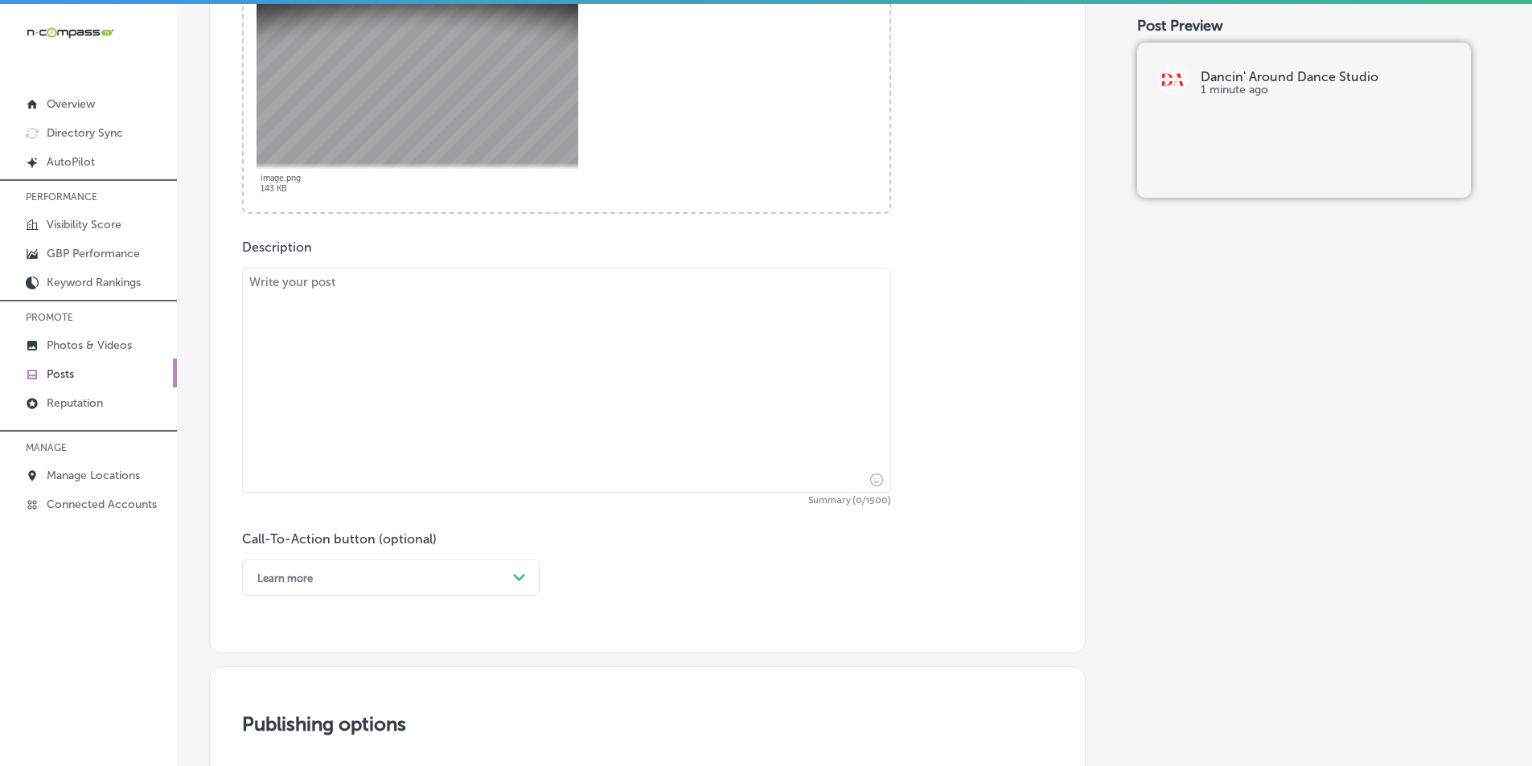
drag, startPoint x: 370, startPoint y: 325, endPoint x: 359, endPoint y: 320, distance: 12.3
click at [370, 324] on textarea at bounding box center [566, 380] width 649 height 225
click at [380, 381] on textarea at bounding box center [566, 380] width 649 height 225
paste textarea "Dancin' Around Dance Studio offers adult dance classes that are perfect for get…"
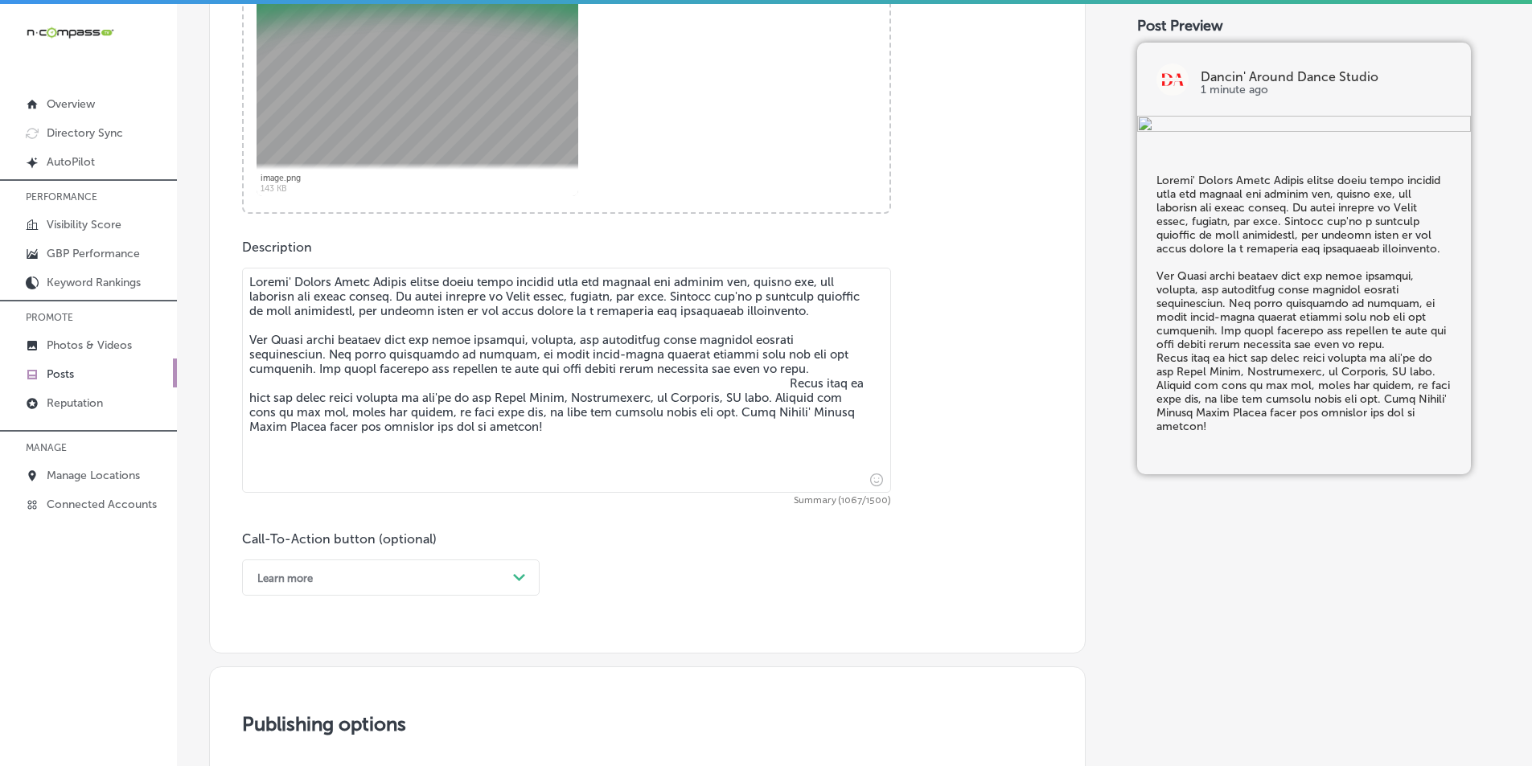
click at [769, 382] on textarea at bounding box center [566, 380] width 649 height 225
type textarea "Dancin' Around Dance Studio offers adult dance classes that are perfect for get…"
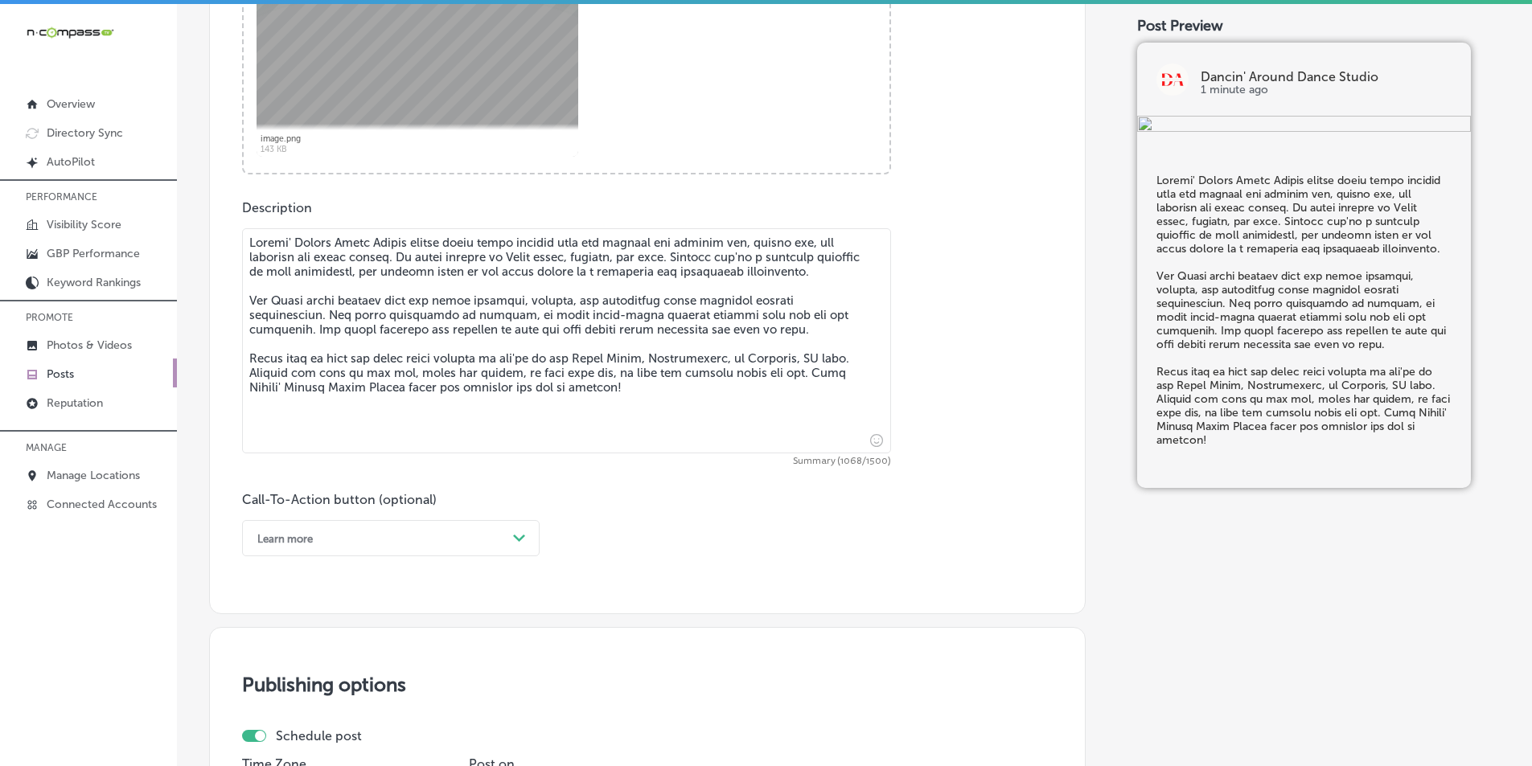
click at [511, 557] on div "Learn more Path Created with Sketch." at bounding box center [391, 538] width 298 height 36
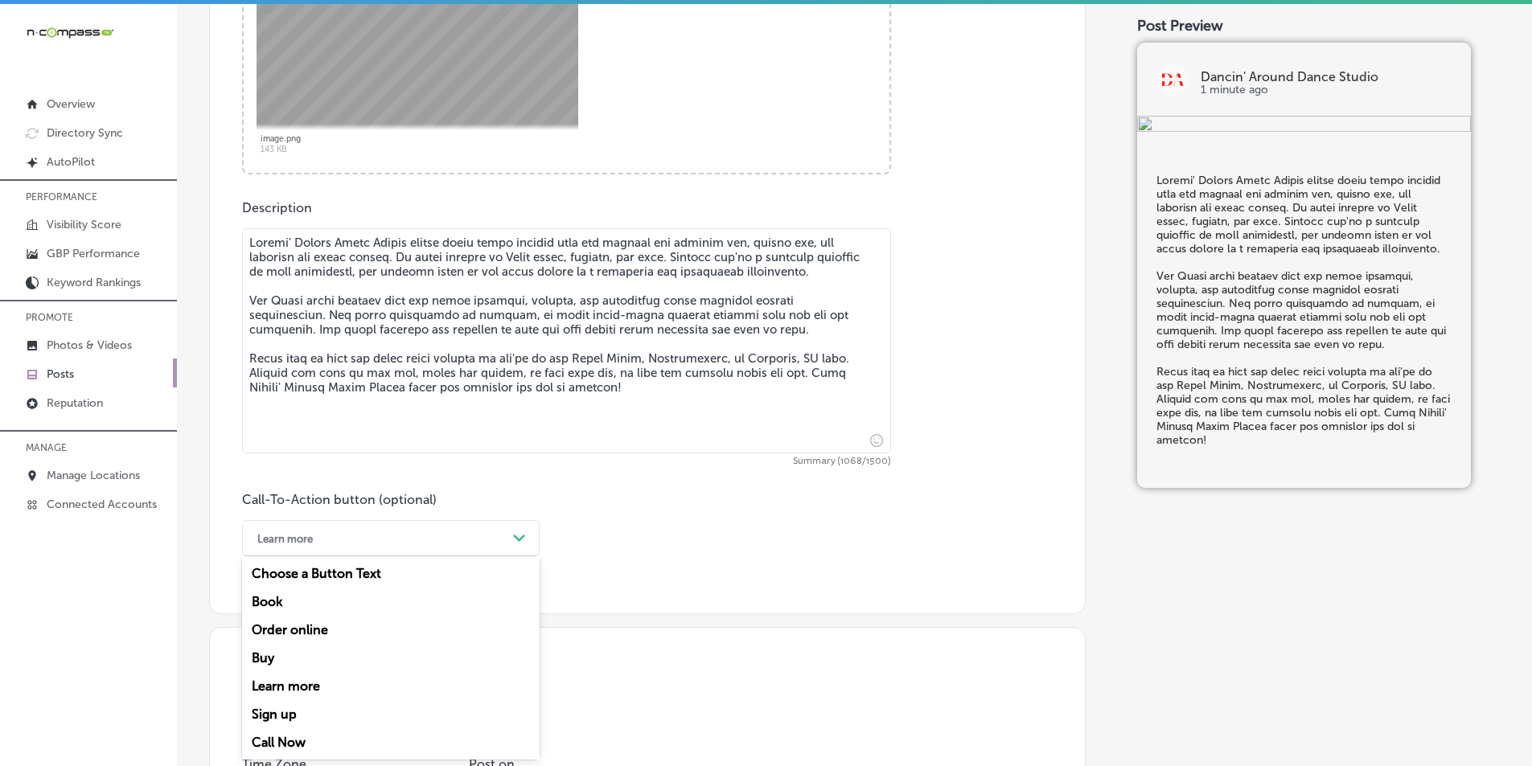
click at [282, 683] on div "Learn more" at bounding box center [391, 686] width 298 height 28
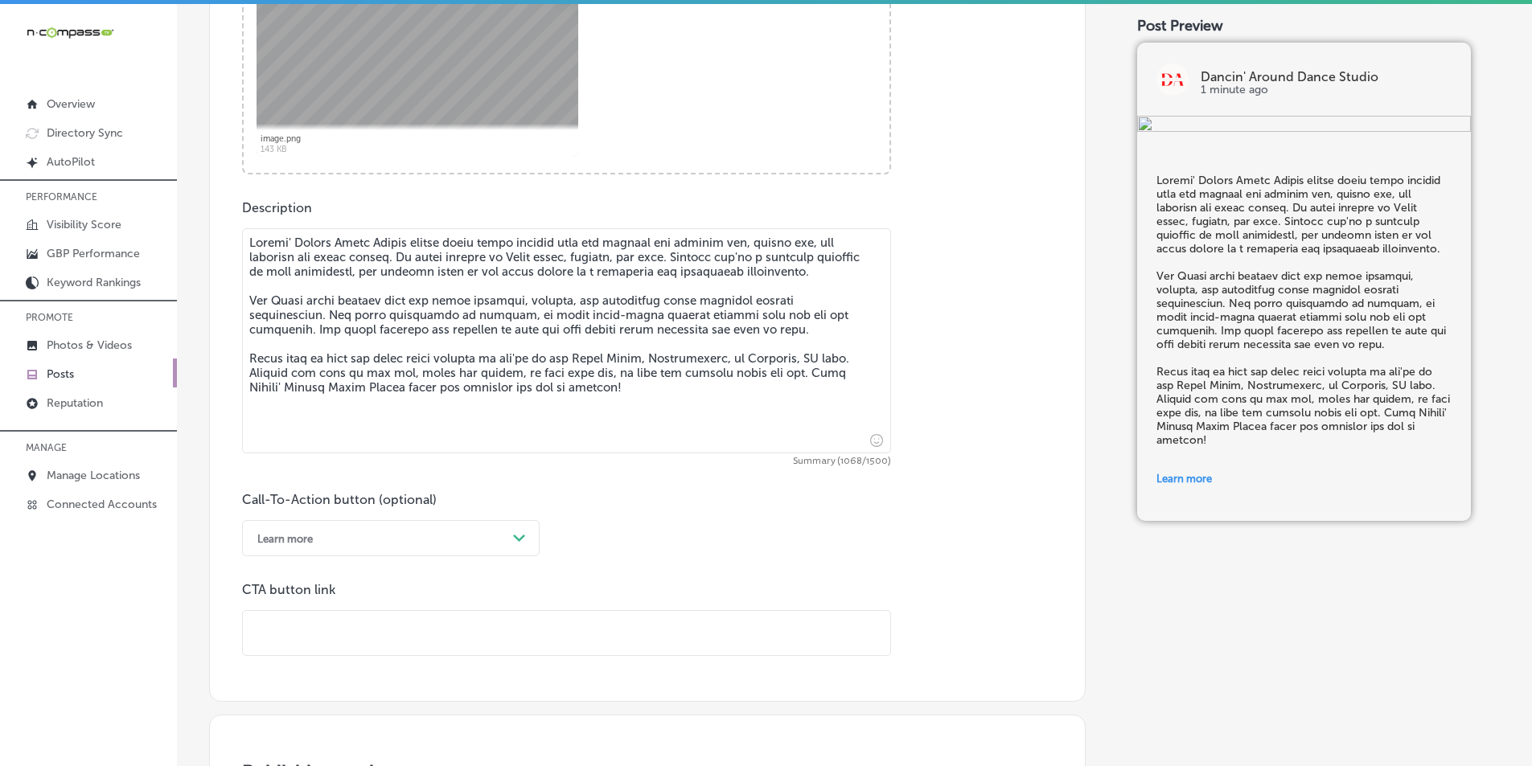
paste input "[URL][DOMAIN_NAME]"
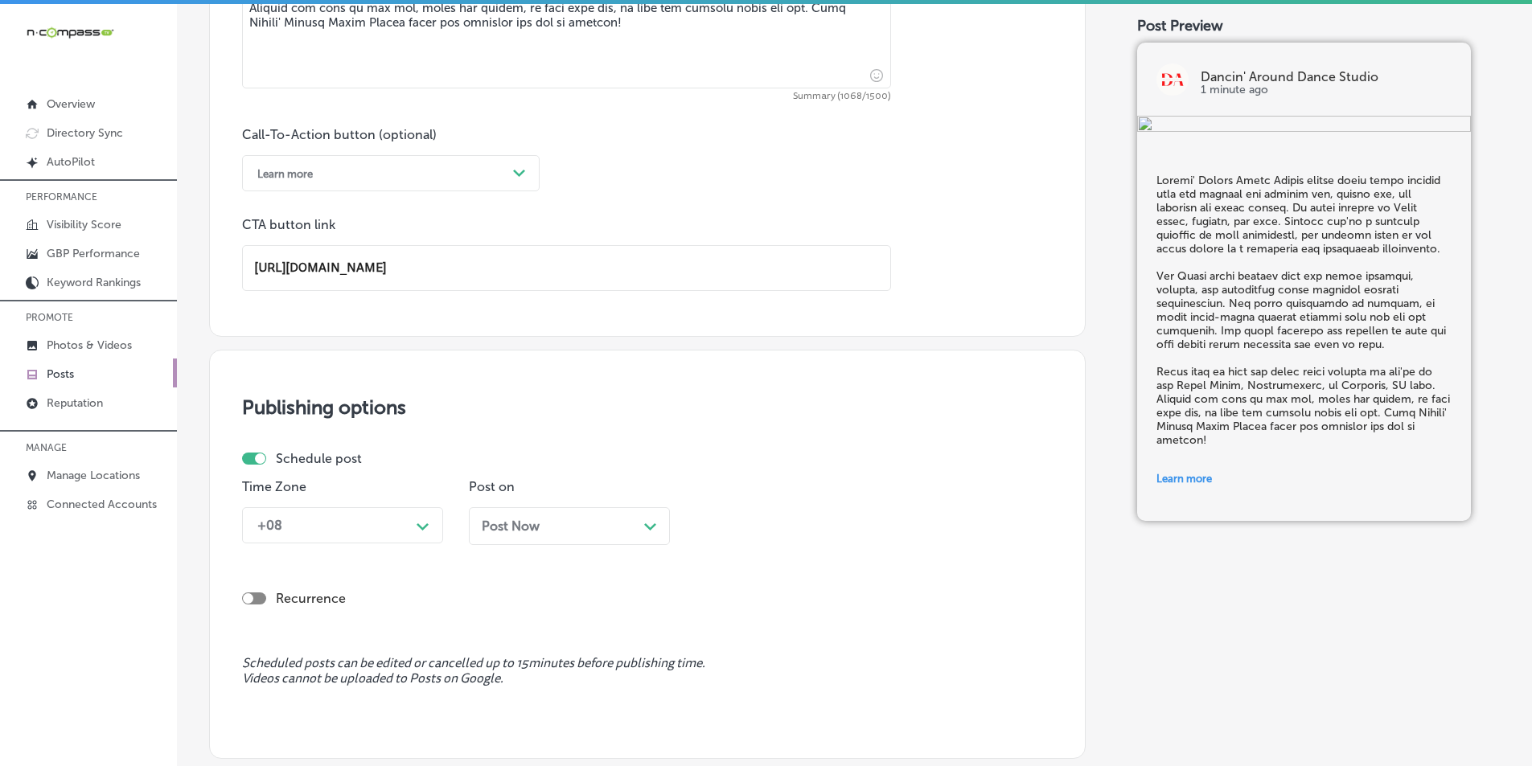
scroll to position [1139, 0]
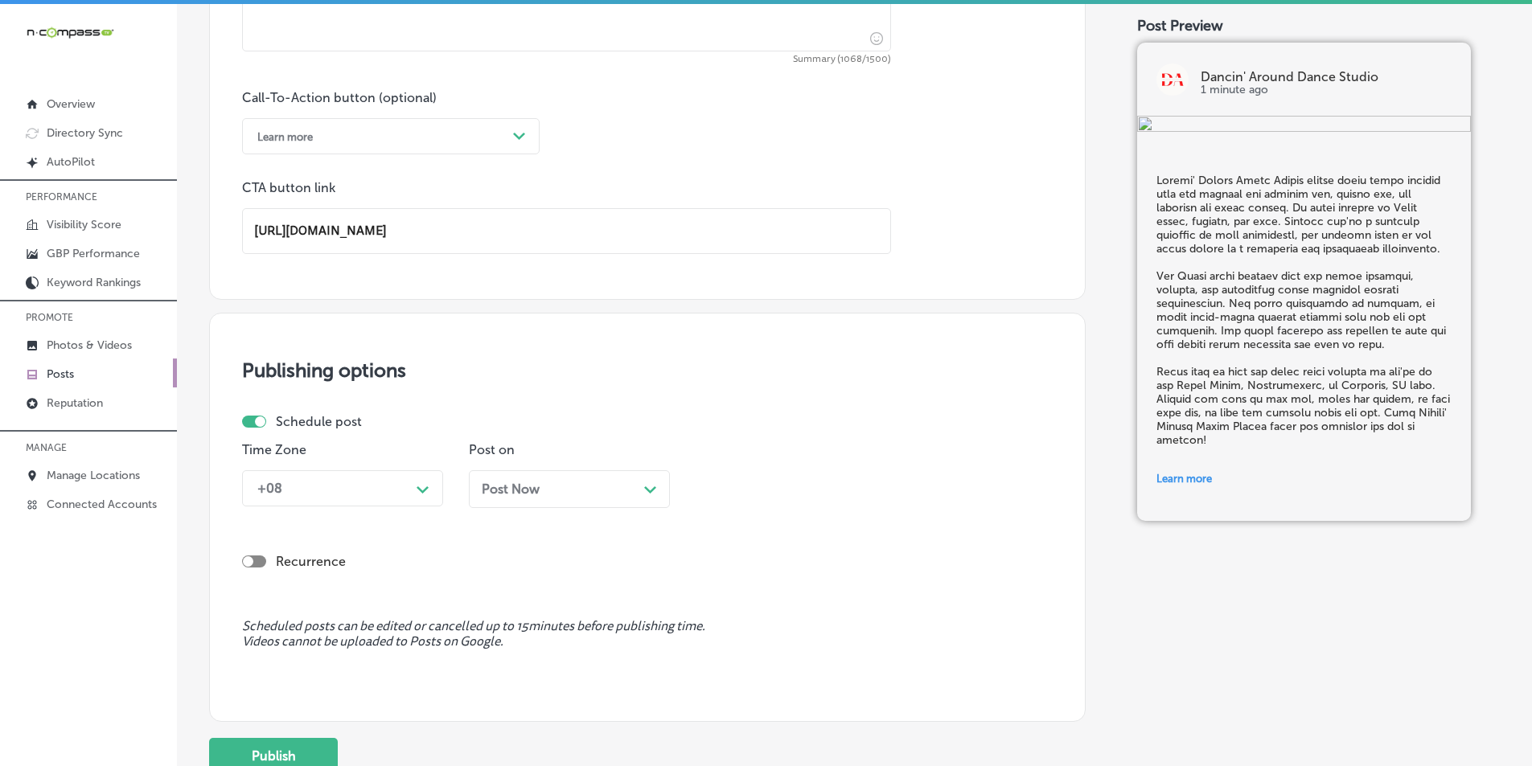
type input "[URL][DOMAIN_NAME]"
click at [411, 488] on div "Path Created with Sketch." at bounding box center [423, 488] width 26 height 26
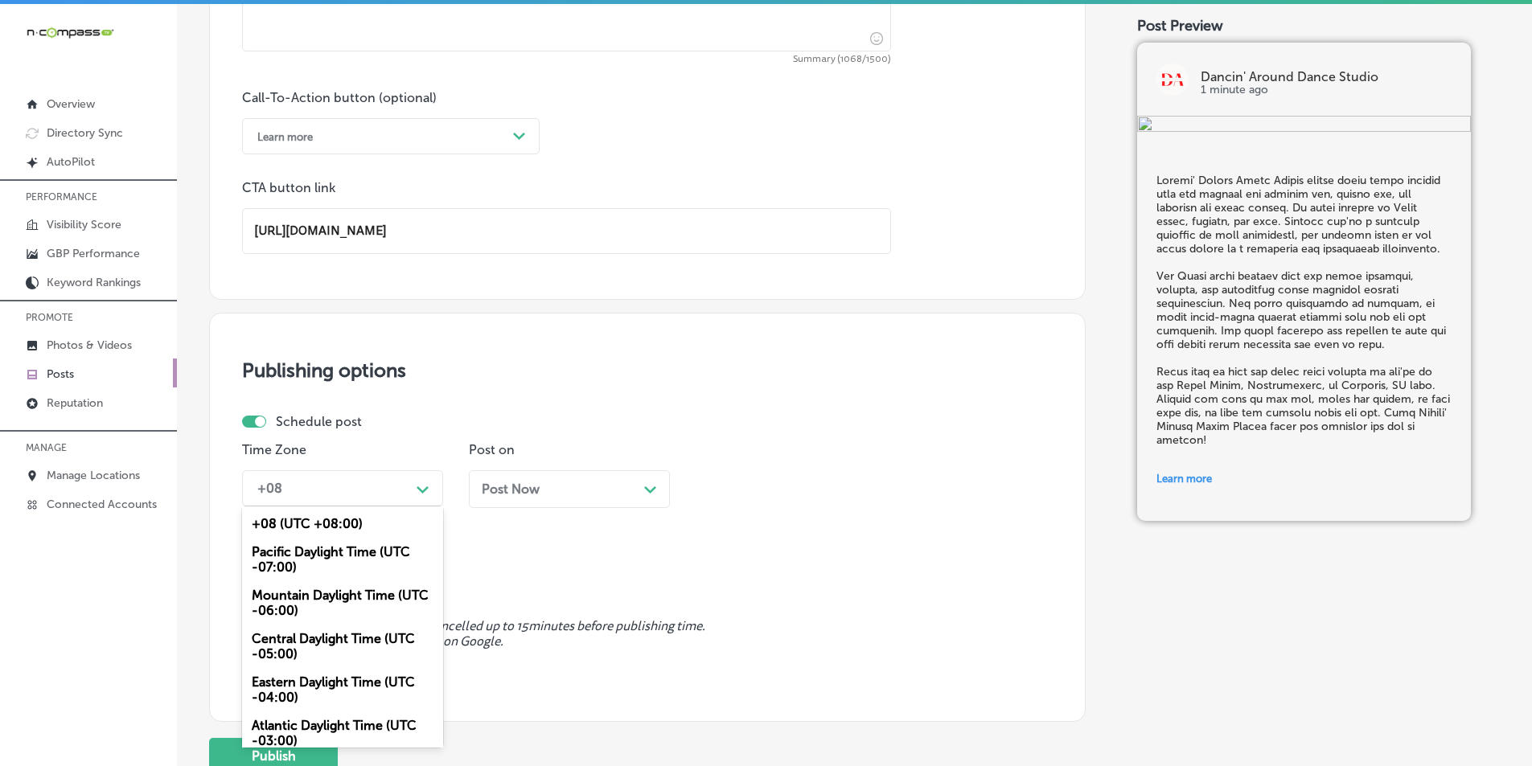
click at [296, 595] on div "Mountain Daylight Time (UTC -06:00)" at bounding box center [342, 603] width 201 height 43
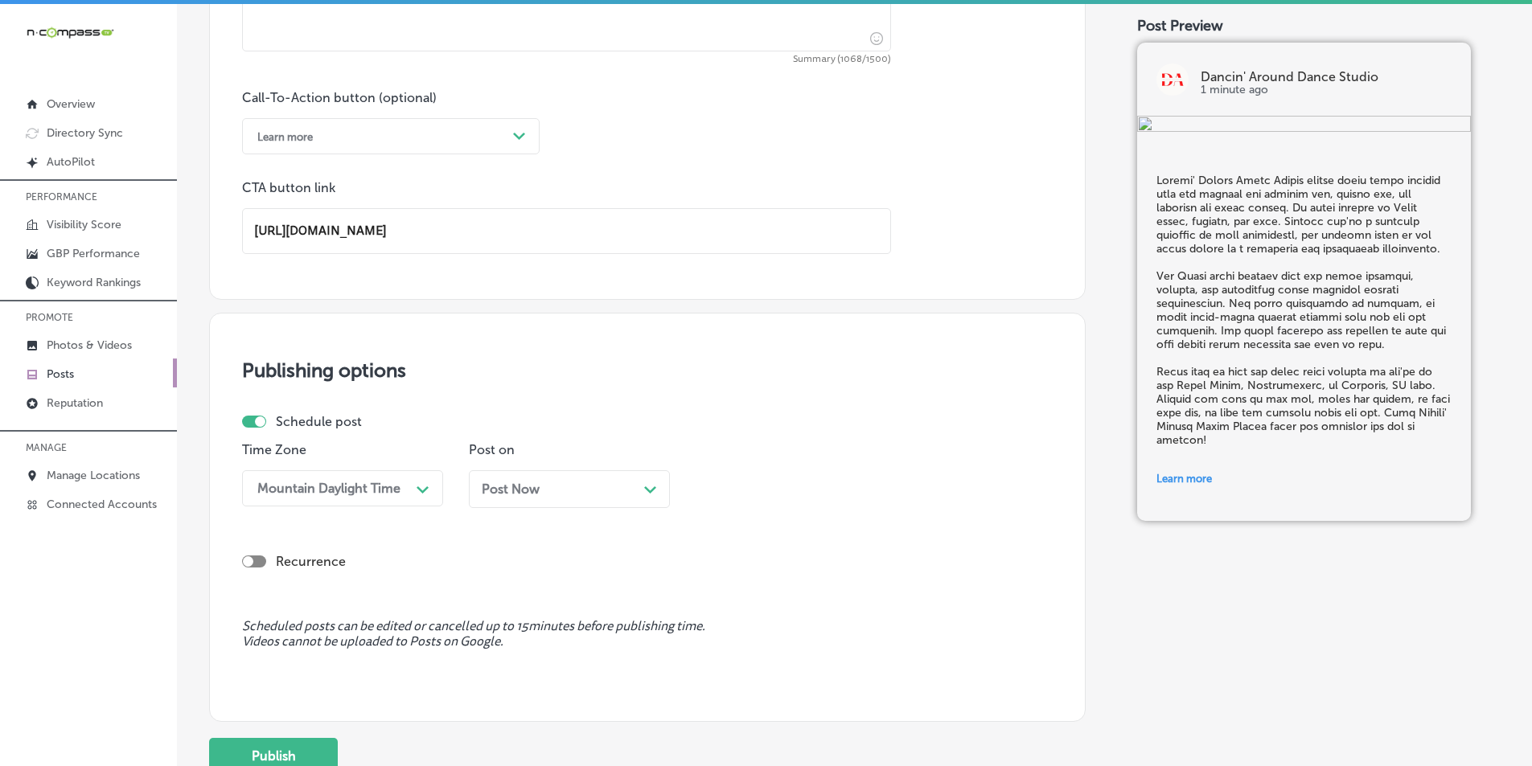
click at [641, 488] on div "Post Now Path Created with Sketch." at bounding box center [569, 489] width 175 height 15
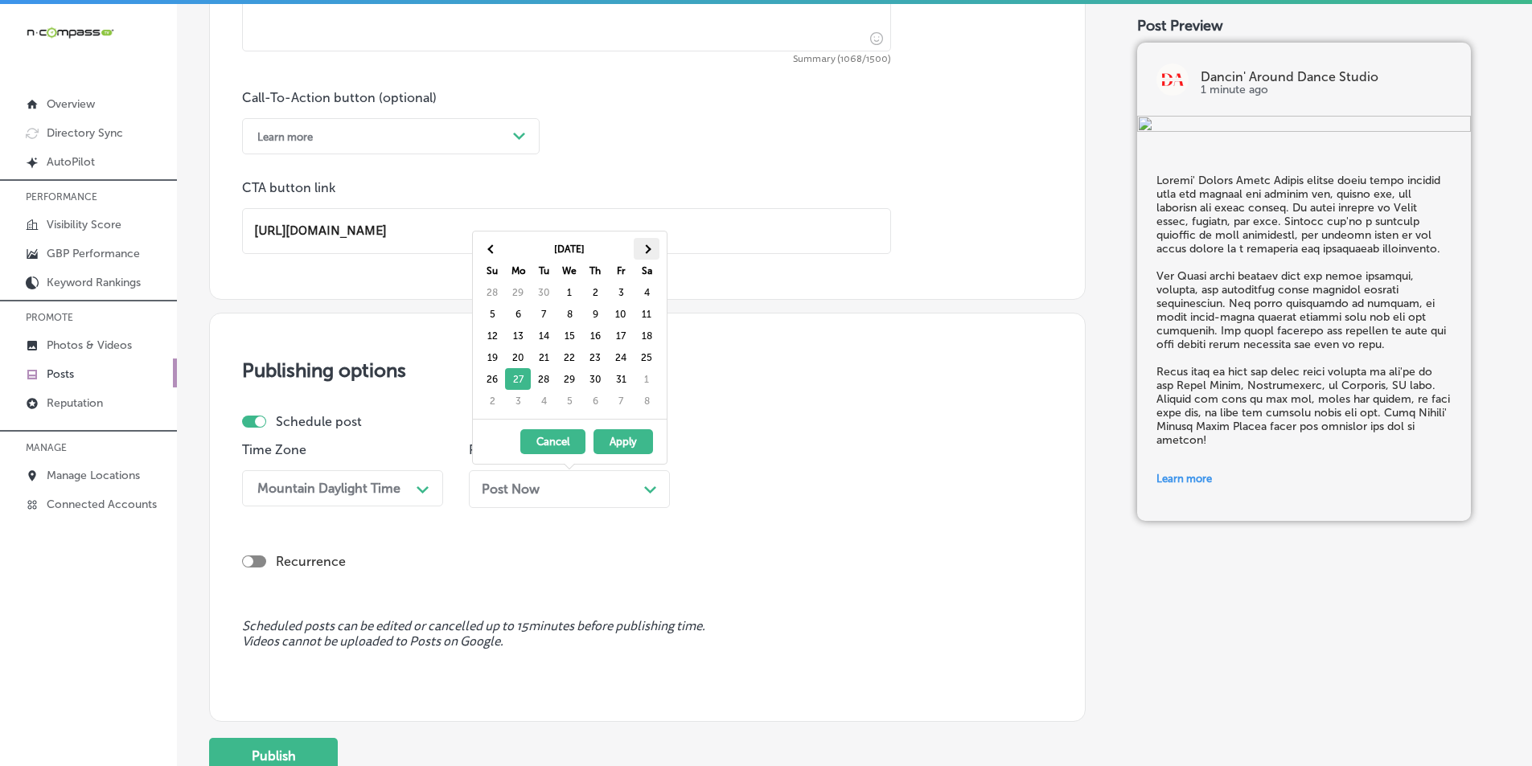
click at [644, 251] on span at bounding box center [646, 249] width 9 height 9
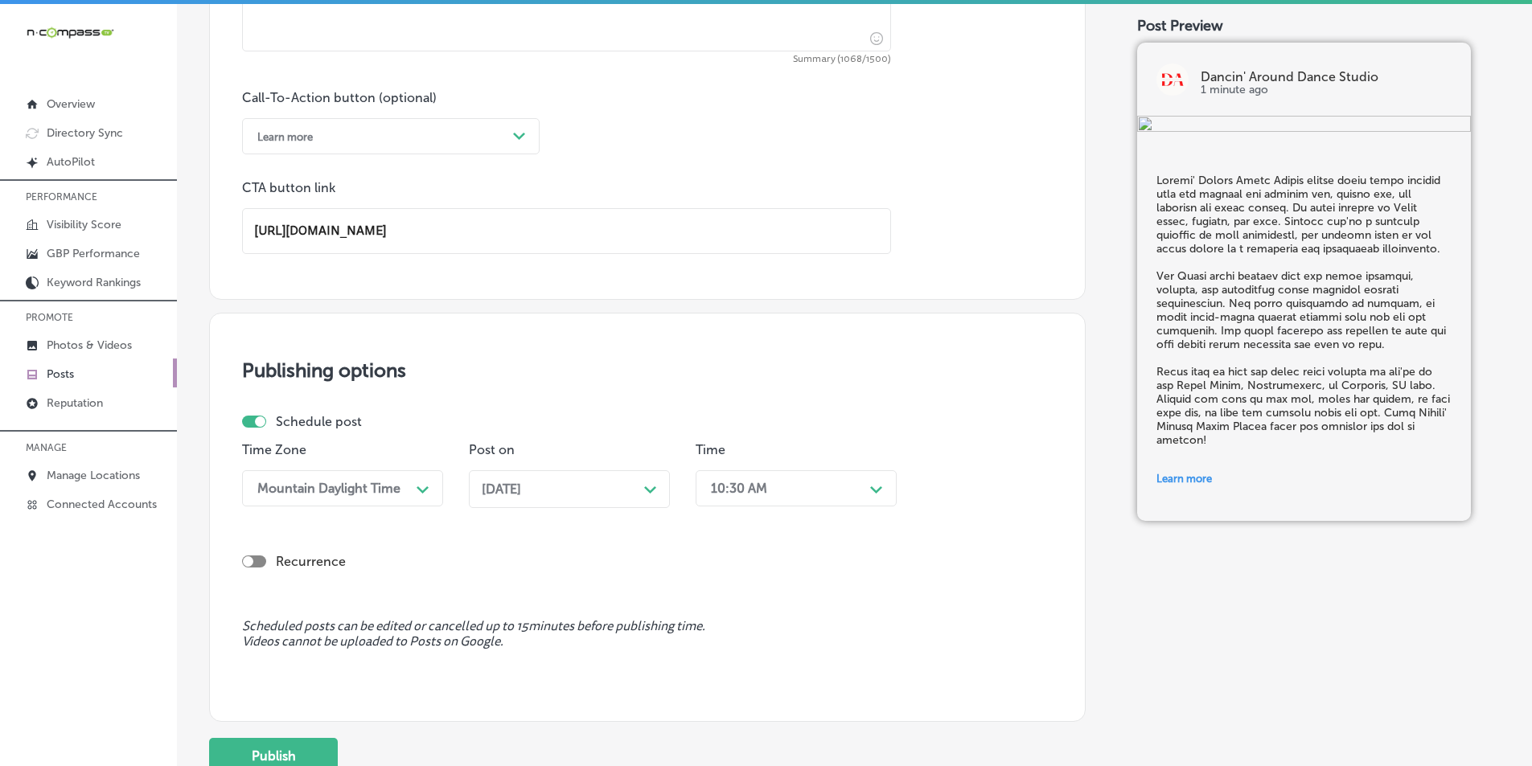
click at [826, 487] on div "10:30 AM" at bounding box center [783, 489] width 161 height 28
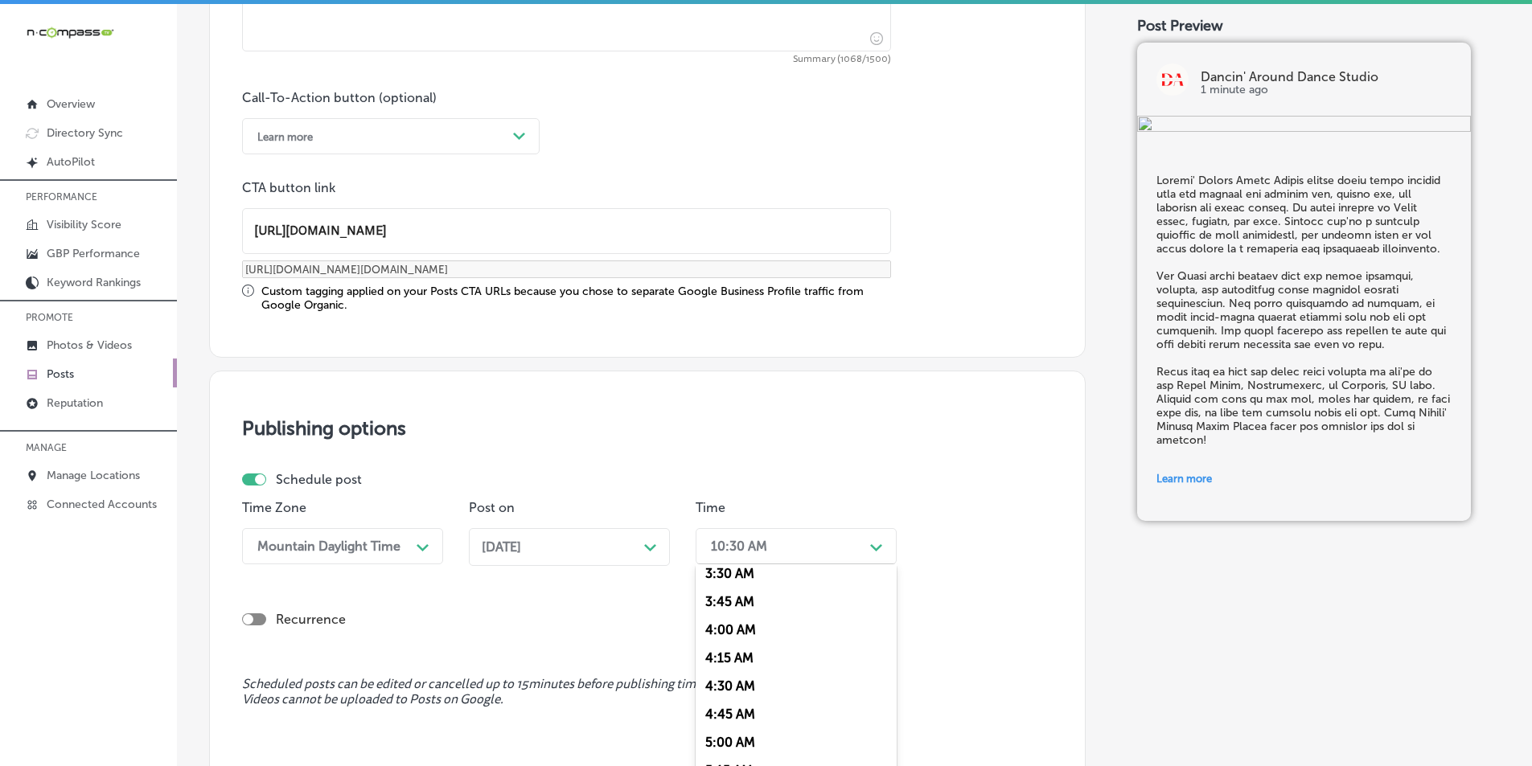
scroll to position [643, 0]
click at [722, 721] on div "7:00 AM" at bounding box center [796, 727] width 201 height 28
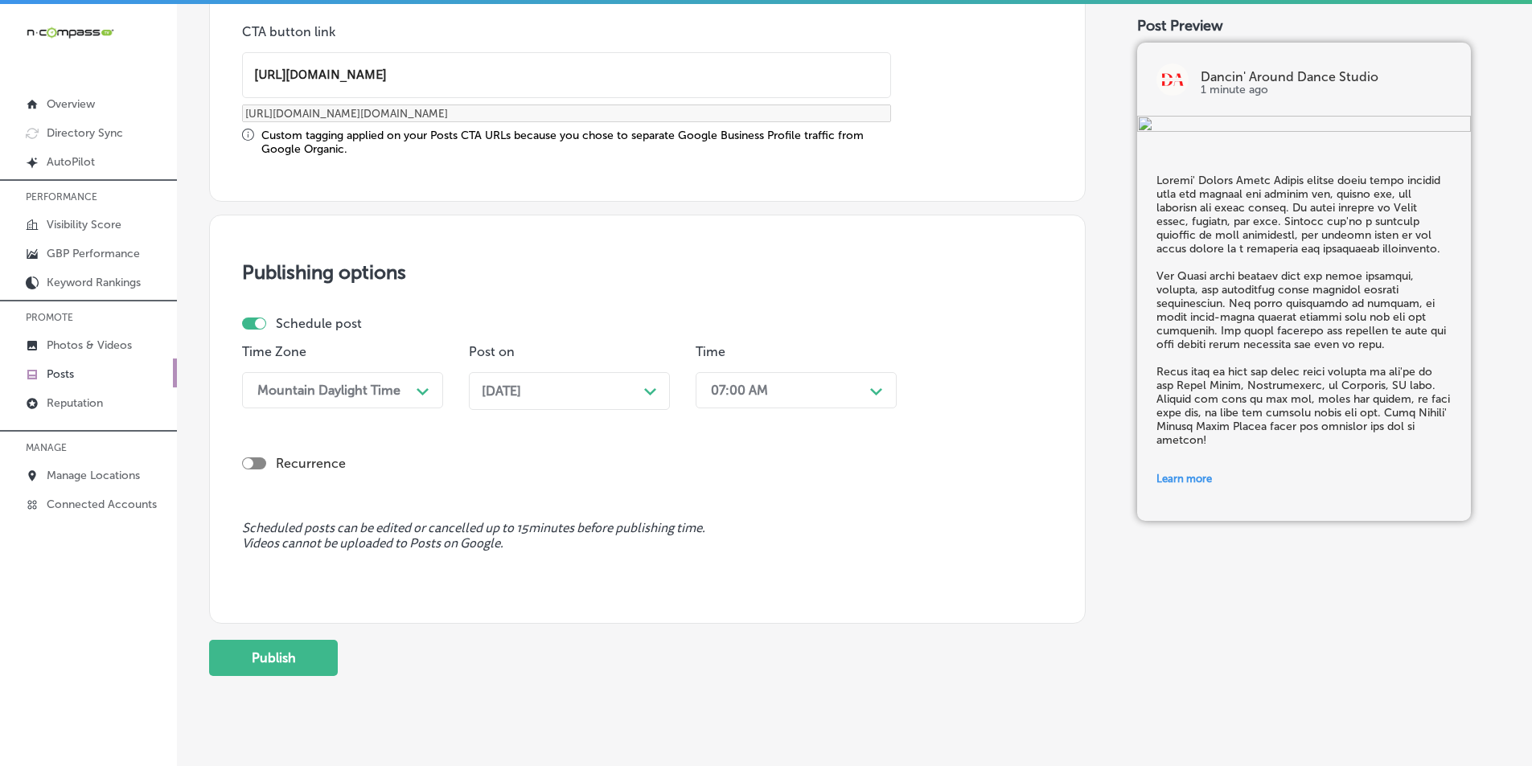
scroll to position [1325, 0]
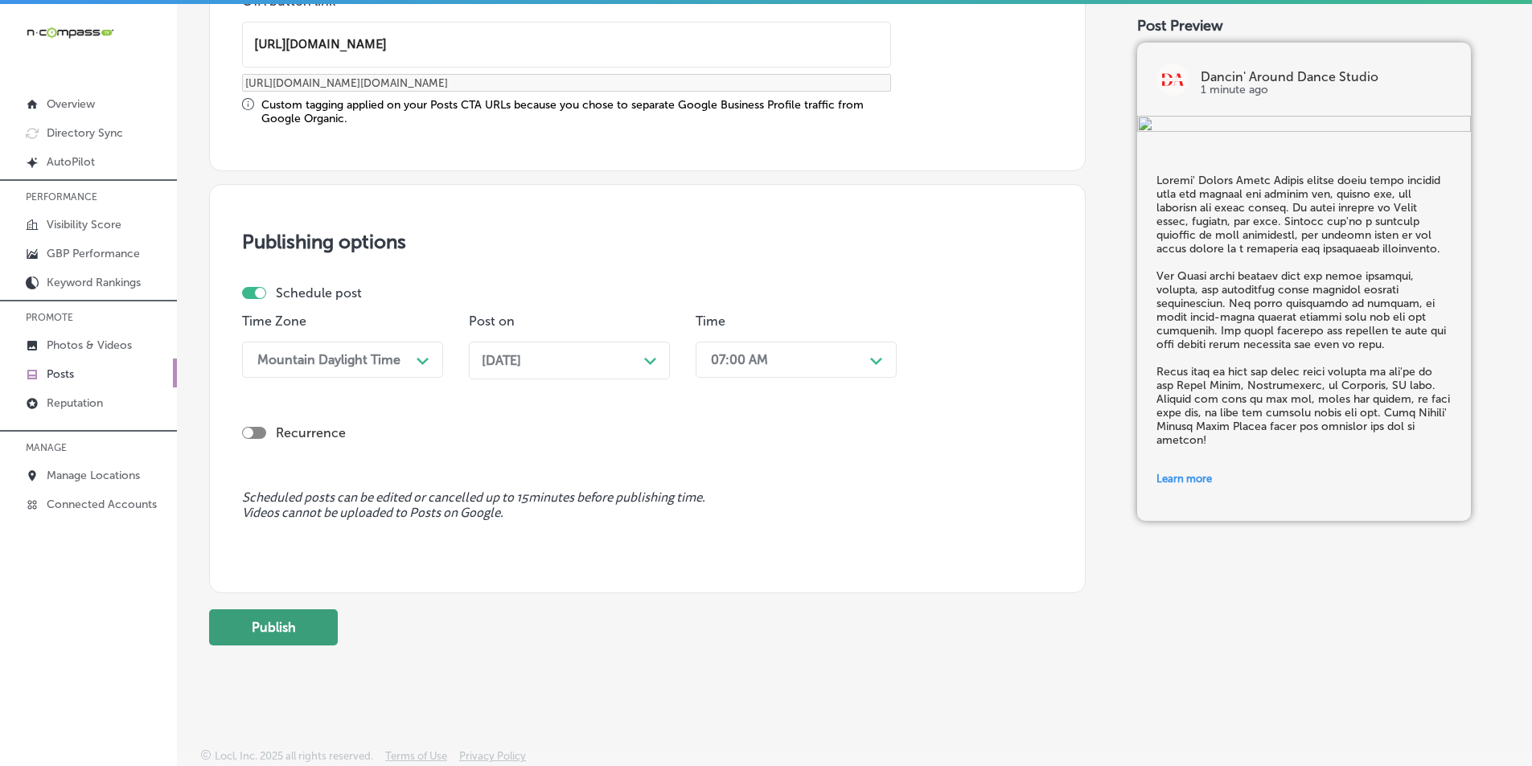
click at [282, 623] on button "Publish" at bounding box center [273, 628] width 129 height 36
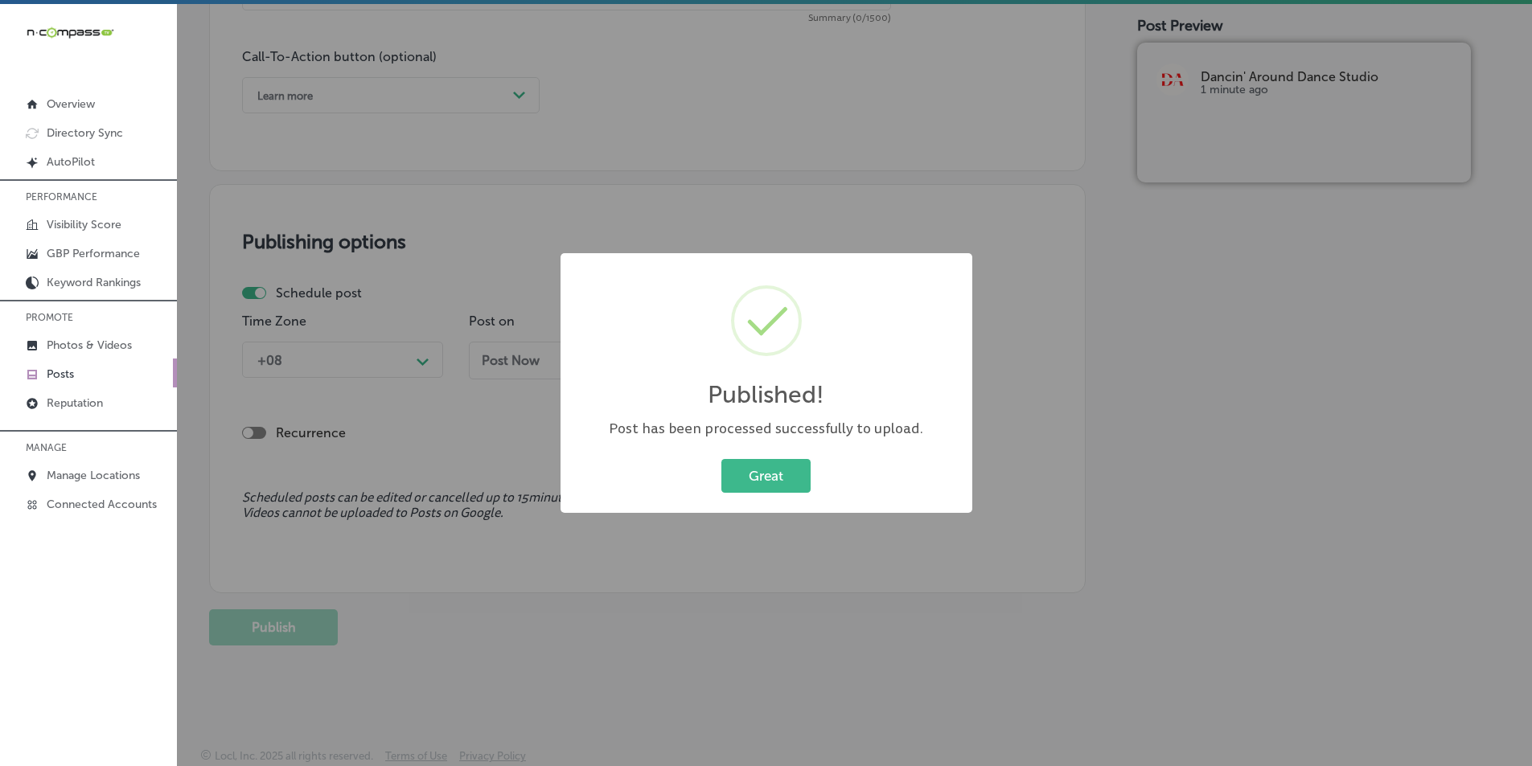
scroll to position [1180, 0]
click at [735, 466] on button "Great" at bounding box center [765, 475] width 89 height 33
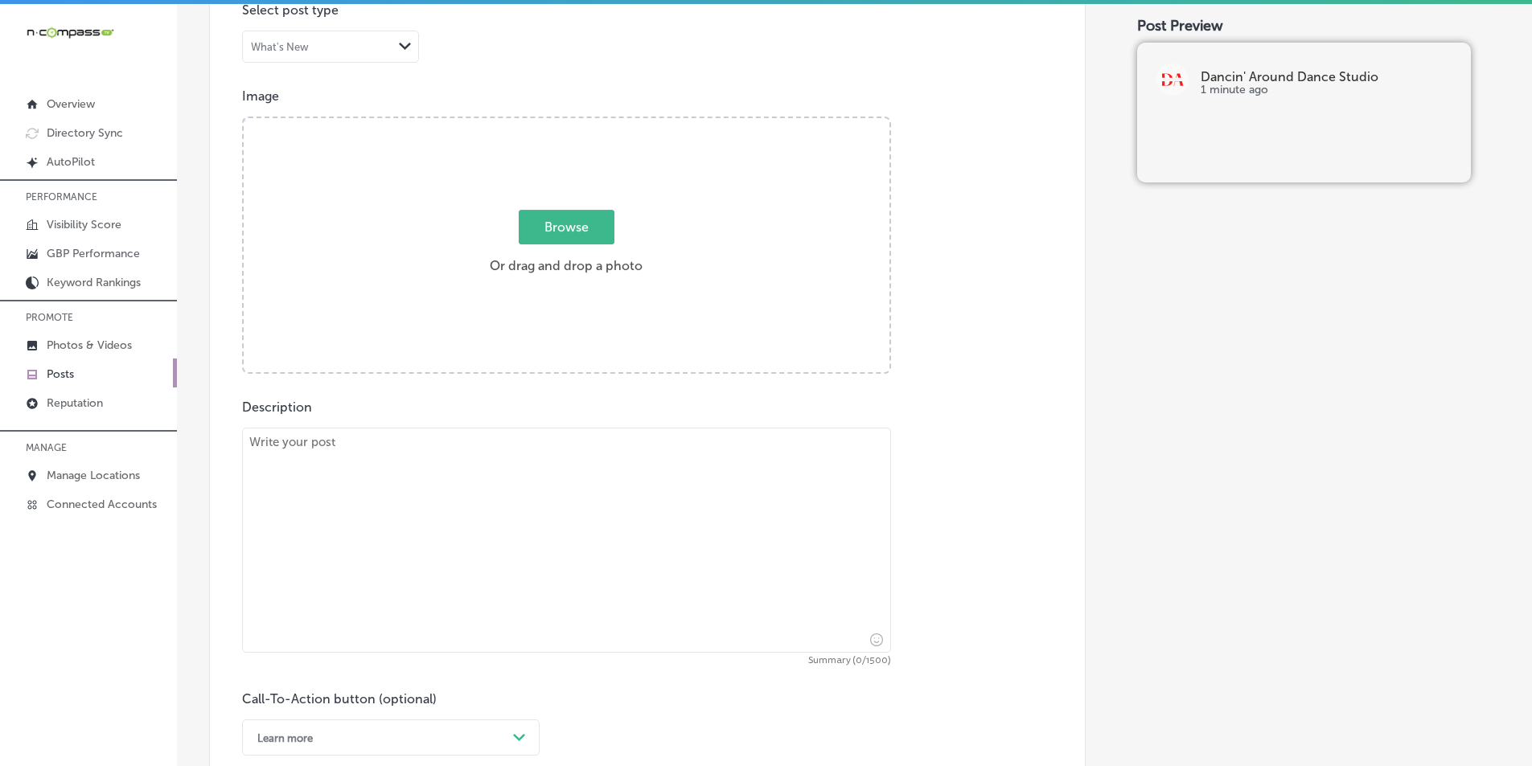
scroll to position [536, 0]
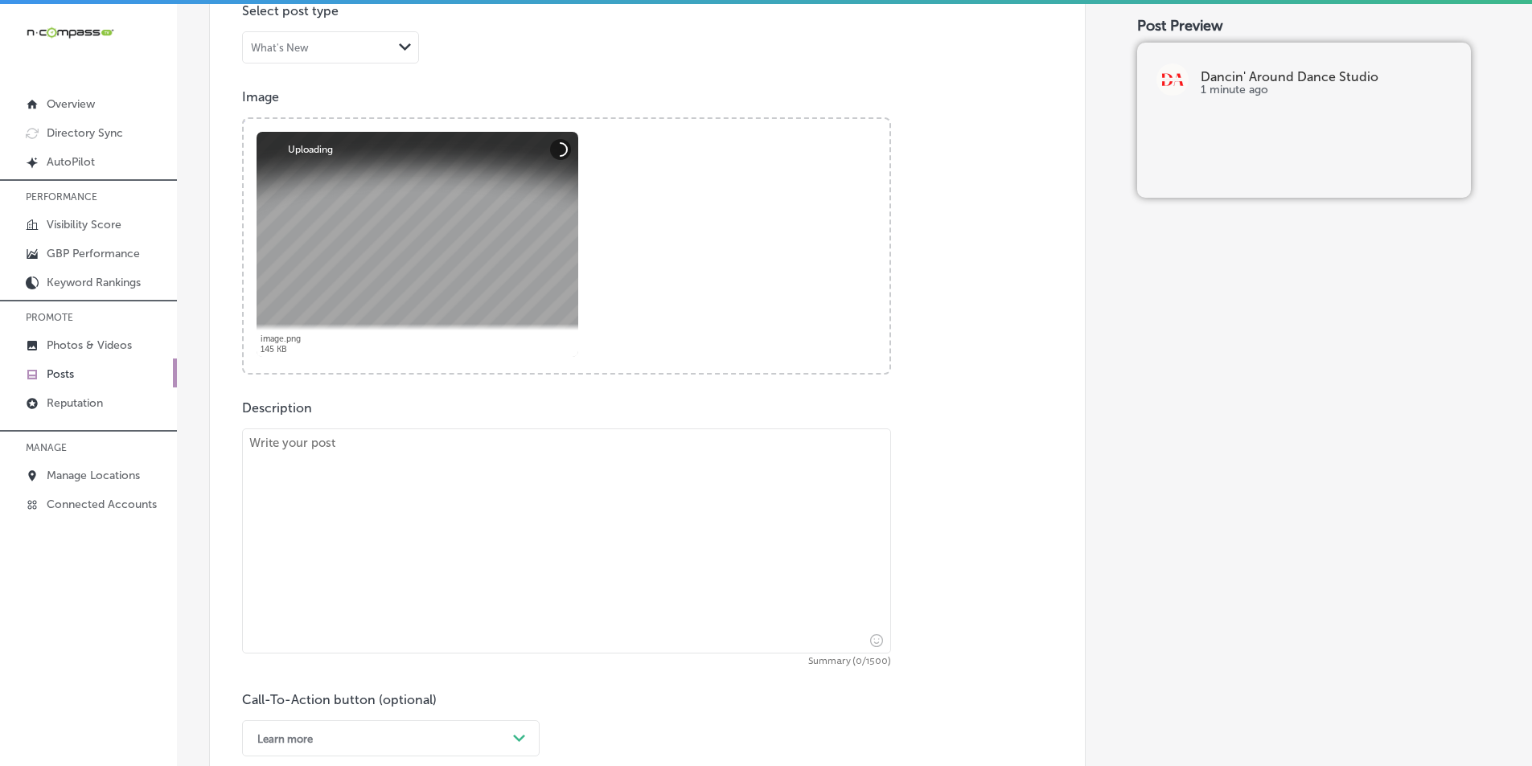
click at [474, 488] on textarea at bounding box center [566, 541] width 649 height 225
click at [381, 489] on textarea at bounding box center [566, 541] width 649 height 225
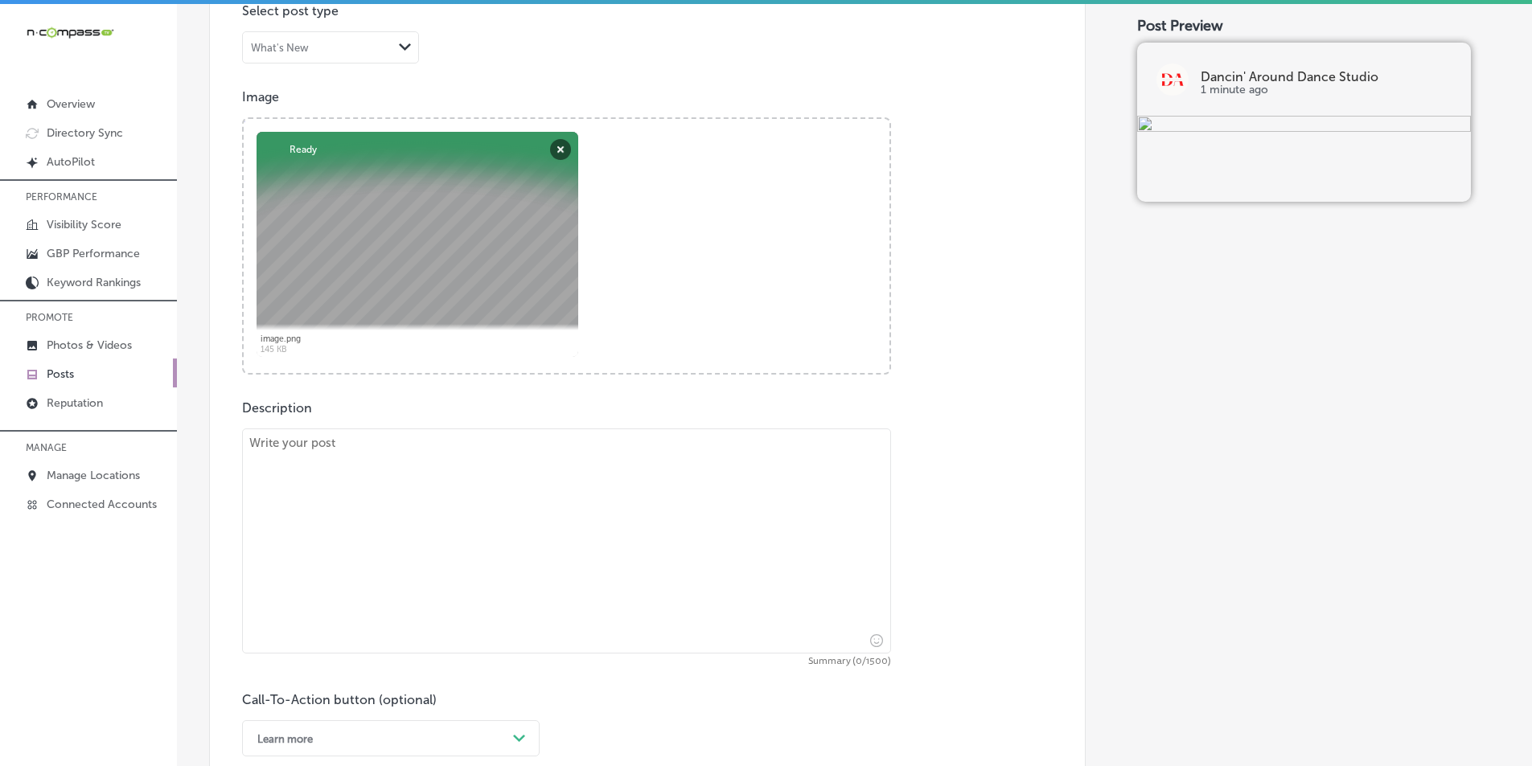
paste textarea "Dancin' Around Dance Studio offers private dance lessons for students of all ag…"
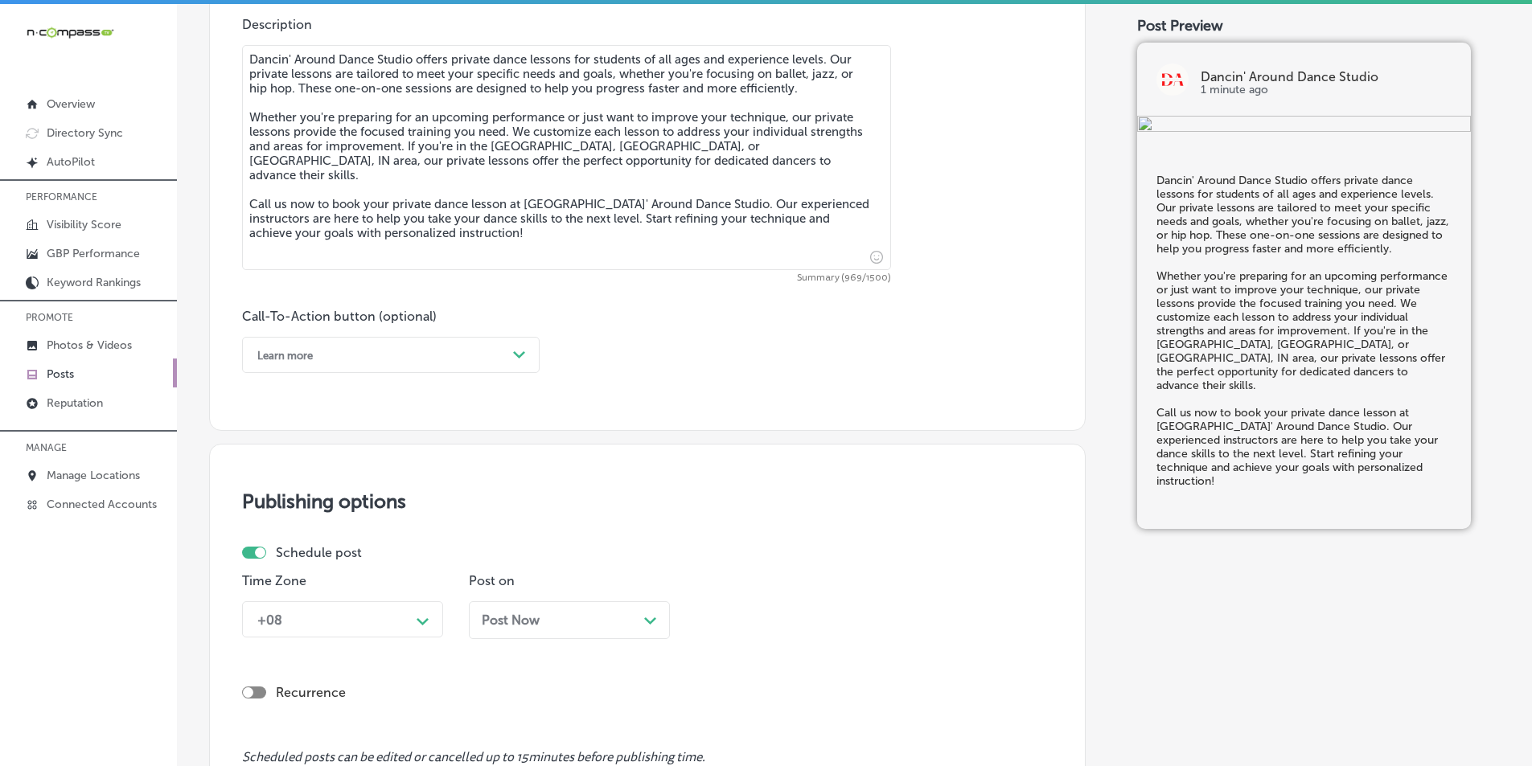
scroll to position [939, 0]
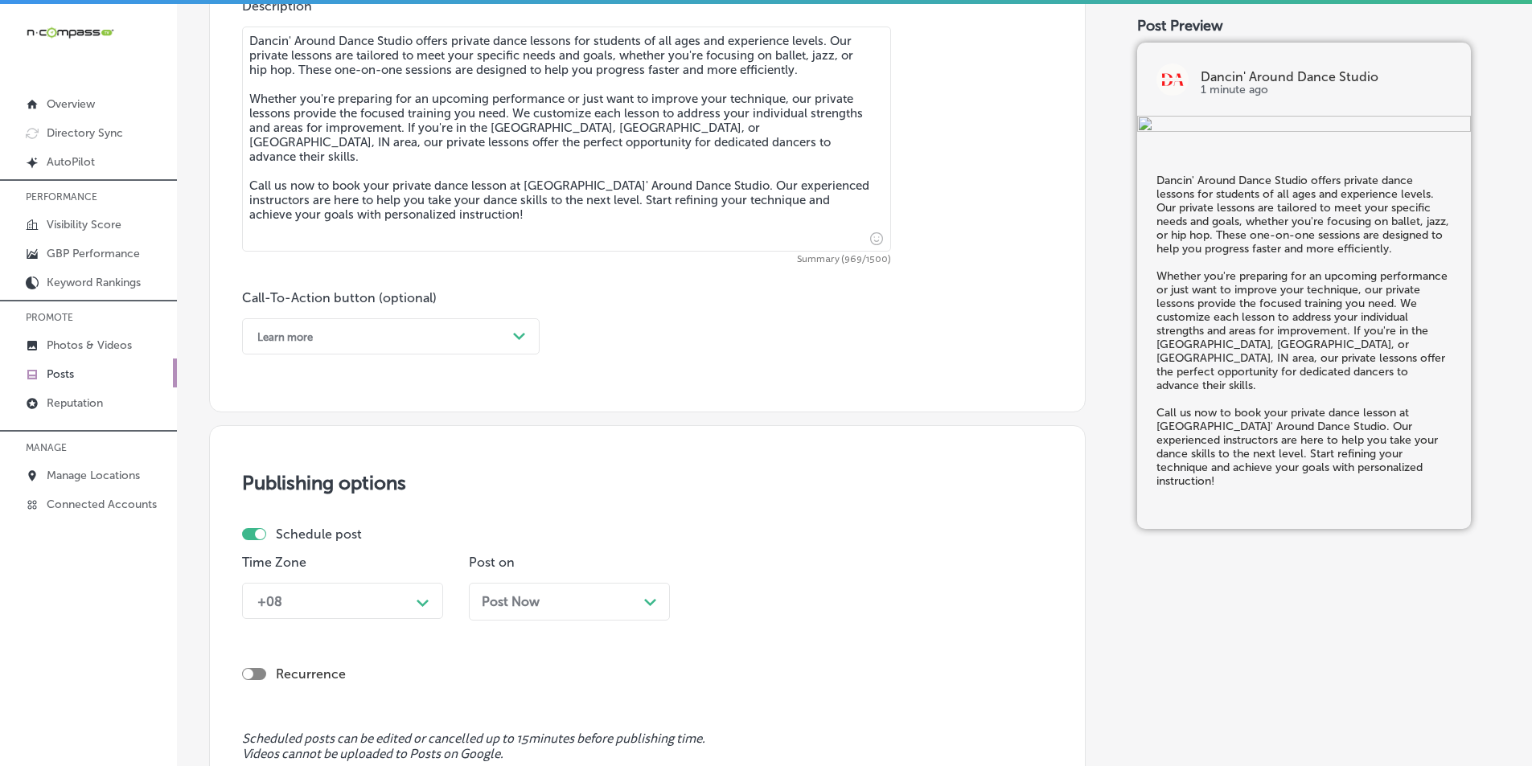
type textarea "Dancin' Around Dance Studio offers private dance lessons for students of all ag…"
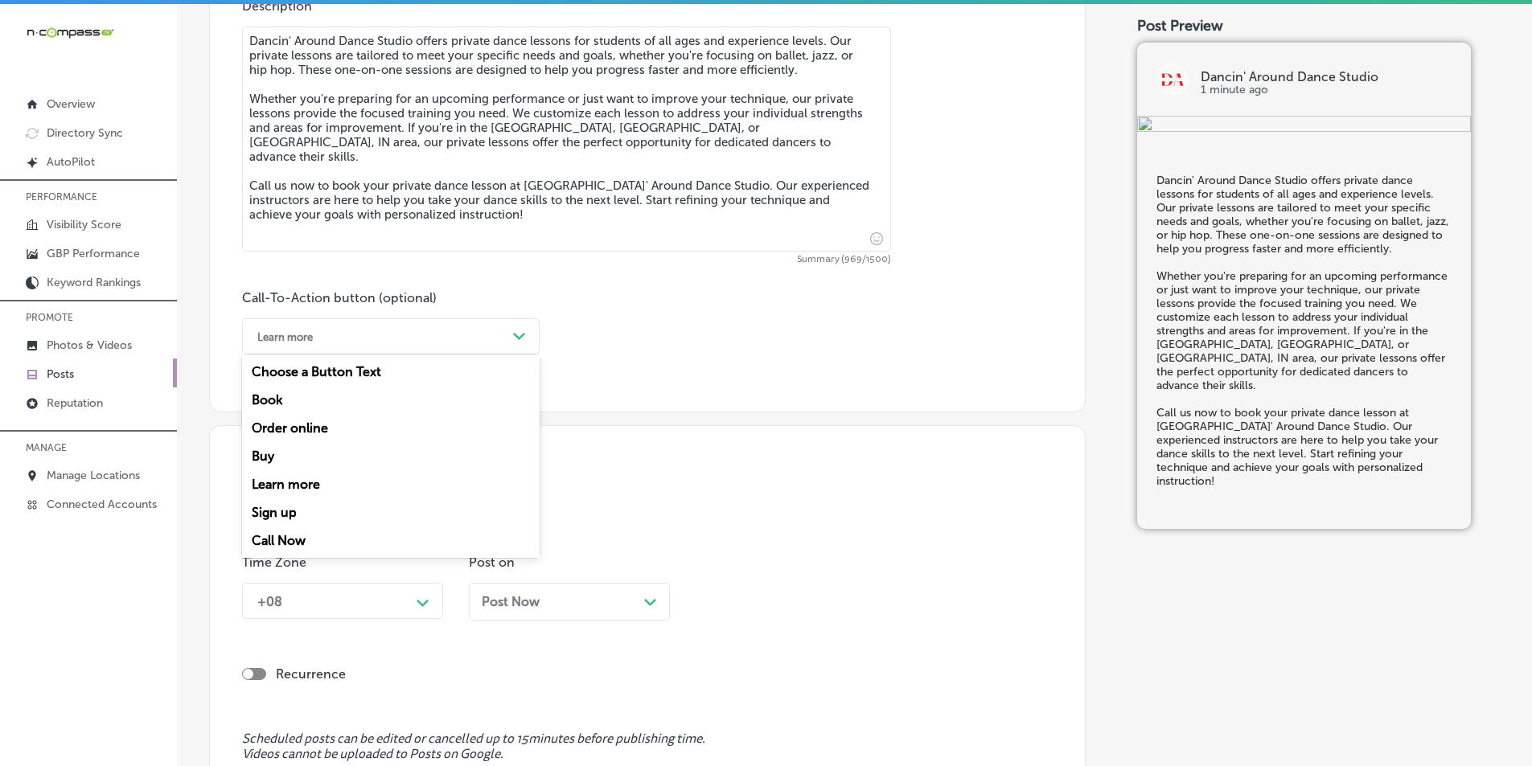
click at [383, 333] on div "Learn more" at bounding box center [377, 336] width 257 height 25
click at [280, 537] on div "Call Now" at bounding box center [391, 541] width 298 height 28
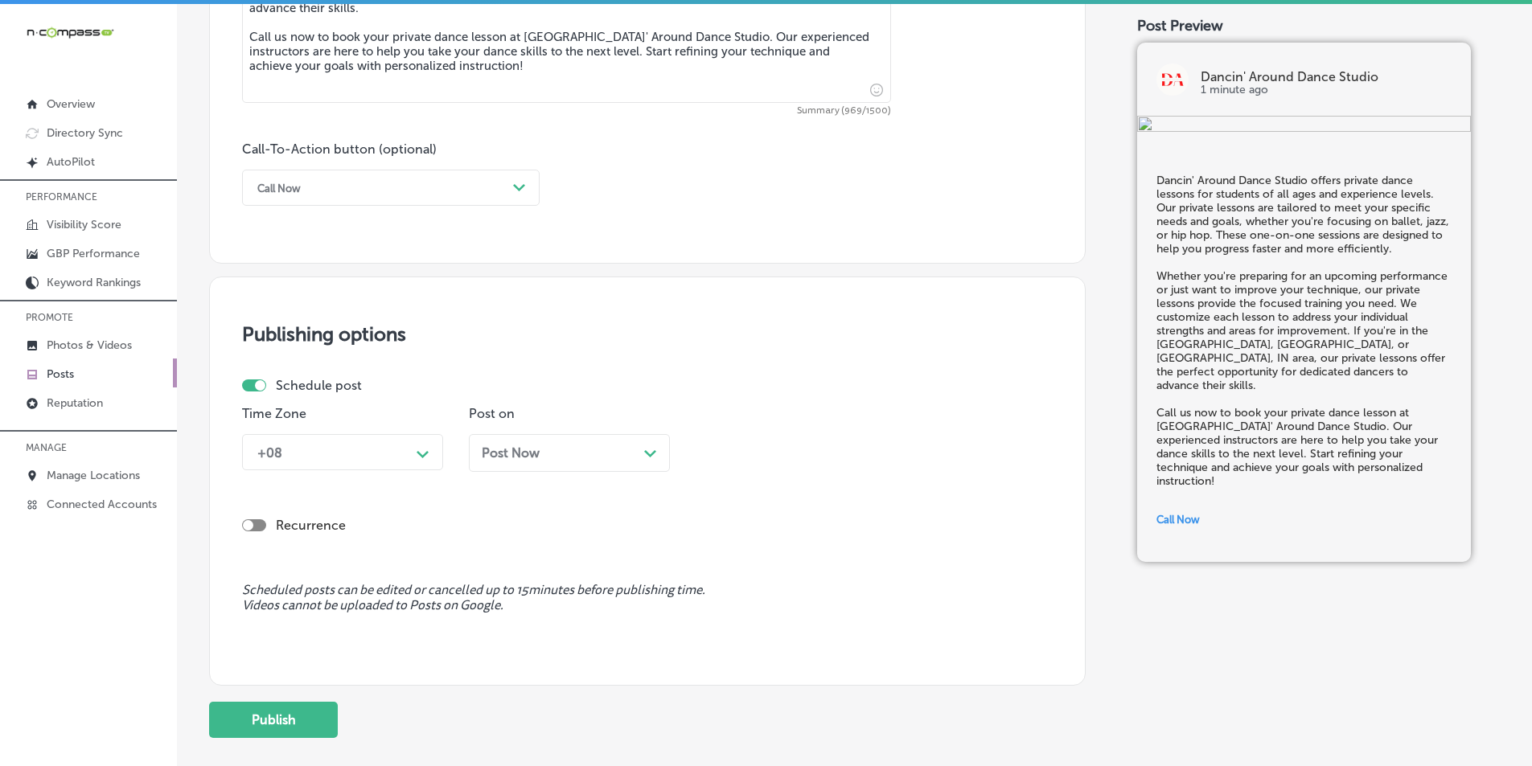
scroll to position [1099, 0]
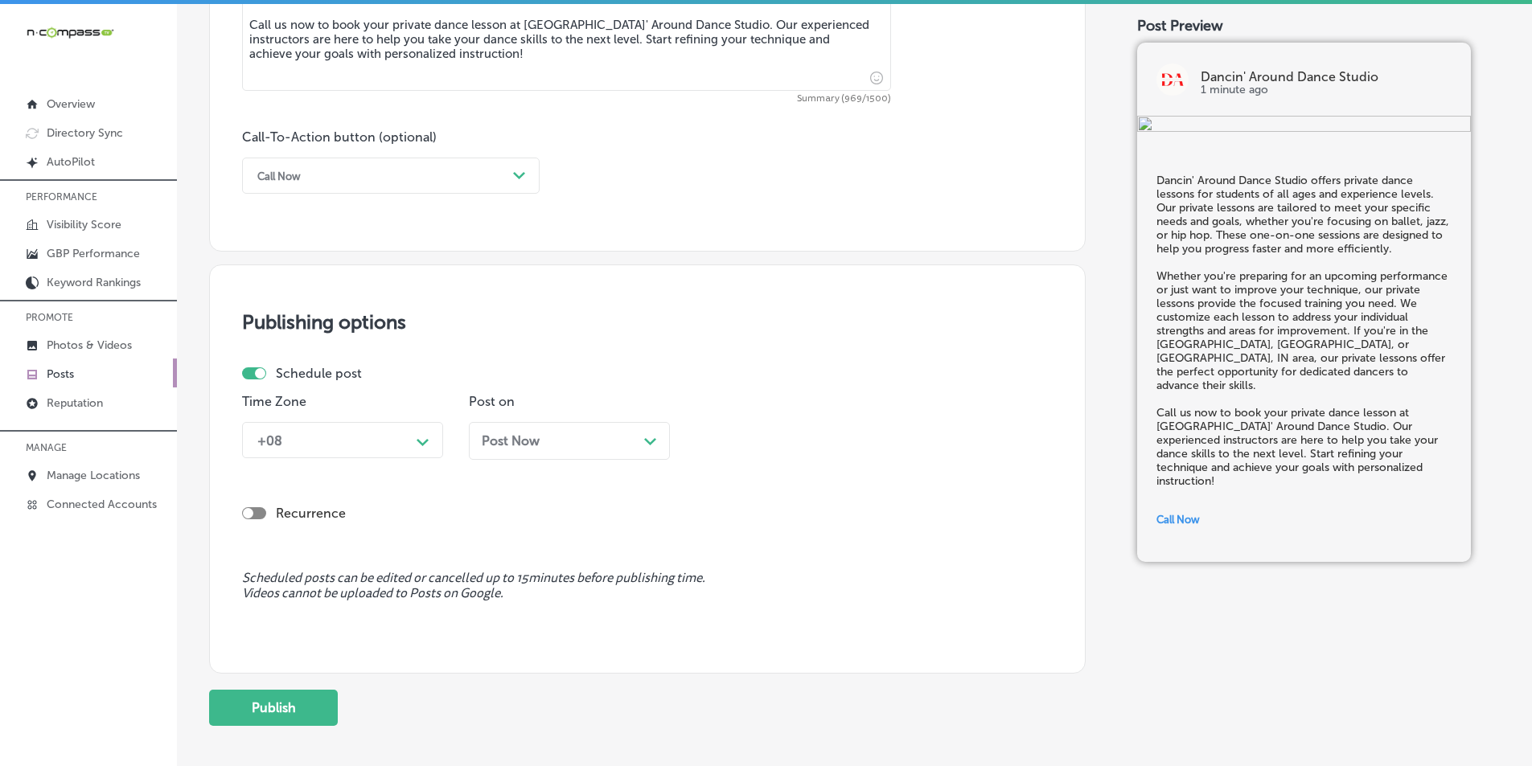
click at [427, 440] on polygon at bounding box center [423, 442] width 12 height 7
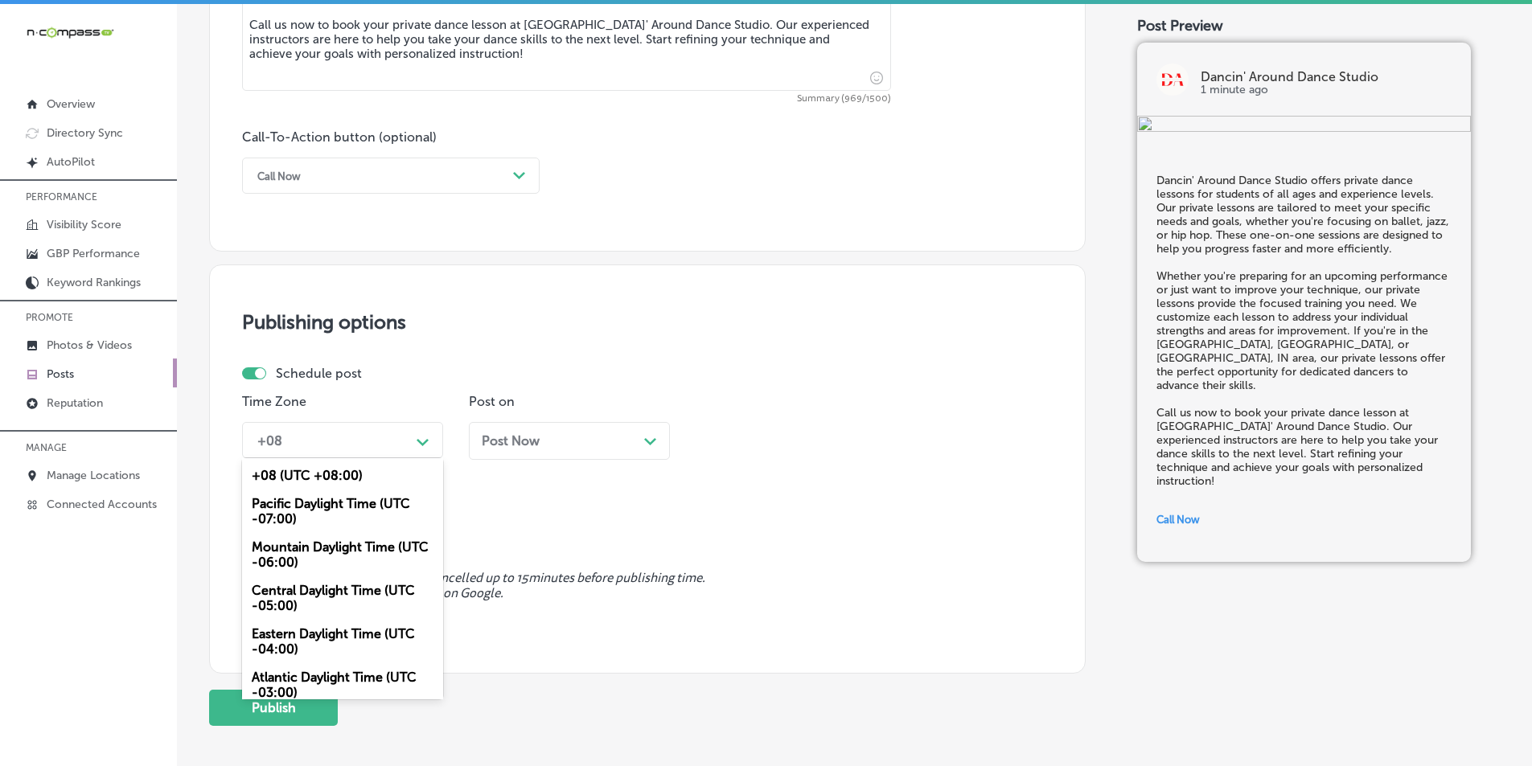
click at [286, 546] on div "Mountain Daylight Time (UTC -06:00)" at bounding box center [342, 554] width 201 height 43
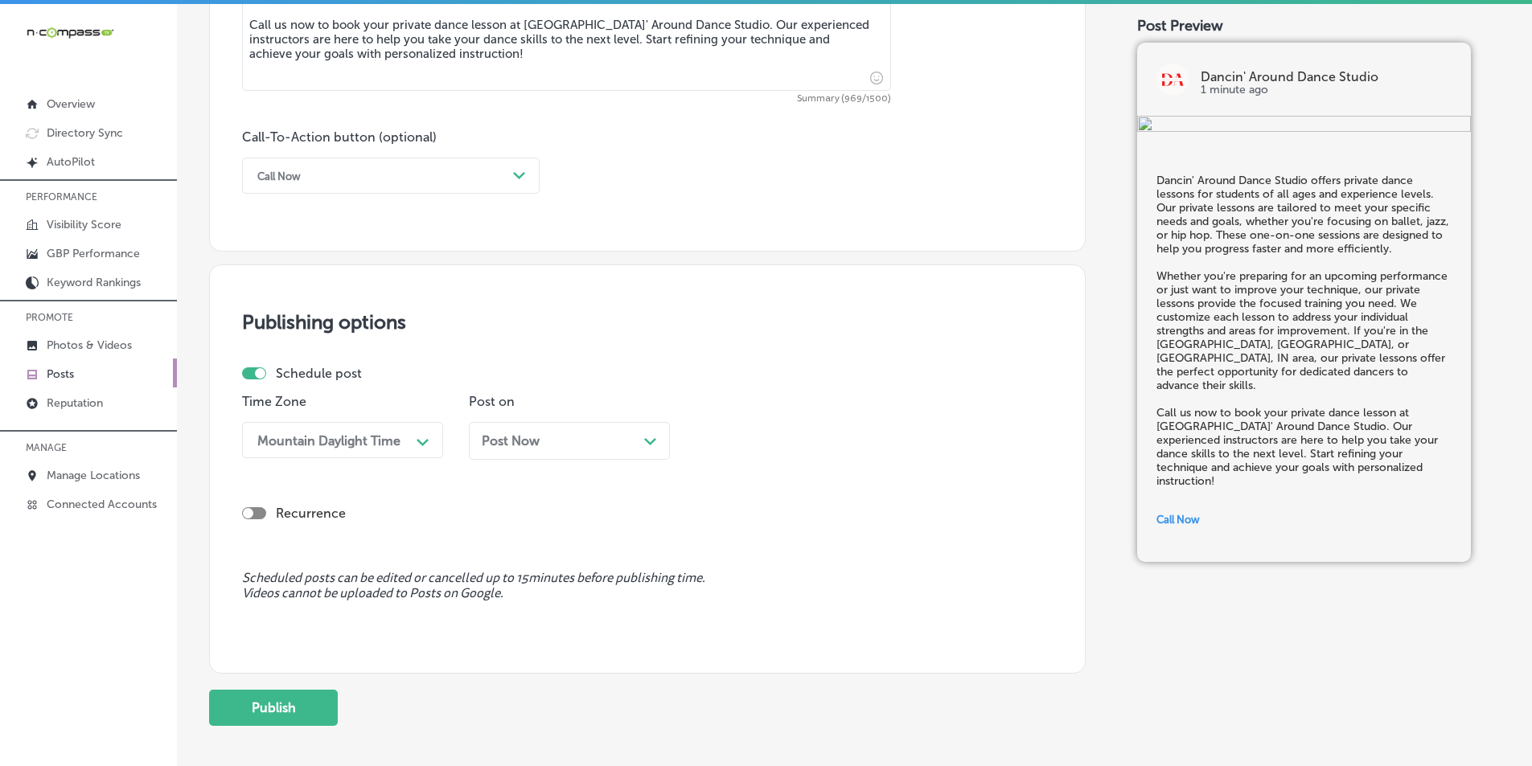
click at [642, 439] on div "Post Now Path Created with Sketch." at bounding box center [569, 441] width 175 height 15
click at [754, 442] on div "10:30 AM" at bounding box center [739, 440] width 56 height 15
click at [721, 620] on div "7:00 AM" at bounding box center [796, 620] width 201 height 28
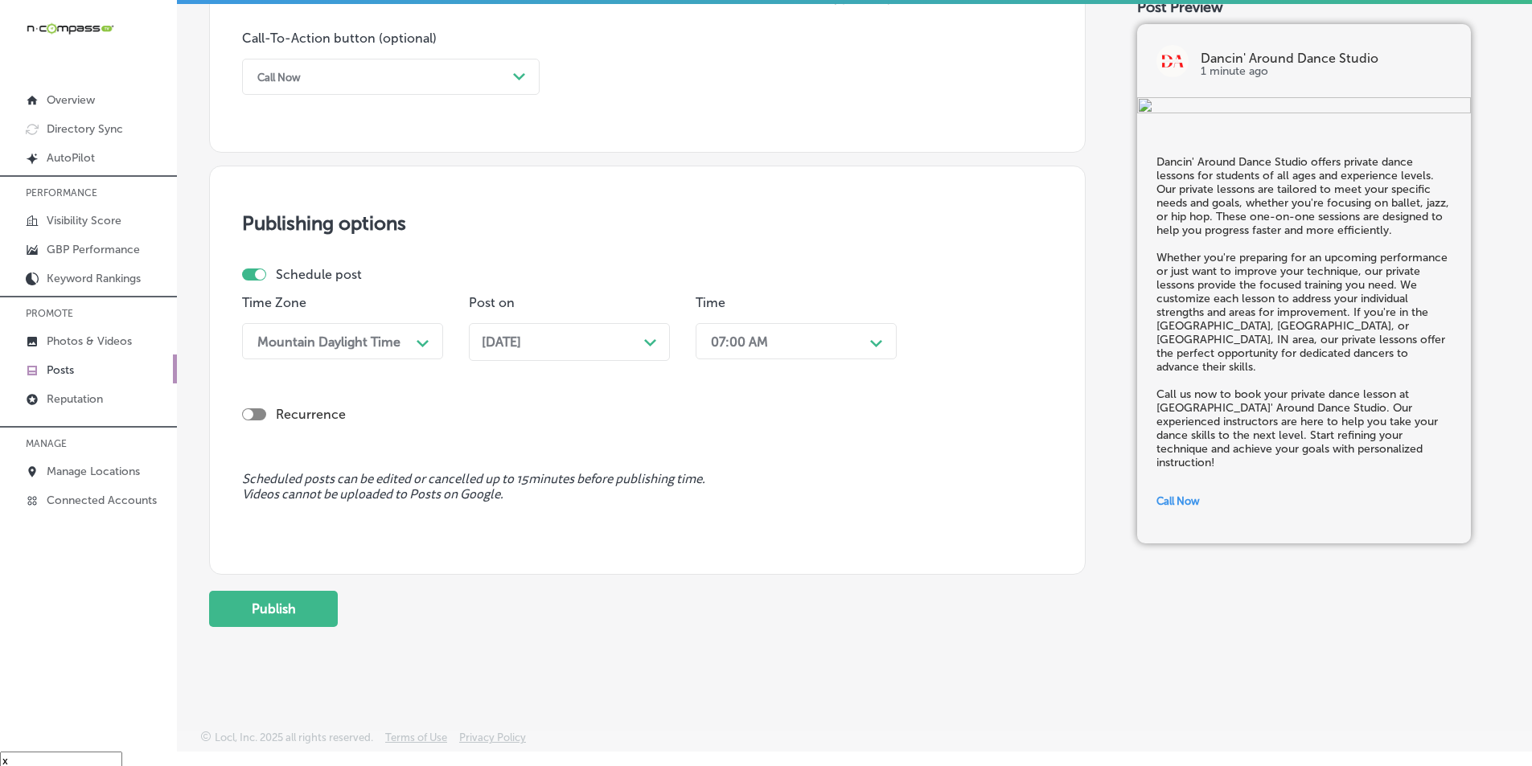
scroll to position [23, 0]
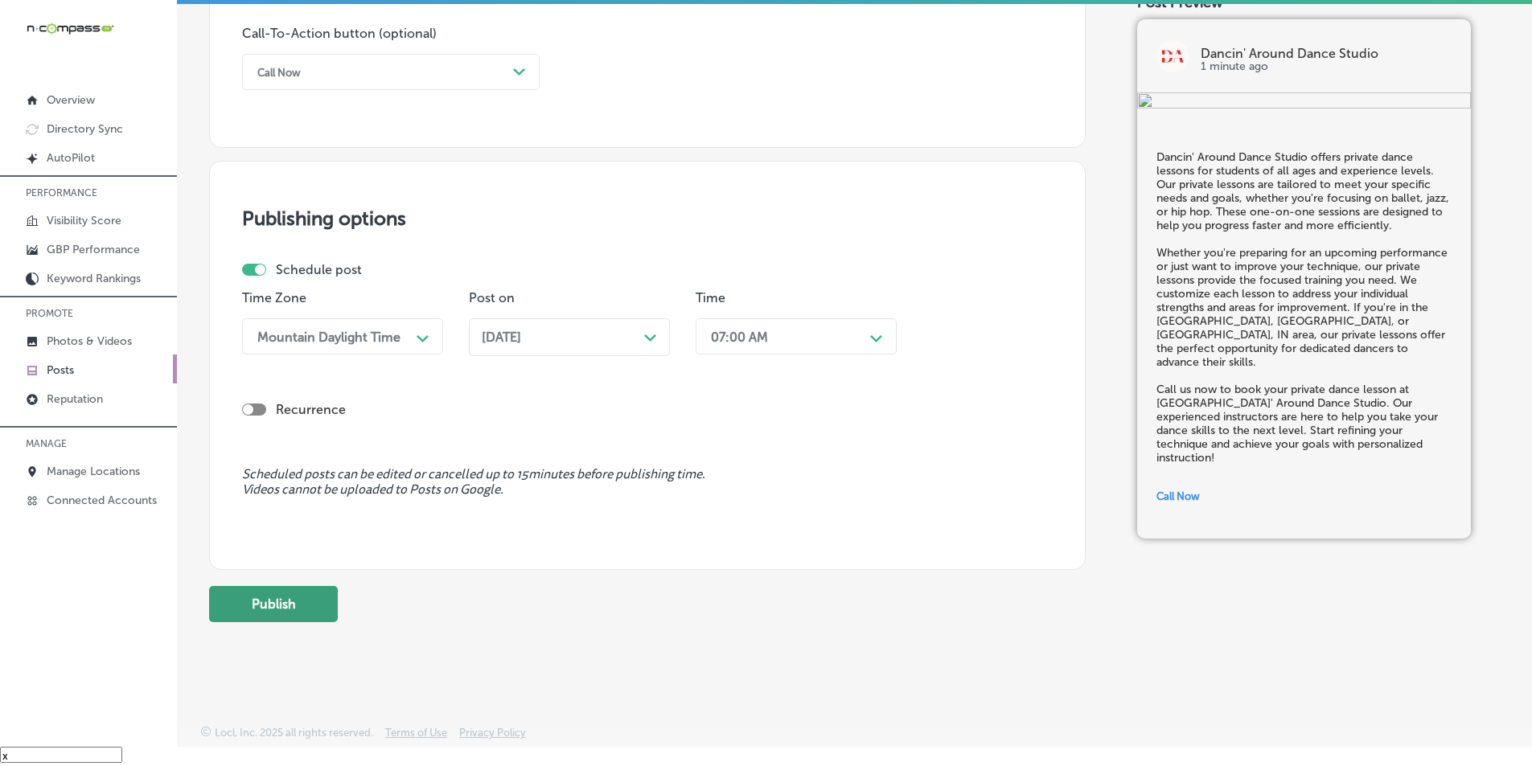
click at [282, 605] on button "Publish" at bounding box center [273, 604] width 129 height 36
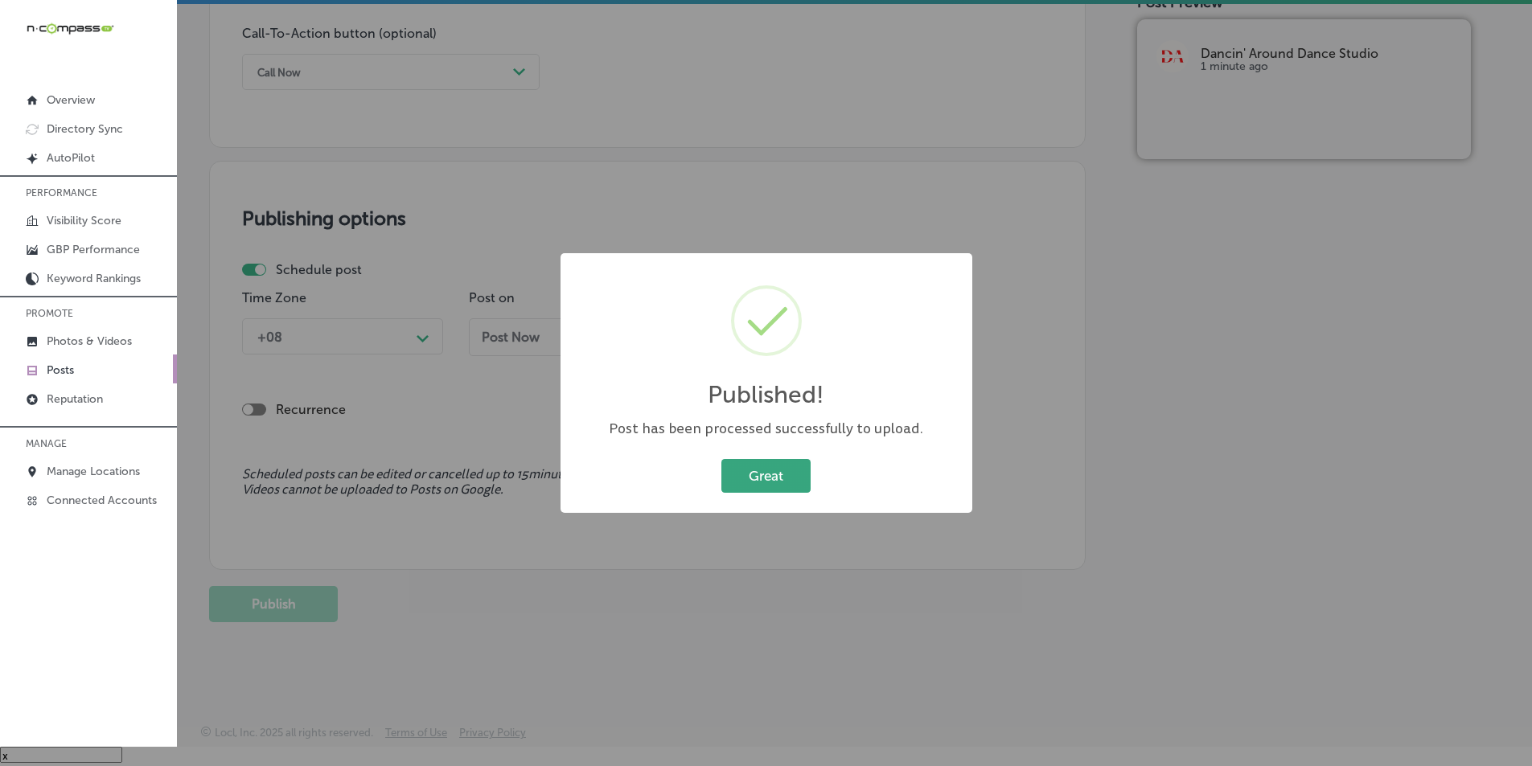
click at [753, 479] on button "Great" at bounding box center [765, 475] width 89 height 33
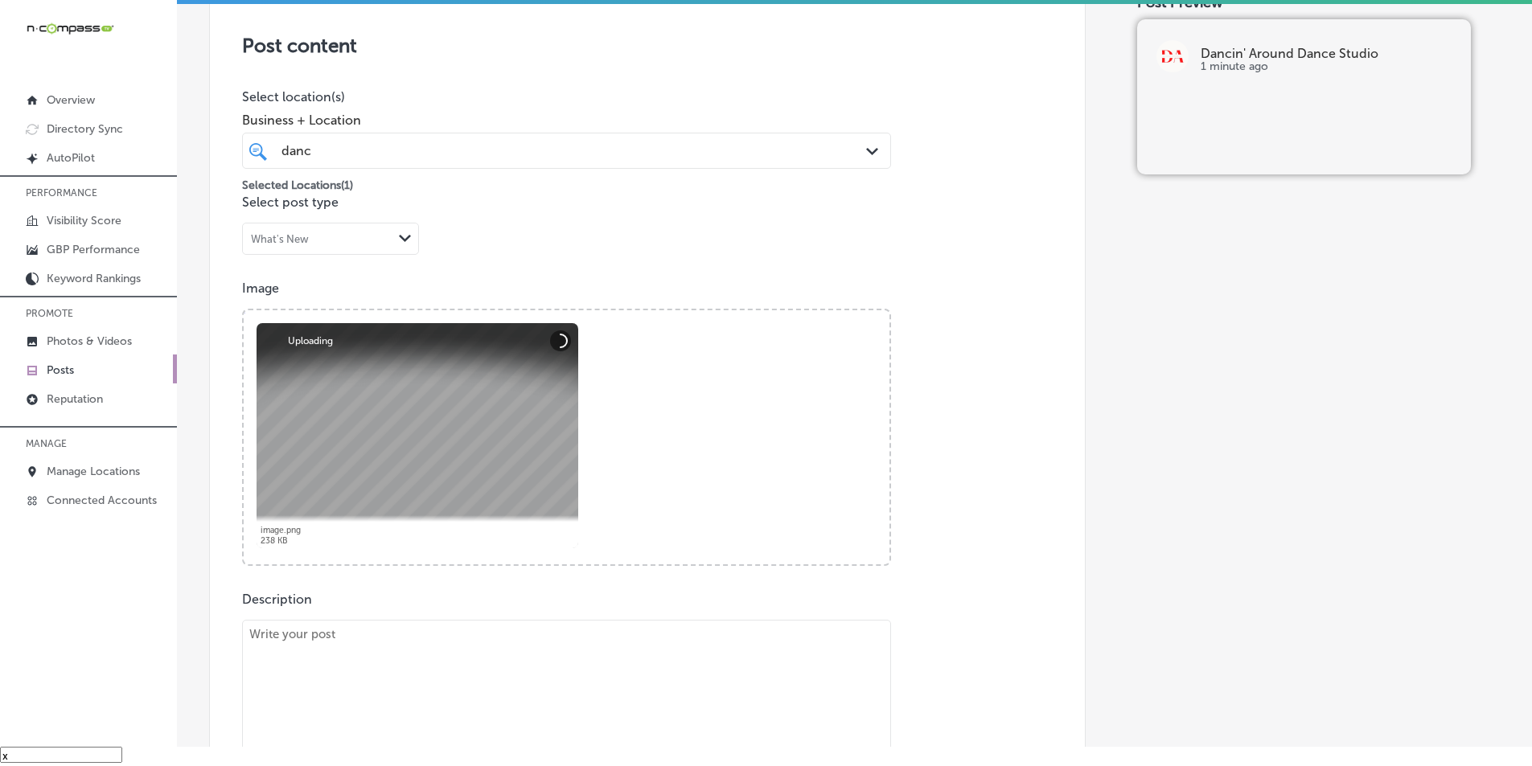
scroll to position [536, 0]
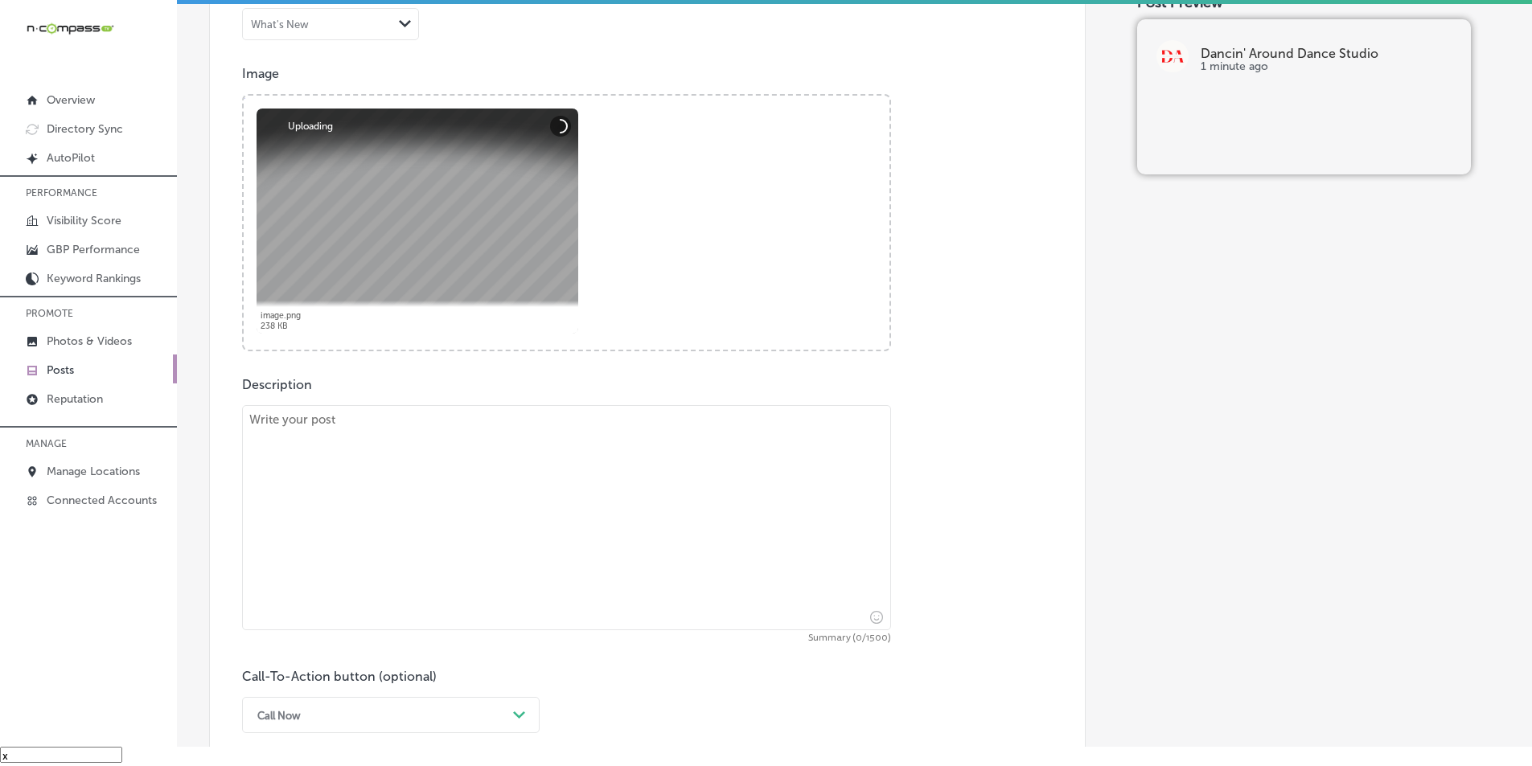
click at [459, 476] on textarea at bounding box center [566, 517] width 649 height 225
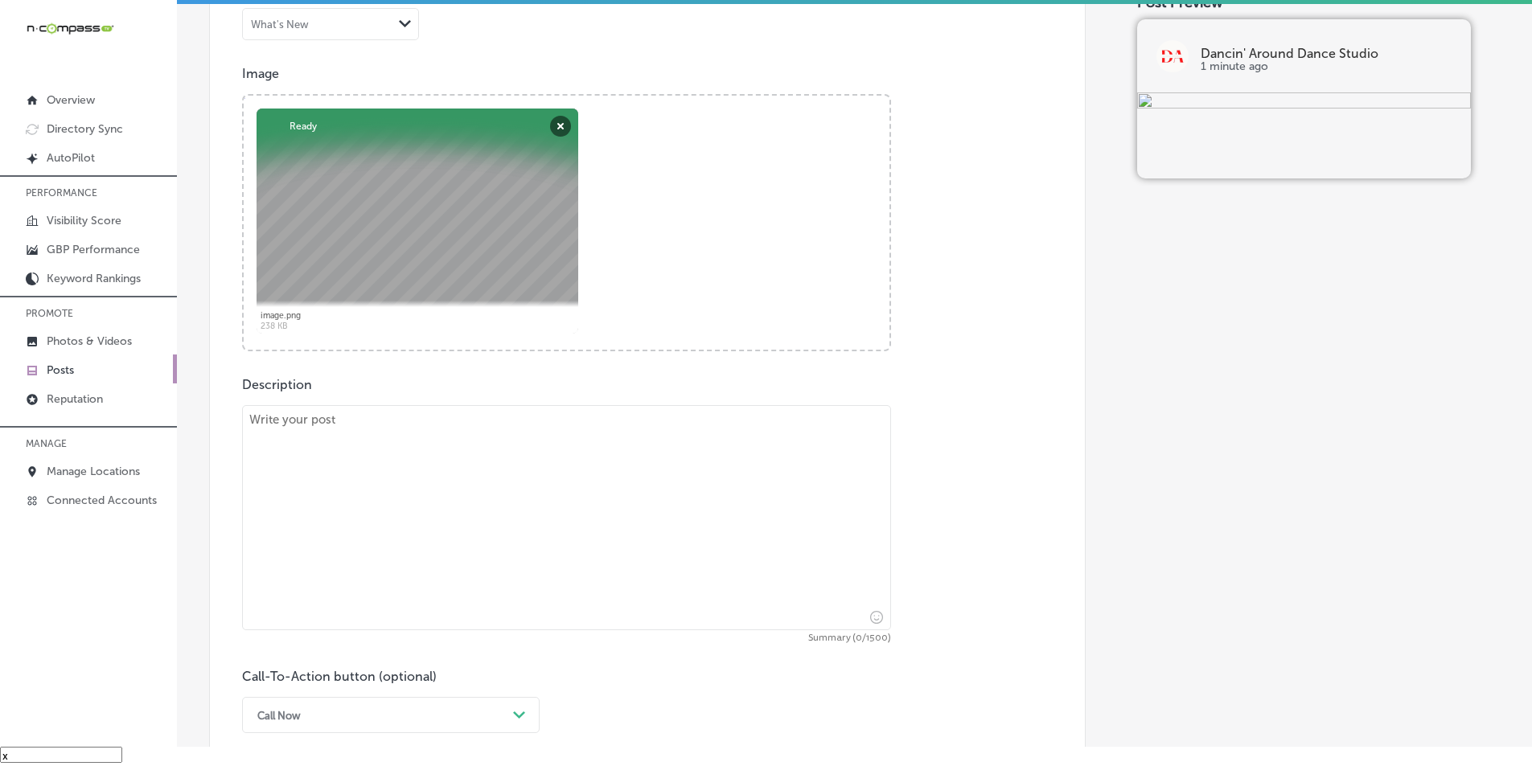
click at [422, 512] on textarea at bounding box center [566, 517] width 649 height 225
paste textarea "Dancin' Around Dance Studio offers Mommy & Me dance classes for toddlers and pa…"
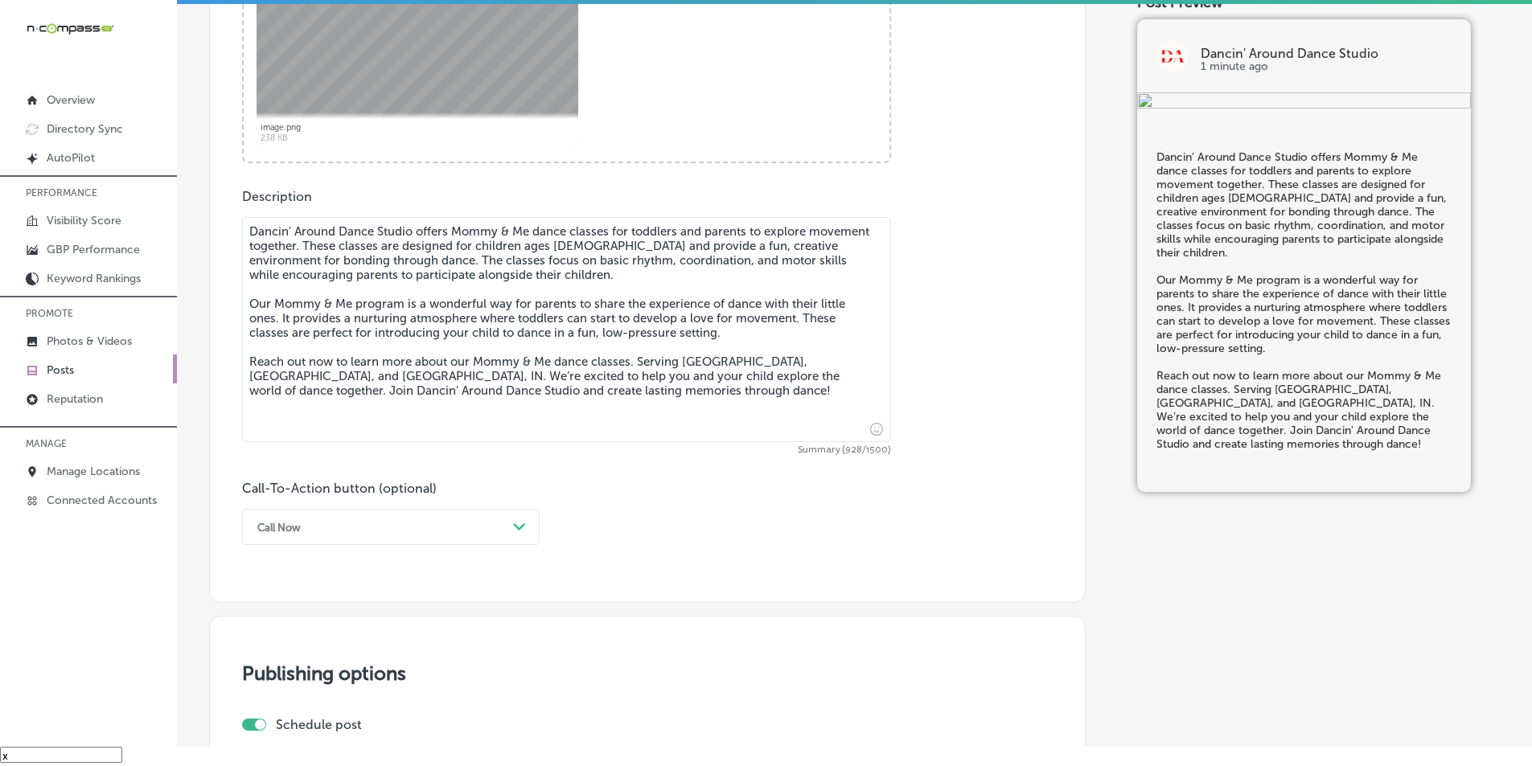
scroll to position [778, 0]
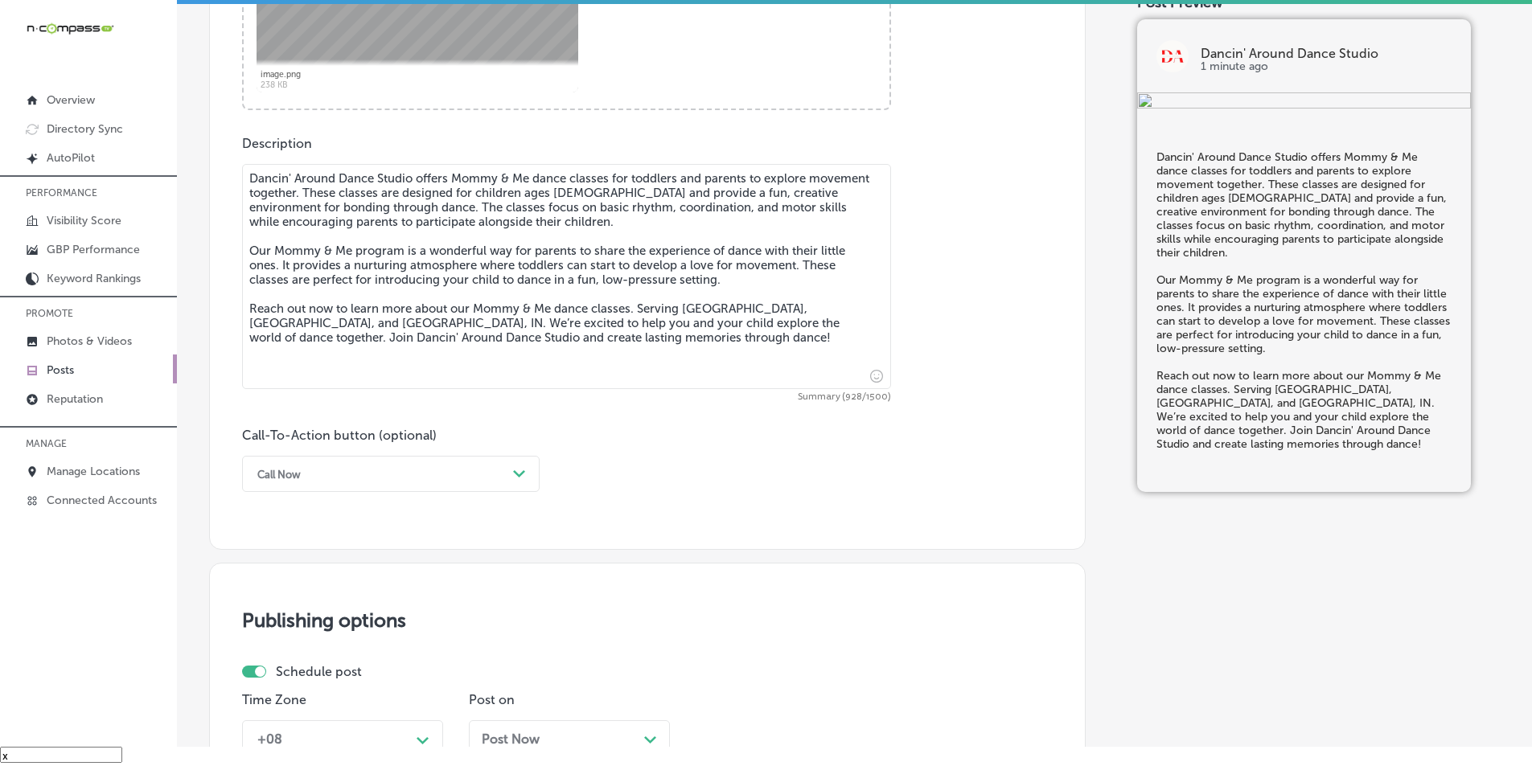
type textarea "Dancin' Around Dance Studio offers Mommy & Me dance classes for toddlers and pa…"
click at [513, 473] on icon "Path Created with Sketch." at bounding box center [519, 474] width 12 height 7
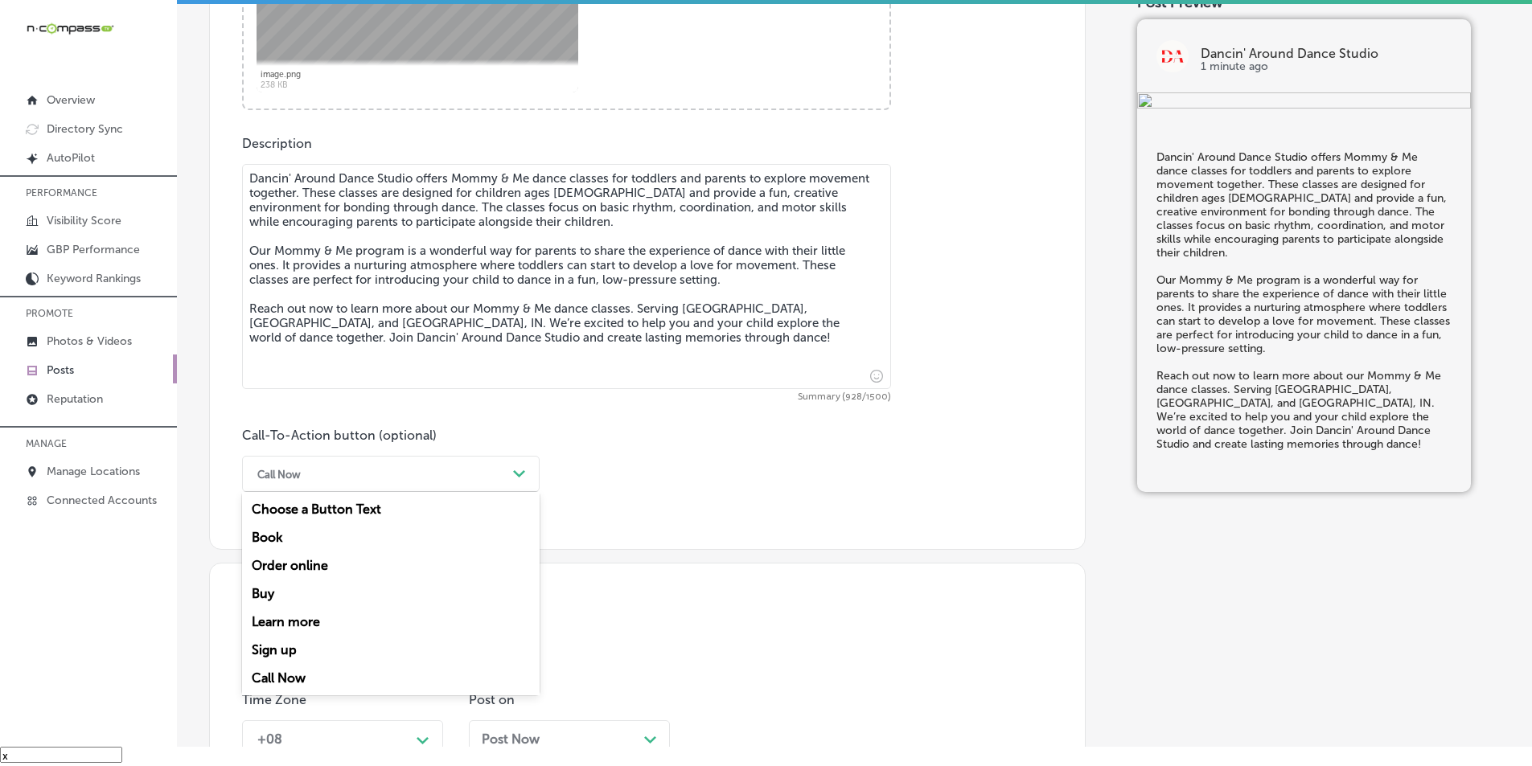
click at [296, 619] on div "Learn more" at bounding box center [391, 622] width 298 height 28
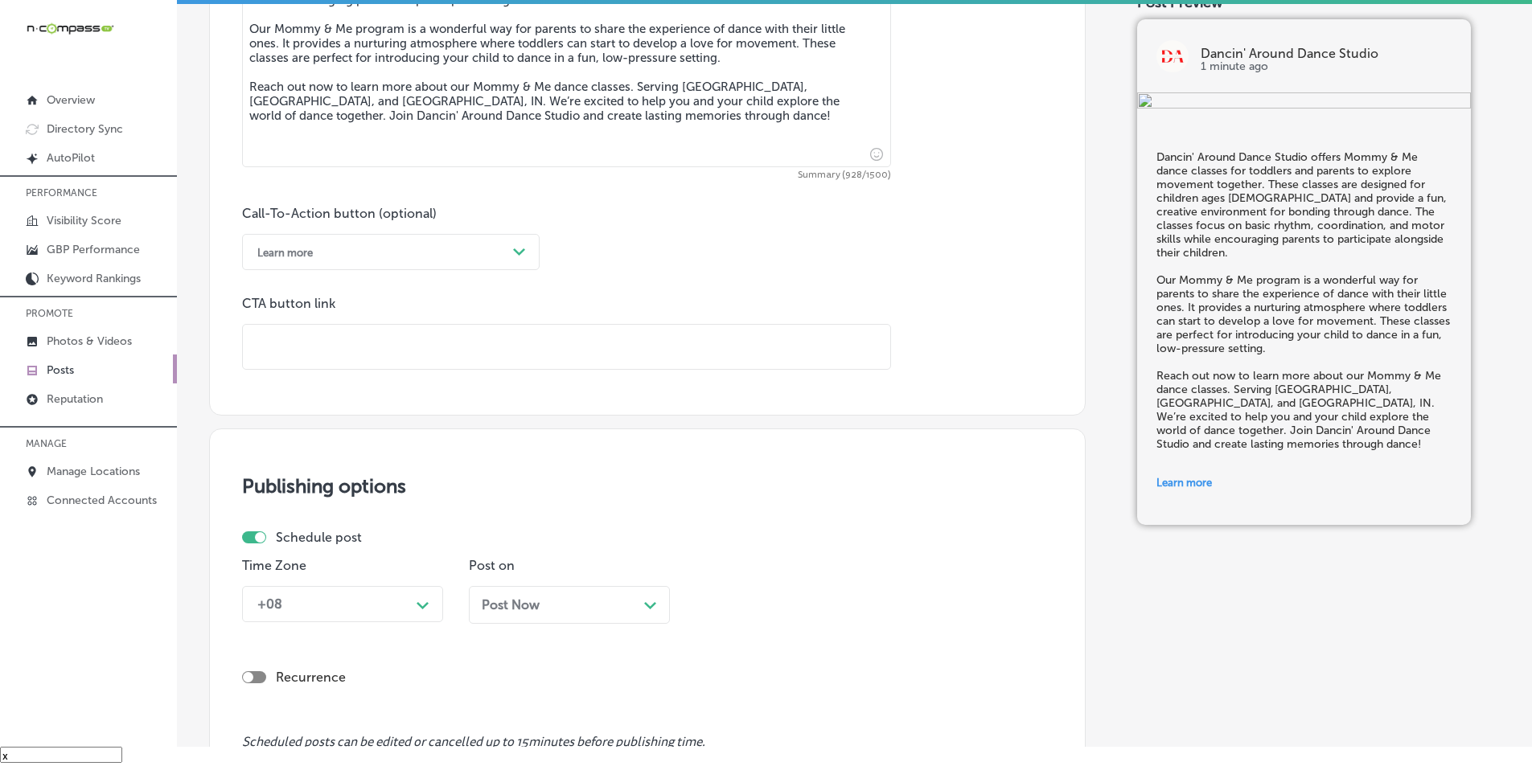
scroll to position [1019, 0]
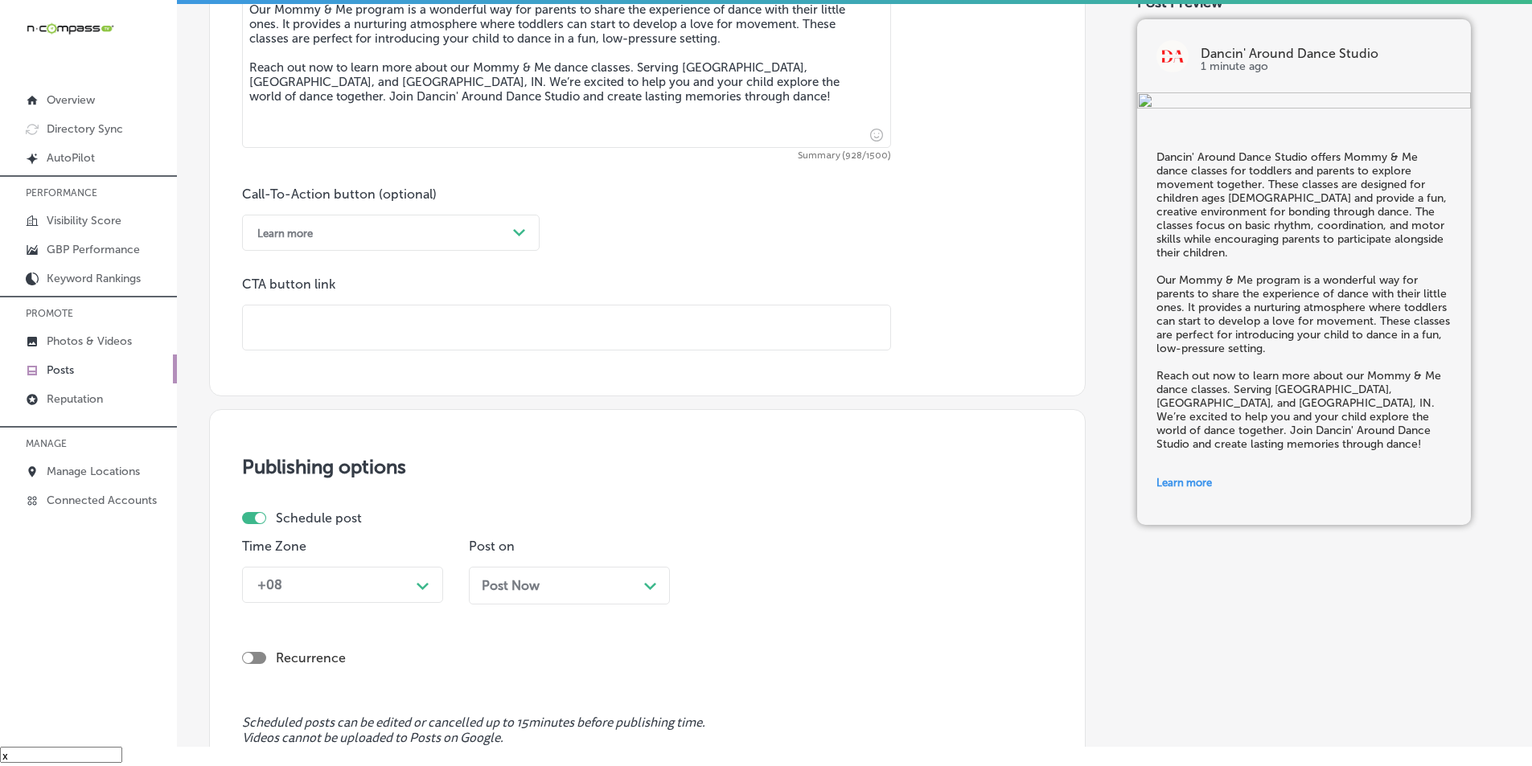
paste input "[URL][DOMAIN_NAME]"
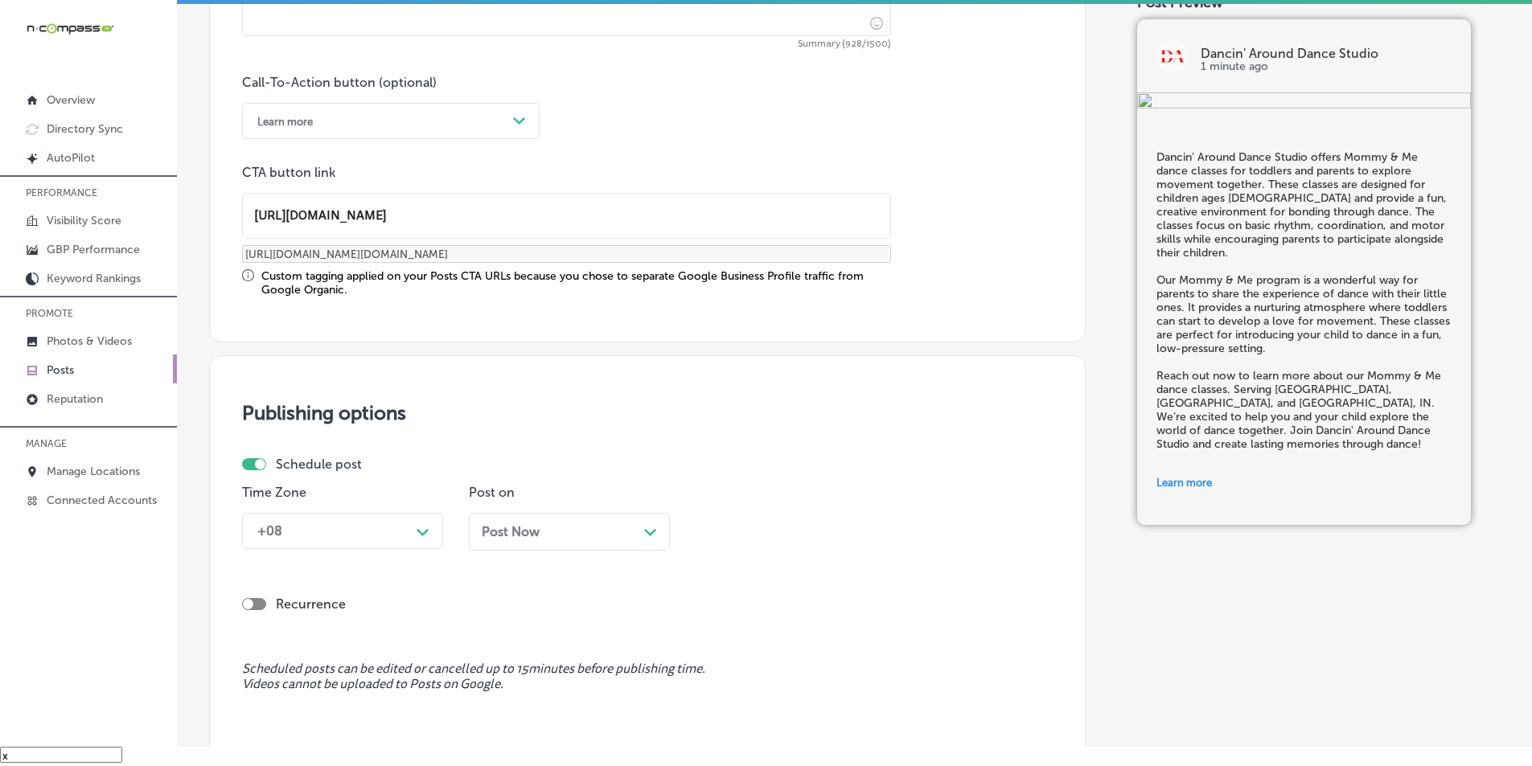
scroll to position [1180, 0]
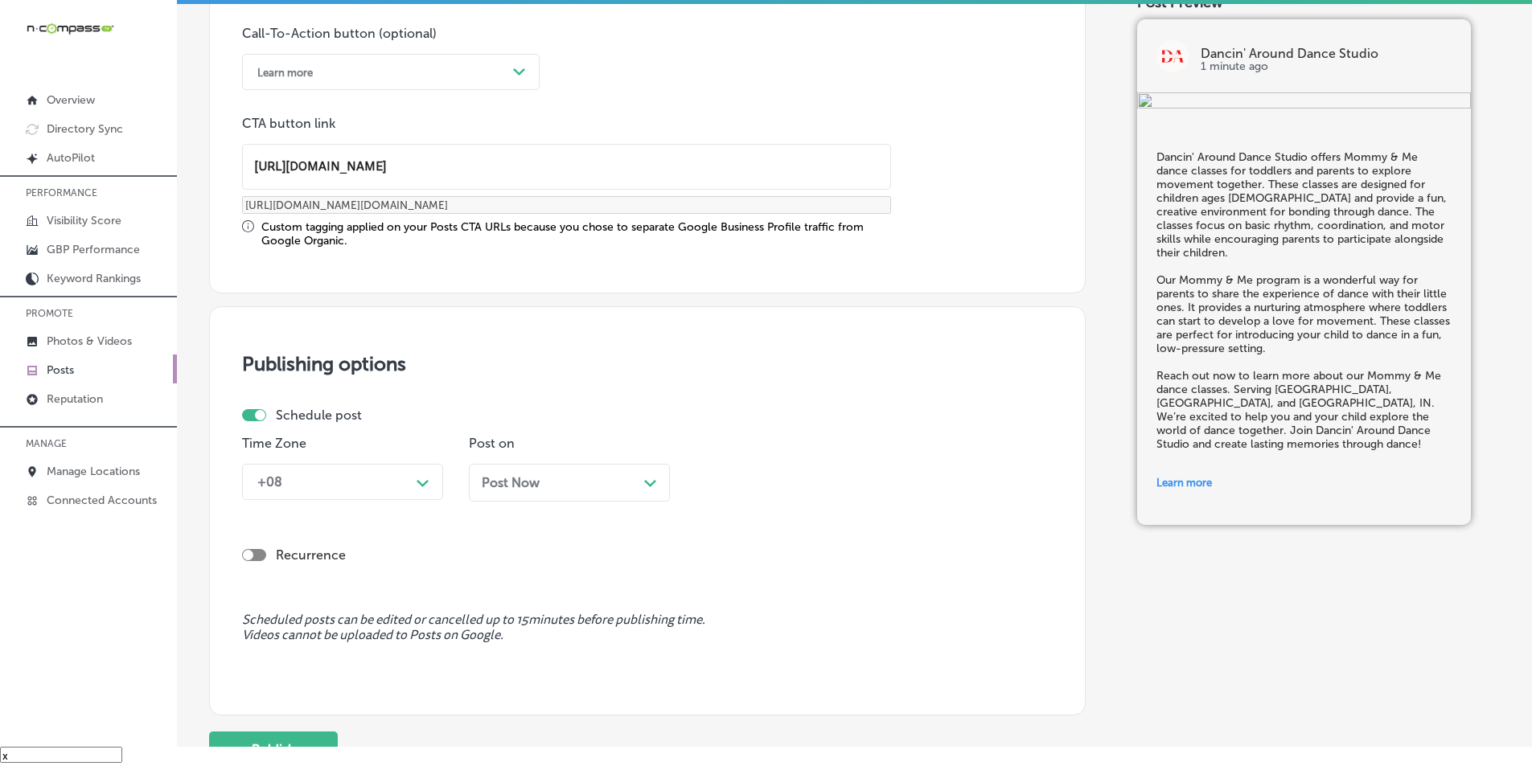
type input "[URL][DOMAIN_NAME]"
click at [420, 486] on icon "Path Created with Sketch." at bounding box center [423, 483] width 12 height 7
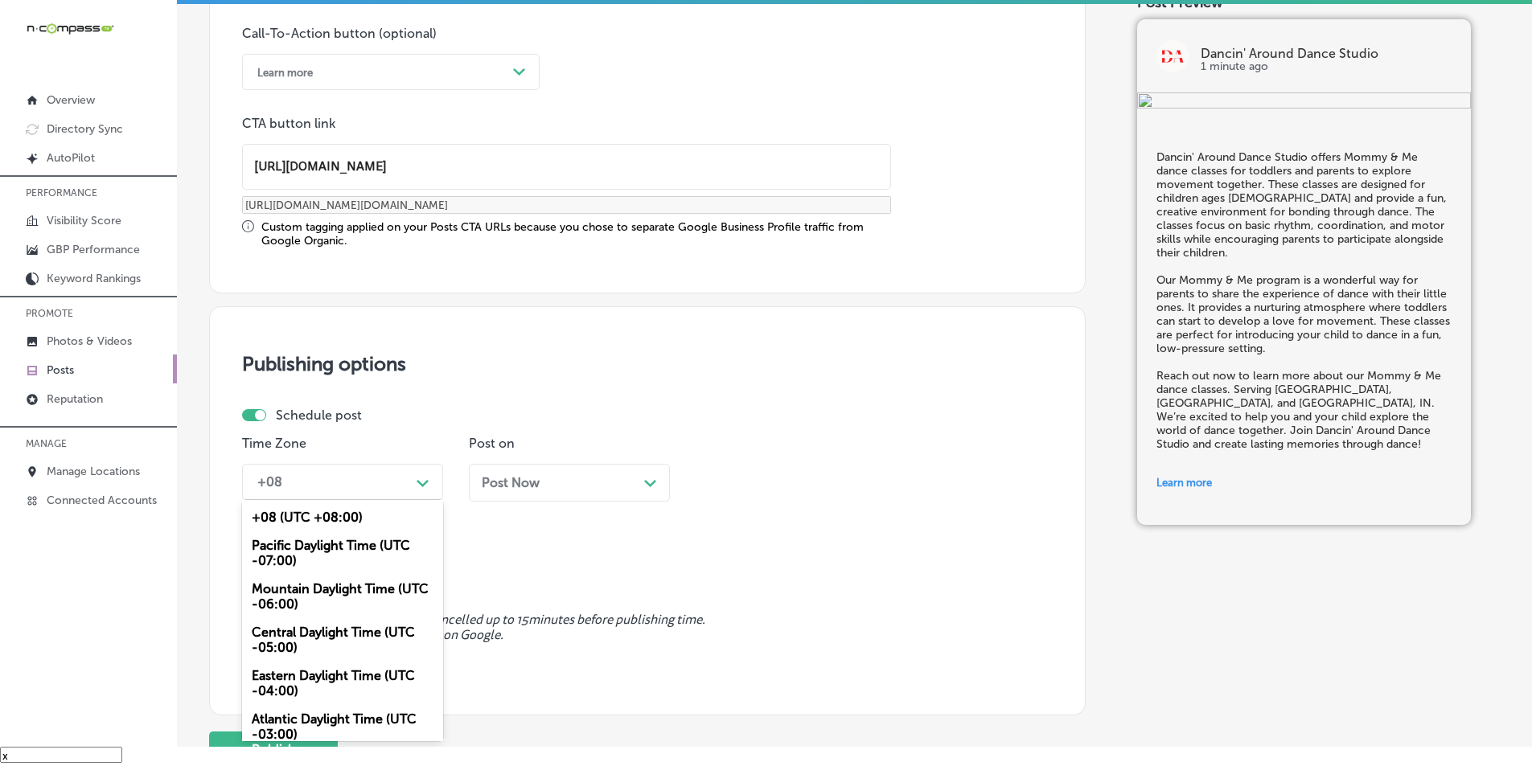
click at [302, 587] on div "Mountain Daylight Time (UTC -06:00)" at bounding box center [342, 596] width 201 height 43
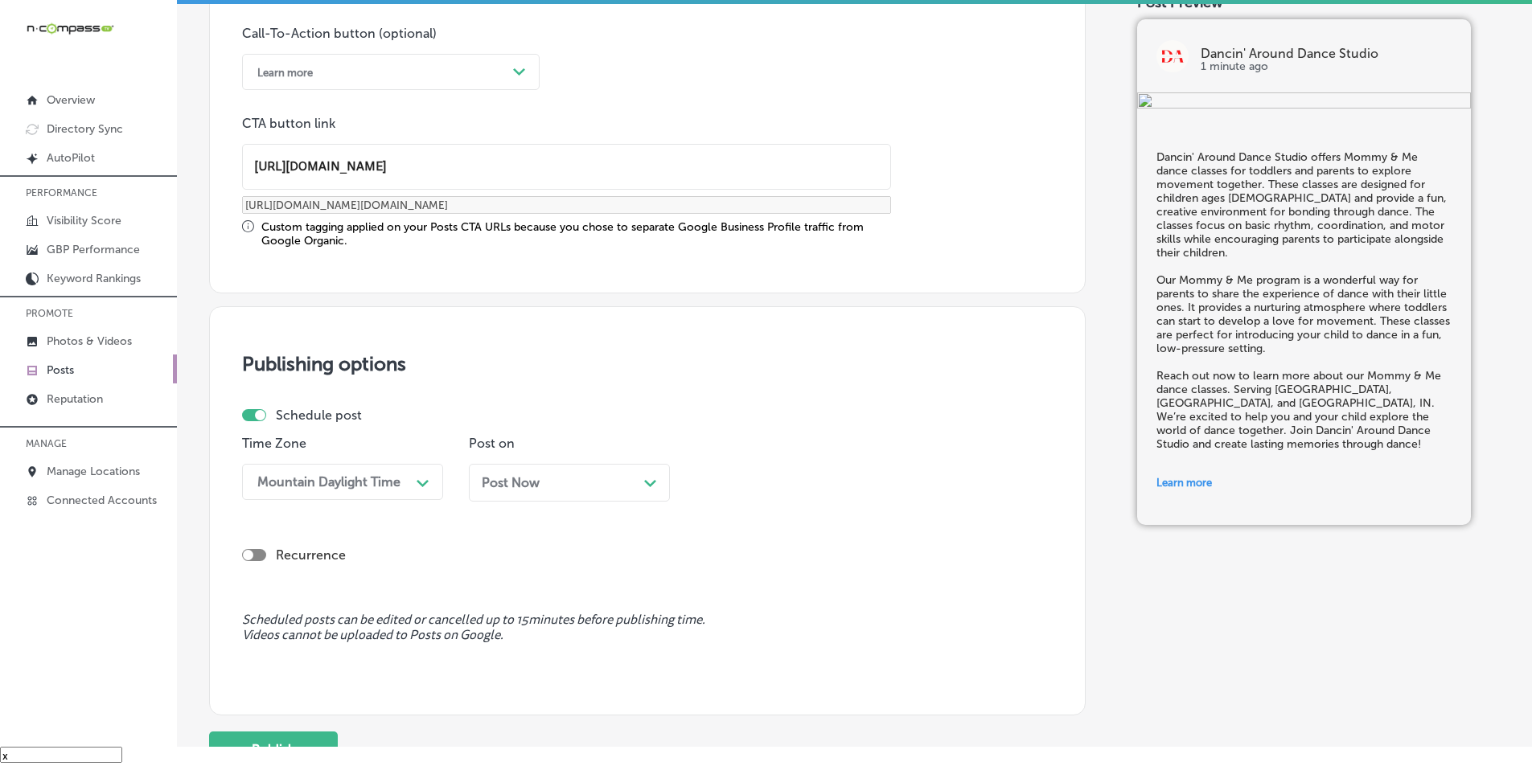
click at [645, 482] on polygon at bounding box center [650, 483] width 12 height 7
click at [802, 482] on div "10:30 AM" at bounding box center [783, 482] width 161 height 28
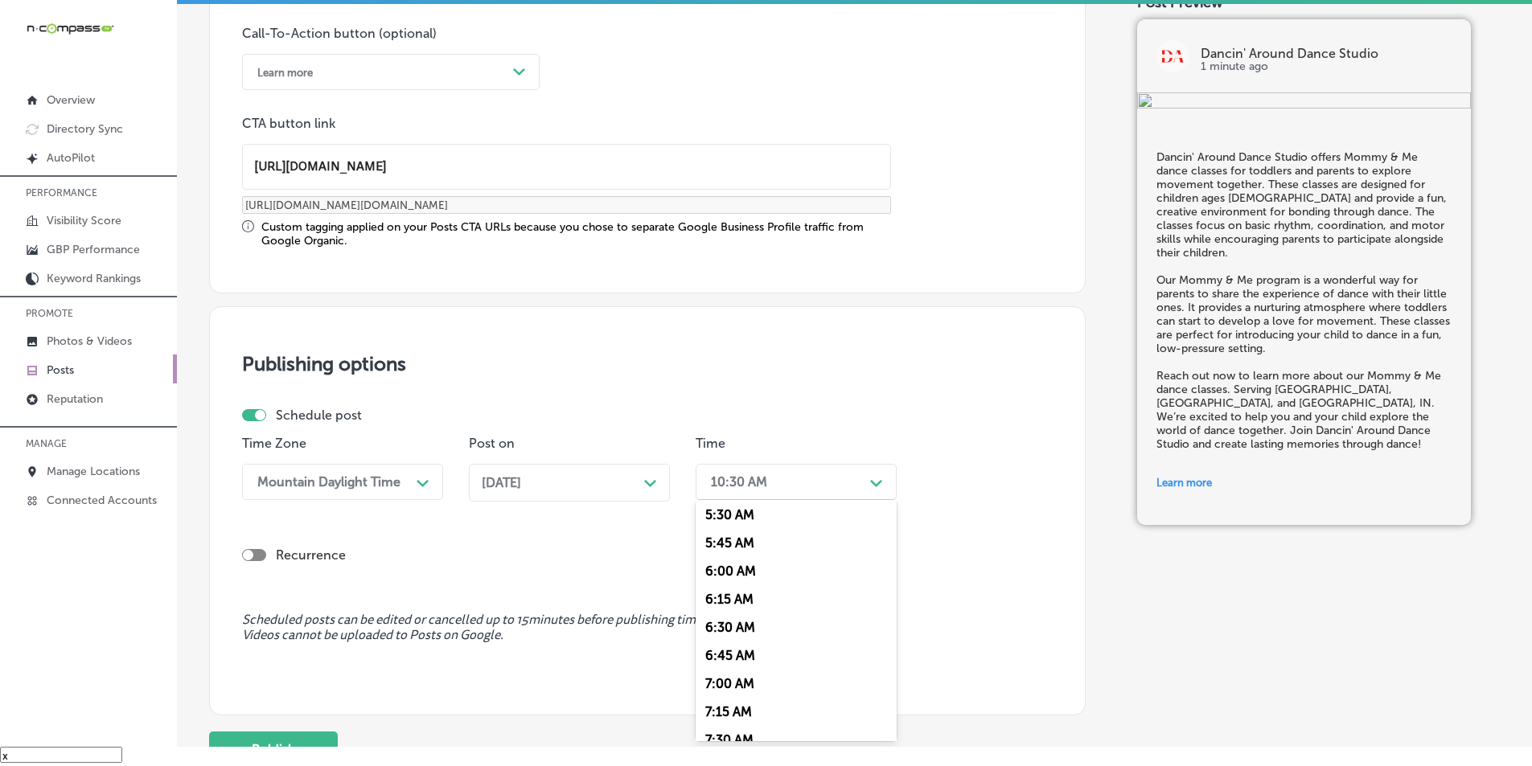
scroll to position [643, 0]
click at [729, 660] on div "7:00 AM" at bounding box center [796, 662] width 201 height 28
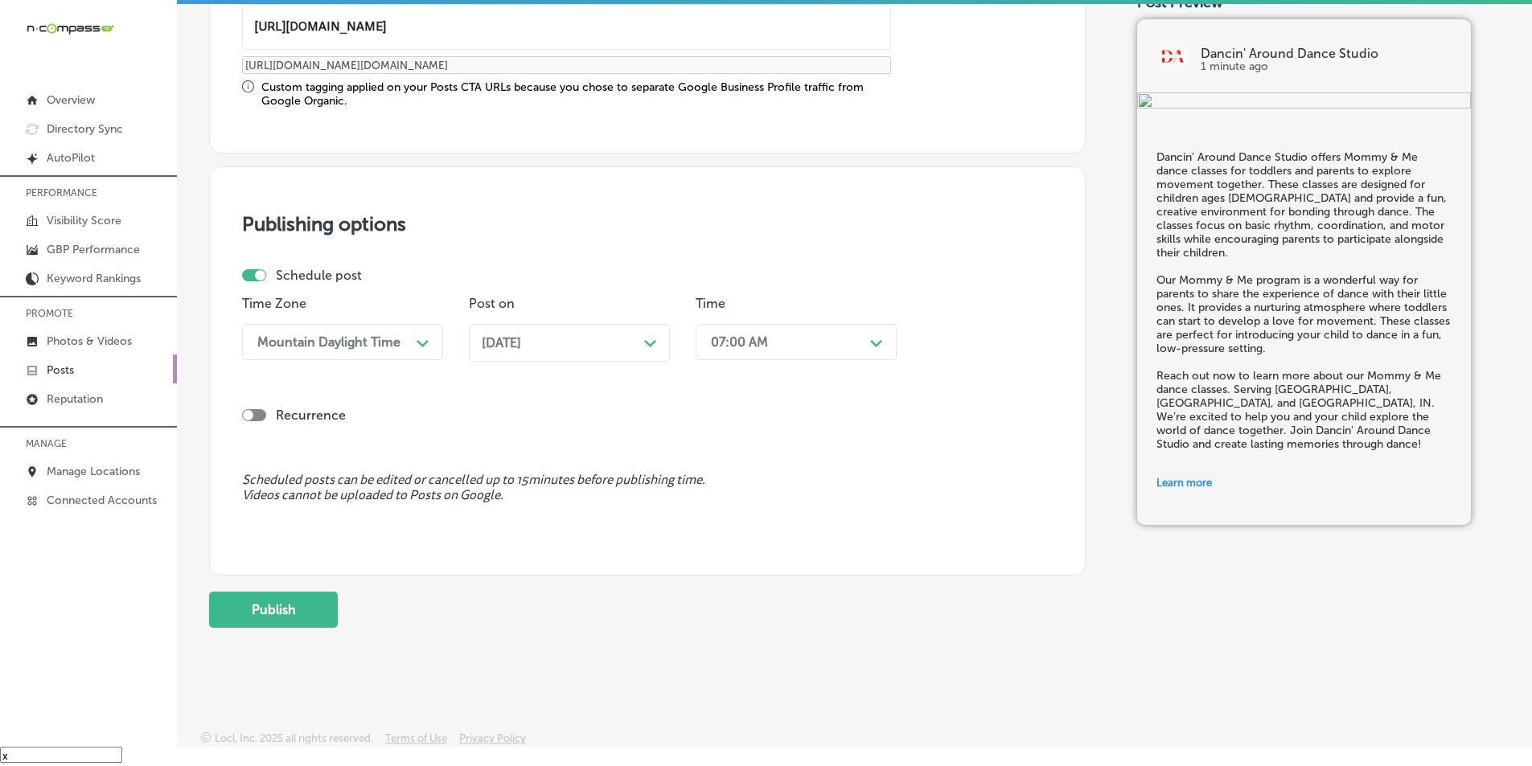
scroll to position [1325, 0]
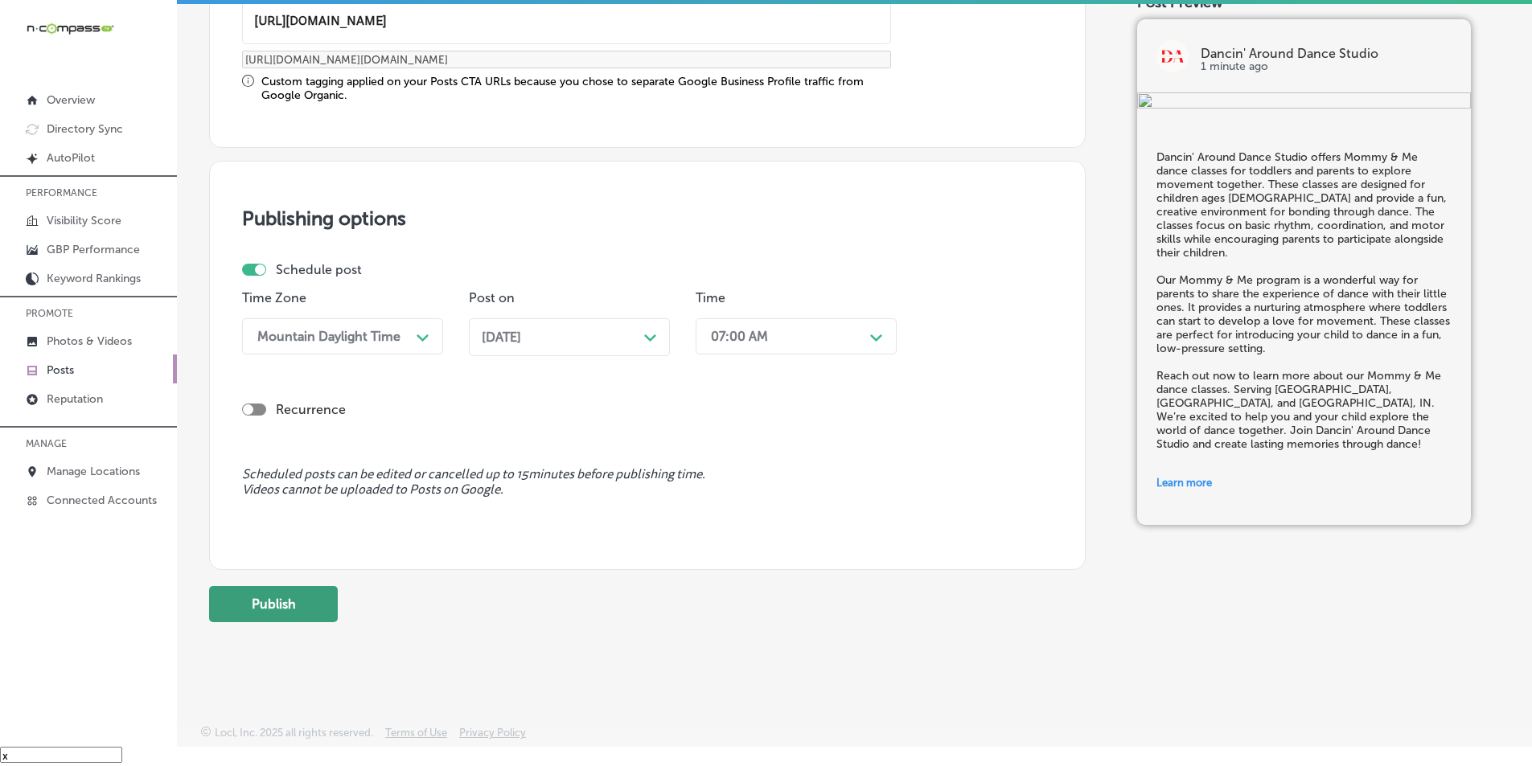
click at [295, 606] on button "Publish" at bounding box center [273, 604] width 129 height 36
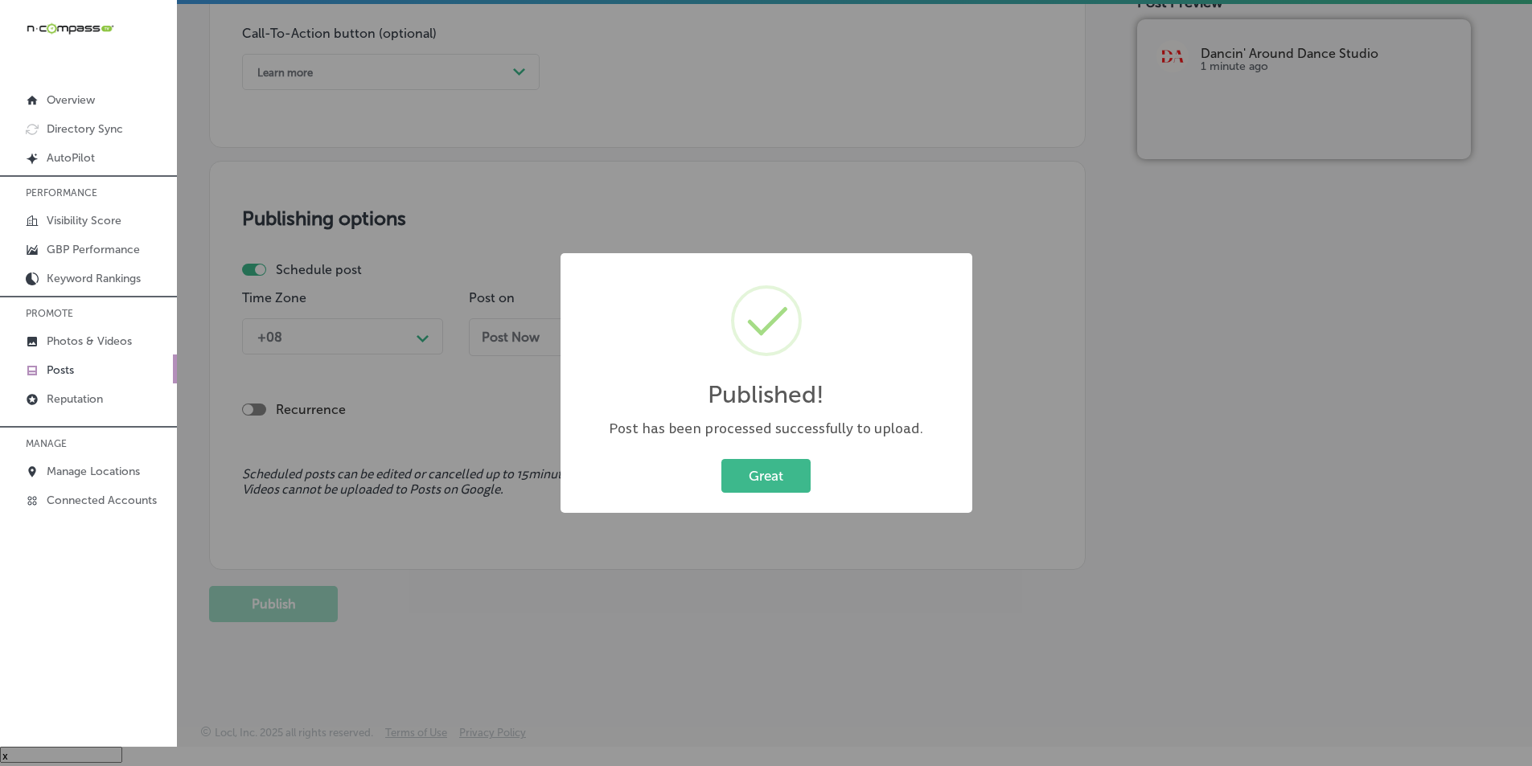
scroll to position [1180, 0]
click at [758, 475] on button "Great" at bounding box center [765, 475] width 89 height 33
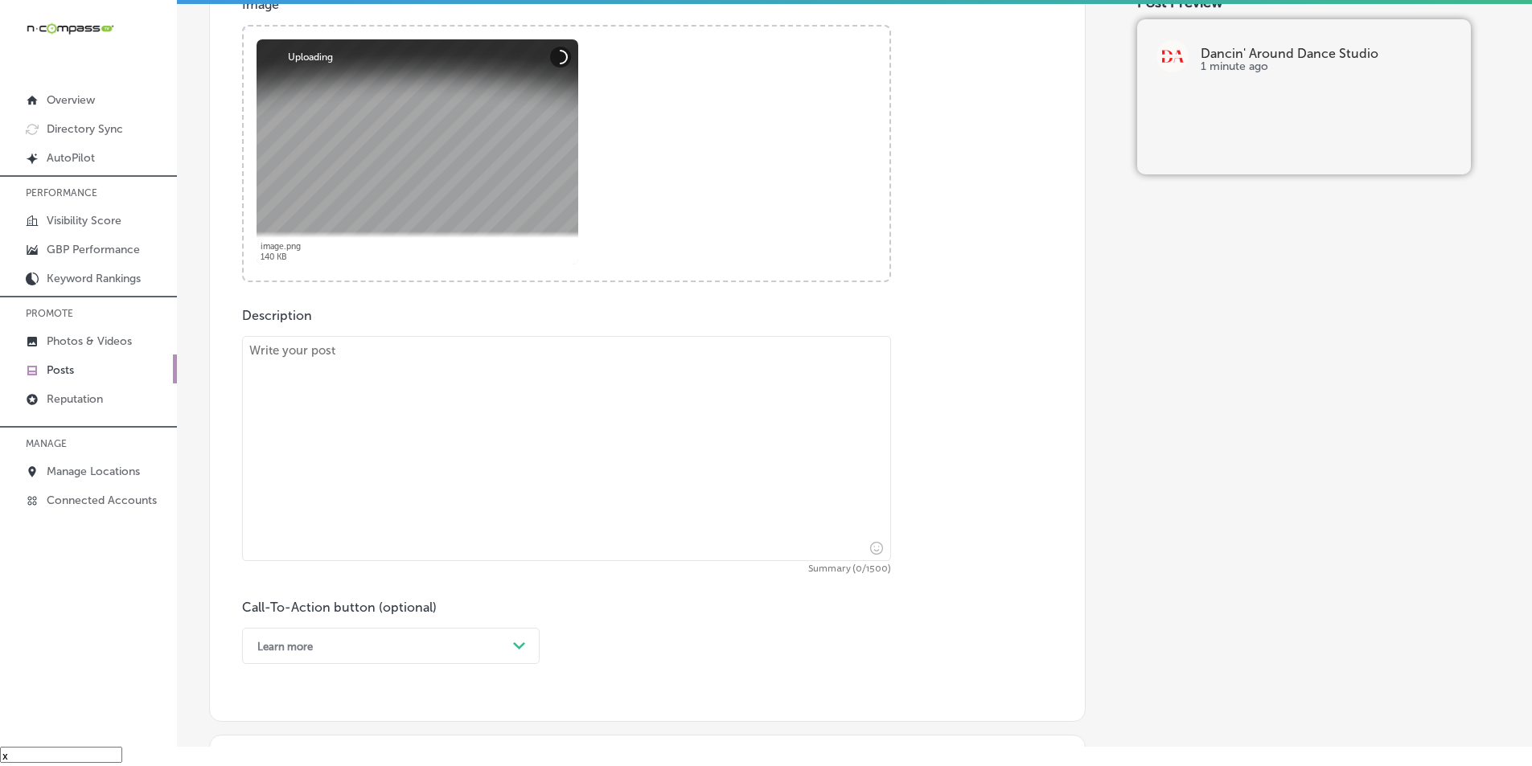
scroll to position [617, 0]
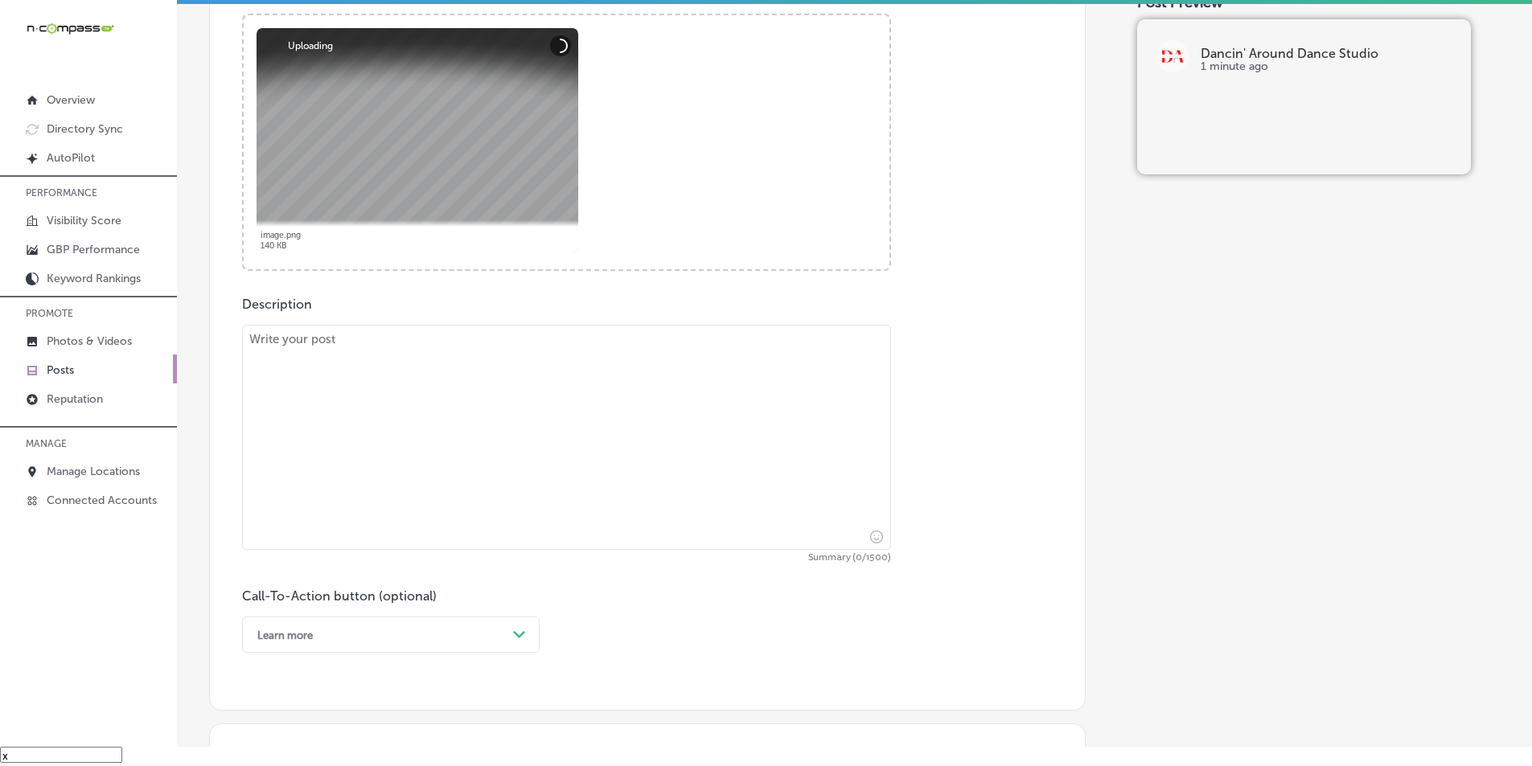
click at [425, 438] on textarea at bounding box center [566, 437] width 649 height 225
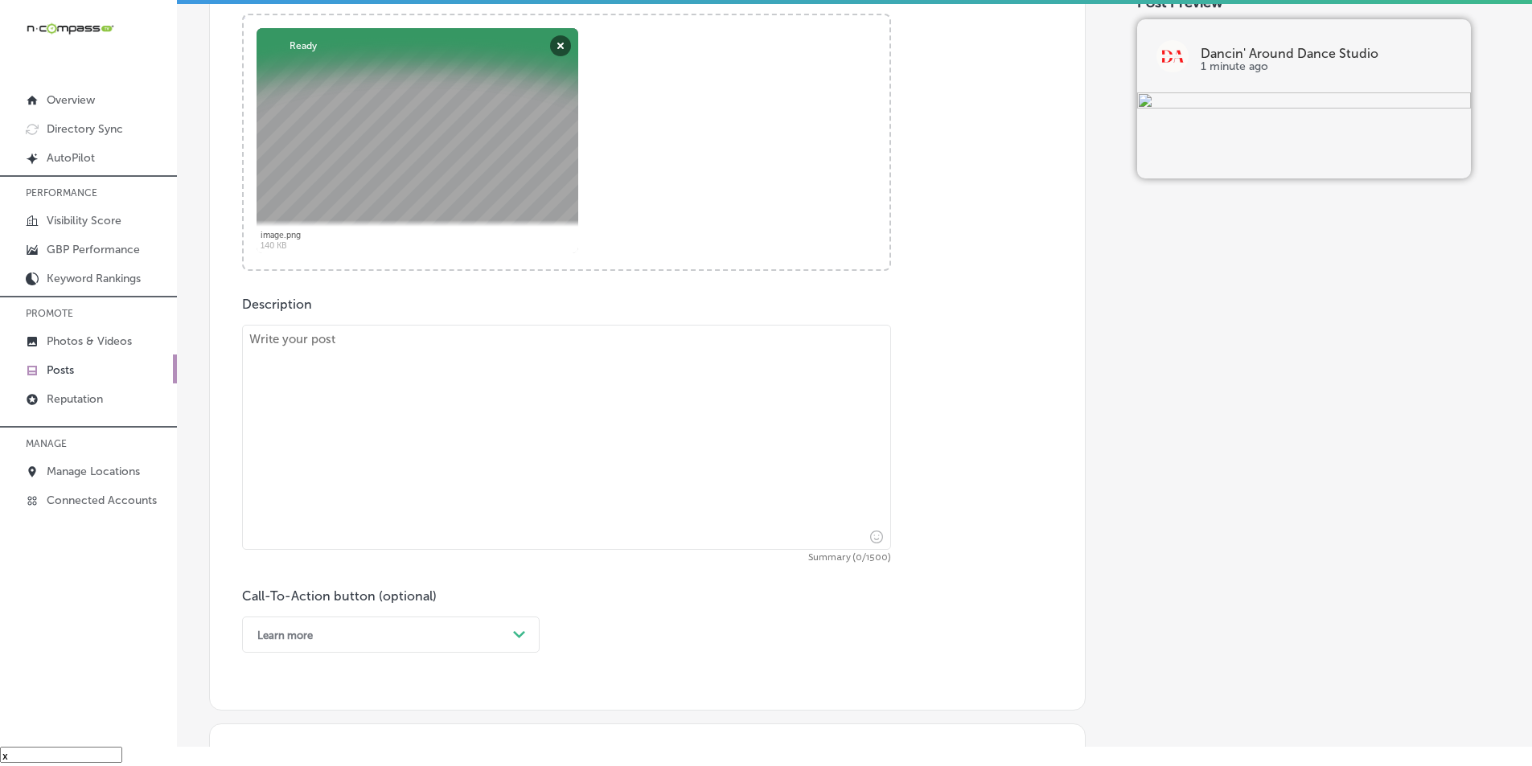
click at [358, 418] on textarea at bounding box center [566, 437] width 649 height 225
paste textarea "At Dancin' Around Dance Studio, we offer exciting dance recitals and performanc…"
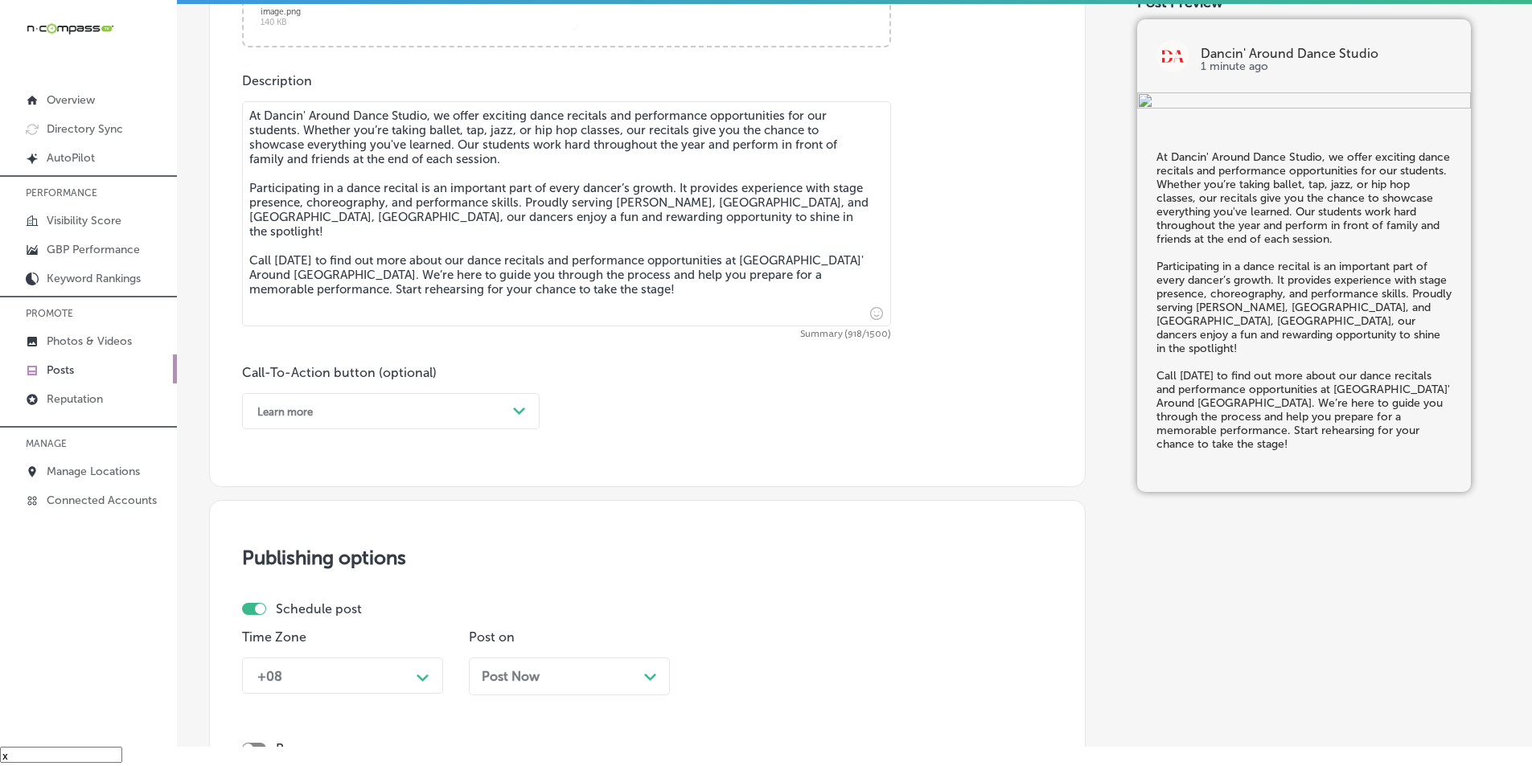
scroll to position [858, 0]
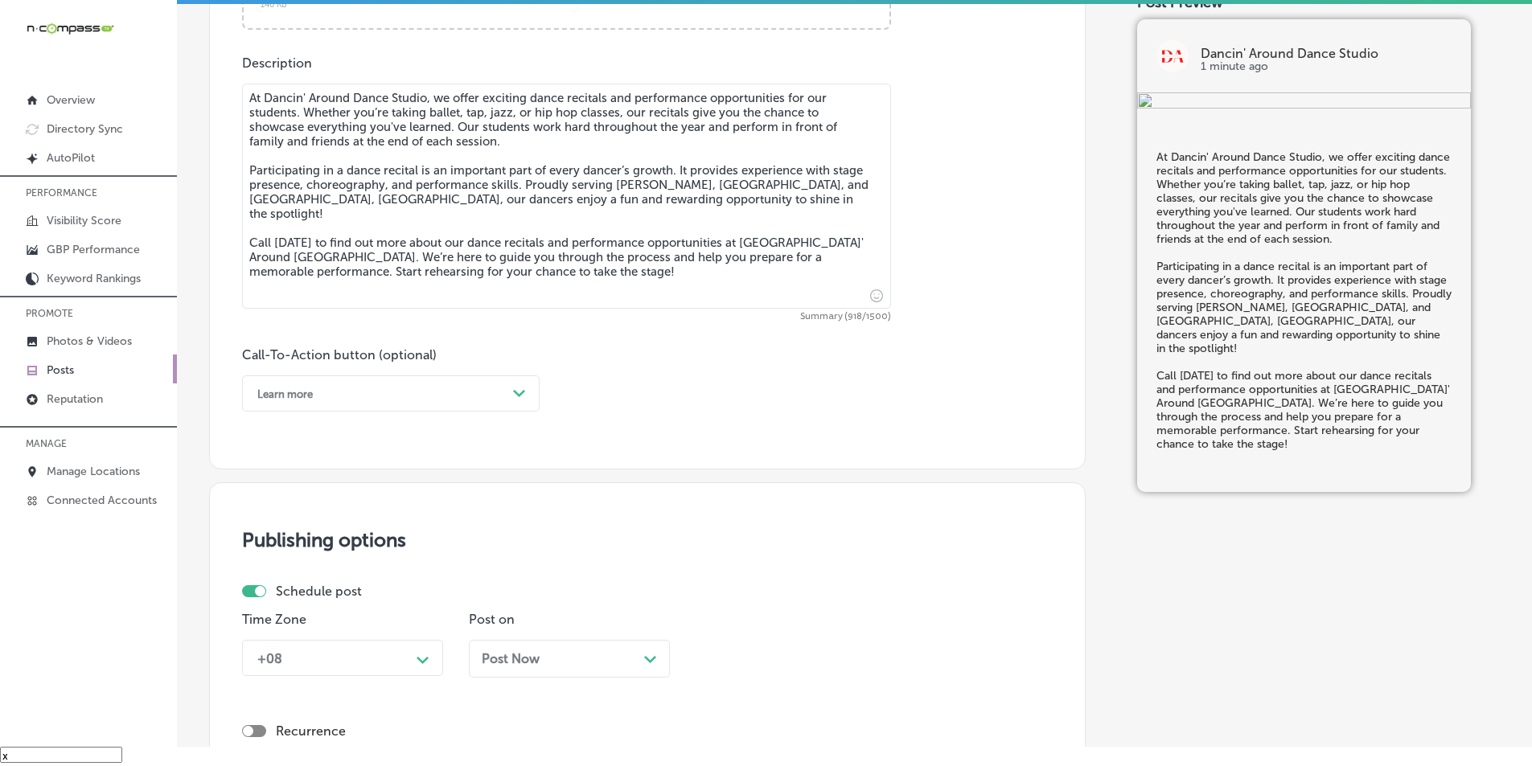
type textarea "At Dancin' Around Dance Studio, we offer exciting dance recitals and performanc…"
click at [517, 392] on polygon at bounding box center [519, 393] width 12 height 7
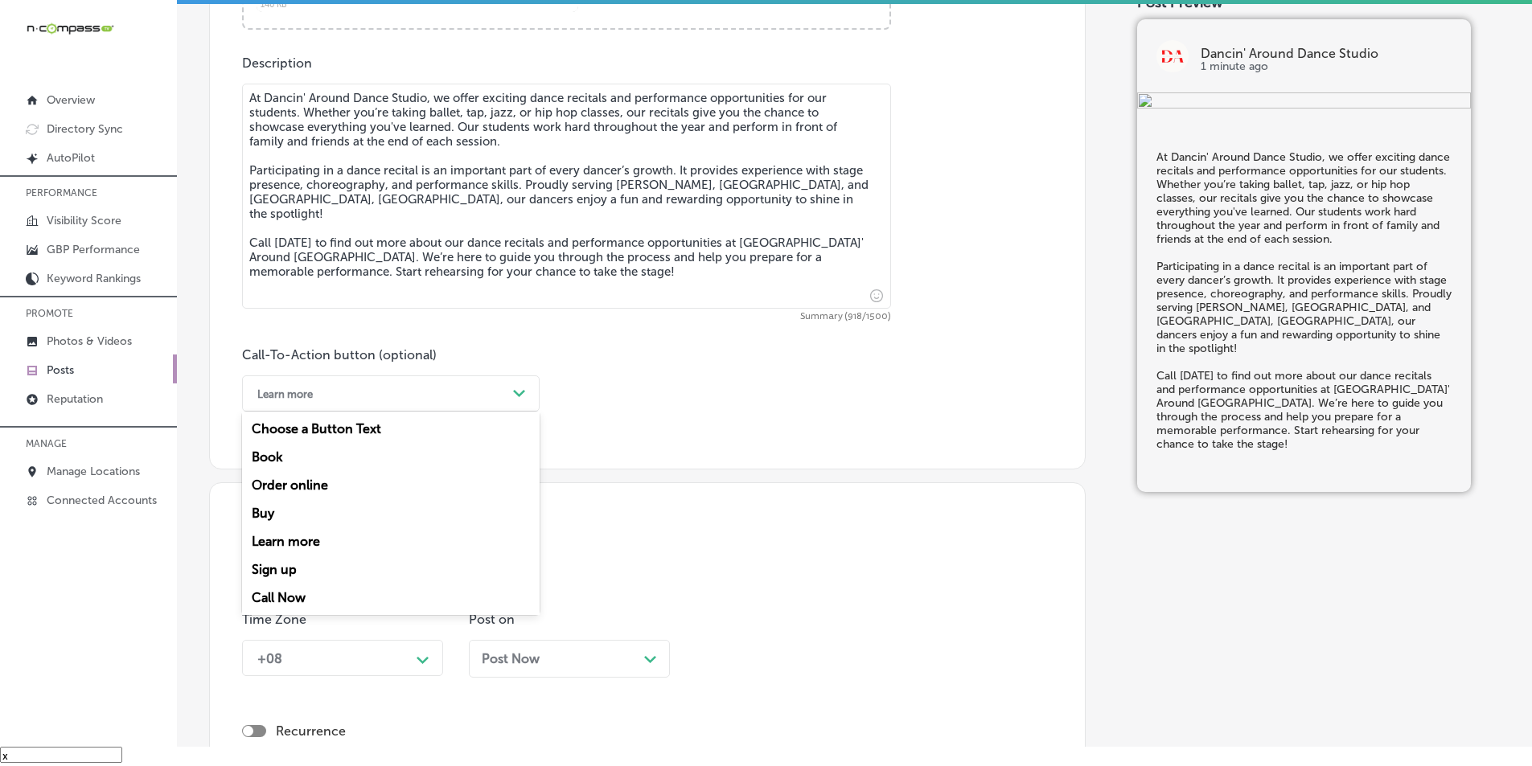
click at [310, 595] on div "Call Now" at bounding box center [391, 598] width 298 height 28
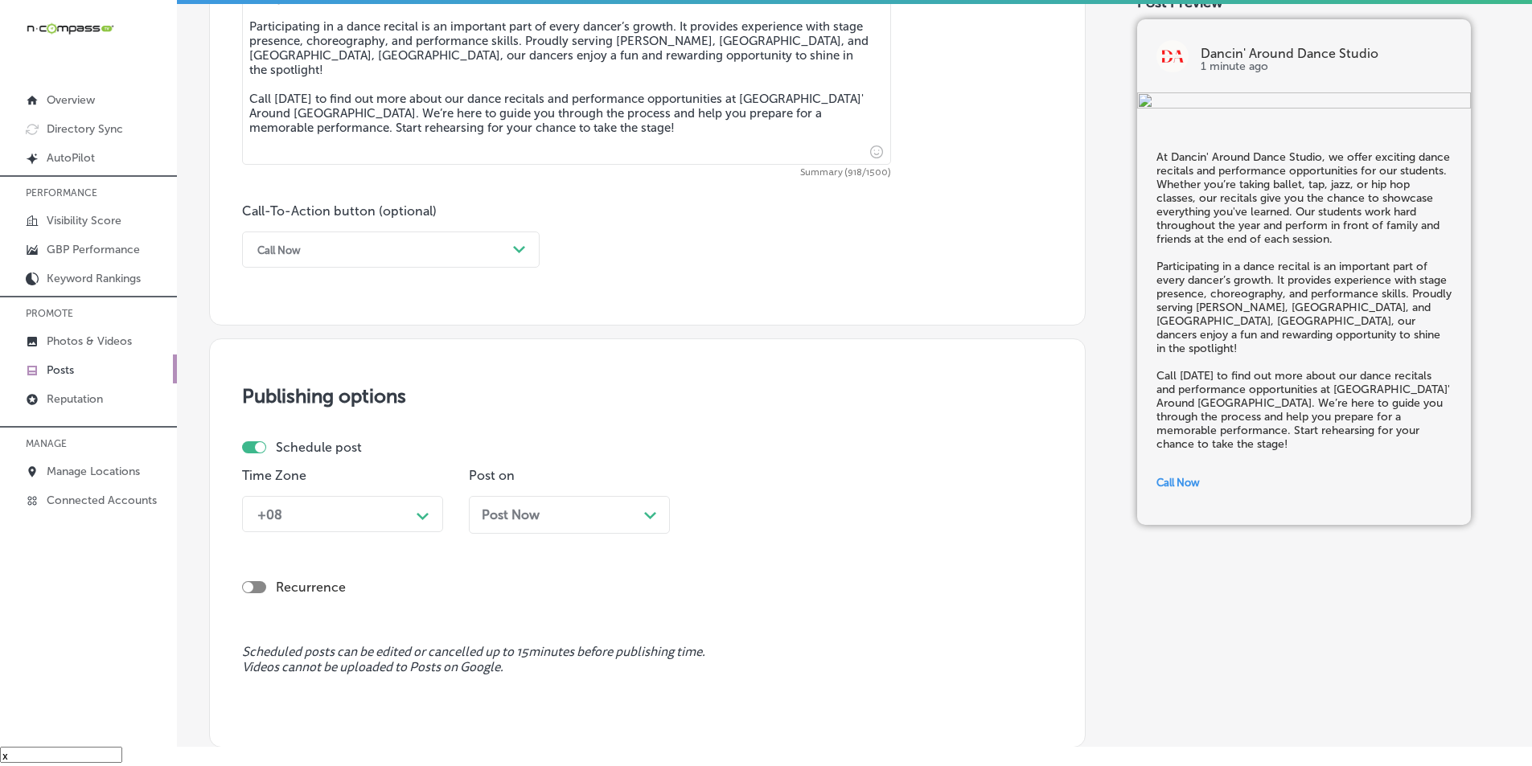
scroll to position [1019, 0]
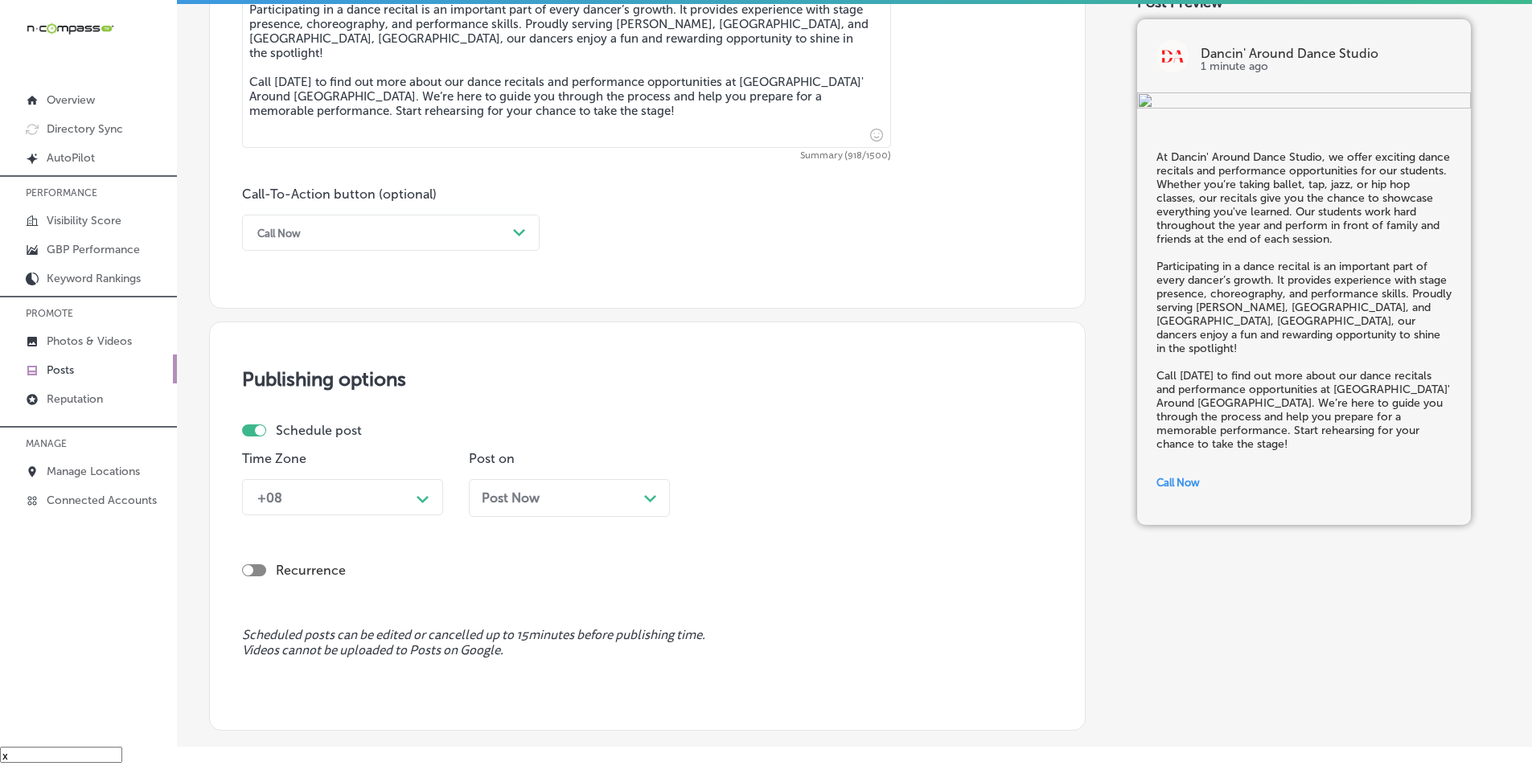
click at [424, 490] on div "Path Created with Sketch." at bounding box center [423, 498] width 26 height 26
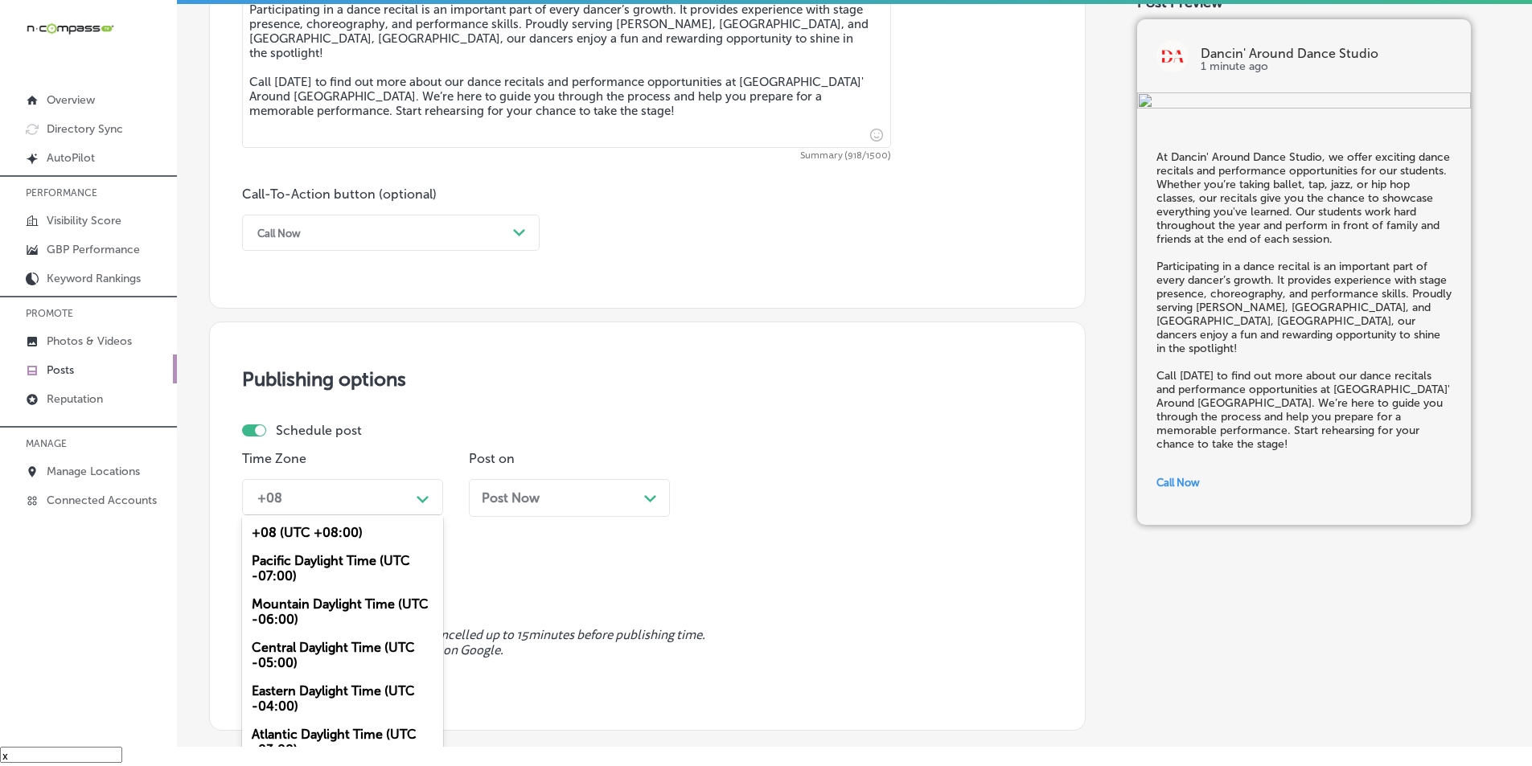
drag, startPoint x: 319, startPoint y: 601, endPoint x: 343, endPoint y: 595, distance: 24.0
click at [319, 600] on div "Mountain Daylight Time (UTC -06:00)" at bounding box center [342, 611] width 201 height 43
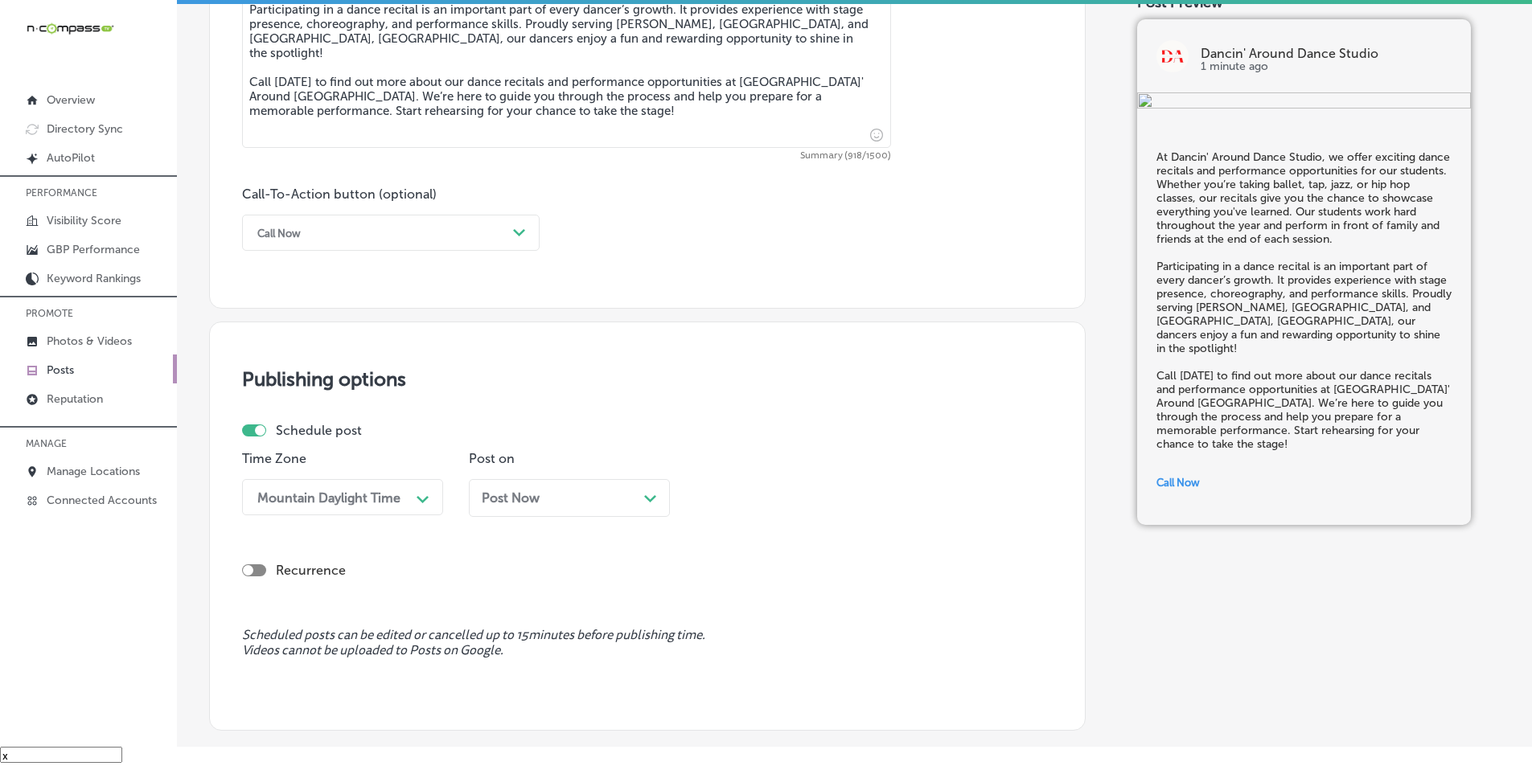
click at [639, 500] on div "Post Now Path Created with Sketch." at bounding box center [569, 498] width 175 height 15
click at [818, 491] on div "10:30 AM" at bounding box center [783, 497] width 161 height 28
click at [727, 672] on div "7:00 AM" at bounding box center [796, 678] width 201 height 28
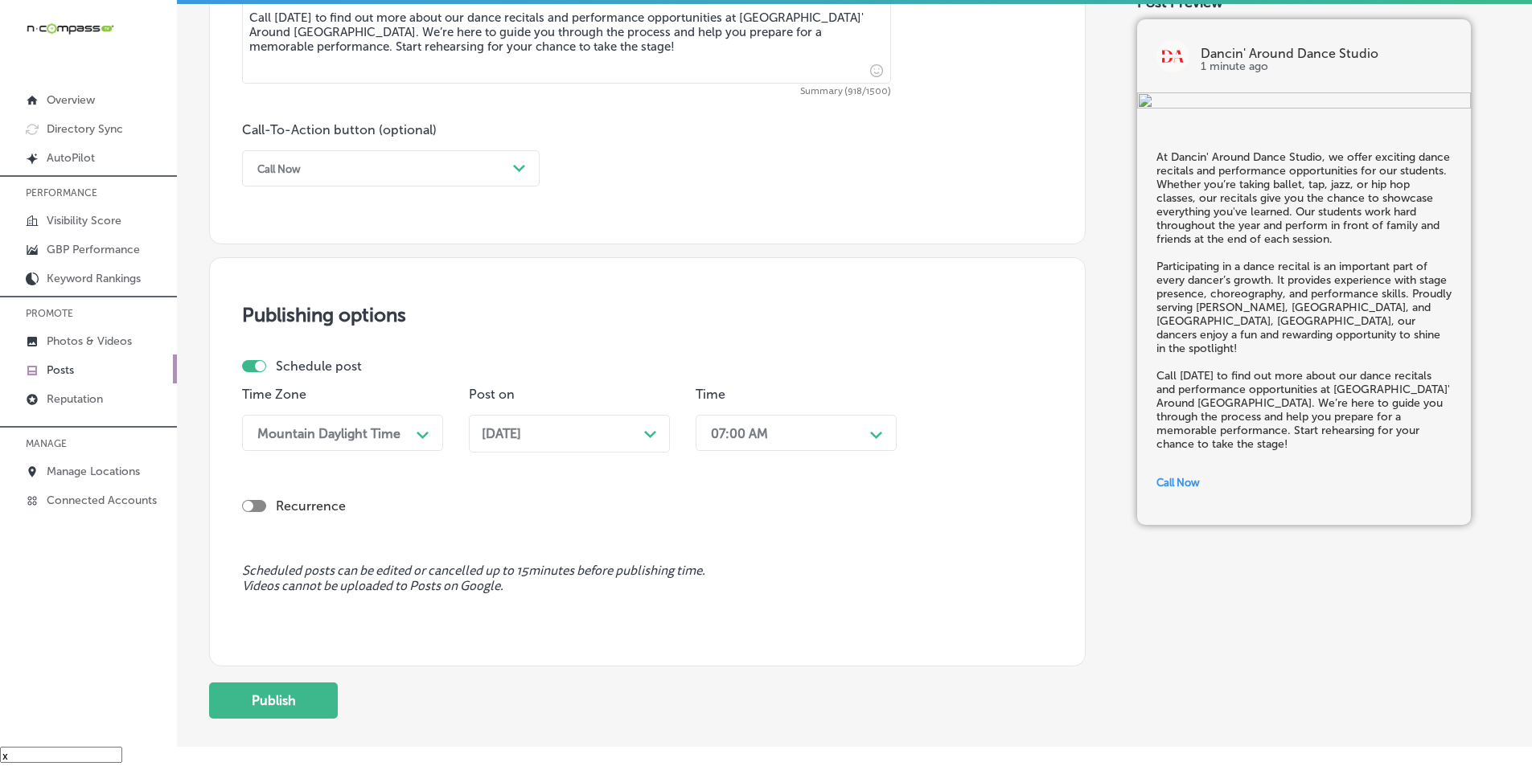
scroll to position [1180, 0]
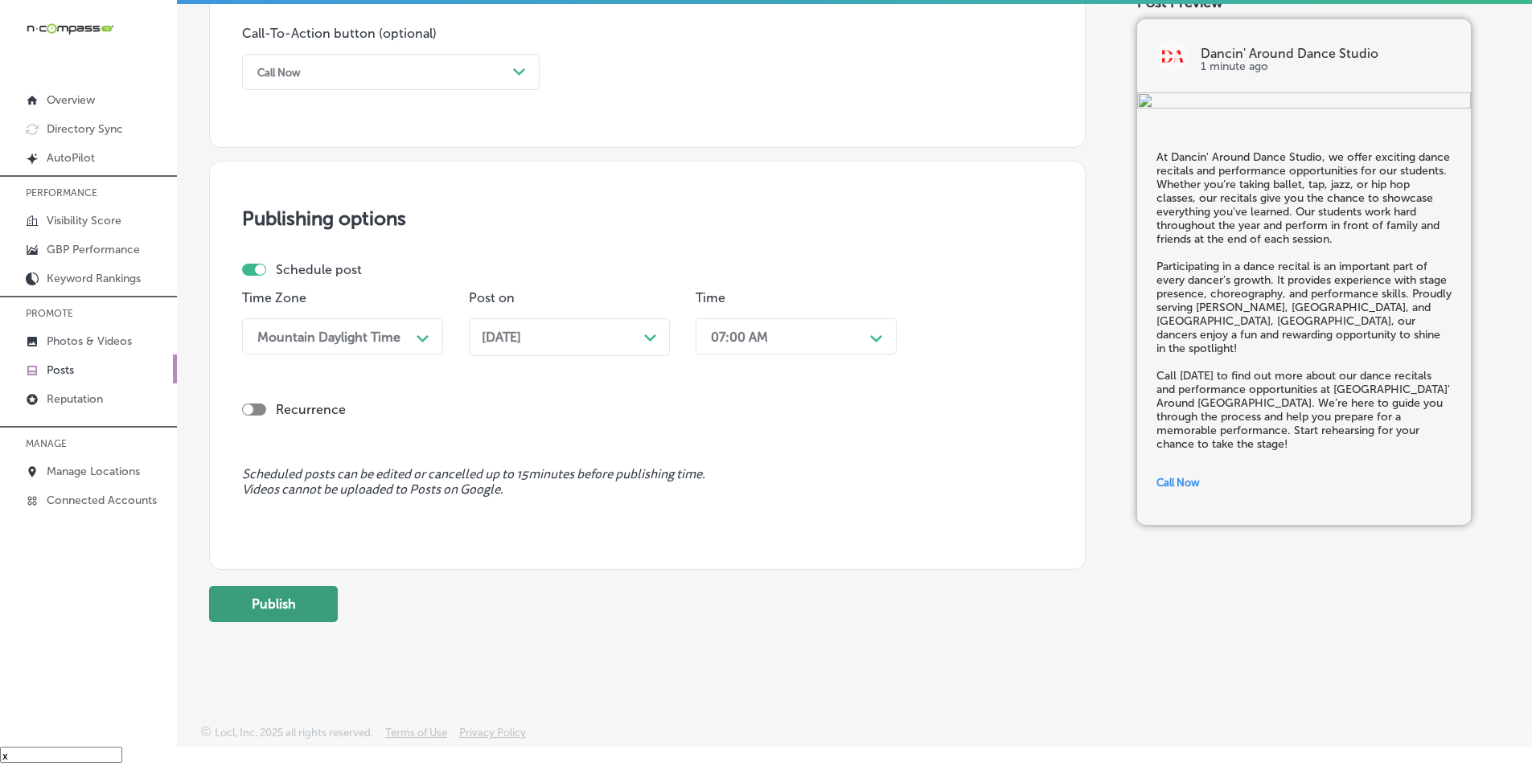
click at [292, 598] on button "Publish" at bounding box center [273, 604] width 129 height 36
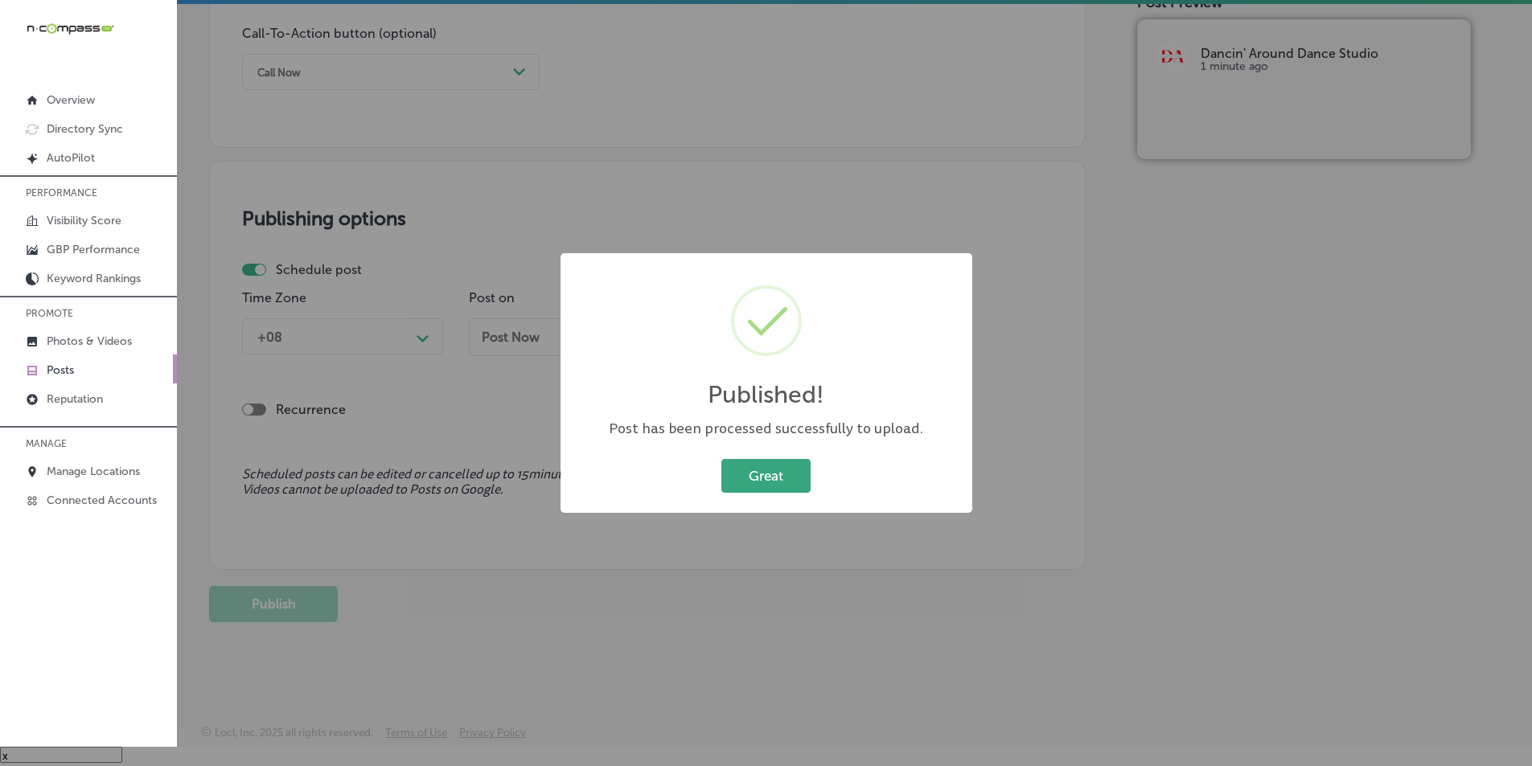
click at [769, 471] on button "Great" at bounding box center [765, 475] width 89 height 33
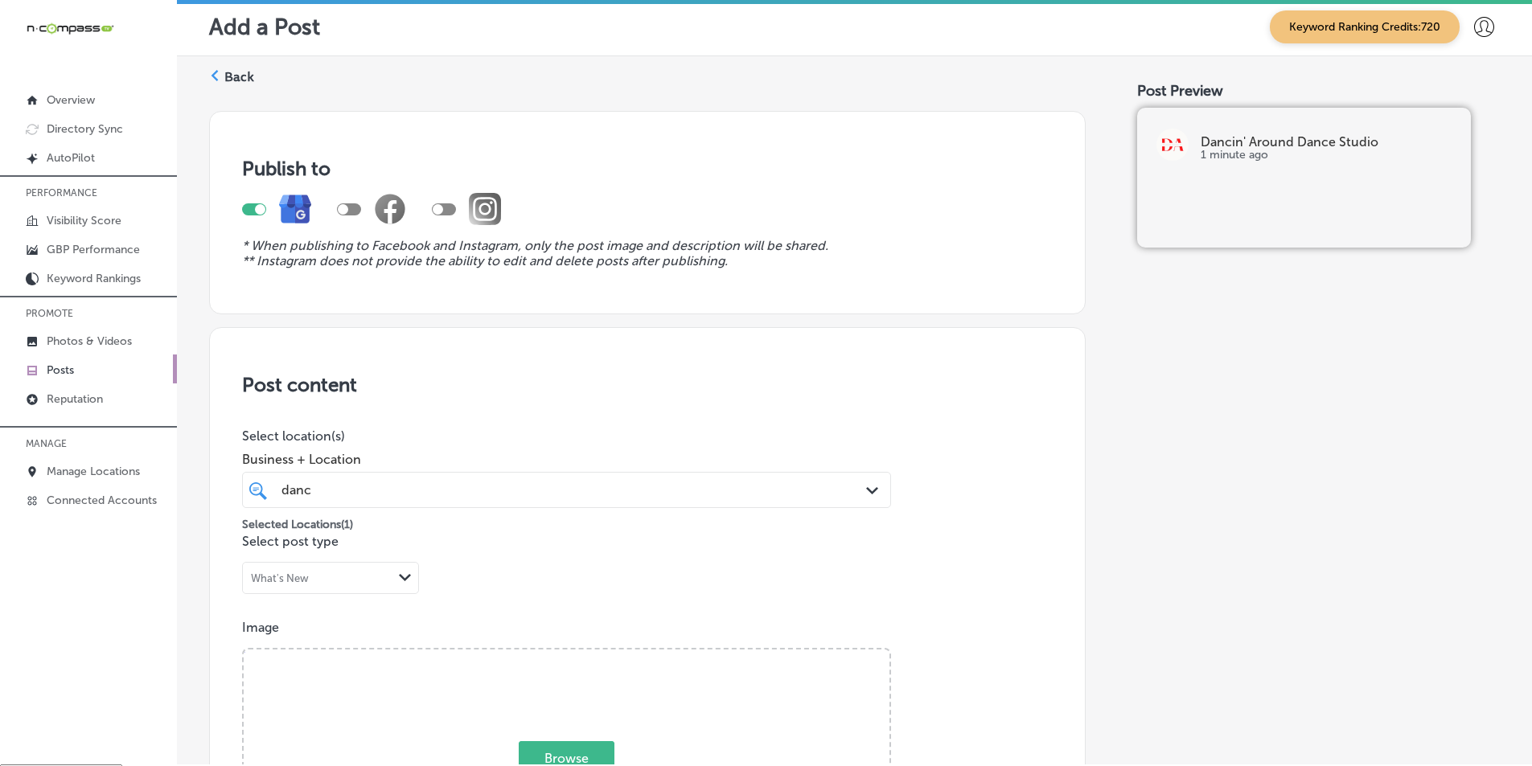
scroll to position [0, 0]
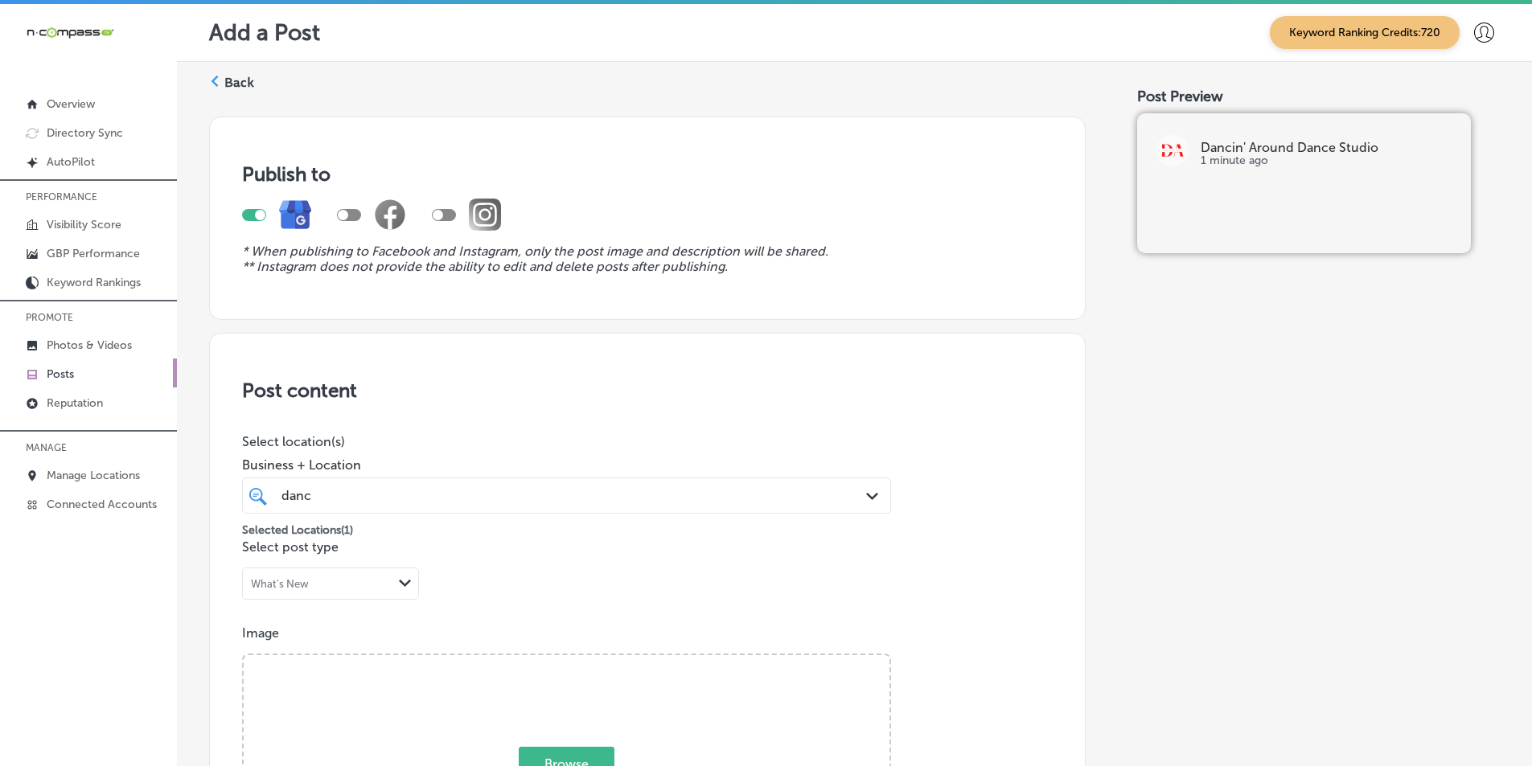
click at [220, 76] on icon at bounding box center [214, 81] width 11 height 11
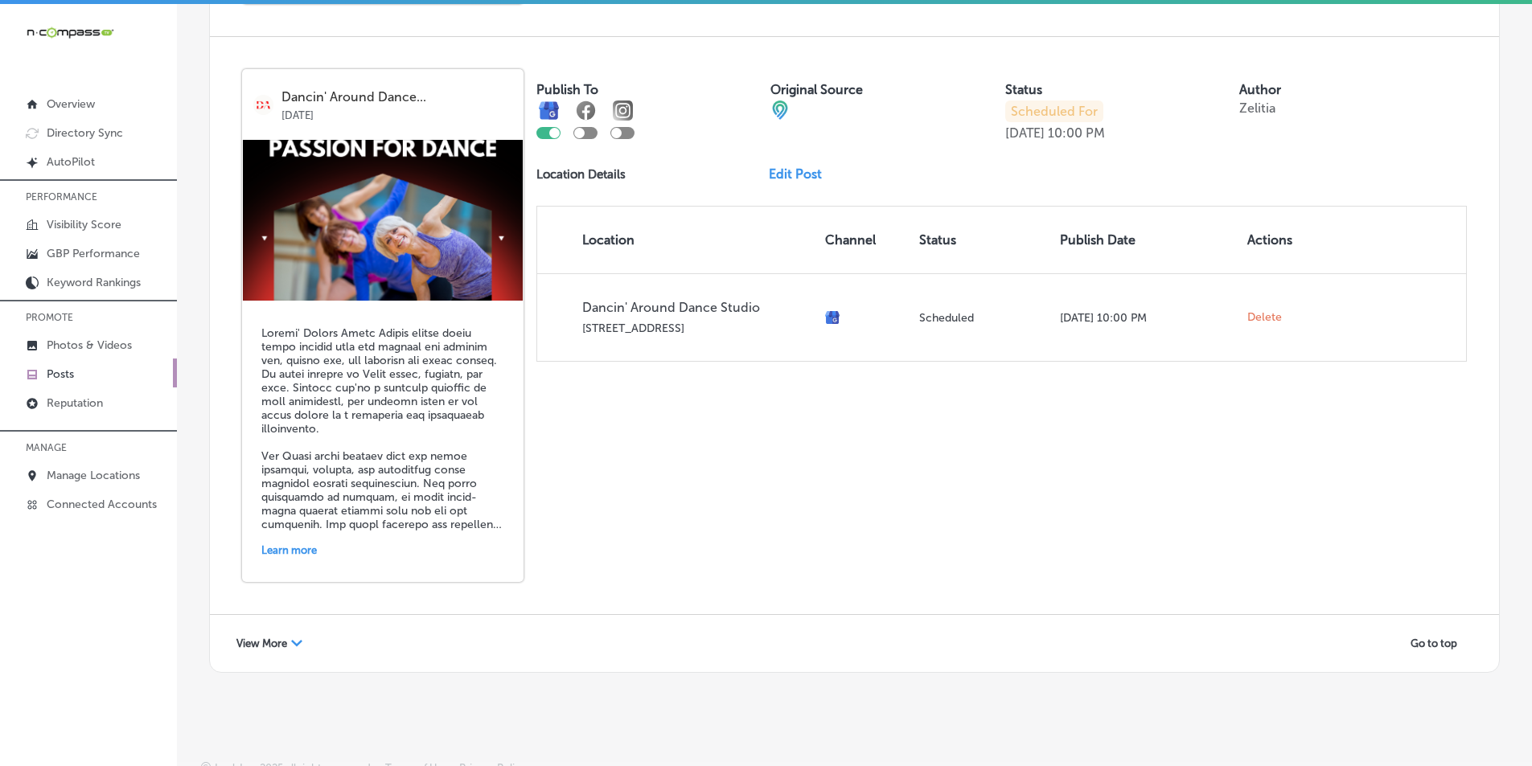
scroll to position [3479, 0]
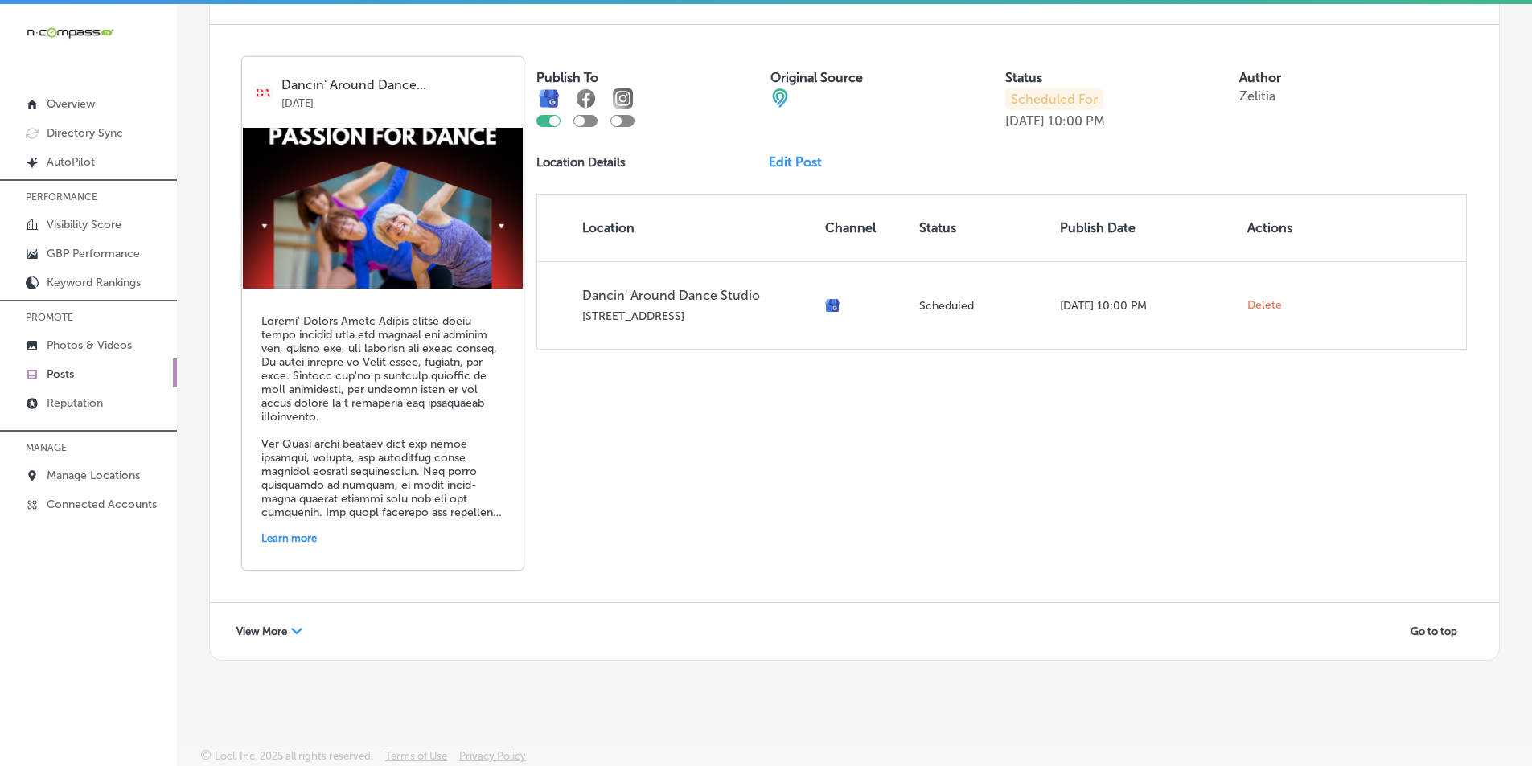
click at [287, 634] on span "View More" at bounding box center [261, 632] width 51 height 12
click at [288, 634] on div "Go to top" at bounding box center [854, 643] width 1289 height 81
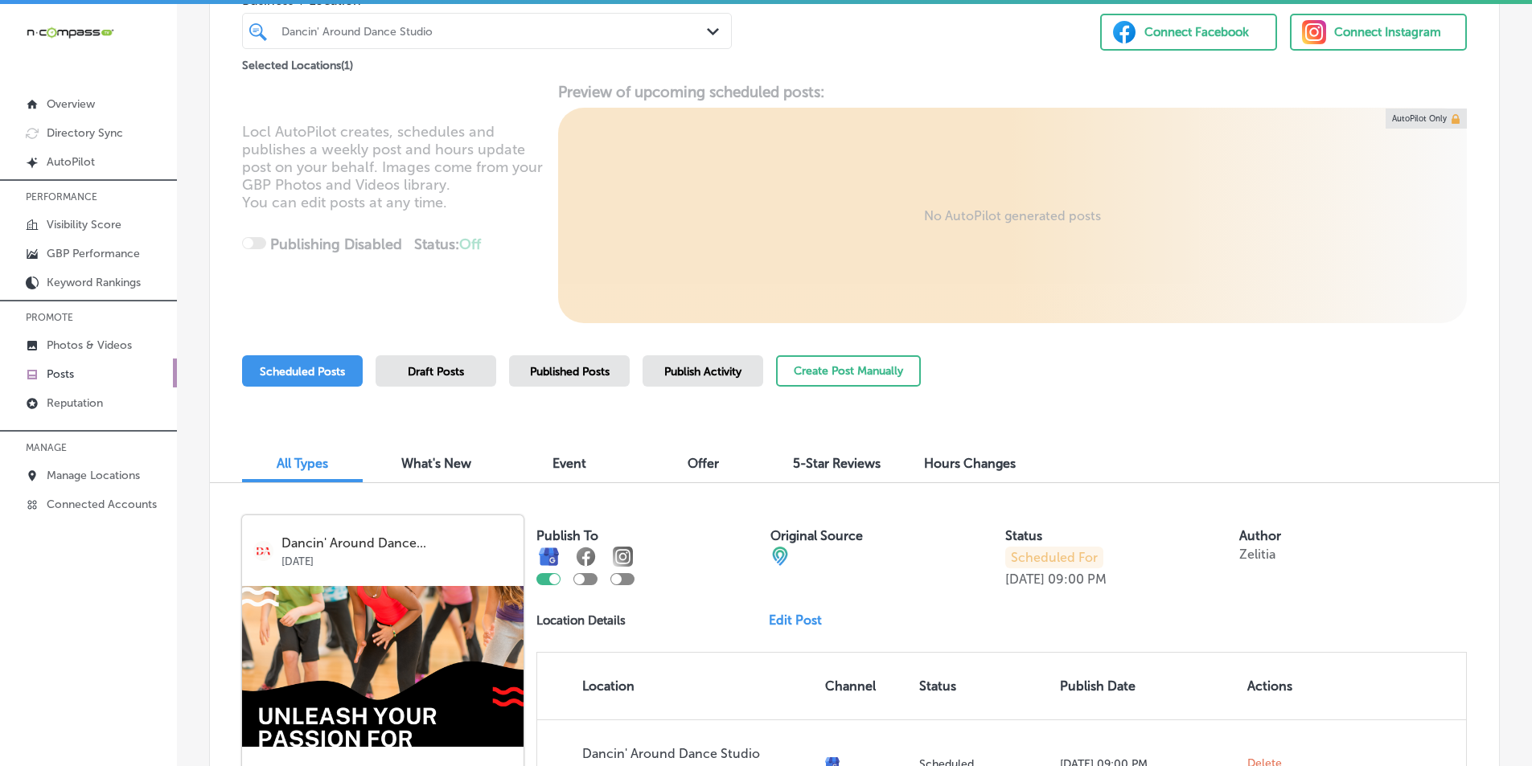
scroll to position [0, 0]
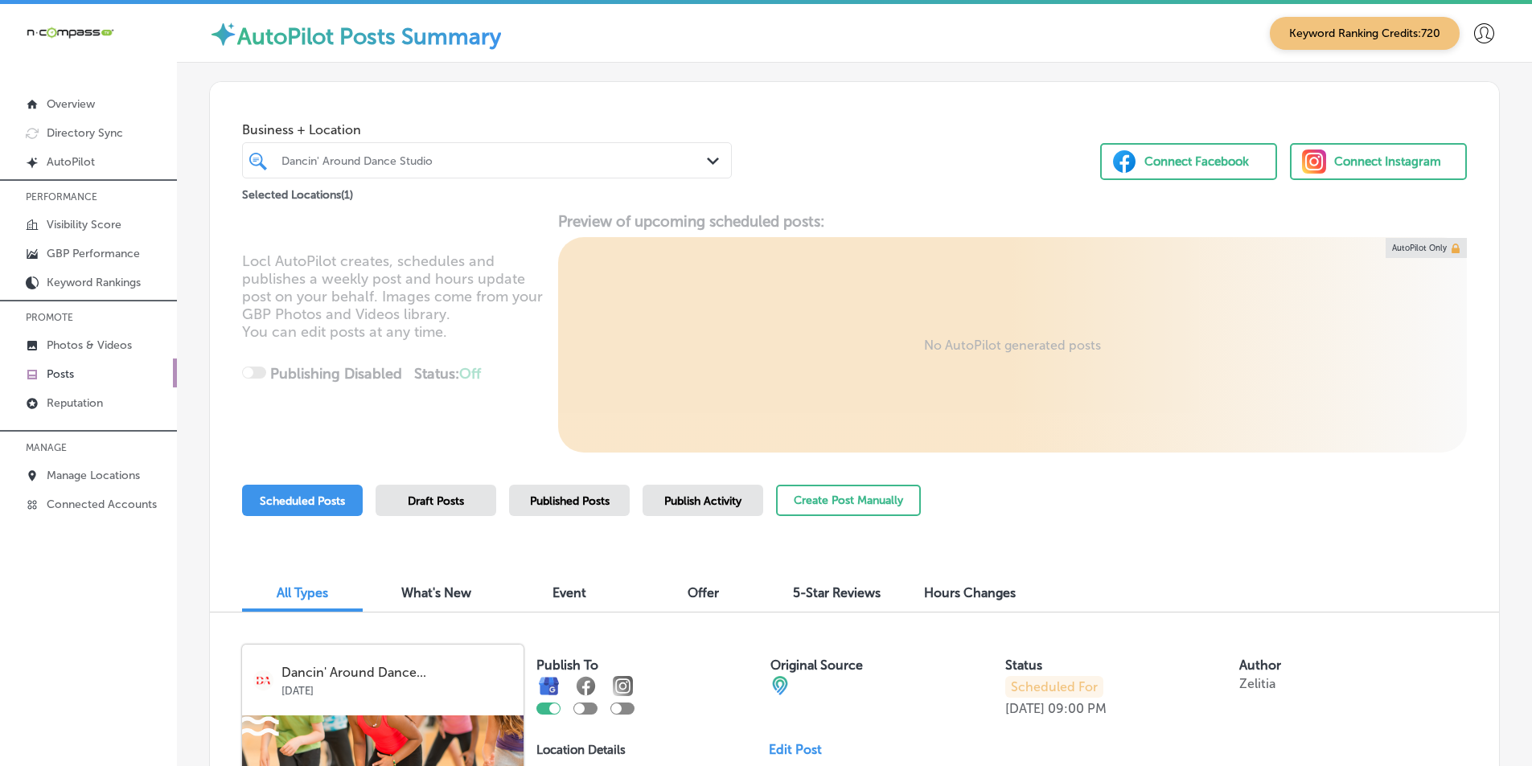
click at [441, 156] on div "Dancin' Around Dance Studio" at bounding box center [495, 161] width 427 height 14
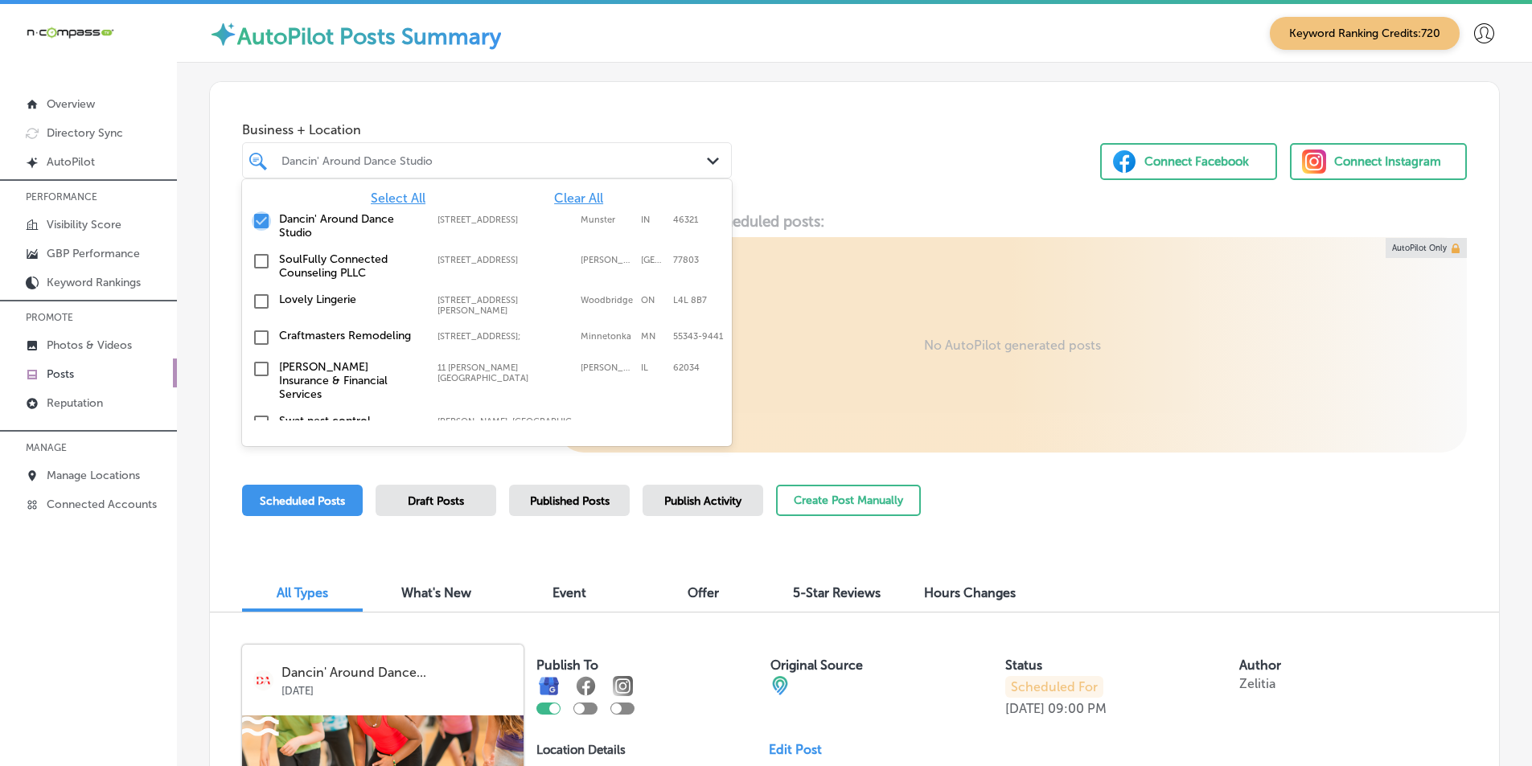
click at [263, 217] on input "checkbox" at bounding box center [261, 221] width 19 height 19
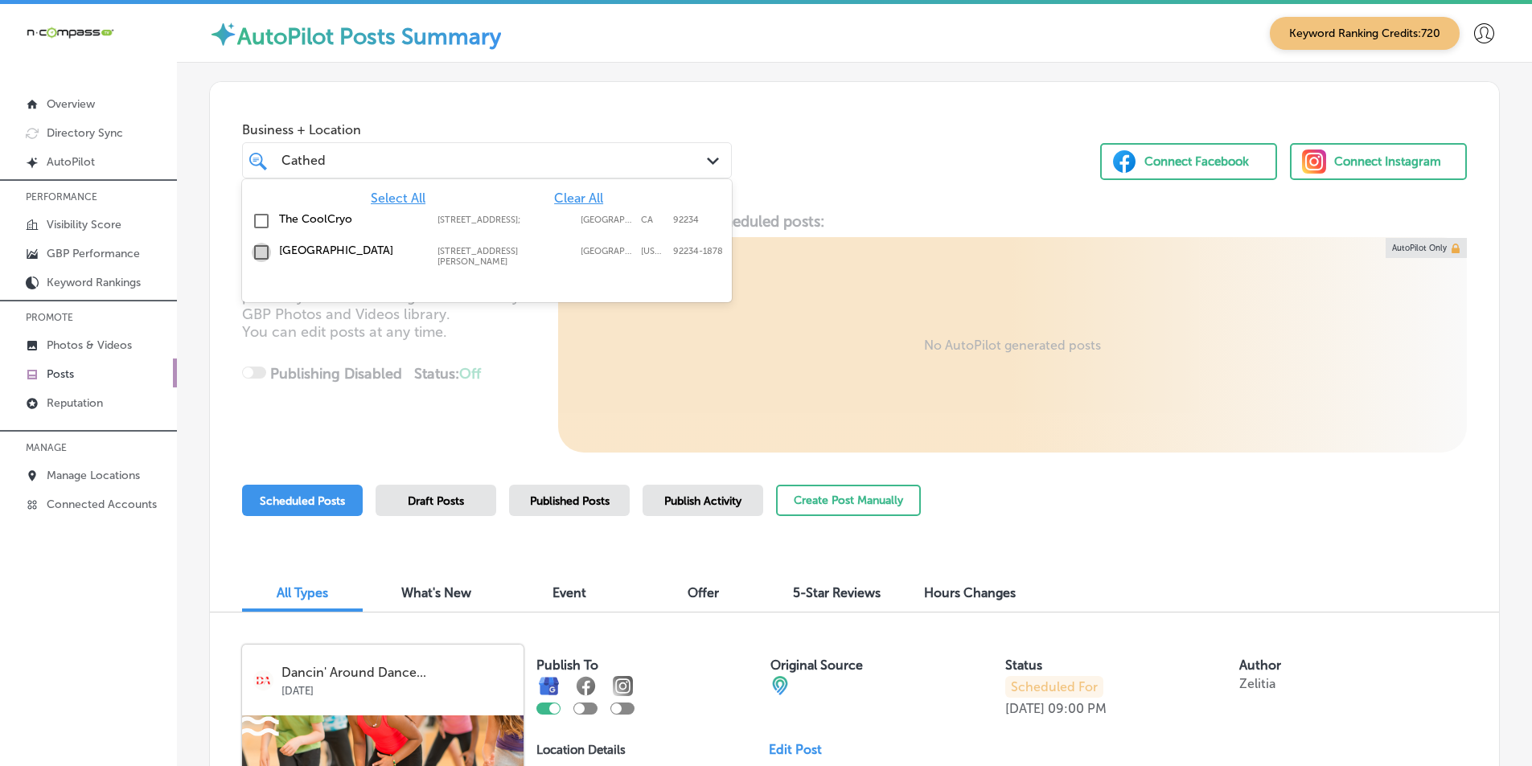
click at [261, 256] on input "checkbox" at bounding box center [261, 252] width 19 height 19
type input "Cathed"
click at [510, 394] on div "Locl AutoPilot creates, schedules and publishes a weekly post and hours update …" at bounding box center [854, 332] width 1289 height 240
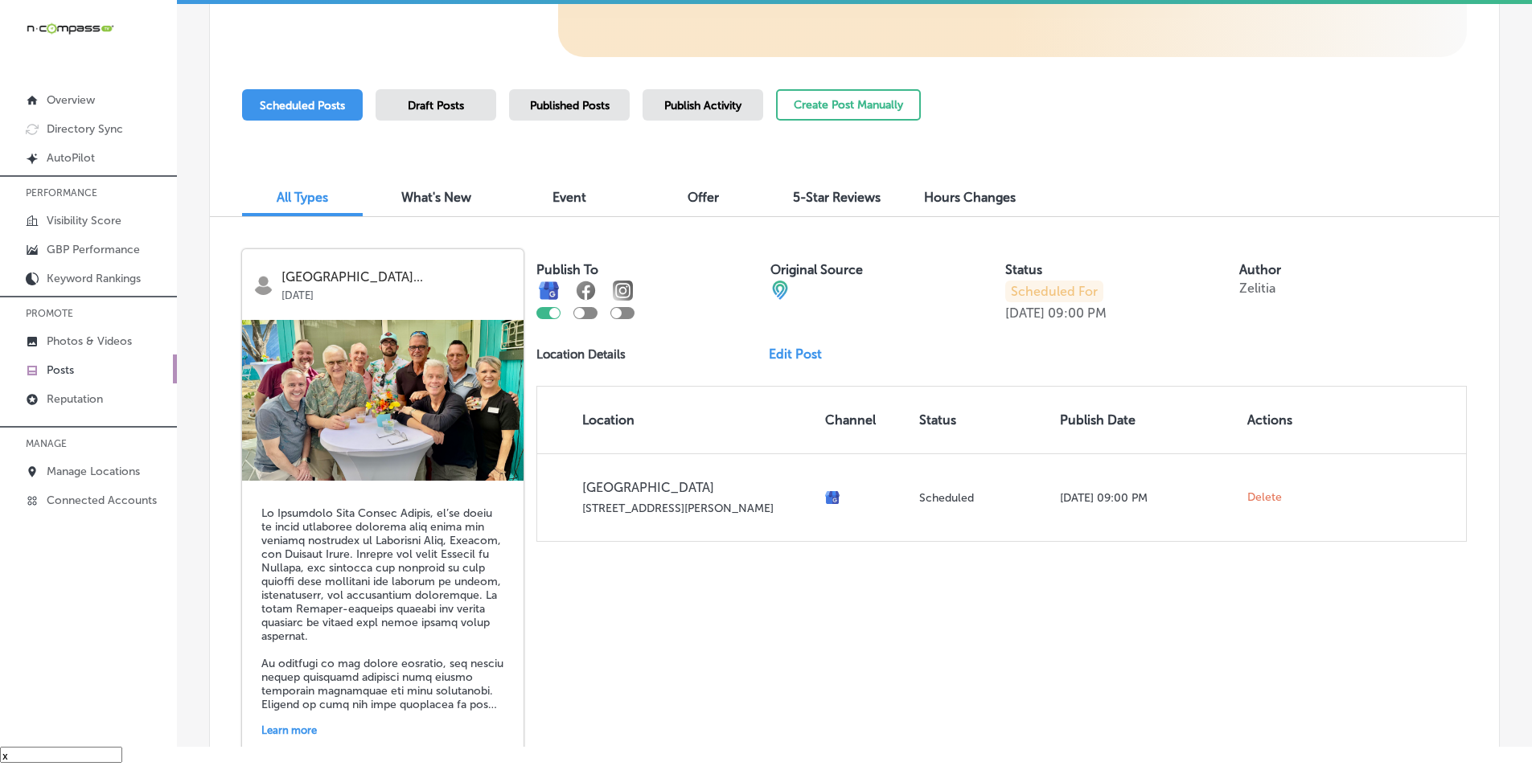
scroll to position [142, 0]
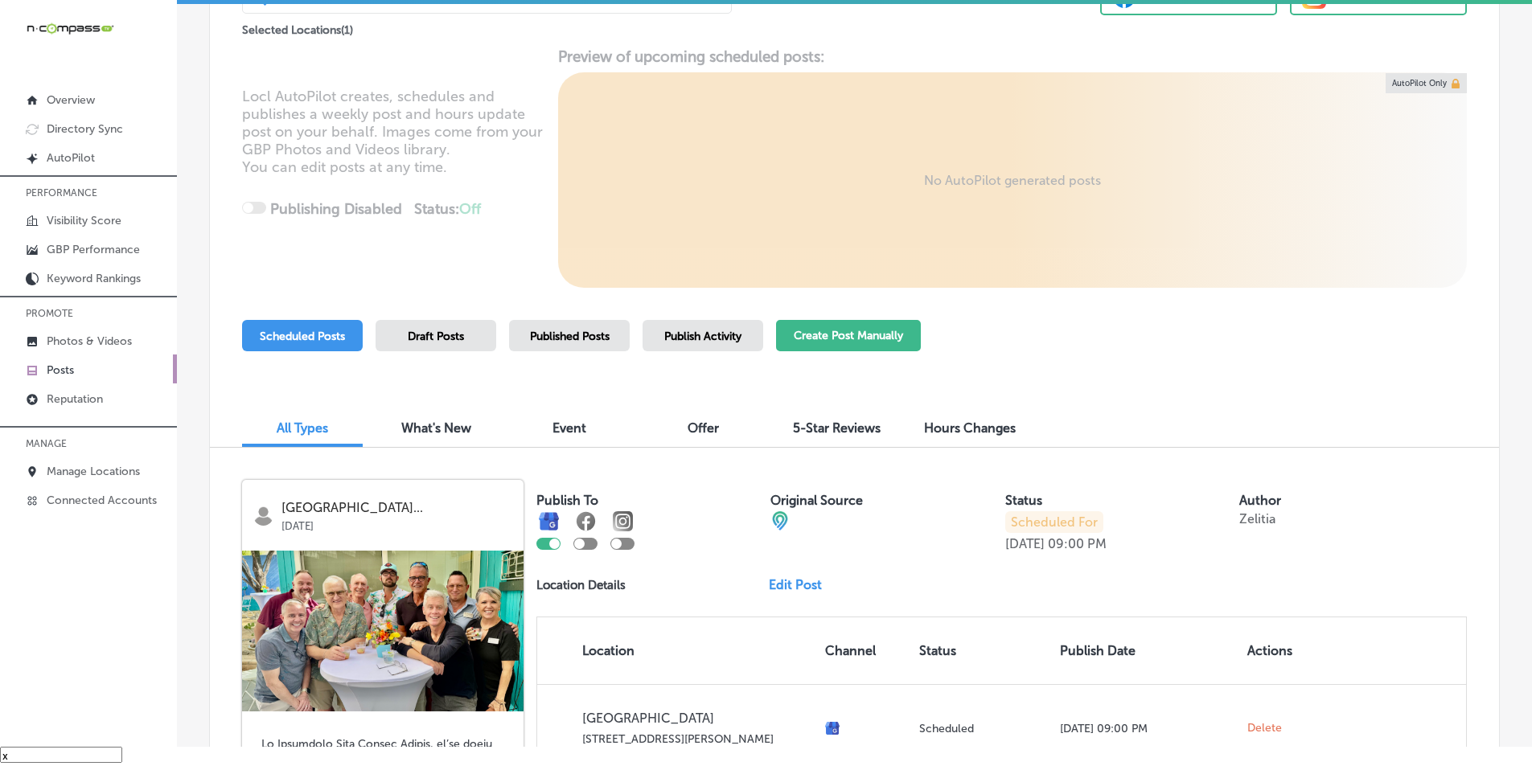
click at [842, 334] on button "Create Post Manually" at bounding box center [848, 335] width 145 height 31
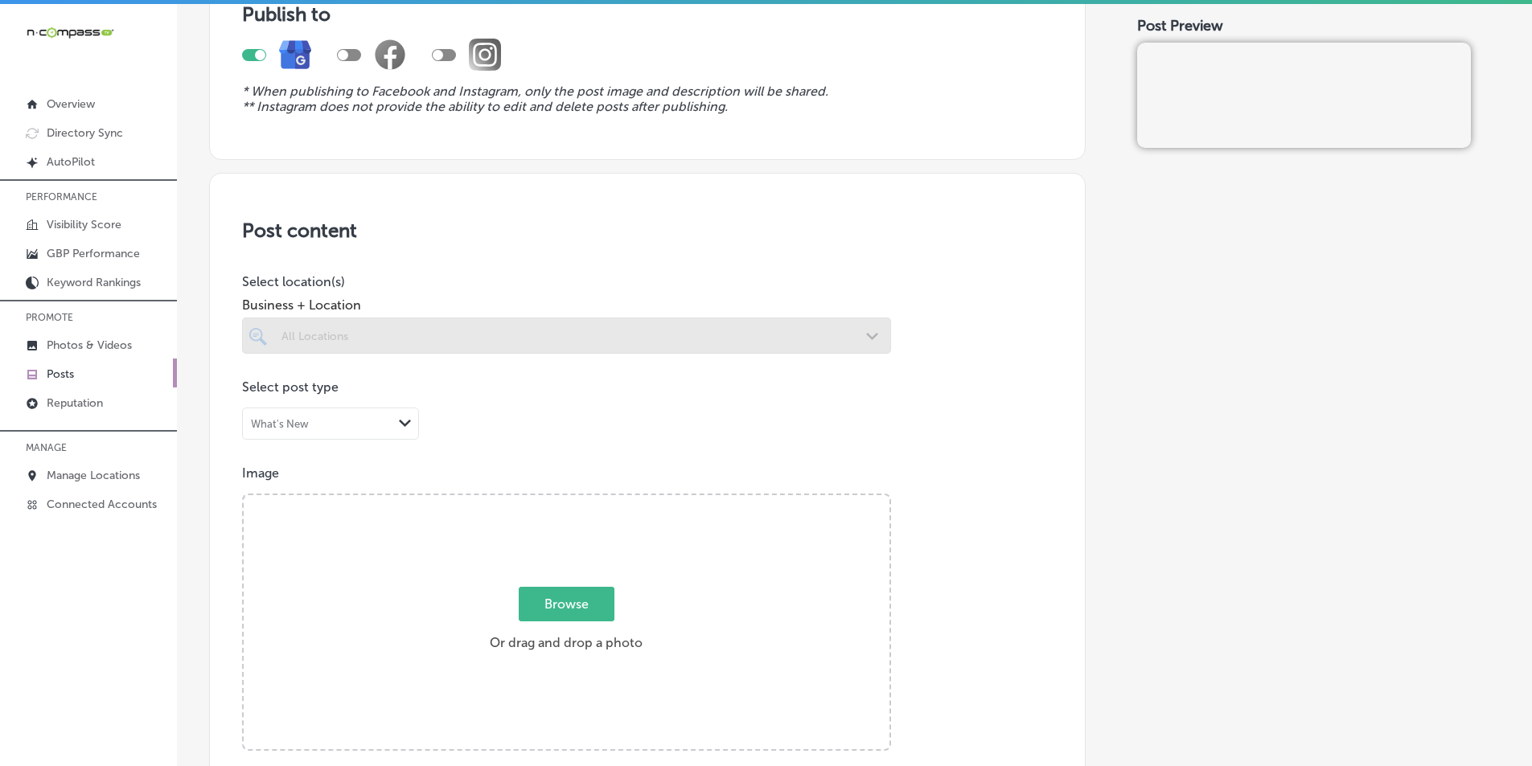
scroll to position [161, 0]
click at [561, 326] on div at bounding box center [566, 335] width 649 height 36
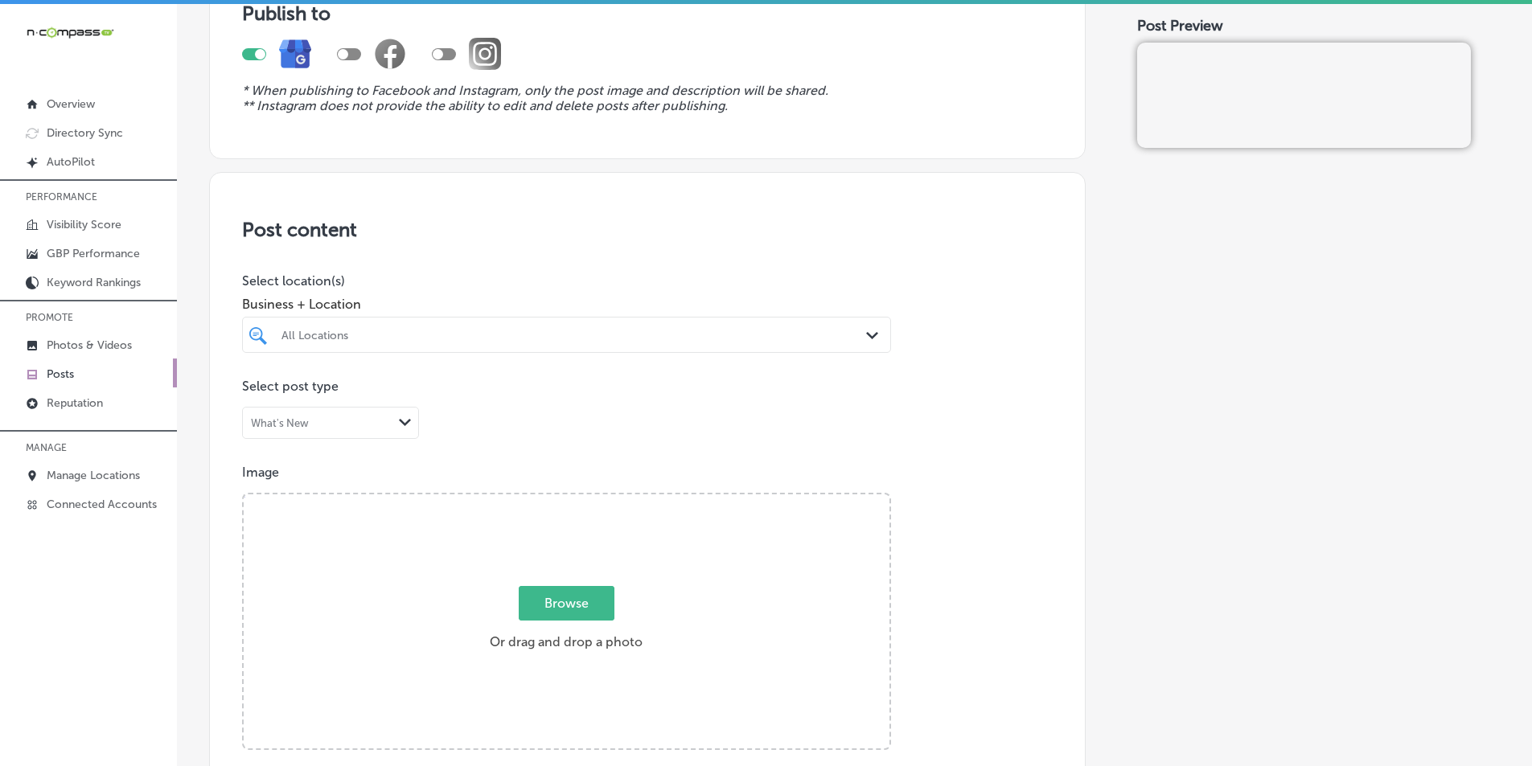
click at [559, 327] on div at bounding box center [538, 335] width 516 height 22
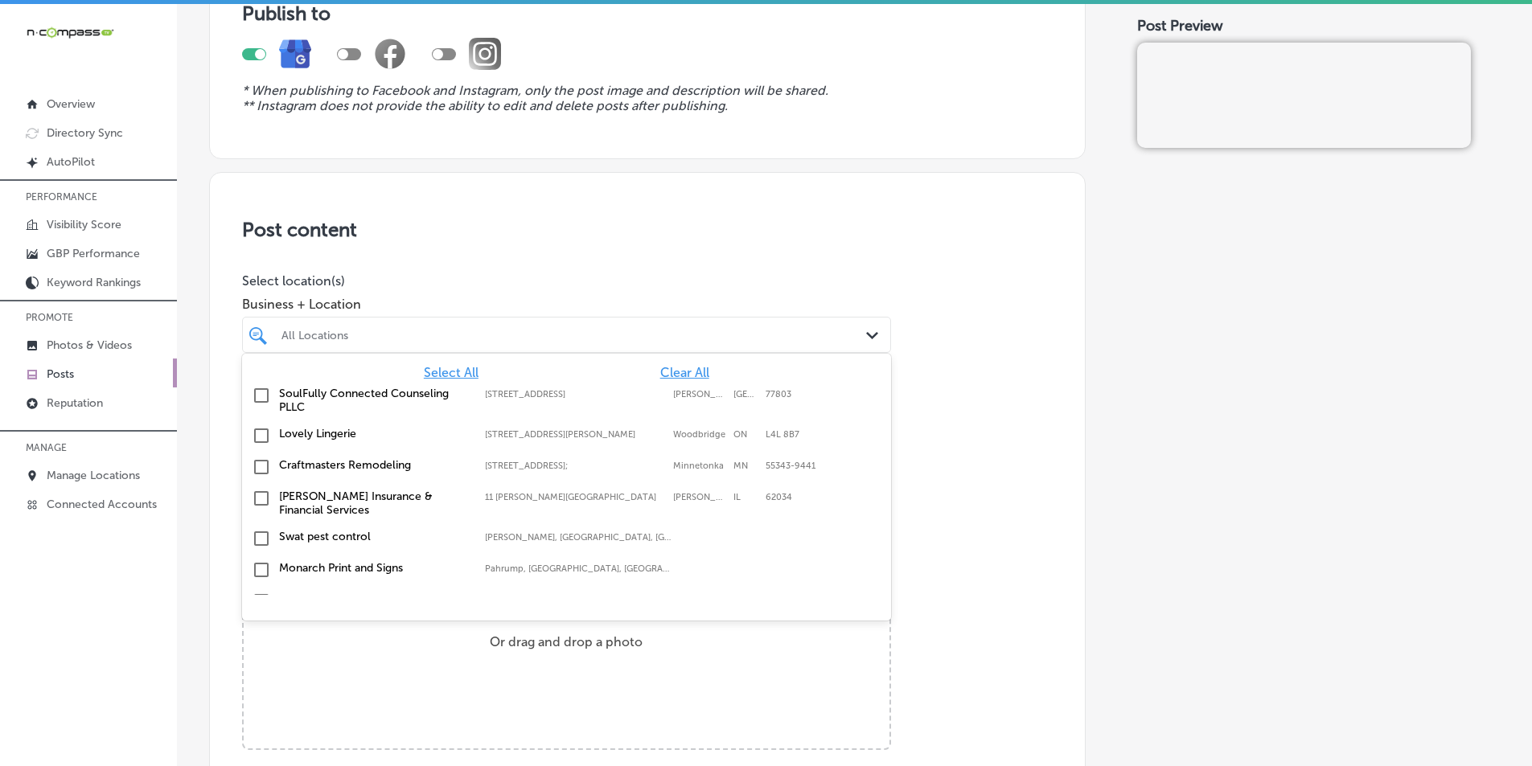
click at [559, 327] on div at bounding box center [538, 335] width 516 height 22
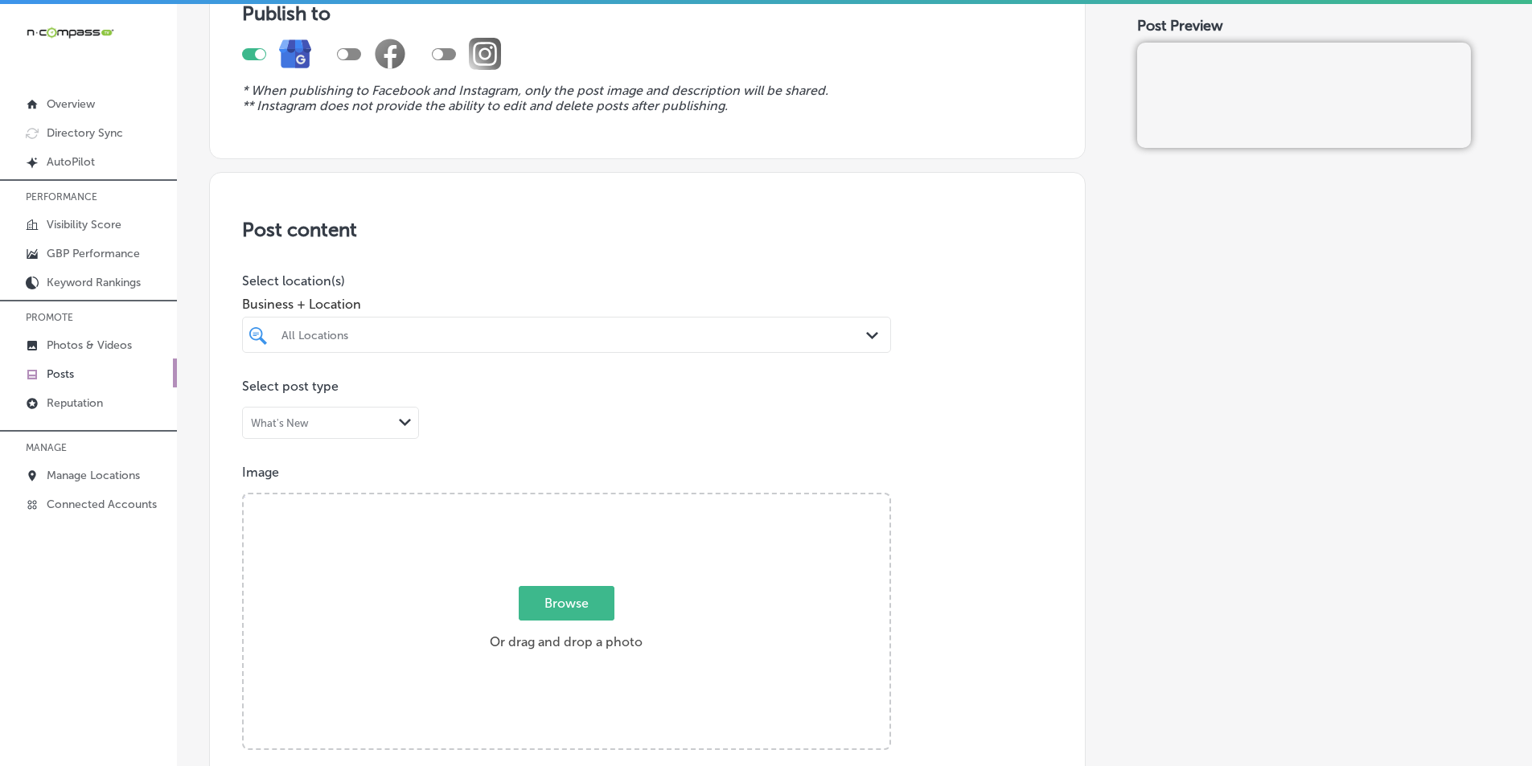
click at [559, 327] on div at bounding box center [538, 335] width 516 height 22
click at [559, 327] on div "c" at bounding box center [538, 335] width 516 height 22
click at [259, 423] on input "checkbox" at bounding box center [261, 426] width 19 height 19
type input "cathe"
click at [964, 387] on p "Select post type" at bounding box center [647, 386] width 811 height 15
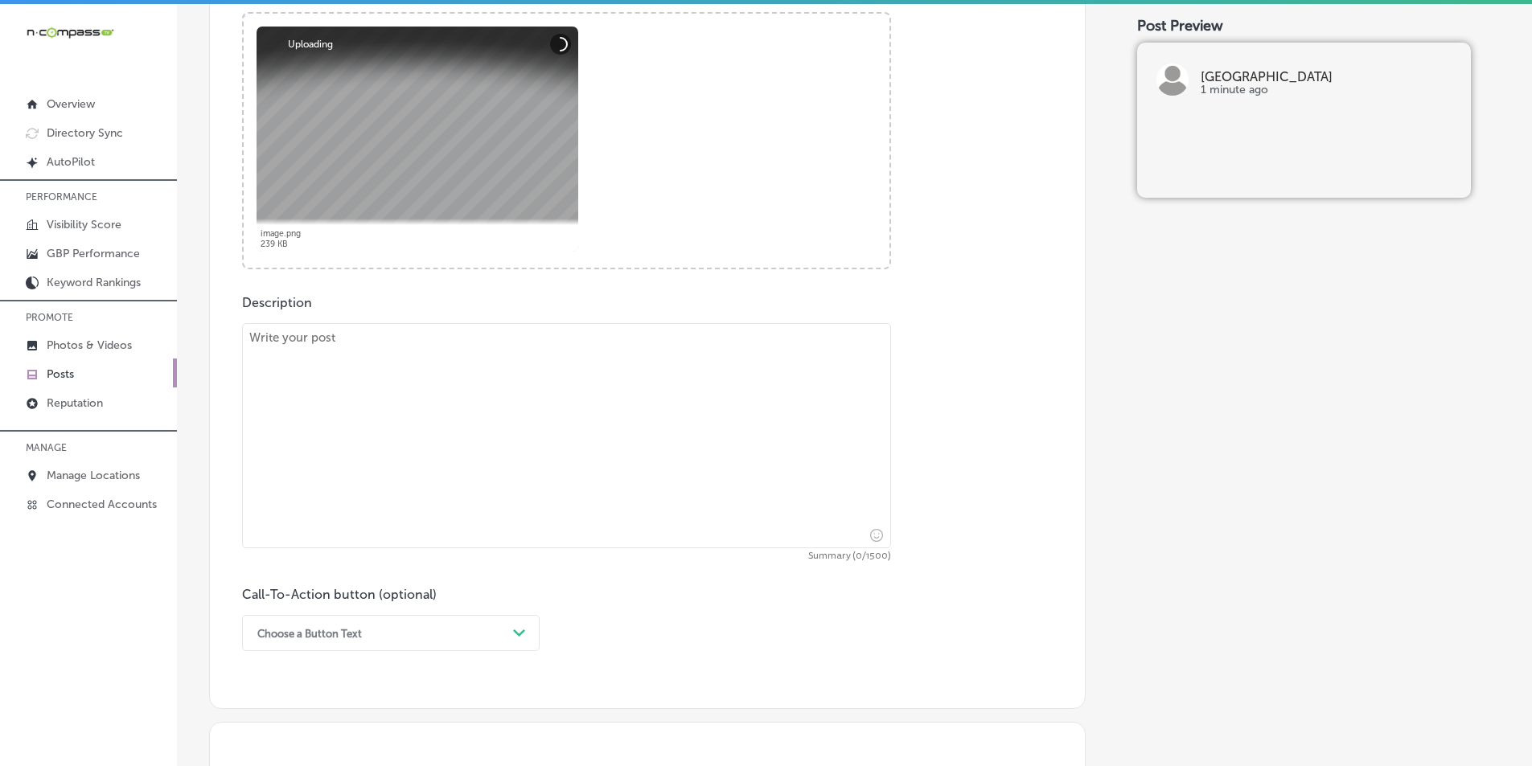
scroll to position [643, 0]
click at [402, 405] on textarea at bounding box center [566, 434] width 649 height 225
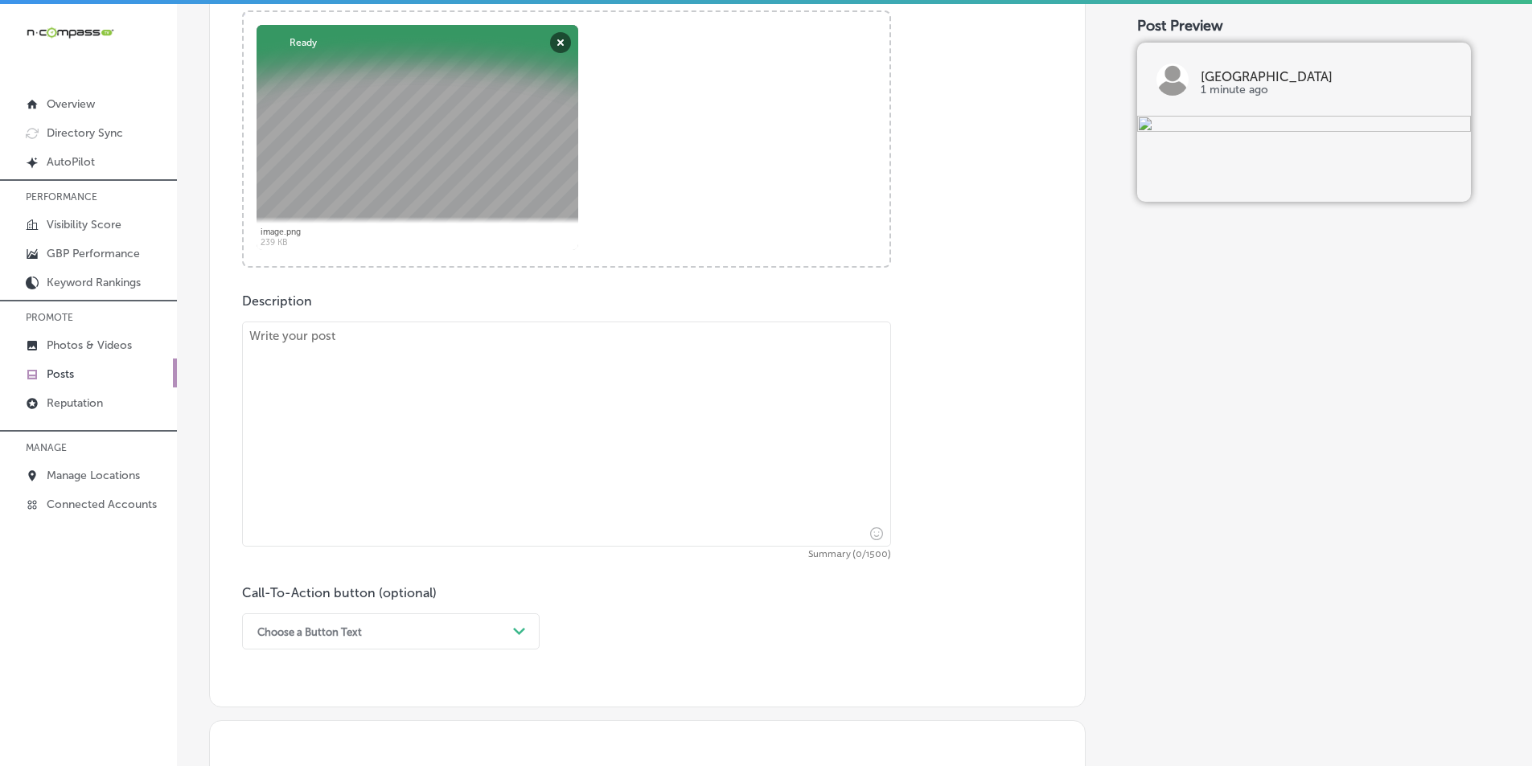
click at [409, 417] on textarea at bounding box center [566, 434] width 649 height 225
paste textarea "At [GEOGRAPHIC_DATA], we offer a variety of engaging social and recreational ac…"
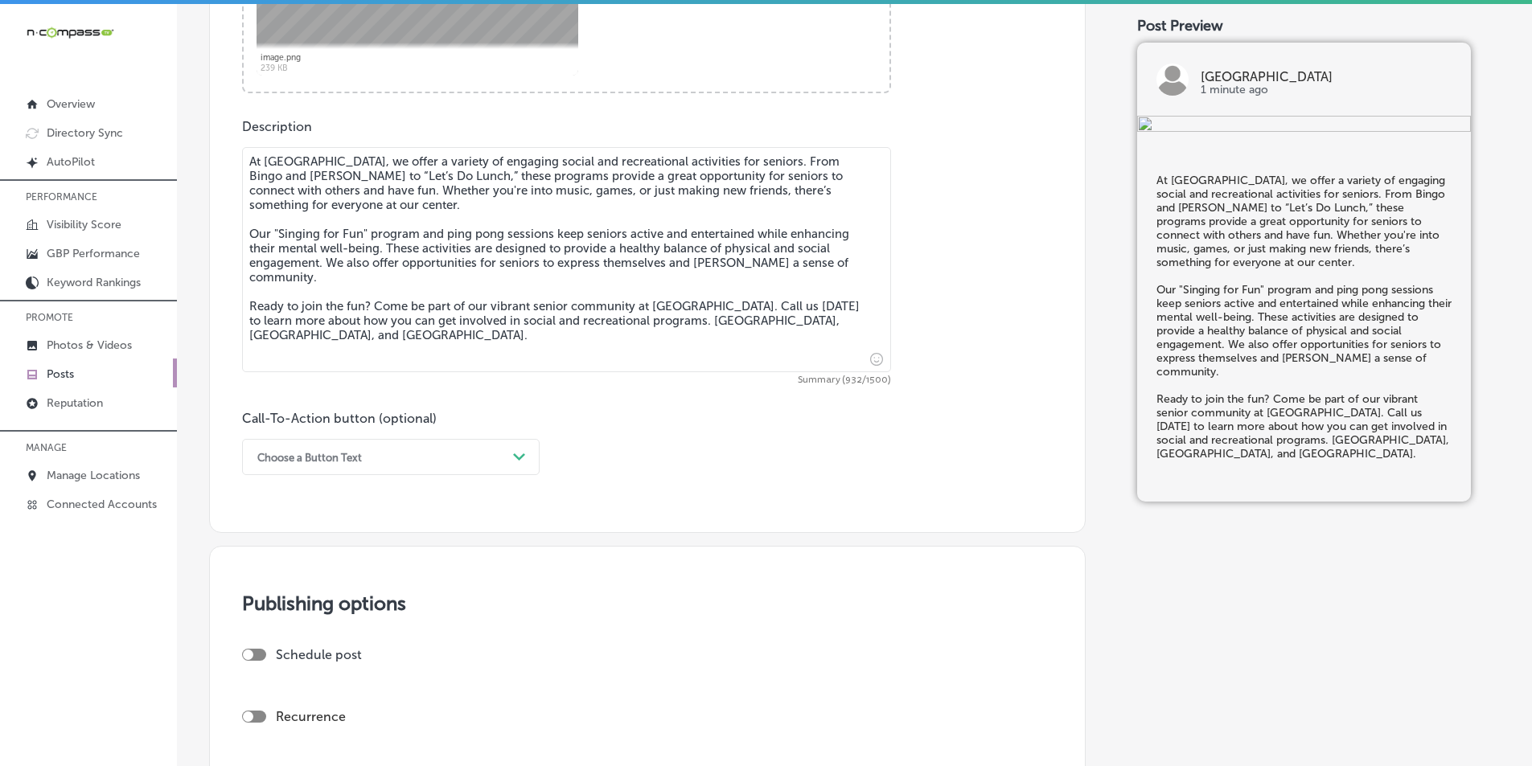
scroll to position [885, 0]
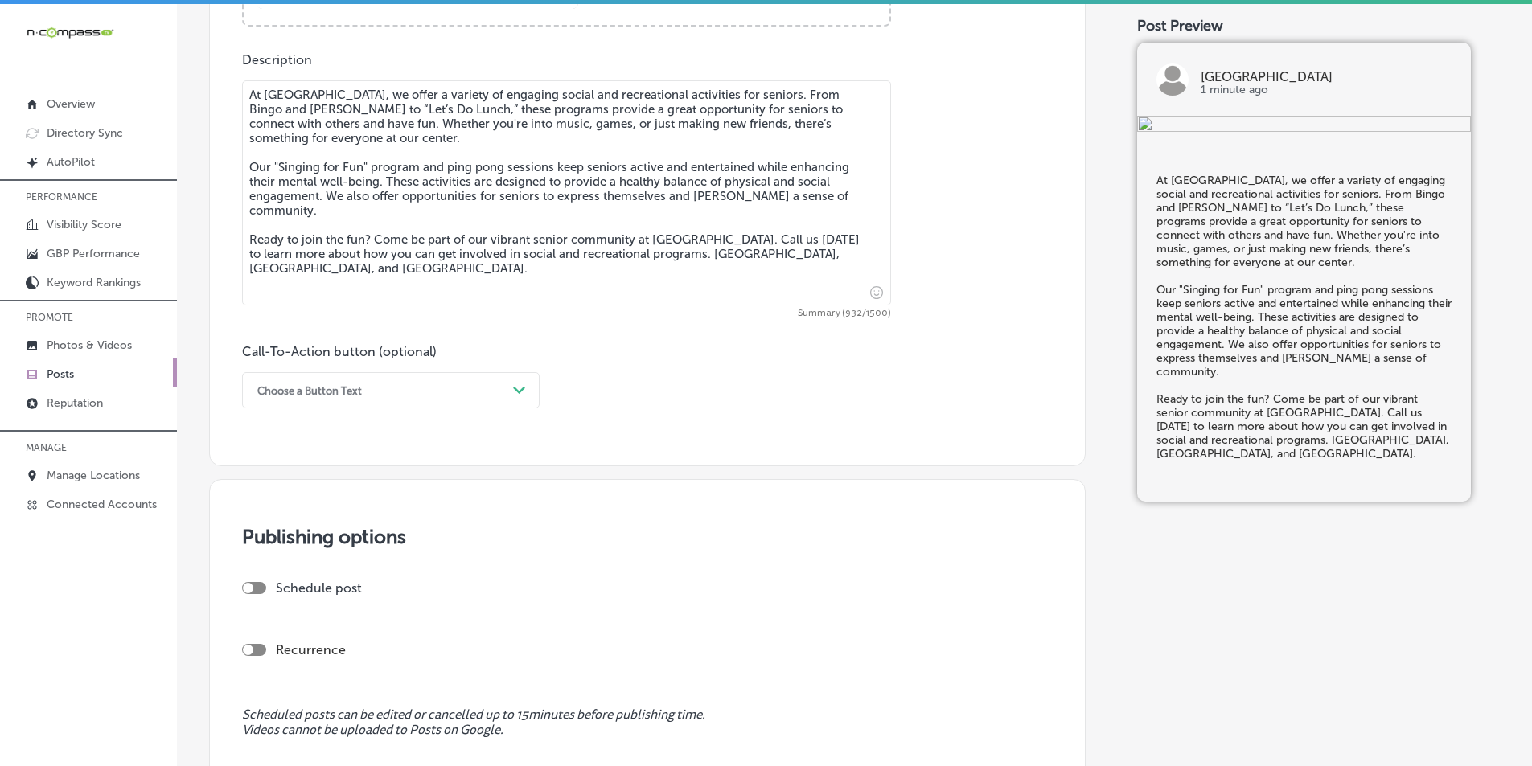
type textarea "At [GEOGRAPHIC_DATA], we offer a variety of engaging social and recreational ac…"
click at [512, 383] on div "Path Created with Sketch." at bounding box center [520, 391] width 26 height 26
click at [292, 590] on div "Call Now" at bounding box center [391, 595] width 298 height 28
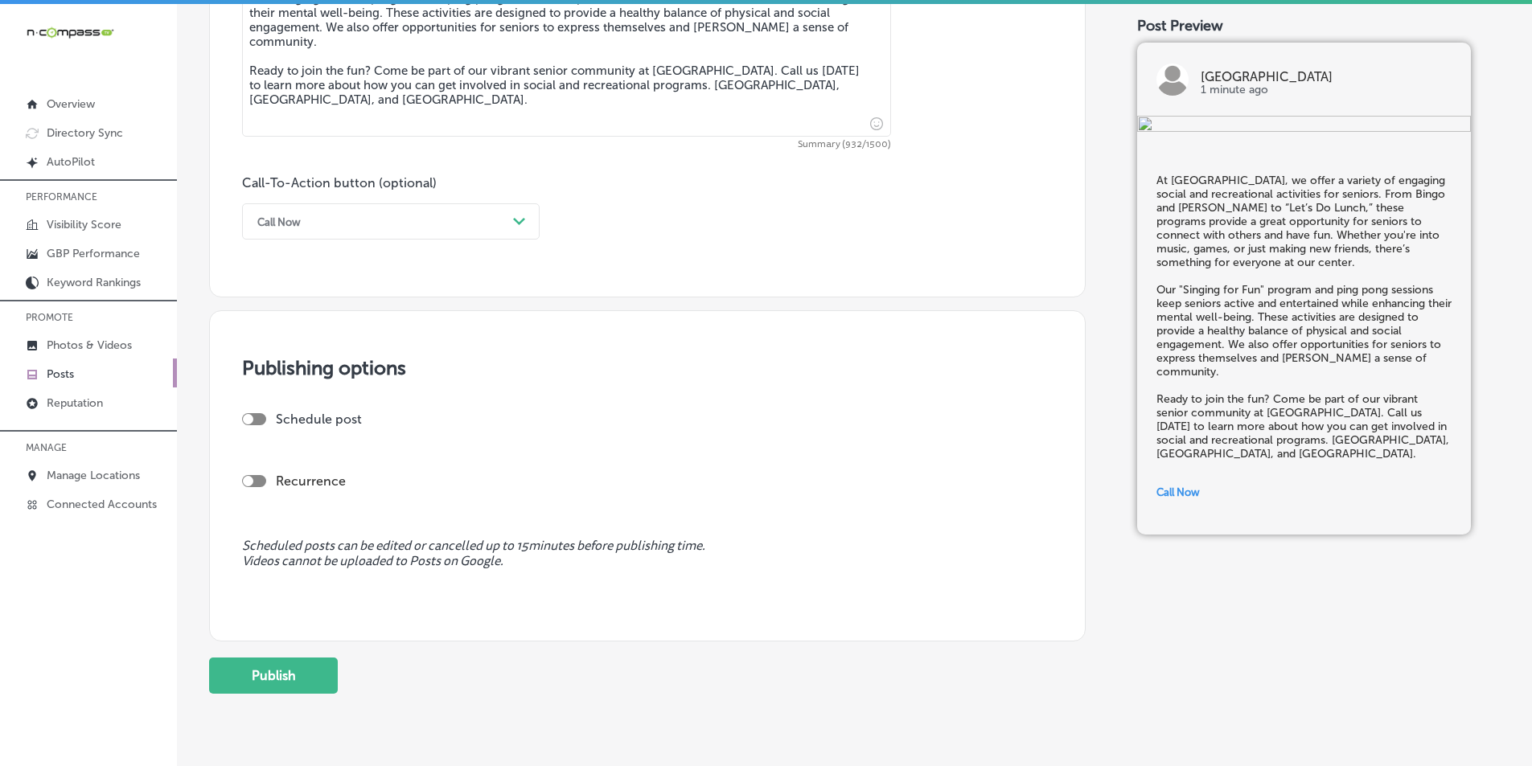
scroll to position [1102, 0]
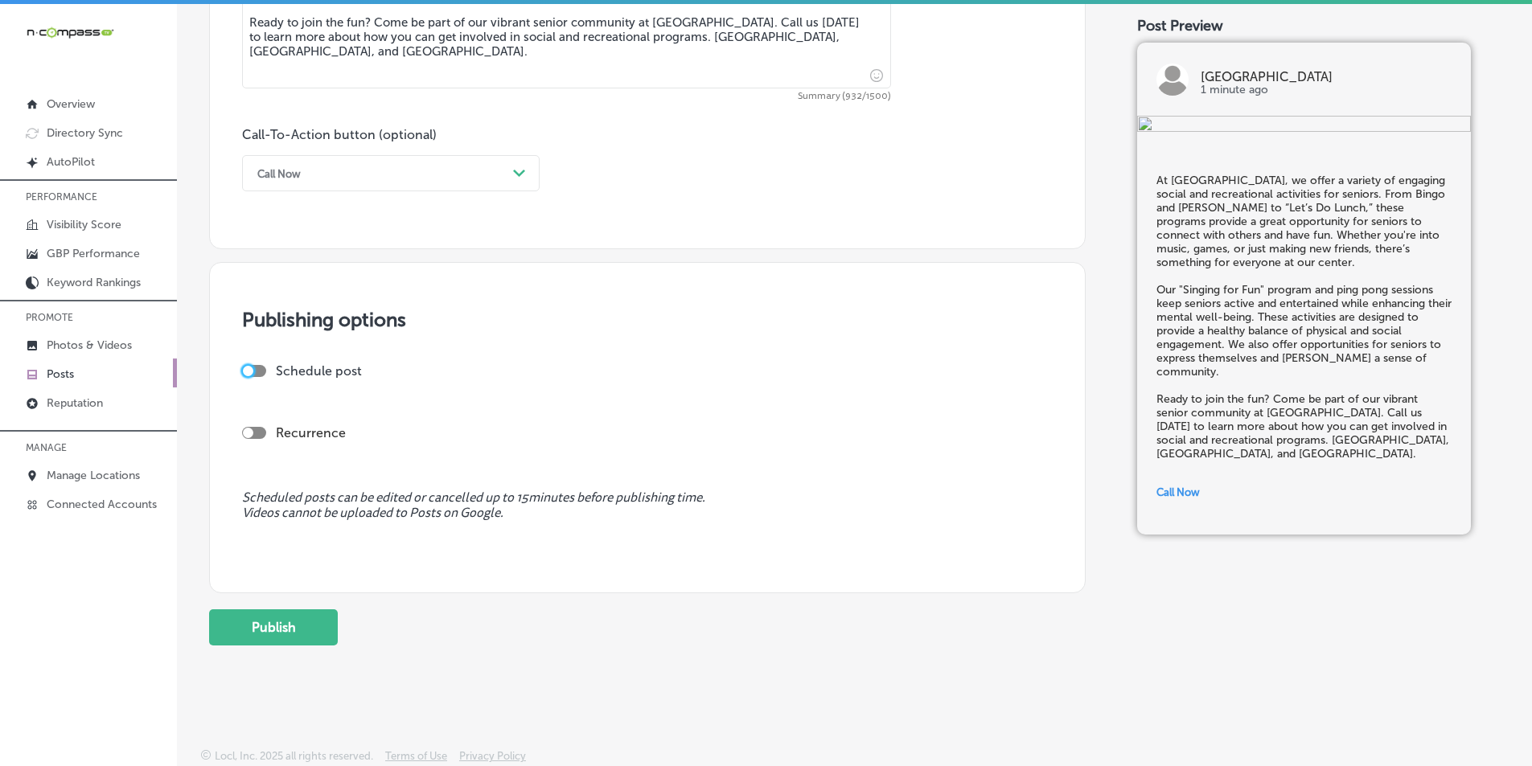
click at [250, 371] on div at bounding box center [248, 371] width 10 height 10
checkbox input "true"
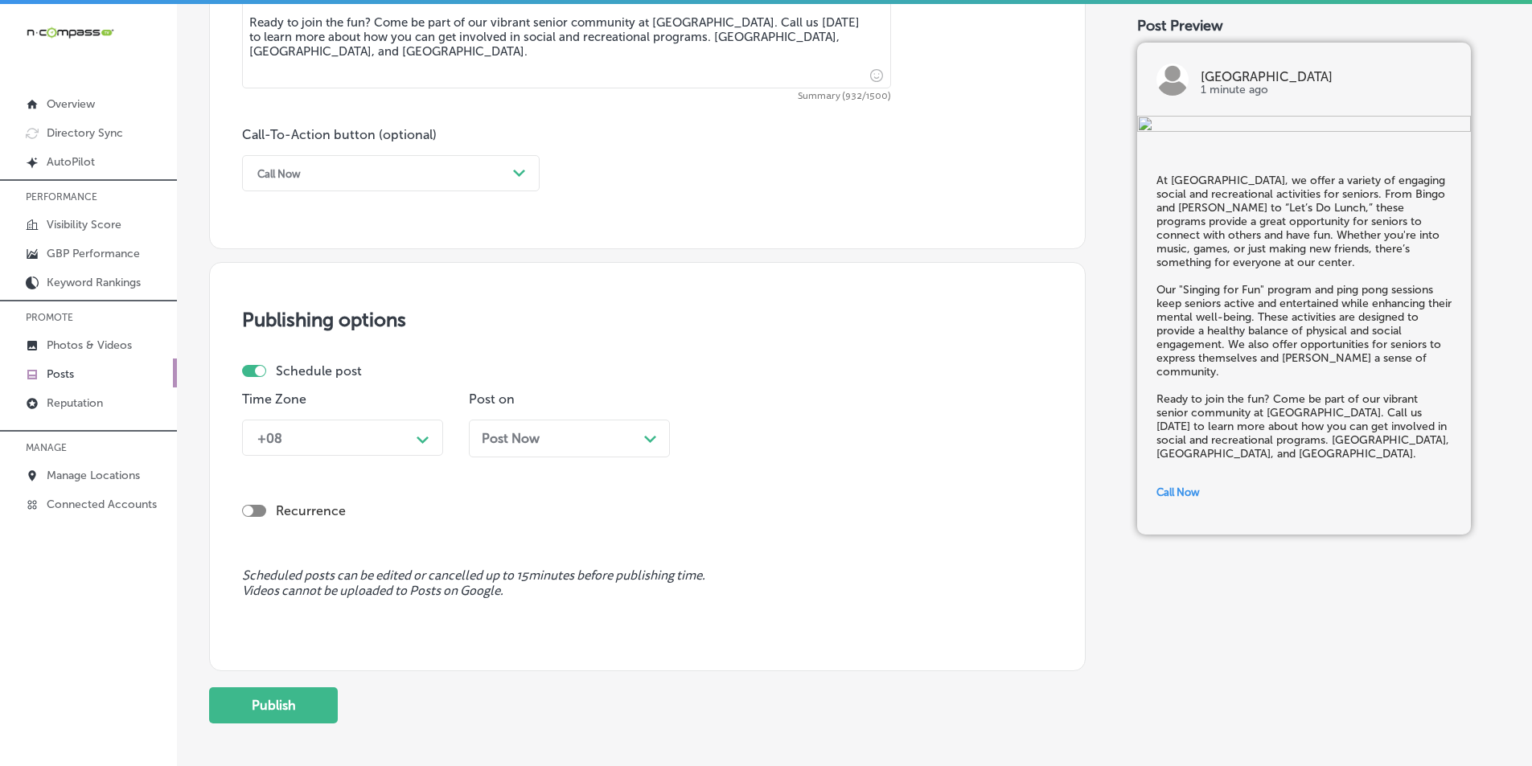
click at [421, 442] on polygon at bounding box center [423, 440] width 12 height 7
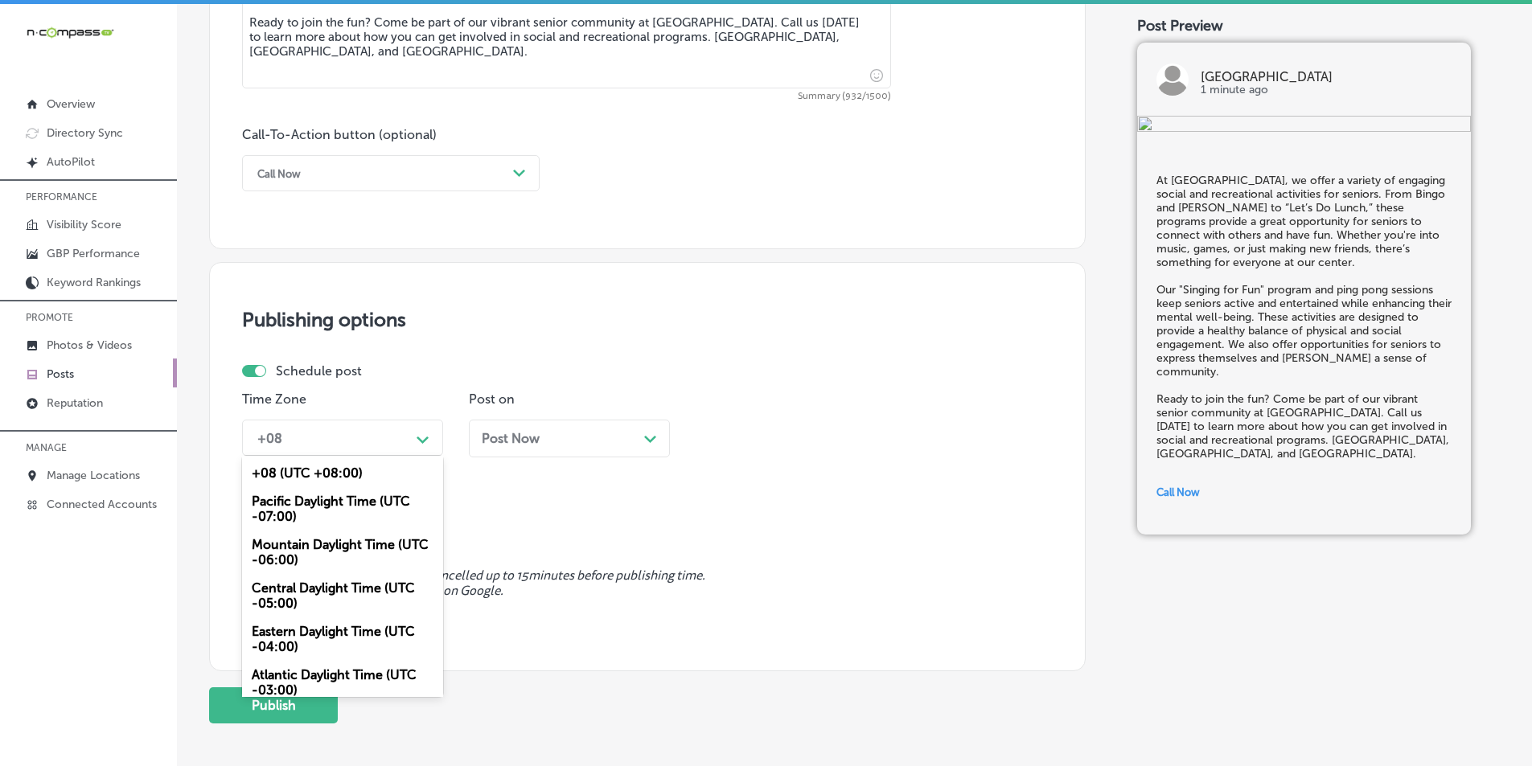
click at [324, 545] on div "Mountain Daylight Time (UTC -06:00)" at bounding box center [342, 552] width 201 height 43
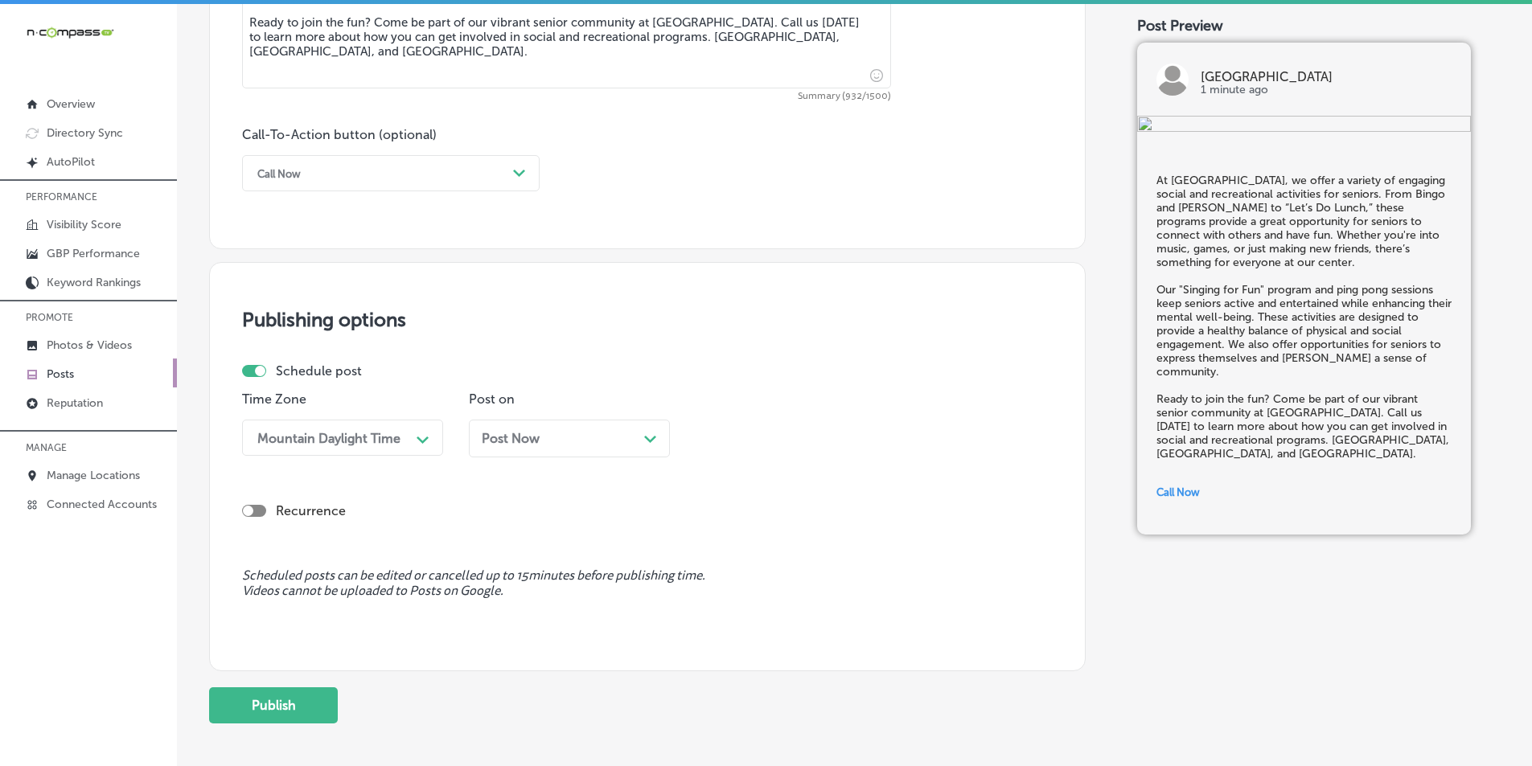
click at [650, 442] on polygon at bounding box center [650, 439] width 12 height 7
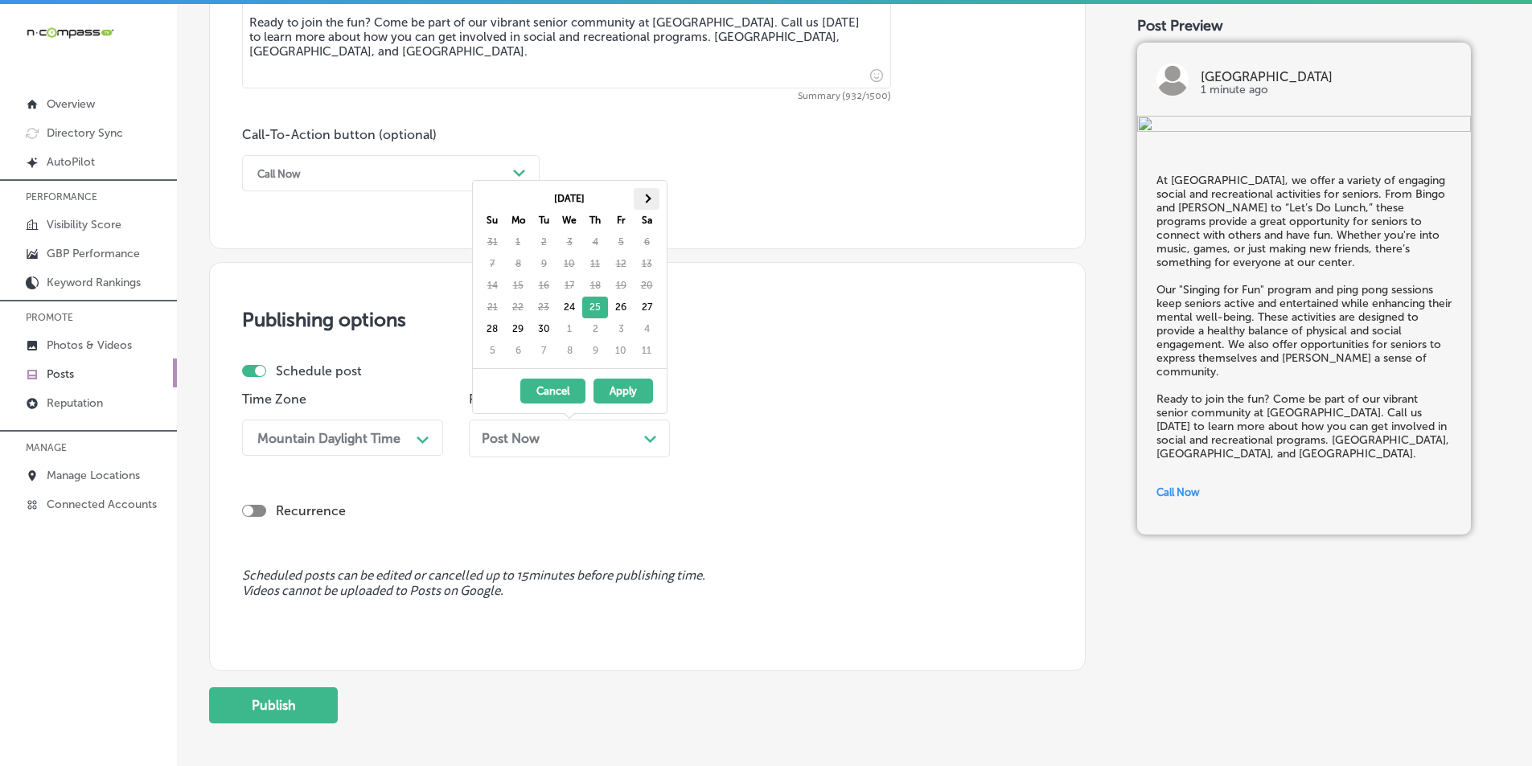
click at [650, 199] on span at bounding box center [646, 198] width 9 height 9
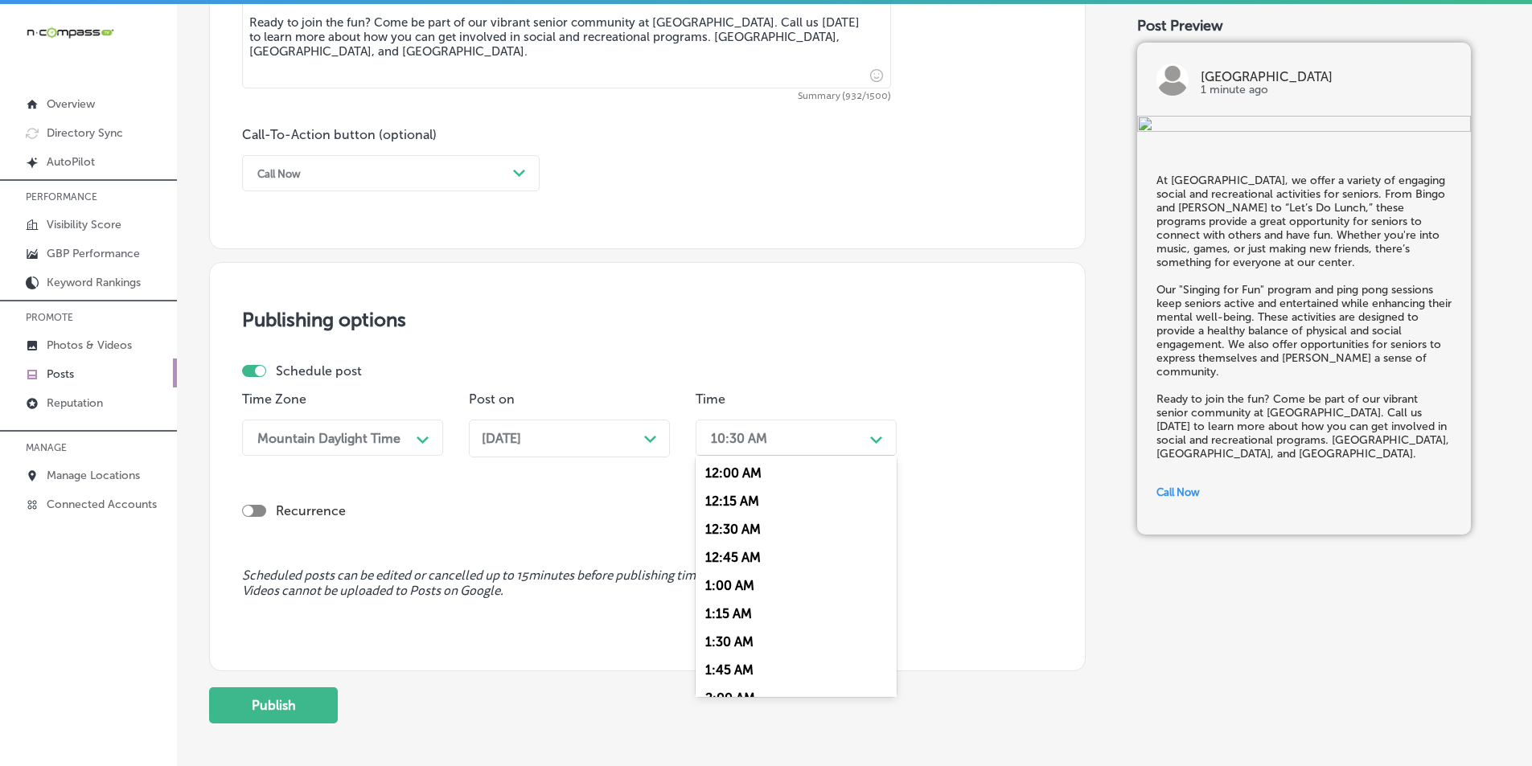
click at [836, 435] on div "10:30 AM" at bounding box center [783, 438] width 161 height 28
click at [715, 615] on div "7:00 AM" at bounding box center [796, 618] width 201 height 28
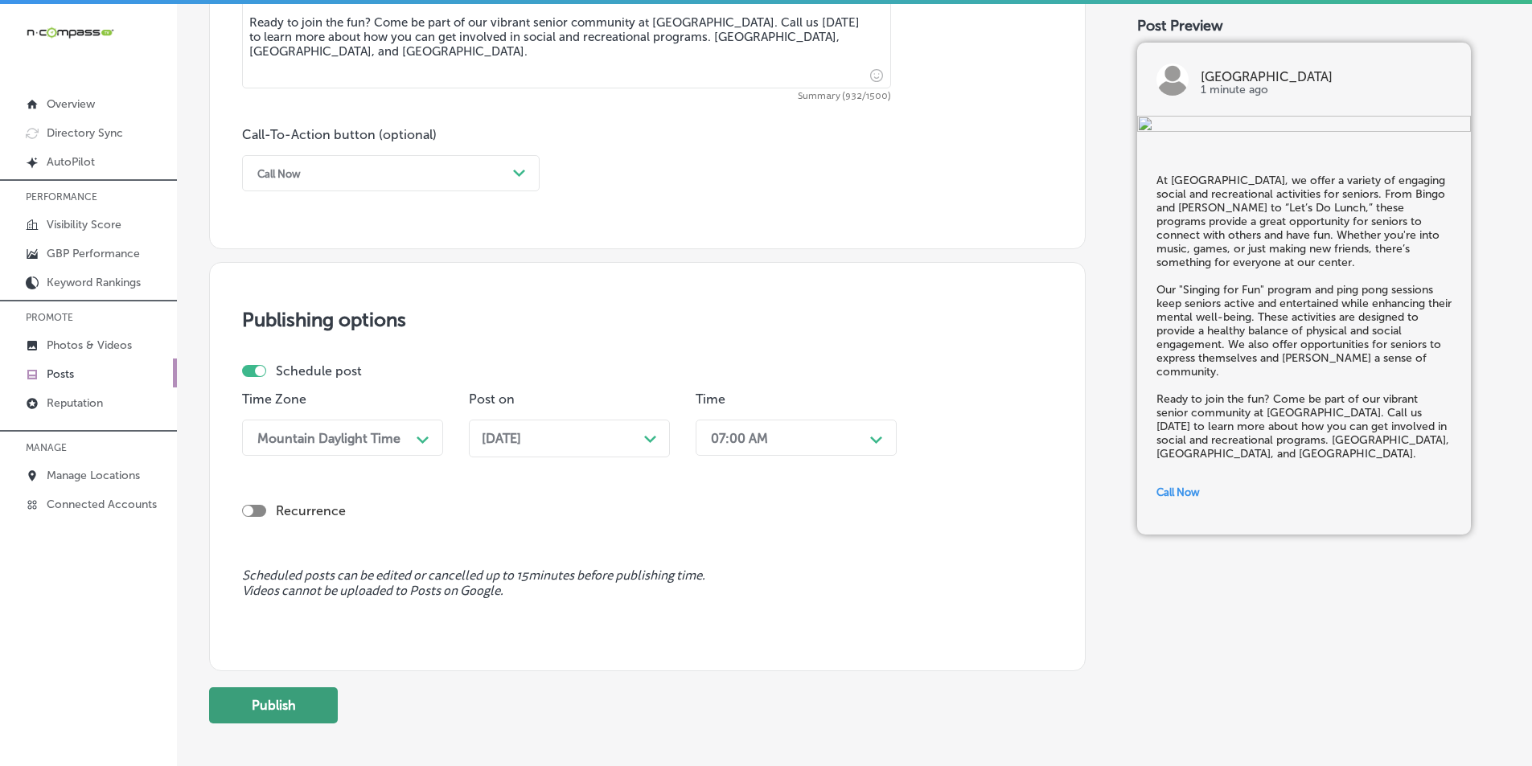
click at [279, 707] on button "Publish" at bounding box center [273, 706] width 129 height 36
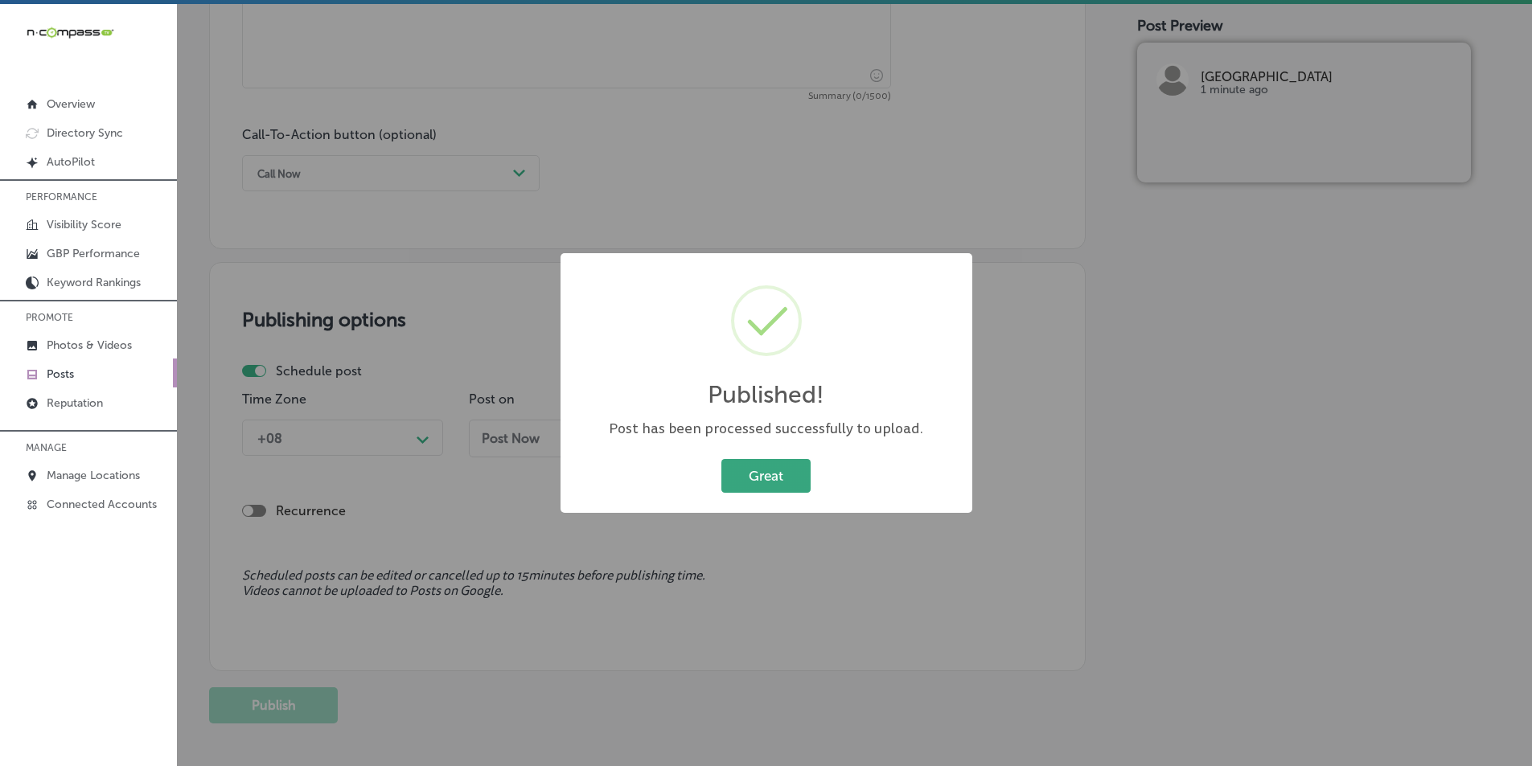
click at [753, 472] on button "Great" at bounding box center [765, 475] width 89 height 33
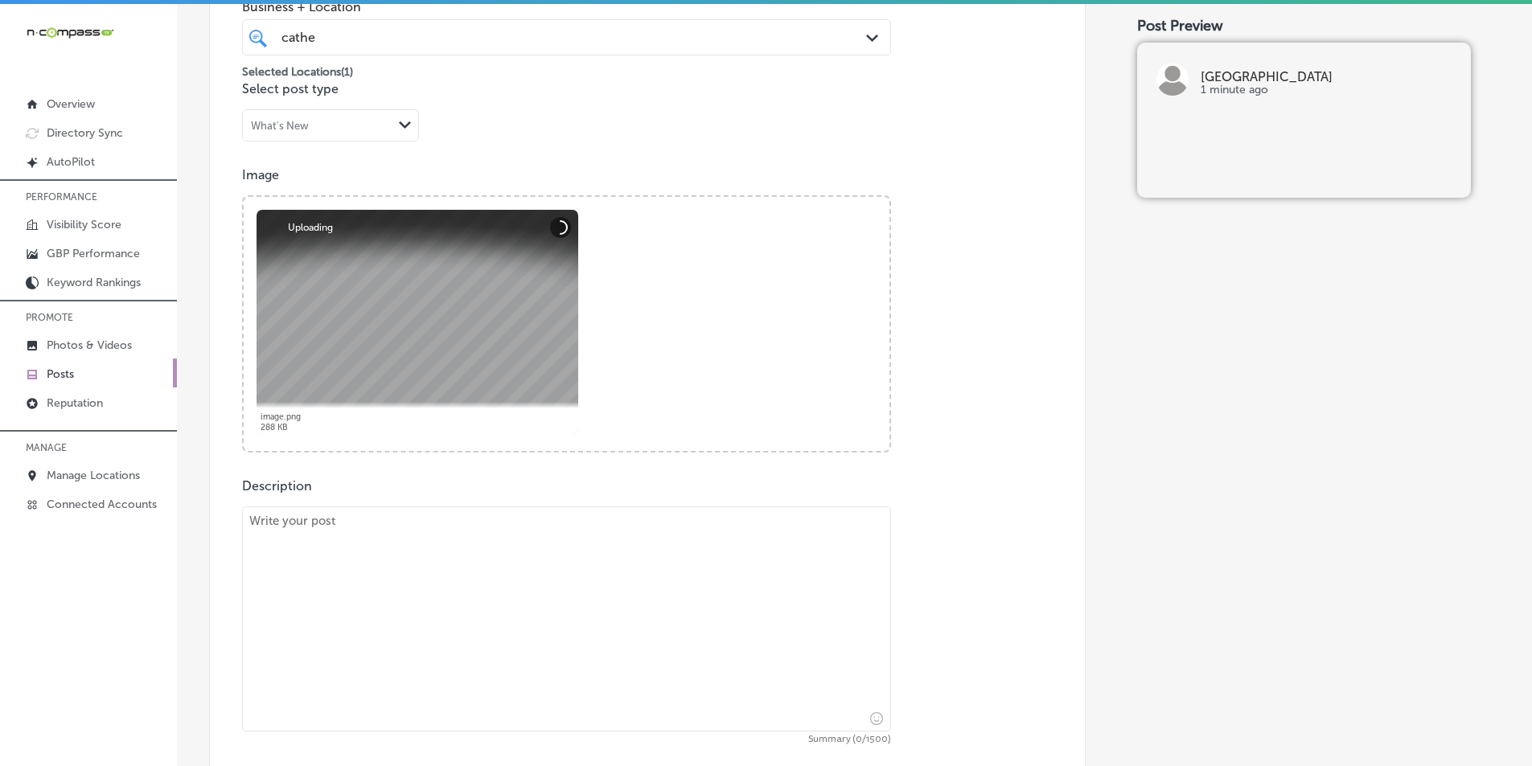
scroll to position [619, 0]
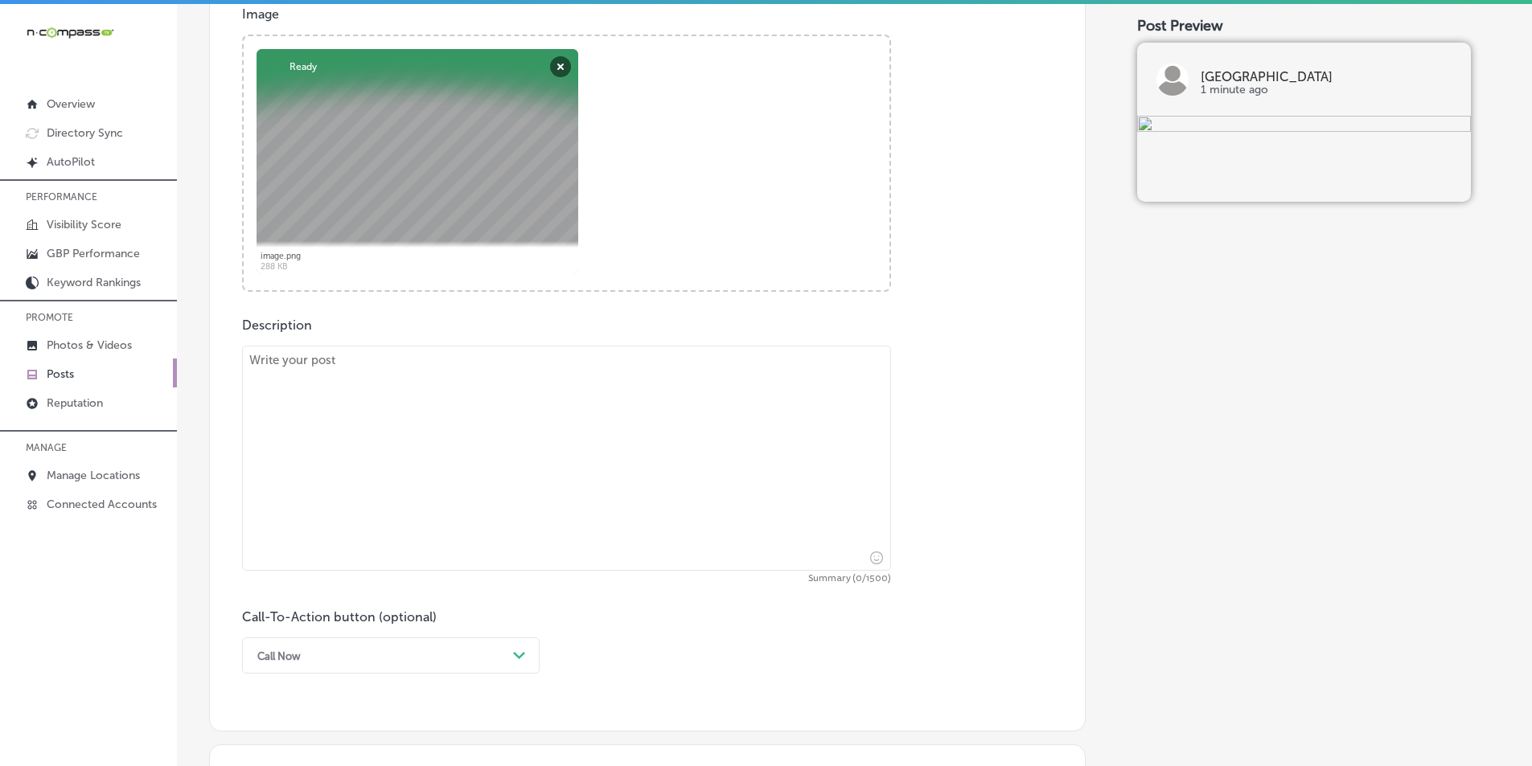
click at [426, 424] on textarea at bounding box center [566, 458] width 649 height 225
paste textarea "At [GEOGRAPHIC_DATA], health and wellness are our top priorities. We offer fitn…"
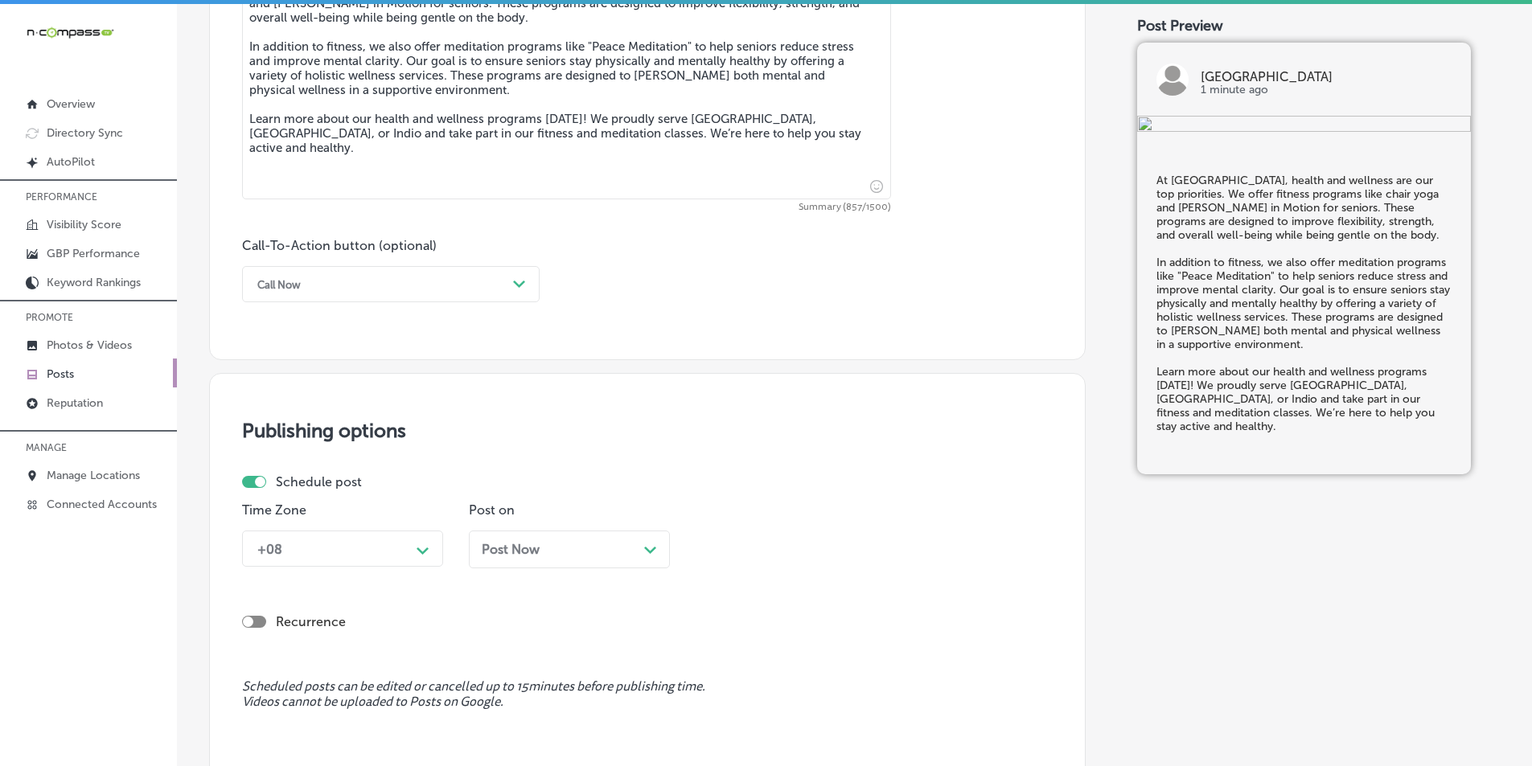
scroll to position [1021, 0]
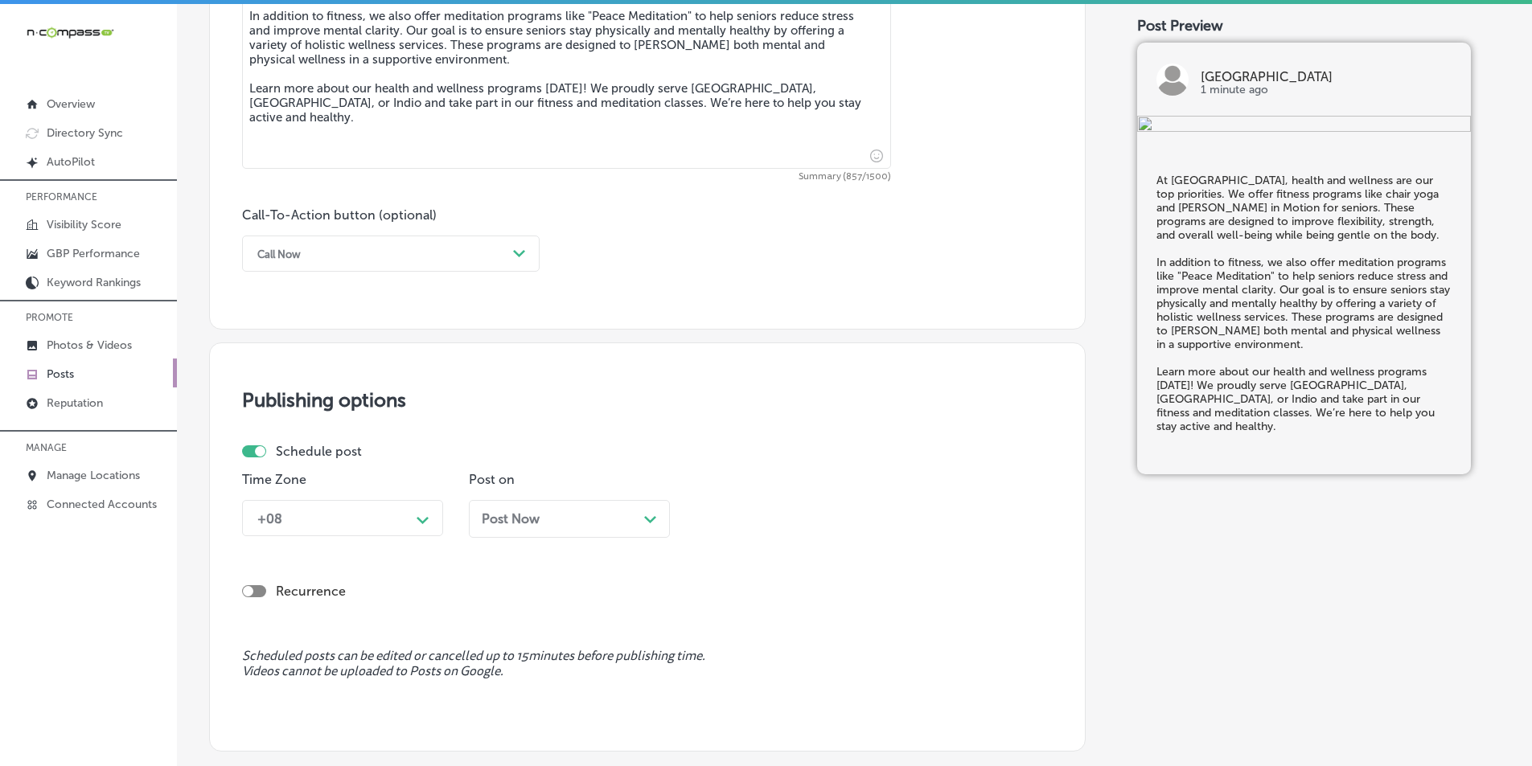
type textarea "At [GEOGRAPHIC_DATA], health and wellness are our top priorities. We offer fitn…"
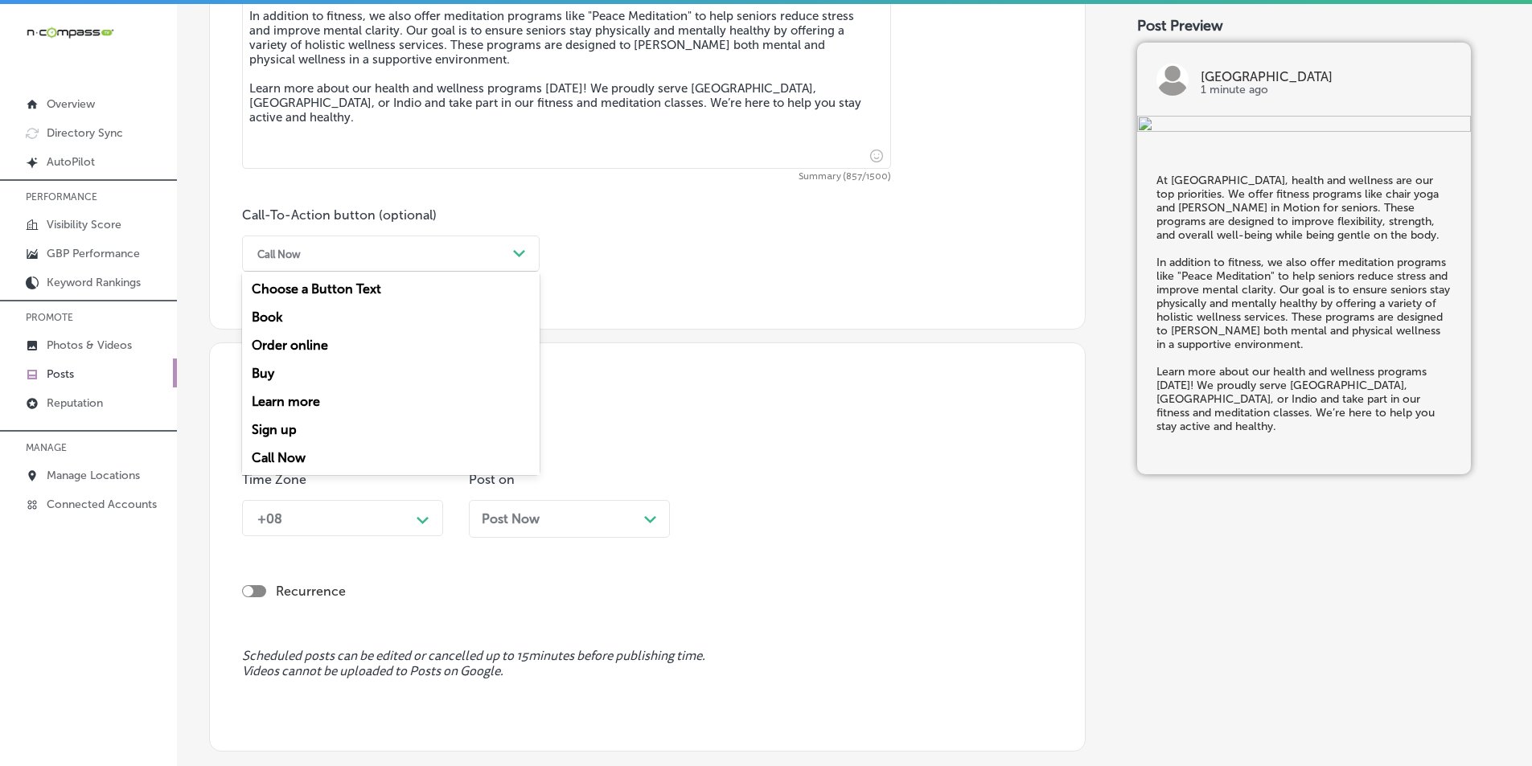
click at [492, 257] on div "Call Now" at bounding box center [377, 253] width 257 height 25
click at [327, 398] on div "Learn more" at bounding box center [391, 402] width 298 height 28
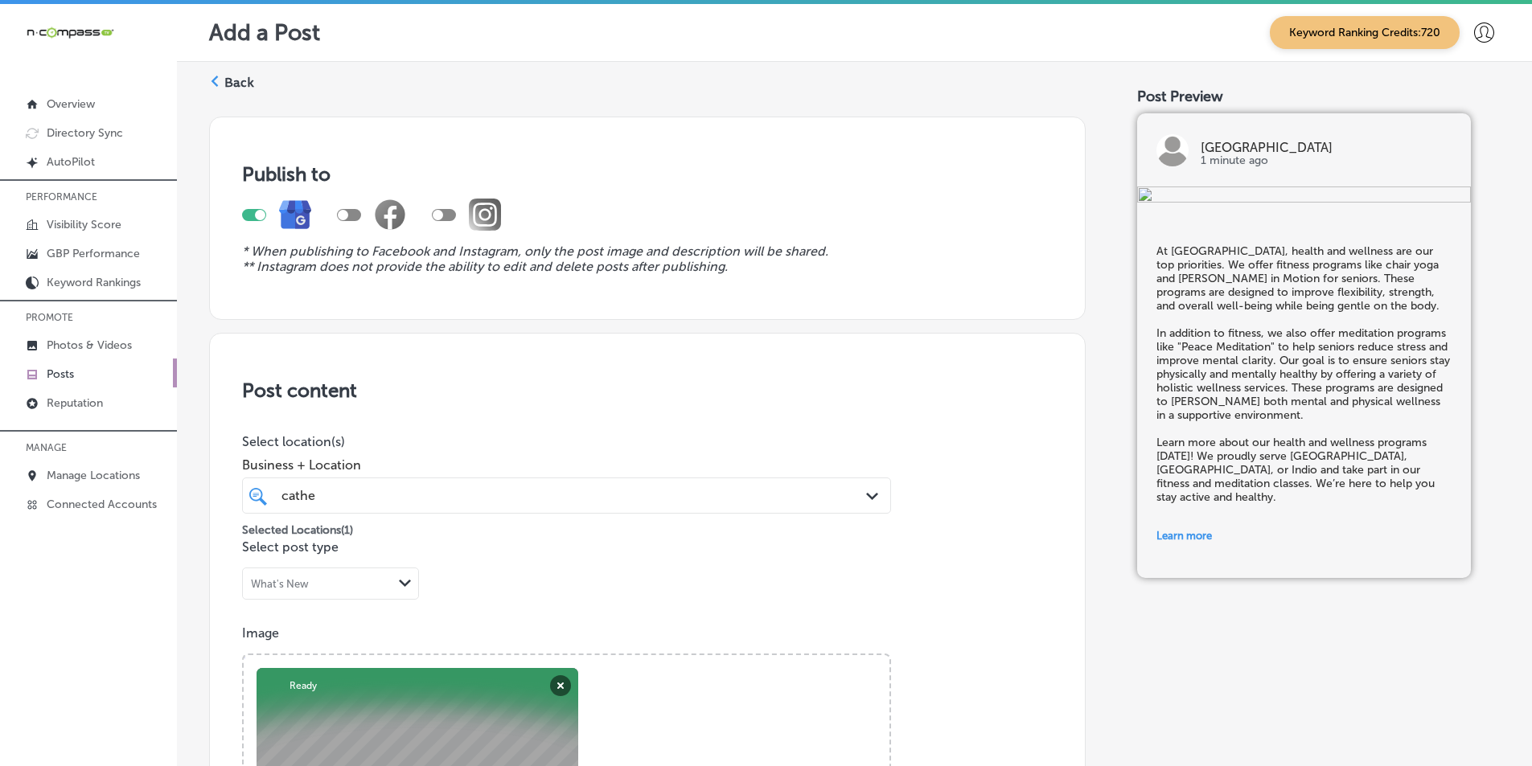
scroll to position [1021, 0]
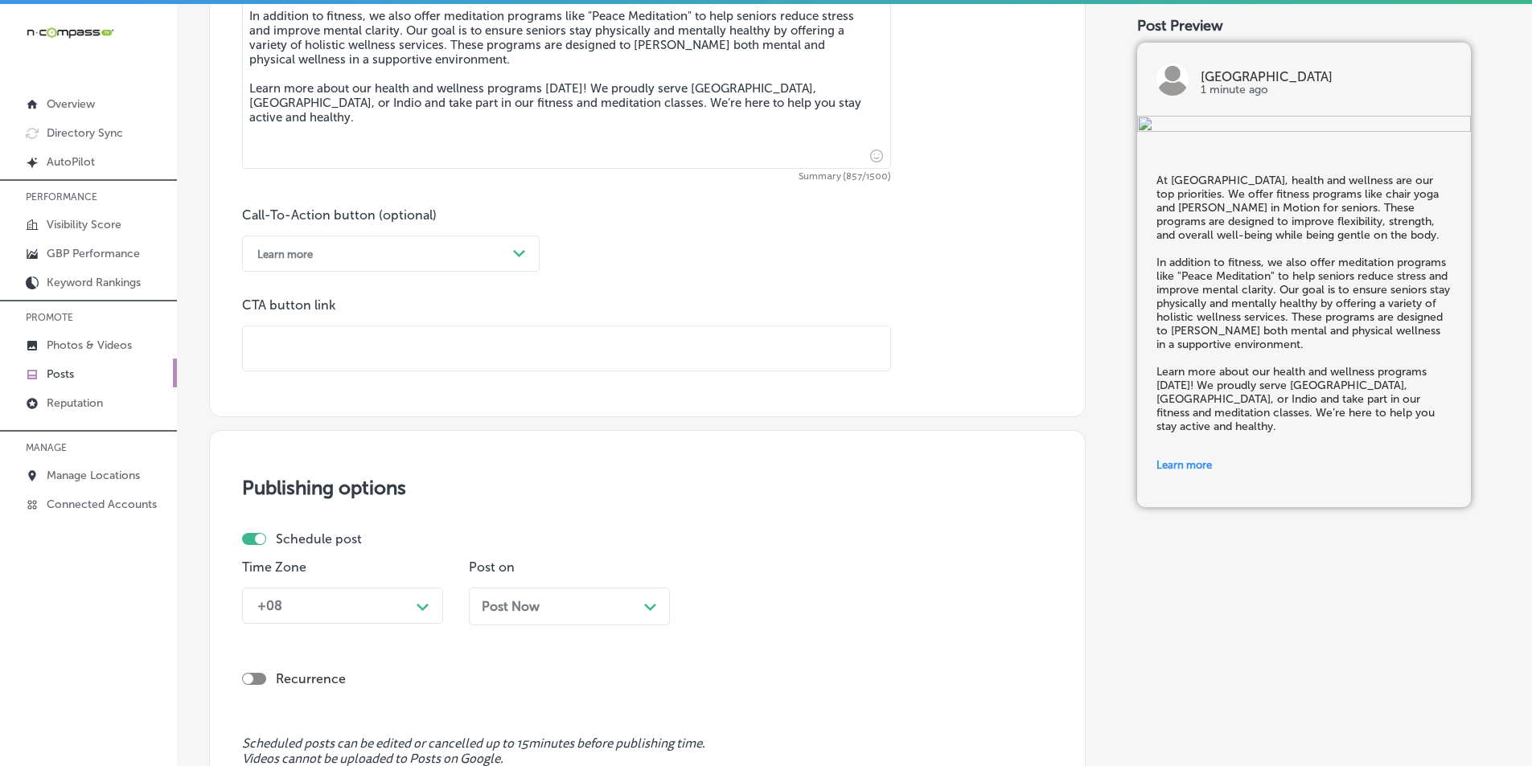
paste input "[URL][DOMAIN_NAME]"
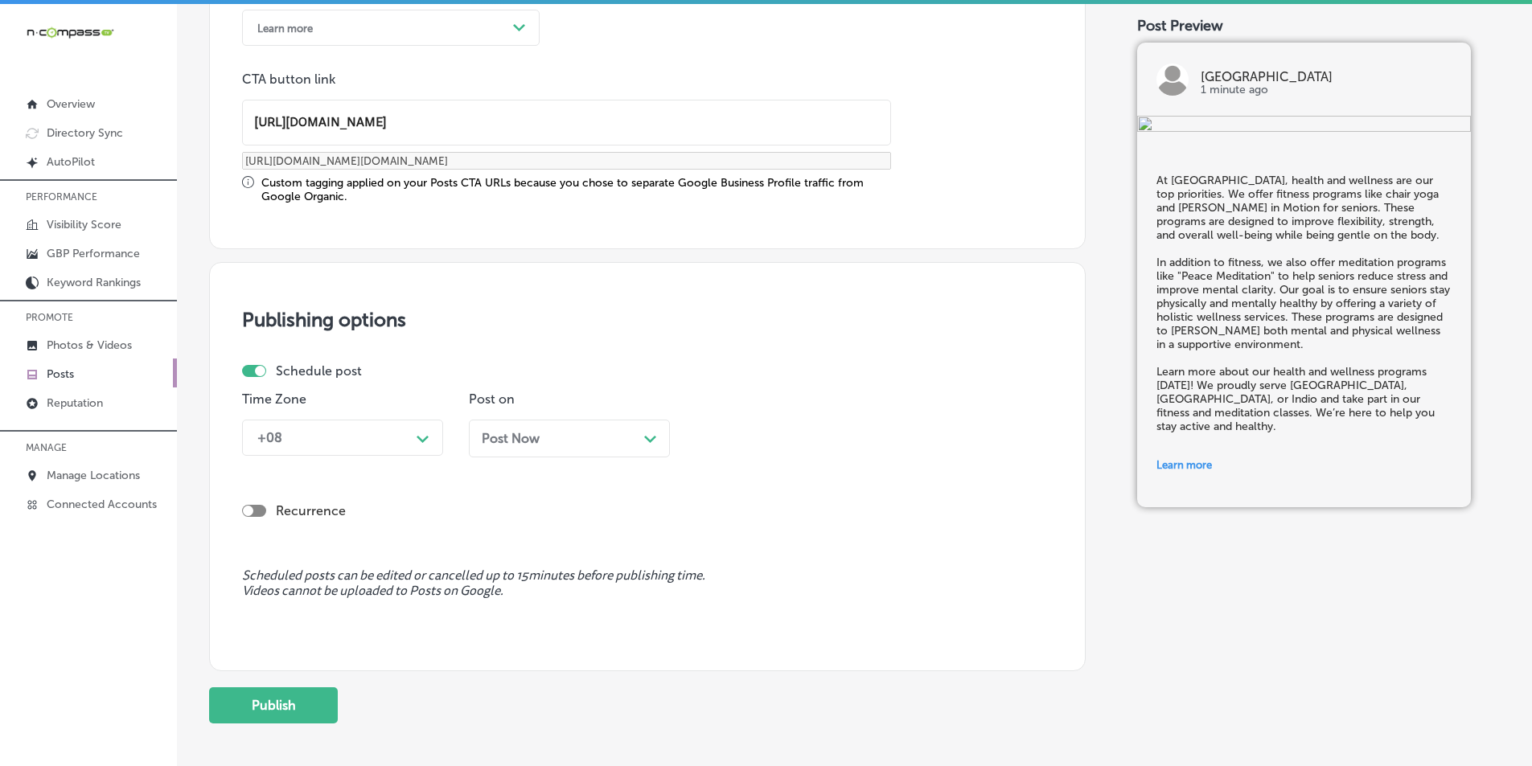
scroll to position [1263, 0]
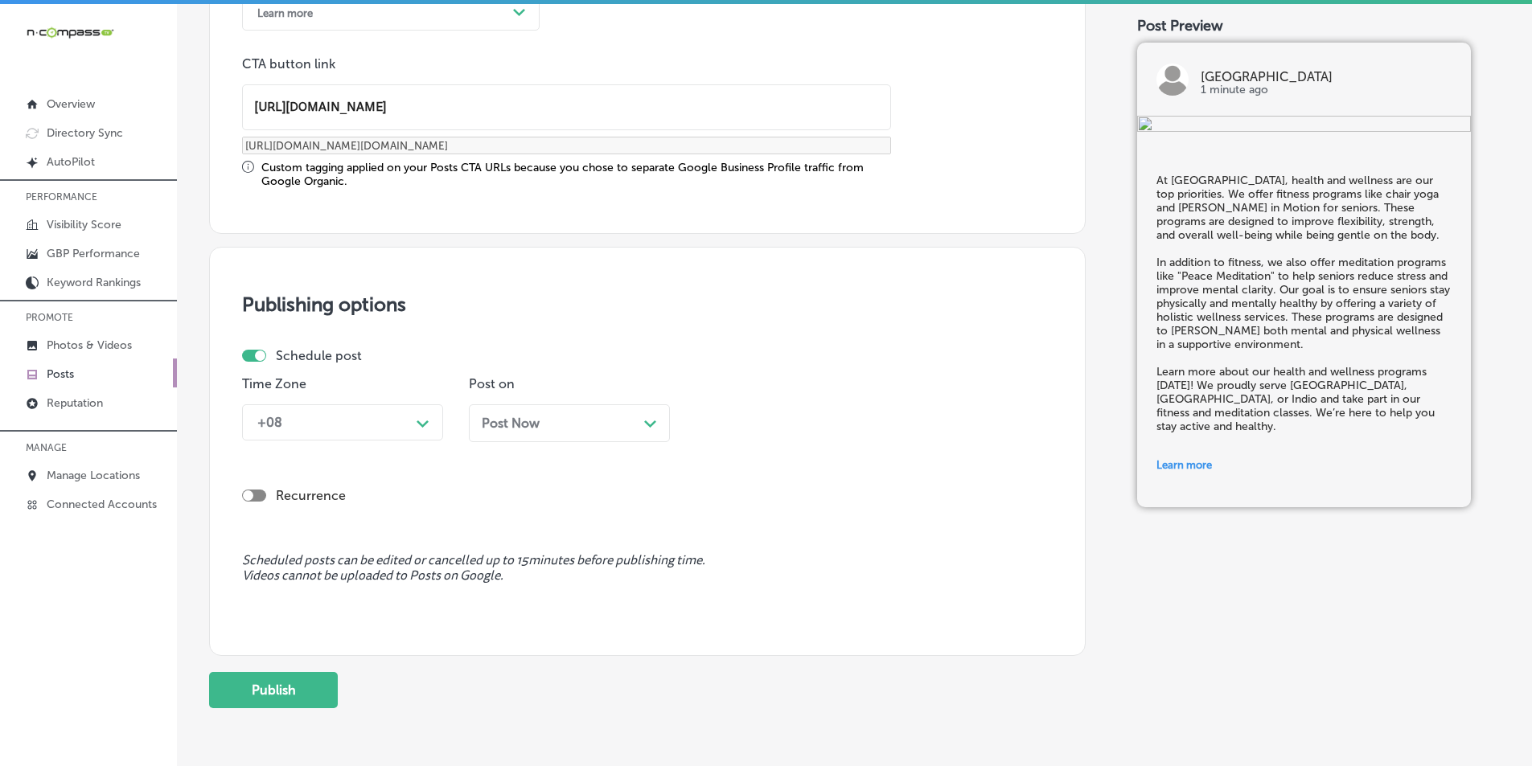
type input "[URL][DOMAIN_NAME]"
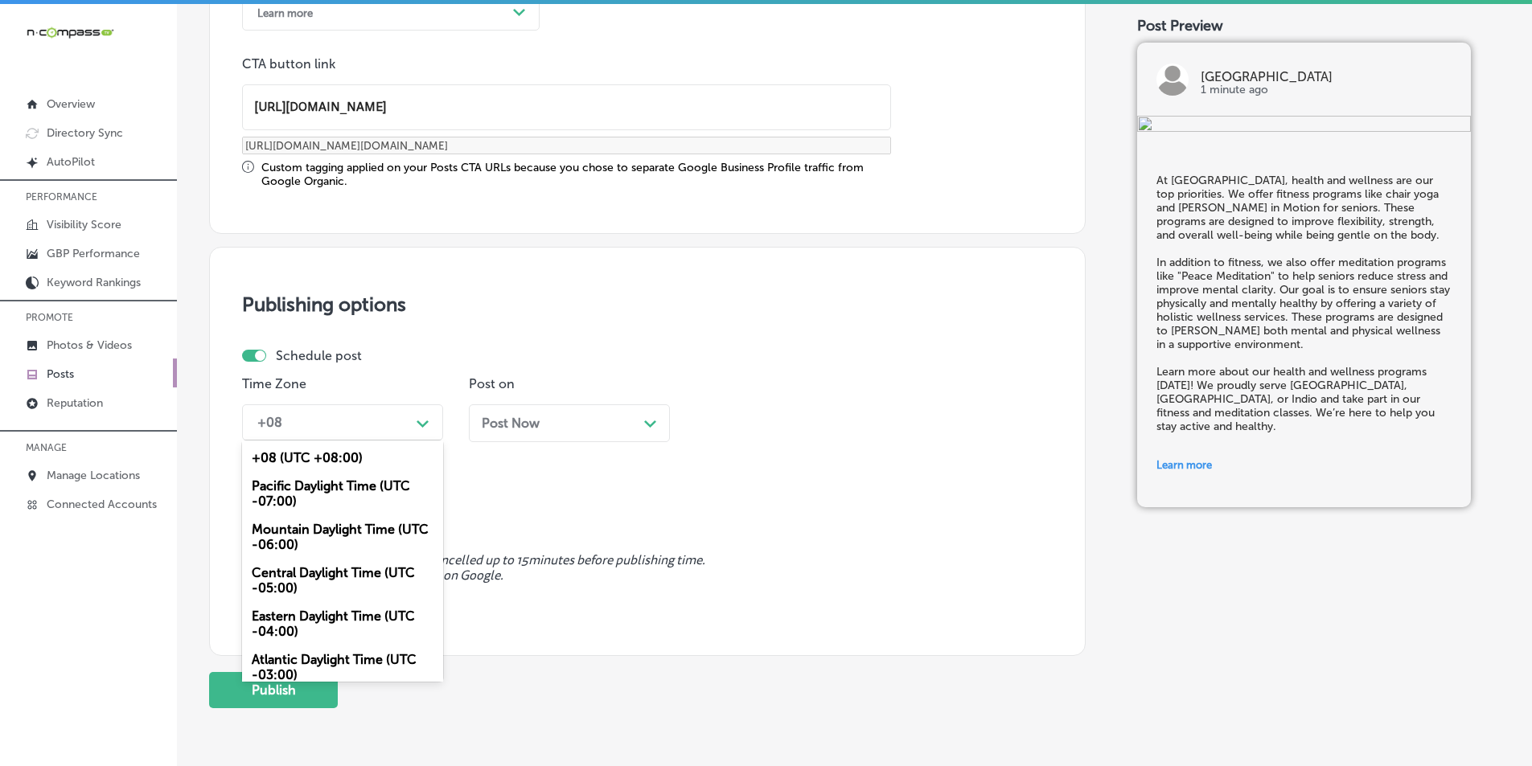
click at [424, 426] on polygon at bounding box center [423, 424] width 12 height 7
click at [305, 526] on div "Mountain Daylight Time (UTC -06:00)" at bounding box center [342, 537] width 201 height 43
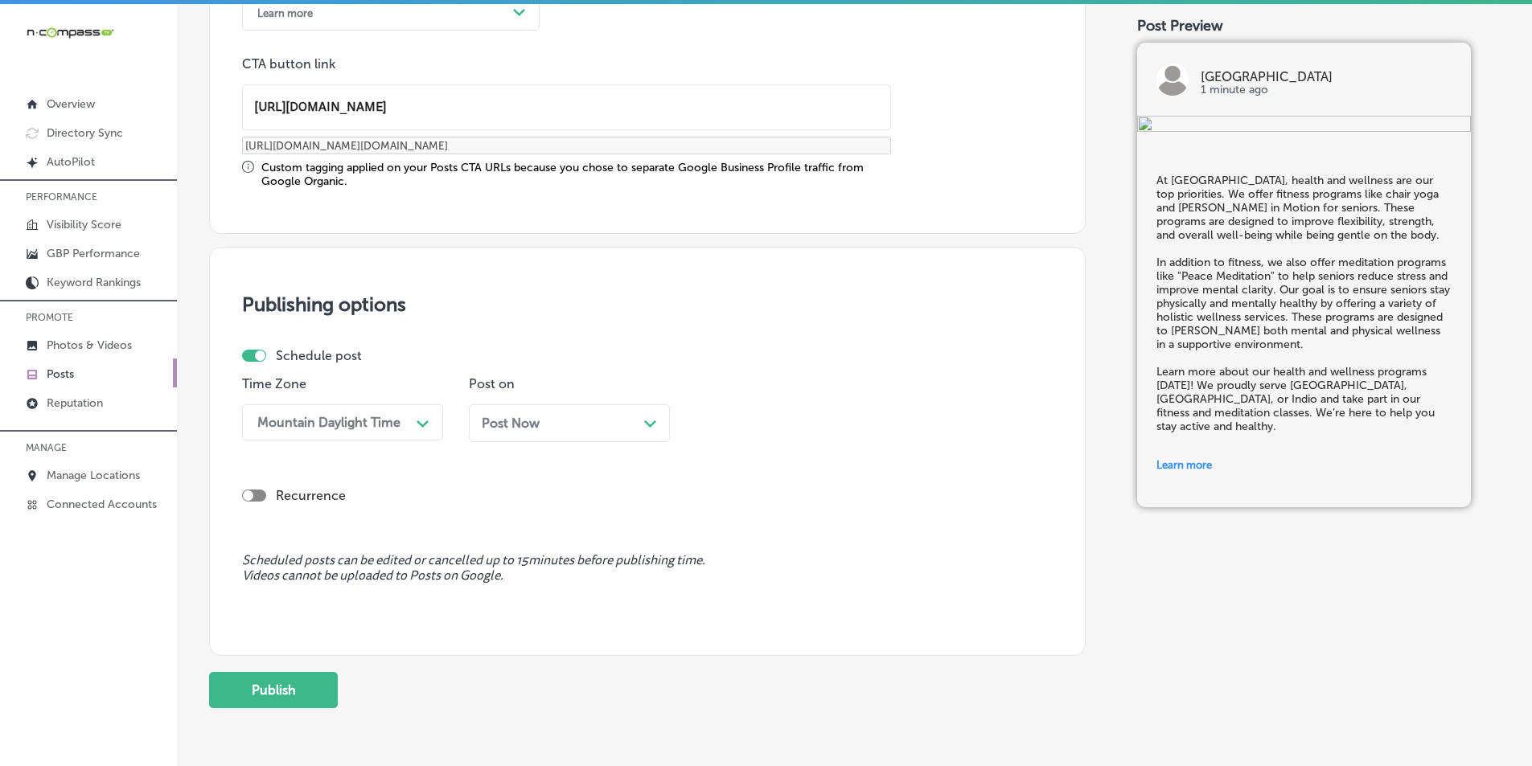
click at [631, 418] on div "Post Now Path Created with Sketch." at bounding box center [569, 423] width 175 height 15
click at [781, 428] on div "10:30 AM" at bounding box center [783, 423] width 161 height 28
click at [713, 598] on div "7:00 AM" at bounding box center [796, 603] width 201 height 28
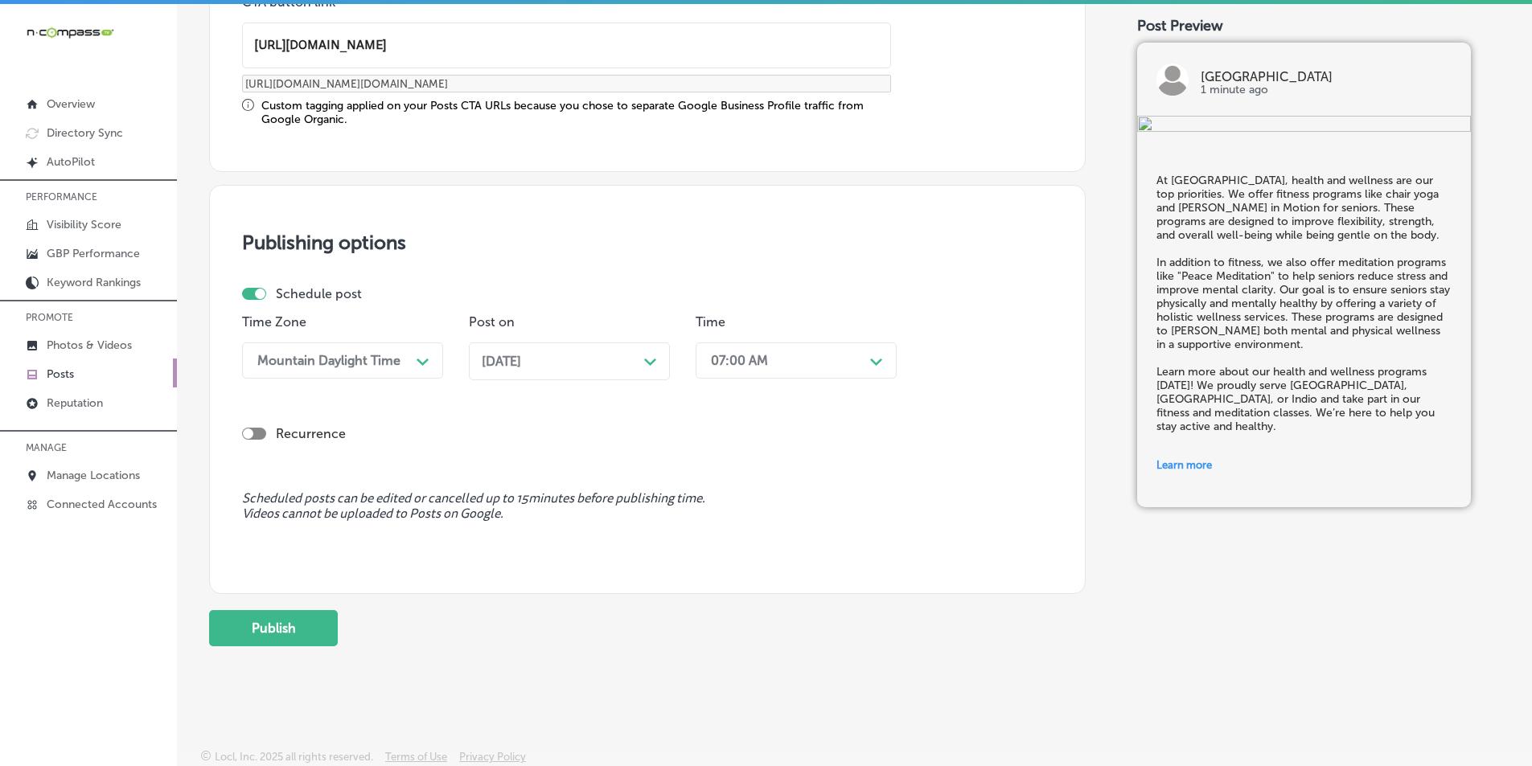
scroll to position [1325, 0]
click at [280, 623] on button "Publish" at bounding box center [273, 628] width 129 height 36
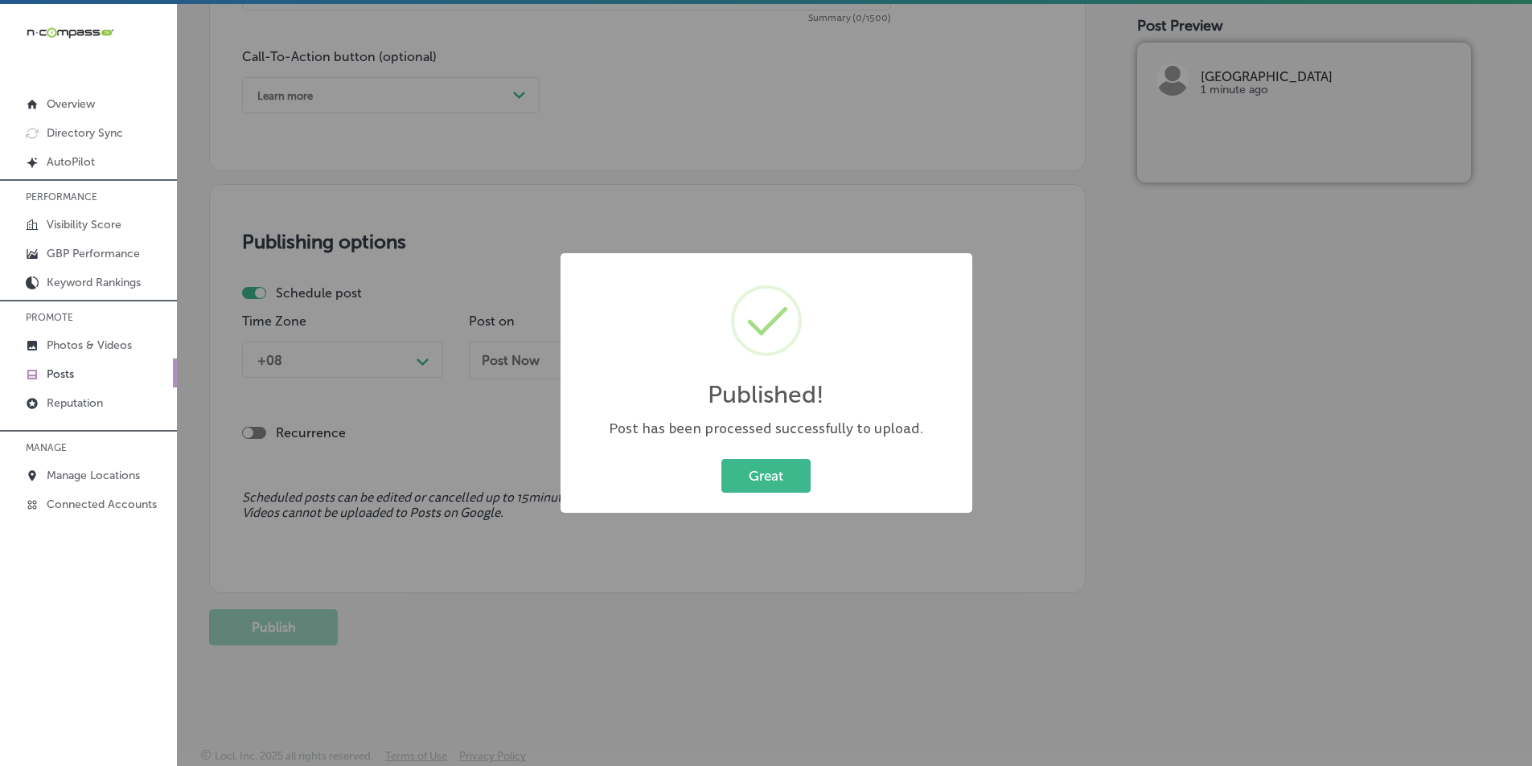
scroll to position [1180, 0]
click at [755, 477] on button "Great" at bounding box center [765, 475] width 89 height 33
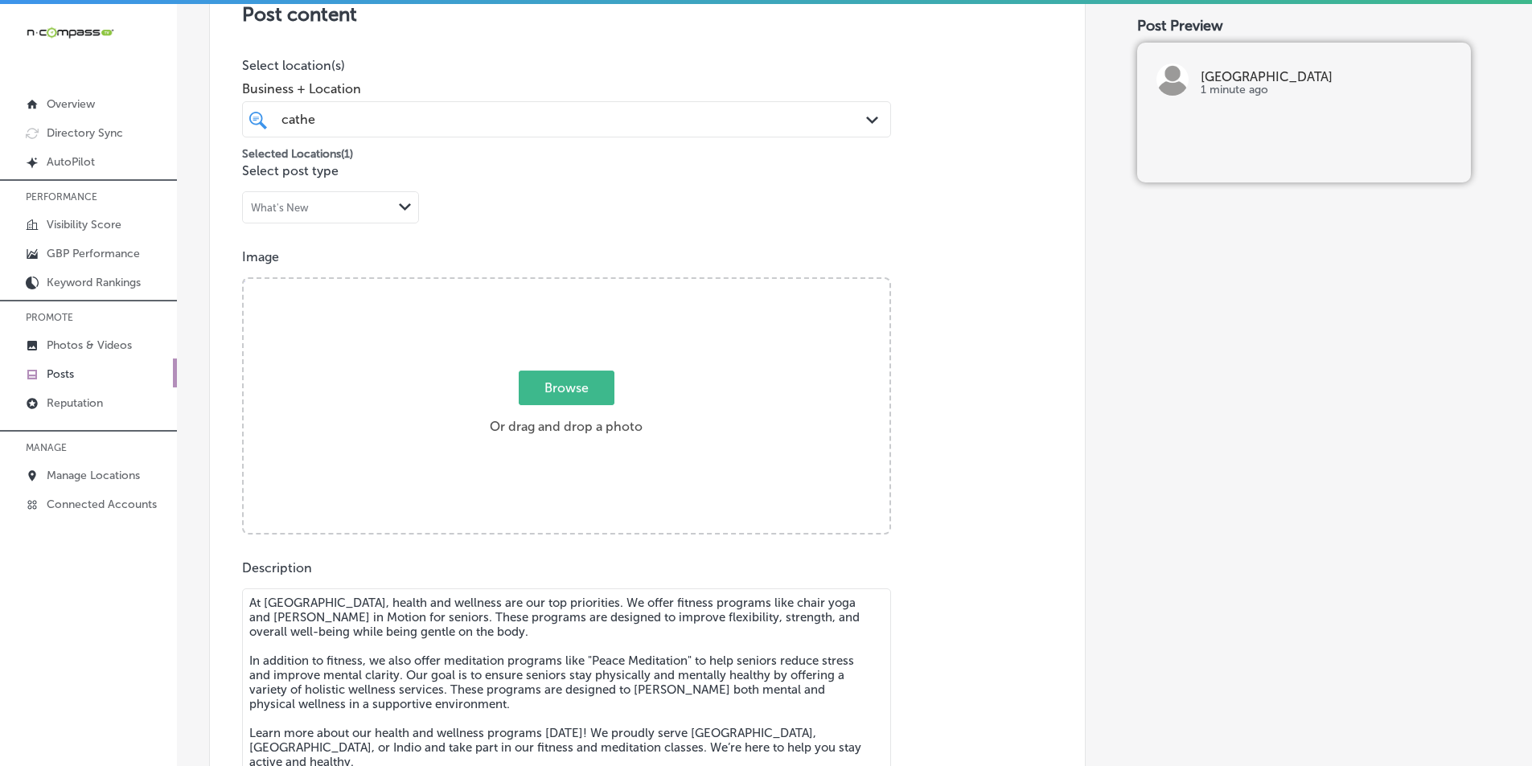
scroll to position [376, 0]
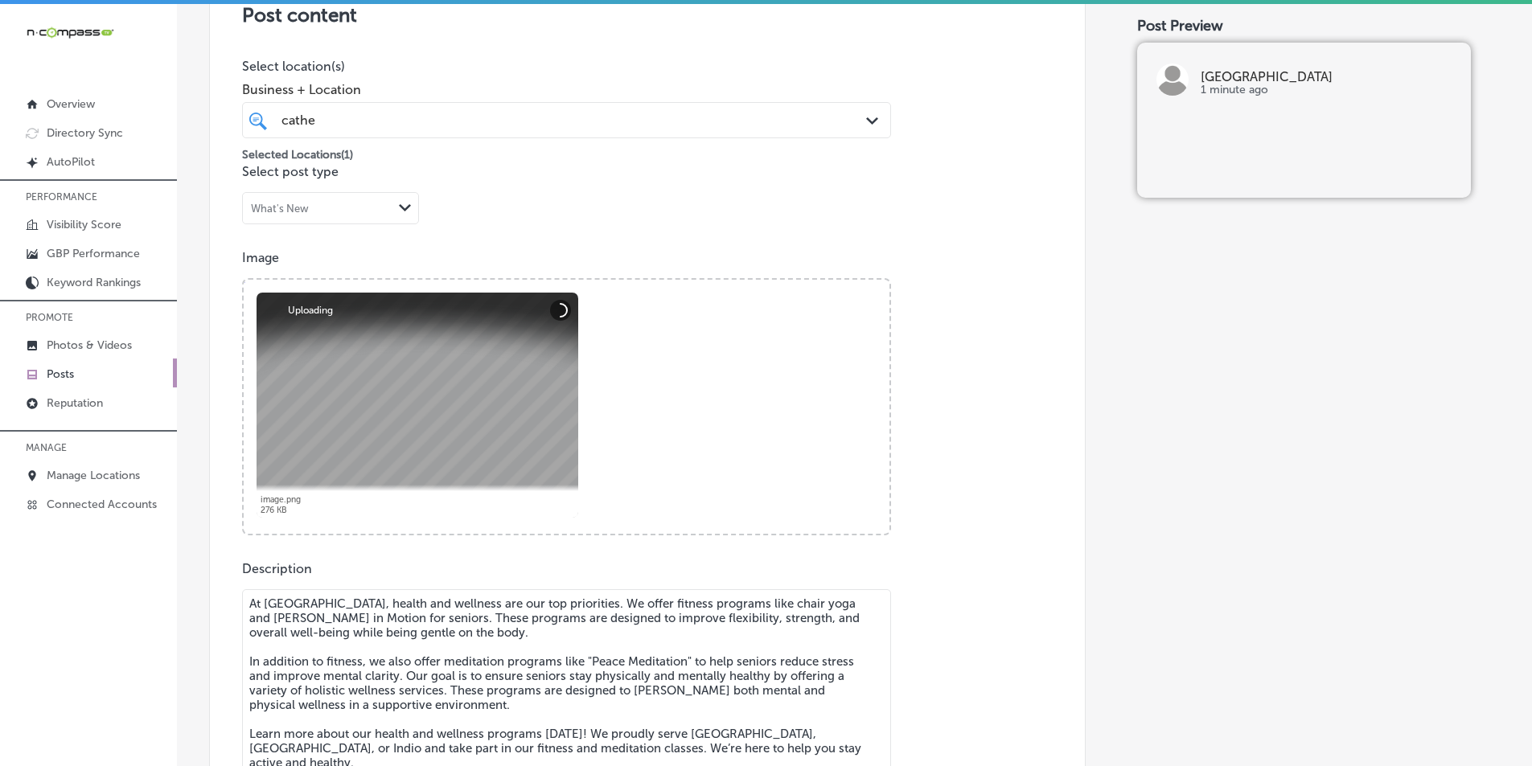
drag, startPoint x: 411, startPoint y: 619, endPoint x: 431, endPoint y: 504, distance: 116.0
click at [411, 618] on textarea "At [GEOGRAPHIC_DATA], health and wellness are our top priorities. We offer fitn…" at bounding box center [566, 702] width 649 height 225
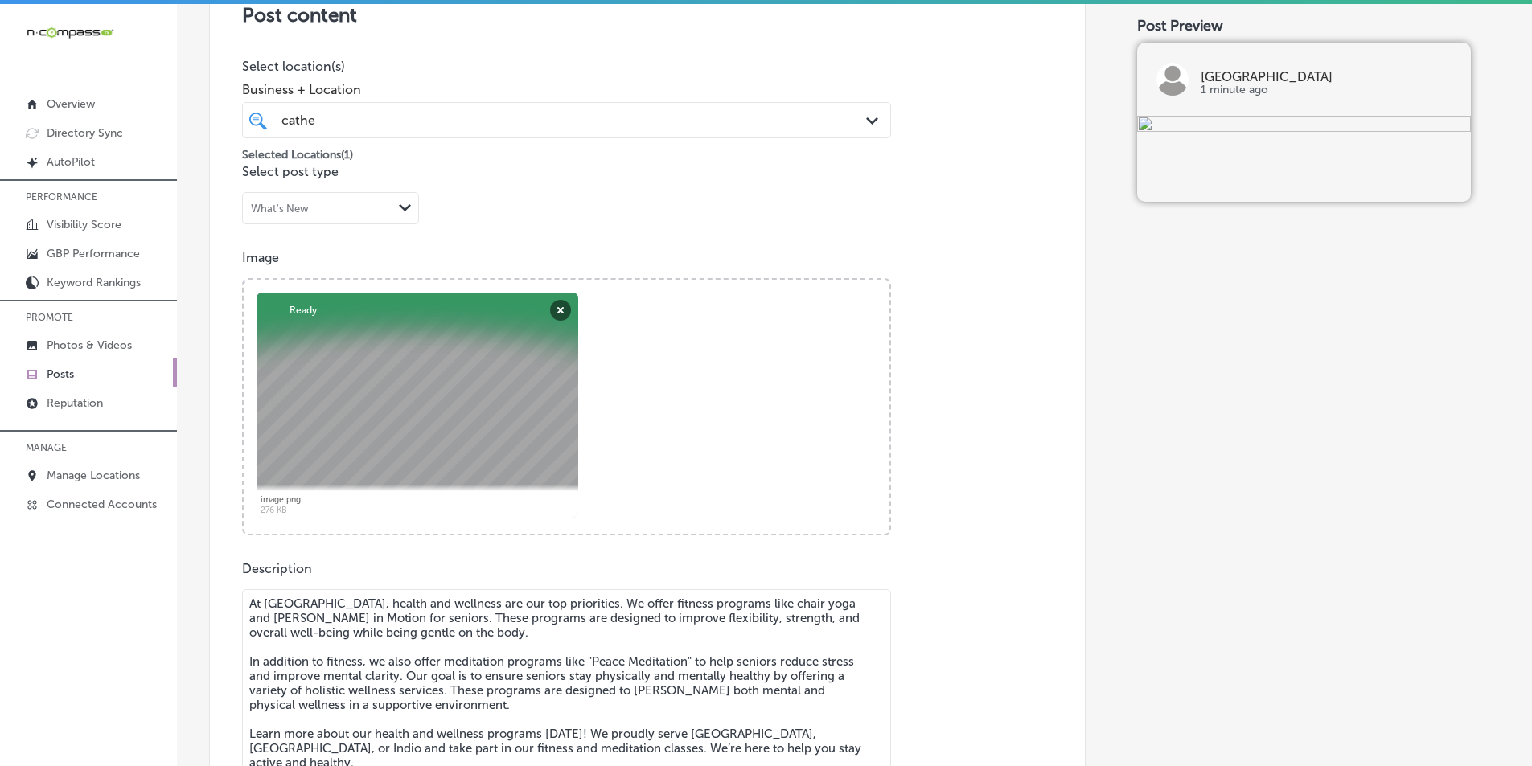
click at [456, 656] on textarea "At [GEOGRAPHIC_DATA], health and wellness are our top priorities. We offer fitn…" at bounding box center [566, 702] width 649 height 225
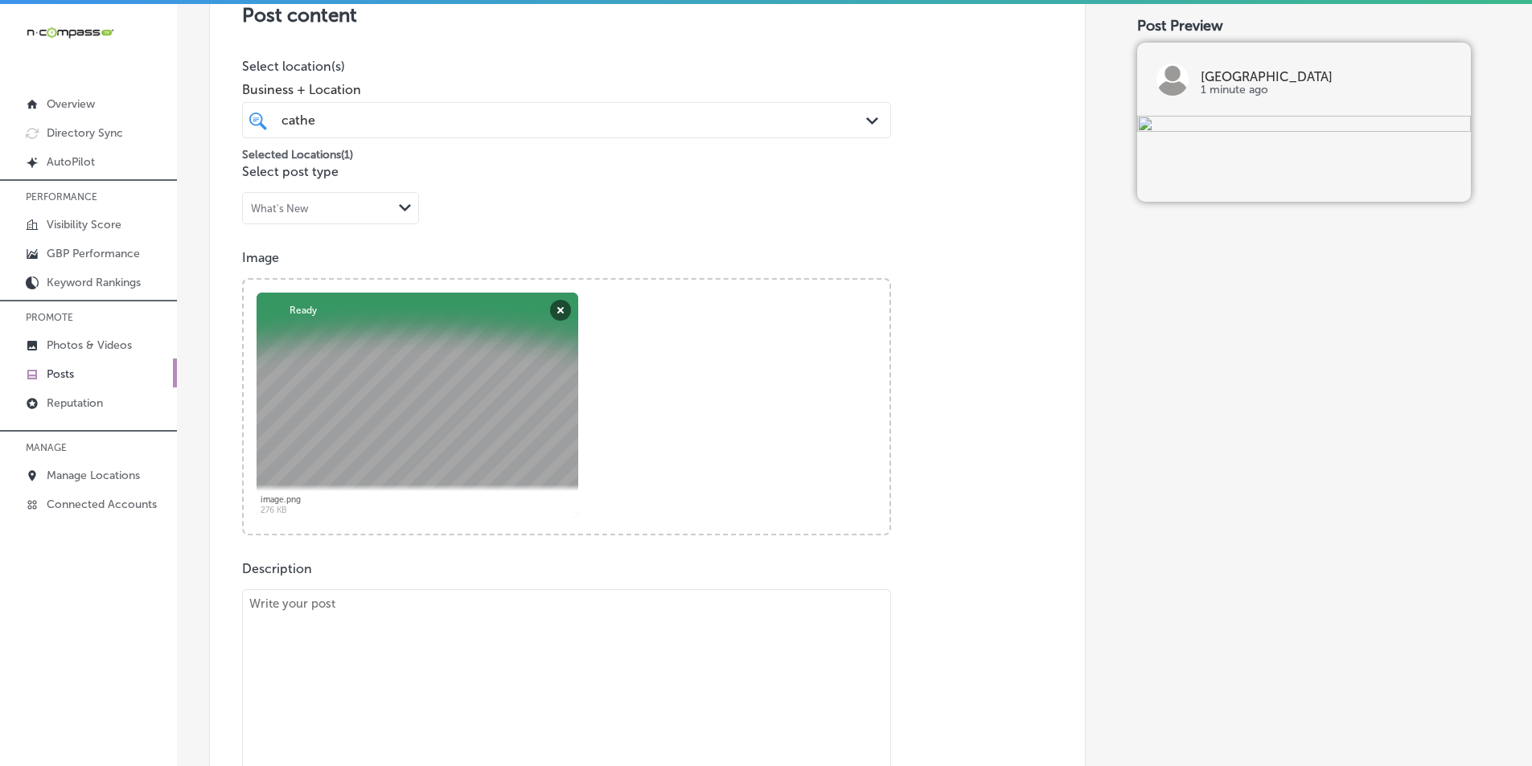
paste textarea "The Cathedral City Senior Center offers a variety of educational classes design…"
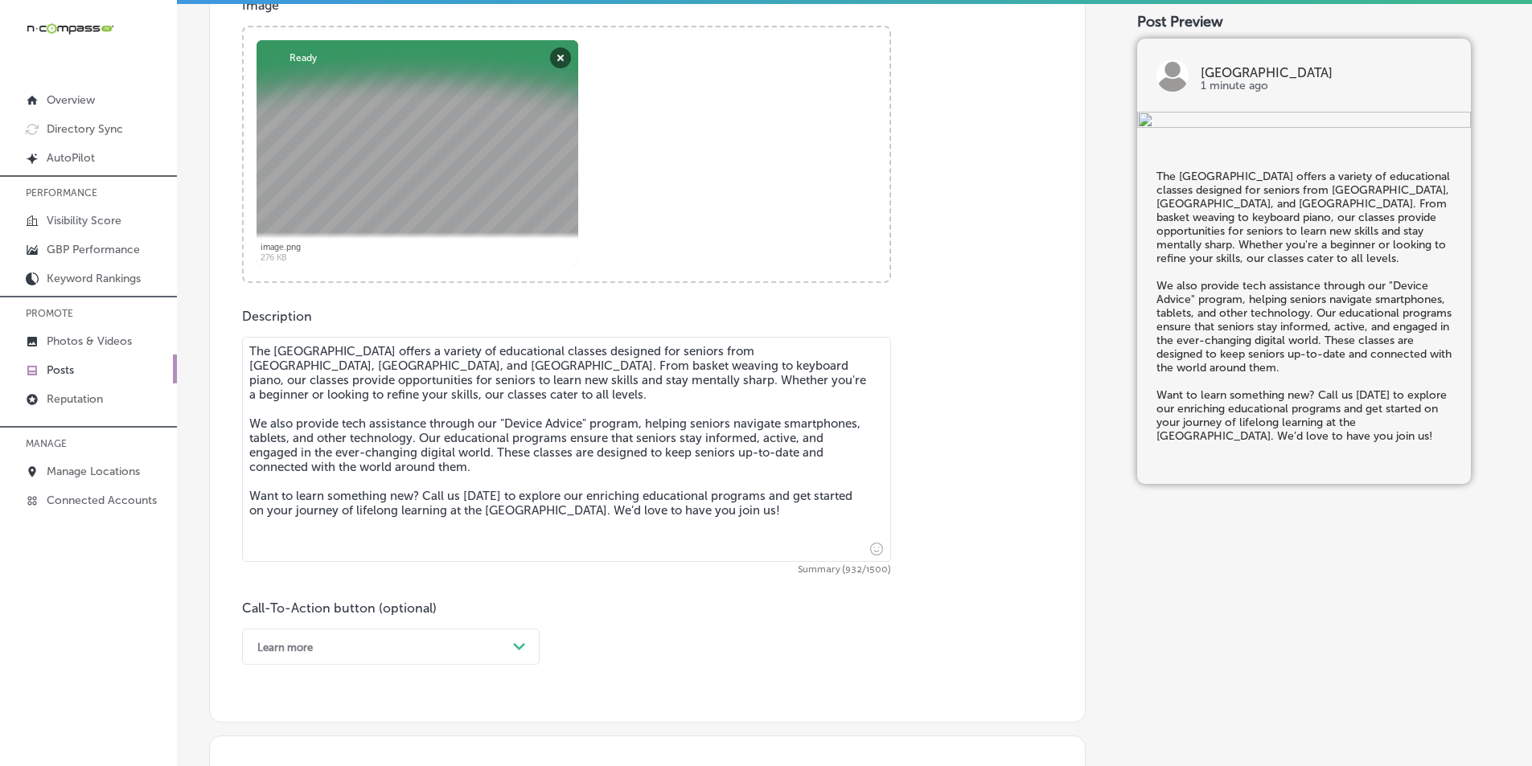
scroll to position [697, 0]
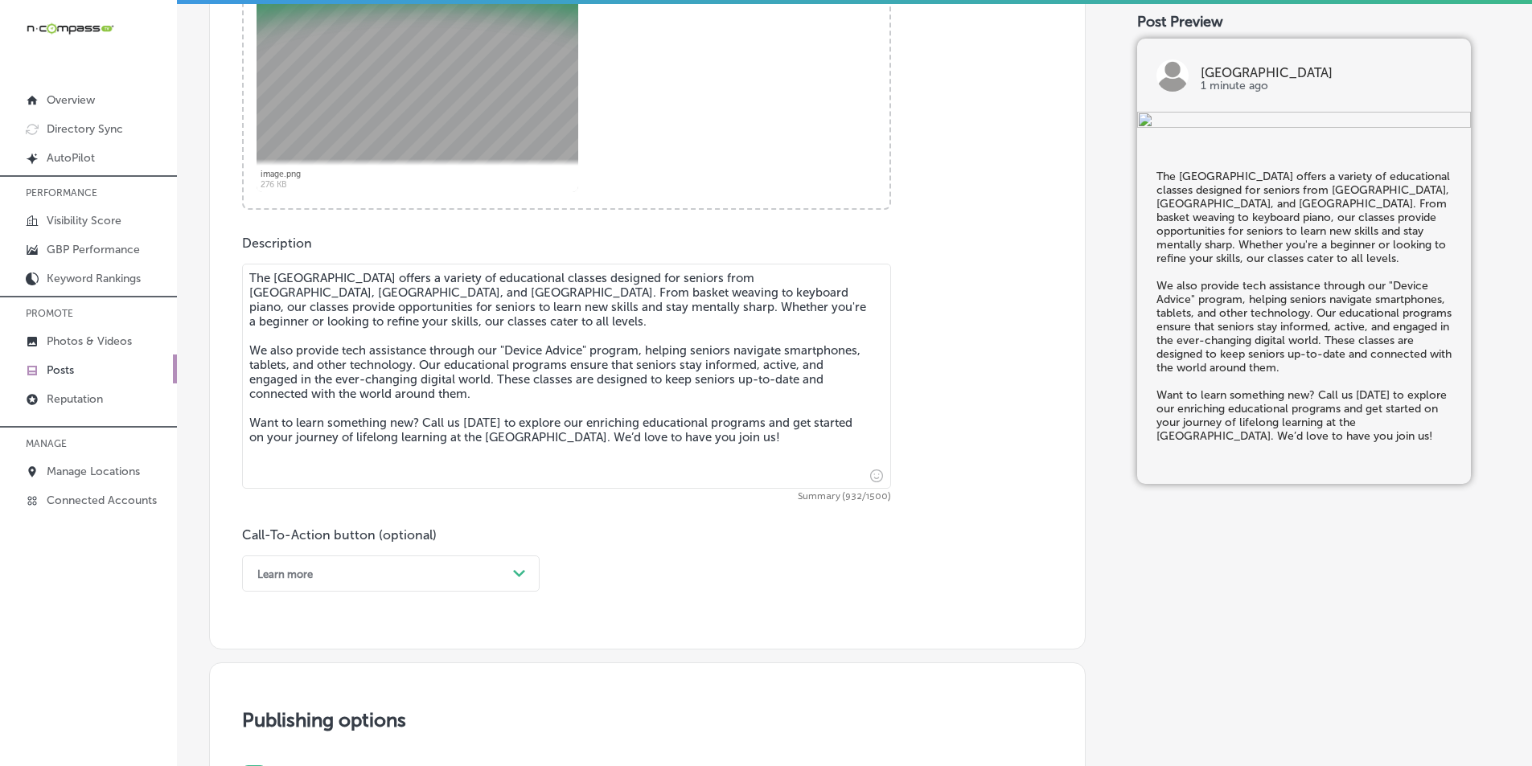
type textarea "The Cathedral City Senior Center offers a variety of educational classes design…"
click at [520, 572] on div "option Learn more, selected. option Choose a Button Text focused, 1 of 7. 7 res…" at bounding box center [391, 574] width 298 height 36
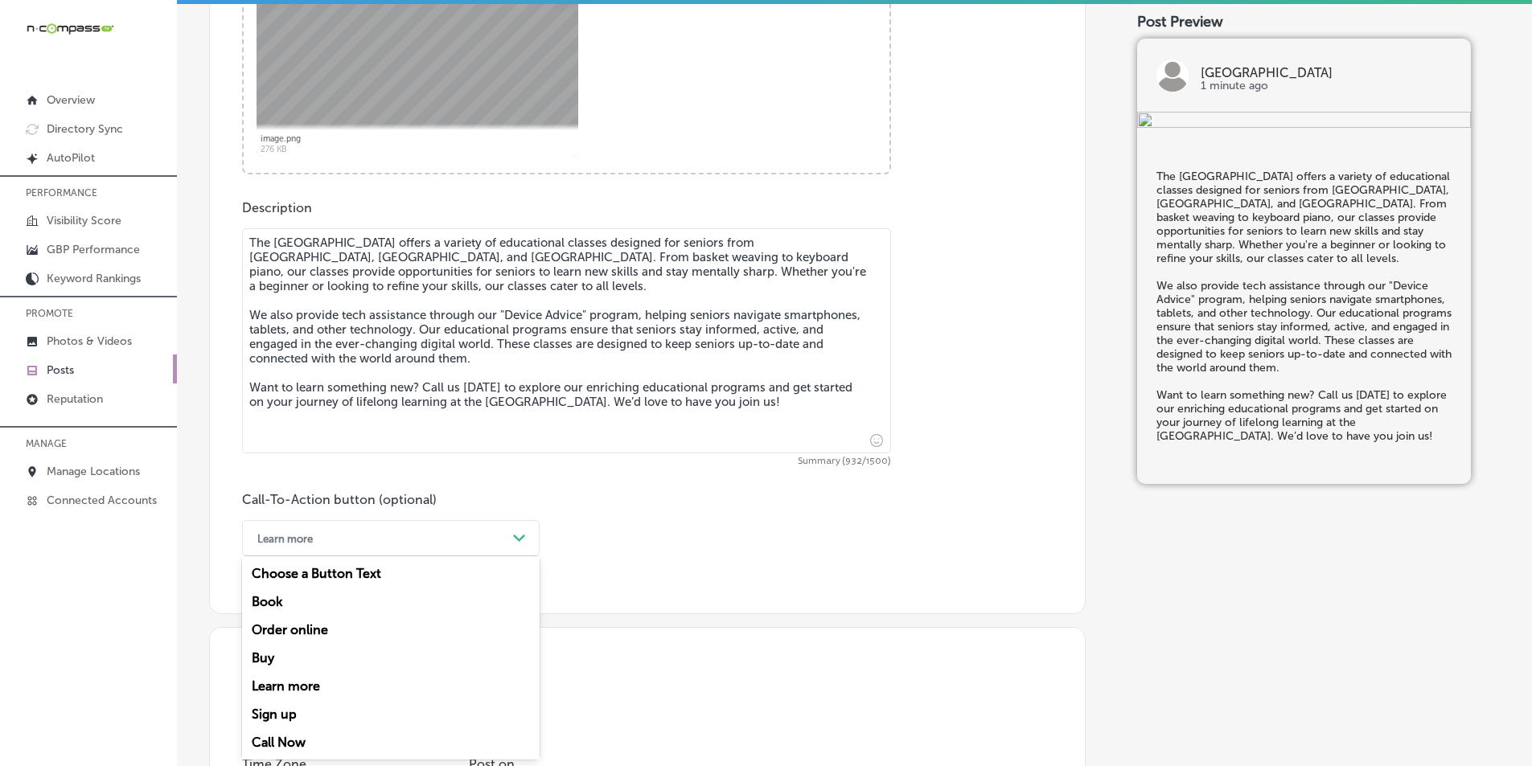
click at [296, 738] on div "Call Now" at bounding box center [391, 743] width 298 height 28
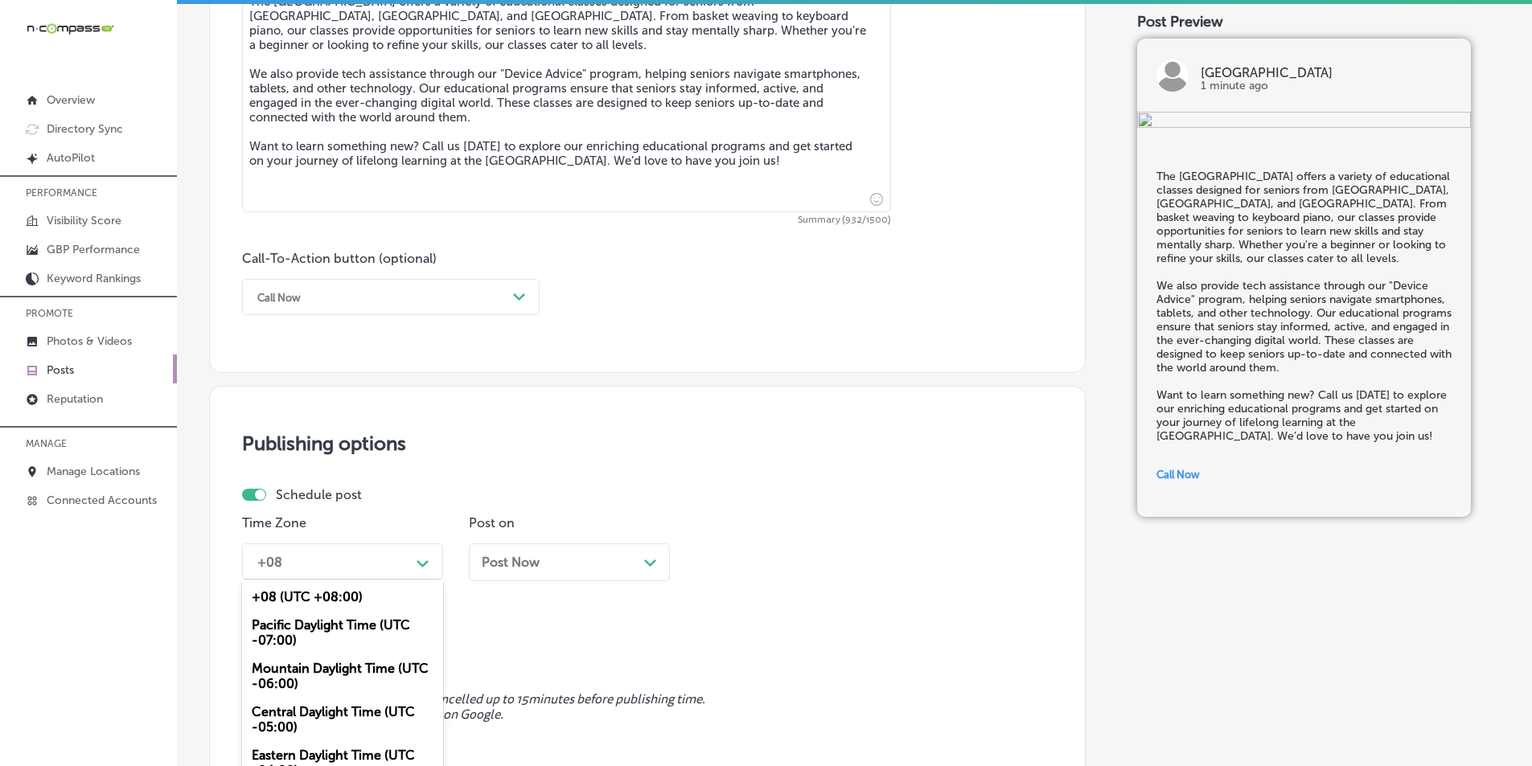
scroll to position [1035, 0]
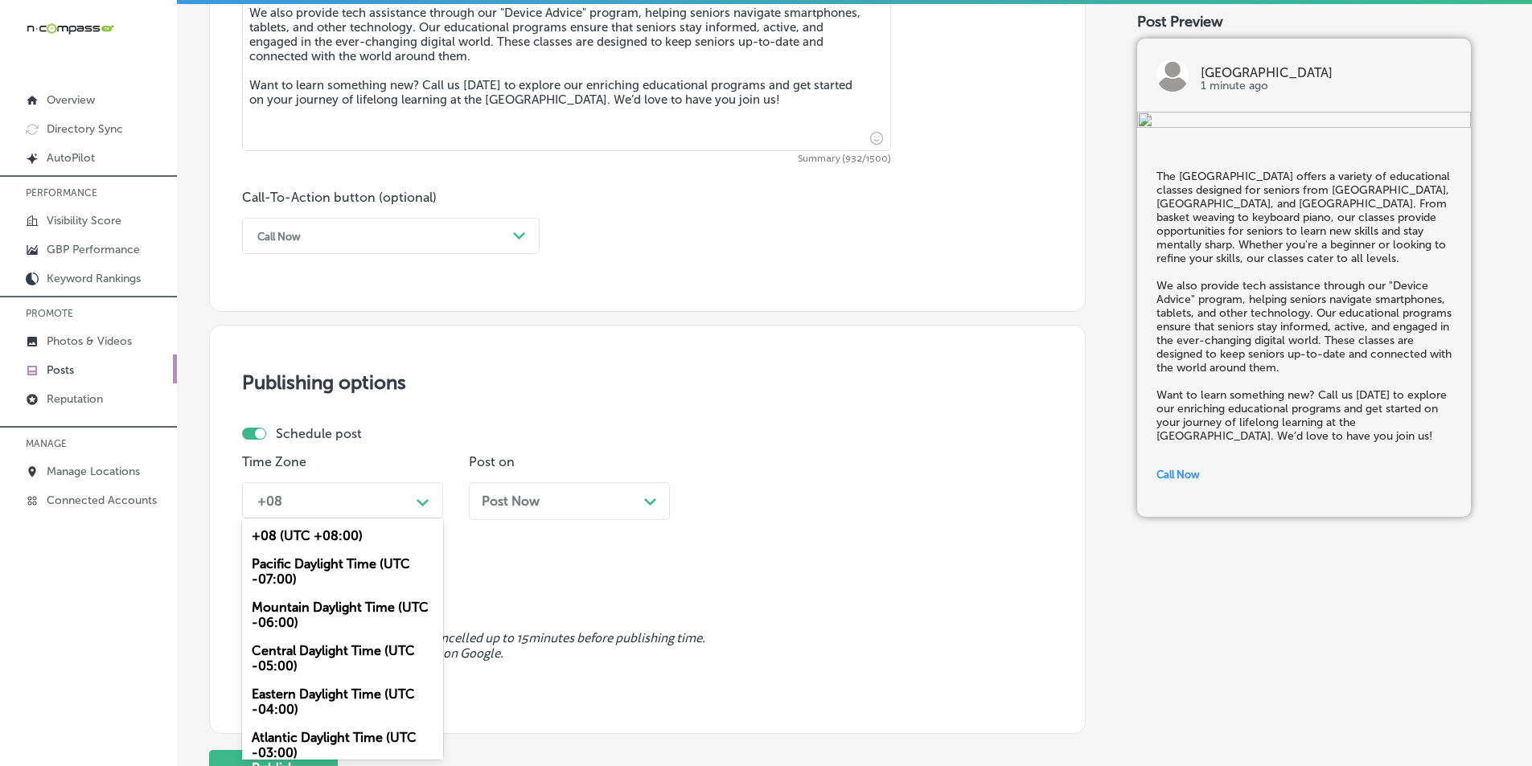
click at [424, 519] on div "option Mountain Daylight Time (UTC -06:00), selected. option Pacific Daylight T…" at bounding box center [342, 501] width 201 height 36
click at [314, 606] on div "Mountain Daylight Time (UTC -06:00)" at bounding box center [342, 615] width 201 height 43
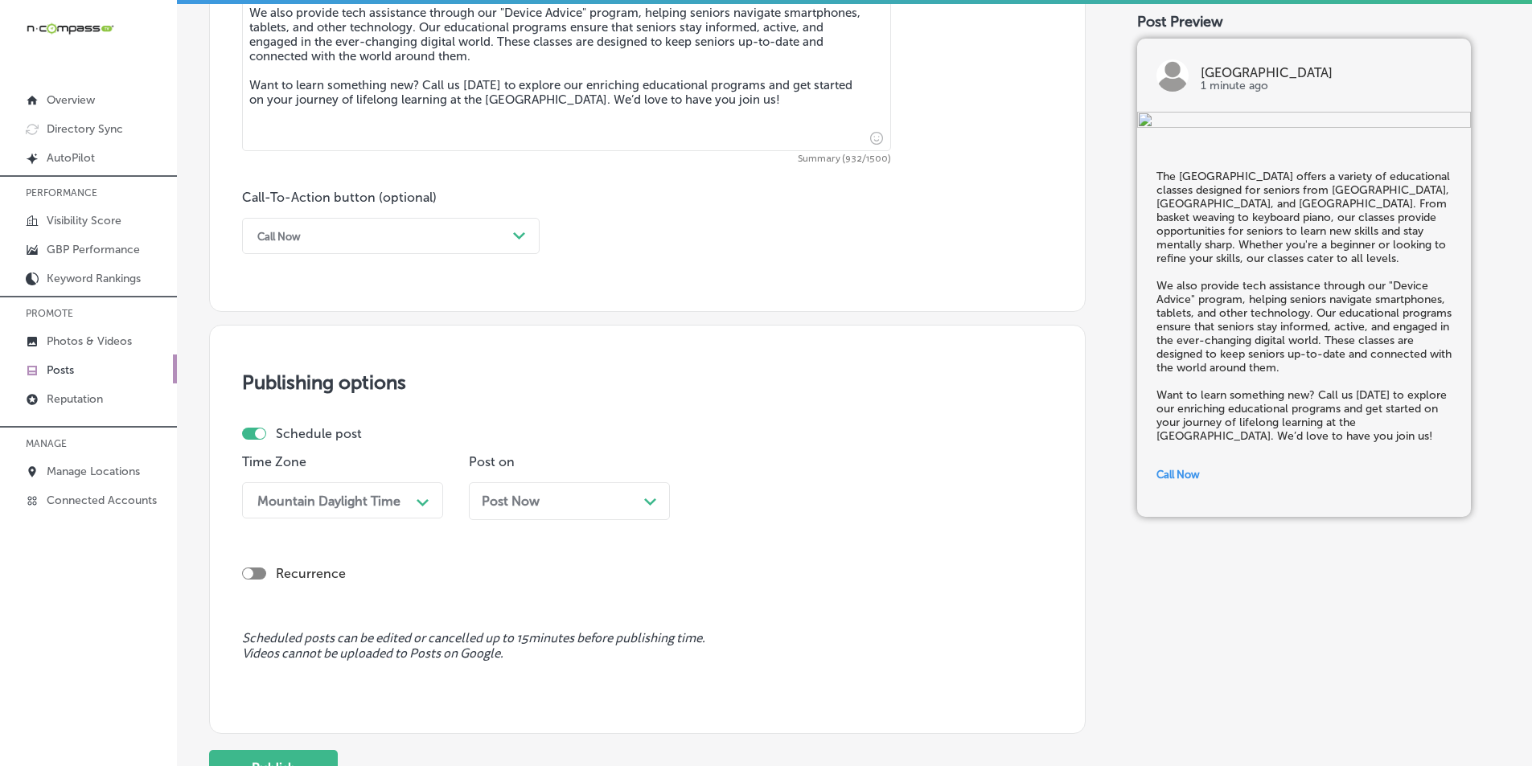
click at [632, 495] on div "Post Now Path Created with Sketch." at bounding box center [569, 501] width 175 height 15
click at [768, 500] on div "10:45 AM" at bounding box center [783, 501] width 161 height 28
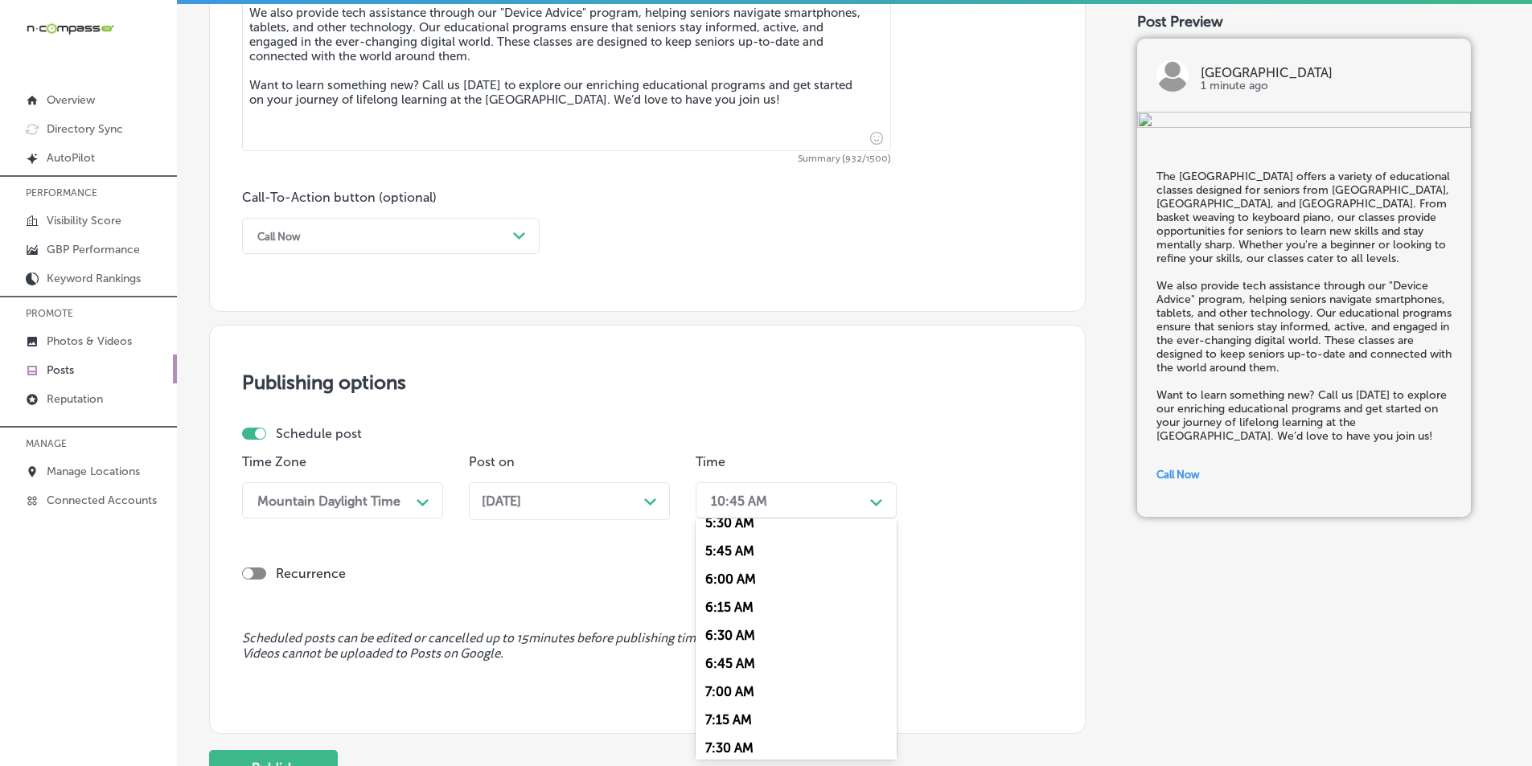
scroll to position [643, 0]
click at [713, 679] on div "7:00 AM" at bounding box center [796, 681] width 201 height 28
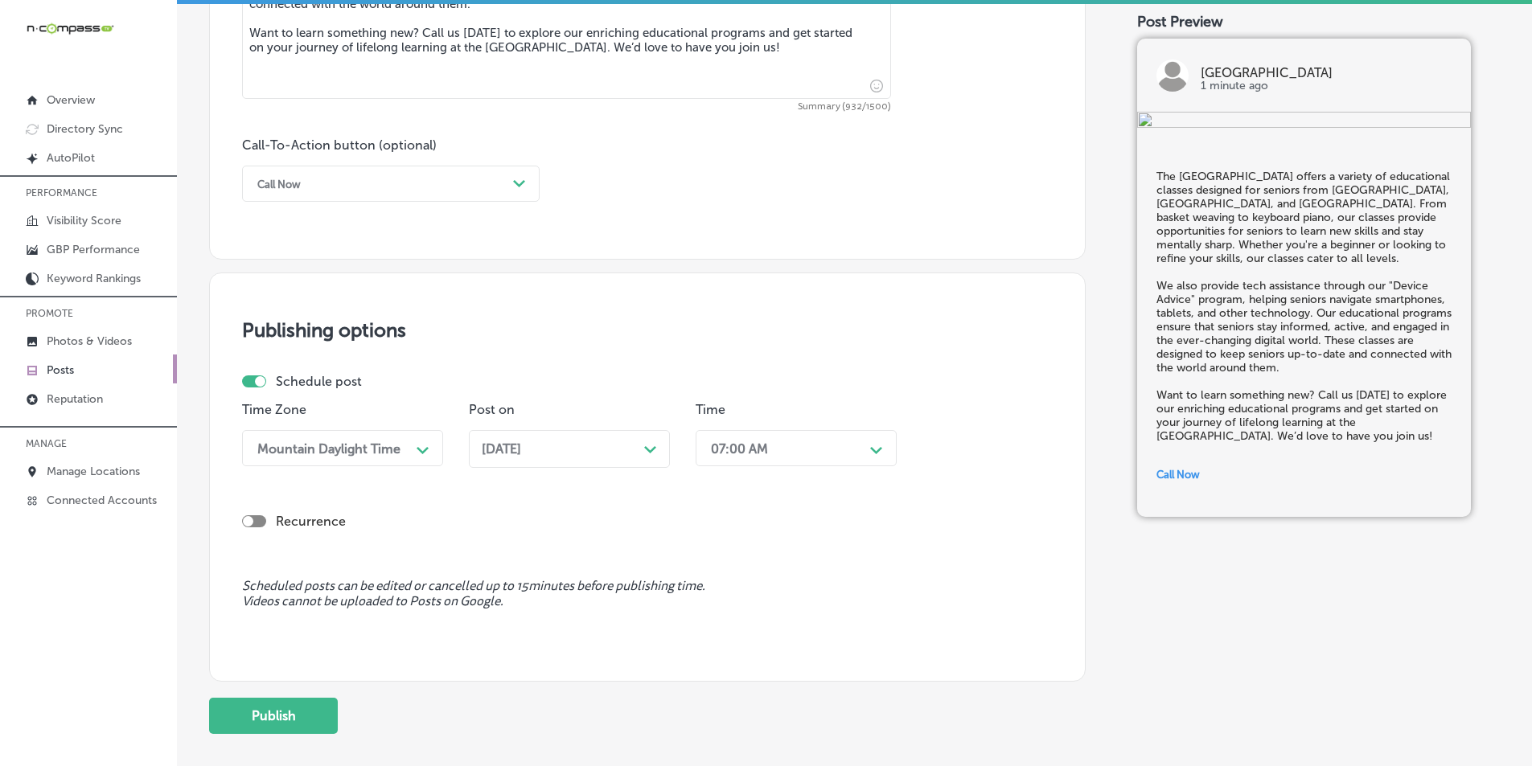
scroll to position [1180, 0]
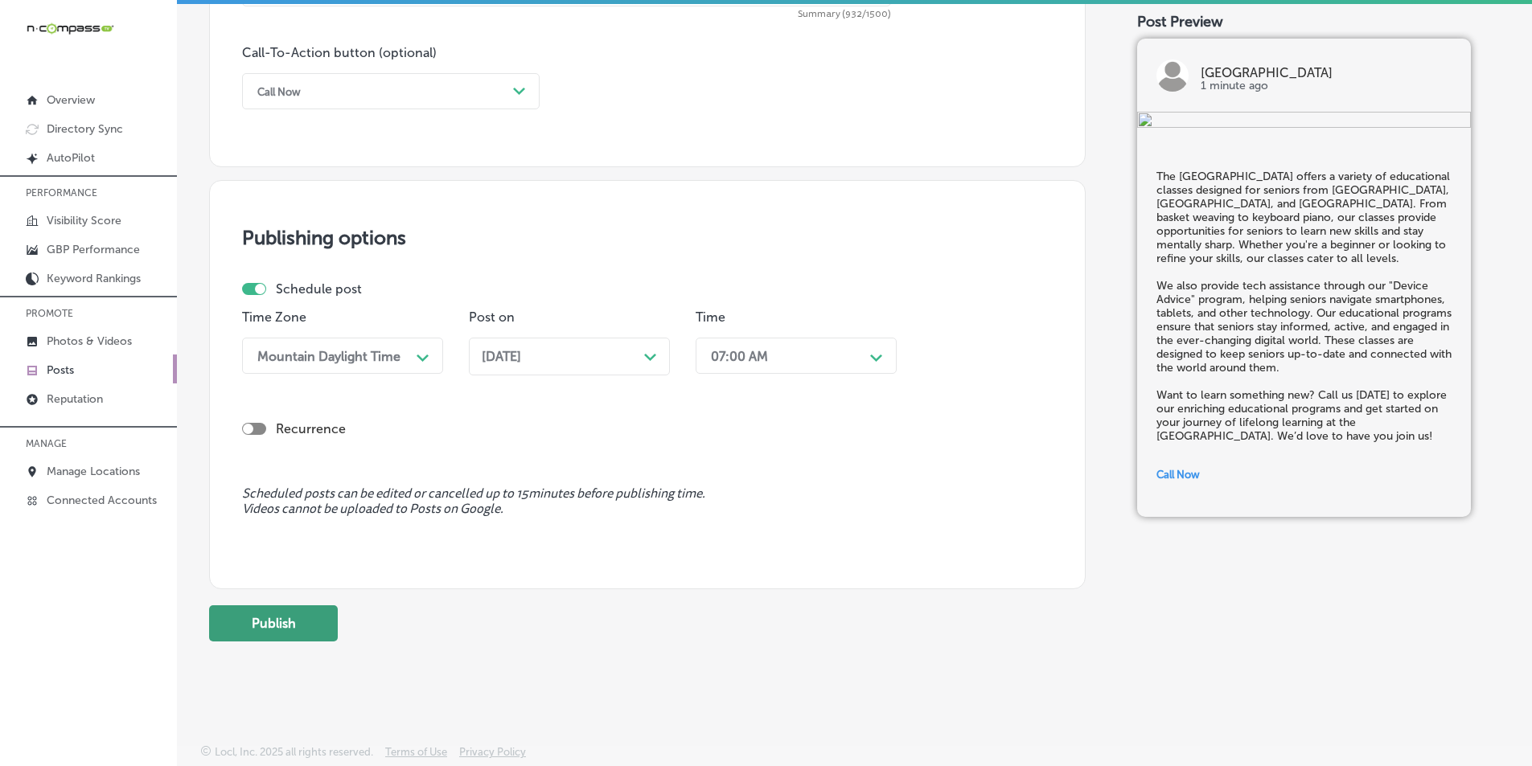
click at [287, 619] on button "Publish" at bounding box center [273, 624] width 129 height 36
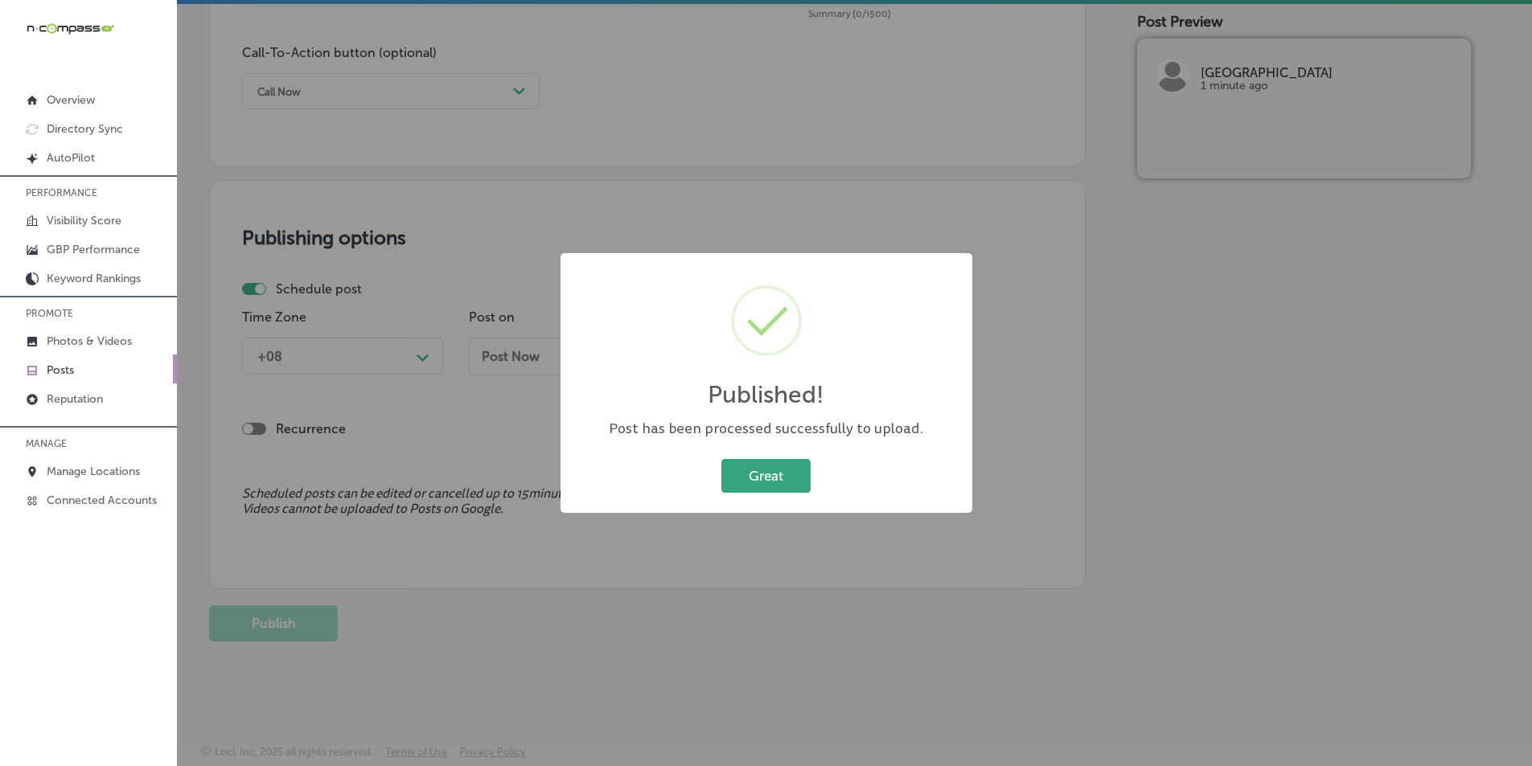
click at [748, 472] on button "Great" at bounding box center [765, 475] width 89 height 33
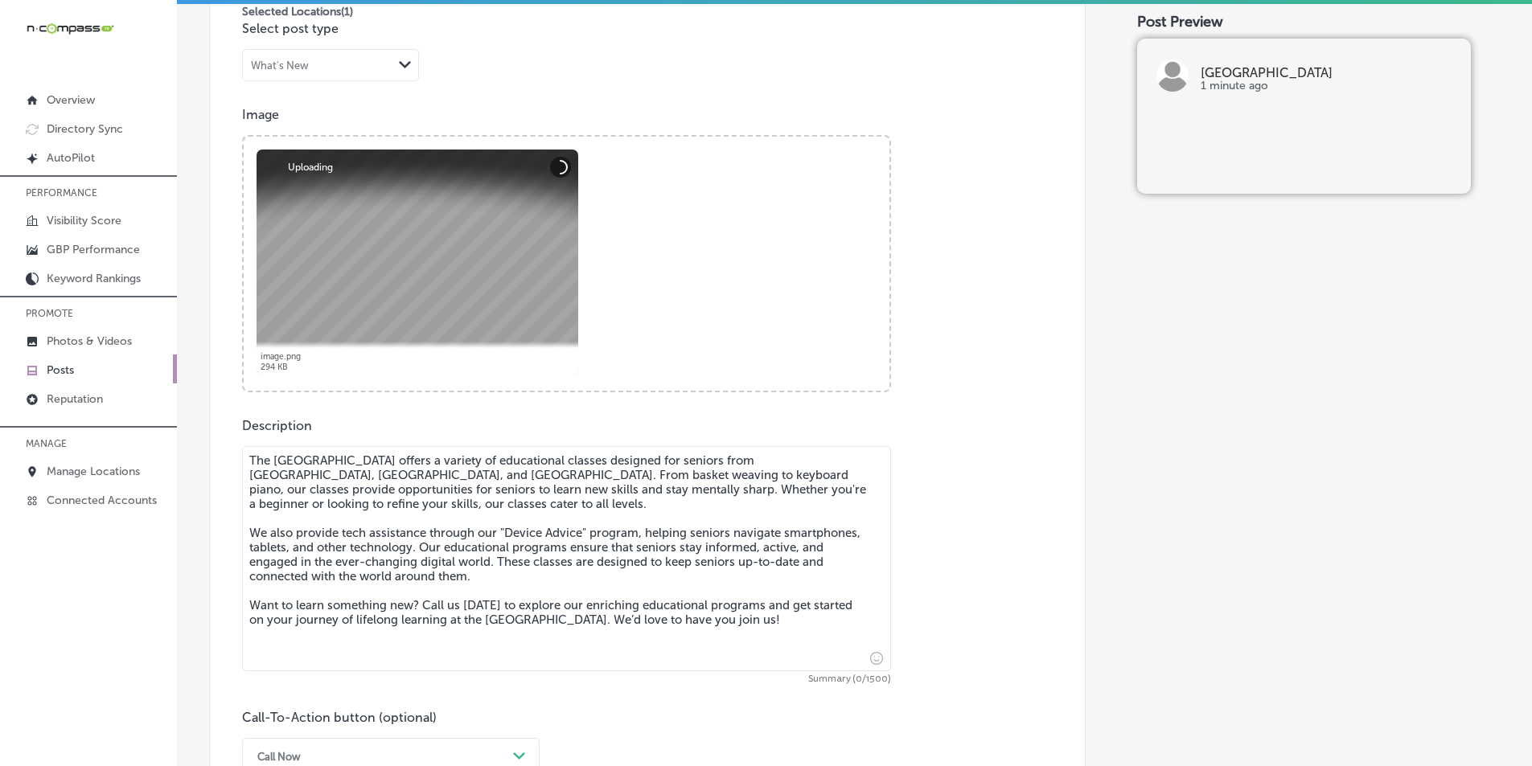
scroll to position [536, 0]
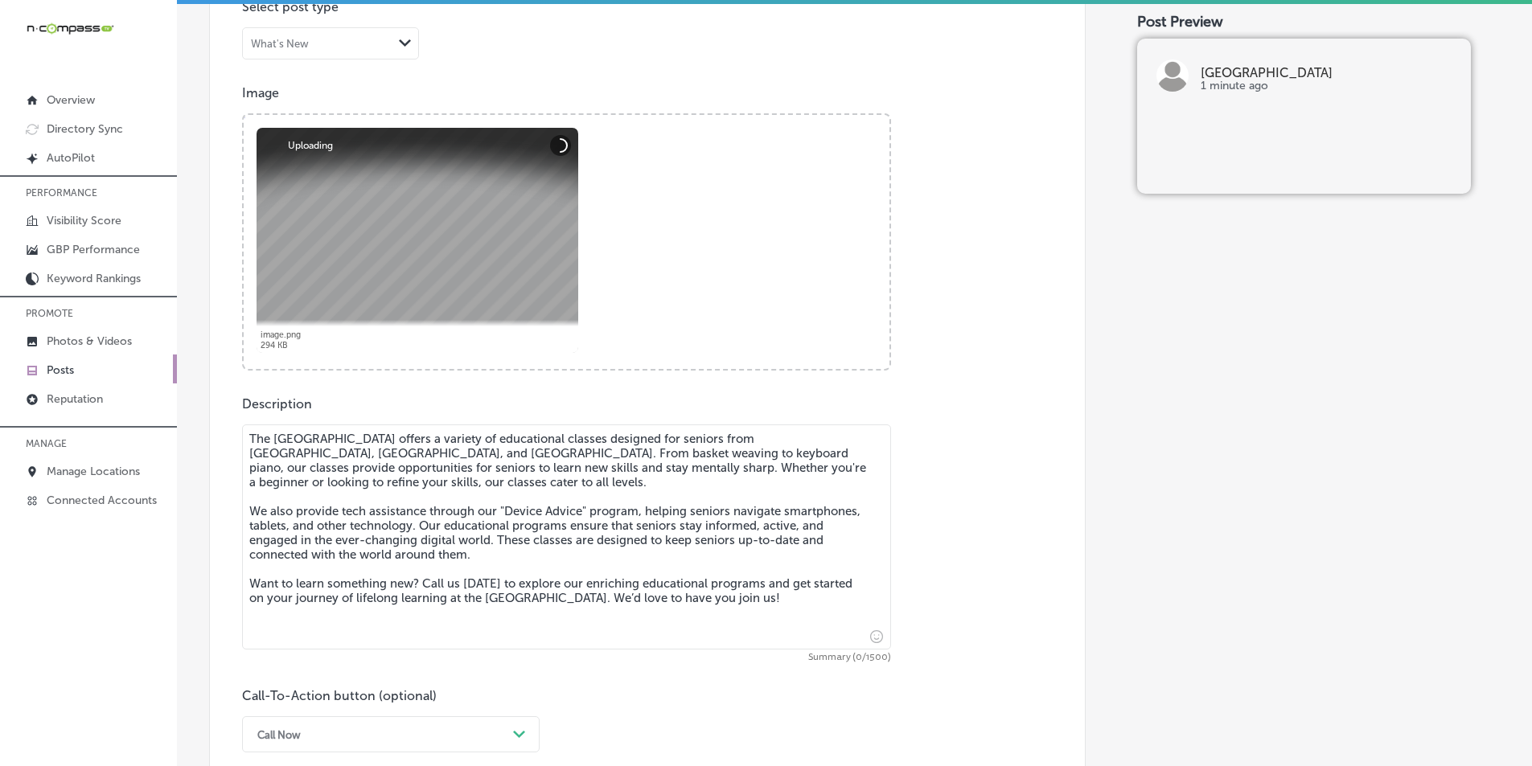
click at [476, 479] on textarea "The Cathedral City Senior Center offers a variety of educational classes design…" at bounding box center [566, 537] width 649 height 225
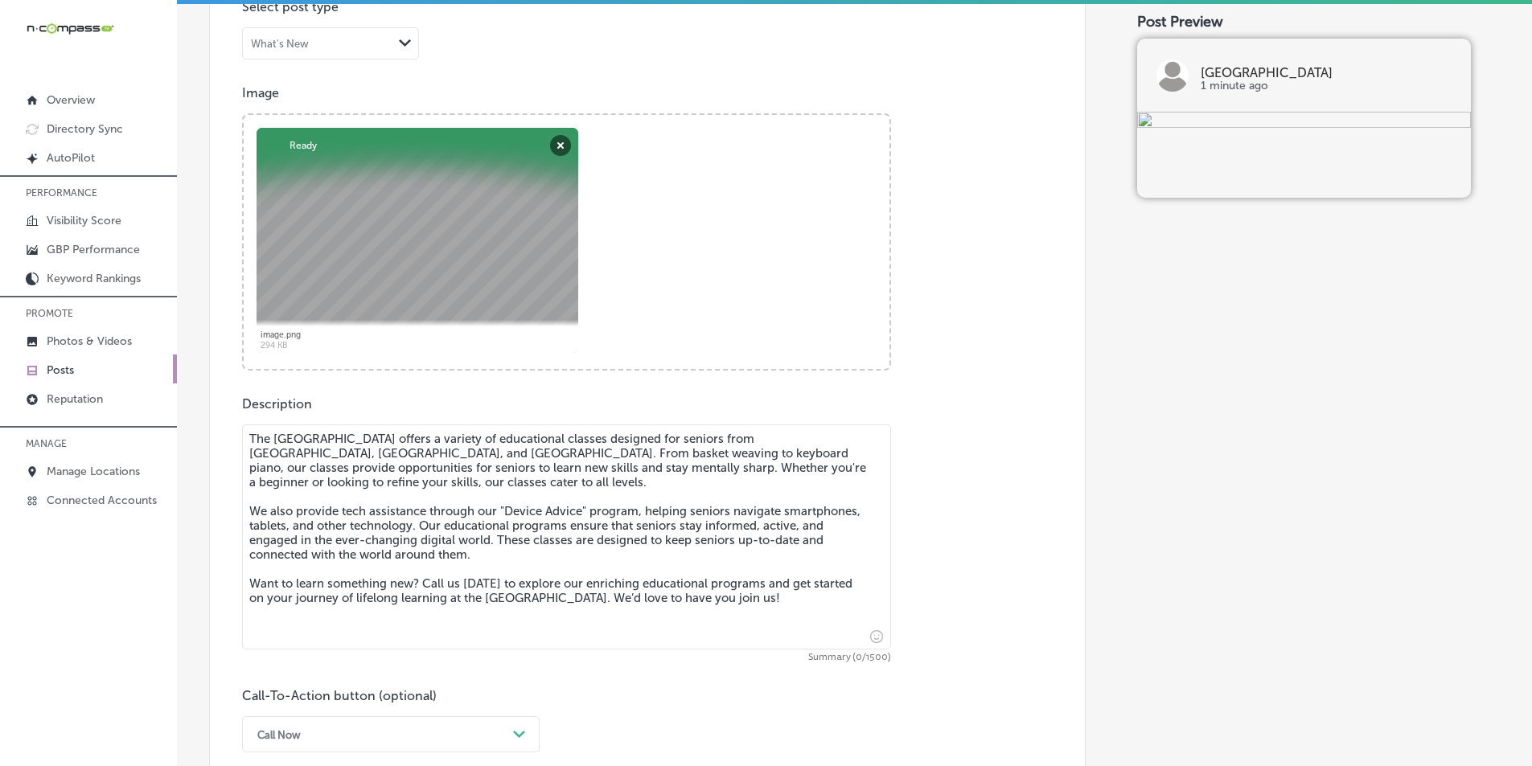
click at [458, 526] on textarea "The Cathedral City Senior Center offers a variety of educational classes design…" at bounding box center [566, 537] width 649 height 225
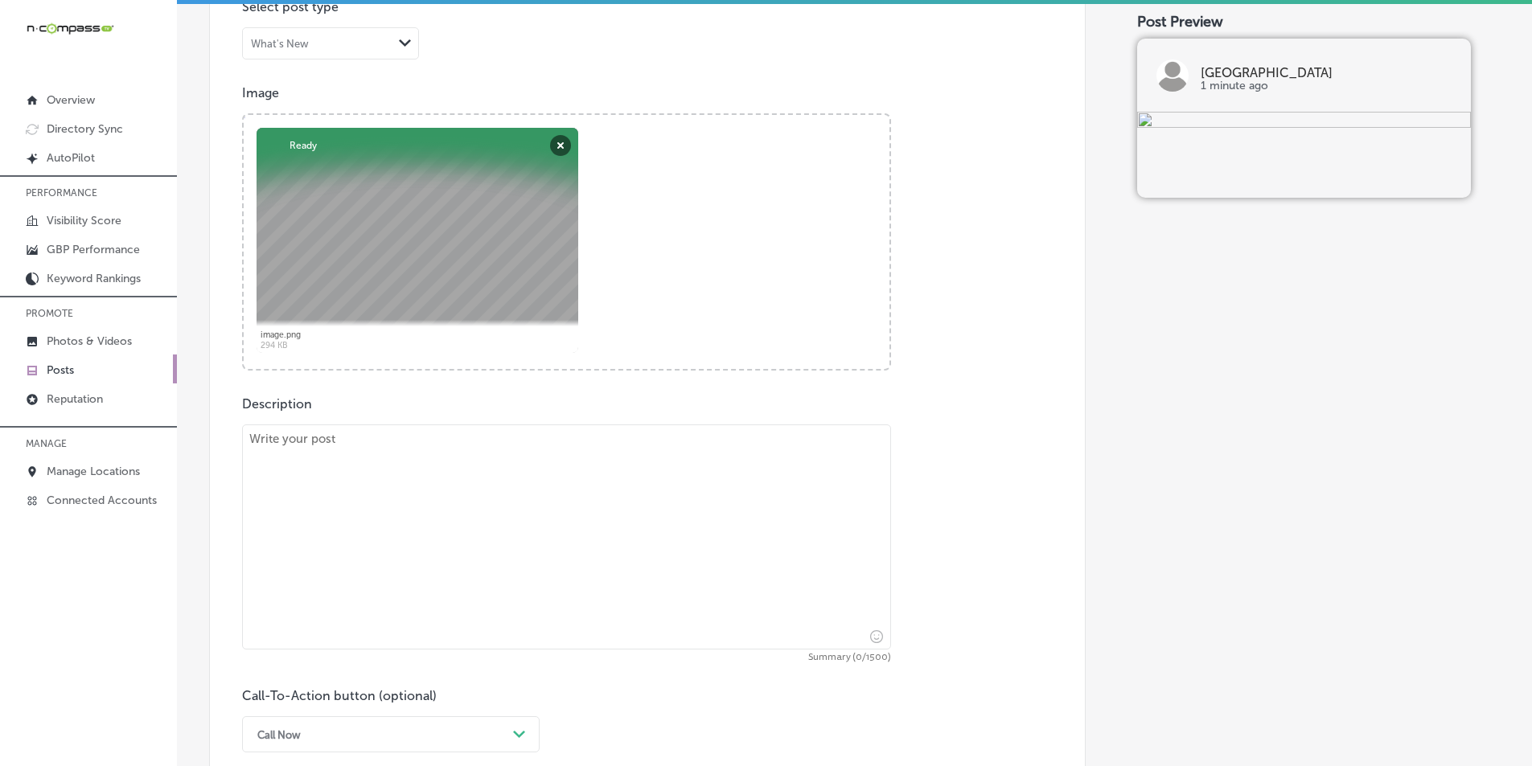
paste textarea "At the Cathedral City Senior Center, we’re proud to offer our Congregate Lunch …"
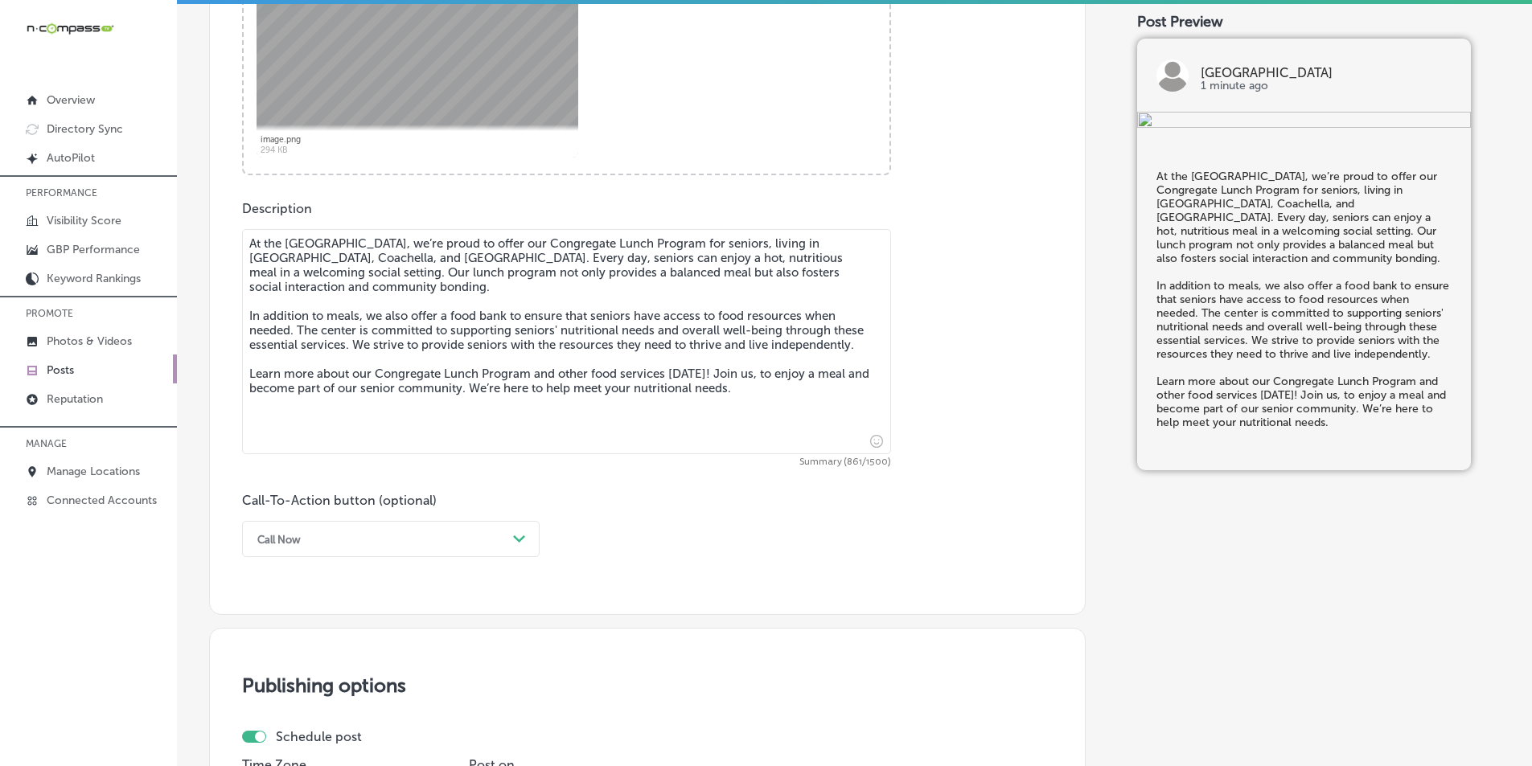
scroll to position [858, 0]
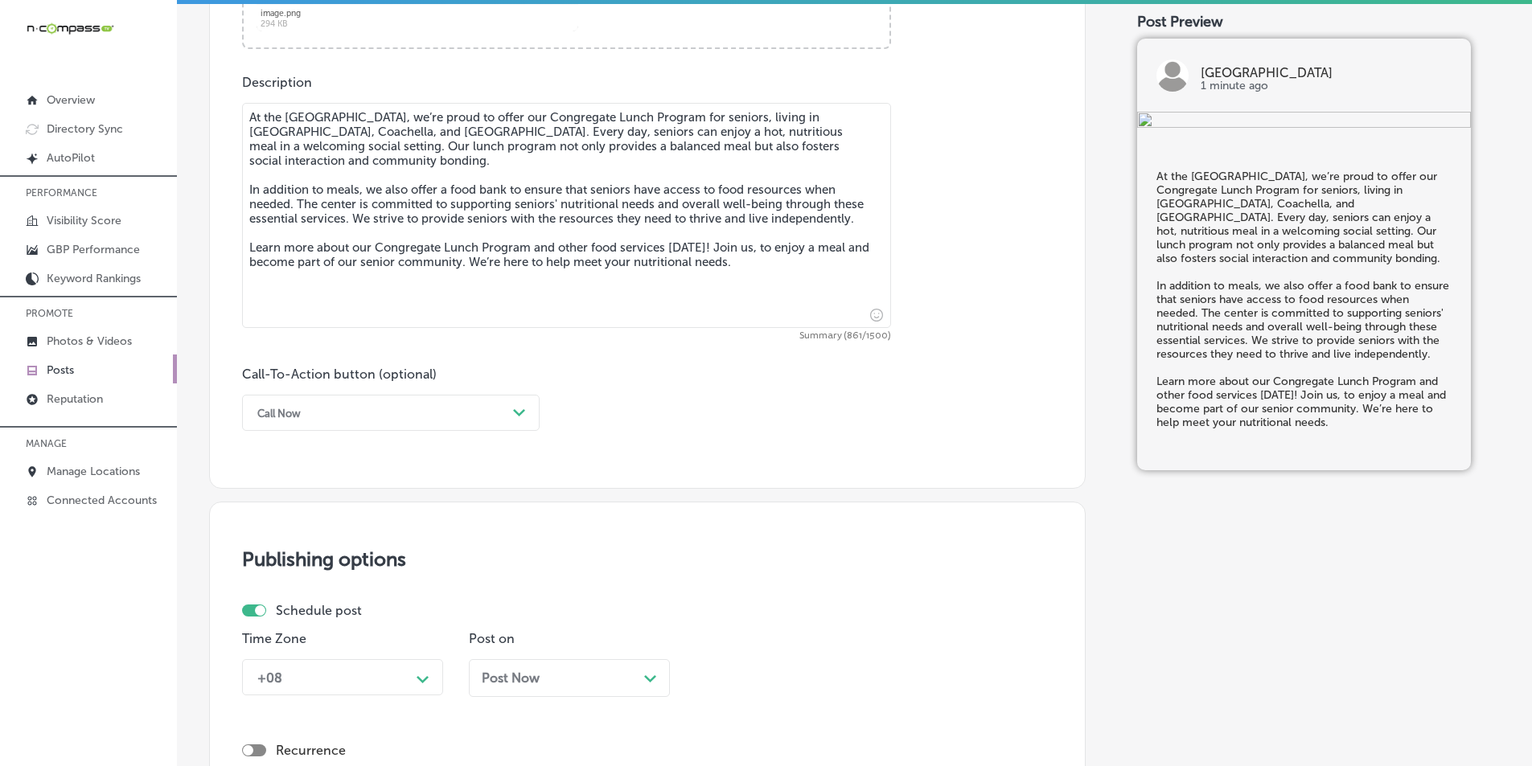
type textarea "At the Cathedral City Senior Center, we’re proud to offer our Congregate Lunch …"
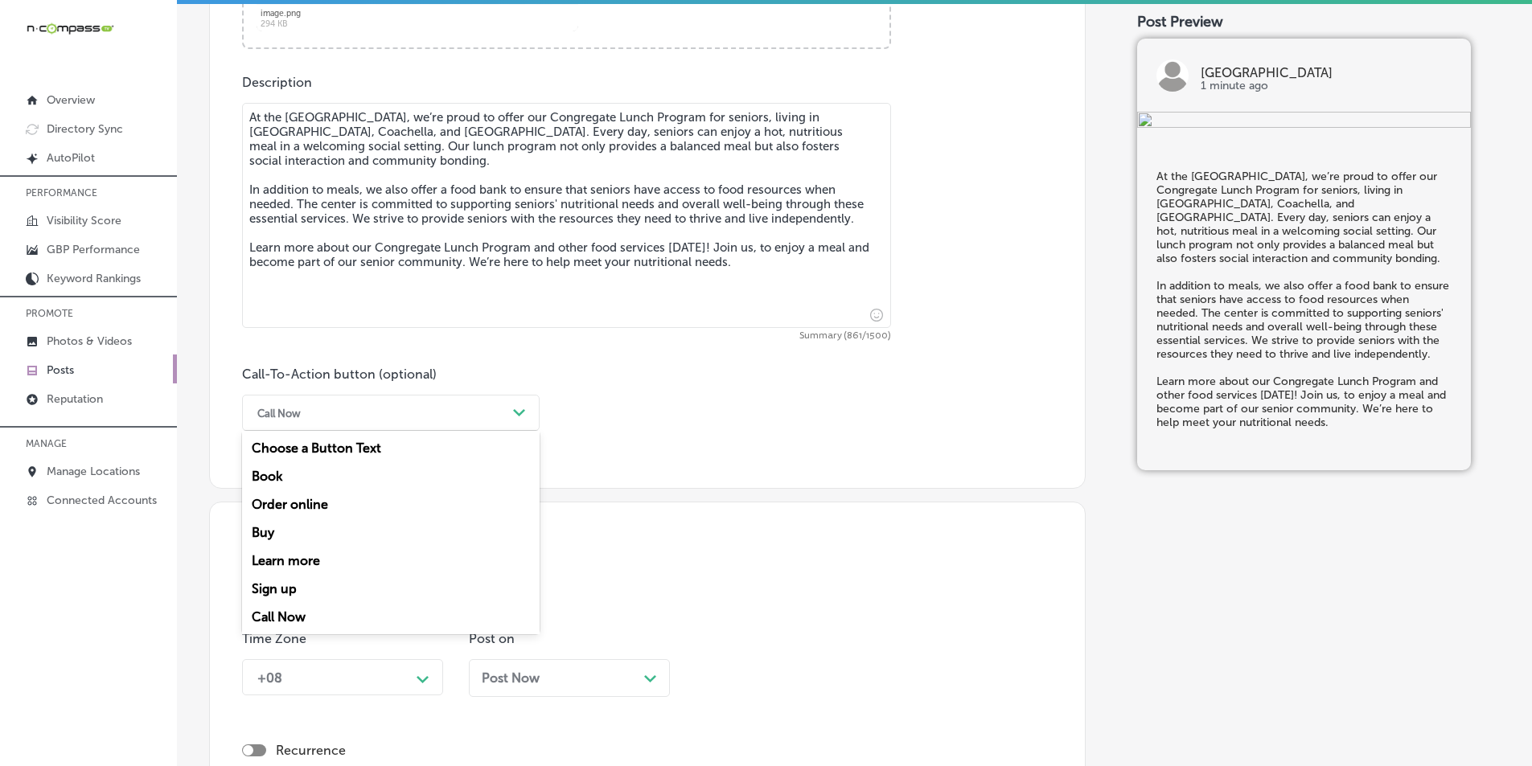
click at [508, 412] on div "Path Created with Sketch." at bounding box center [520, 414] width 26 height 26
click at [313, 556] on div "Learn more" at bounding box center [391, 561] width 298 height 28
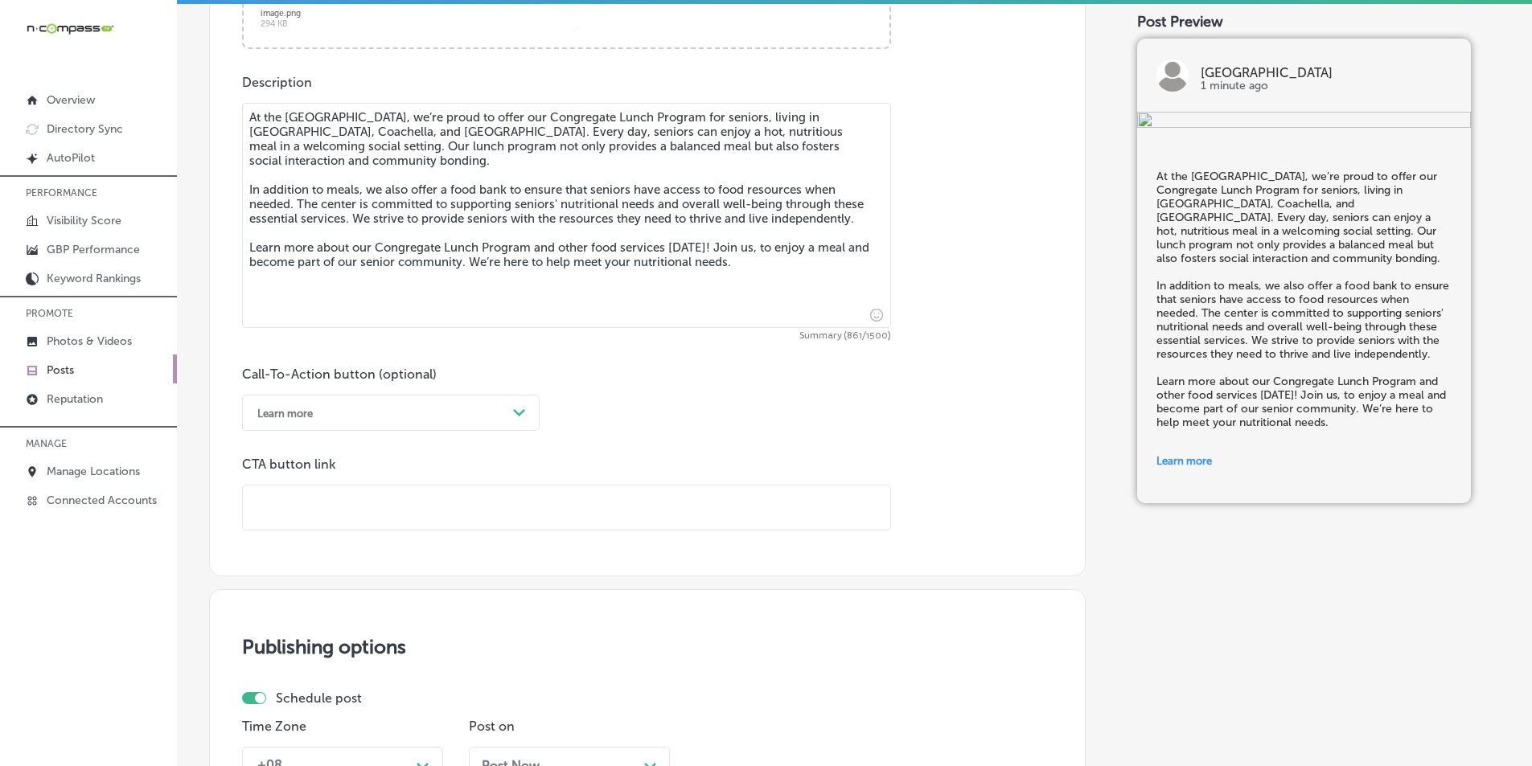
paste input "https://cathedralcenter.org/"
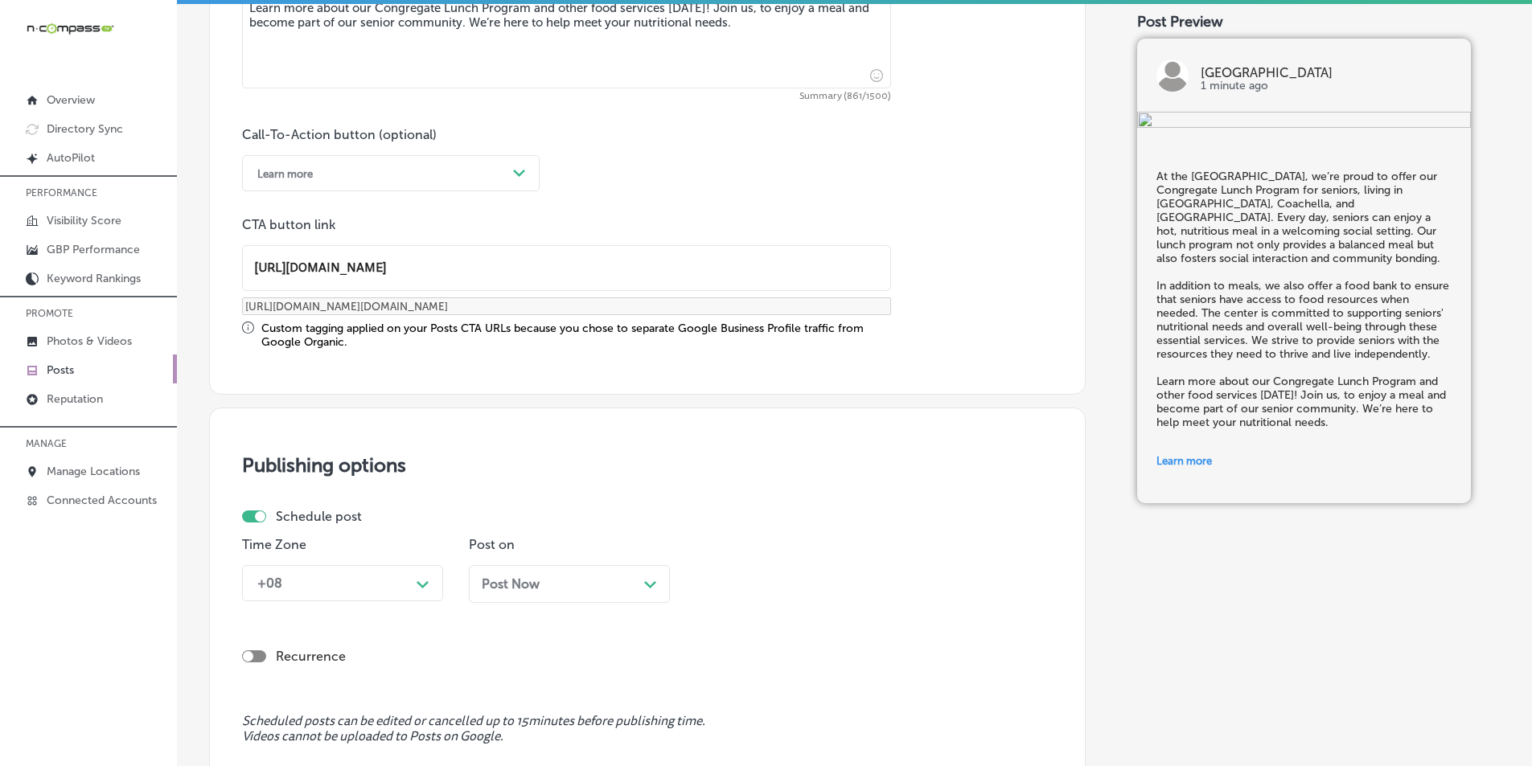
scroll to position [1099, 0]
type input "https://cathedralcenter.org/"
click at [426, 576] on div "+08 Path Created with Sketch." at bounding box center [342, 582] width 201 height 36
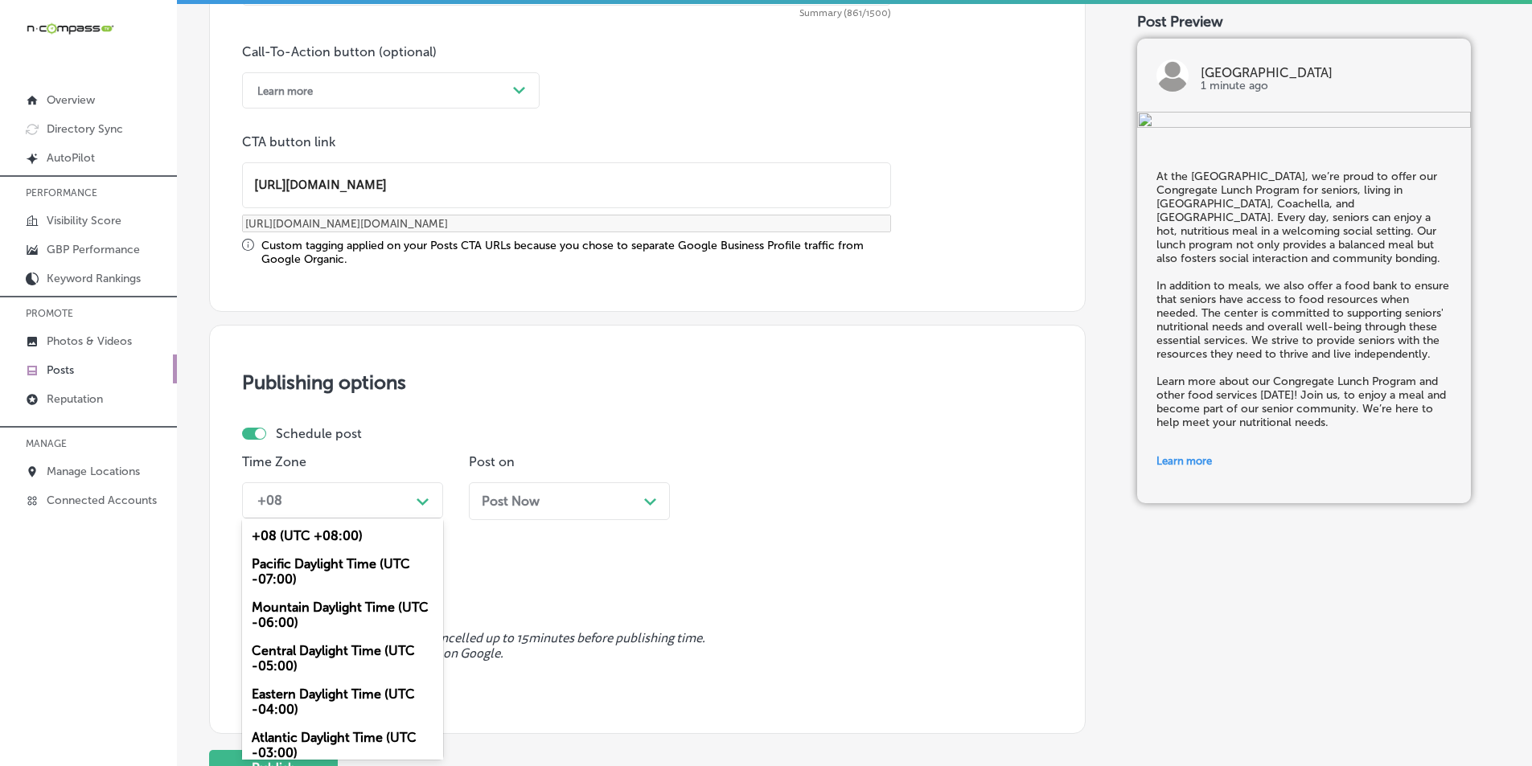
click at [329, 604] on div "Mountain Daylight Time (UTC -06:00)" at bounding box center [342, 615] width 201 height 43
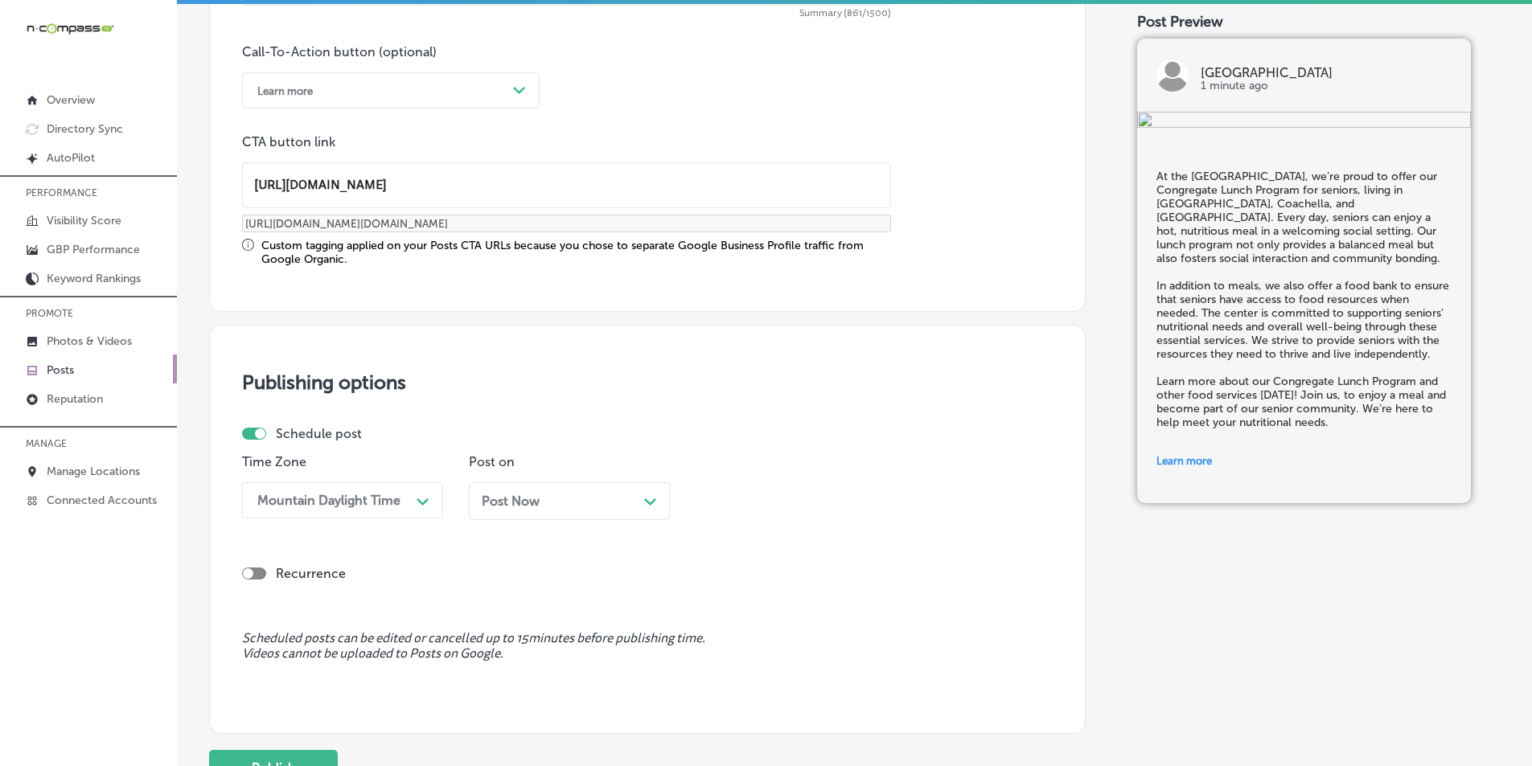
click at [654, 499] on polygon at bounding box center [650, 502] width 12 height 7
click at [759, 499] on div "10:45 AM" at bounding box center [739, 500] width 56 height 15
click at [721, 677] on div "7:00 AM" at bounding box center [796, 681] width 201 height 28
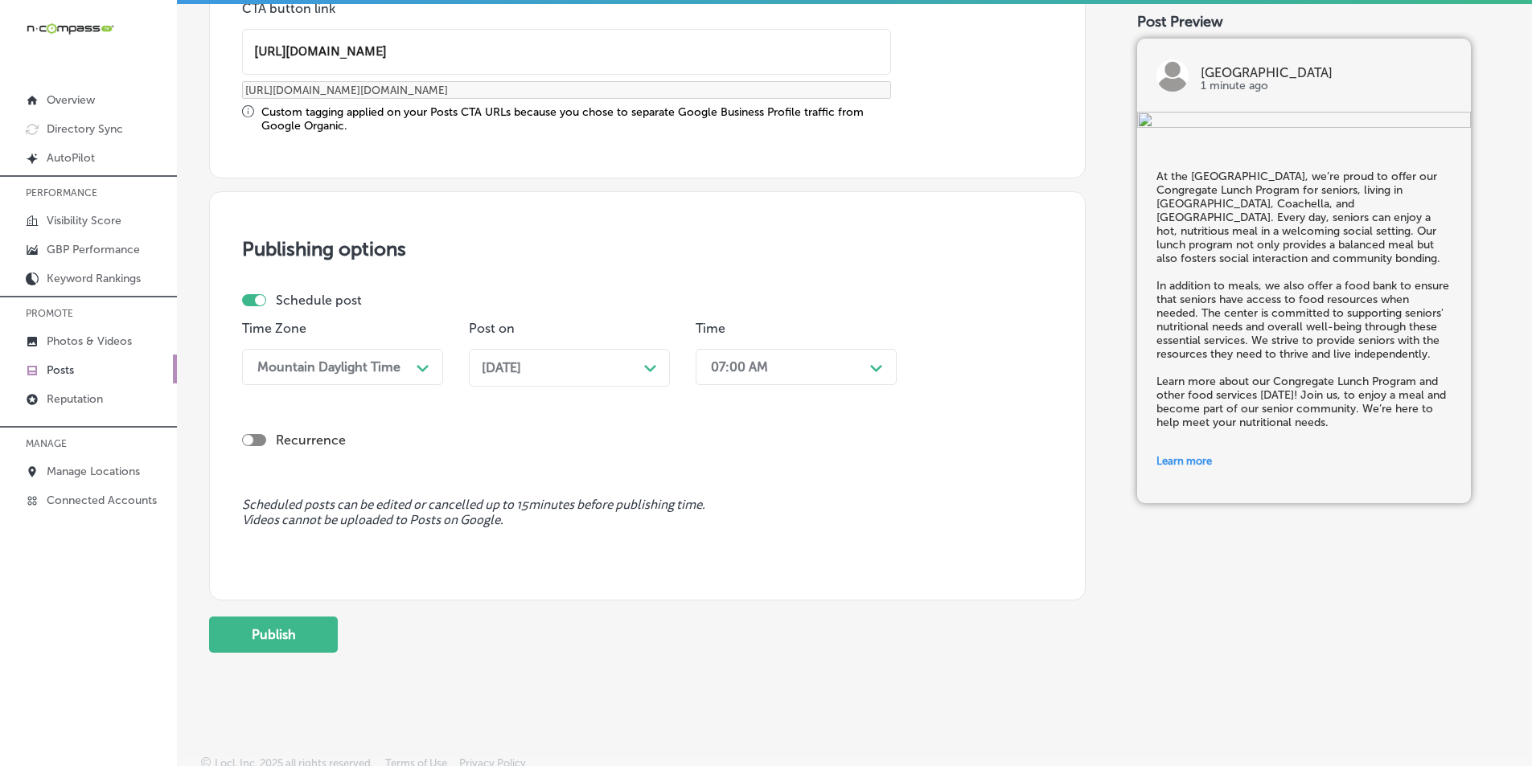
scroll to position [1325, 0]
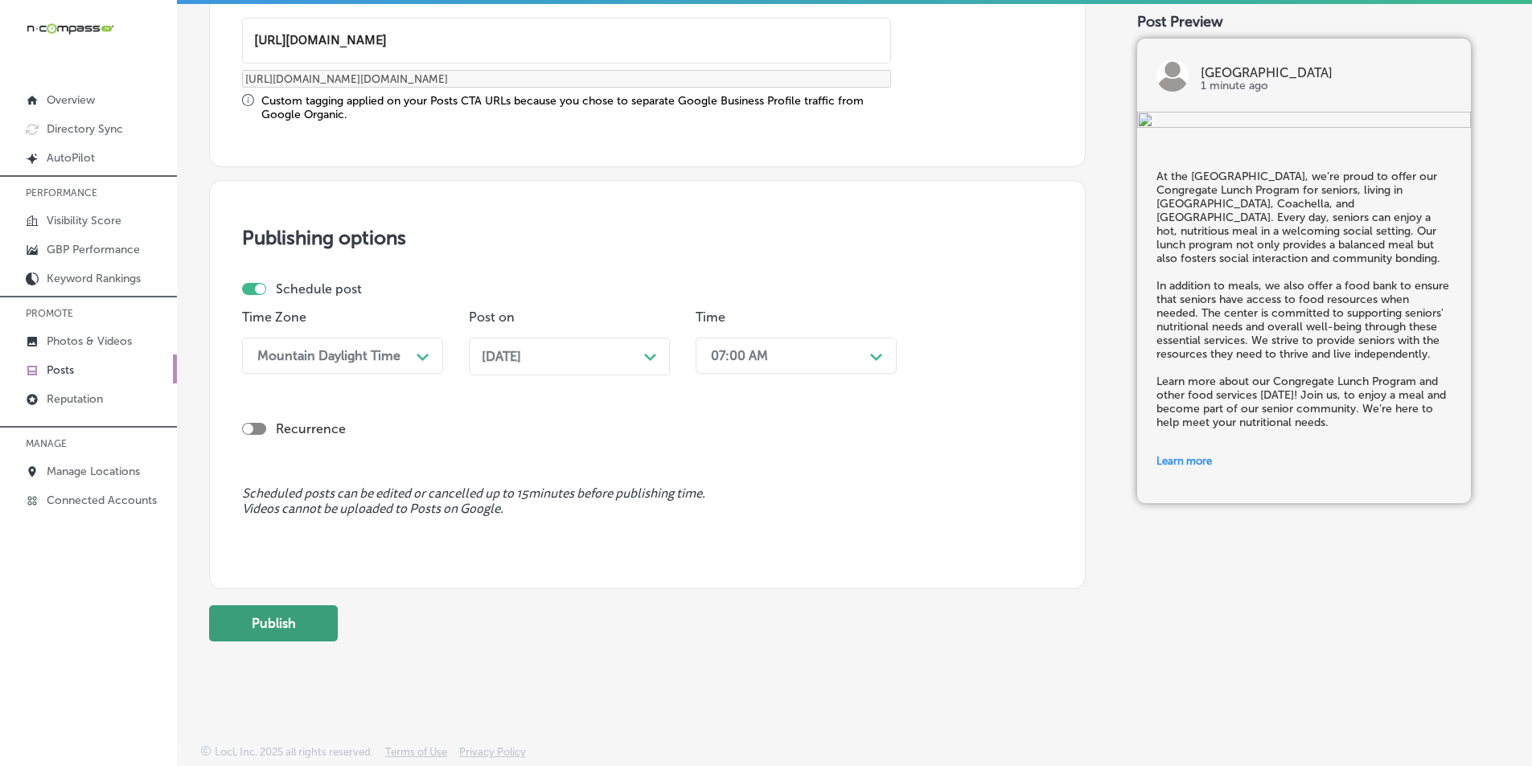
click at [255, 624] on button "Publish" at bounding box center [273, 624] width 129 height 36
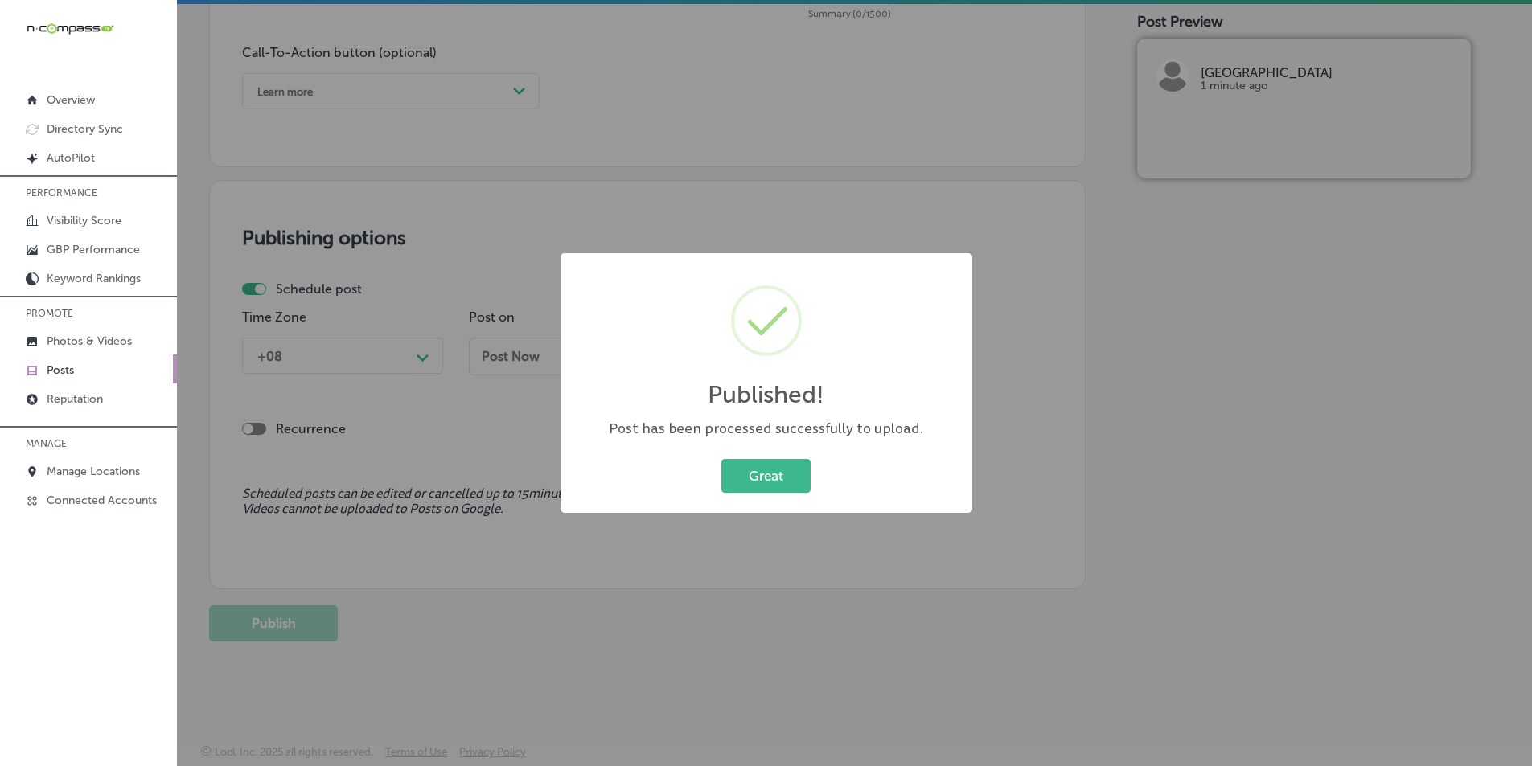
scroll to position [1180, 0]
click at [765, 472] on button "Great" at bounding box center [765, 475] width 89 height 33
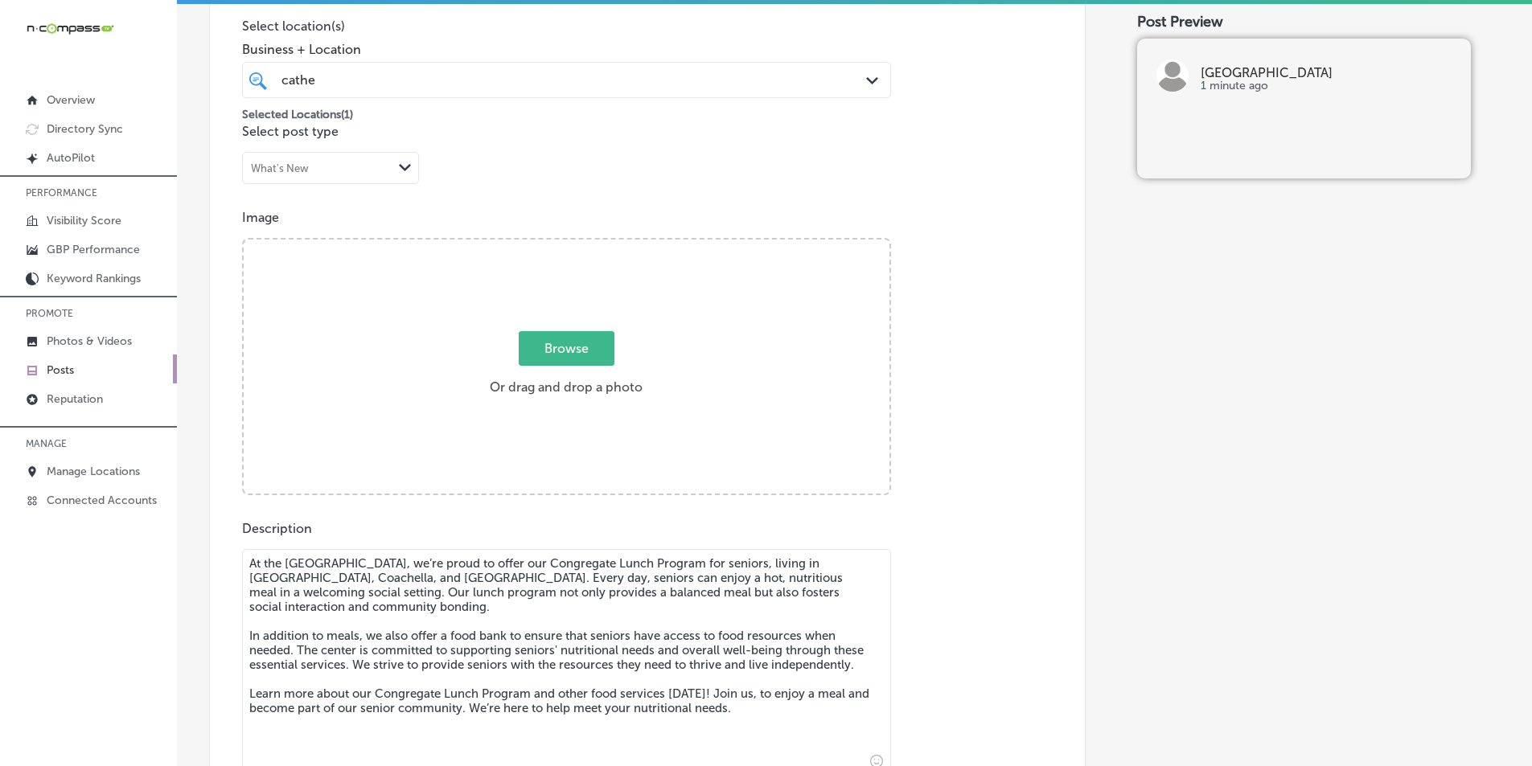
scroll to position [456, 0]
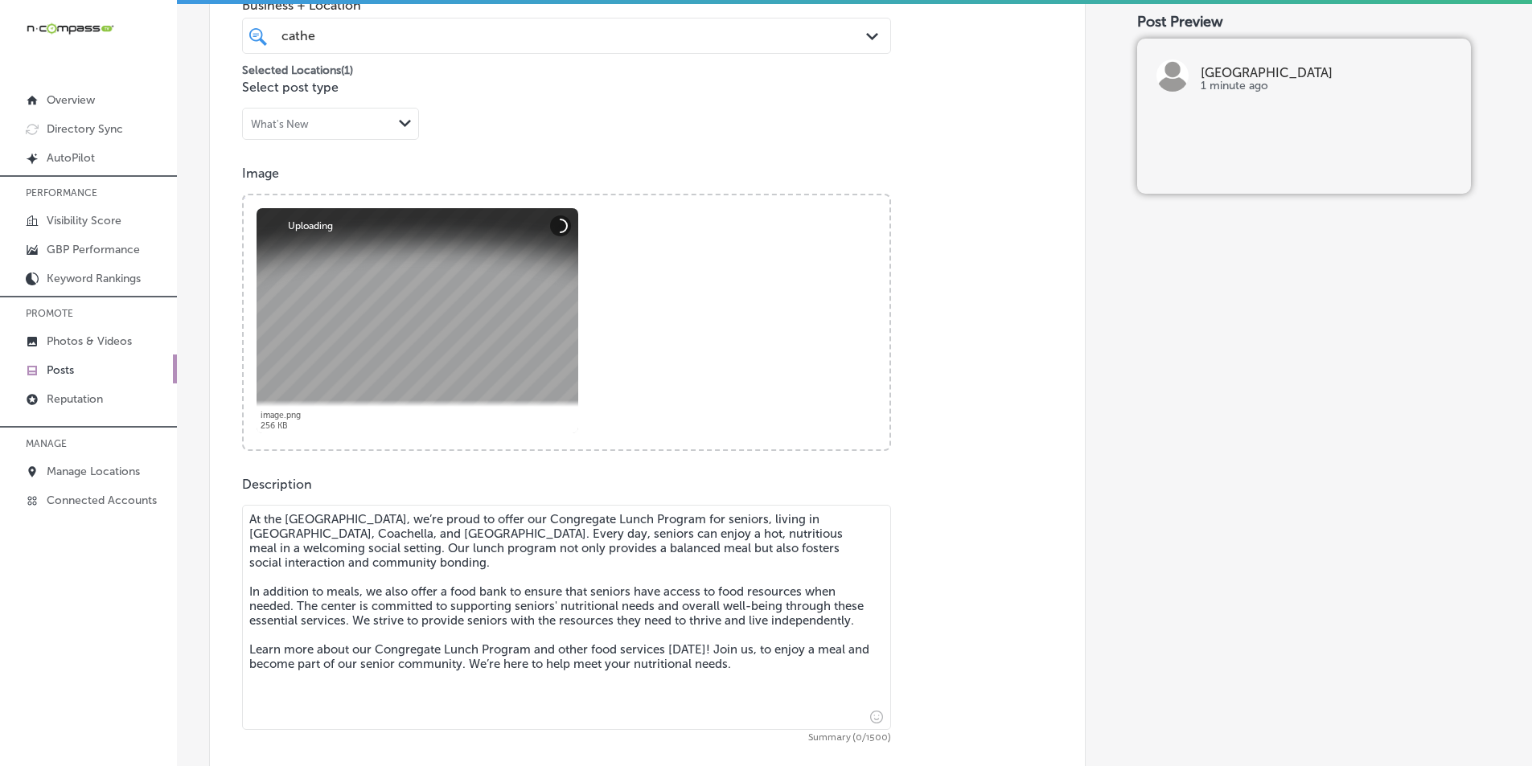
click at [391, 536] on textarea "At the Cathedral City Senior Center, we’re proud to offer our Congregate Lunch …" at bounding box center [566, 617] width 649 height 225
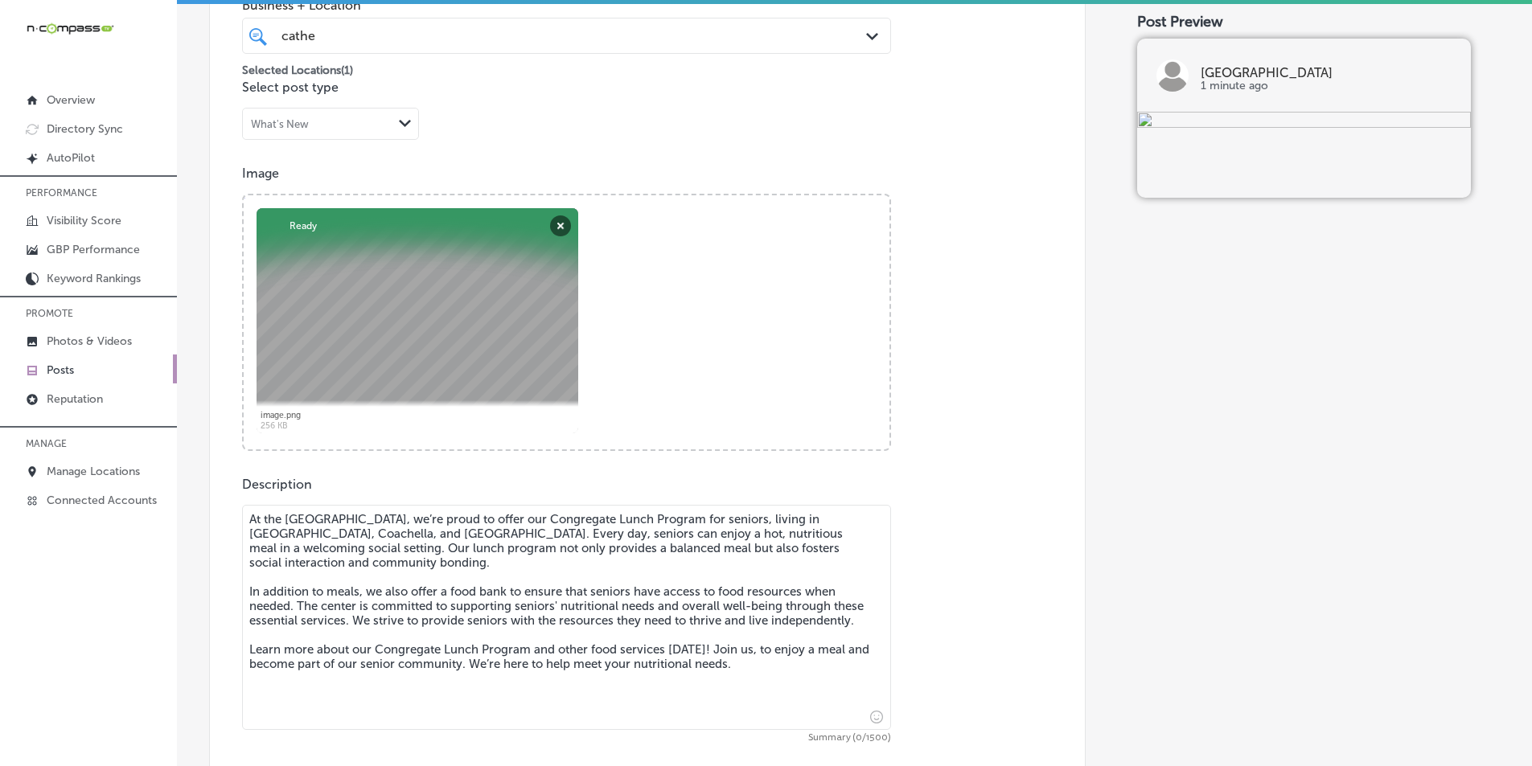
click at [352, 552] on textarea "At the Cathedral City Senior Center, we’re proud to offer our Congregate Lunch …" at bounding box center [566, 617] width 649 height 225
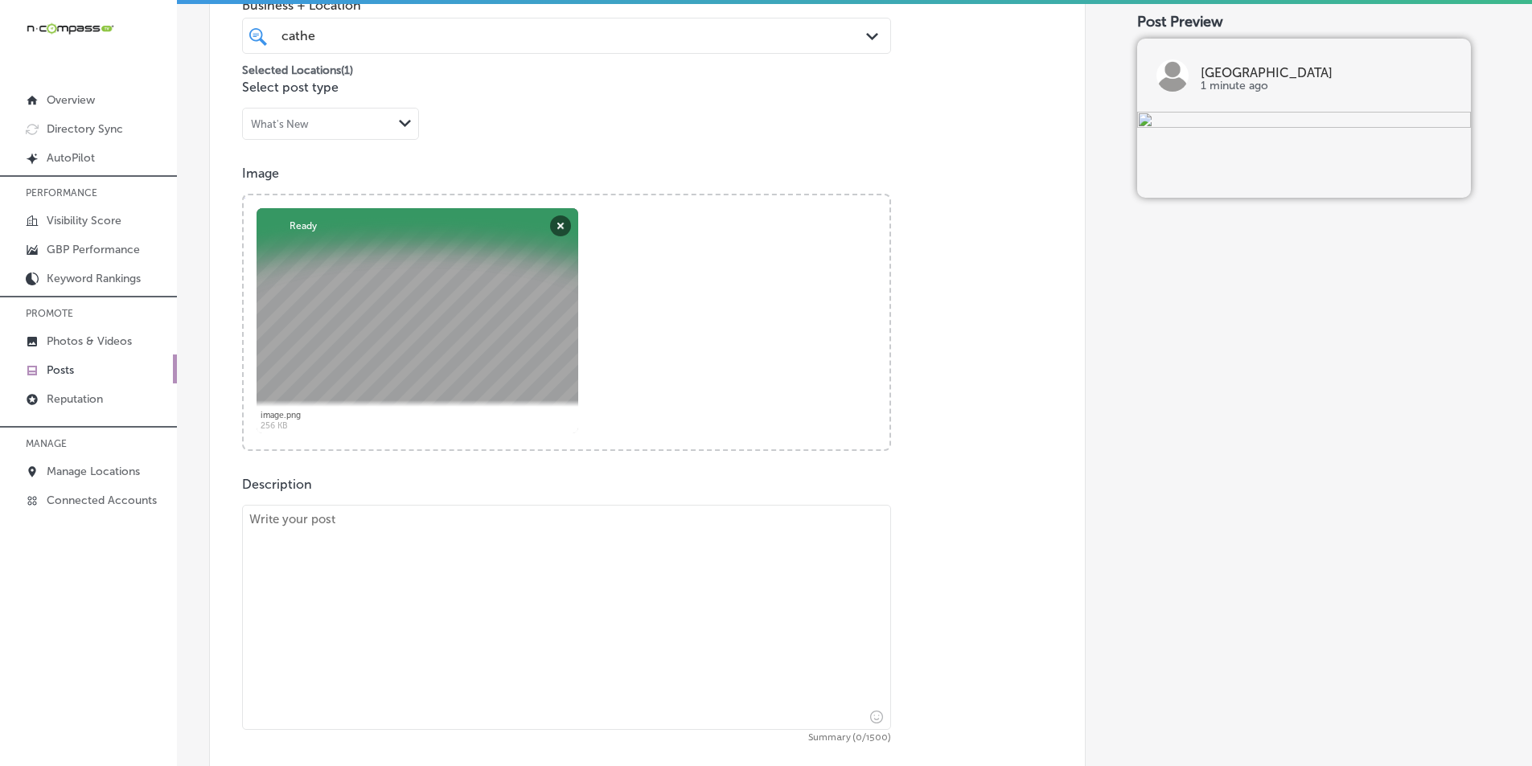
paste textarea "Navigating health insurance options can be overwhelming, but the Cathedral City…"
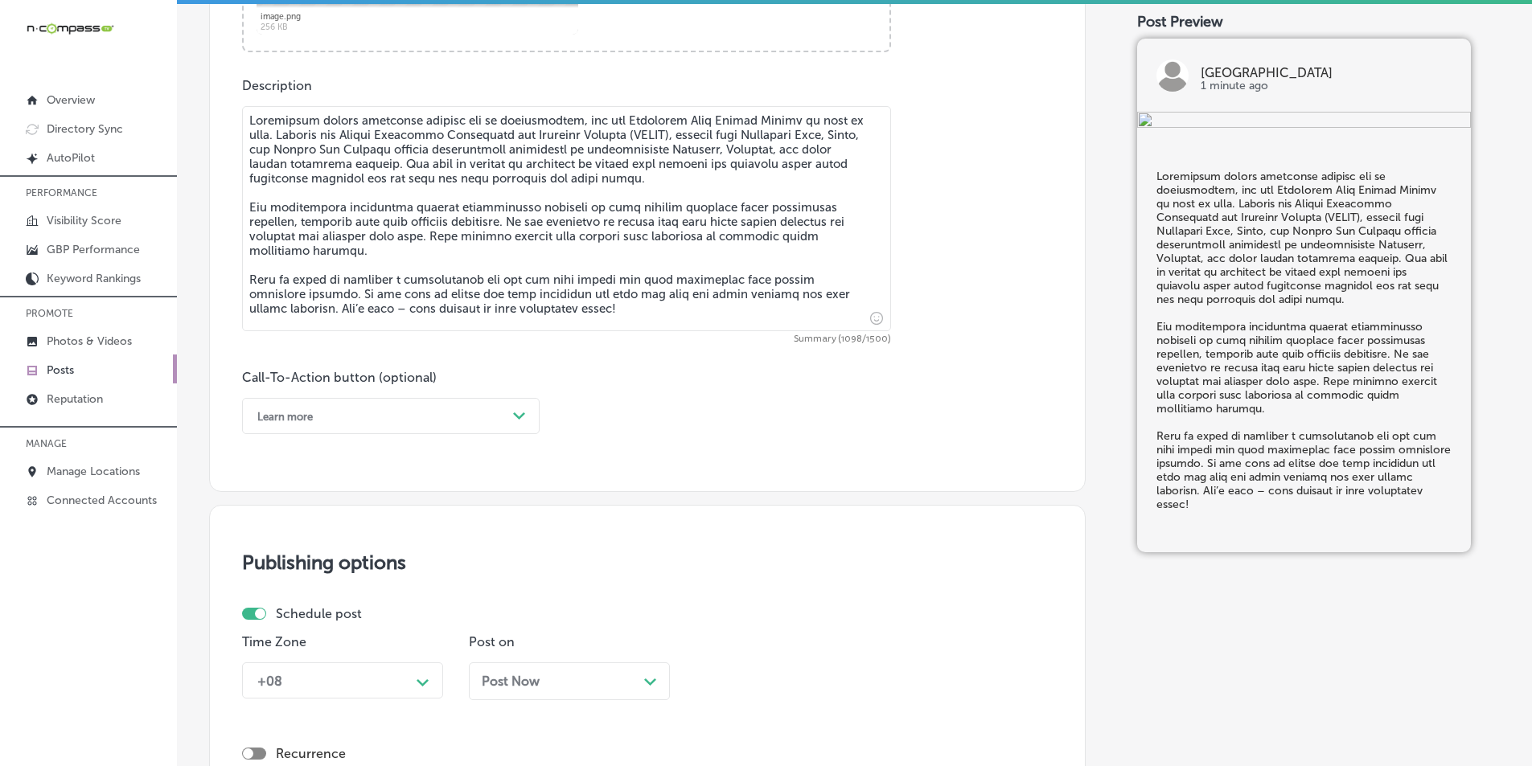
scroll to position [858, 0]
type textarea "Navigating health insurance options can be overwhelming, but the Cathedral City…"
click at [355, 414] on div "Learn more" at bounding box center [377, 413] width 257 height 25
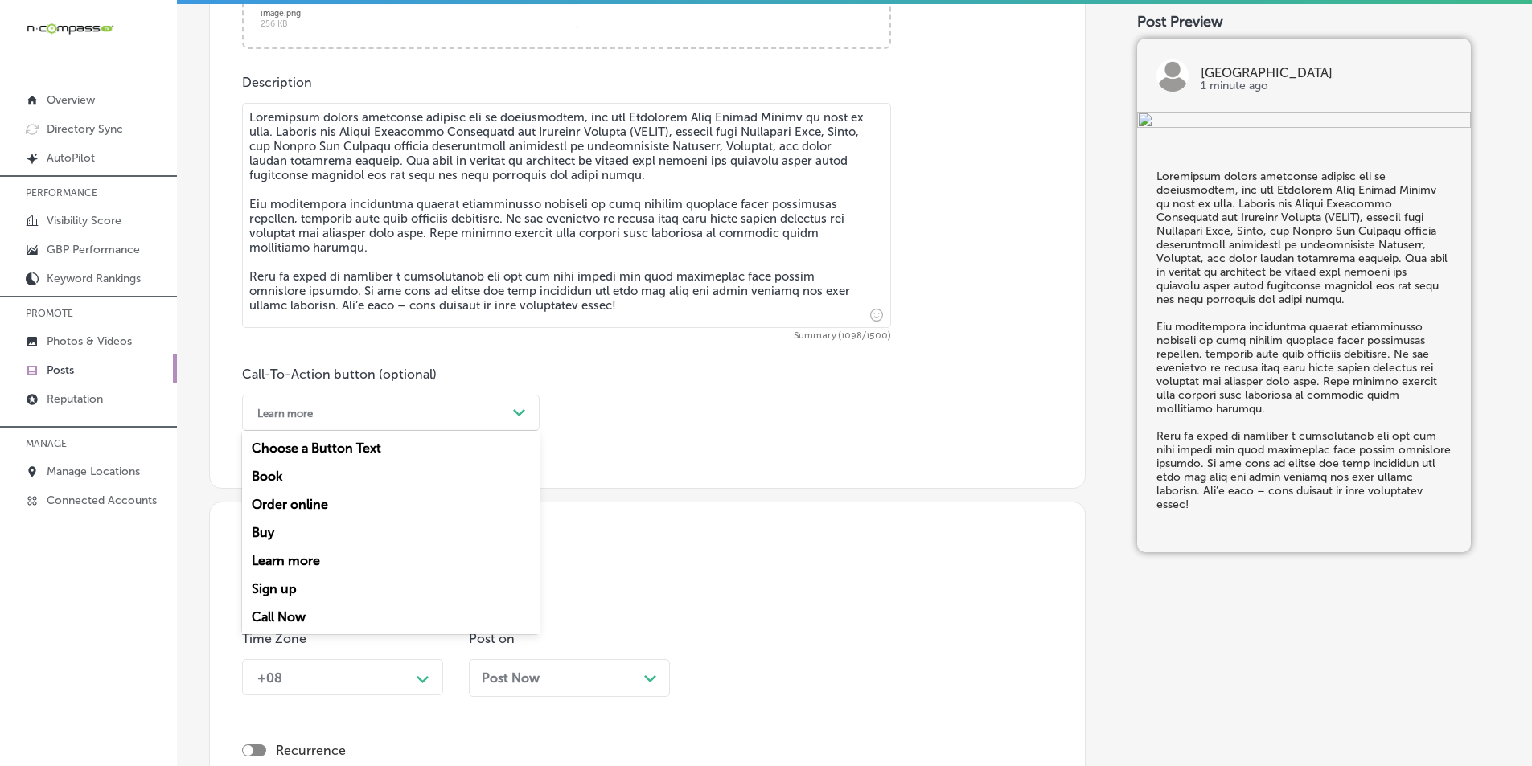
click at [281, 612] on div "Call Now" at bounding box center [391, 617] width 298 height 28
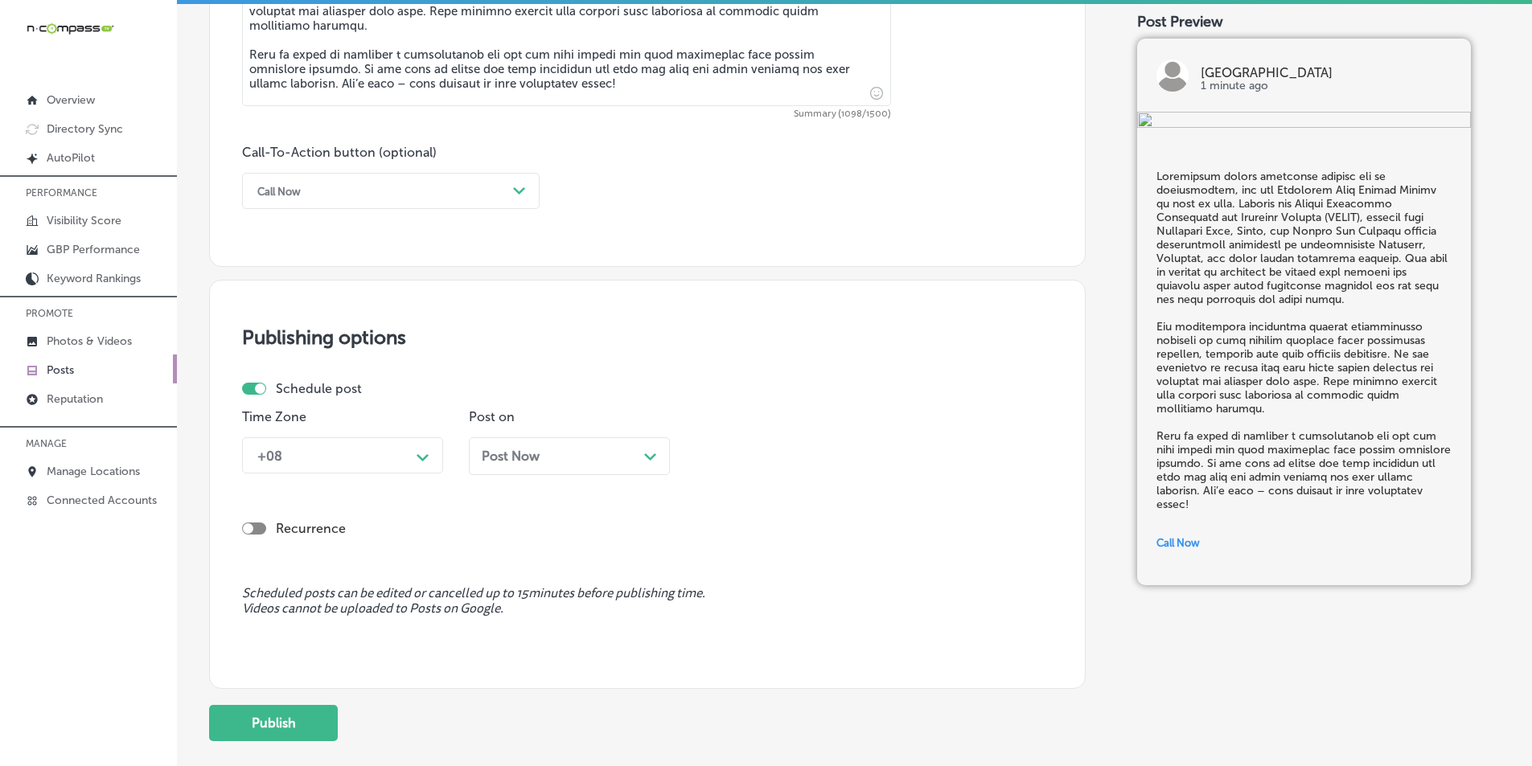
scroll to position [1099, 0]
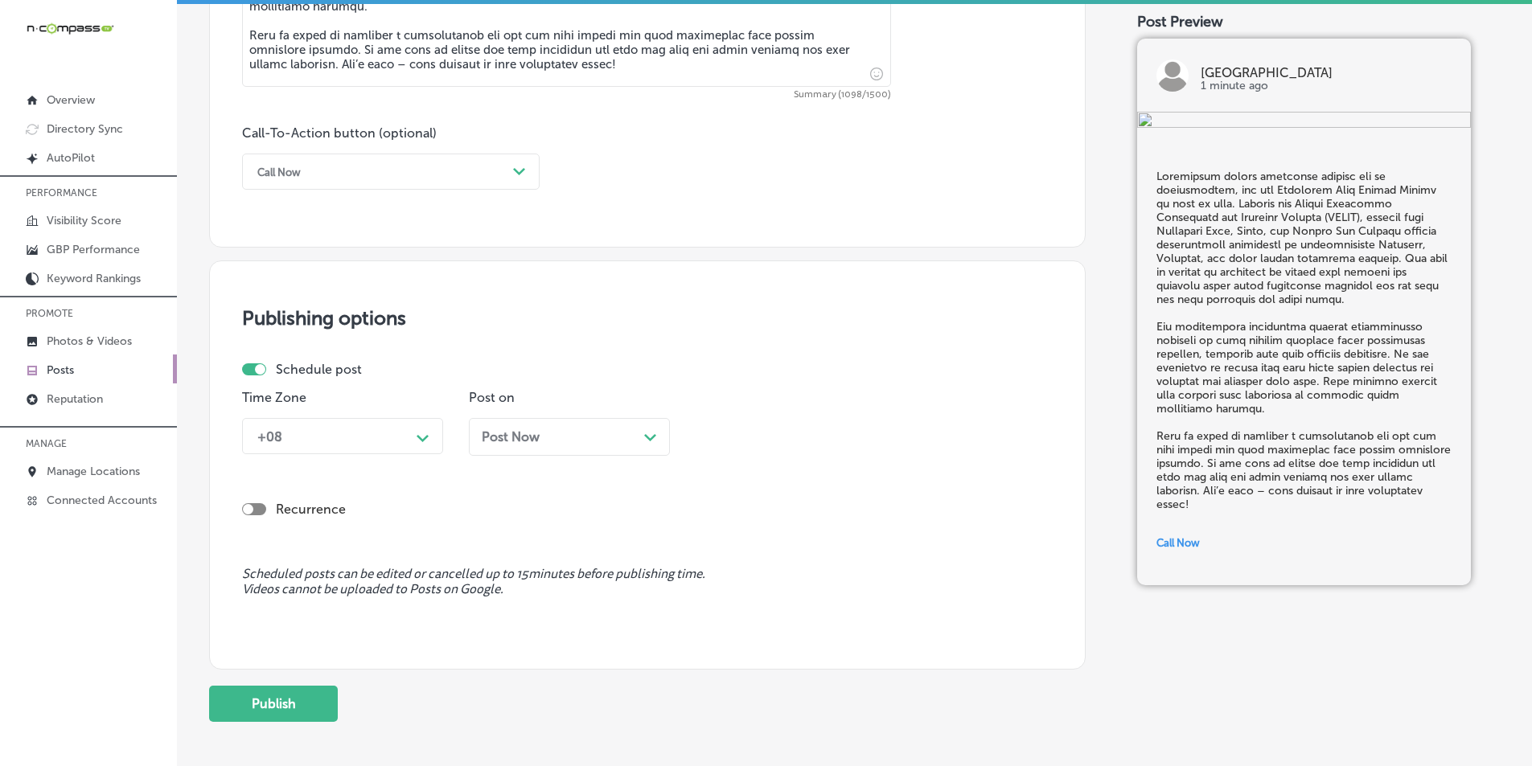
click at [422, 438] on icon "Path Created with Sketch." at bounding box center [423, 438] width 12 height 7
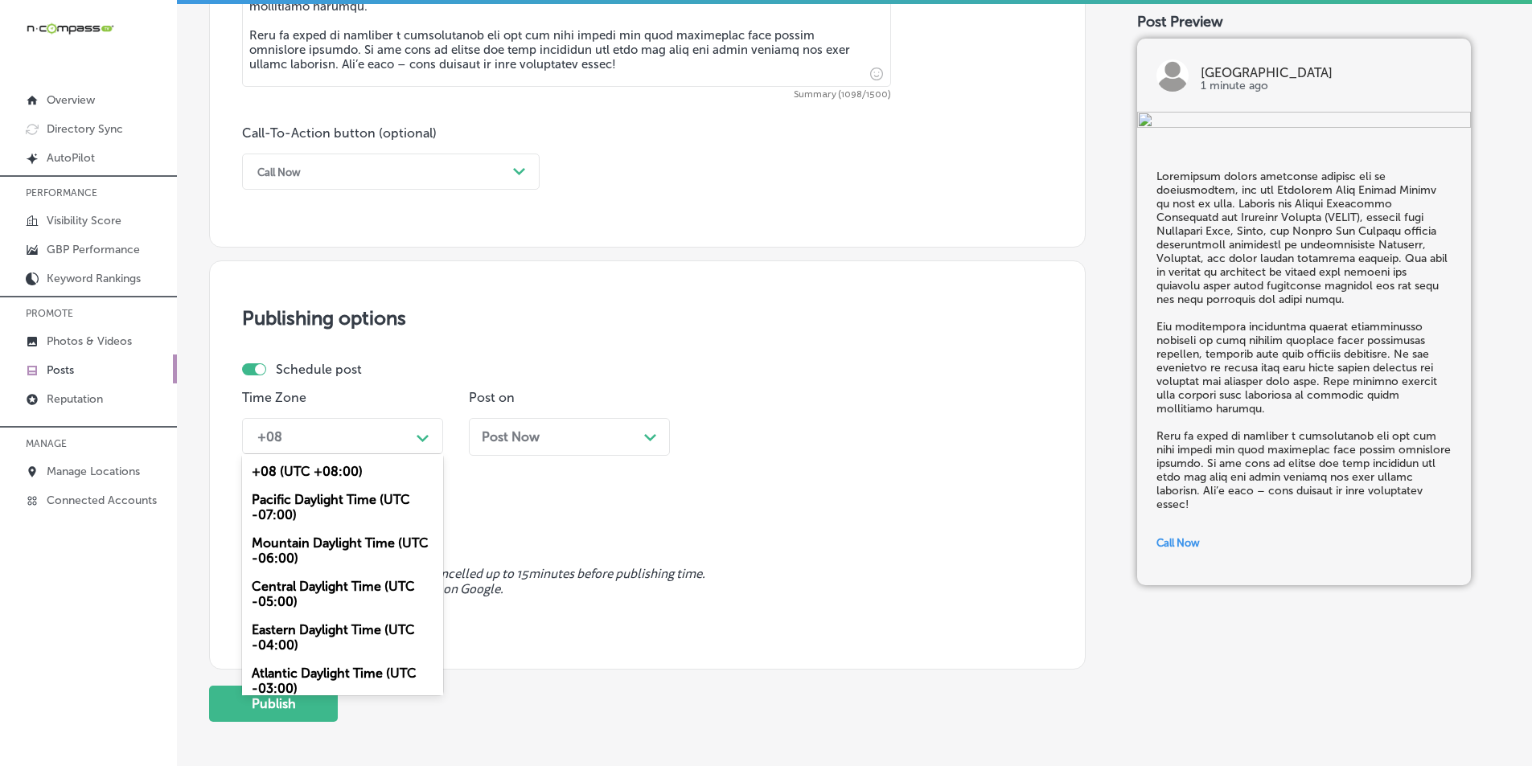
click at [323, 536] on div "Mountain Daylight Time (UTC -06:00)" at bounding box center [342, 550] width 201 height 43
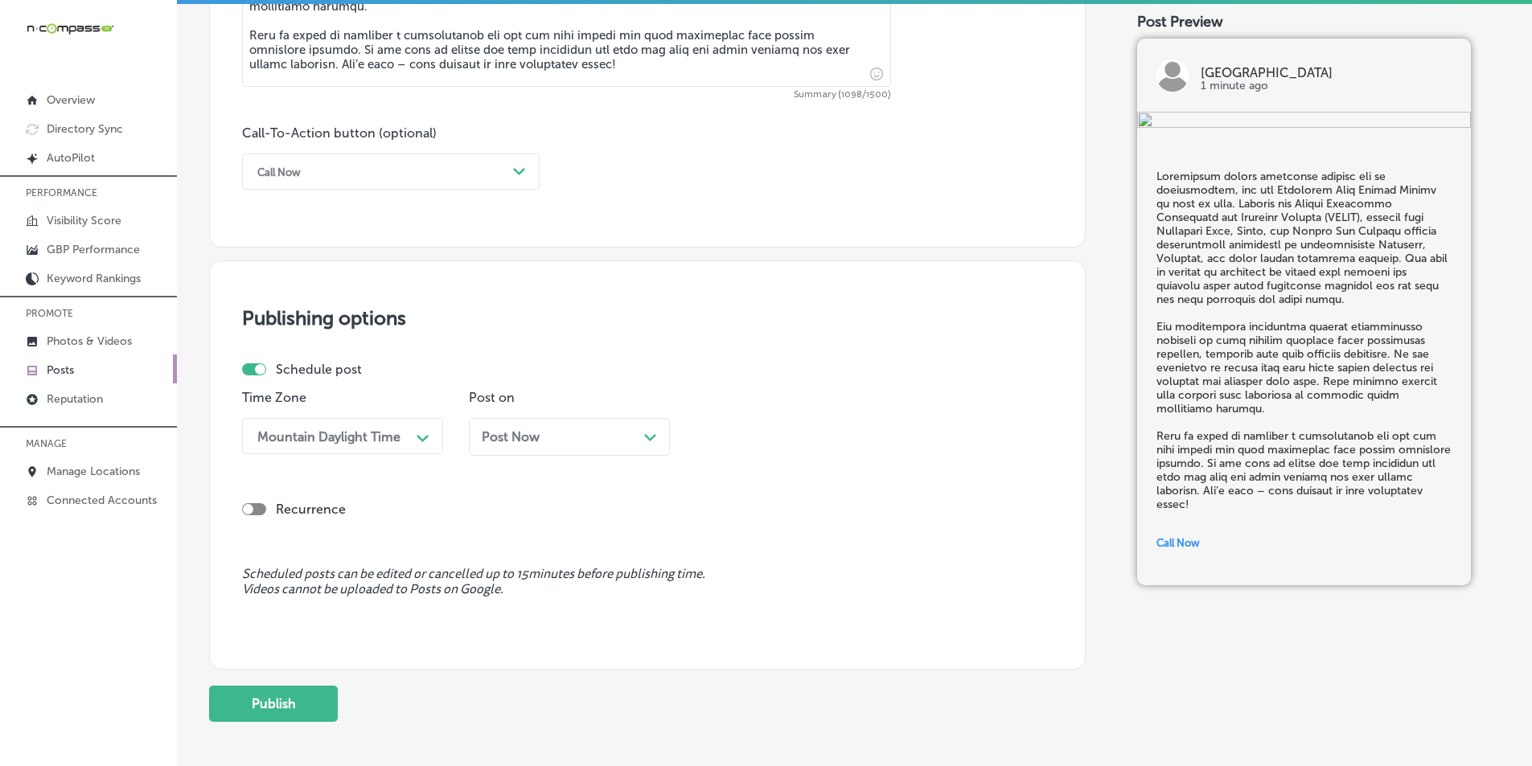
click at [639, 442] on div "Post Now Path Created with Sketch." at bounding box center [569, 436] width 175 height 15
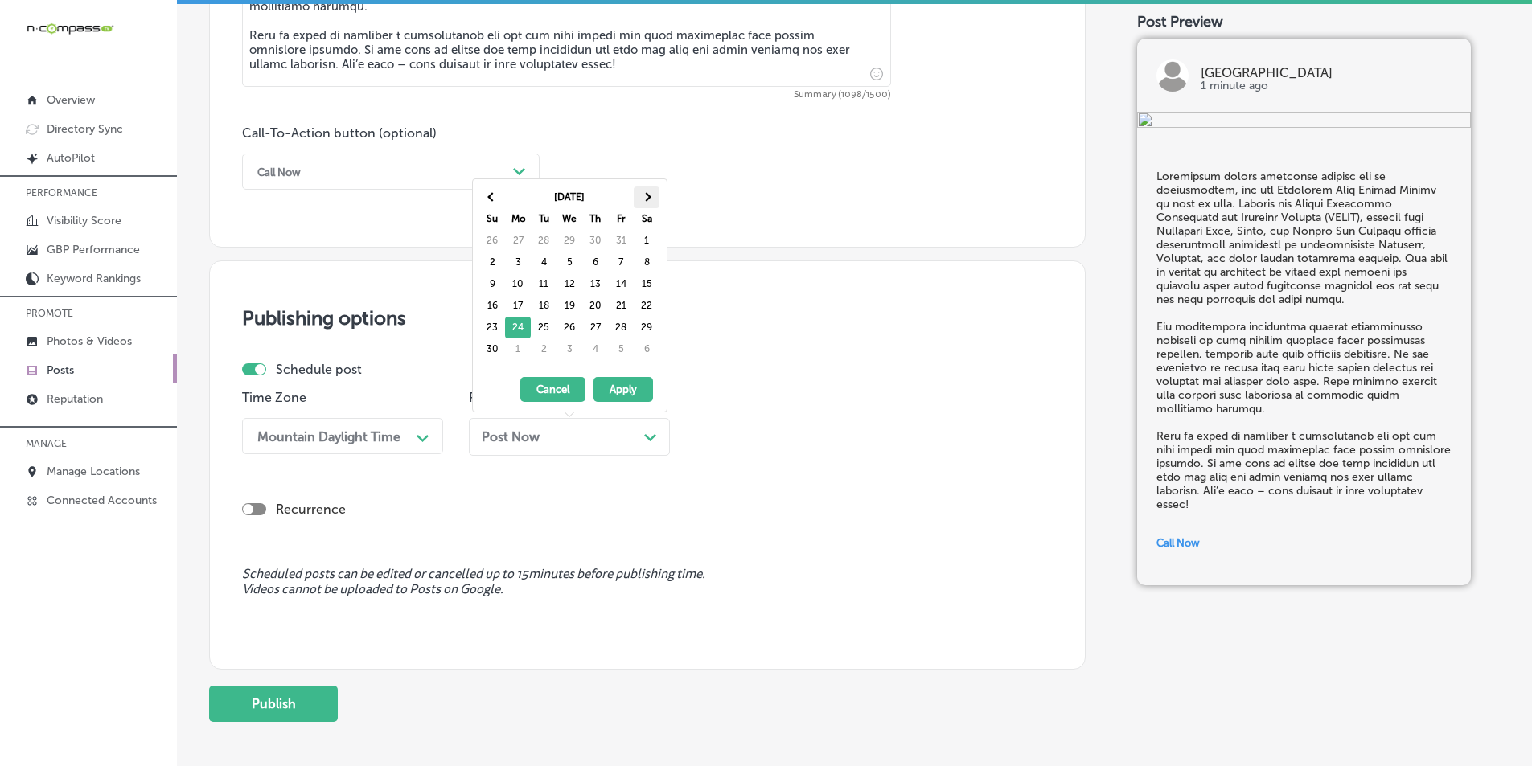
click at [642, 195] on th at bounding box center [647, 198] width 26 height 22
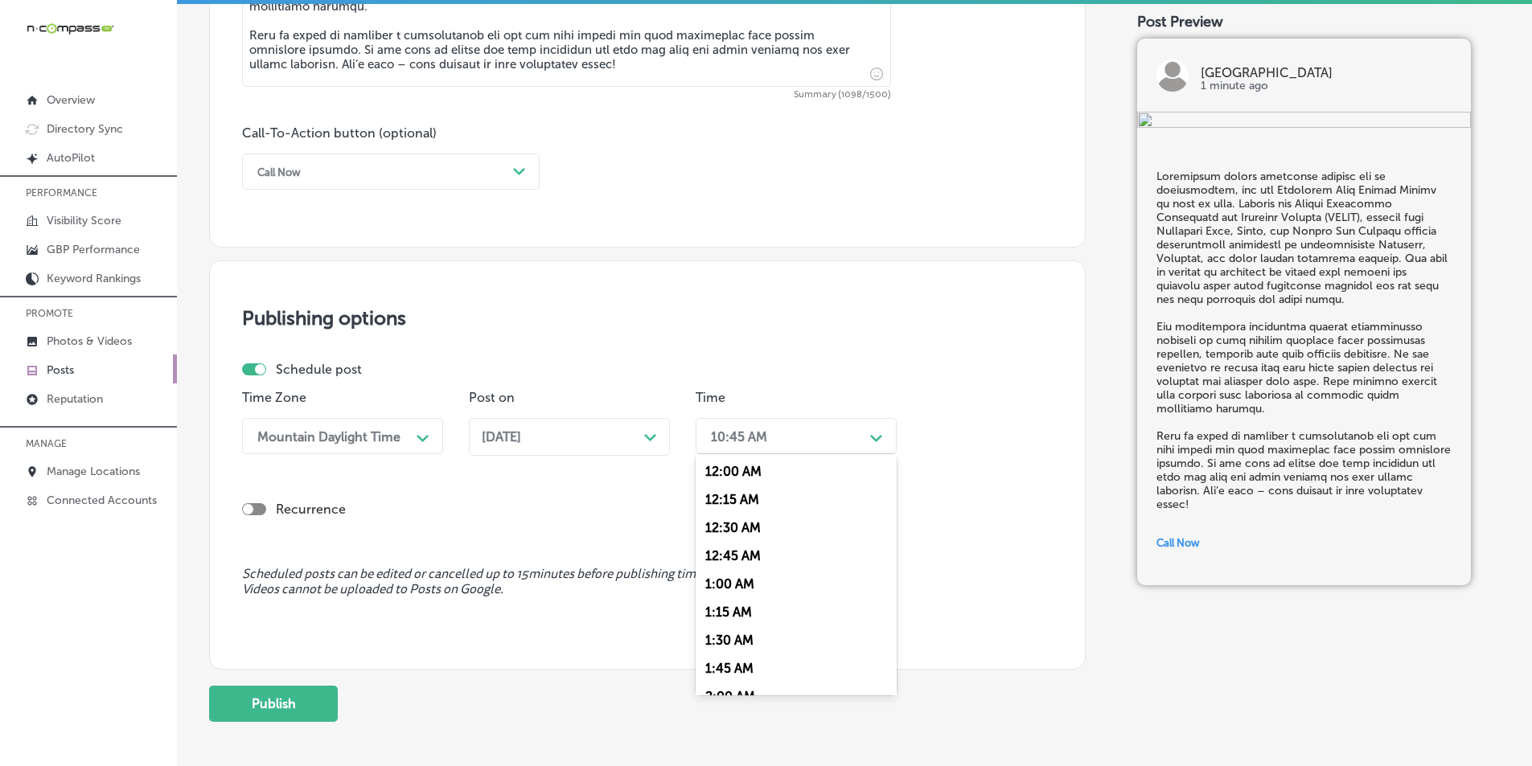
click at [830, 434] on div "10:45 AM" at bounding box center [783, 436] width 161 height 28
click at [725, 614] on div "7:00 AM" at bounding box center [796, 616] width 201 height 28
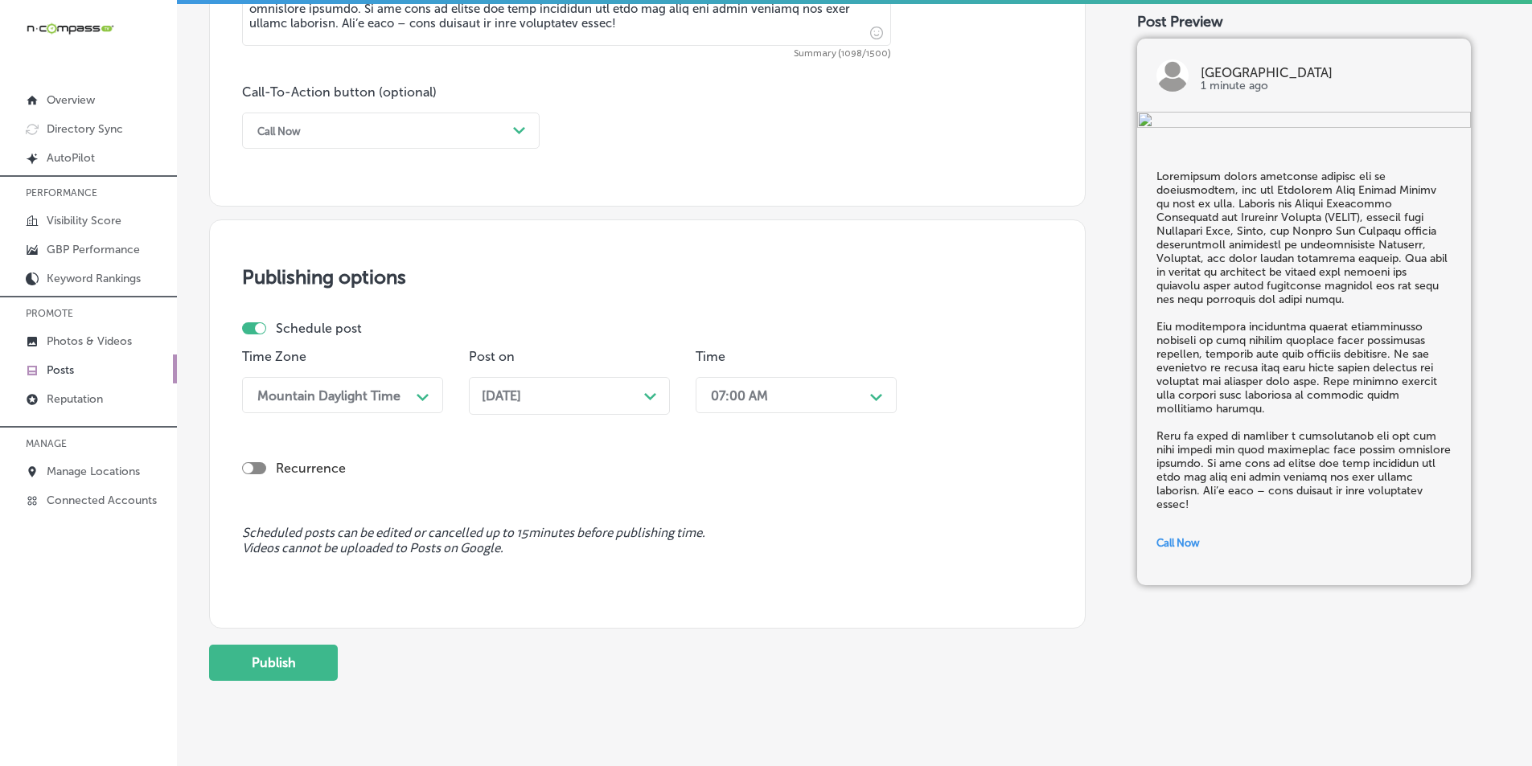
scroll to position [1180, 0]
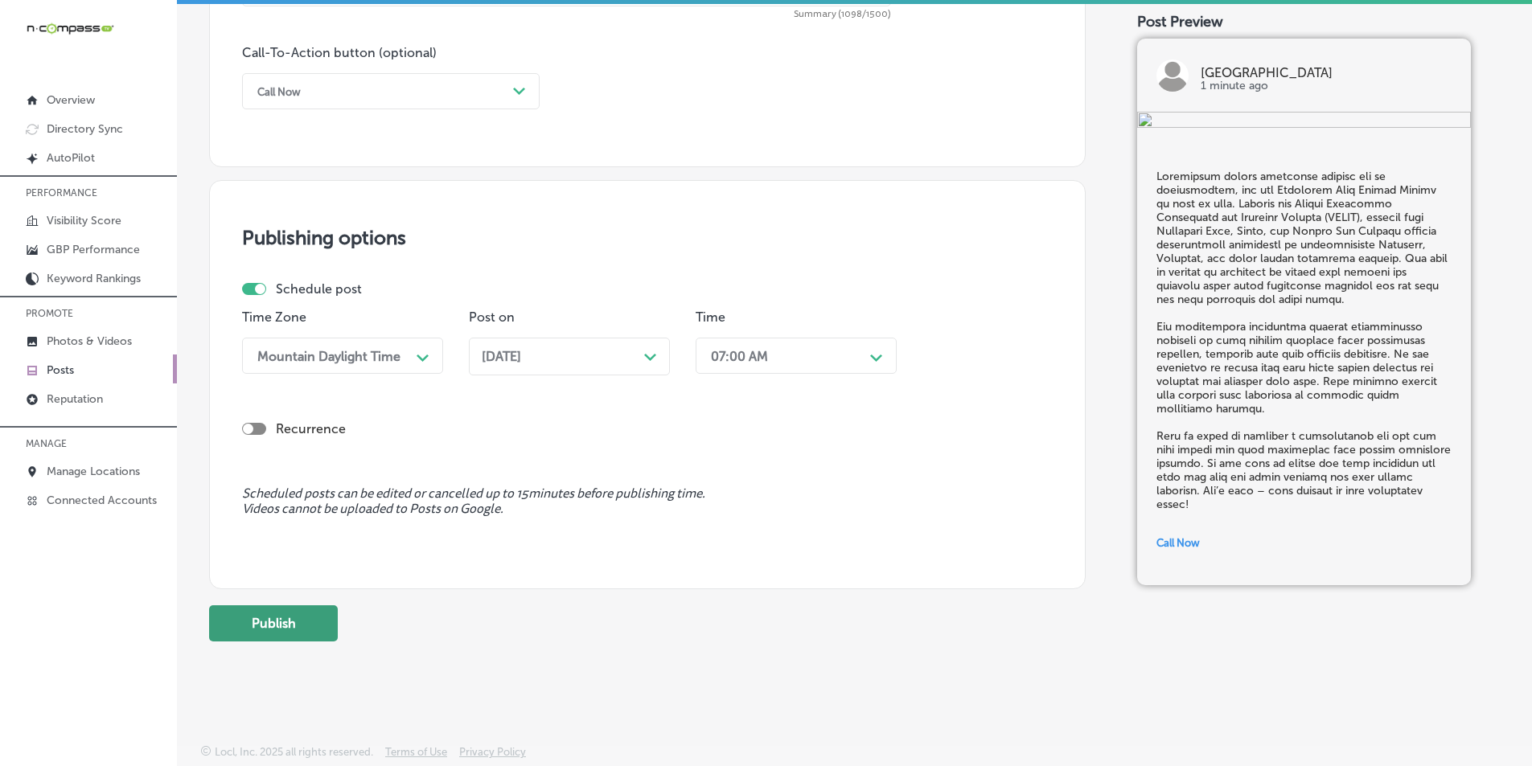
click at [262, 618] on button "Publish" at bounding box center [273, 624] width 129 height 36
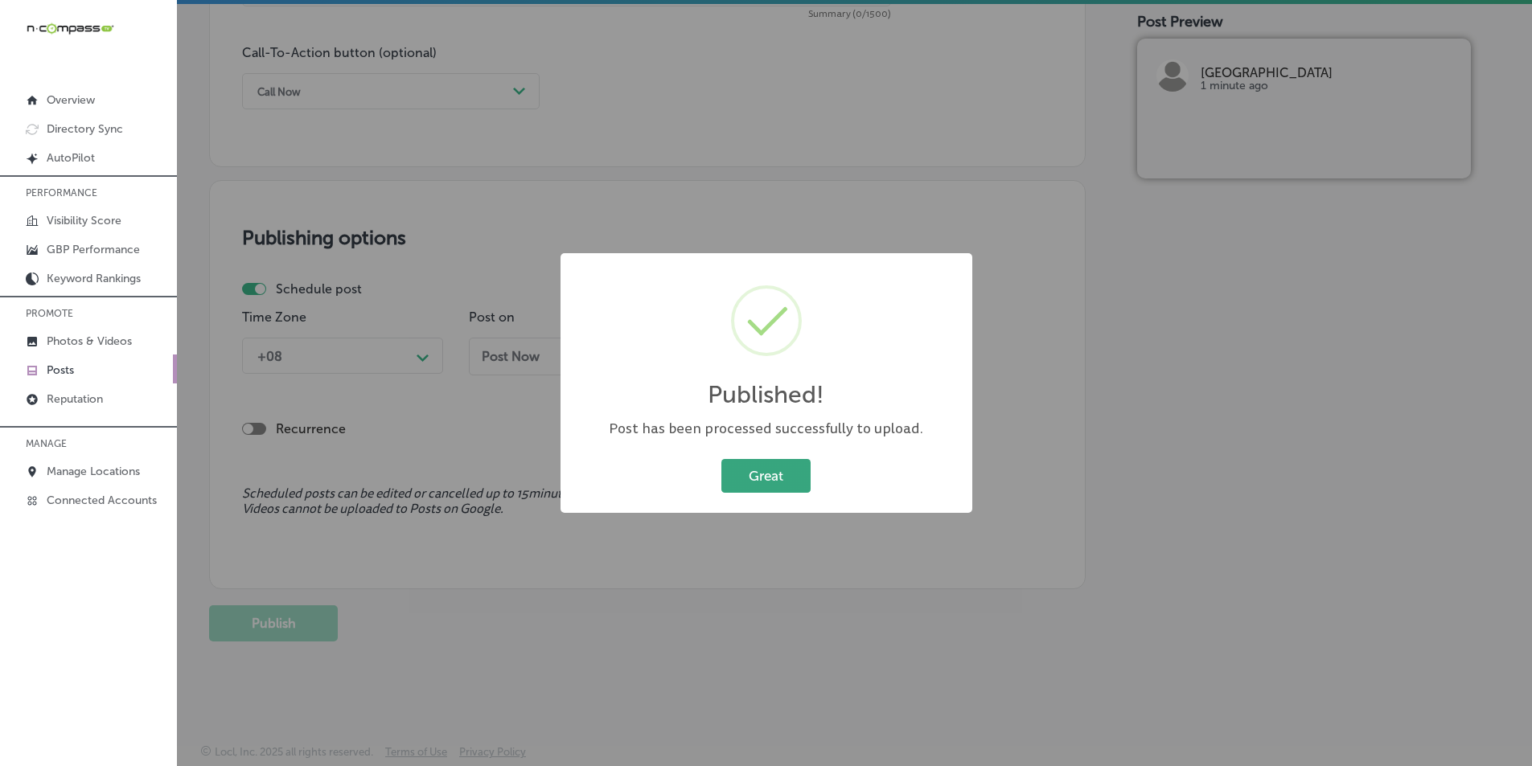
click at [738, 465] on button "Great" at bounding box center [765, 475] width 89 height 33
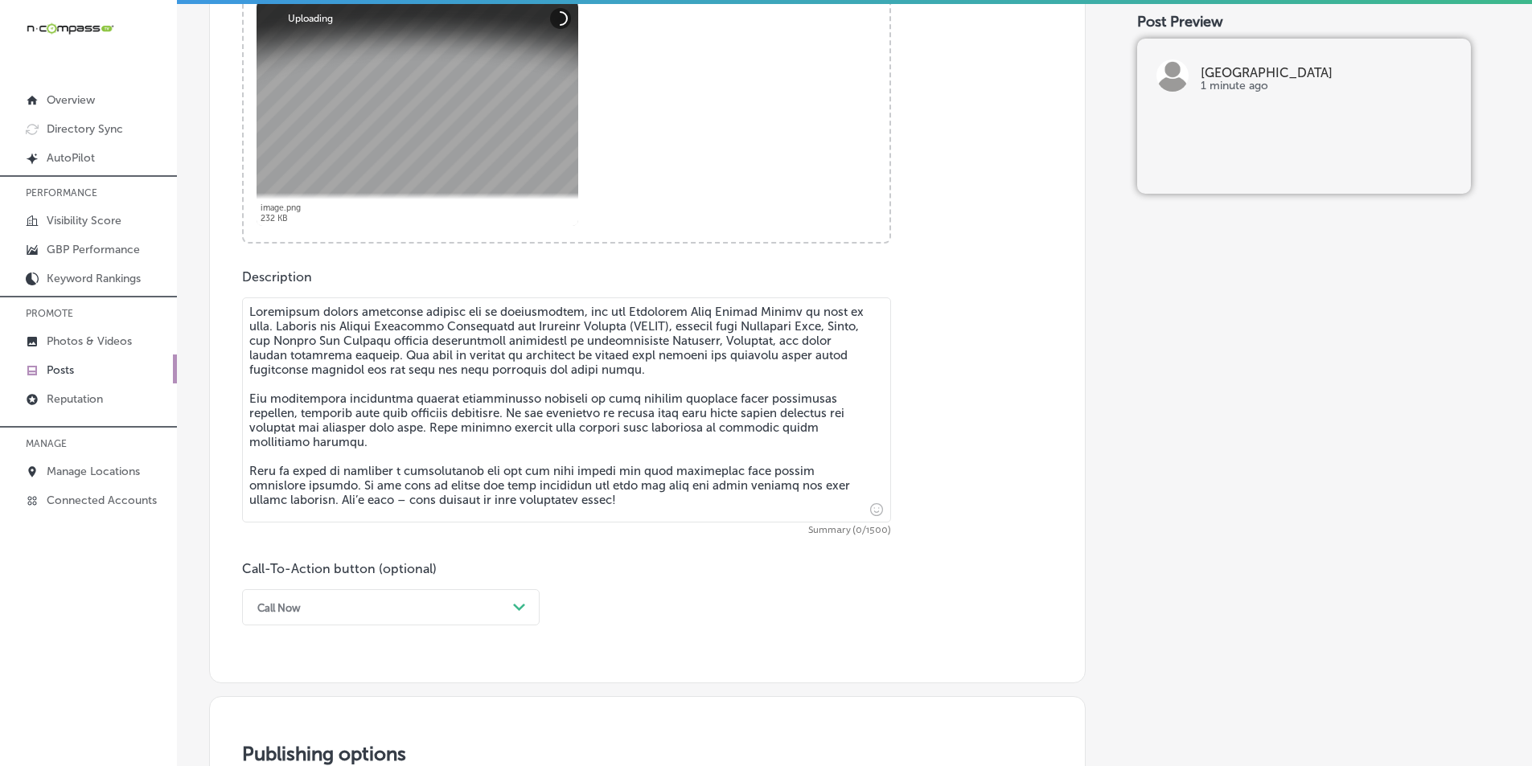
scroll to position [697, 0]
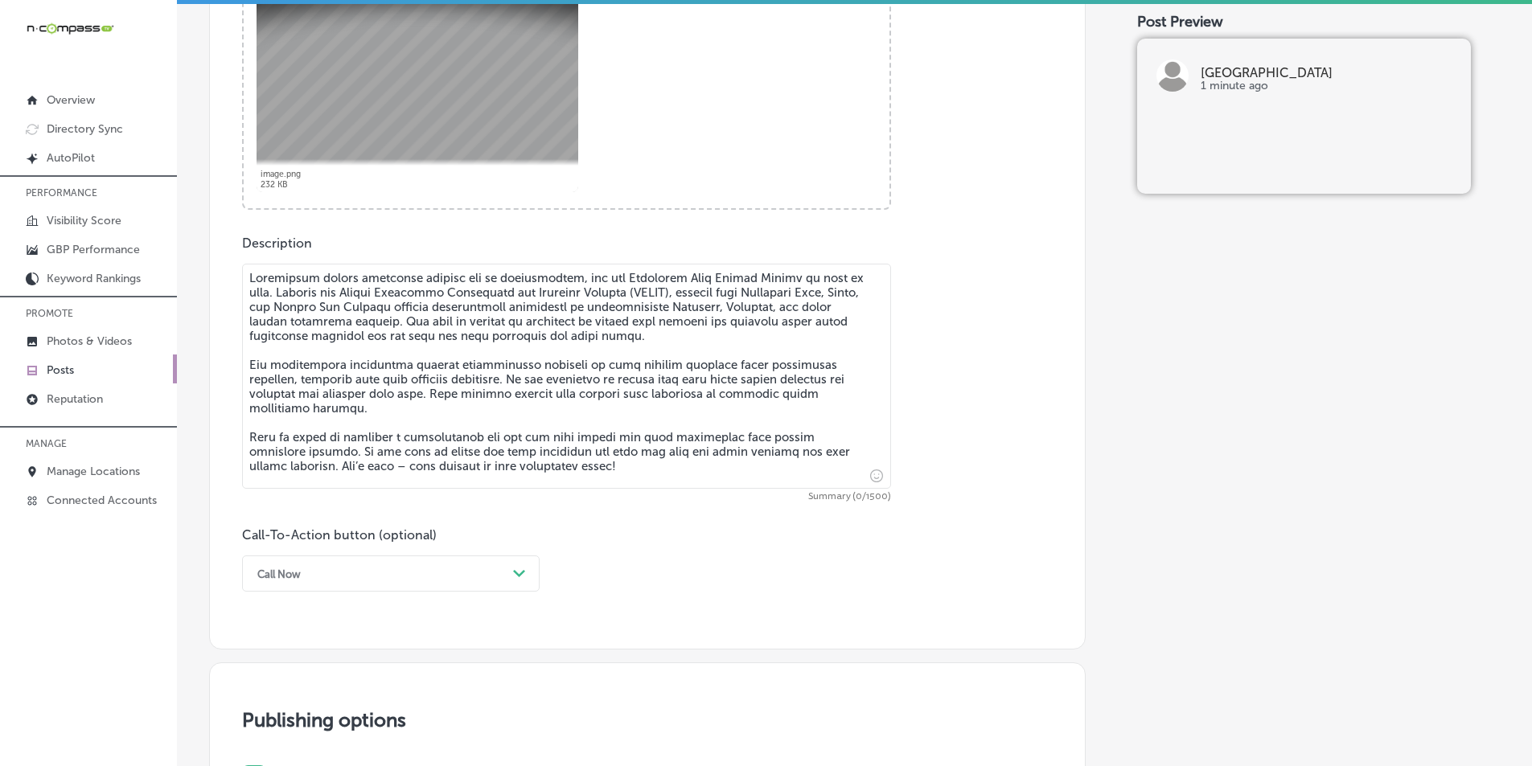
click at [378, 331] on textarea at bounding box center [566, 376] width 649 height 225
click at [327, 392] on textarea at bounding box center [566, 376] width 649 height 225
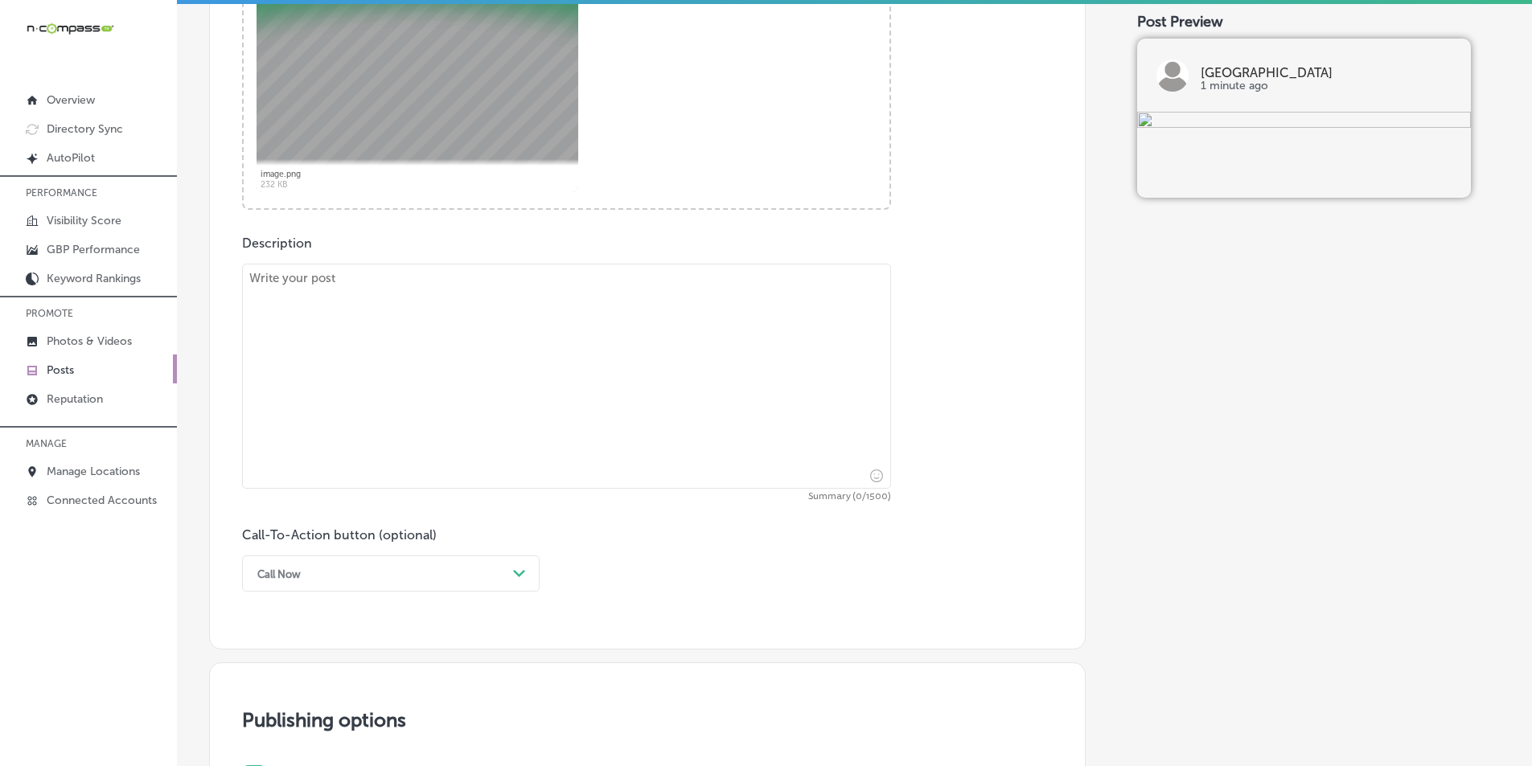
paste textarea "The Cathedral City Senior Center offers a peaceful space for seniors in Cathedr…"
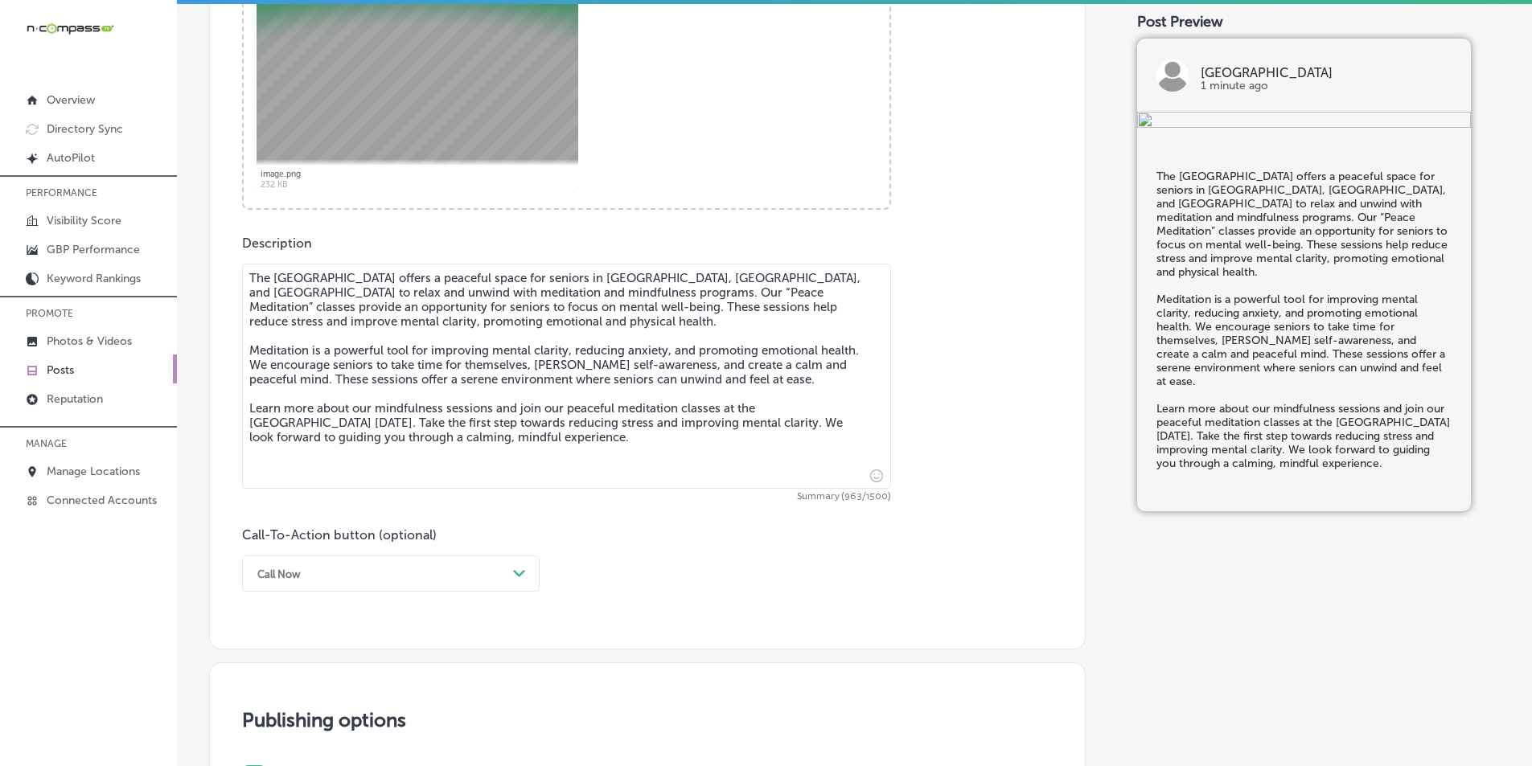
type textarea "The Cathedral City Senior Center offers a peaceful space for seniors in Cathedr…"
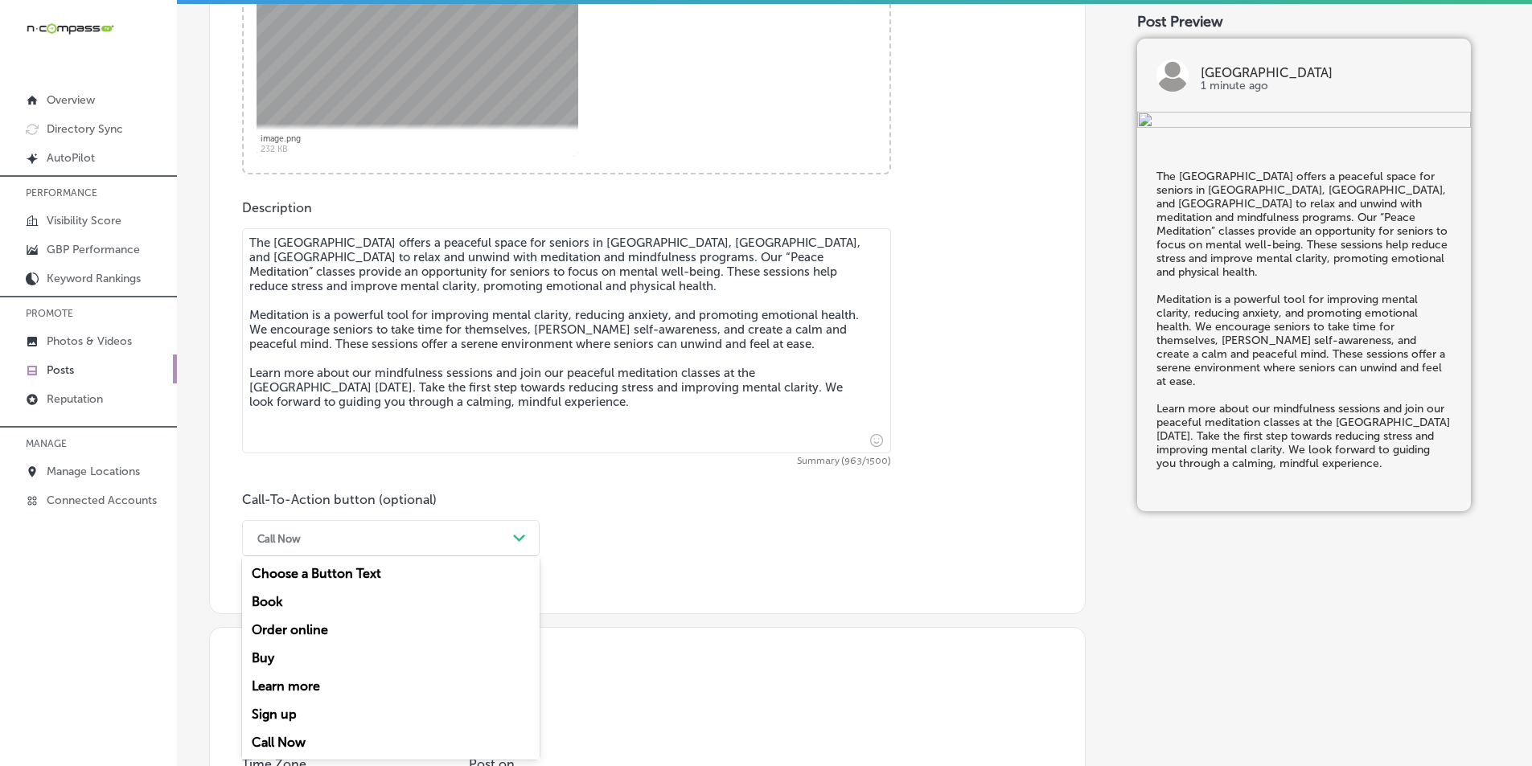
click at [420, 557] on div "option Call Now, selected. option Choose a Button Text focused, 1 of 7. 7 resul…" at bounding box center [391, 538] width 298 height 36
click at [306, 684] on div "Learn more" at bounding box center [391, 686] width 298 height 28
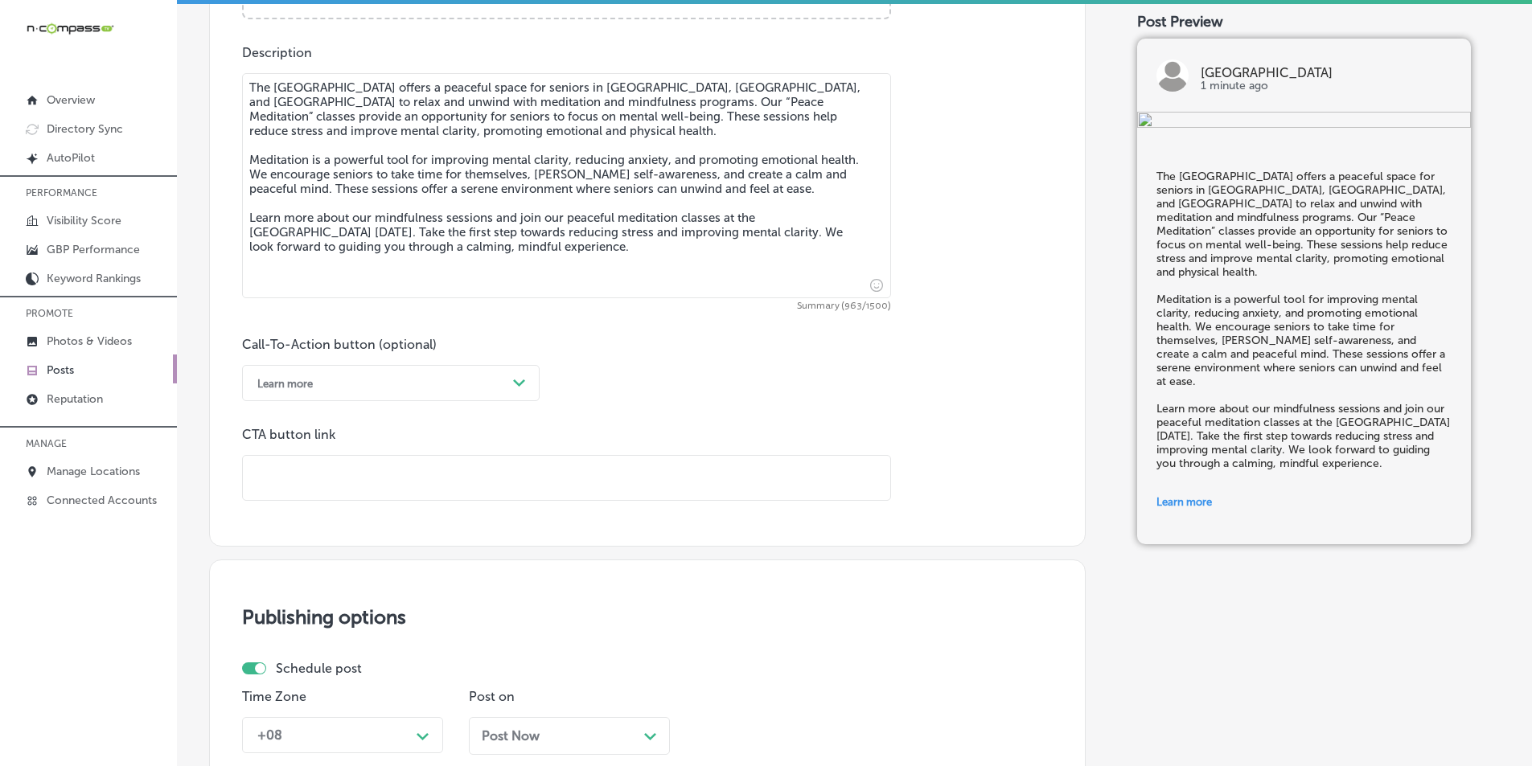
scroll to position [974, 0]
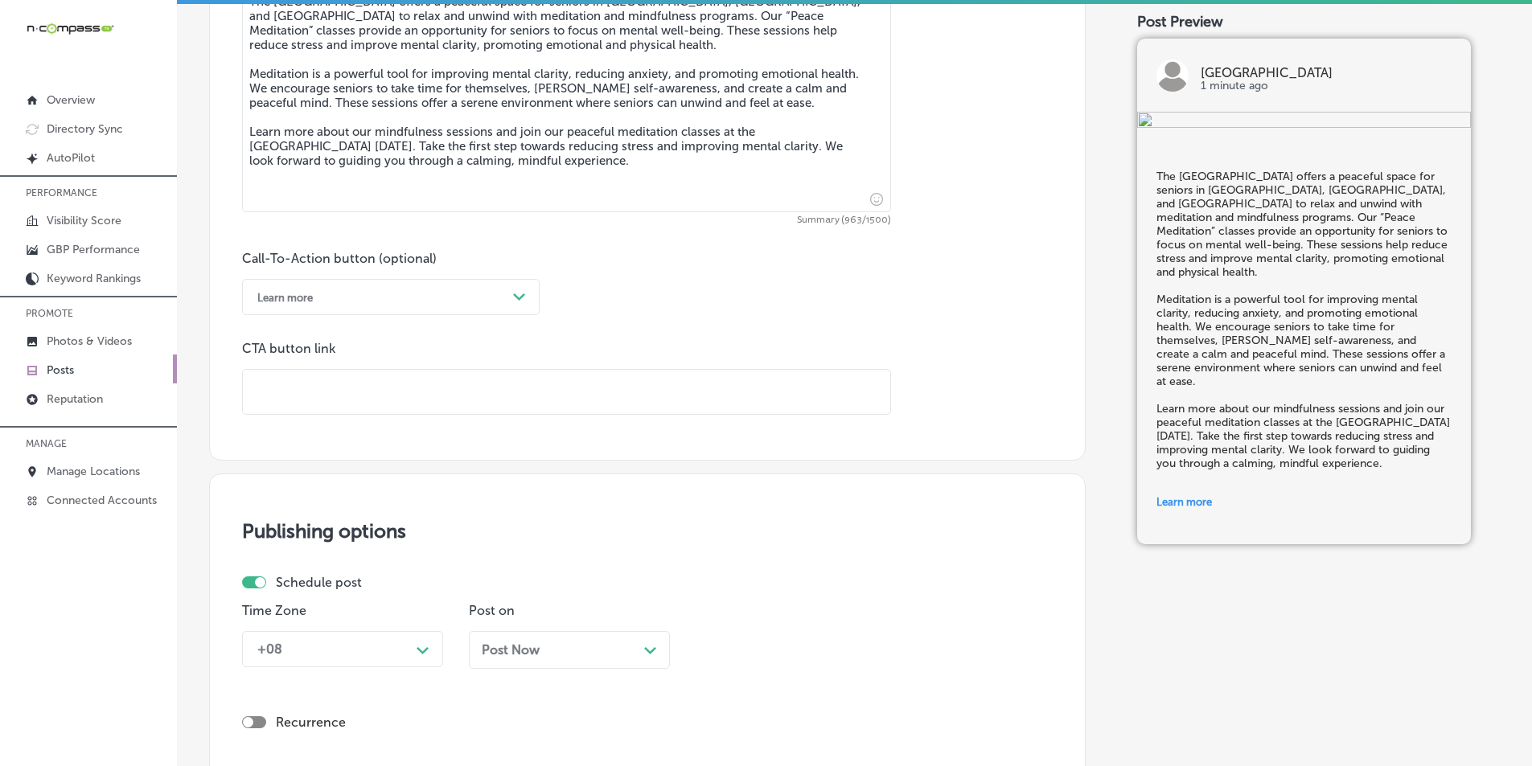
paste input "https://cathedralcenter.org/"
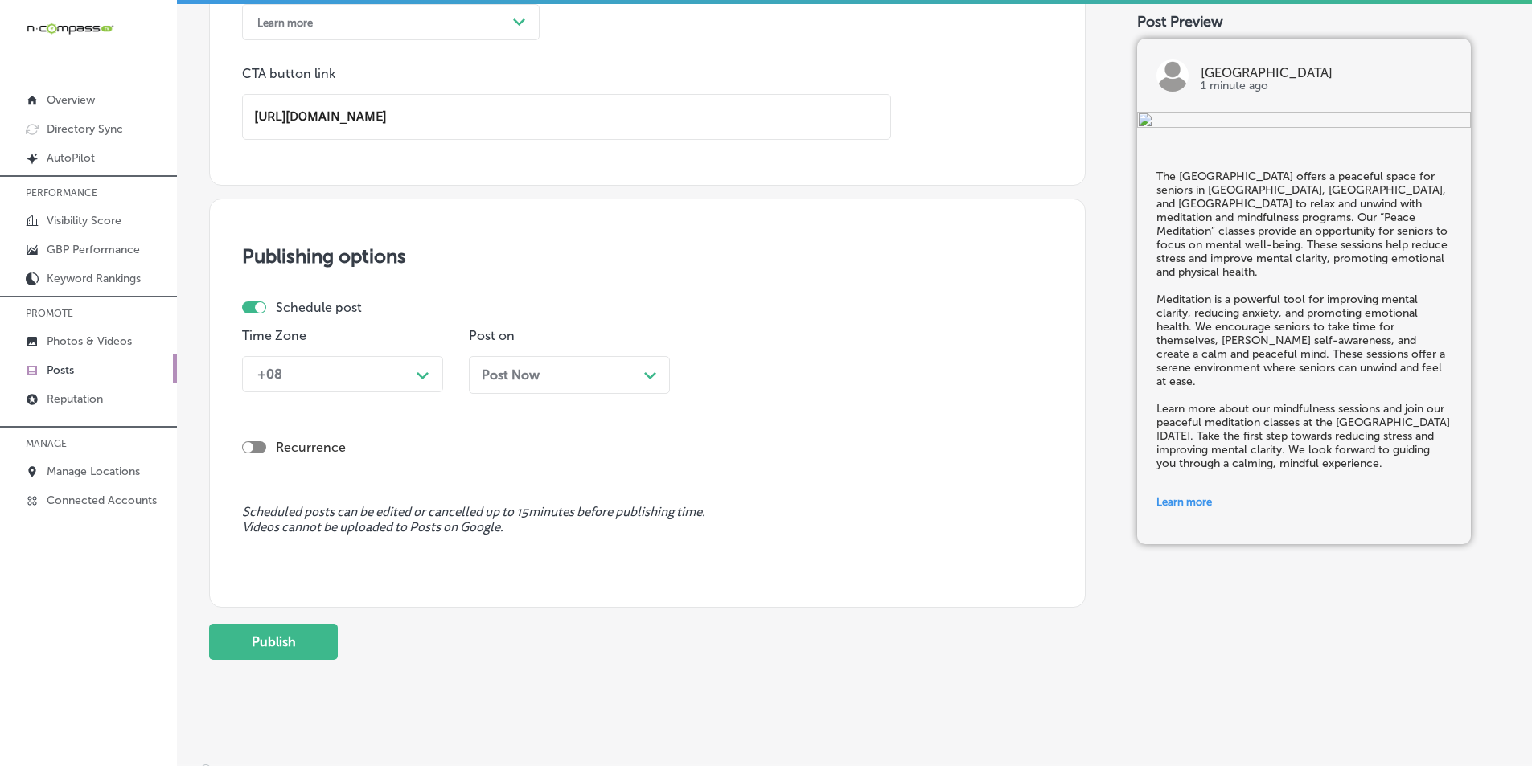
scroll to position [1268, 0]
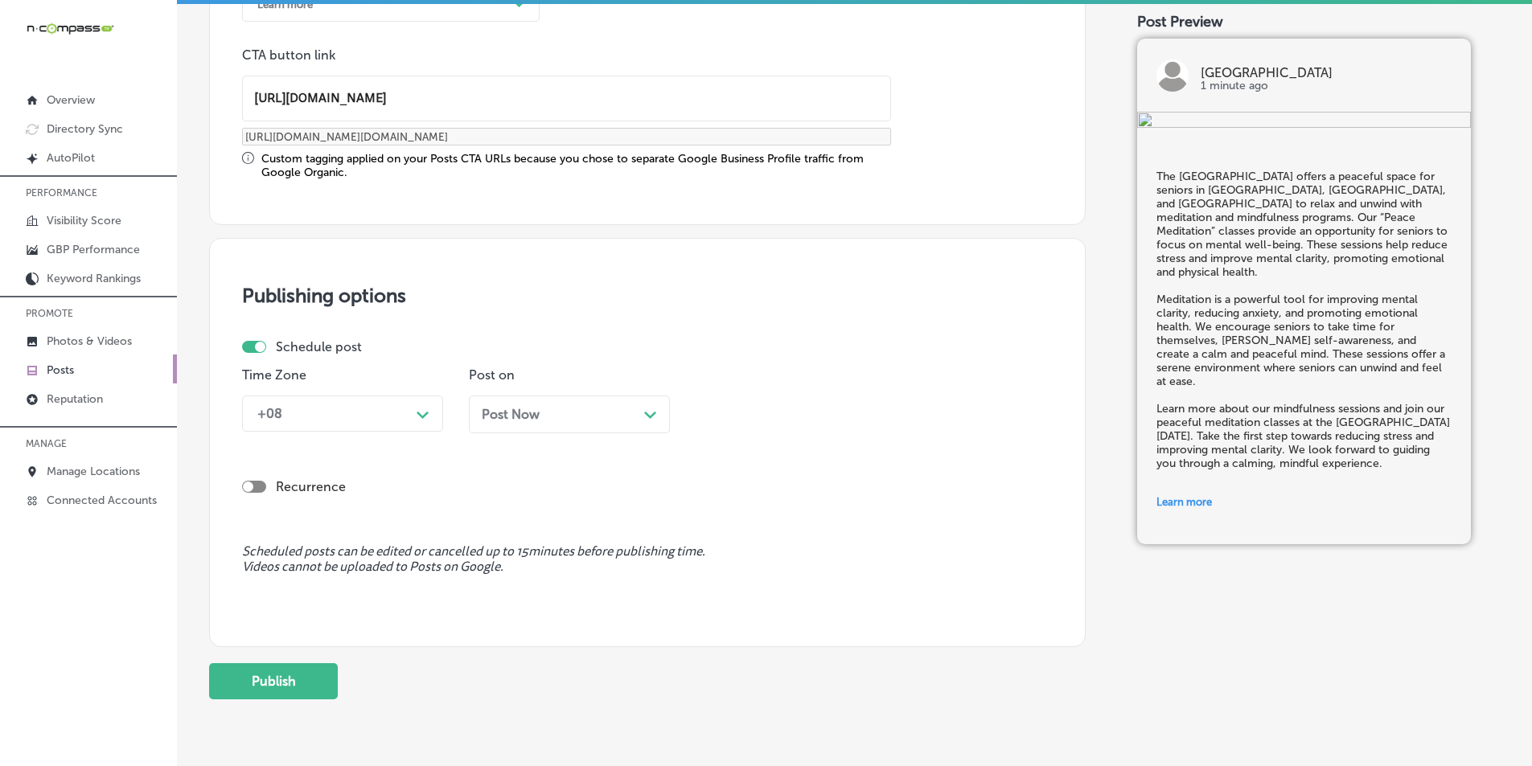
type input "https://cathedralcenter.org/"
click at [414, 346] on div "Schedule post" at bounding box center [641, 346] width 798 height 15
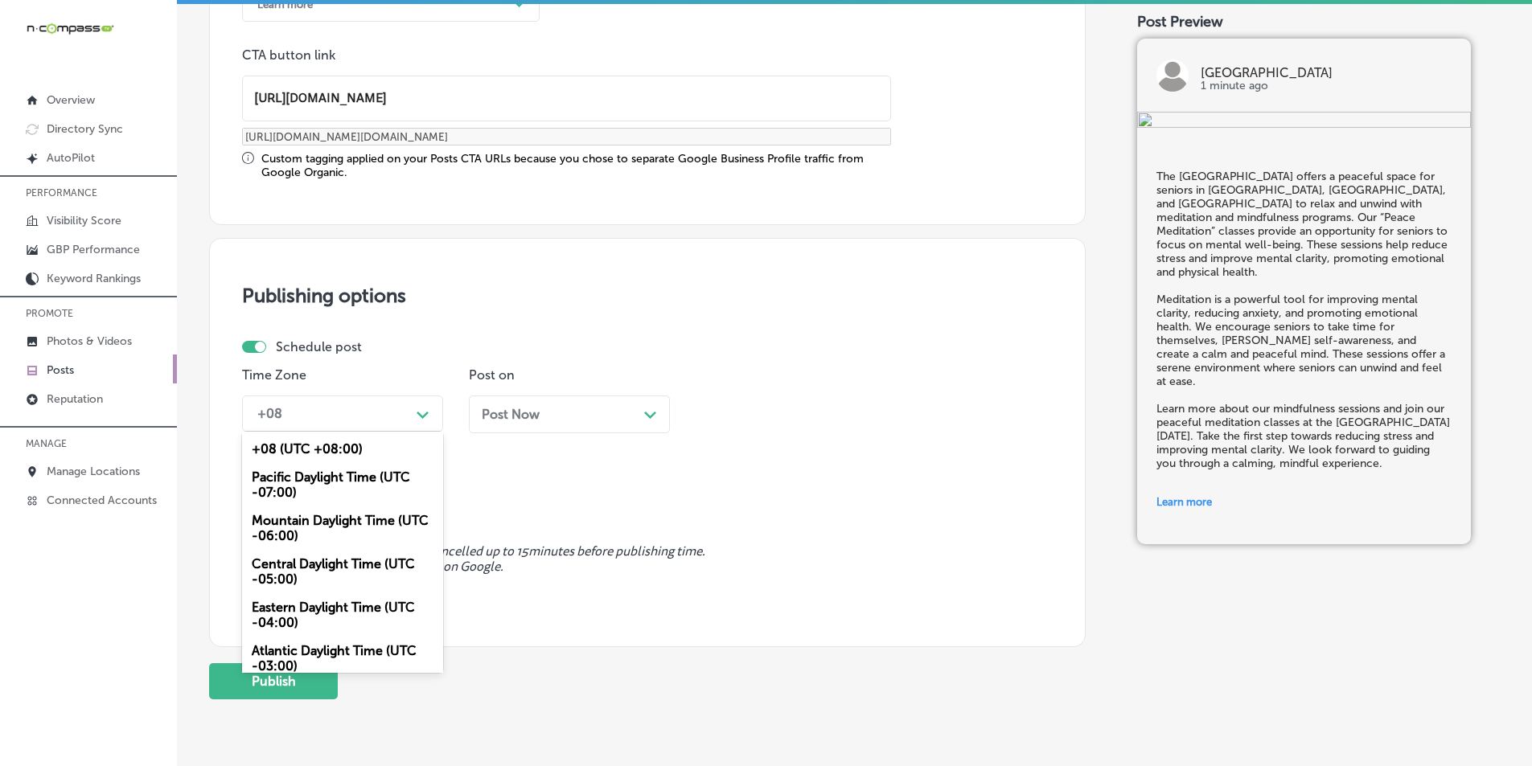
click at [423, 410] on div "Path Created with Sketch." at bounding box center [423, 413] width 13 height 13
click at [295, 523] on div "Mountain Daylight Time (UTC -06:00)" at bounding box center [342, 528] width 201 height 43
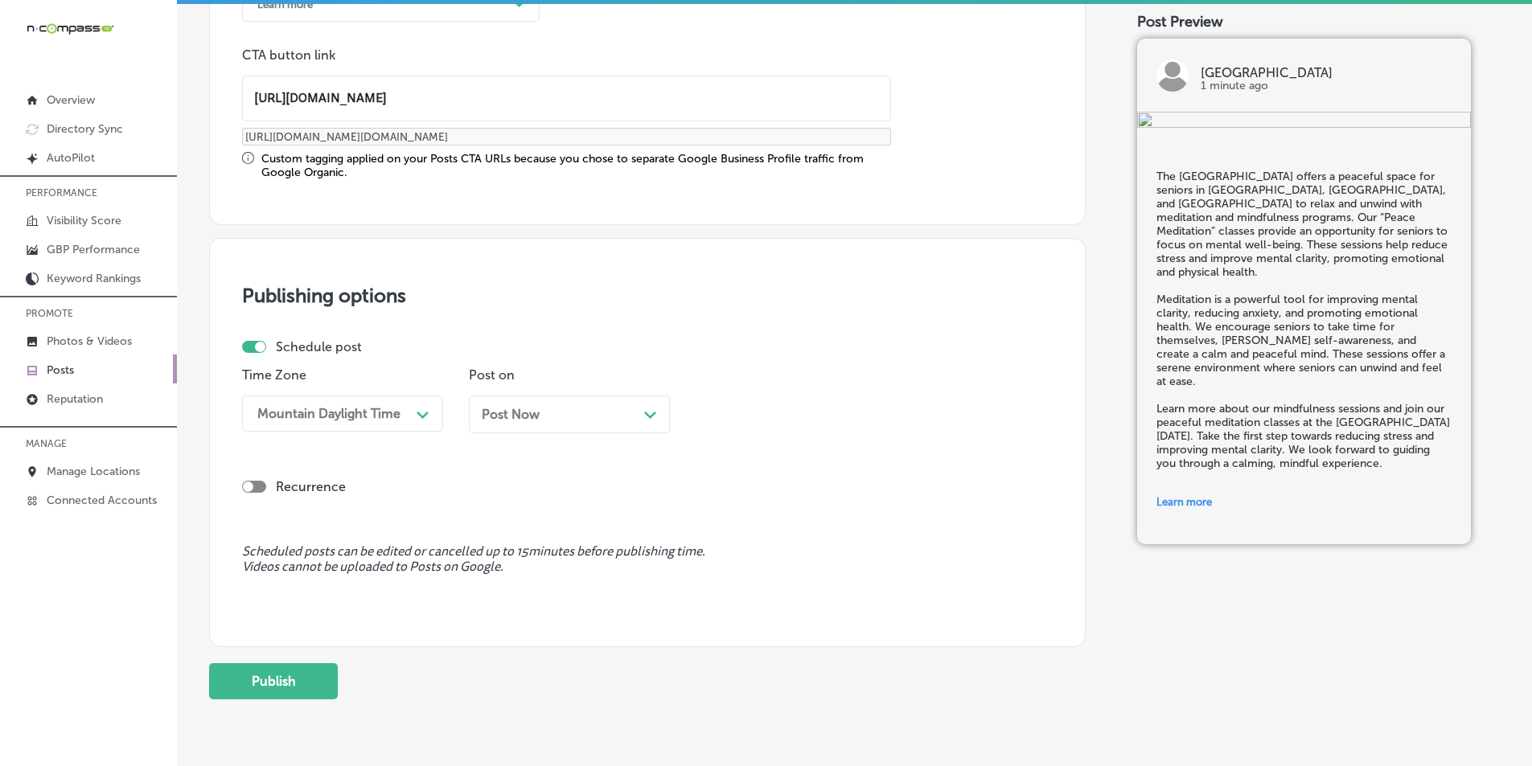
click at [615, 417] on div "Post Now Path Created with Sketch." at bounding box center [569, 414] width 175 height 15
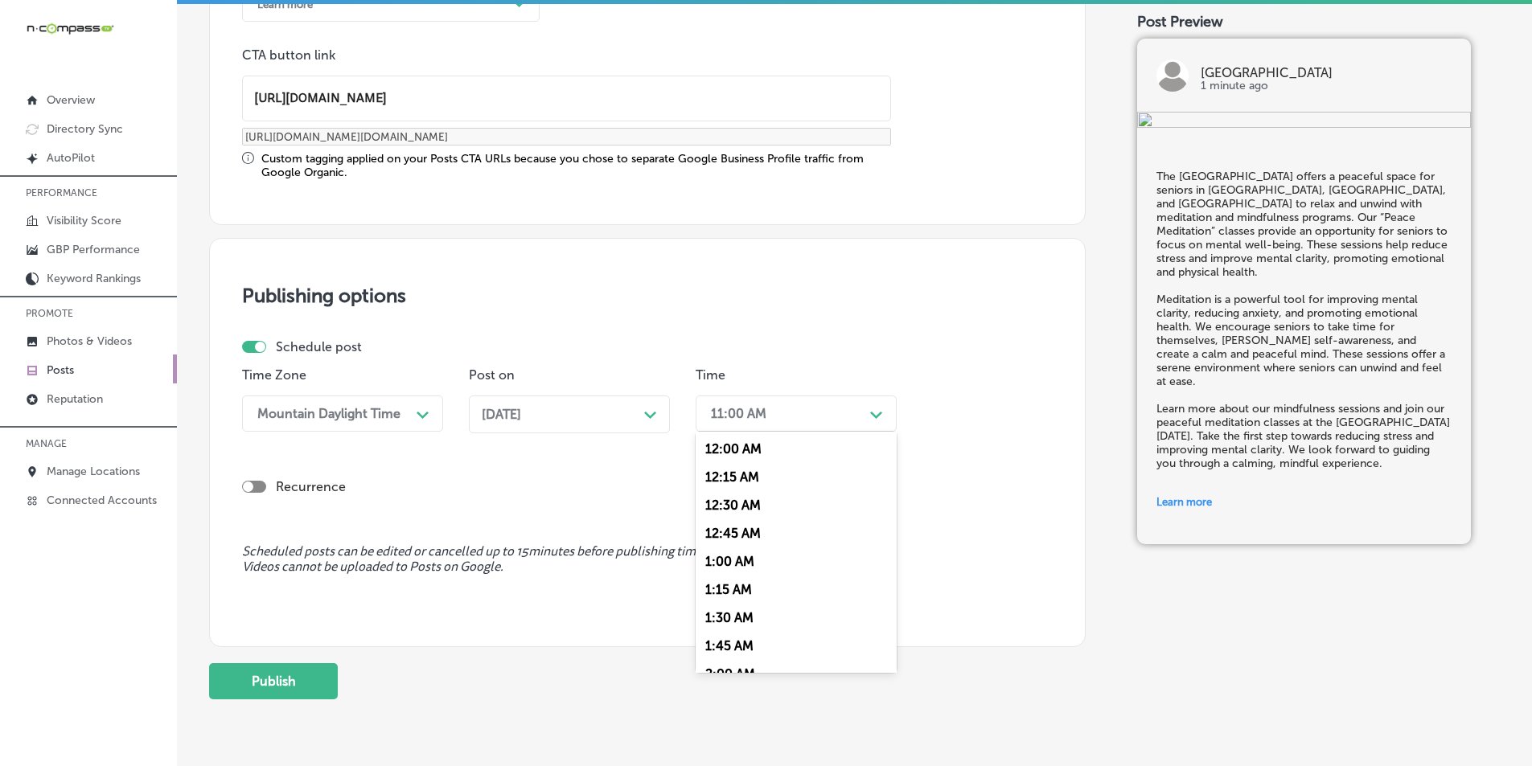
click at [809, 408] on div "11:00 AM" at bounding box center [783, 414] width 161 height 28
click at [725, 590] on div "7:00 AM" at bounding box center [796, 594] width 201 height 28
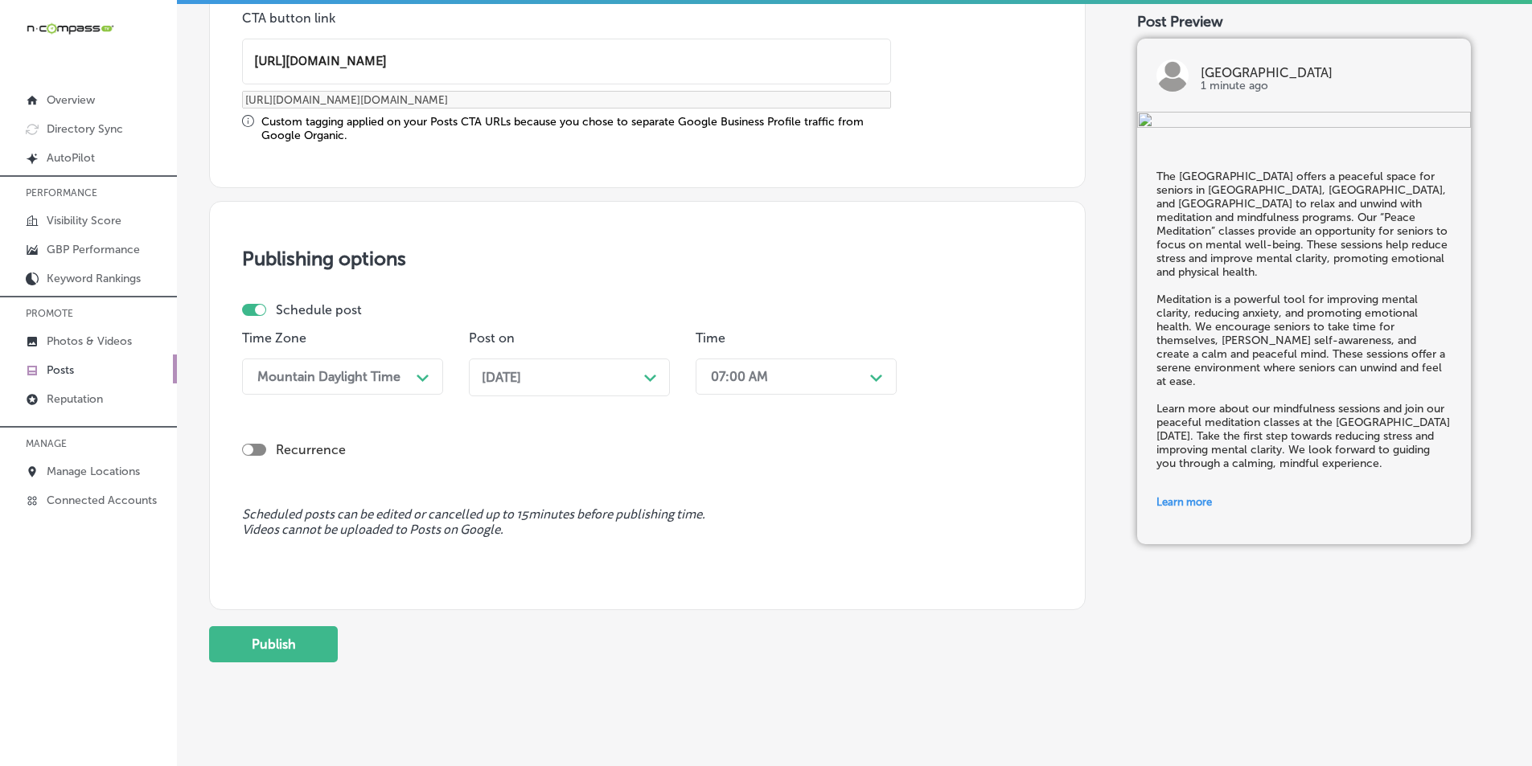
scroll to position [1325, 0]
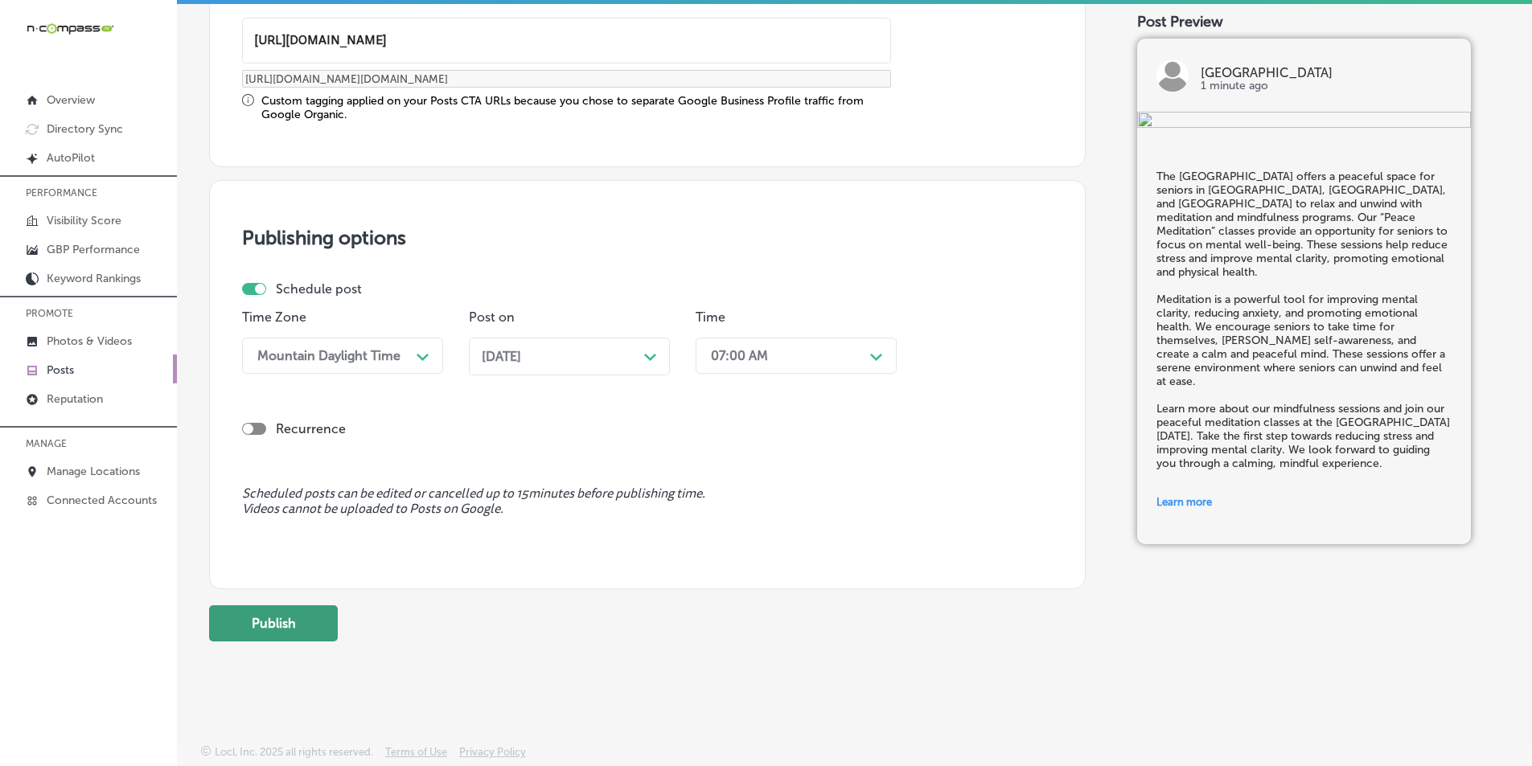
click at [263, 619] on button "Publish" at bounding box center [273, 624] width 129 height 36
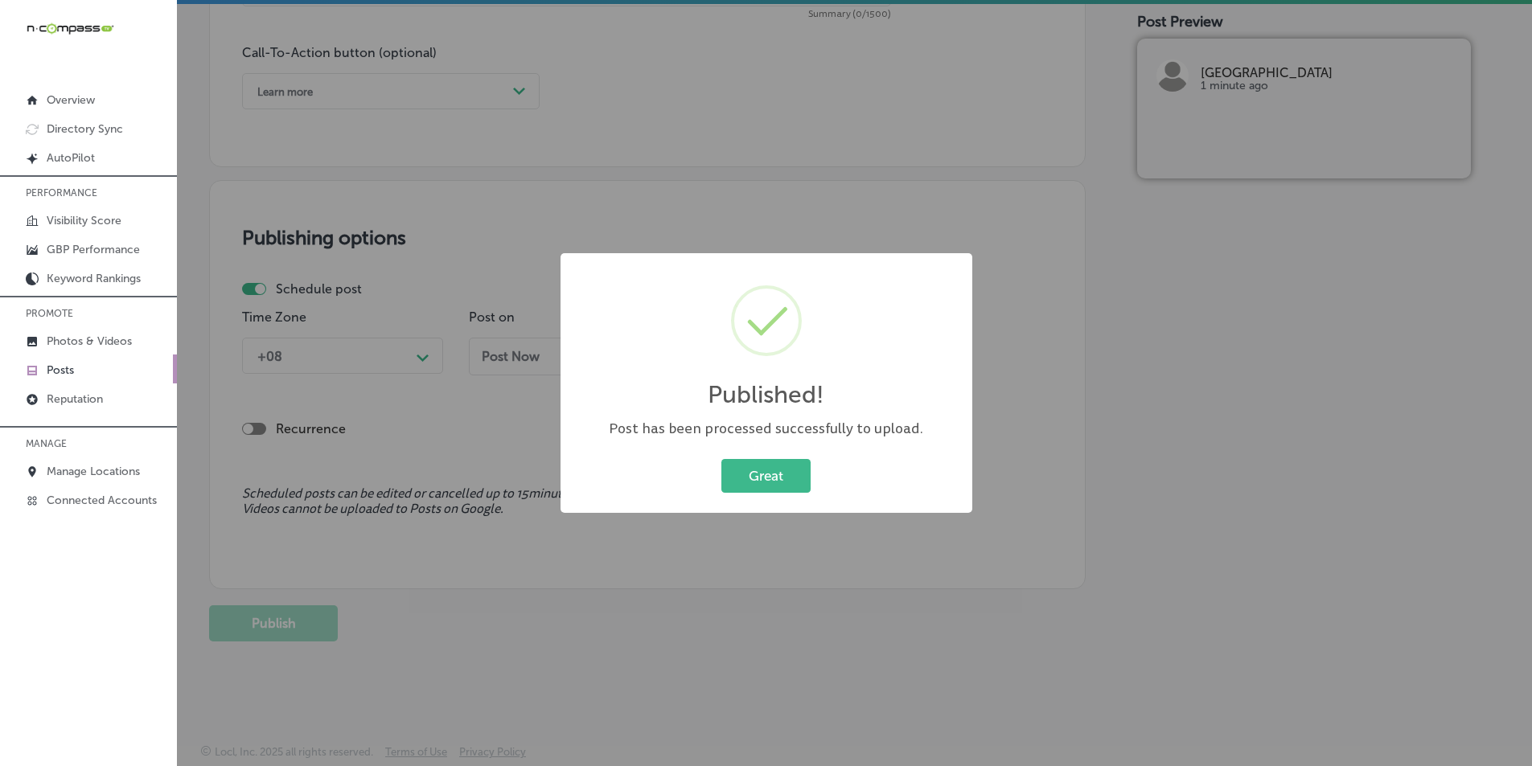
scroll to position [1180, 0]
click at [759, 470] on button "Great" at bounding box center [765, 475] width 89 height 33
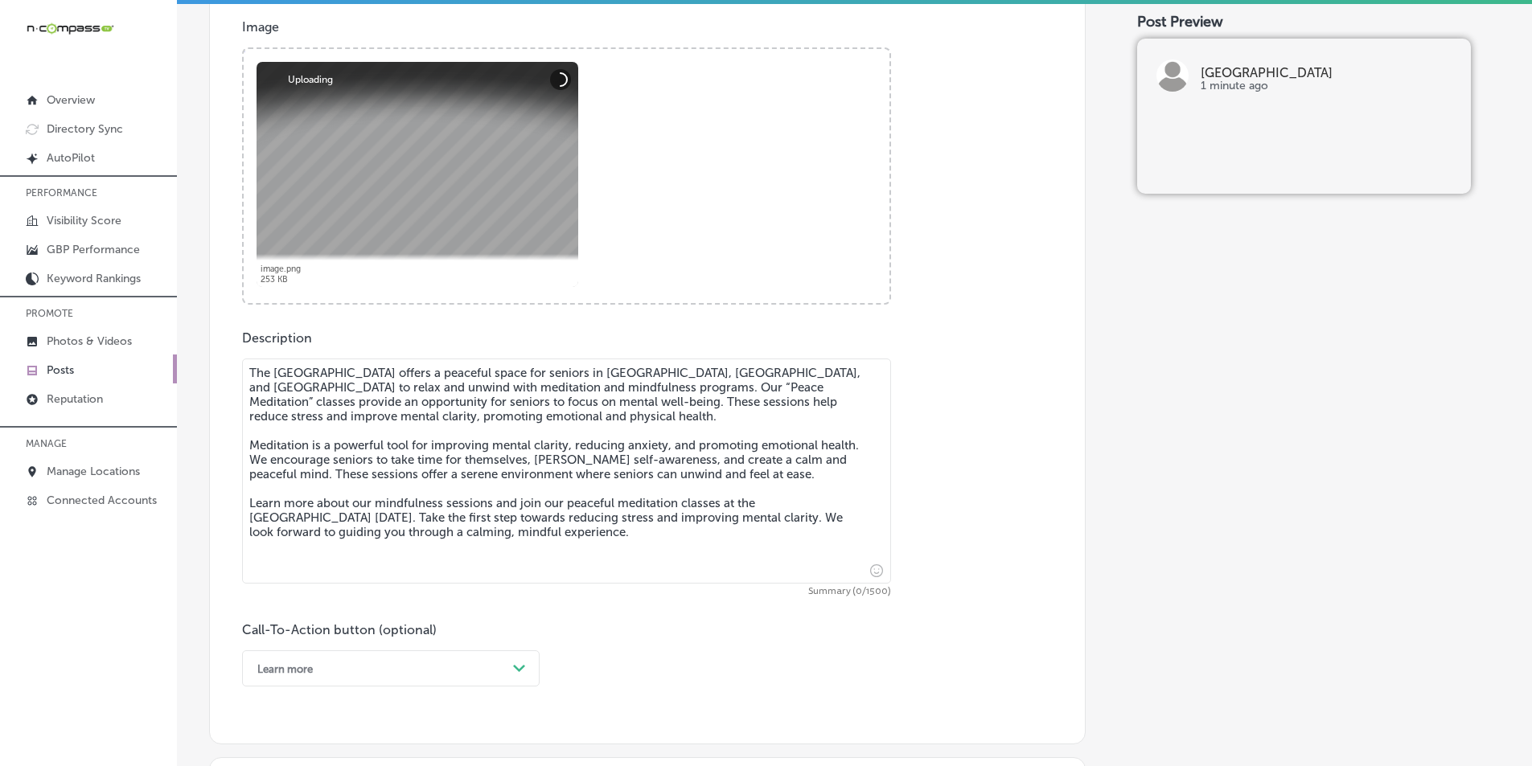
scroll to position [697, 0]
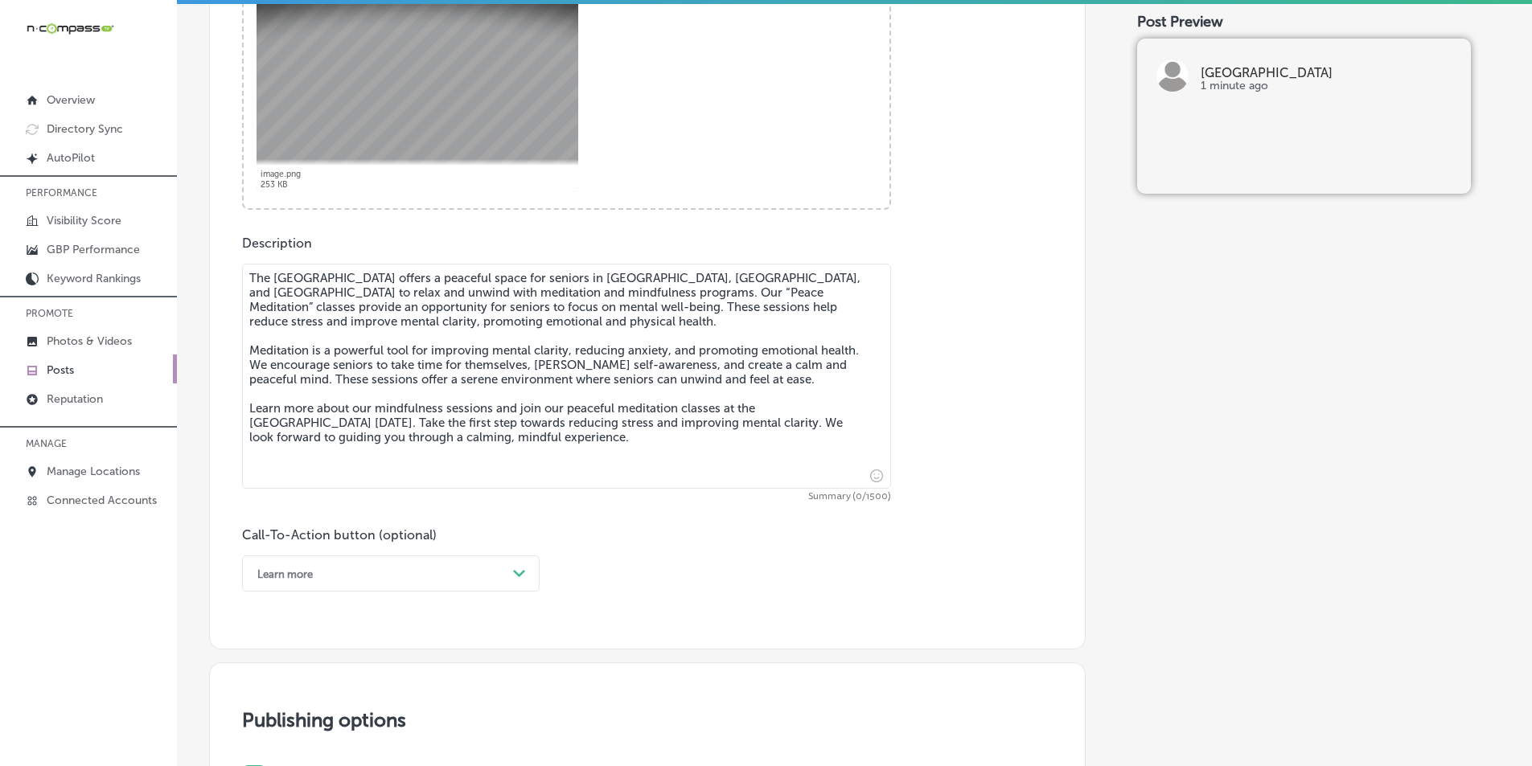
click at [401, 346] on textarea "The Cathedral City Senior Center offers a peaceful space for seniors in Cathedr…" at bounding box center [566, 376] width 649 height 225
click at [398, 374] on textarea "The Cathedral City Senior Center offers a peaceful space for seniors in Cathedr…" at bounding box center [566, 376] width 649 height 225
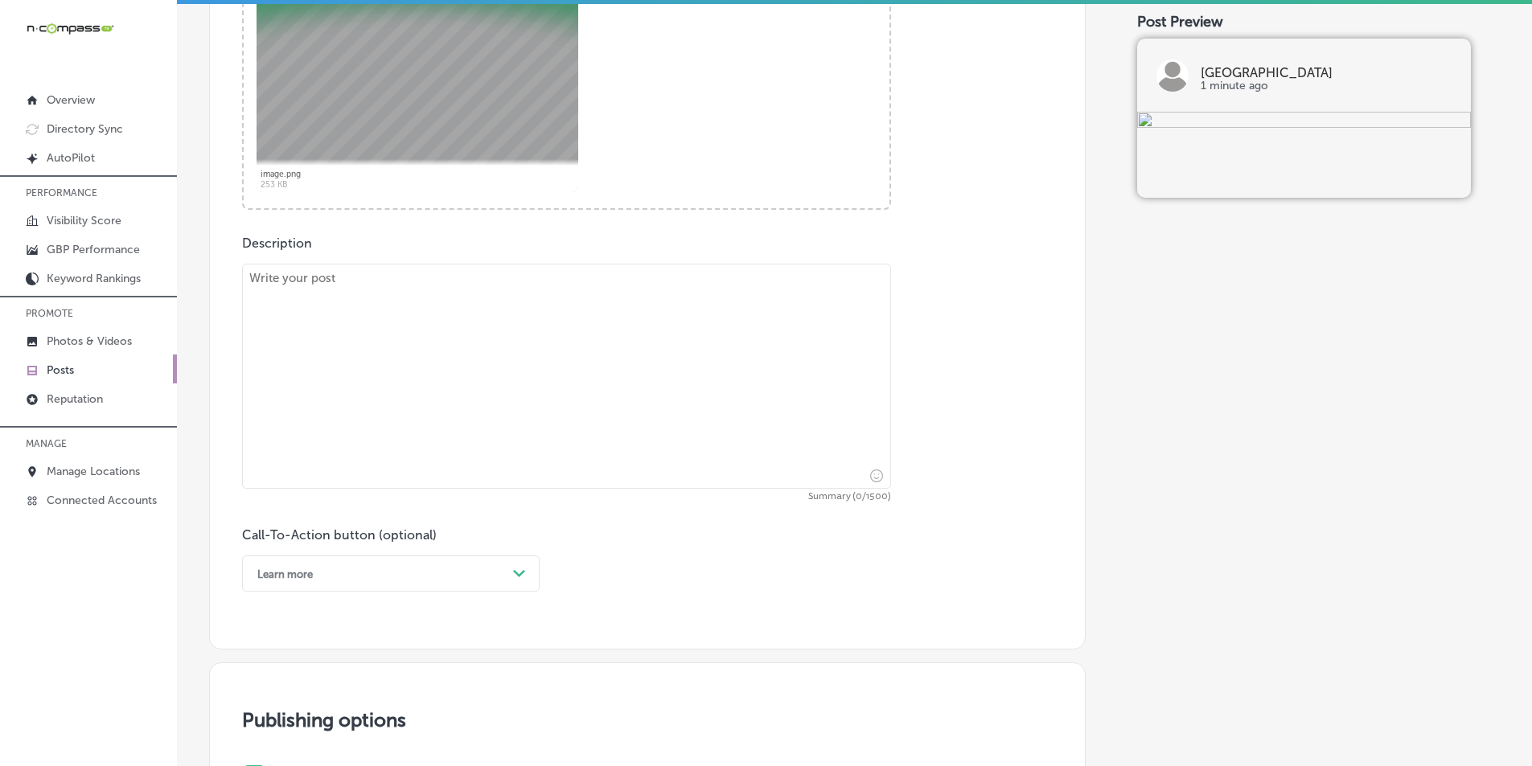
paste textarea "Staying connected in today’s digital world is important, and at Cathedral City …"
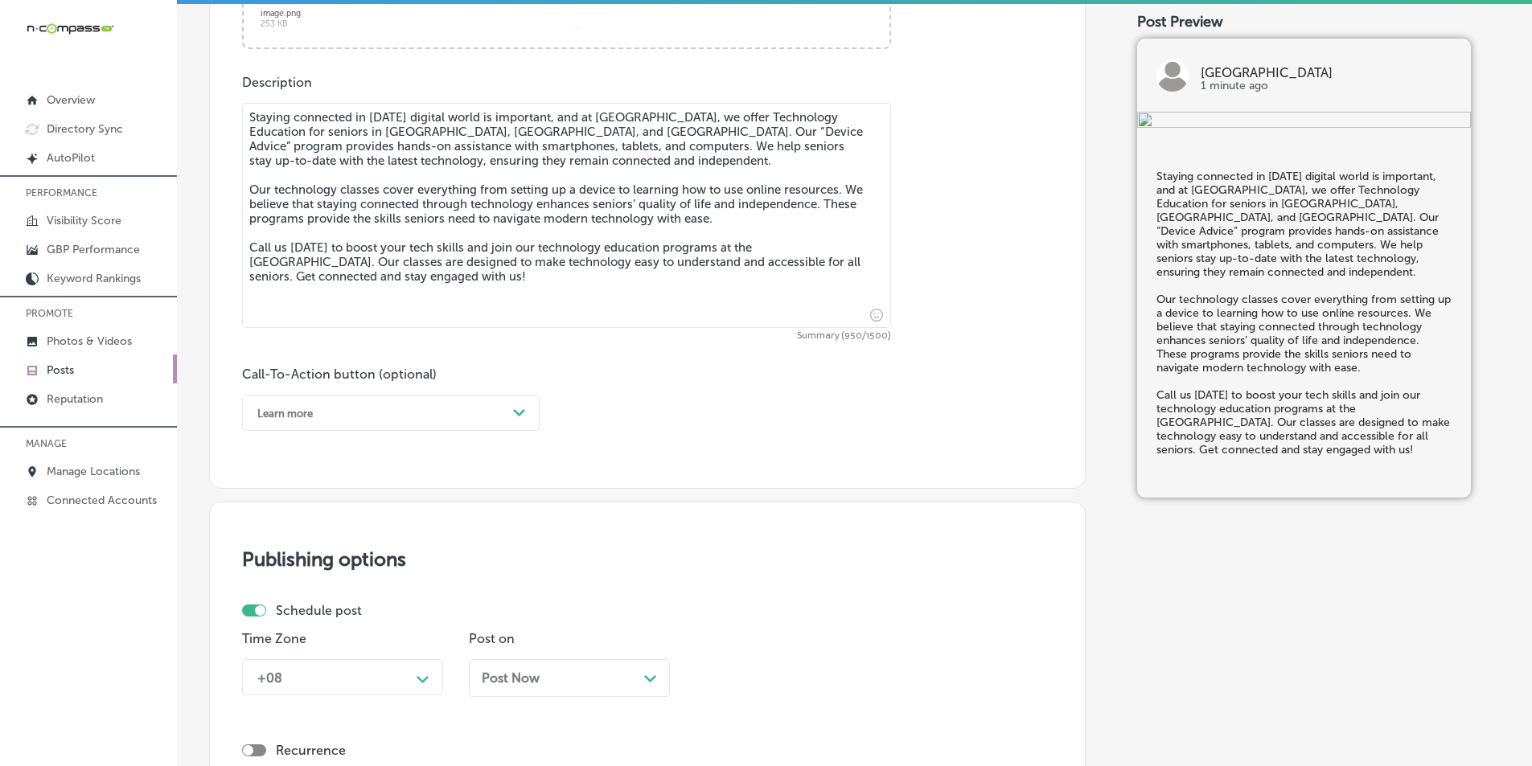
scroll to position [939, 0]
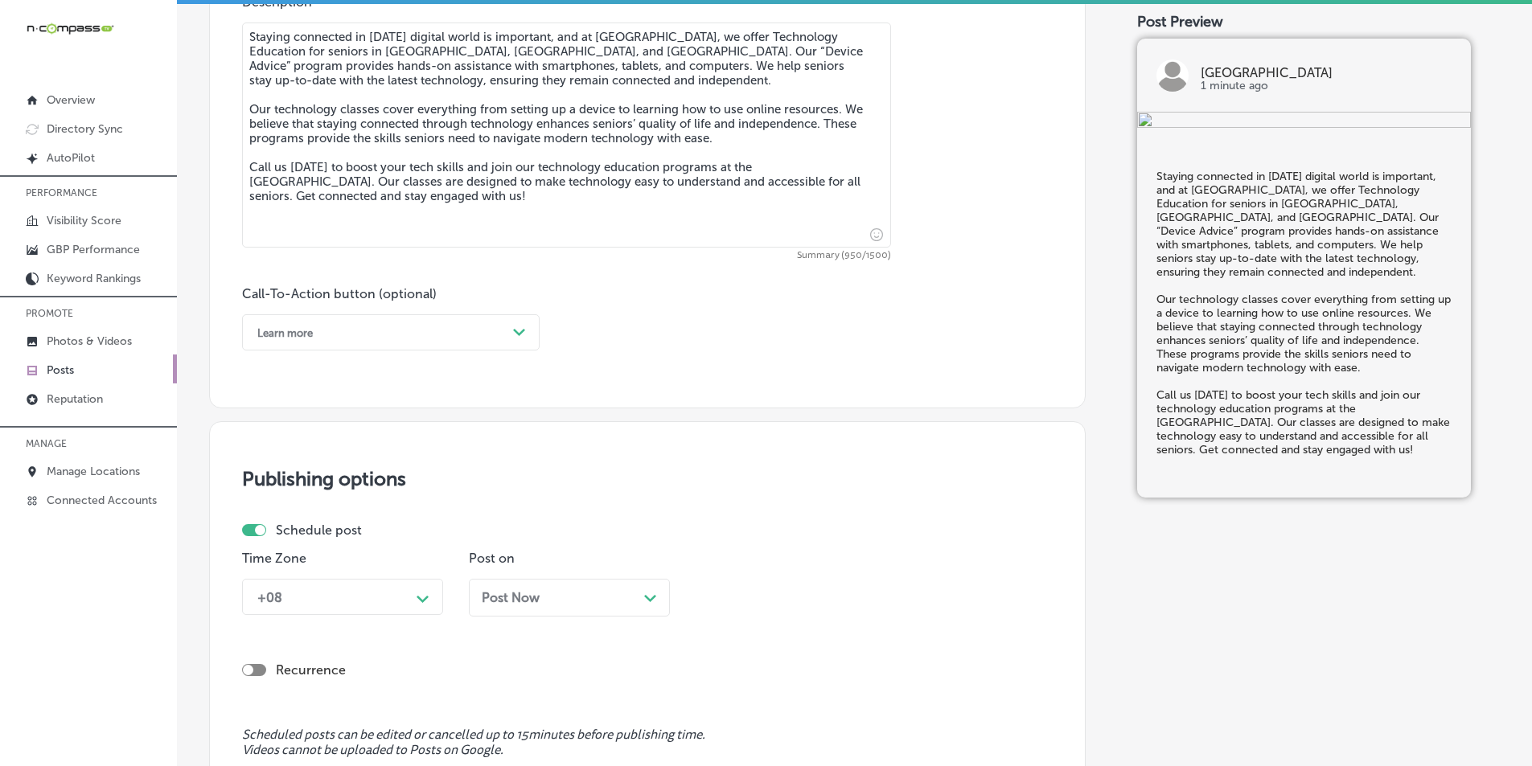
type textarea "Staying connected in today’s digital world is important, and at Cathedral City …"
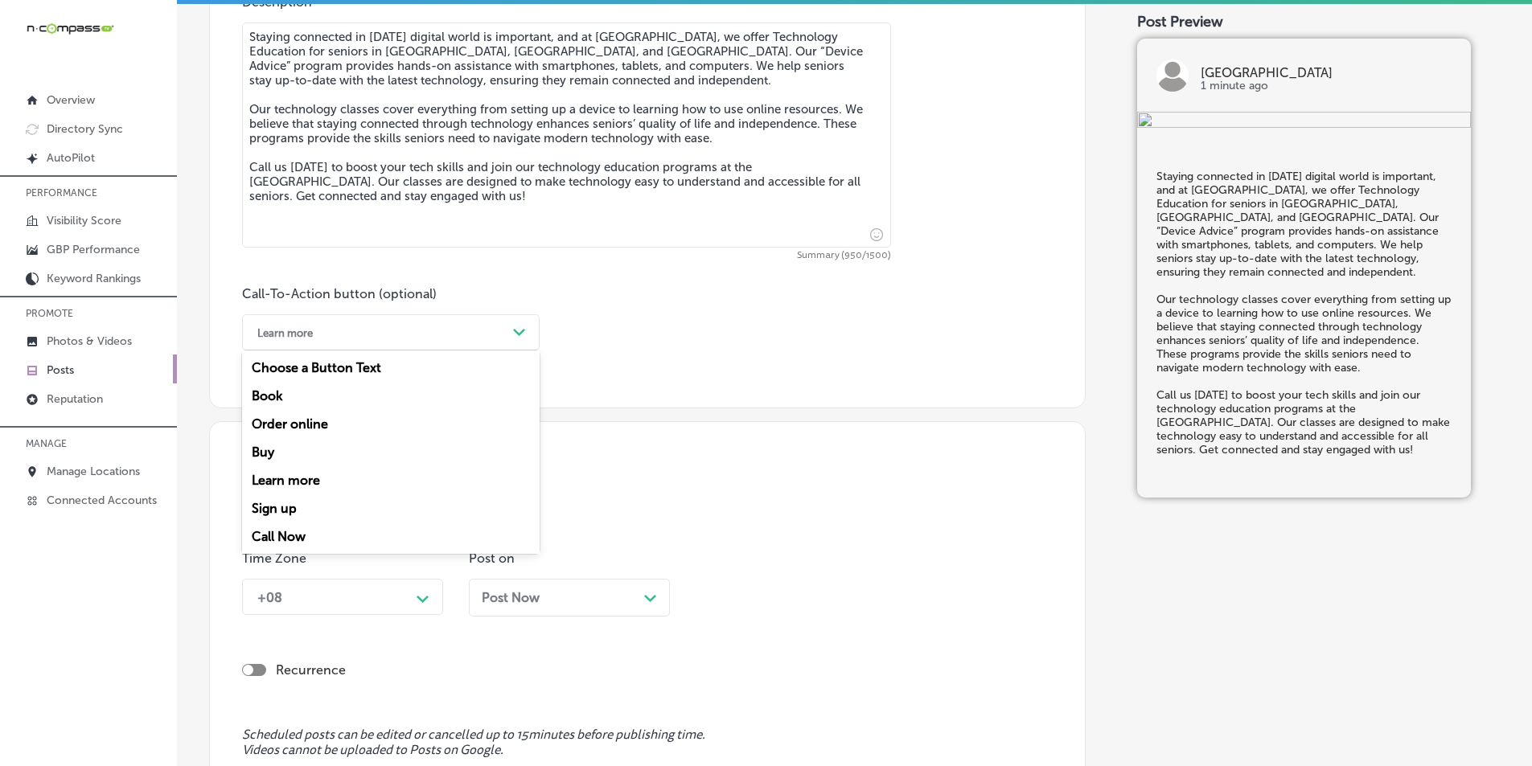
click at [520, 331] on icon "Path Created with Sketch." at bounding box center [519, 332] width 12 height 7
click at [291, 535] on div "Call Now" at bounding box center [391, 537] width 298 height 28
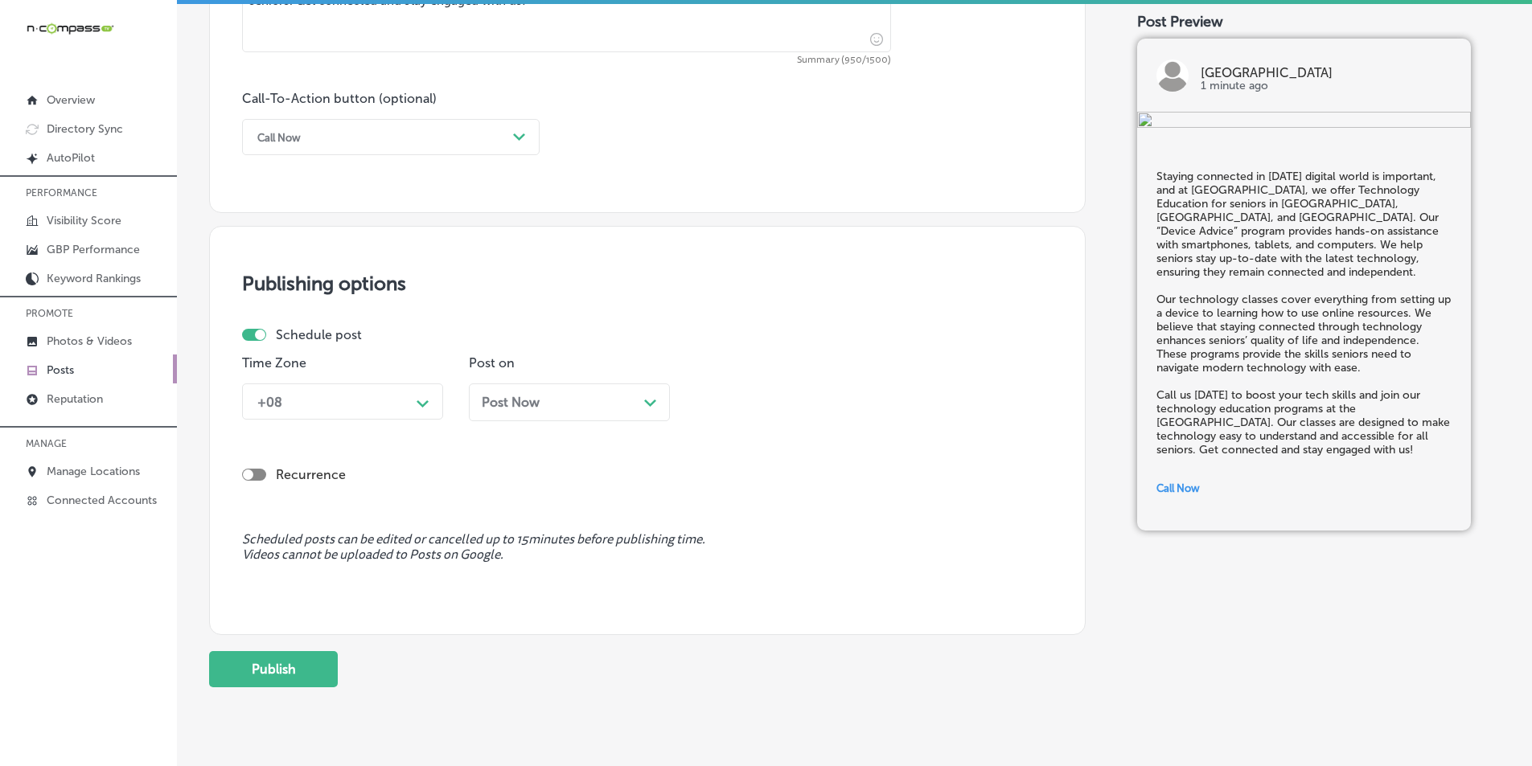
scroll to position [1180, 0]
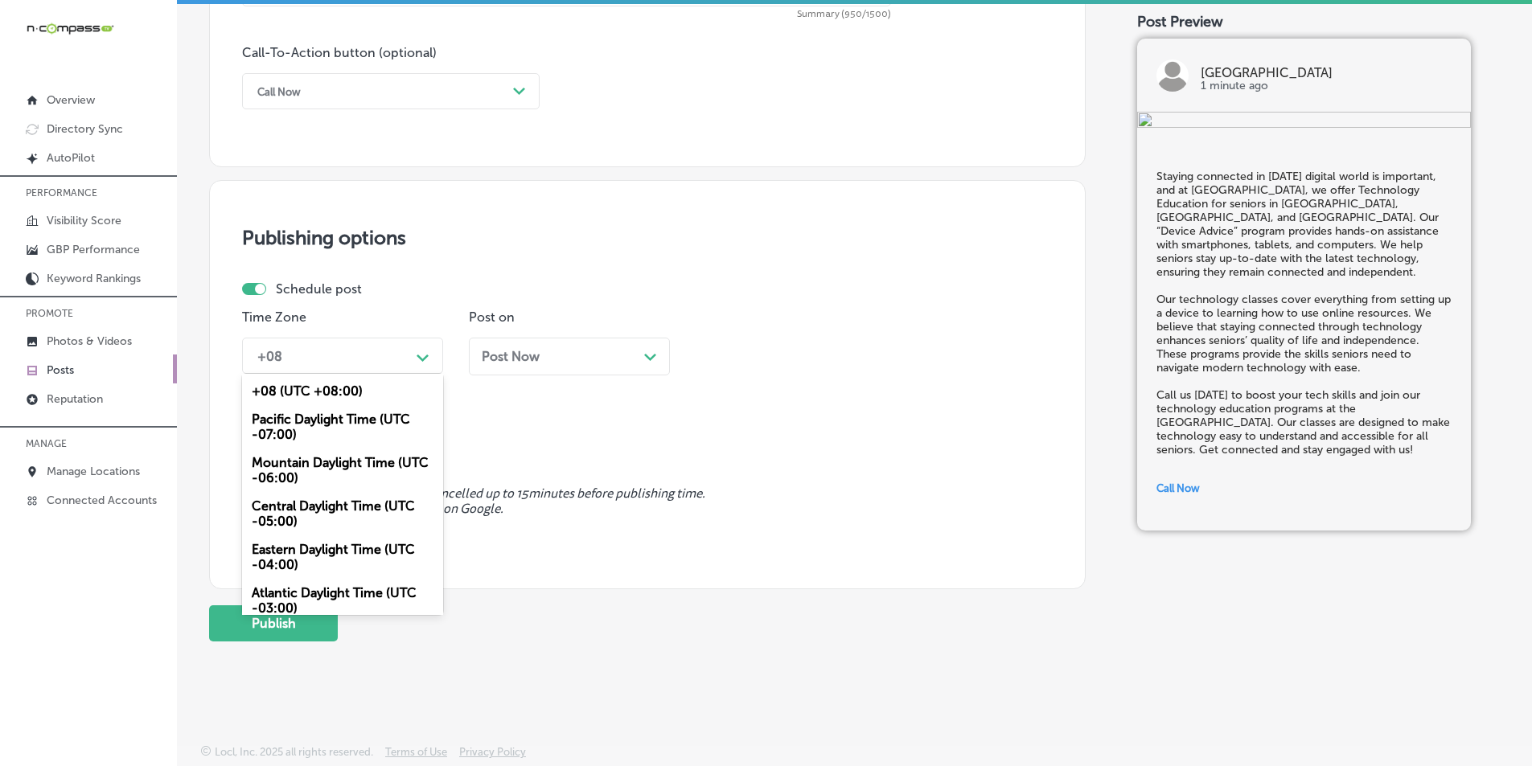
click at [420, 347] on div "Path Created with Sketch." at bounding box center [423, 356] width 26 height 26
click at [323, 462] on div "Mountain Daylight Time (UTC -06:00)" at bounding box center [342, 470] width 201 height 43
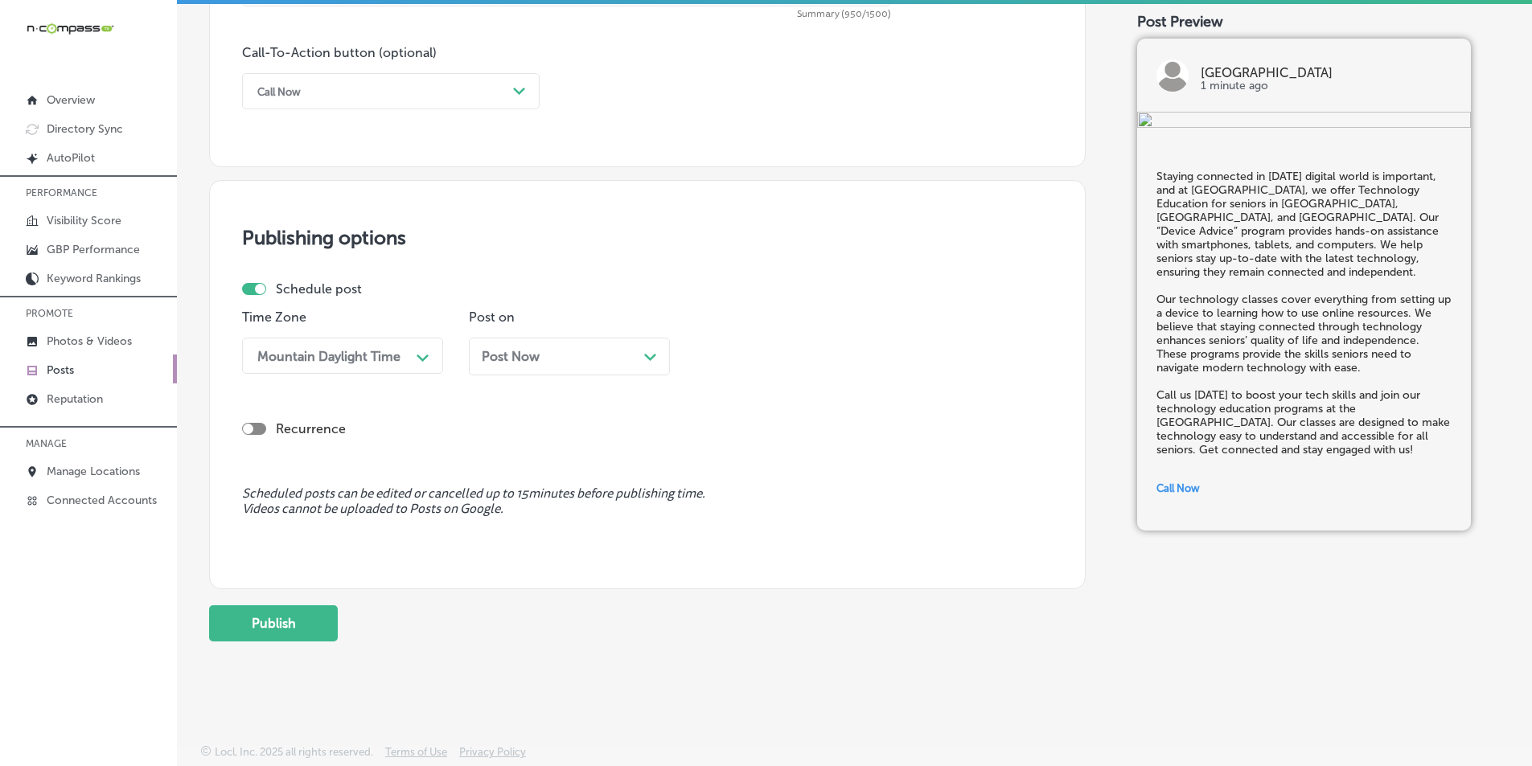
click at [602, 362] on div "Post Now Path Created with Sketch." at bounding box center [569, 356] width 175 height 15
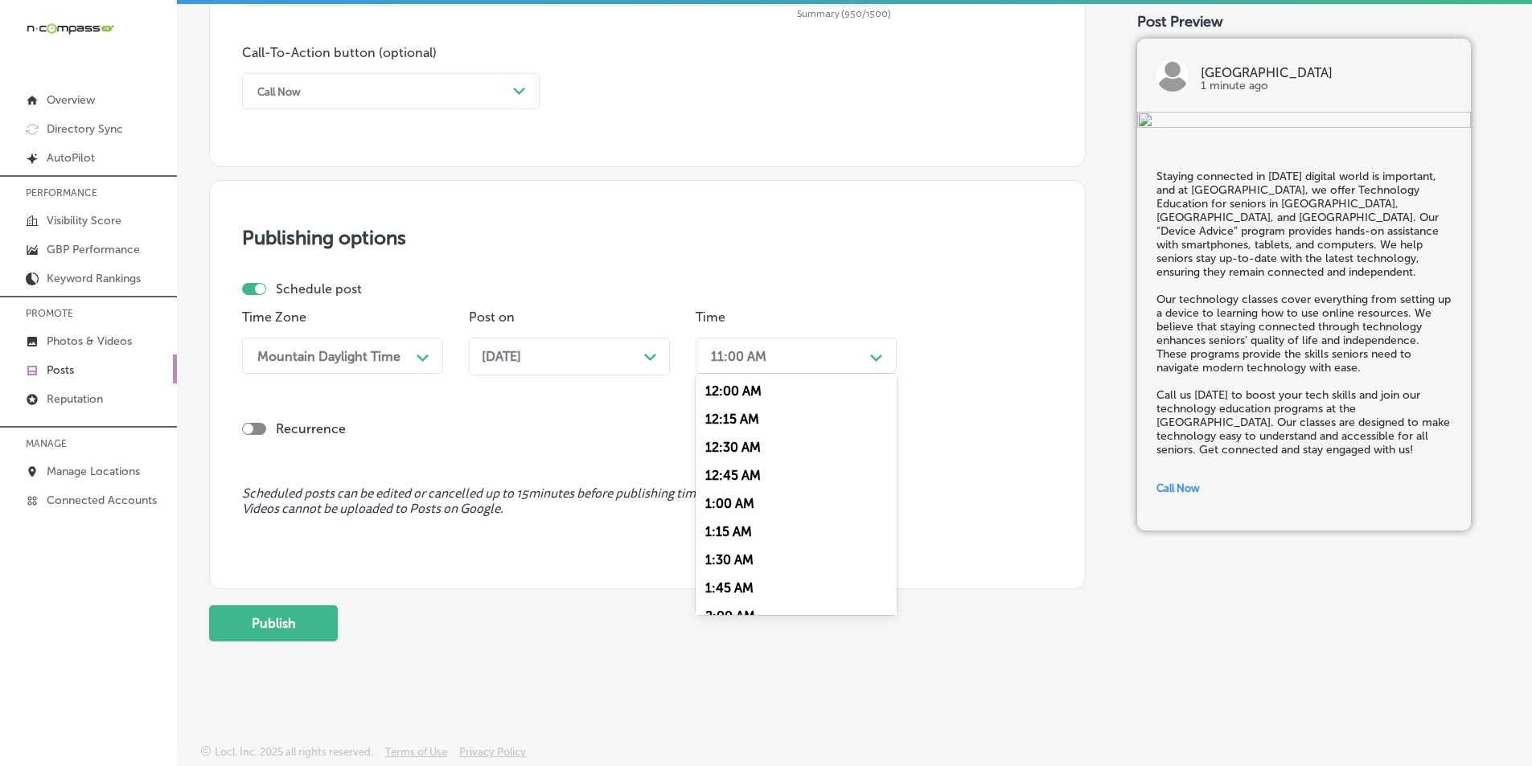
click at [808, 360] on div "11:00 AM" at bounding box center [783, 356] width 161 height 28
click at [725, 536] on div "7:00 AM" at bounding box center [796, 536] width 201 height 28
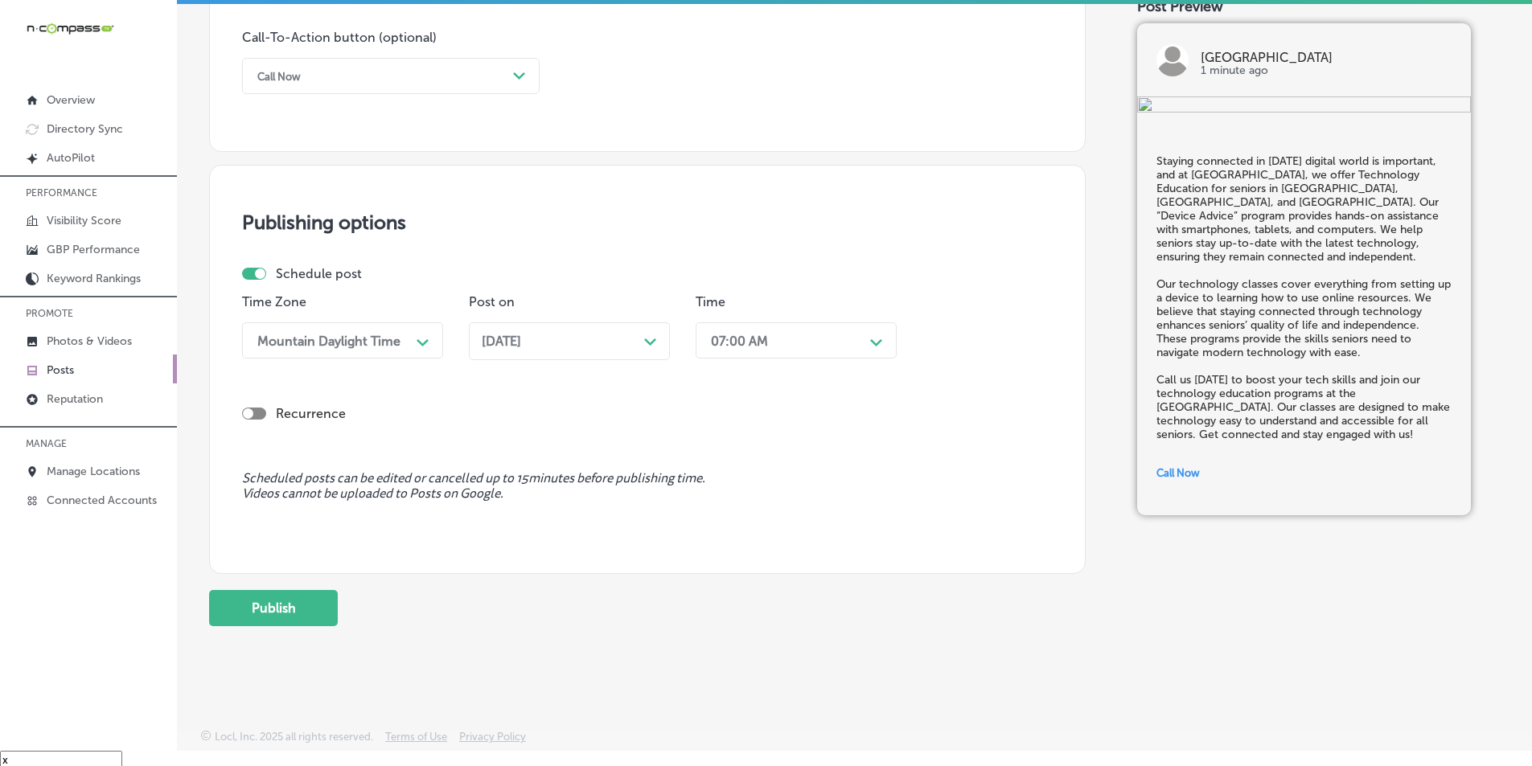
scroll to position [23, 0]
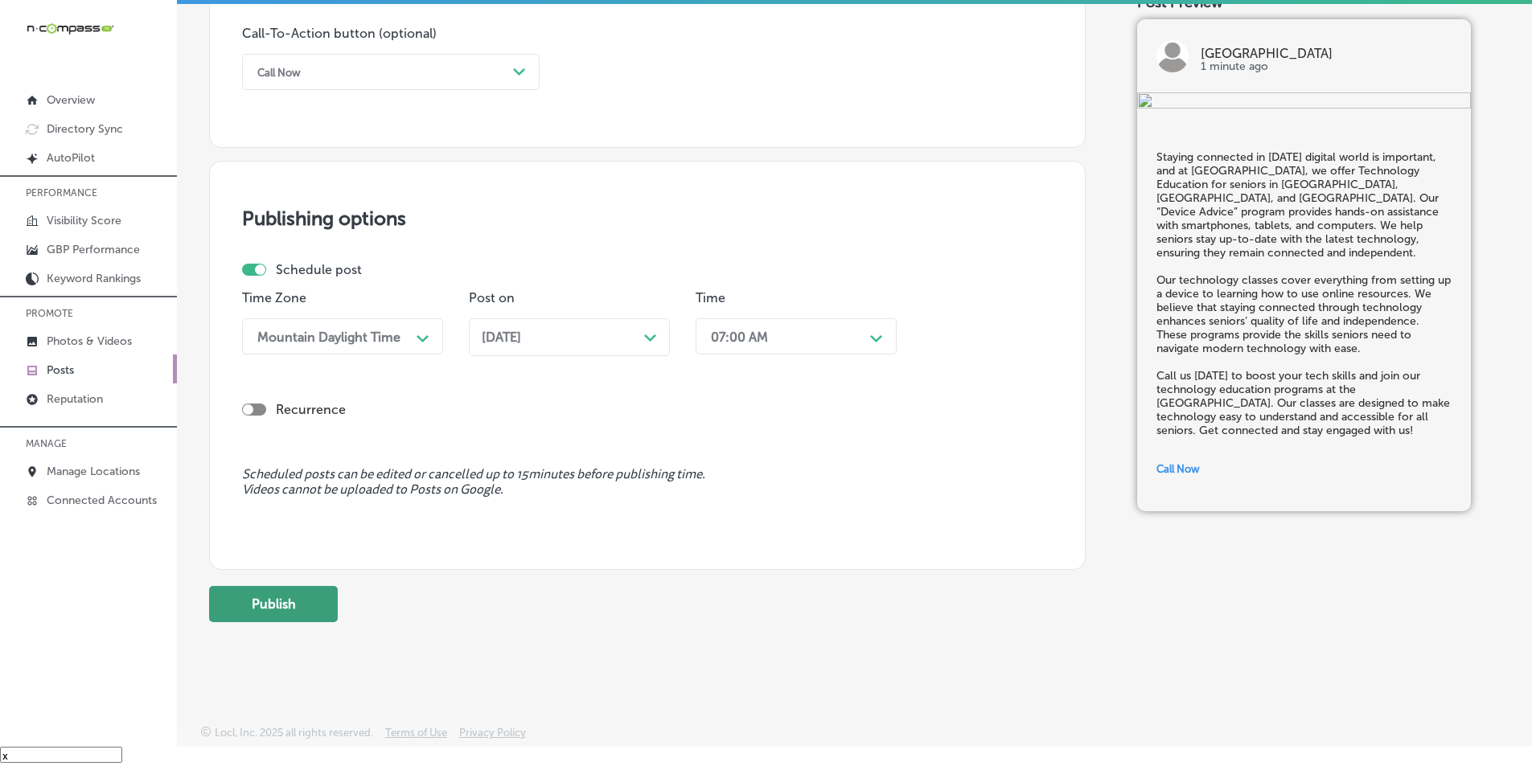
click at [282, 602] on button "Publish" at bounding box center [273, 604] width 129 height 36
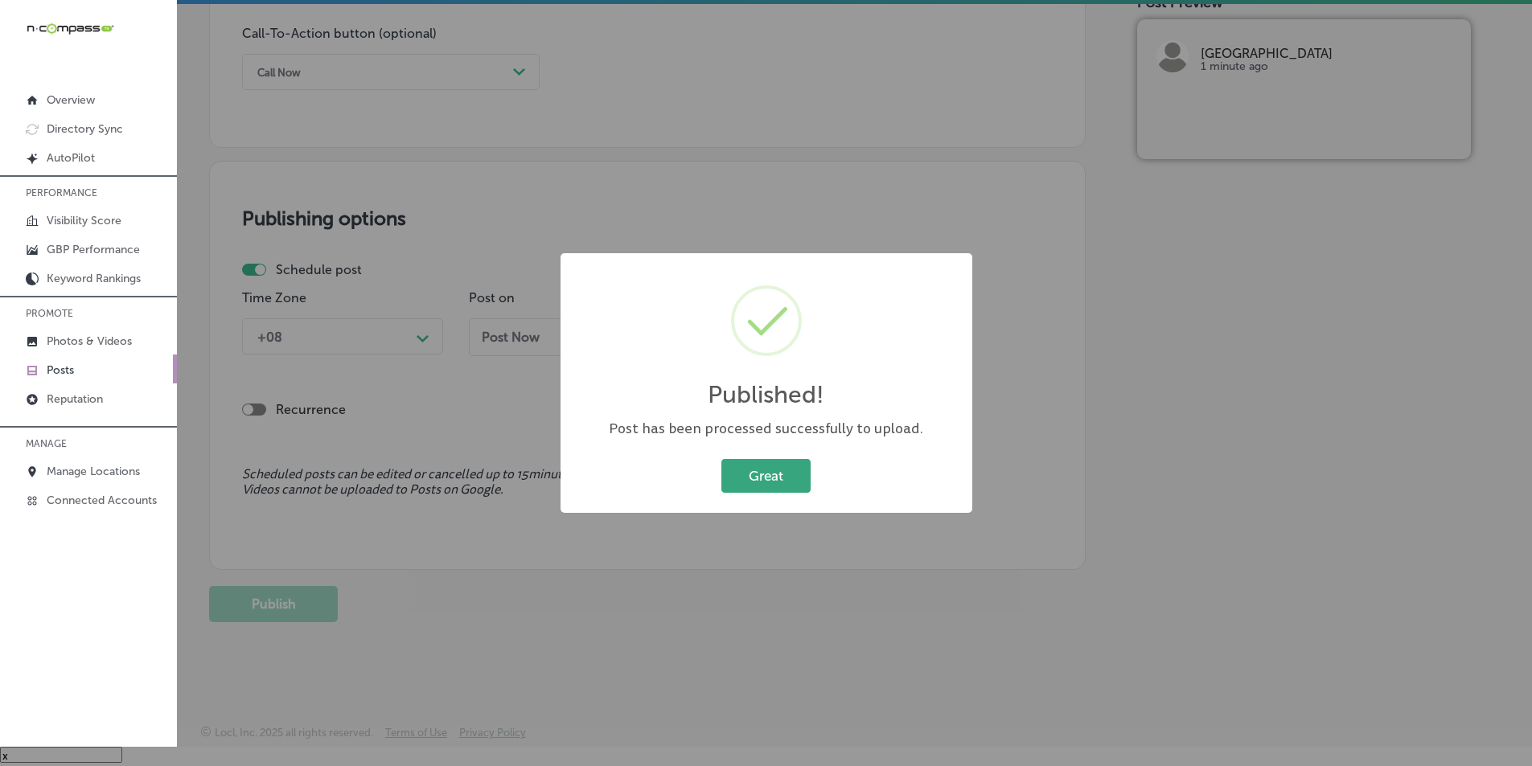
click at [754, 480] on button "Great" at bounding box center [765, 475] width 89 height 33
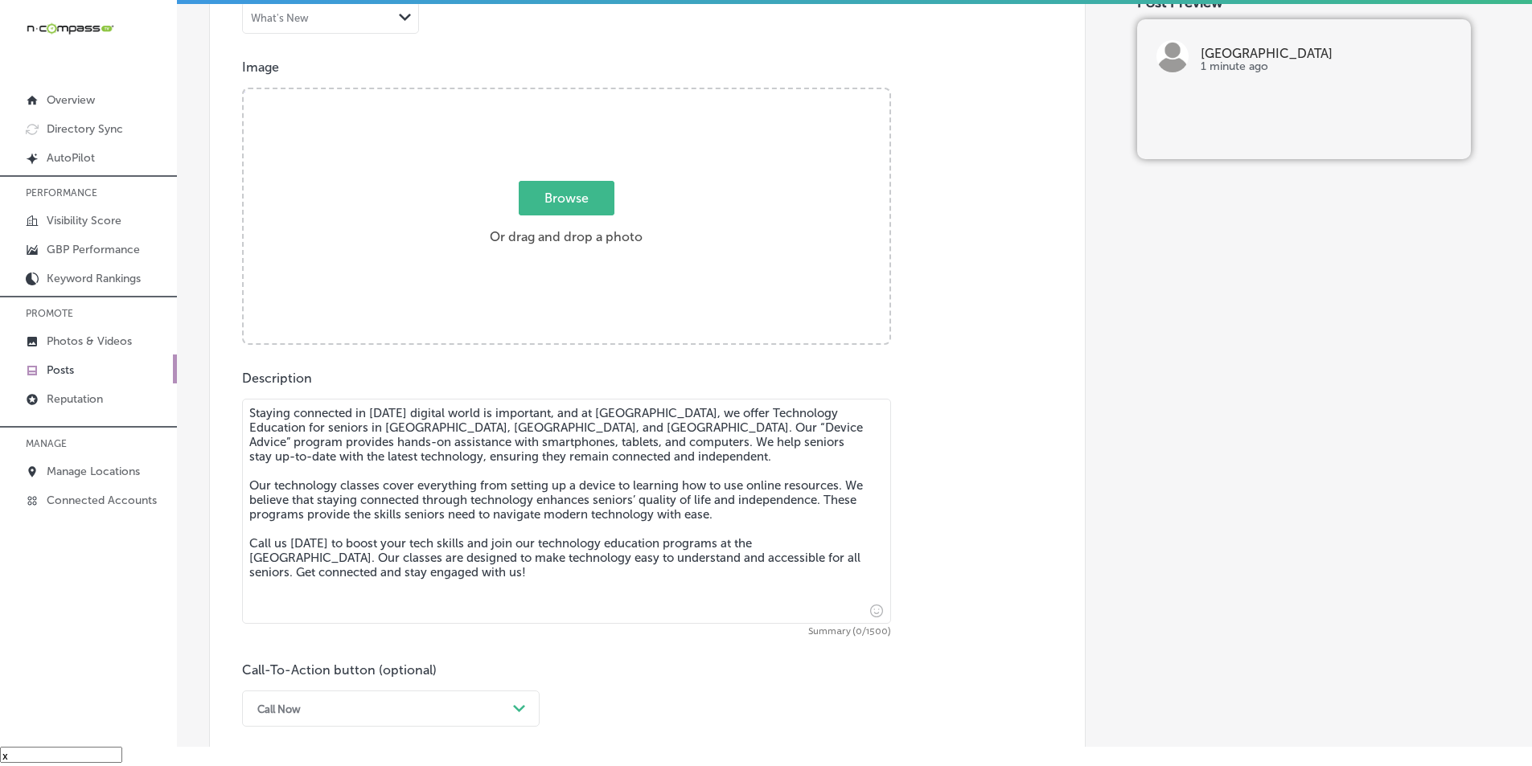
scroll to position [536, 0]
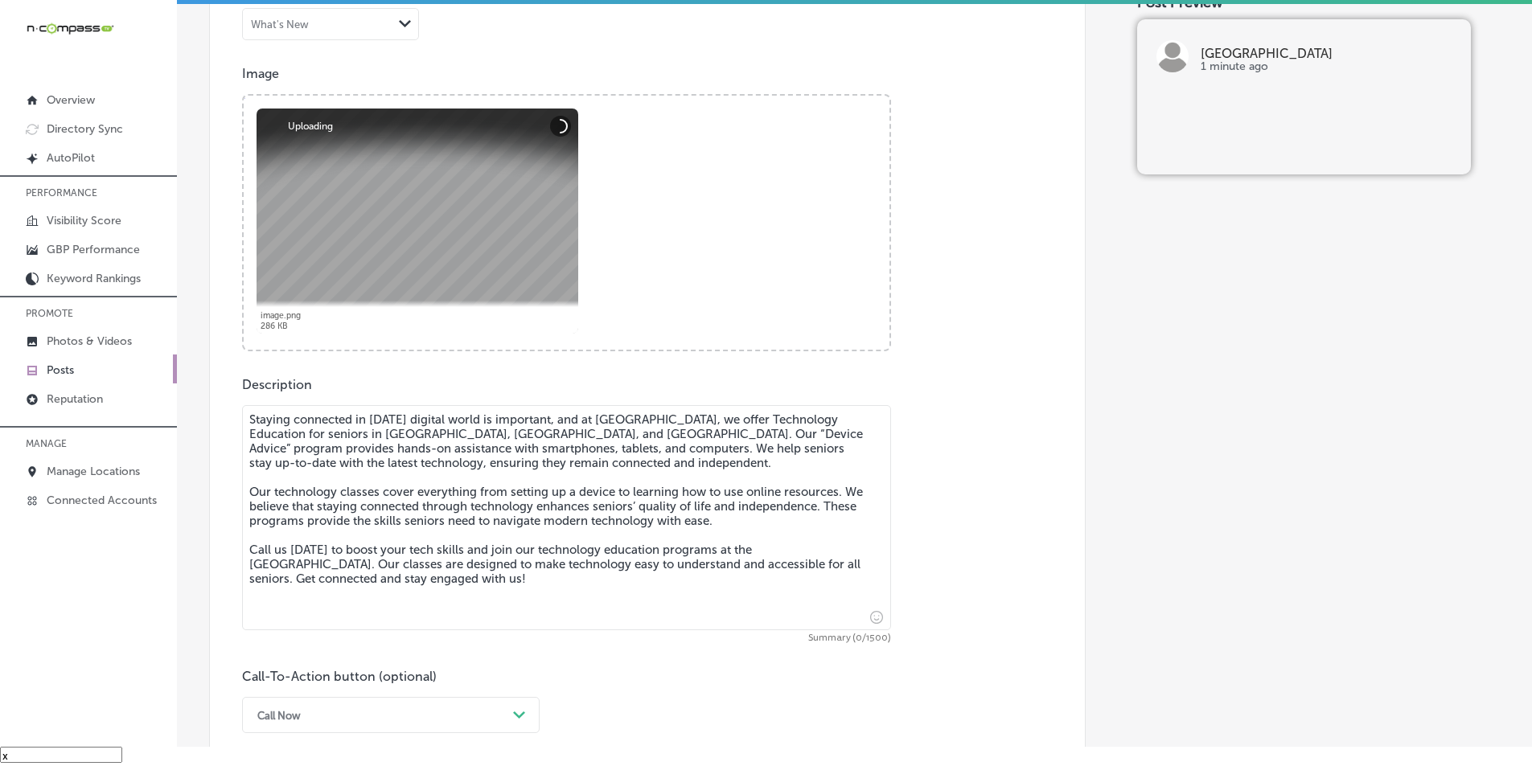
click at [409, 468] on textarea "Staying connected in today’s digital world is important, and at Cathedral City …" at bounding box center [566, 517] width 649 height 225
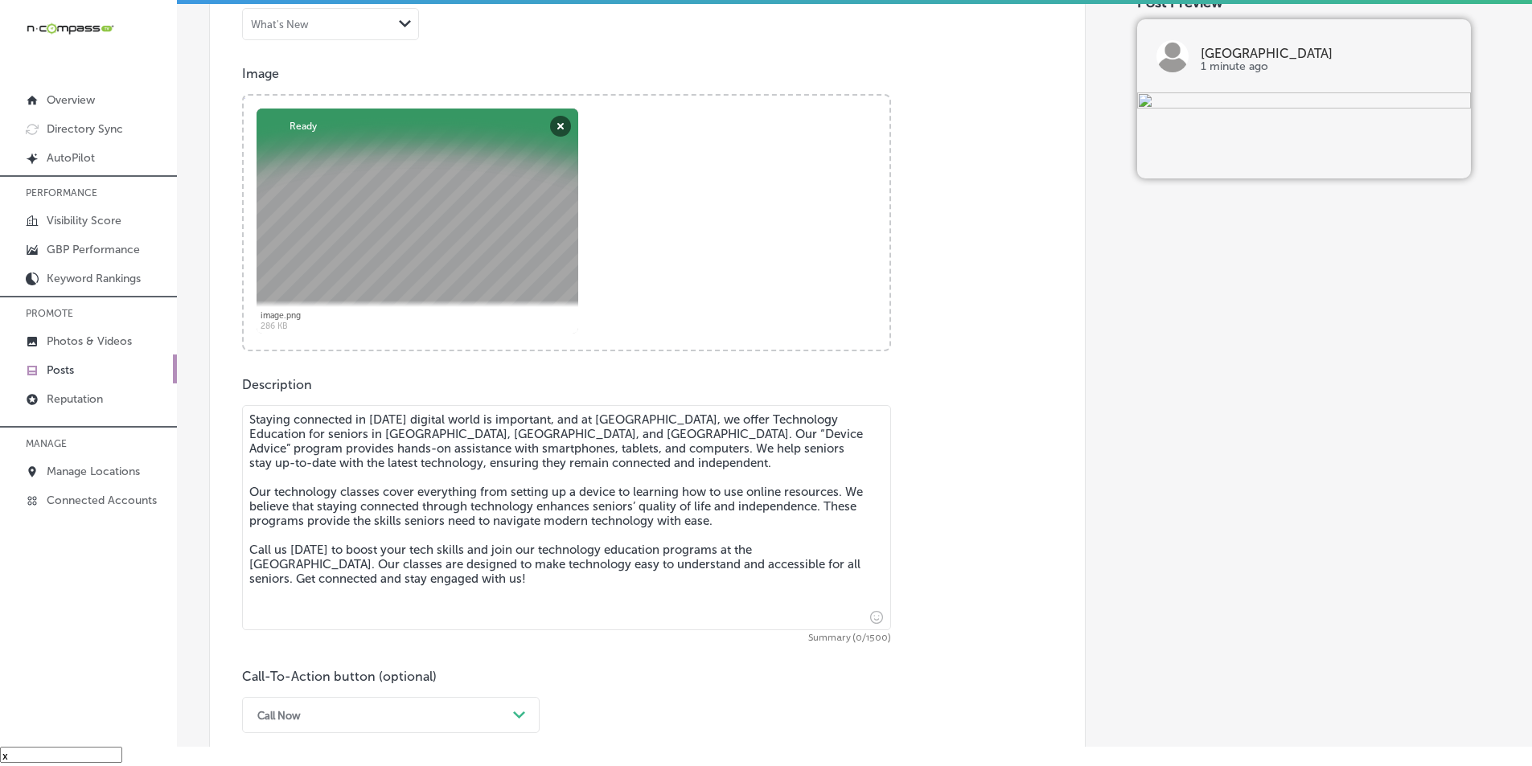
click at [375, 496] on textarea "Staying connected in today’s digital world is important, and at Cathedral City …" at bounding box center [566, 517] width 649 height 225
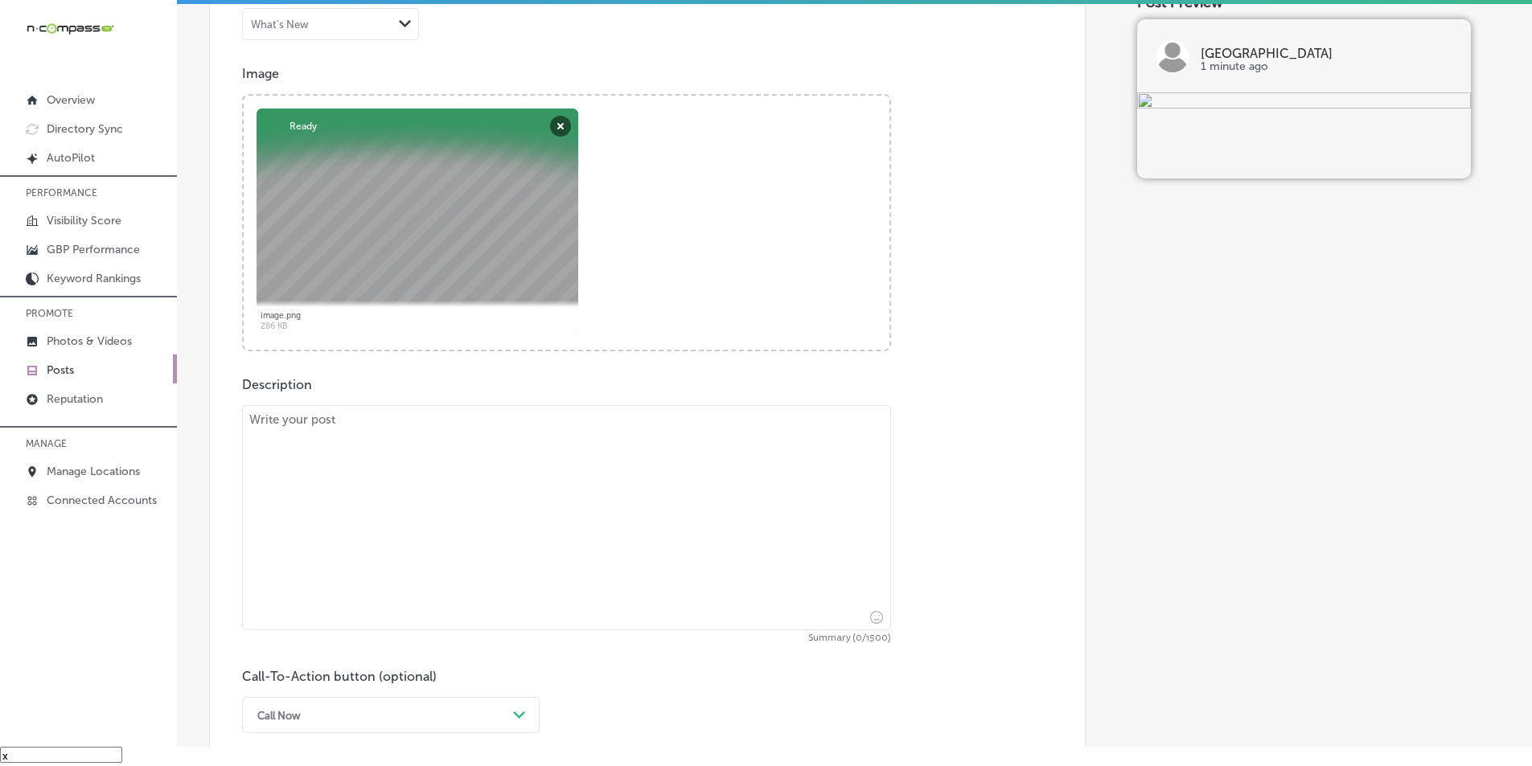
paste textarea "The Cathedral City Senior Center offers language-specific programs to meet the …"
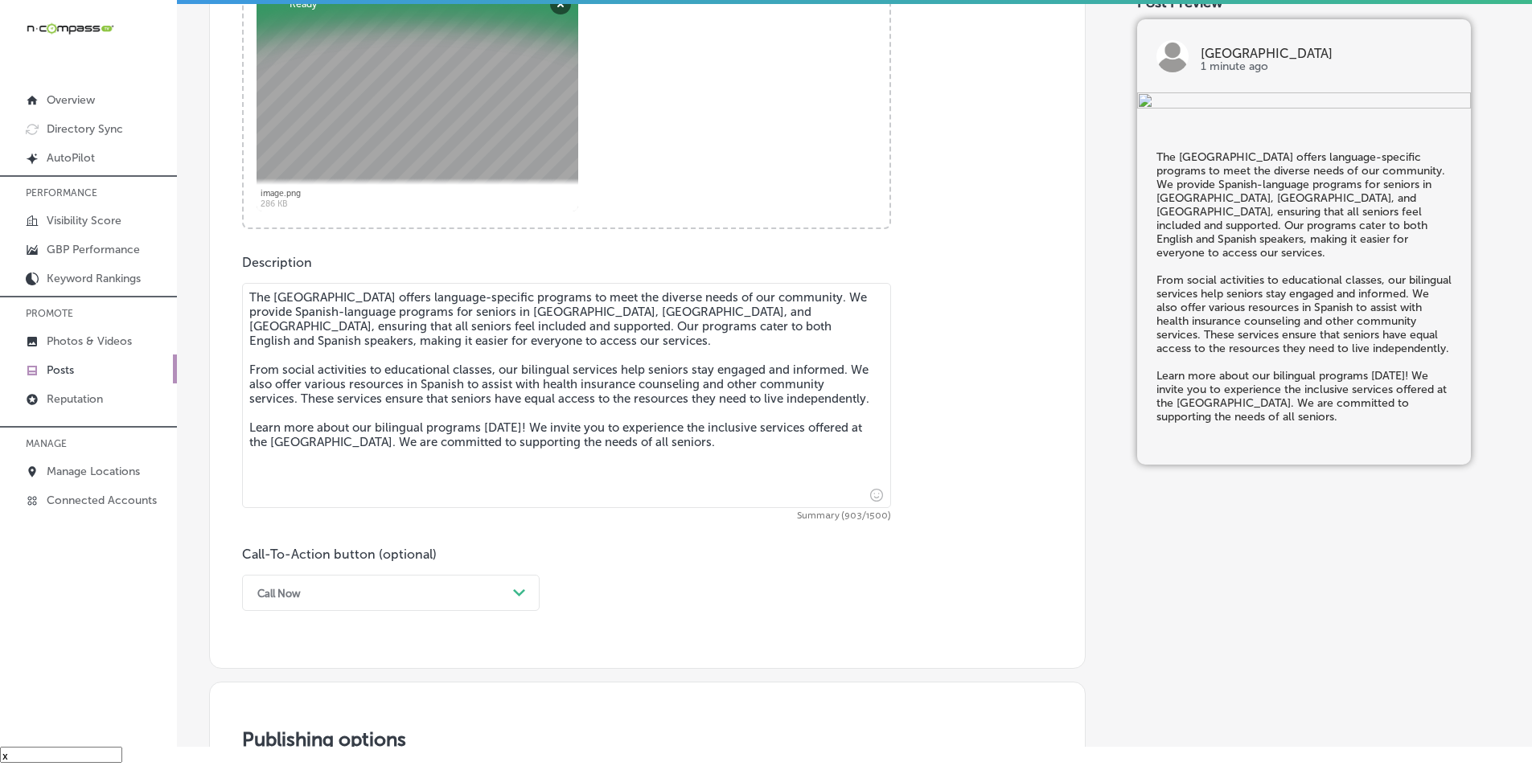
scroll to position [778, 0]
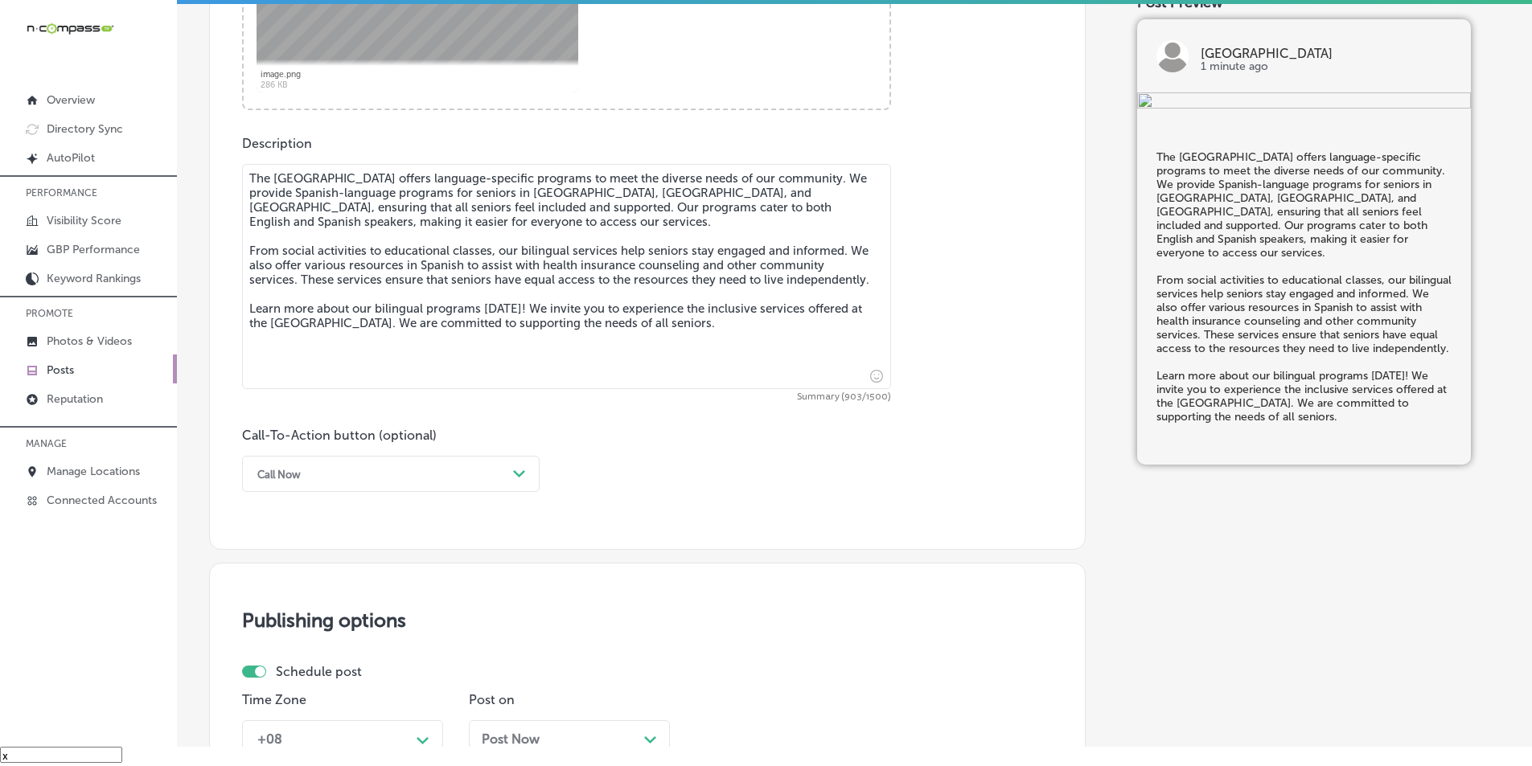
type textarea "The Cathedral City Senior Center offers language-specific programs to meet the …"
click at [509, 469] on div "Path Created with Sketch." at bounding box center [520, 475] width 26 height 26
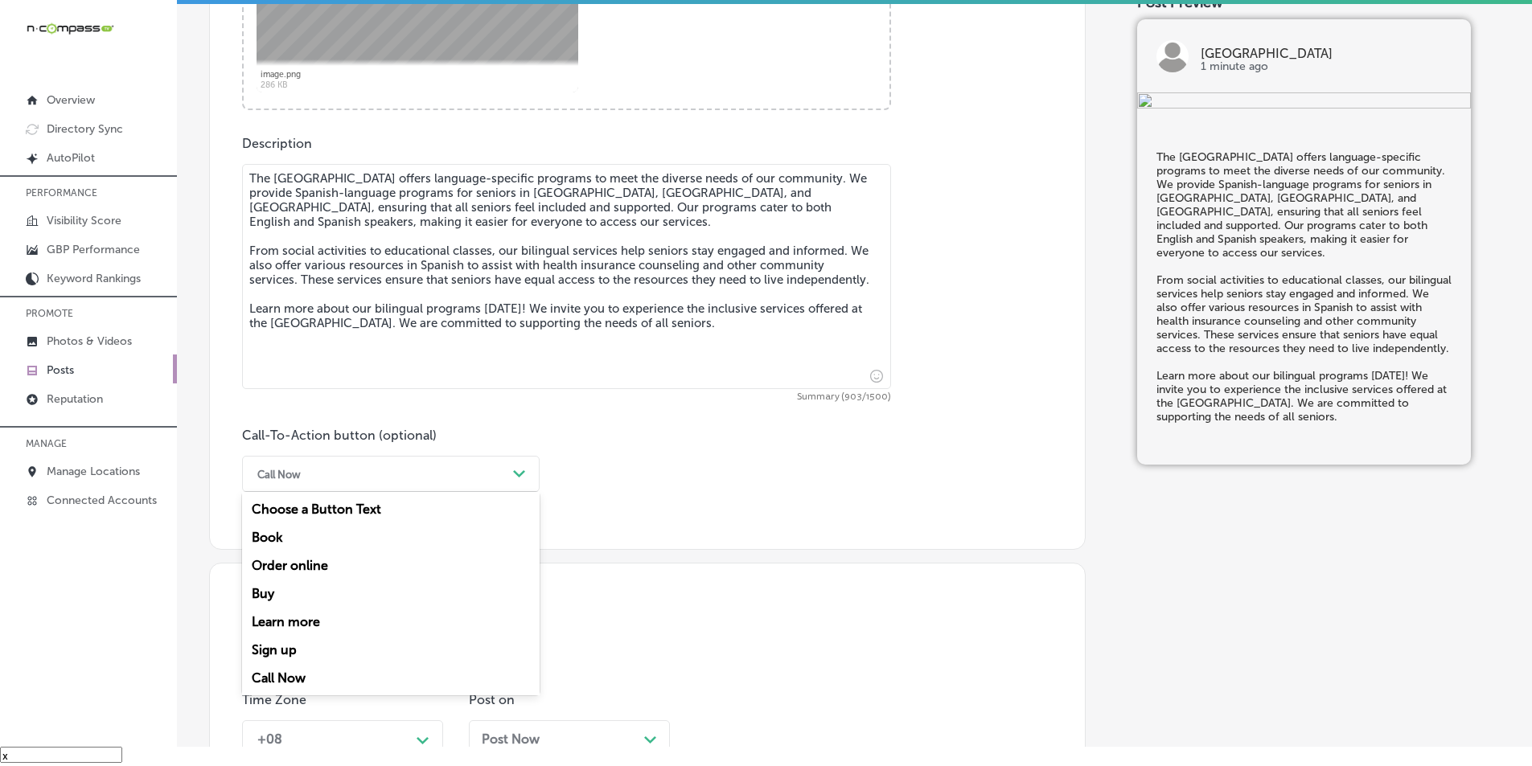
click at [286, 619] on div "Learn more" at bounding box center [391, 622] width 298 height 28
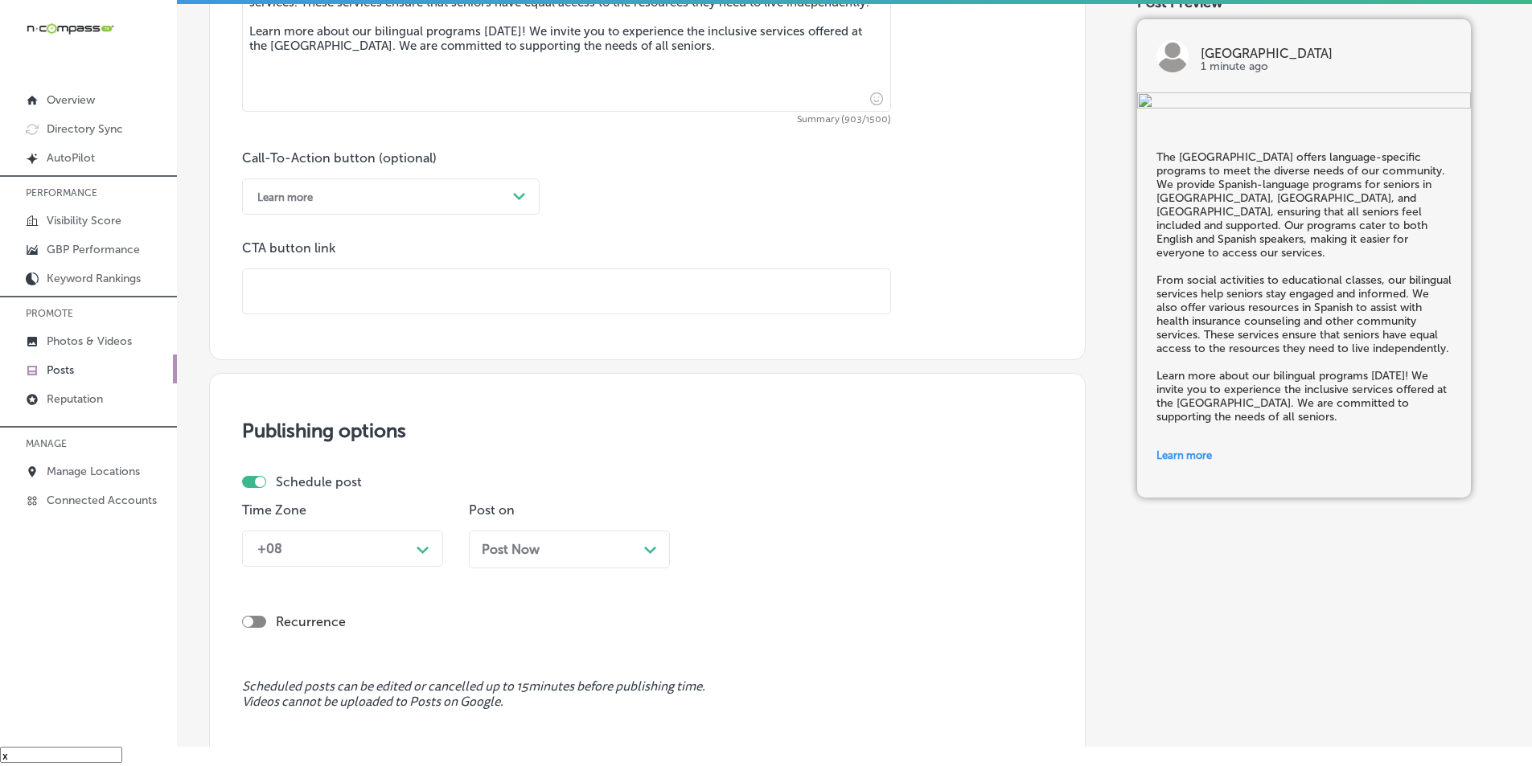
scroll to position [1099, 0]
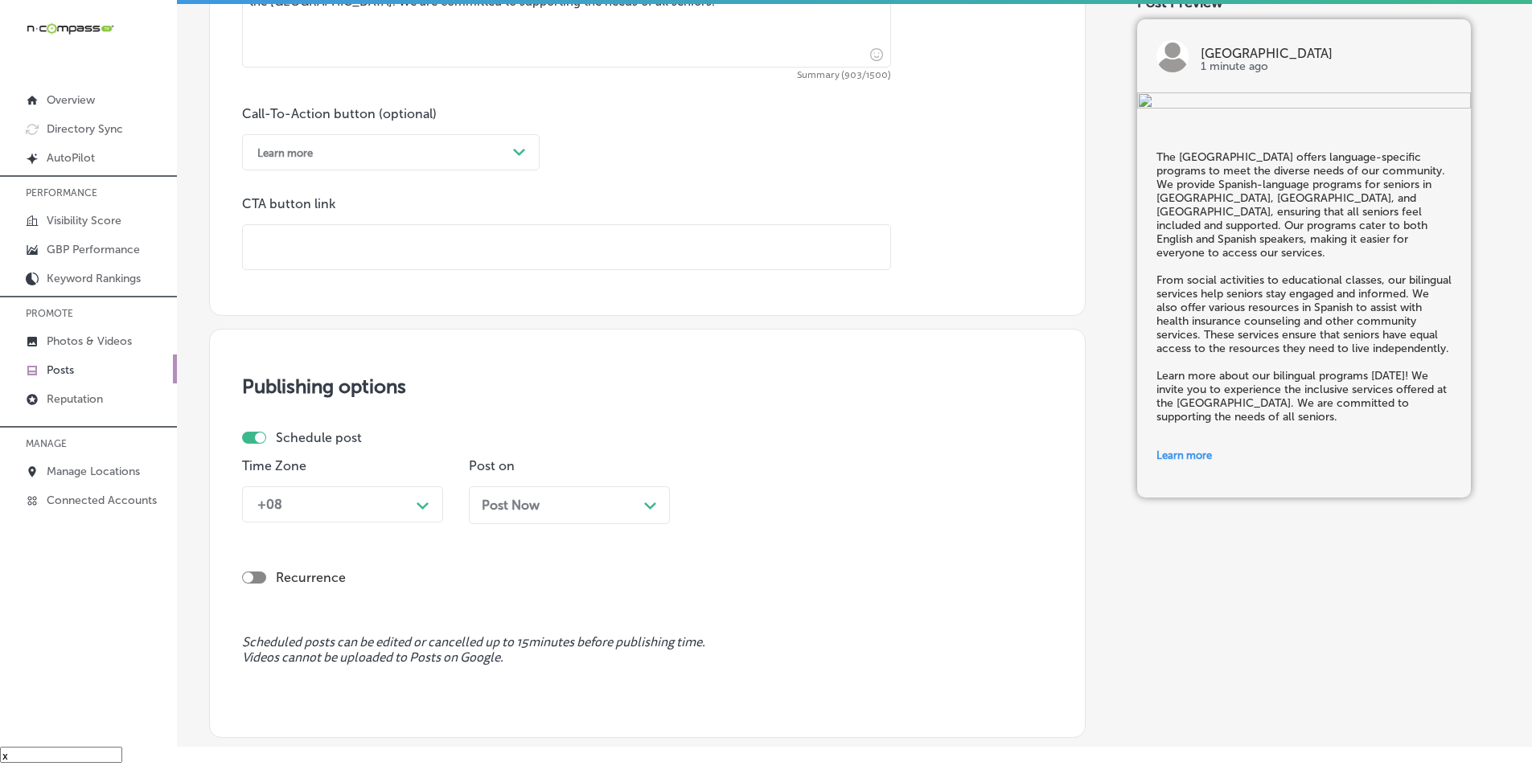
paste input "https://cathedralcenter.org/"
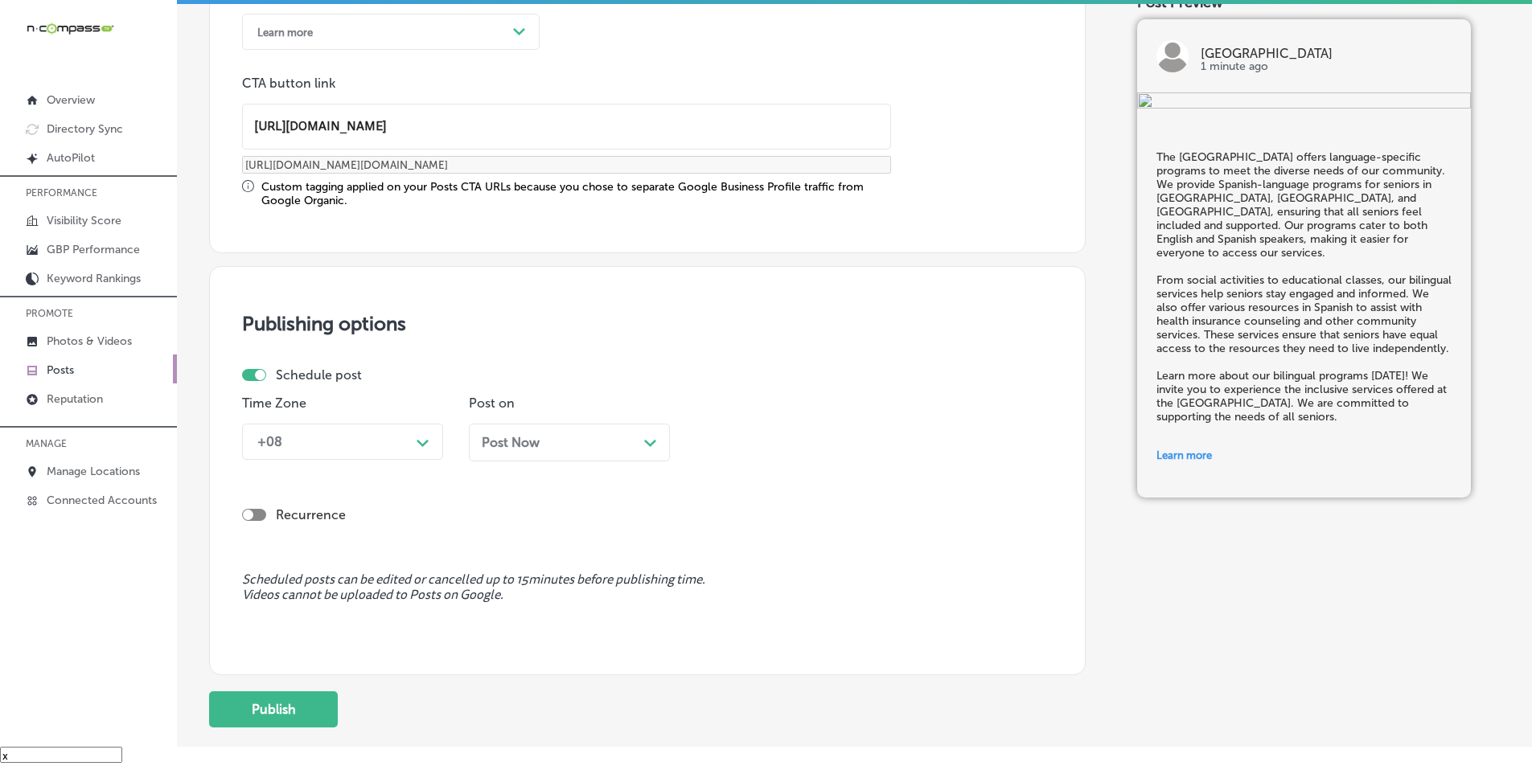
scroll to position [1260, 0]
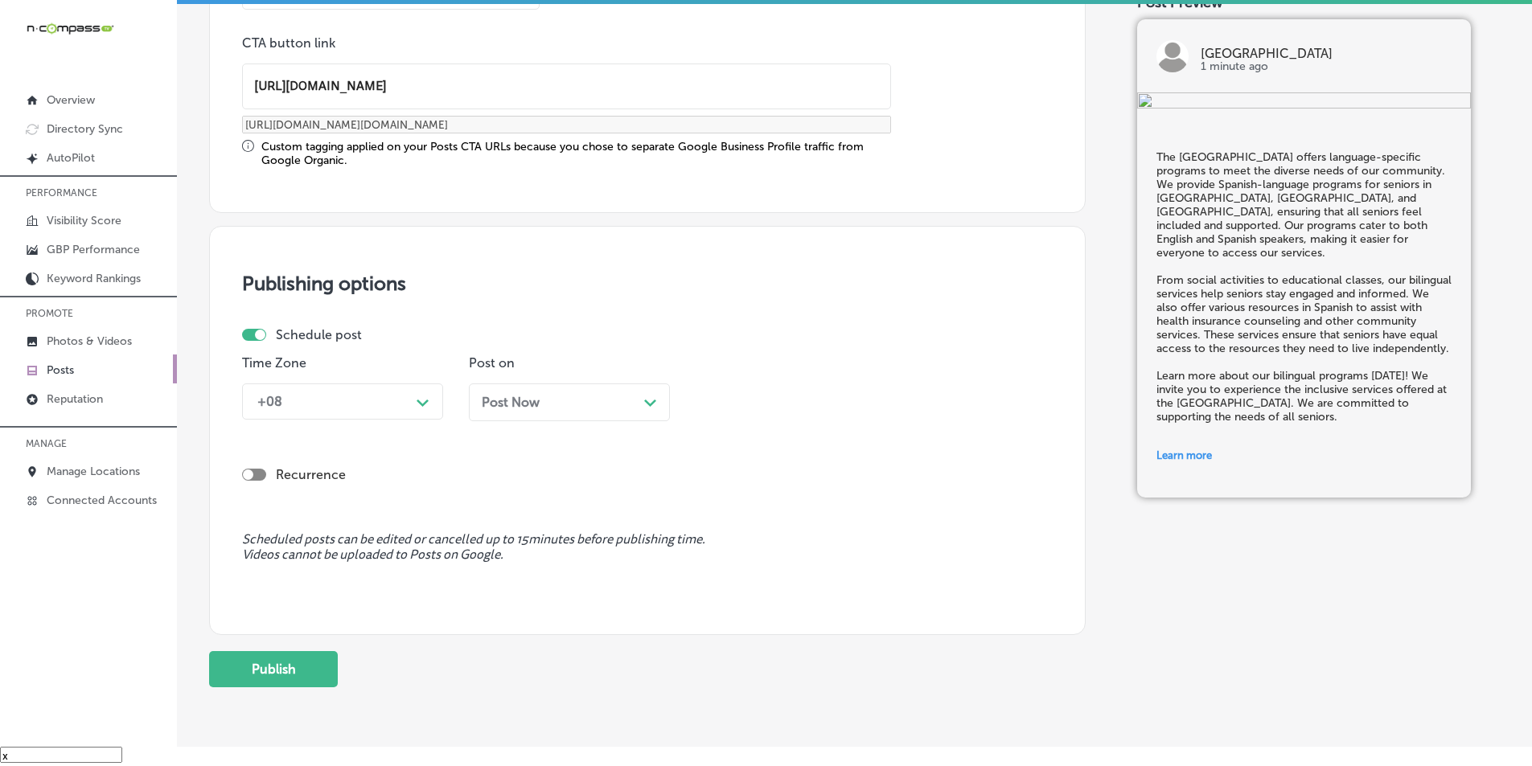
type input "https://cathedralcenter.org/"
click at [417, 399] on div "Path Created with Sketch." at bounding box center [423, 401] width 13 height 13
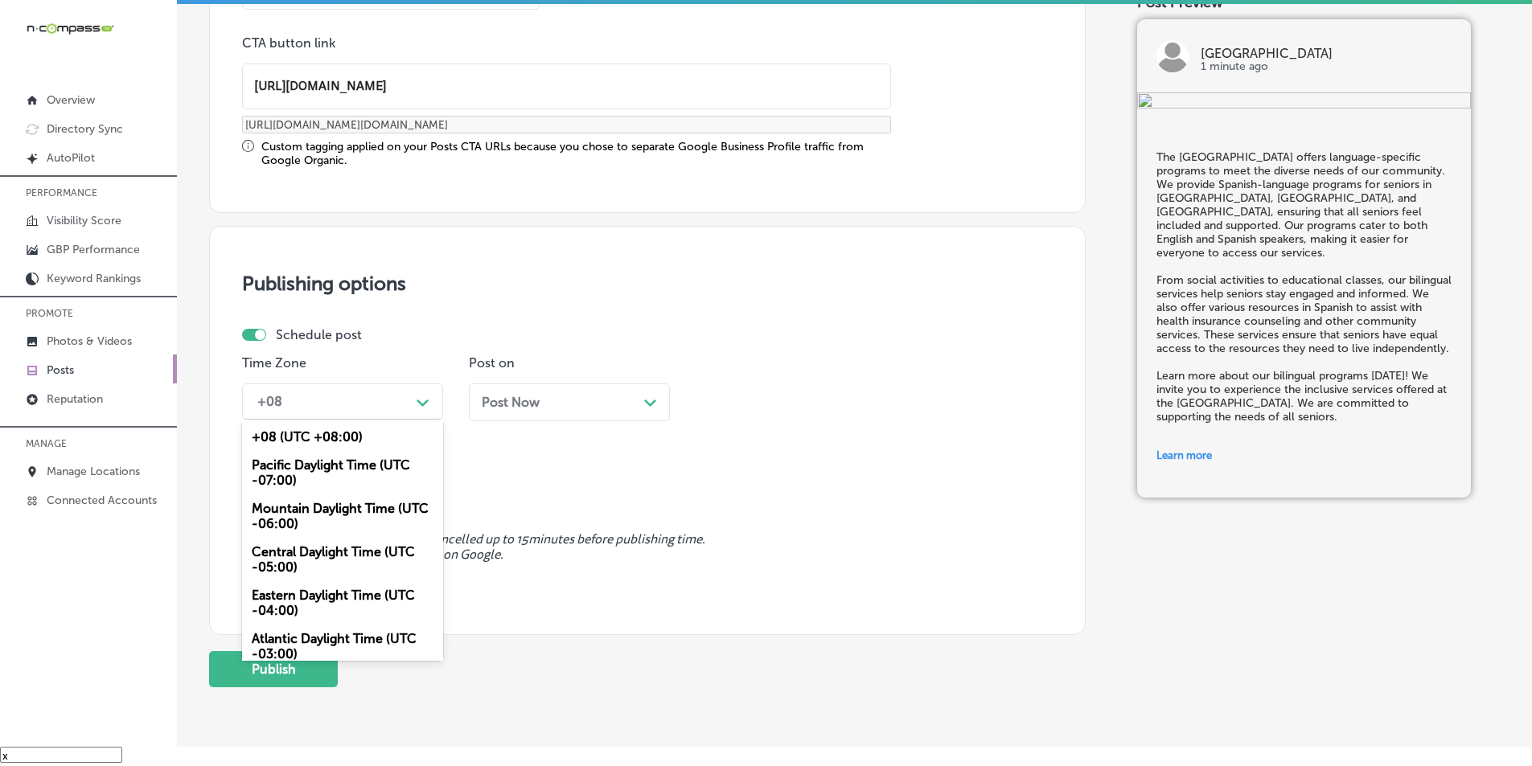
click at [307, 505] on div "Mountain Daylight Time (UTC -06:00)" at bounding box center [342, 516] width 201 height 43
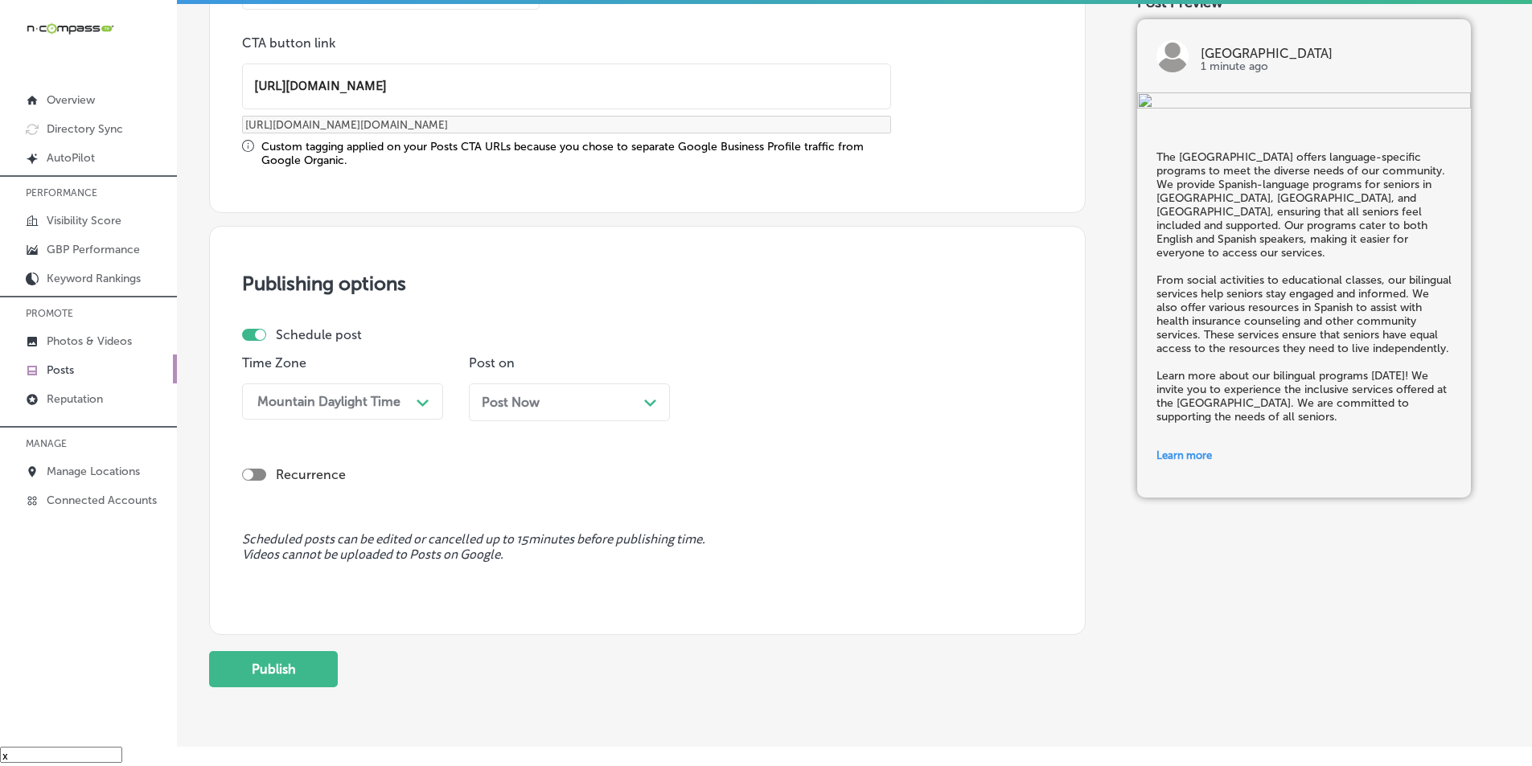
click at [598, 400] on div "Post Now Path Created with Sketch." at bounding box center [569, 402] width 175 height 15
click at [792, 405] on div "11:00 AM" at bounding box center [783, 402] width 161 height 28
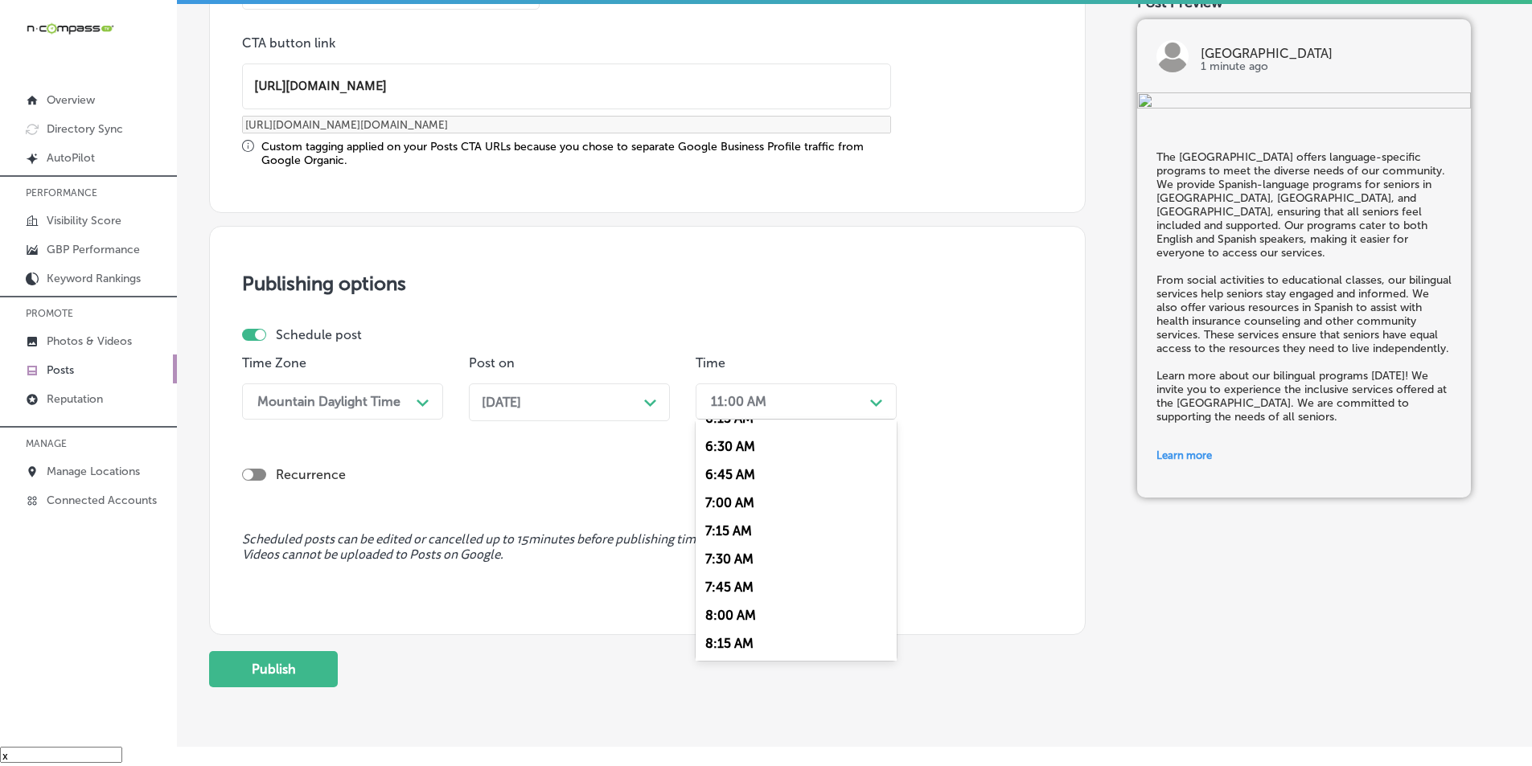
scroll to position [724, 0]
click at [725, 495] on div "7:00 AM" at bounding box center [796, 501] width 201 height 28
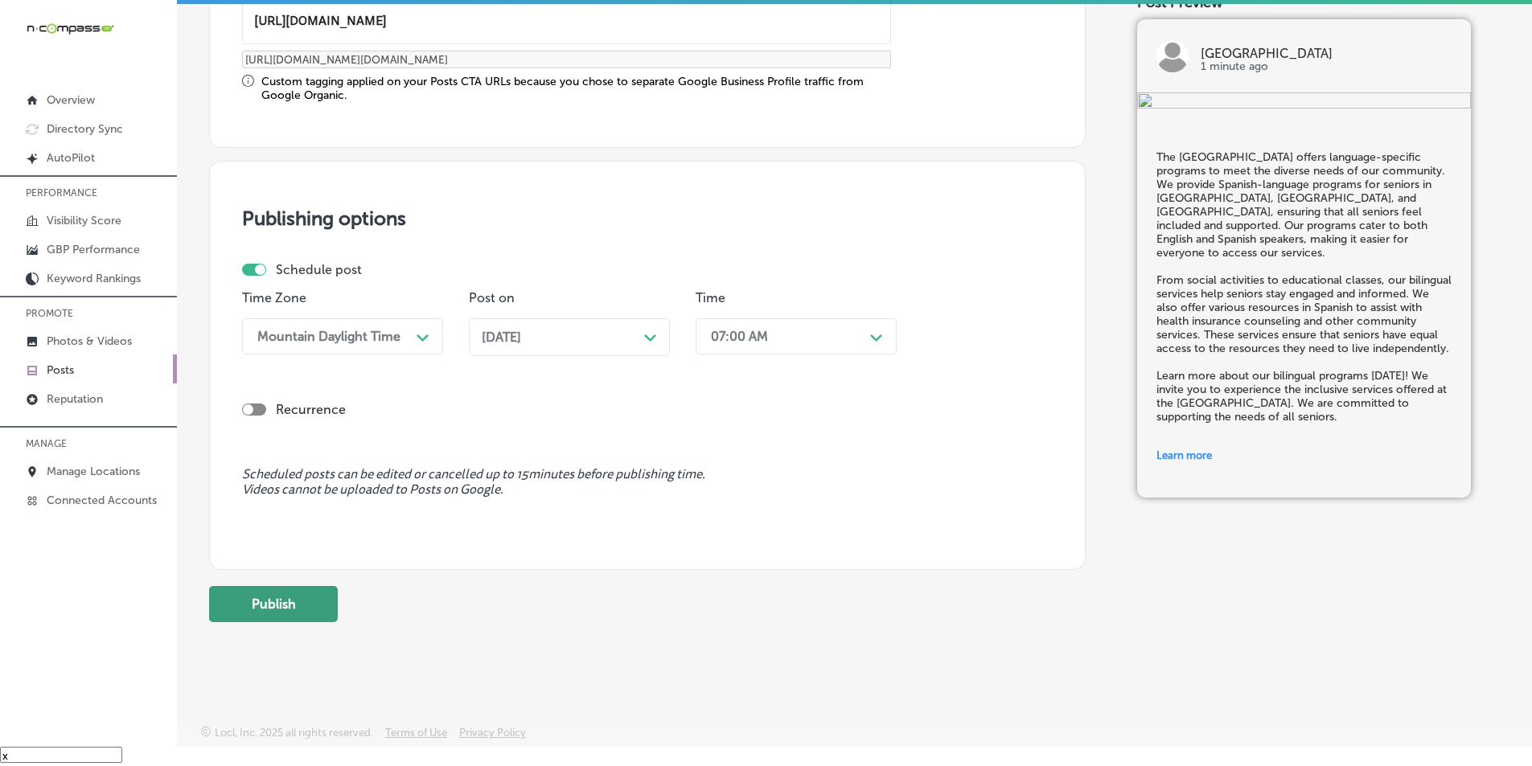
click at [275, 594] on button "Publish" at bounding box center [273, 604] width 129 height 36
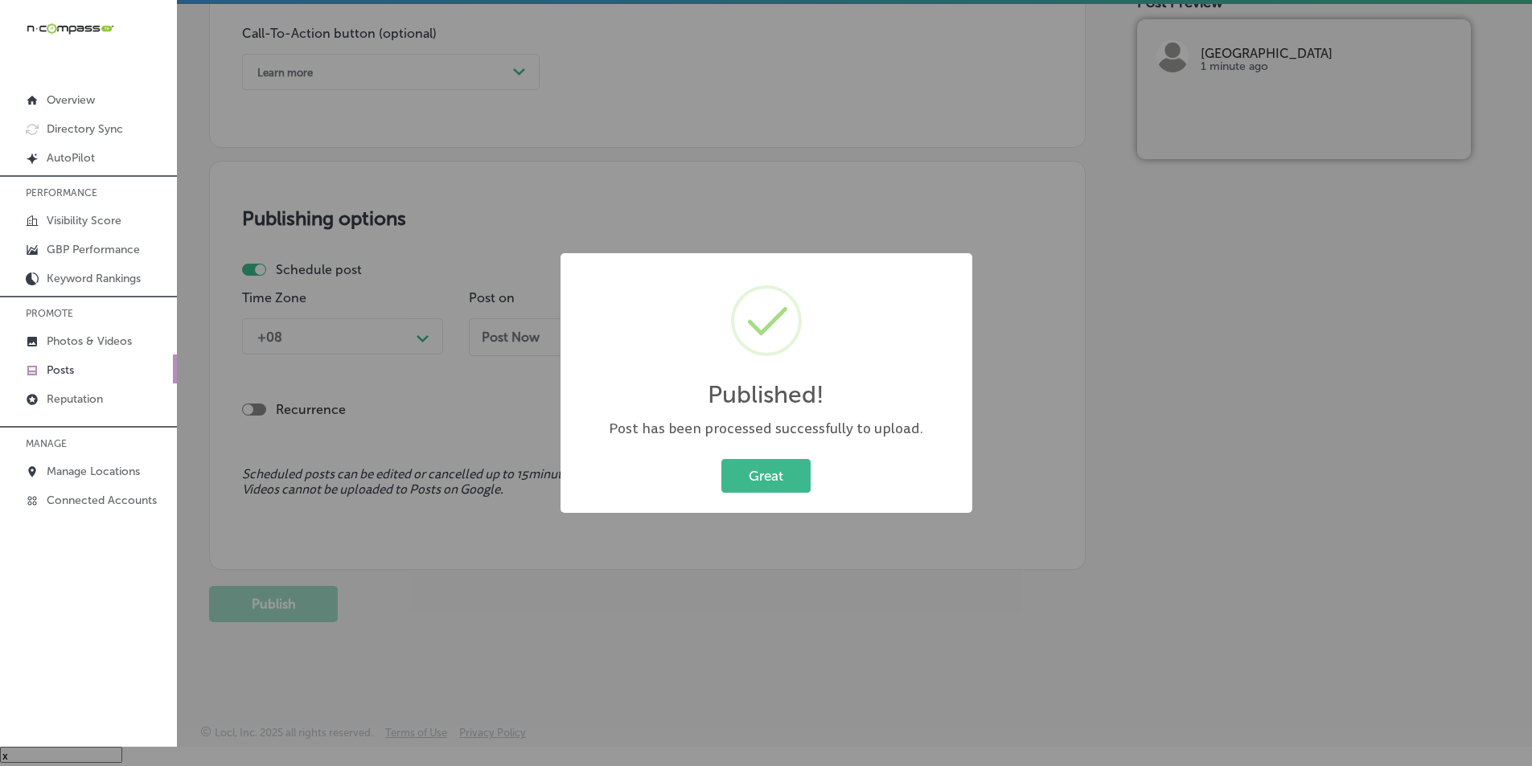
scroll to position [1180, 0]
click at [785, 474] on button "Great" at bounding box center [765, 475] width 89 height 33
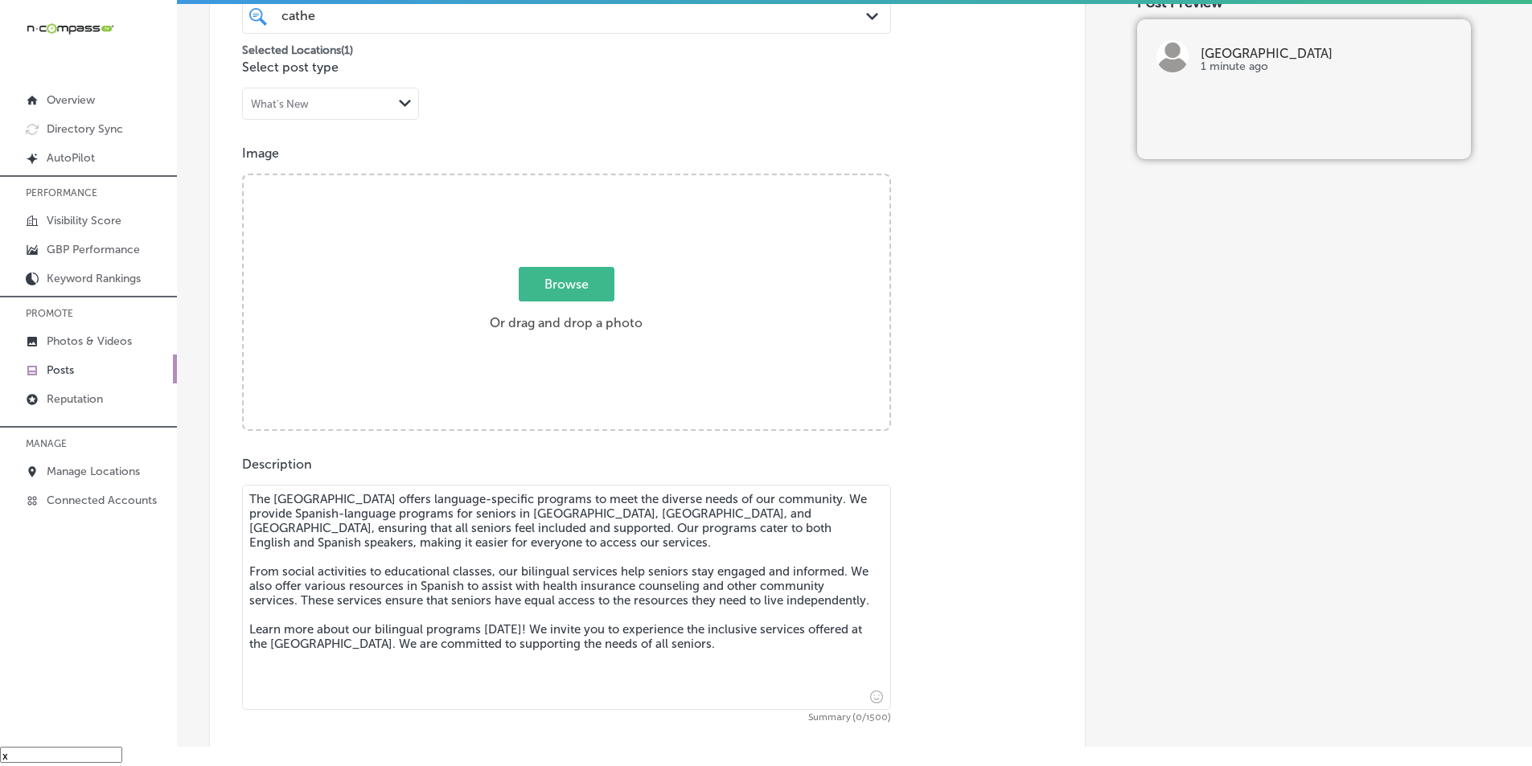
scroll to position [456, 0]
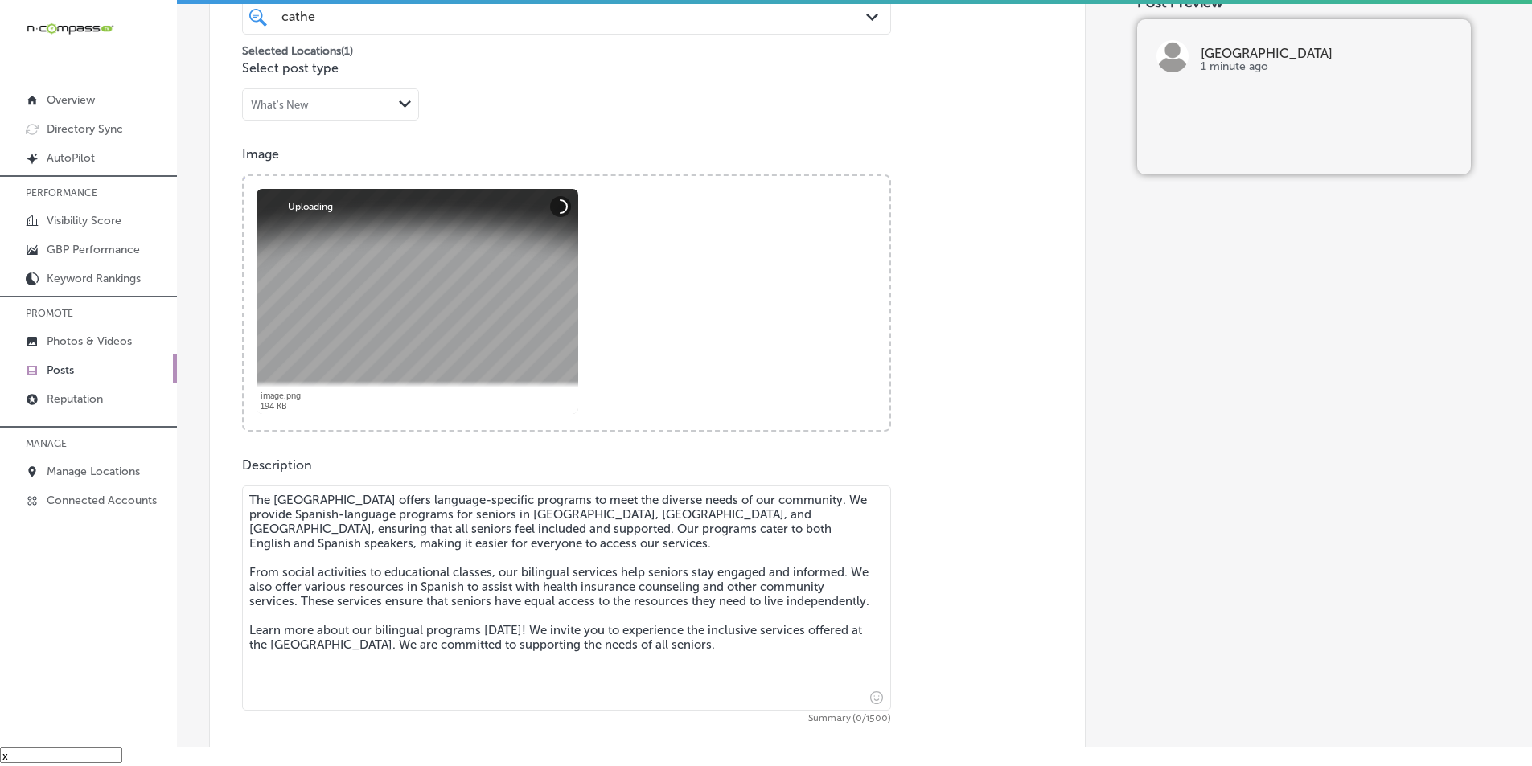
click at [358, 509] on textarea "The Cathedral City Senior Center offers language-specific programs to meet the …" at bounding box center [566, 598] width 649 height 225
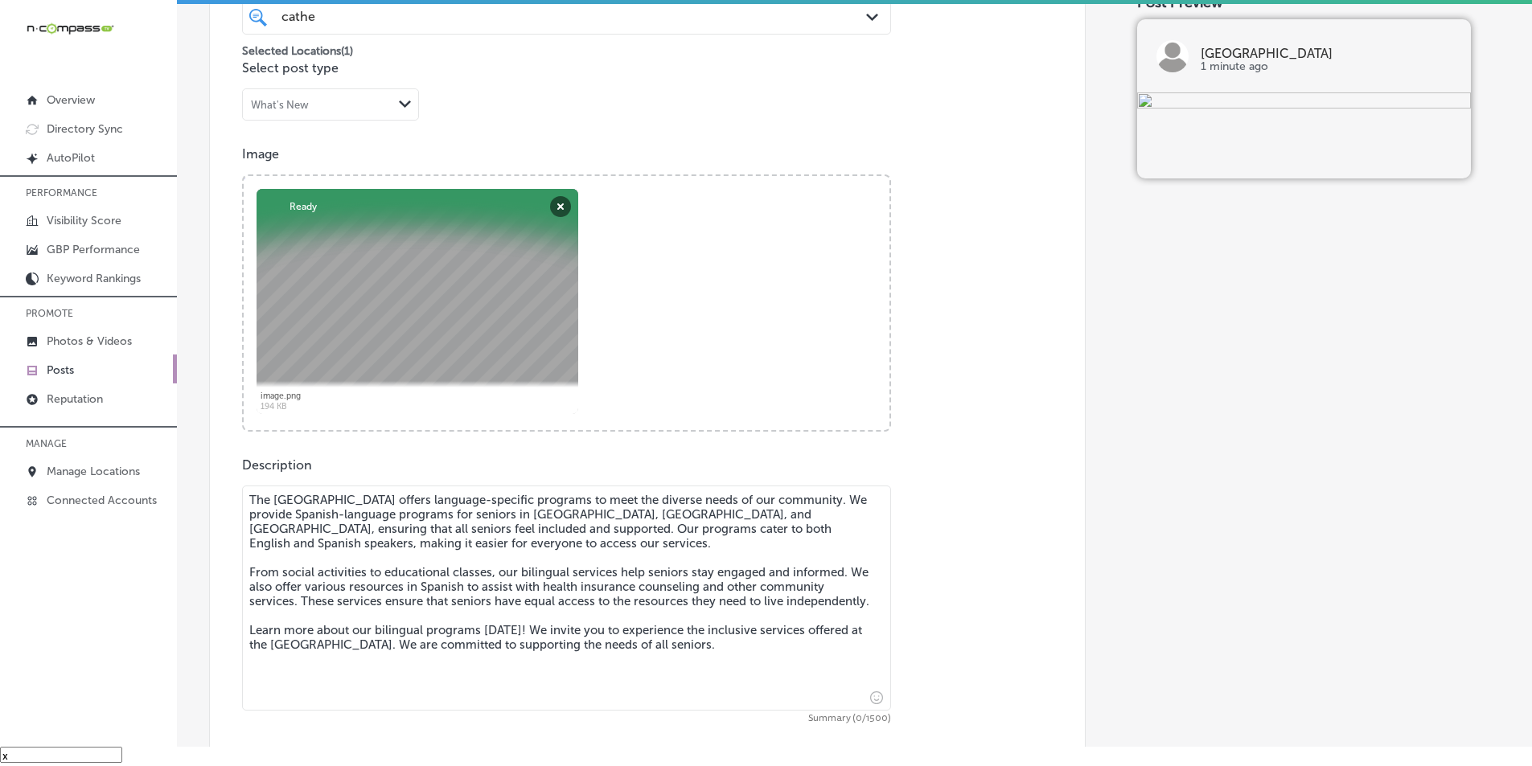
click at [342, 561] on textarea "The Cathedral City Senior Center offers language-specific programs to meet the …" at bounding box center [566, 598] width 649 height 225
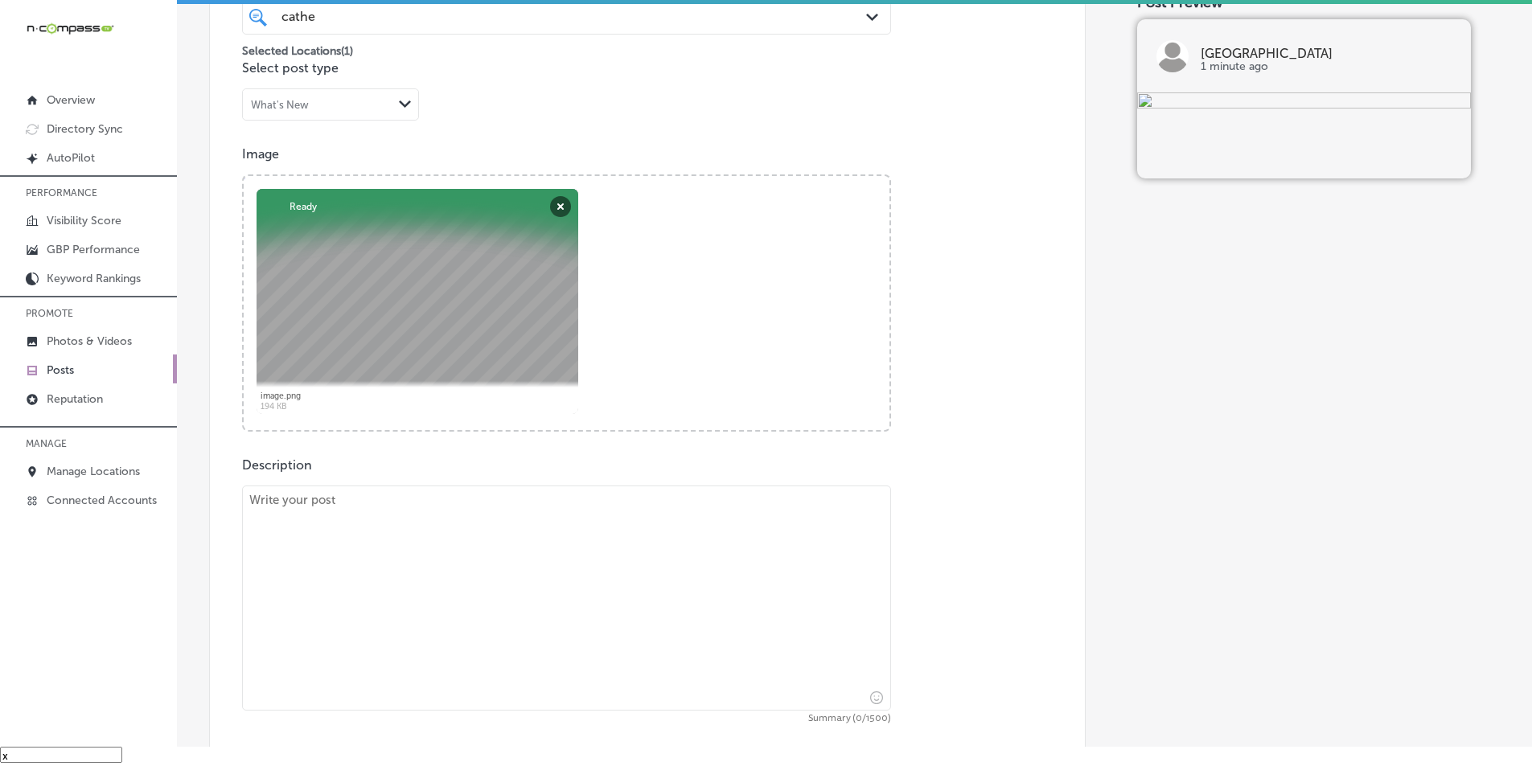
paste textarea "At Cathedral City Senior Center, we provide vital senior support services to he…"
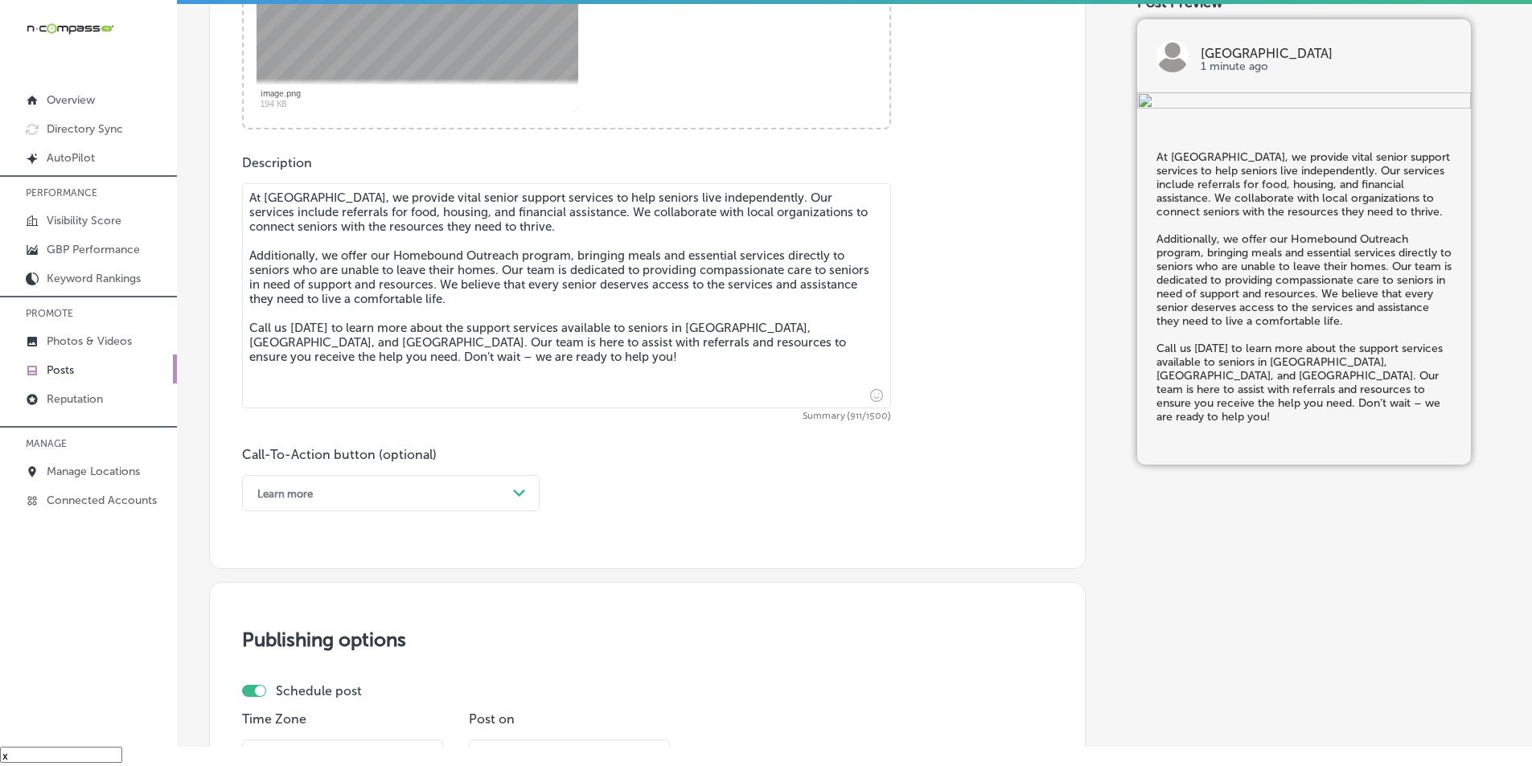
scroll to position [778, 0]
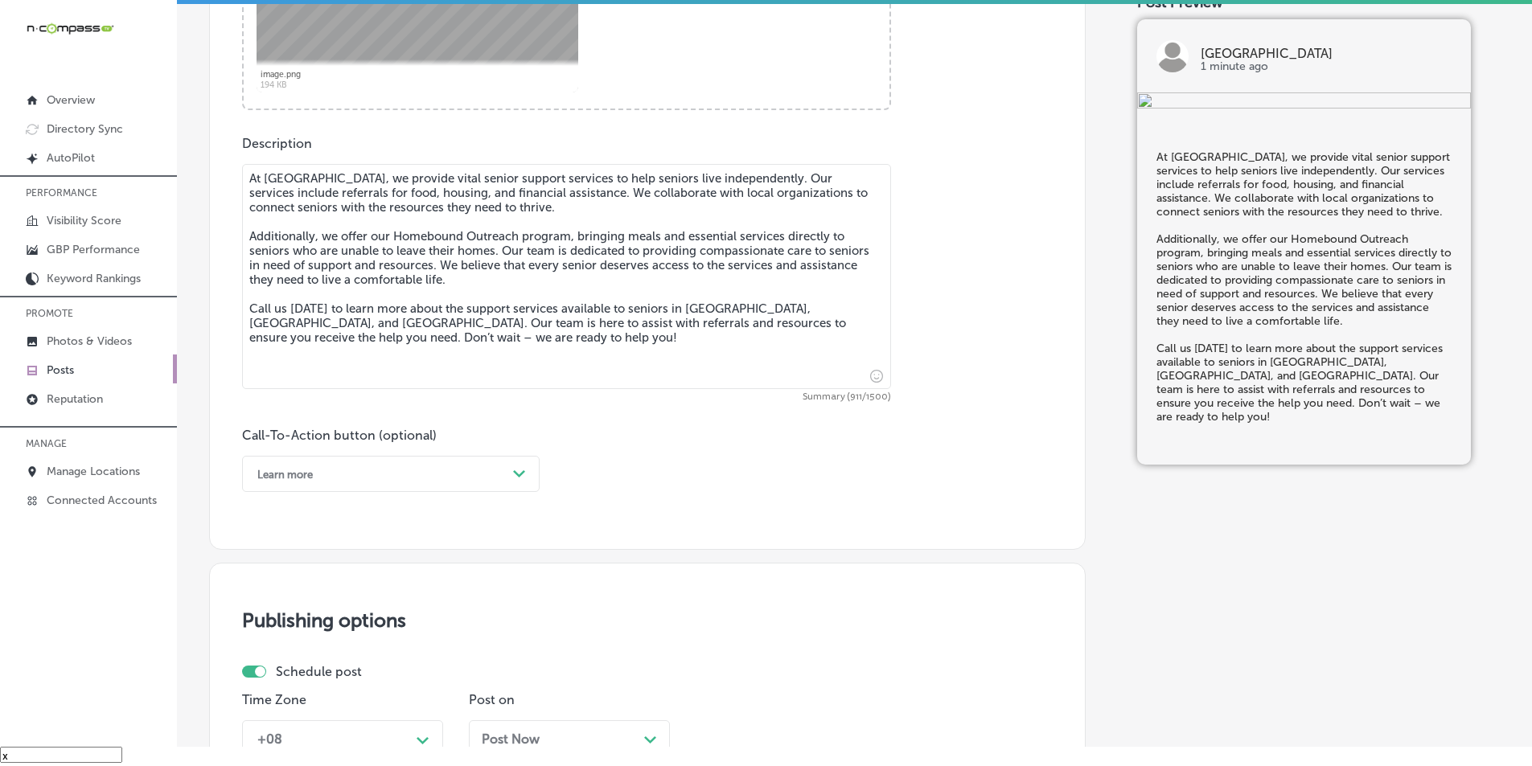
type textarea "At Cathedral City Senior Center, we provide vital senior support services to he…"
click at [372, 487] on div "Learn more Path Created with Sketch." at bounding box center [391, 474] width 298 height 36
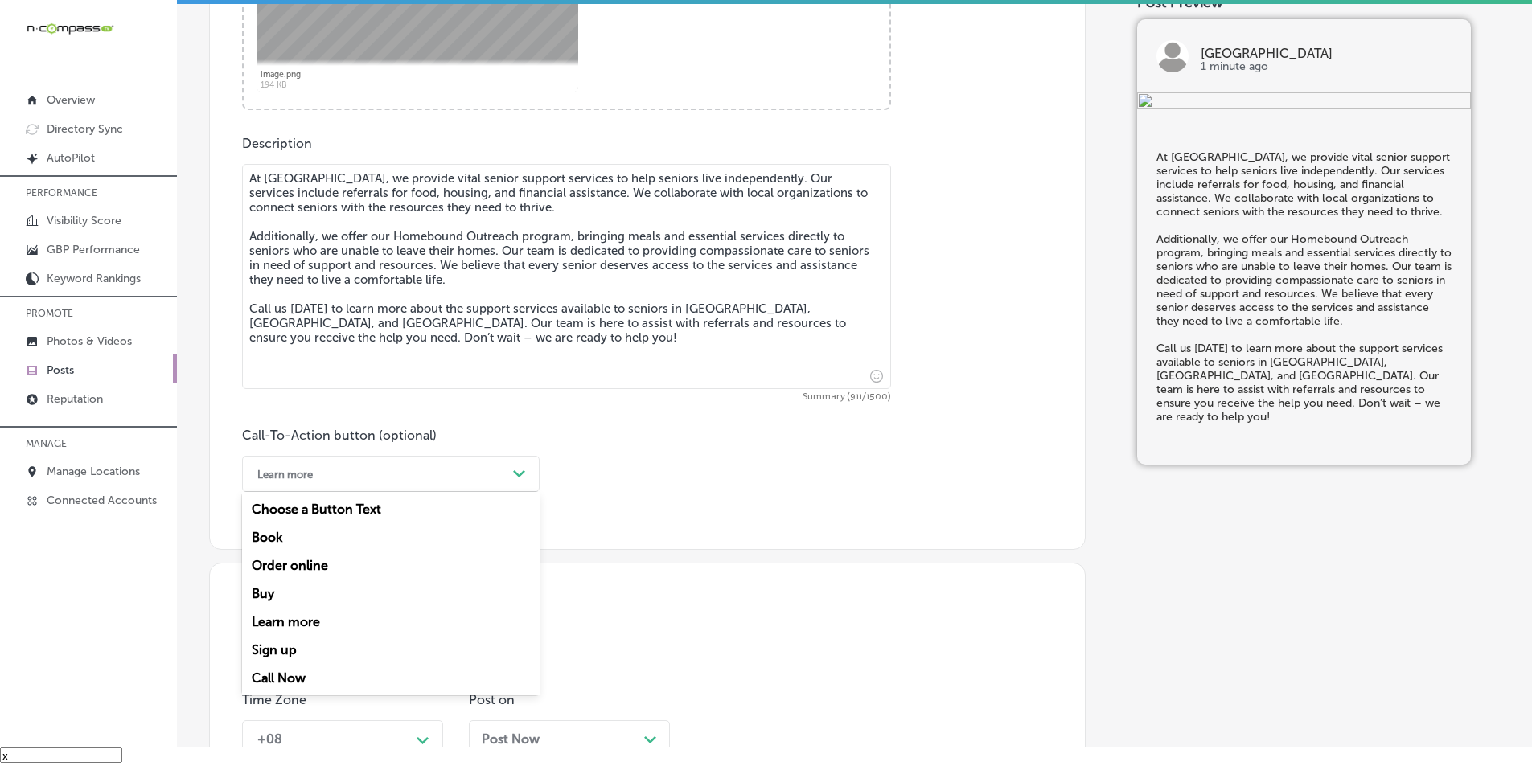
click at [277, 677] on div "Call Now" at bounding box center [391, 678] width 298 height 28
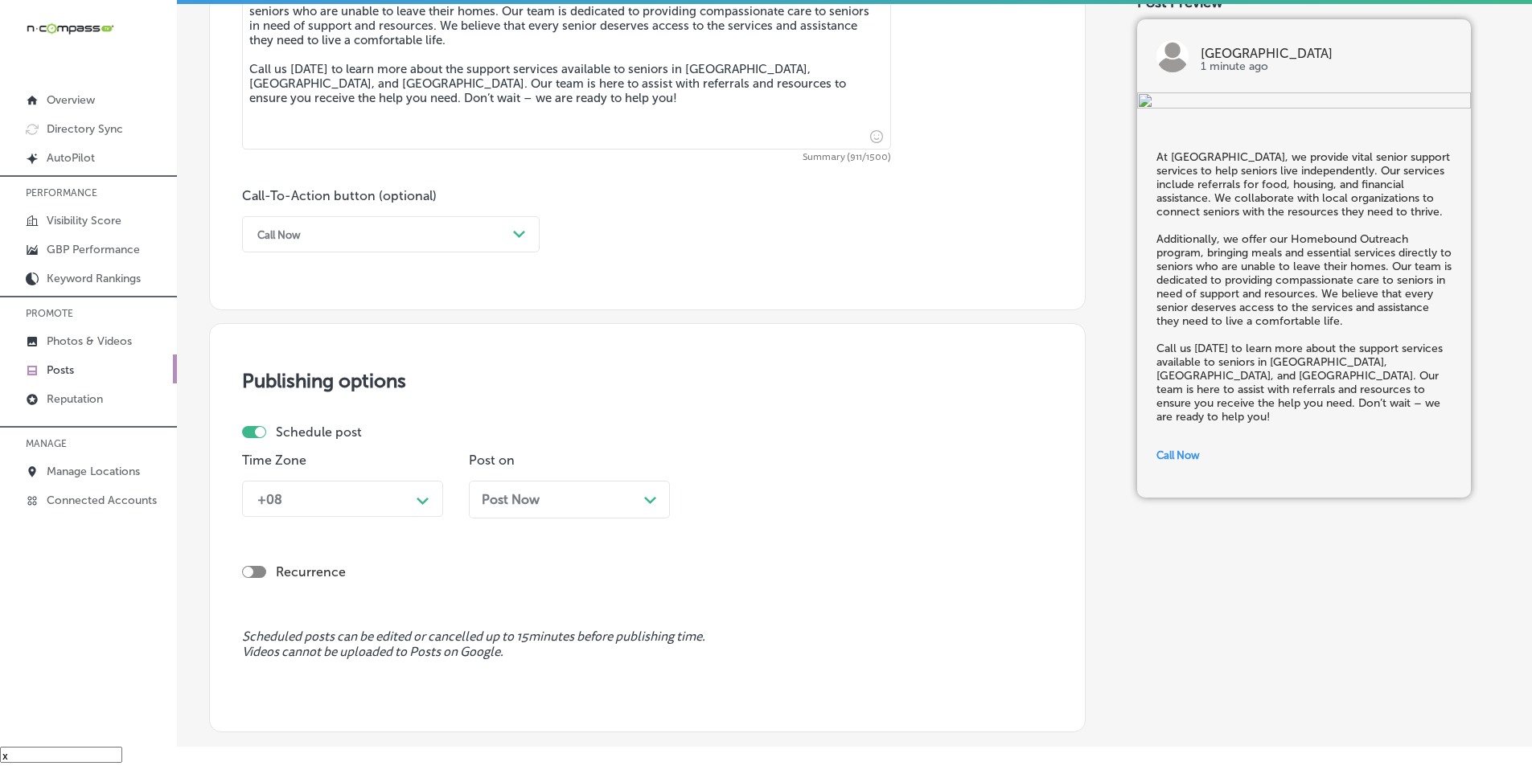
scroll to position [1019, 0]
click at [425, 503] on div "Path Created with Sketch." at bounding box center [423, 497] width 13 height 13
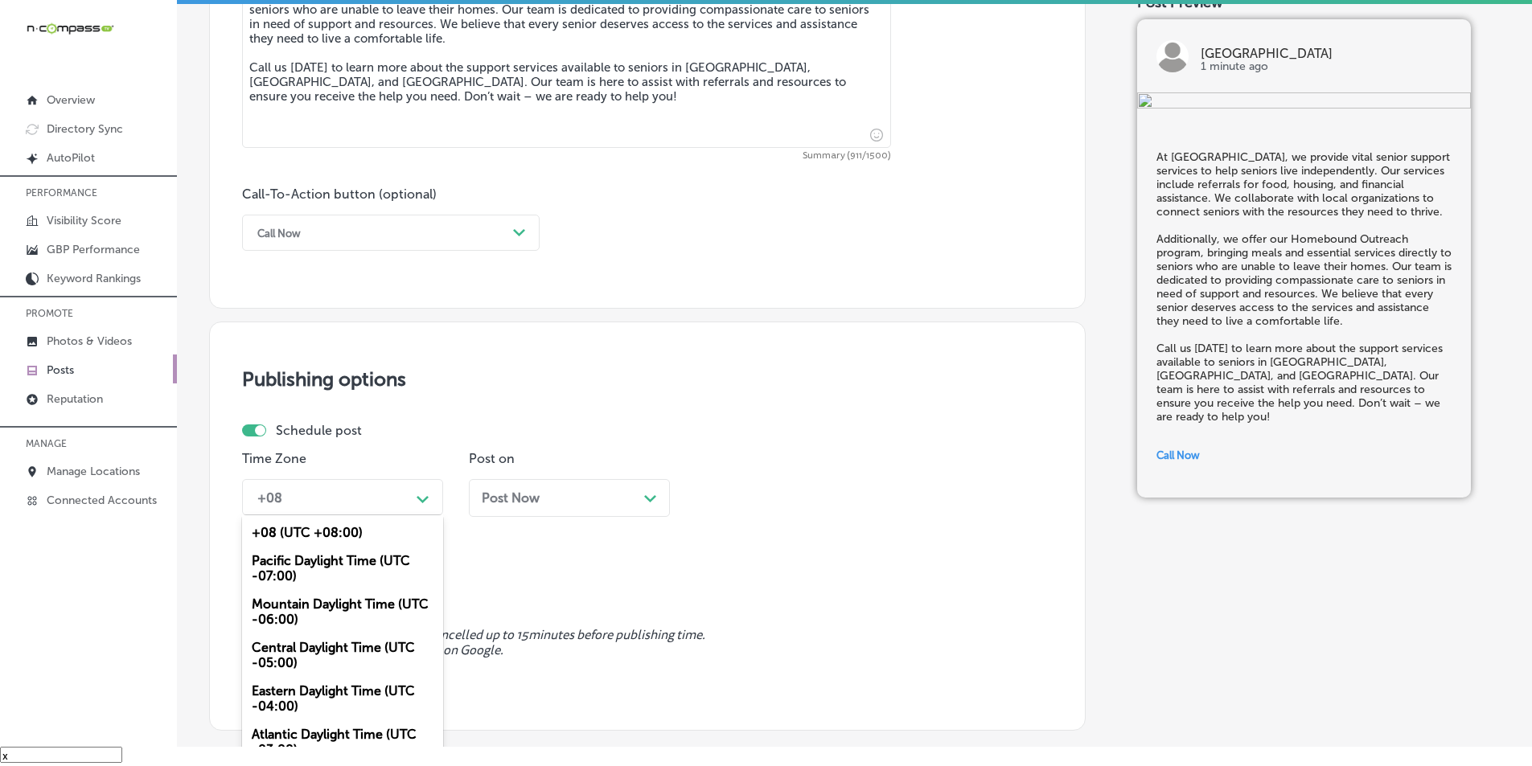
click at [340, 602] on div "Mountain Daylight Time (UTC -06:00)" at bounding box center [342, 611] width 201 height 43
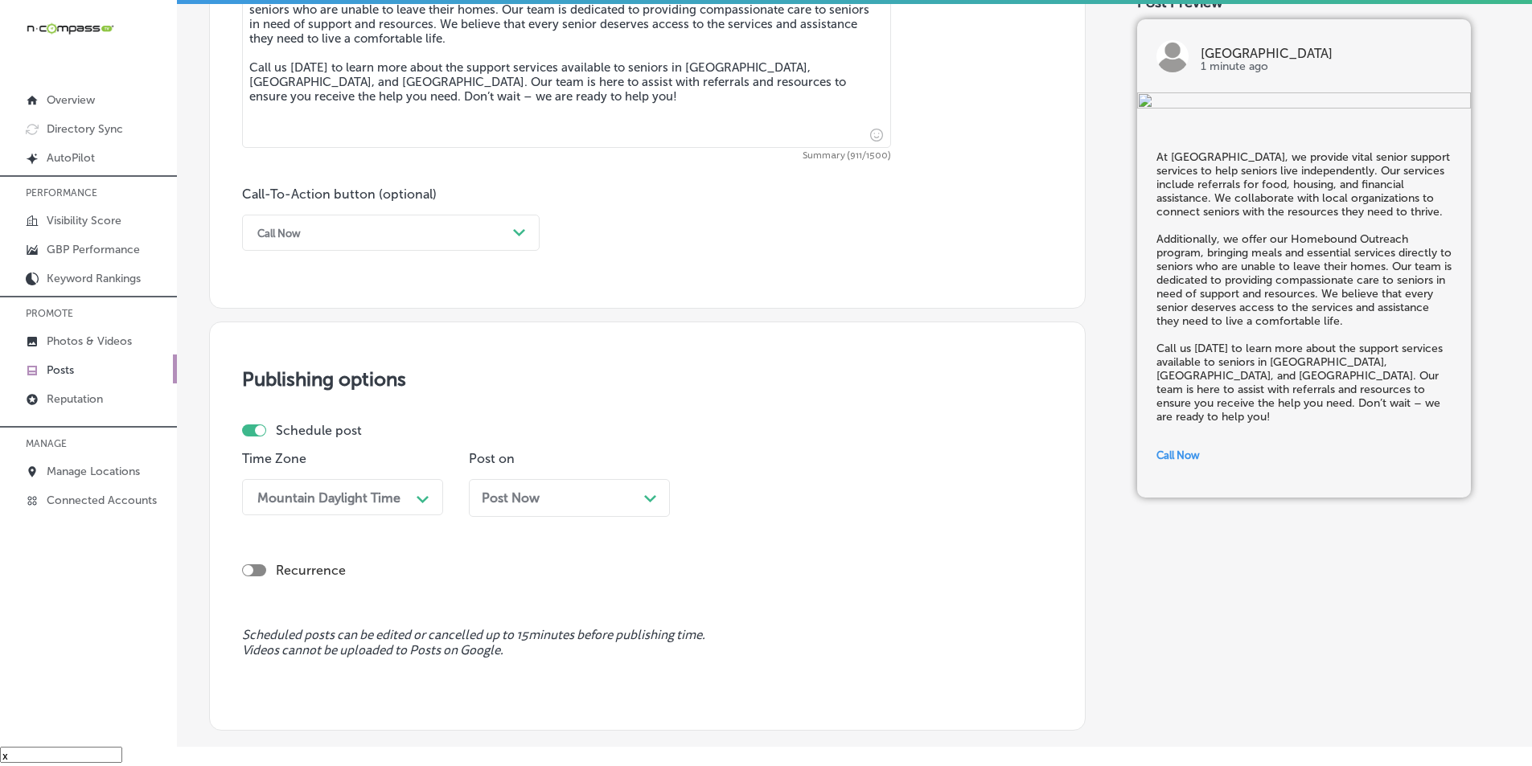
click at [639, 494] on div "Post Now Path Created with Sketch." at bounding box center [569, 498] width 175 height 15
click at [788, 500] on div "11:00 AM" at bounding box center [783, 497] width 161 height 28
click at [717, 593] on div "7:00 AM" at bounding box center [796, 597] width 201 height 28
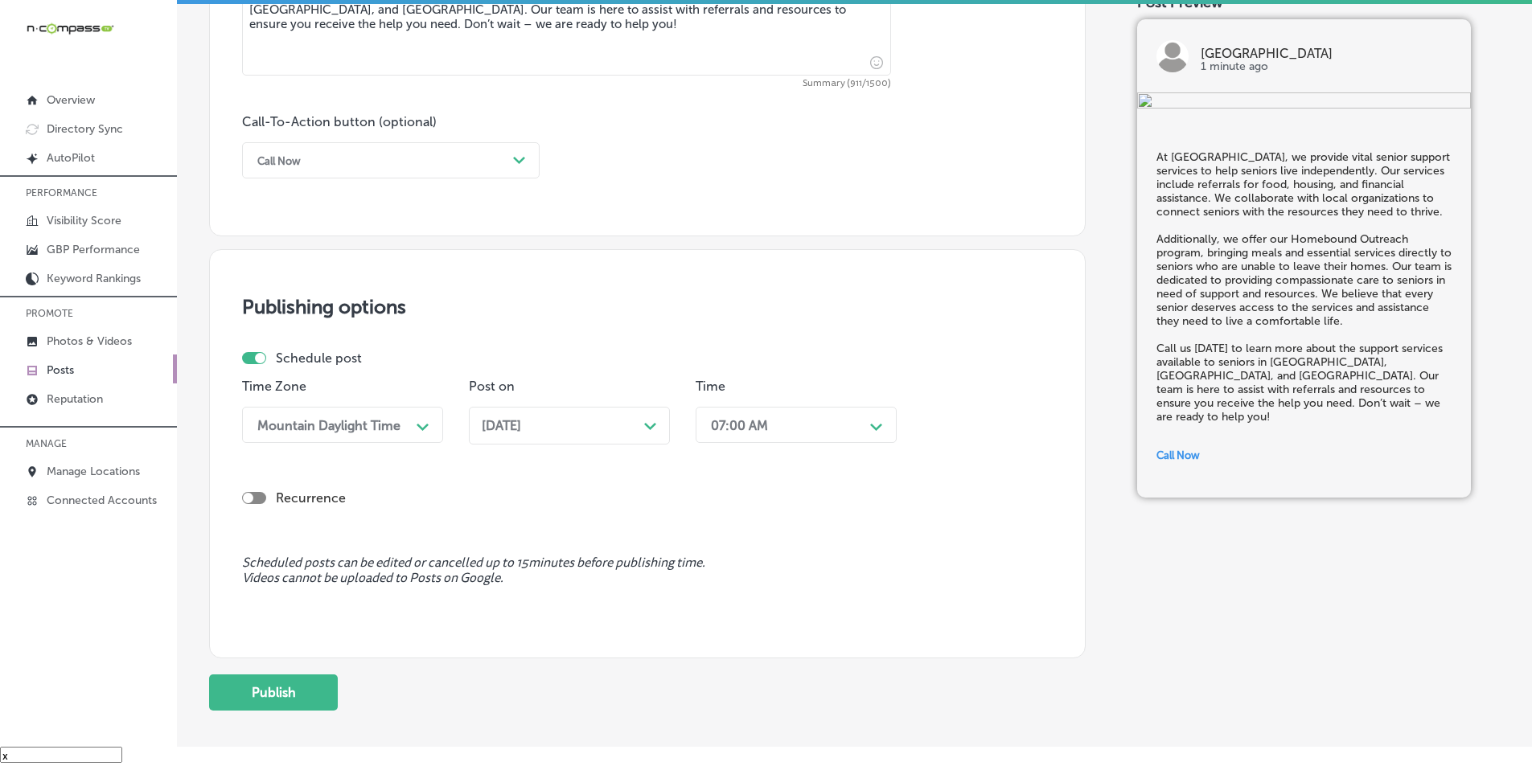
scroll to position [1180, 0]
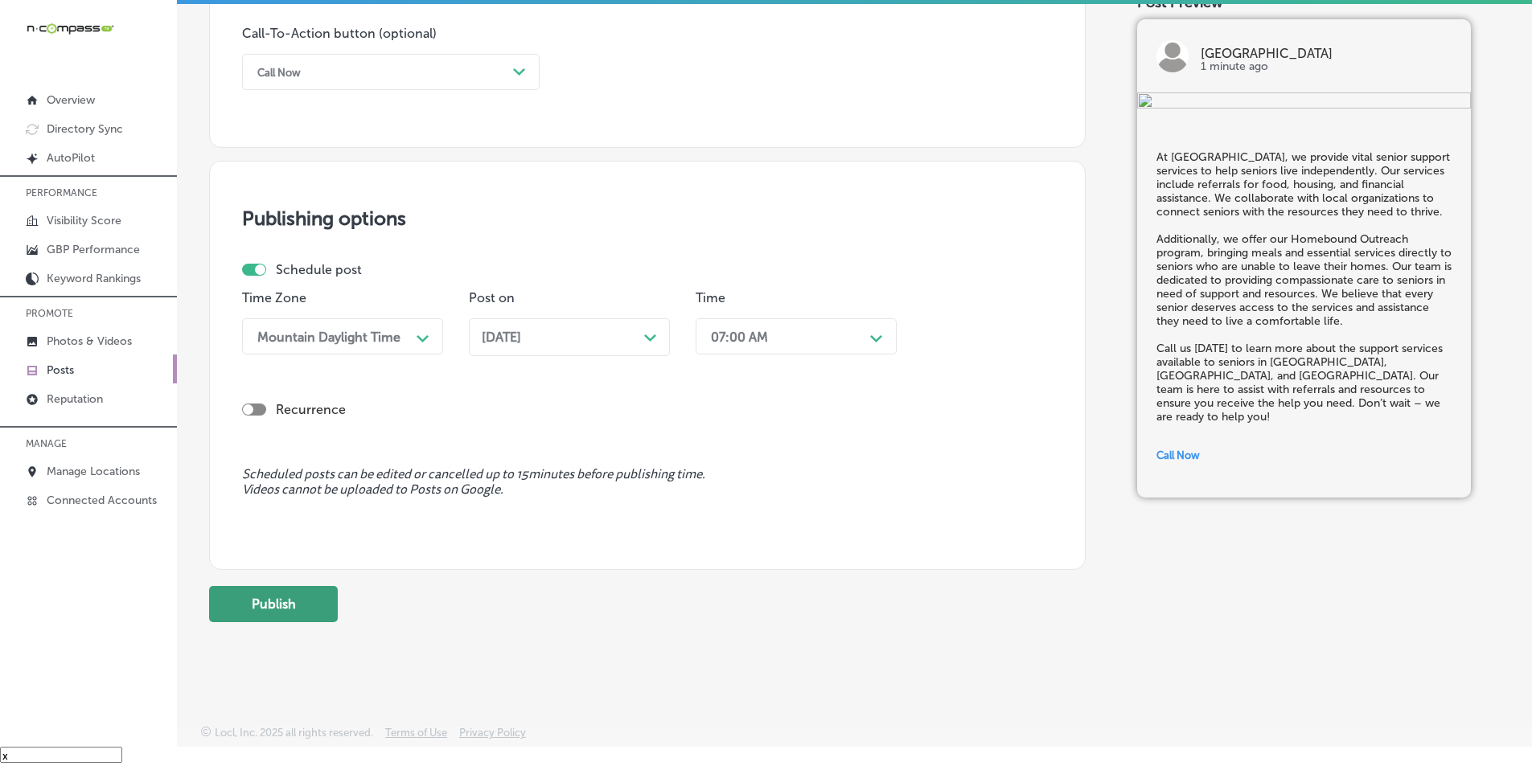
click at [273, 596] on button "Publish" at bounding box center [273, 604] width 129 height 36
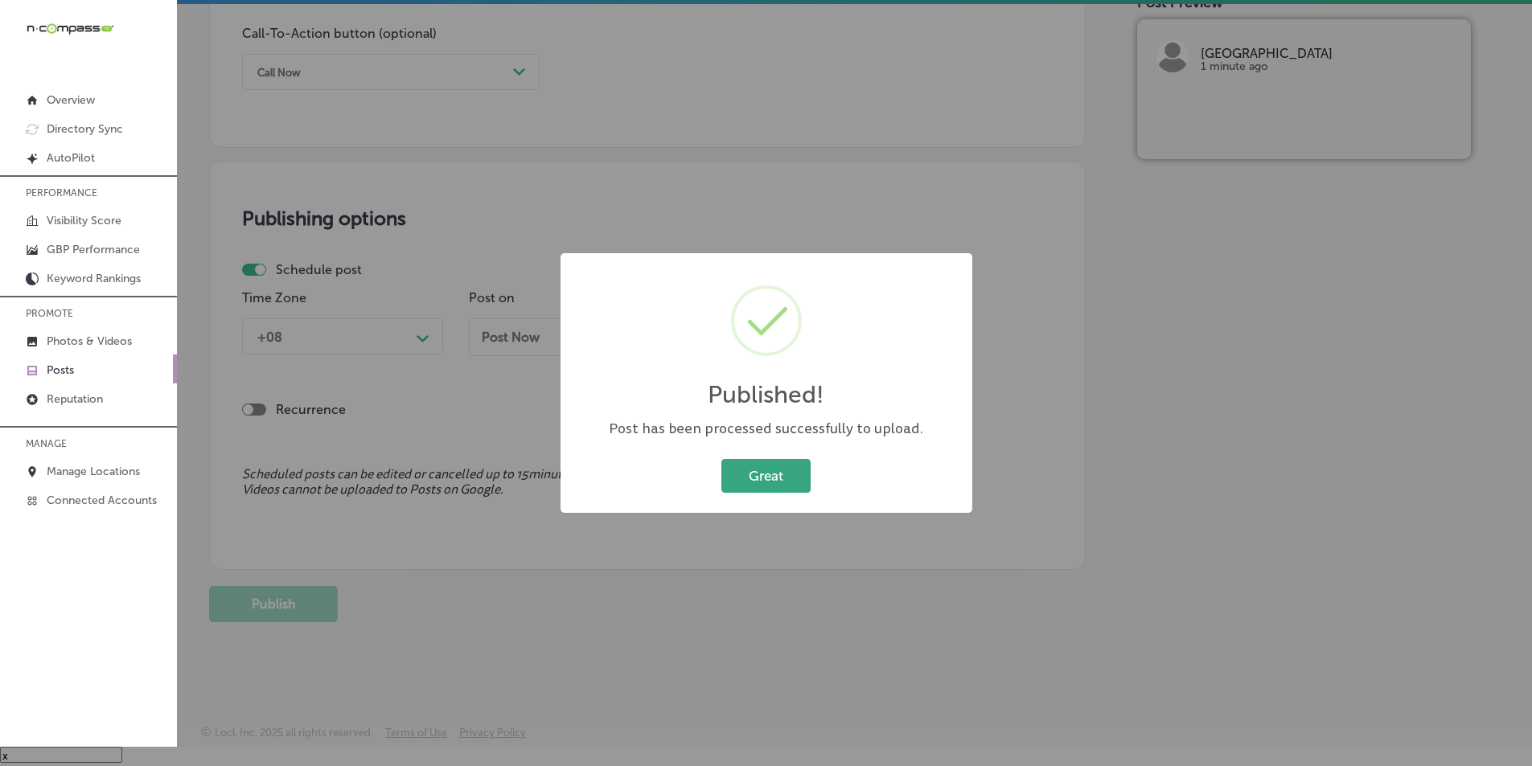
click at [765, 477] on button "Great" at bounding box center [765, 475] width 89 height 33
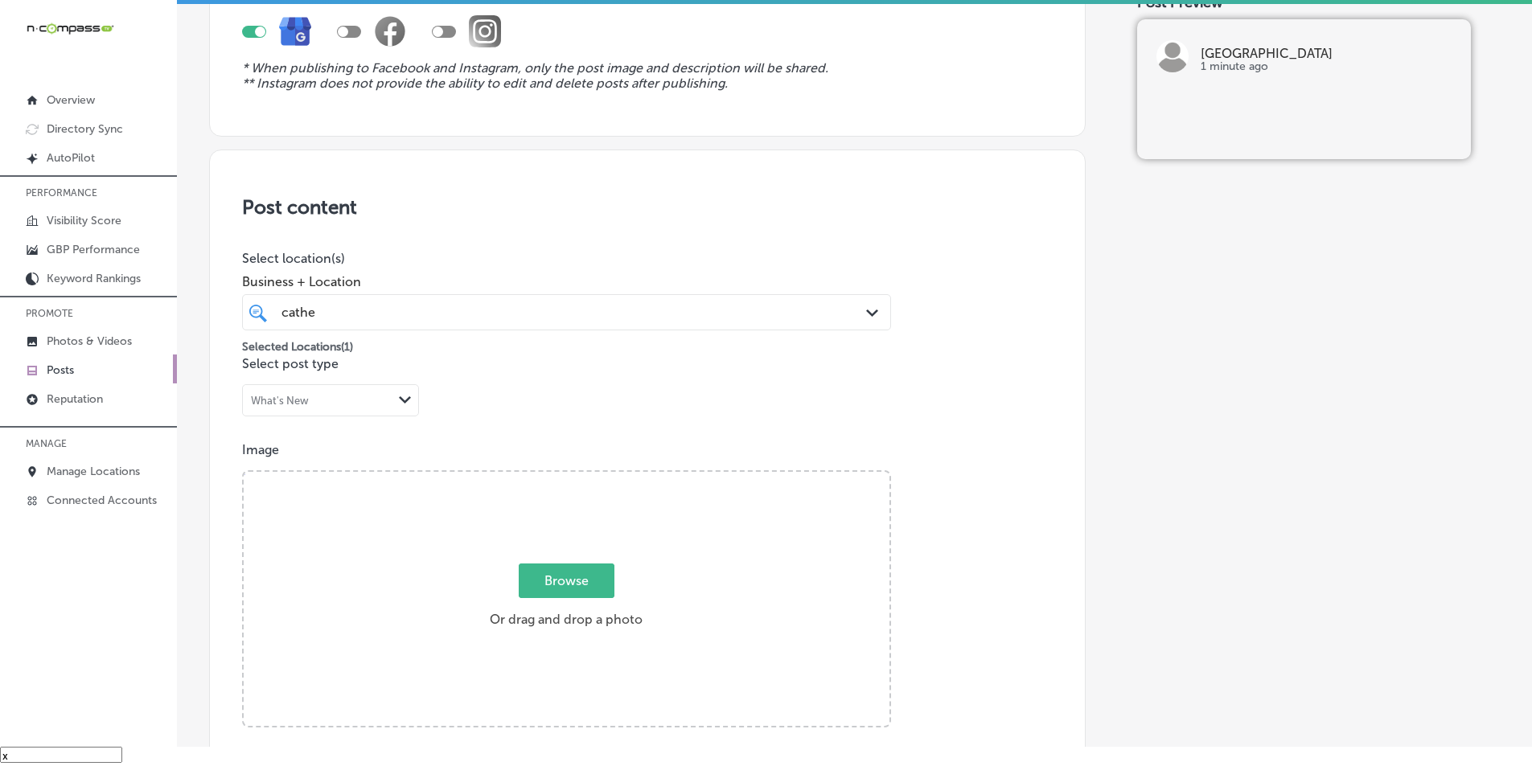
scroll to position [0, 0]
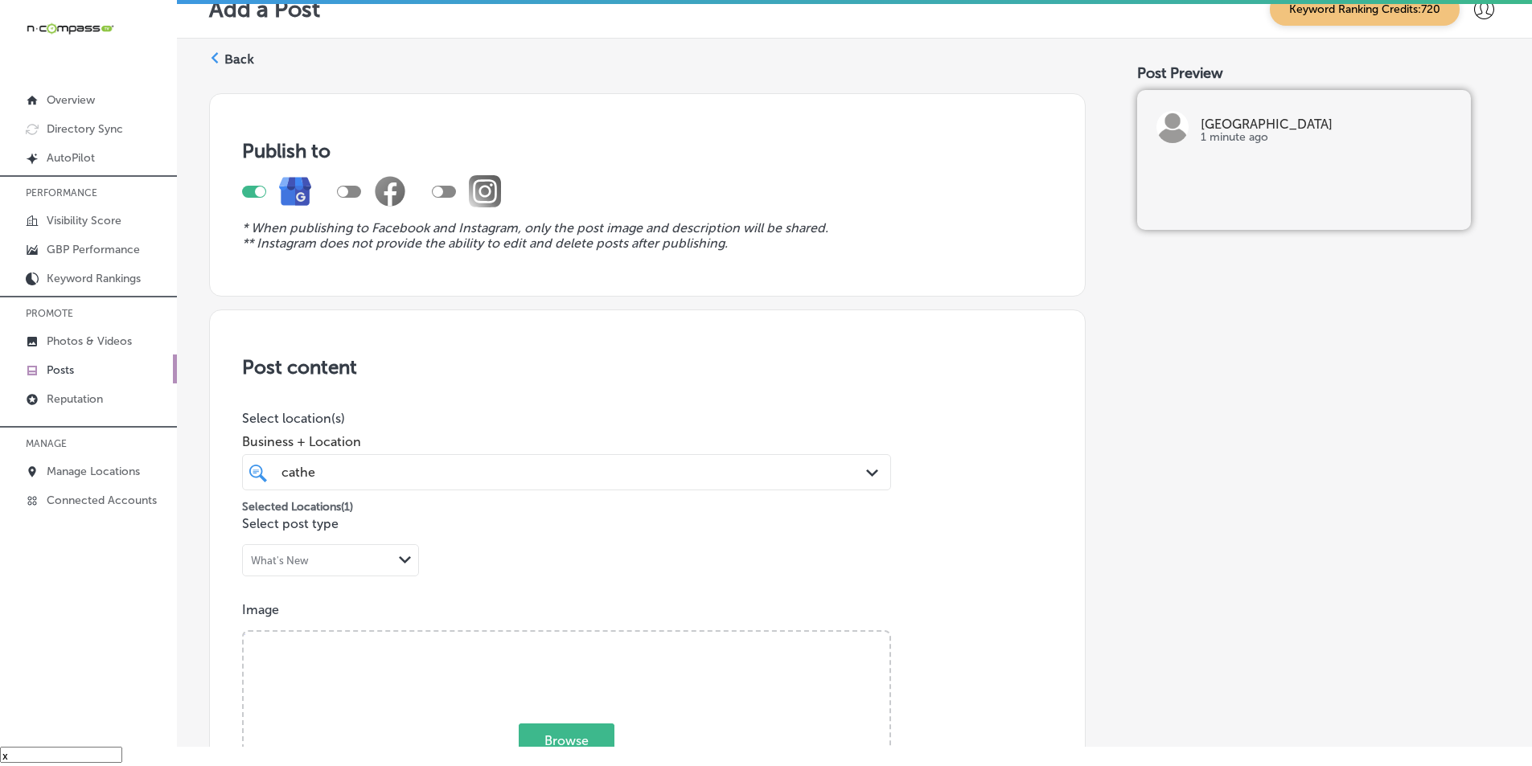
click at [223, 57] on div "Back" at bounding box center [231, 66] width 45 height 30
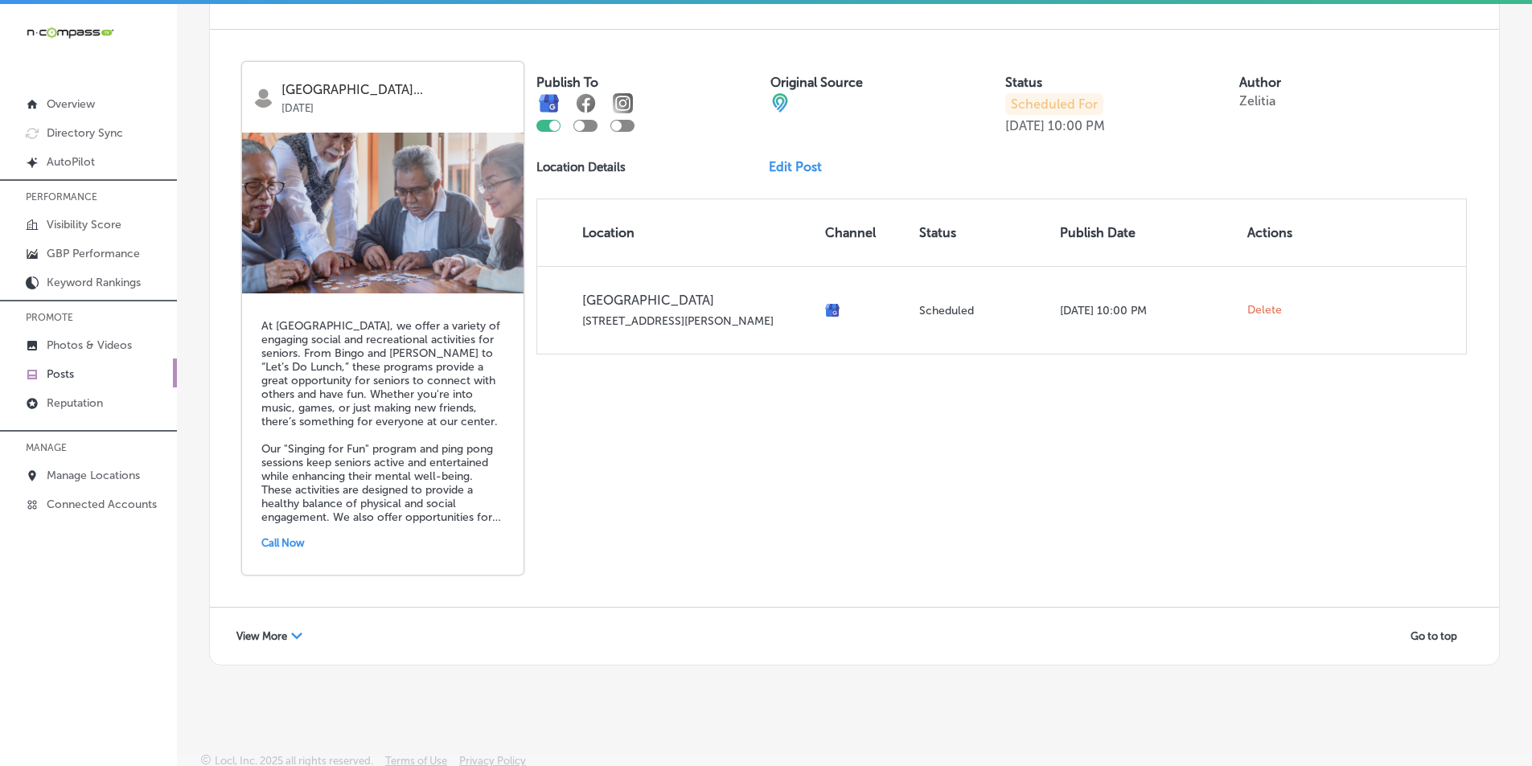
scroll to position [3479, 0]
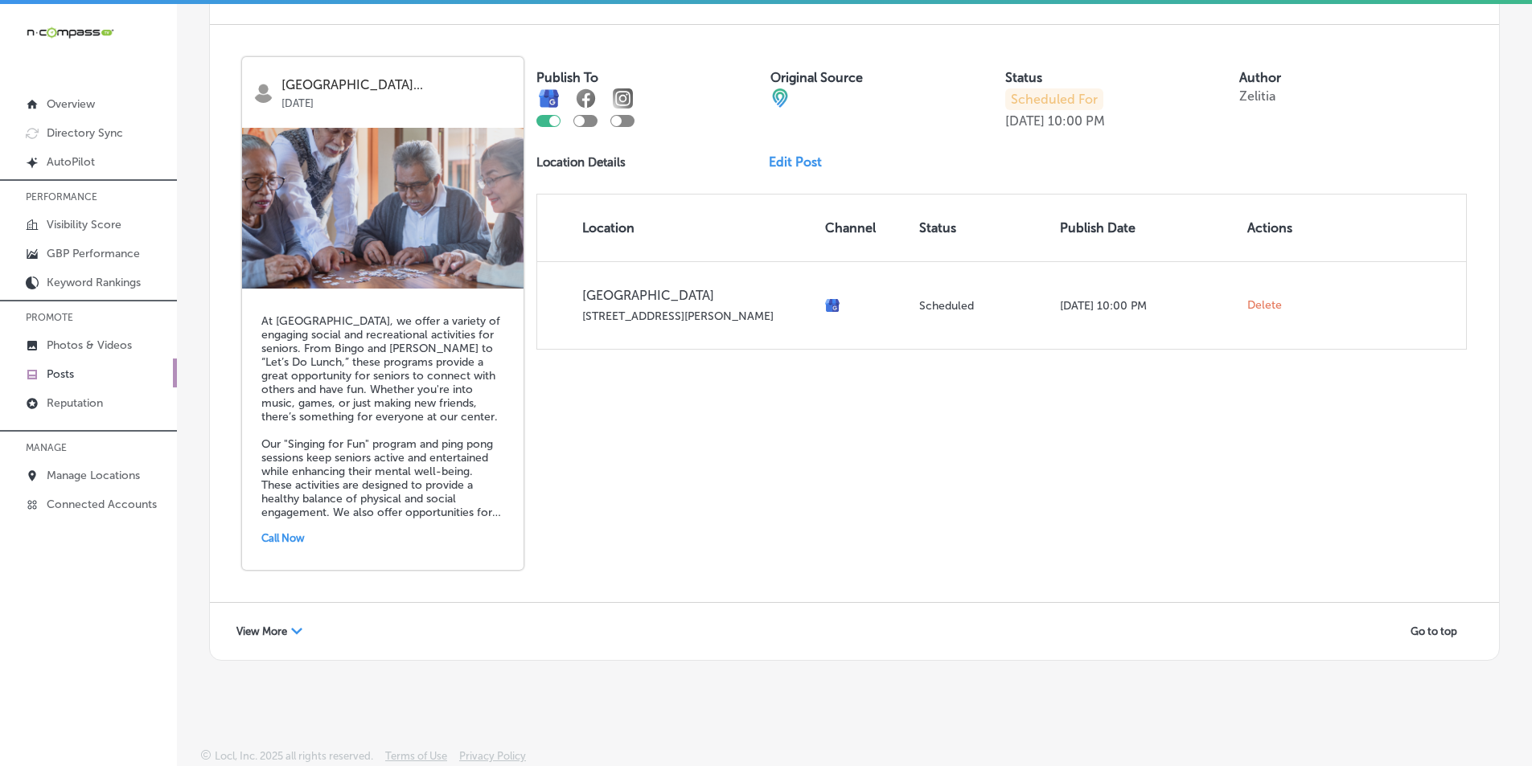
click at [273, 630] on span "View More" at bounding box center [261, 632] width 51 height 12
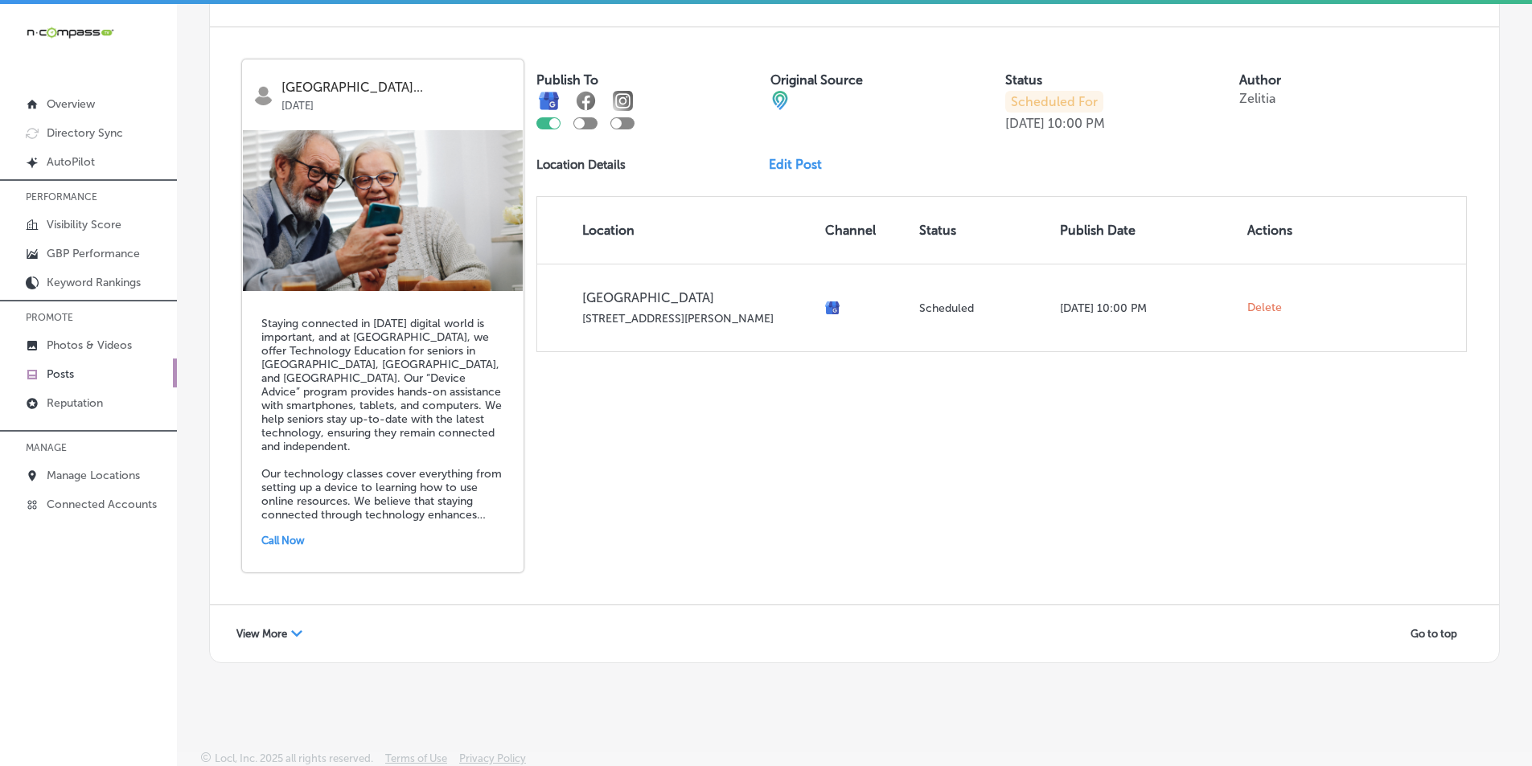
scroll to position [6949, 0]
click at [290, 628] on div "View More Path Created with Sketch." at bounding box center [269, 631] width 87 height 25
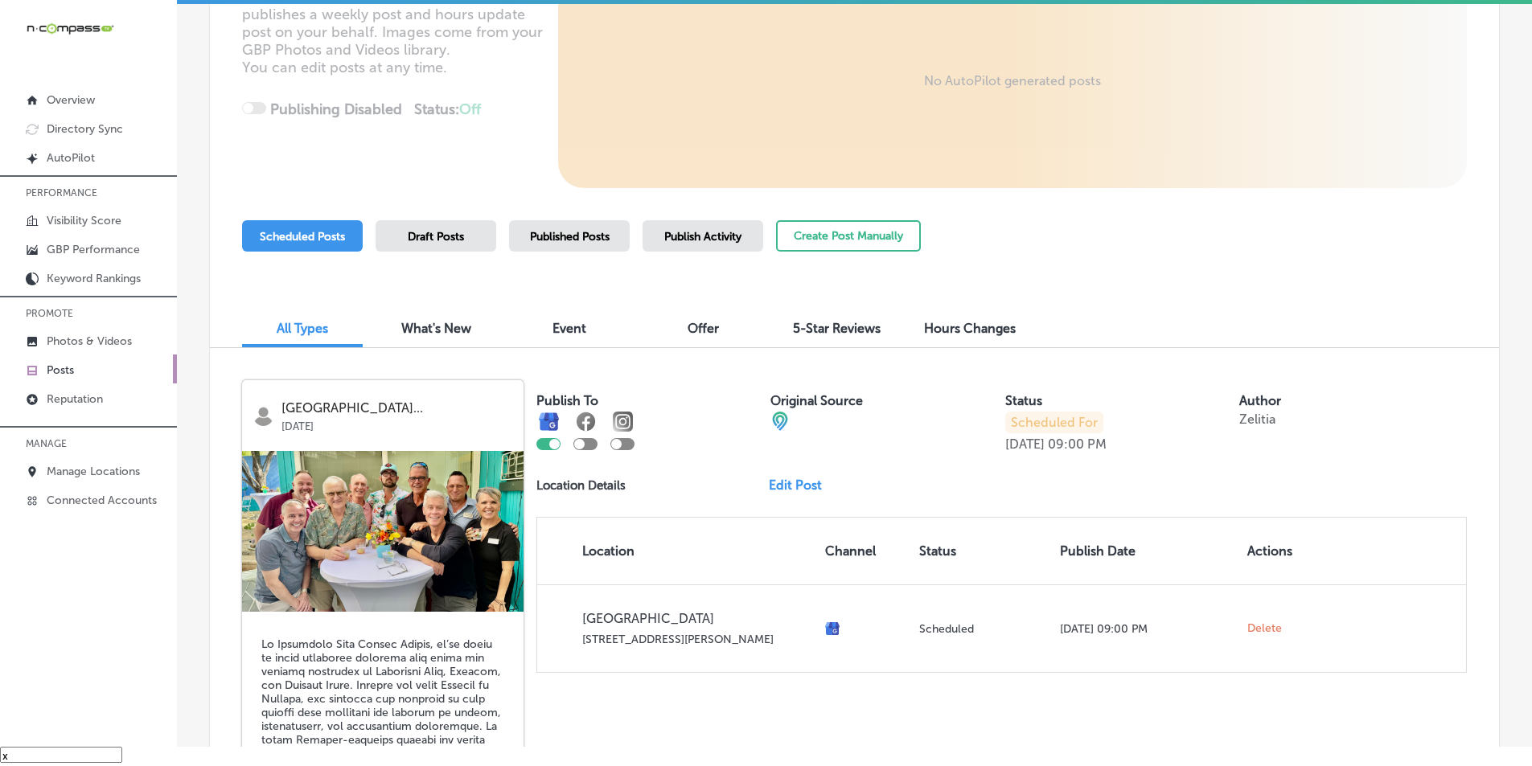
scroll to position [0, 0]
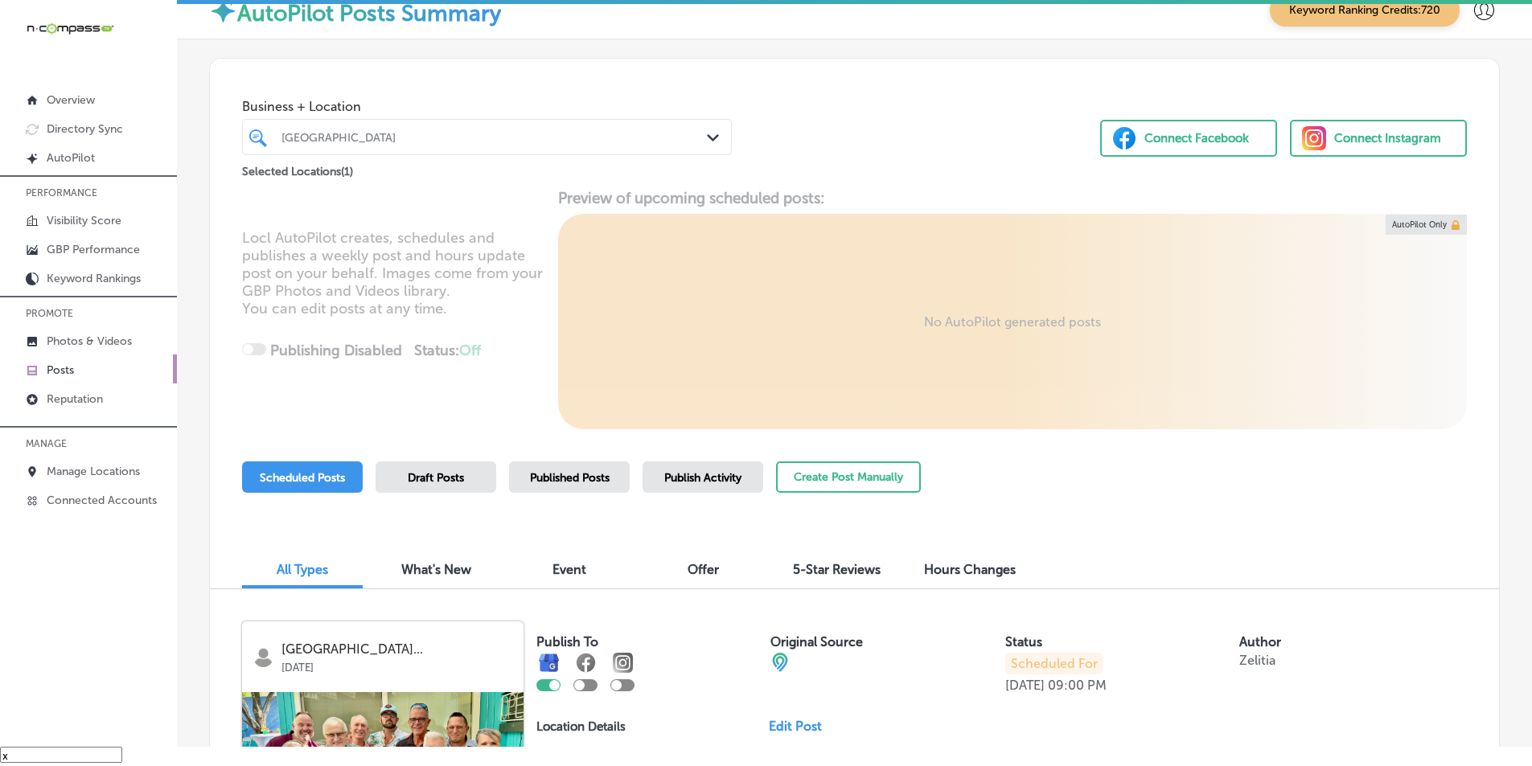
click at [434, 134] on div "[GEOGRAPHIC_DATA]" at bounding box center [495, 137] width 427 height 14
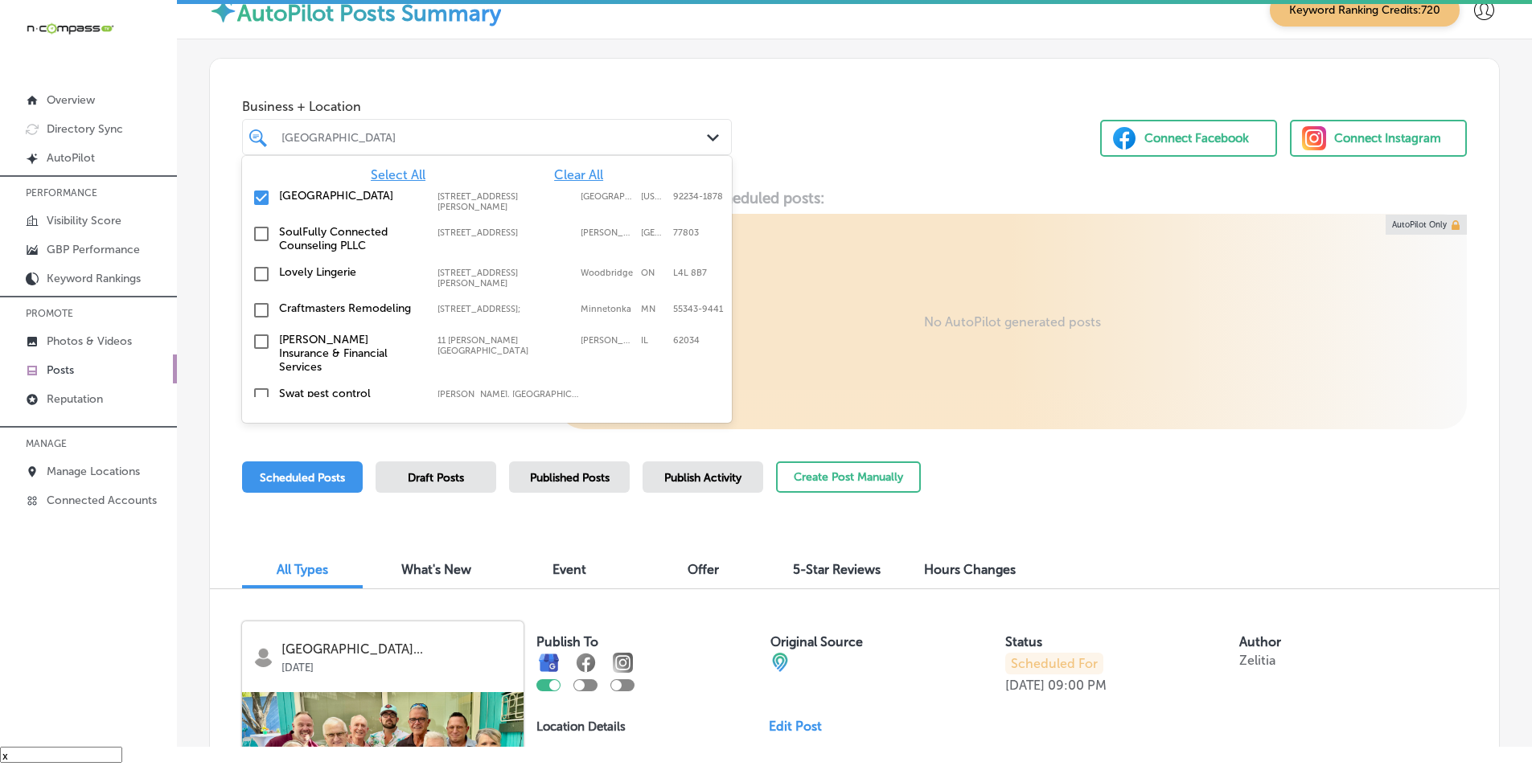
click at [260, 195] on input "checkbox" at bounding box center [261, 197] width 19 height 19
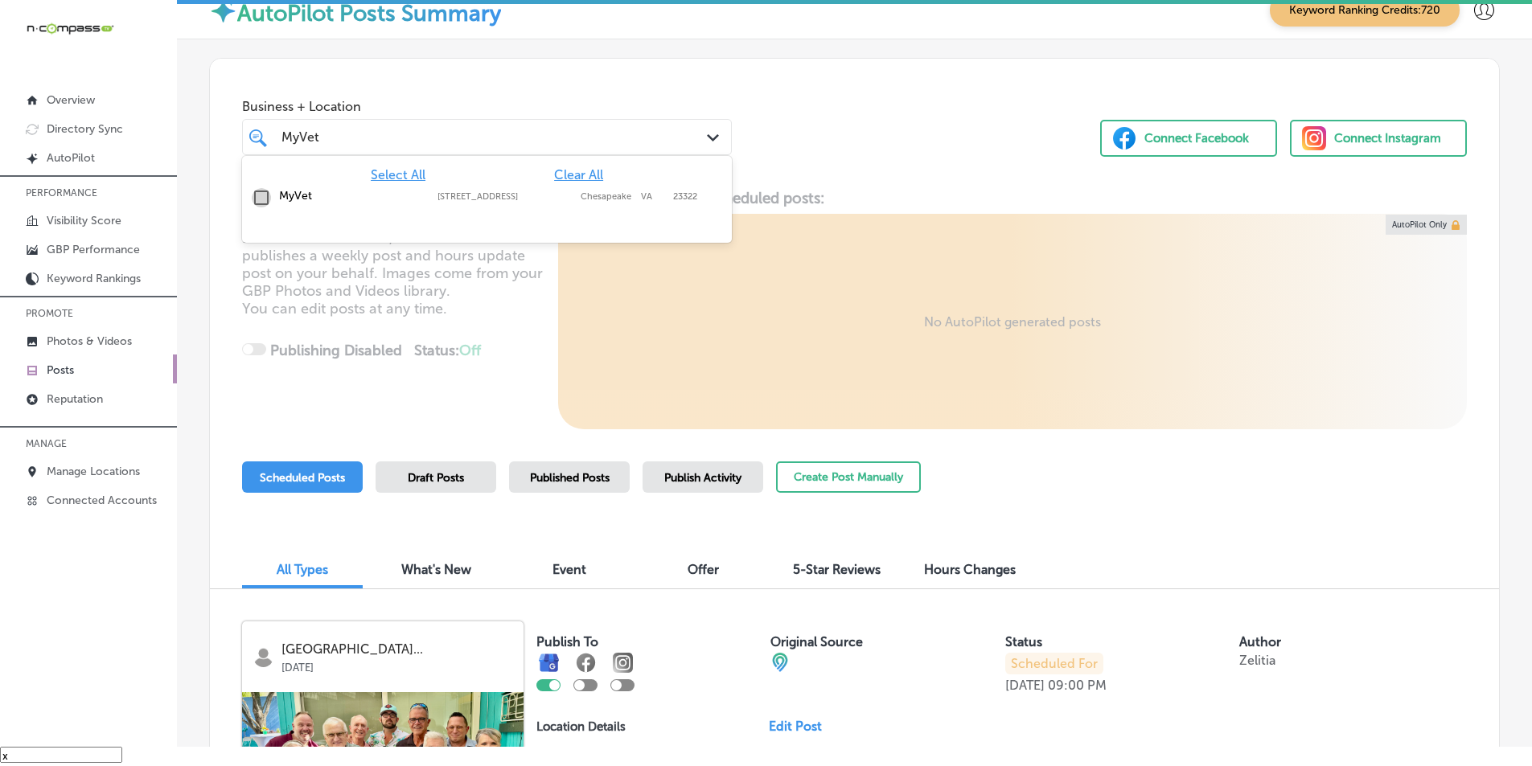
click at [259, 195] on input "checkbox" at bounding box center [261, 197] width 19 height 19
type input "MyVet"
click at [839, 169] on div "Business + Location option 620 Grassfield Pkwy, Suite 150, selected. option 620…" at bounding box center [854, 120] width 1289 height 122
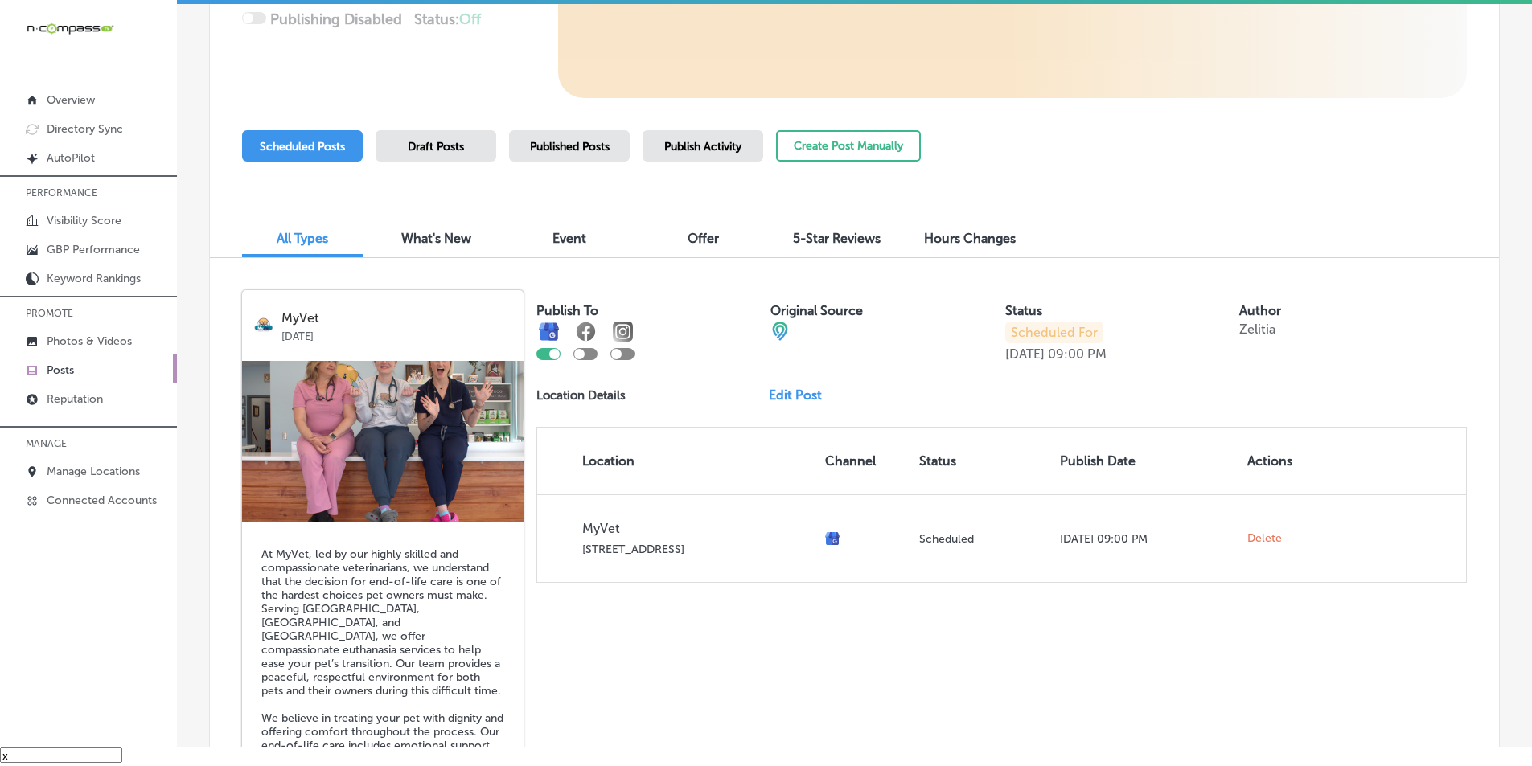
scroll to position [322, 0]
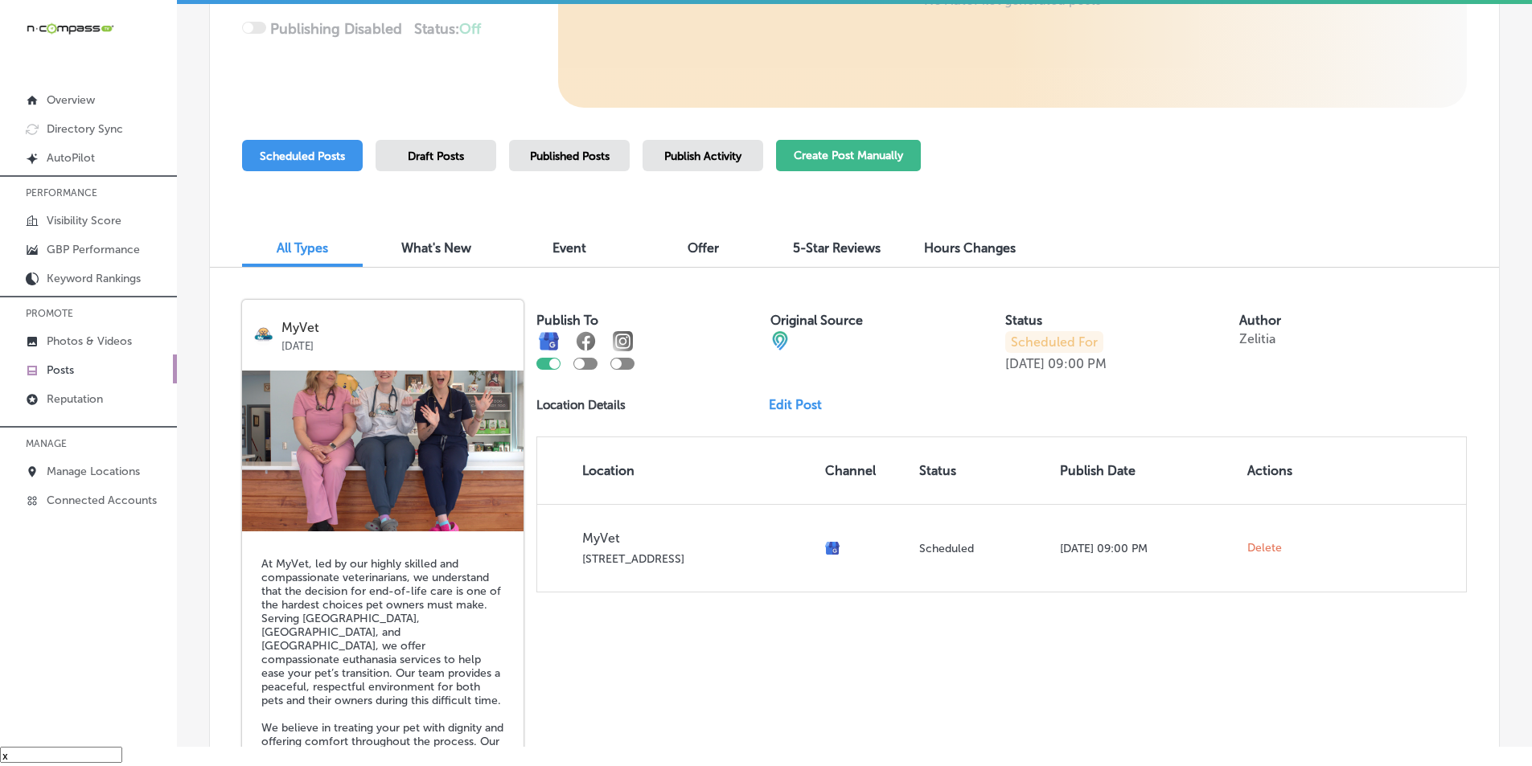
click at [841, 150] on button "Create Post Manually" at bounding box center [848, 155] width 145 height 31
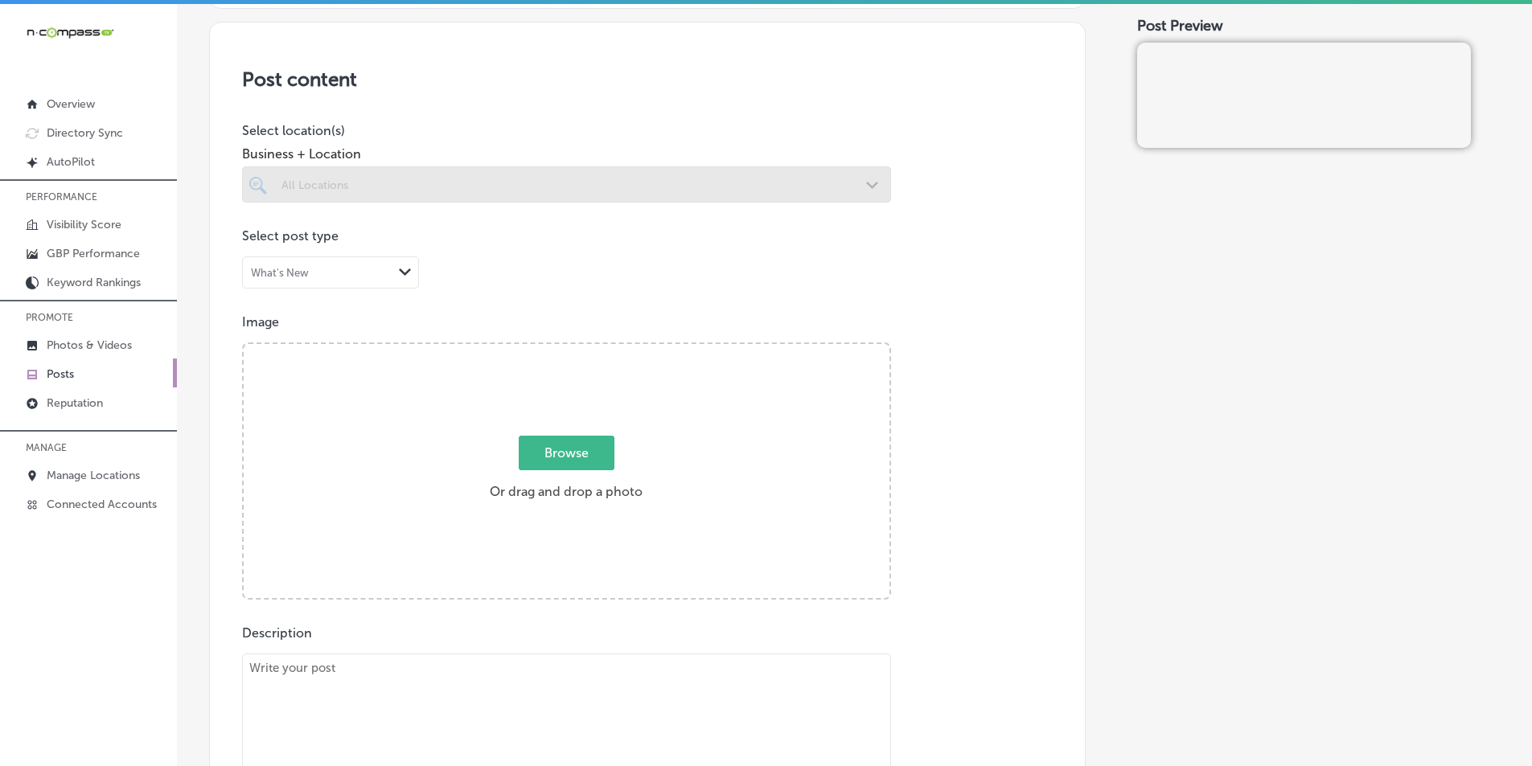
scroll to position [322, 0]
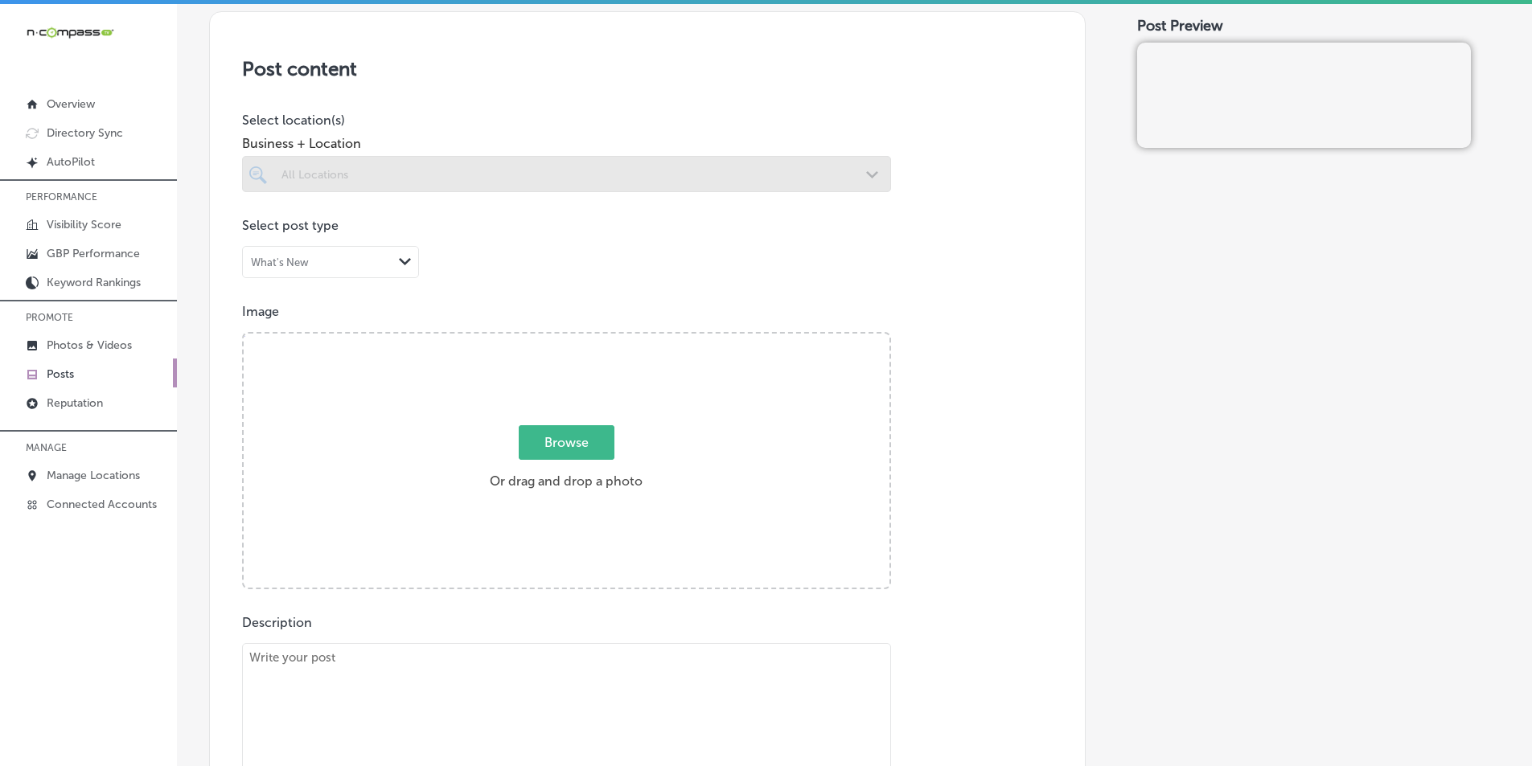
click at [549, 166] on div at bounding box center [566, 174] width 649 height 36
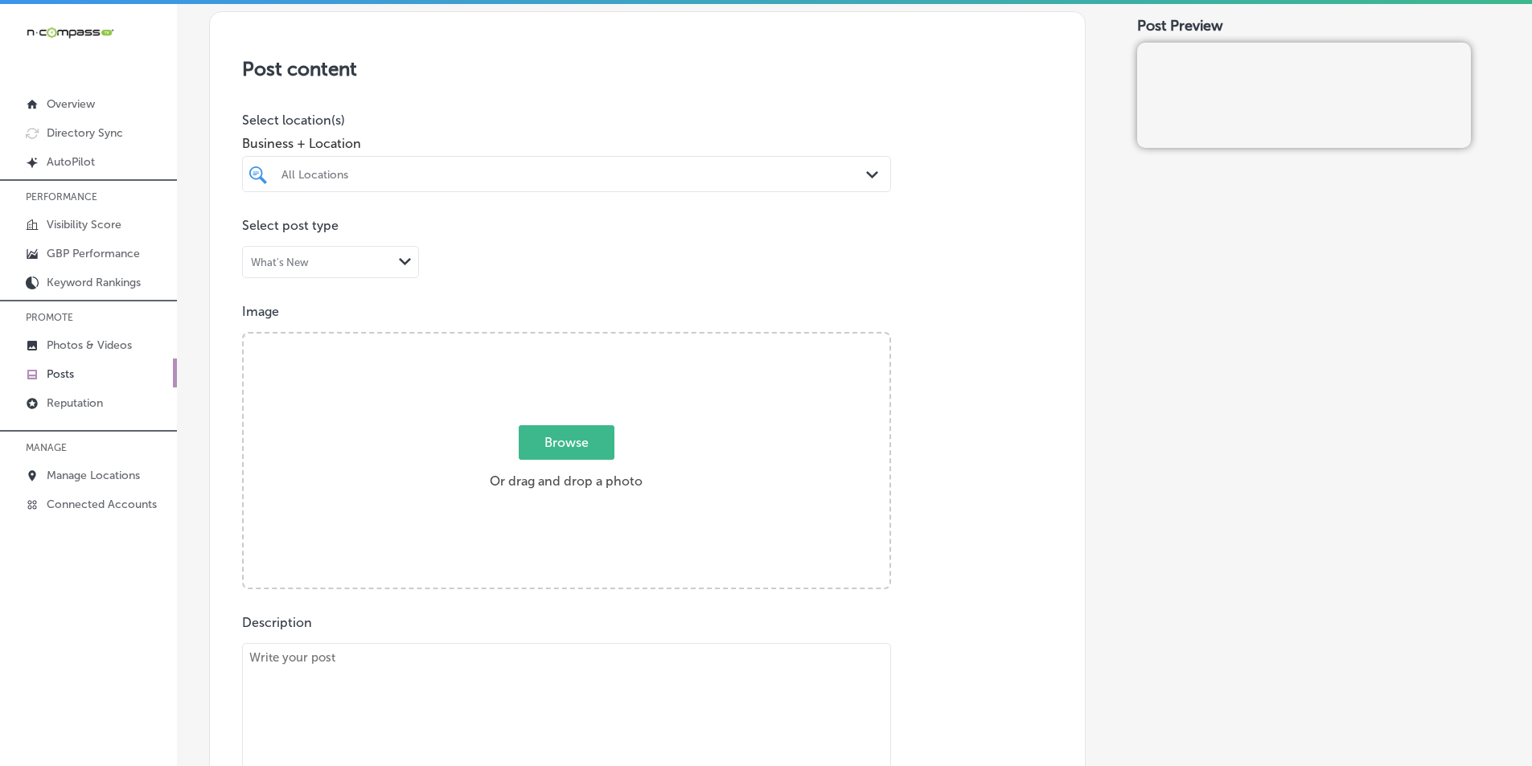
click at [506, 174] on div "All Locations" at bounding box center [575, 174] width 586 height 14
click at [427, 170] on div "All Locations" at bounding box center [575, 174] width 586 height 14
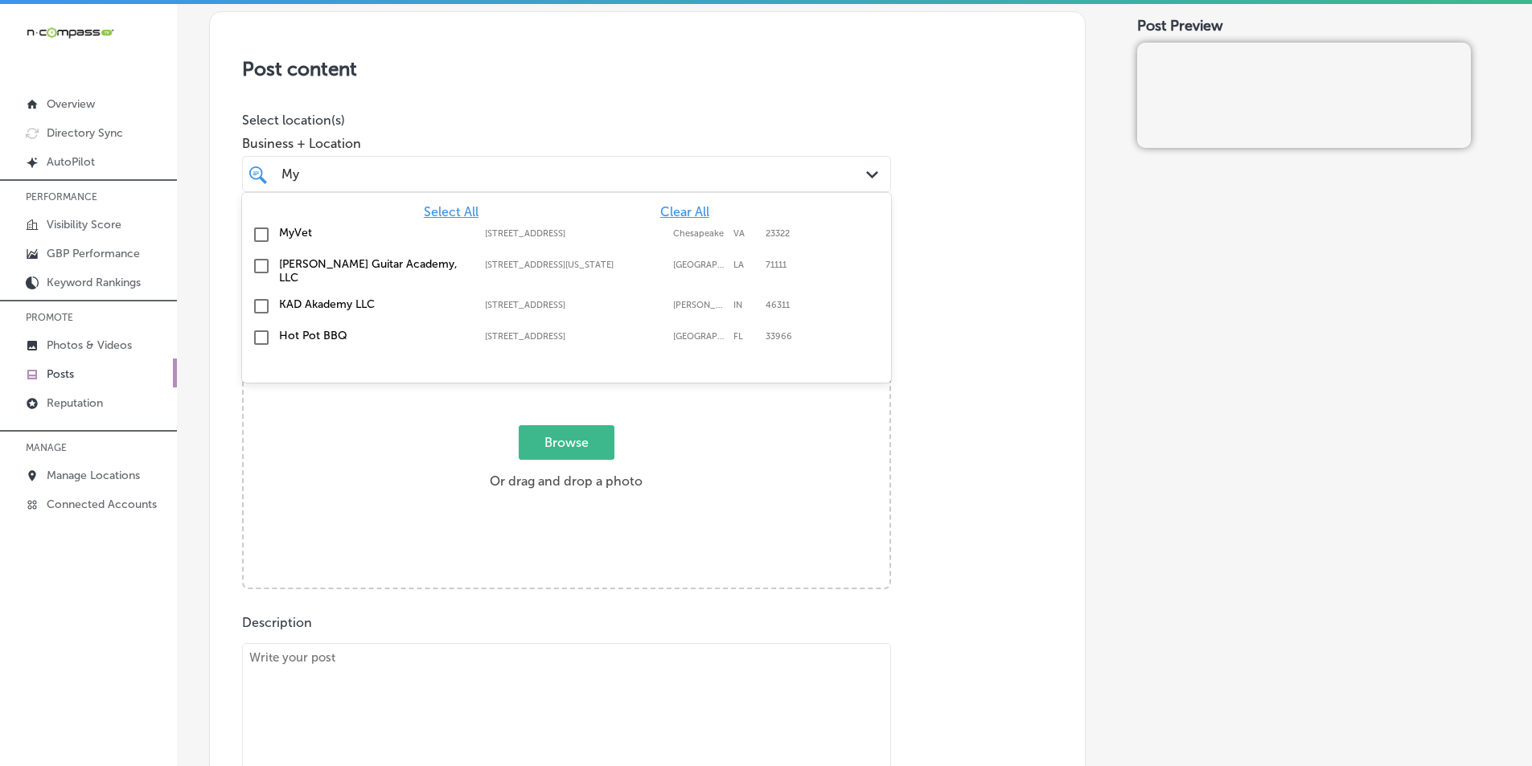
click at [258, 234] on input "checkbox" at bounding box center [261, 234] width 19 height 19
type input "My"
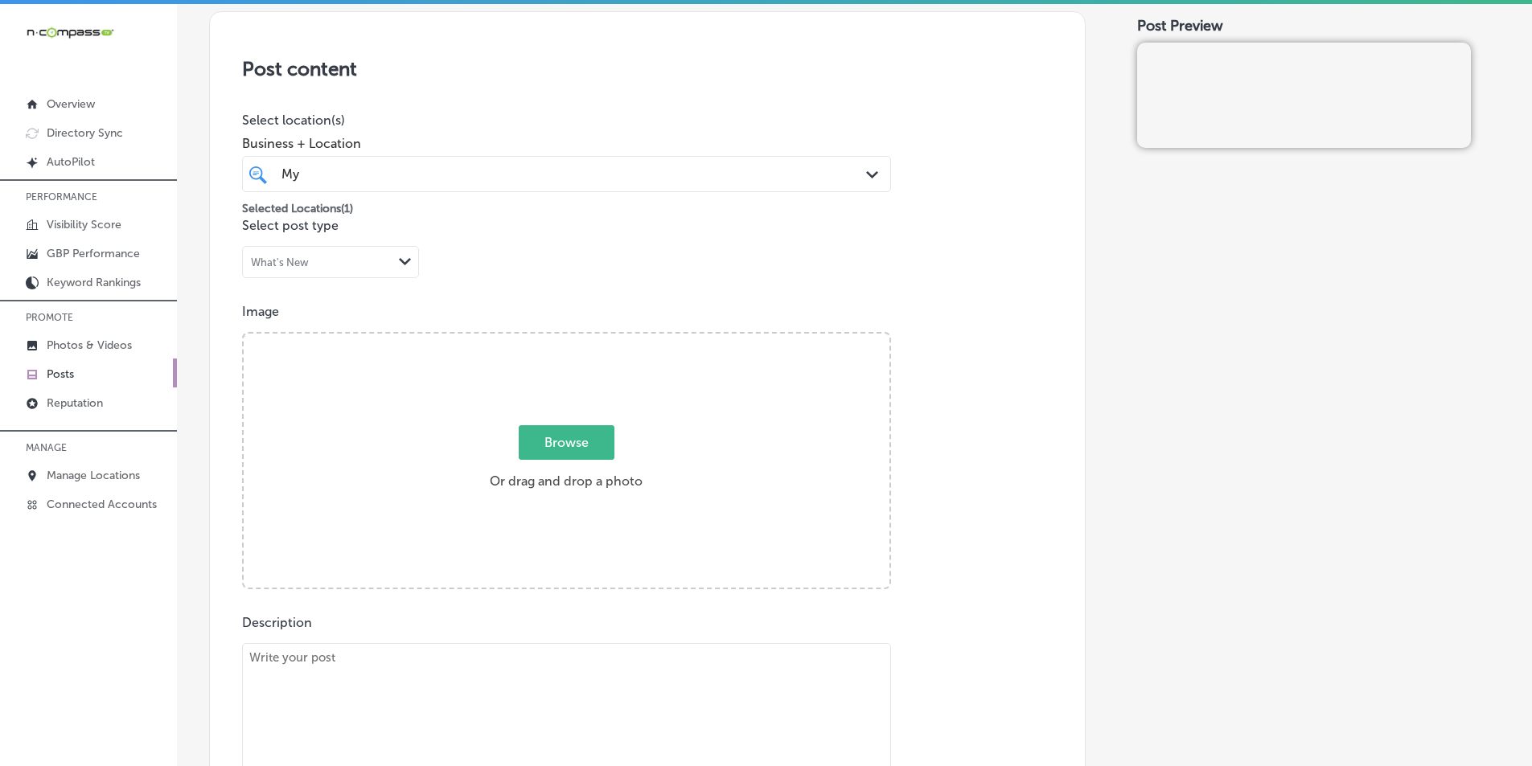
click at [960, 411] on div "Image Powered by PQINA Browse Or drag and drop a photo" at bounding box center [647, 447] width 811 height 286
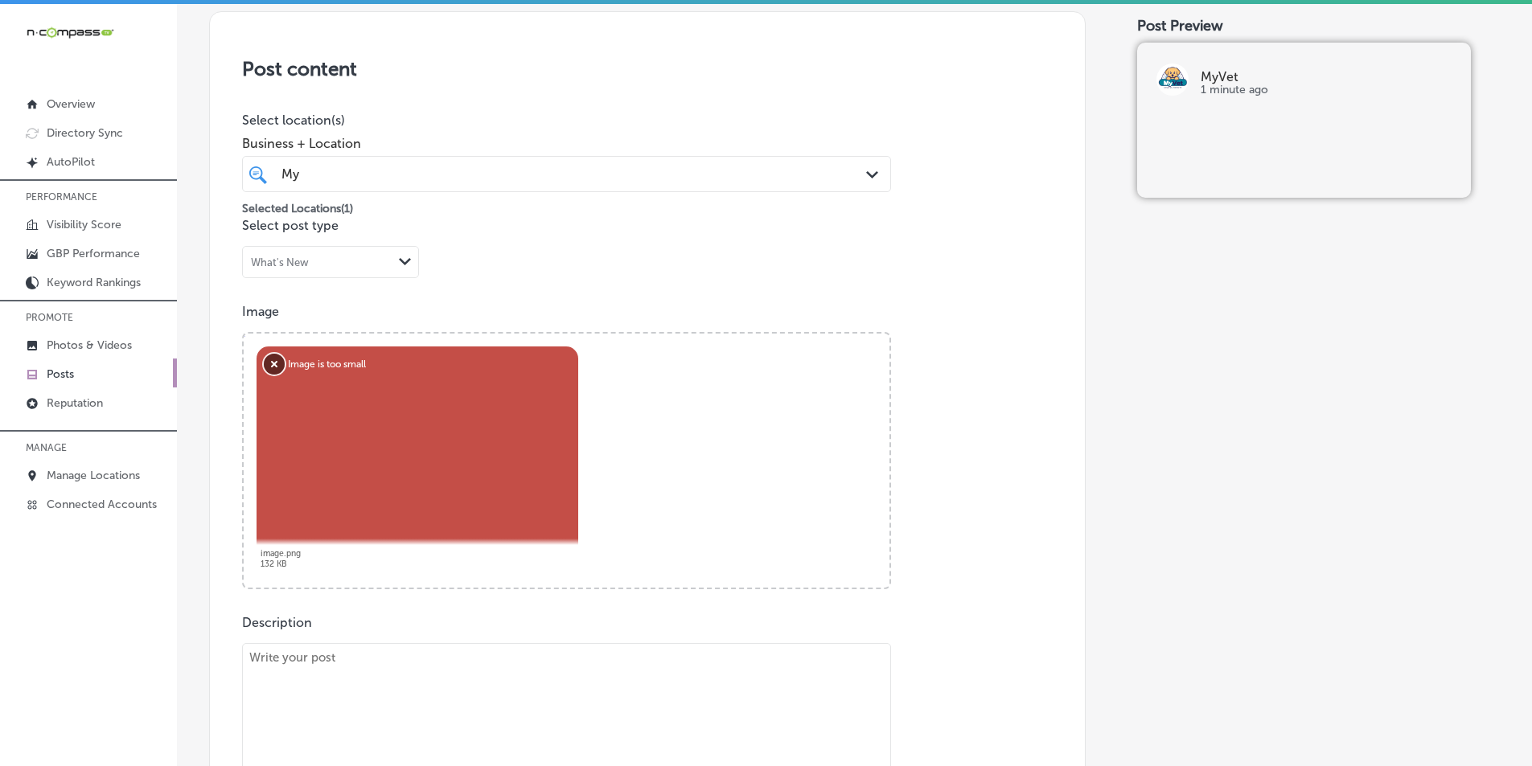
click at [269, 359] on button "Remove" at bounding box center [274, 364] width 21 height 21
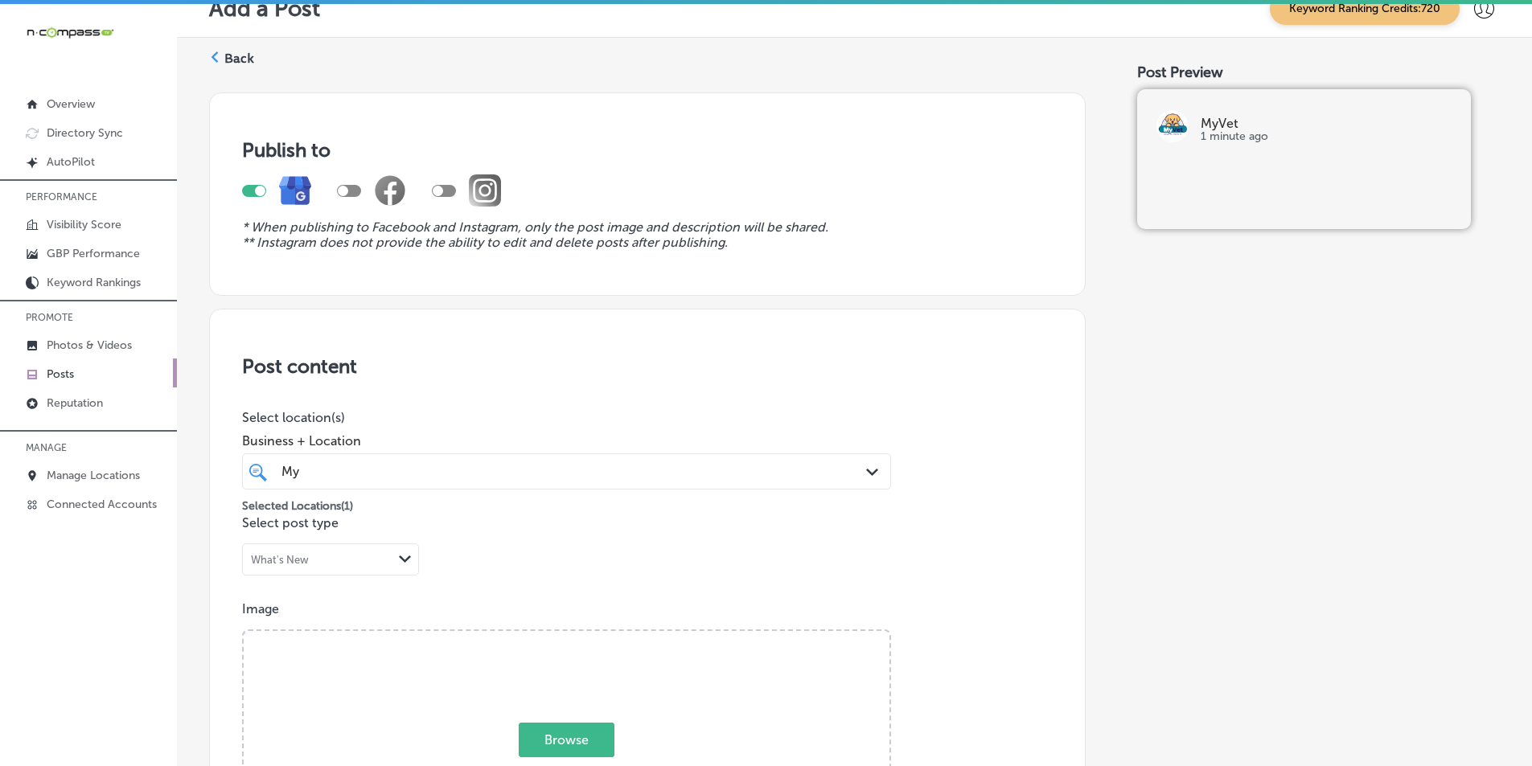
scroll to position [0, 0]
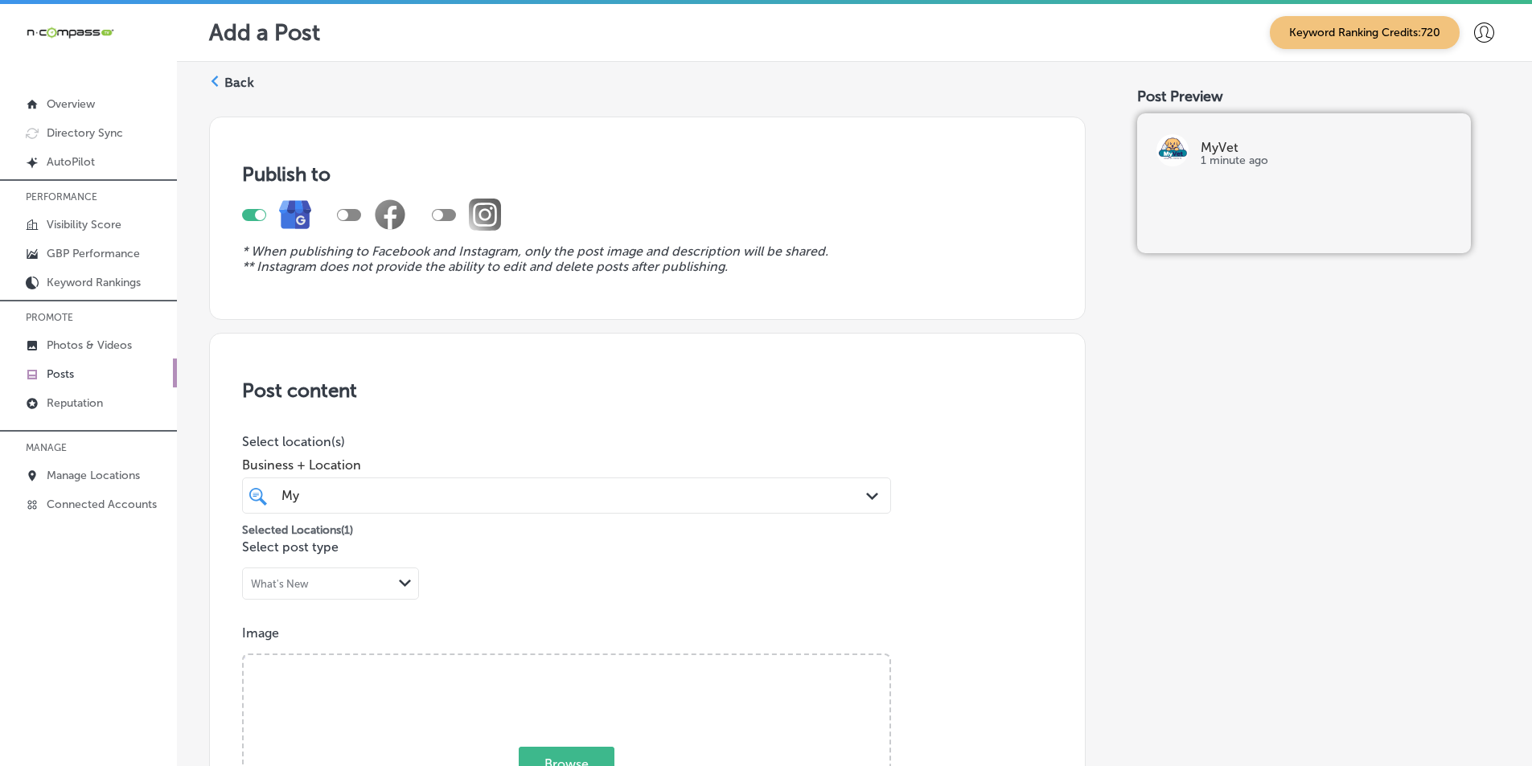
click at [213, 78] on icon at bounding box center [214, 81] width 11 height 11
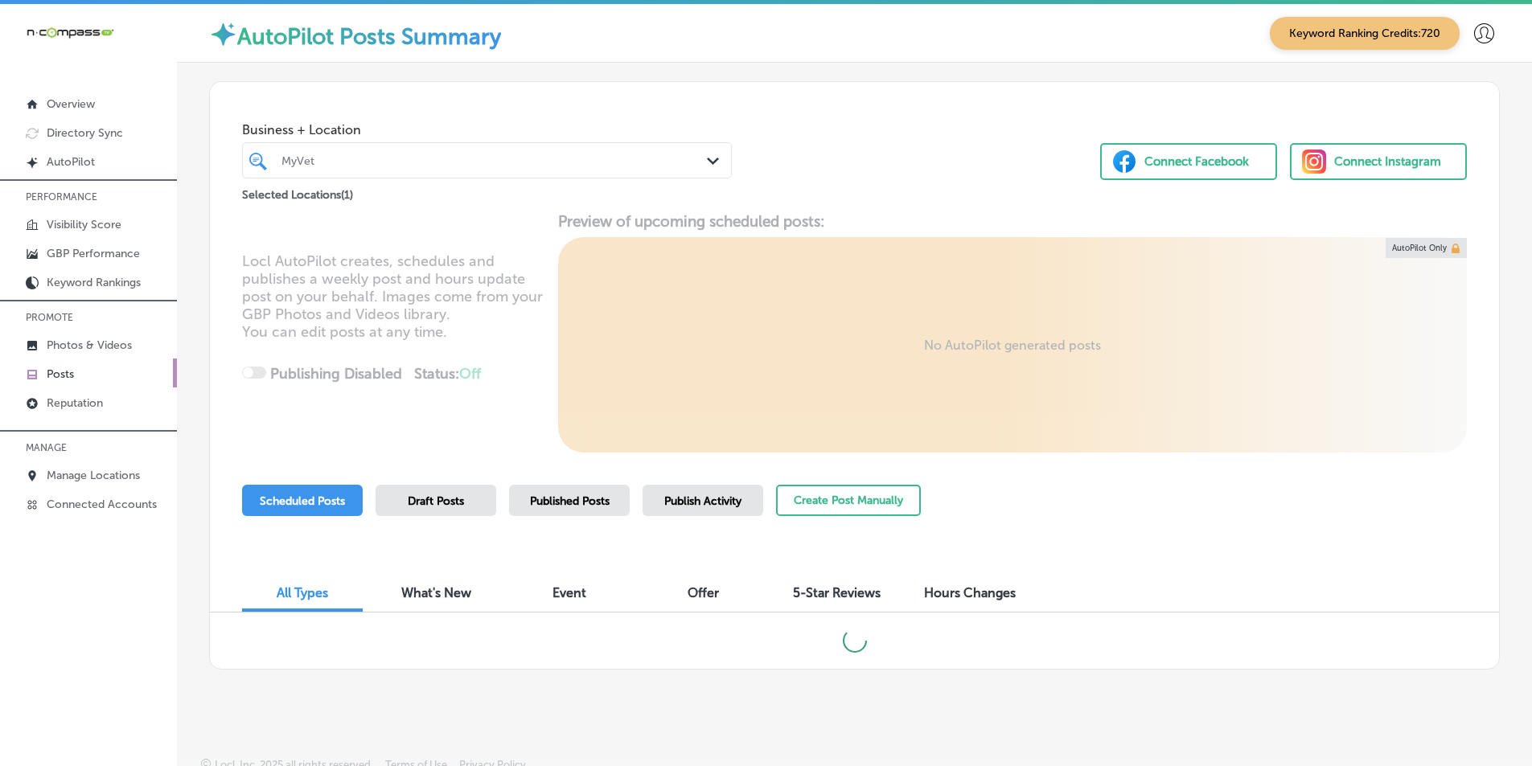
click at [324, 158] on div "MyVet" at bounding box center [495, 161] width 427 height 14
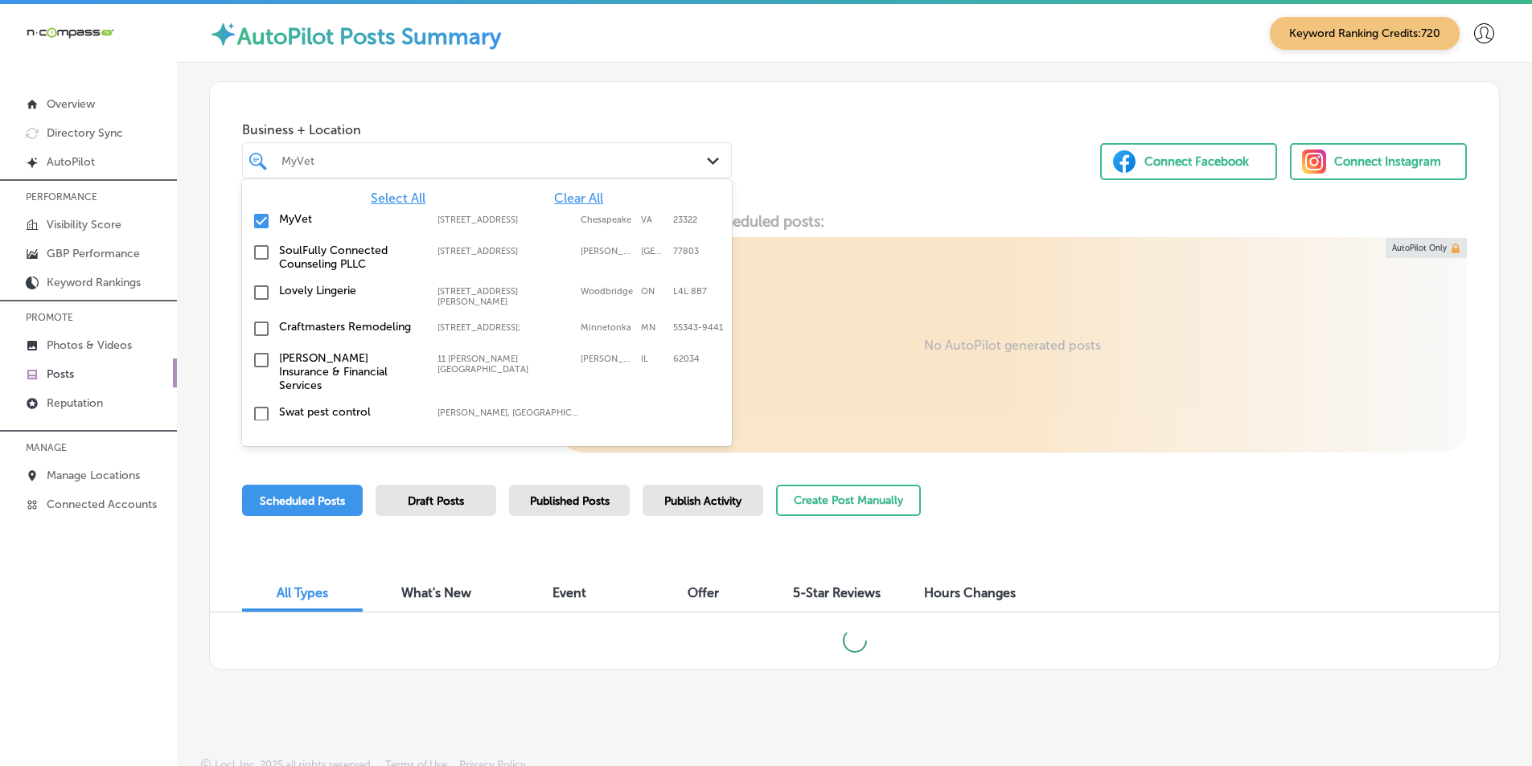
click at [320, 161] on div "MyVet" at bounding box center [495, 161] width 427 height 14
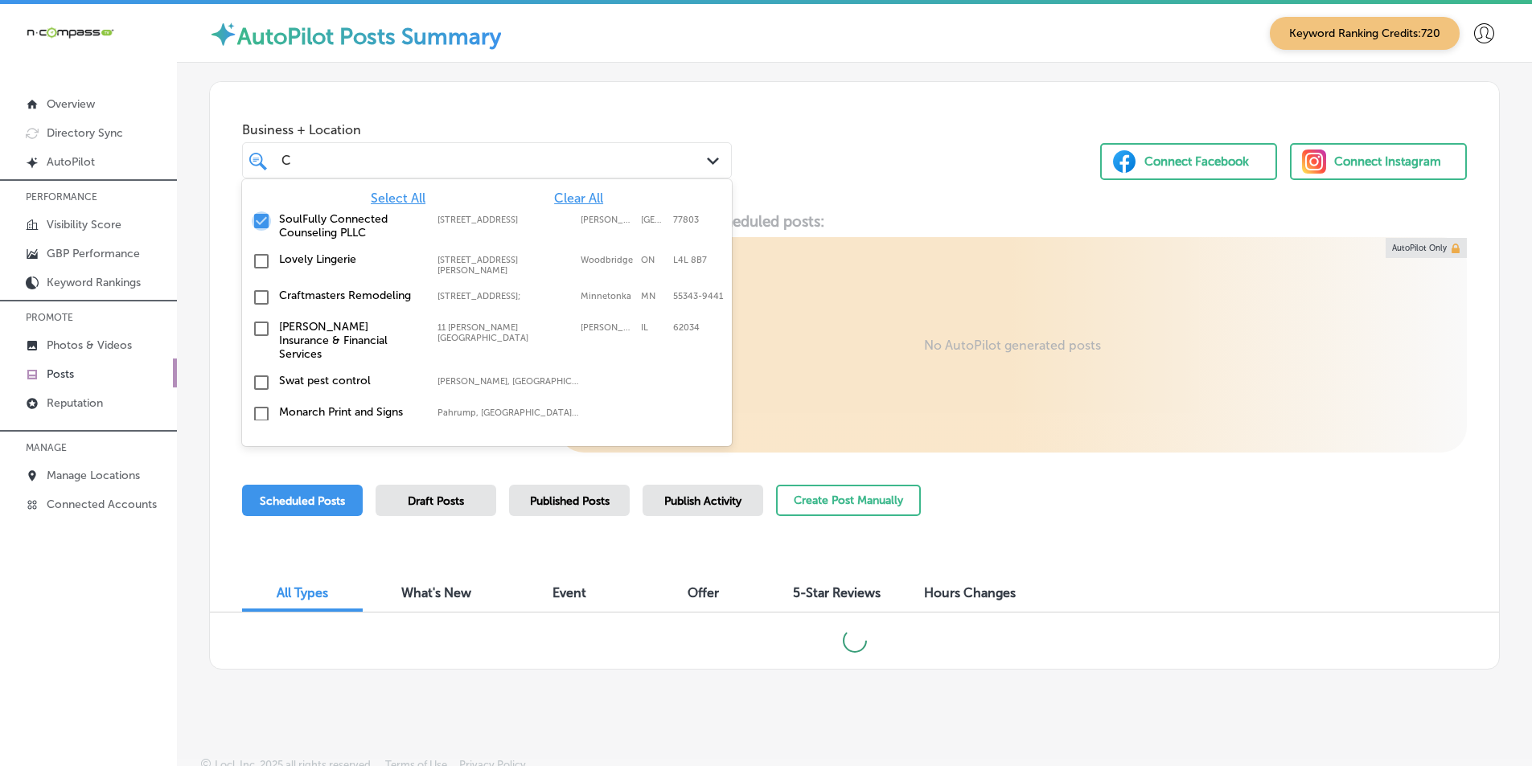
click at [260, 218] on input "checkbox" at bounding box center [261, 221] width 19 height 19
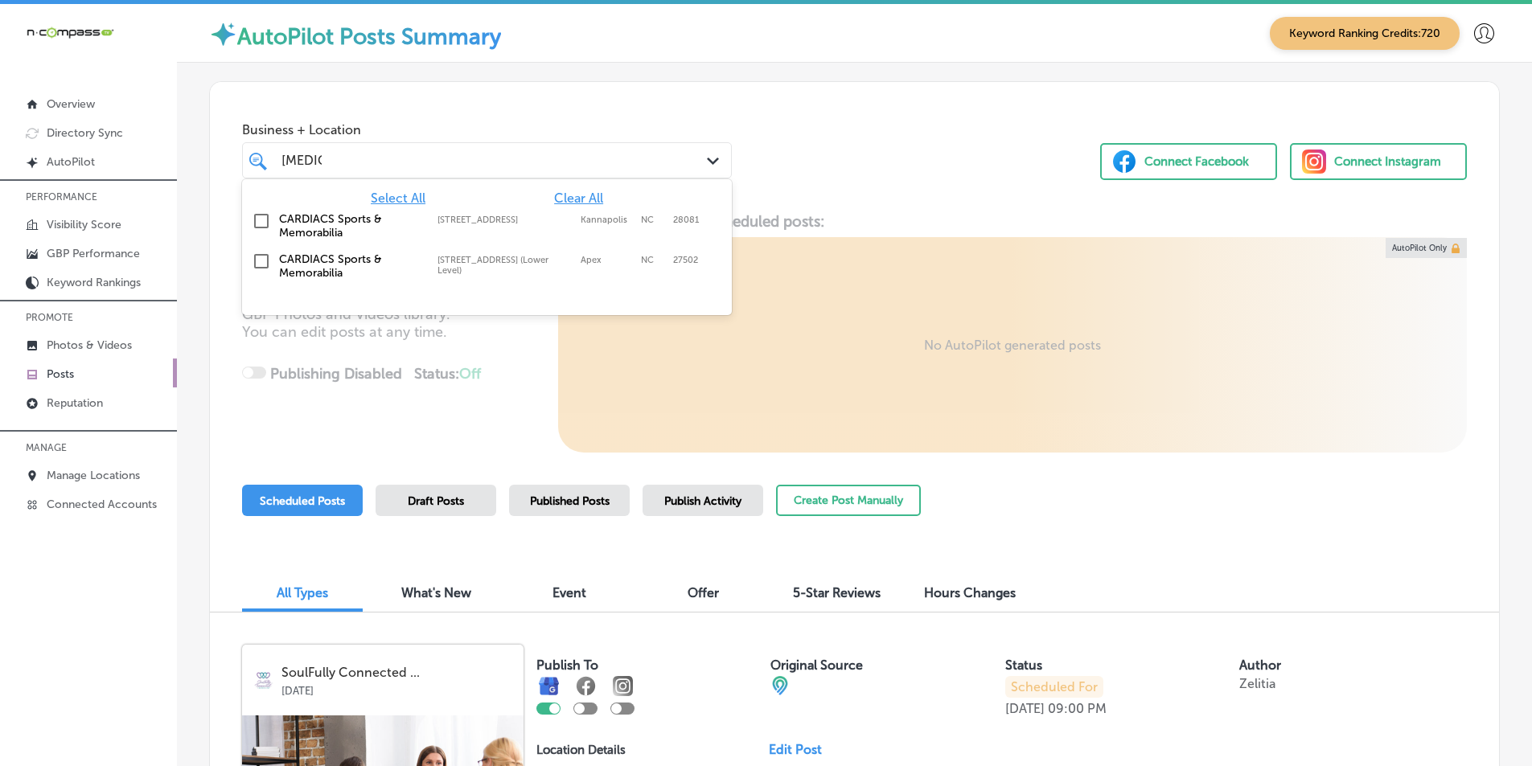
click at [261, 259] on input "checkbox" at bounding box center [261, 261] width 19 height 19
type input "Cardia"
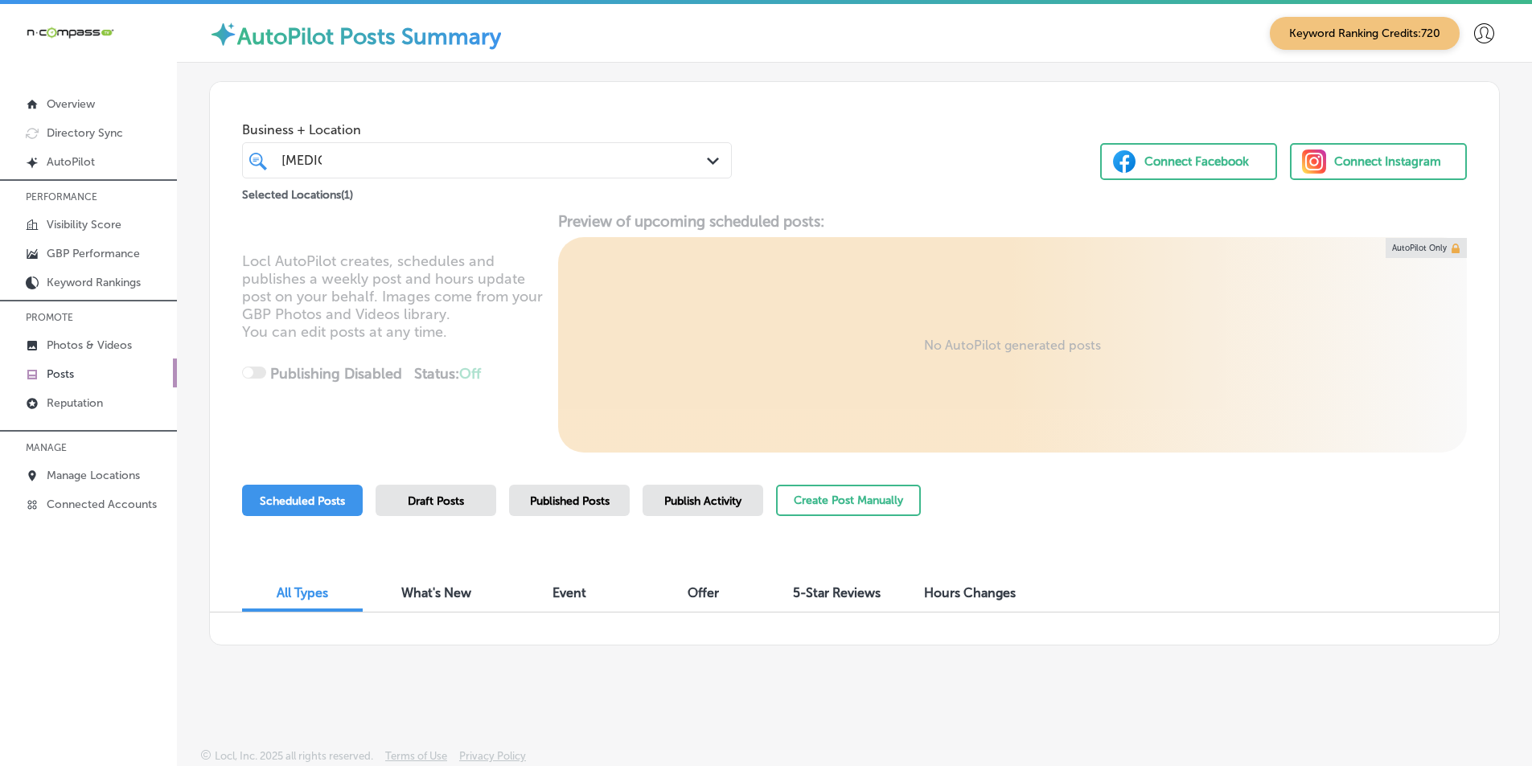
click at [832, 143] on div "Business + Location Cardia Cardia Path Created with Sketch. Selected Locations …" at bounding box center [854, 143] width 1289 height 122
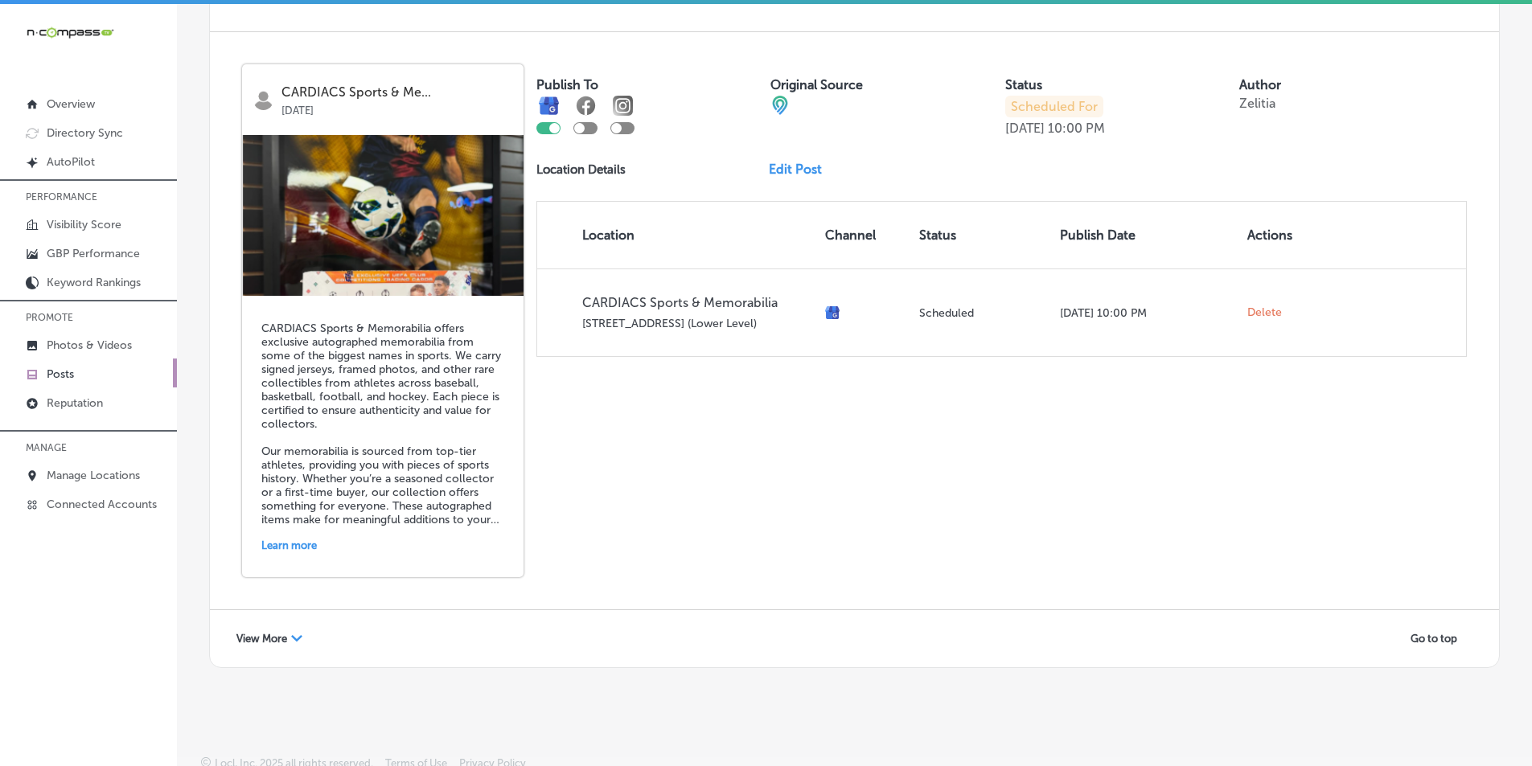
scroll to position [3479, 0]
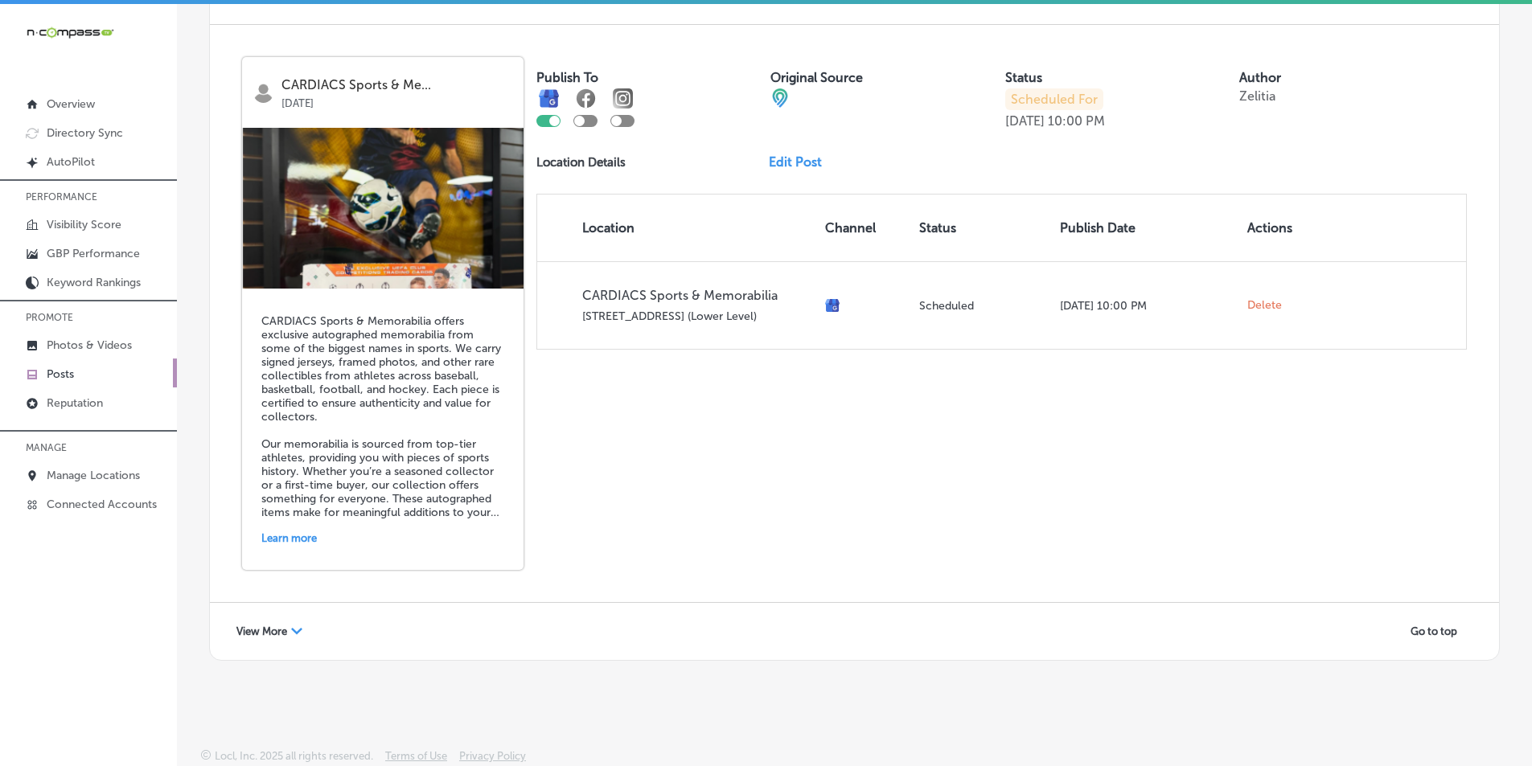
click at [301, 625] on div "View More Path Created with Sketch." at bounding box center [269, 631] width 87 height 25
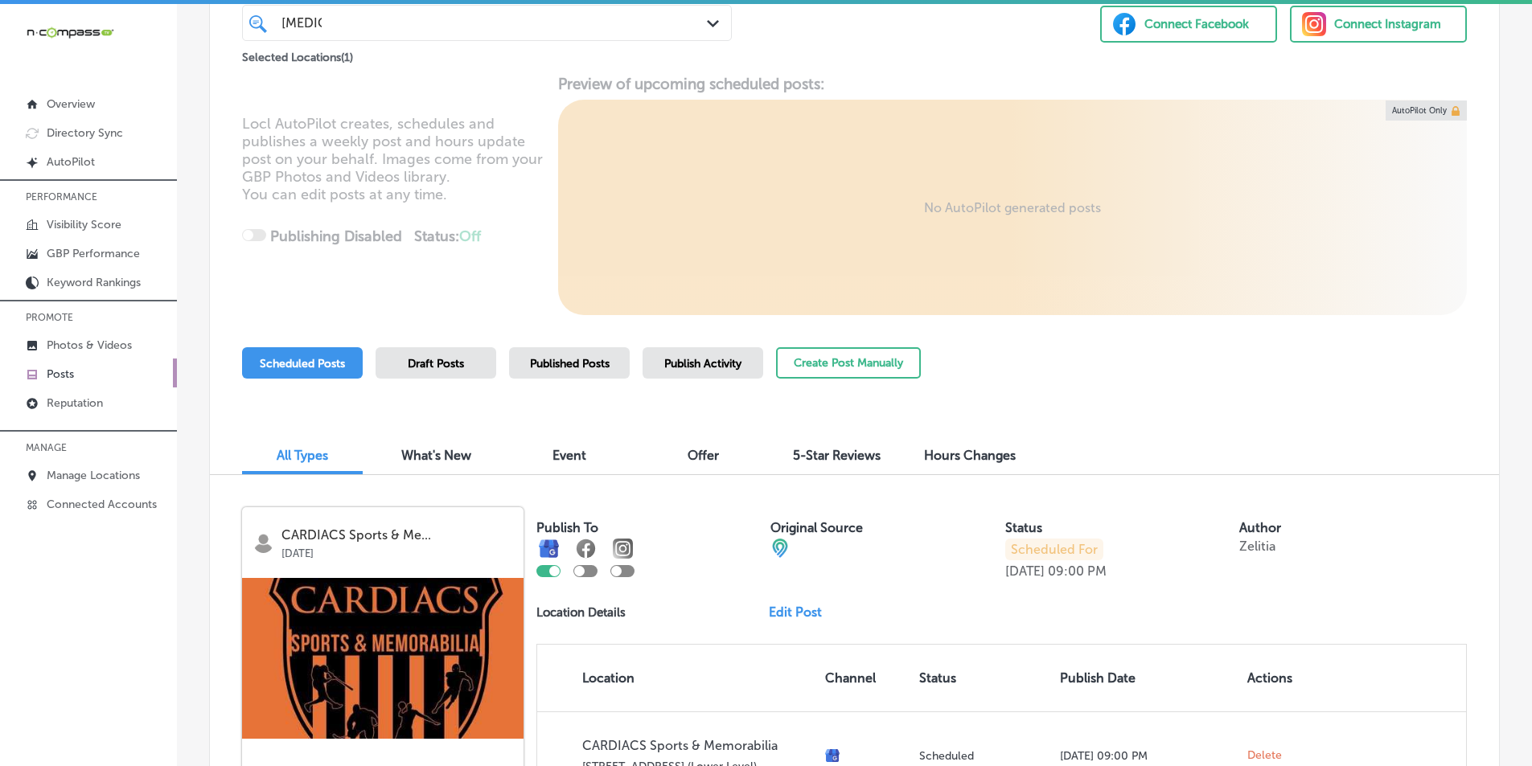
scroll to position [0, 0]
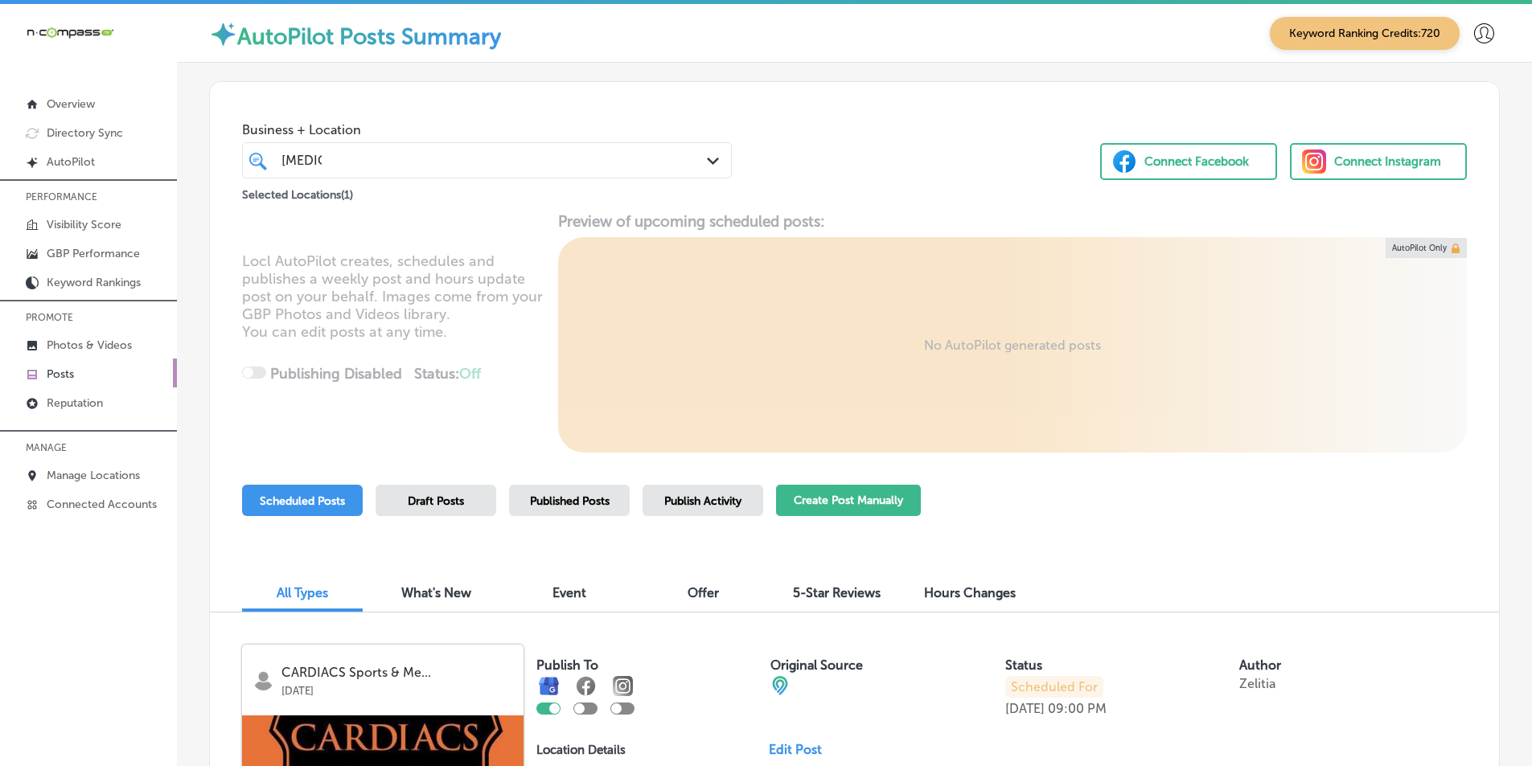
click at [816, 504] on button "Create Post Manually" at bounding box center [848, 500] width 145 height 31
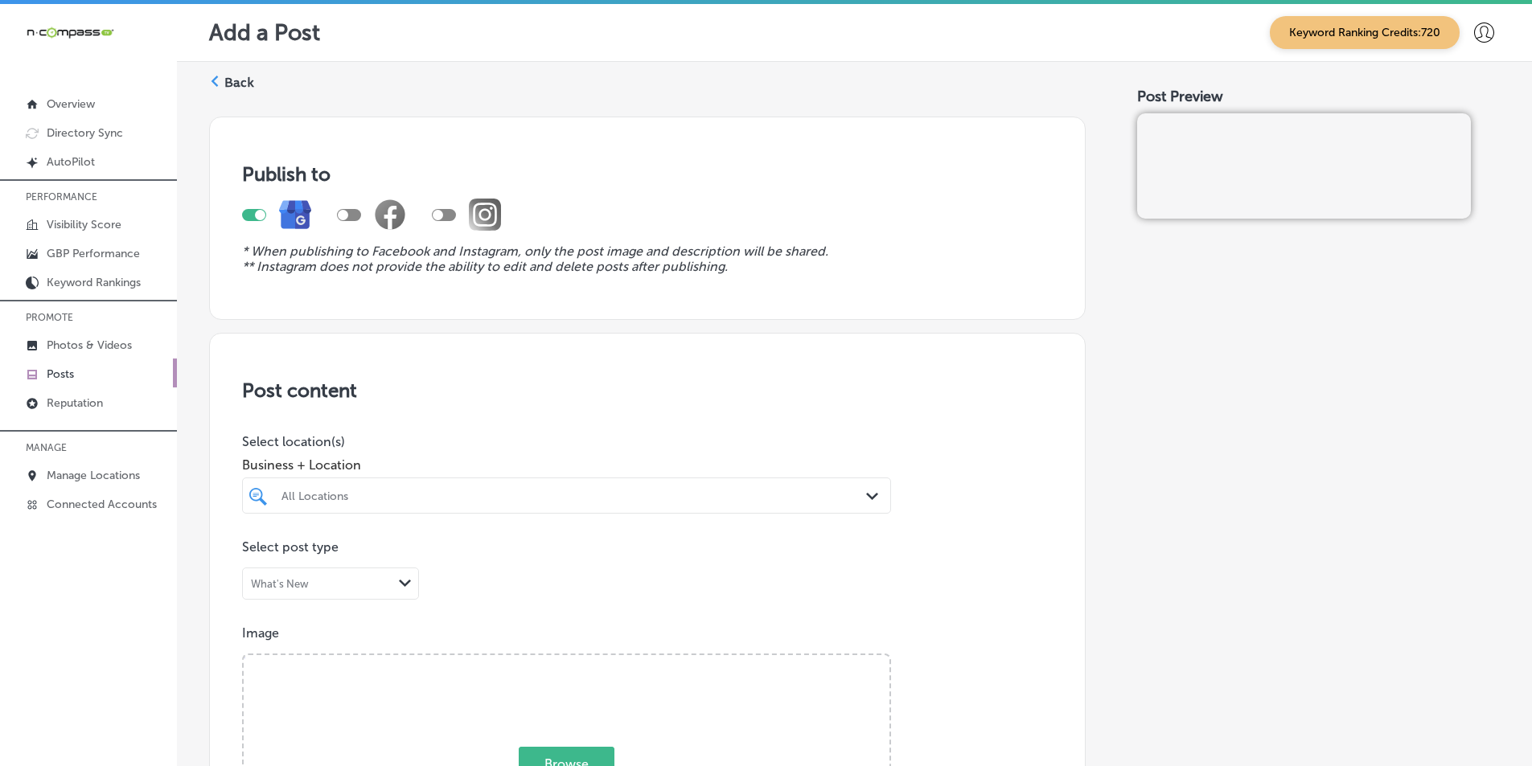
click at [425, 493] on div "All Locations" at bounding box center [575, 496] width 586 height 14
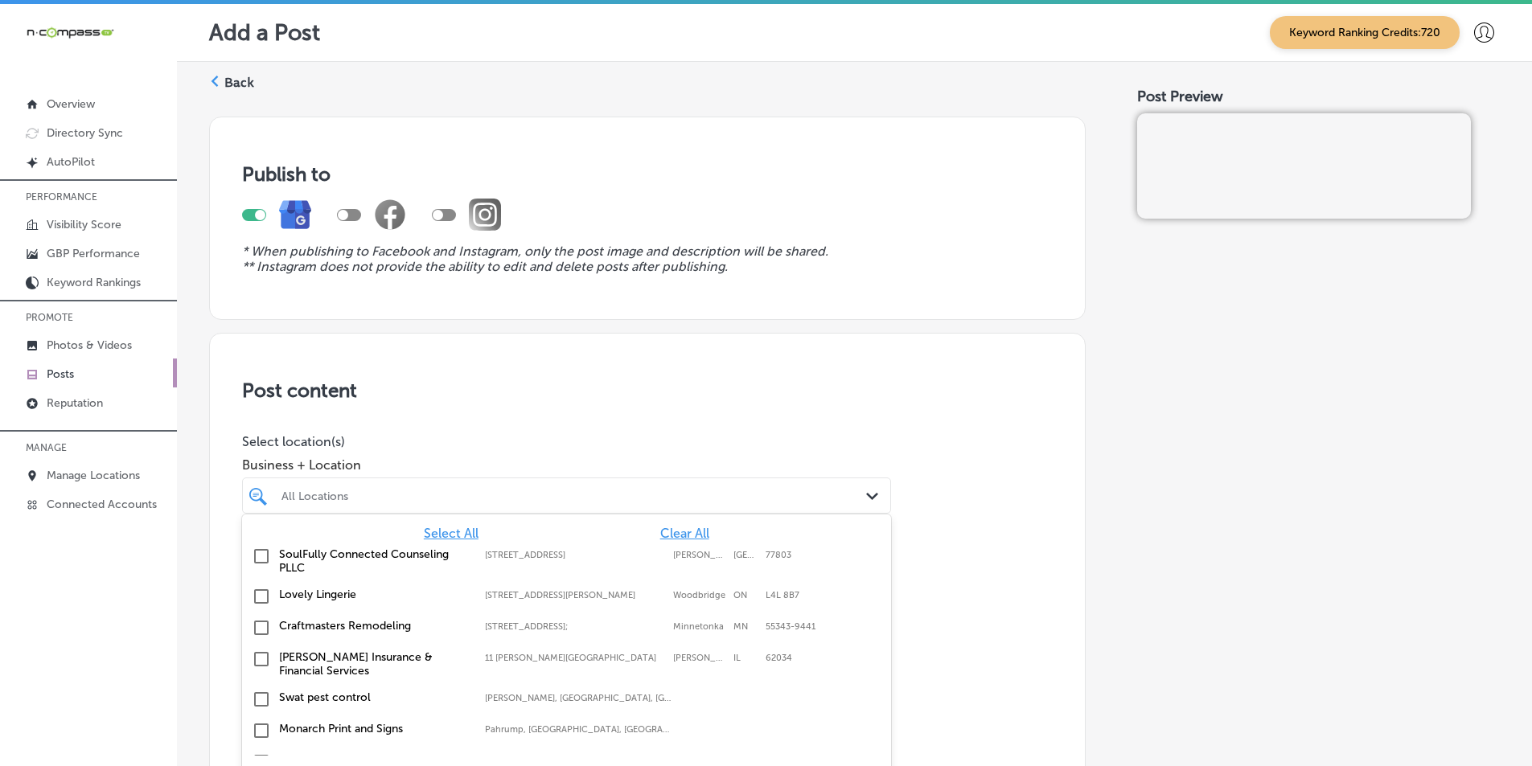
scroll to position [22, 0]
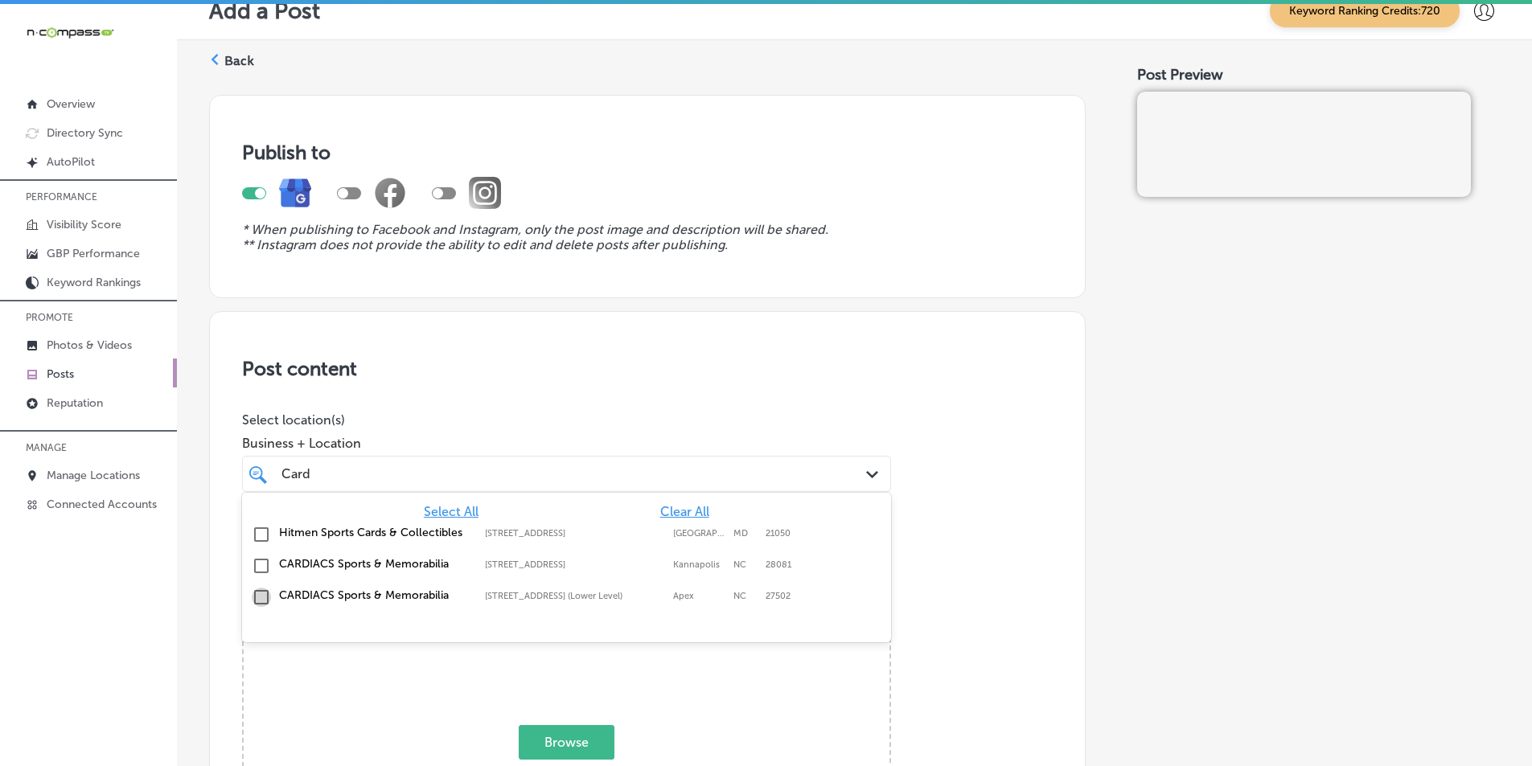
click at [260, 596] on input "checkbox" at bounding box center [261, 597] width 19 height 19
type input "Card"
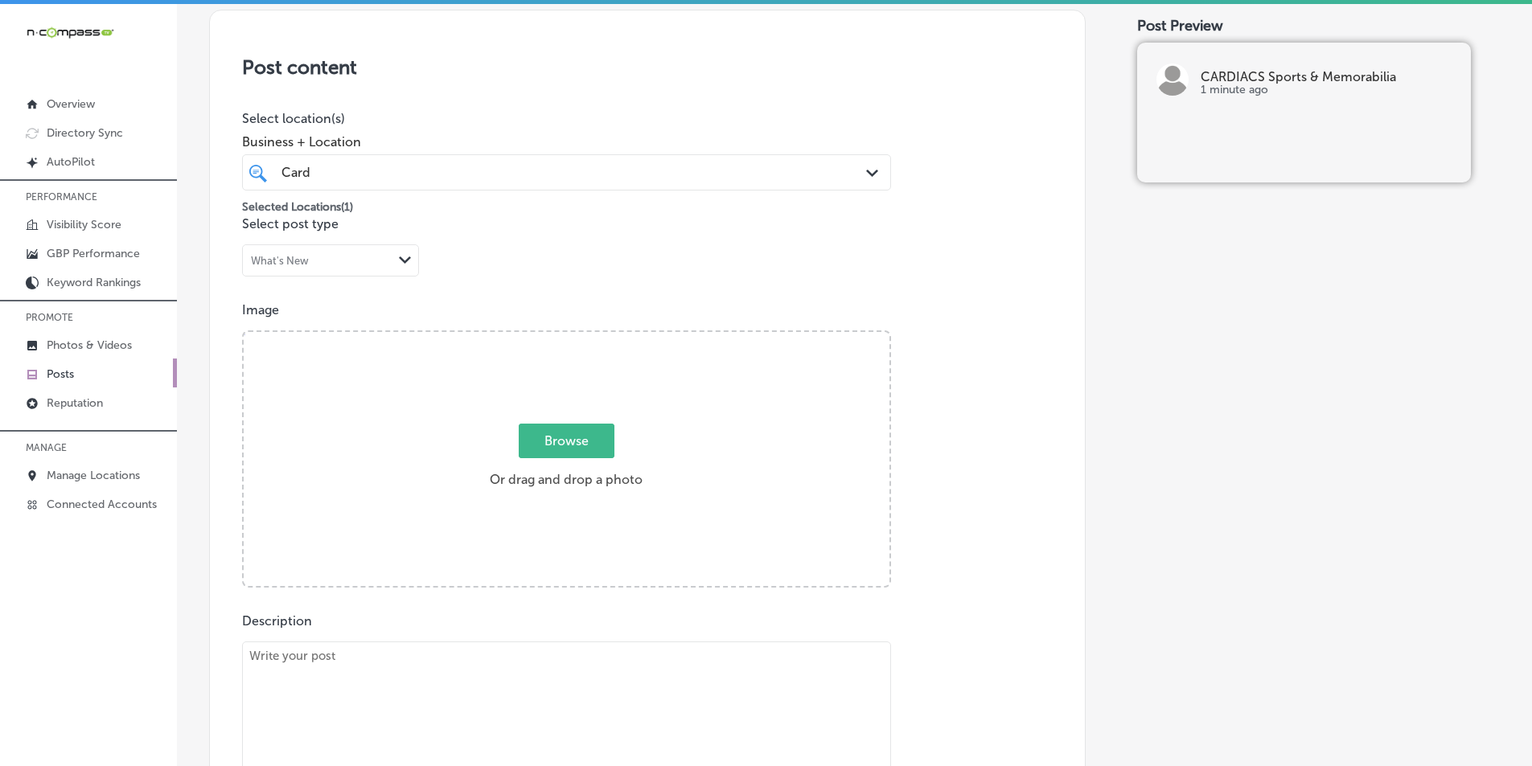
scroll to position [343, 0]
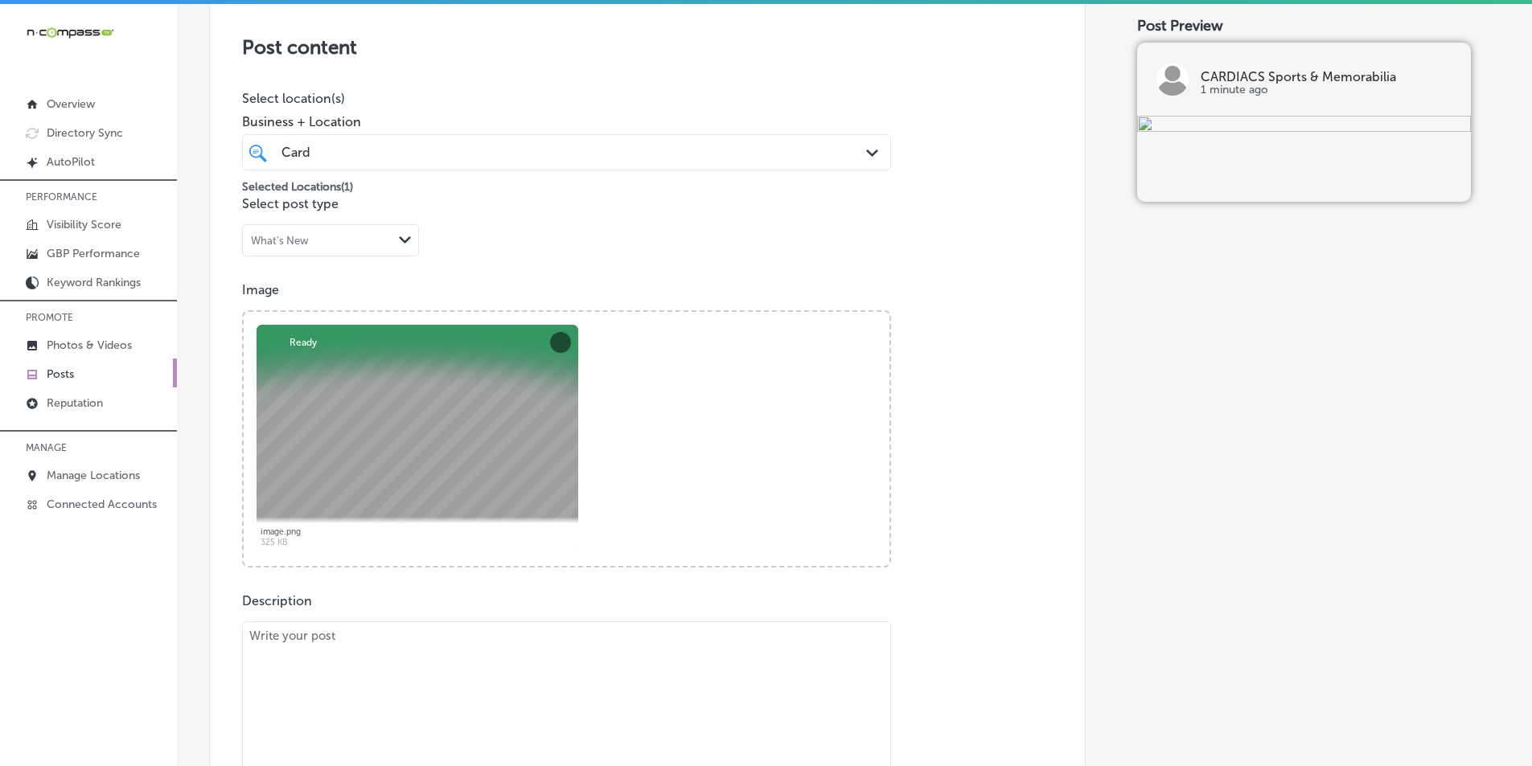
click at [333, 649] on textarea at bounding box center [566, 734] width 649 height 225
paste textarea "At CARDIACS Sports & Memorabilia, we have a vast selection of Pokémon cards for…"
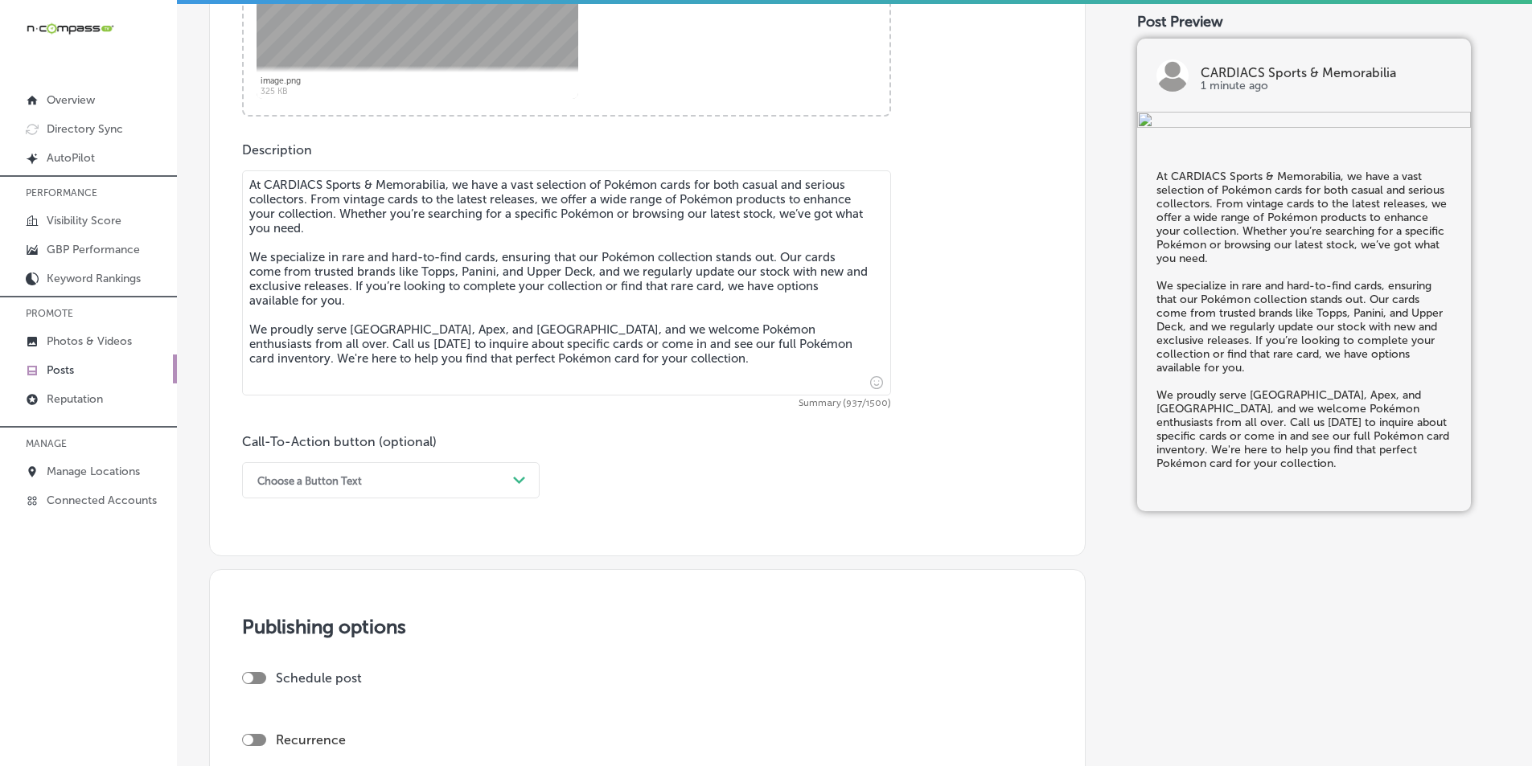
scroll to position [792, 0]
type textarea "At CARDIACS Sports & Memorabilia, we have a vast selection of Pokémon cards for…"
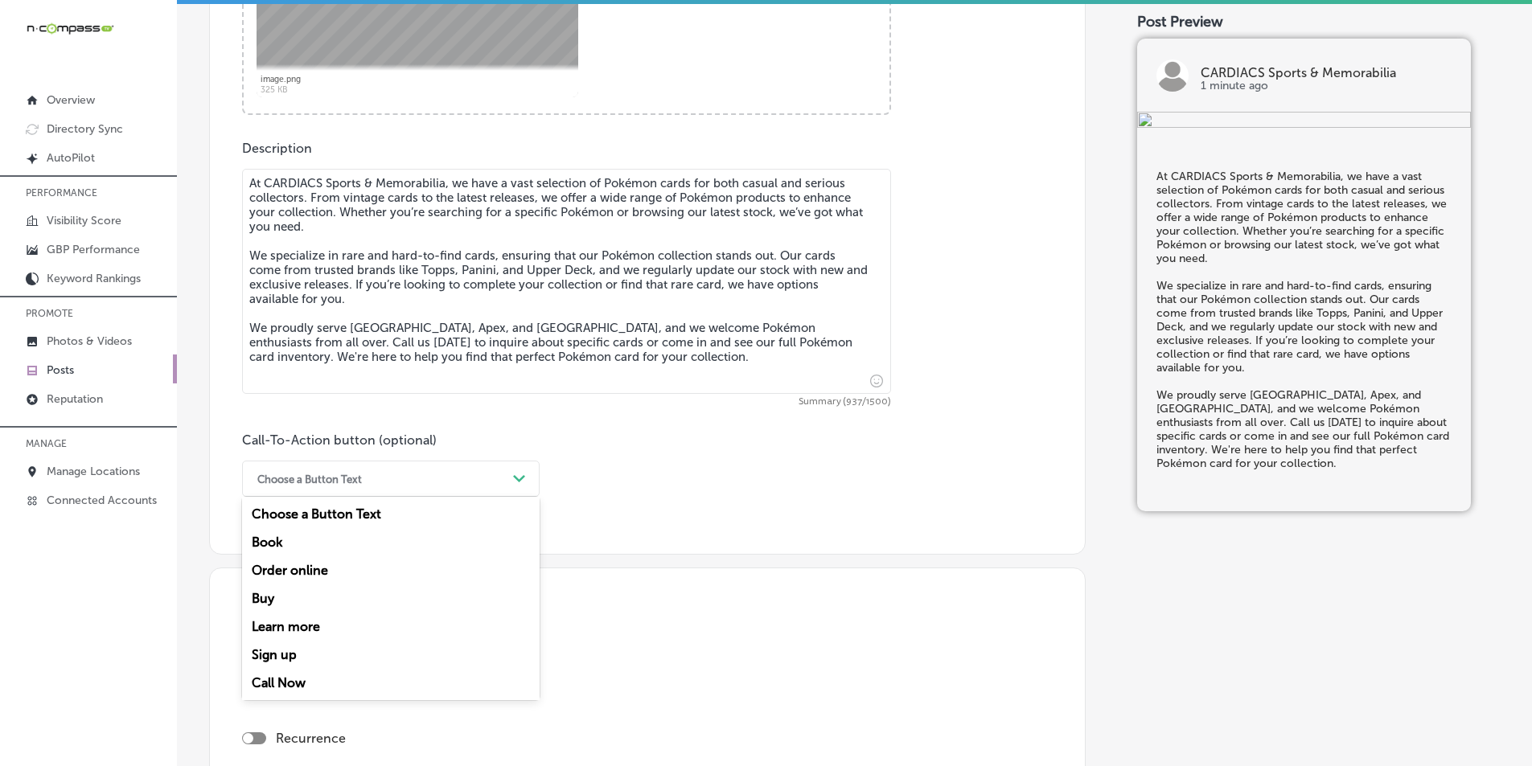
click at [357, 479] on div "Choose a Button Text" at bounding box center [309, 479] width 105 height 12
click at [286, 680] on div "Call Now" at bounding box center [391, 683] width 298 height 28
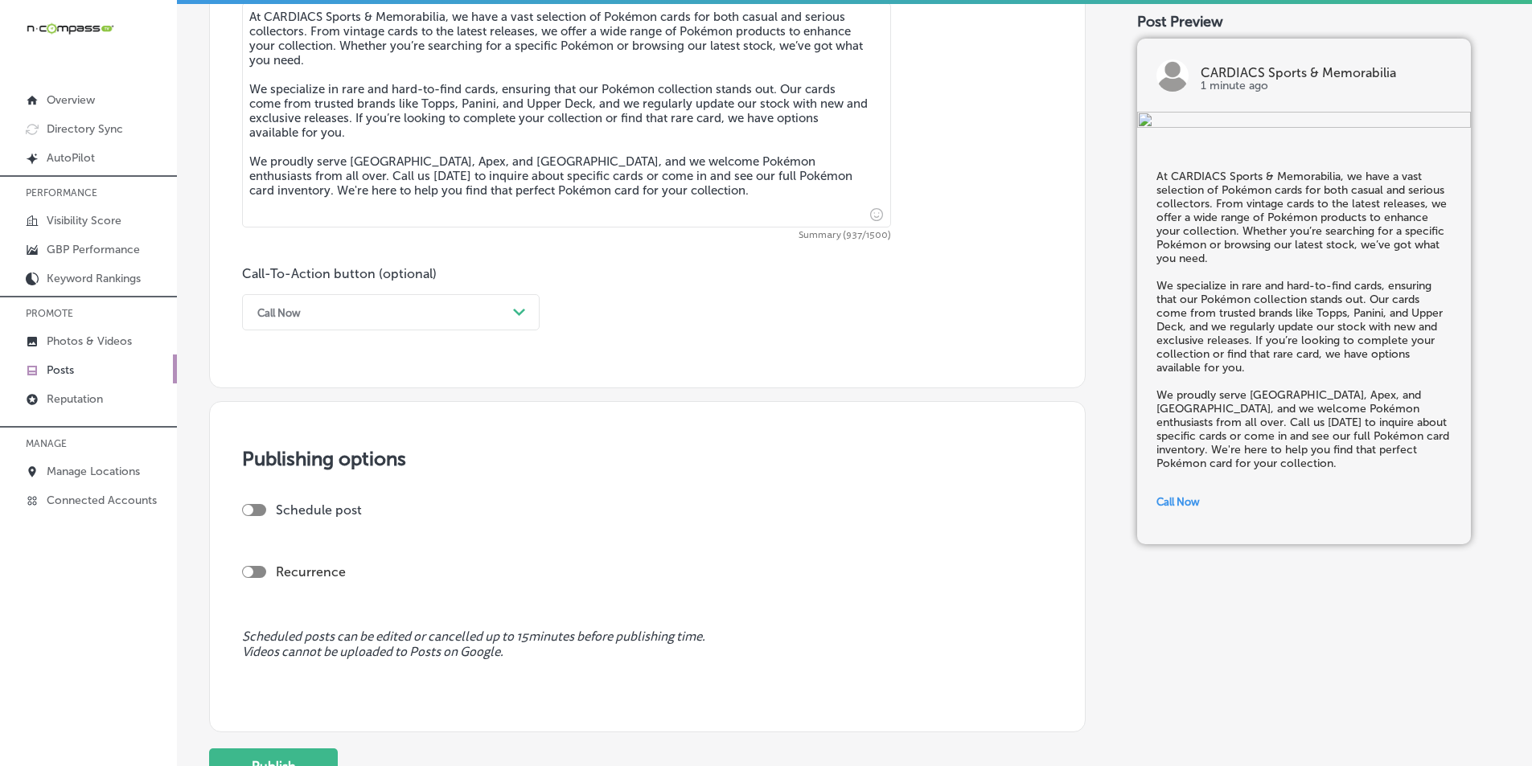
scroll to position [1034, 0]
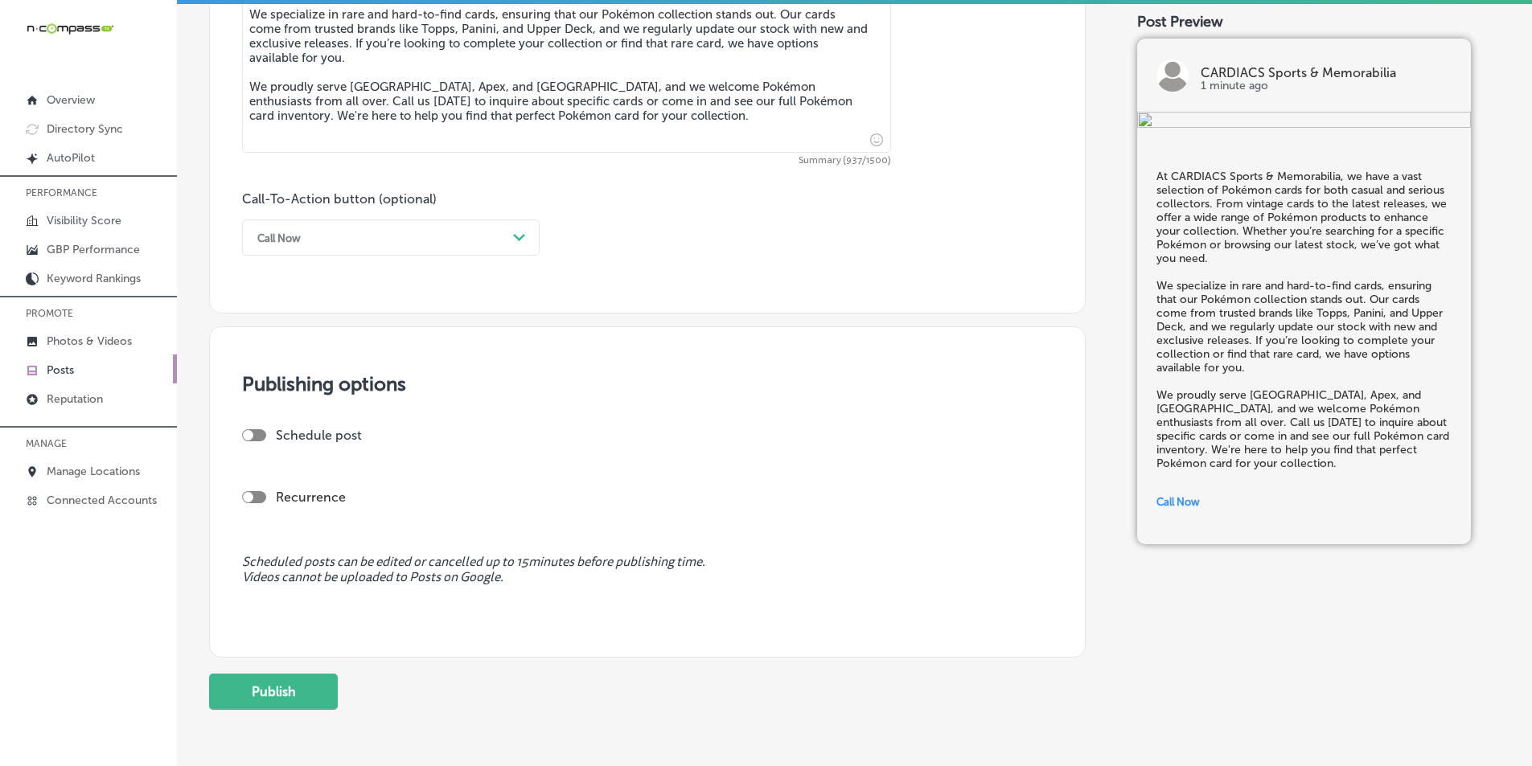
click at [251, 433] on div at bounding box center [248, 435] width 10 height 10
checkbox input "true"
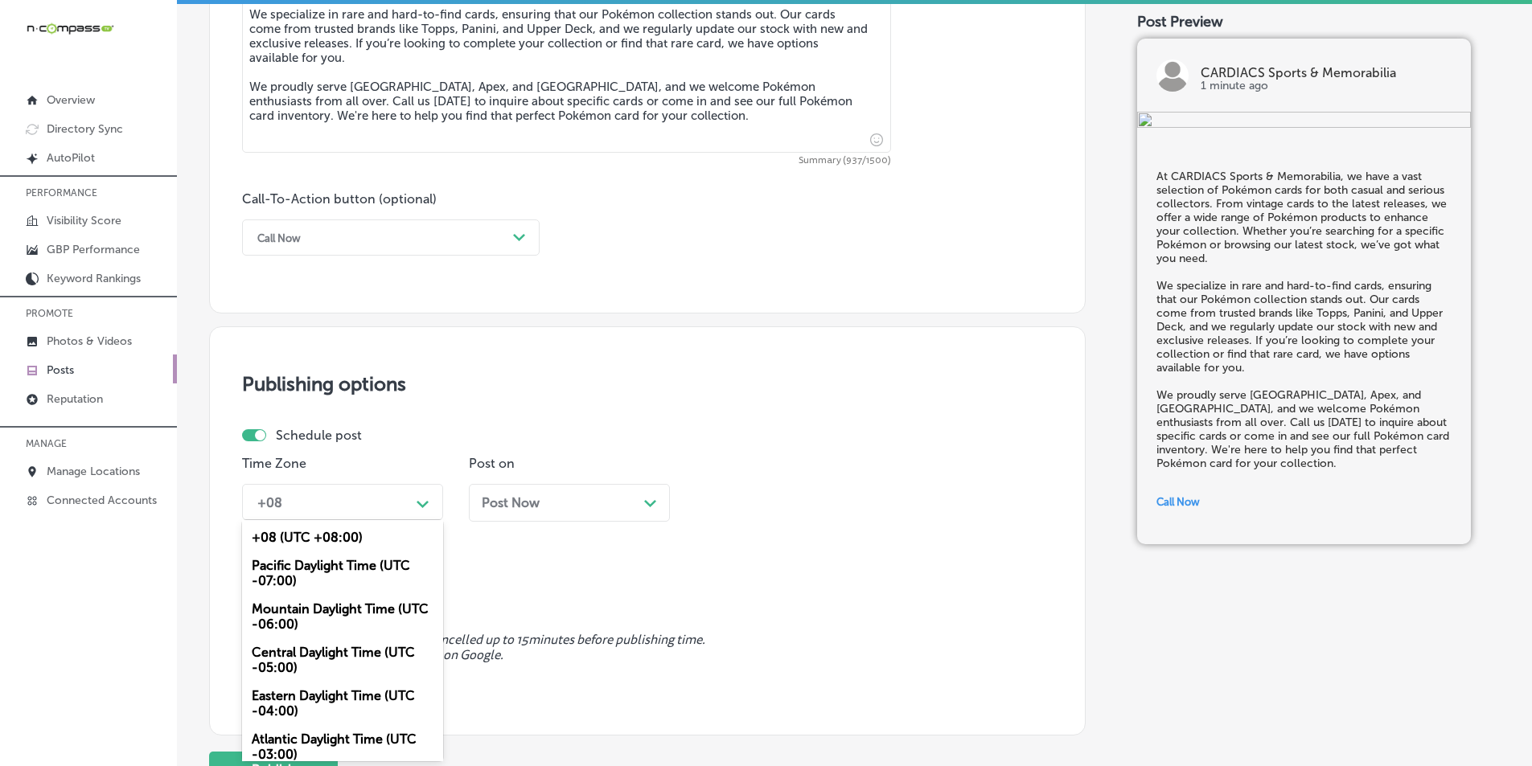
click at [379, 507] on div "+08" at bounding box center [329, 502] width 161 height 28
click at [317, 609] on div "Mountain Daylight Time (UTC -06:00)" at bounding box center [342, 616] width 201 height 43
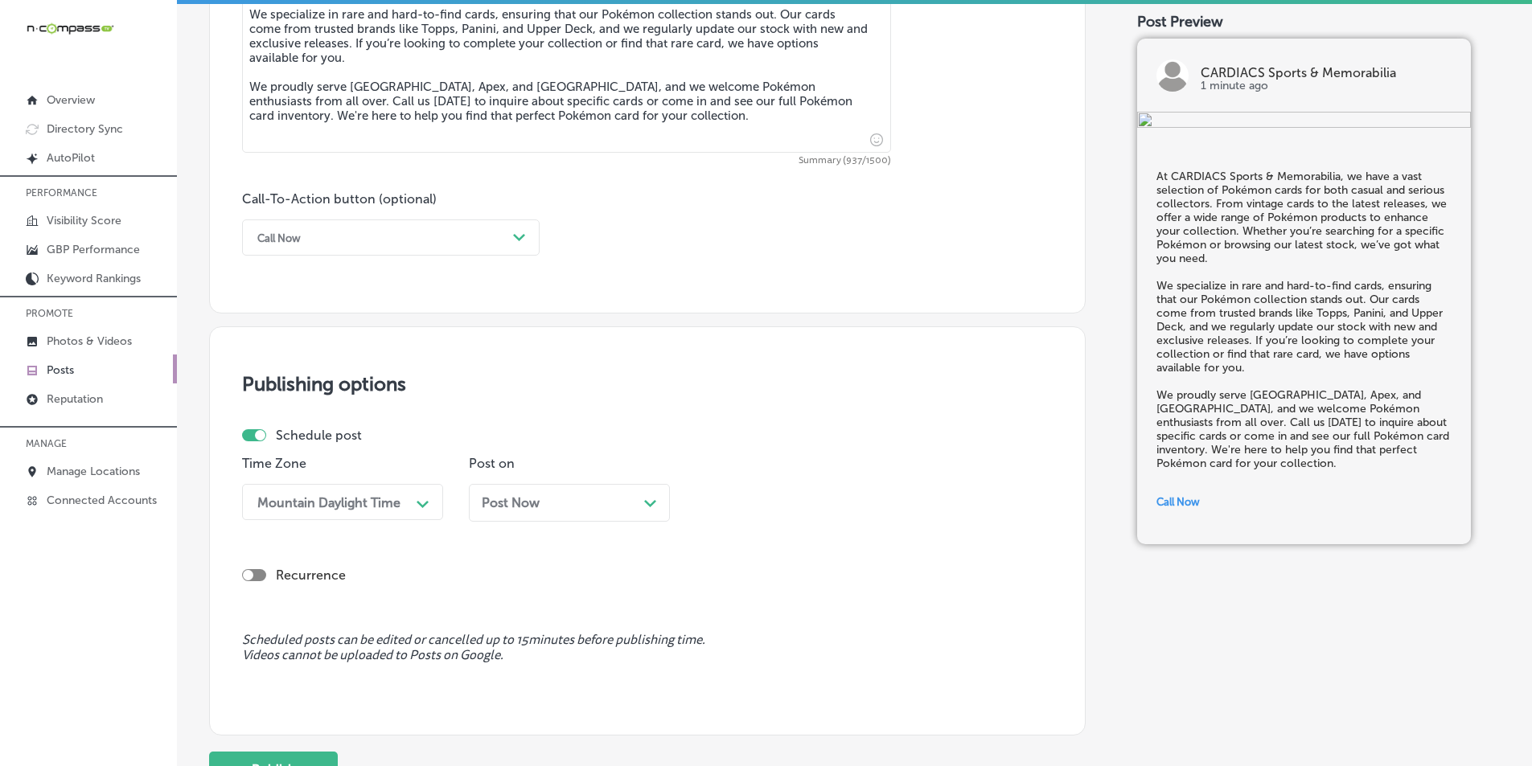
click at [611, 503] on div "Post Now Path Created with Sketch." at bounding box center [569, 502] width 175 height 15
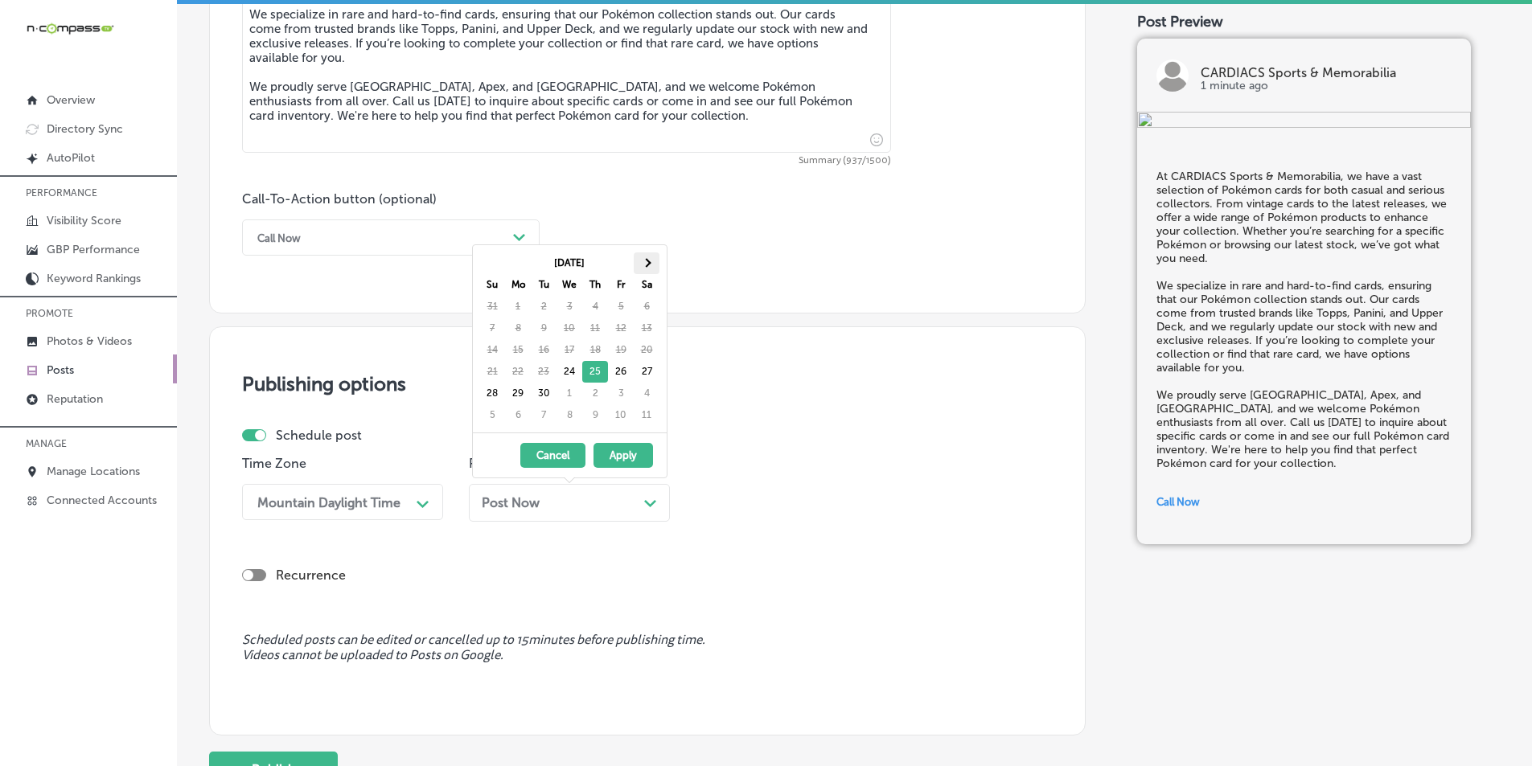
click at [647, 266] on span at bounding box center [646, 262] width 9 height 9
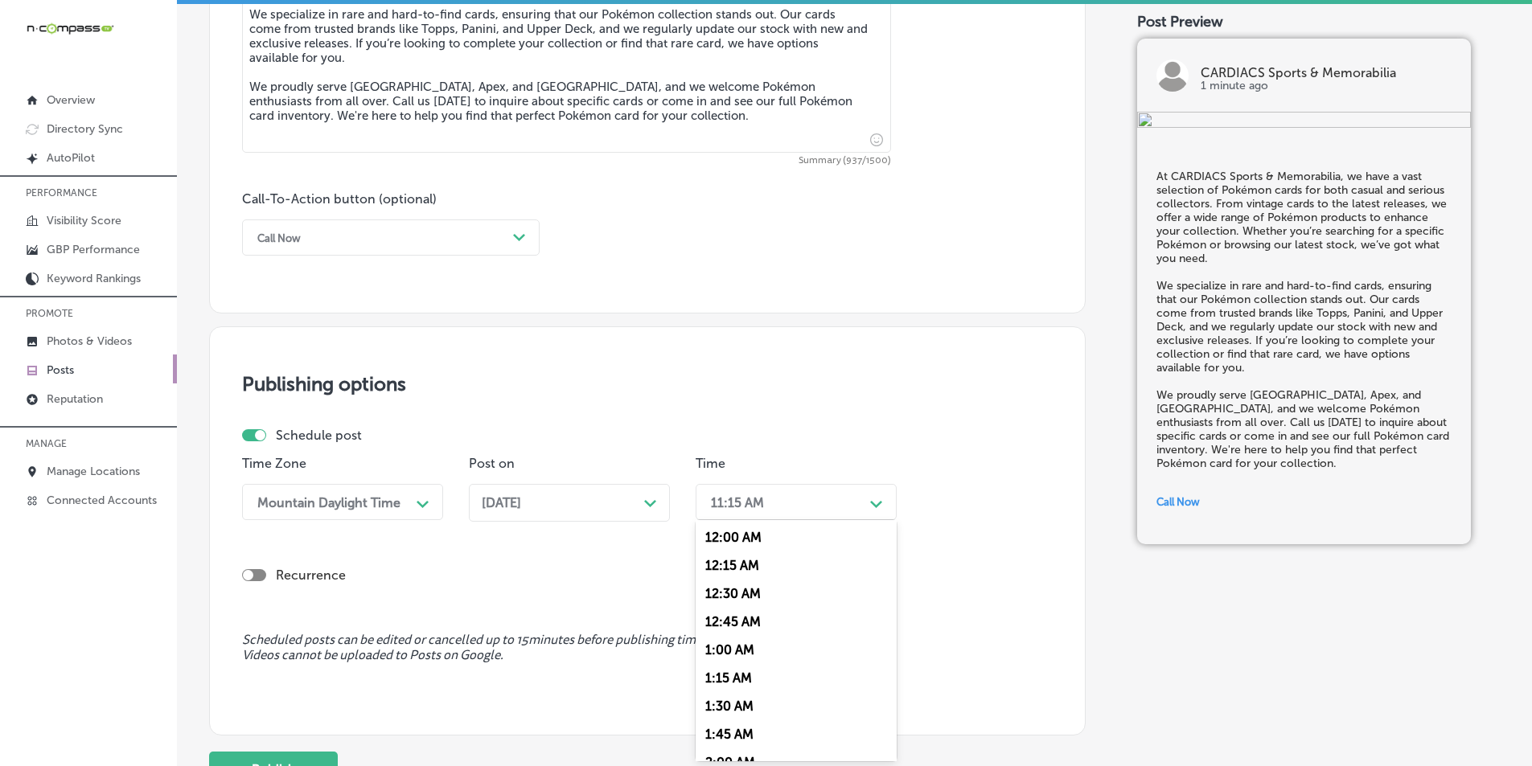
click at [816, 503] on div "11:15 AM" at bounding box center [783, 502] width 161 height 28
click at [725, 602] on div "7:00 AM" at bounding box center [796, 602] width 201 height 28
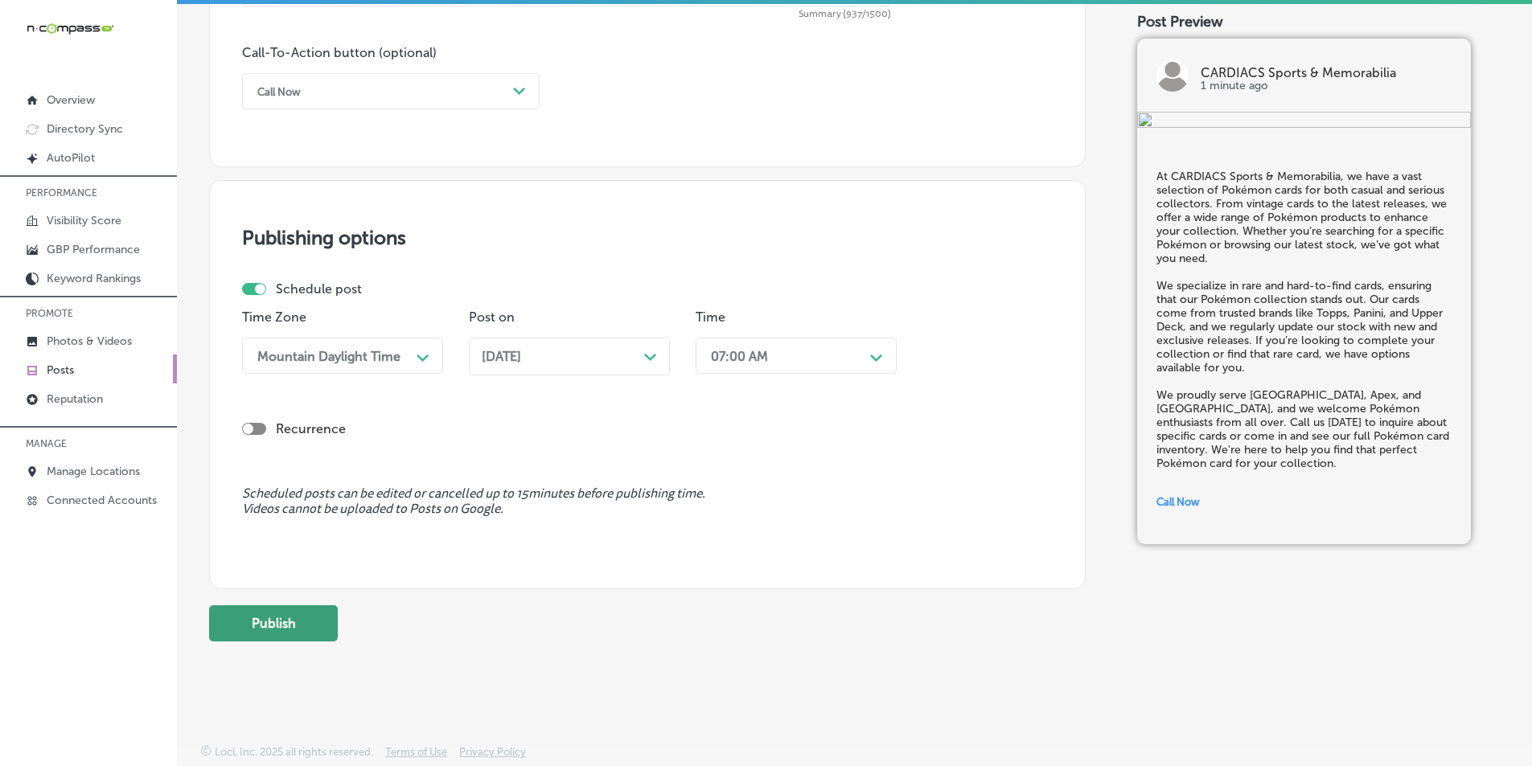
click at [293, 615] on button "Publish" at bounding box center [273, 624] width 129 height 36
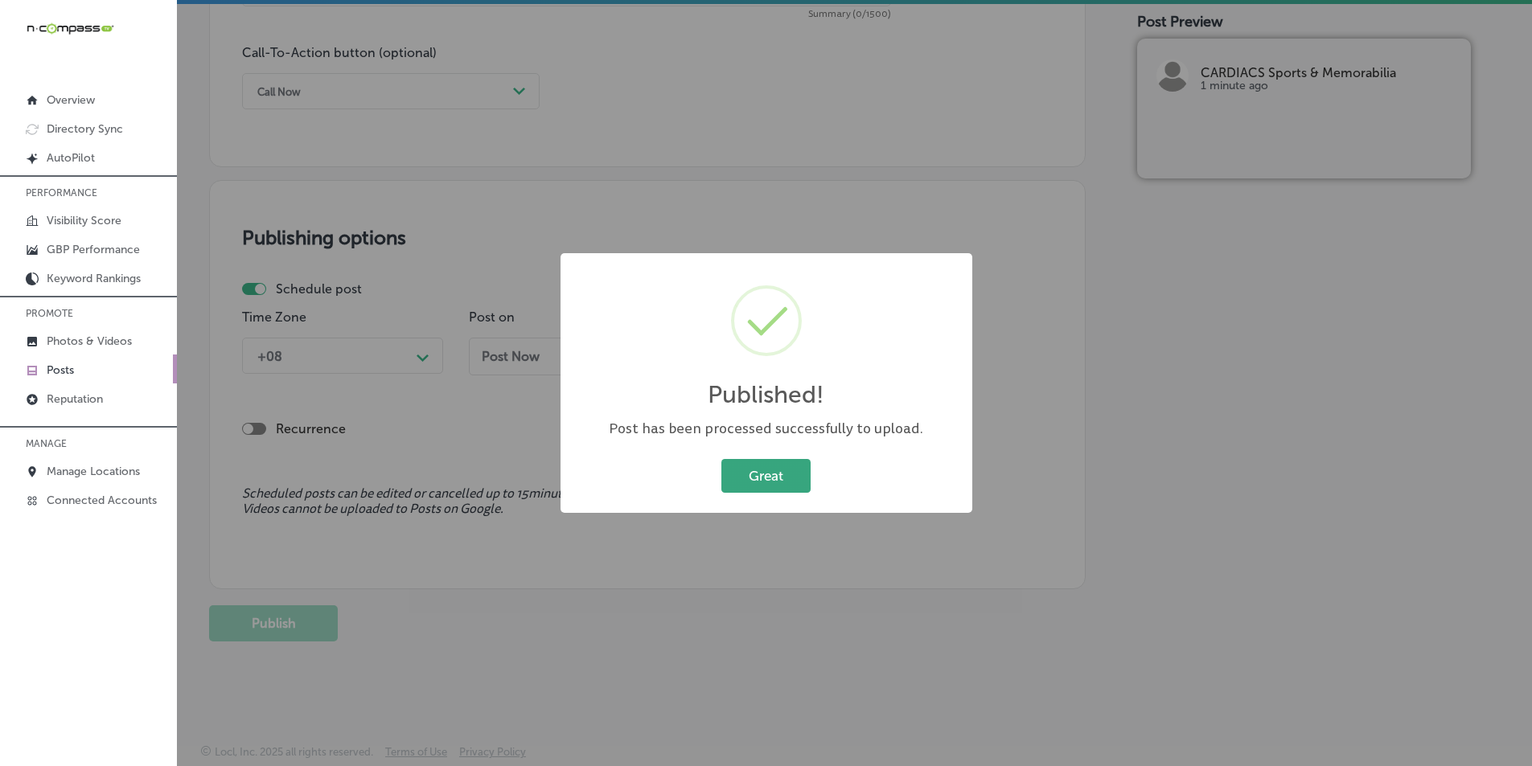
click at [747, 471] on button "Great" at bounding box center [765, 475] width 89 height 33
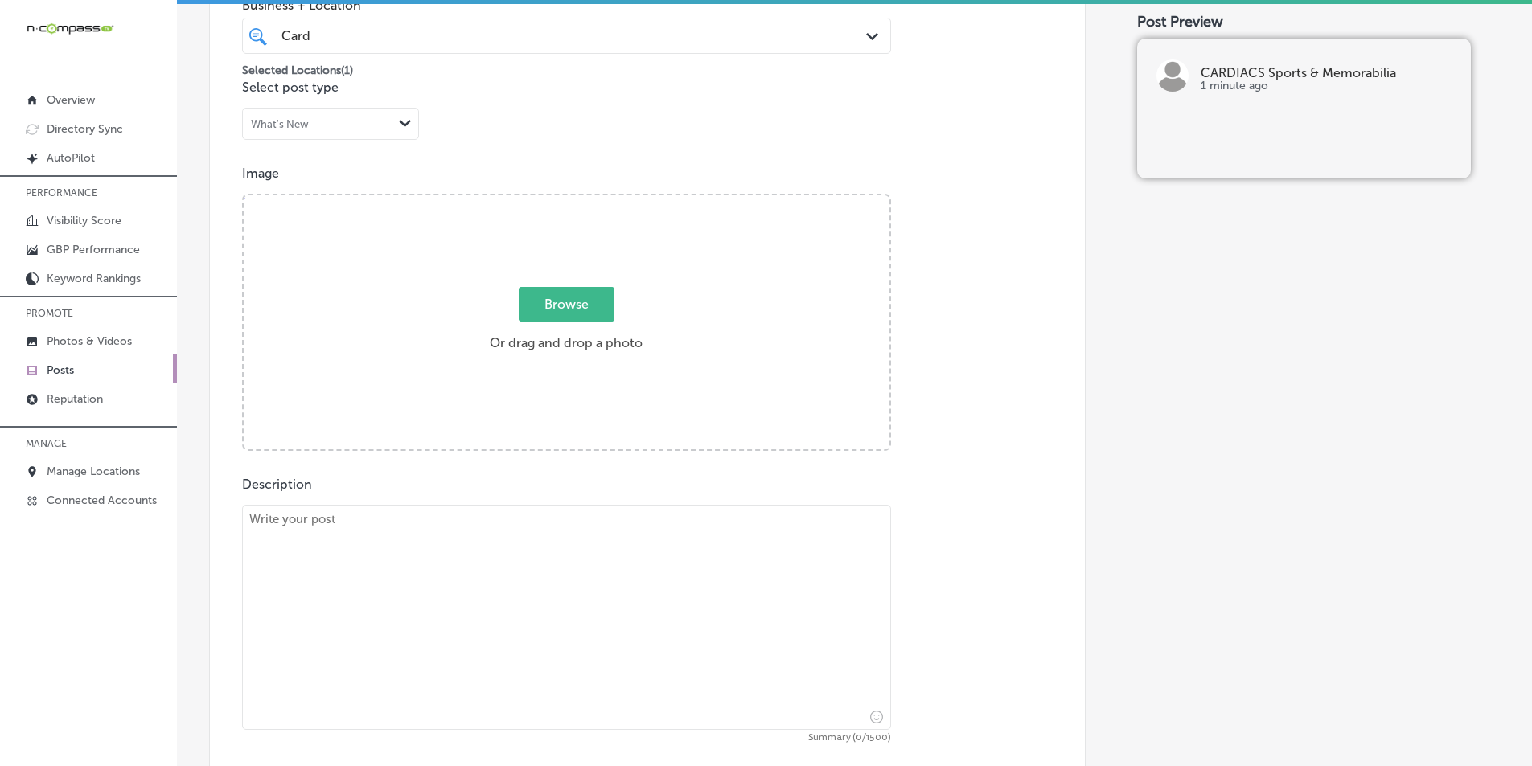
scroll to position [295, 0]
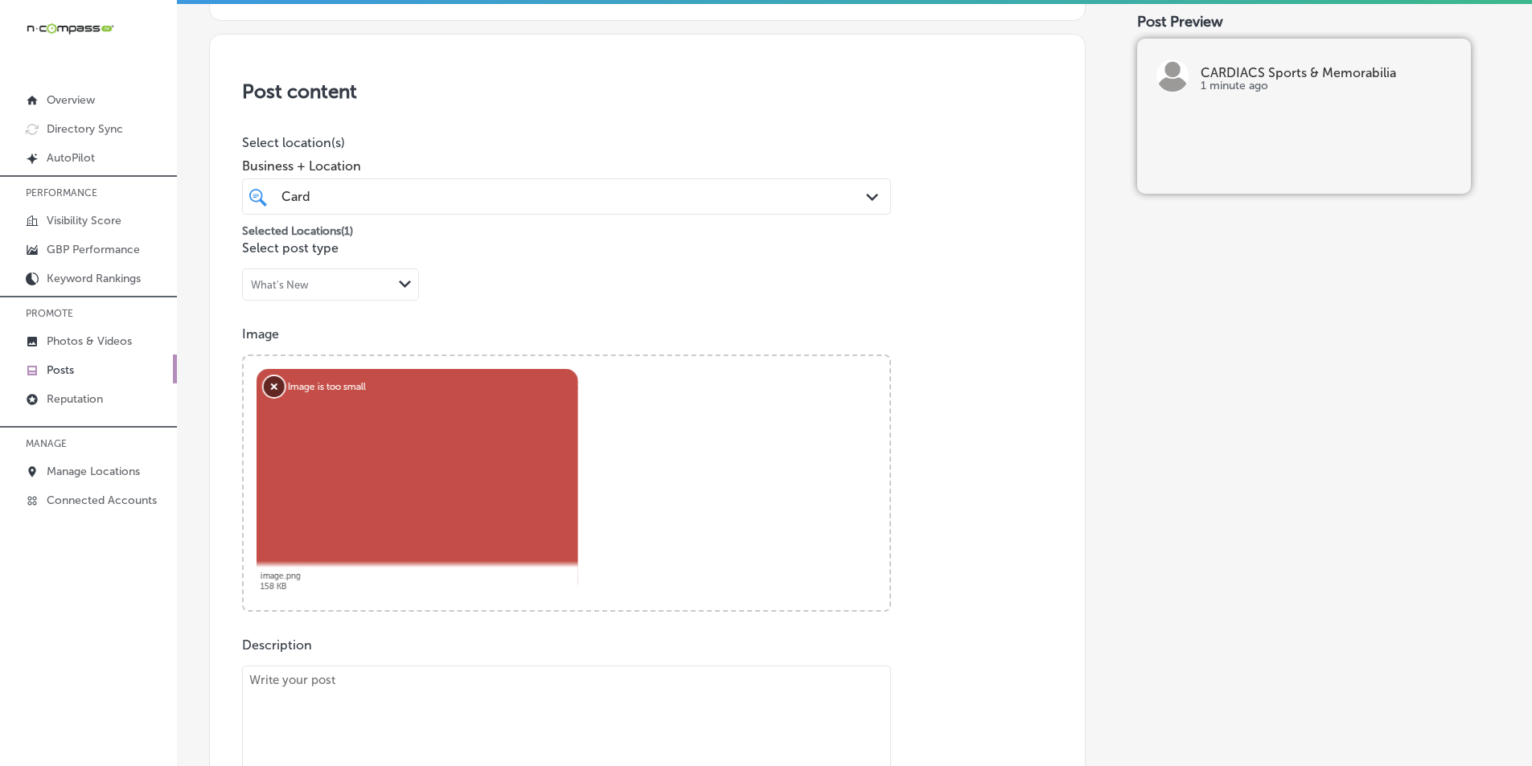
click at [269, 386] on button "Remove" at bounding box center [274, 386] width 21 height 21
click at [273, 380] on button "Remove" at bounding box center [274, 386] width 21 height 21
click at [276, 381] on button "Remove" at bounding box center [274, 386] width 21 height 21
click at [268, 384] on button "Remove" at bounding box center [274, 386] width 21 height 21
click at [276, 390] on button "Remove" at bounding box center [274, 386] width 21 height 21
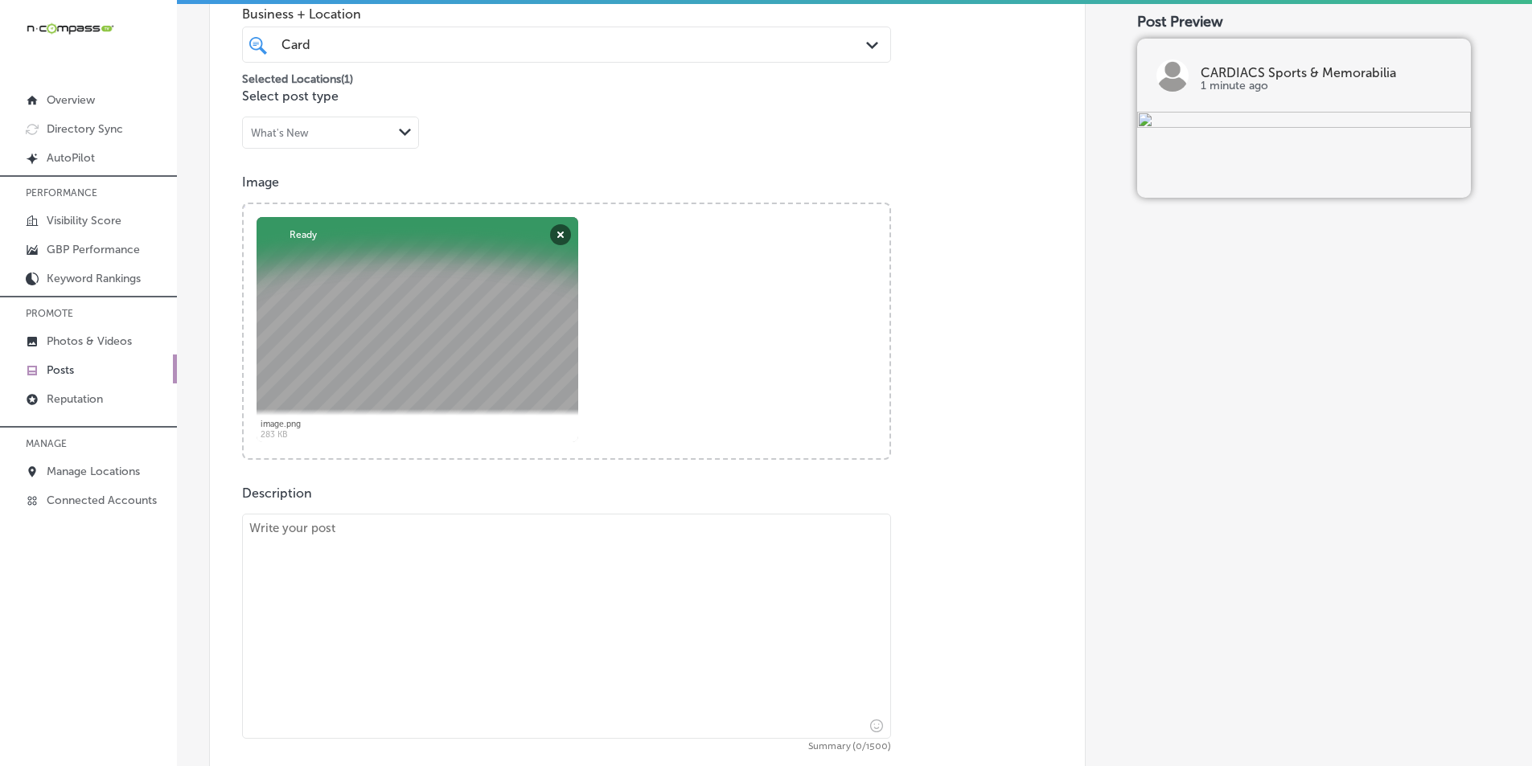
scroll to position [456, 0]
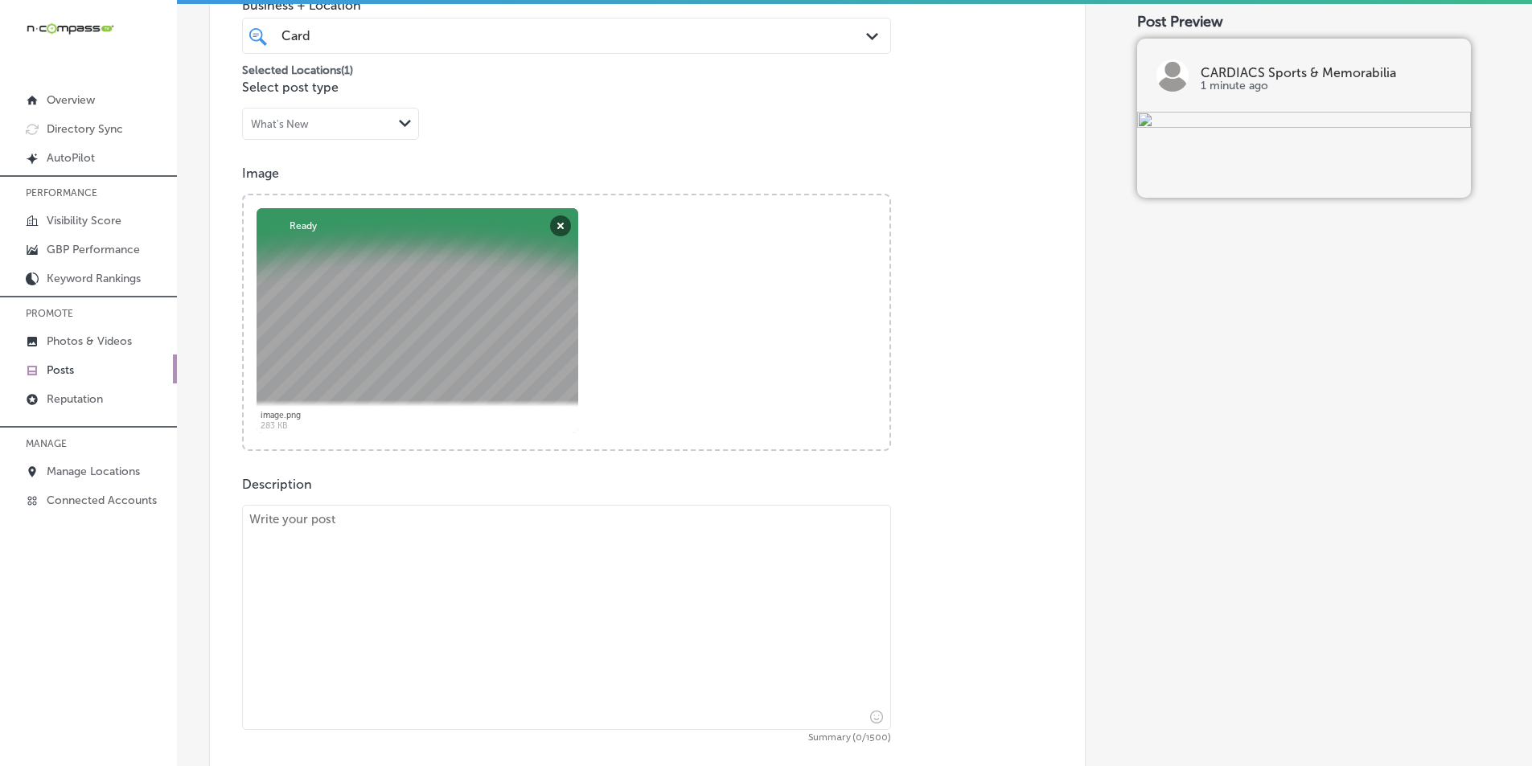
click at [368, 573] on textarea at bounding box center [566, 617] width 649 height 225
paste textarea "At CARDIACS Sports & Memorabilia, we offer a variety of multi-sport collections…"
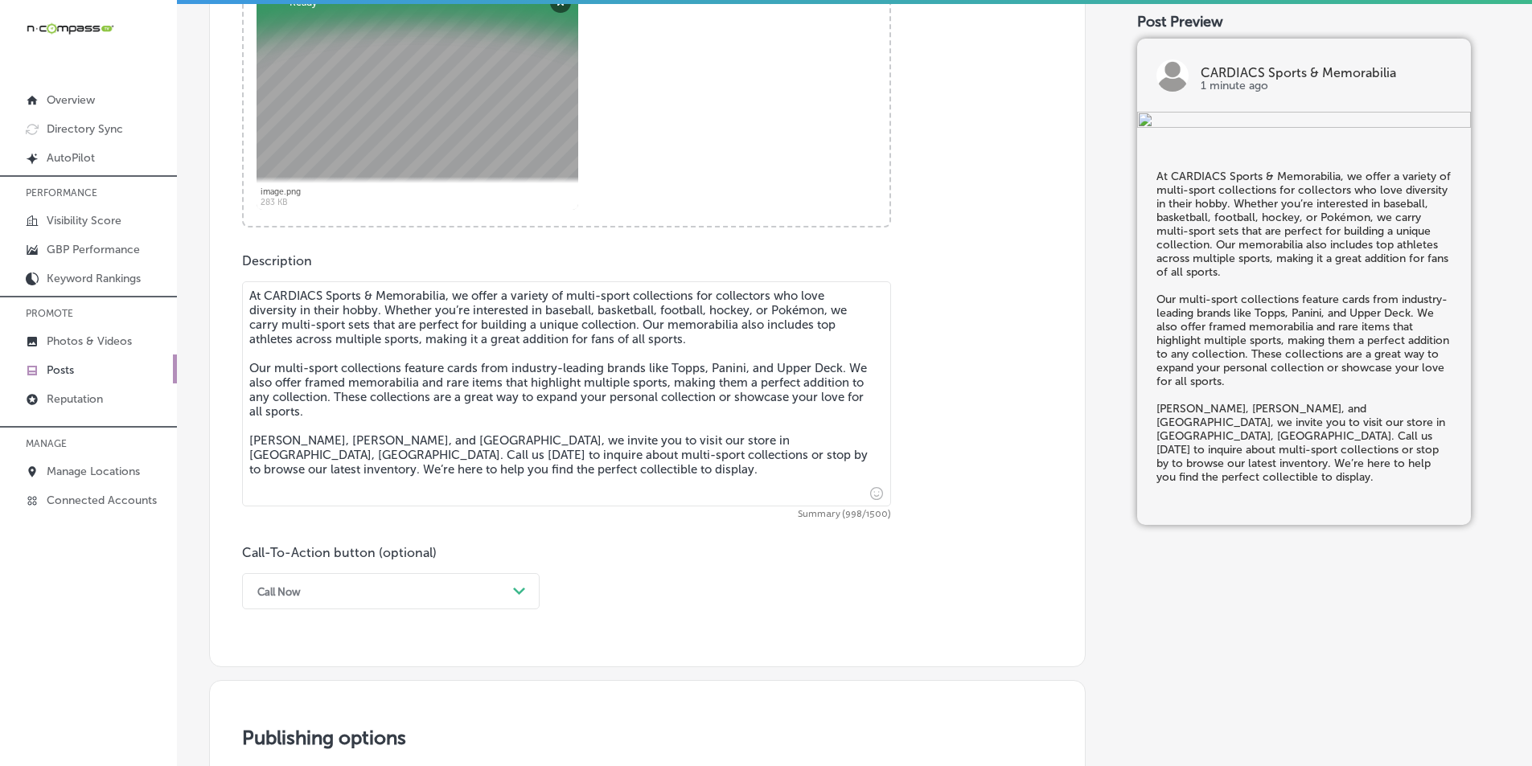
scroll to position [697, 0]
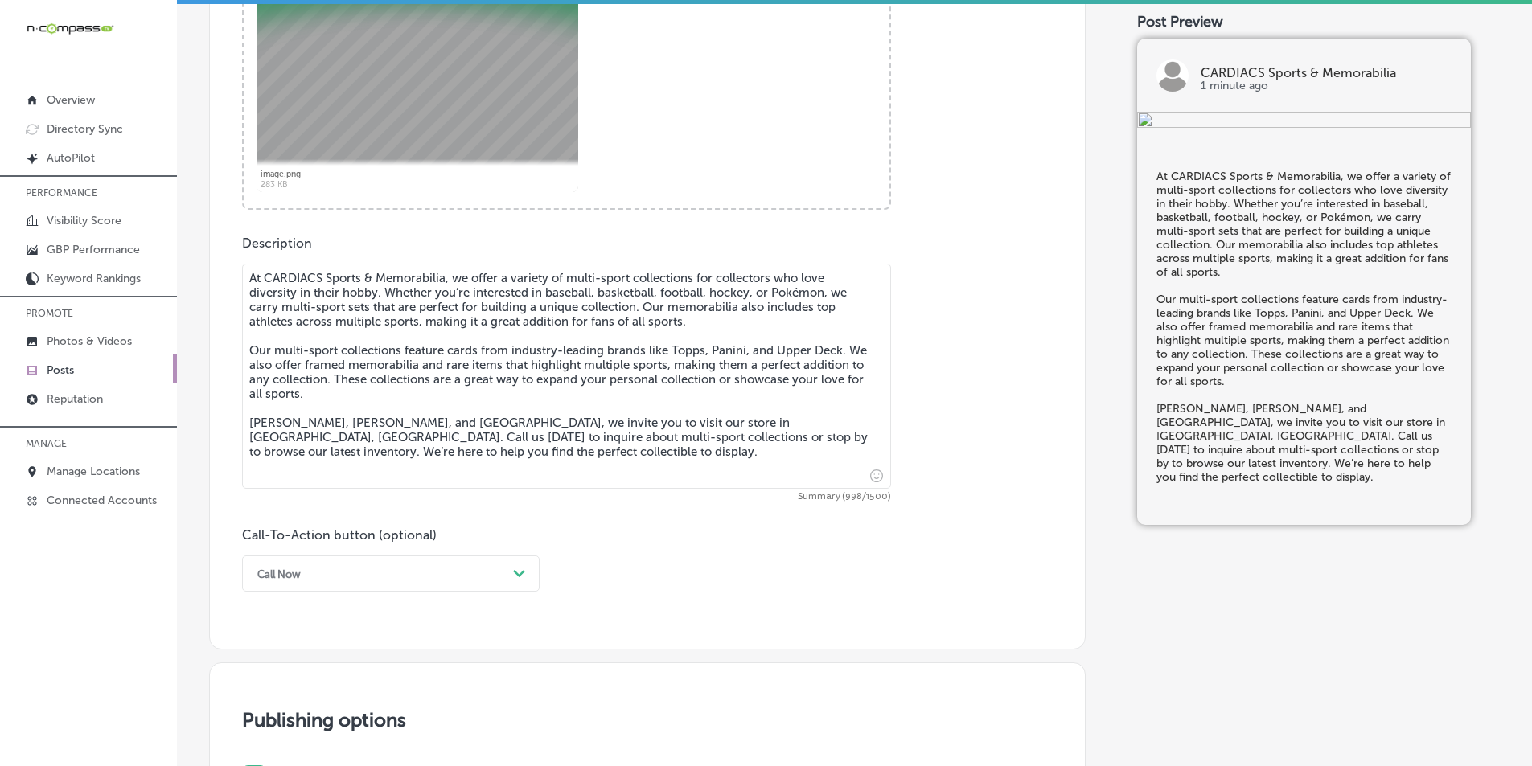
type textarea "At CARDIACS Sports & Memorabilia, we offer a variety of multi-sport collections…"
click at [512, 573] on div "option Call Now, selected. option Choose a Button Text focused, 1 of 7. 7 resul…" at bounding box center [391, 574] width 298 height 36
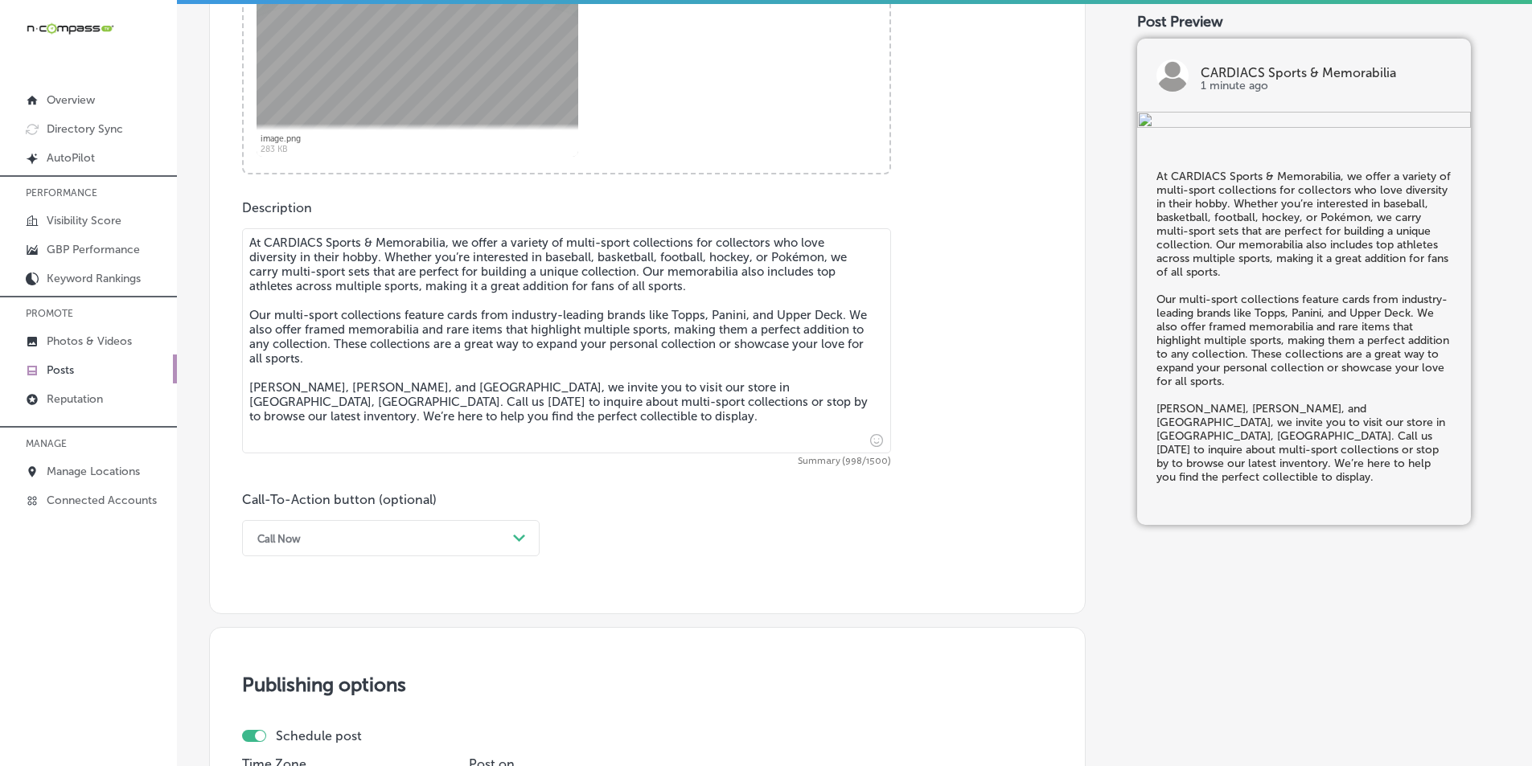
click at [608, 549] on div "Call-To-Action button (optional) Call Now Path Created with Sketch." at bounding box center [647, 524] width 811 height 64
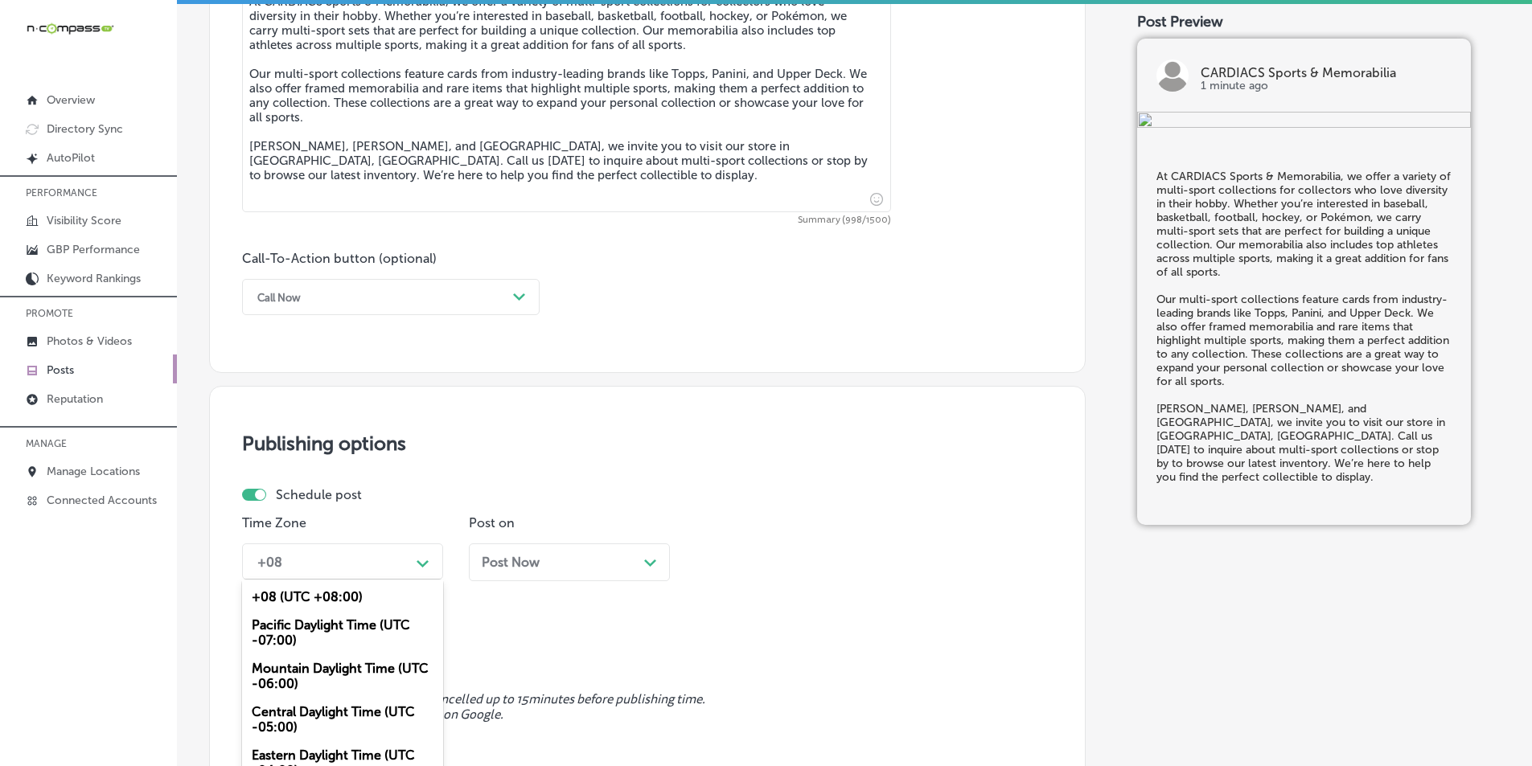
scroll to position [1035, 0]
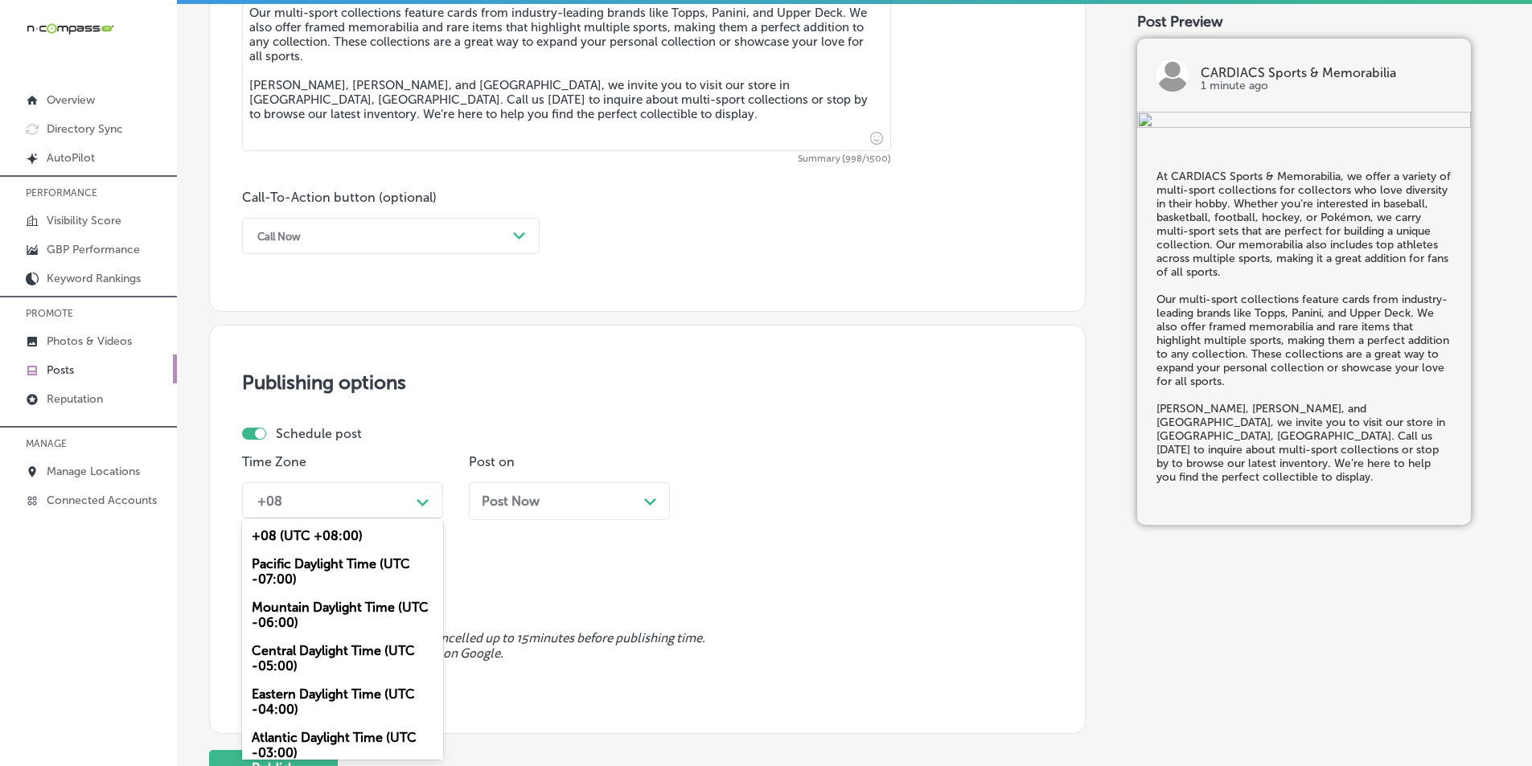
click at [421, 519] on div "option Mountain Daylight Time (UTC -06:00), selected. option Pacific Daylight T…" at bounding box center [342, 501] width 201 height 36
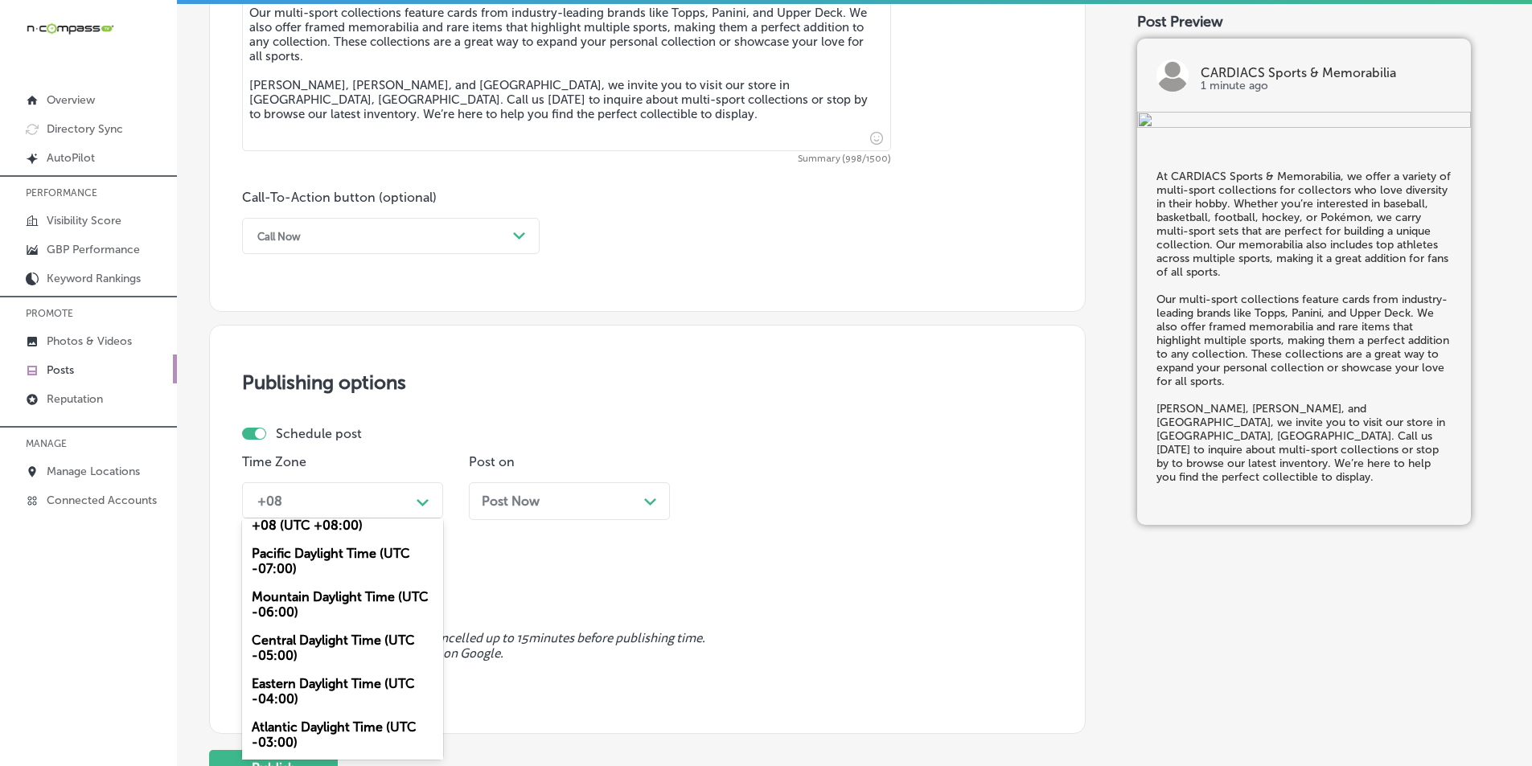
click at [324, 598] on div "Mountain Daylight Time (UTC -06:00)" at bounding box center [342, 604] width 201 height 43
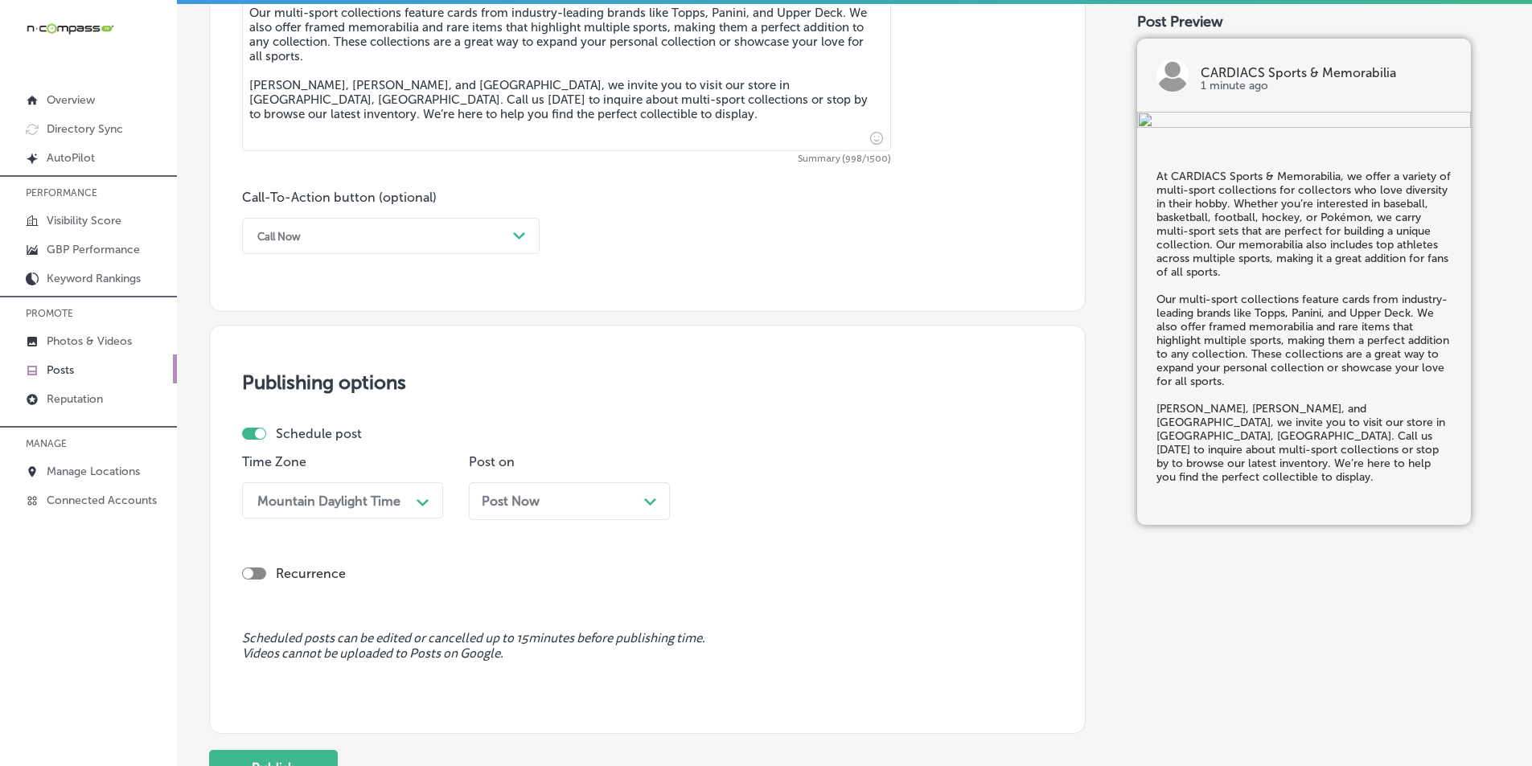
click at [629, 502] on div "Post Now Path Created with Sketch." at bounding box center [569, 501] width 175 height 15
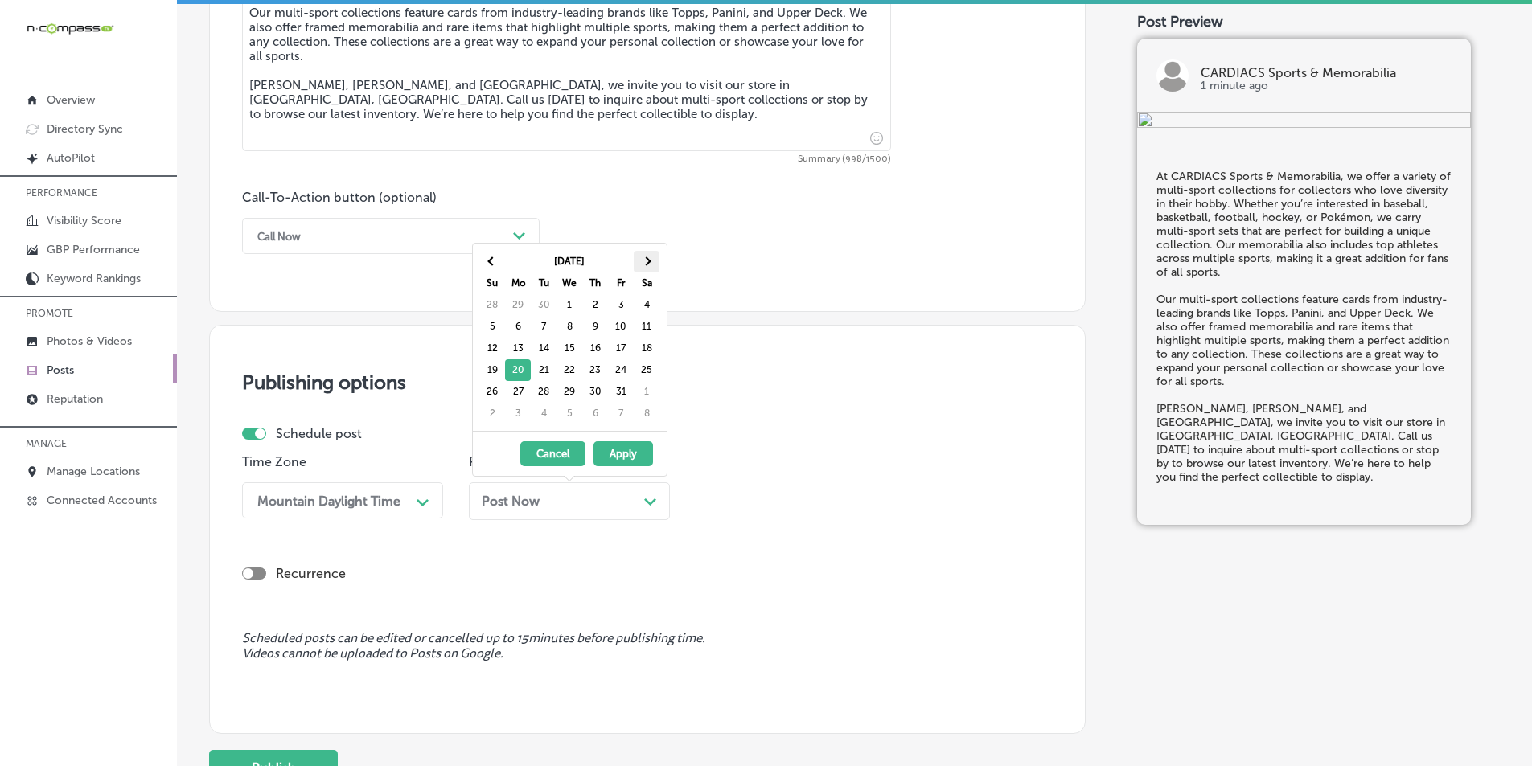
click at [645, 265] on th at bounding box center [647, 262] width 26 height 22
click at [644, 265] on th at bounding box center [647, 262] width 26 height 22
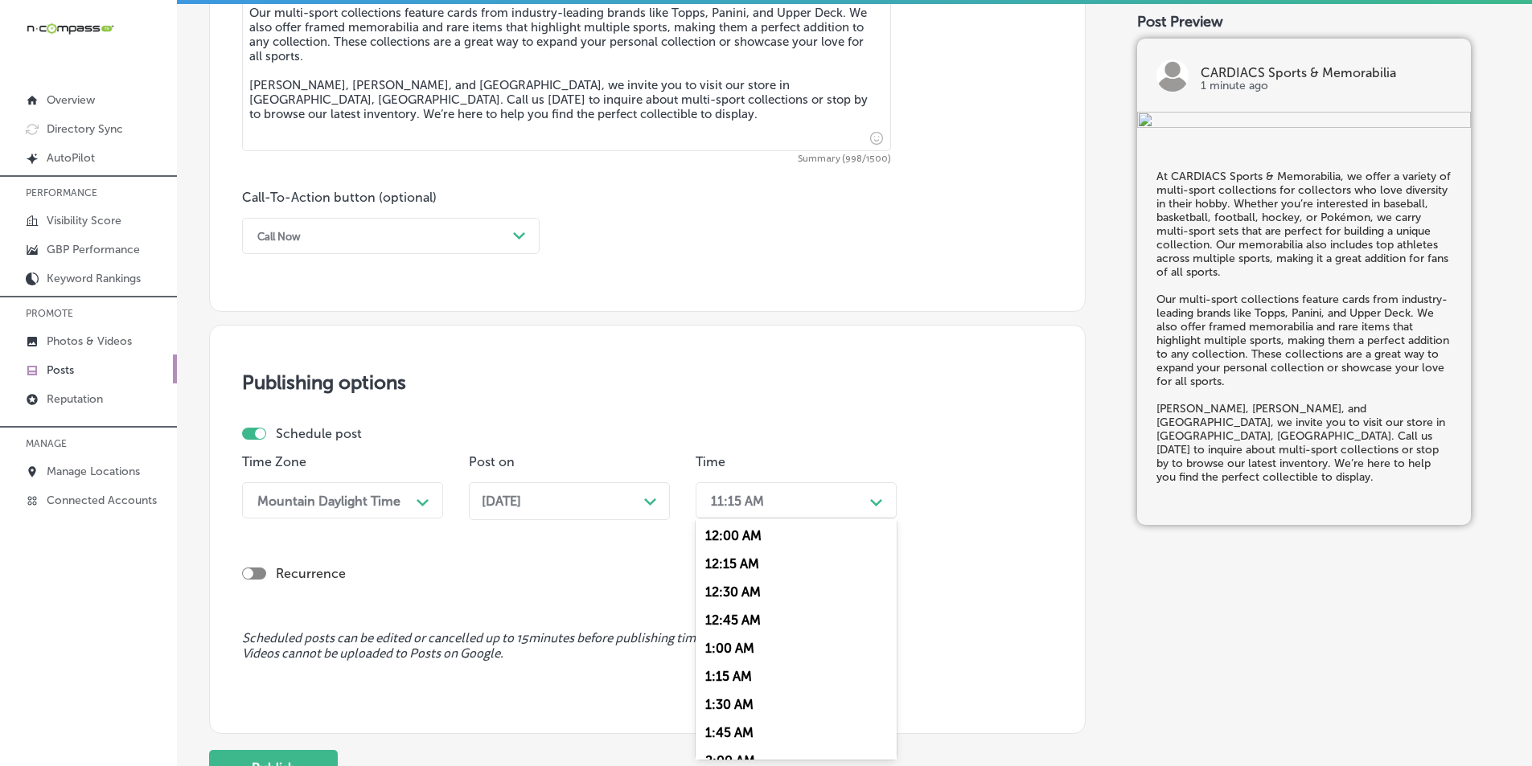
click at [874, 495] on div "Path Created with Sketch." at bounding box center [876, 501] width 13 height 13
click at [722, 597] on div "7:00 AM" at bounding box center [796, 600] width 201 height 28
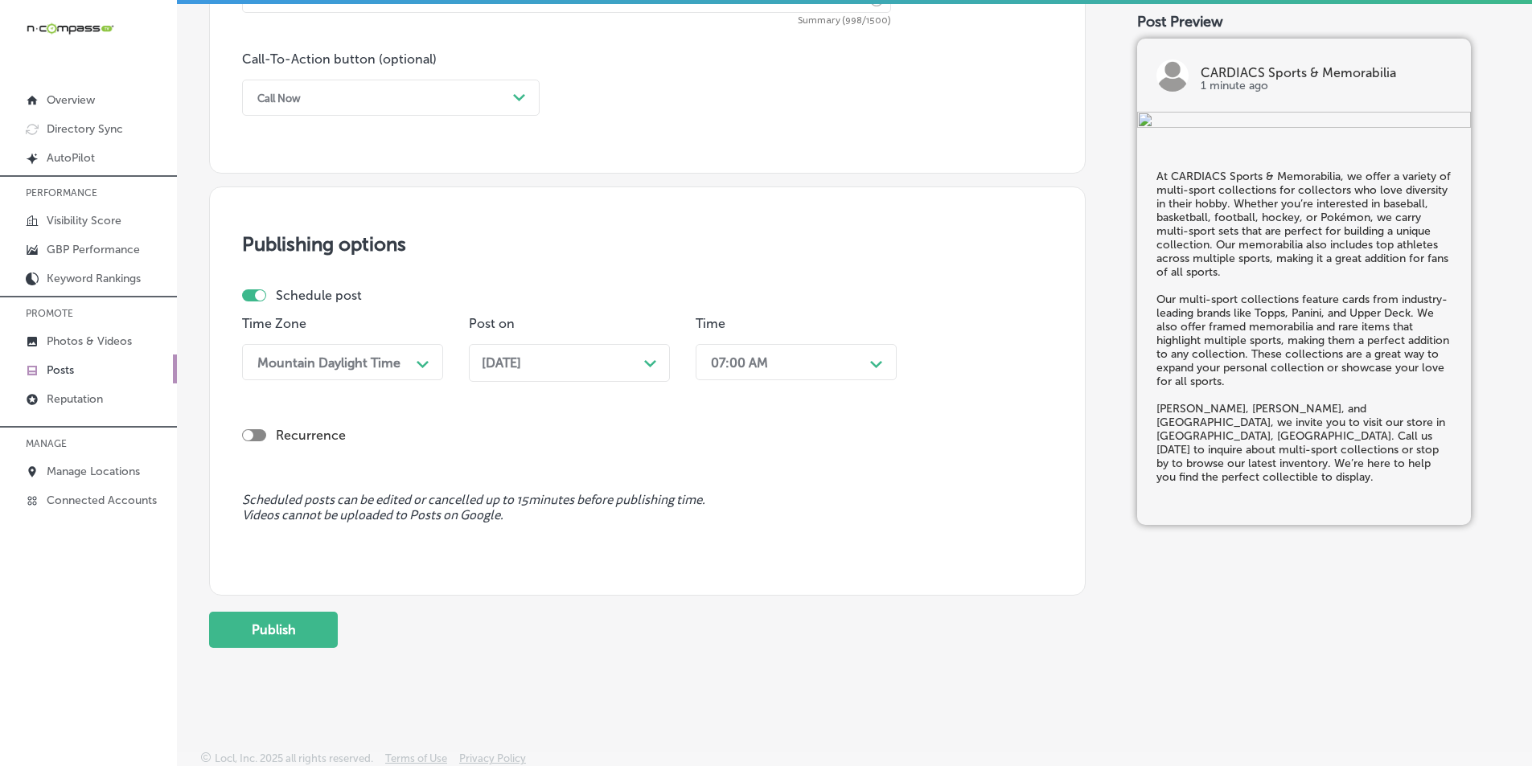
scroll to position [1180, 0]
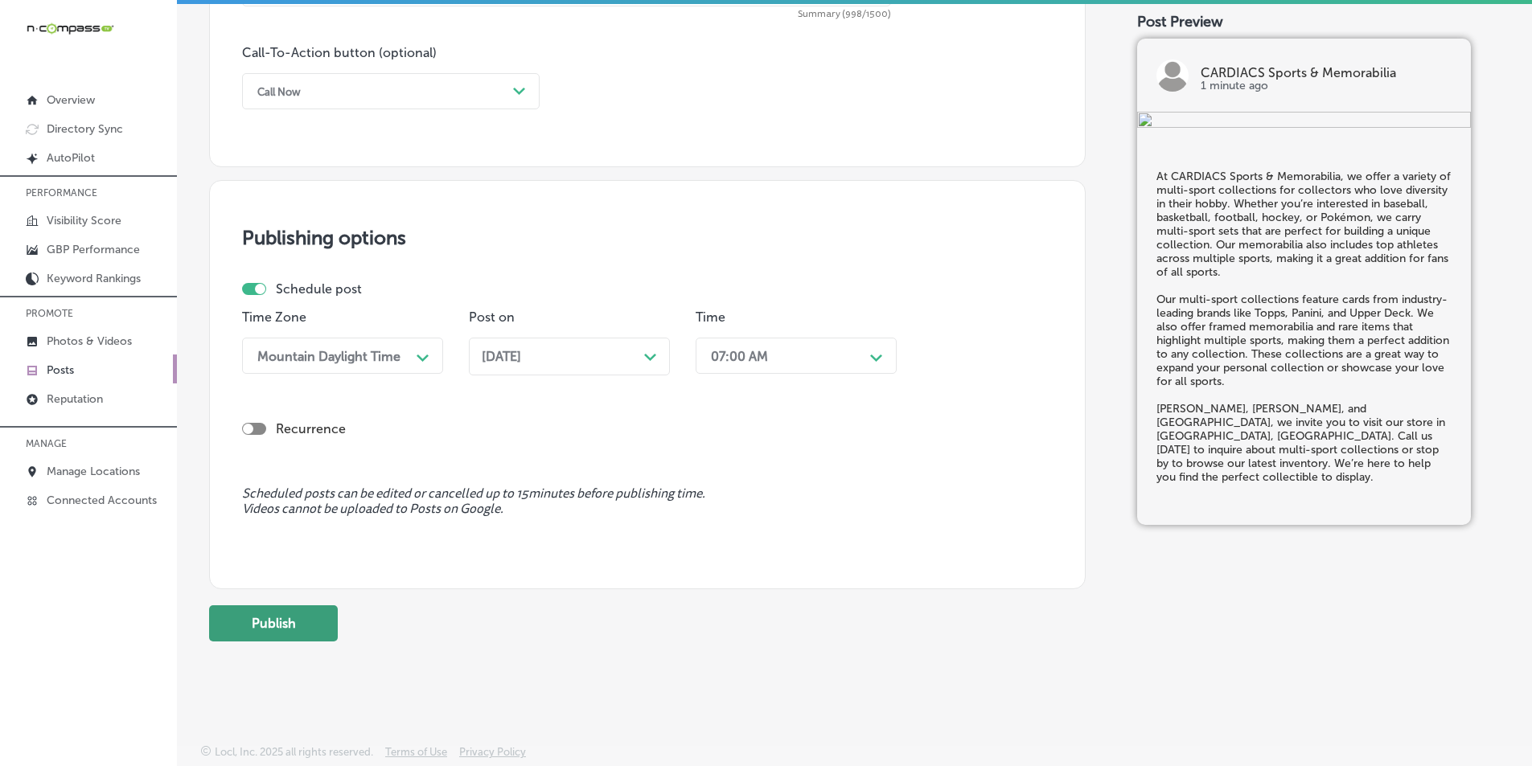
click at [296, 617] on button "Publish" at bounding box center [273, 624] width 129 height 36
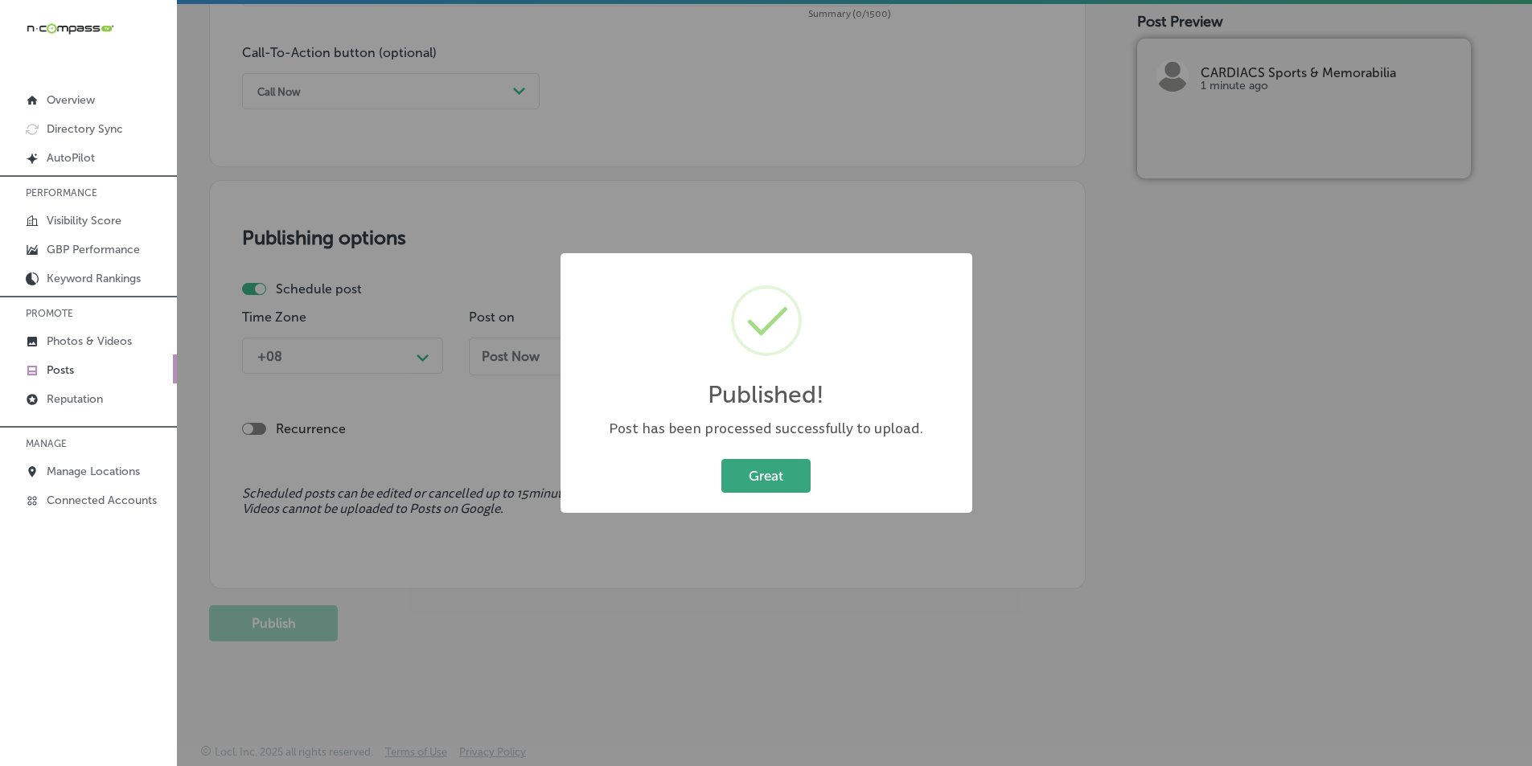
click at [748, 477] on button "Great" at bounding box center [765, 475] width 89 height 33
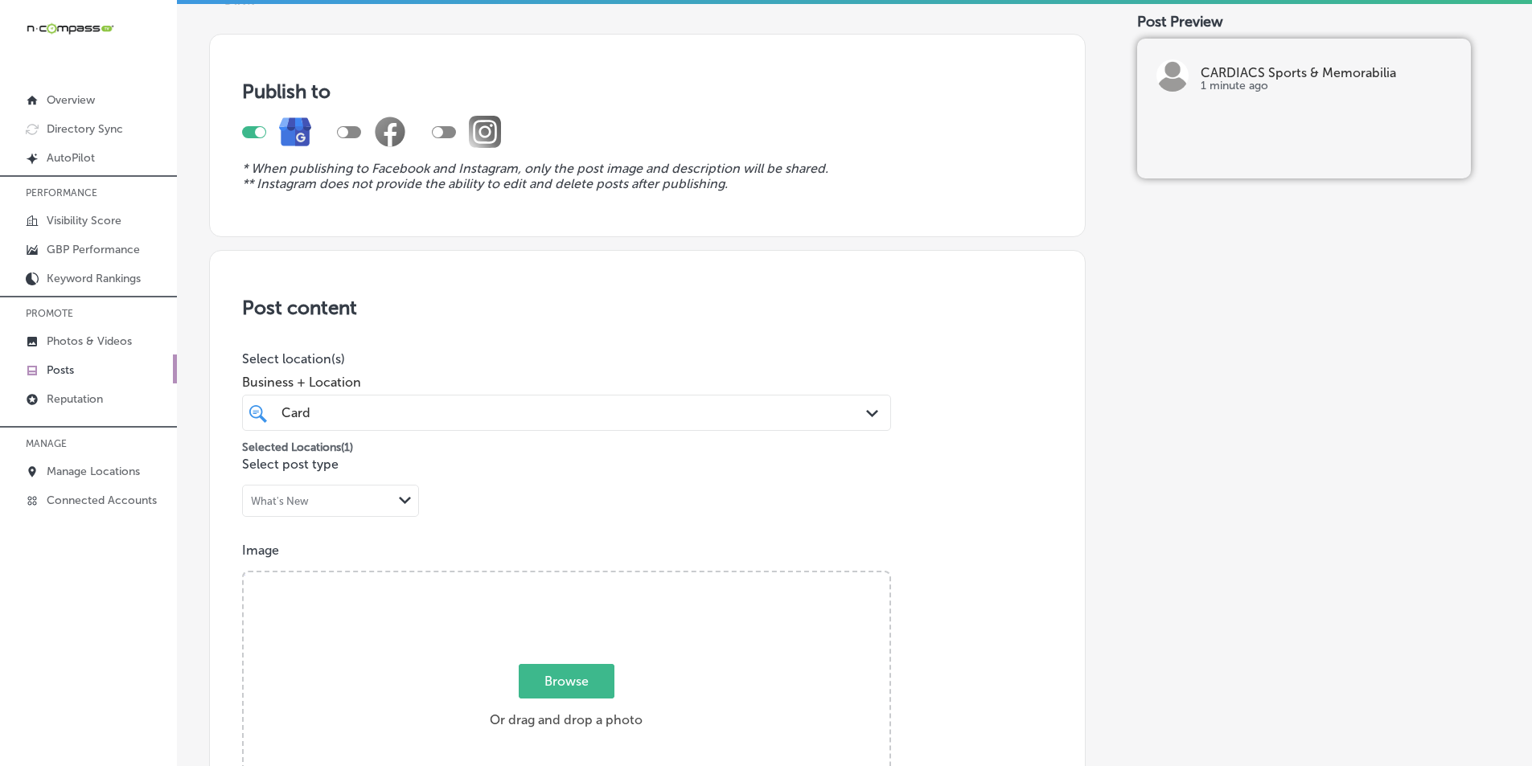
scroll to position [0, 0]
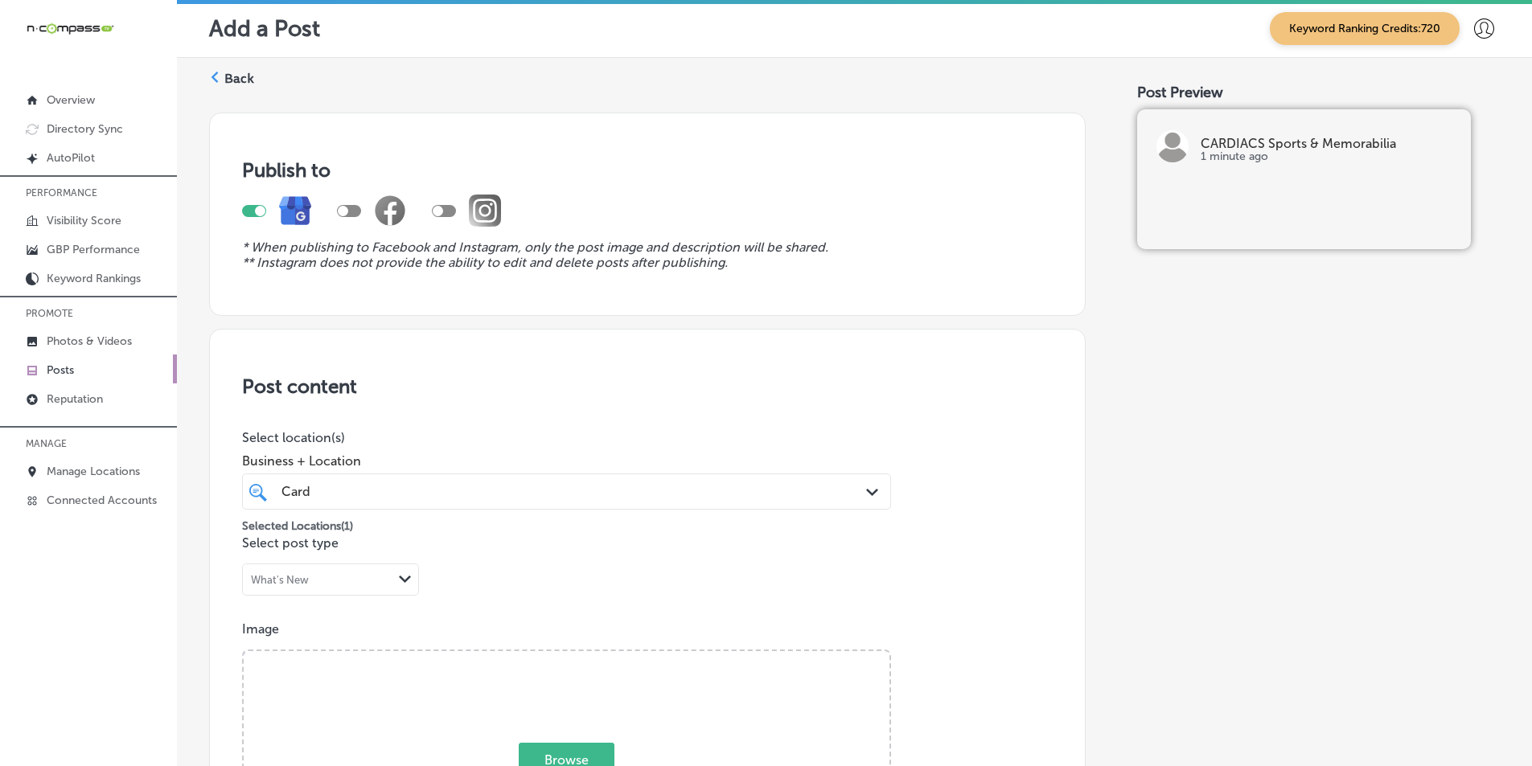
click at [228, 78] on label "Back" at bounding box center [239, 79] width 30 height 18
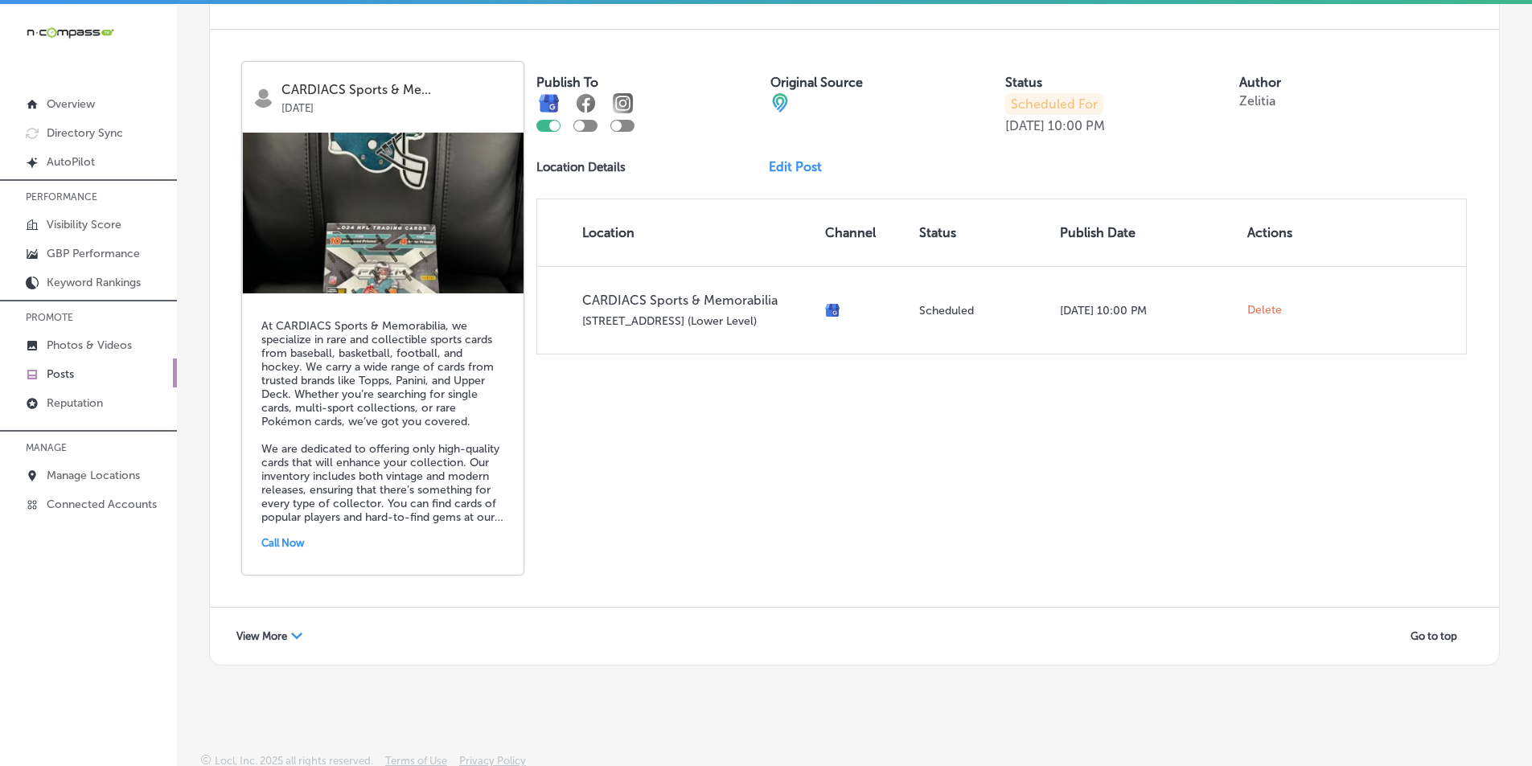
scroll to position [3479, 0]
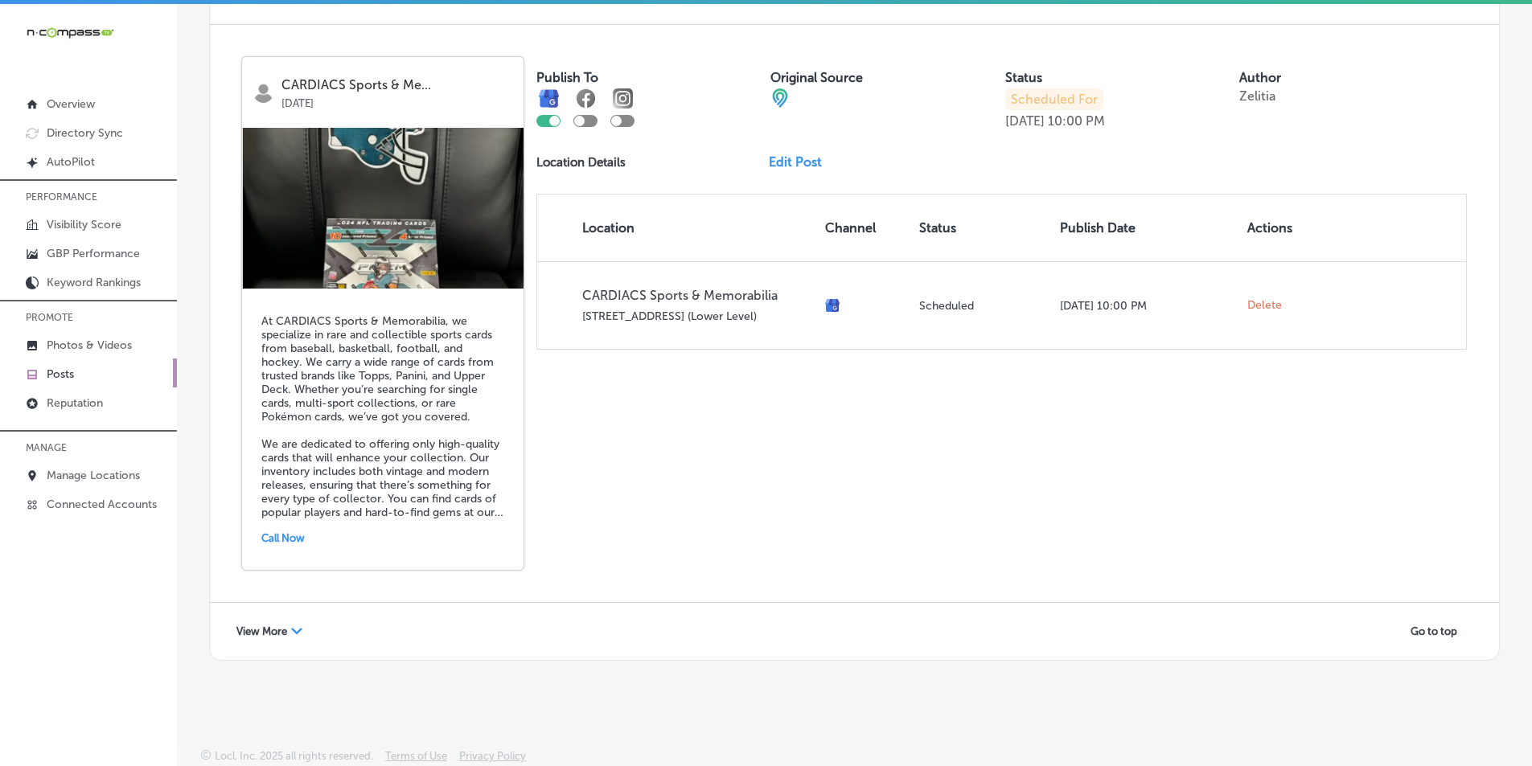
click at [283, 626] on span "View More" at bounding box center [261, 632] width 51 height 12
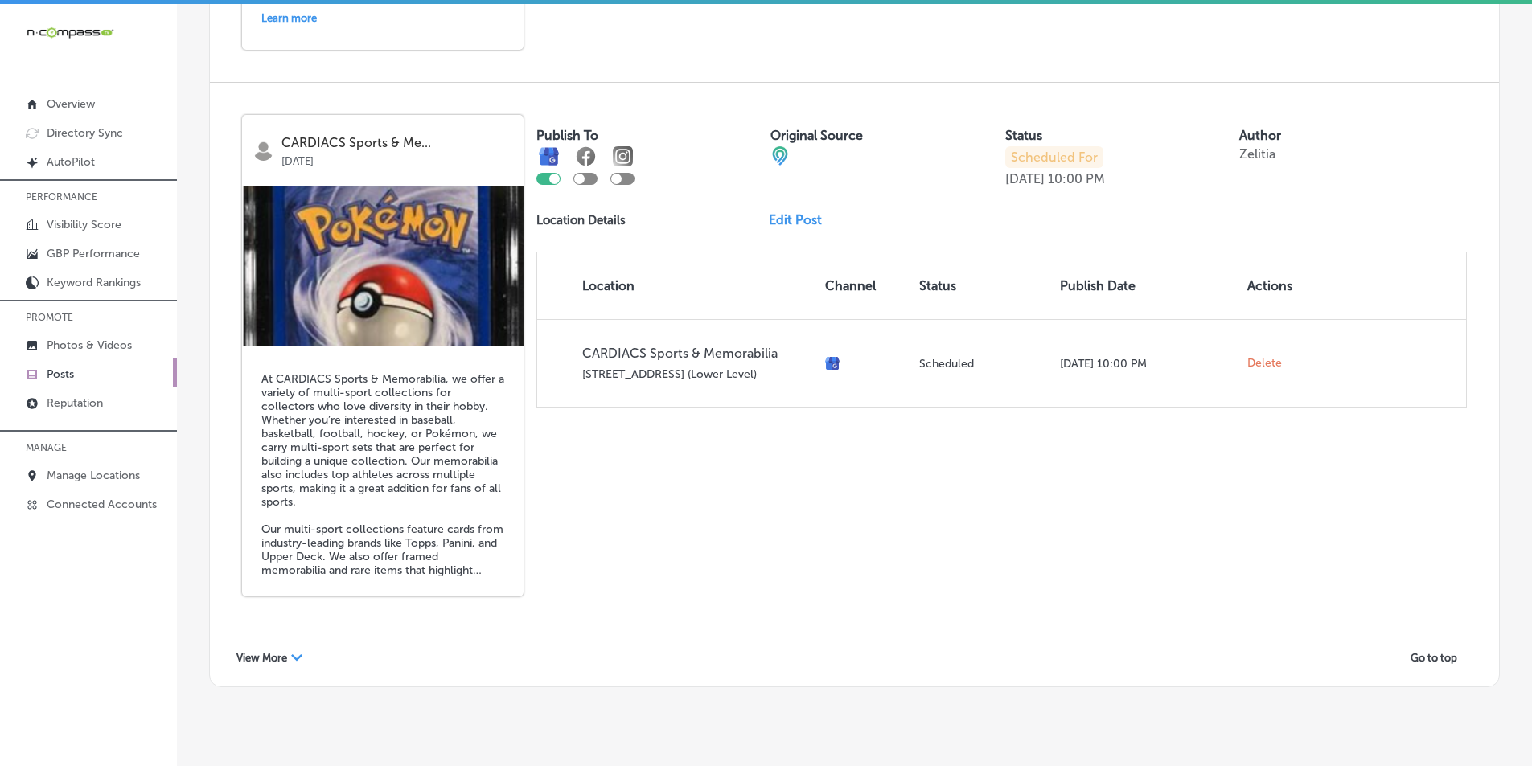
scroll to position [6918, 0]
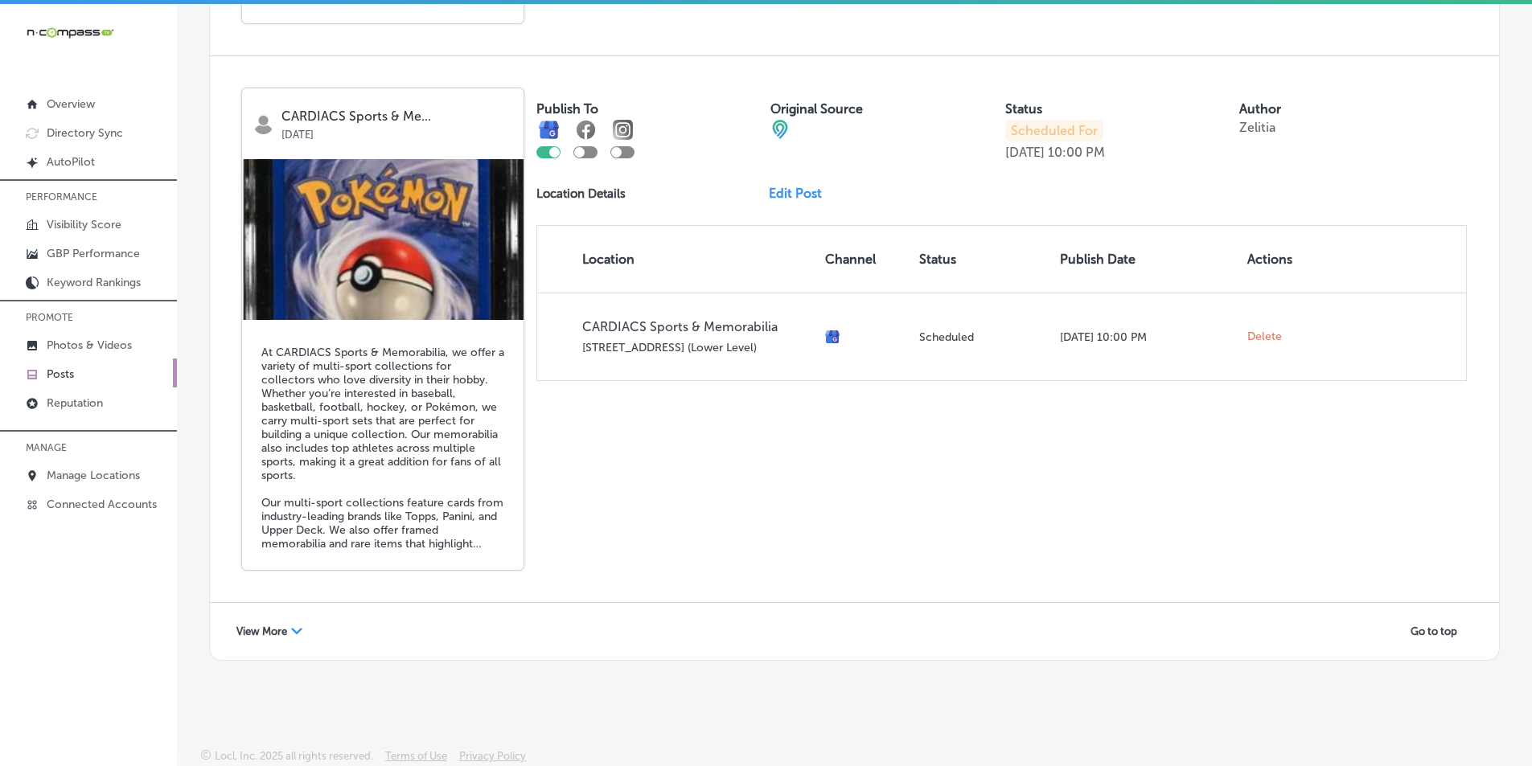
click at [286, 631] on span "View More" at bounding box center [261, 632] width 51 height 12
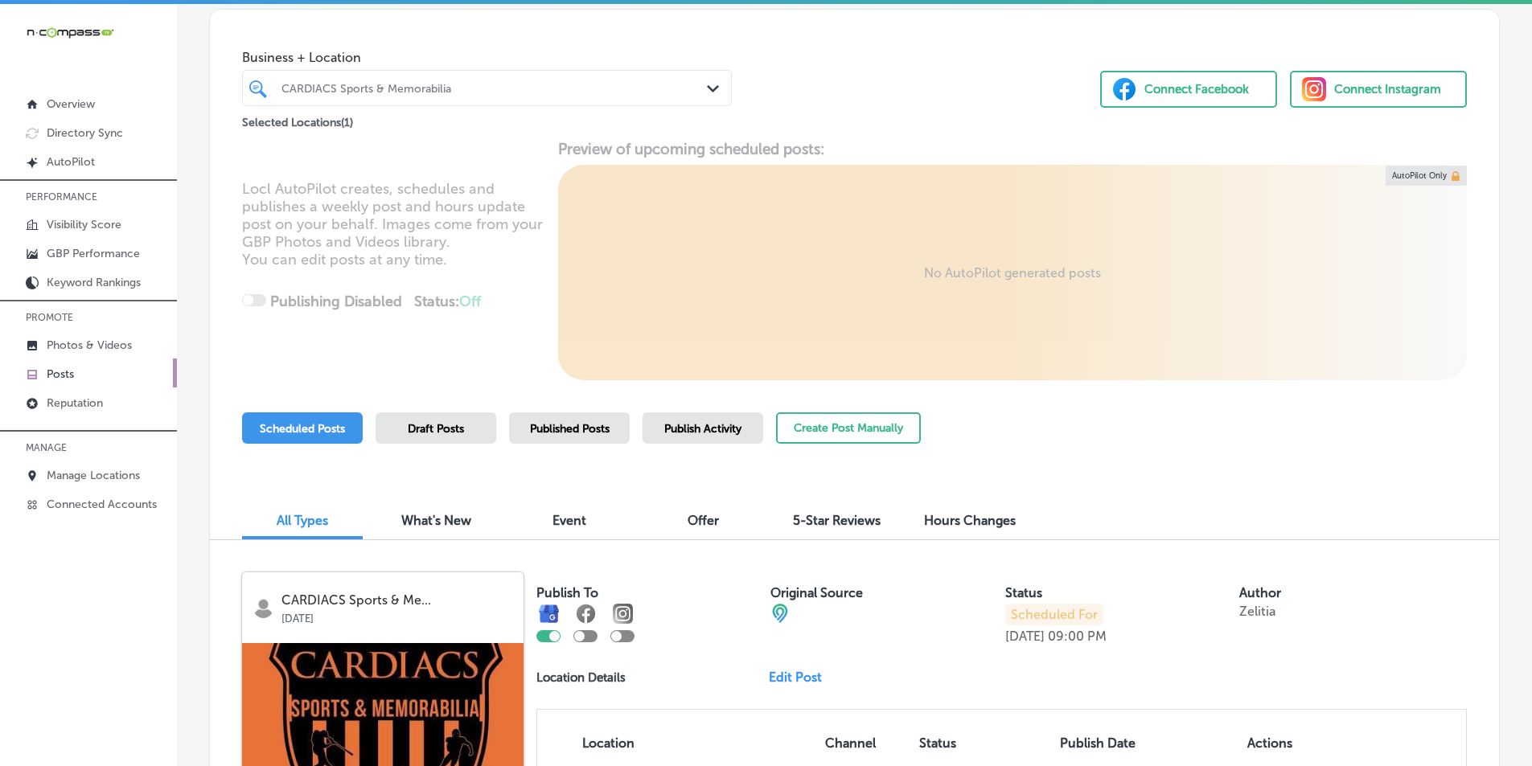
scroll to position [0, 0]
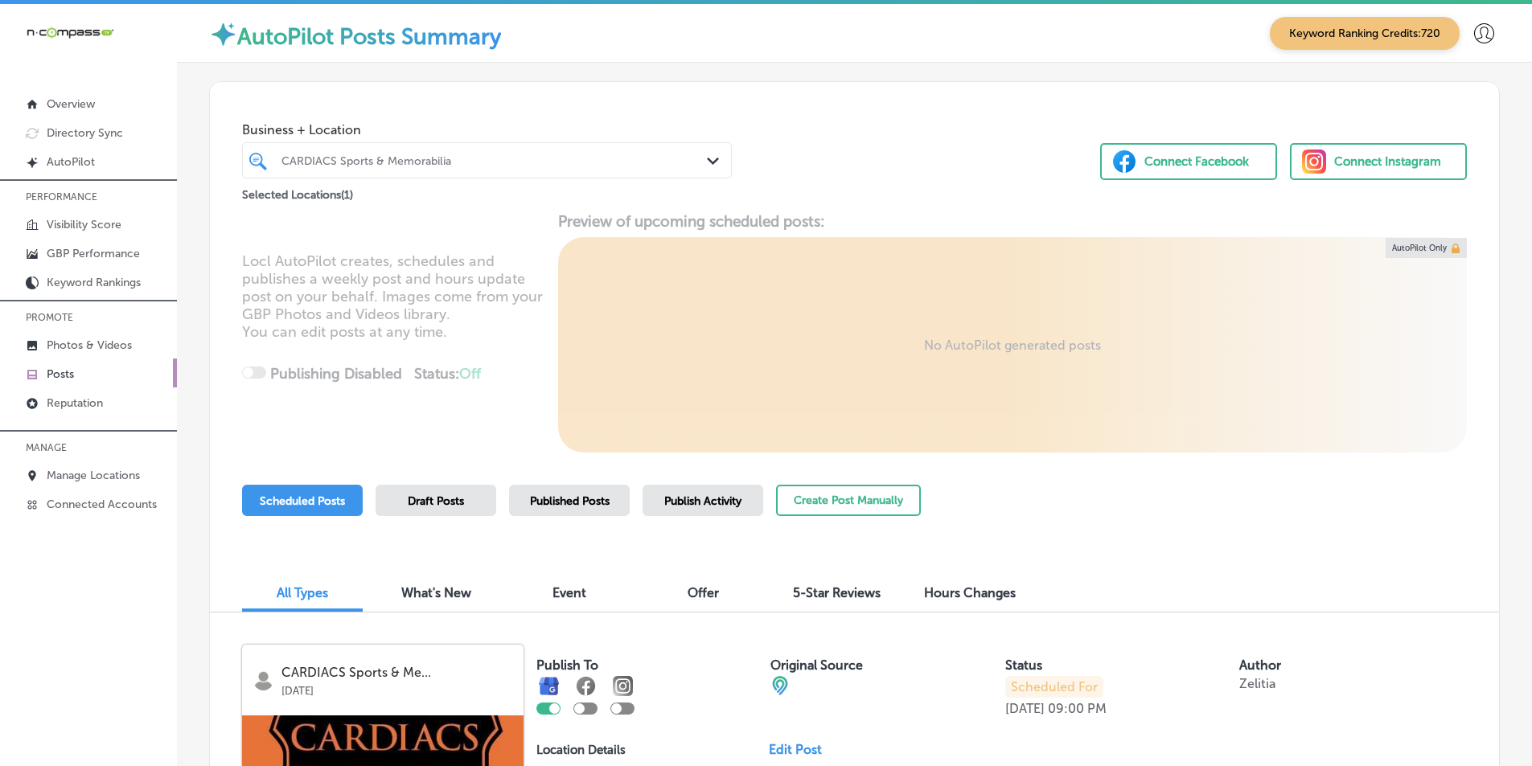
click at [461, 154] on div "CARDIACS Sports & Memorabilia" at bounding box center [495, 161] width 427 height 14
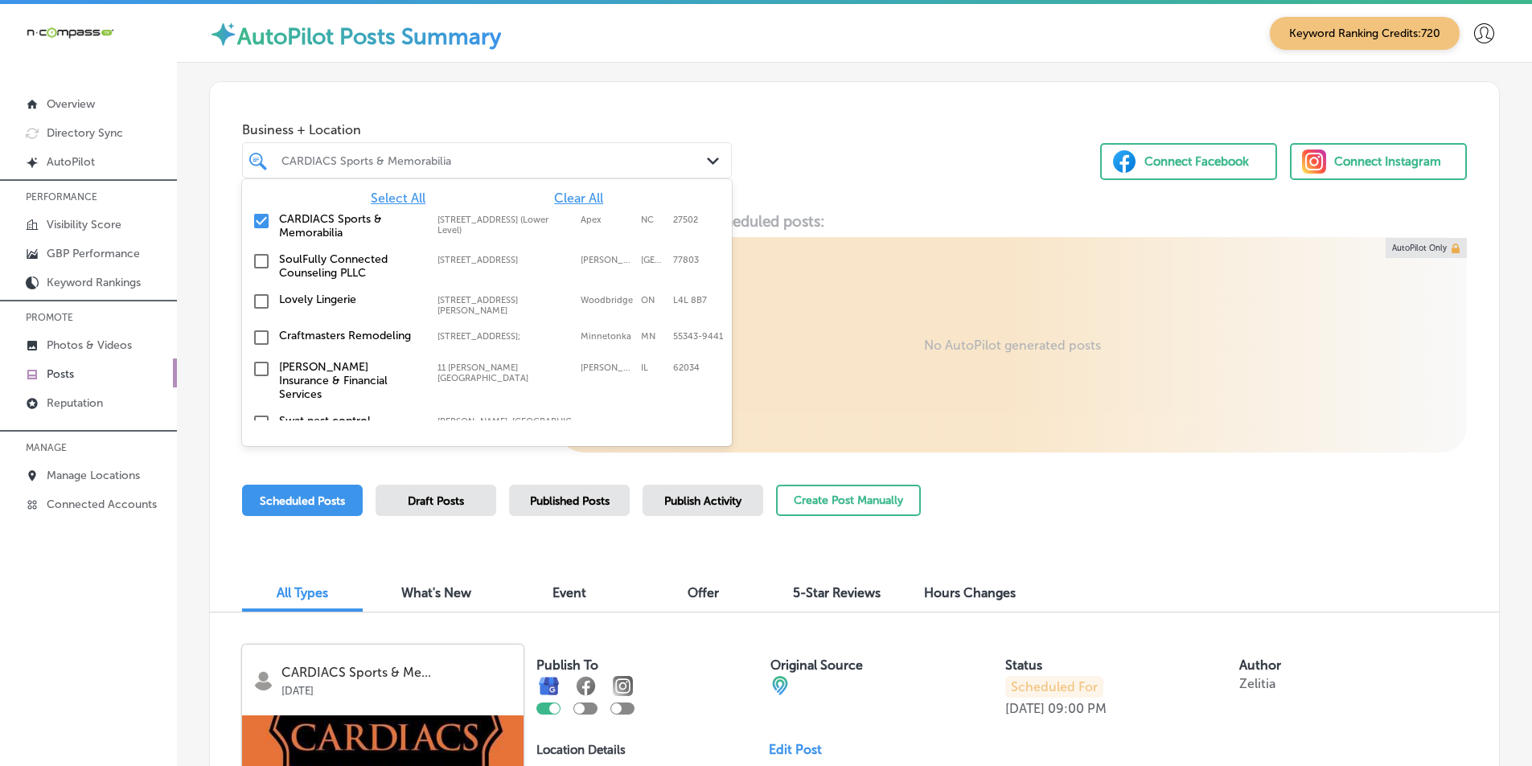
click at [259, 218] on input "checkbox" at bounding box center [261, 221] width 19 height 19
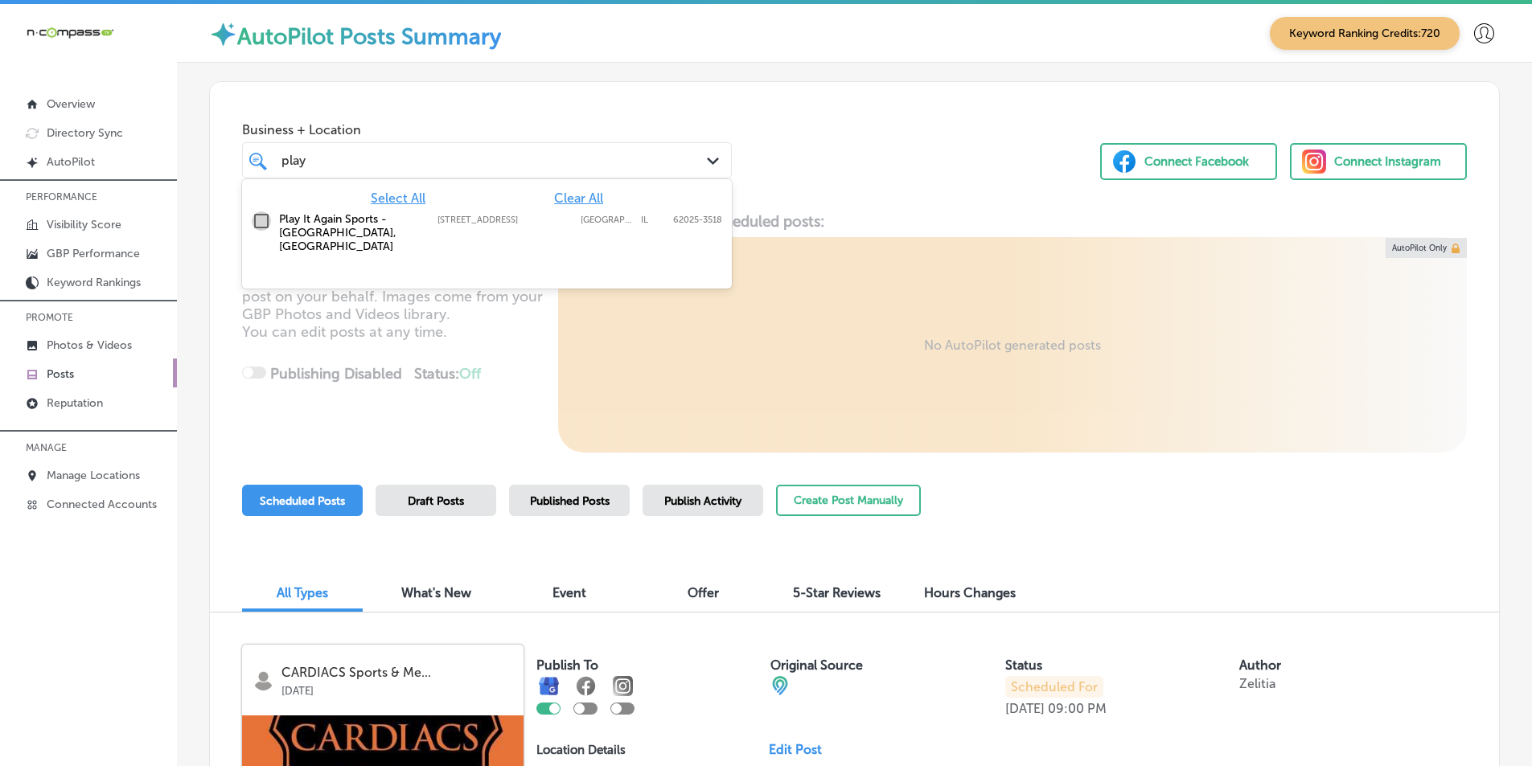
click at [260, 221] on input "checkbox" at bounding box center [261, 221] width 19 height 19
type input "play"
click at [513, 343] on div "Locl AutoPilot creates, schedules and publishes a weekly post and hours update …" at bounding box center [854, 332] width 1289 height 240
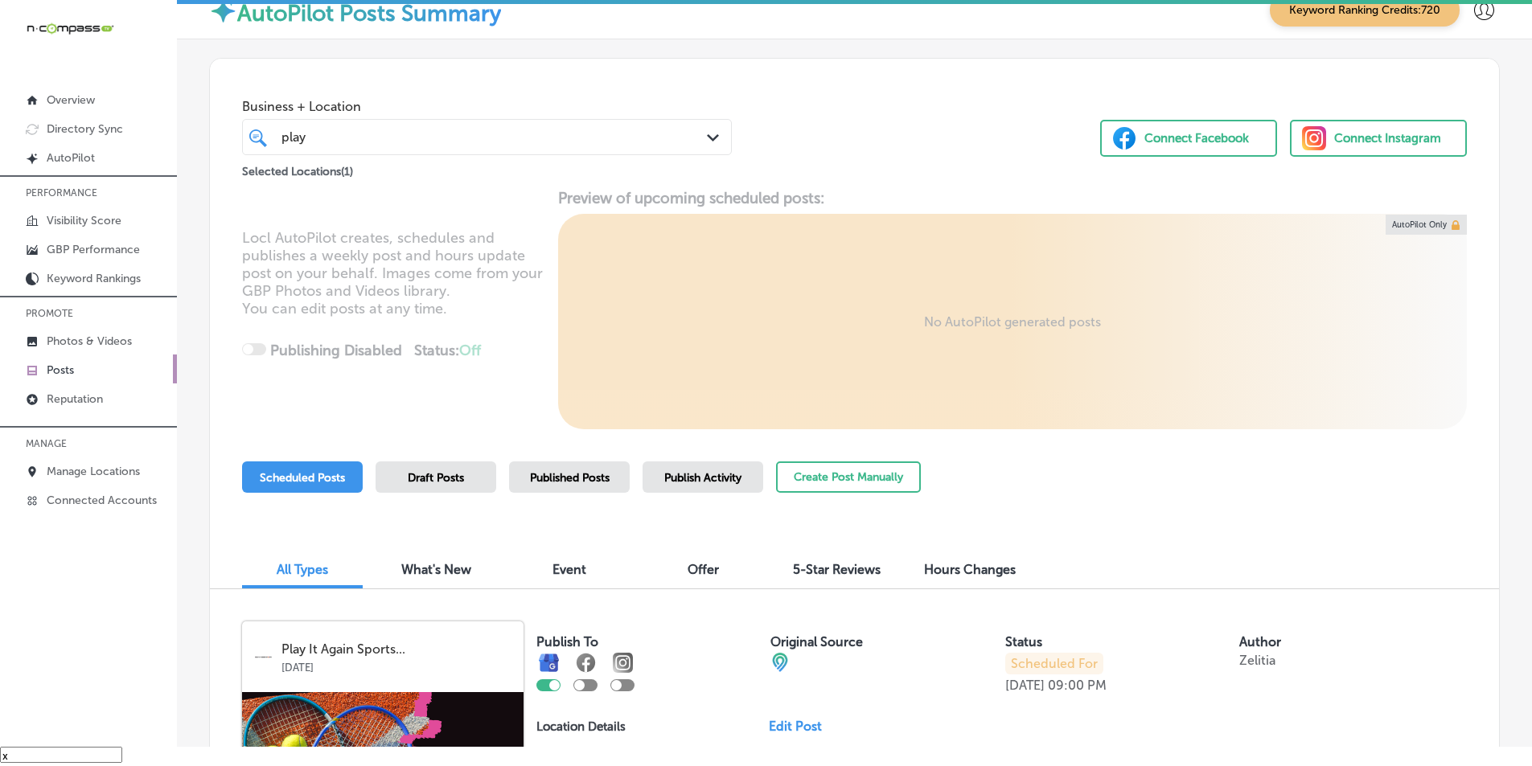
click at [866, 76] on div "Business + Location play play Path Created with Sketch. Selected Locations ( 1 …" at bounding box center [854, 120] width 1289 height 122
